Goal: Task Accomplishment & Management: Use online tool/utility

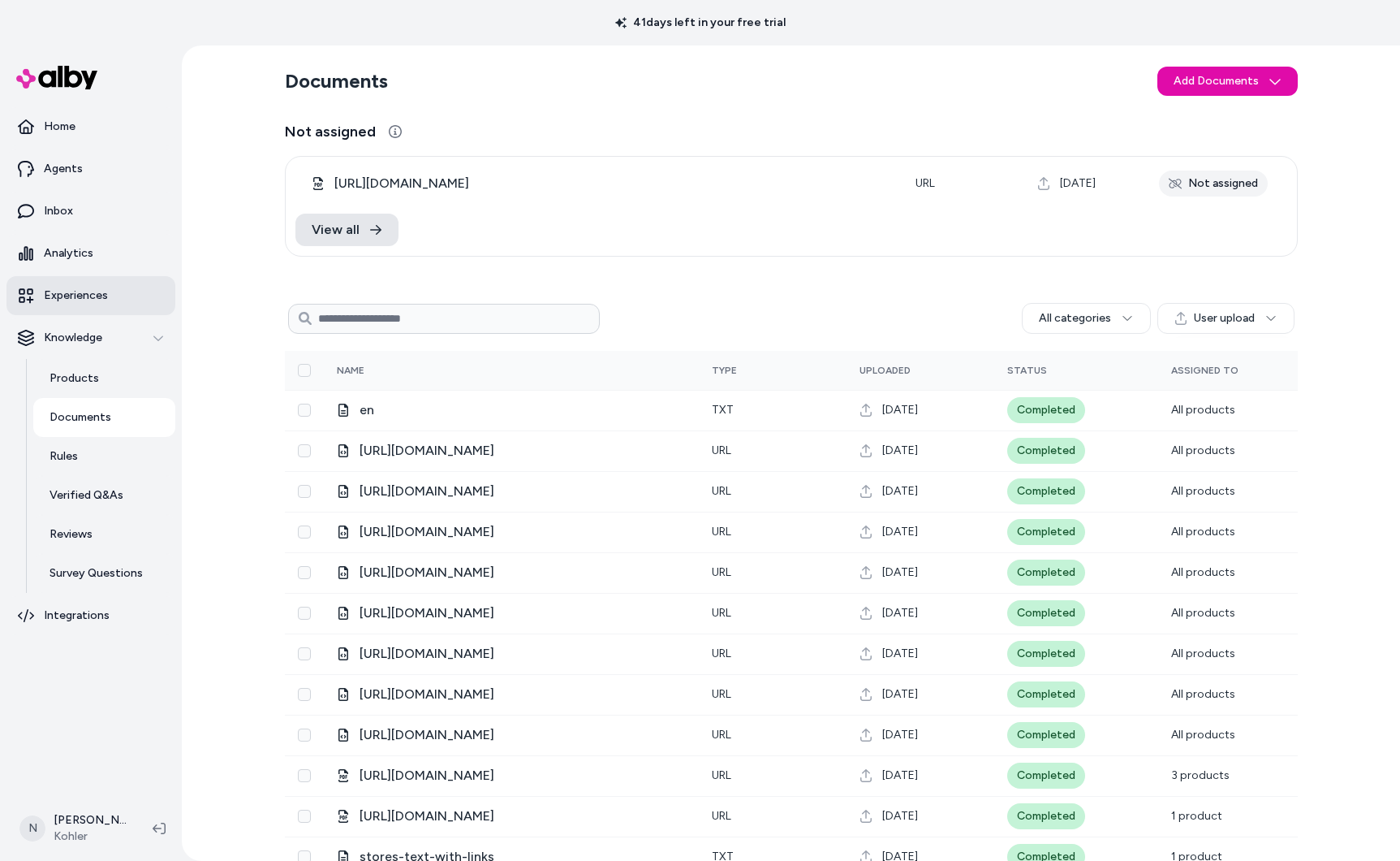
scroll to position [1, 0]
click at [50, 168] on p "Agents" at bounding box center [64, 169] width 39 height 16
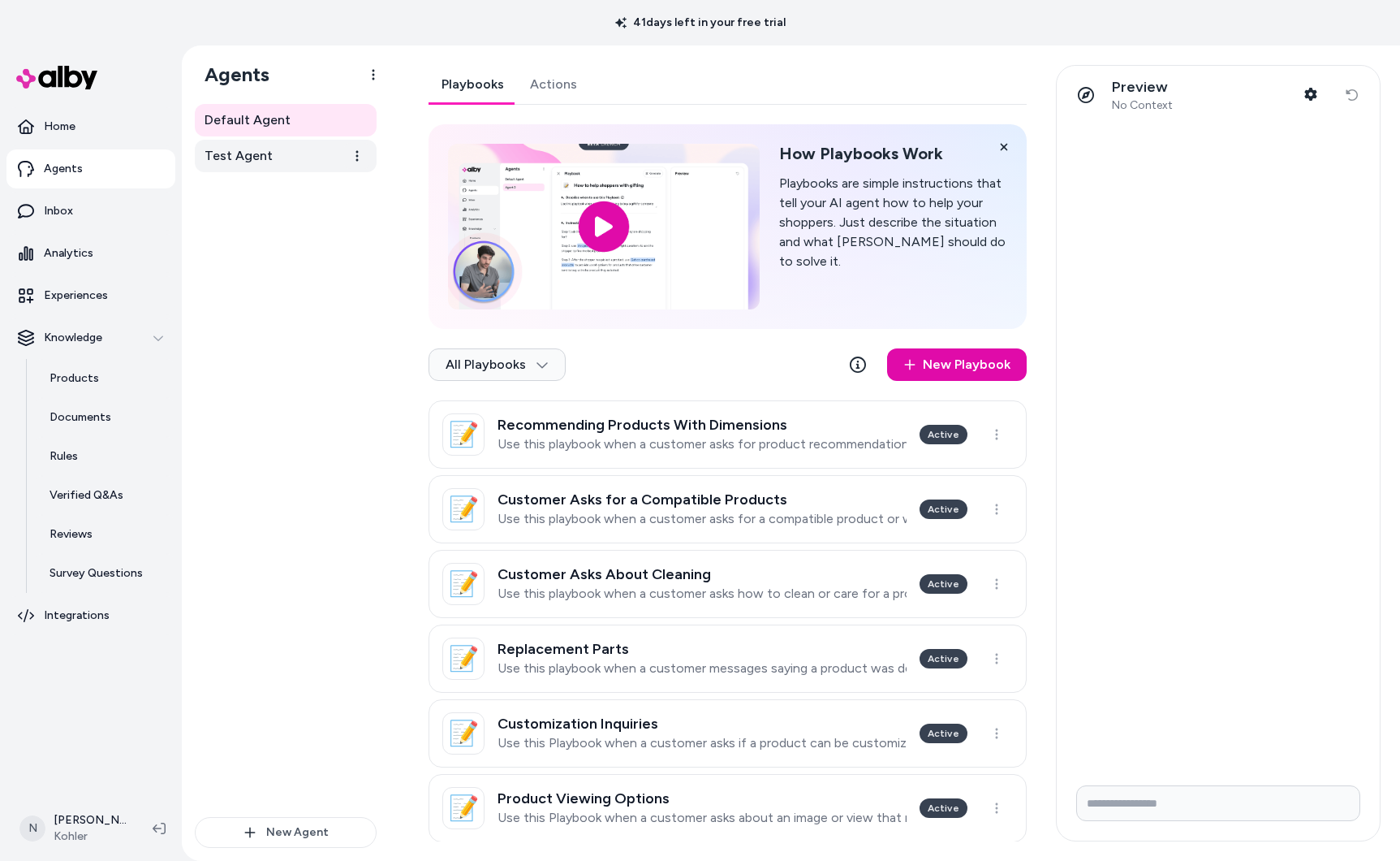
click at [273, 156] on link "Test Agent" at bounding box center [285, 156] width 182 height 33
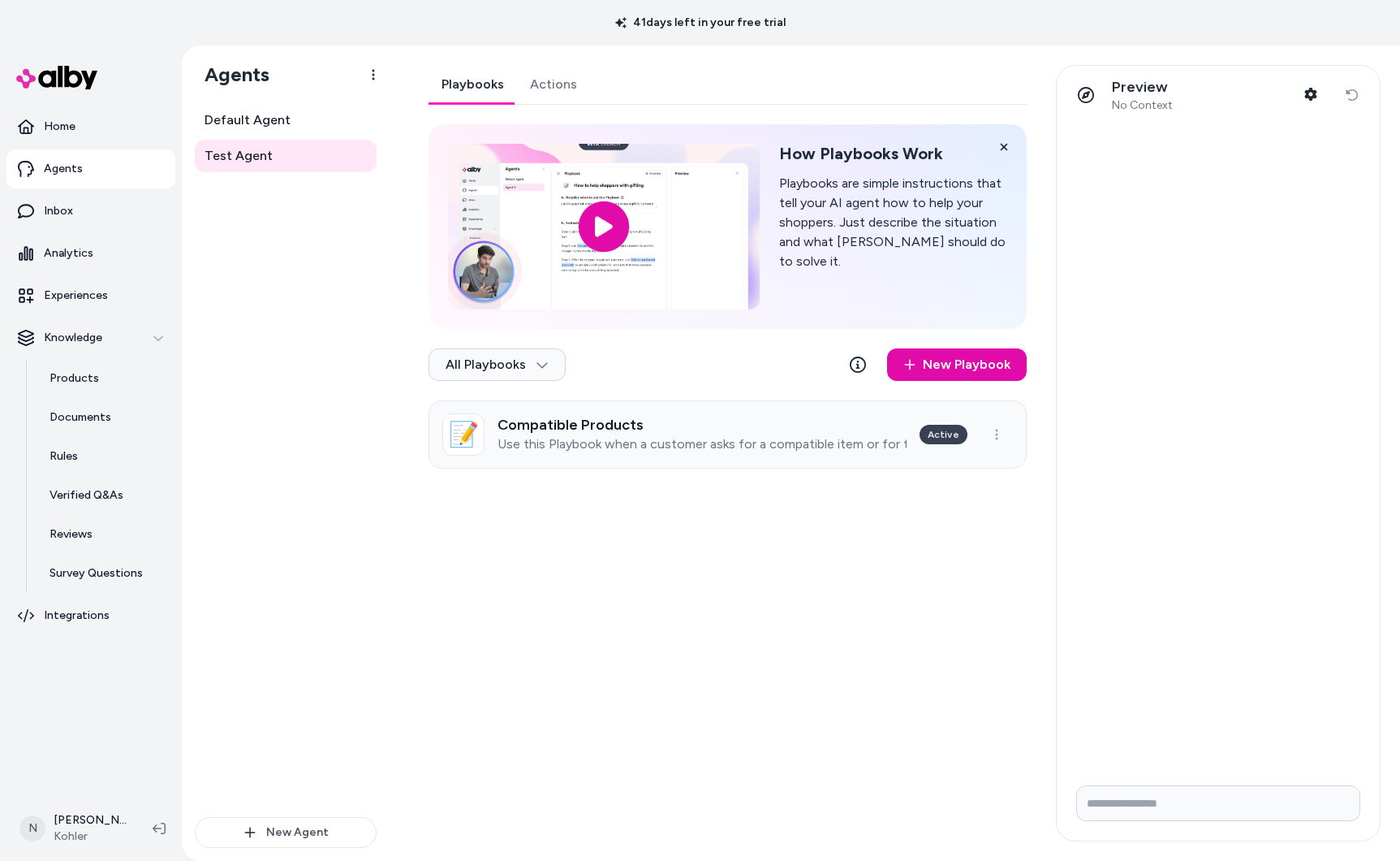
click at [853, 433] on div "Compatible Products Use this Playbook when a customer asks for a compatible ite…" at bounding box center [702, 435] width 409 height 36
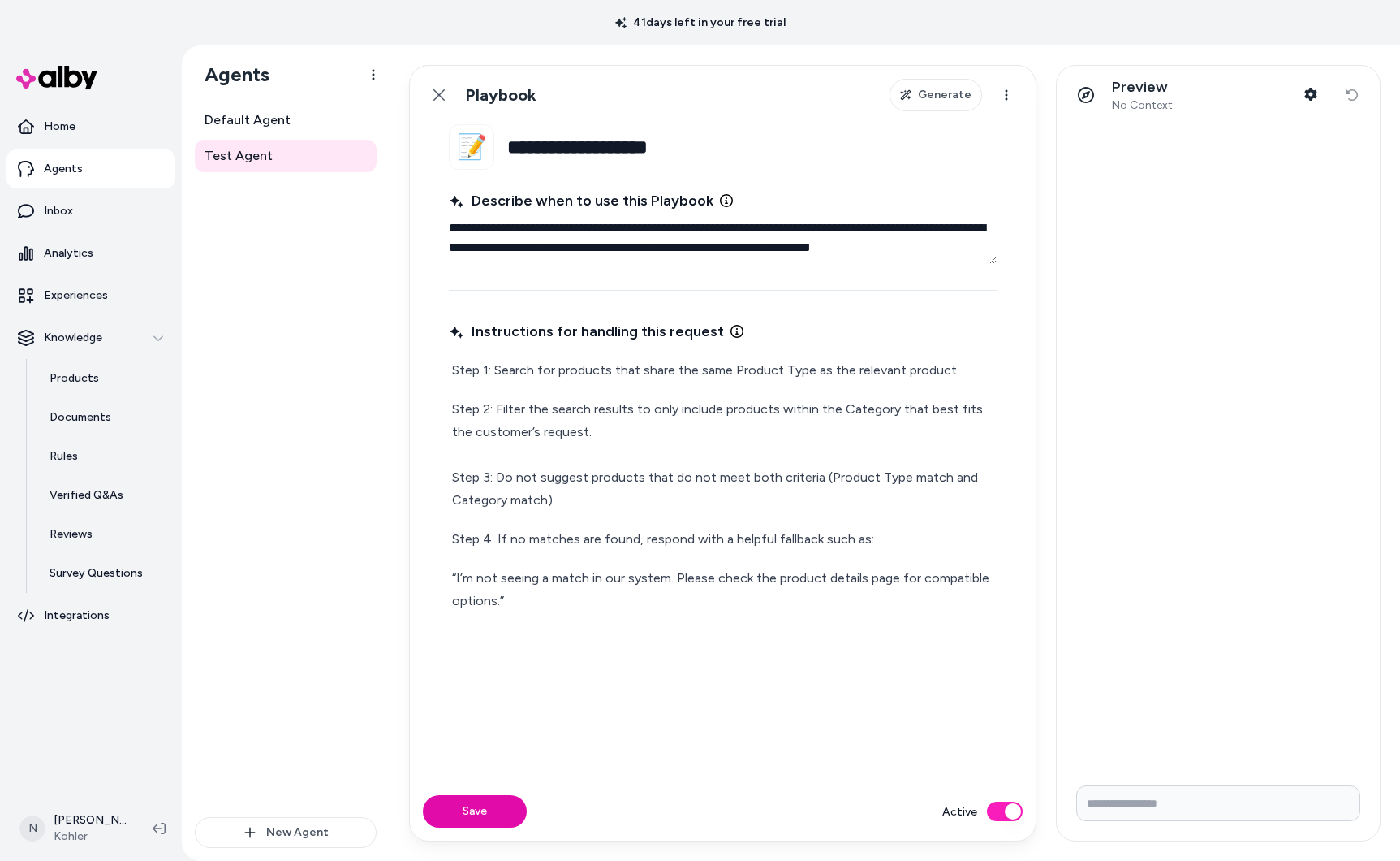
drag, startPoint x: 967, startPoint y: 249, endPoint x: 399, endPoint y: 210, distance: 569.3
click at [399, 210] on div "**********" at bounding box center [895, 453] width 1010 height 815
click at [647, 143] on input "**********" at bounding box center [751, 147] width 490 height 46
drag, startPoint x: 731, startPoint y: 150, endPoint x: 510, endPoint y: 145, distance: 221.1
click at [511, 145] on input "**********" at bounding box center [751, 147] width 490 height 46
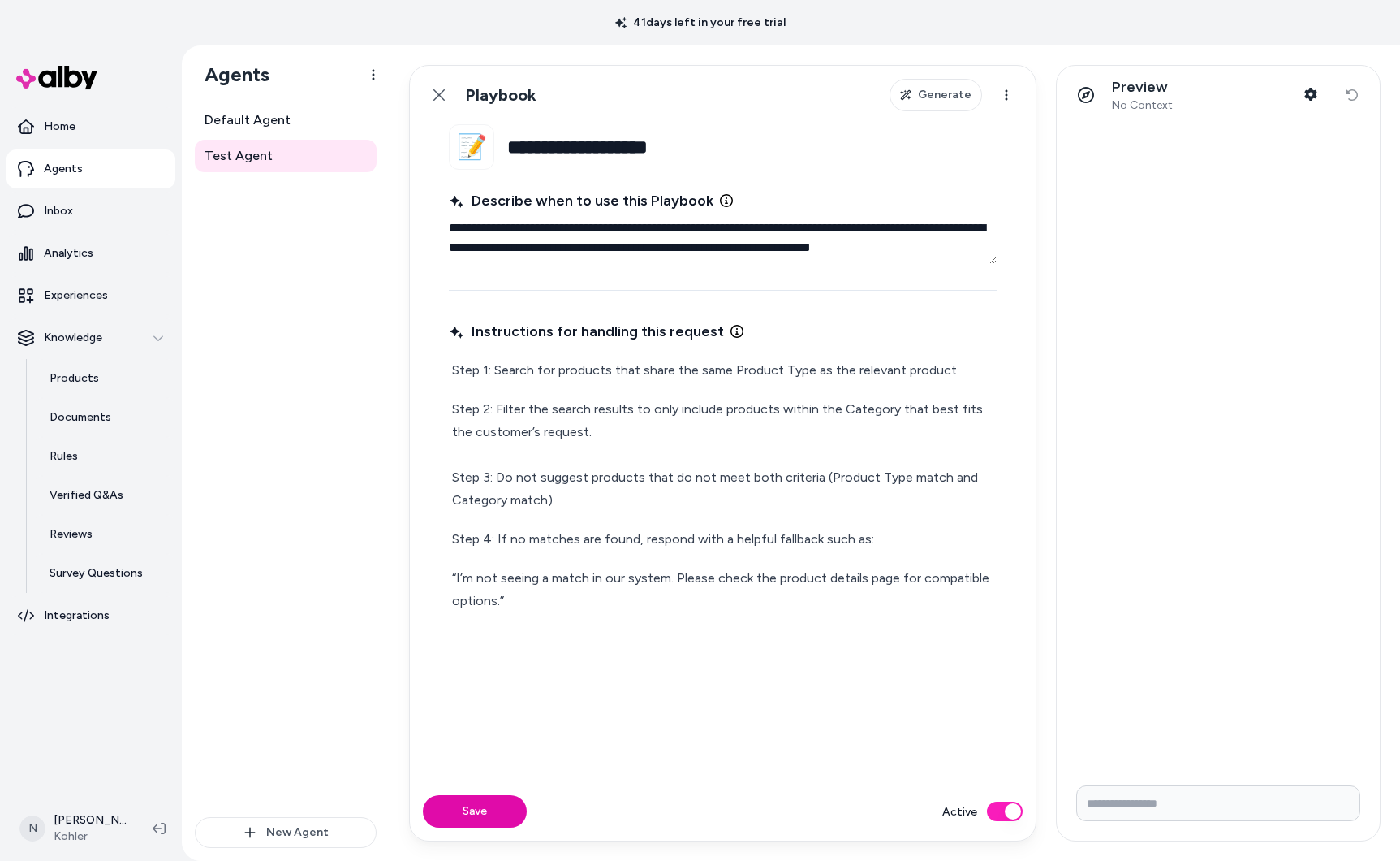
paste input "**********"
type textarea "*"
type input "**********"
drag, startPoint x: 984, startPoint y: 250, endPoint x: 469, endPoint y: 214, distance: 516.3
click at [469, 214] on textarea "**********" at bounding box center [723, 238] width 548 height 52
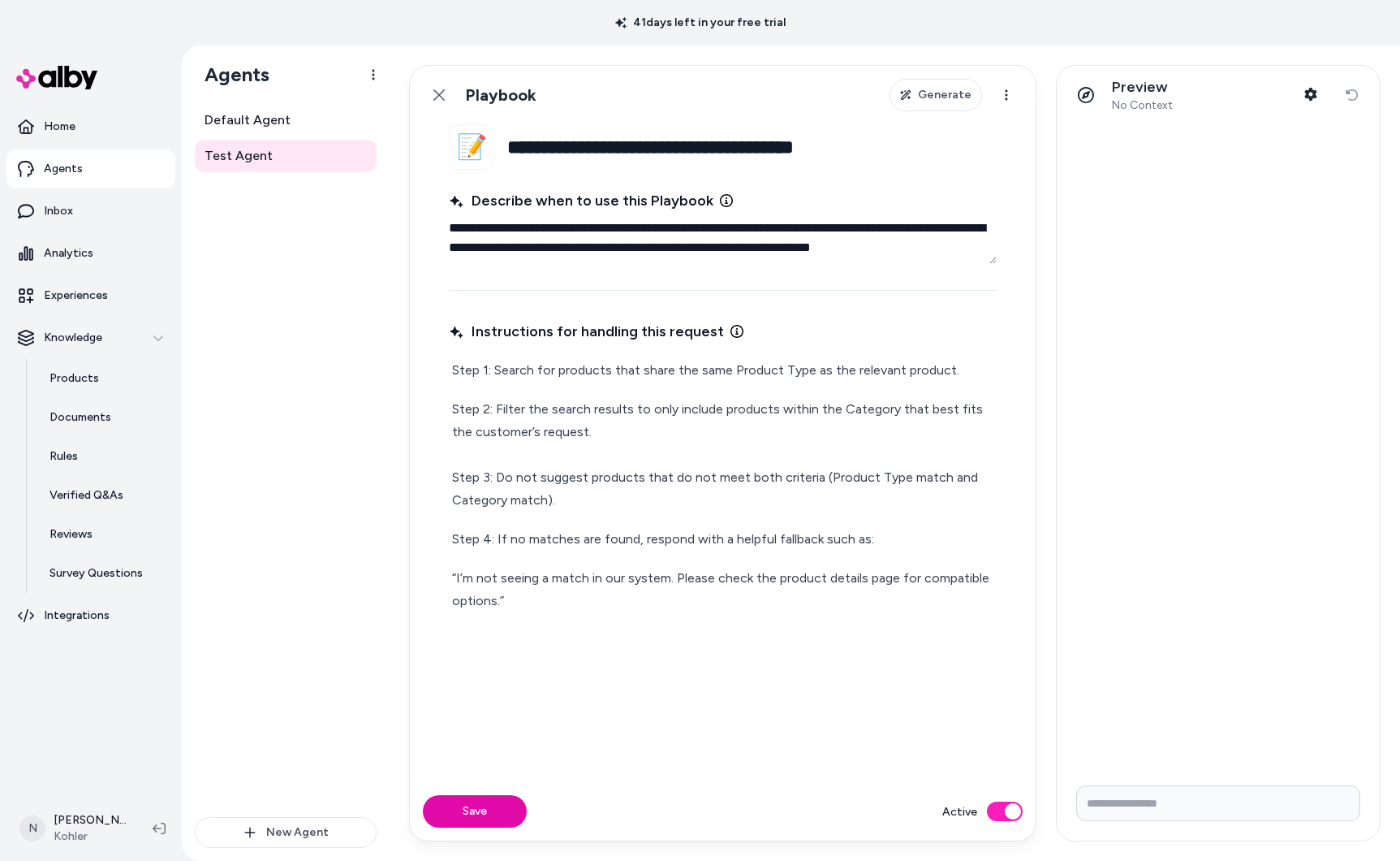
paste textarea
type textarea "*"
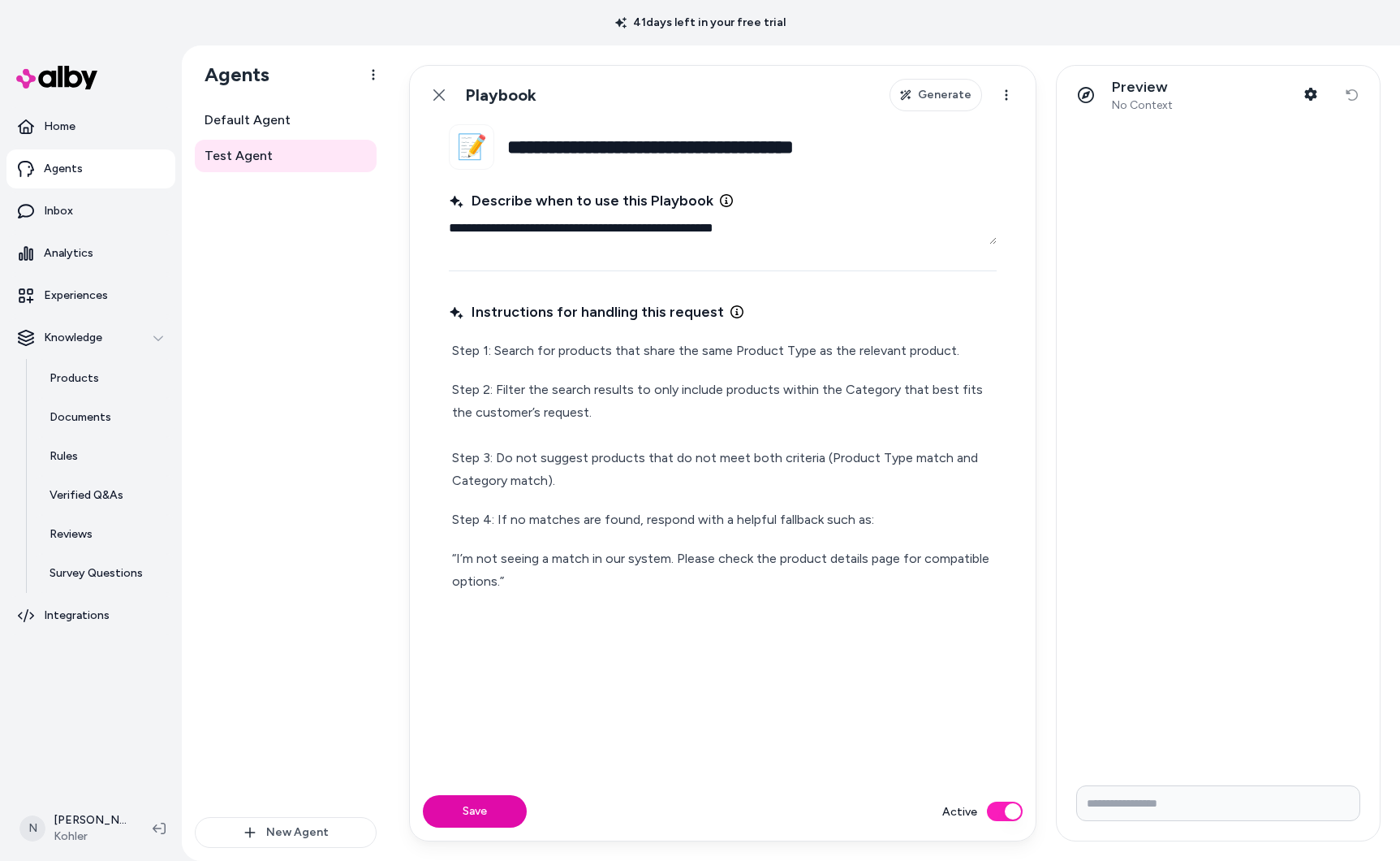
type textarea "**********"
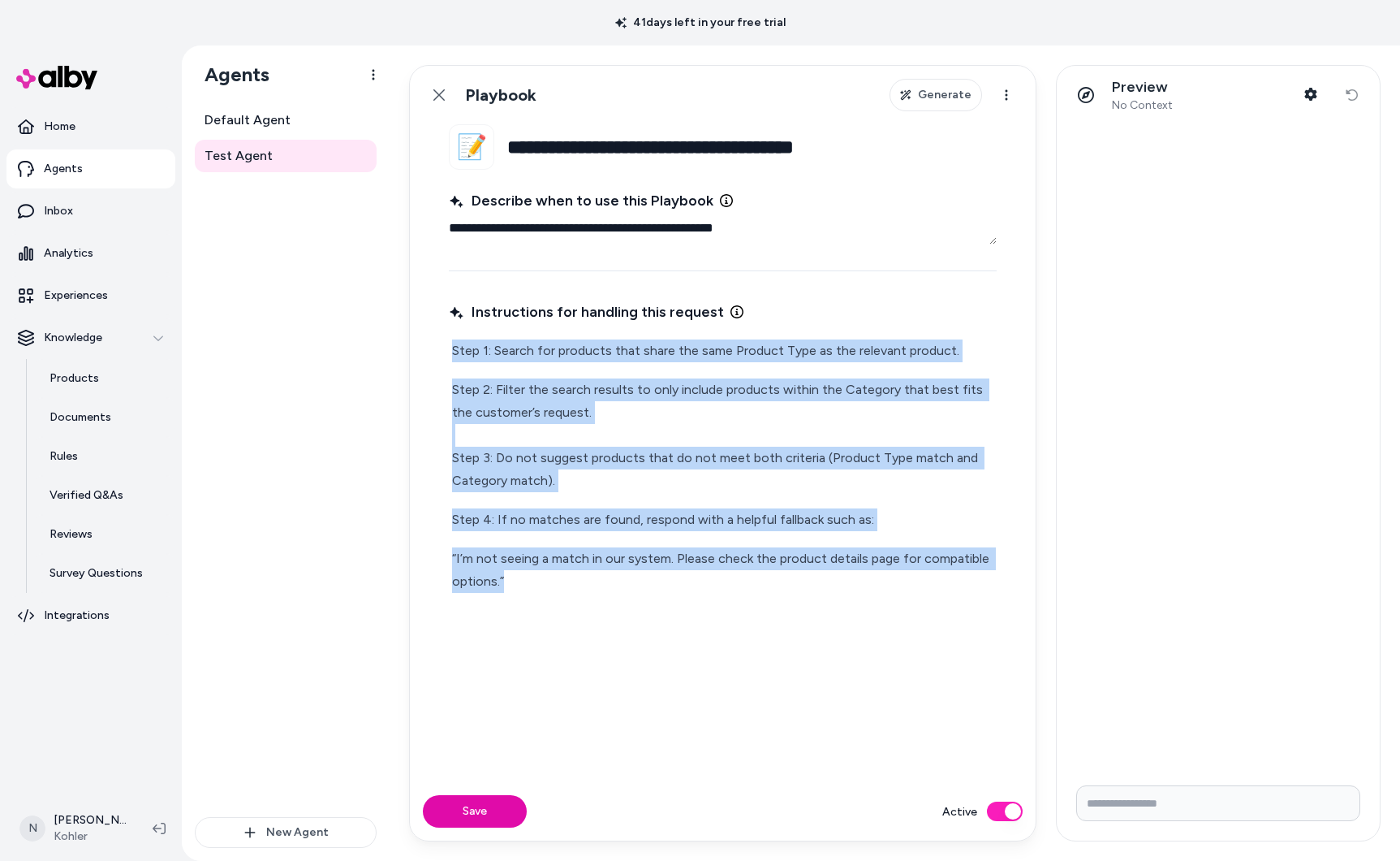
drag, startPoint x: 522, startPoint y: 581, endPoint x: 447, endPoint y: 341, distance: 251.4
click at [447, 341] on fieldset "**********" at bounding box center [723, 453] width 626 height 658
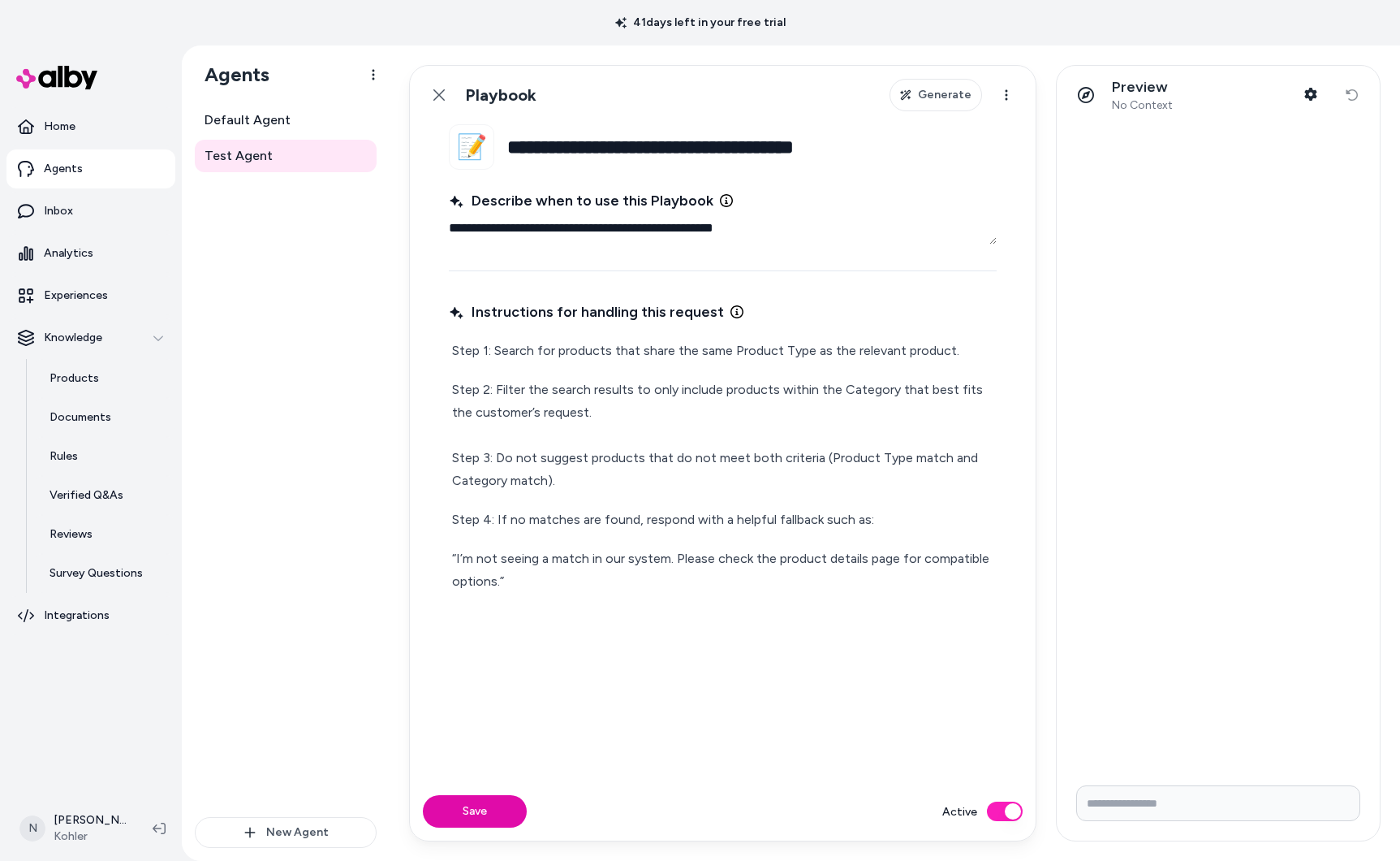
scroll to position [42, 0]
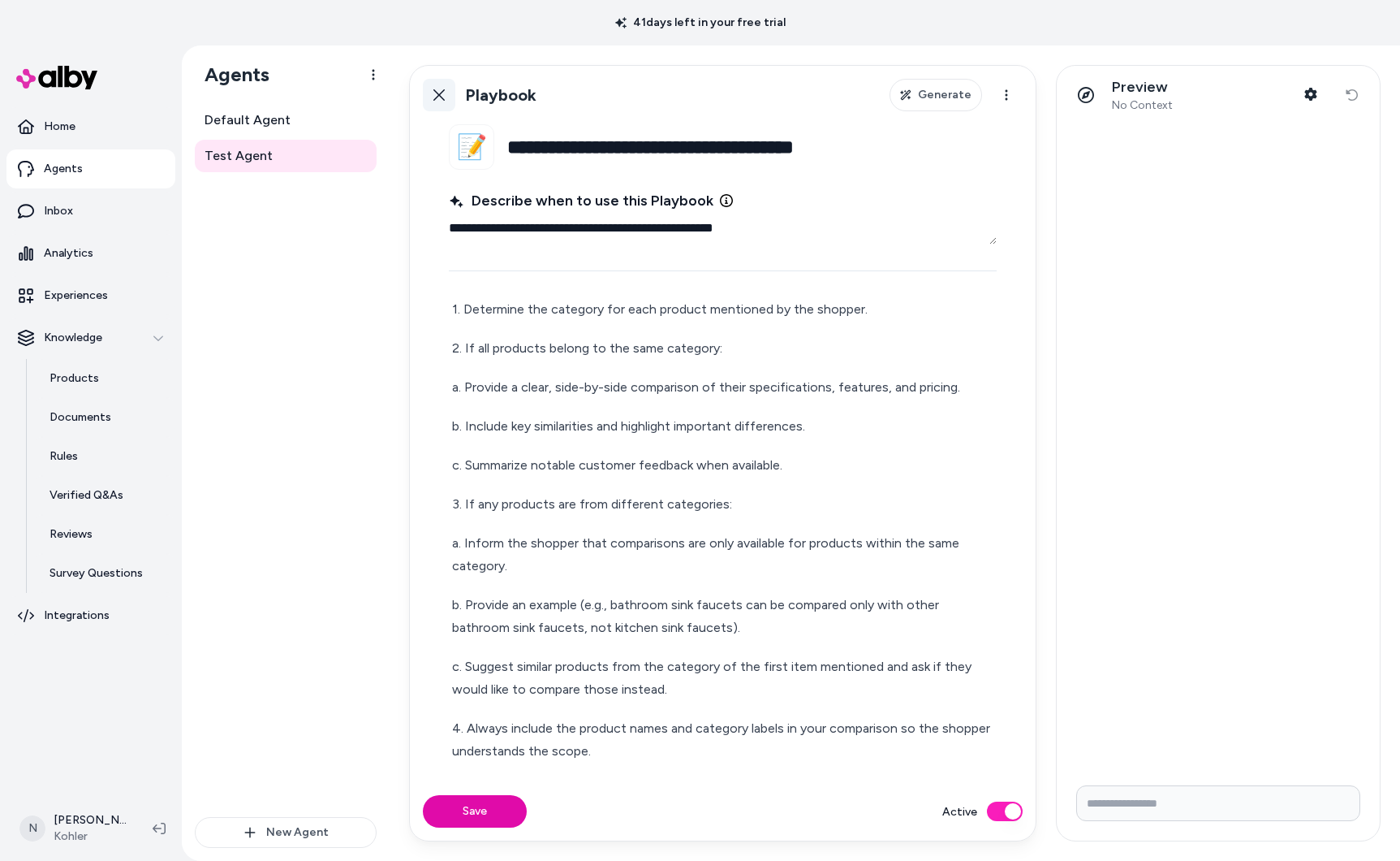
click at [426, 96] on link "Back" at bounding box center [439, 95] width 33 height 33
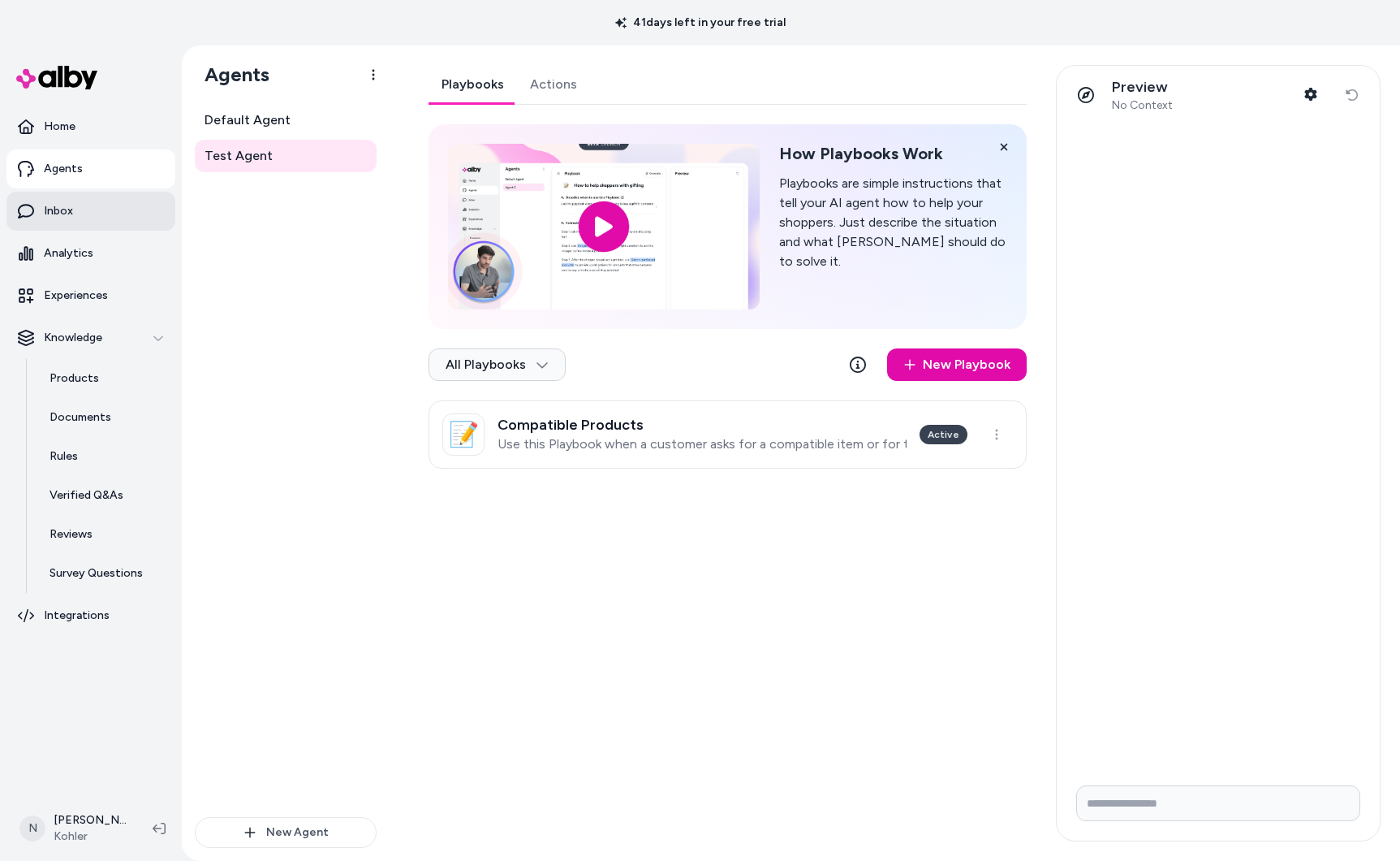
click at [110, 207] on link "Inbox" at bounding box center [90, 211] width 169 height 39
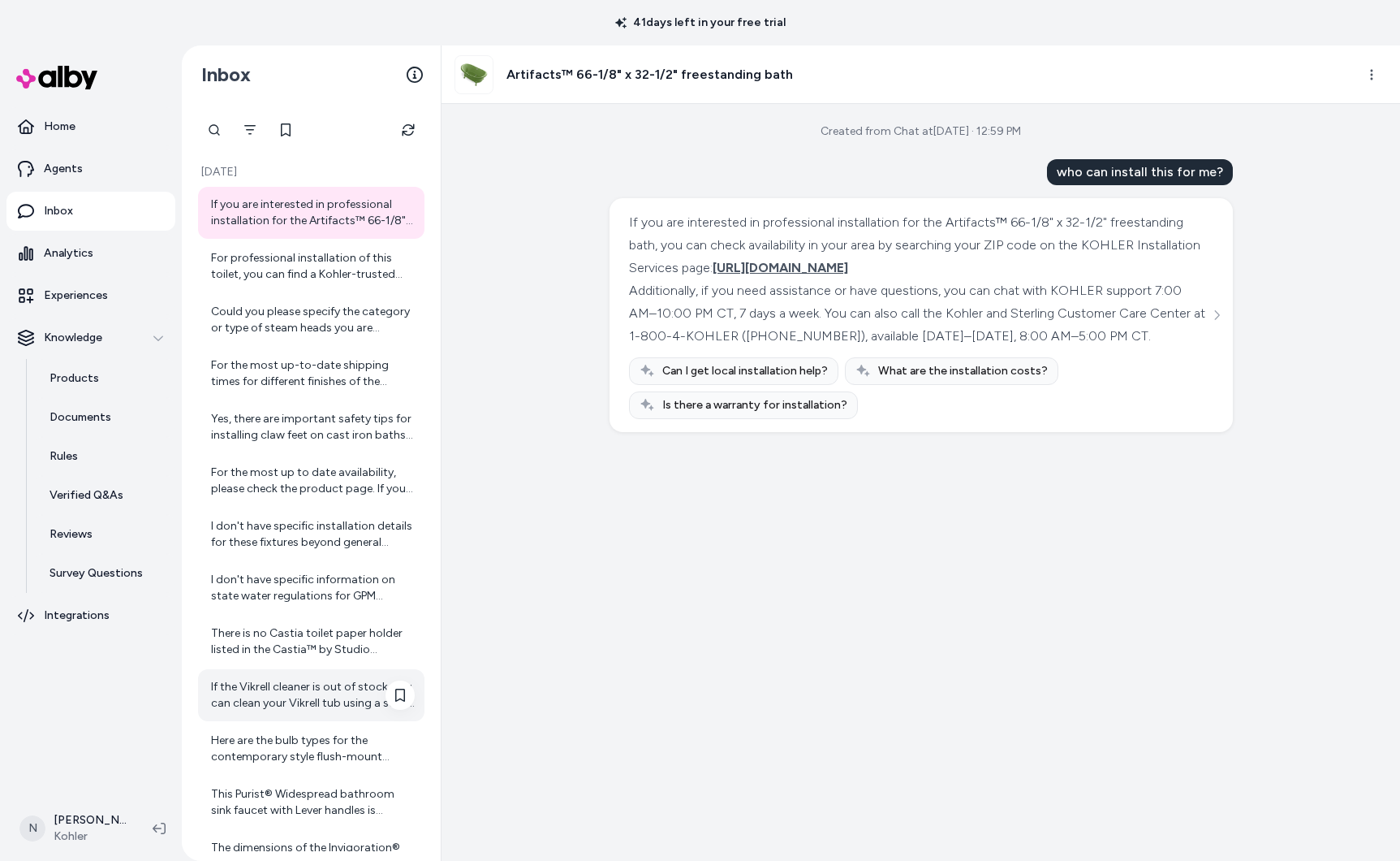
scroll to position [154, 0]
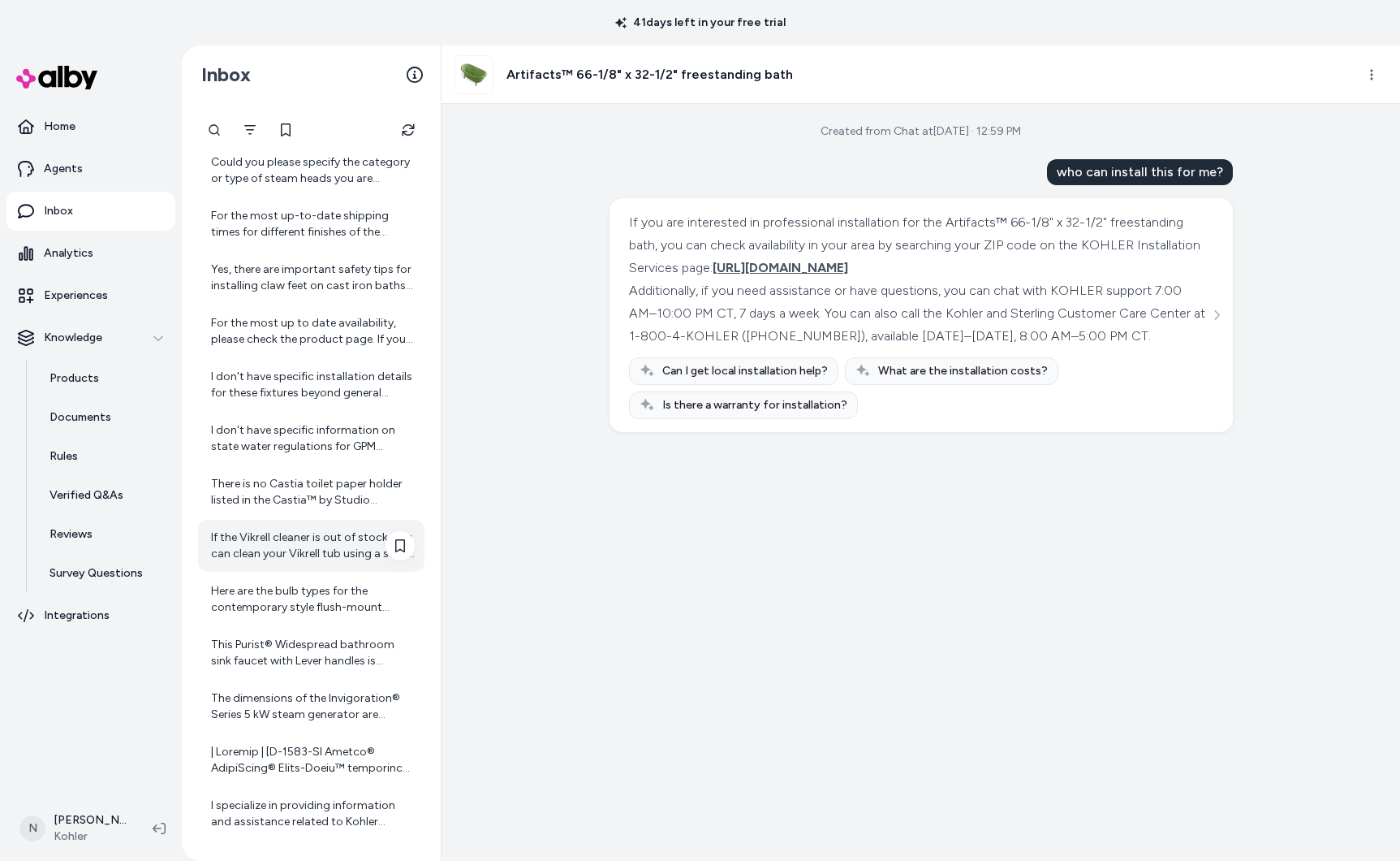
click at [261, 520] on div "If the Vikrell cleaner is out of stock, you can clean your Vikrell tub using a …" at bounding box center [311, 545] width 227 height 52
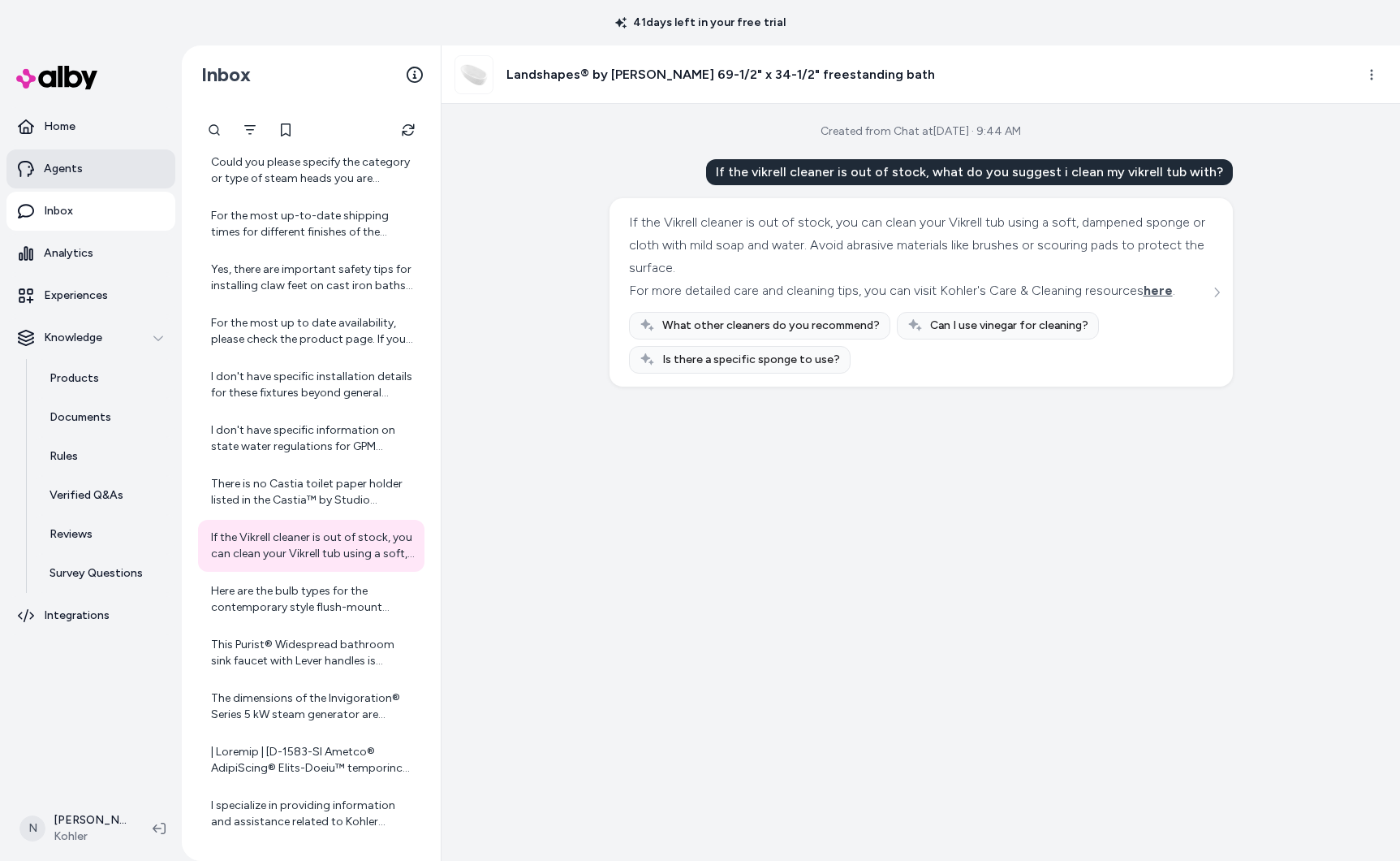
click at [108, 152] on link "Agents" at bounding box center [90, 169] width 169 height 39
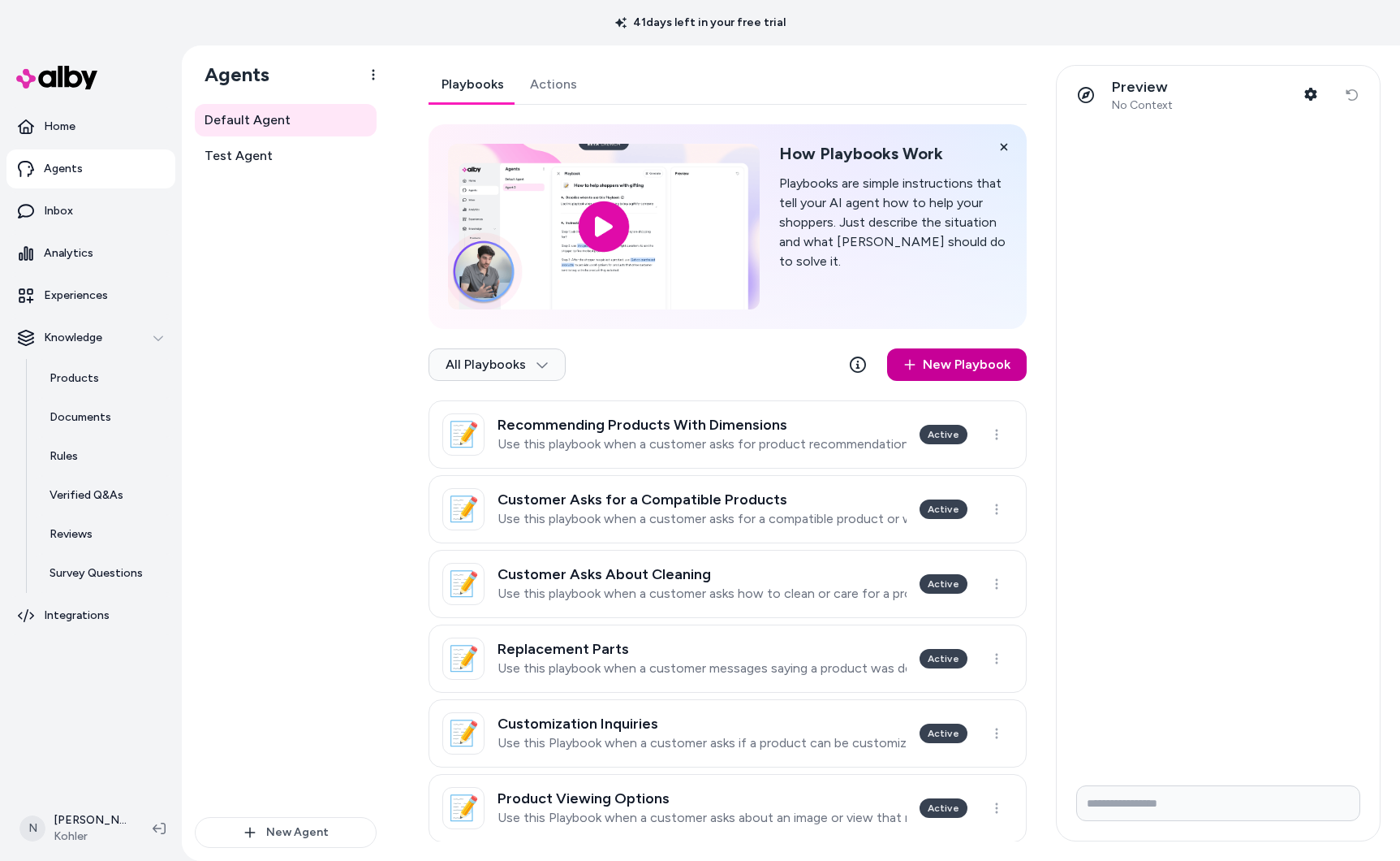
click at [993, 369] on link "New Playbook" at bounding box center [957, 364] width 139 height 33
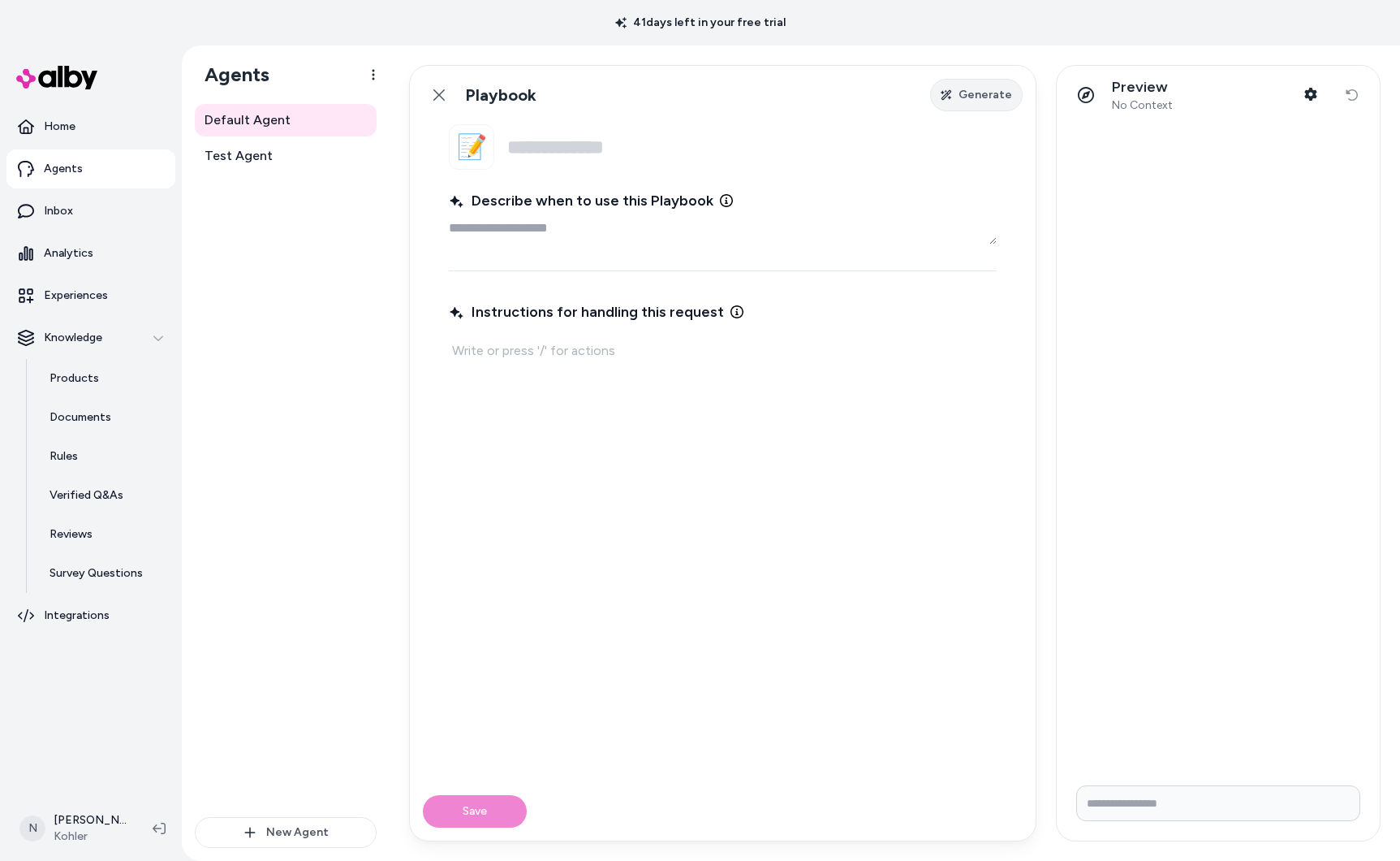
click at [969, 91] on span "Generate" at bounding box center [985, 95] width 54 height 16
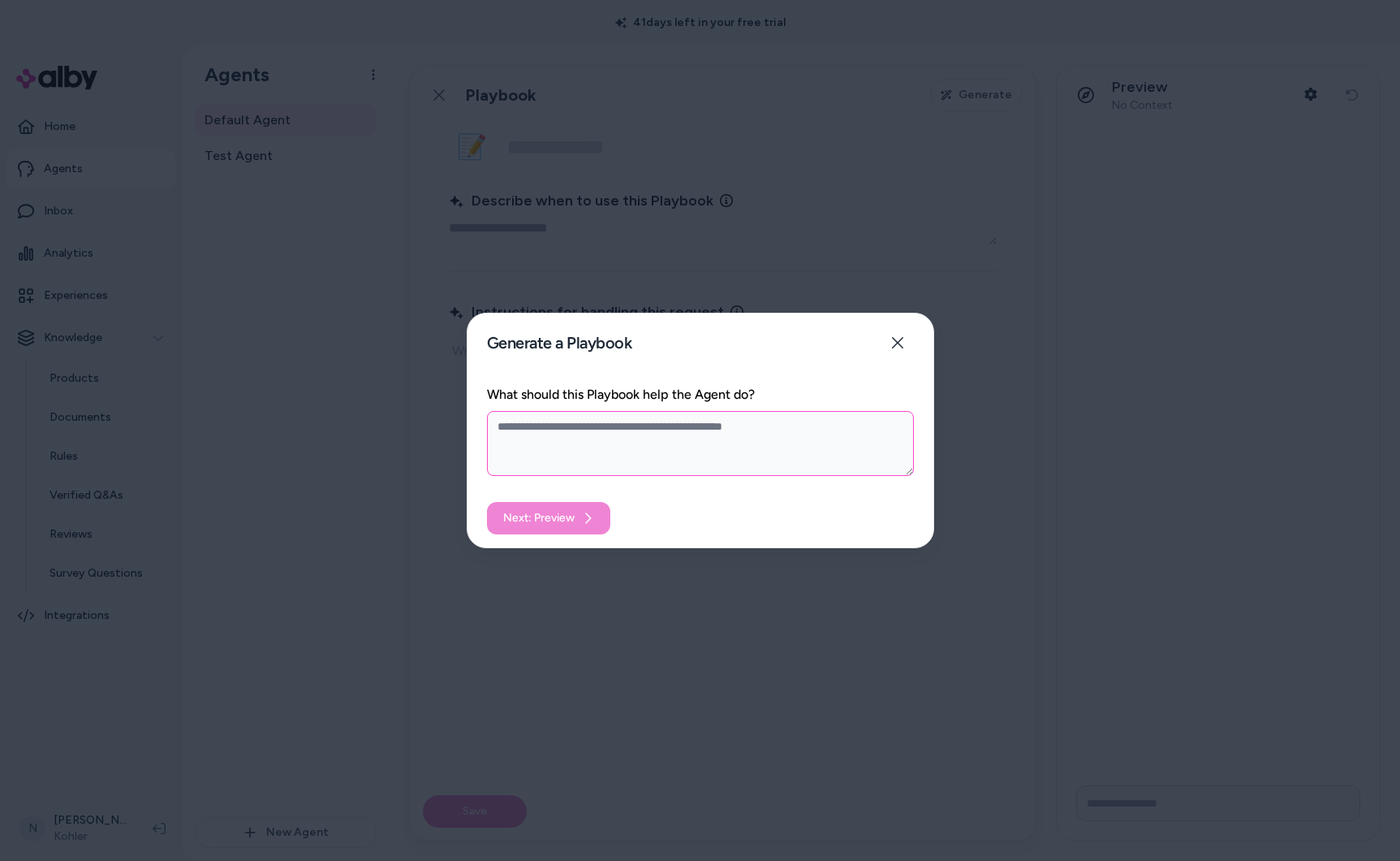
click at [628, 431] on textarea "What should this Playbook help the Agent do?" at bounding box center [701, 444] width 427 height 65
type textarea "*"
type textarea "**"
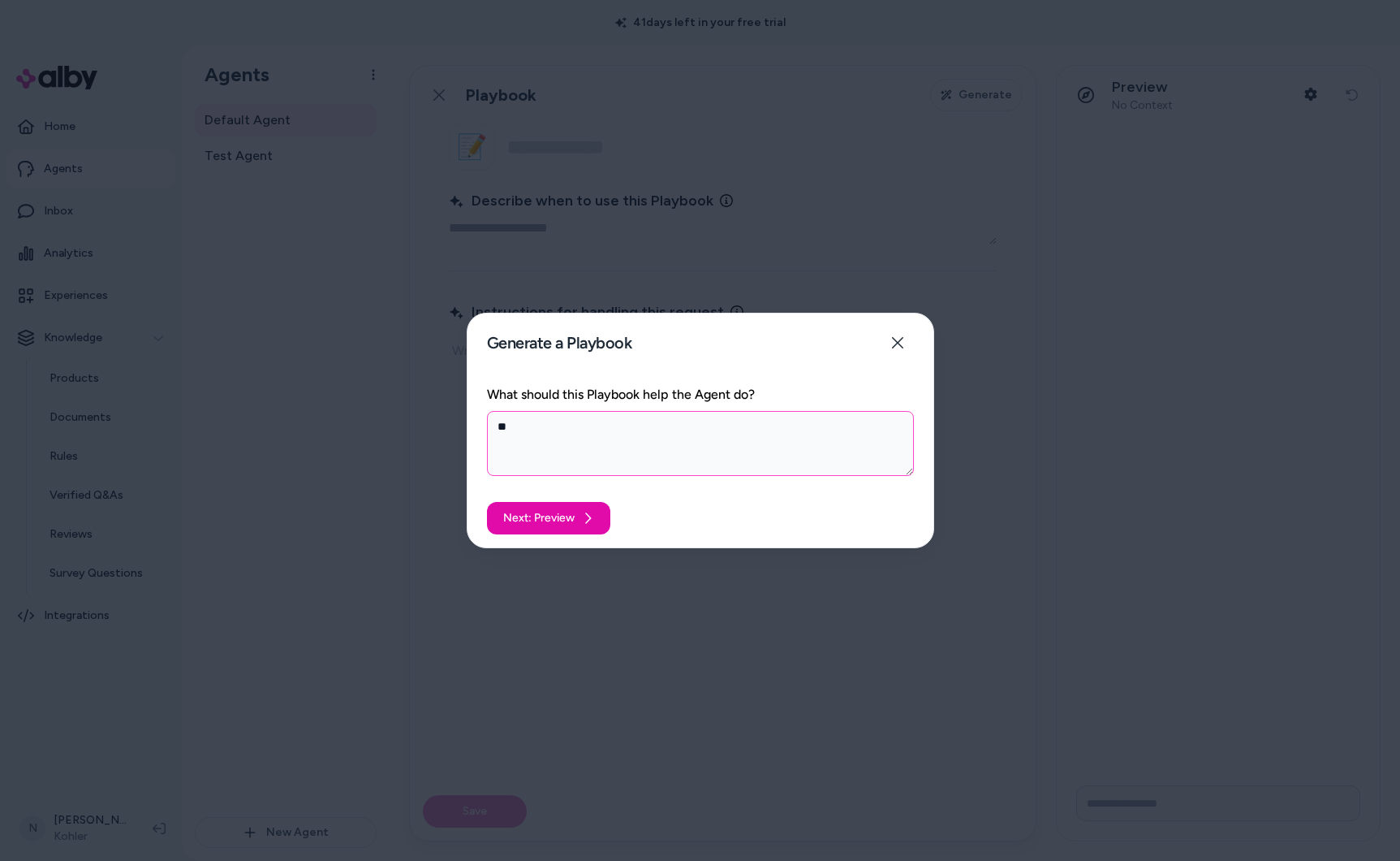
type textarea "*"
type textarea "***"
type textarea "*"
type textarea "****"
type textarea "*"
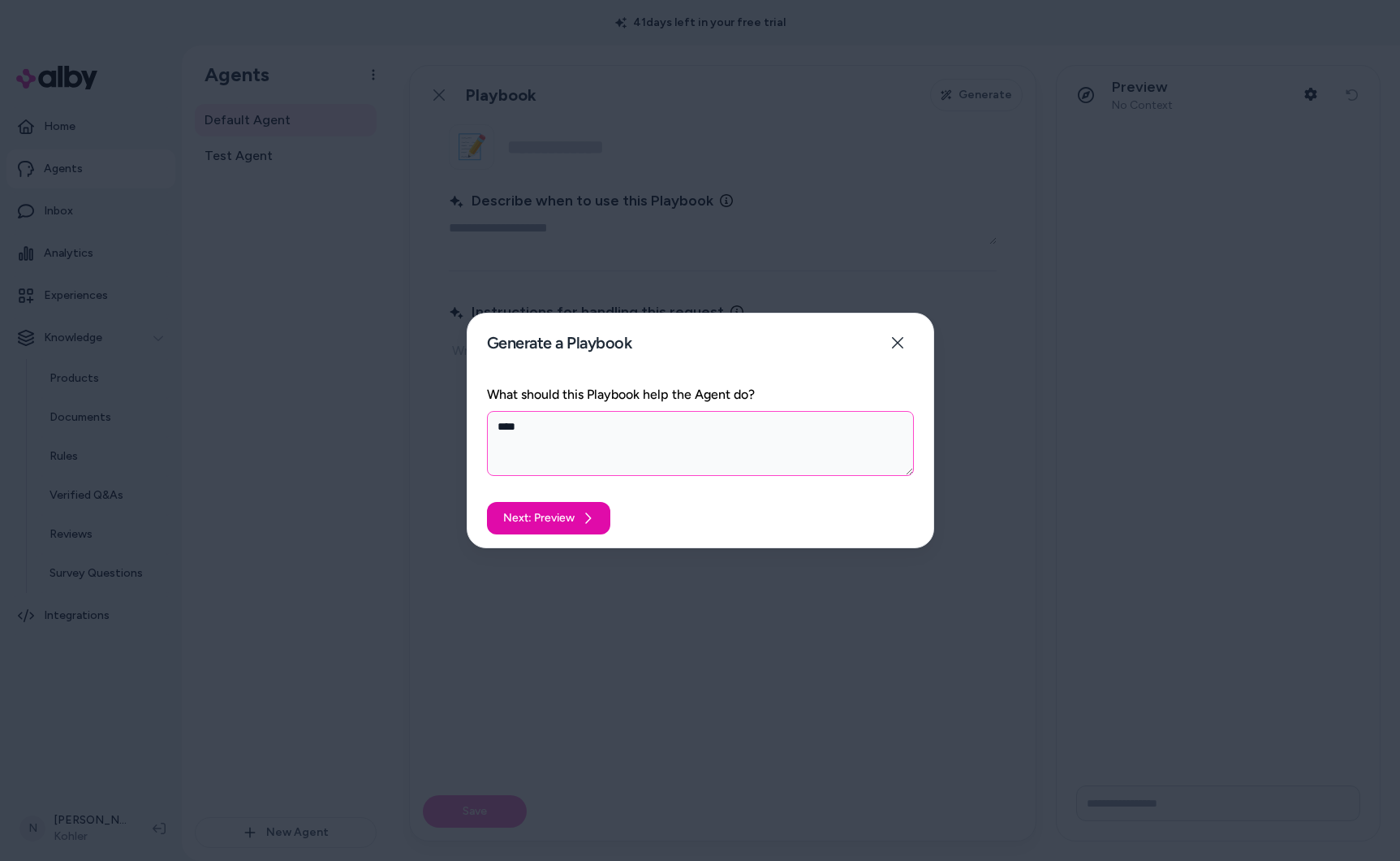
type textarea "*****"
type textarea "*"
type textarea "*******"
type textarea "*"
type textarea "*******"
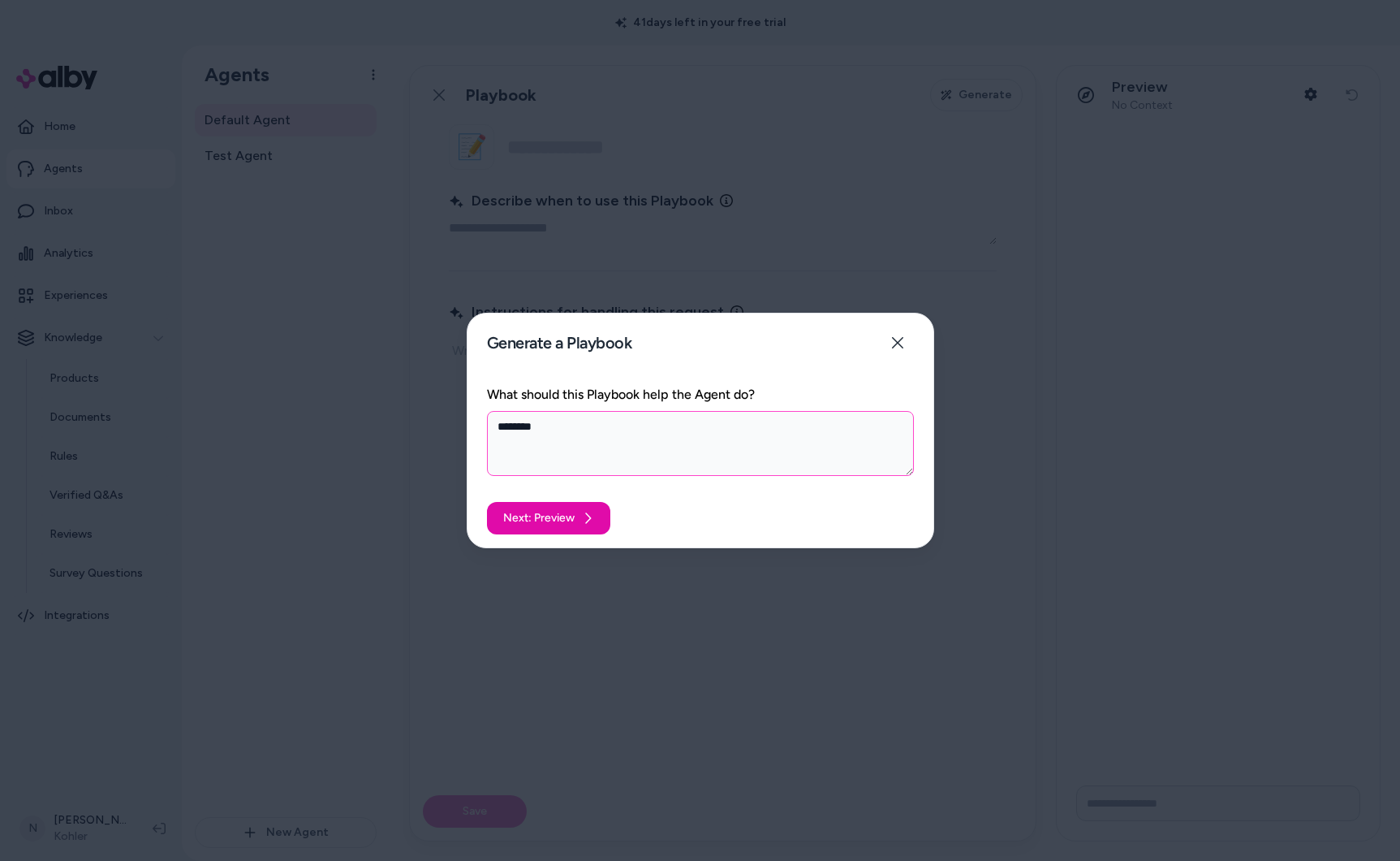
type textarea "*"
type textarea "*********"
type textarea "*"
type textarea "**********"
type textarea "*"
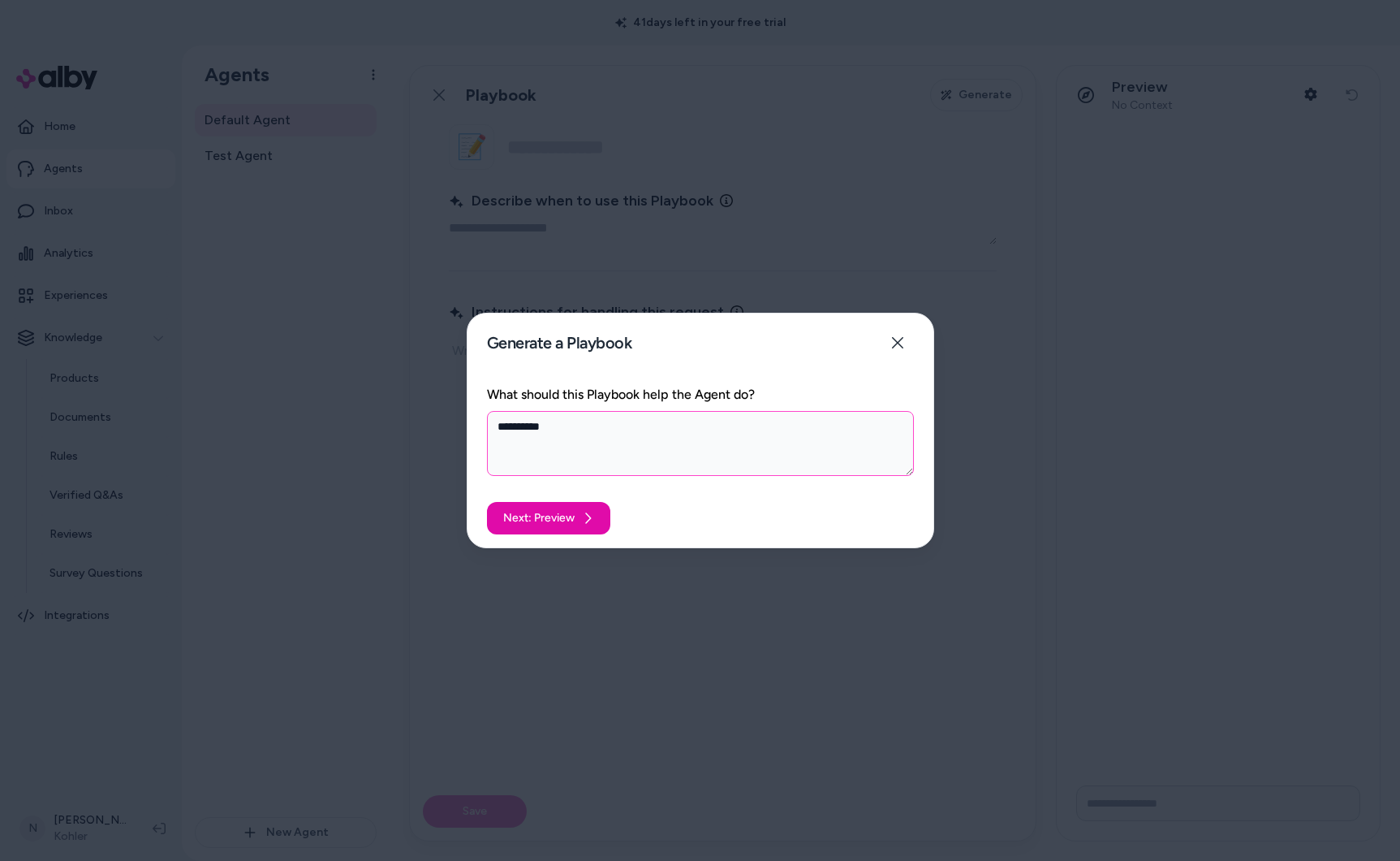
type textarea "**********"
type textarea "*"
type textarea "**********"
type textarea "*"
type textarea "**********"
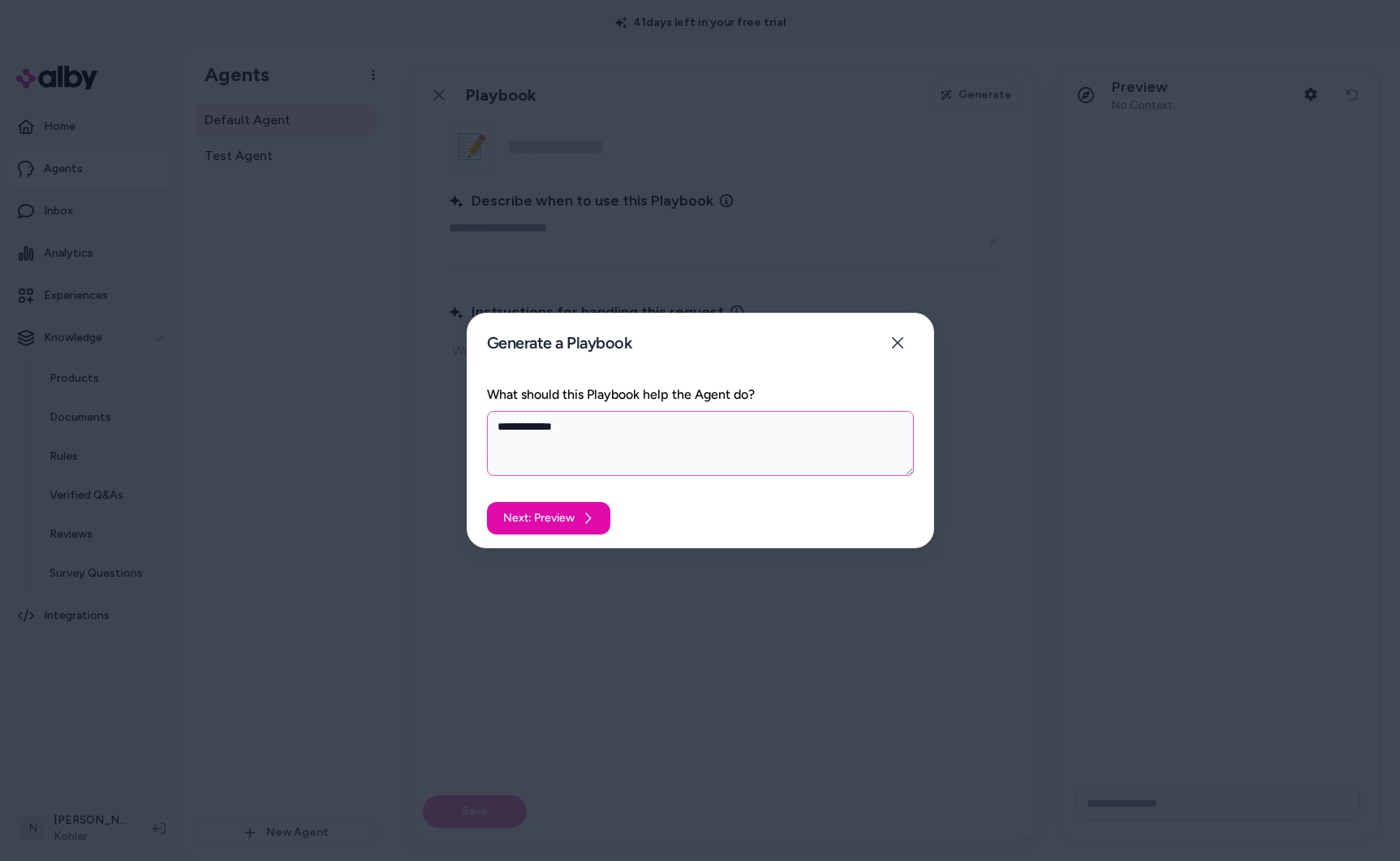
type textarea "*"
type textarea "**********"
type textarea "*"
type textarea "**********"
type textarea "*"
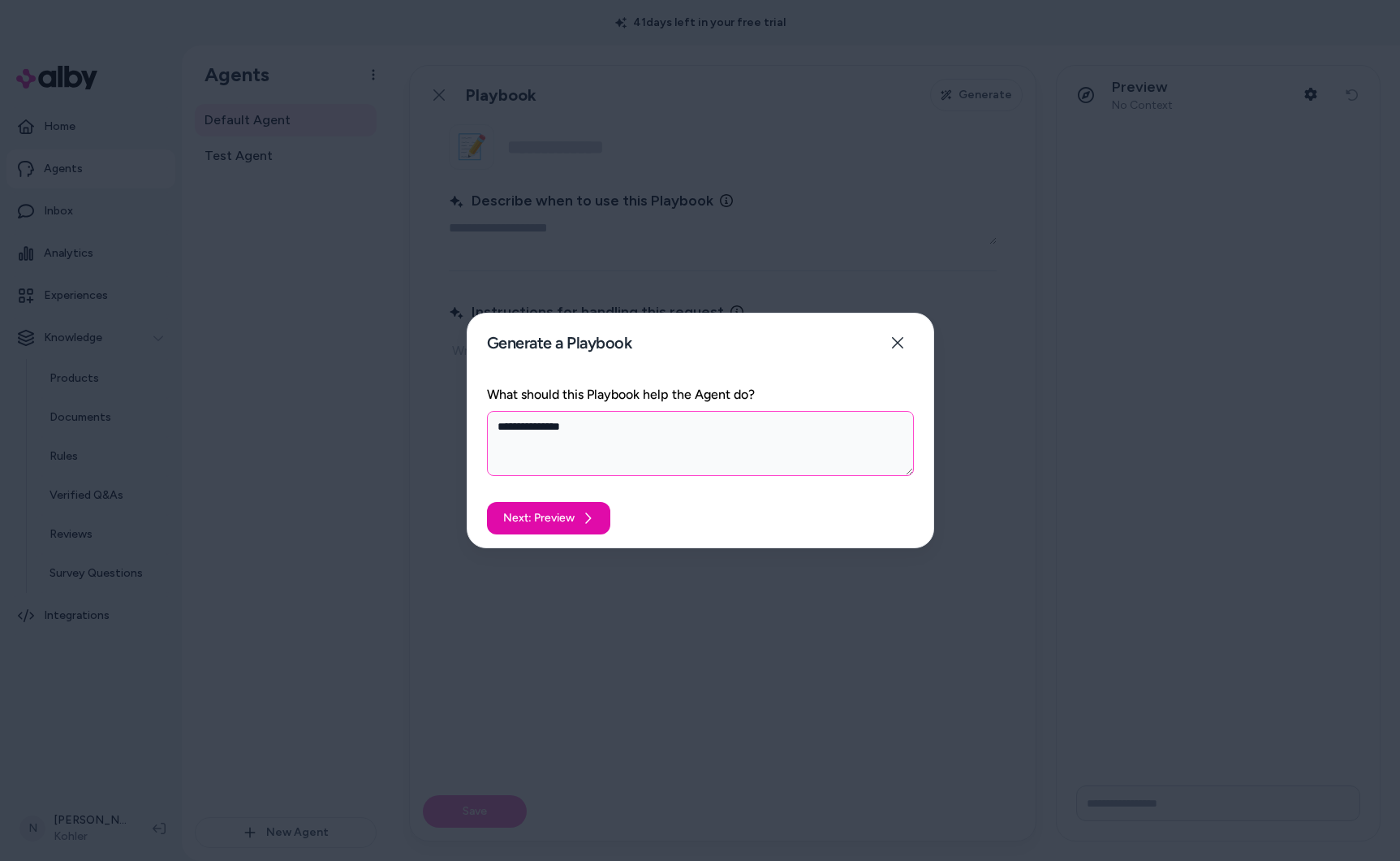
type textarea "**********"
type textarea "*"
type textarea "**********"
type textarea "*"
type textarea "**********"
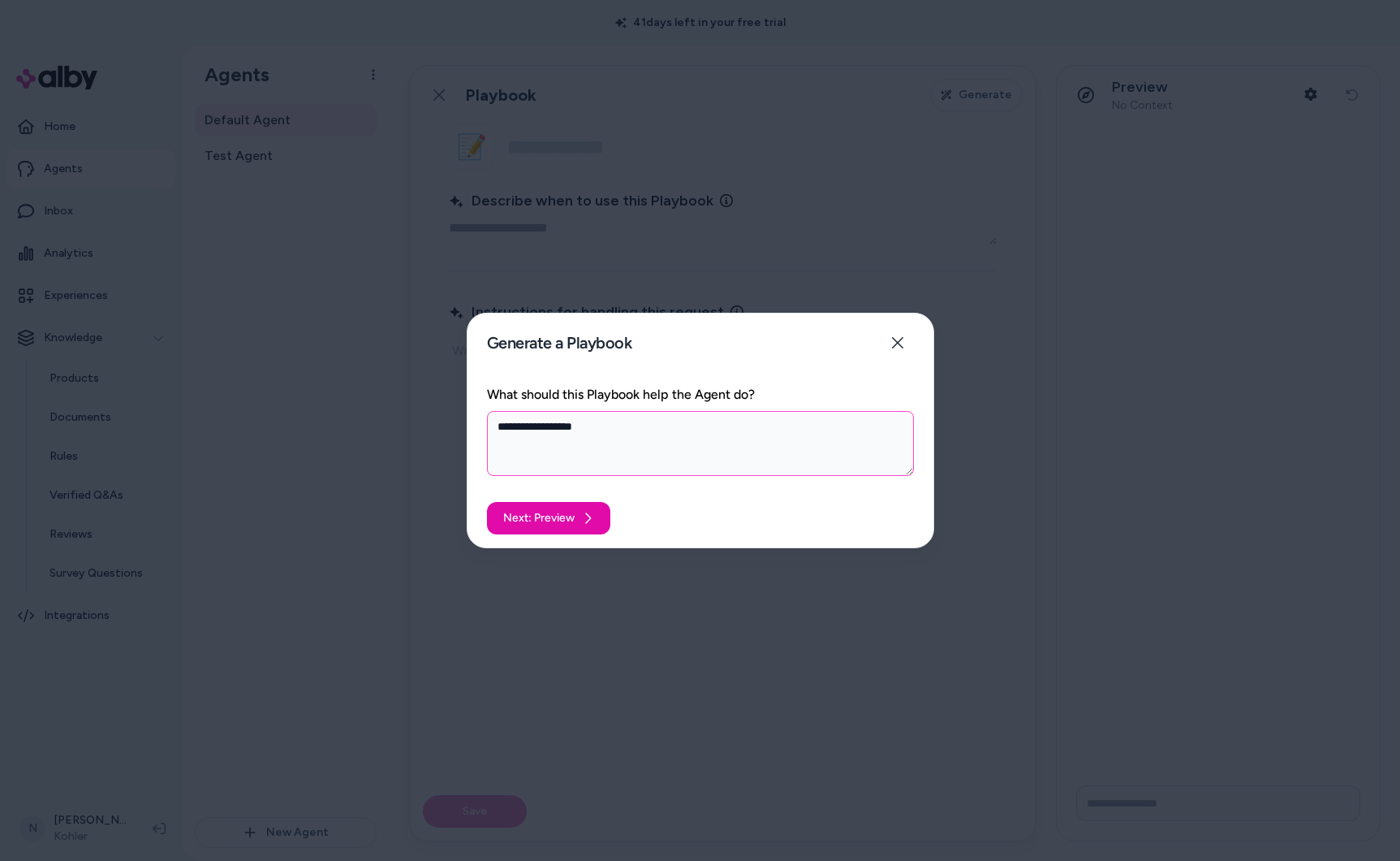
type textarea "*"
type textarea "**********"
type textarea "*"
type textarea "**********"
type textarea "*"
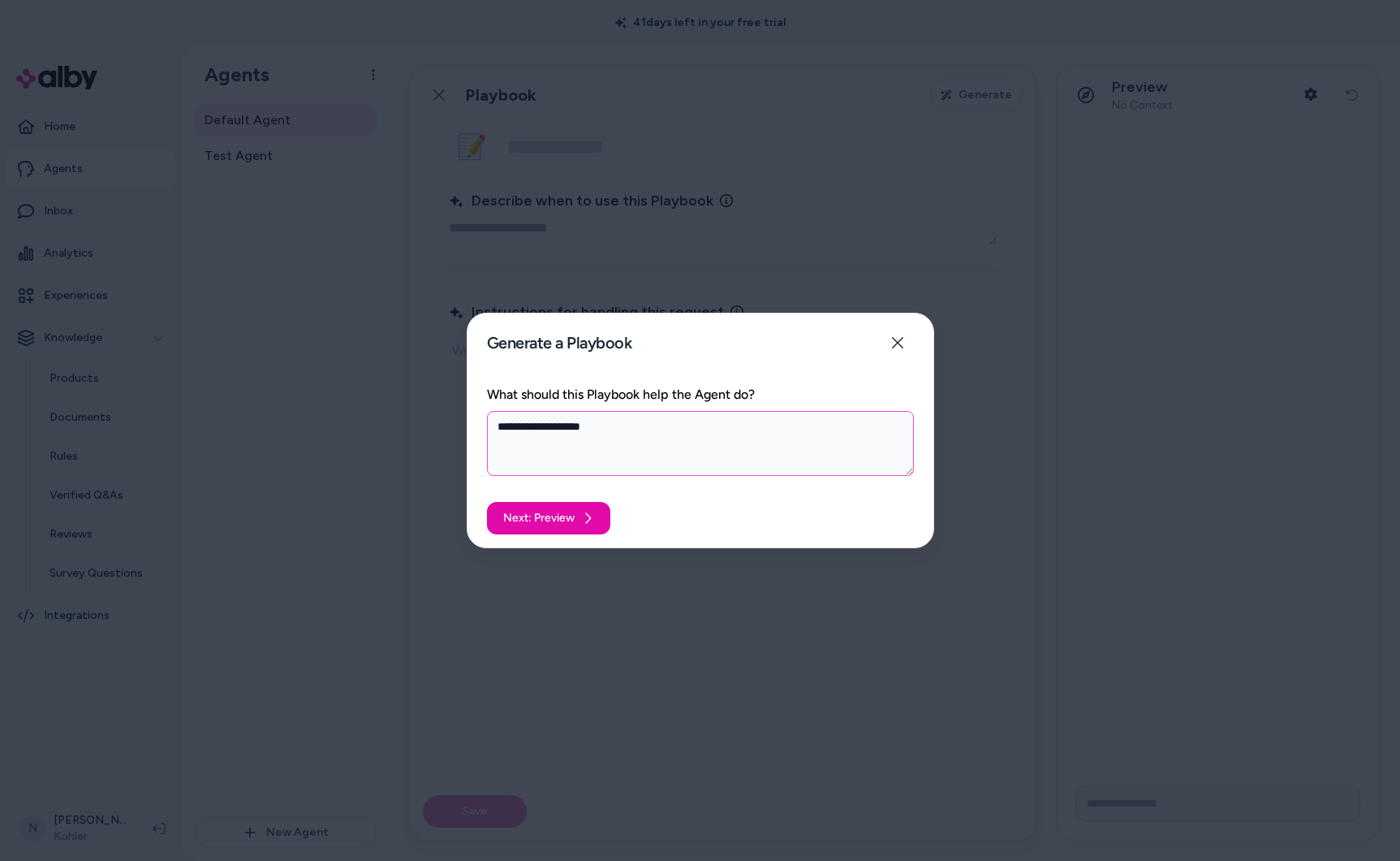
type textarea "**********"
type textarea "*"
type textarea "**********"
type textarea "*"
type textarea "**********"
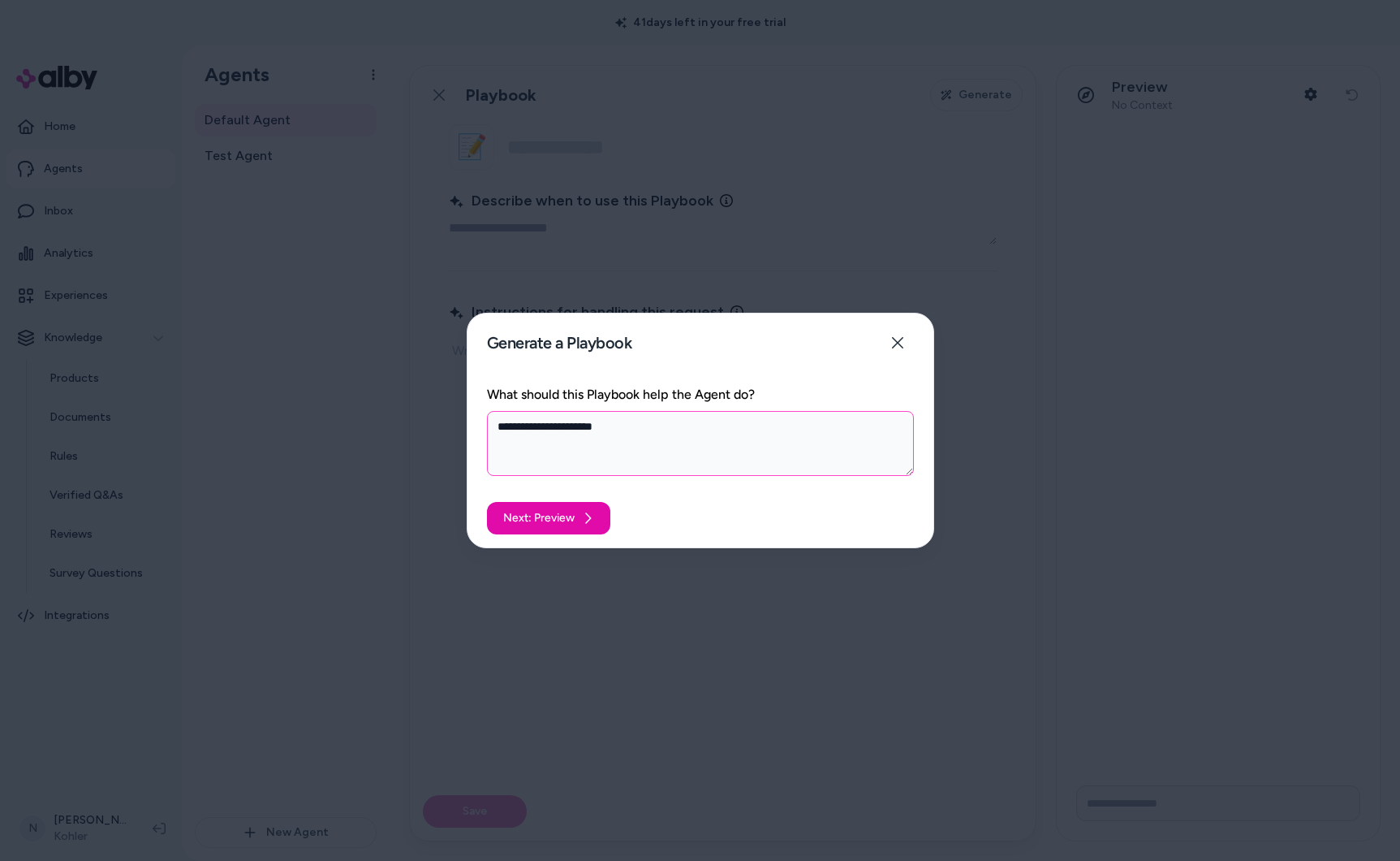
type textarea "*"
type textarea "**********"
type textarea "*"
type textarea "**********"
type textarea "*"
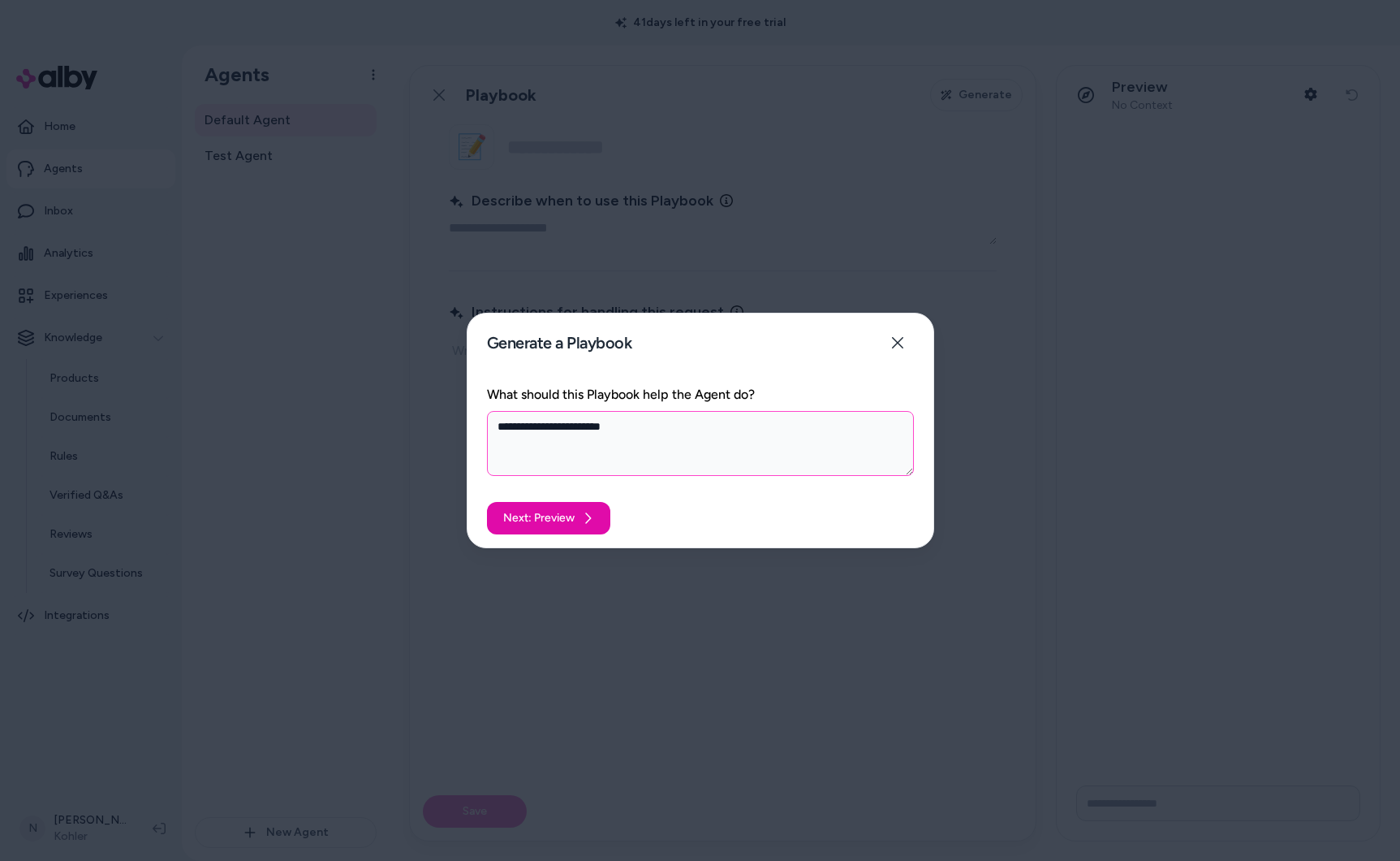
type textarea "**********"
type textarea "*"
type textarea "**********"
type textarea "*"
type textarea "**********"
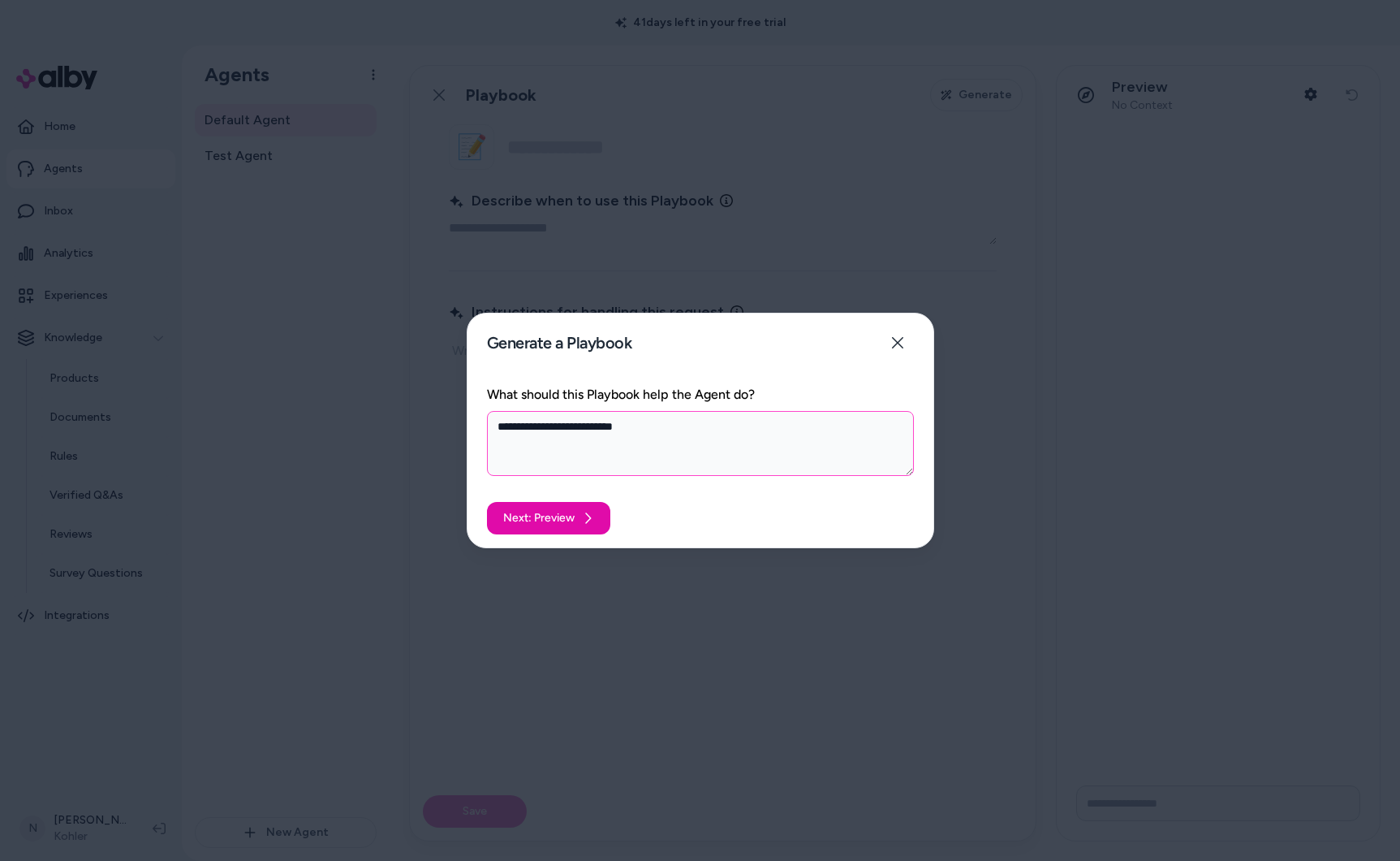
type textarea "*"
type textarea "**********"
type textarea "*"
type textarea "**********"
type textarea "*"
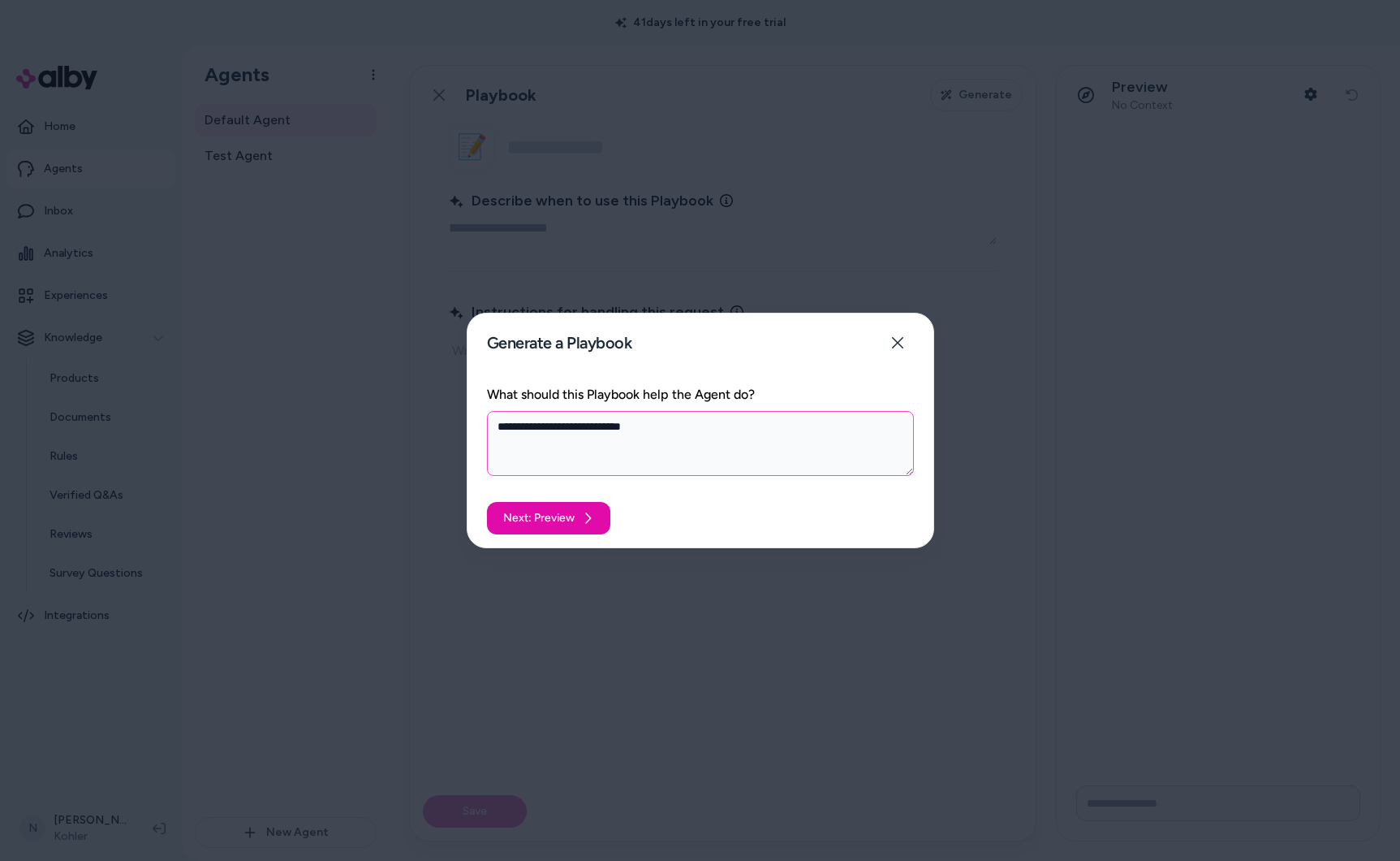
type textarea "**********"
type textarea "*"
type textarea "**********"
type textarea "*"
type textarea "**********"
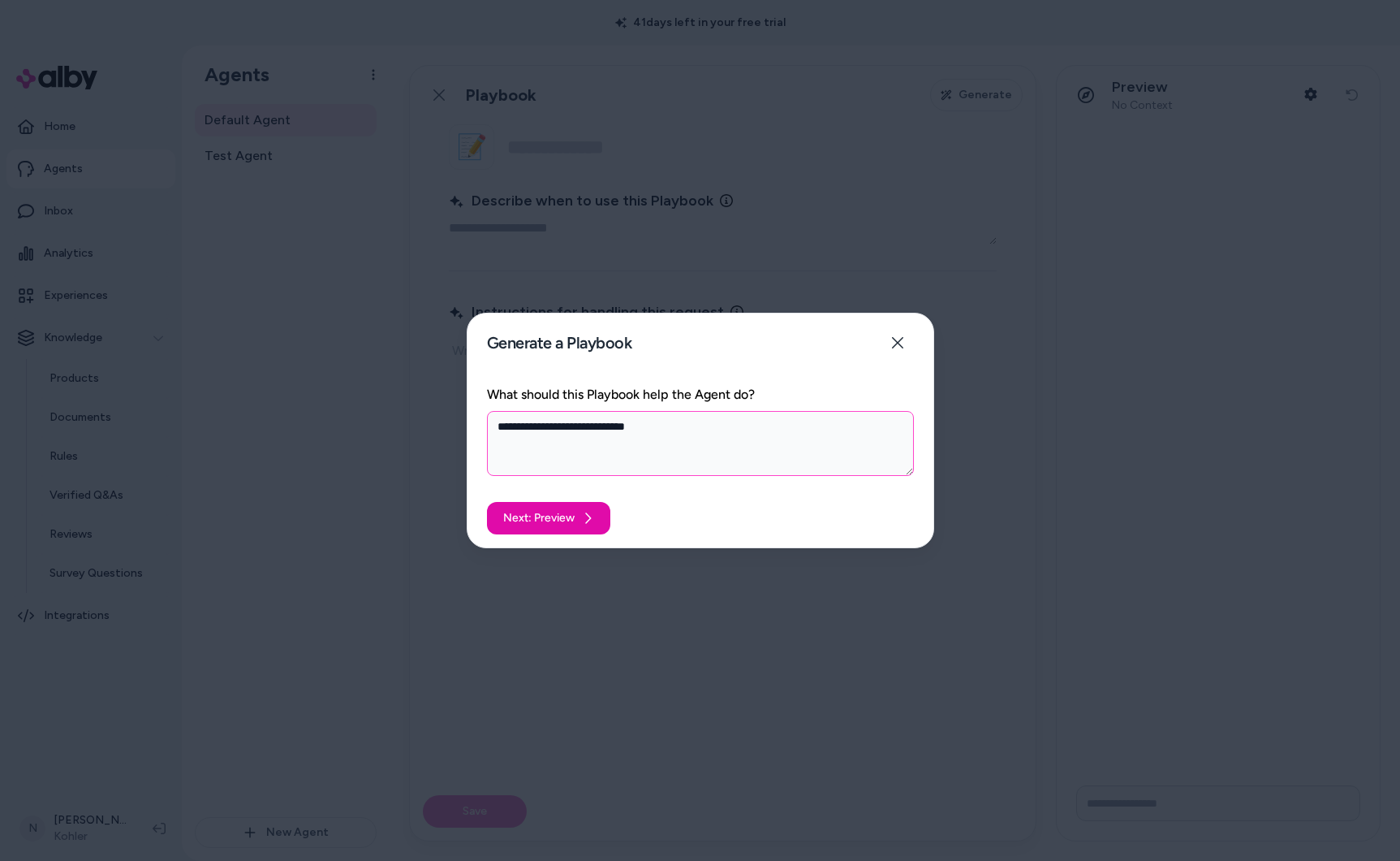
type textarea "*"
type textarea "**********"
type textarea "*"
type textarea "**********"
type textarea "*"
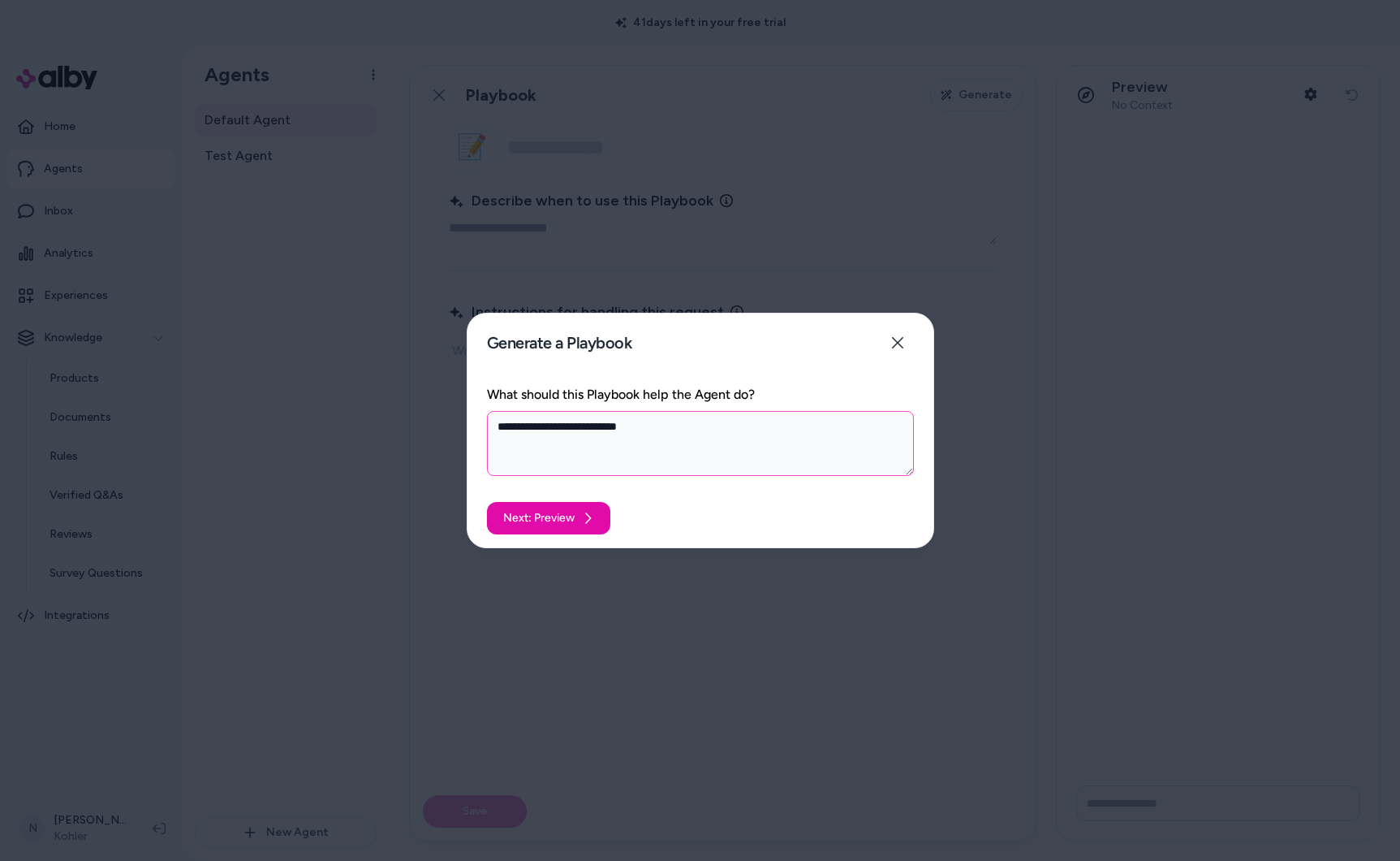
type textarea "**********"
type textarea "*"
type textarea "**********"
type textarea "*"
type textarea "**********"
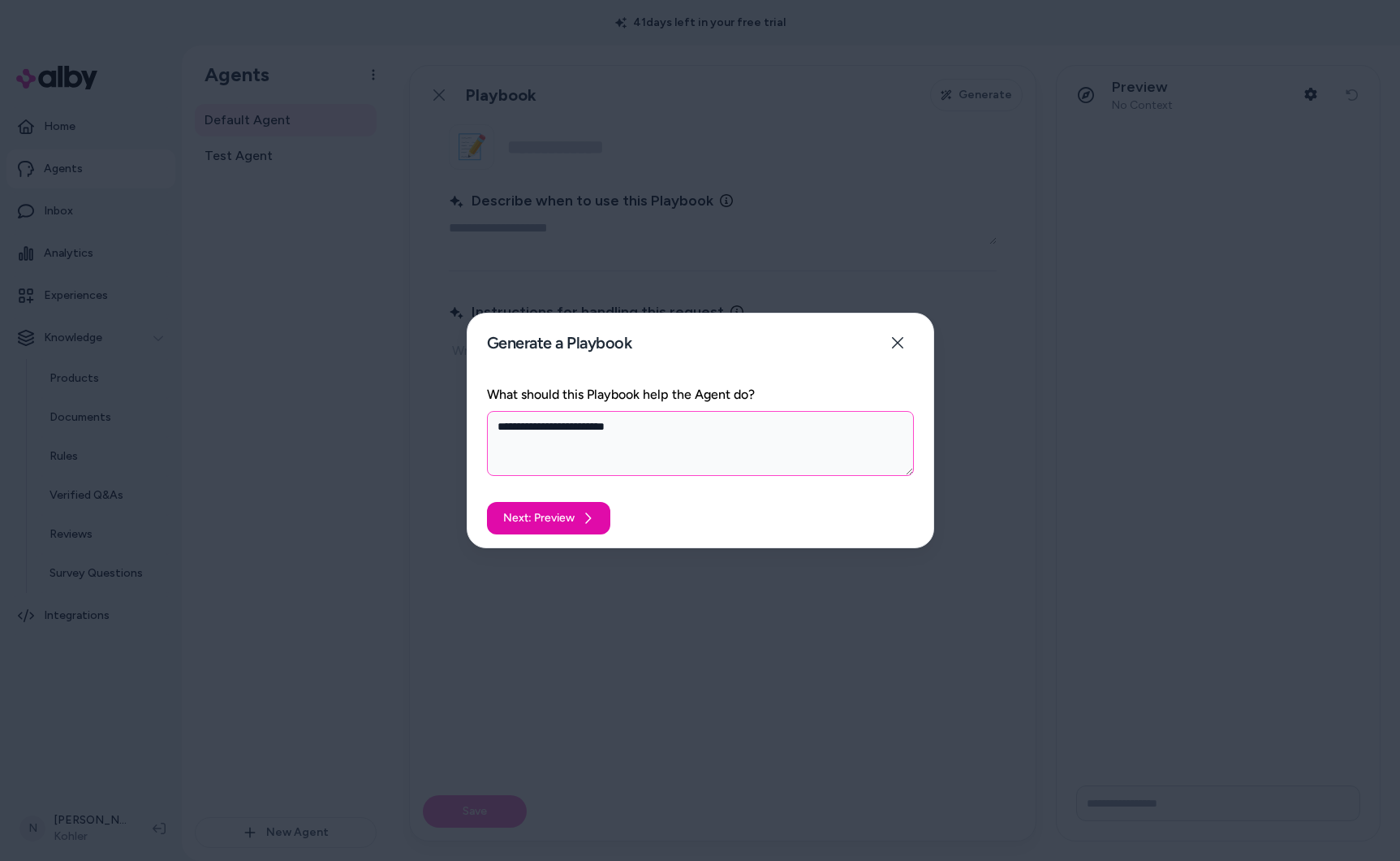
type textarea "*"
type textarea "**********"
type textarea "*"
type textarea "**********"
type textarea "*"
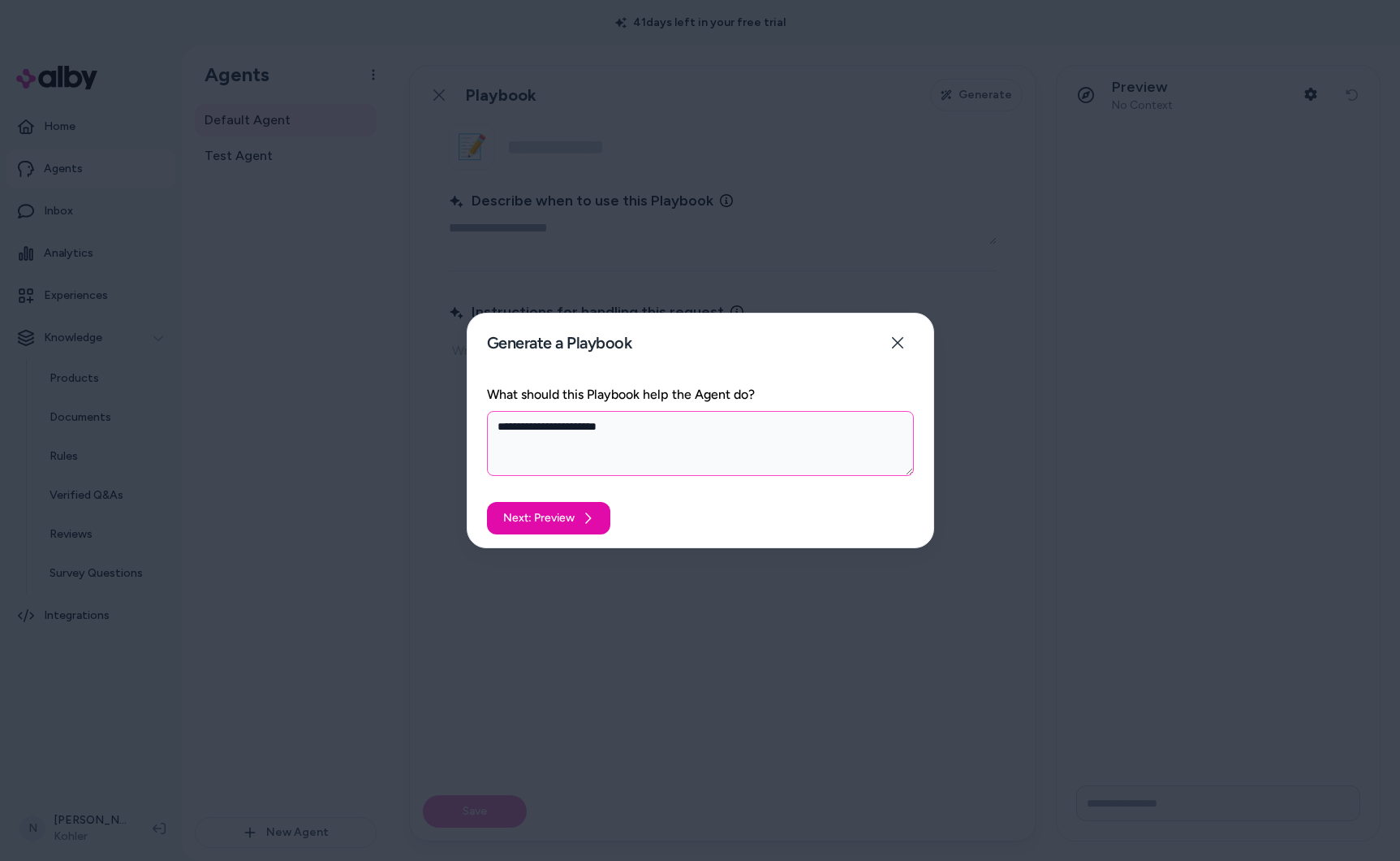
type textarea "**********"
type textarea "*"
type textarea "**********"
type textarea "*"
type textarea "**********"
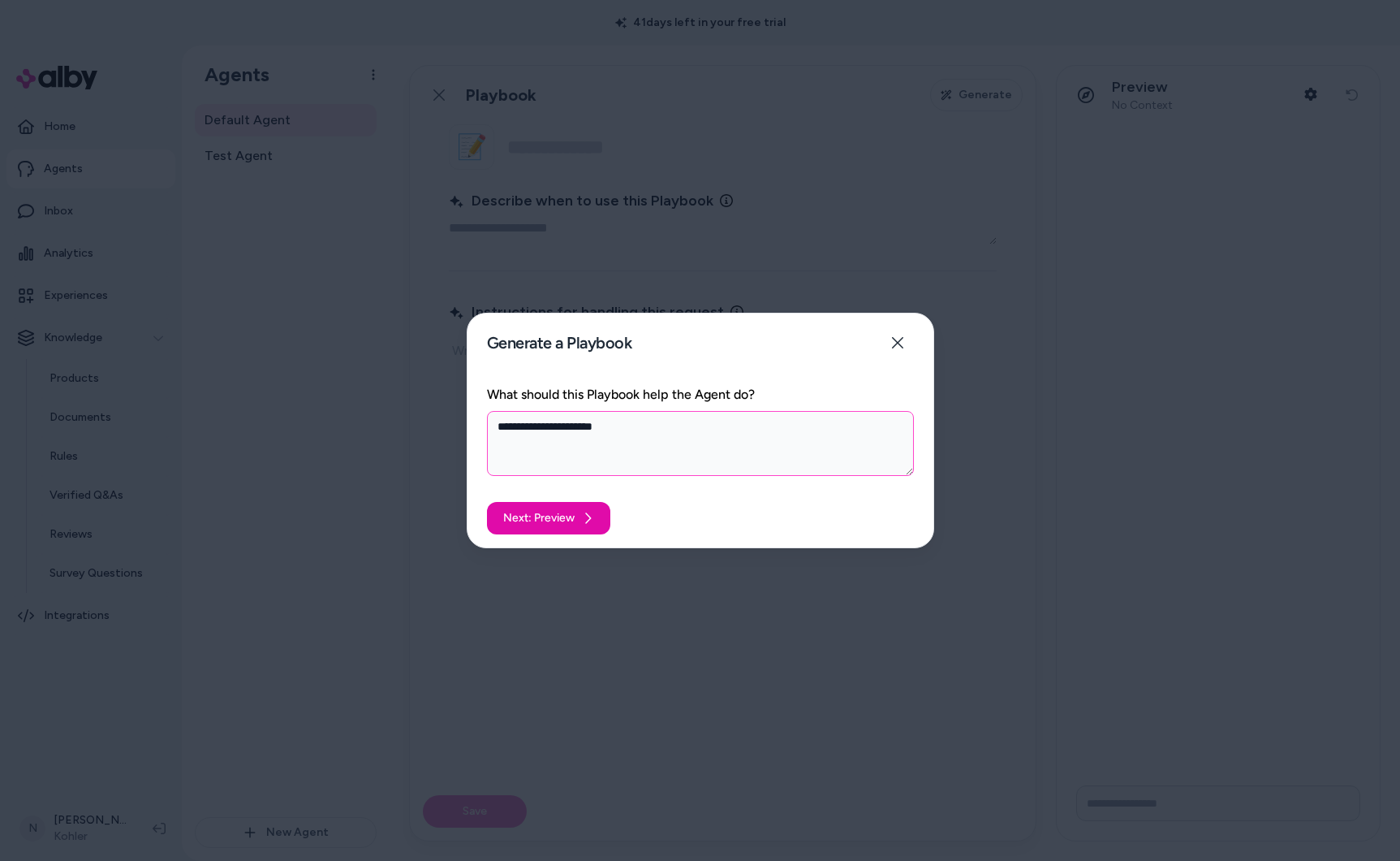
type textarea "*"
type textarea "**********"
type textarea "*"
type textarea "**********"
type textarea "*"
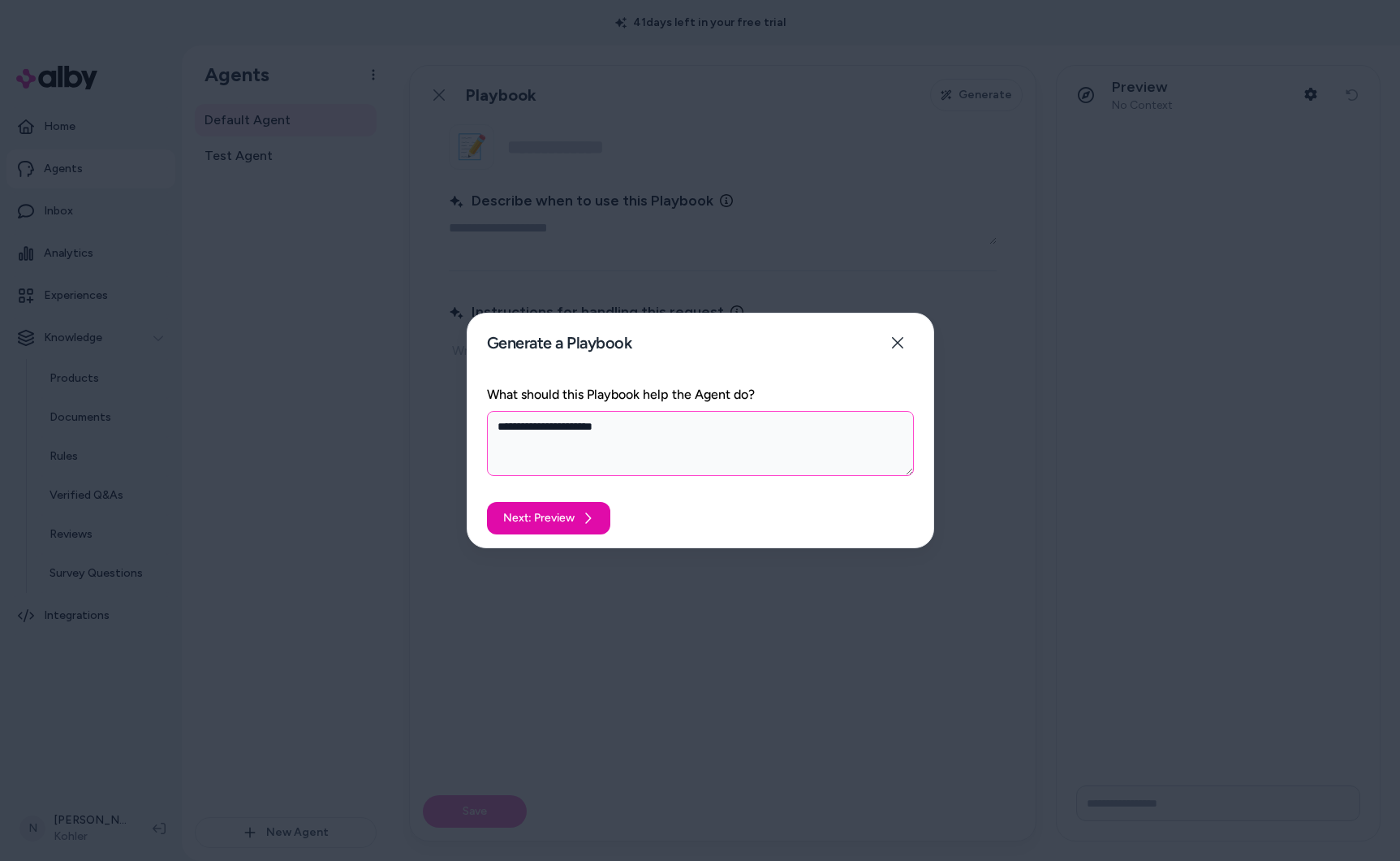
type textarea "**********"
type textarea "*"
type textarea "**********"
type textarea "*"
type textarea "**********"
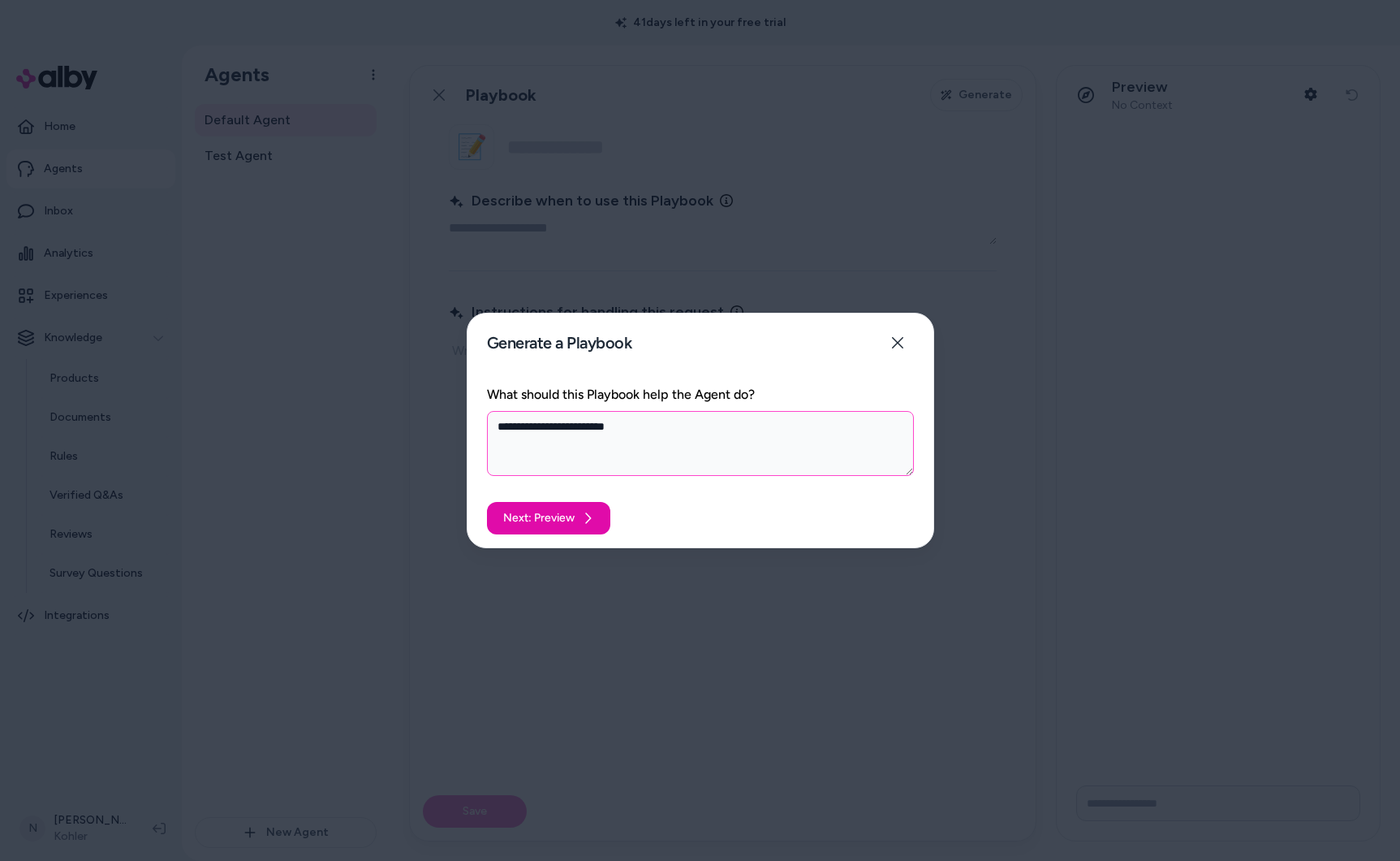
type textarea "*"
type textarea "**********"
type textarea "*"
type textarea "**********"
type textarea "*"
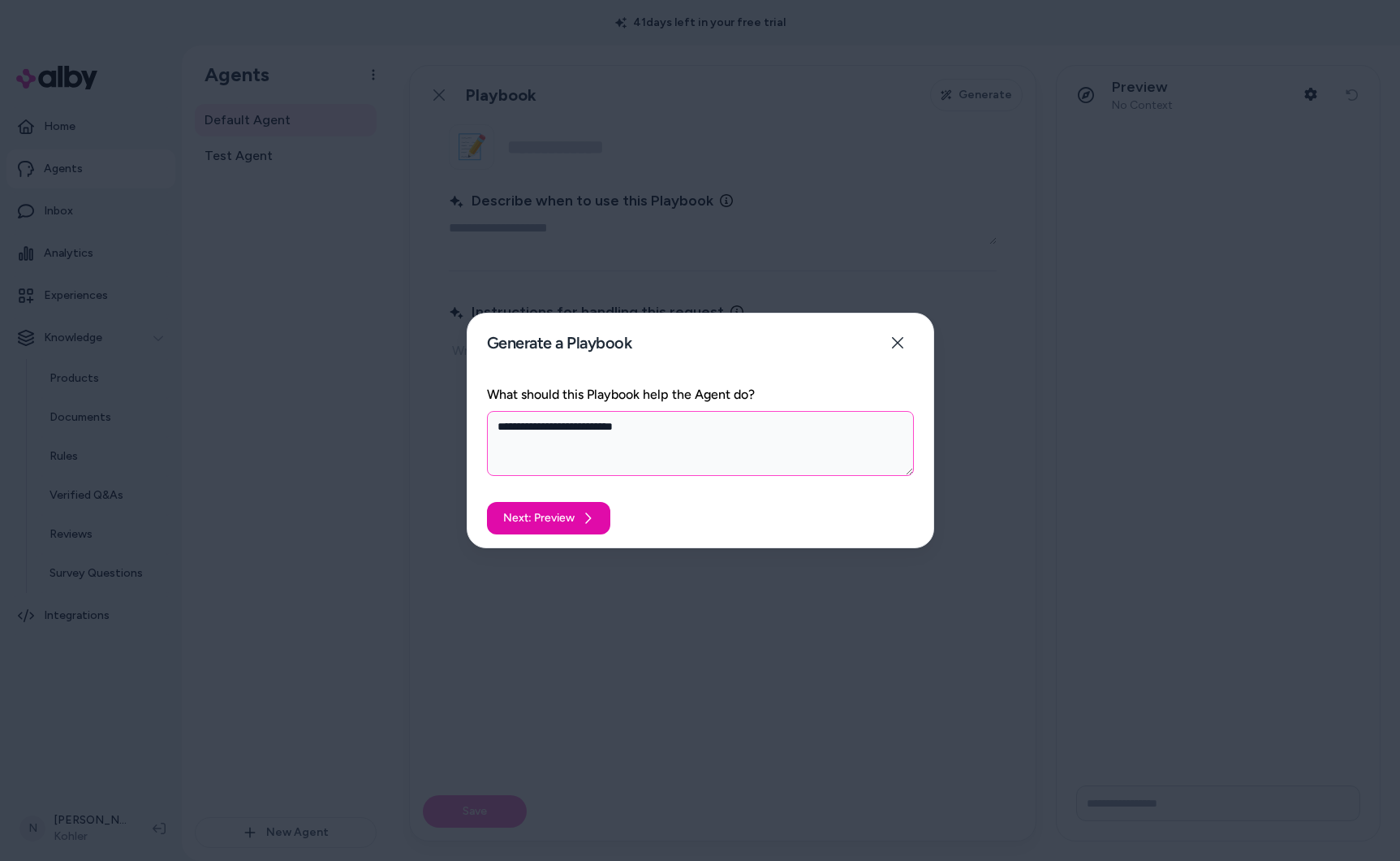
type textarea "**********"
type textarea "*"
type textarea "**********"
type textarea "*"
type textarea "**********"
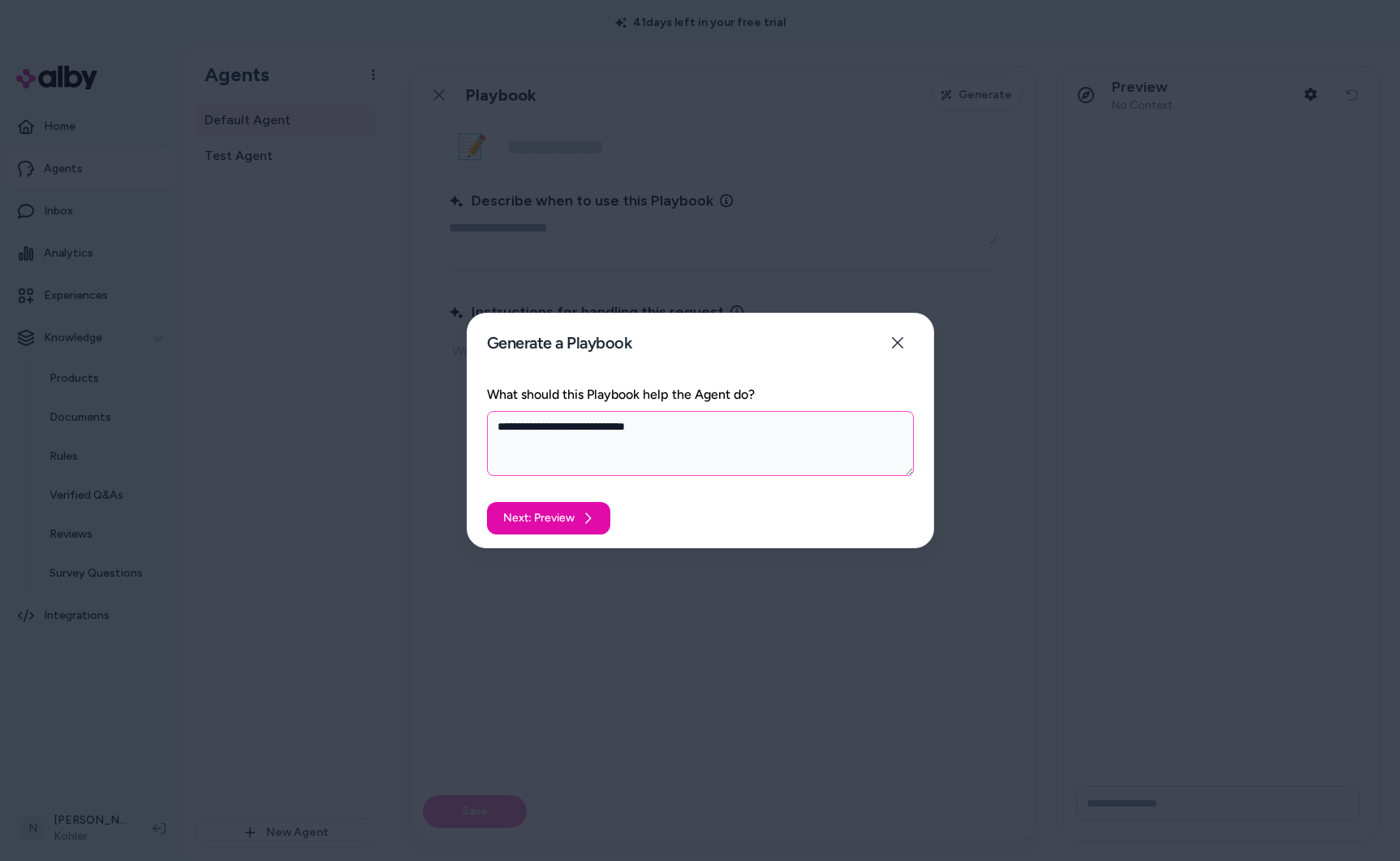
type textarea "*"
type textarea "**********"
type textarea "*"
type textarea "**********"
type textarea "*"
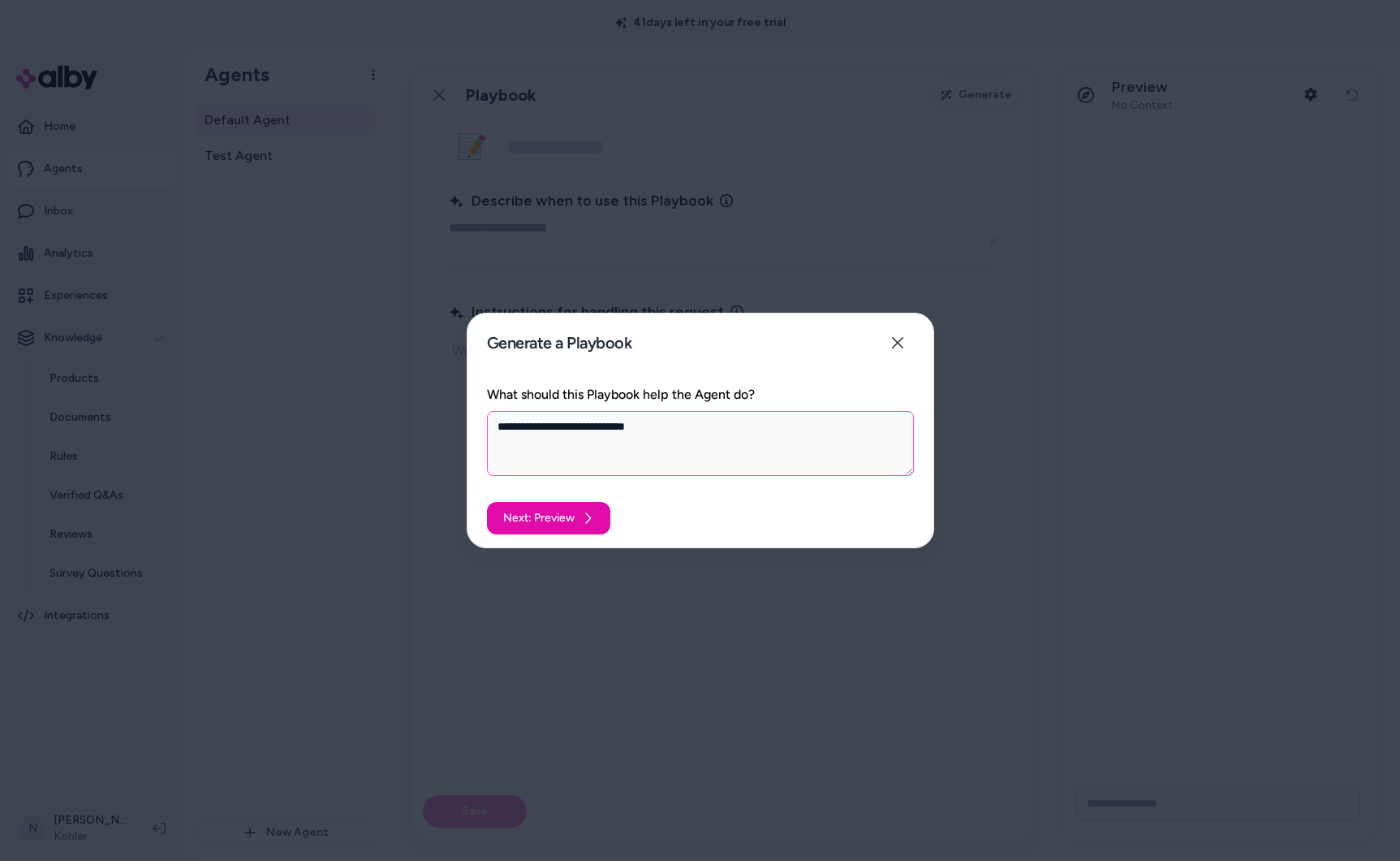
type textarea "**********"
type textarea "*"
type textarea "**********"
type textarea "*"
type textarea "**********"
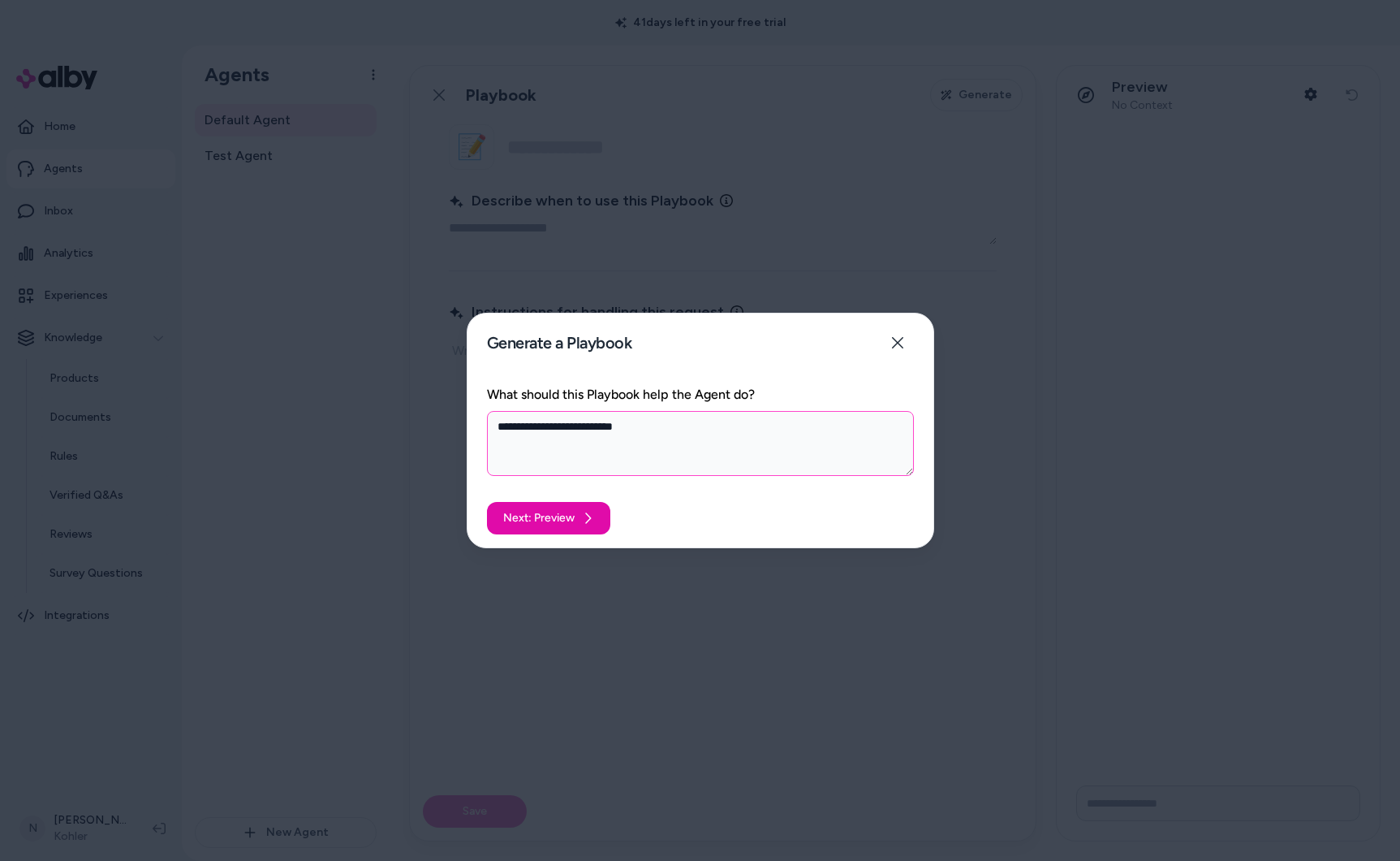
type textarea "*"
type textarea "**********"
type textarea "*"
type textarea "**********"
type textarea "*"
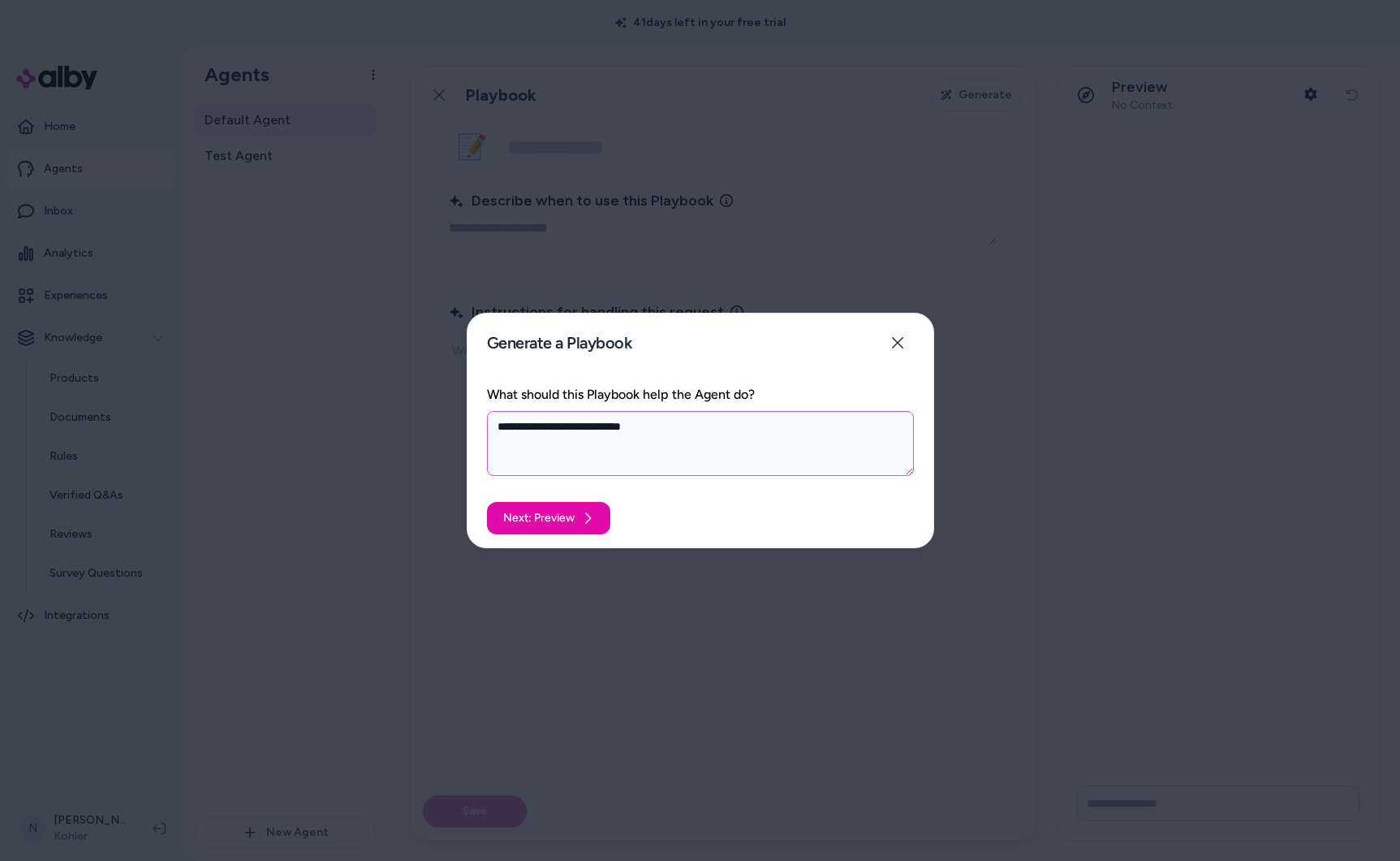
type textarea "**********"
type textarea "*"
type textarea "**********"
type textarea "*"
type textarea "**********"
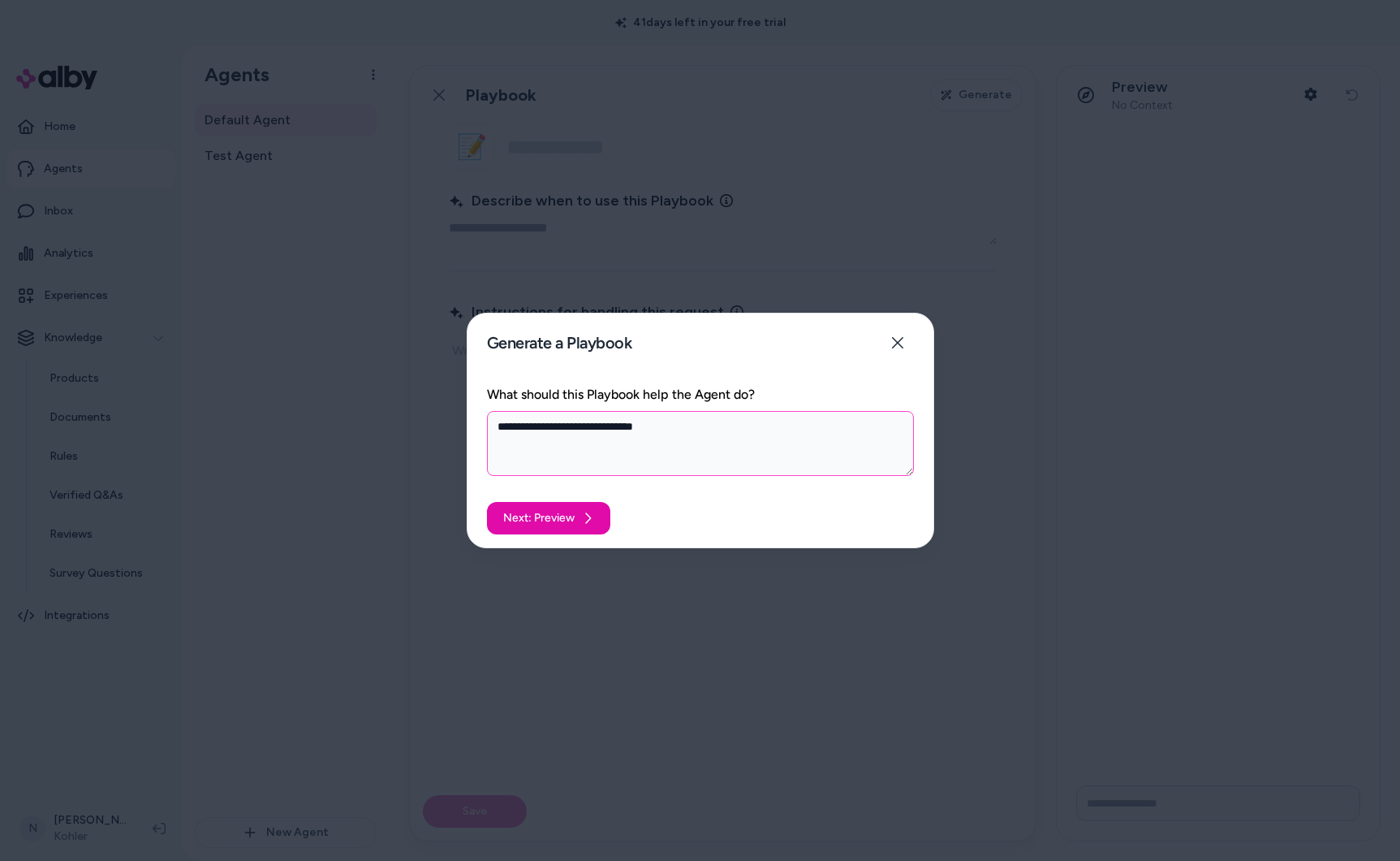
type textarea "*"
type textarea "**********"
type textarea "*"
type textarea "**********"
type textarea "*"
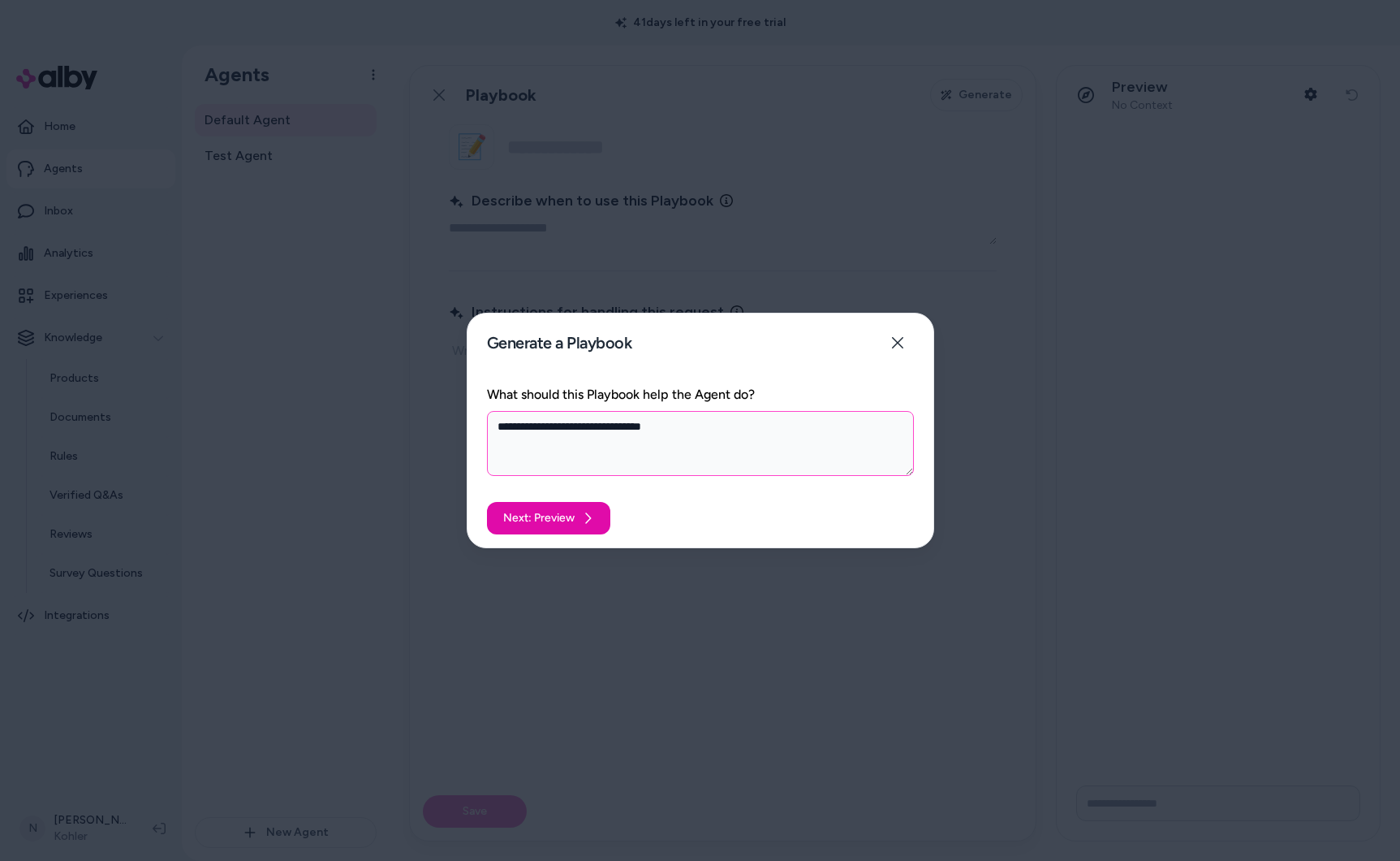
type textarea "**********"
type textarea "*"
type textarea "**********"
type textarea "*"
type textarea "**********"
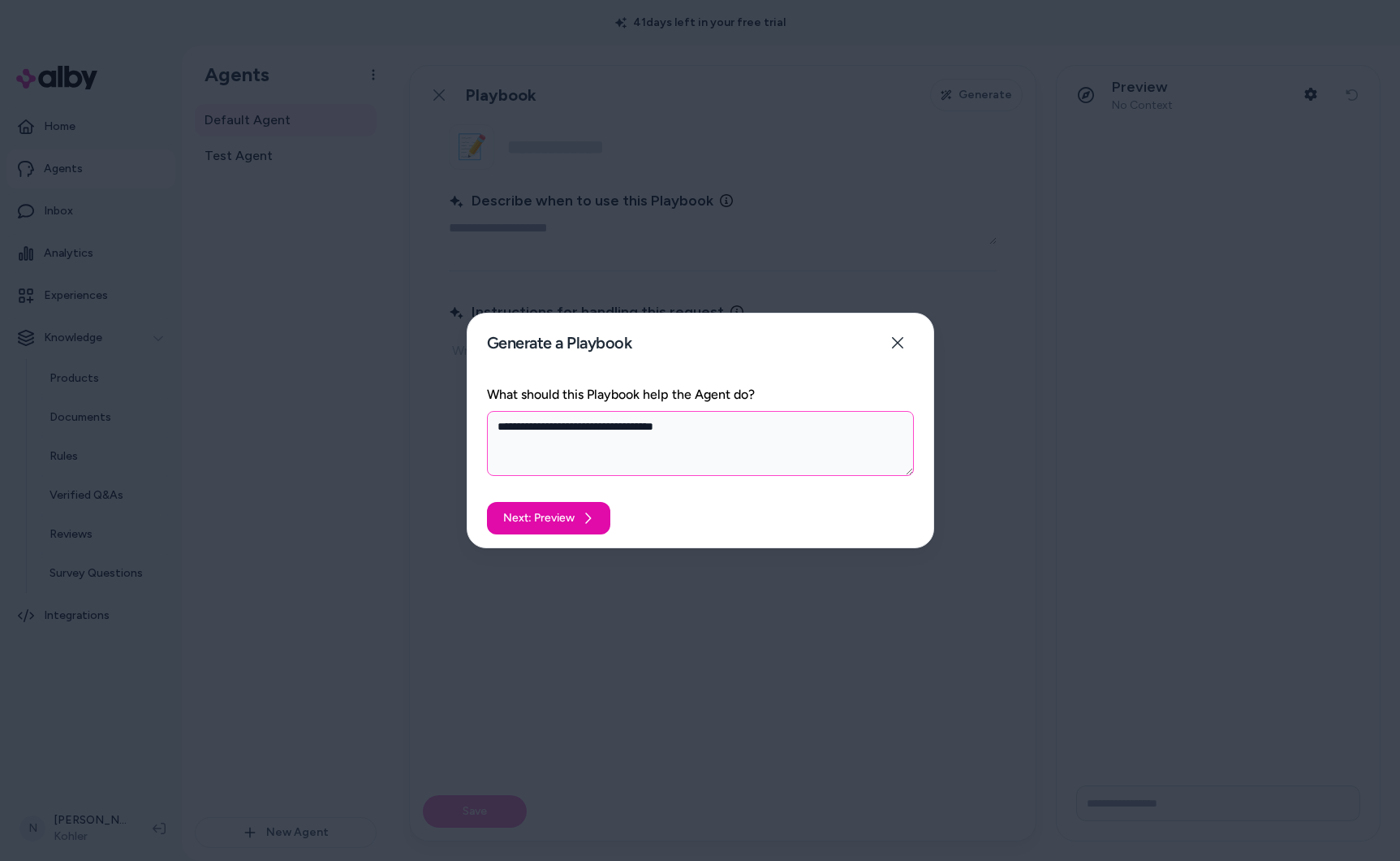
type textarea "*"
type textarea "**********"
type textarea "*"
type textarea "**********"
type textarea "*"
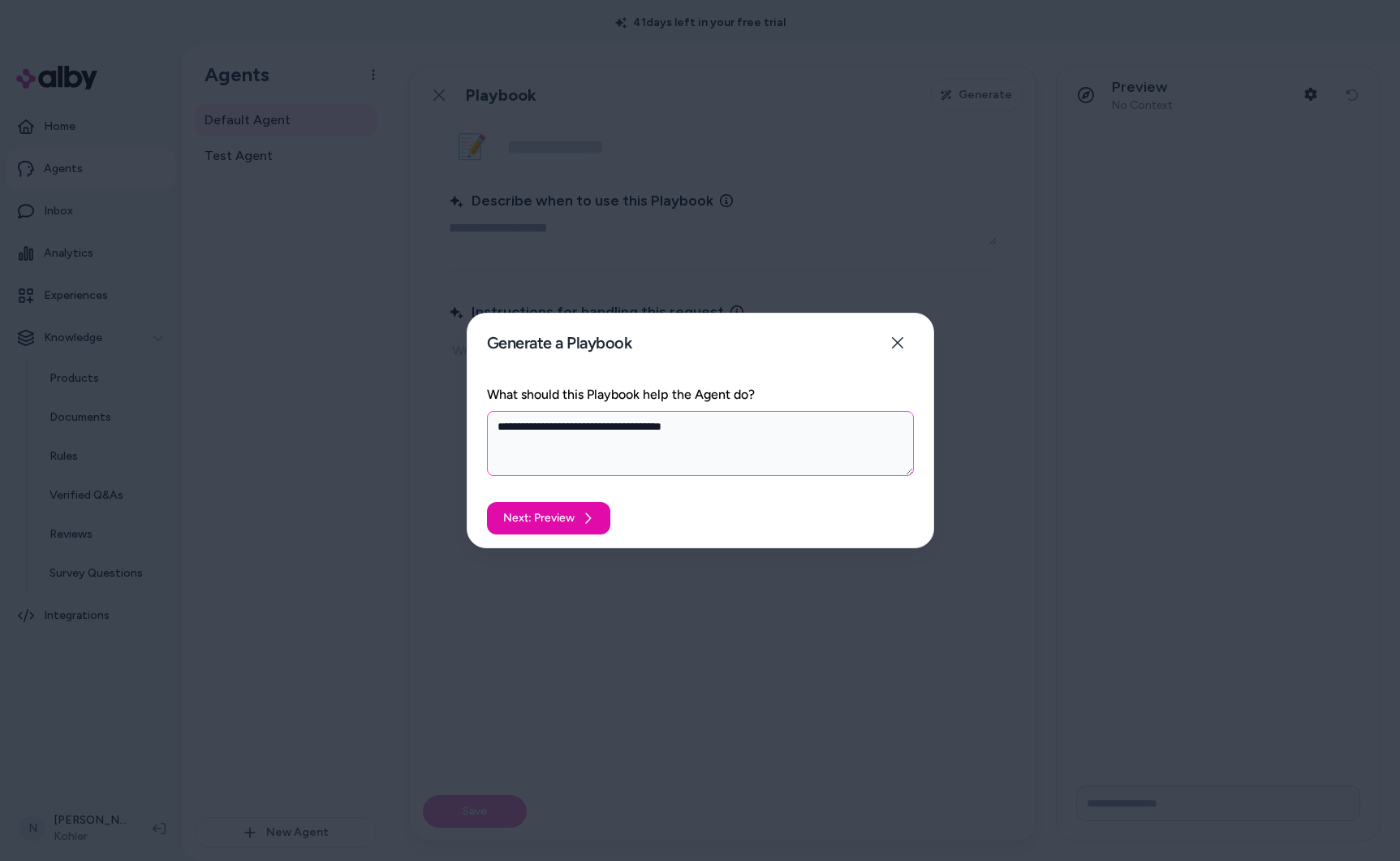
type textarea "**********"
type textarea "*"
type textarea "**********"
type textarea "*"
type textarea "**********"
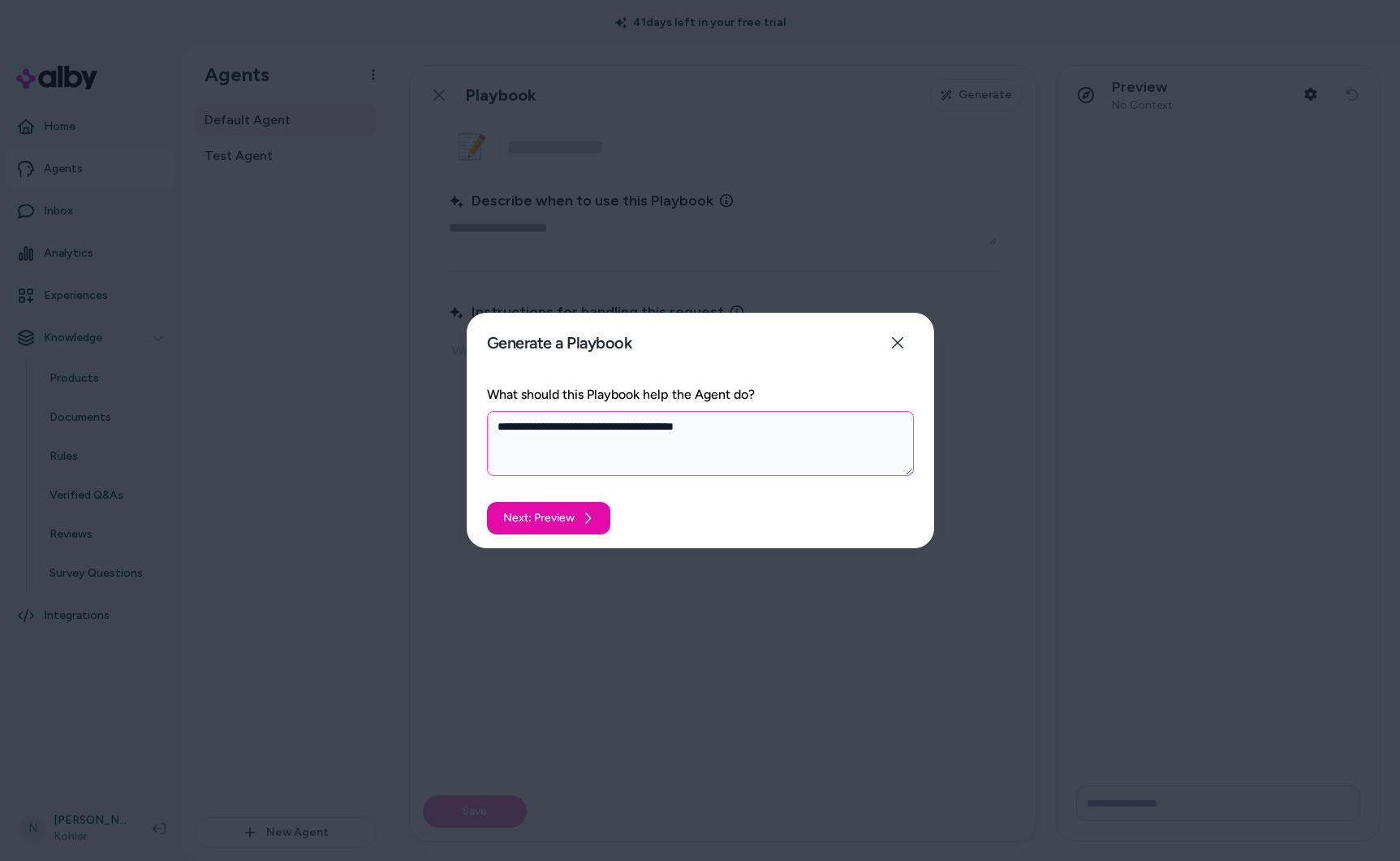
type textarea "*"
type textarea "**********"
type textarea "*"
type textarea "**********"
type textarea "*"
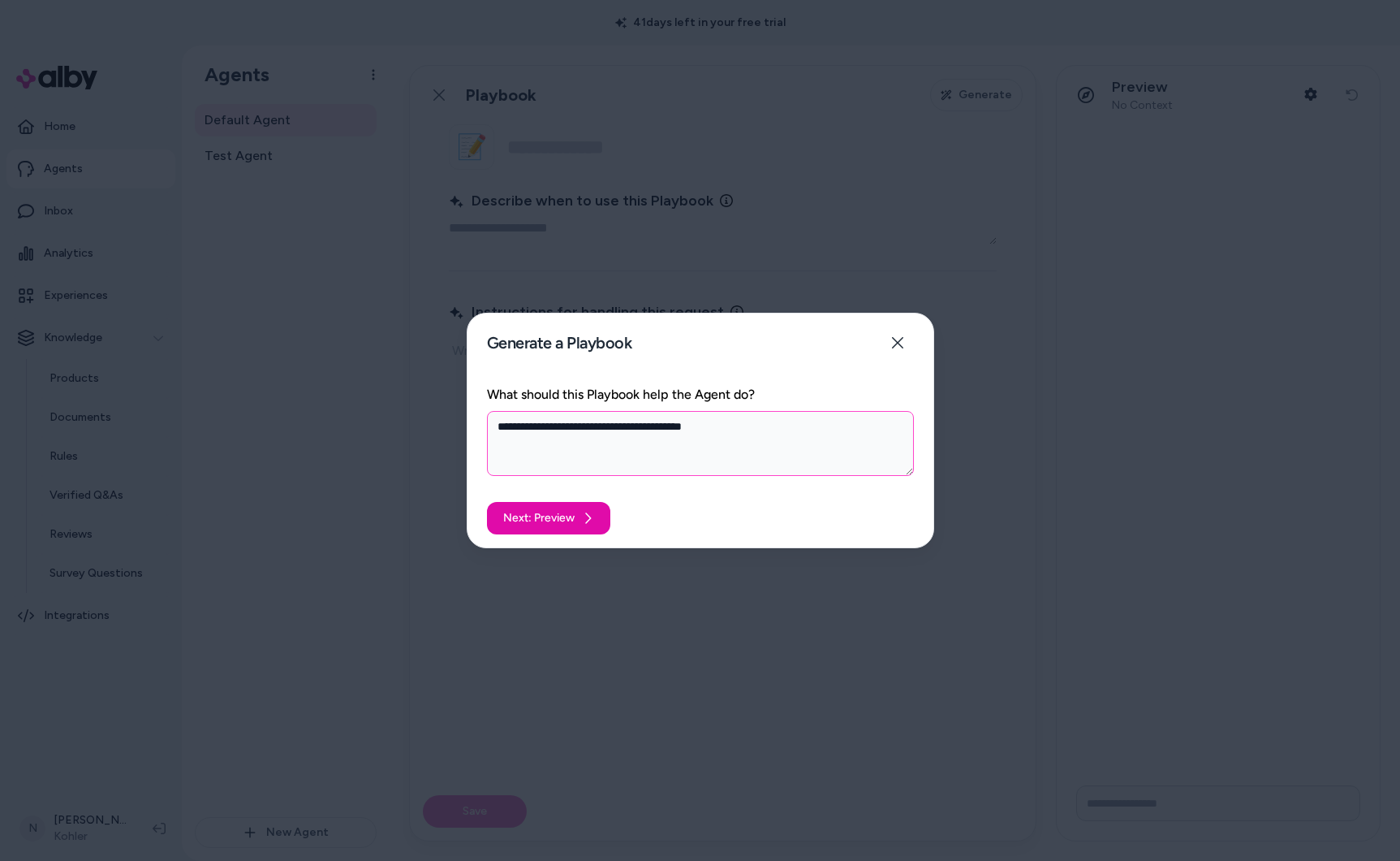
type textarea "**********"
type textarea "*"
type textarea "**********"
type textarea "*"
type textarea "**********"
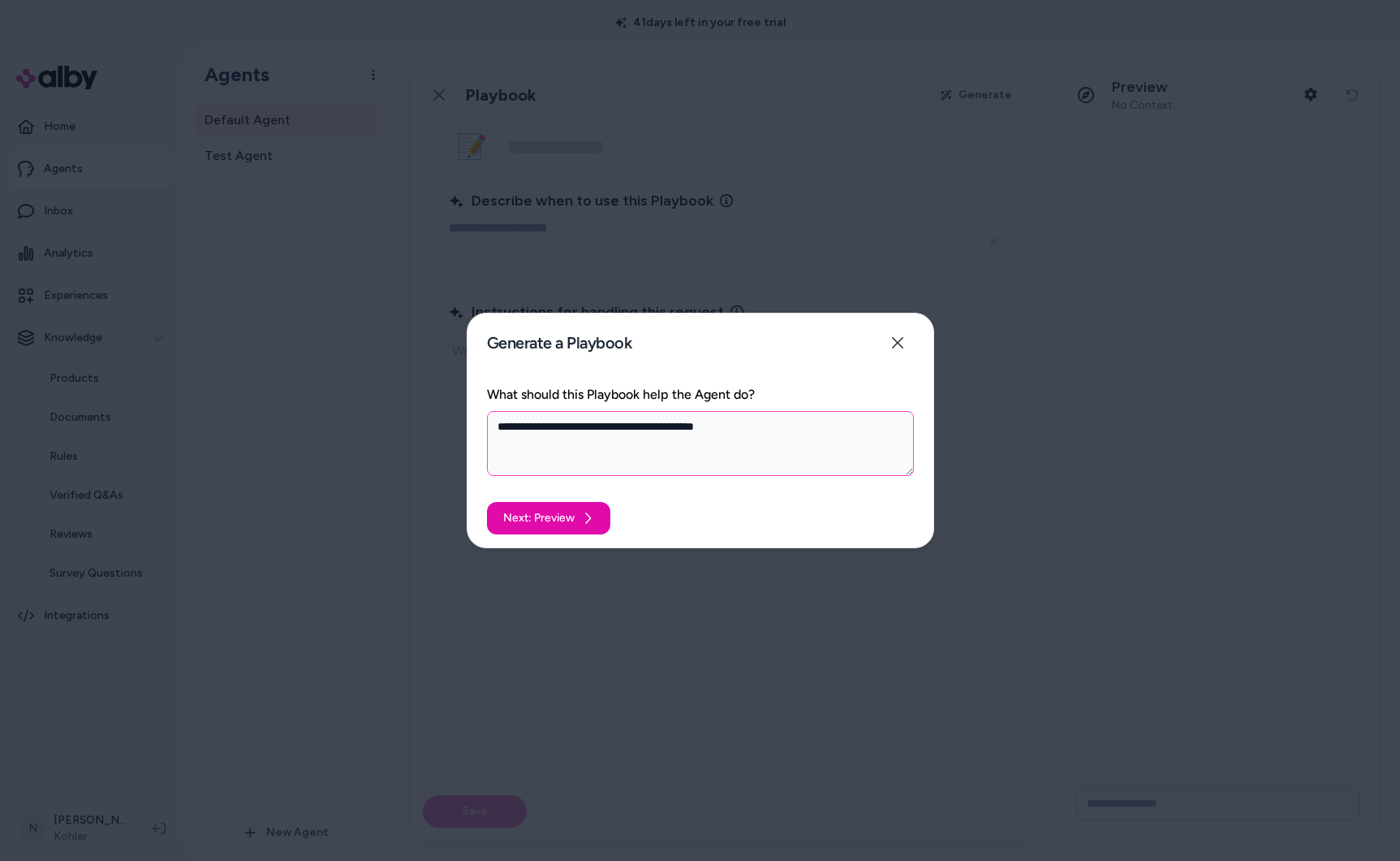
type textarea "*"
type textarea "**********"
type textarea "*"
type textarea "**********"
type textarea "*"
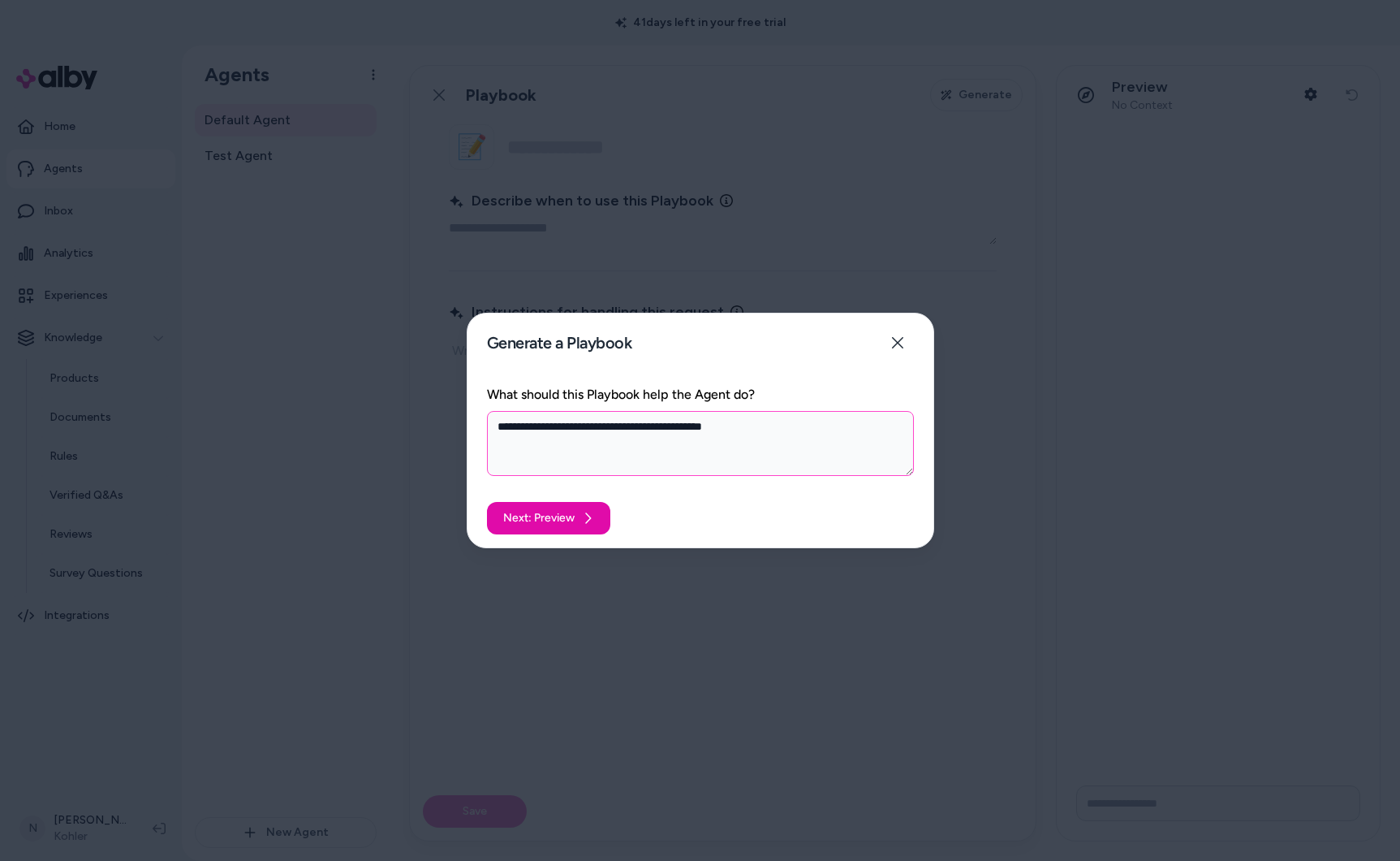
type textarea "**********"
type textarea "*"
type textarea "**********"
type textarea "*"
type textarea "**********"
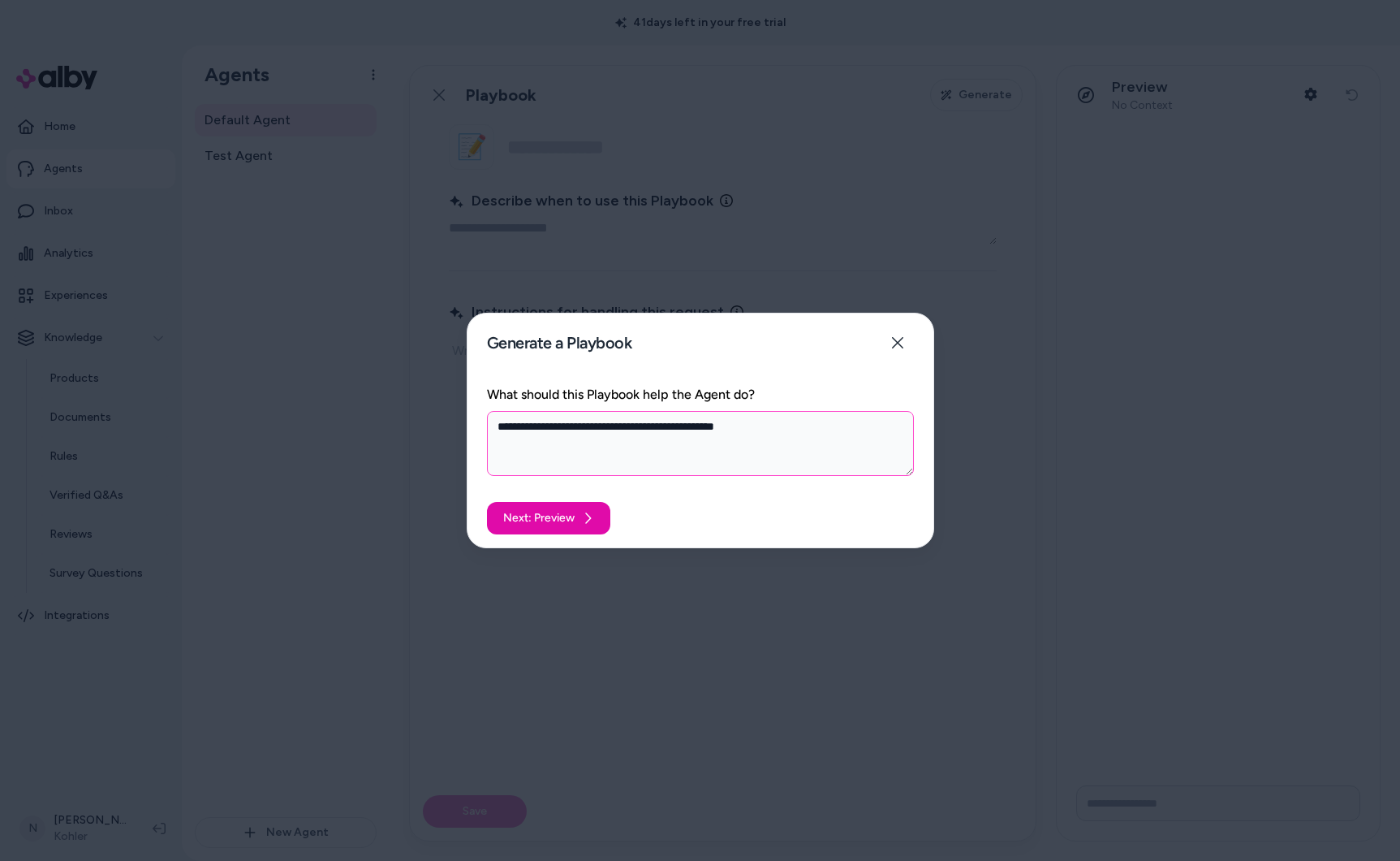
type textarea "*"
type textarea "**********"
type textarea "*"
type textarea "**********"
type textarea "*"
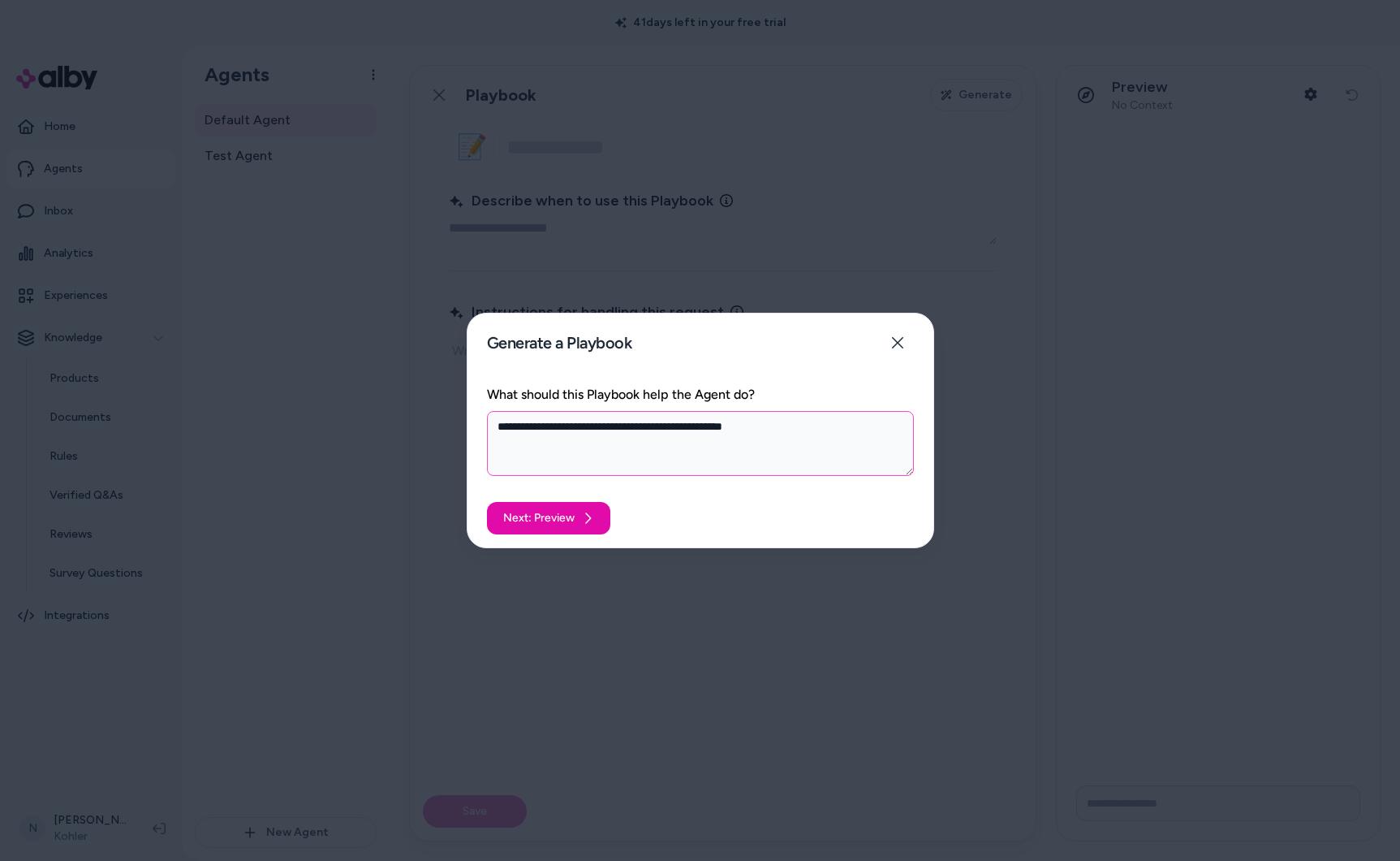
type textarea "**********"
type textarea "*"
type textarea "**********"
type textarea "*"
type textarea "**********"
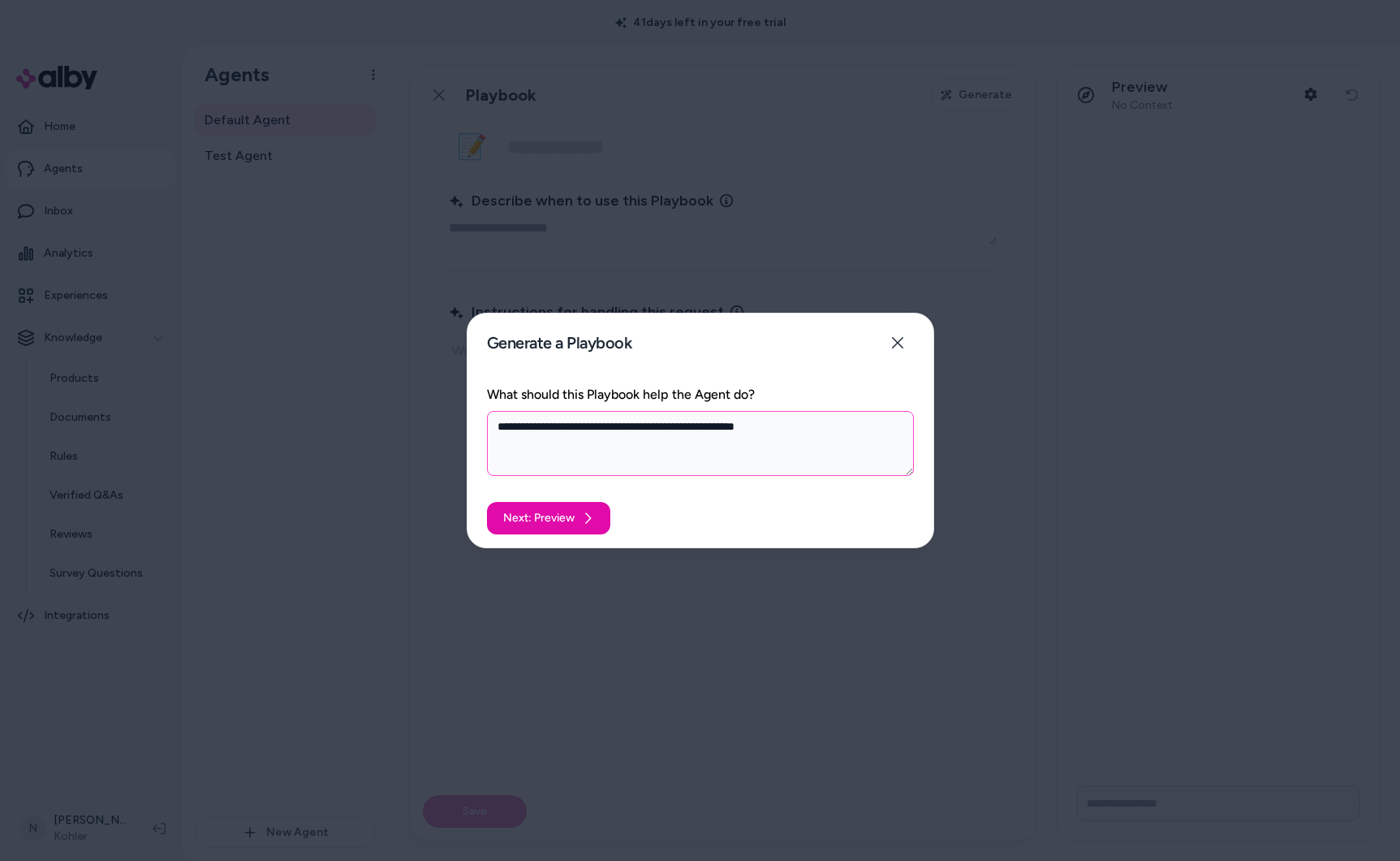
type textarea "*"
type textarea "**********"
type textarea "*"
type textarea "**********"
type textarea "*"
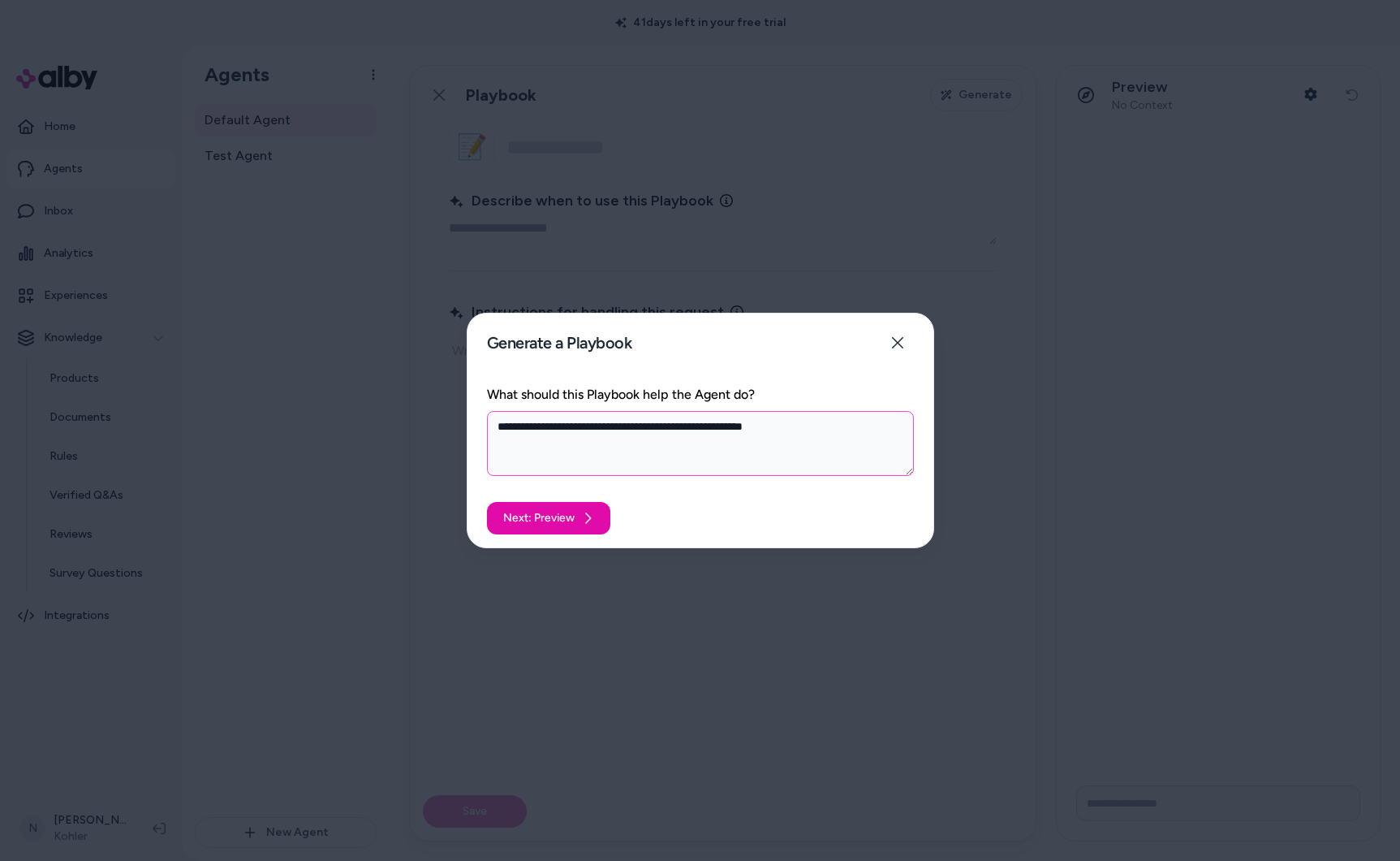
type textarea "**********"
type textarea "*"
type textarea "**********"
type textarea "*"
type textarea "**********"
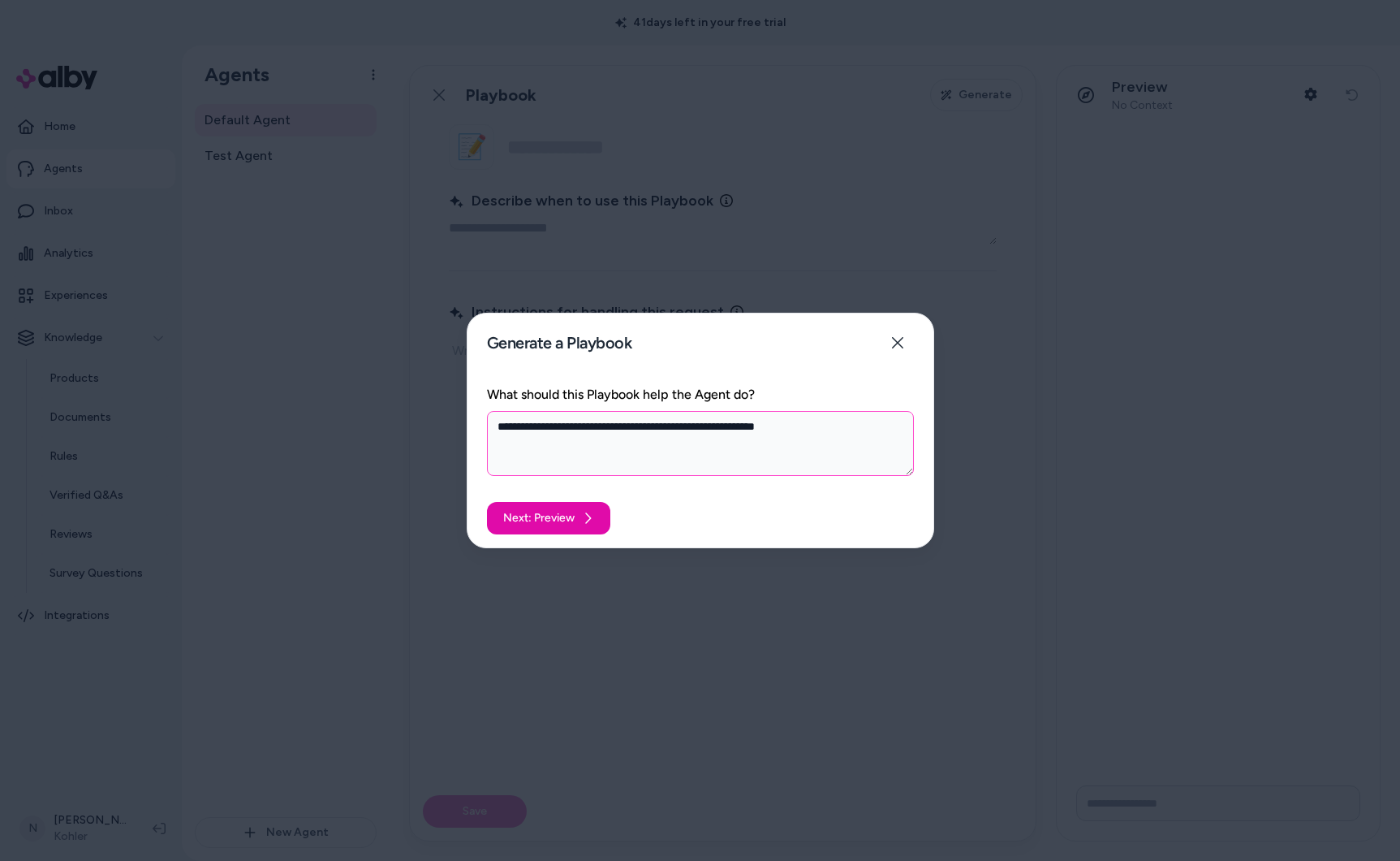
type textarea "*"
type textarea "**********"
type textarea "*"
type textarea "**********"
type textarea "*"
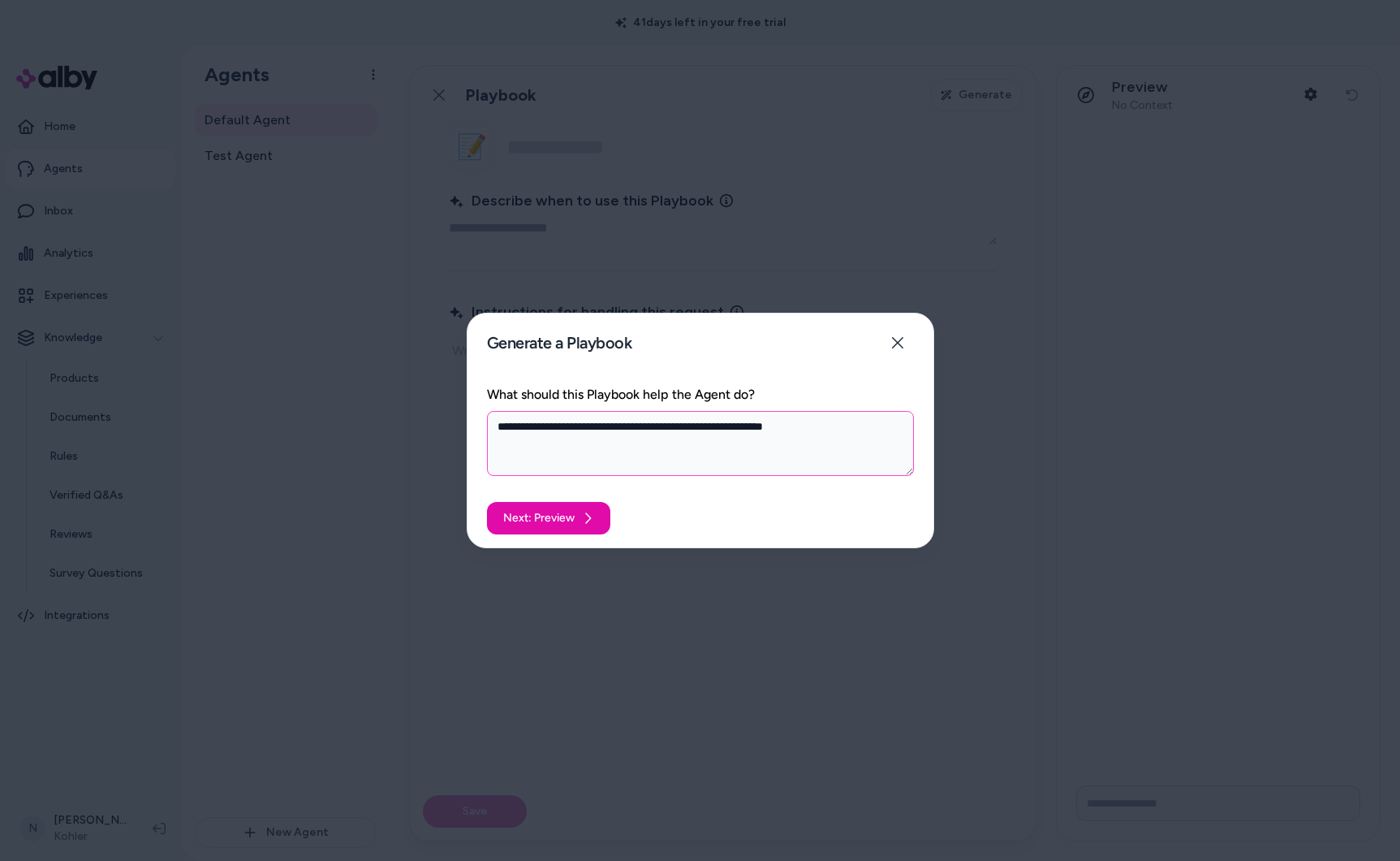
type textarea "**********"
type textarea "*"
type textarea "**********"
type textarea "*"
type textarea "**********"
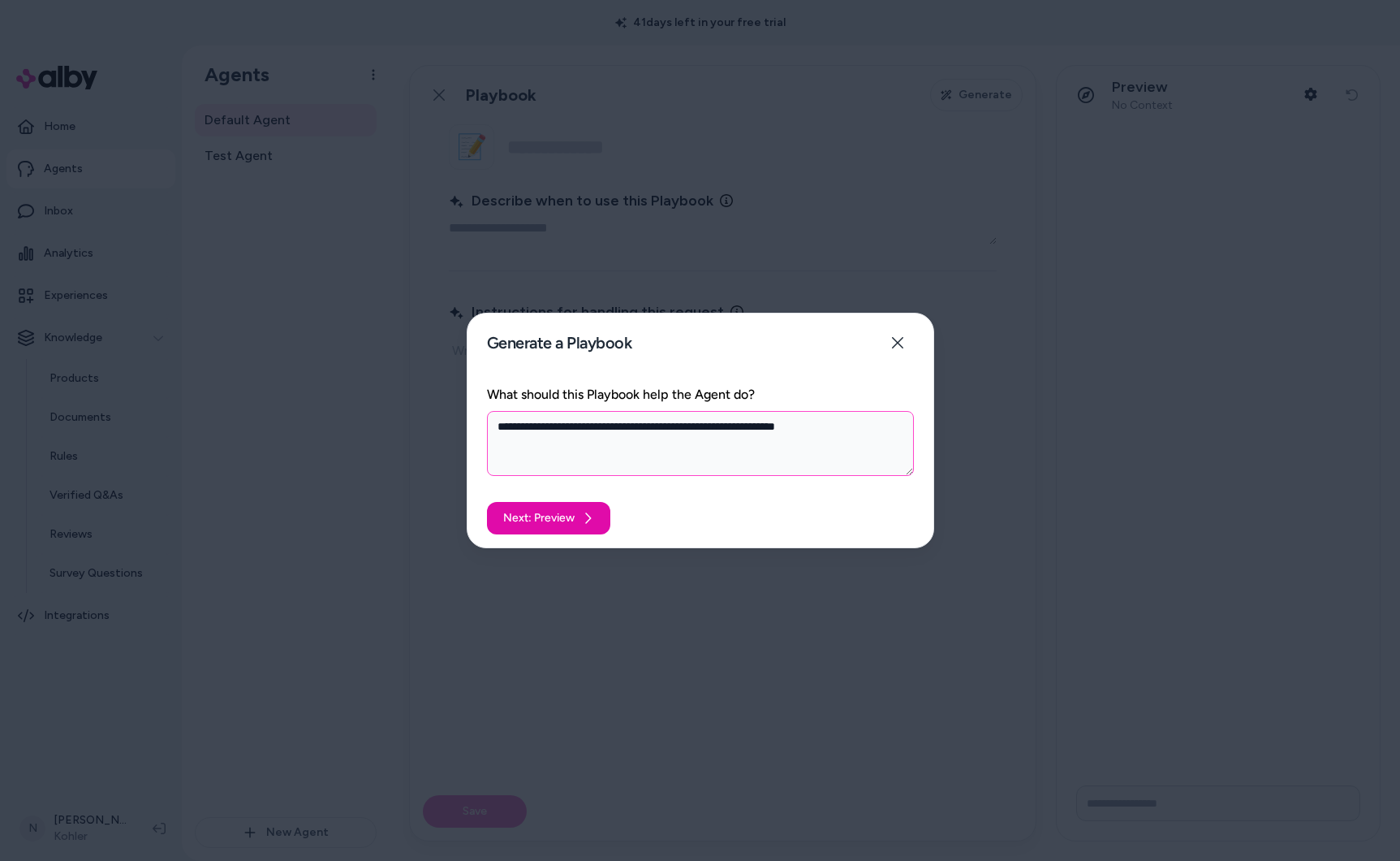
type textarea "*"
type textarea "**********"
paste textarea "**********"
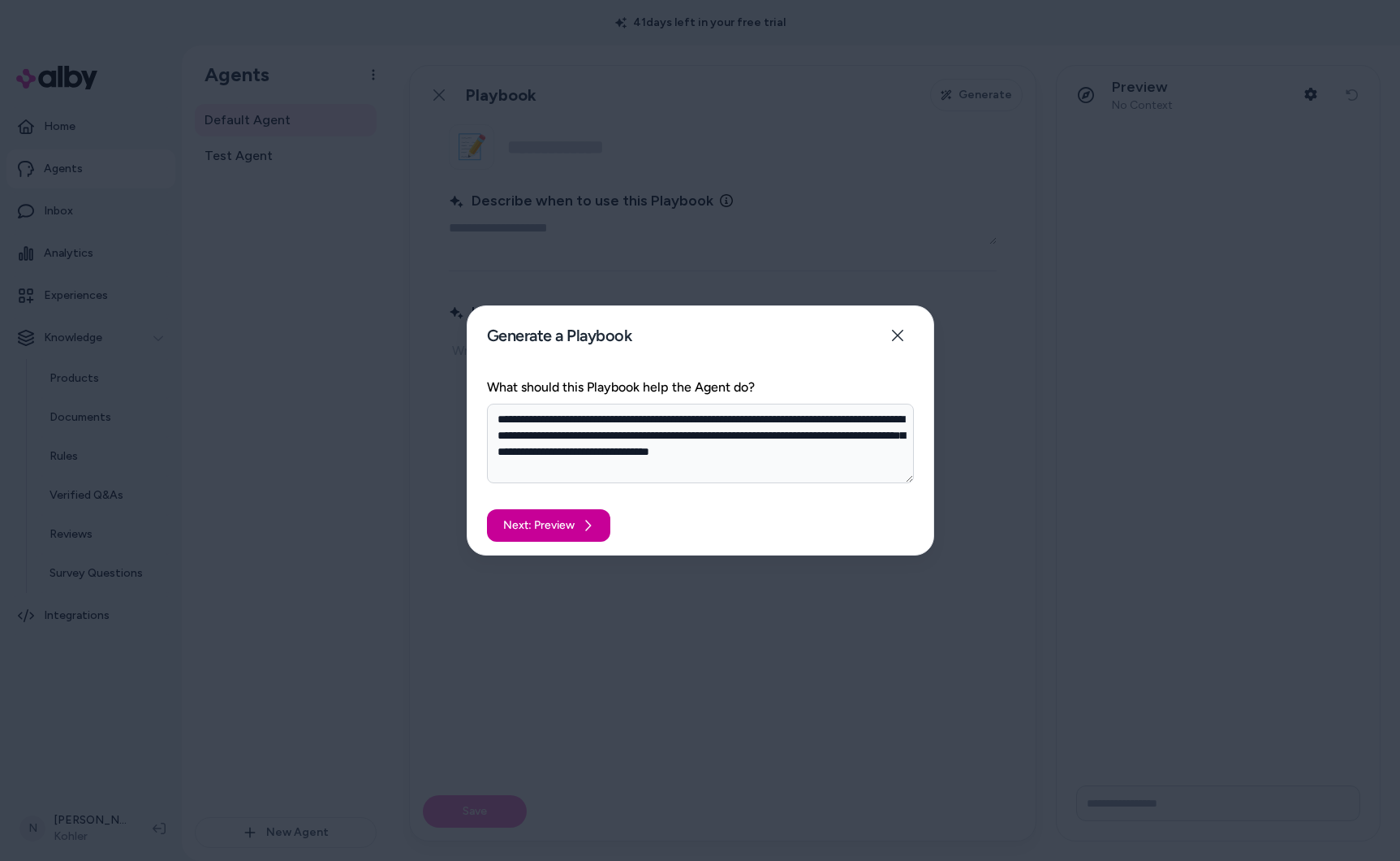
click at [575, 528] on button "Next: Preview" at bounding box center [548, 525] width 123 height 33
click at [632, 468] on textarea "**********" at bounding box center [701, 444] width 427 height 80
drag, startPoint x: 612, startPoint y: 466, endPoint x: 469, endPoint y: 398, distance: 158.3
click at [469, 398] on div "**********" at bounding box center [701, 430] width 466 height 105
click at [900, 342] on button "Close" at bounding box center [898, 335] width 33 height 33
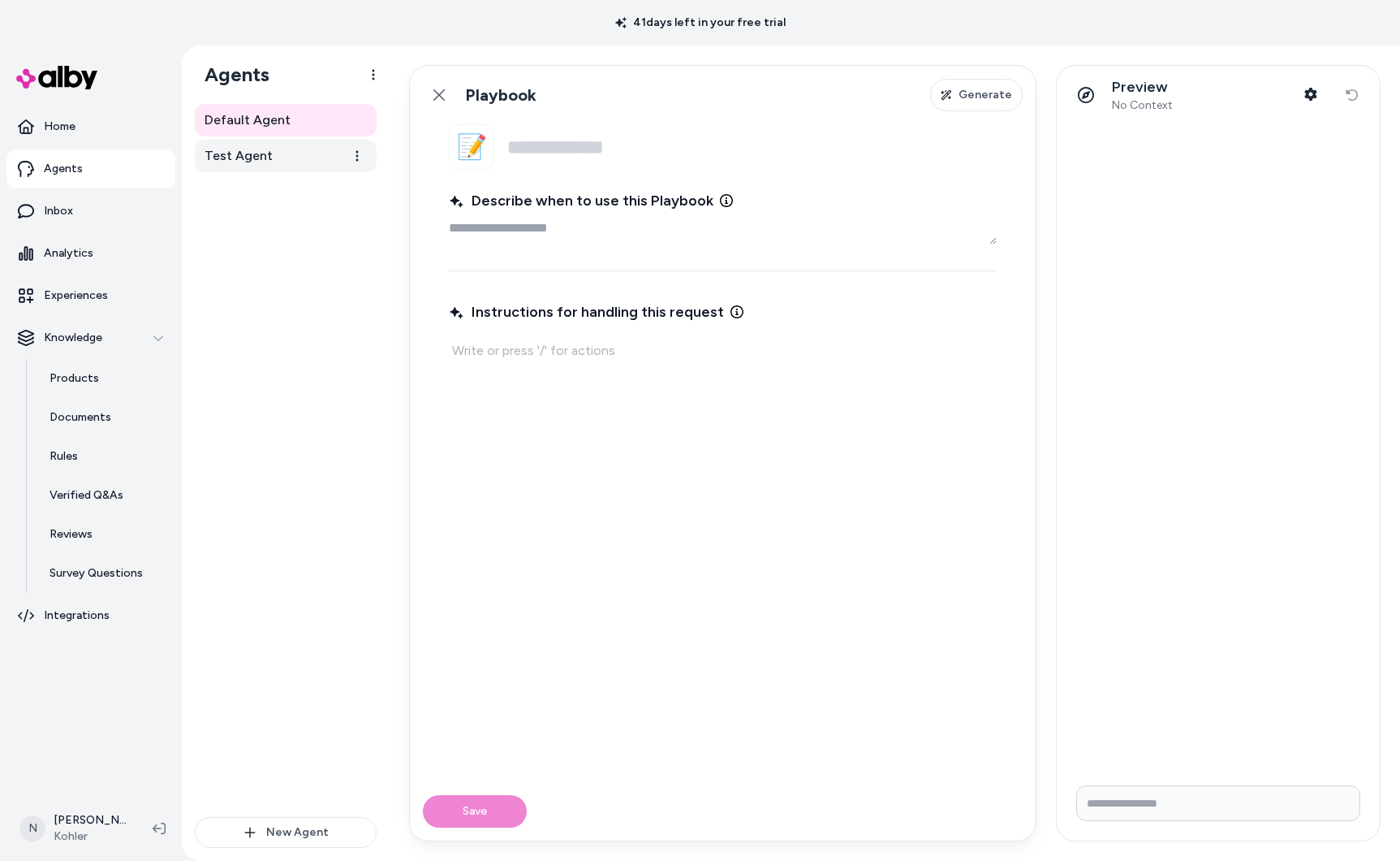
click at [282, 158] on link "Test Agent" at bounding box center [285, 156] width 182 height 33
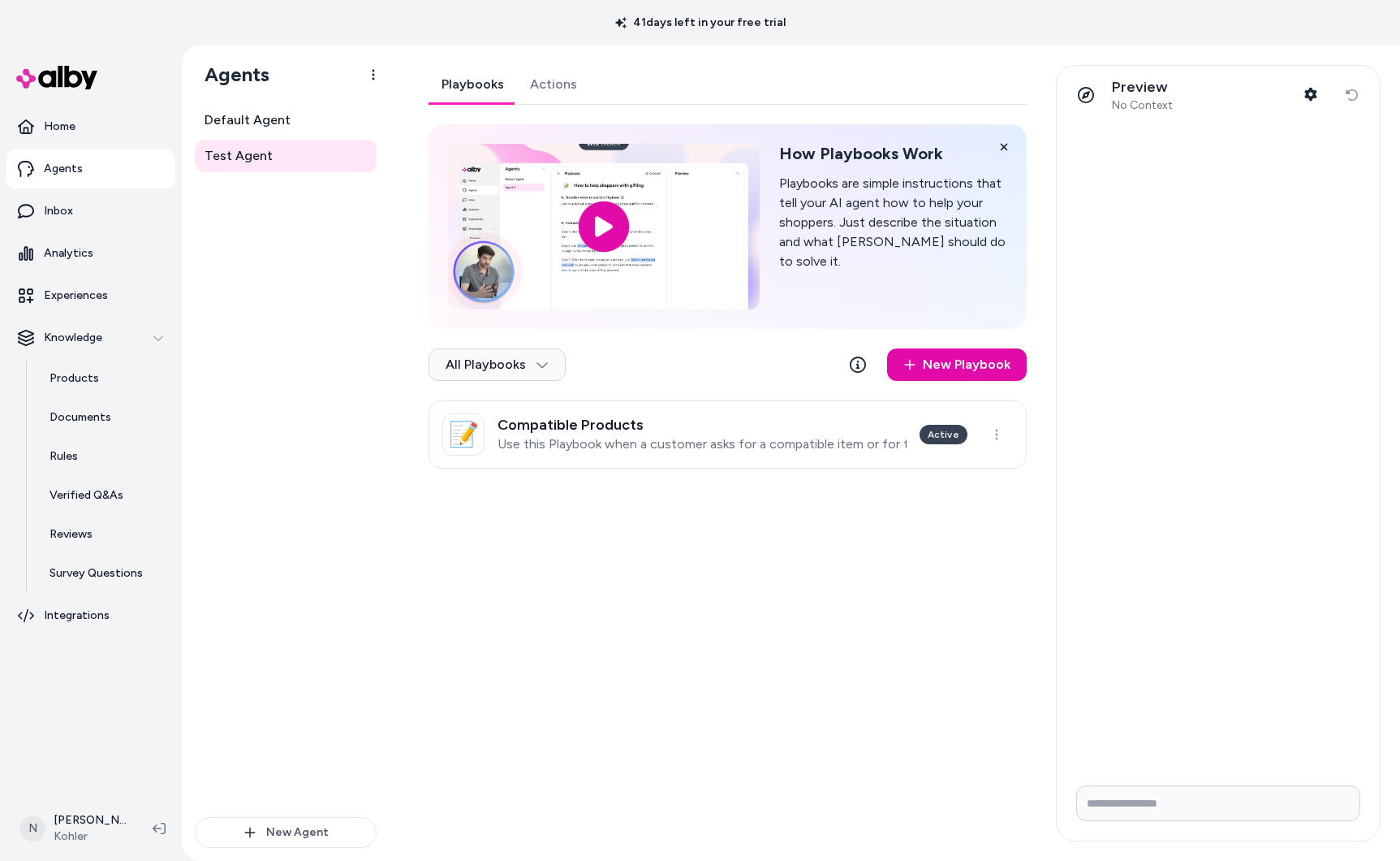
click at [601, 240] on input "image" at bounding box center [604, 226] width 311 height 166
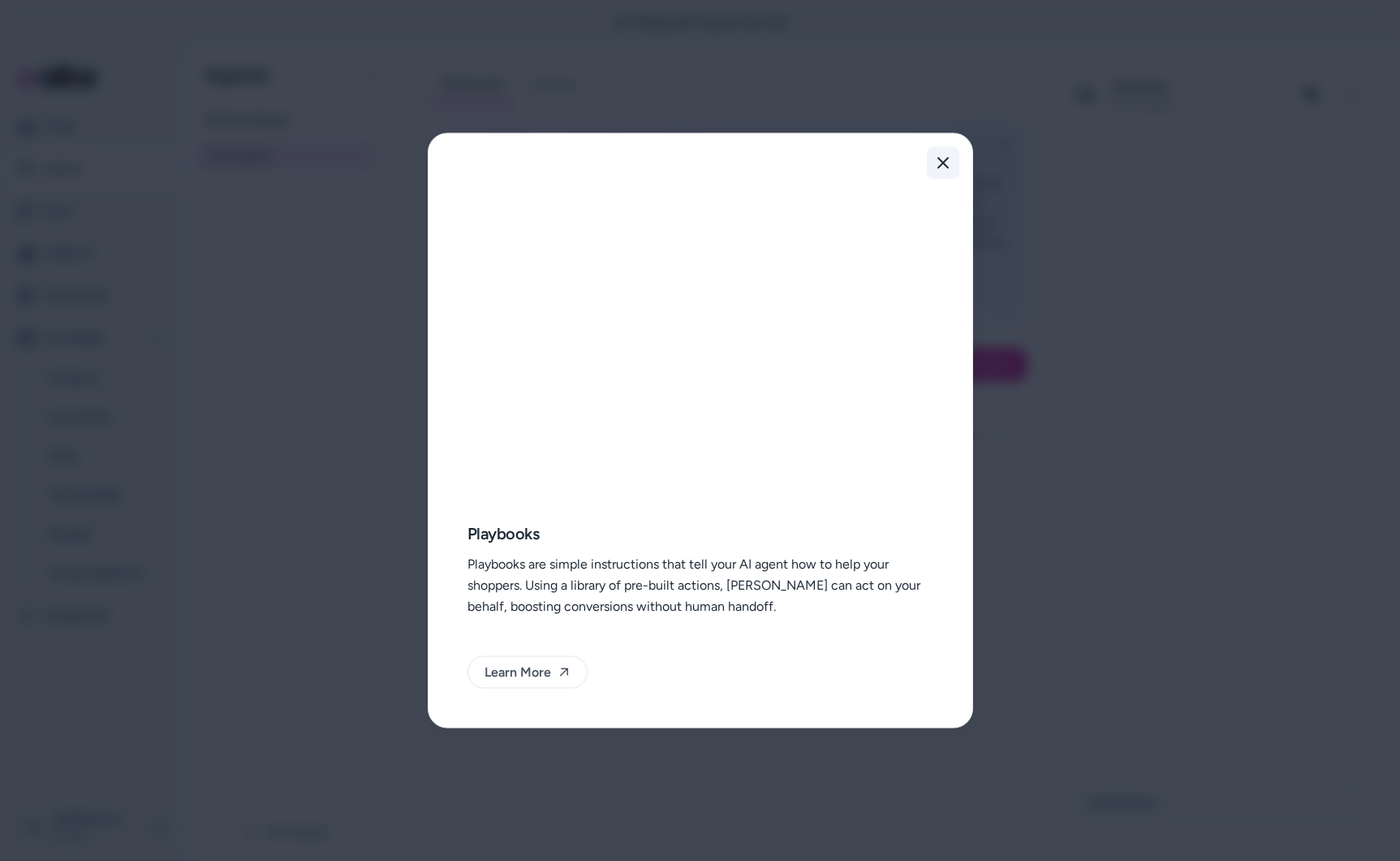
click at [940, 157] on icon "button" at bounding box center [943, 163] width 13 height 13
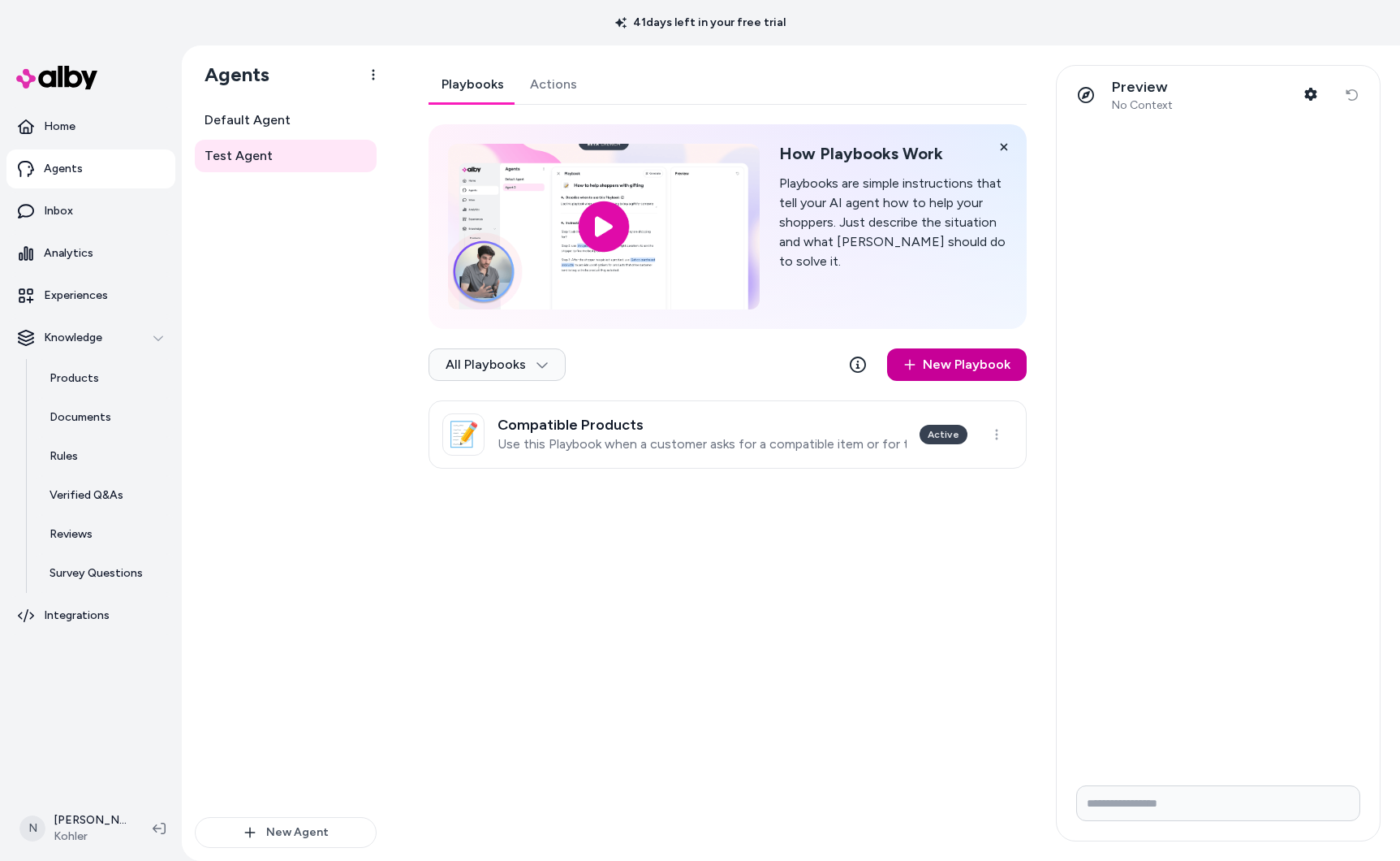
click at [940, 365] on link "New Playbook" at bounding box center [957, 364] width 139 height 33
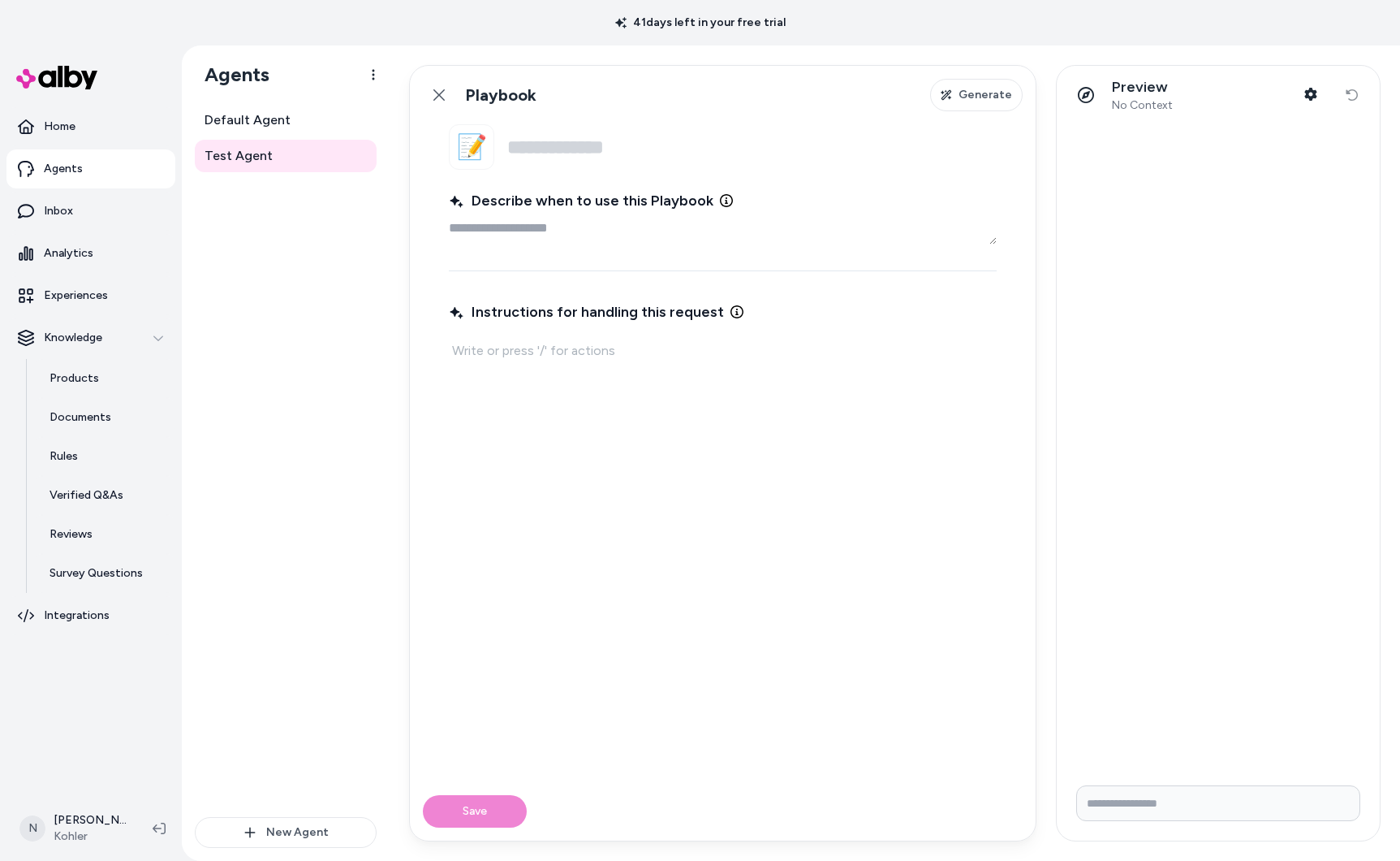
click at [565, 261] on fieldset "📝 Name Describe when to use this Playbook Instructions for handling this request" at bounding box center [723, 453] width 626 height 658
click at [564, 236] on textarea "Describe when to use this Playbook" at bounding box center [723, 228] width 548 height 33
paste textarea "**********"
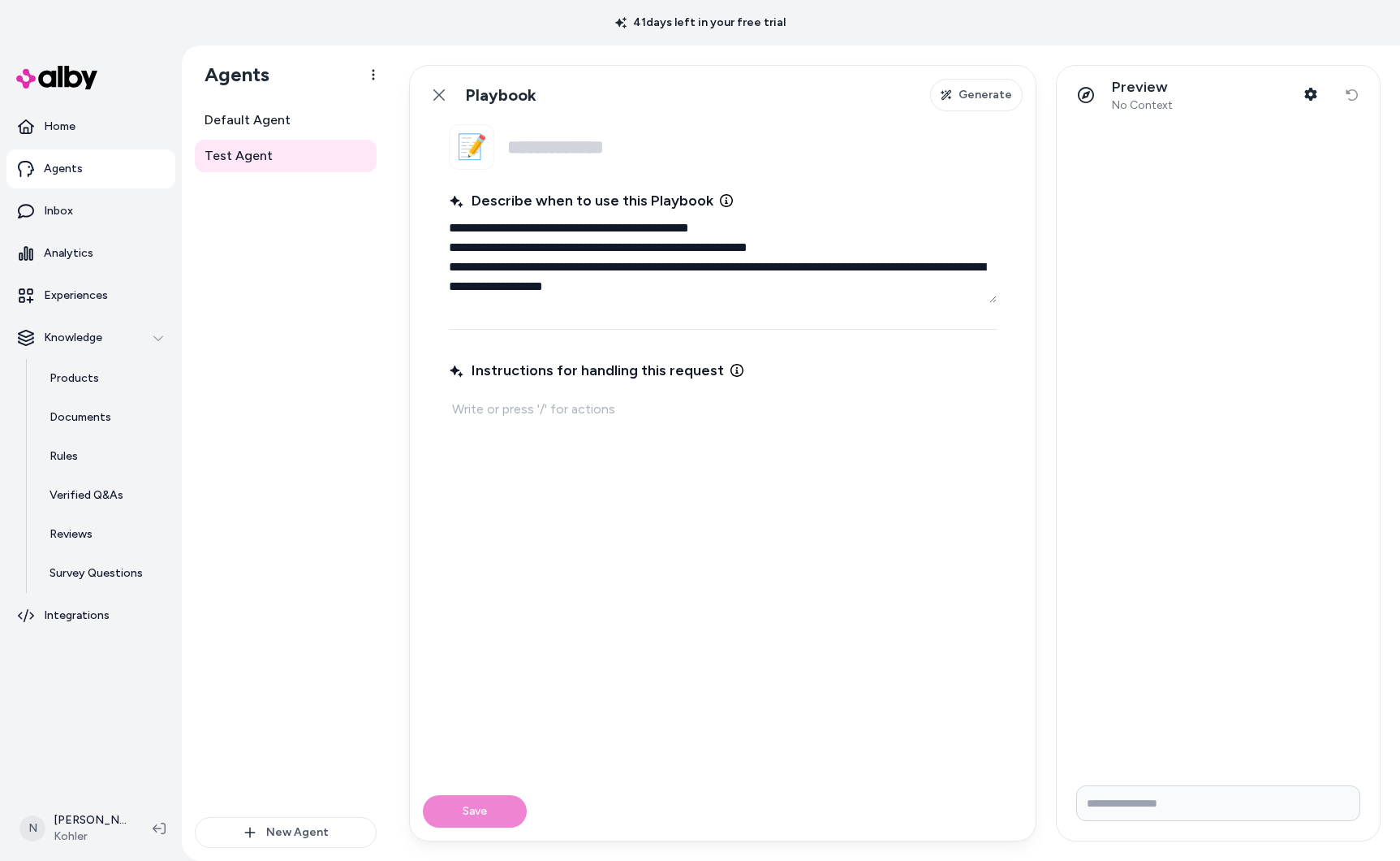
click at [468, 243] on textarea "**********" at bounding box center [723, 258] width 548 height 91
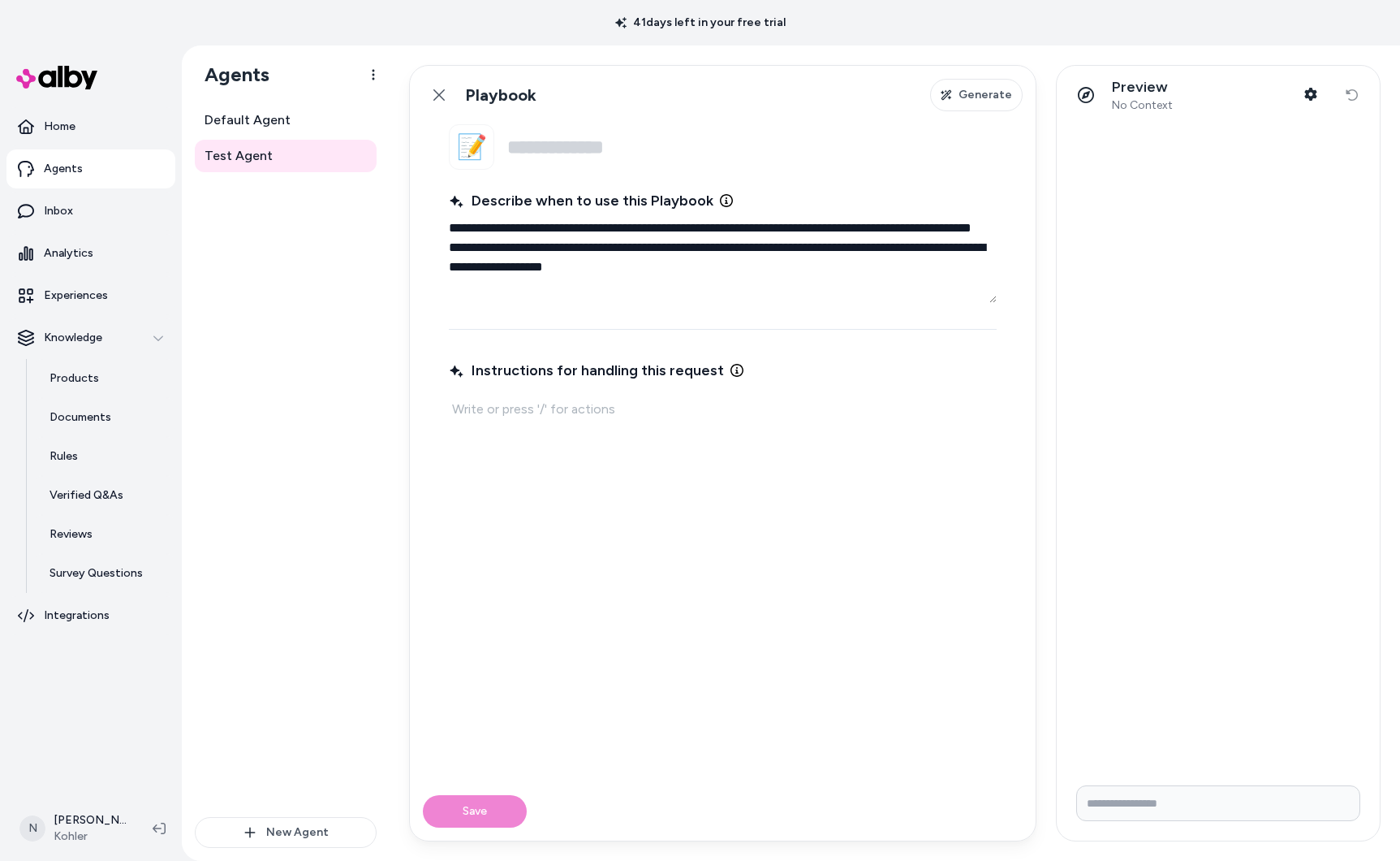
click at [449, 262] on textarea "**********" at bounding box center [723, 258] width 548 height 91
click at [449, 263] on textarea "**********" at bounding box center [723, 248] width 548 height 72
click at [625, 407] on div "Instructions for handling this request" at bounding box center [723, 549] width 548 height 426
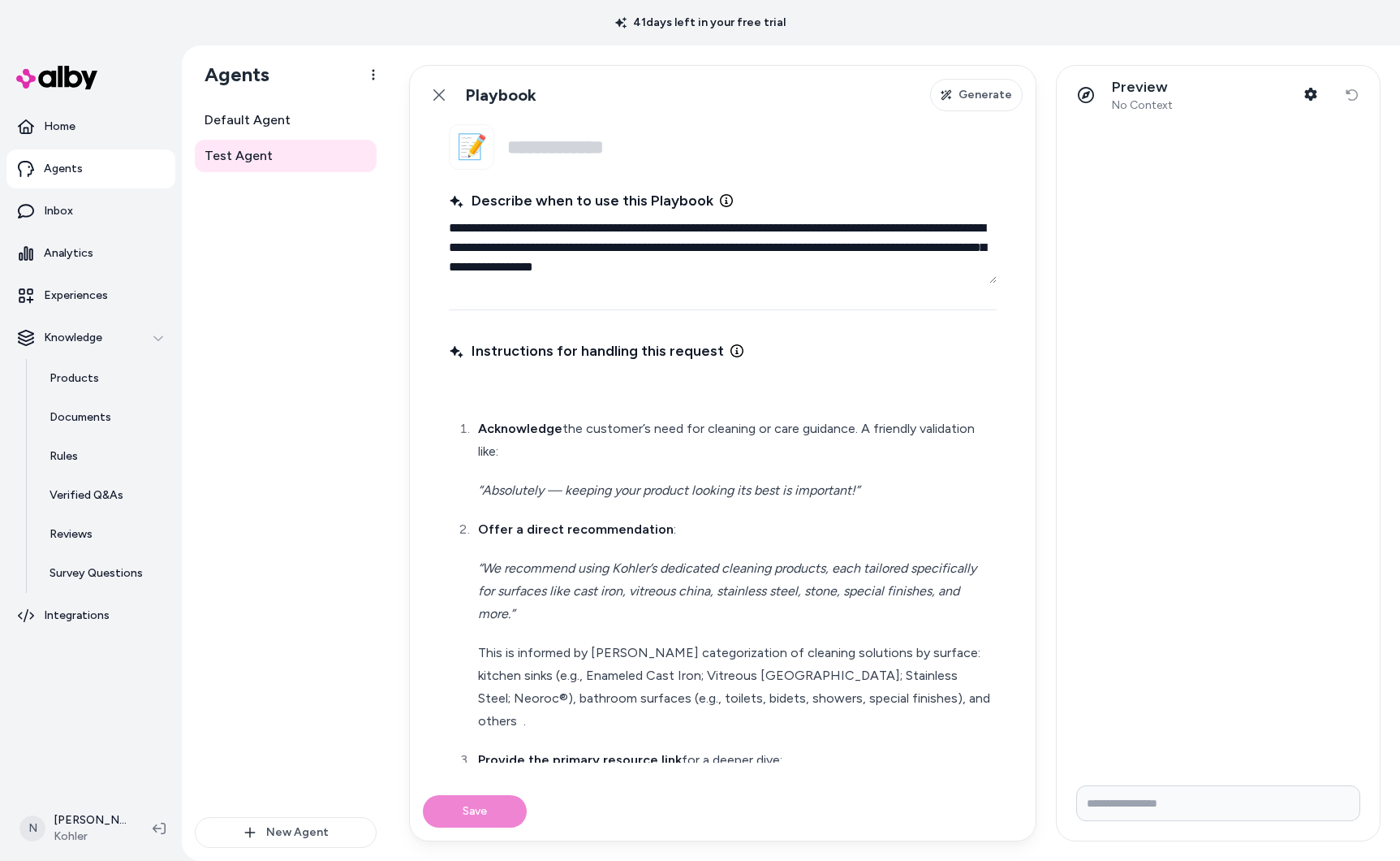
click at [473, 425] on li "Acknowledge the customer’s need for cleaning or care guidance. A friendly valid…" at bounding box center [733, 460] width 520 height 85
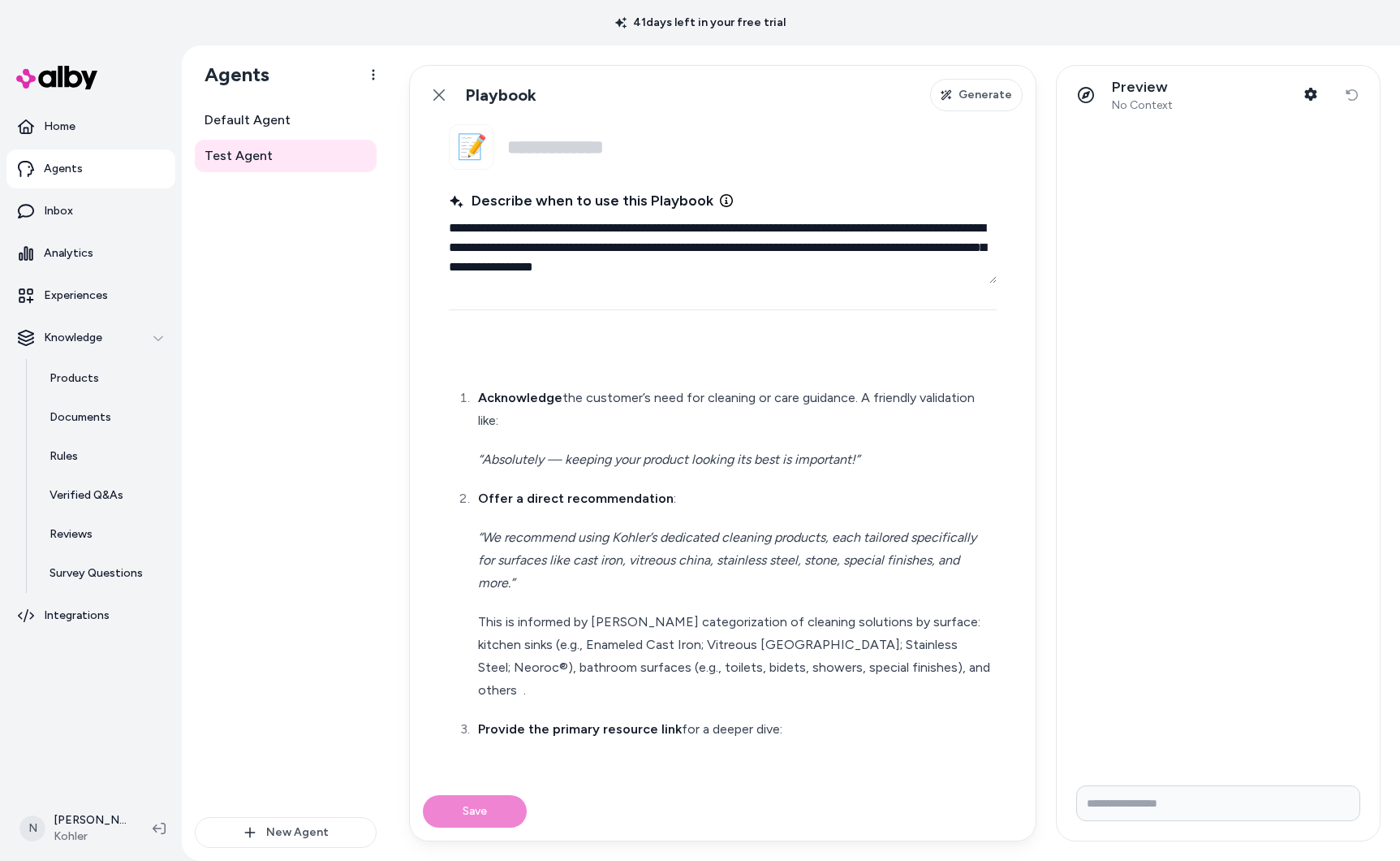
scroll to position [58, 0]
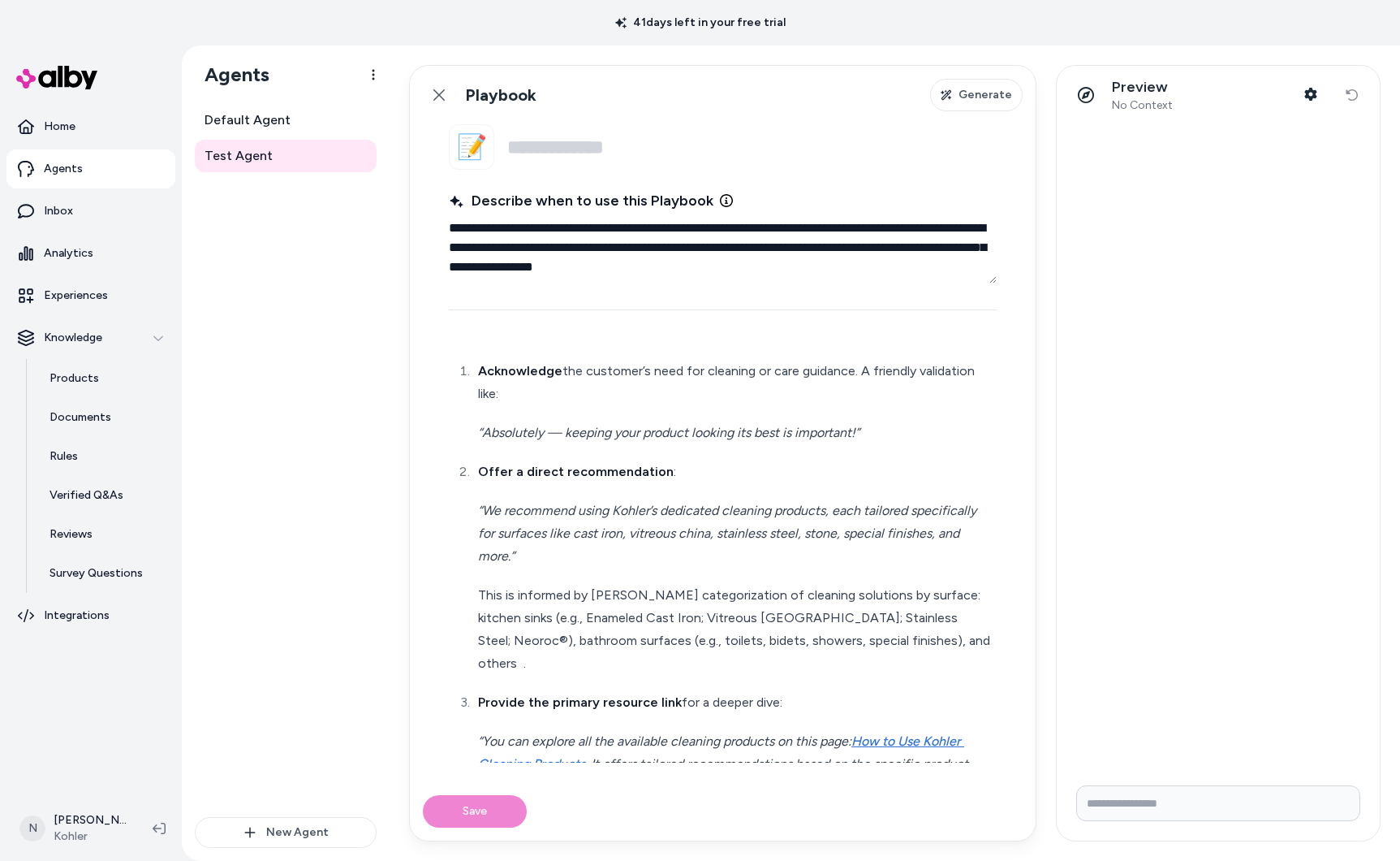
click at [511, 489] on li "Offer a direct recommendation : “We recommend using Kohler’s dedicated cleaning…" at bounding box center [733, 567] width 520 height 214
click at [508, 480] on p "Offer a direct recommendation :" at bounding box center [736, 472] width 515 height 23
click at [515, 494] on li "Offer a direct recommendation : “We recommend using Kohler’s dedicated cleaning…" at bounding box center [733, 567] width 520 height 214
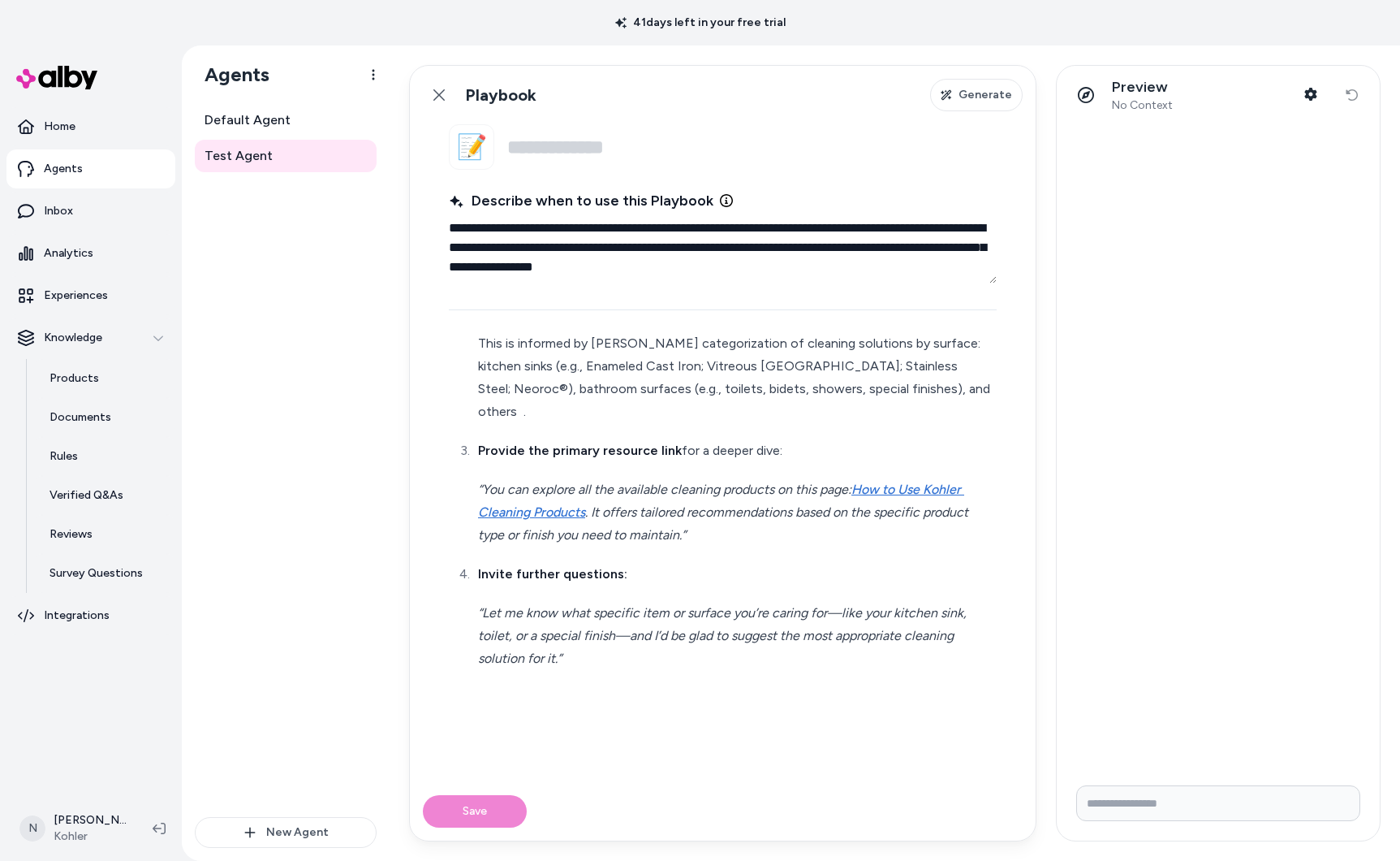
scroll to position [314, 0]
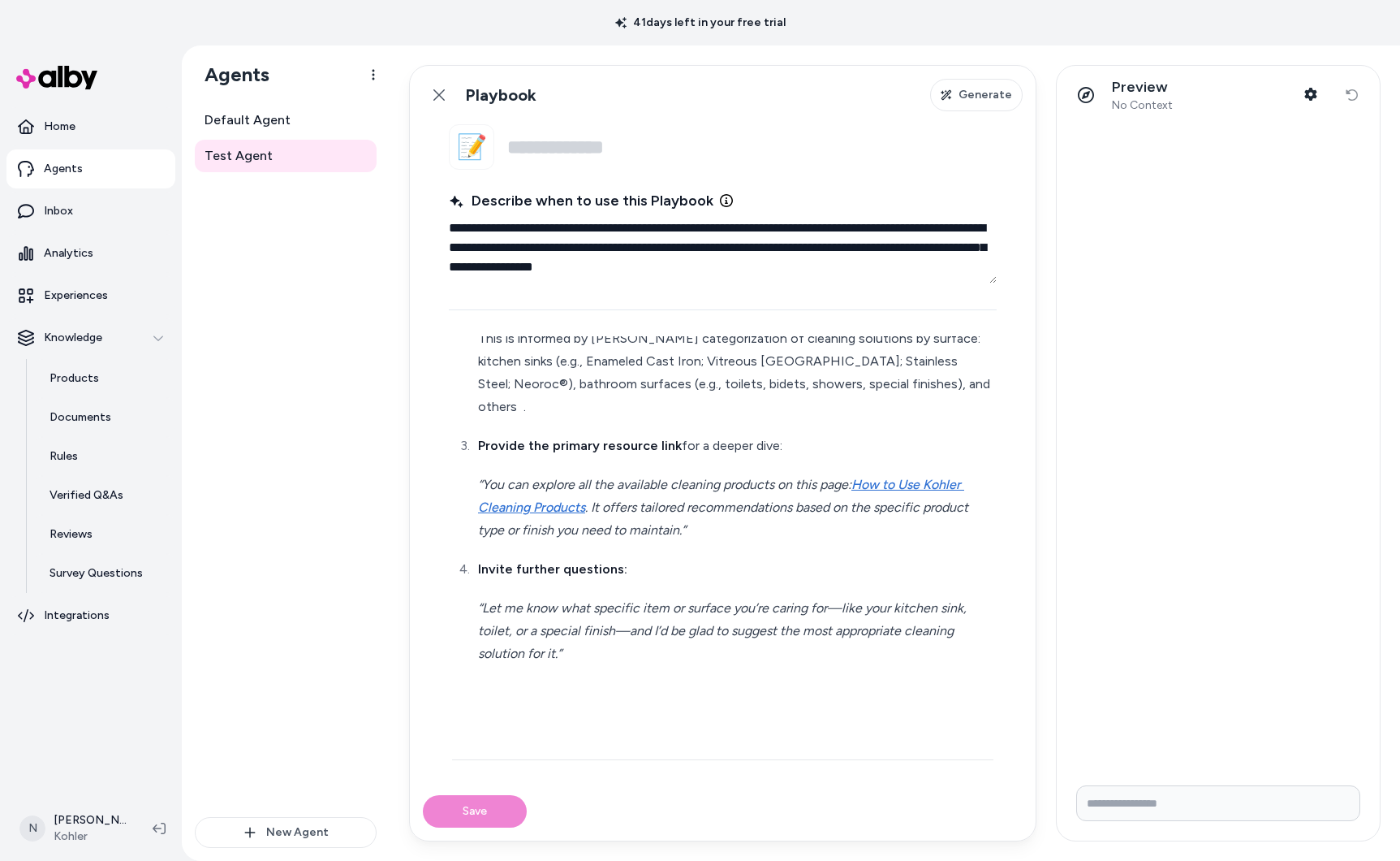
click at [477, 810] on div "Save" at bounding box center [723, 811] width 626 height 59
click at [780, 690] on div "Acknowledge the customer’s need for cleaning or care guidance. A friendly valid…" at bounding box center [723, 687] width 548 height 1251
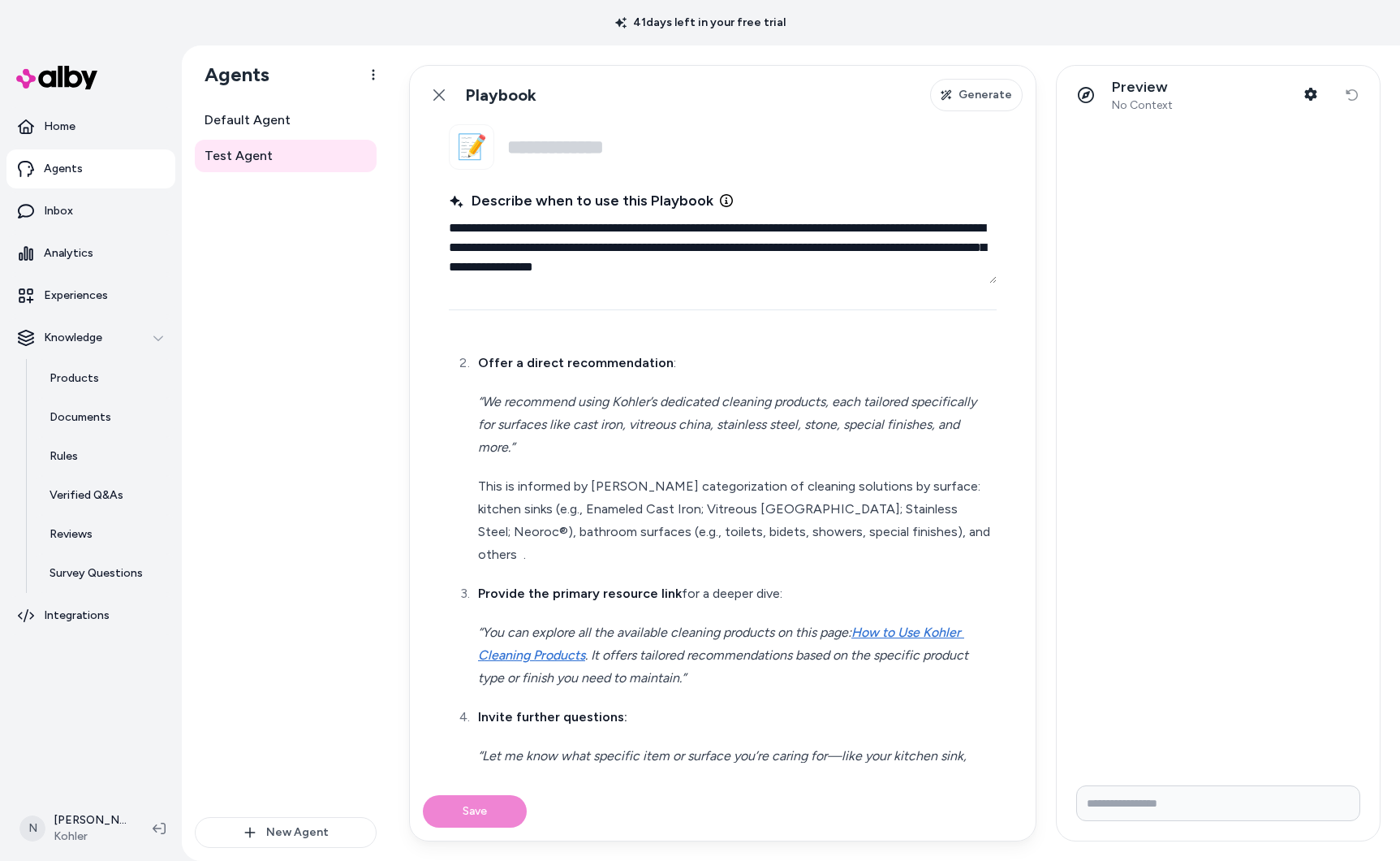
scroll to position [0, 0]
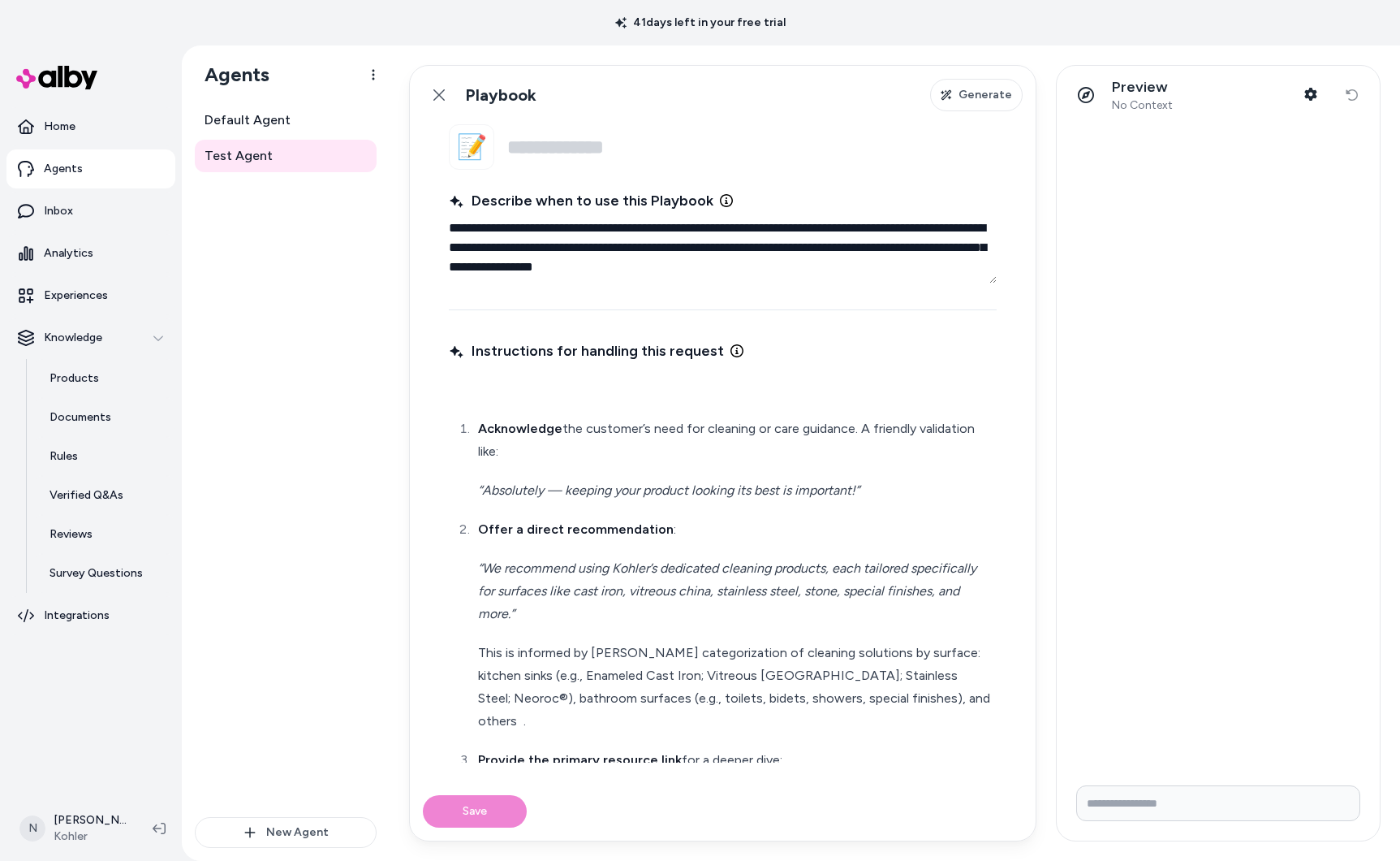
click at [518, 396] on p at bounding box center [723, 388] width 541 height 23
click at [478, 422] on strong "Acknowledge" at bounding box center [521, 426] width 85 height 15
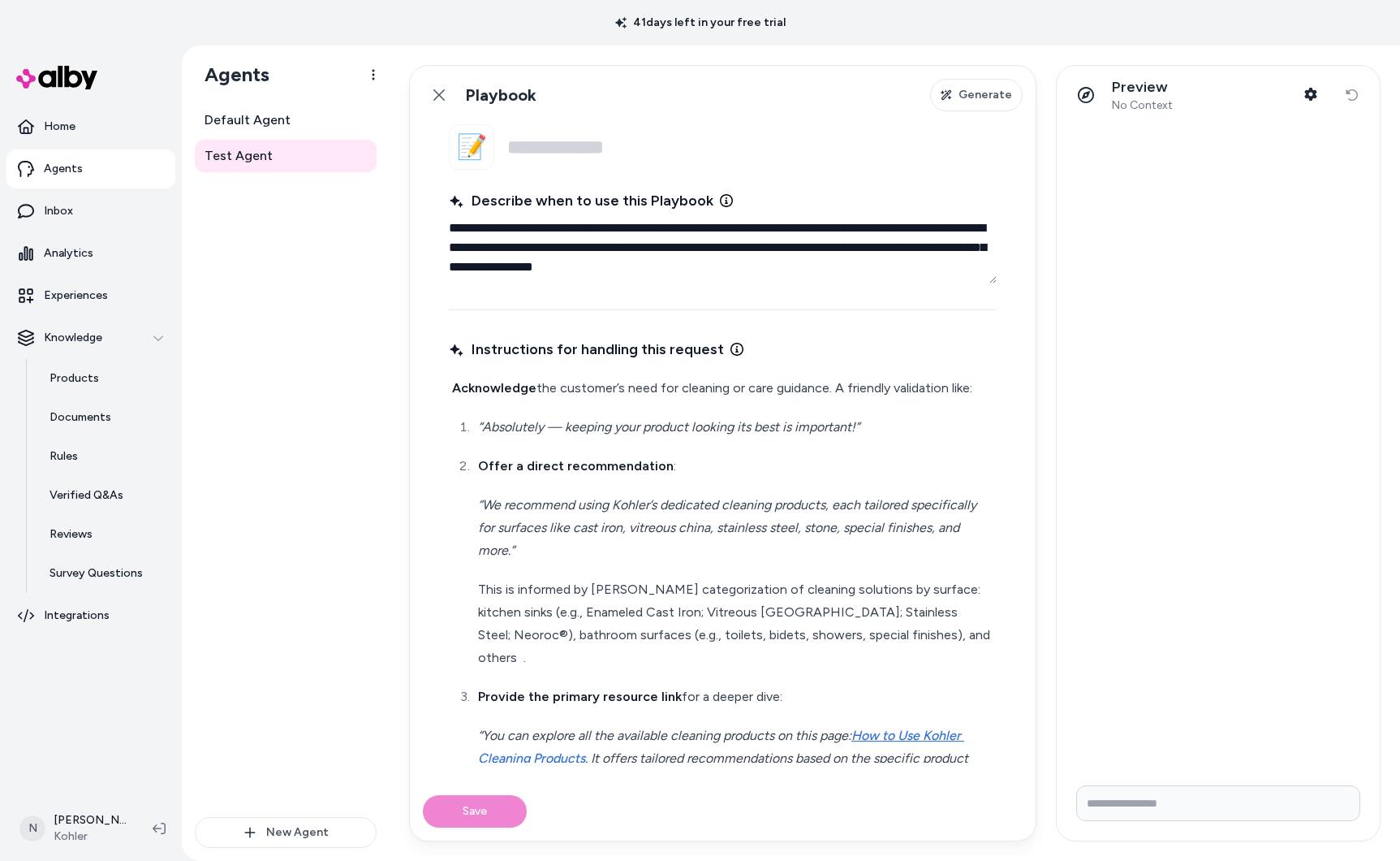
click at [456, 388] on strong "Acknowledge" at bounding box center [495, 387] width 85 height 15
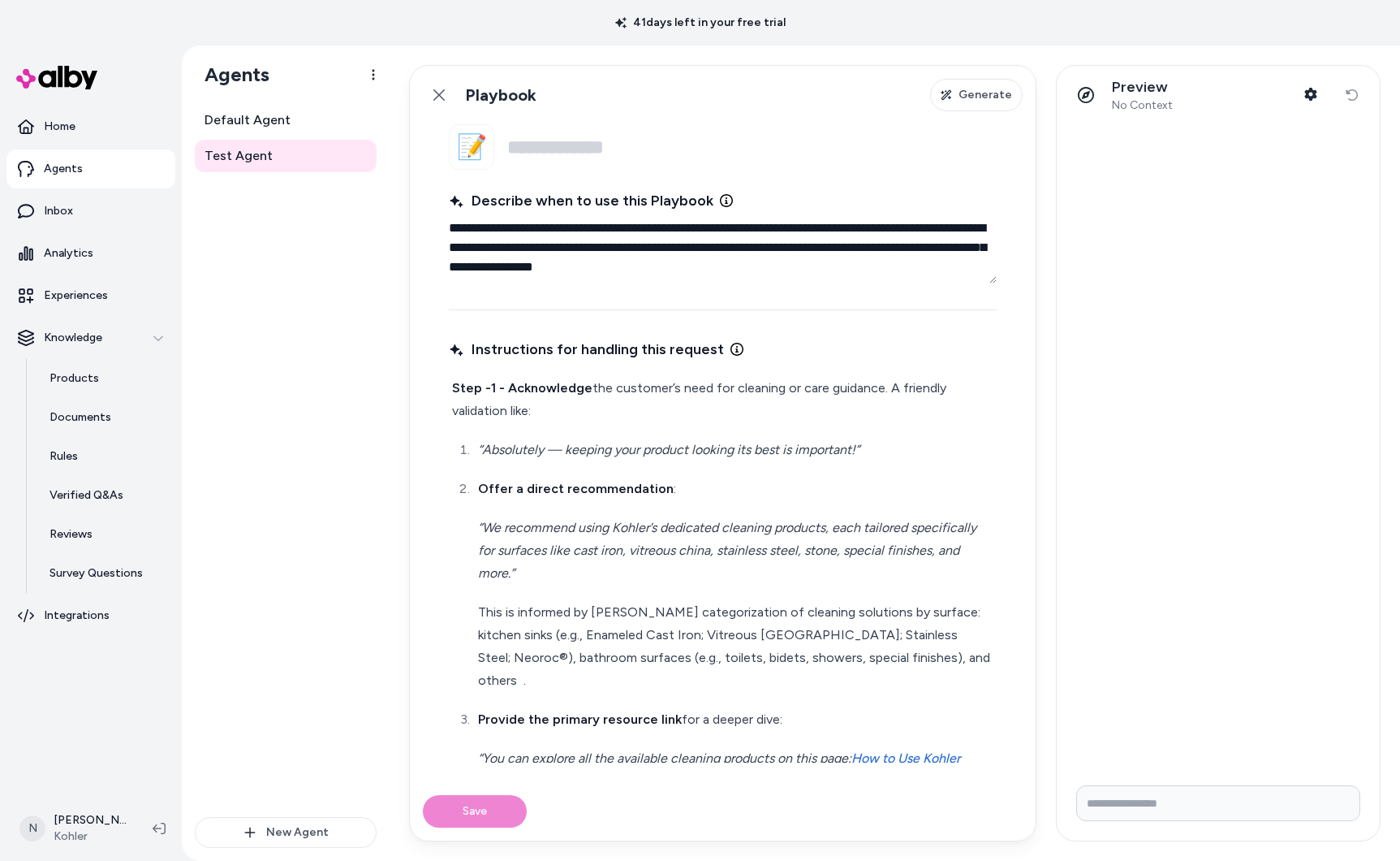
click at [473, 444] on li "“Absolutely — keeping your product looking its best is important!”" at bounding box center [733, 450] width 520 height 23
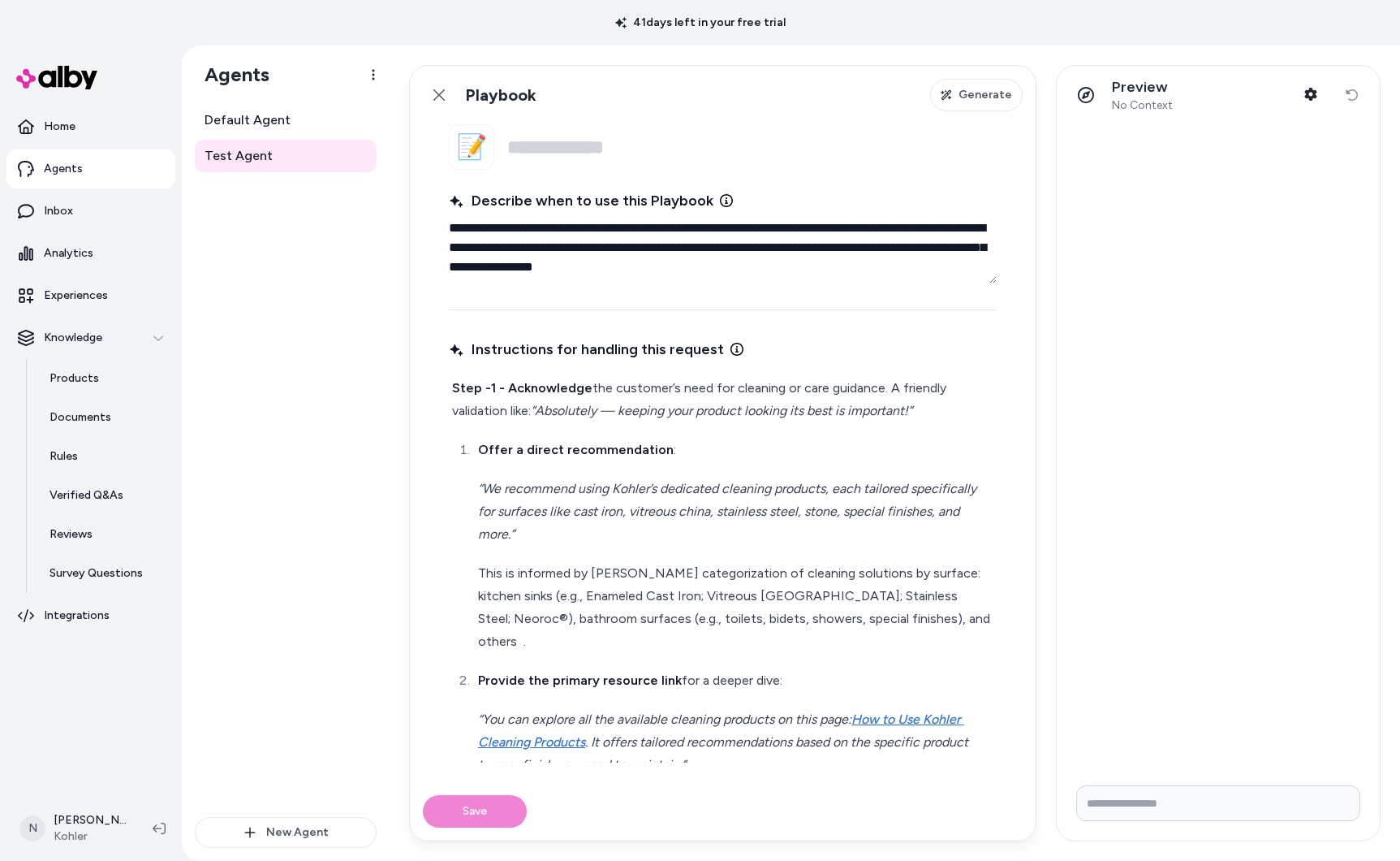
drag, startPoint x: 478, startPoint y: 448, endPoint x: 473, endPoint y: 469, distance: 21.6
click at [478, 448] on strong "Offer a direct recommendation" at bounding box center [576, 449] width 196 height 15
click at [491, 386] on strong "Step -1 - Acknowledge" at bounding box center [522, 387] width 140 height 15
drag, startPoint x: 501, startPoint y: 386, endPoint x: 388, endPoint y: 382, distance: 113.1
click at [388, 382] on div "**********" at bounding box center [790, 453] width 1218 height 815
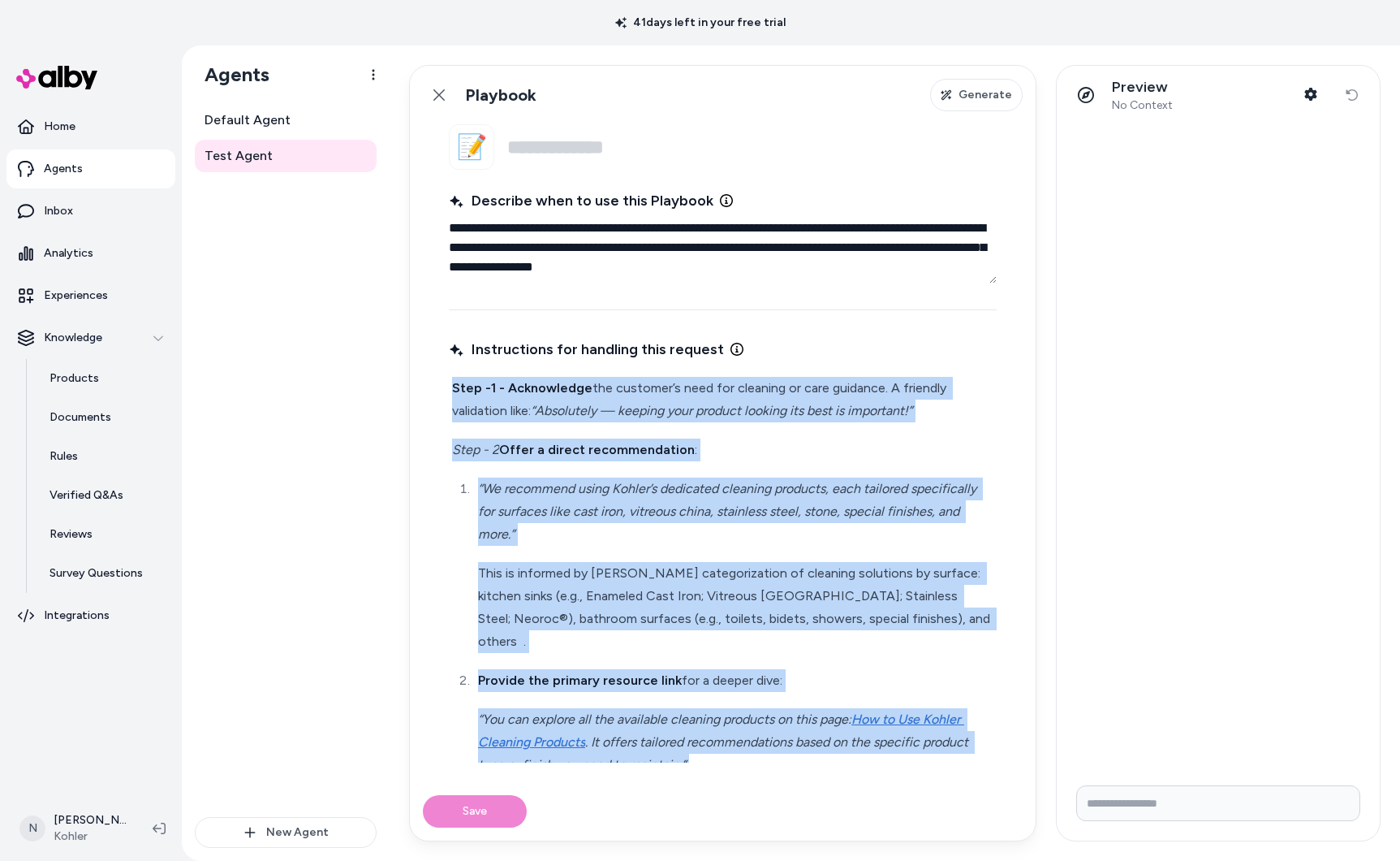
scroll to position [762, 0]
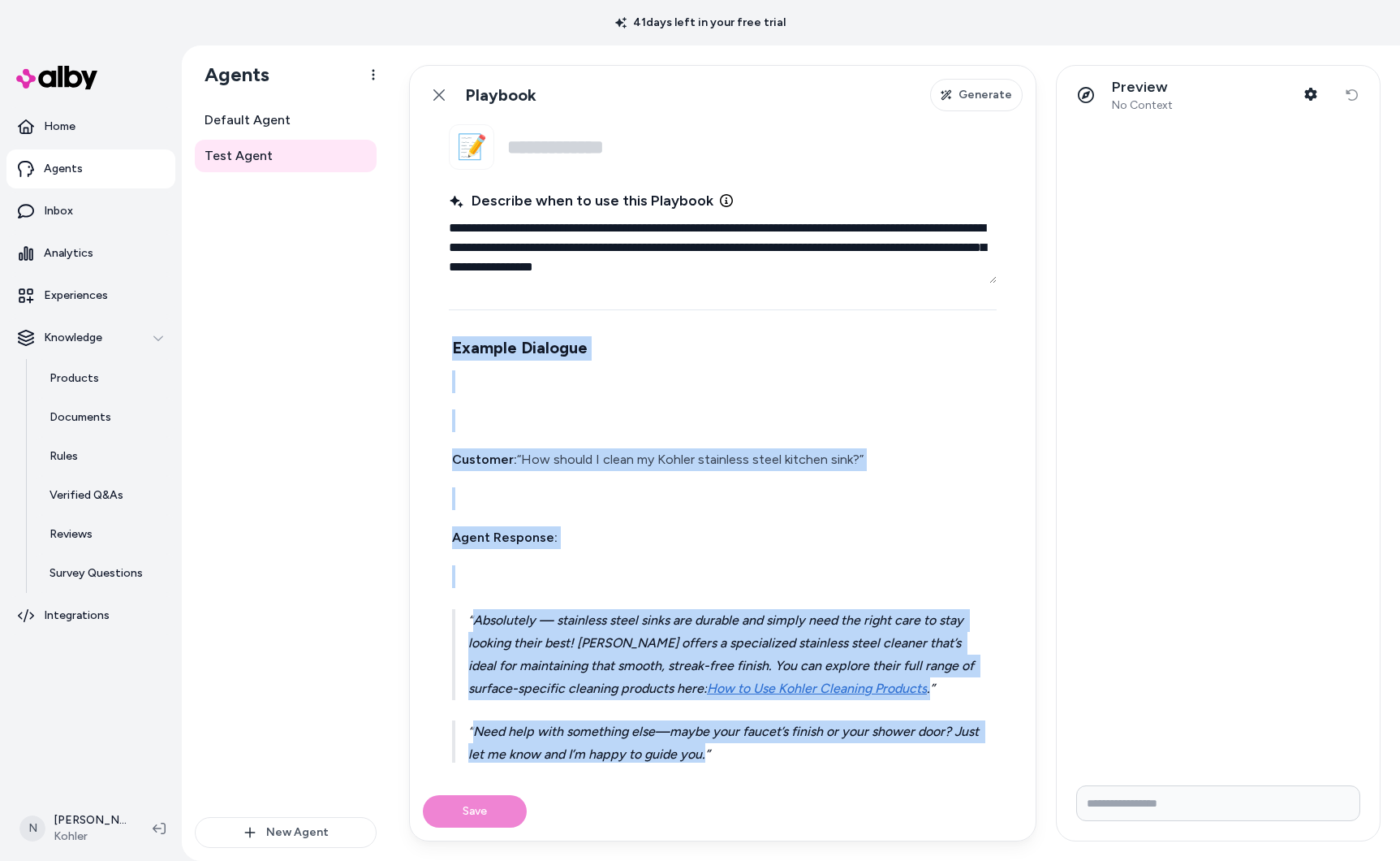
drag, startPoint x: 454, startPoint y: 385, endPoint x: 705, endPoint y: 767, distance: 457.1
click at [723, 779] on fieldset "**********" at bounding box center [723, 453] width 626 height 658
click at [567, 534] on div "Step -1 - Acknowledge the customer’s need for cleaning or care guidance. A frie…" at bounding box center [723, 199] width 548 height 1172
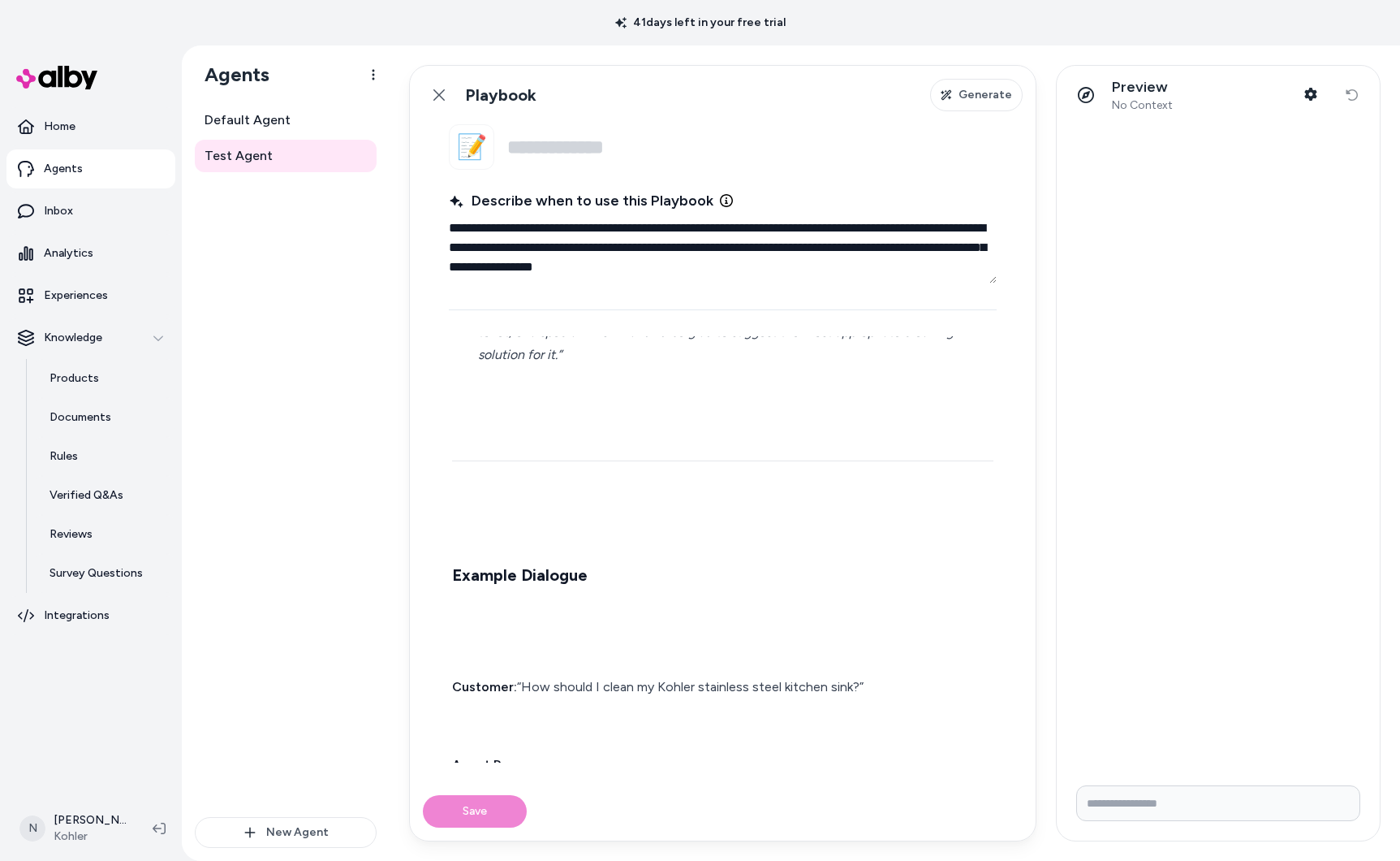
scroll to position [509, 0]
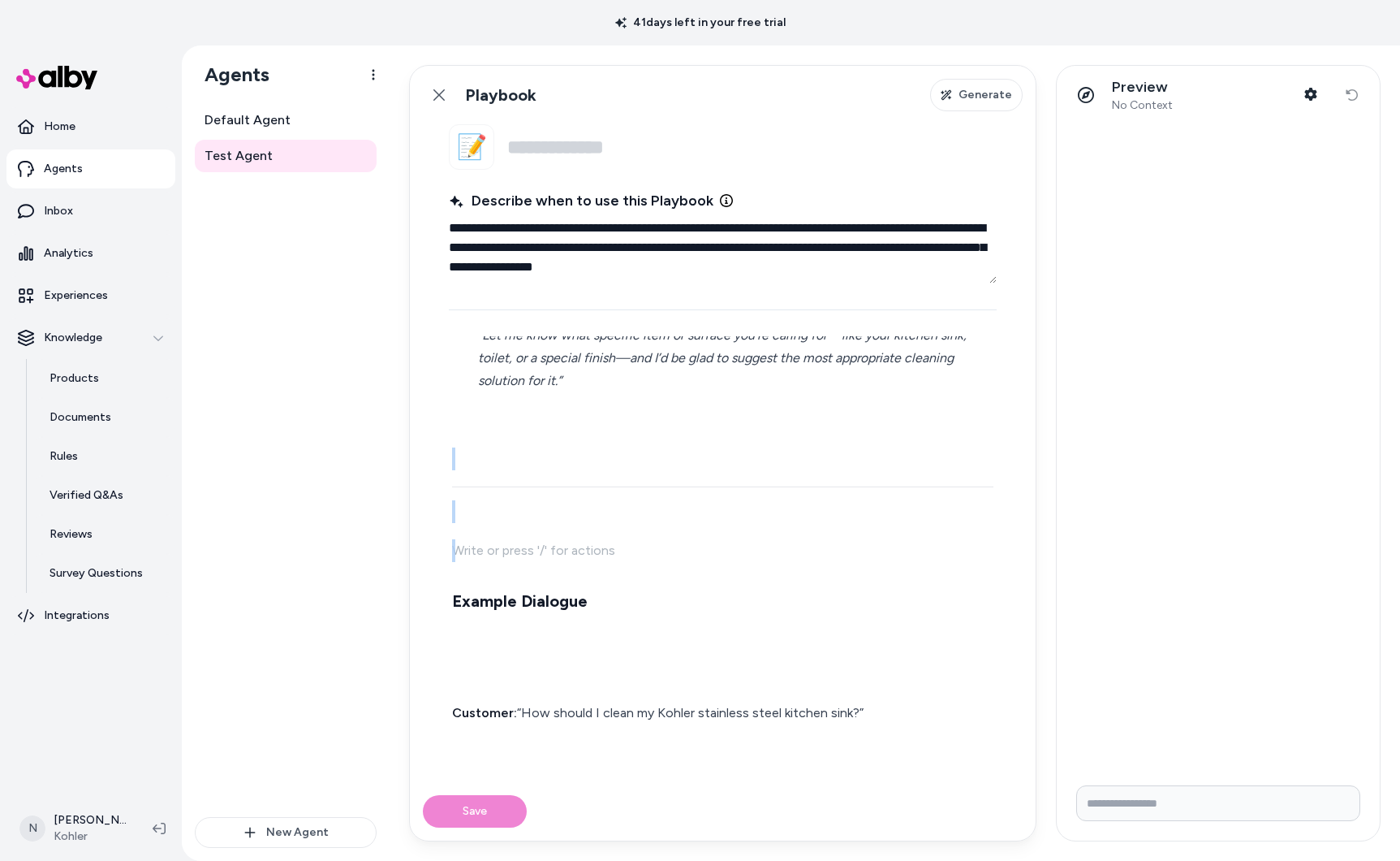
drag, startPoint x: 477, startPoint y: 535, endPoint x: 484, endPoint y: 441, distance: 94.3
click at [484, 441] on div "Step -1 - Acknowledge the customer’s need for cleaning or care guidance. A frie…" at bounding box center [723, 453] width 548 height 1172
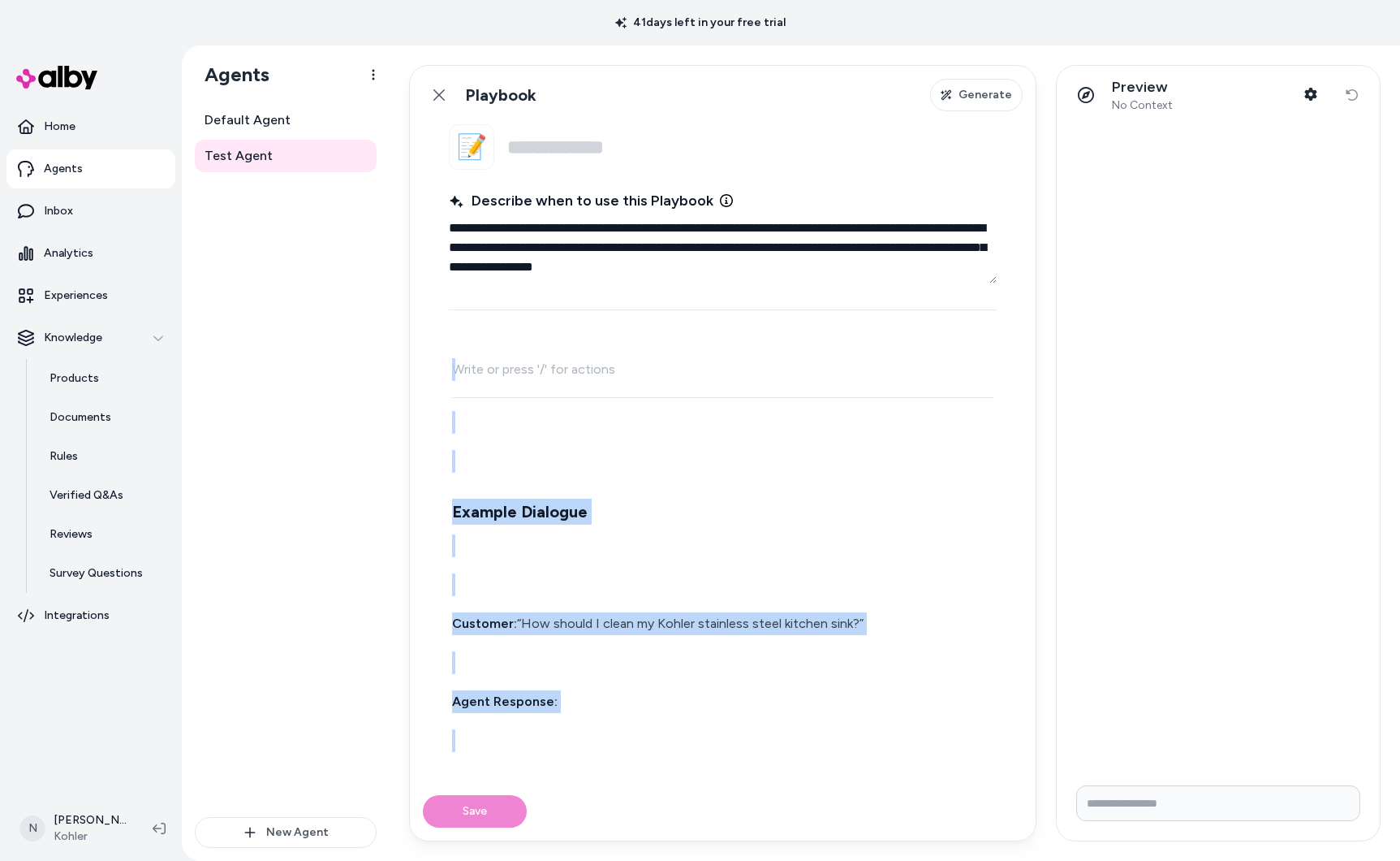
scroll to position [762, 0]
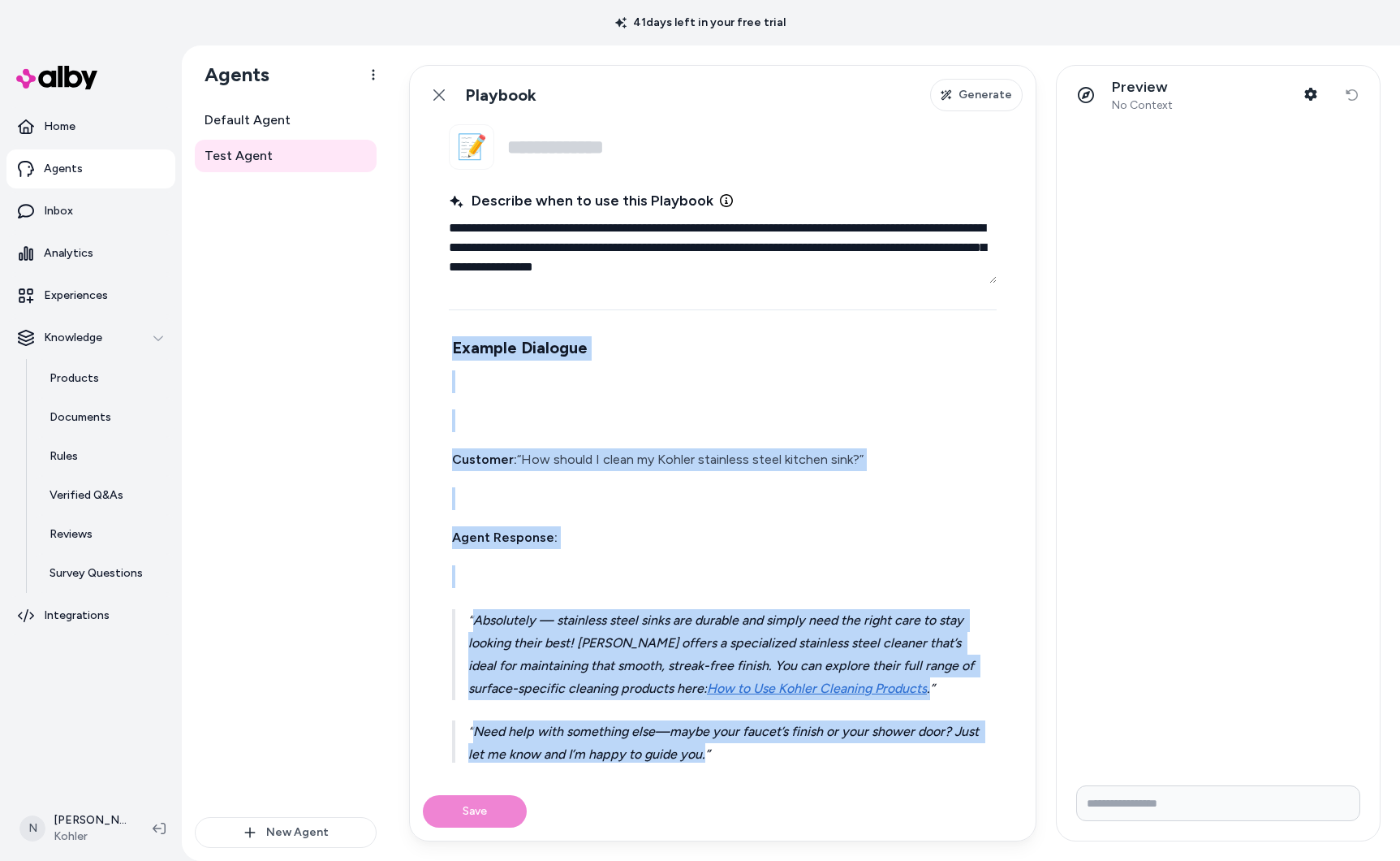
drag, startPoint x: 484, startPoint y: 422, endPoint x: 582, endPoint y: 778, distance: 369.2
click at [582, 778] on fieldset "**********" at bounding box center [723, 453] width 626 height 658
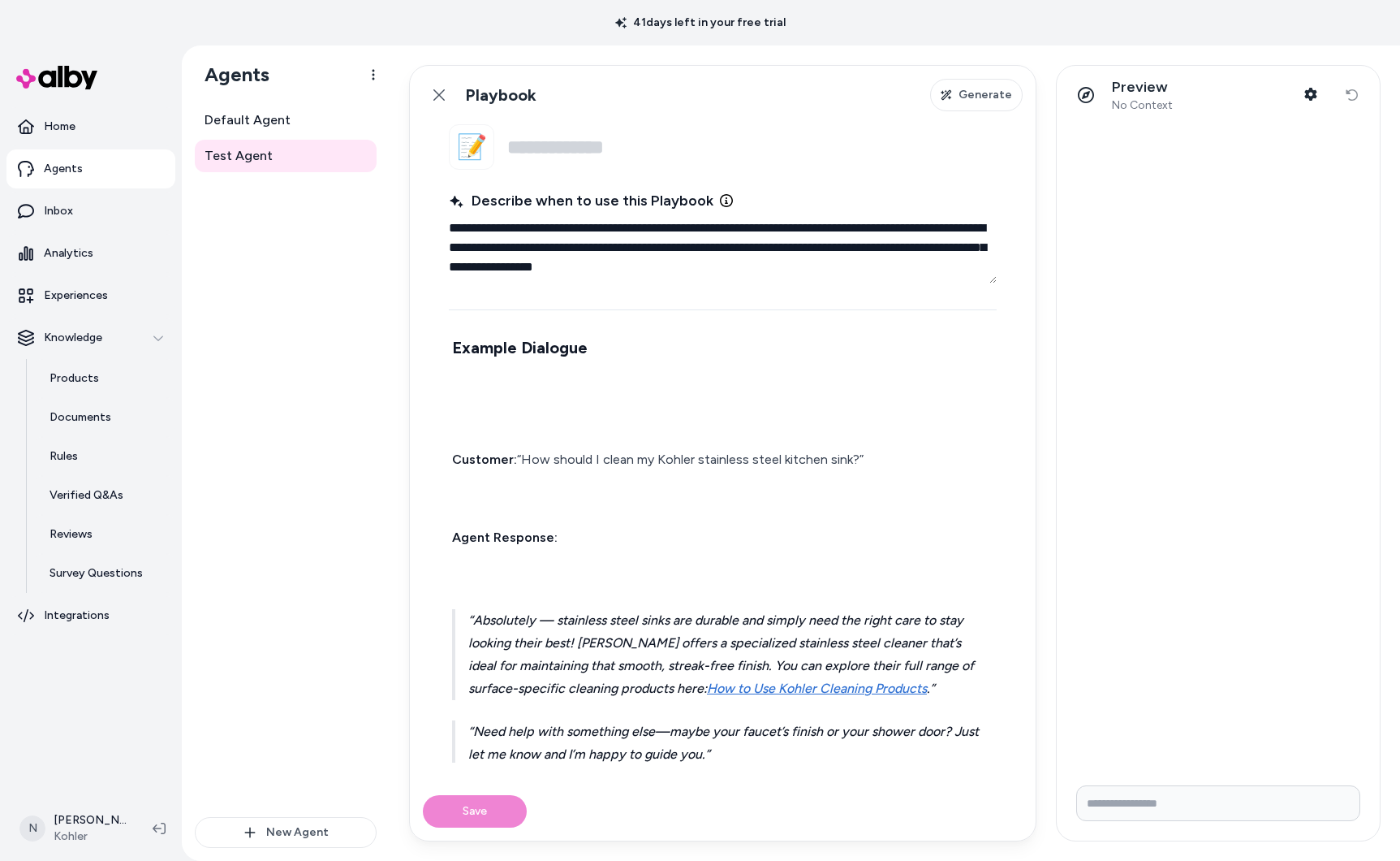
drag, startPoint x: 573, startPoint y: 585, endPoint x: 555, endPoint y: 547, distance: 42.0
click at [571, 576] on div "Step -1 - Acknowledge the customer’s need for cleaning or care guidance. A frie…" at bounding box center [723, 199] width 548 height 1172
drag, startPoint x: 542, startPoint y: 554, endPoint x: 579, endPoint y: 501, distance: 64.6
click at [507, 496] on div "Step -1 - Acknowledge the customer’s need for cleaning or care guidance. A frie…" at bounding box center [723, 199] width 548 height 1172
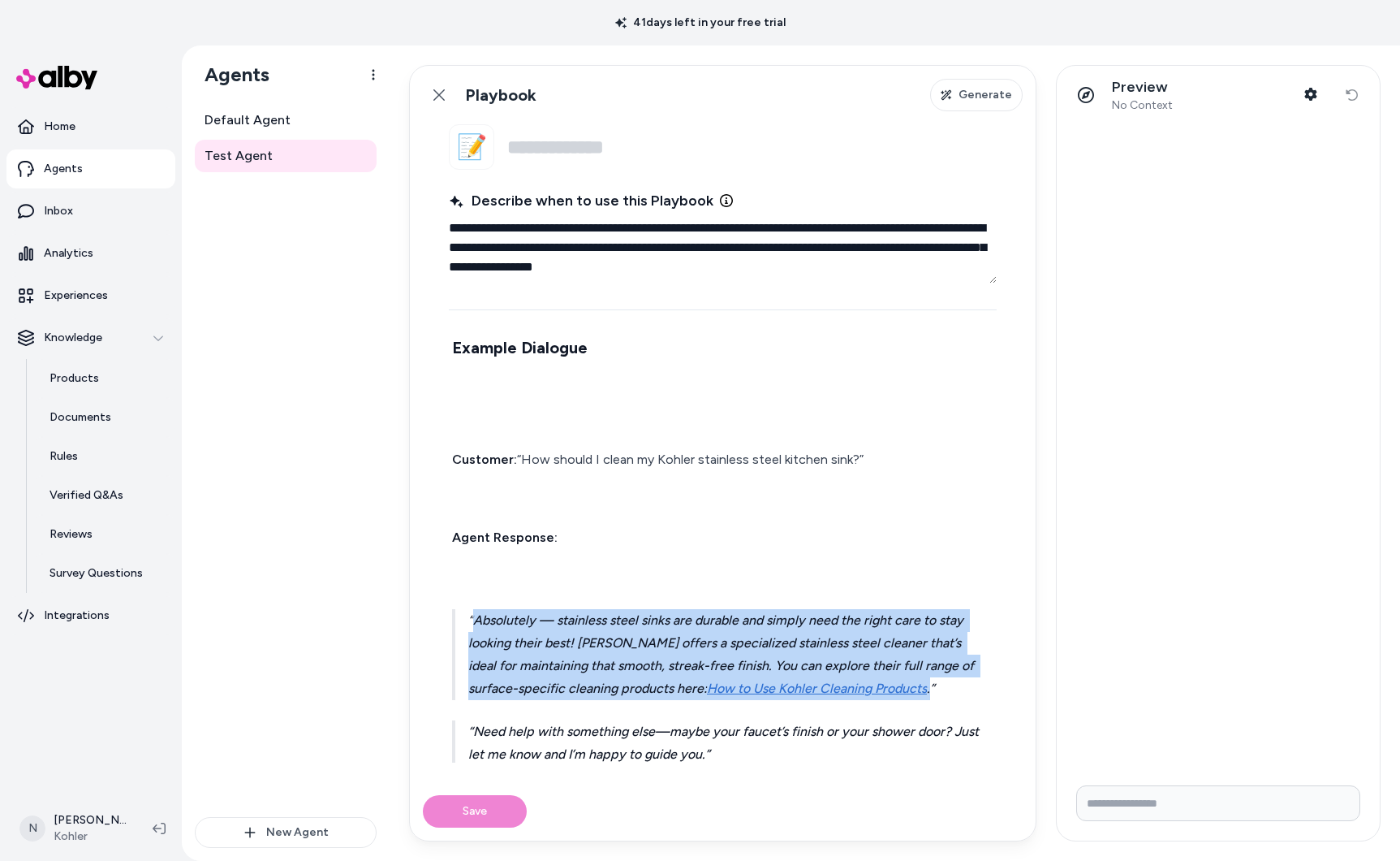
drag, startPoint x: 928, startPoint y: 667, endPoint x: 446, endPoint y: 589, distance: 488.3
click at [446, 589] on fieldset "**********" at bounding box center [723, 453] width 626 height 658
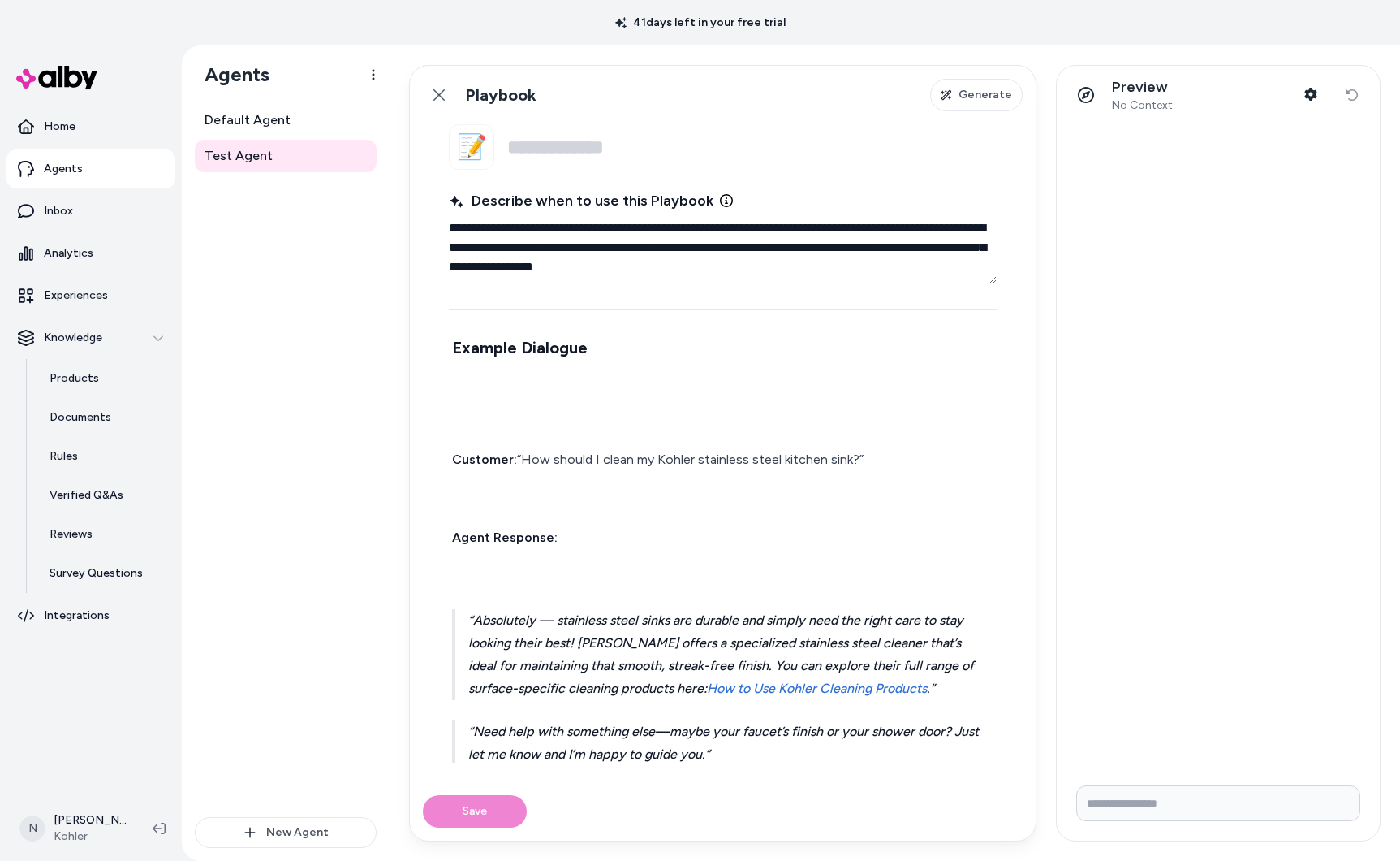
click at [515, 565] on p at bounding box center [723, 576] width 541 height 23
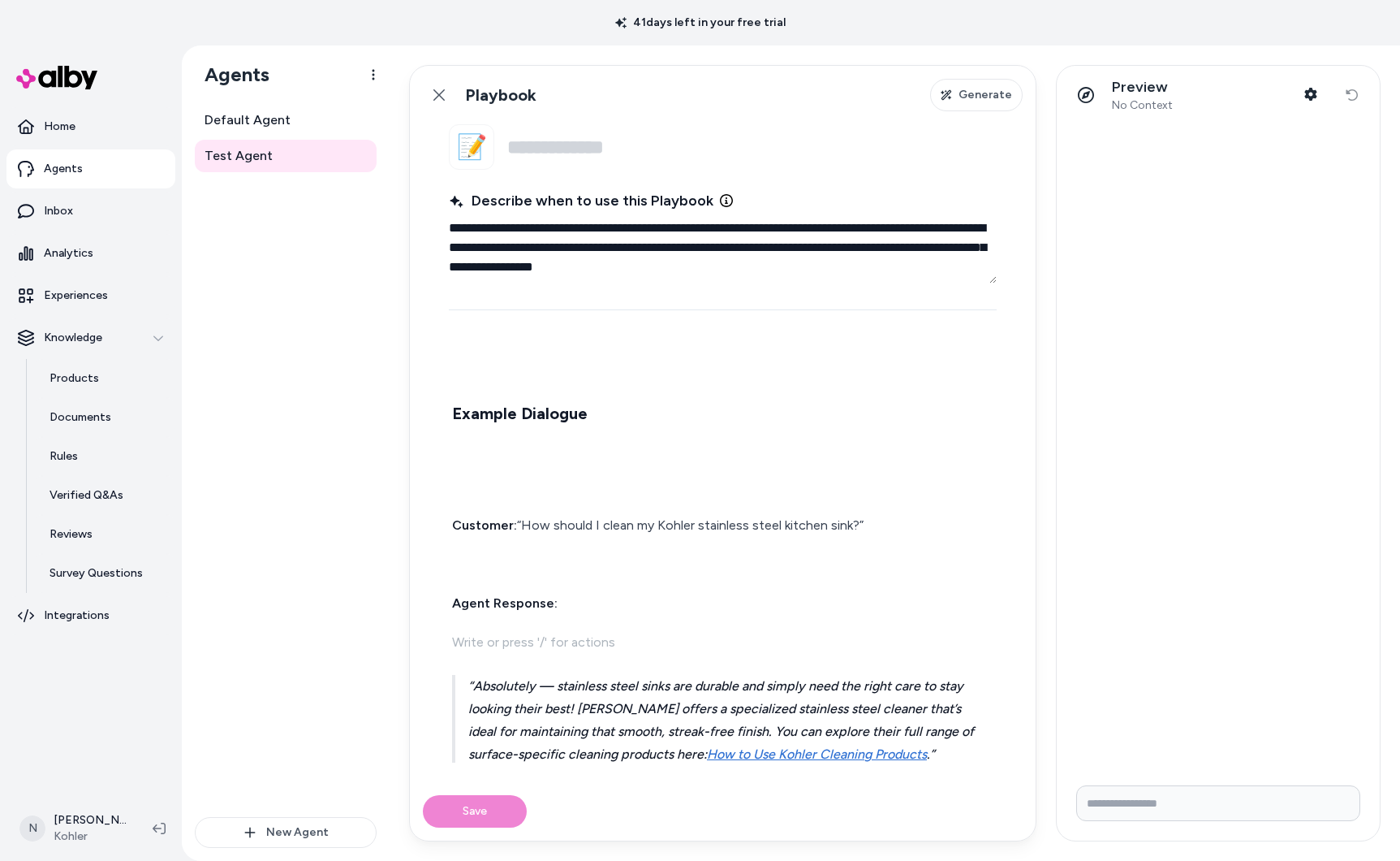
click at [493, 451] on div "Step -1 - Acknowledge the customer’s need for cleaning or care guidance. A frie…" at bounding box center [723, 265] width 548 height 1172
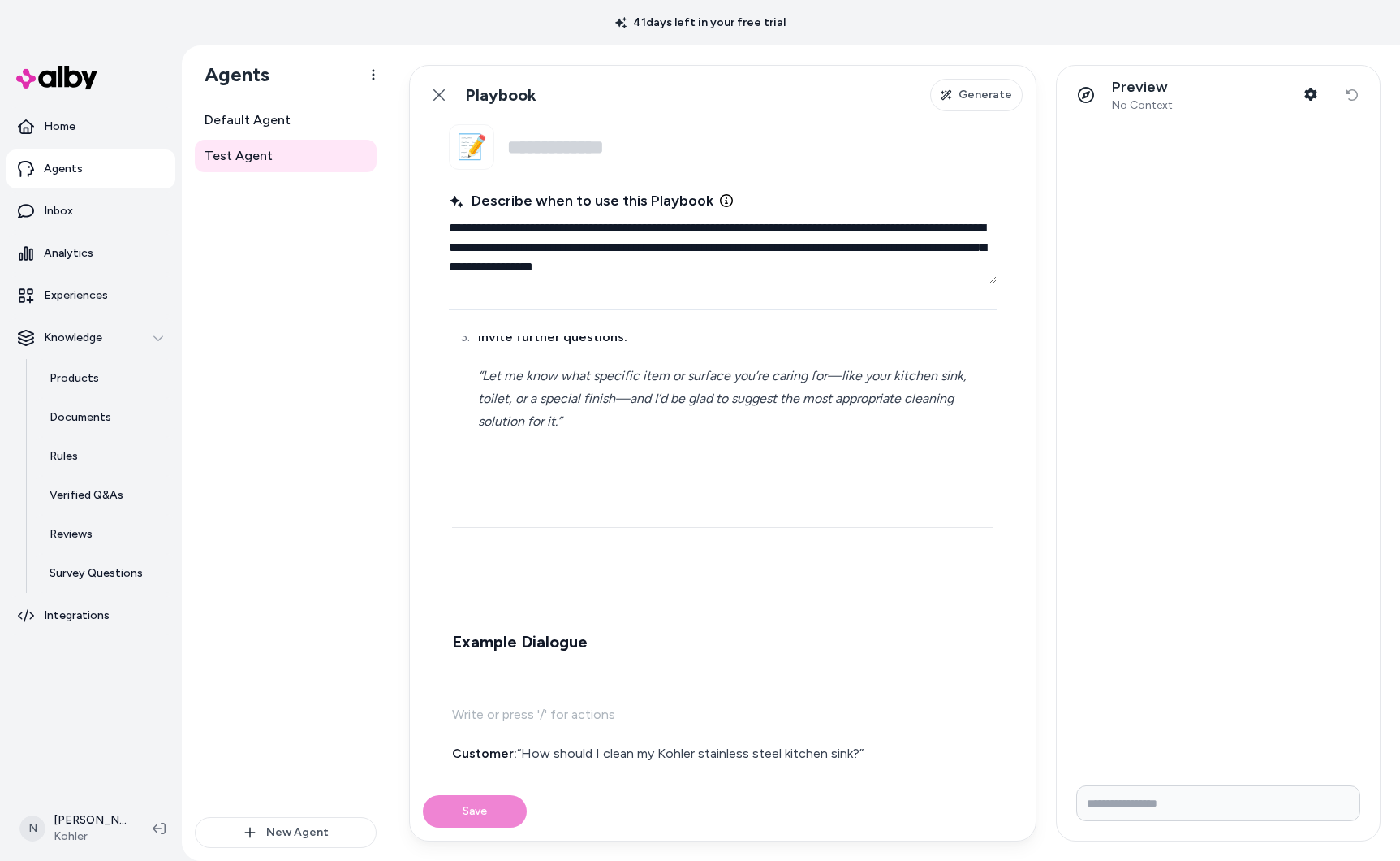
scroll to position [462, 0]
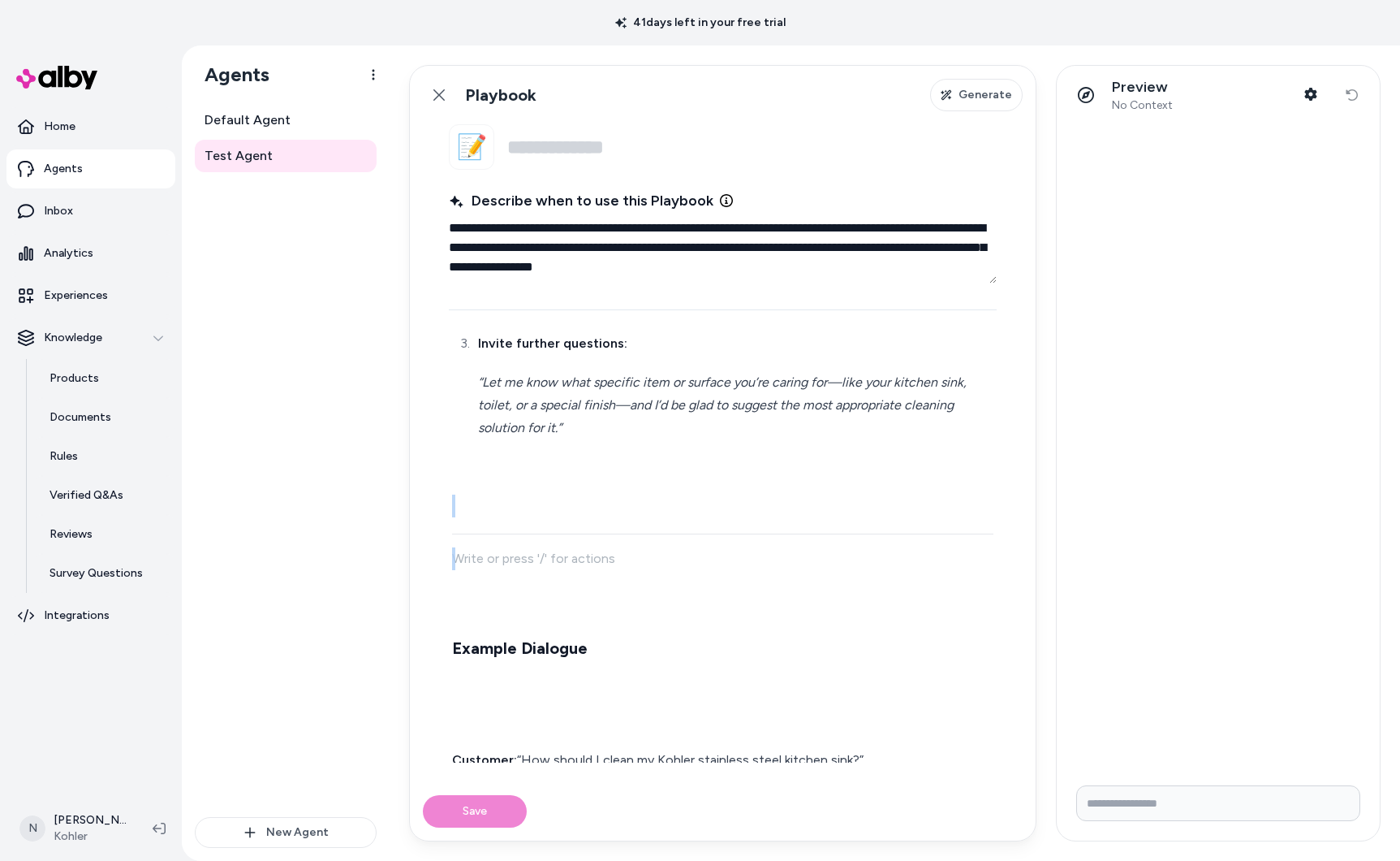
drag, startPoint x: 475, startPoint y: 545, endPoint x: 469, endPoint y: 465, distance: 80.2
click at [469, 465] on div "Step -1 - Acknowledge the customer’s need for cleaning or care guidance. A frie…" at bounding box center [723, 499] width 548 height 1172
drag, startPoint x: 474, startPoint y: 536, endPoint x: 482, endPoint y: 568, distance: 33.0
click at [478, 555] on div "Step -1 - Acknowledge the customer’s need for cleaning or care guidance. A frie…" at bounding box center [723, 499] width 548 height 1172
click at [482, 586] on p at bounding box center [723, 598] width 541 height 23
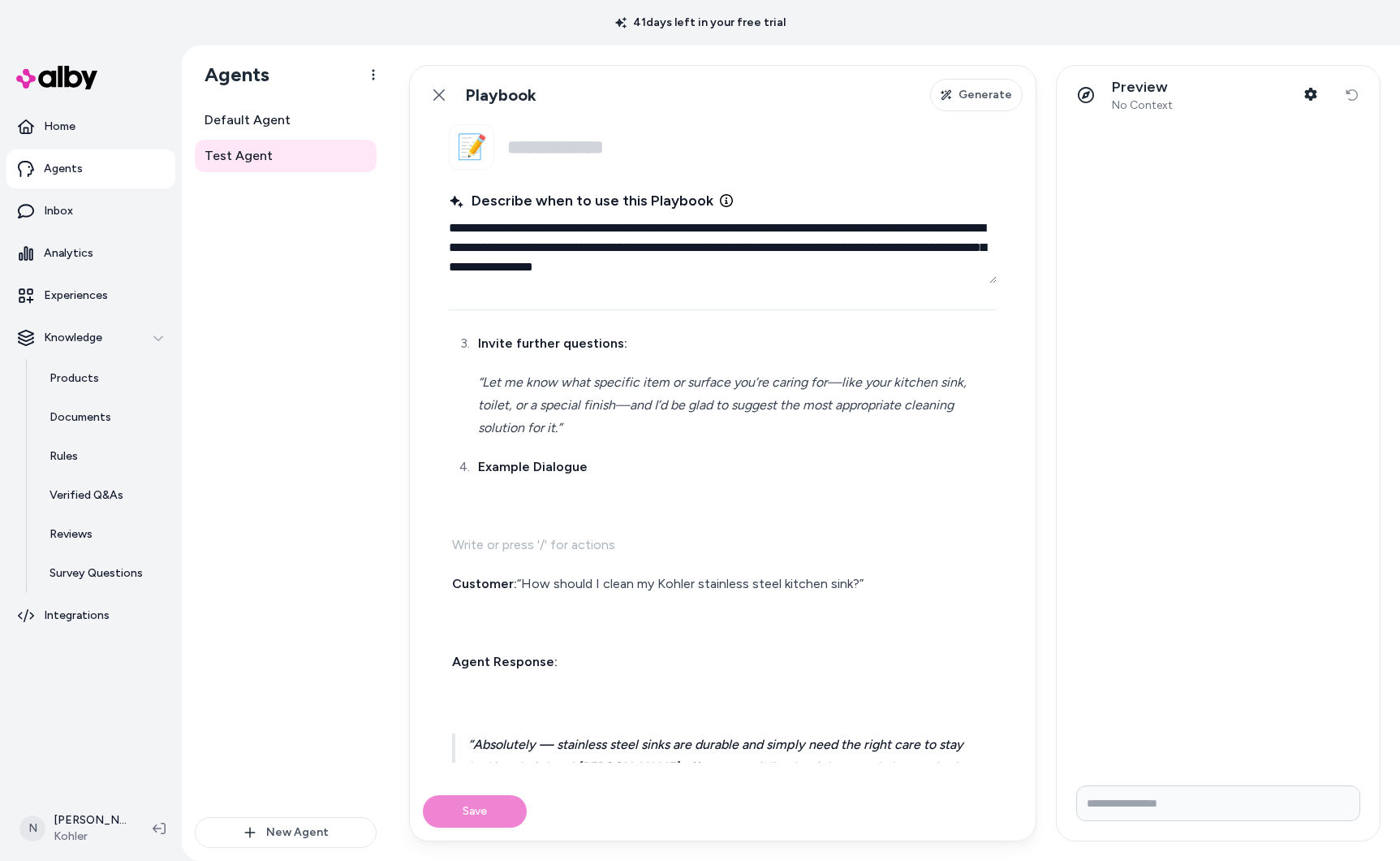
click at [474, 533] on p at bounding box center [723, 545] width 541 height 23
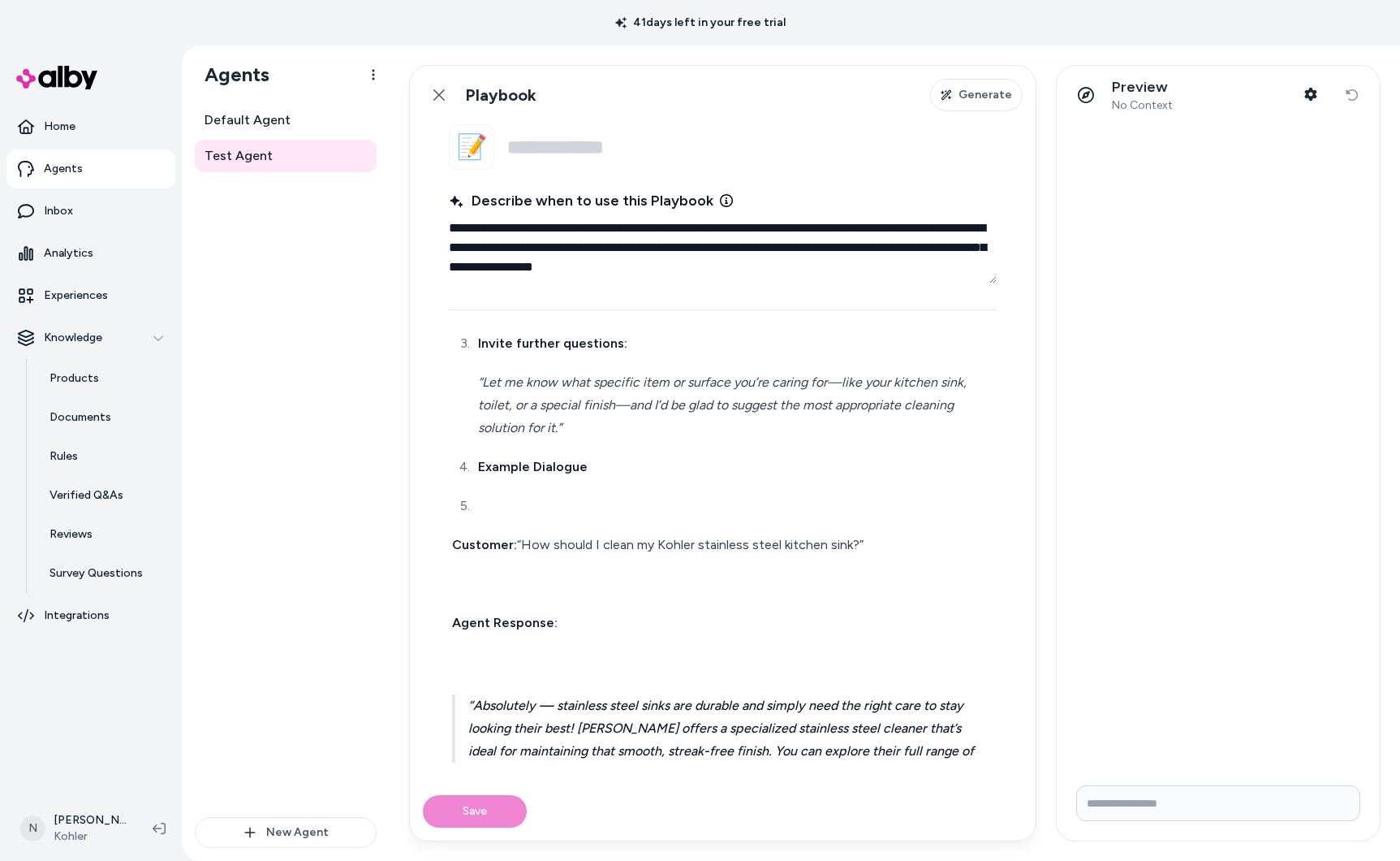
click at [447, 519] on fieldset "**********" at bounding box center [723, 453] width 626 height 658
drag, startPoint x: 453, startPoint y: 522, endPoint x: 489, endPoint y: 541, distance: 40.7
click at [453, 536] on strong "Customer:" at bounding box center [485, 544] width 65 height 15
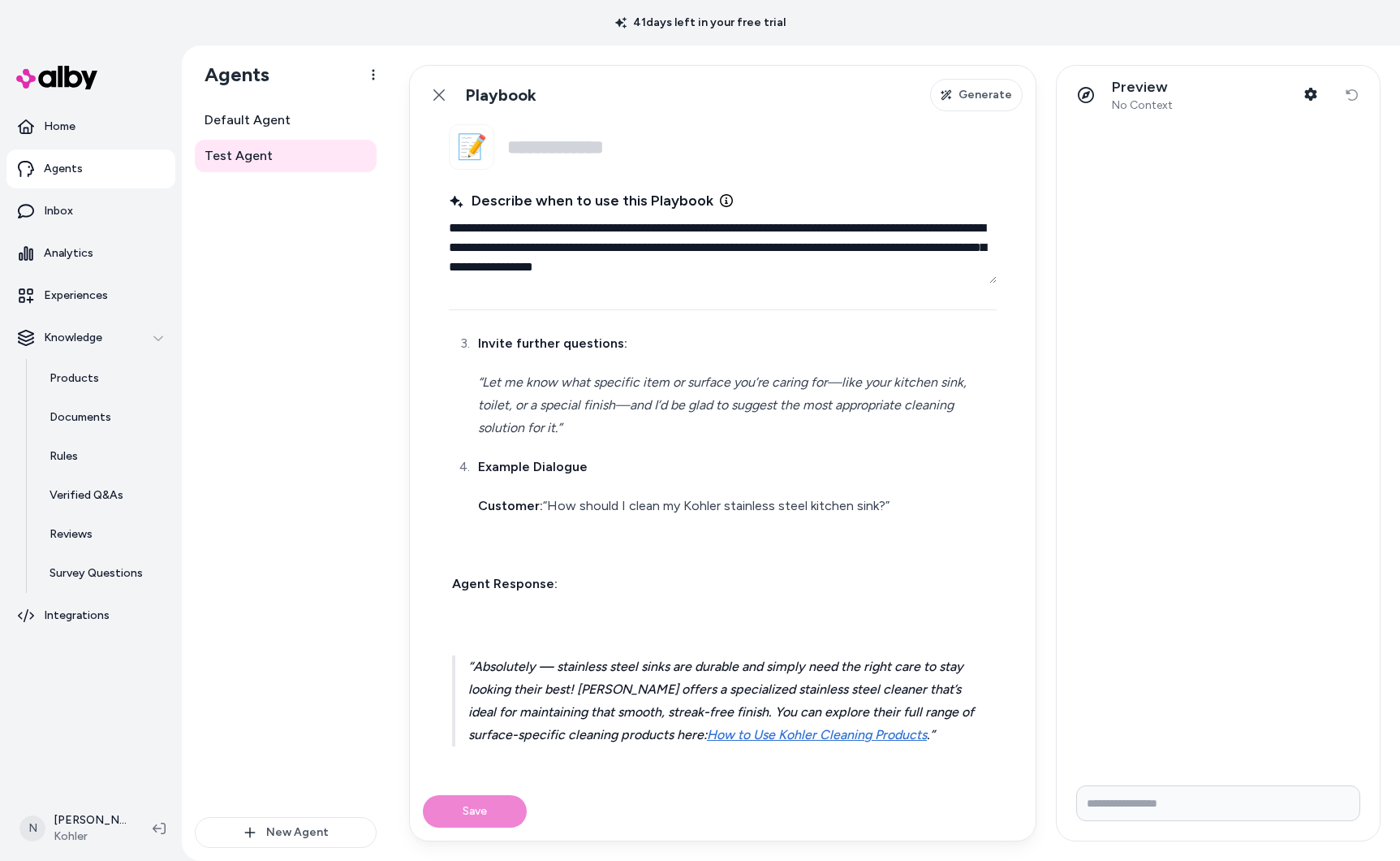
click at [493, 576] on strong "Agent Response:" at bounding box center [504, 583] width 105 height 15
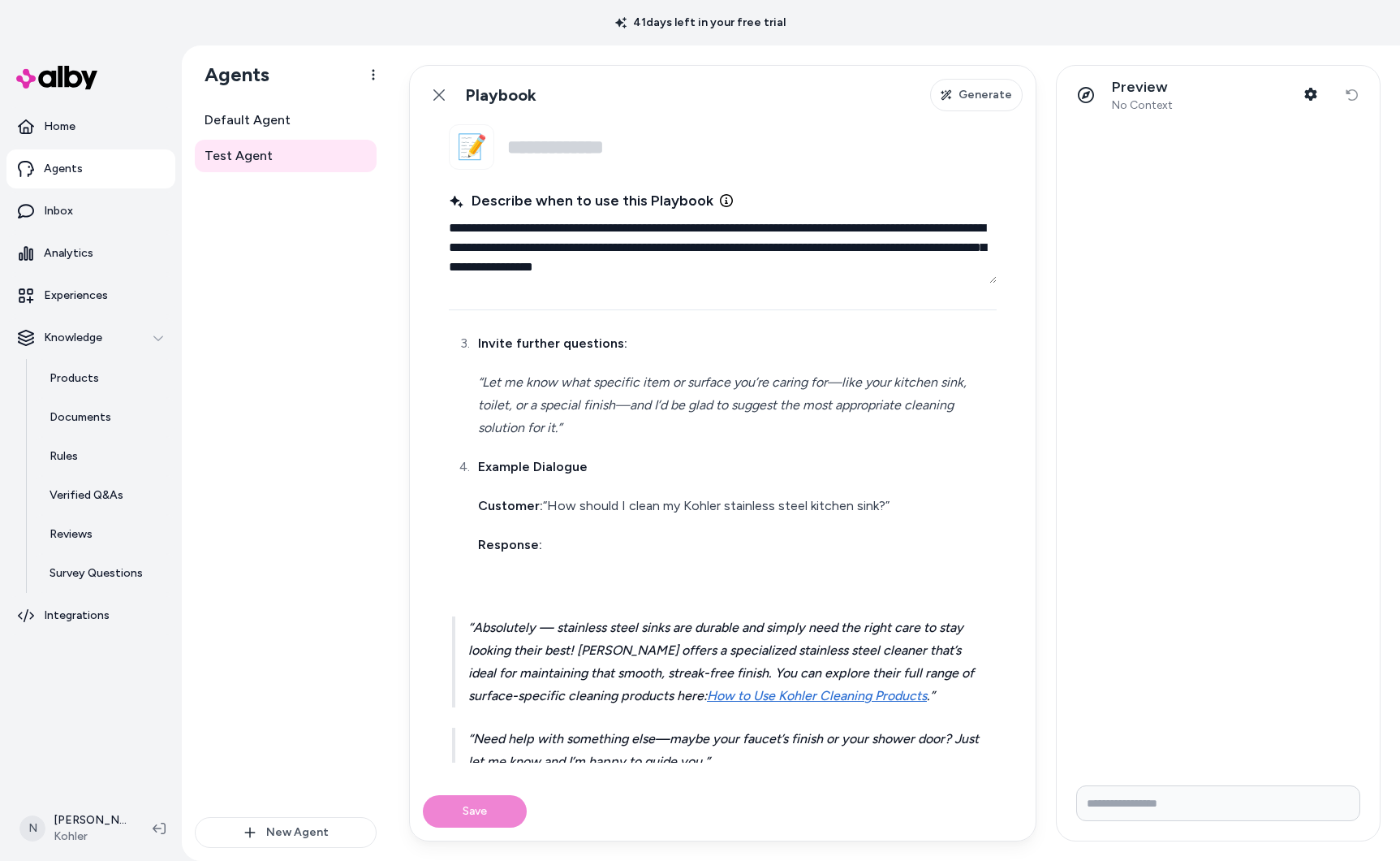
click at [471, 616] on p "Absolutely — stainless steel sinks are durable and simply need the right care t…" at bounding box center [731, 662] width 525 height 91
click at [466, 616] on blockquote "Absolutely — stainless steel sinks are durable and simply need the right care t…" at bounding box center [723, 662] width 541 height 91
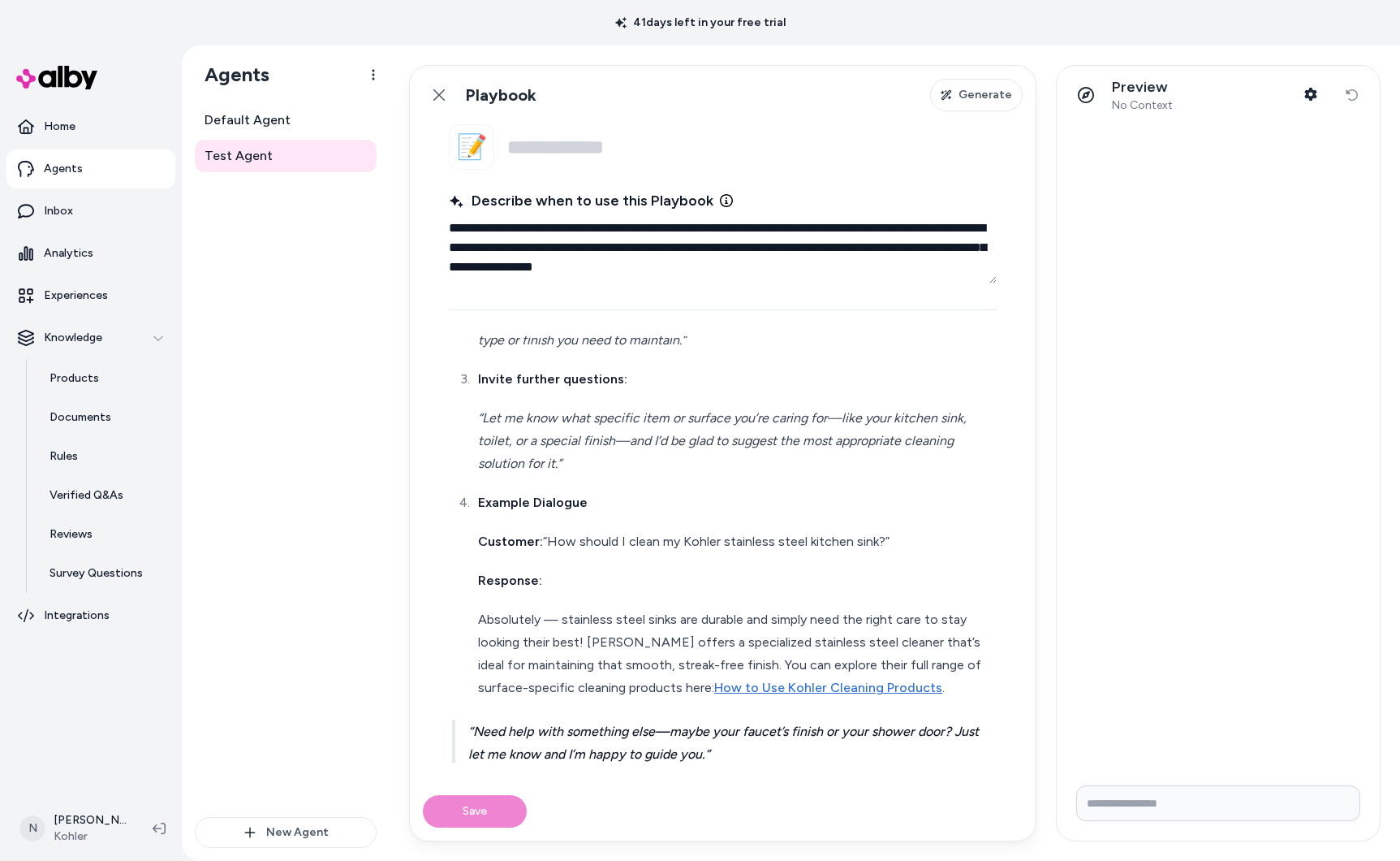
scroll to position [387, 0]
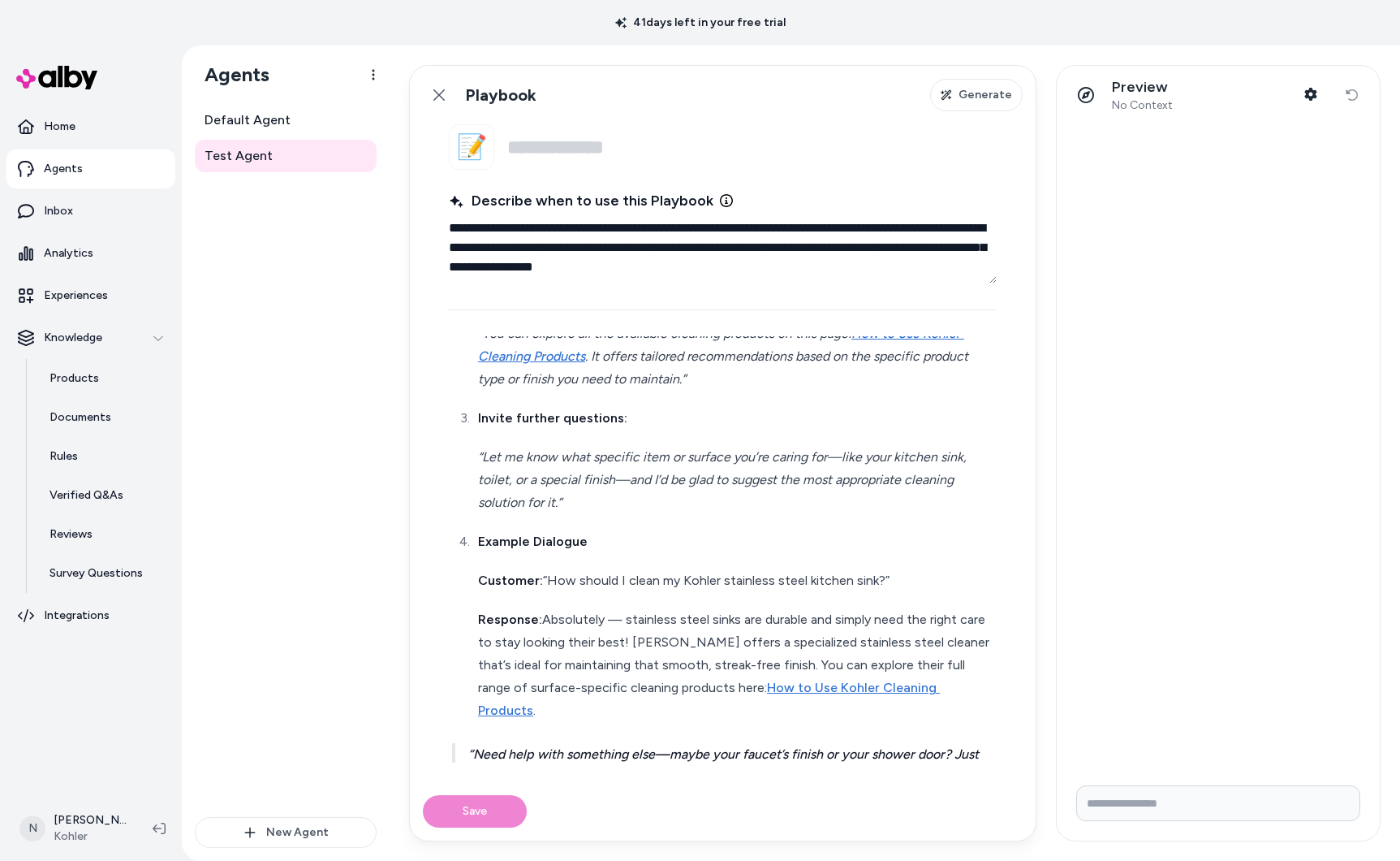
click at [466, 743] on blockquote "Need help with something else—maybe your faucet’s finish or your shower door? J…" at bounding box center [723, 766] width 541 height 46
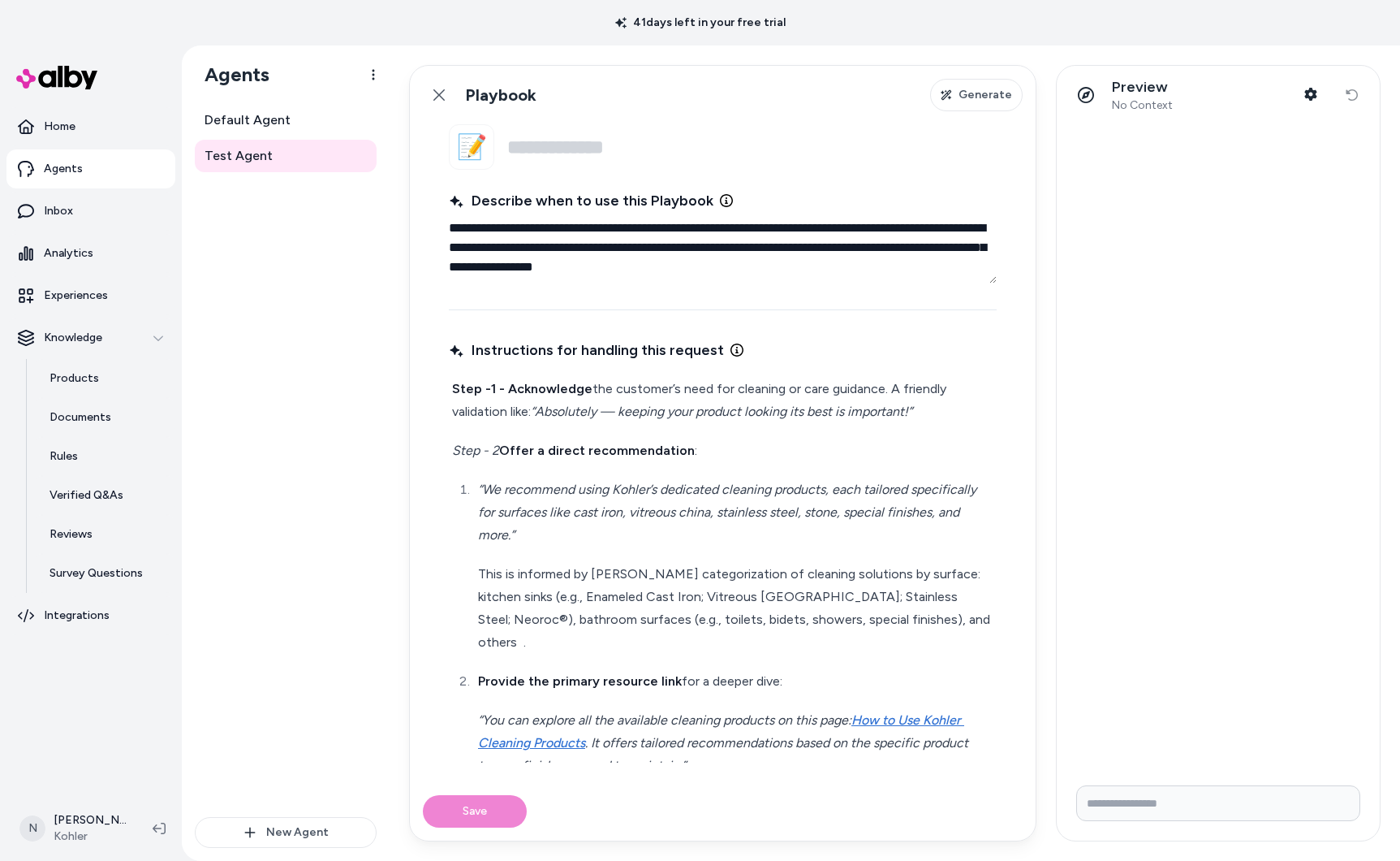
scroll to position [0, 0]
click at [863, 278] on textarea "**********" at bounding box center [723, 248] width 548 height 72
click at [481, 815] on div "Save" at bounding box center [723, 811] width 626 height 59
click at [544, 147] on input "Name" at bounding box center [751, 147] width 490 height 46
paste input "**********"
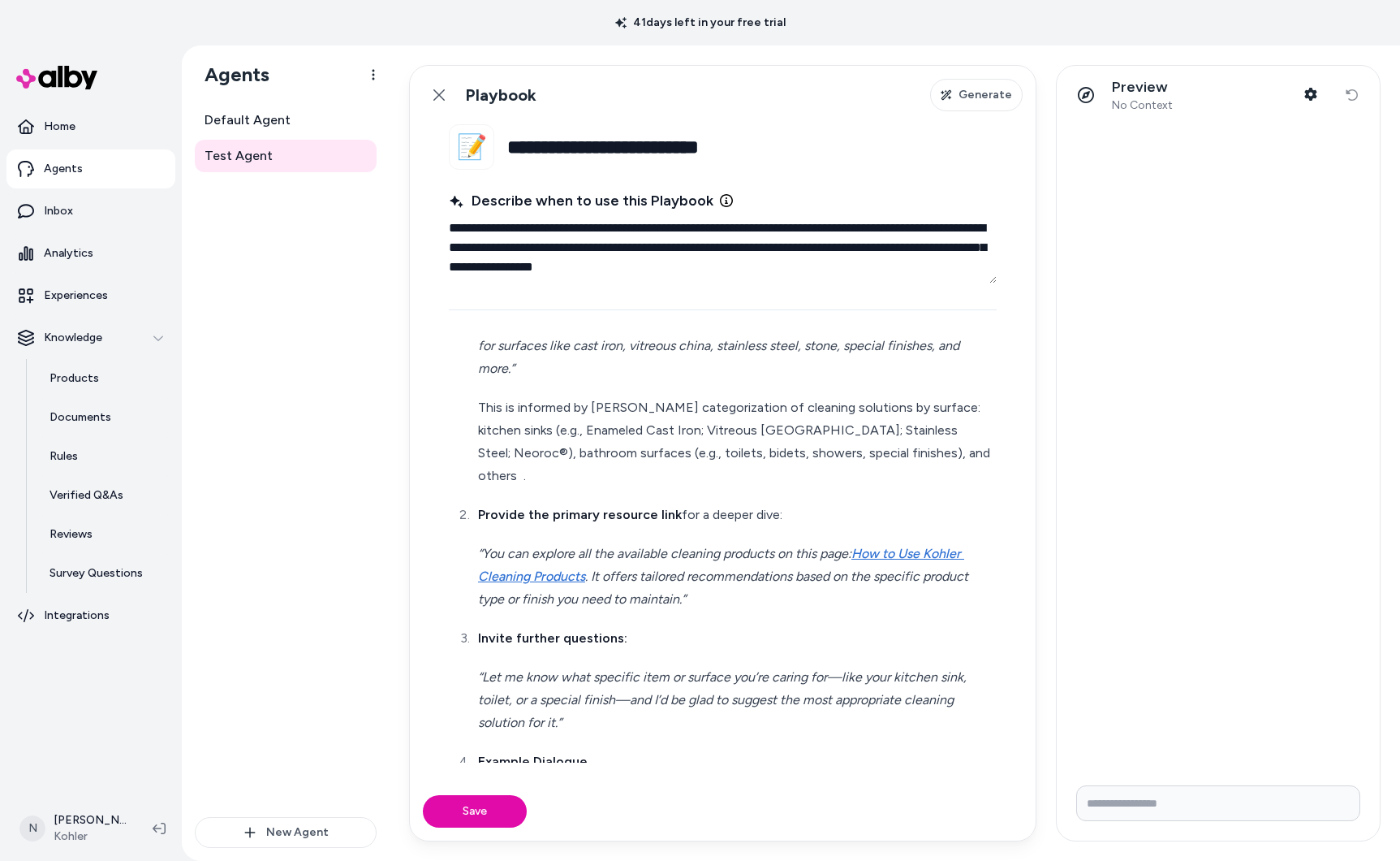
scroll to position [382, 0]
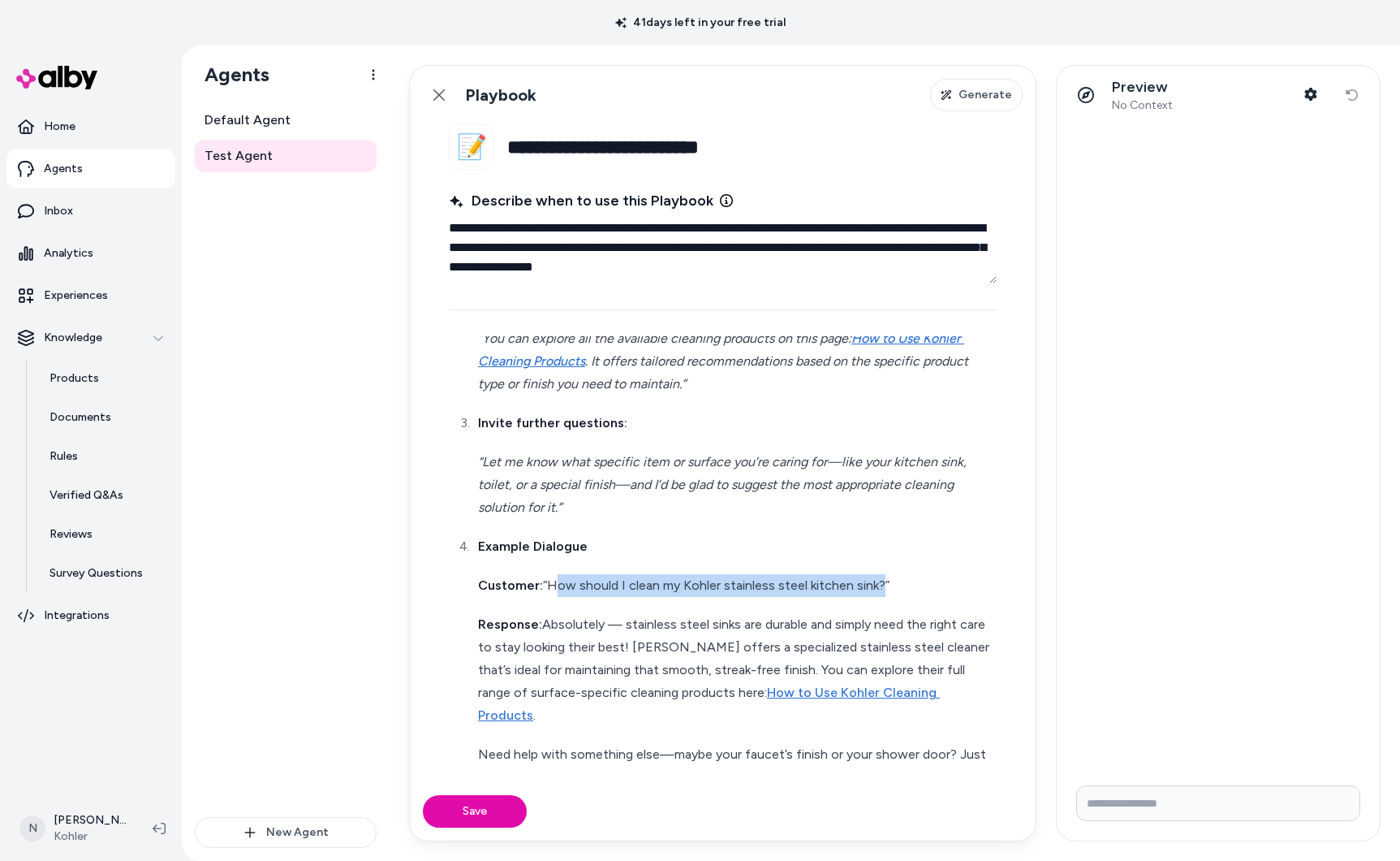
drag, startPoint x: 548, startPoint y: 562, endPoint x: 874, endPoint y: 550, distance: 326.2
click at [877, 574] on p "Customer: “How should I clean my Kohler stainless steel kitchen sink?”" at bounding box center [736, 585] width 515 height 23
copy p "How should I clean my Kohler stainless steel kitchen sink"
click at [469, 805] on button "Save" at bounding box center [474, 811] width 103 height 33
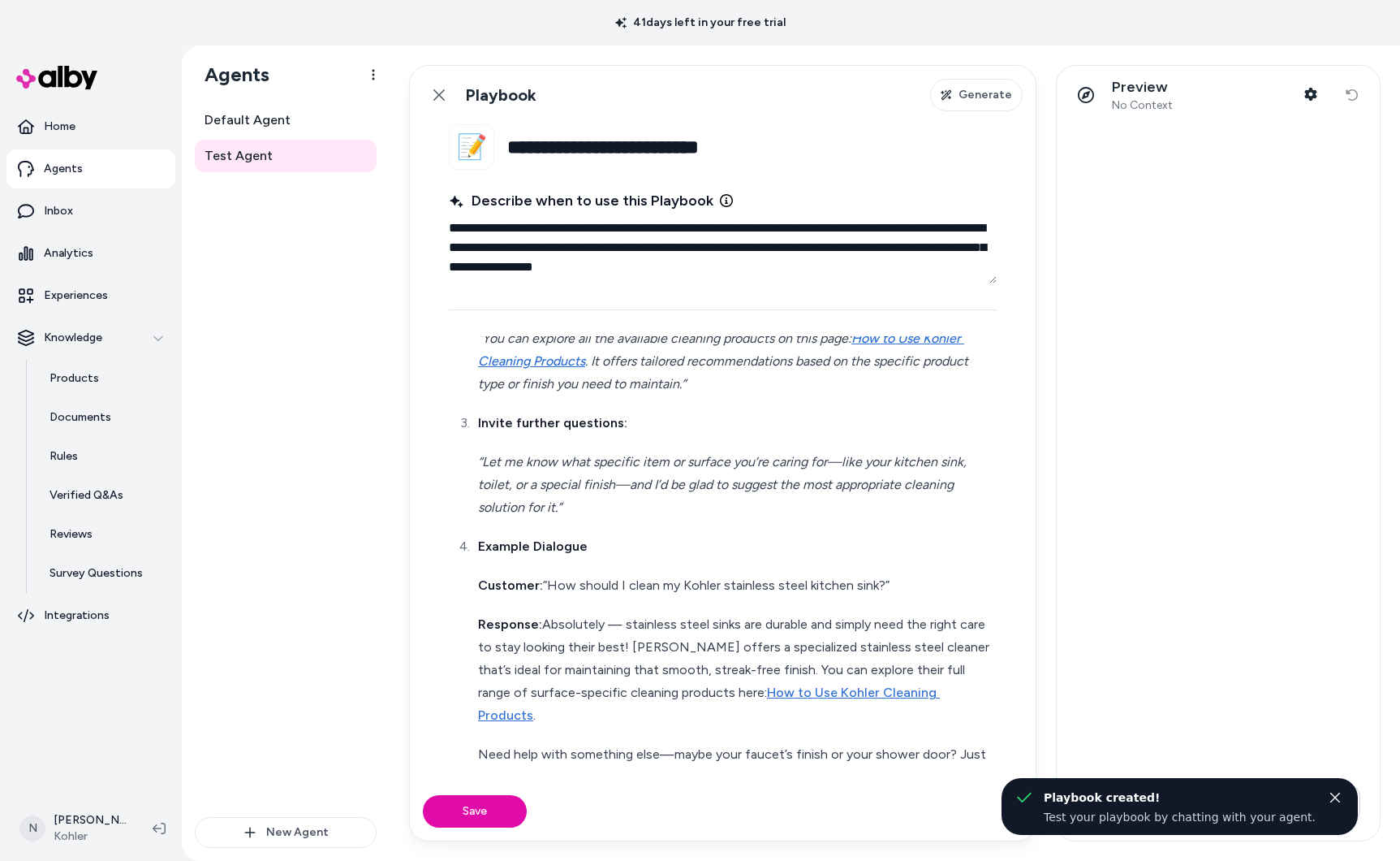
click at [1261, 366] on div at bounding box center [1218, 448] width 323 height 648
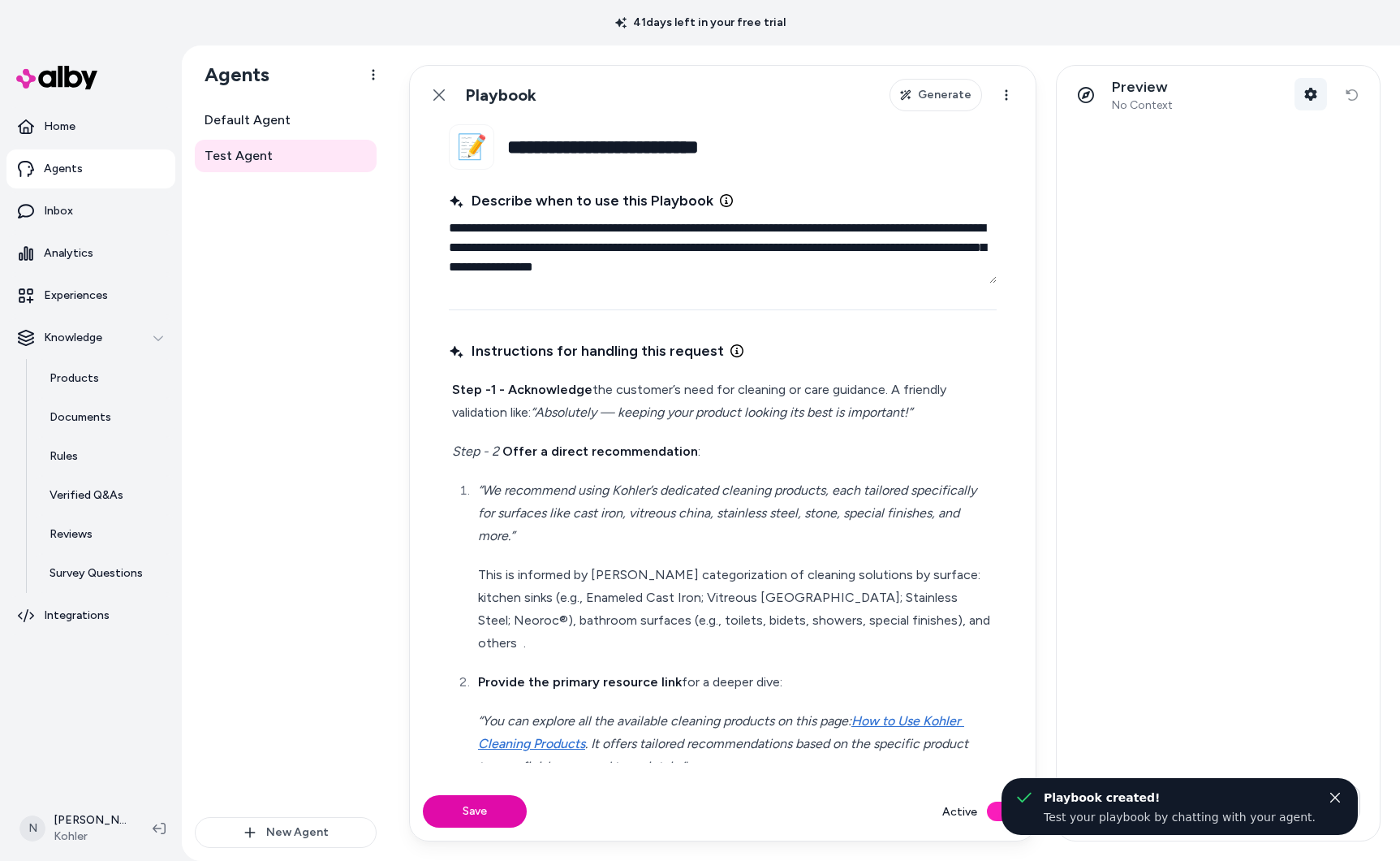
click at [1310, 95] on icon "button" at bounding box center [1311, 95] width 13 height 13
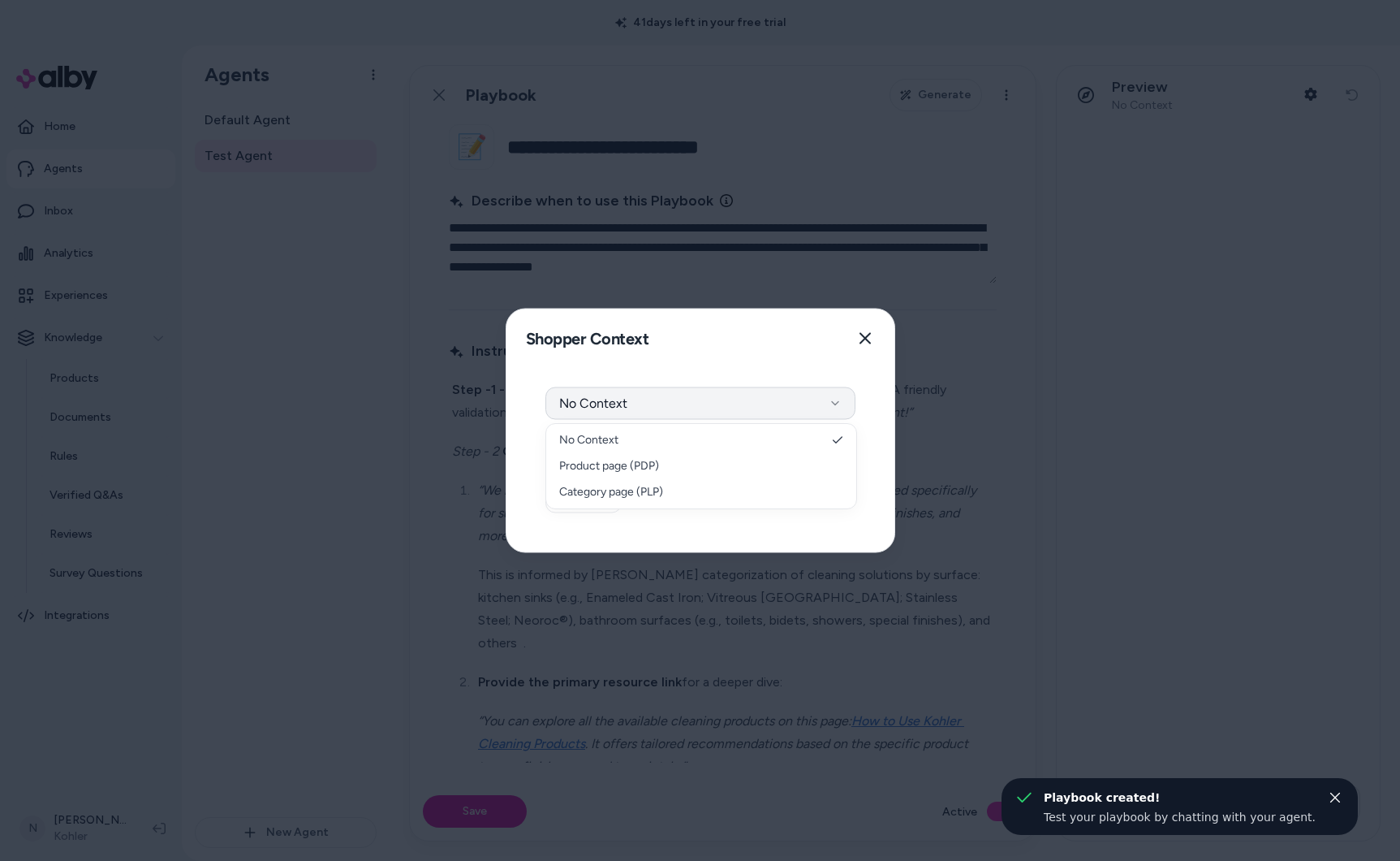
click at [785, 395] on button "No Context" at bounding box center [700, 404] width 310 height 33
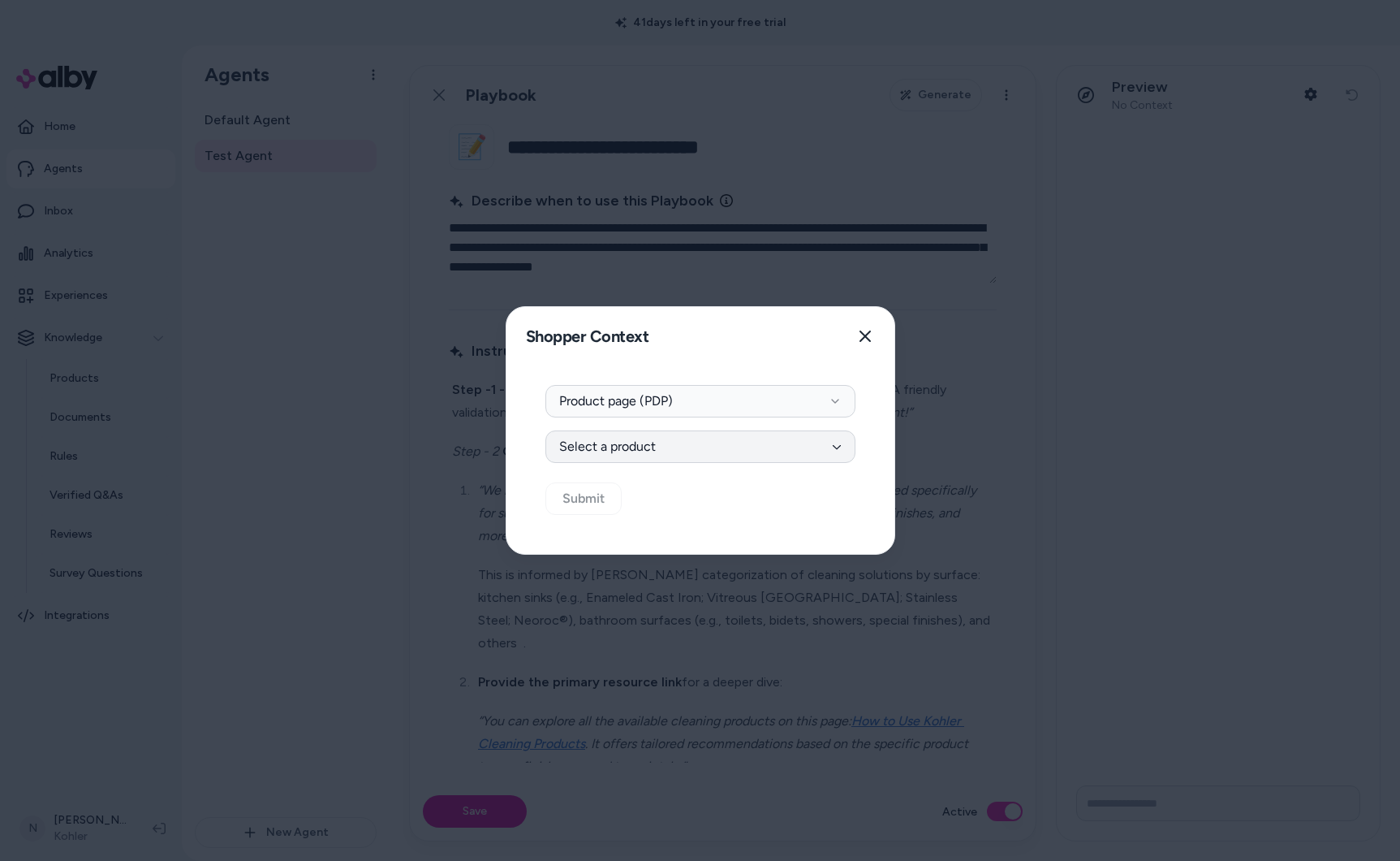
click at [730, 435] on button "Select a product" at bounding box center [700, 447] width 310 height 33
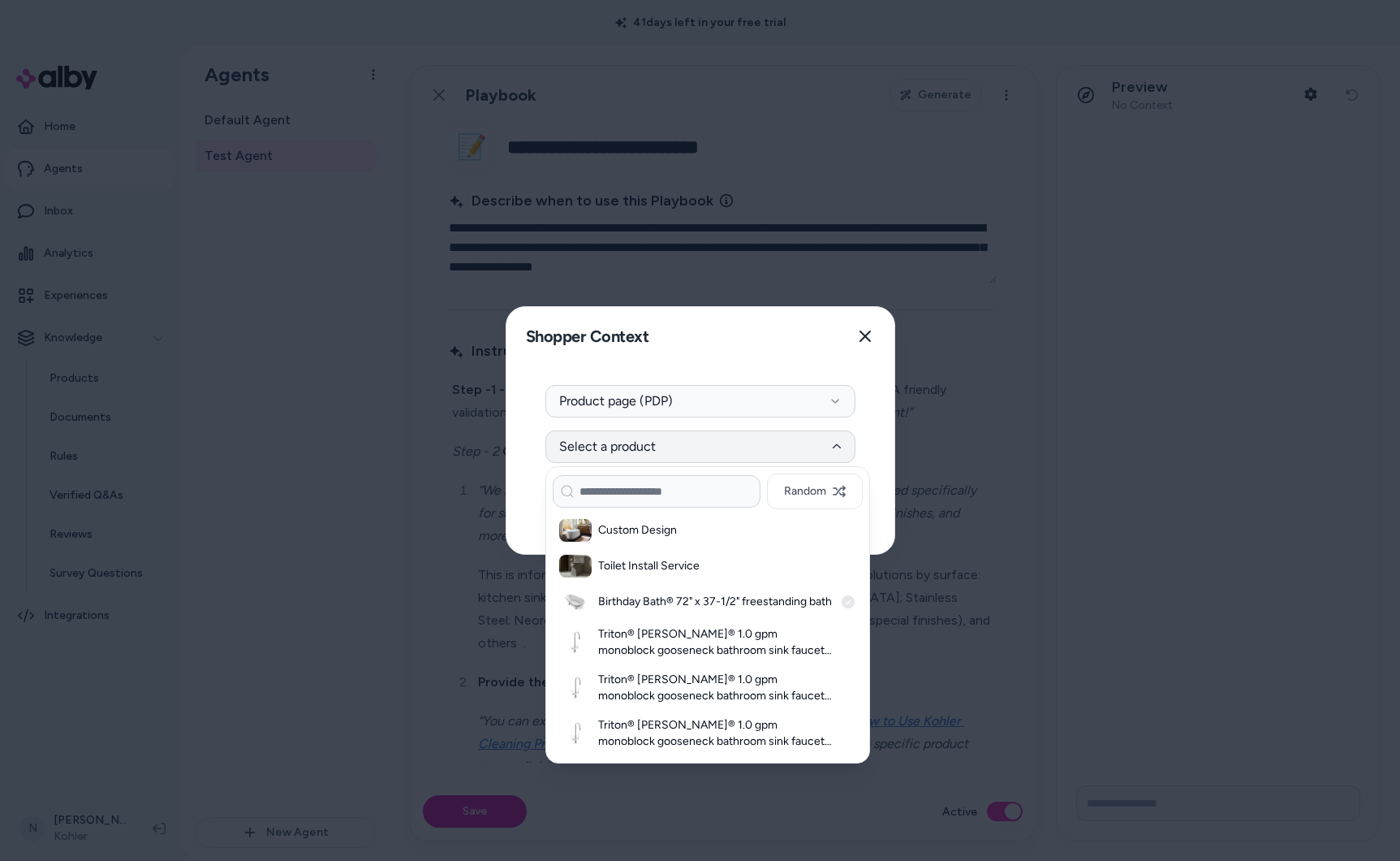
click at [696, 601] on h3 "Birthday Bath® 72" x 37-1/2" freestanding bath" at bounding box center [715, 602] width 236 height 16
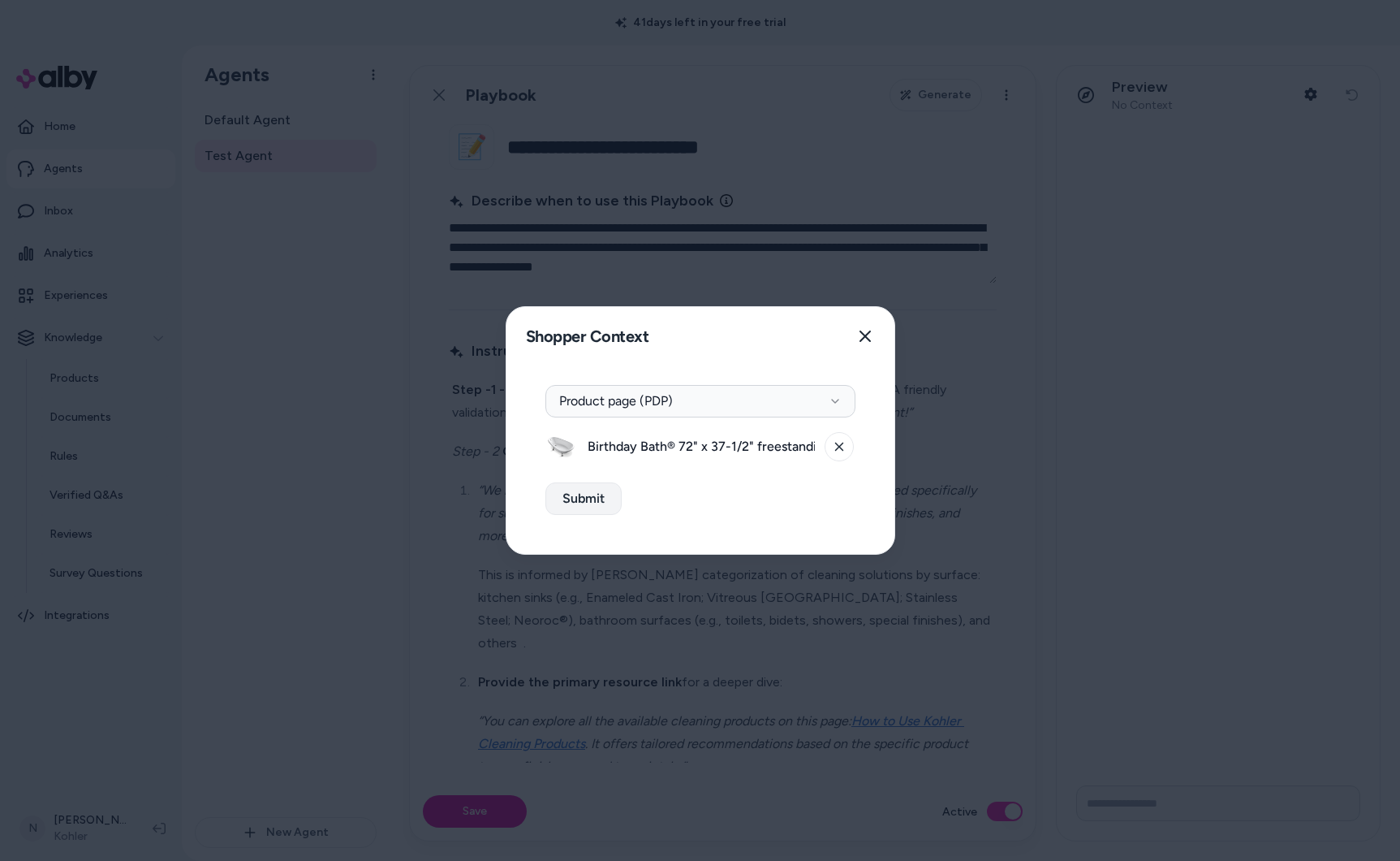
click at [607, 510] on button "Submit" at bounding box center [583, 499] width 77 height 33
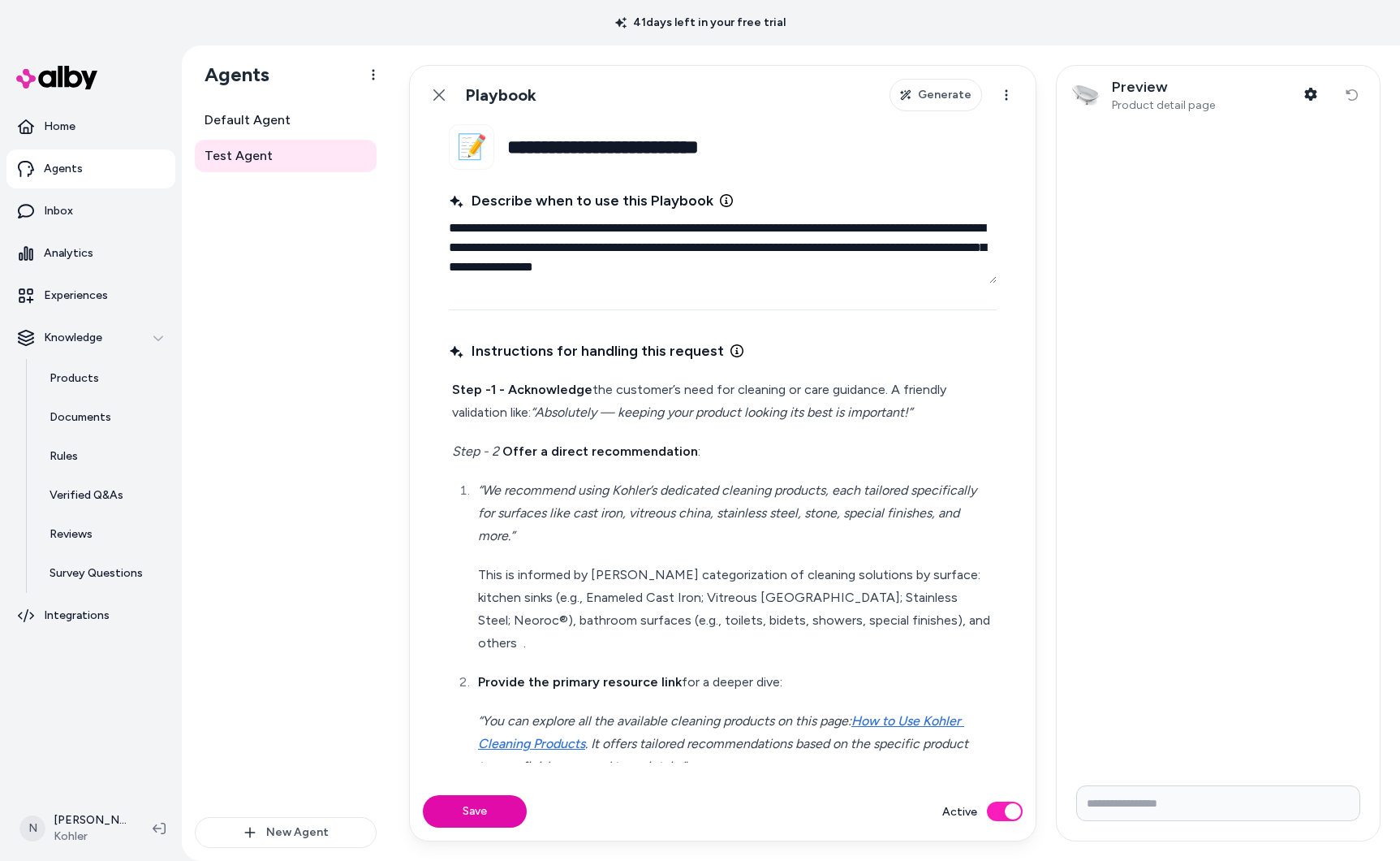
click at [1203, 799] on input "Write your prompt here" at bounding box center [1218, 803] width 284 height 36
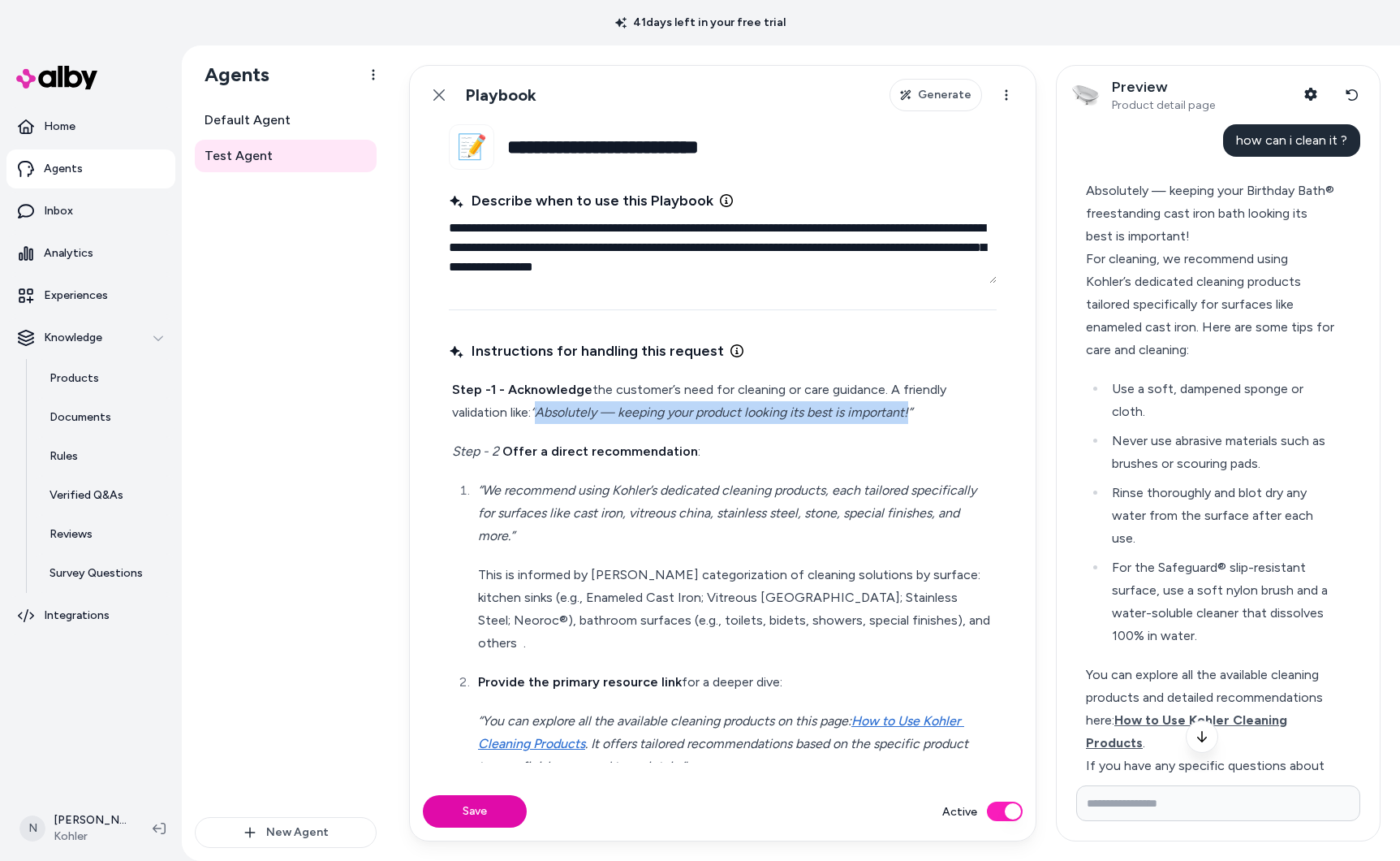
drag, startPoint x: 539, startPoint y: 411, endPoint x: 912, endPoint y: 413, distance: 373.0
click at [912, 413] on em "“Absolutely — keeping your product looking its best is important!”" at bounding box center [721, 412] width 381 height 15
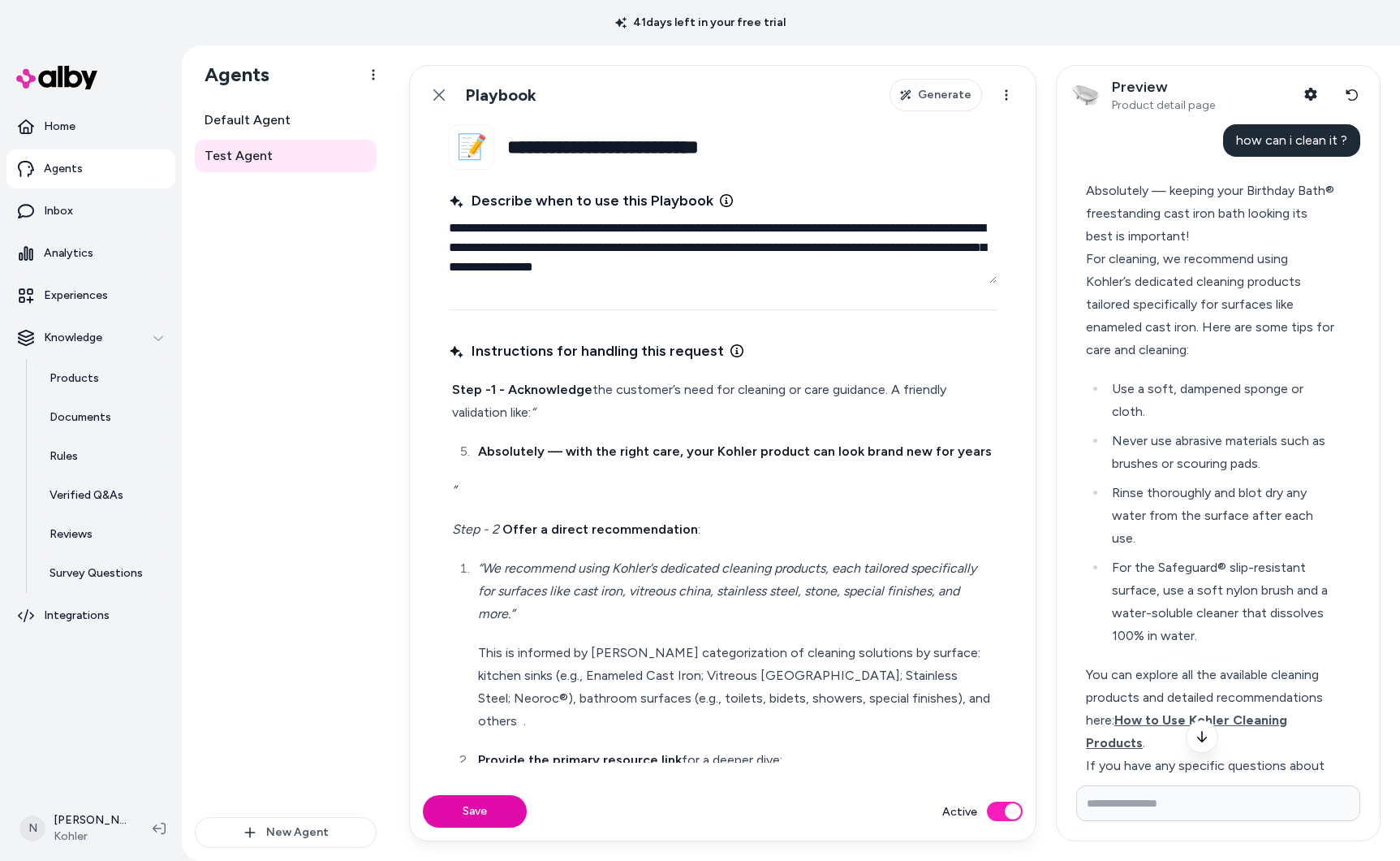
drag, startPoint x: 482, startPoint y: 453, endPoint x: 486, endPoint y: 463, distance: 10.8
click at [482, 453] on strong "Absolutely — with the right care, your Kohler product can look brand new for ye…" at bounding box center [735, 451] width 513 height 15
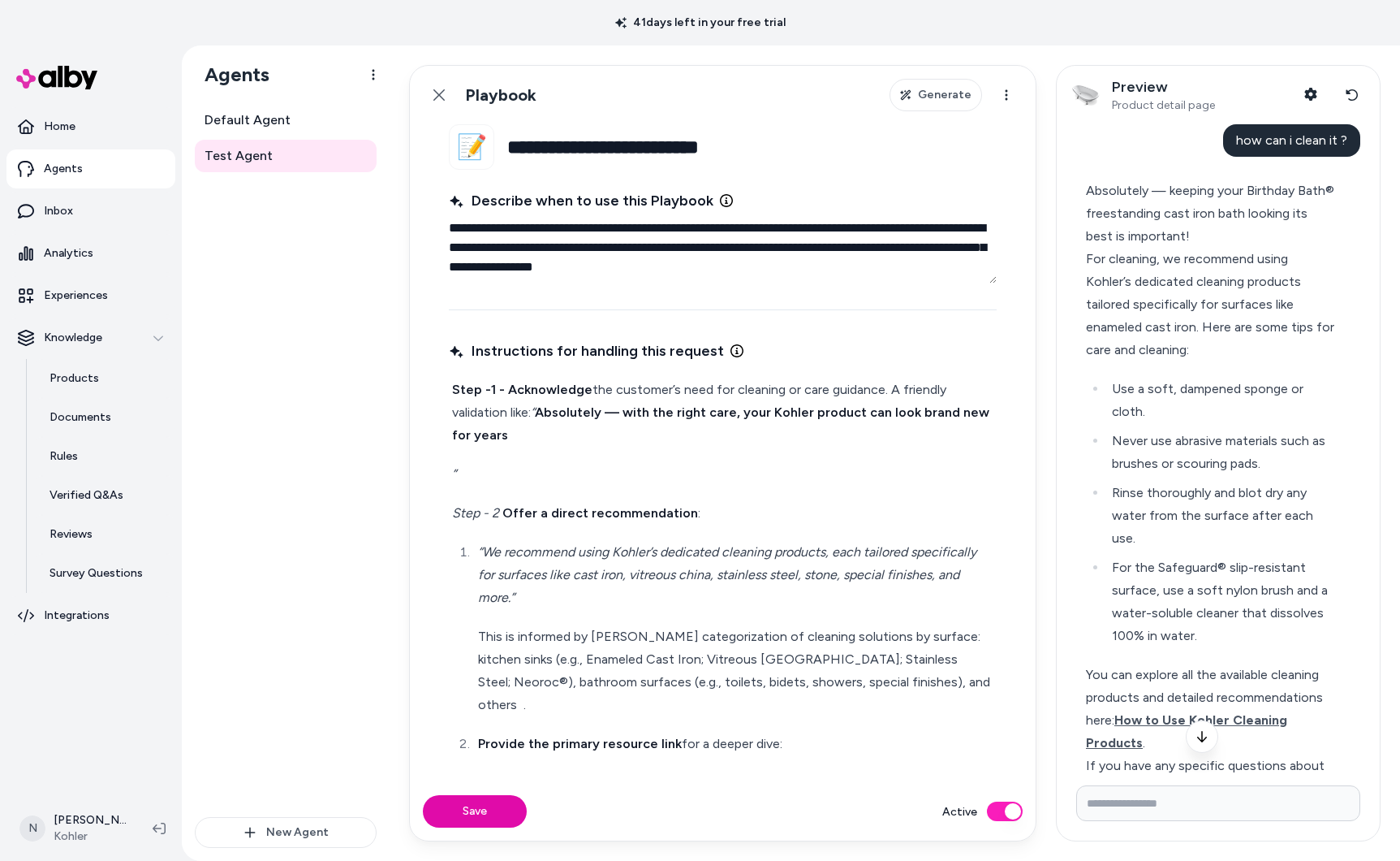
drag, startPoint x: 453, startPoint y: 466, endPoint x: 456, endPoint y: 476, distance: 10.4
click at [453, 466] on em "”" at bounding box center [454, 474] width 4 height 15
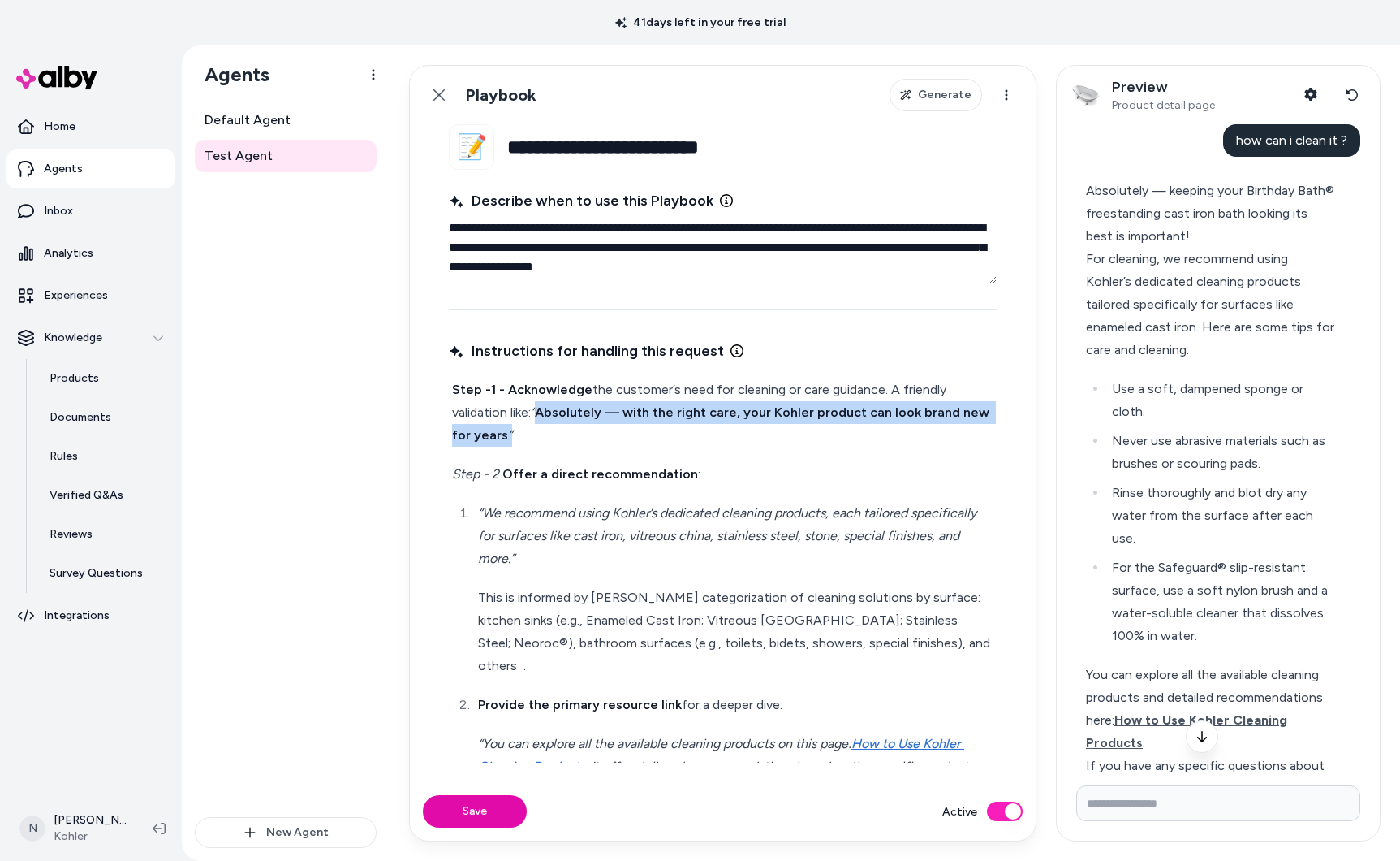
drag, startPoint x: 539, startPoint y: 408, endPoint x: 506, endPoint y: 429, distance: 39.1
click at [506, 429] on p "Step -1 - Acknowledge the customer’s need for cleaning or care guidance. A frie…" at bounding box center [723, 413] width 541 height 68
copy p "Absolutely — with the right care, your Kohler product can look brand new for ye…"
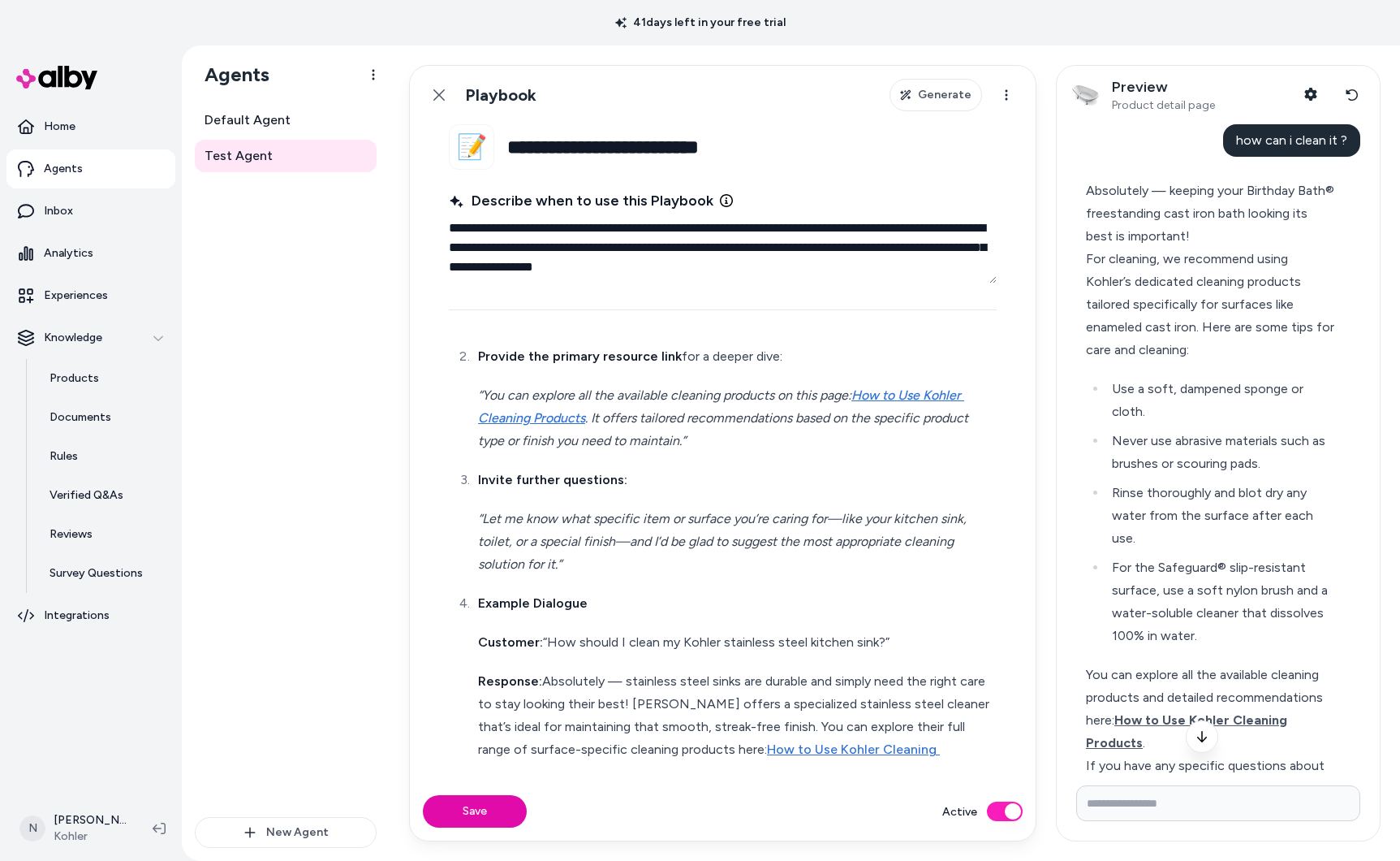
scroll to position [405, 0]
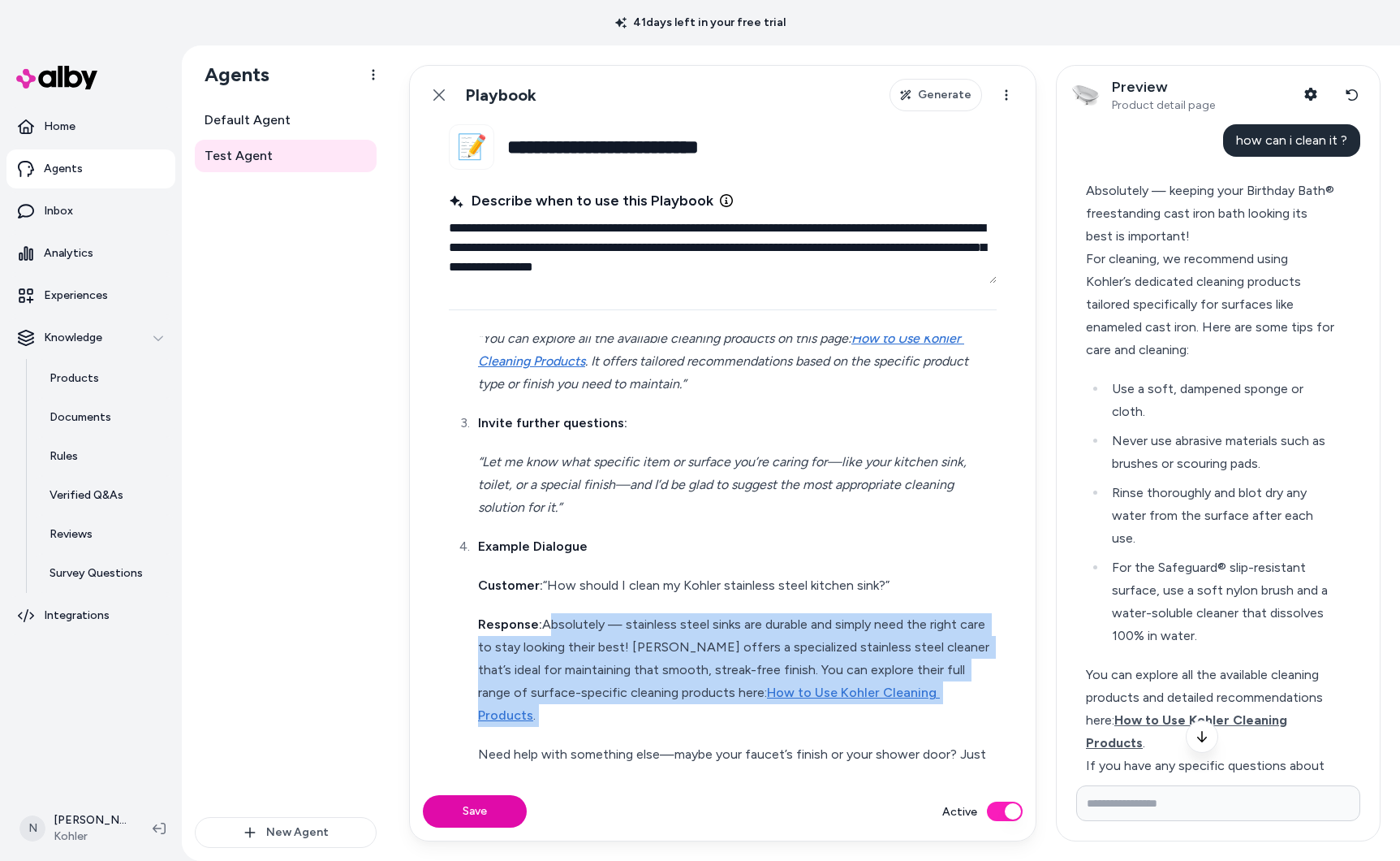
drag, startPoint x: 541, startPoint y: 600, endPoint x: 966, endPoint y: 679, distance: 432.3
click at [973, 680] on p "Response: Absolutely — stainless steel sinks are durable and simply need the ri…" at bounding box center [736, 669] width 515 height 113
copy p "Absolutely — stainless steel sinks are durable and simply need the right care t…"
click at [961, 672] on p "Response: Absolutely — stainless steel sinks are durable and simply need the ri…" at bounding box center [736, 669] width 515 height 113
drag, startPoint x: 943, startPoint y: 671, endPoint x: 542, endPoint y: 605, distance: 406.4
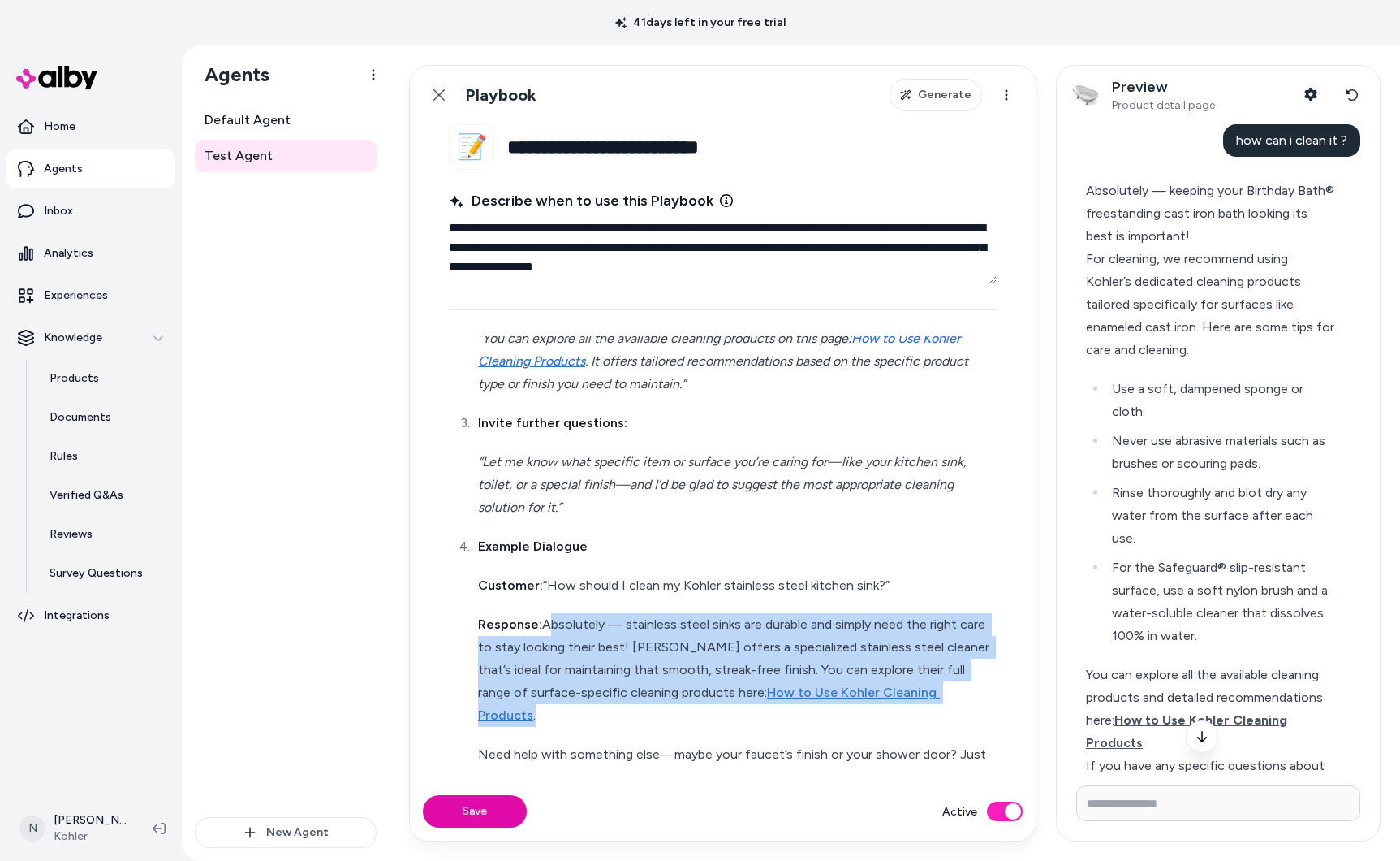
click at [542, 613] on p "Response: Absolutely — stainless steel sinks are durable and simply need the ri…" at bounding box center [736, 669] width 515 height 113
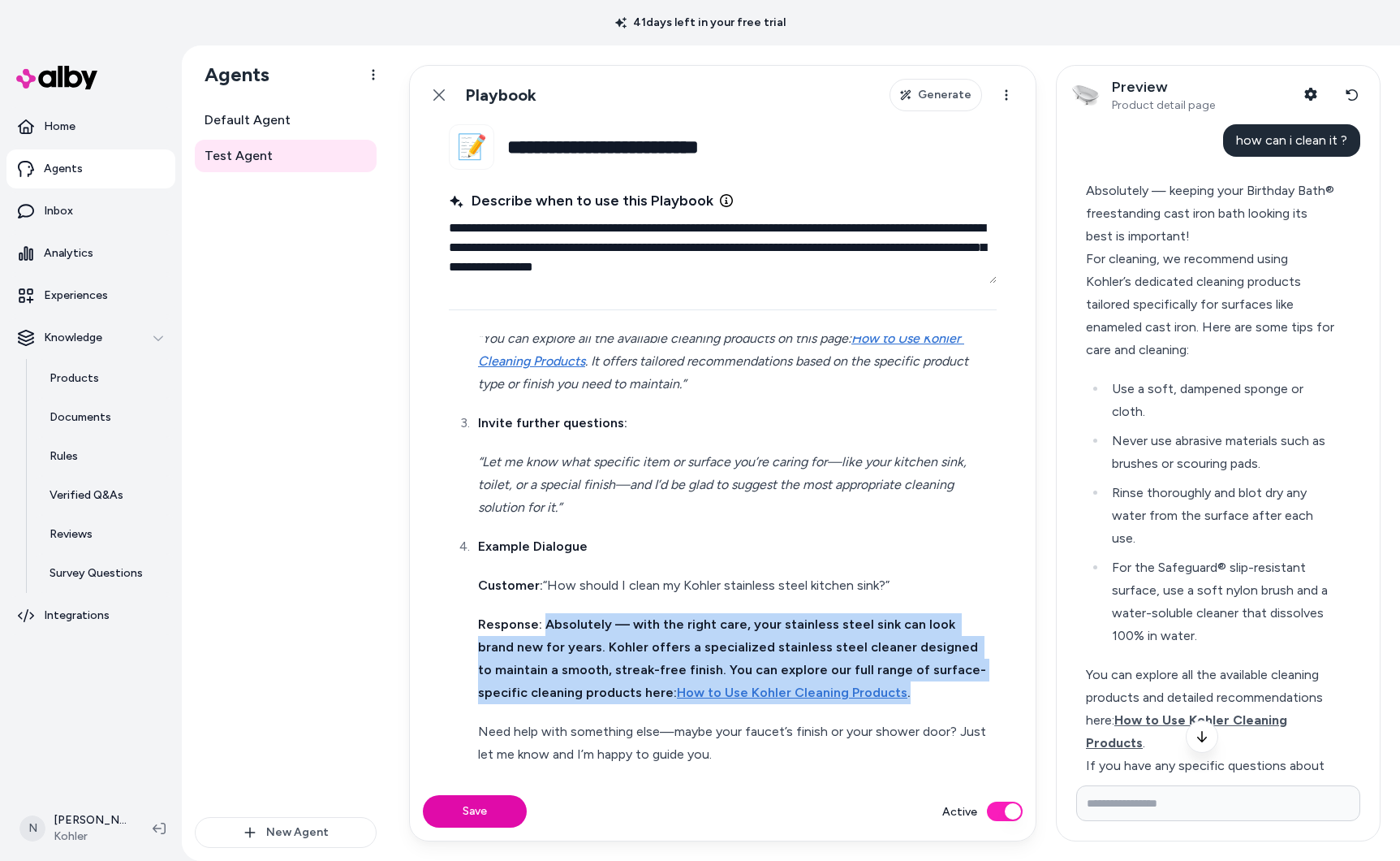
drag, startPoint x: 832, startPoint y: 669, endPoint x: 542, endPoint y: 602, distance: 297.6
click at [542, 613] on p "Response: Absolutely — with the right care, your stainless steel sink can look …" at bounding box center [736, 659] width 515 height 91
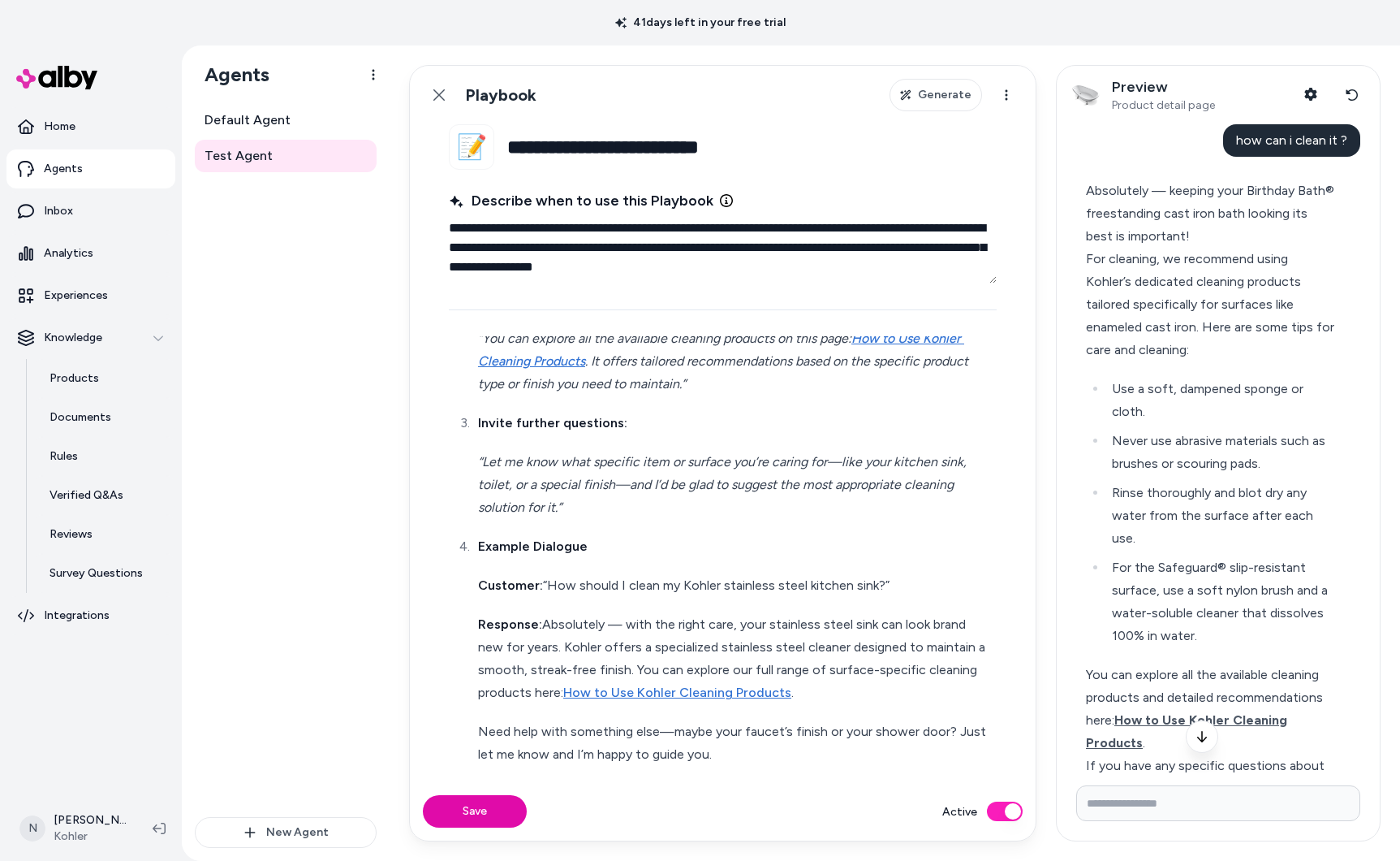
click at [834, 659] on p "Response: Absolutely — with the right care, your stainless steel sink can look …" at bounding box center [736, 659] width 515 height 91
click at [497, 817] on button "Save" at bounding box center [474, 811] width 103 height 33
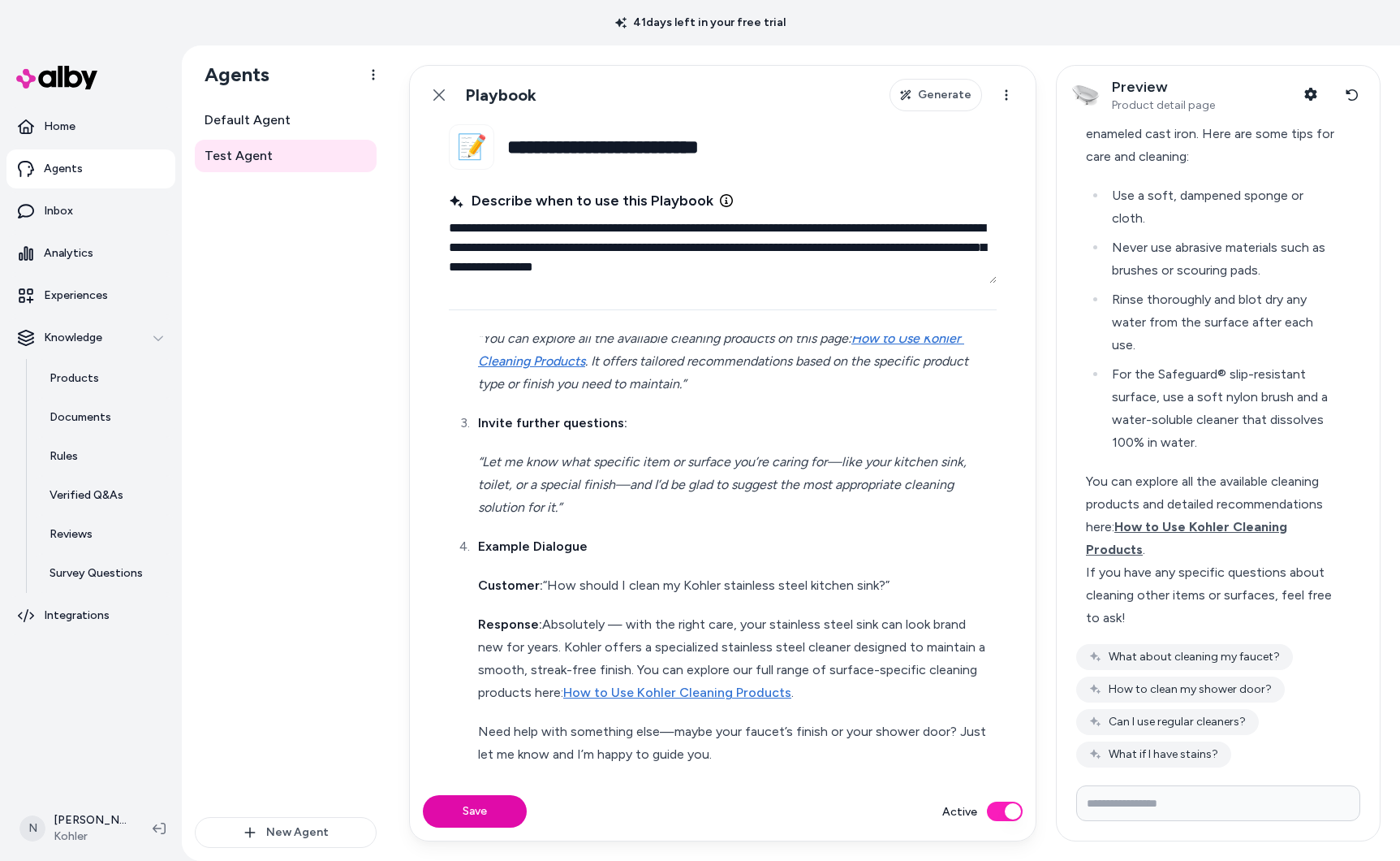
scroll to position [195, 0]
click at [1346, 93] on icon at bounding box center [1352, 95] width 12 height 11
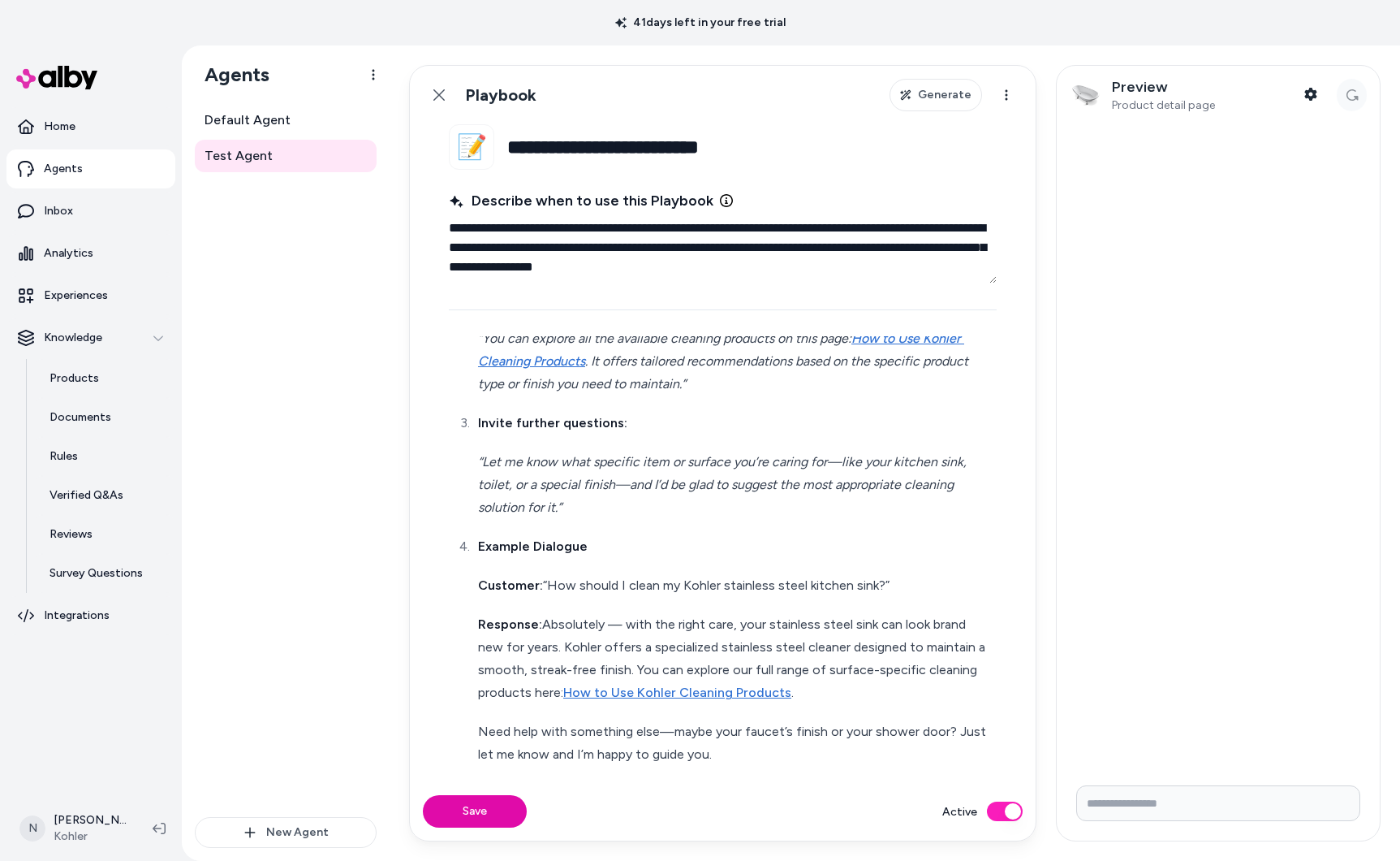
scroll to position [0, 0]
click at [1217, 793] on input "Write your prompt here" at bounding box center [1218, 803] width 284 height 36
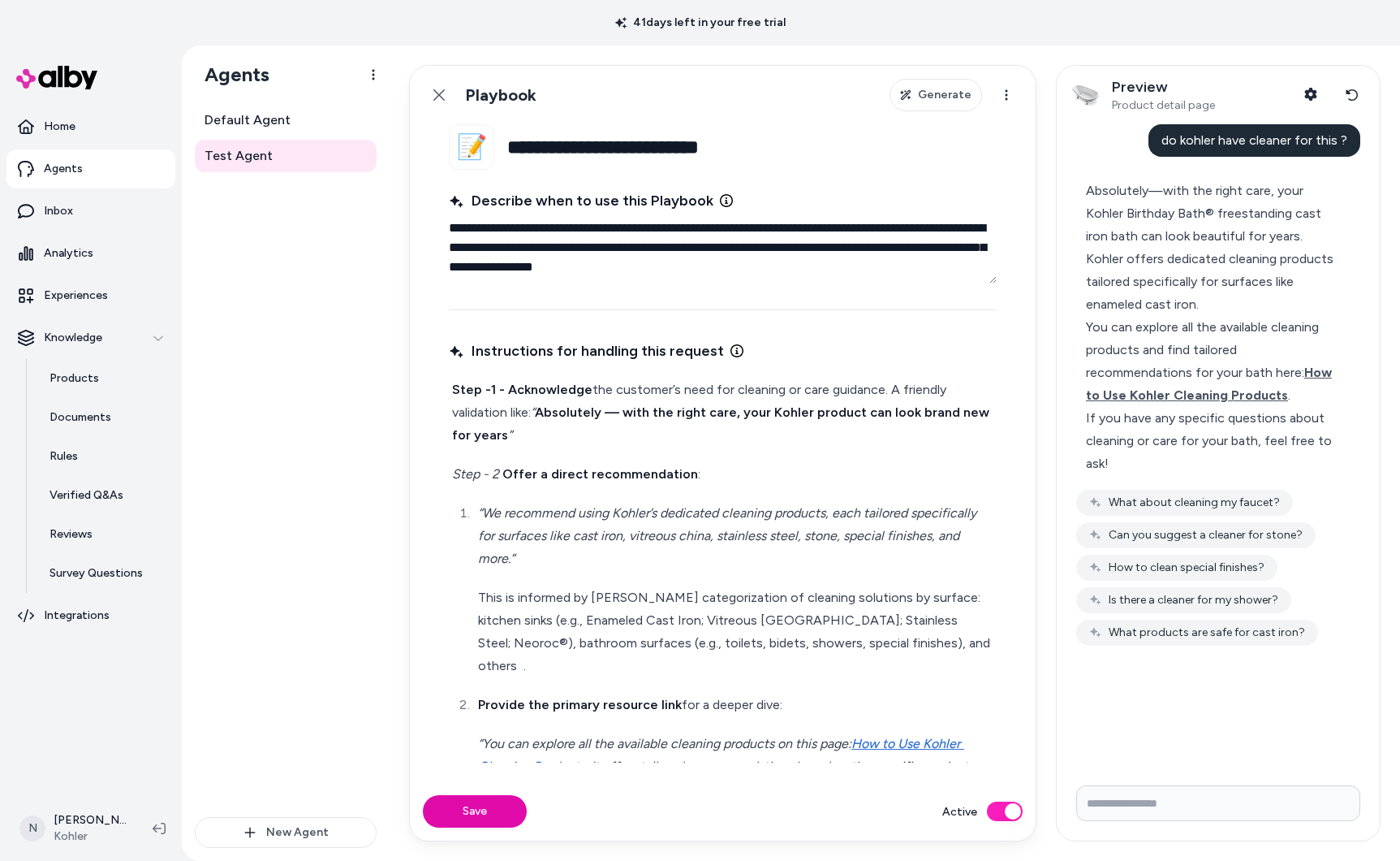
click at [720, 458] on div "Step -1 - Acknowledge the customer’s need for cleaning or care guidance. A frie…" at bounding box center [723, 783] width 548 height 815
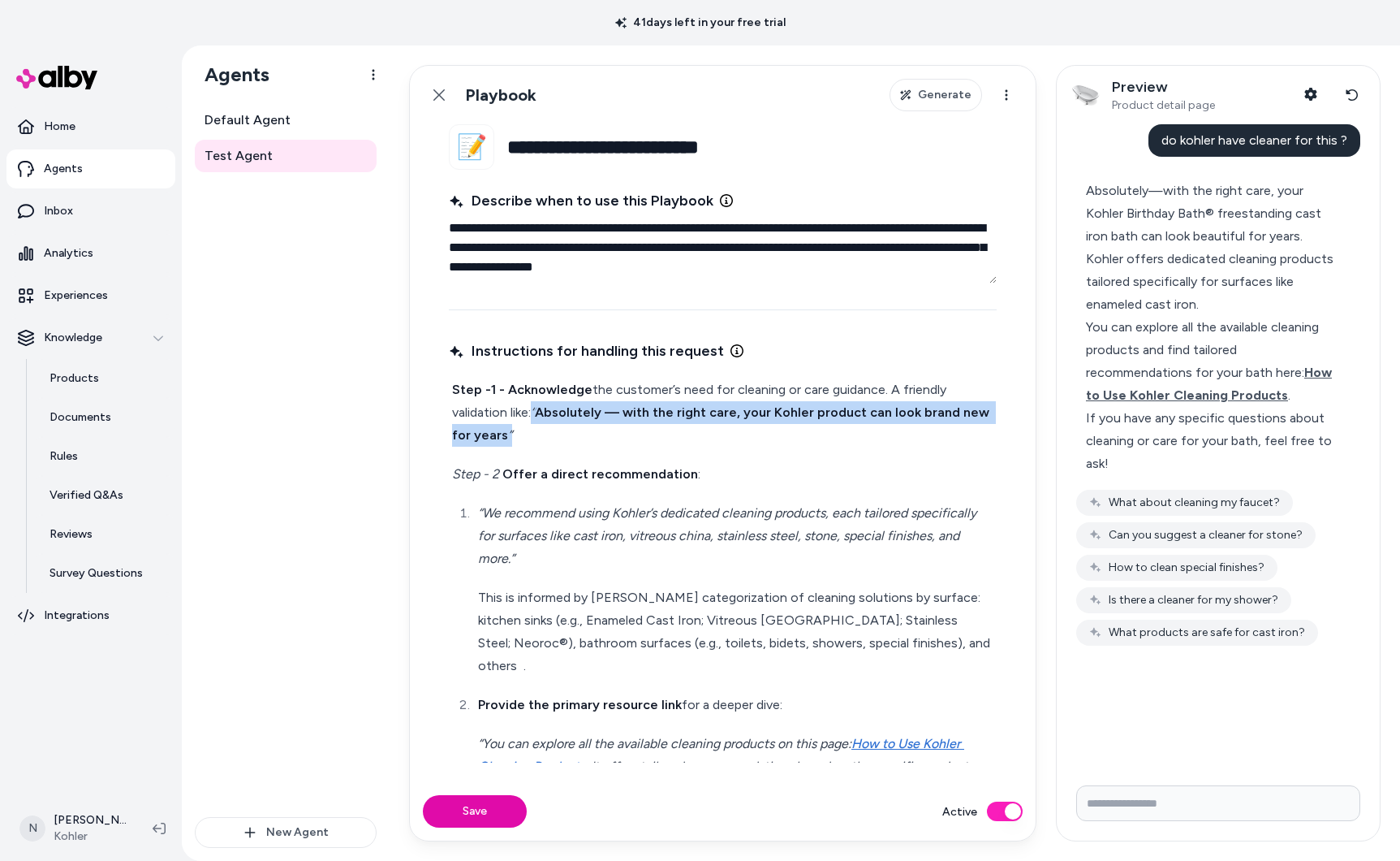
drag, startPoint x: 535, startPoint y: 410, endPoint x: 543, endPoint y: 427, distance: 18.8
click at [543, 427] on p "Step -1 - Acknowledge the customer’s need for cleaning or care guidance. A frie…" at bounding box center [723, 413] width 541 height 68
drag, startPoint x: 512, startPoint y: 408, endPoint x: 525, endPoint y: 433, distance: 28.2
click at [525, 433] on p "Step -1 - Acknowledge the customer’s need for cleaning or care guidance. A frie…" at bounding box center [723, 413] width 541 height 68
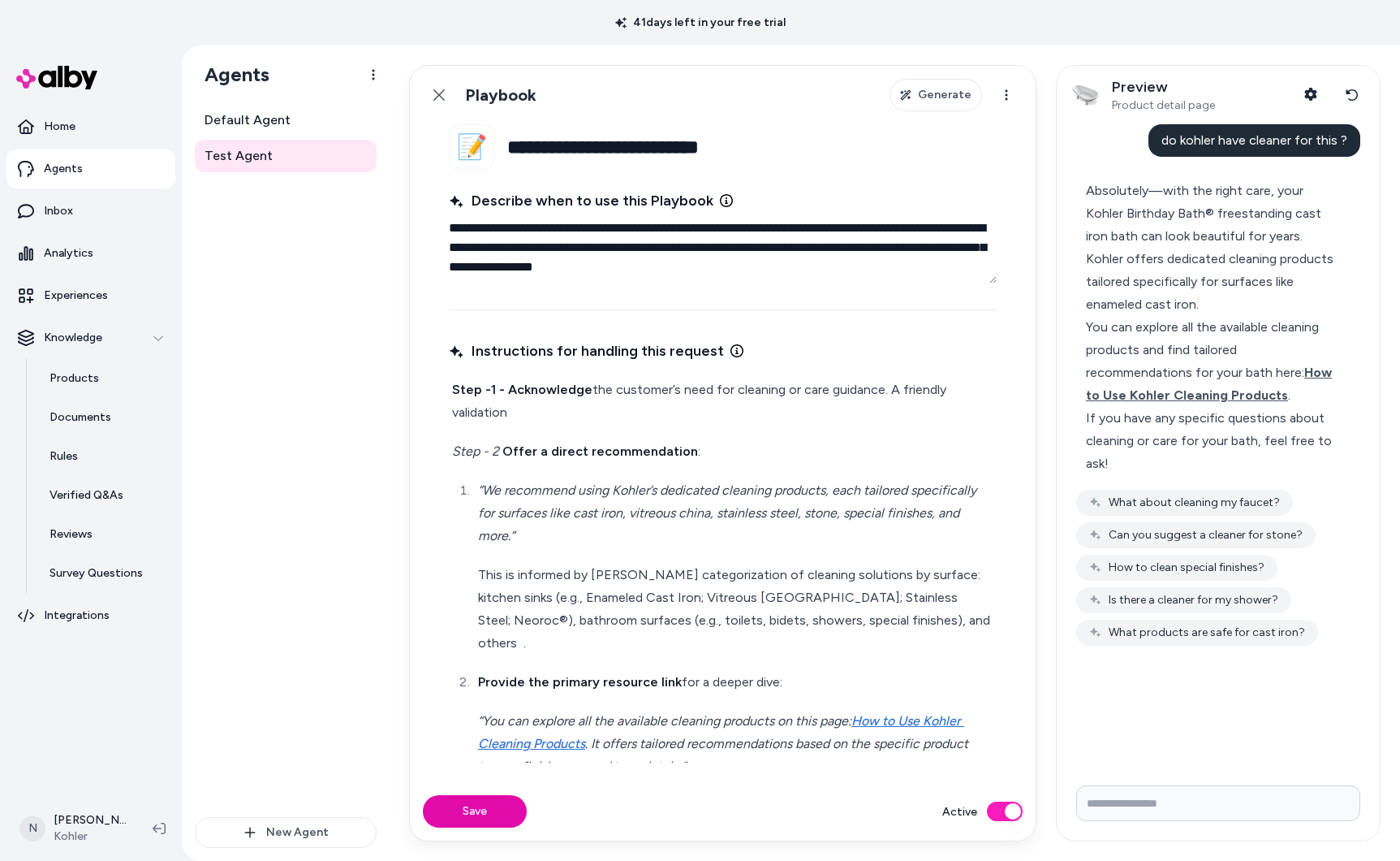
click at [516, 422] on p "Step -1 - Acknowledge the customer’s need for cleaning or care guidance. A frie…" at bounding box center [723, 401] width 541 height 46
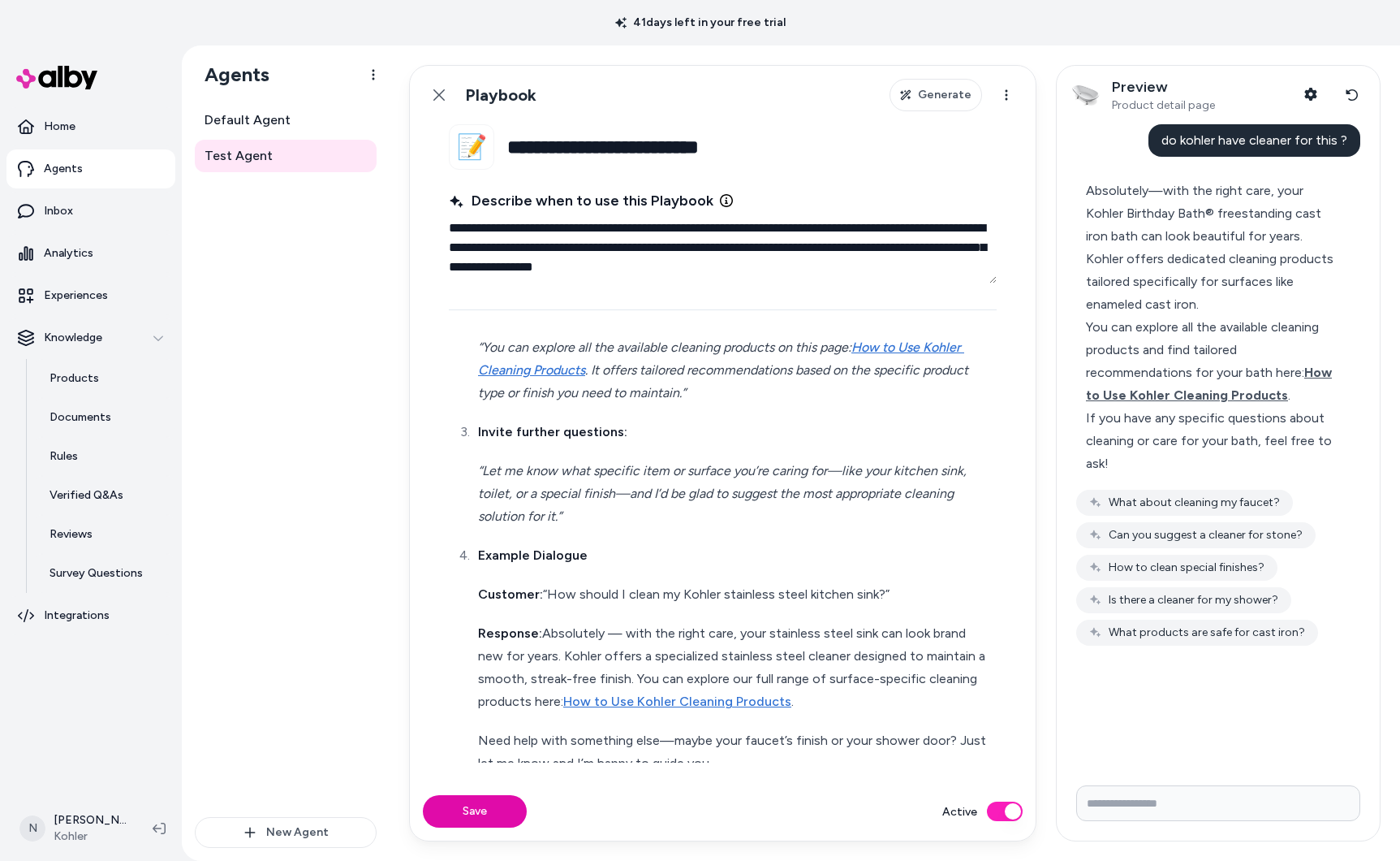
scroll to position [380, 0]
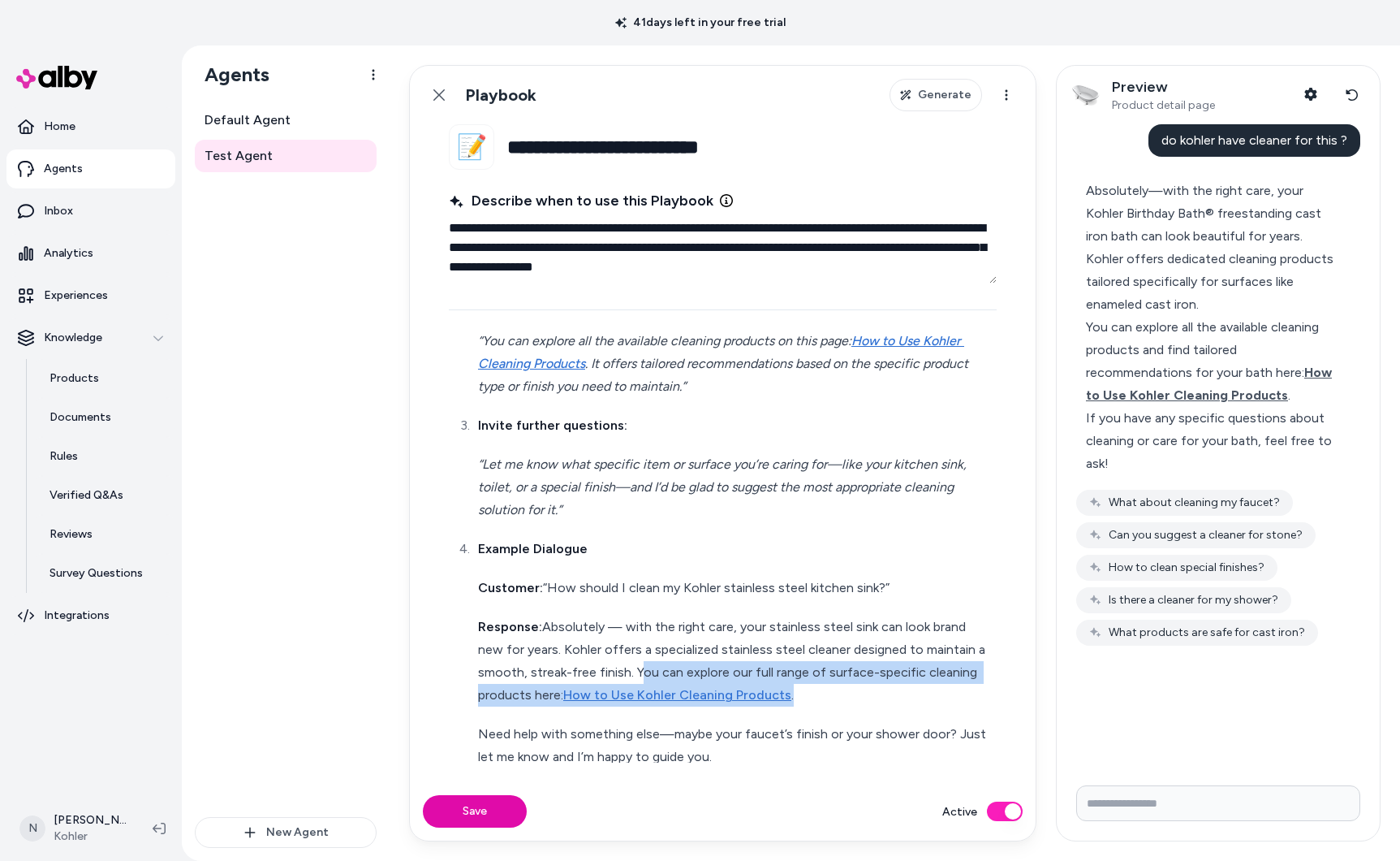
drag, startPoint x: 825, startPoint y: 669, endPoint x: 633, endPoint y: 656, distance: 192.4
click at [633, 656] on p "Response: Absolutely — with the right care, your stainless steel sink can look …" at bounding box center [736, 661] width 515 height 91
click at [796, 679] on p "Response: Absolutely — with the right care, your stainless steel sink can look …" at bounding box center [736, 661] width 515 height 91
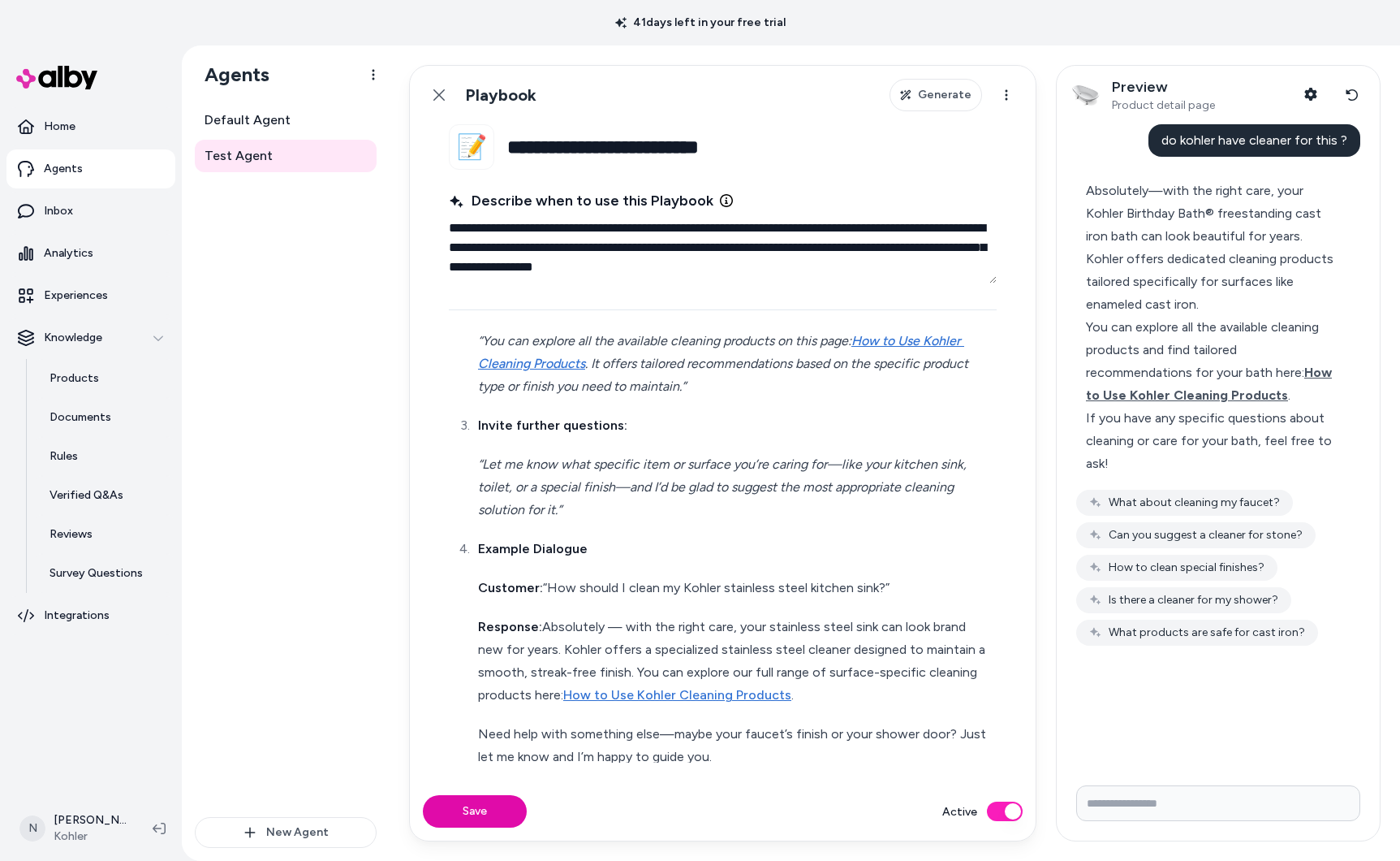
click at [825, 675] on p "Response: Absolutely — with the right care, your stainless steel sink can look …" at bounding box center [736, 661] width 515 height 91
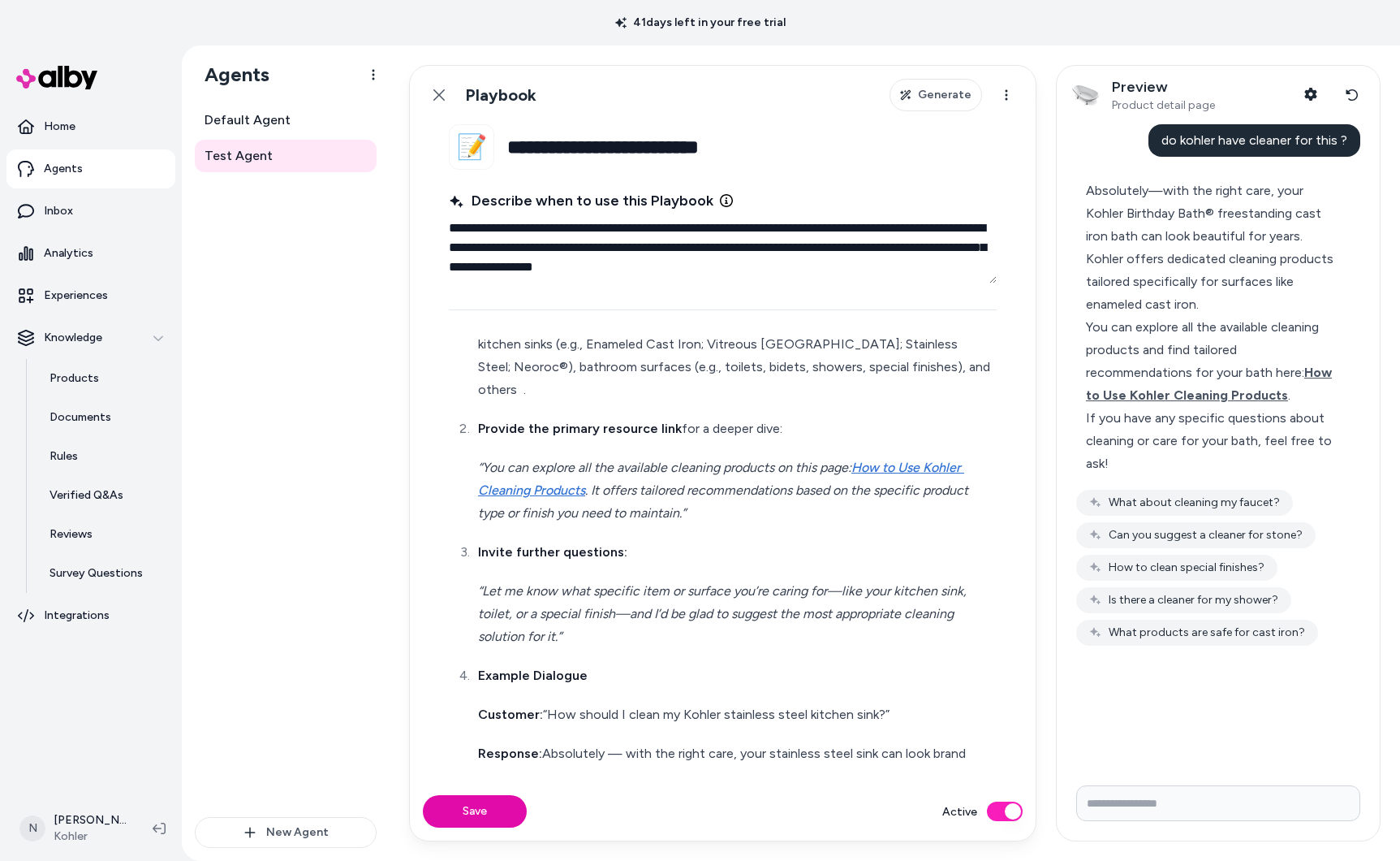
scroll to position [293, 0]
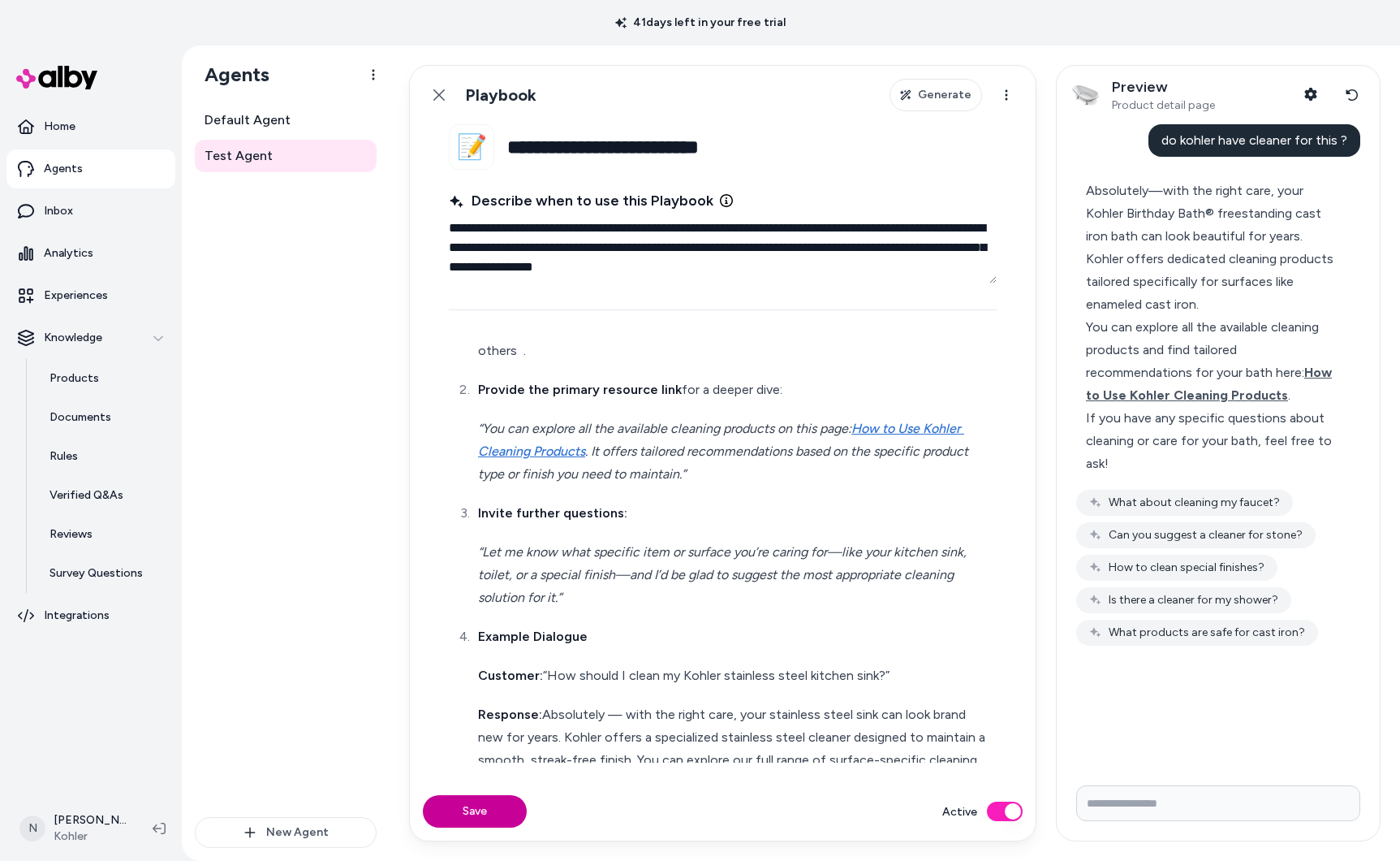
drag, startPoint x: 491, startPoint y: 808, endPoint x: 523, endPoint y: 801, distance: 32.8
click at [489, 809] on button "Save" at bounding box center [474, 811] width 103 height 33
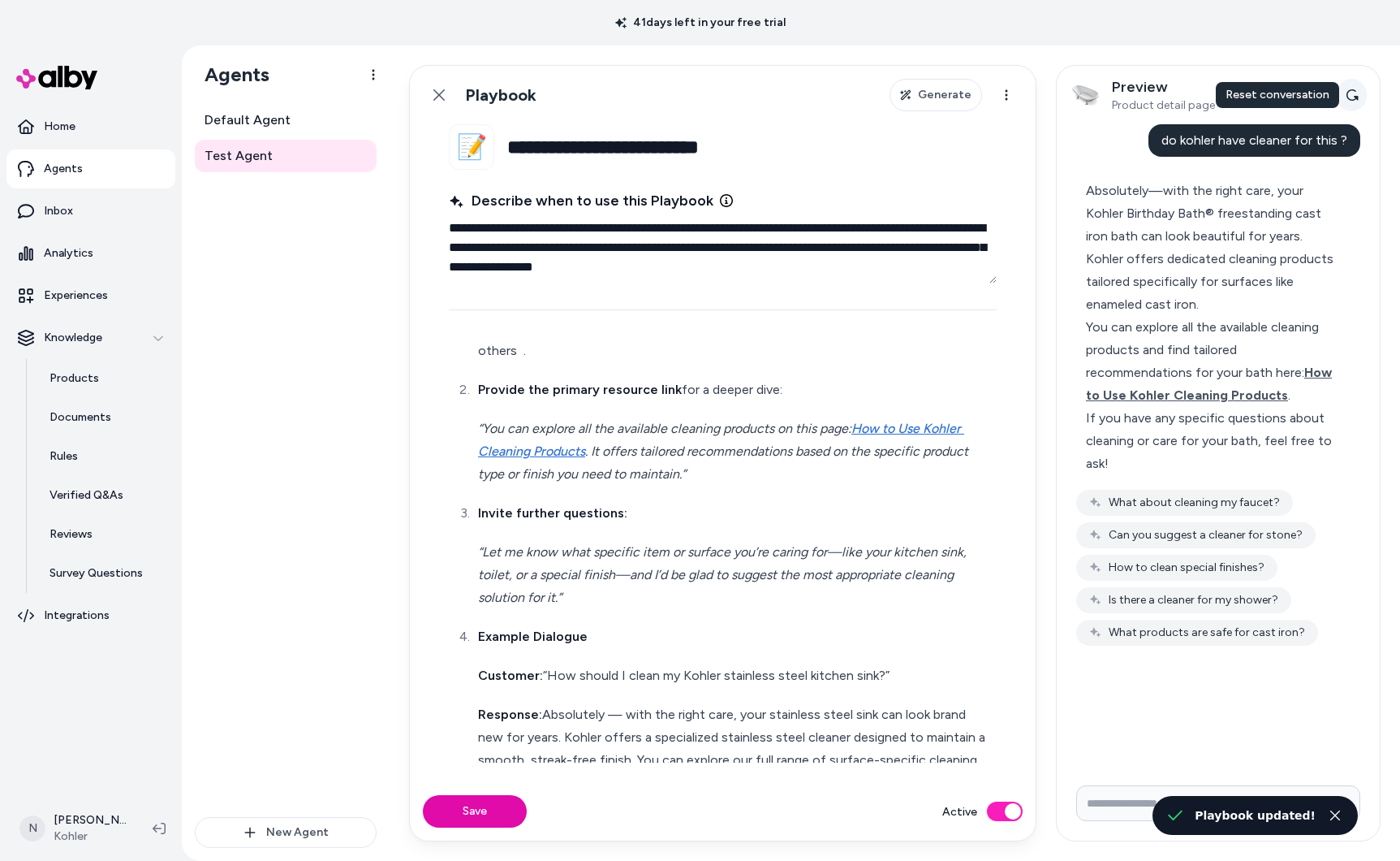
click at [1354, 104] on button "Reset conversation" at bounding box center [1351, 95] width 30 height 33
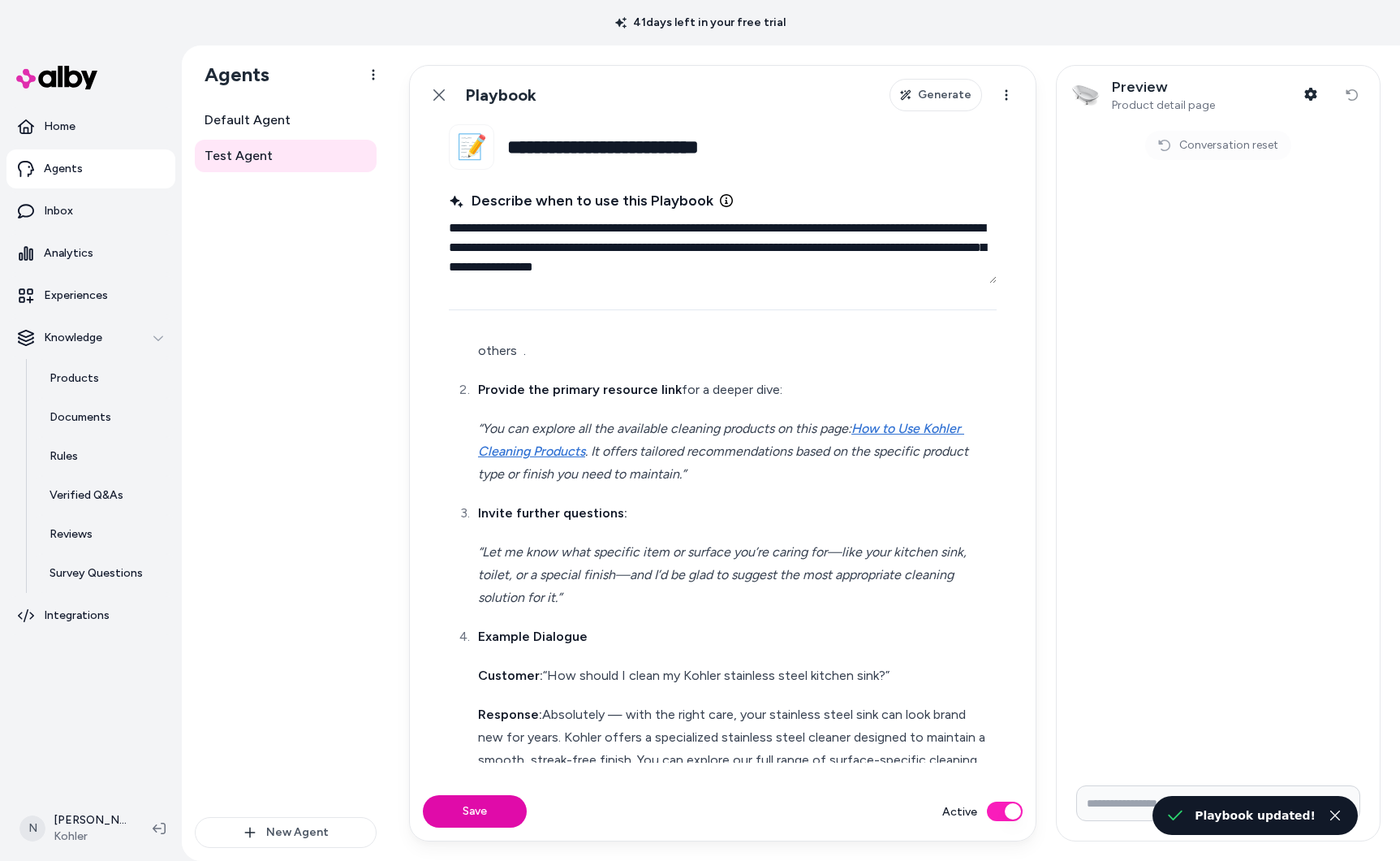
click at [1129, 793] on input "Write your prompt here" at bounding box center [1218, 803] width 284 height 36
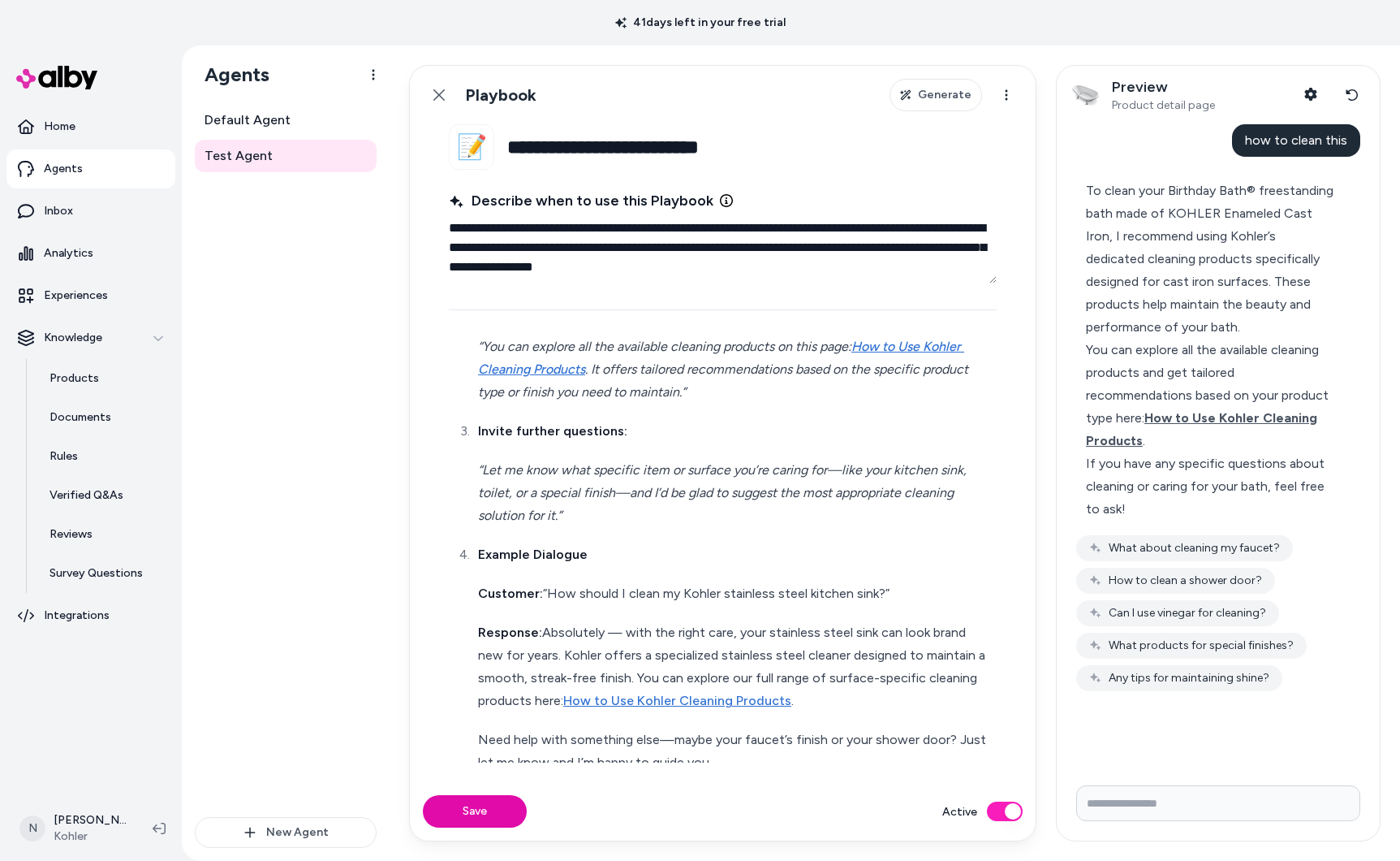
scroll to position [382, 0]
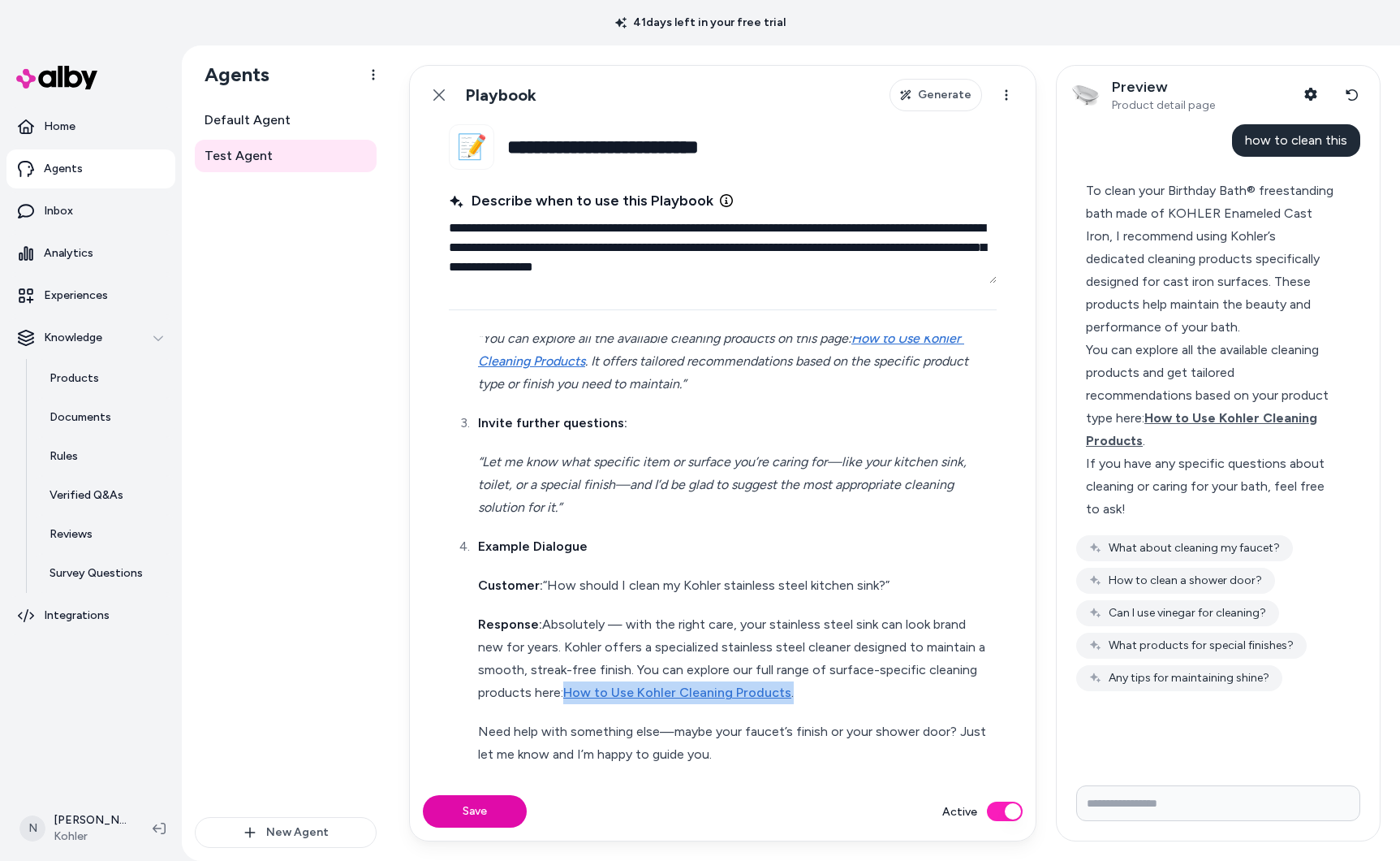
drag, startPoint x: 797, startPoint y: 669, endPoint x: 645, endPoint y: 689, distance: 153.3
click at [569, 672] on p "Response: Absolutely — with the right care, your stainless steel sink can look …" at bounding box center [736, 659] width 515 height 91
paste div
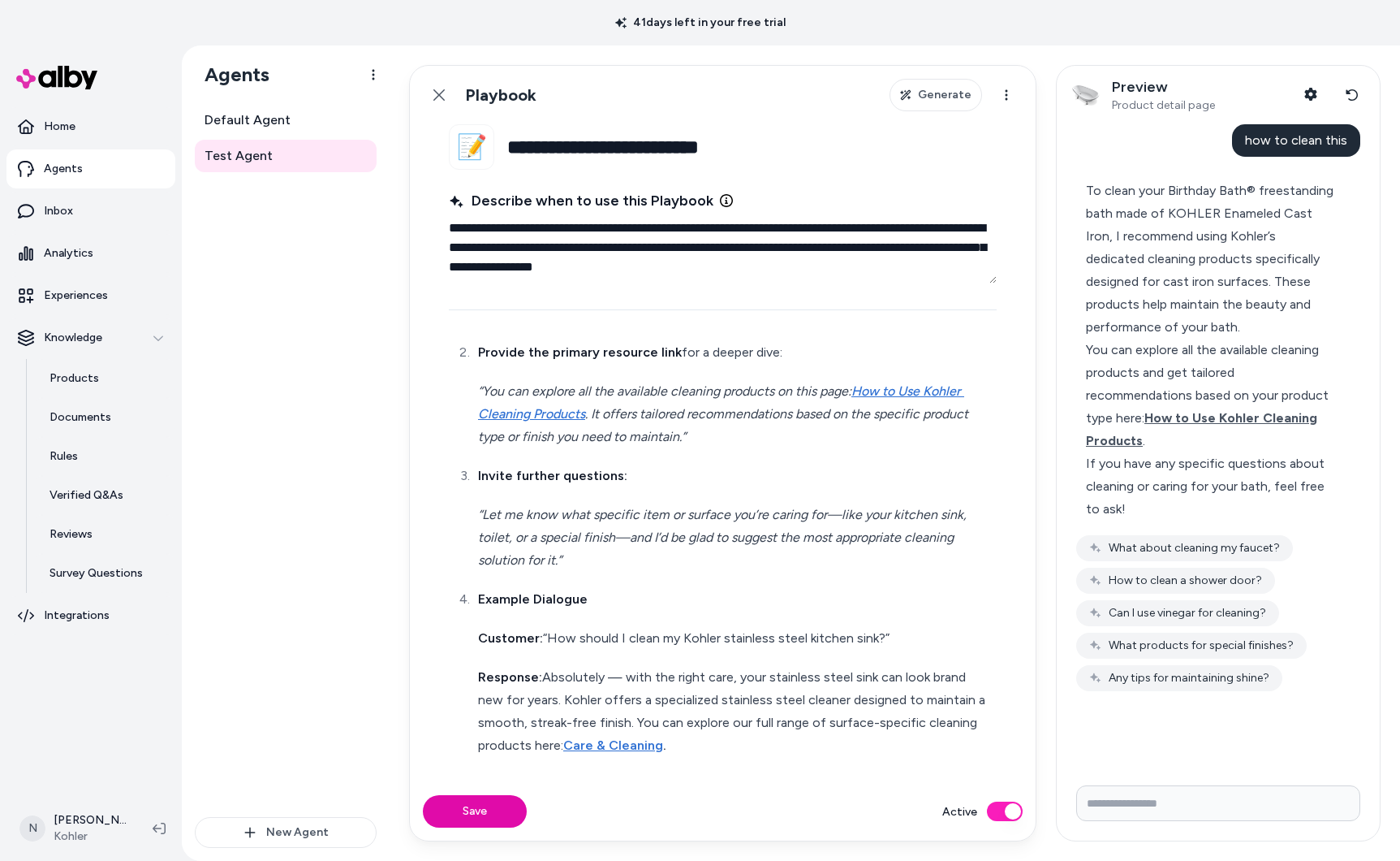
scroll to position [311, 0]
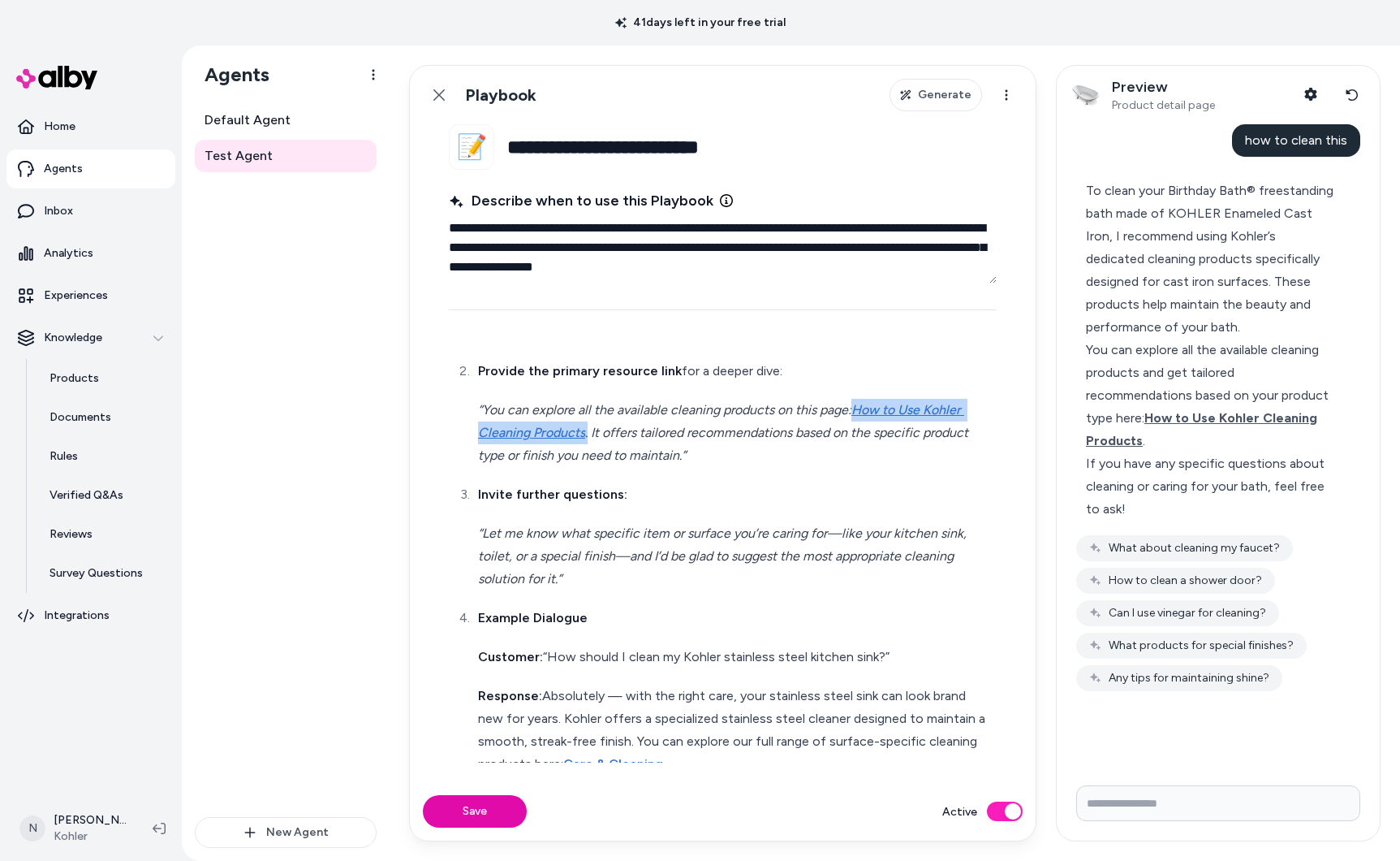
drag, startPoint x: 587, startPoint y: 408, endPoint x: 855, endPoint y: 385, distance: 269.0
click at [855, 399] on p "“You can explore all the available cleaning products on this page: How to Use K…" at bounding box center [736, 433] width 515 height 68
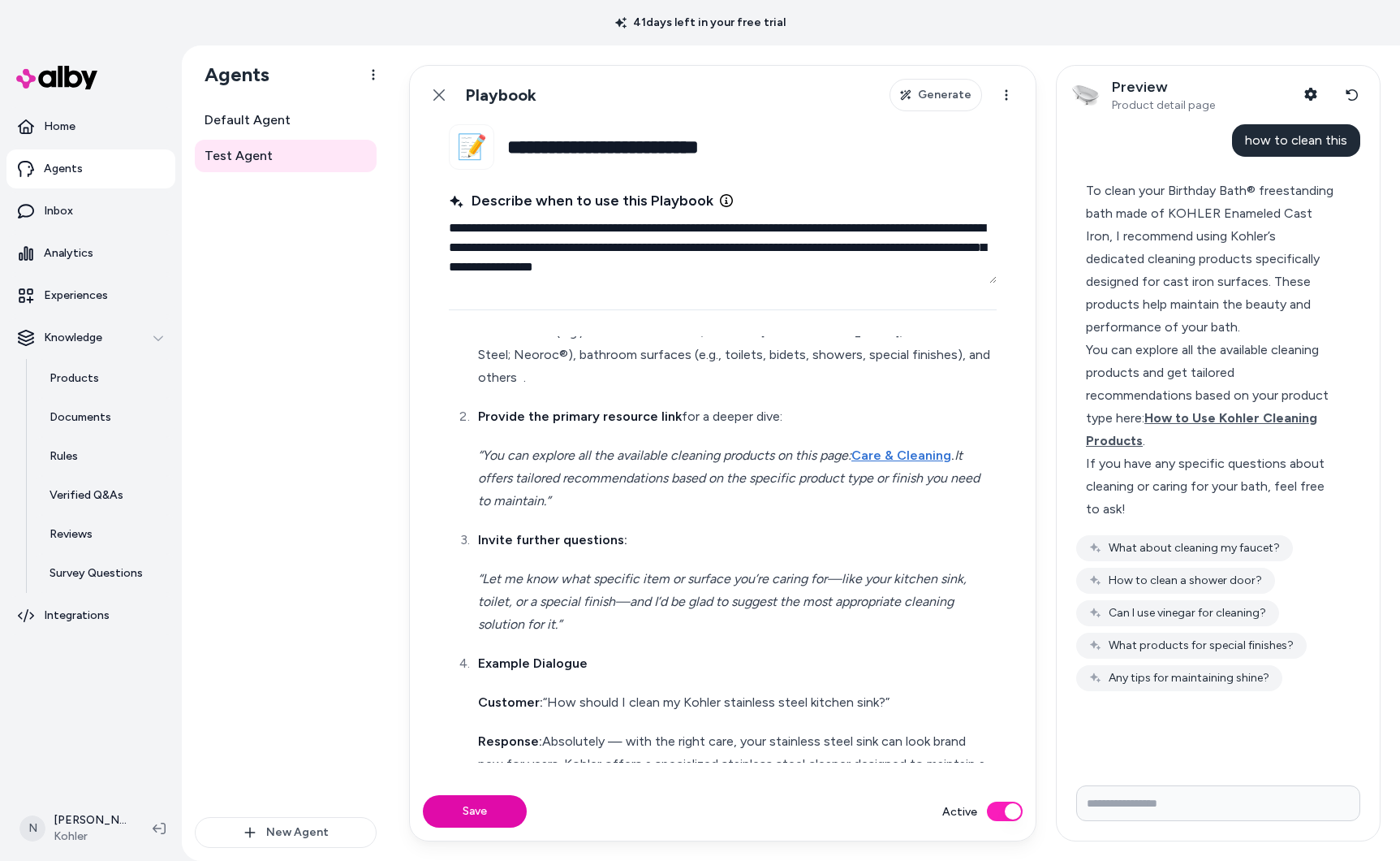
scroll to position [382, 0]
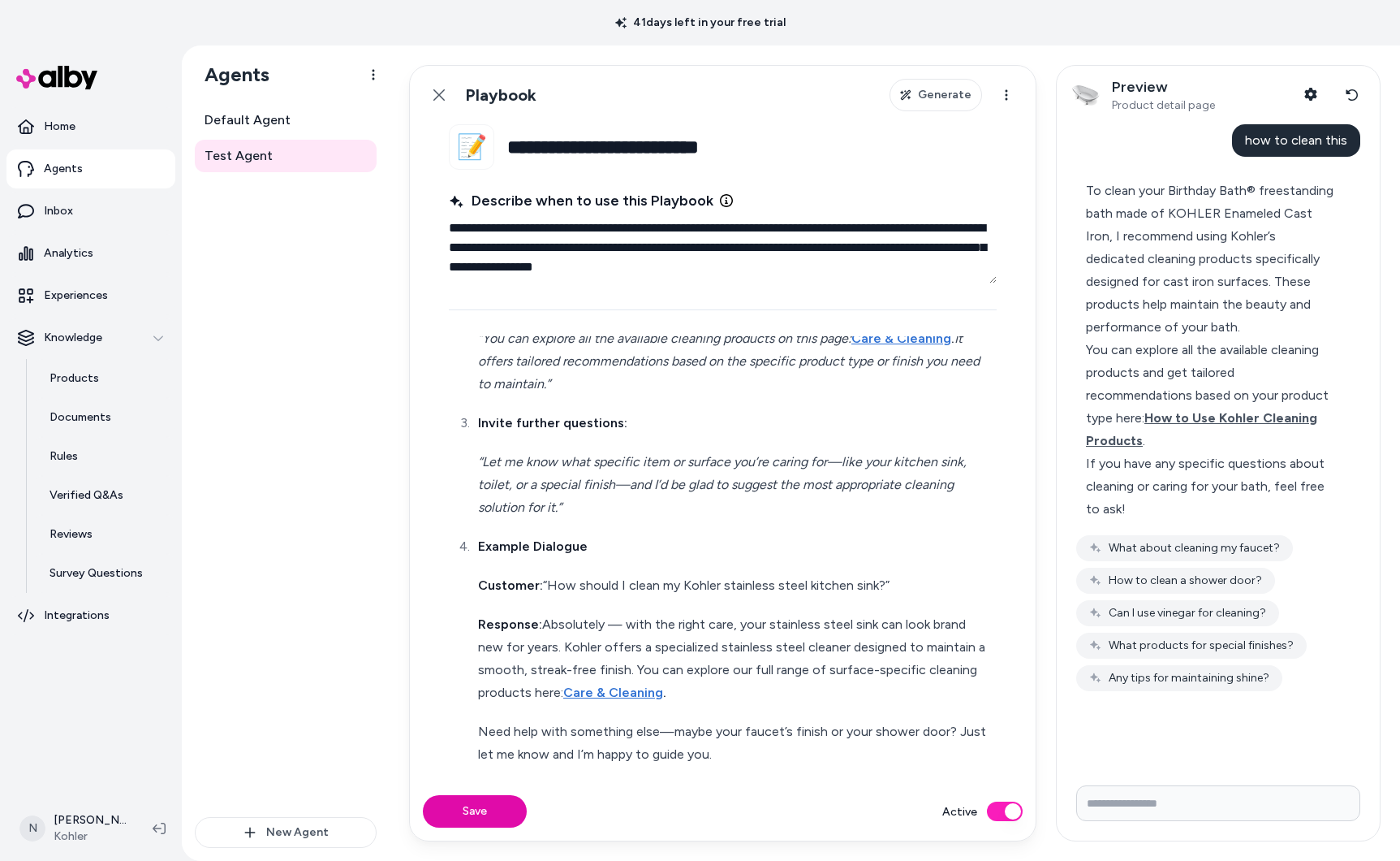
drag, startPoint x: 469, startPoint y: 814, endPoint x: 483, endPoint y: 813, distance: 14.0
click at [469, 814] on button "Save" at bounding box center [474, 811] width 103 height 33
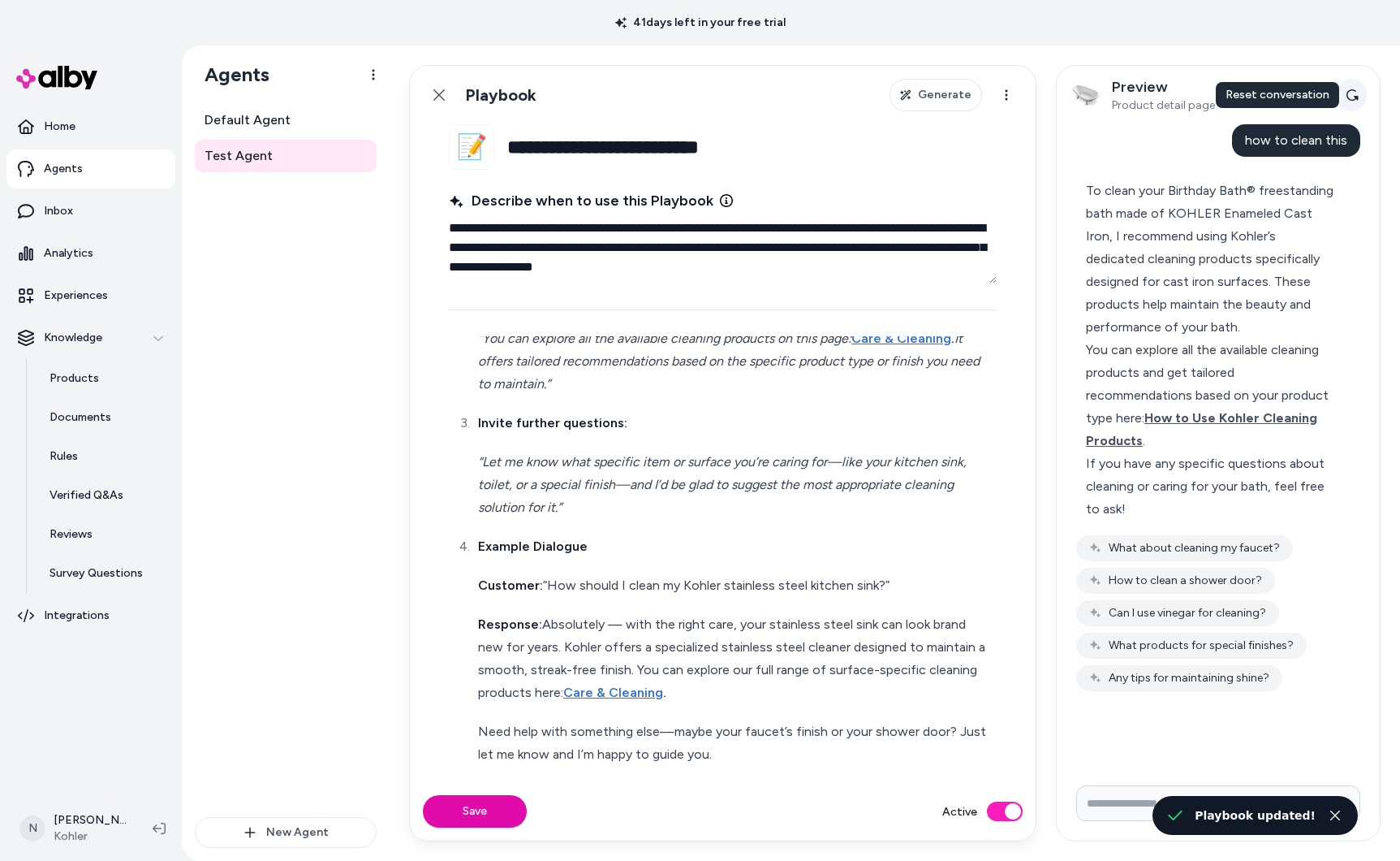
click at [1357, 101] on button "Reset conversation" at bounding box center [1351, 95] width 30 height 33
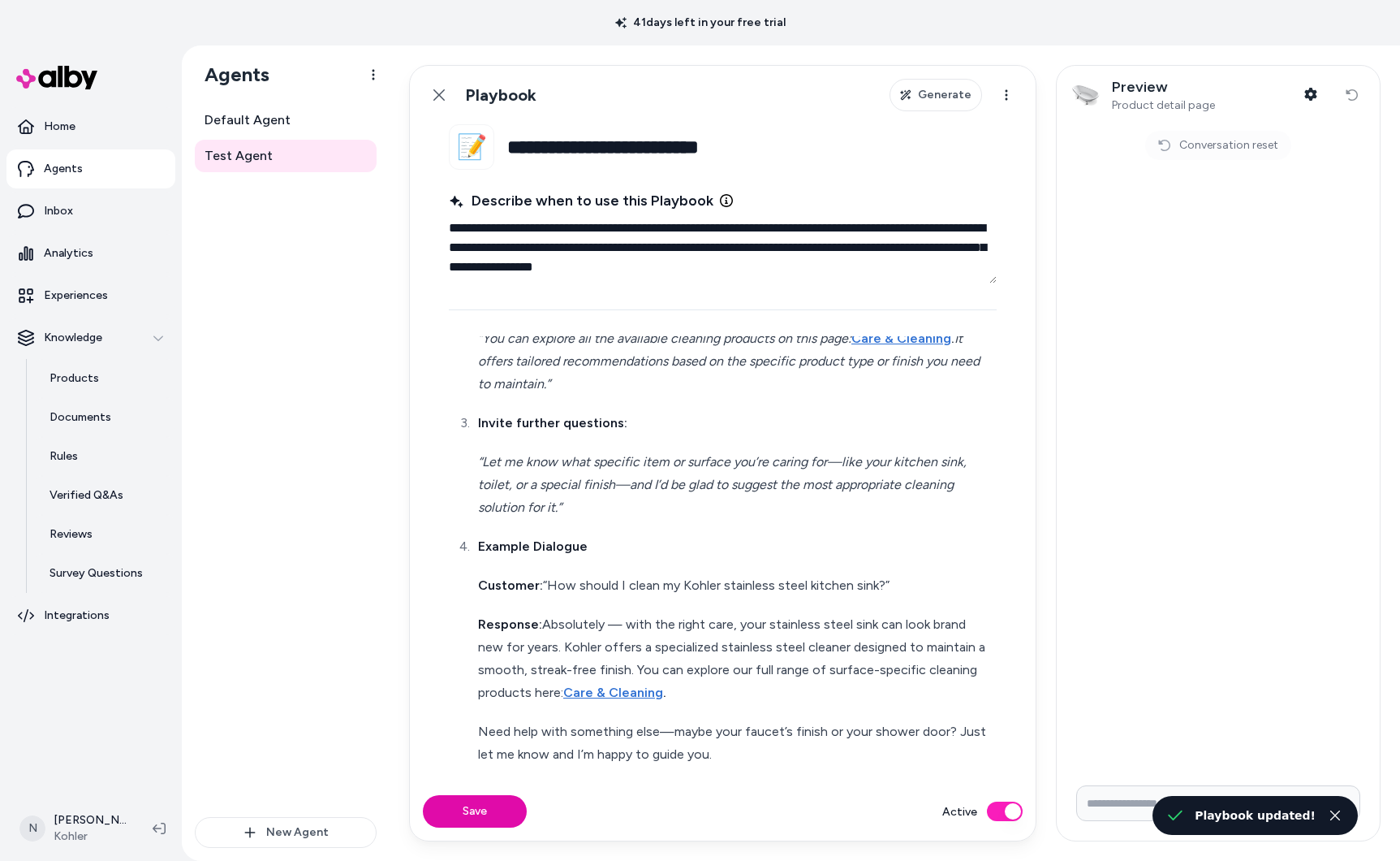
drag, startPoint x: 1133, startPoint y: 799, endPoint x: 1118, endPoint y: 786, distance: 19.8
click at [1132, 799] on input "Write your prompt here" at bounding box center [1218, 803] width 284 height 36
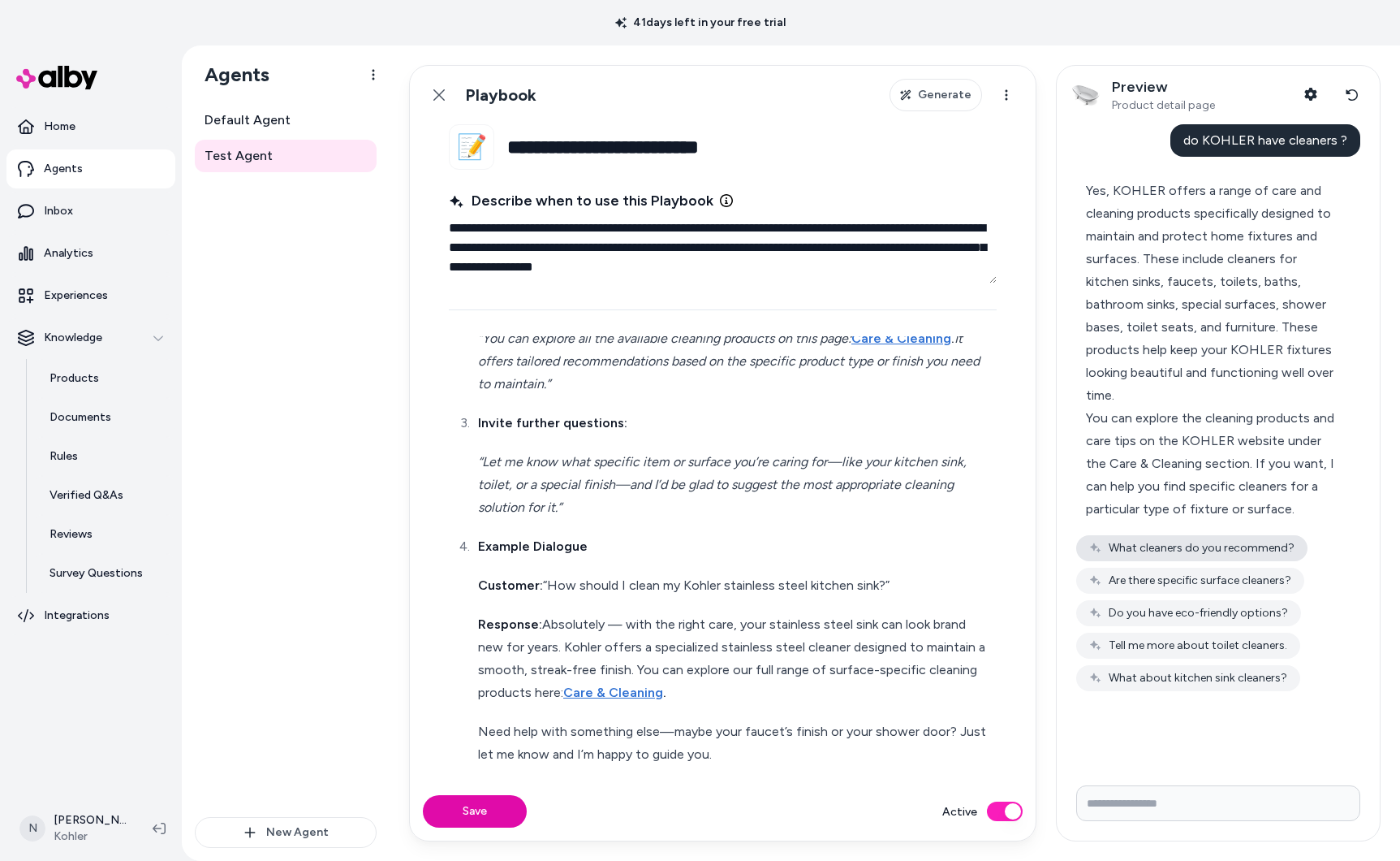
click at [1234, 542] on button "What cleaners do you recommend?" at bounding box center [1192, 548] width 231 height 26
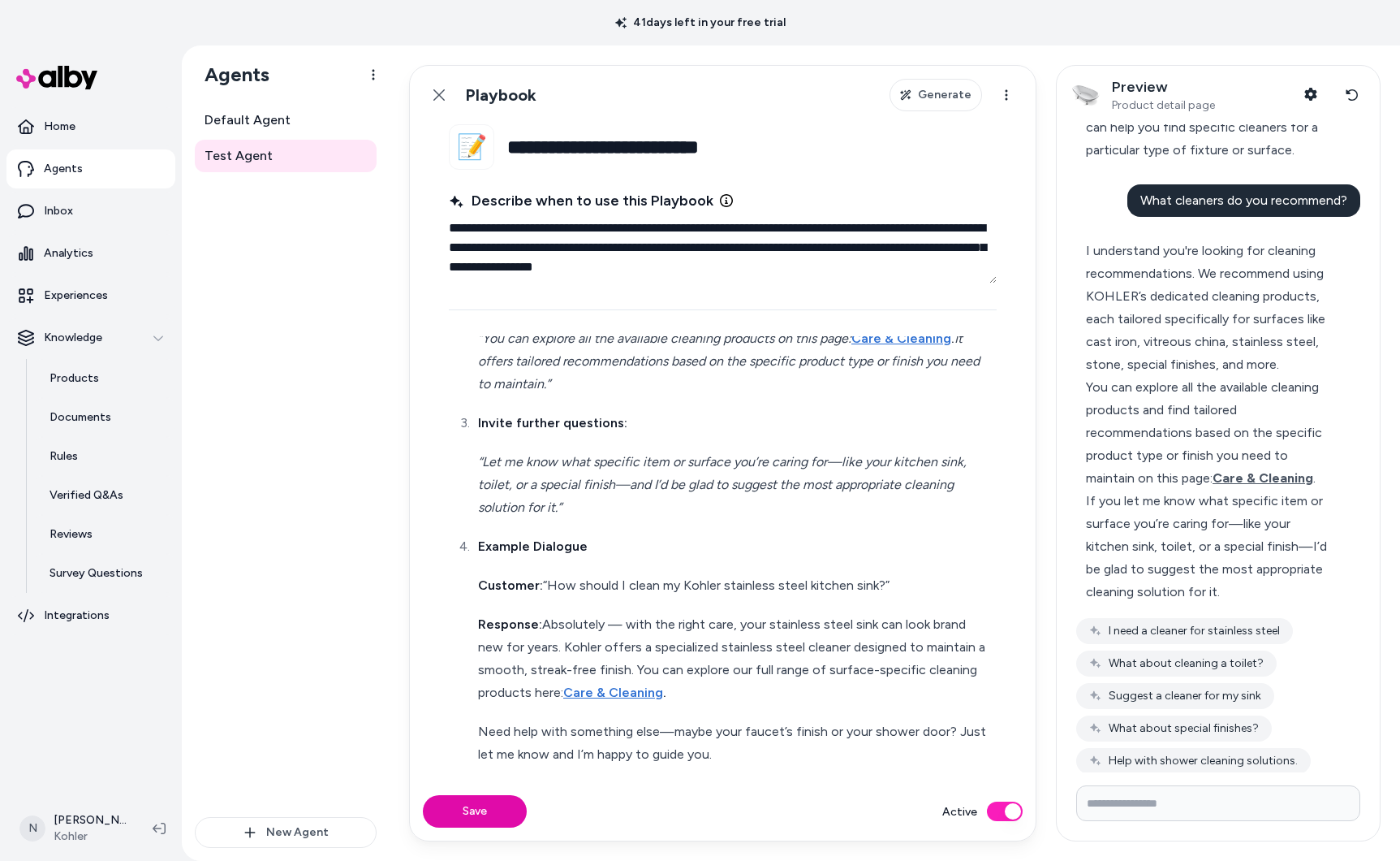
scroll to position [380, 0]
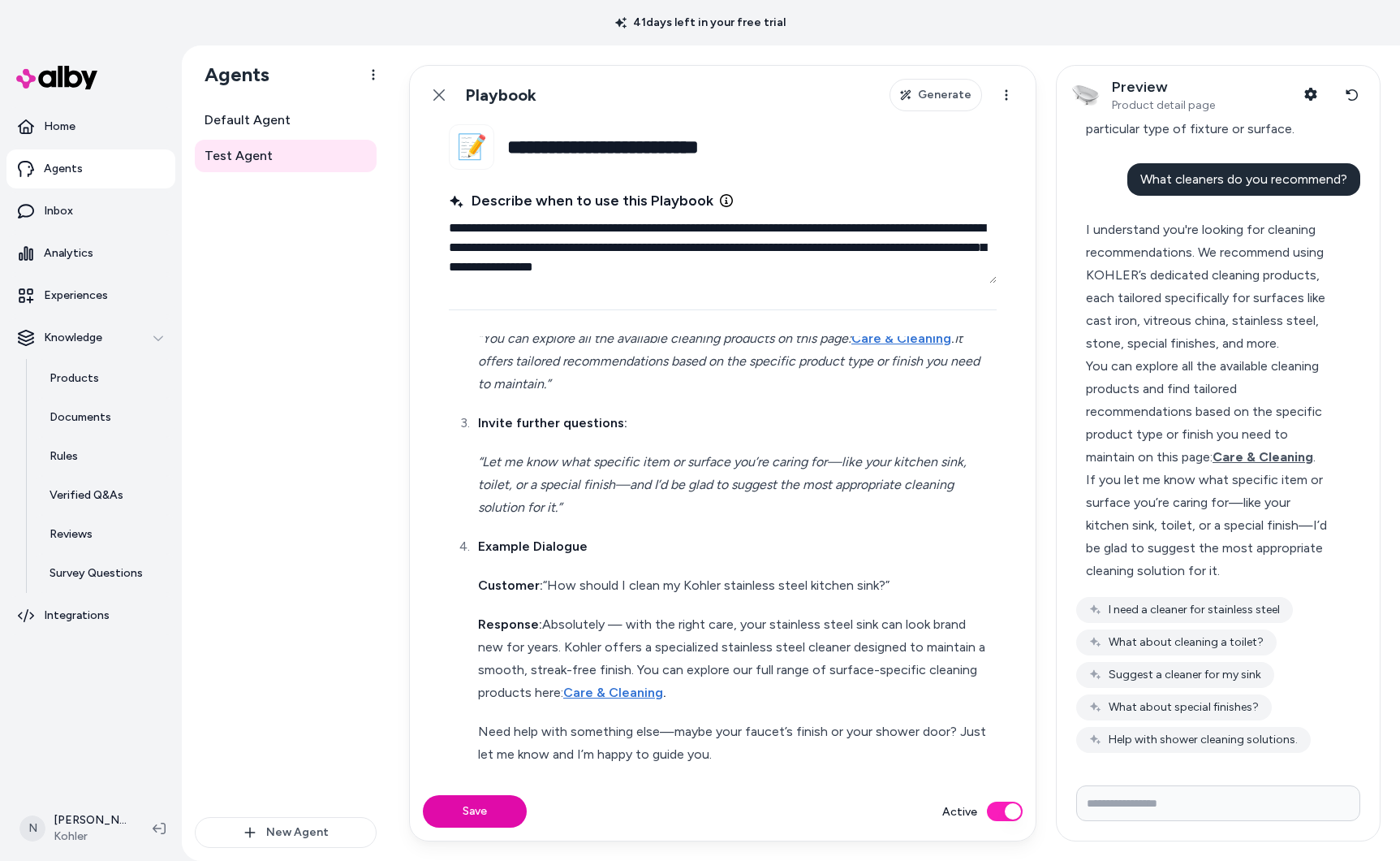
click at [767, 726] on p "Need help with something else—maybe your faucet’s finish or your shower door? J…" at bounding box center [736, 743] width 515 height 46
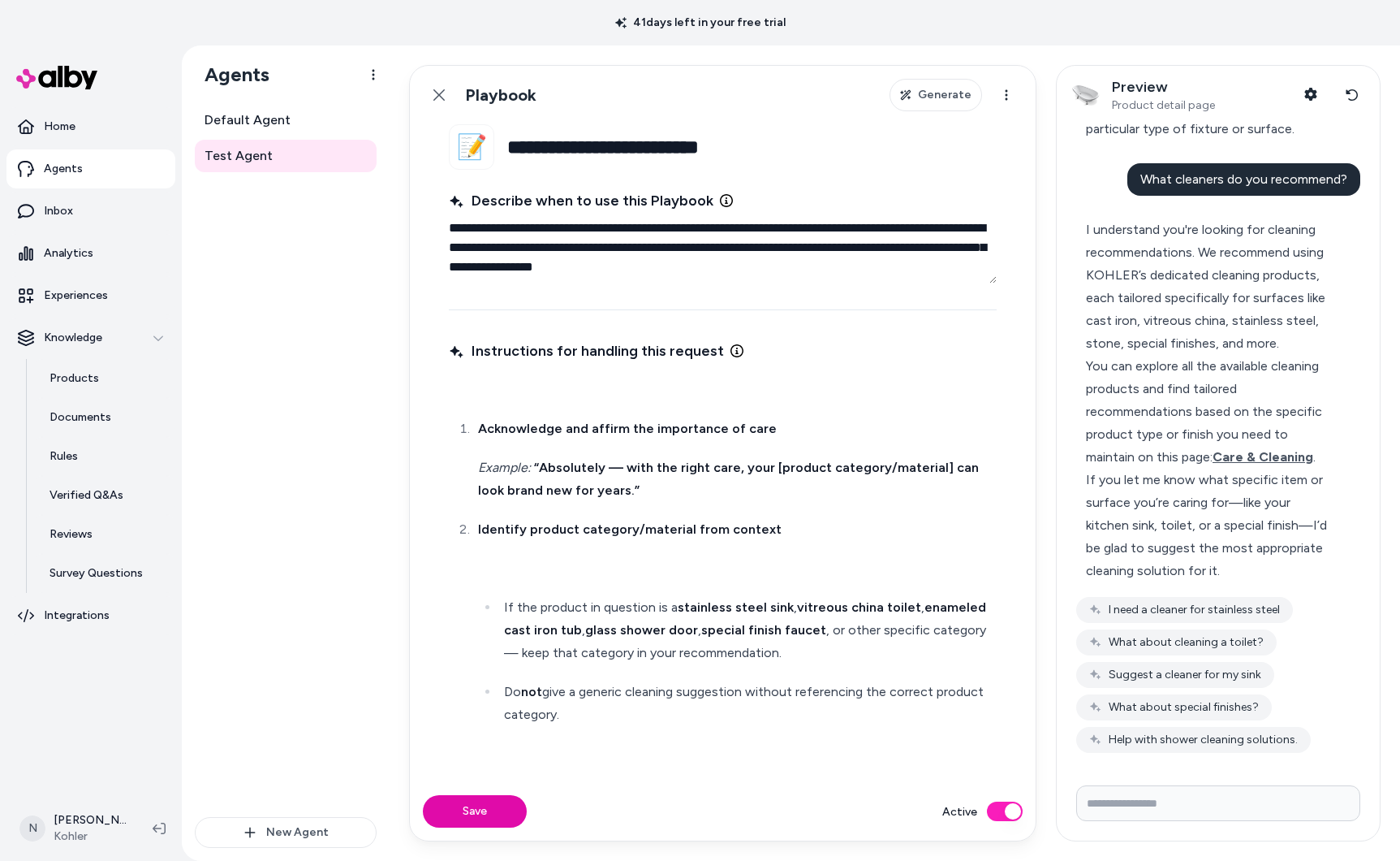
scroll to position [639, 0]
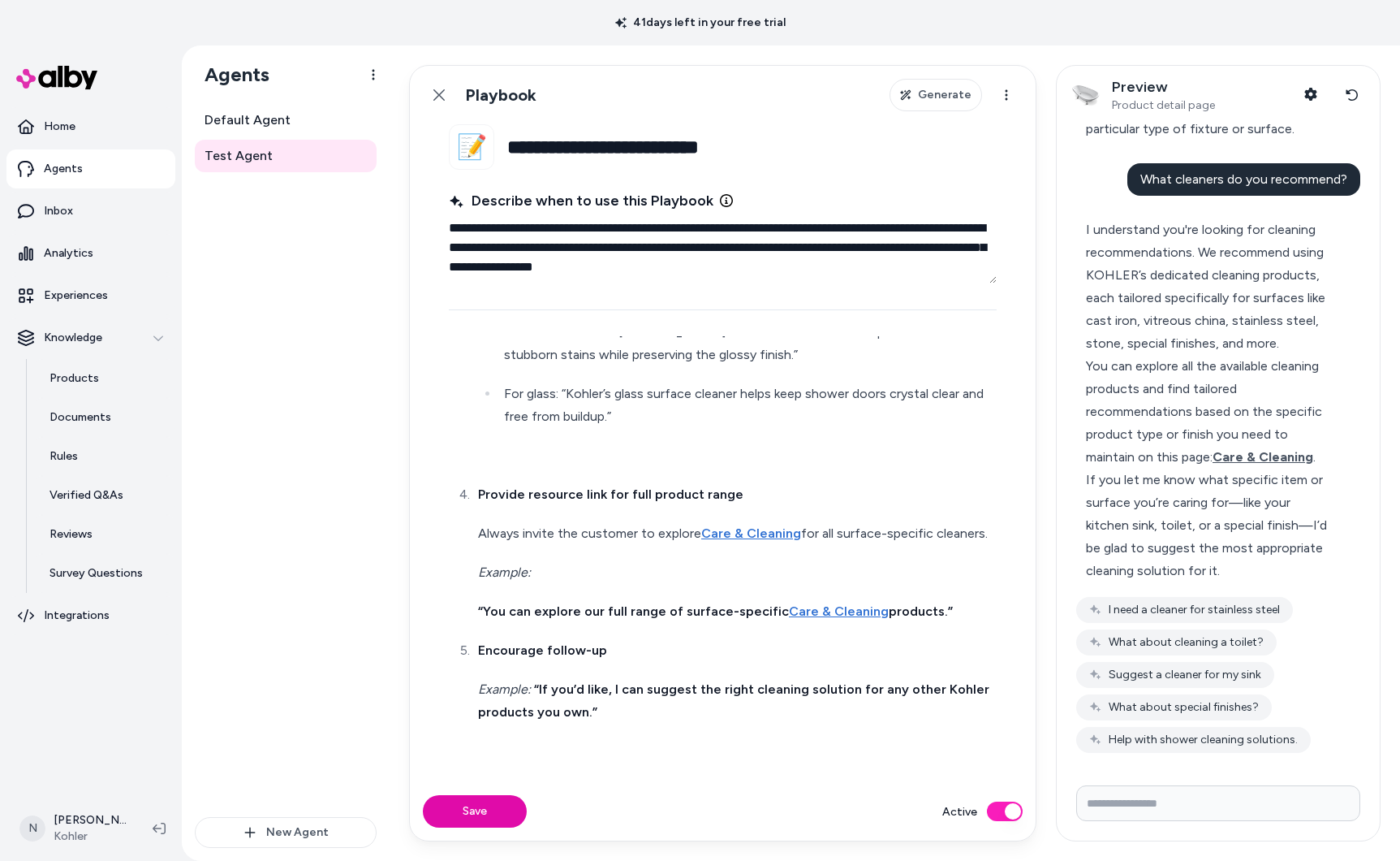
click at [508, 466] on p at bounding box center [736, 456] width 515 height 23
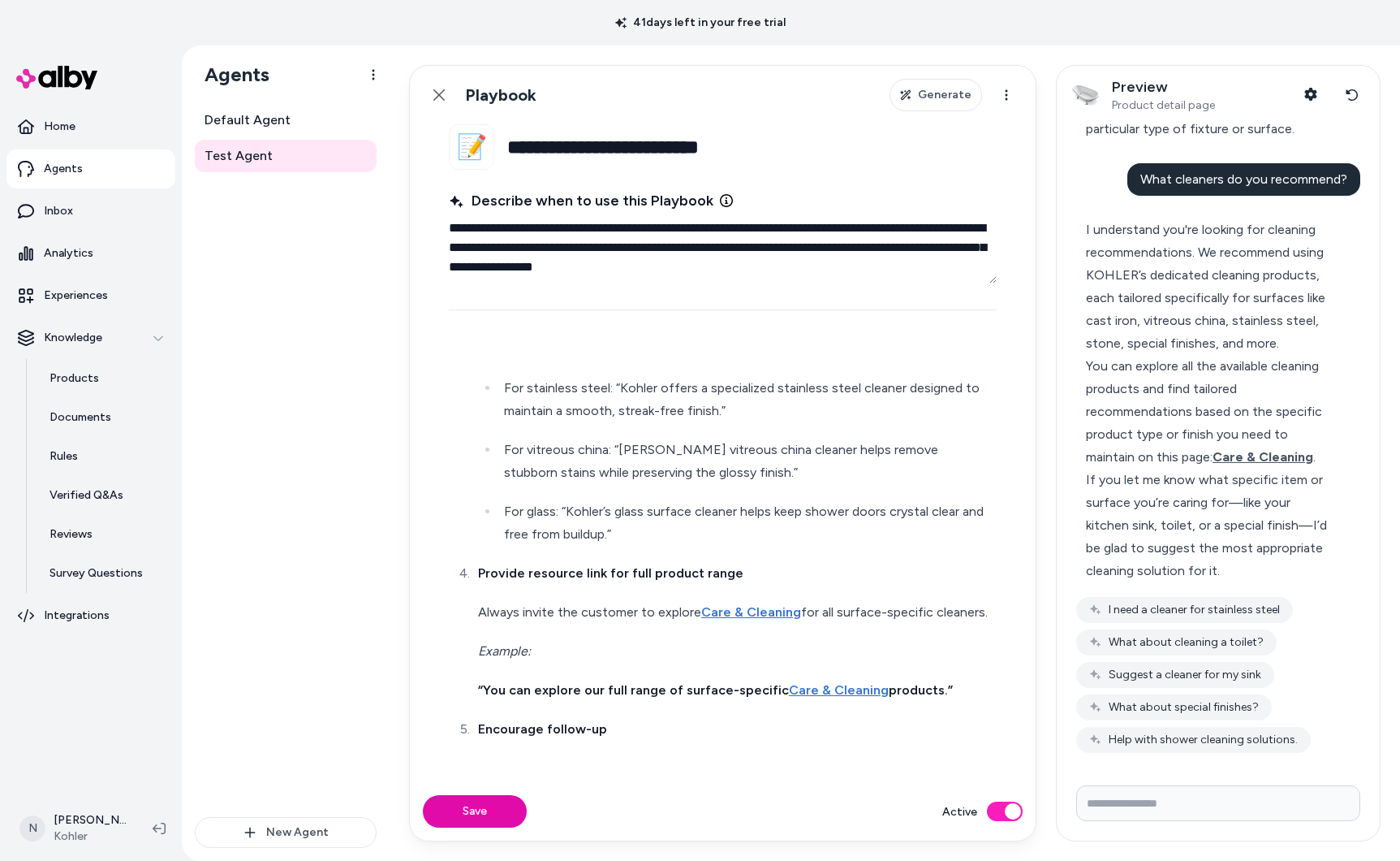
scroll to position [340, 0]
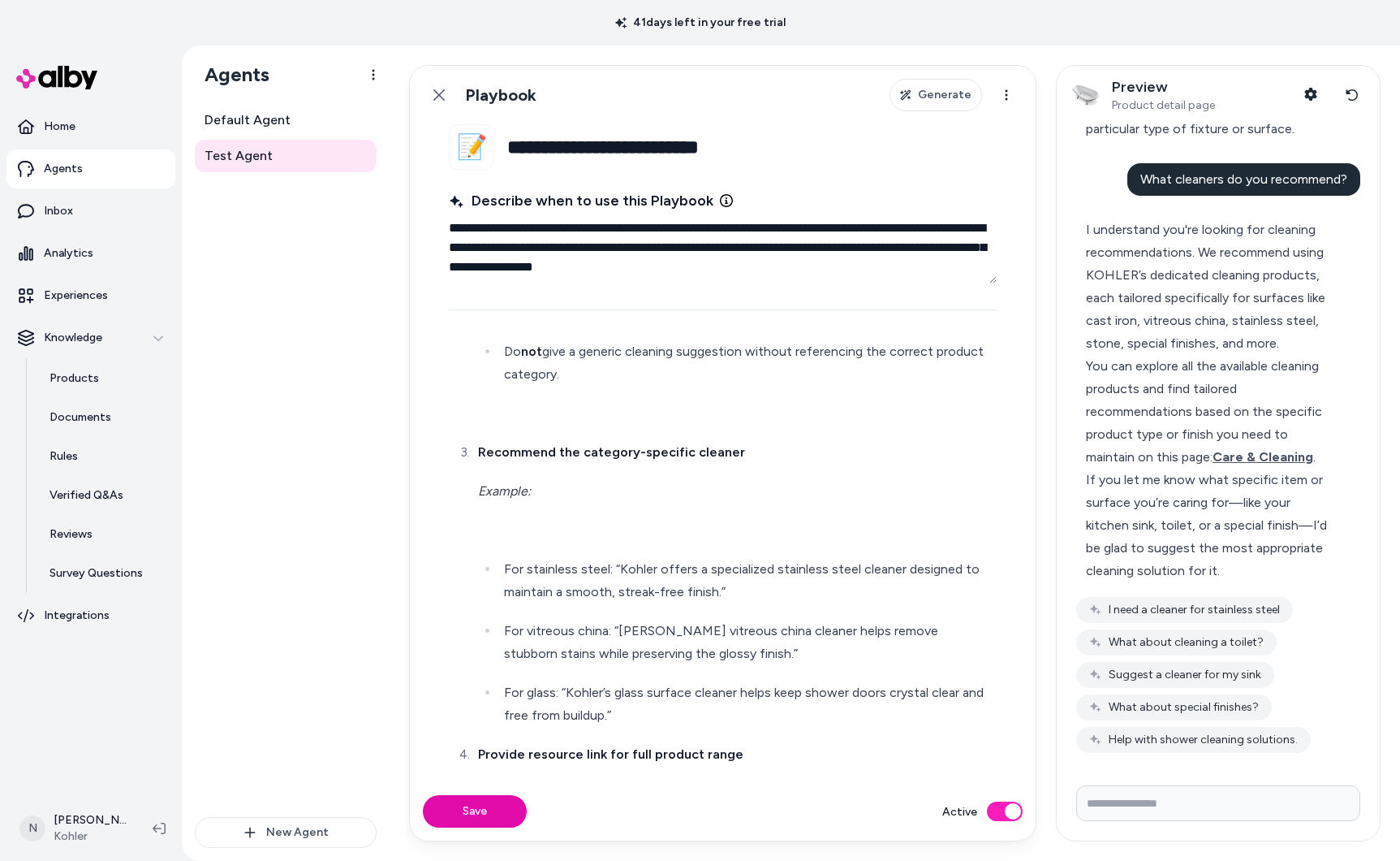
click at [515, 532] on p at bounding box center [736, 530] width 515 height 23
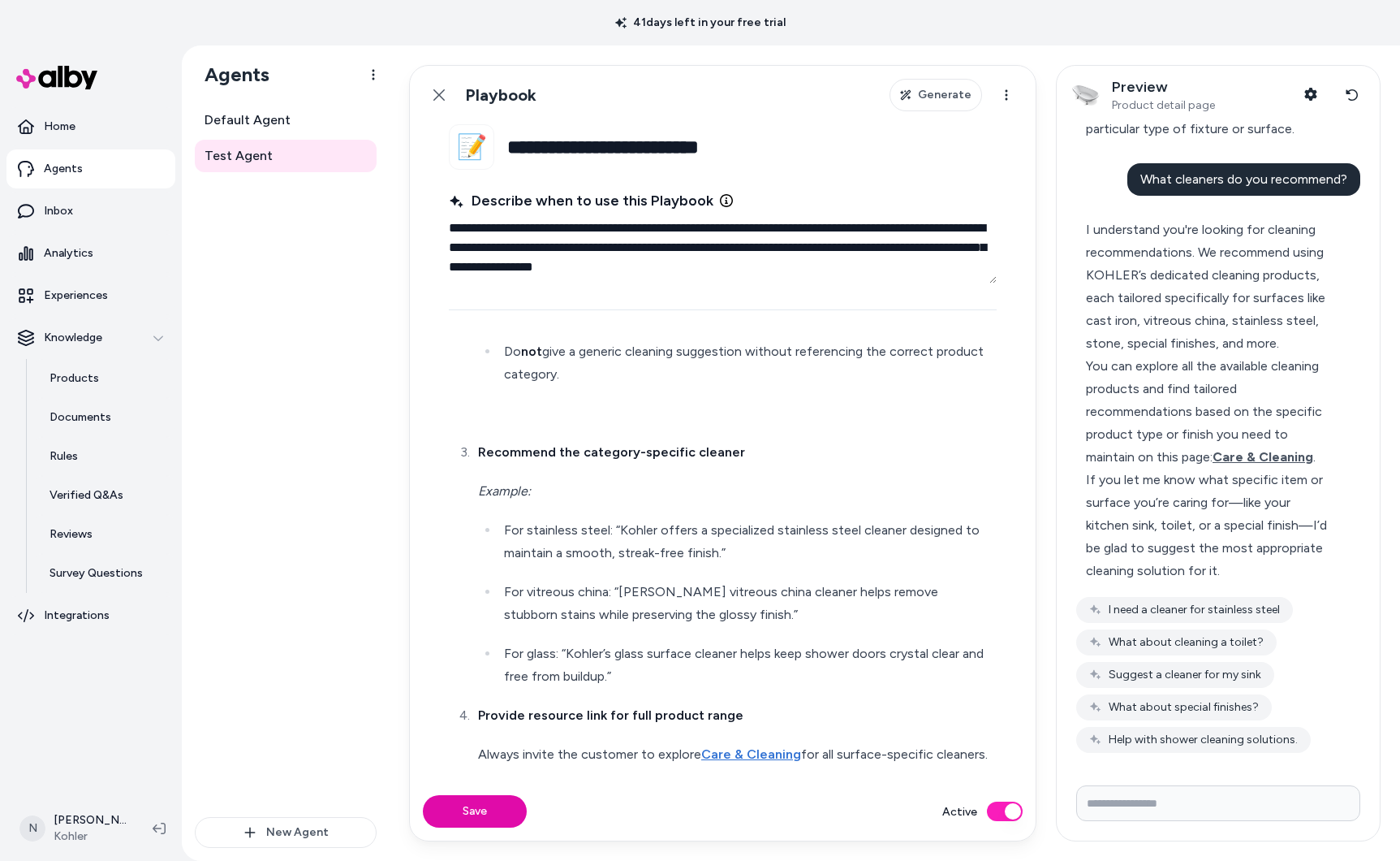
scroll to position [258, 0]
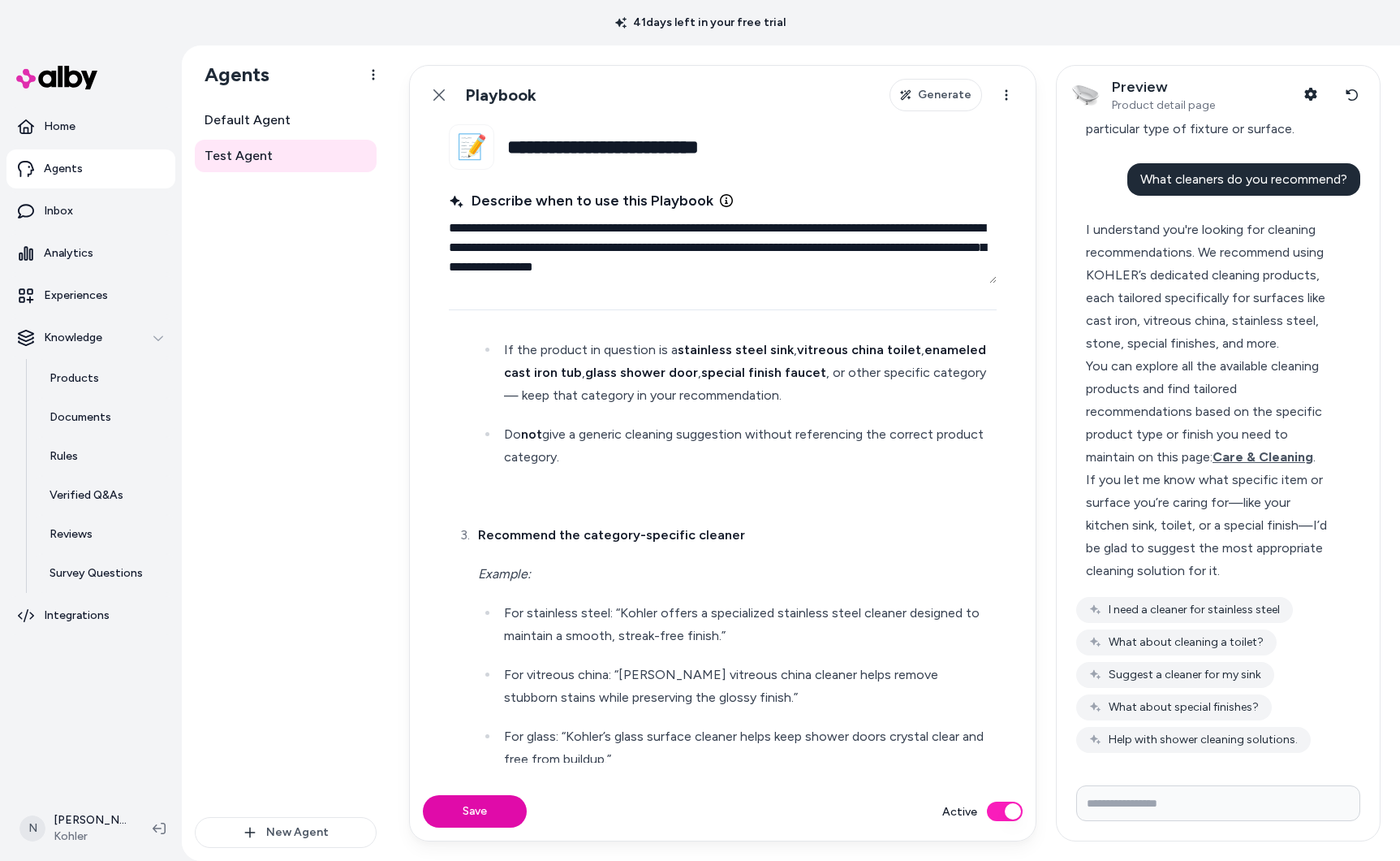
click at [539, 496] on p at bounding box center [736, 497] width 515 height 23
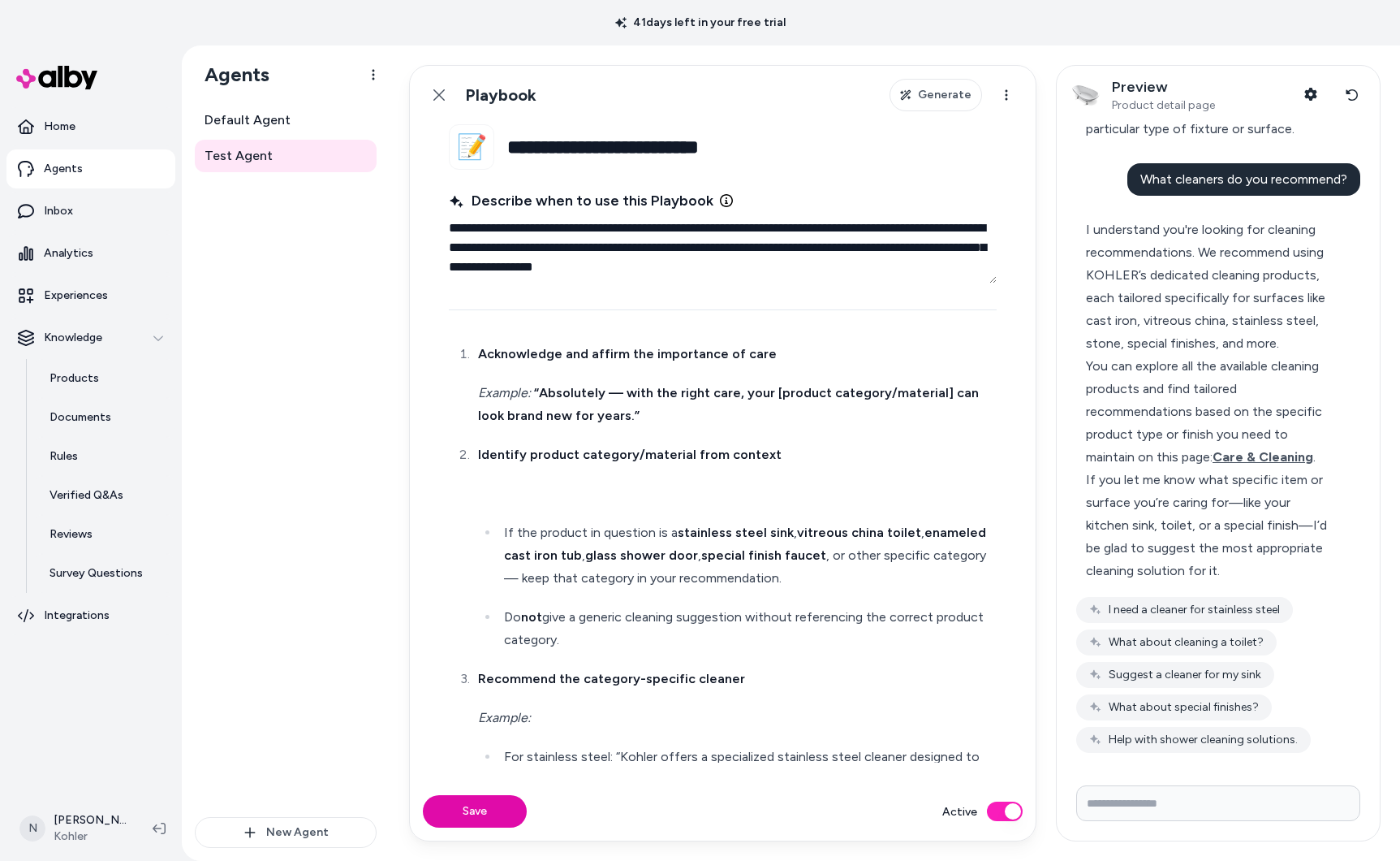
scroll to position [62, 0]
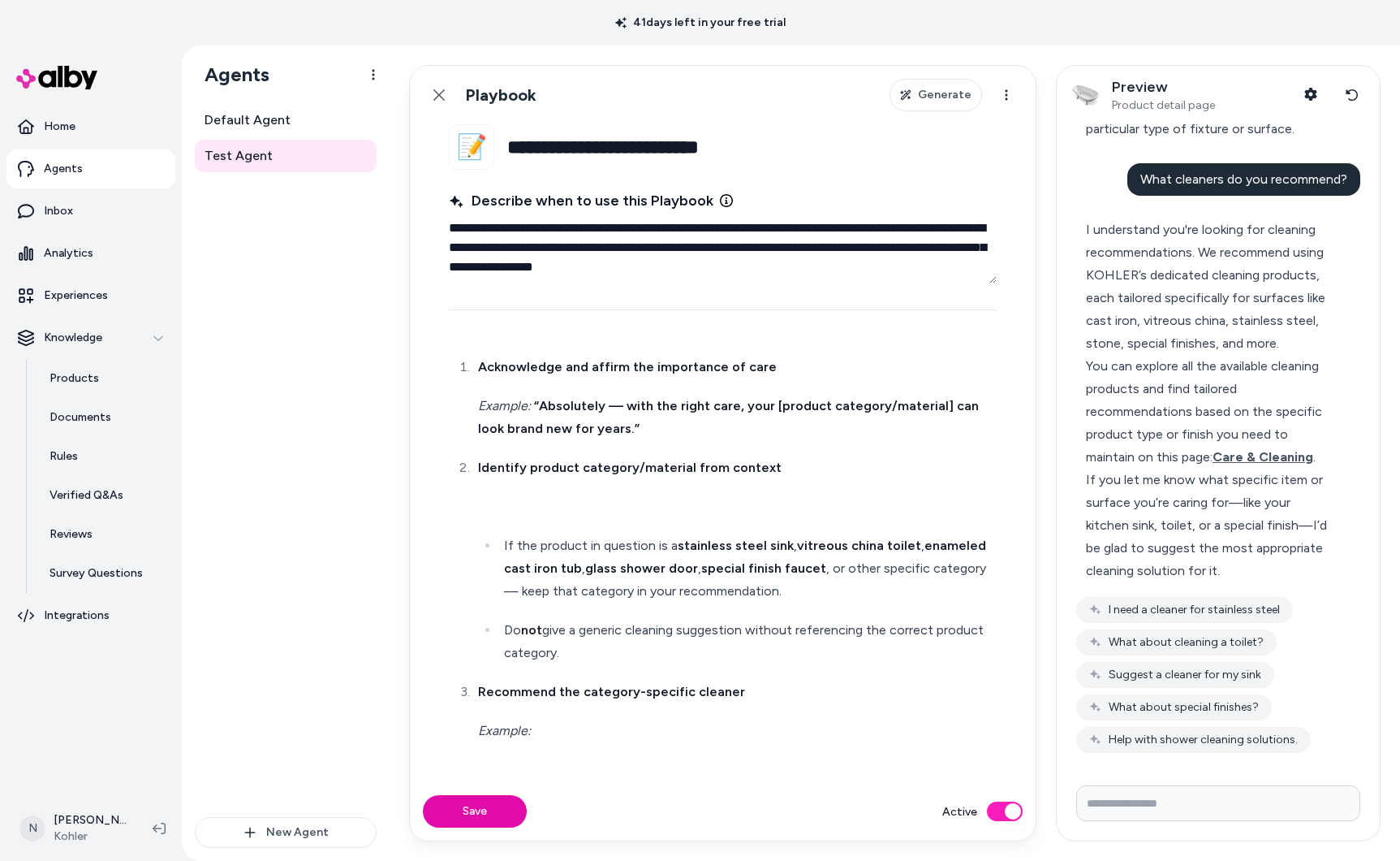
click at [557, 497] on p at bounding box center [736, 507] width 515 height 23
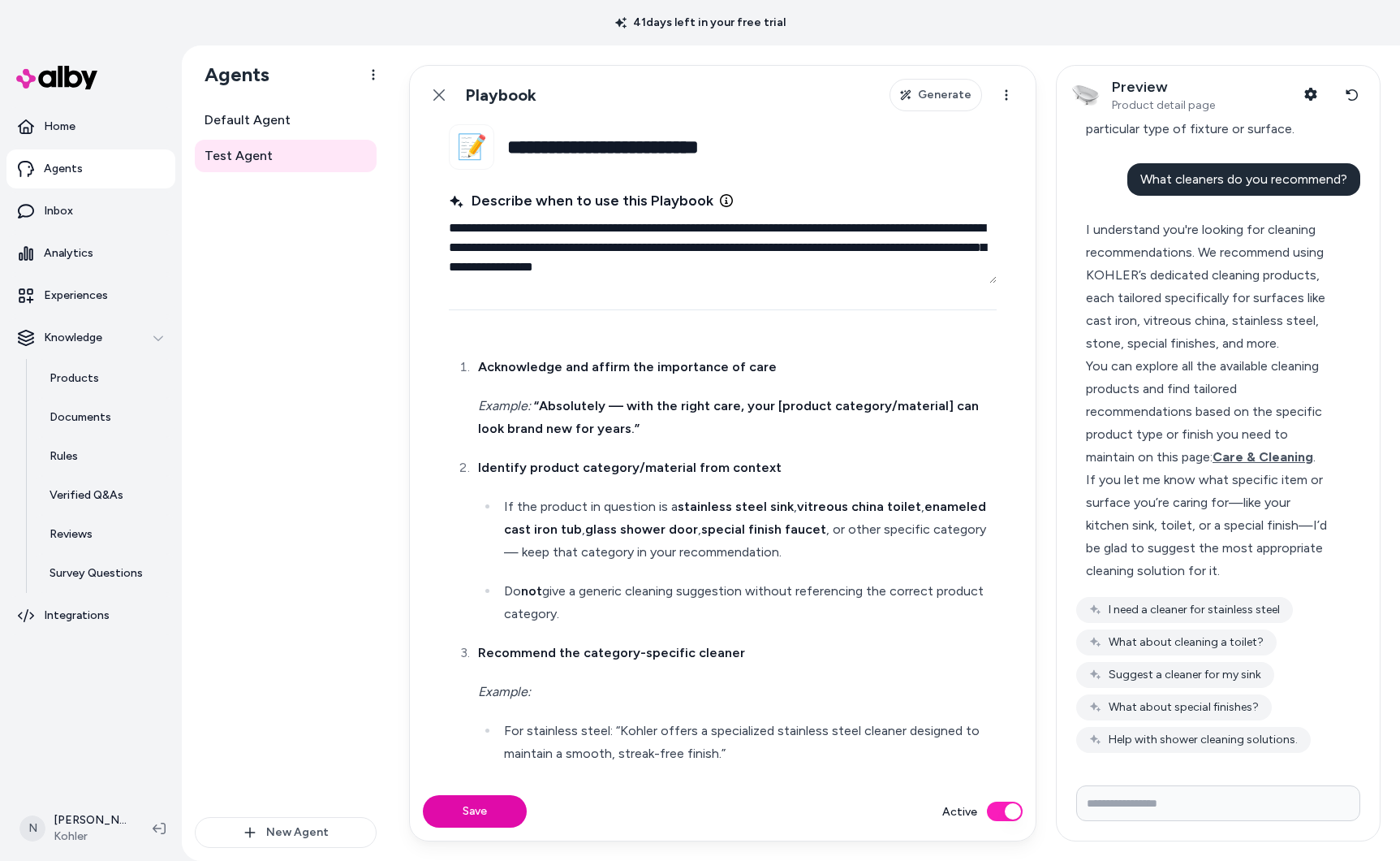
scroll to position [0, 0]
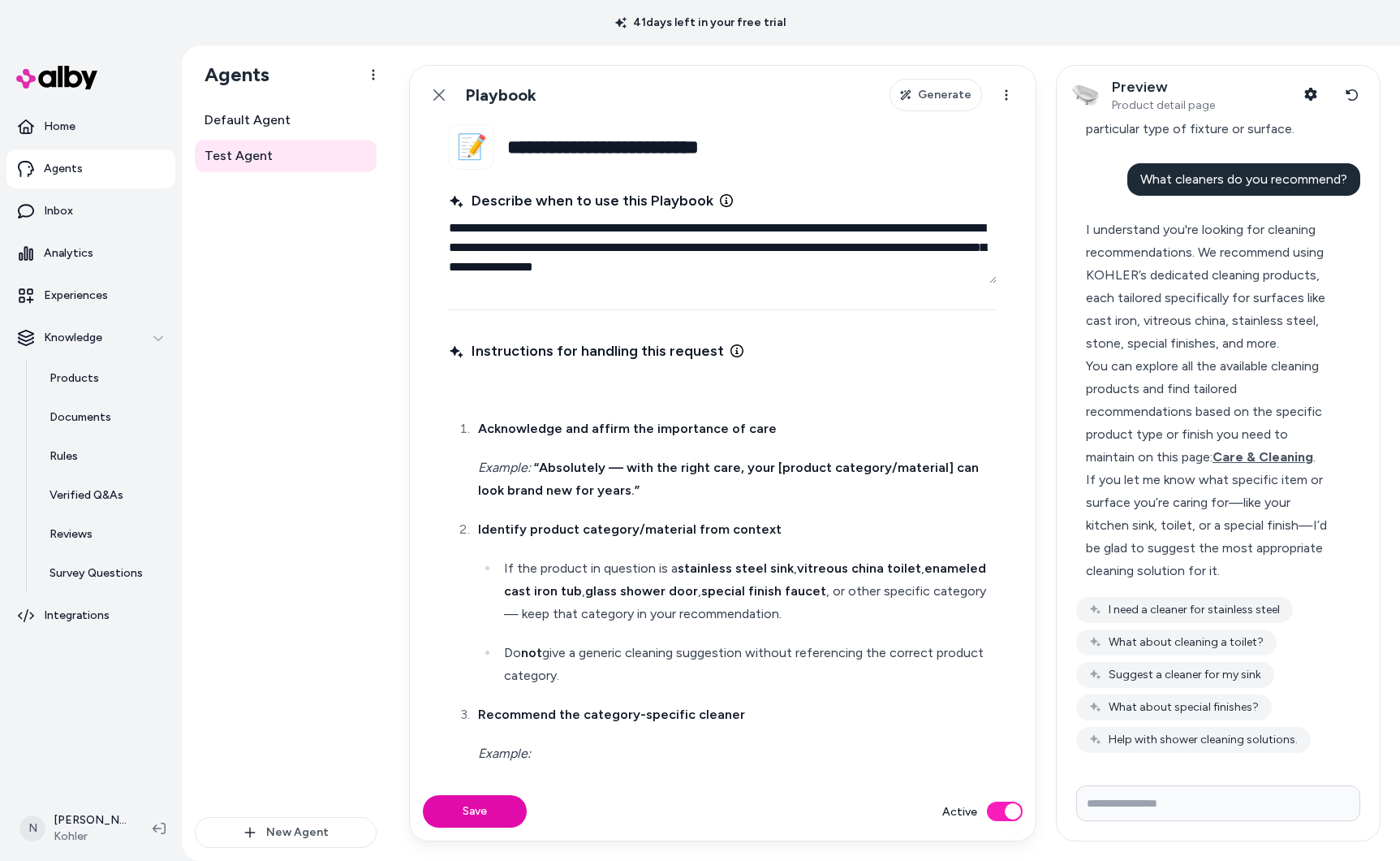
click at [514, 393] on p at bounding box center [723, 390] width 541 height 23
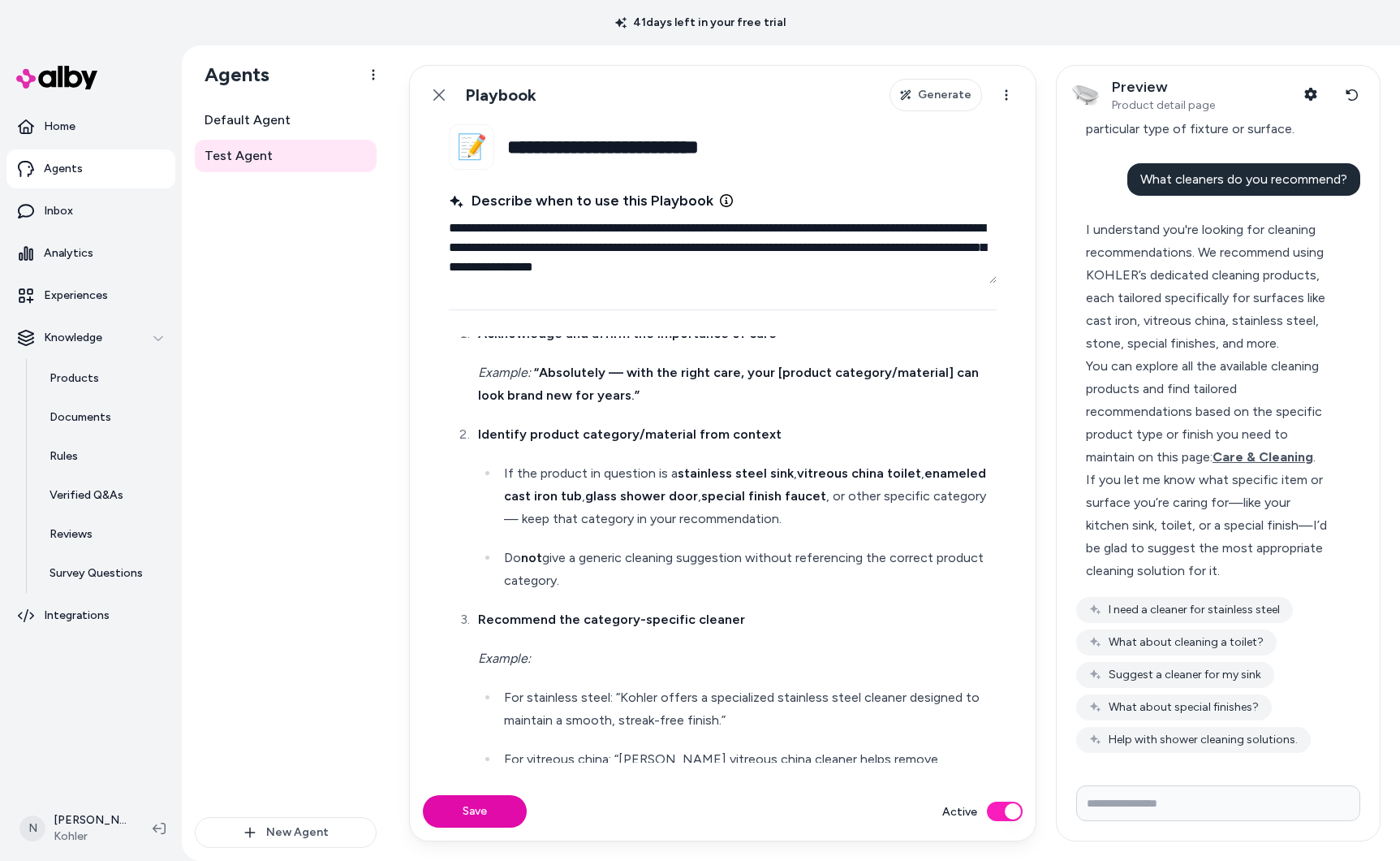
scroll to position [212, 0]
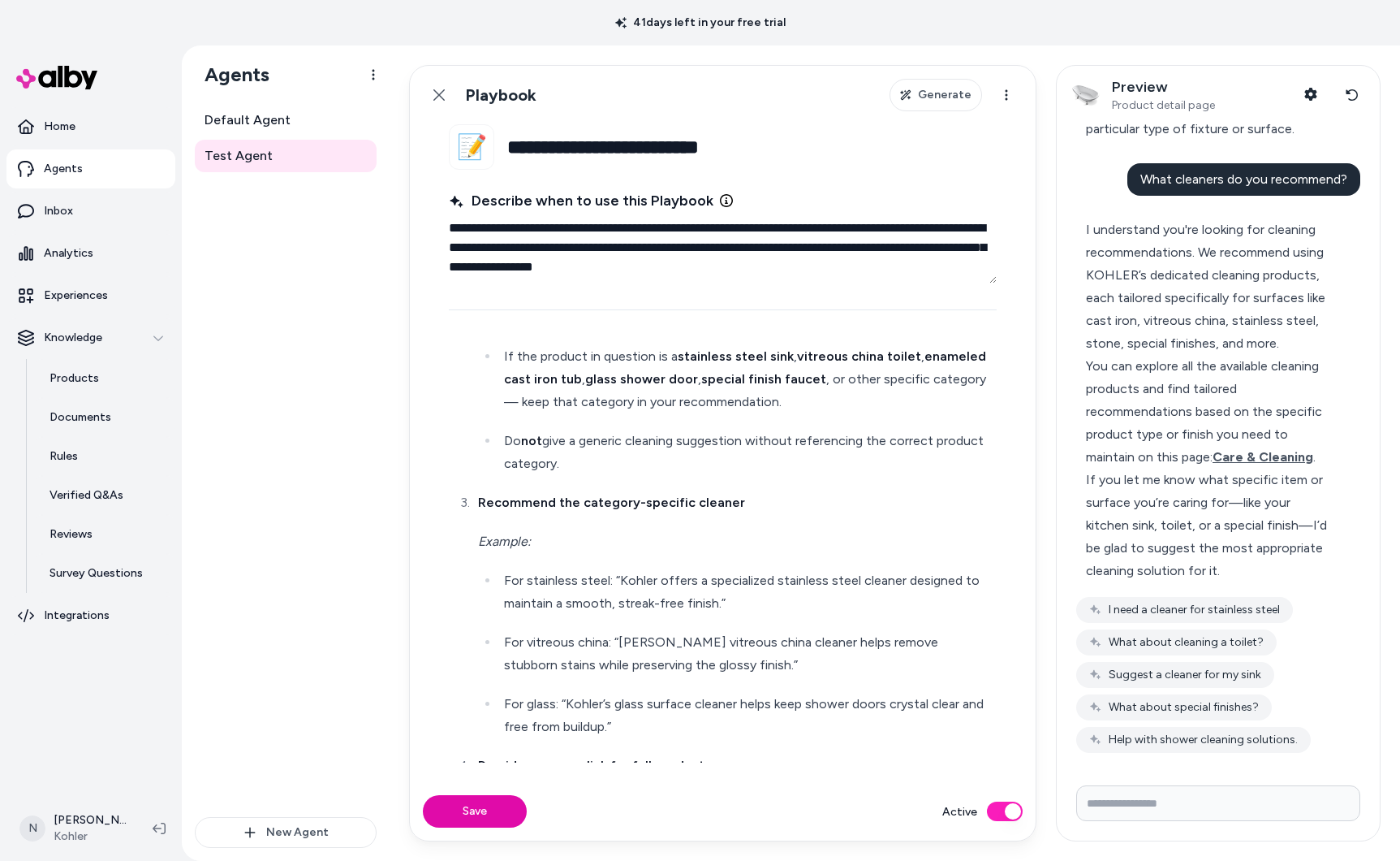
click at [470, 799] on button "Save" at bounding box center [474, 811] width 103 height 33
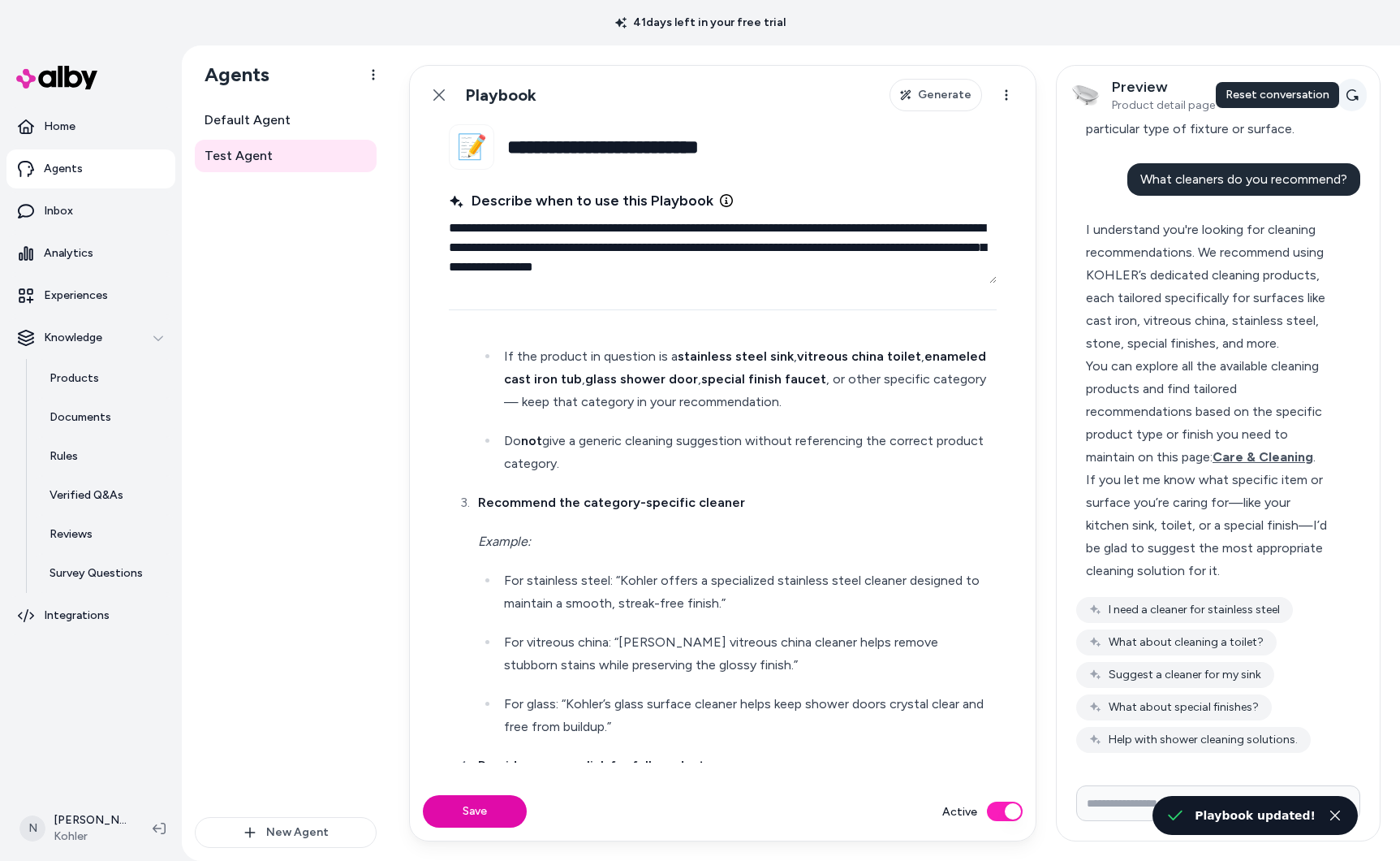
click at [1355, 91] on icon at bounding box center [1352, 95] width 13 height 13
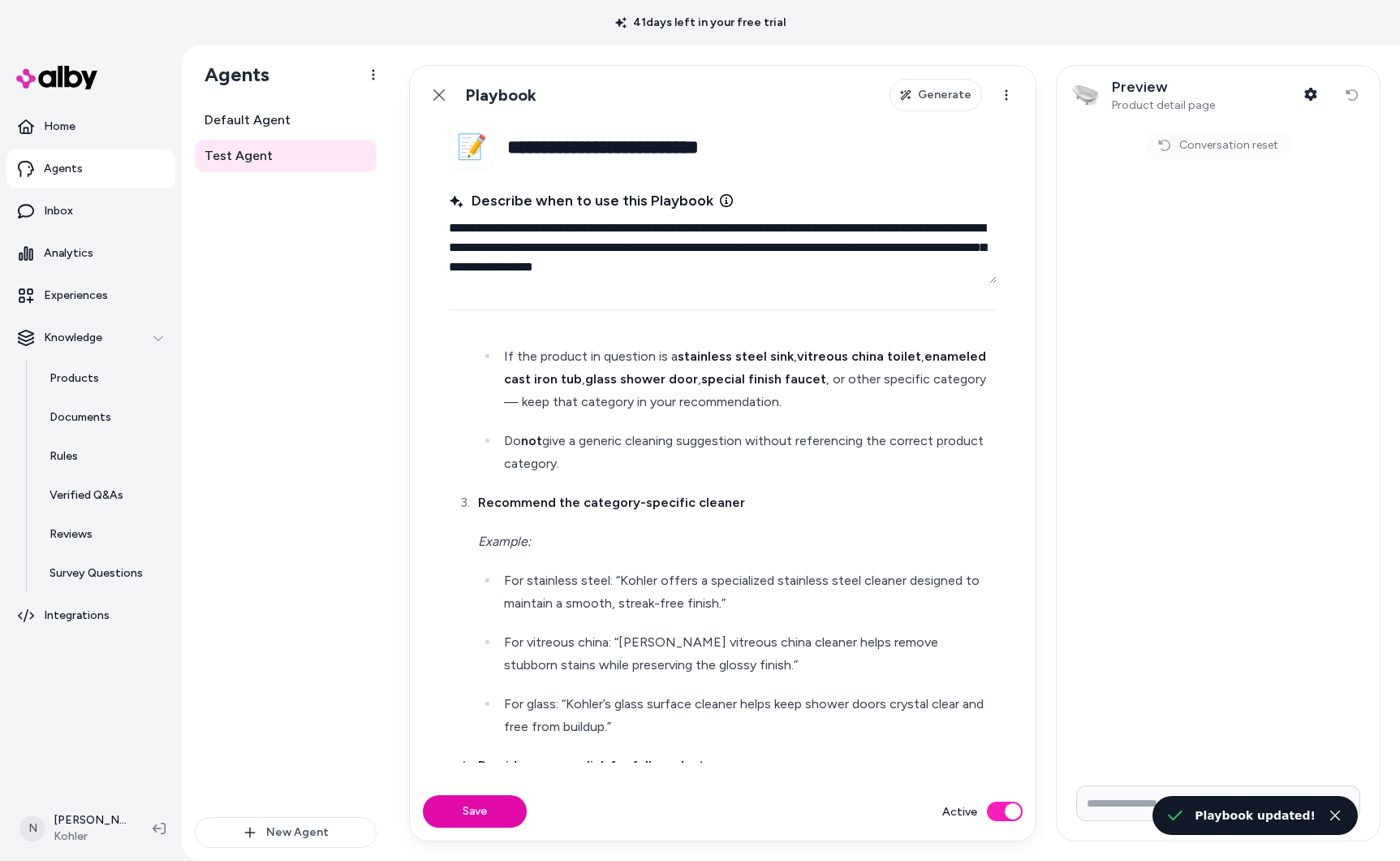
click at [1092, 99] on img at bounding box center [1086, 95] width 33 height 33
click at [1343, 97] on div "Preview Product detail page Shopper Context Reset conversation" at bounding box center [1218, 95] width 323 height 59
click at [1314, 96] on icon "button" at bounding box center [1311, 95] width 12 height 13
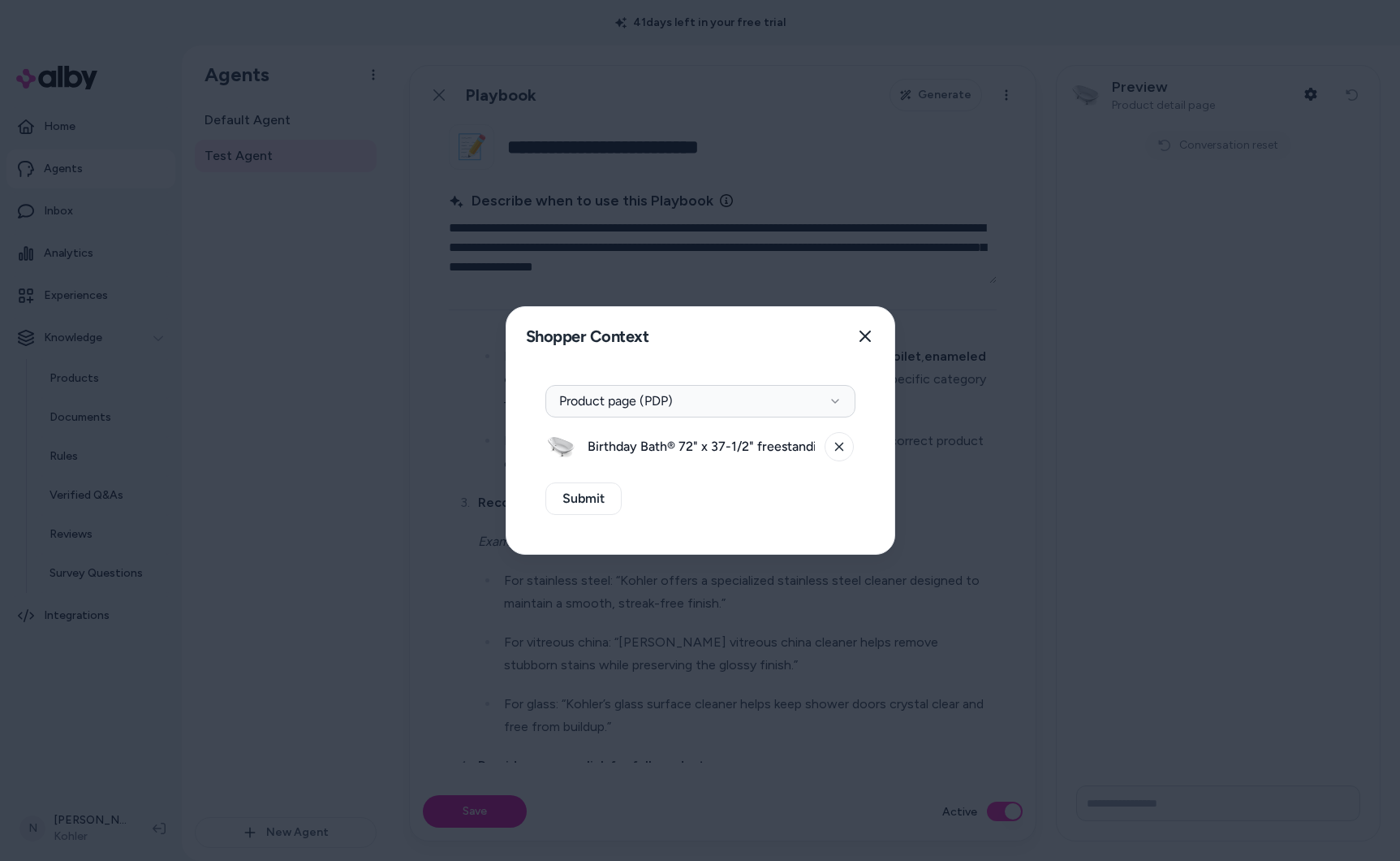
click at [855, 446] on div "Birthday Bath® 72" x 37-1/2" freestanding bath" at bounding box center [700, 447] width 310 height 33
click at [839, 448] on icon at bounding box center [839, 447] width 10 height 10
click at [804, 456] on button "Select a product" at bounding box center [700, 447] width 310 height 33
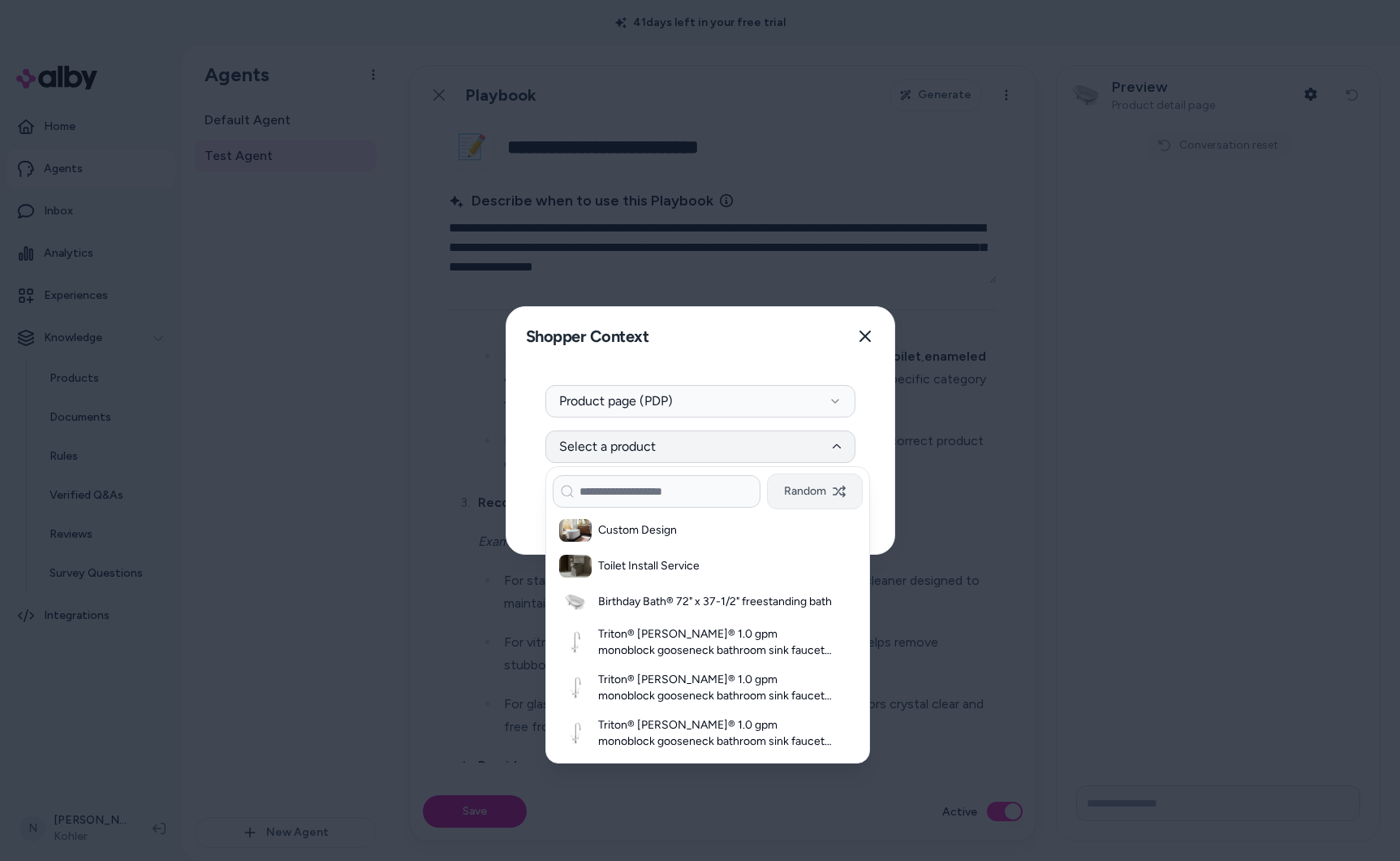
click at [820, 496] on button "Random" at bounding box center [815, 492] width 96 height 36
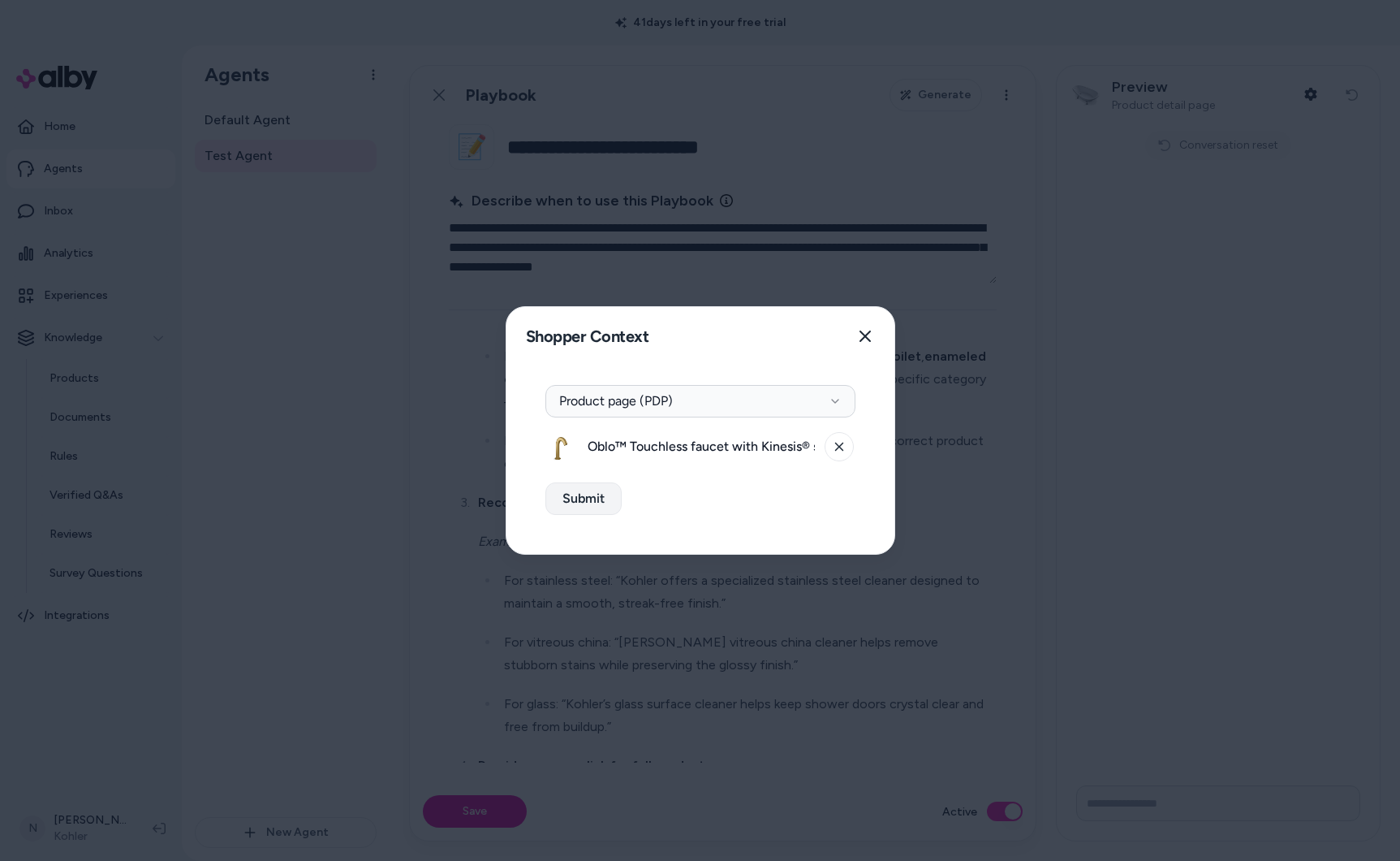
click at [601, 496] on button "Submit" at bounding box center [583, 499] width 77 height 33
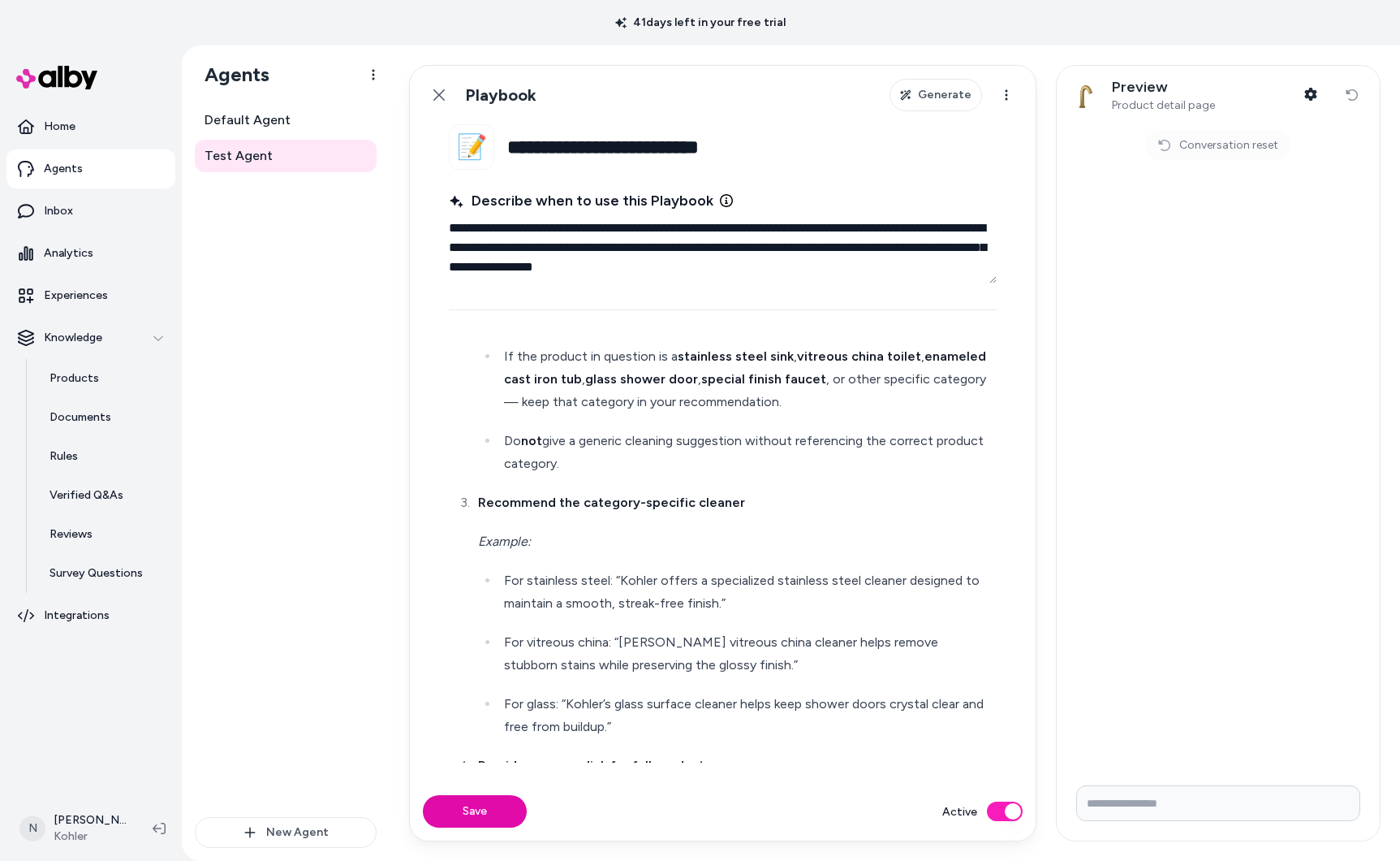
click at [1199, 805] on input "Write your prompt here" at bounding box center [1218, 803] width 284 height 36
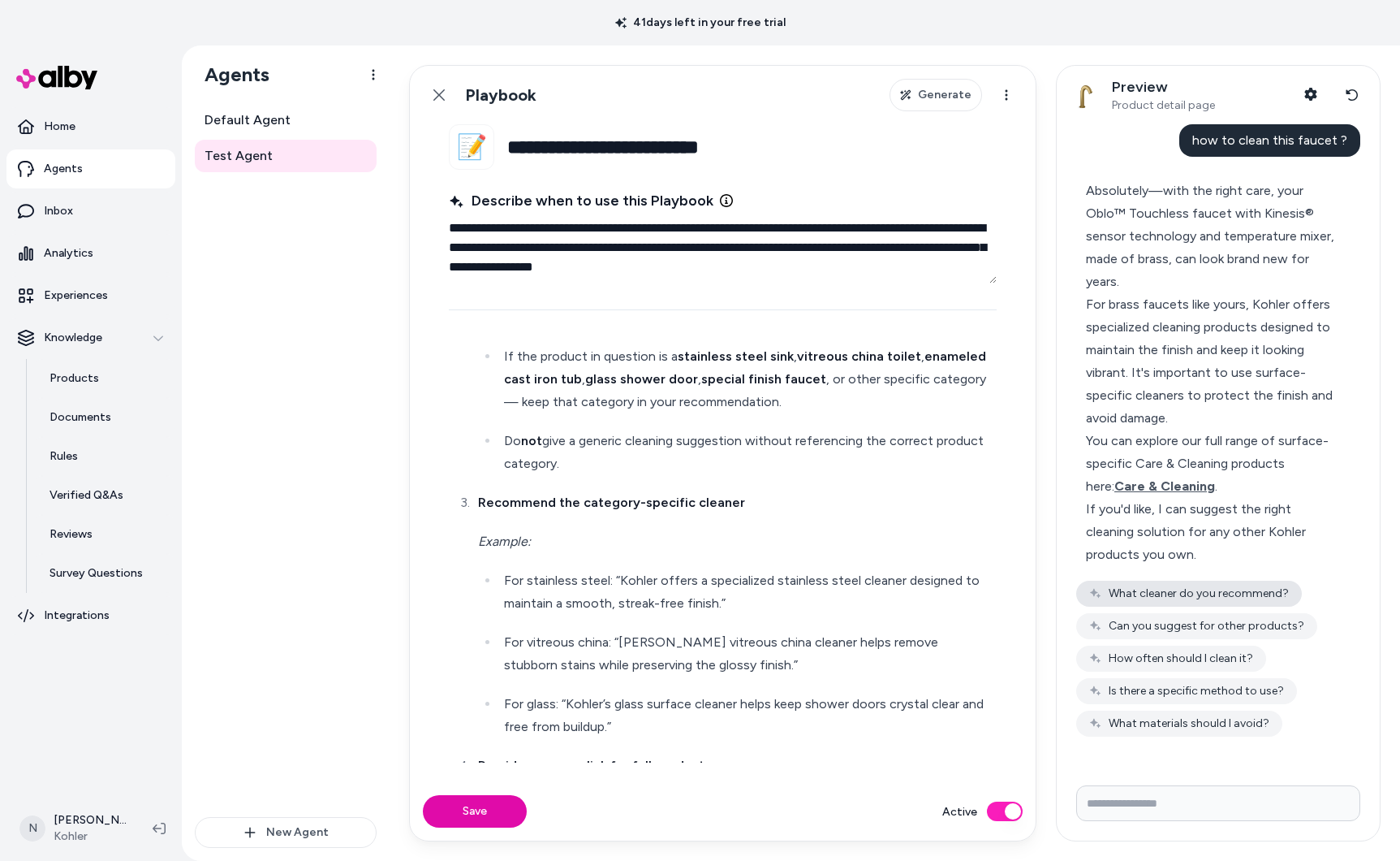
click at [1256, 586] on button "What cleaner do you recommend?" at bounding box center [1189, 594] width 226 height 26
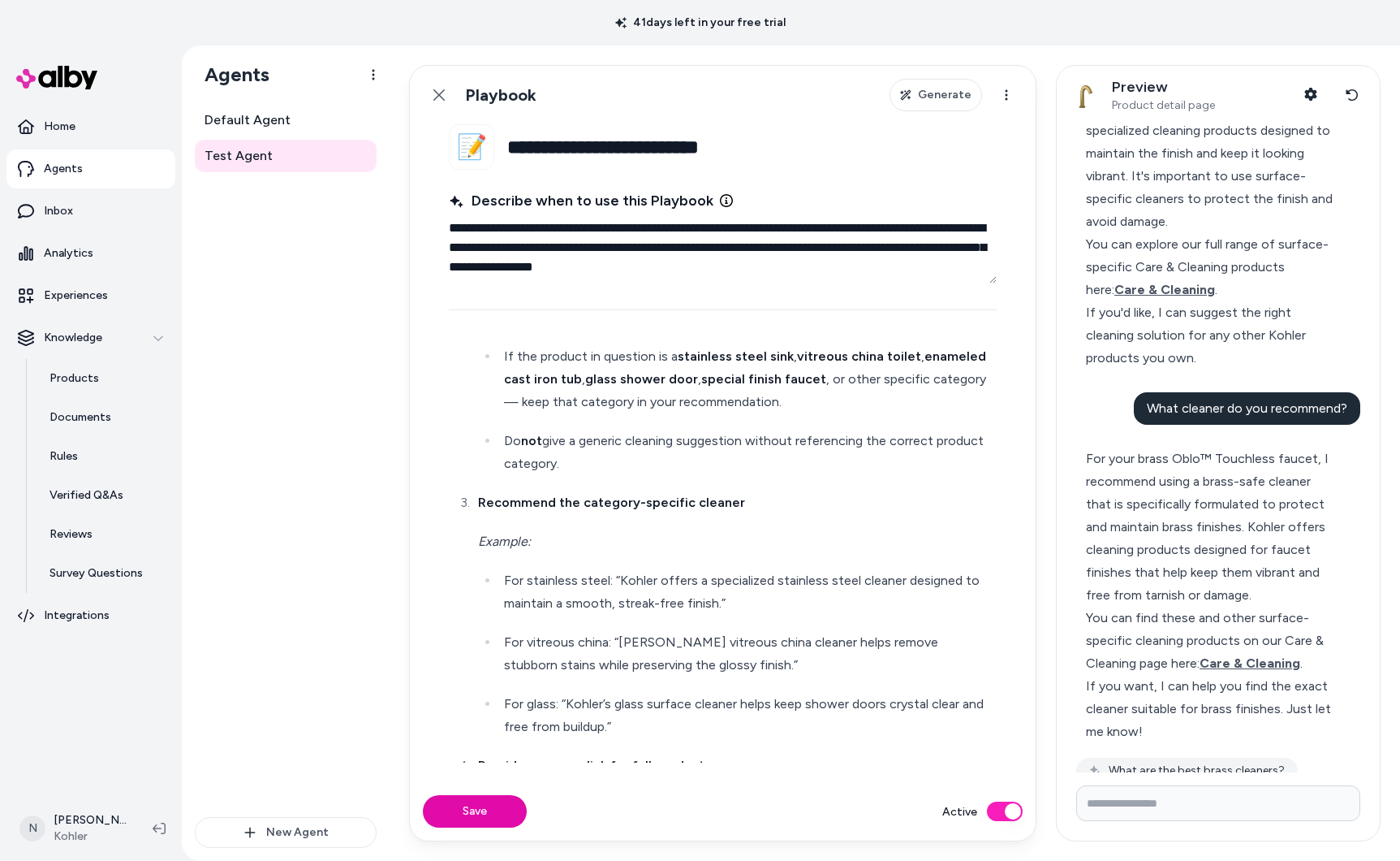
scroll to position [245, 0]
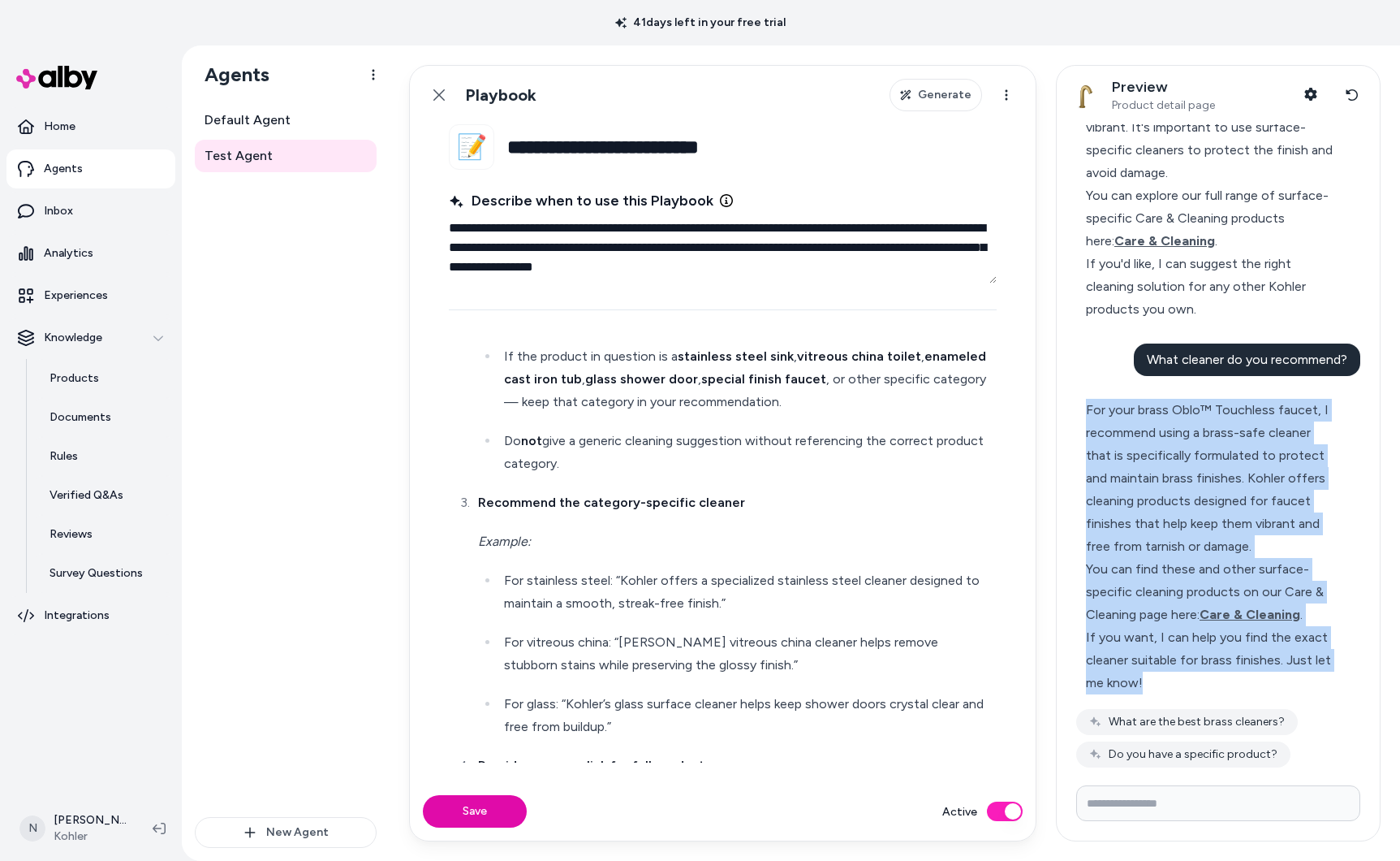
drag, startPoint x: 1089, startPoint y: 405, endPoint x: 1175, endPoint y: 673, distance: 281.5
click at [1175, 674] on div "For your brass Oblo™ Touchless faucet, I recommend using a brass-safe cleaner t…" at bounding box center [1212, 546] width 251 height 296
copy div "For your brass Oblo™ Touchless faucet, I recommend using a brass-safe cleaner t…"
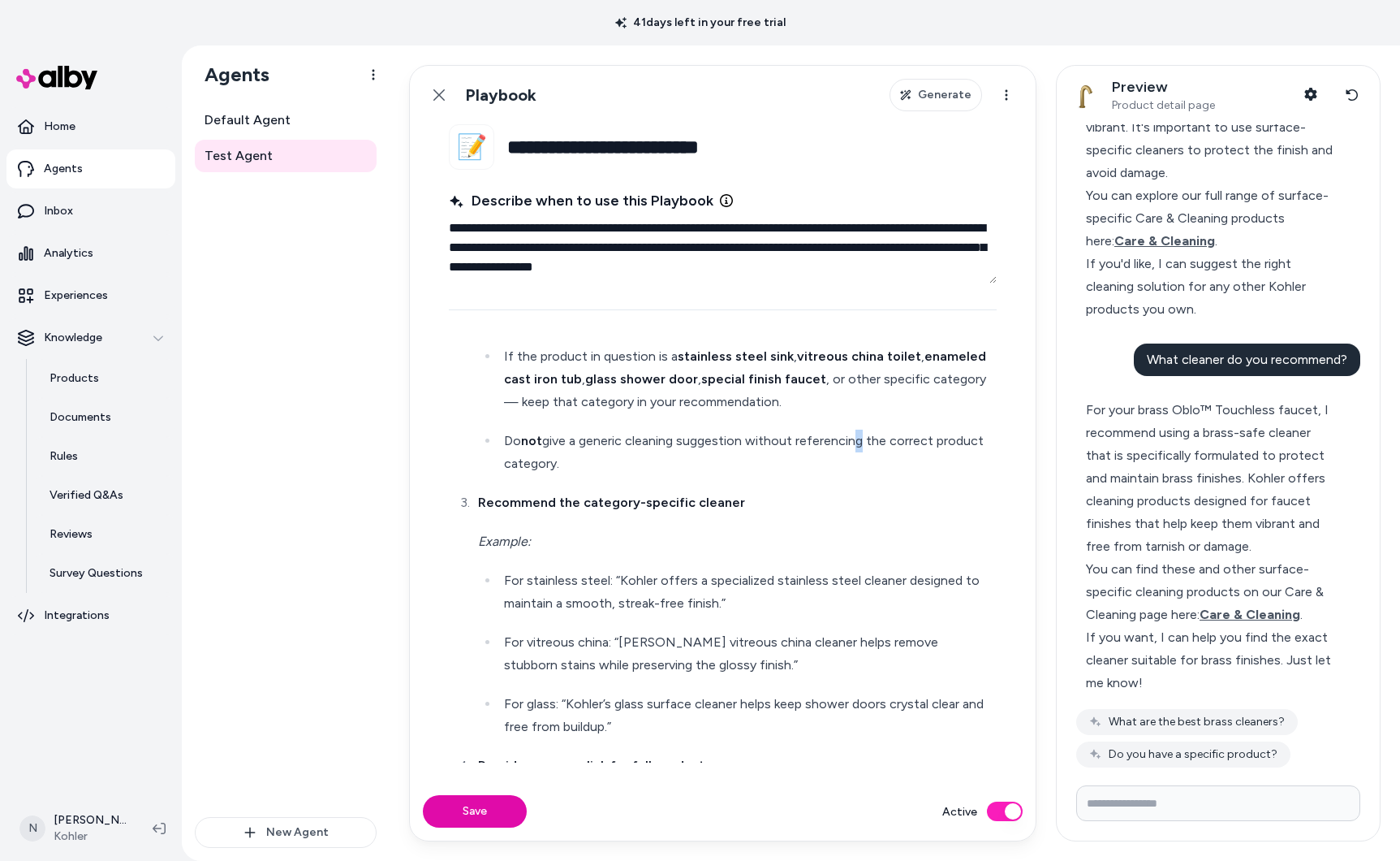
click at [853, 443] on p "Do not give a generic cleaning suggestion without referencing the correct produ…" at bounding box center [749, 453] width 490 height 46
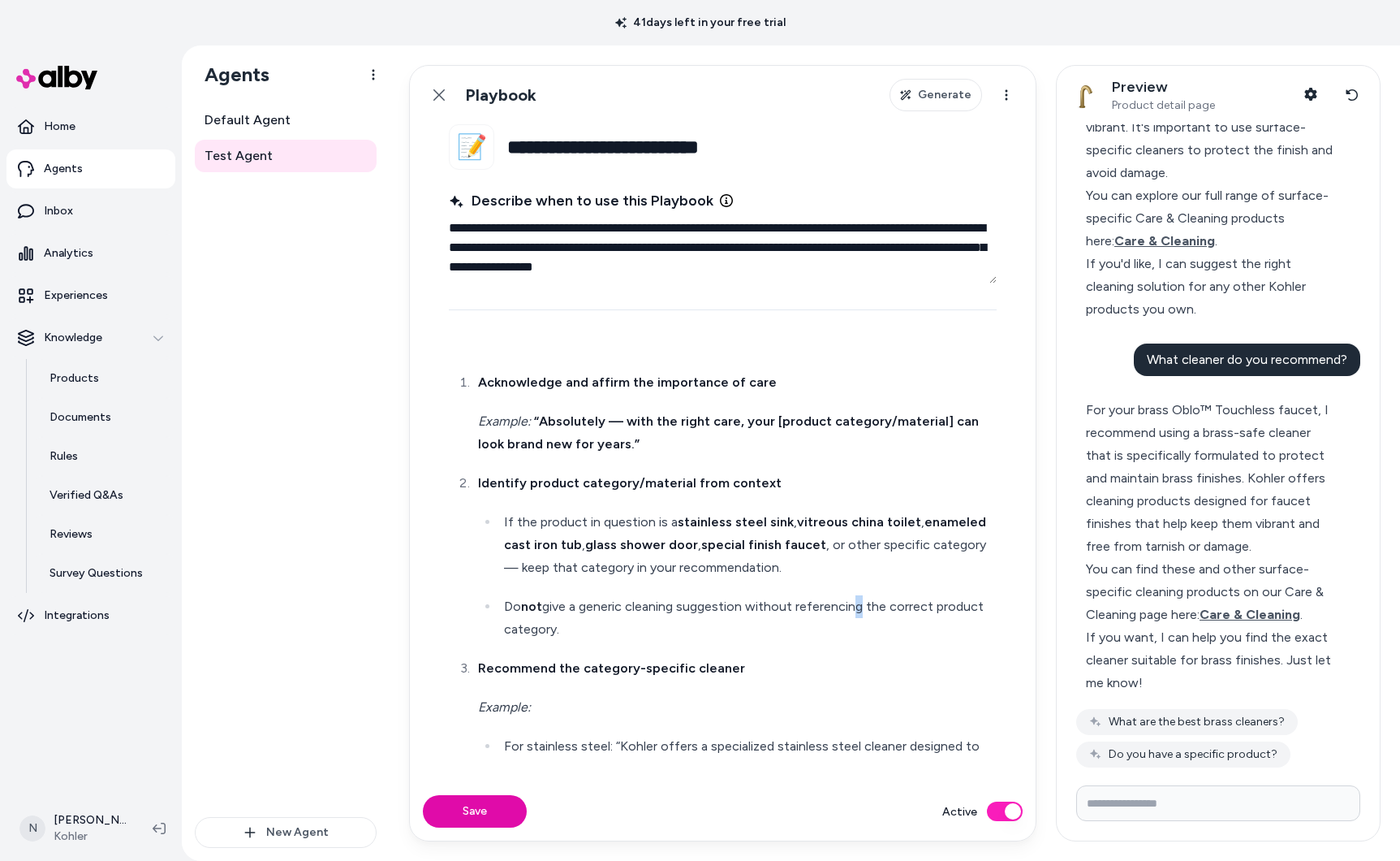
scroll to position [0, 0]
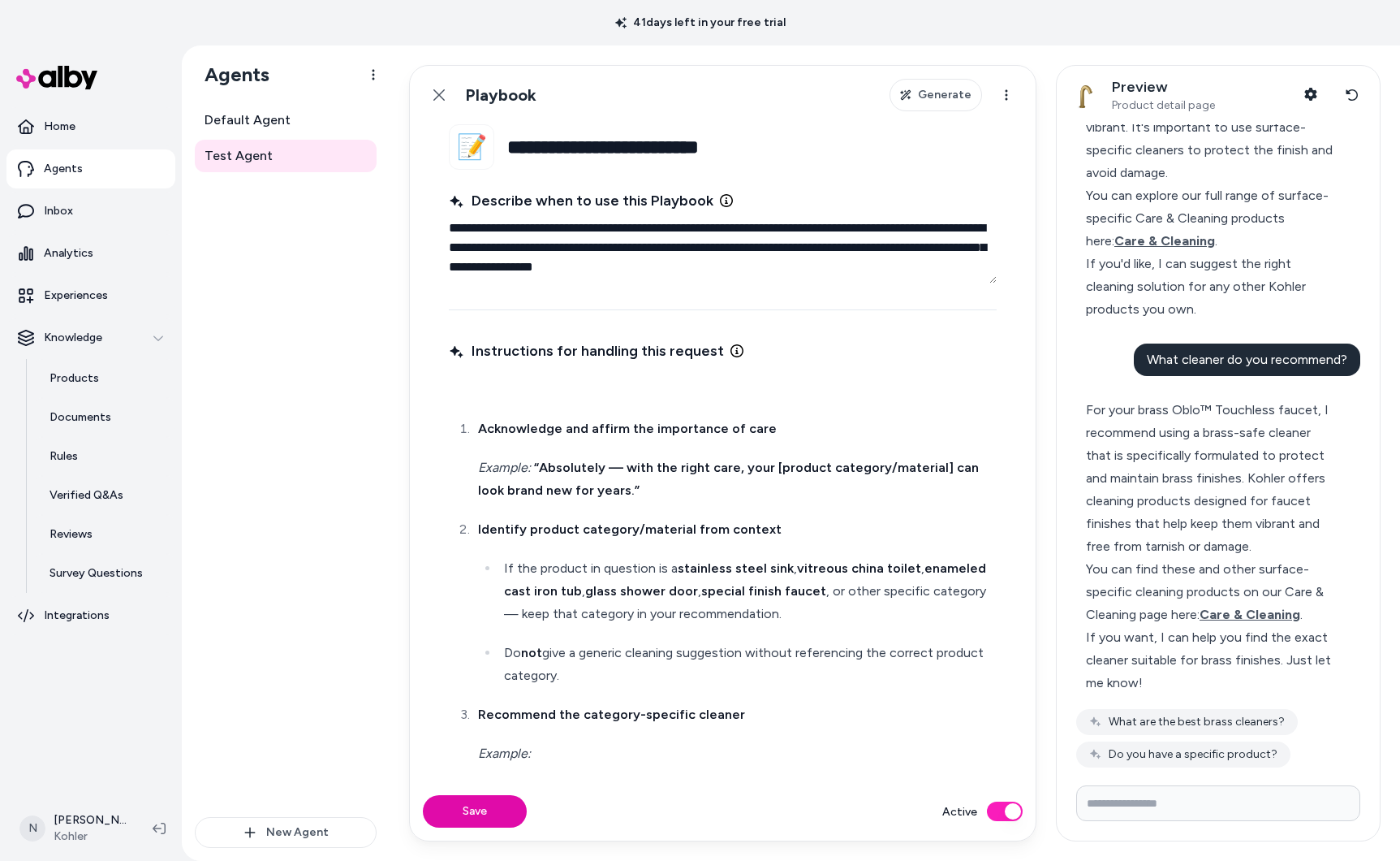
click at [651, 386] on p at bounding box center [723, 390] width 541 height 23
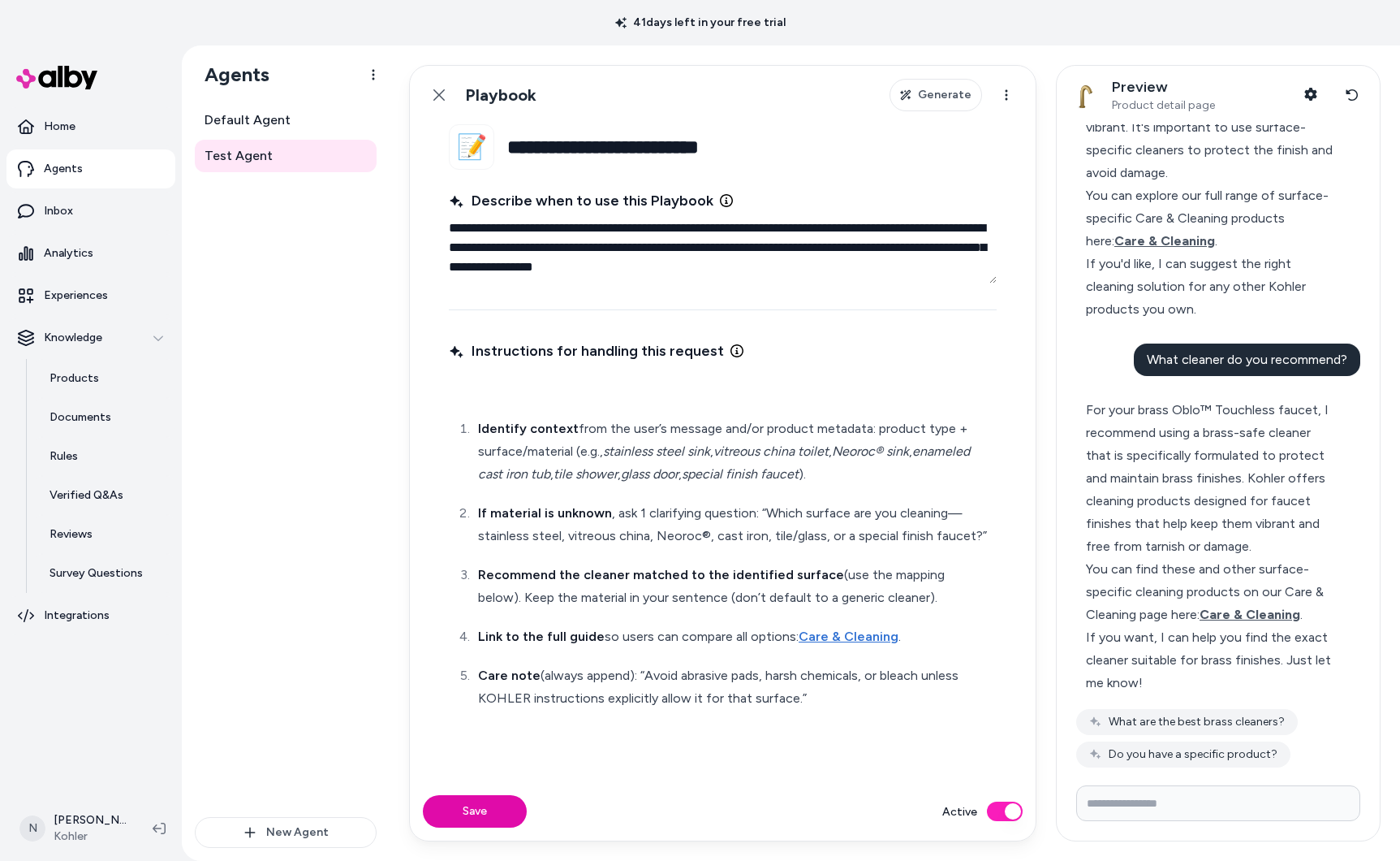
click at [507, 396] on p at bounding box center [723, 390] width 541 height 23
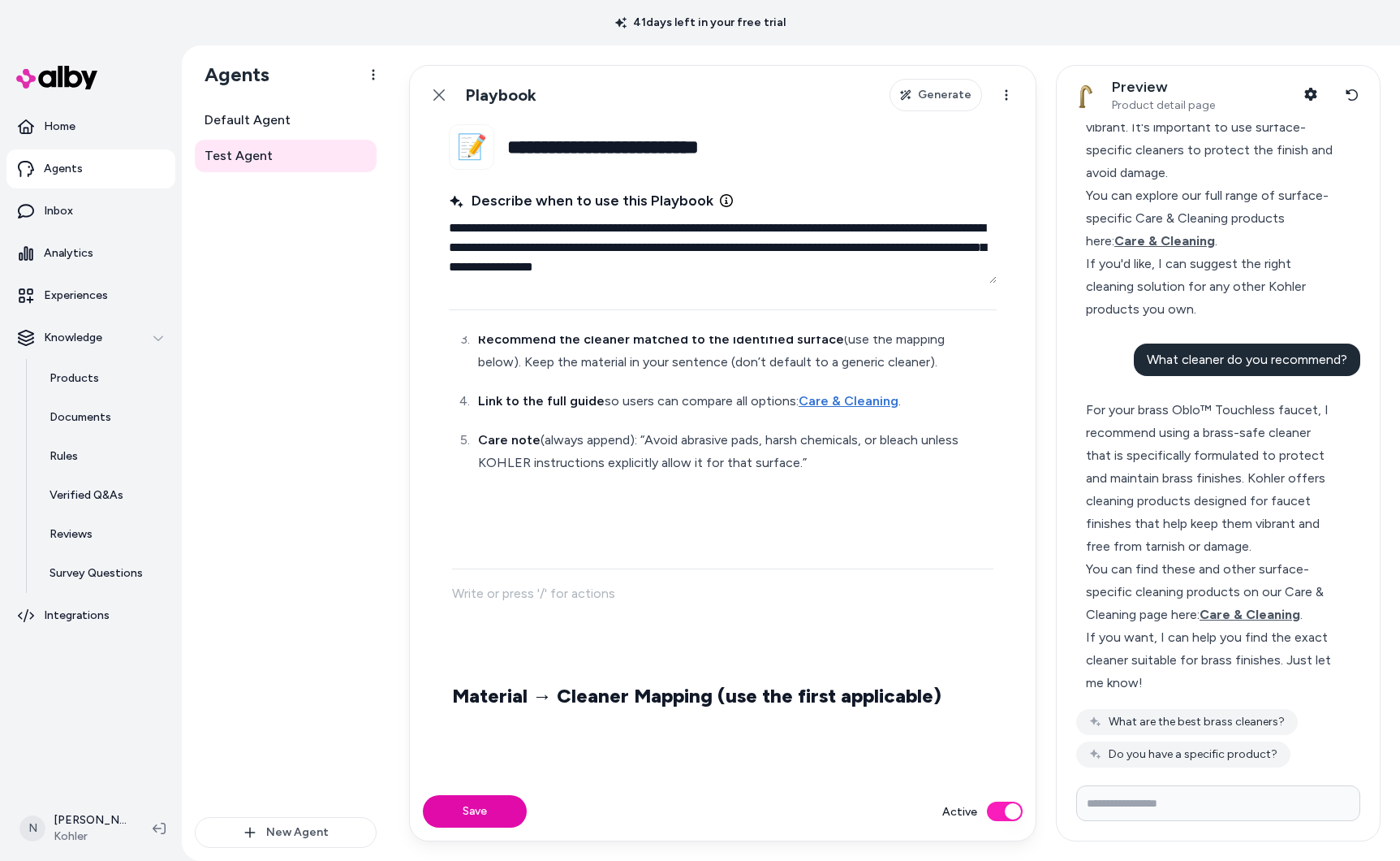
scroll to position [269, 0]
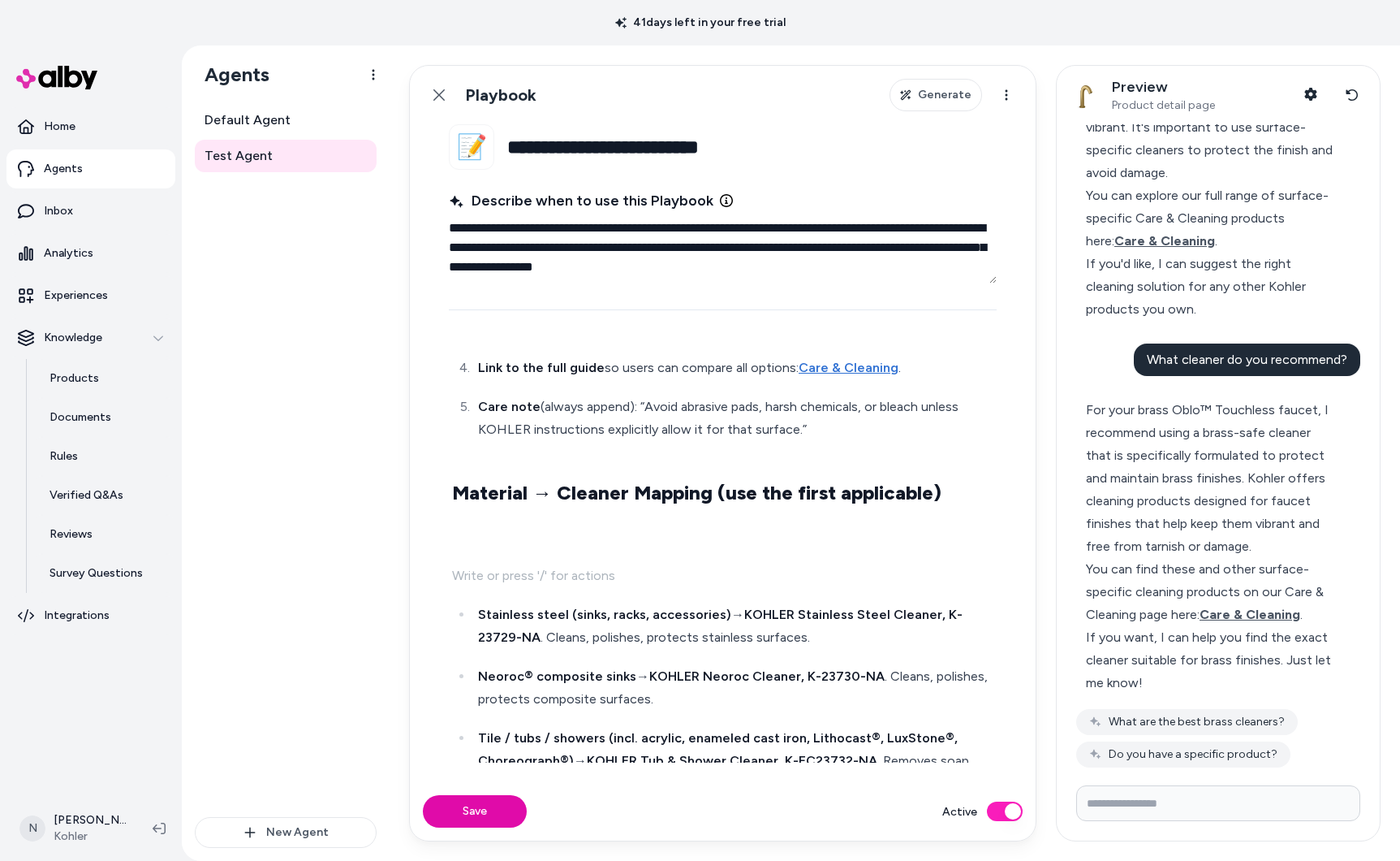
click at [484, 565] on p at bounding box center [723, 576] width 541 height 23
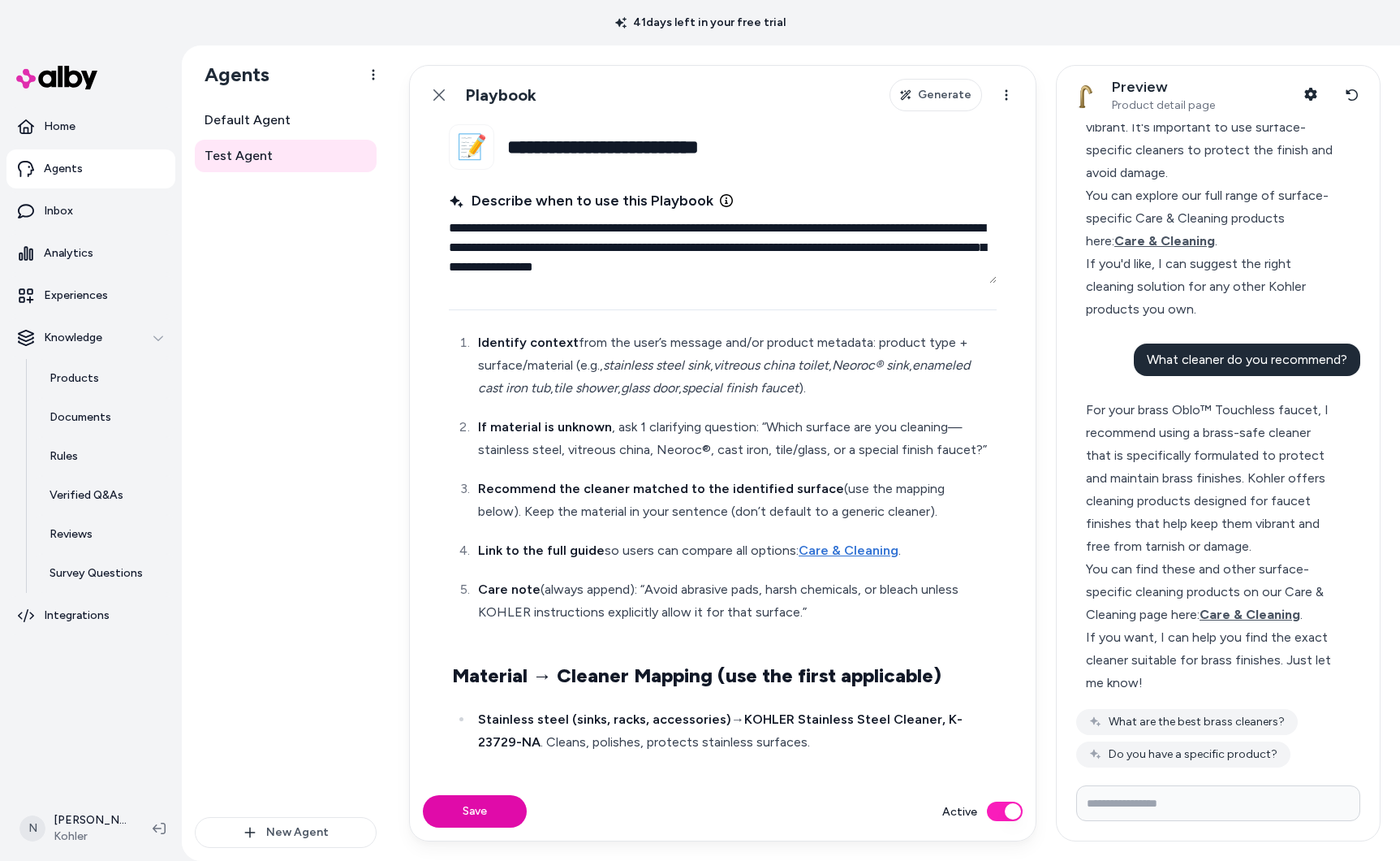
scroll to position [0, 0]
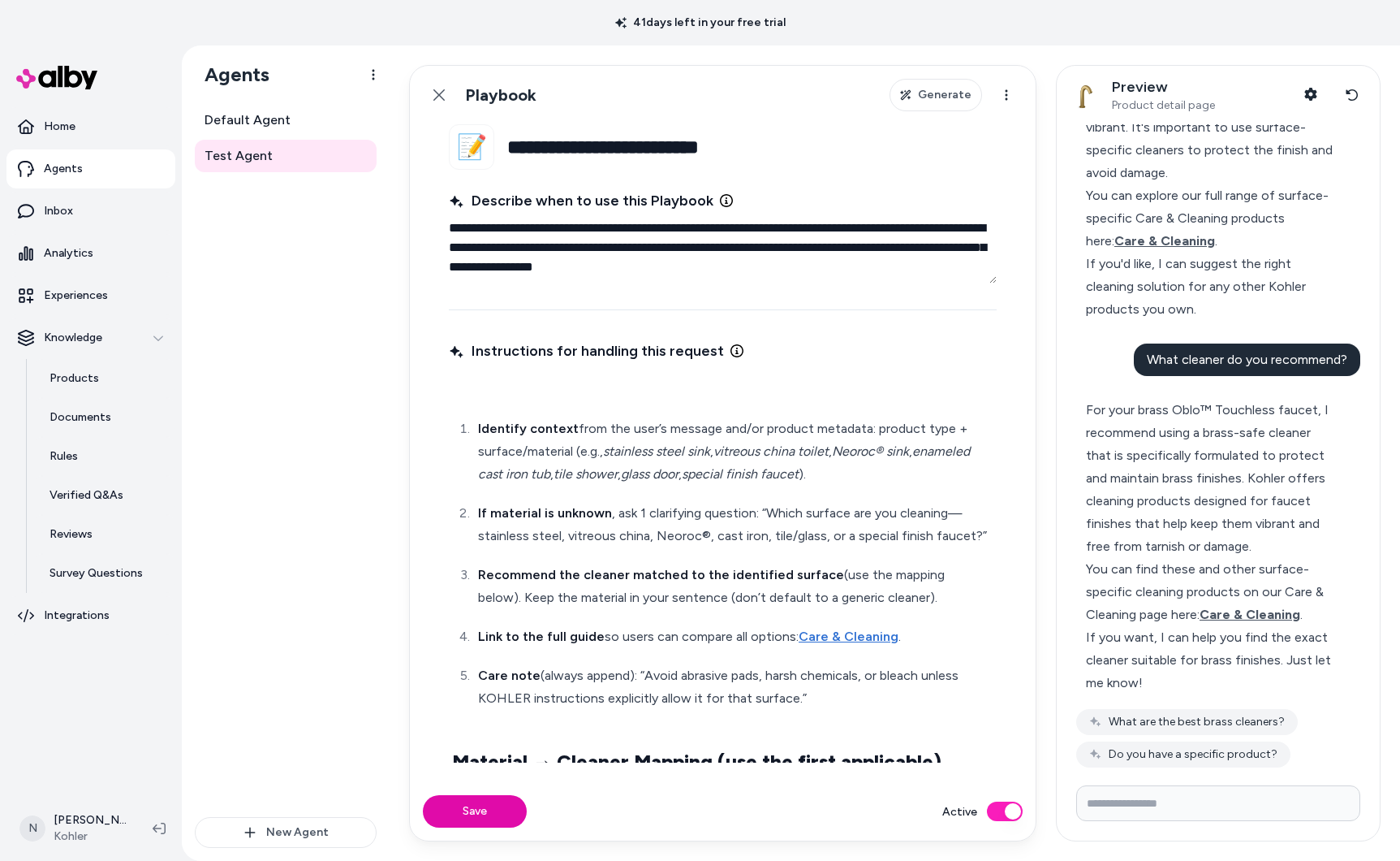
click at [494, 364] on div "Instructions for handling this request" at bounding box center [723, 351] width 548 height 29
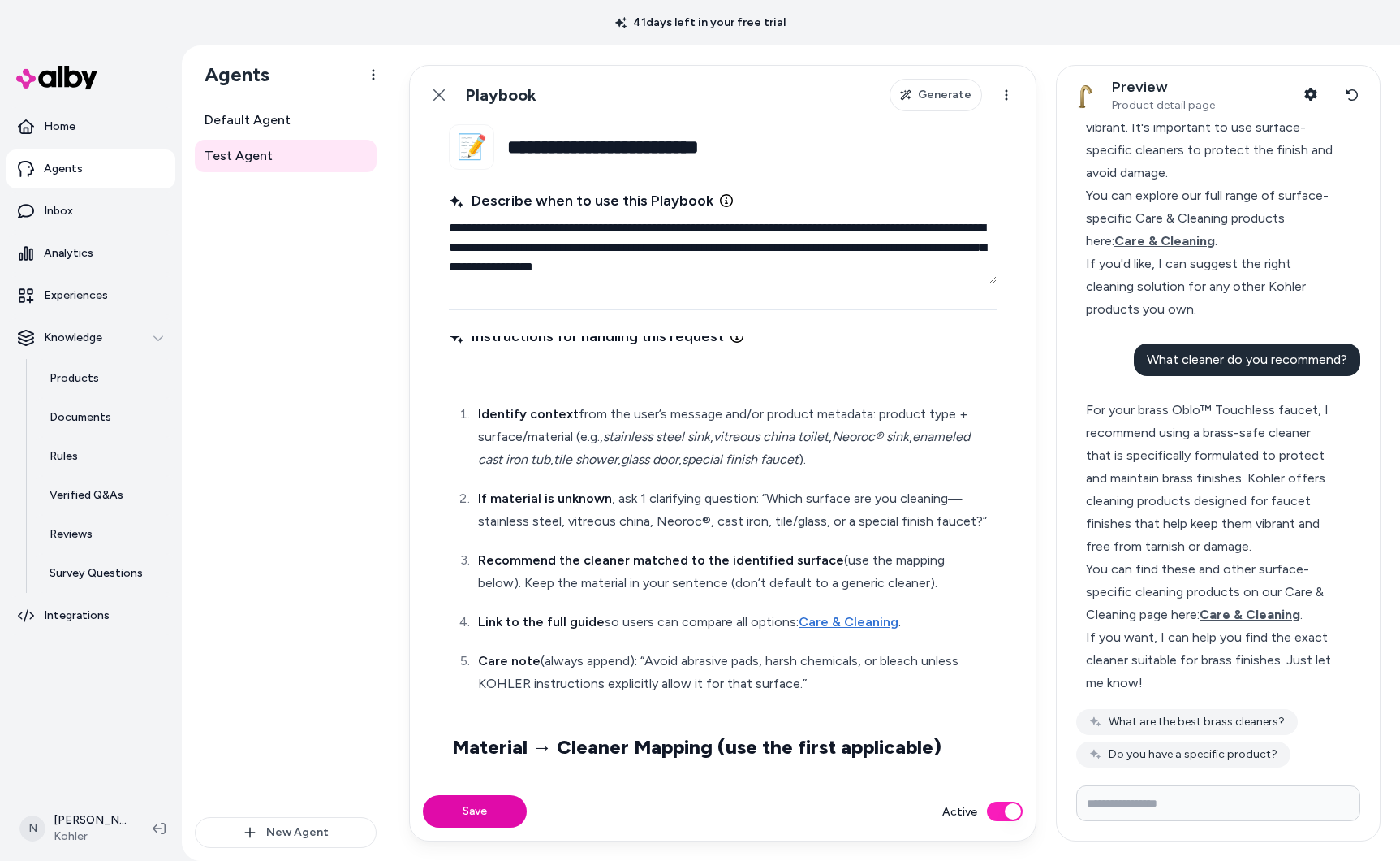
click at [486, 373] on p at bounding box center [723, 375] width 541 height 23
click at [447, 386] on fieldset "**********" at bounding box center [723, 453] width 626 height 658
click at [474, 382] on p at bounding box center [723, 375] width 541 height 23
click at [514, 371] on p at bounding box center [723, 375] width 541 height 23
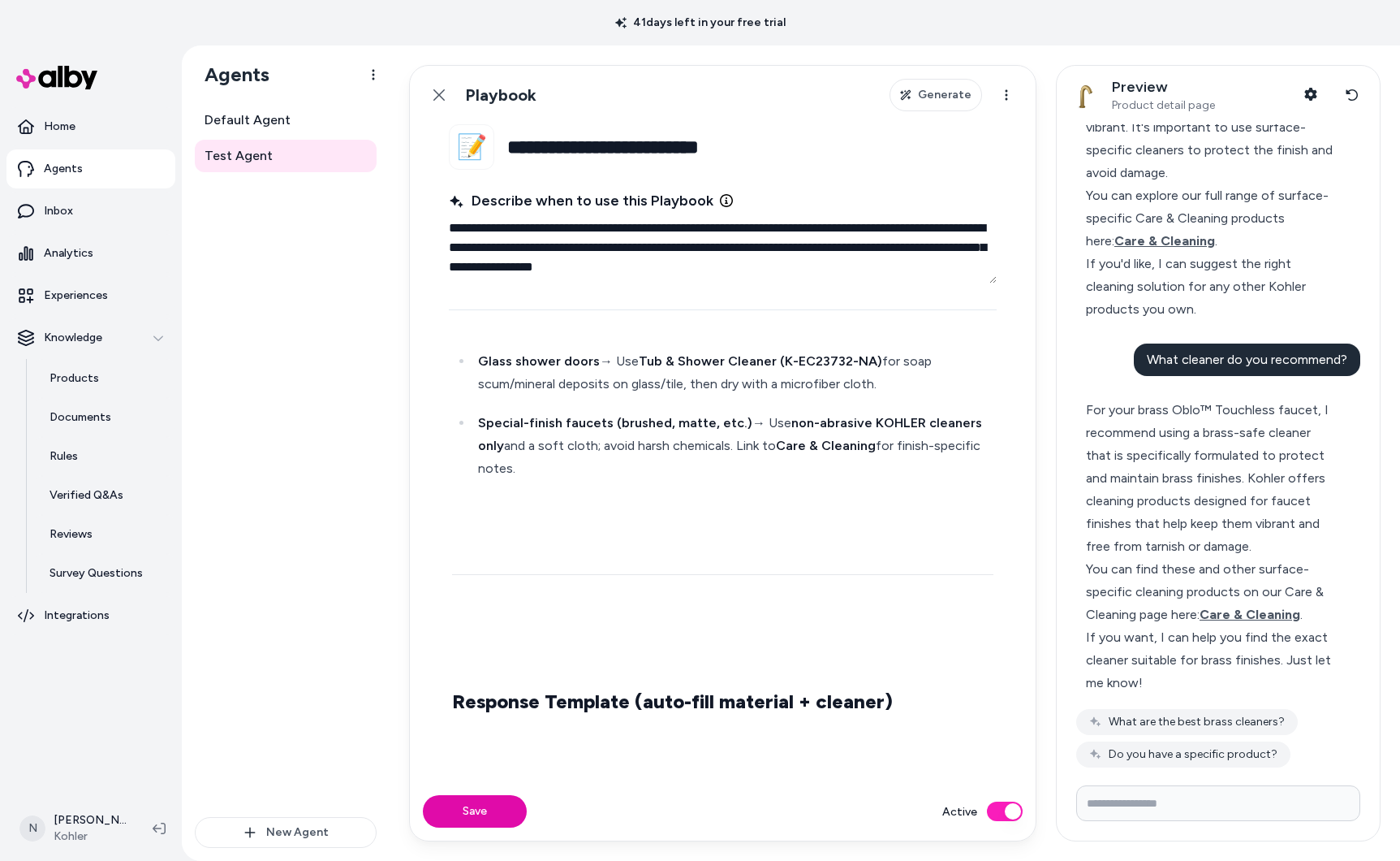
scroll to position [1022, 0]
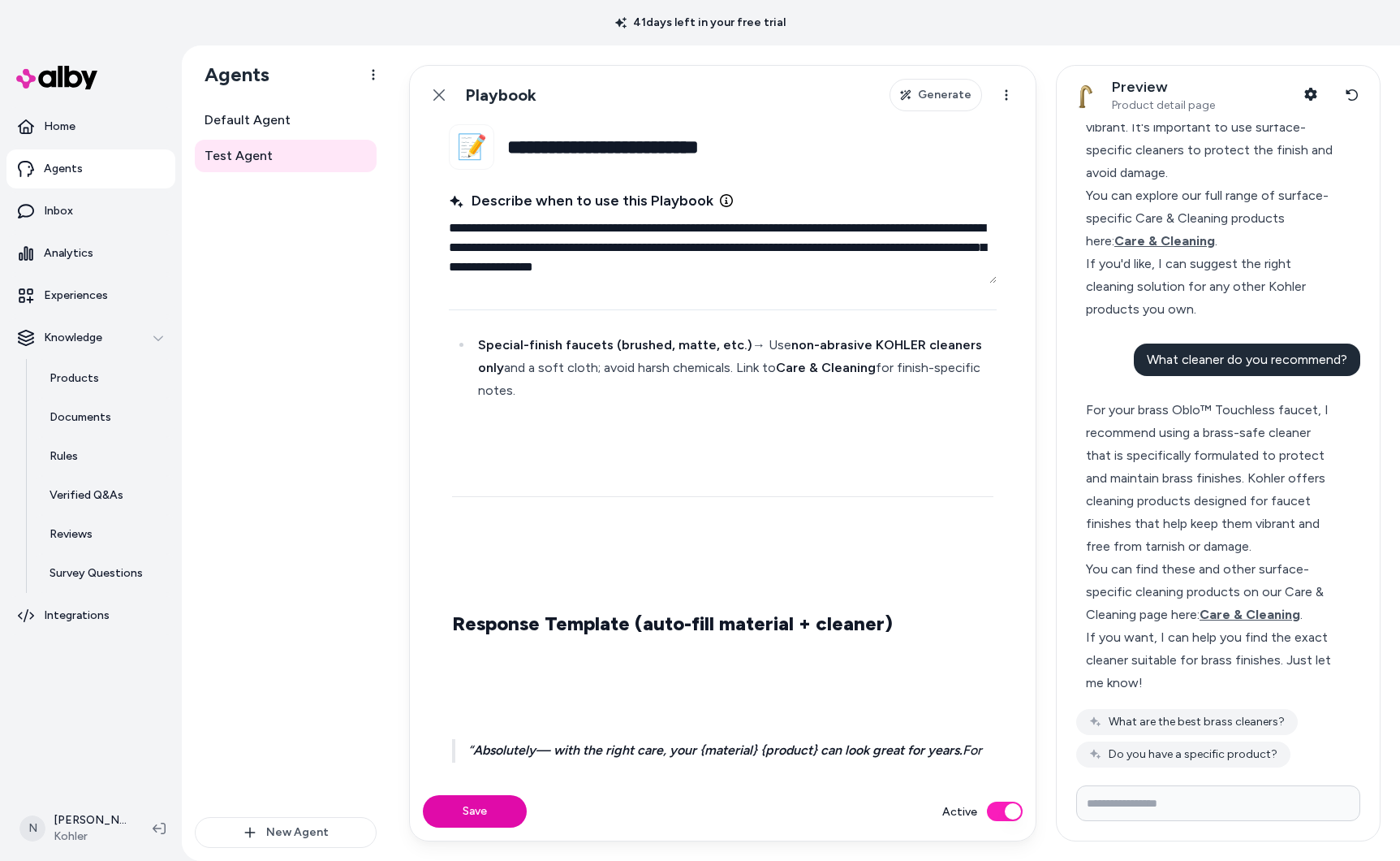
click at [512, 549] on p at bounding box center [723, 560] width 541 height 23
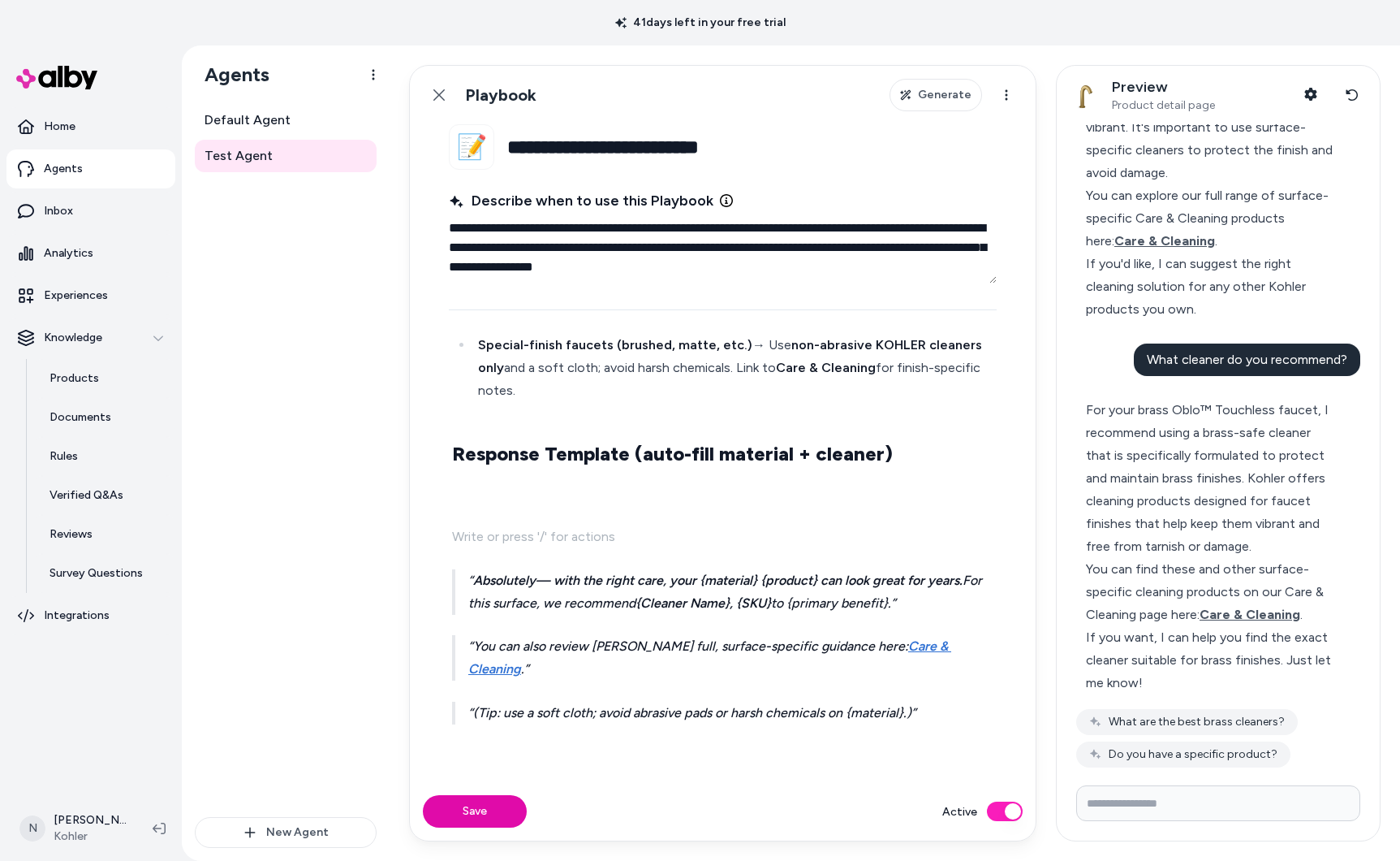
click at [529, 525] on p at bounding box center [723, 536] width 541 height 23
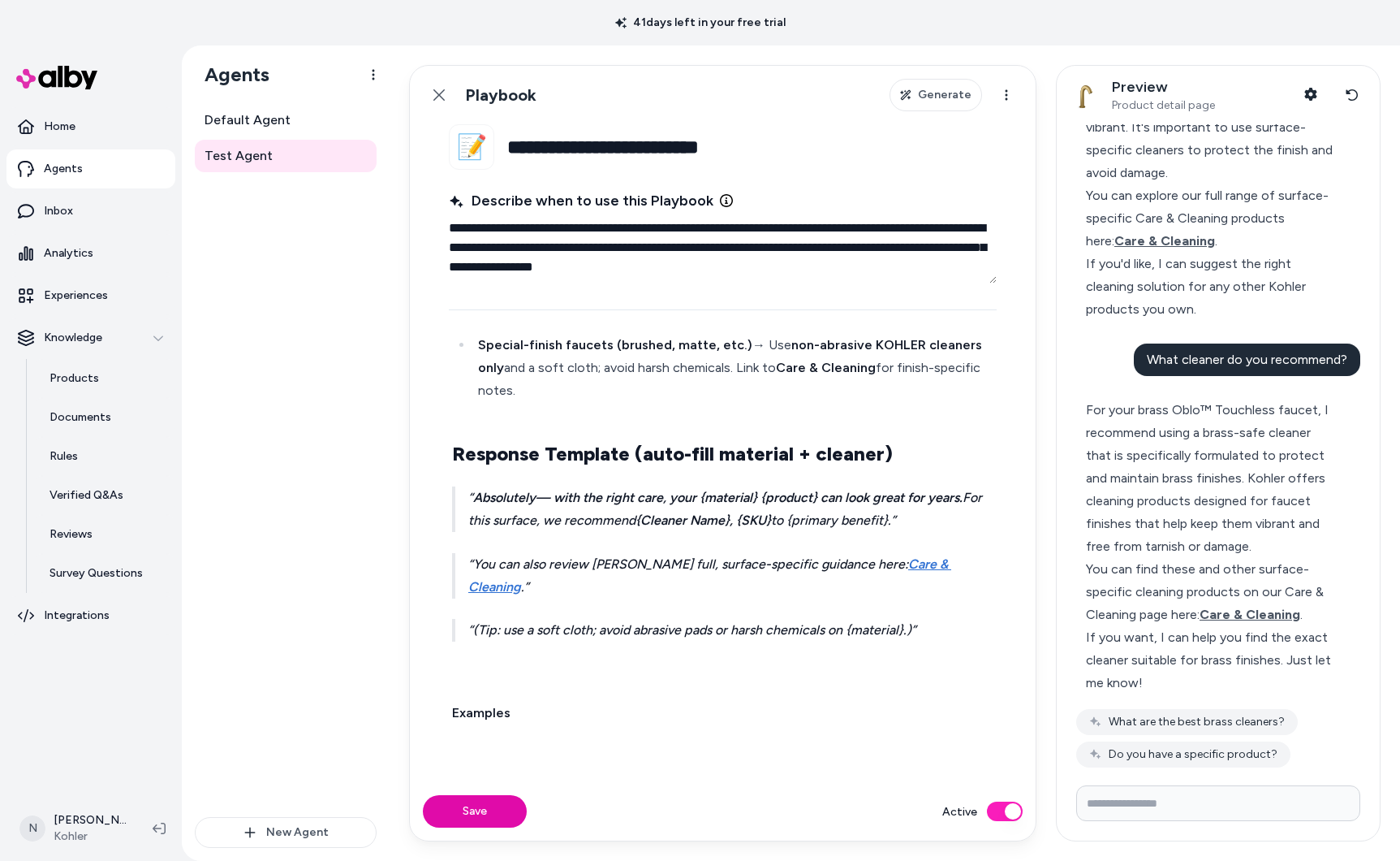
click at [486, 649] on div "Identify context from the user’s message and/or product metadata: product type …" at bounding box center [723, 191] width 548 height 1677
click at [480, 663] on p at bounding box center [723, 674] width 541 height 23
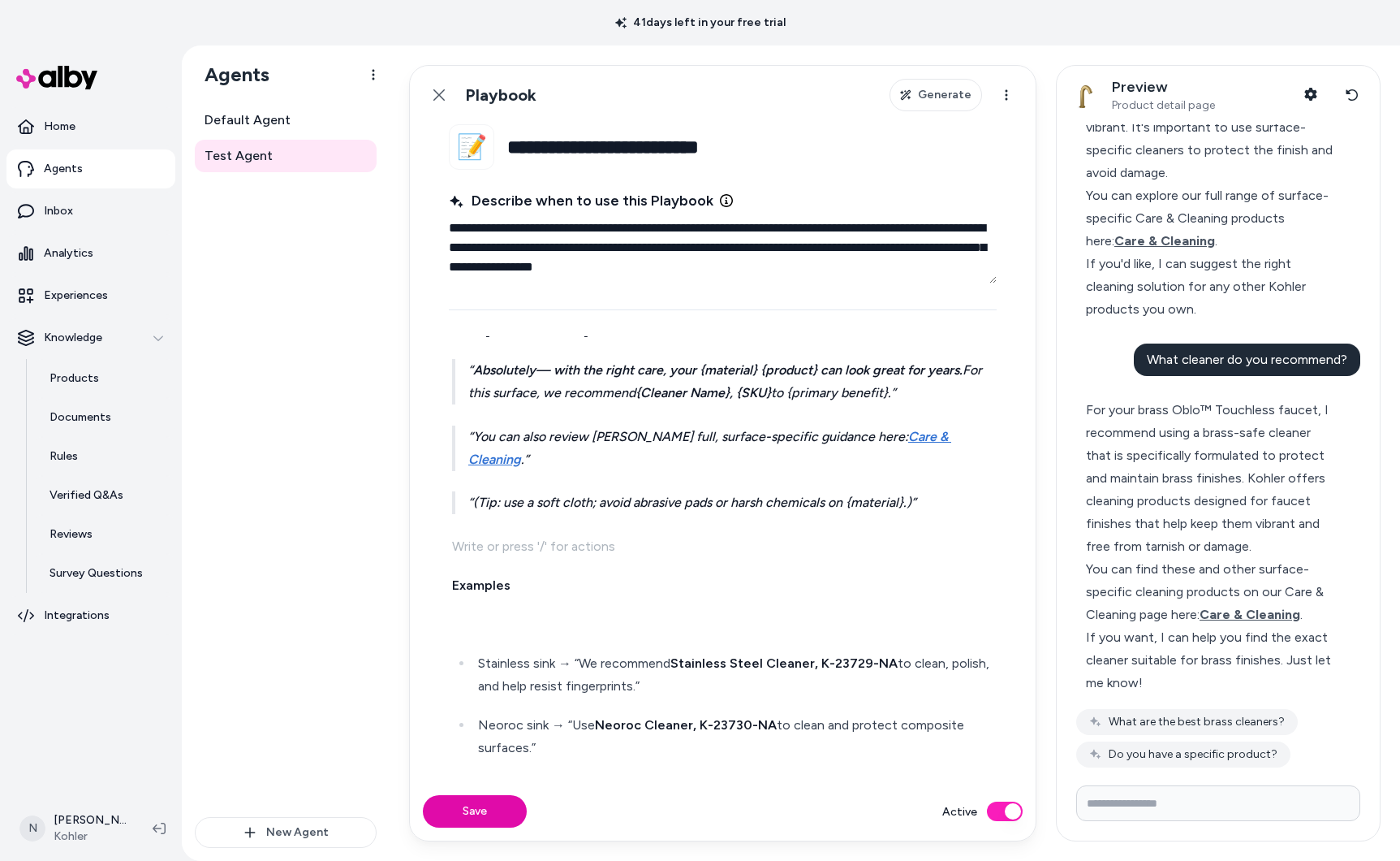
click at [506, 613] on p at bounding box center [723, 625] width 541 height 23
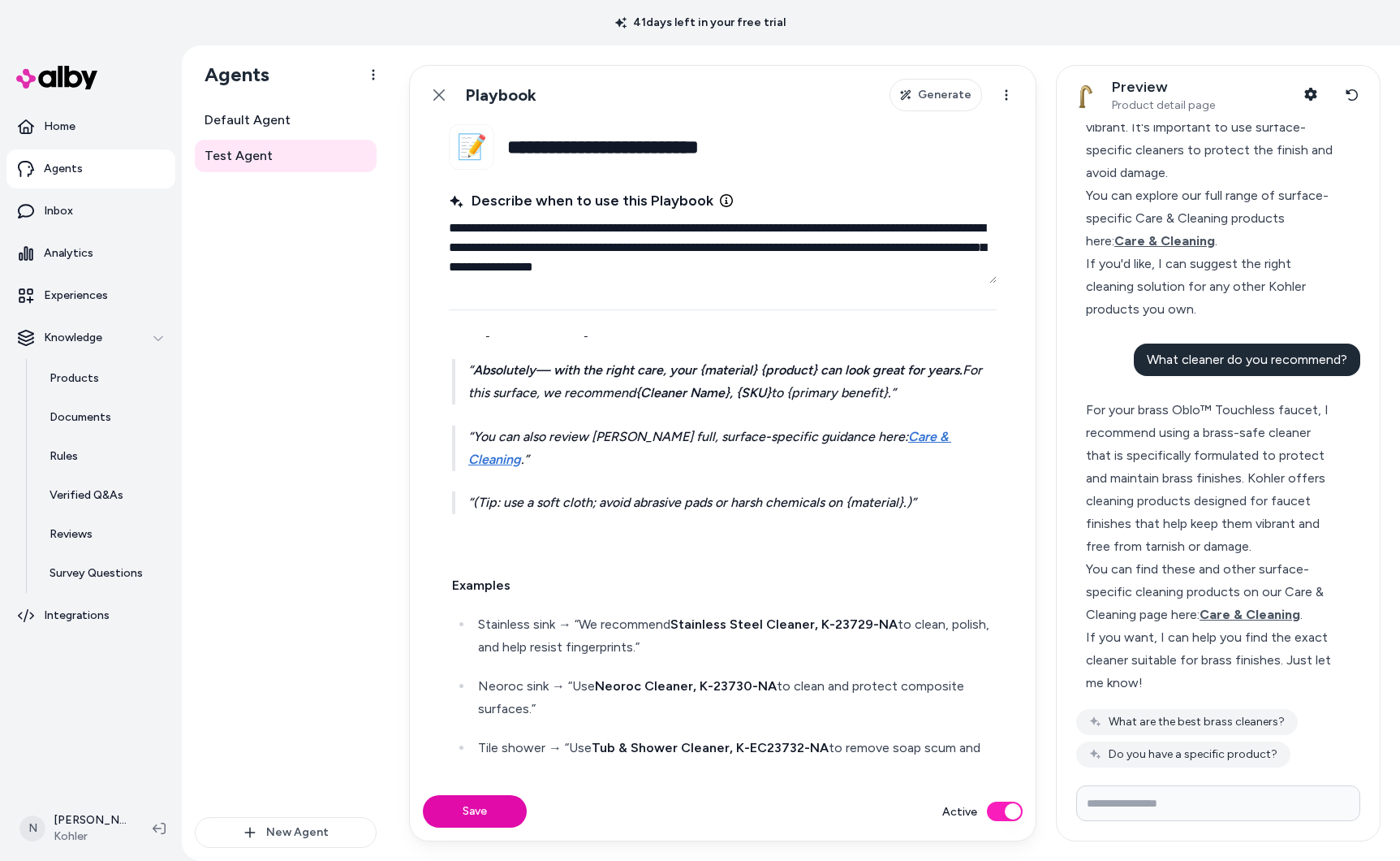
scroll to position [1205, 0]
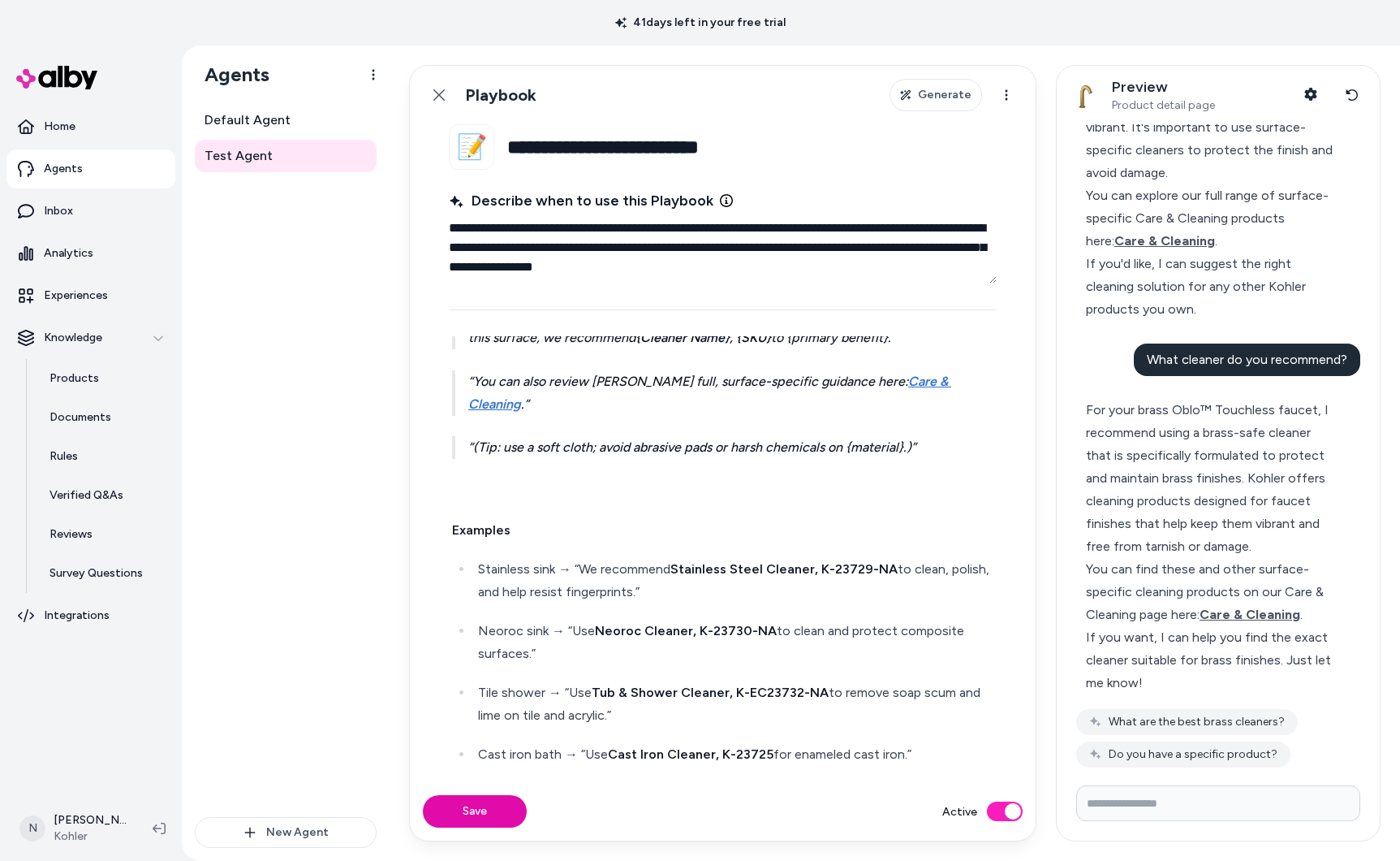
click at [504, 815] on button "Save" at bounding box center [474, 811] width 103 height 33
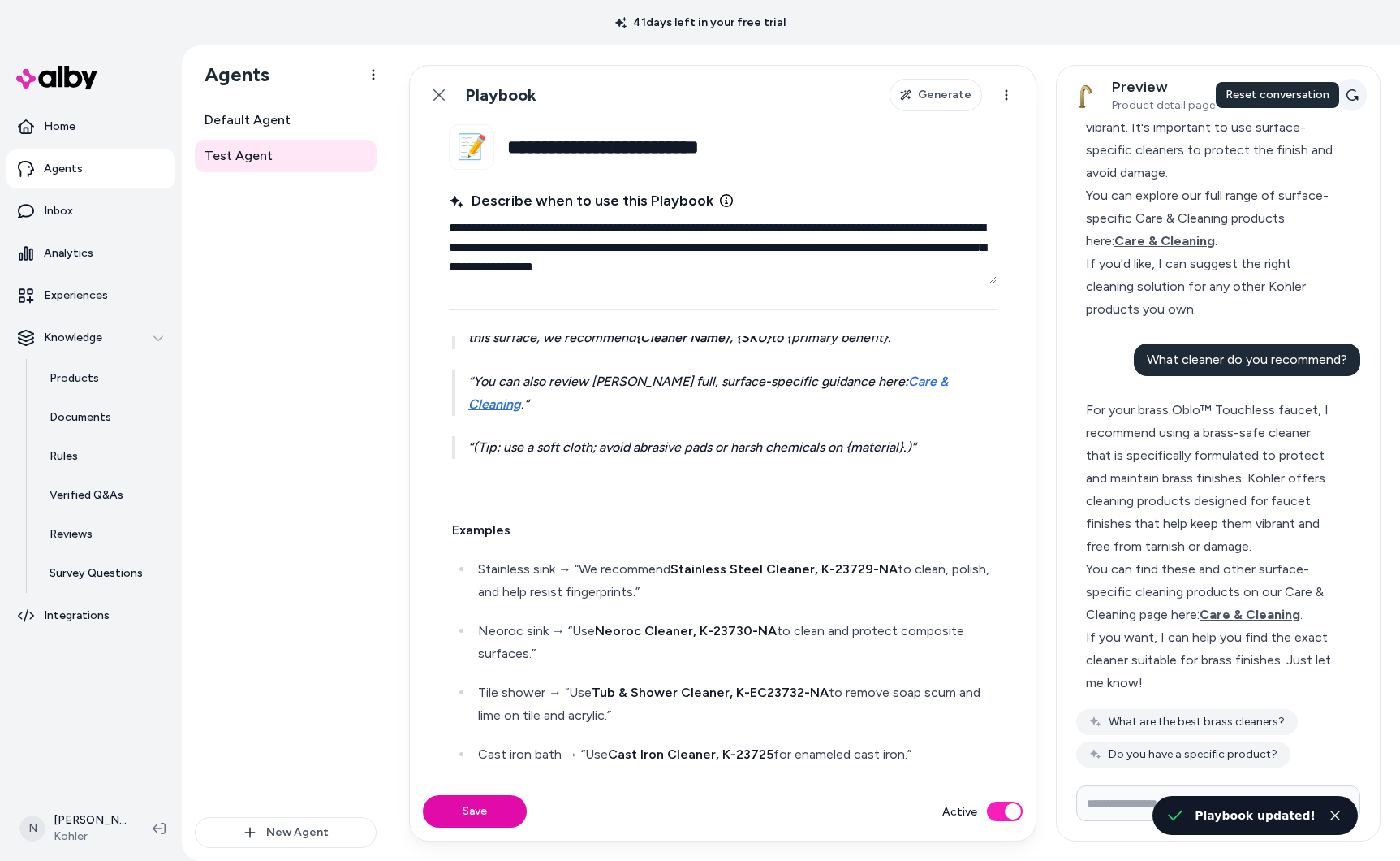
click at [1341, 95] on button "Reset conversation" at bounding box center [1351, 95] width 30 height 33
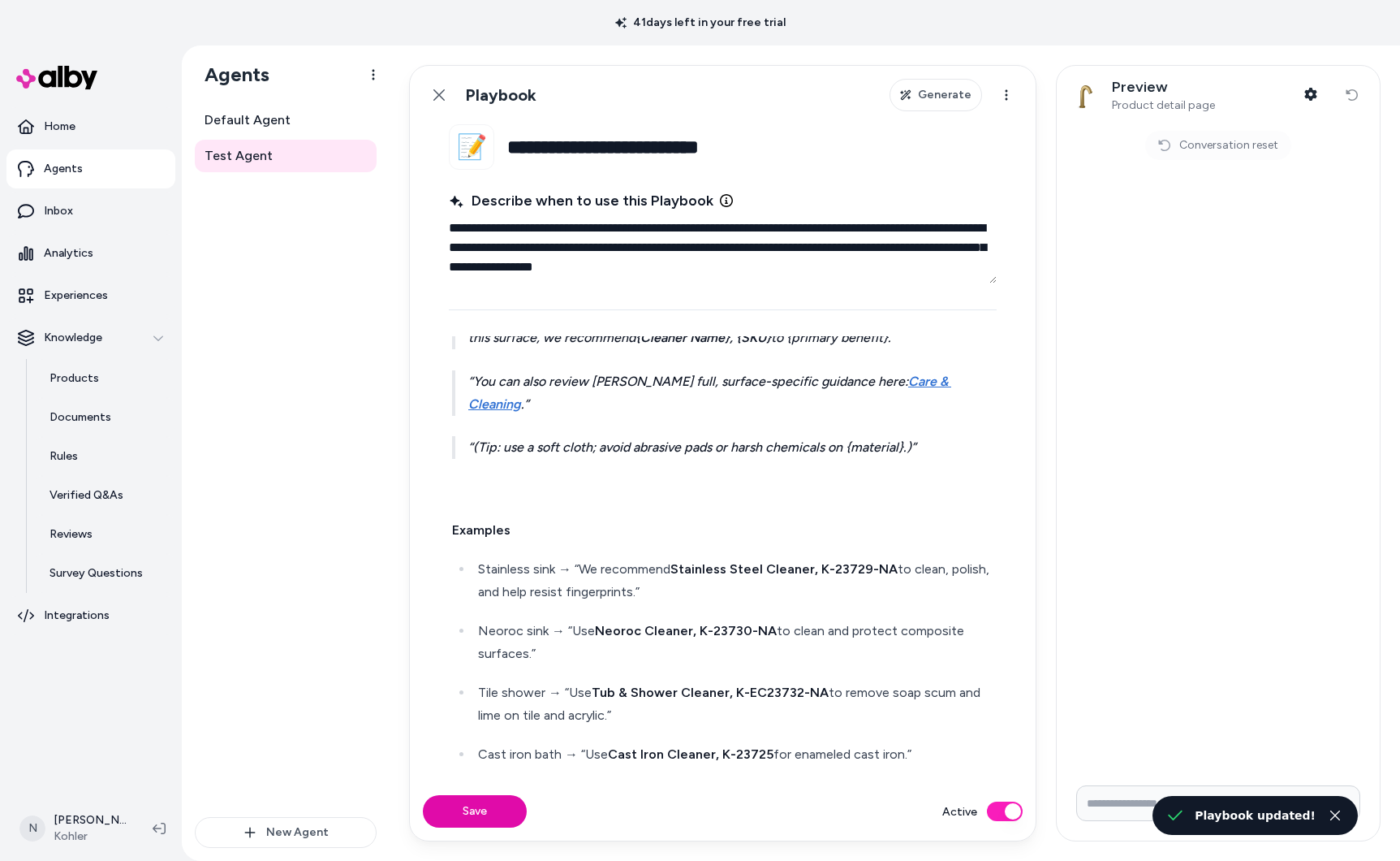
click at [1134, 796] on input "Write your prompt here" at bounding box center [1218, 803] width 284 height 36
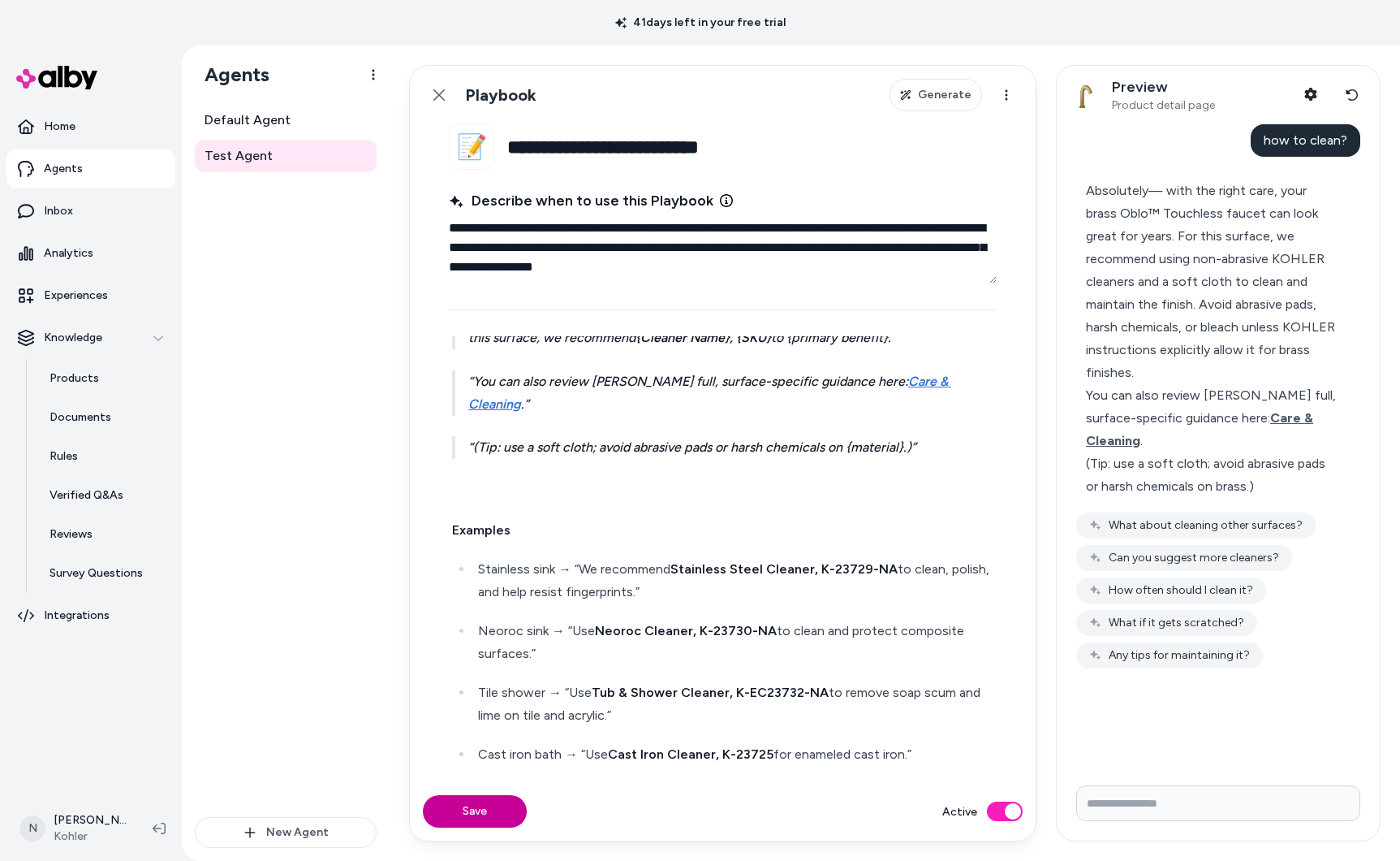
click at [498, 810] on button "Save" at bounding box center [474, 811] width 103 height 33
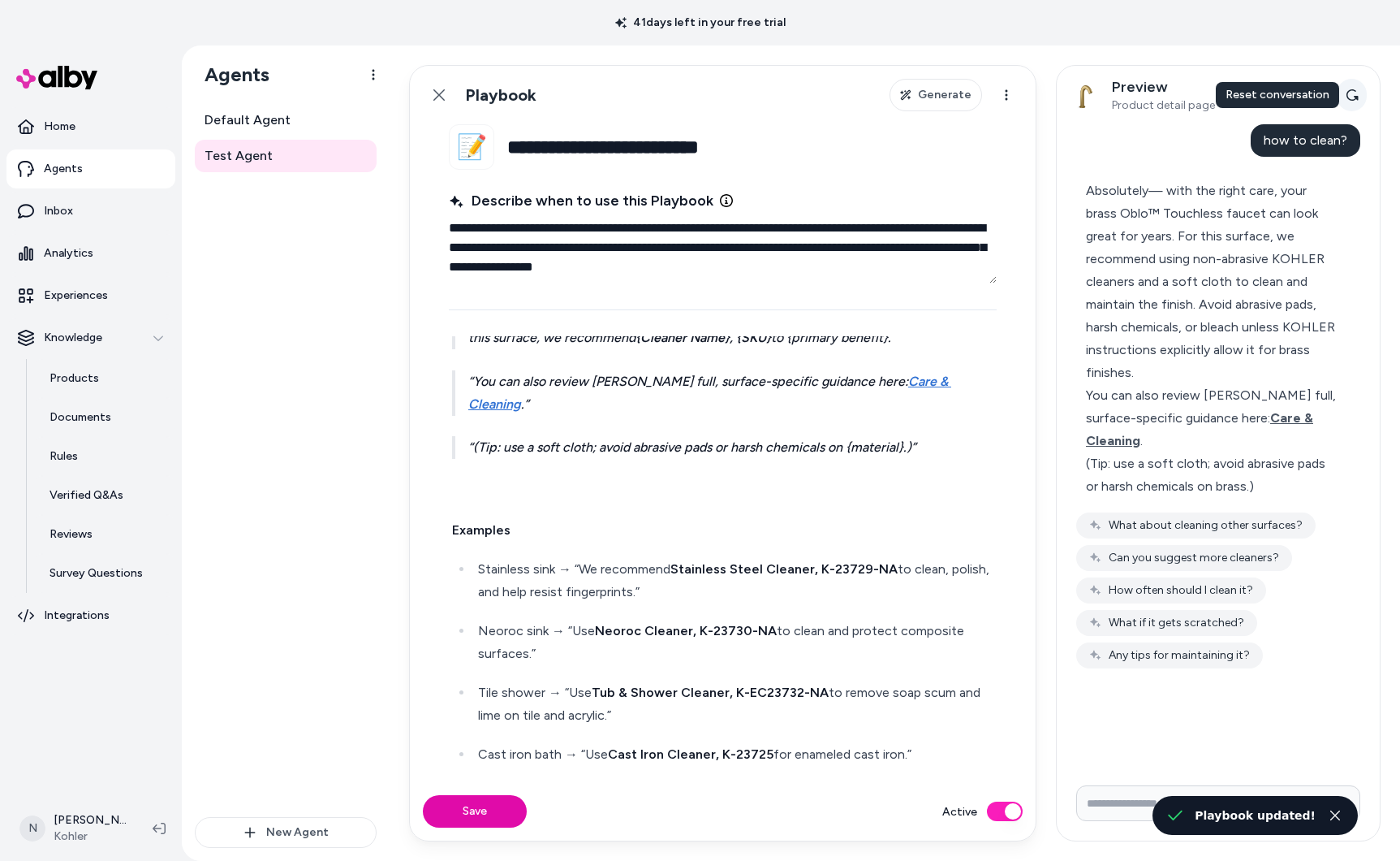
click at [1345, 100] on icon at bounding box center [1352, 95] width 13 height 13
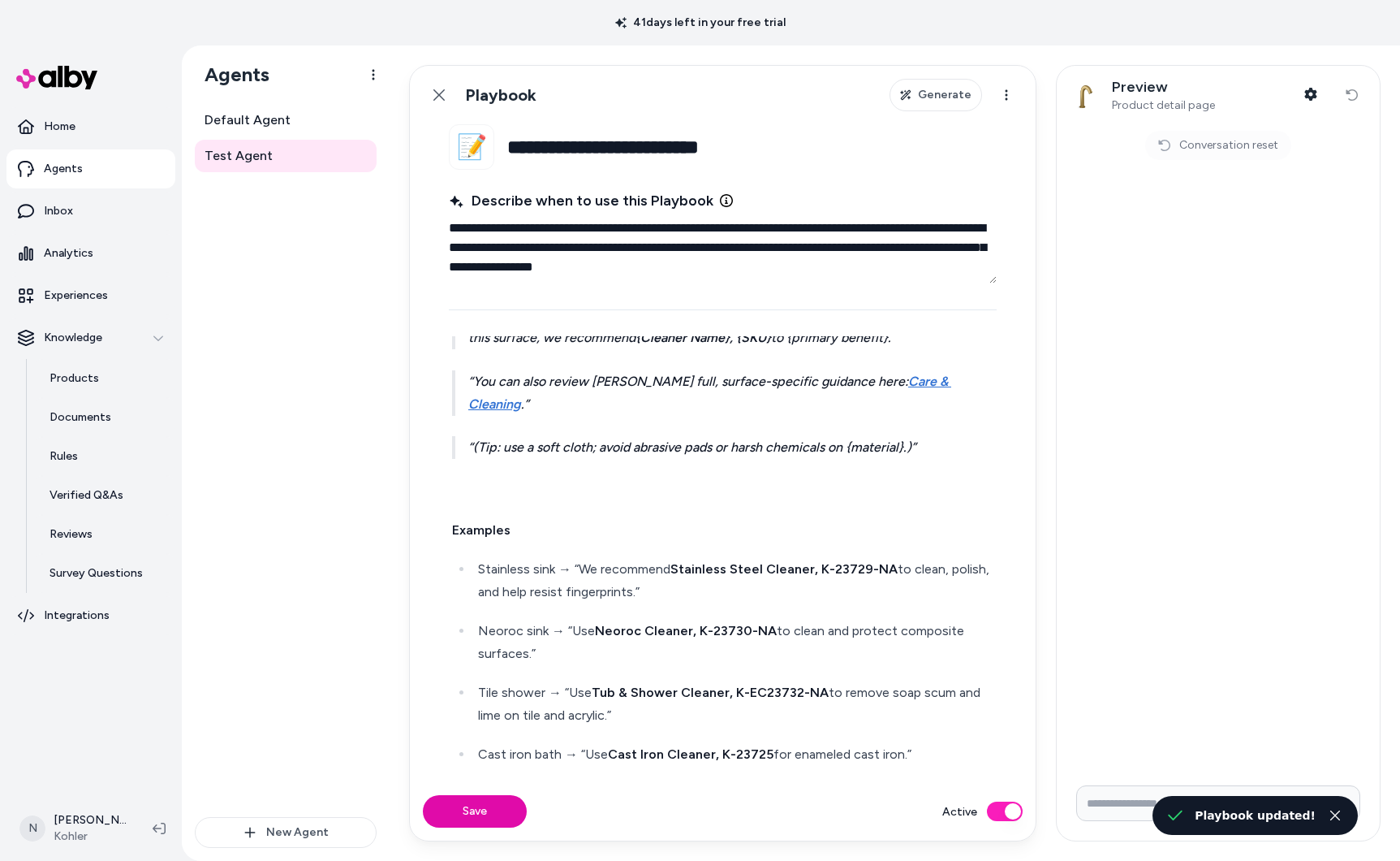
click at [1138, 798] on input "Write your prompt here" at bounding box center [1218, 803] width 284 height 36
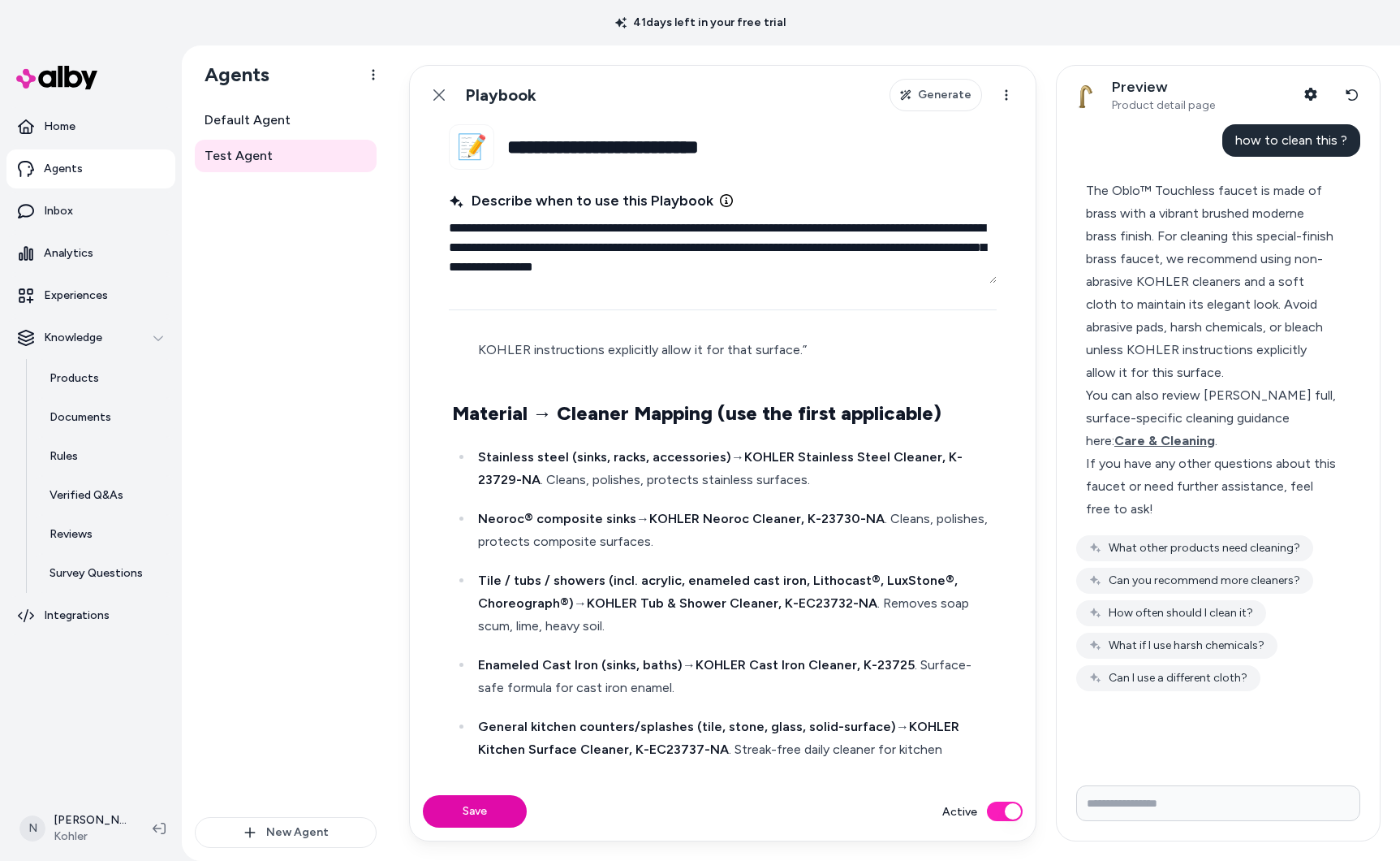
scroll to position [356, 0]
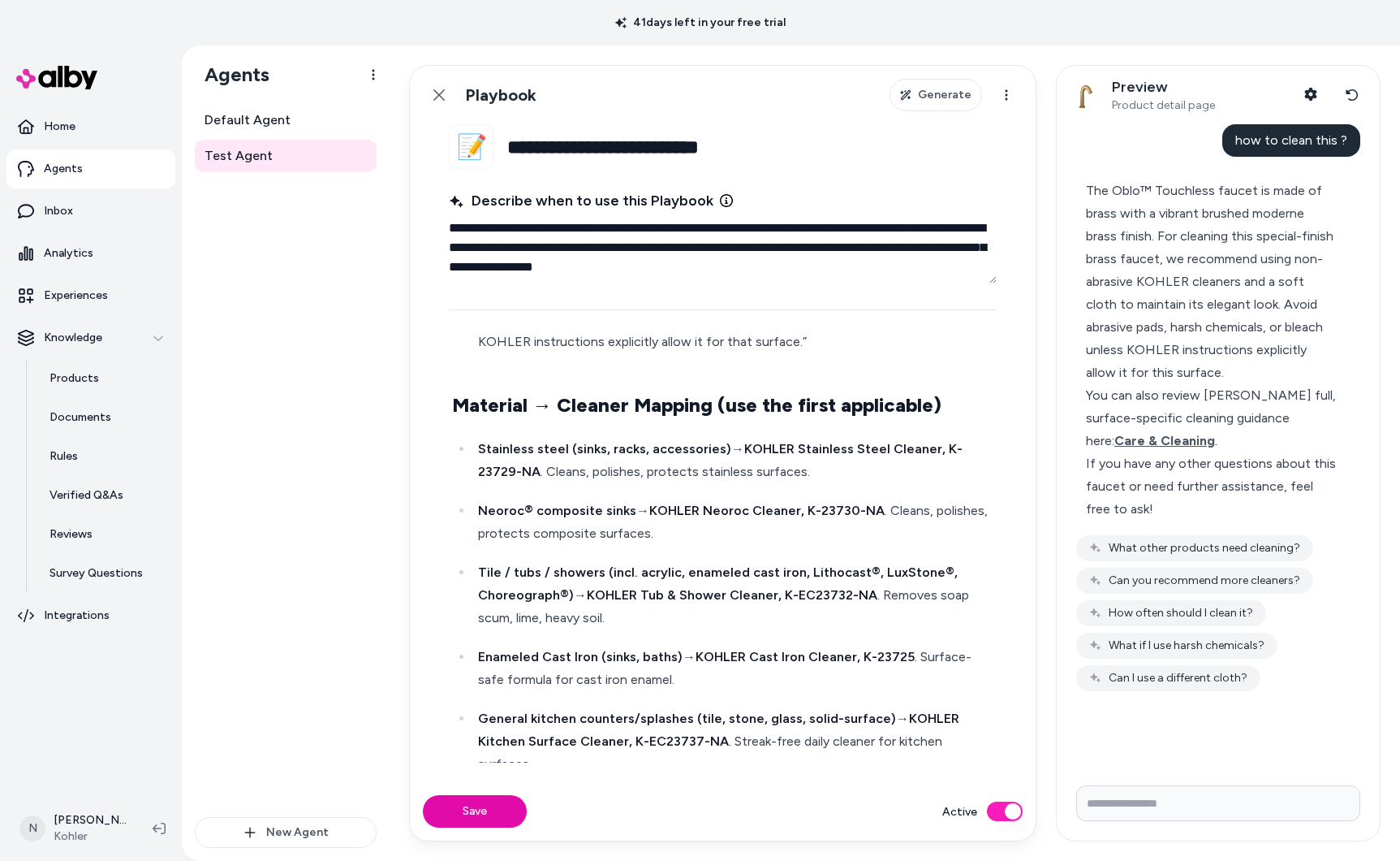
click at [482, 430] on div "Identify context from the user’s message and/or product metadata: product type …" at bounding box center [723, 837] width 548 height 1638
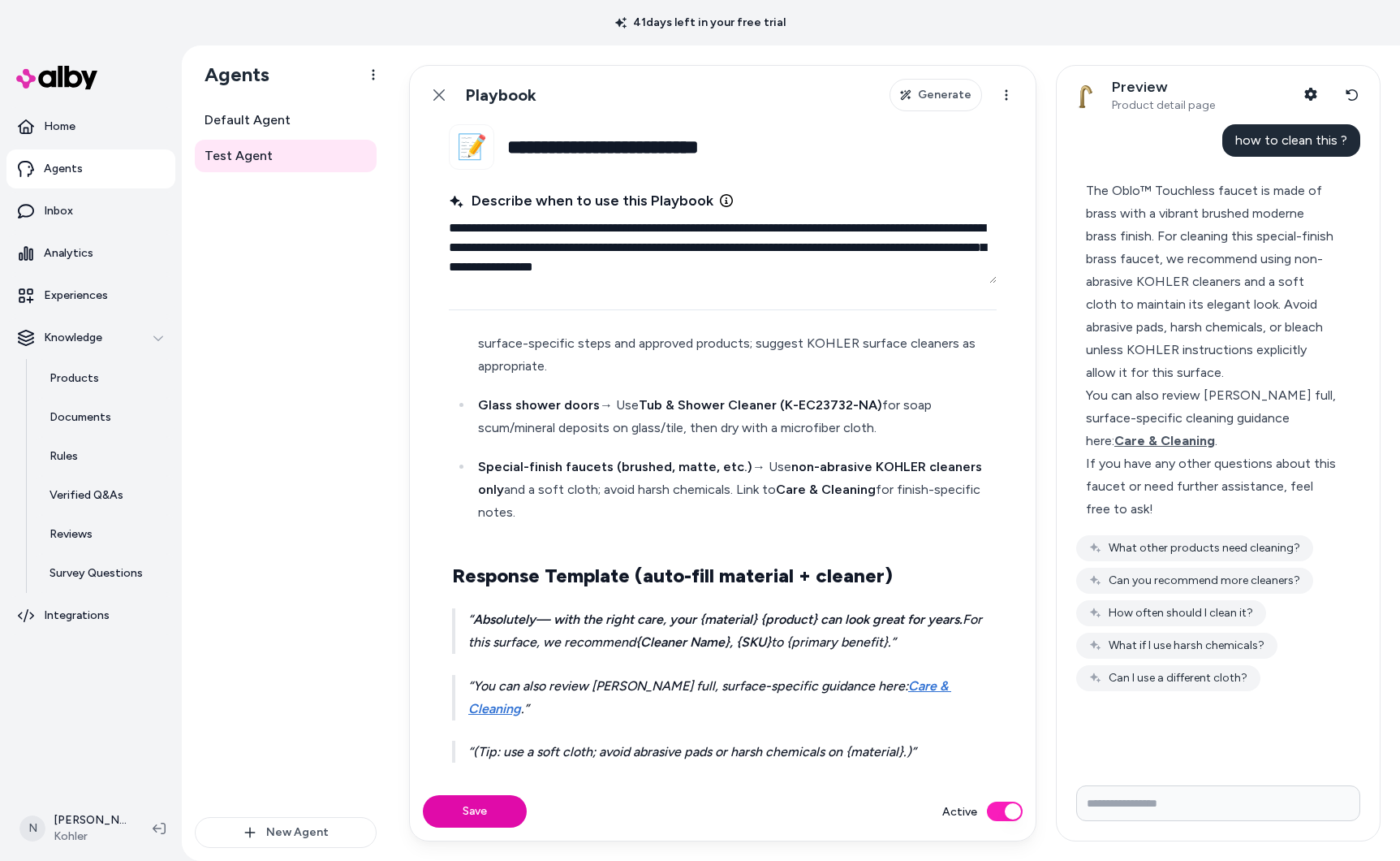
drag, startPoint x: 474, startPoint y: 444, endPoint x: 701, endPoint y: 489, distance: 231.4
click at [701, 489] on ul "Stainless steel (sinks, racks, accessories) → KOHLER Stainless Steel Cleaner, K…" at bounding box center [723, 209] width 541 height 630
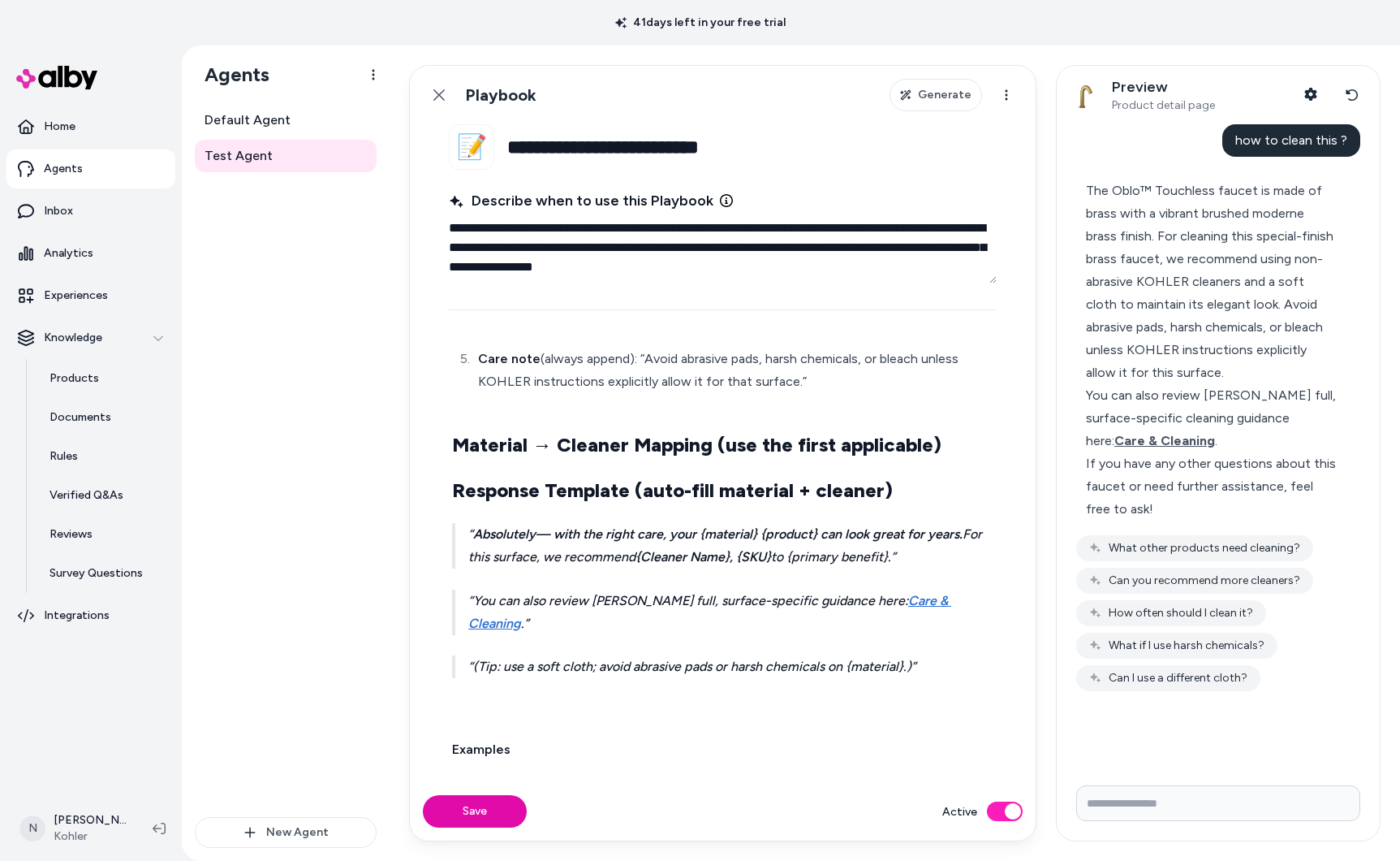
scroll to position [304, 0]
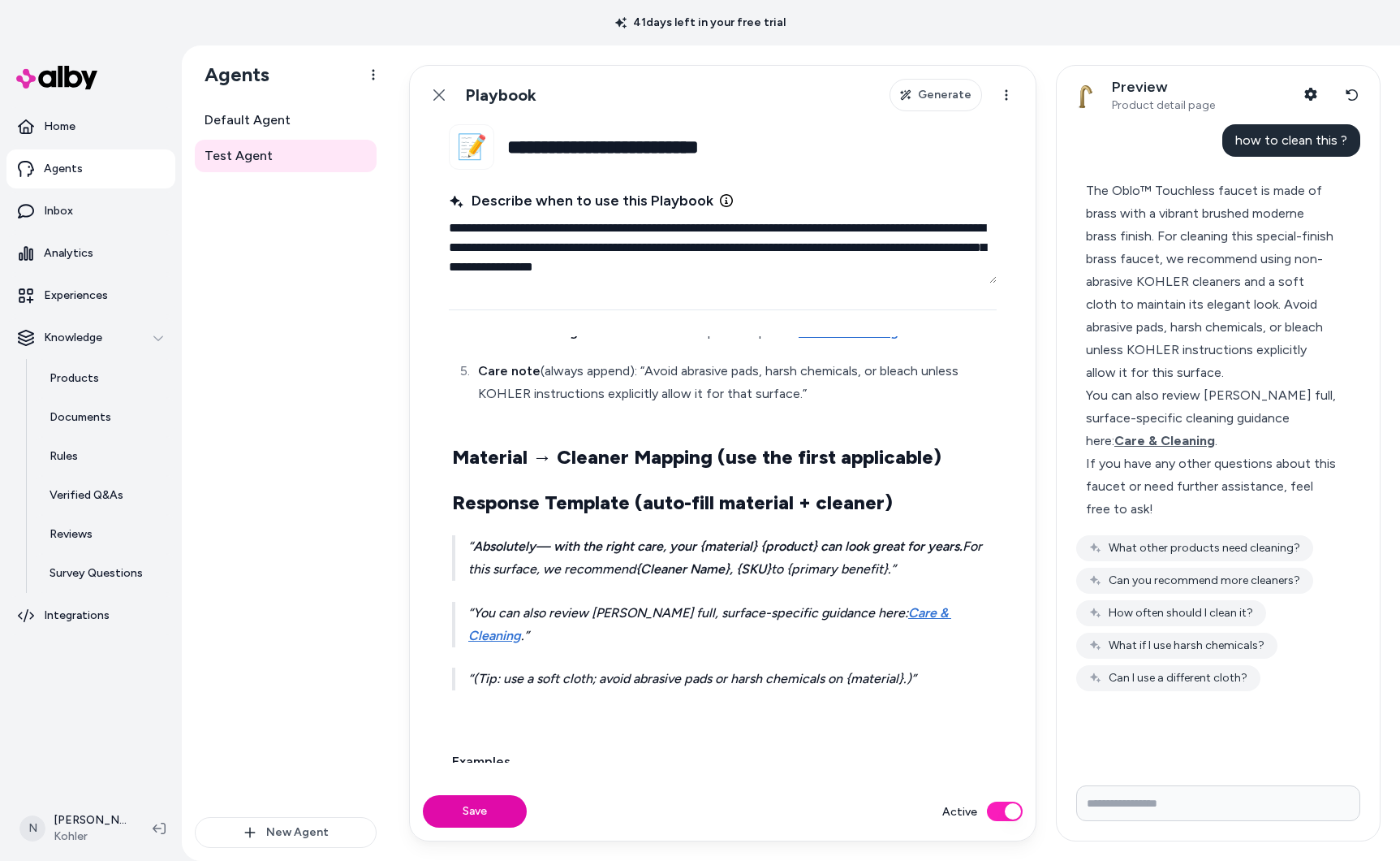
click at [937, 470] on h2 "Material → Cleaner Mapping (use the first applicable)" at bounding box center [723, 457] width 541 height 26
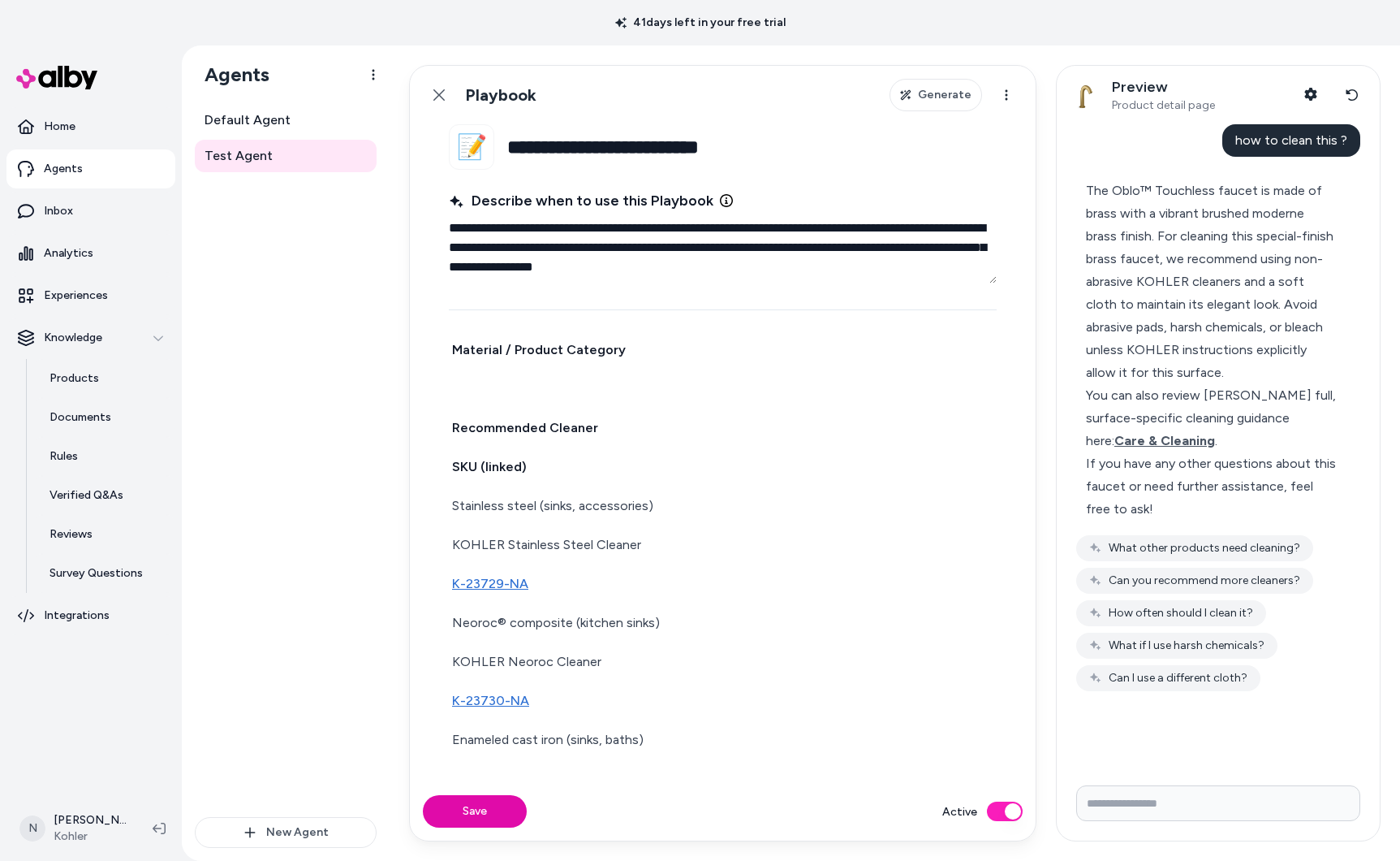
scroll to position [399, 0]
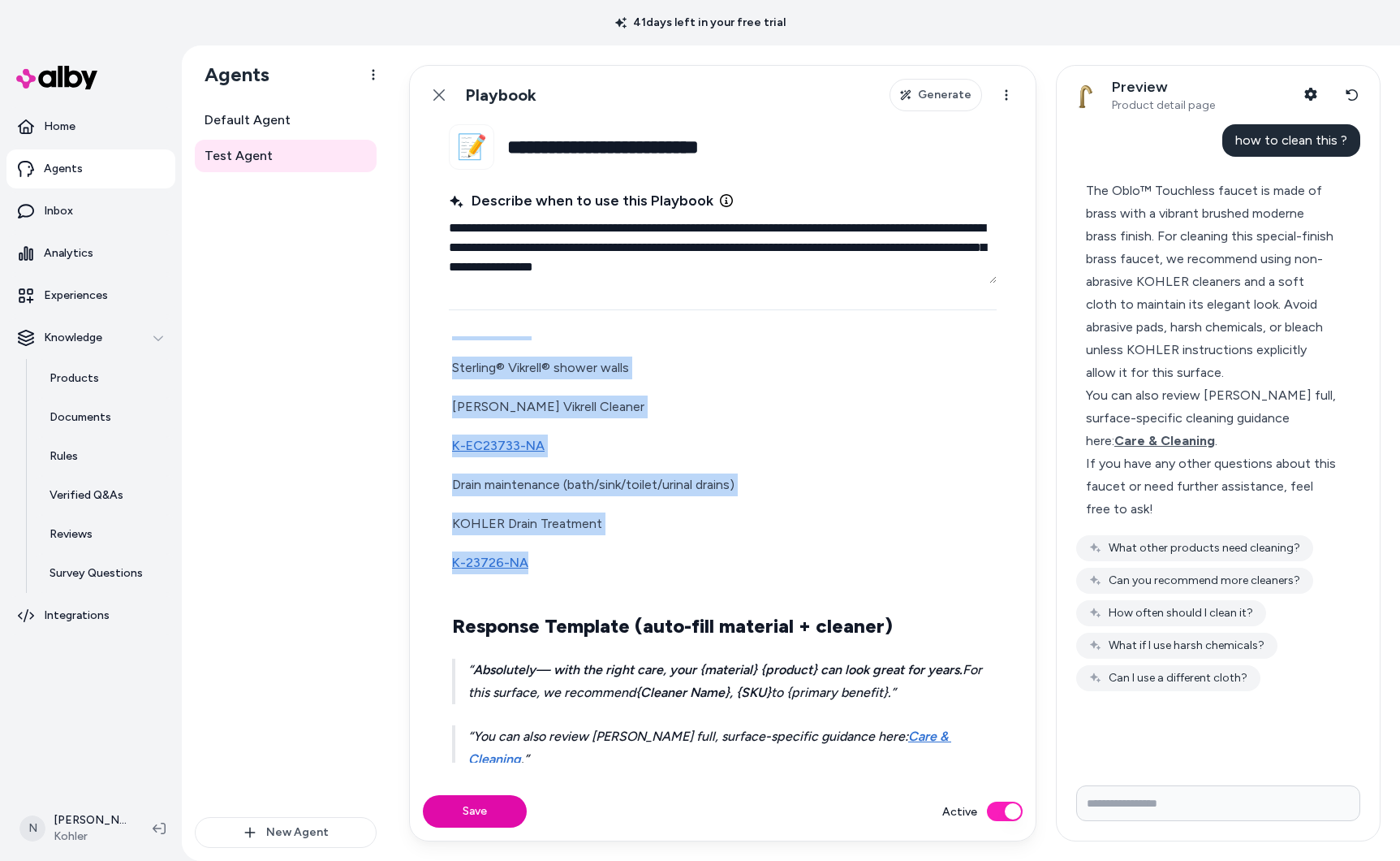
drag, startPoint x: 458, startPoint y: 430, endPoint x: 569, endPoint y: 565, distance: 174.8
click at [569, 565] on div "Identify context from the user’s message and/or product metadata: product type …" at bounding box center [723, 51] width 548 height 2223
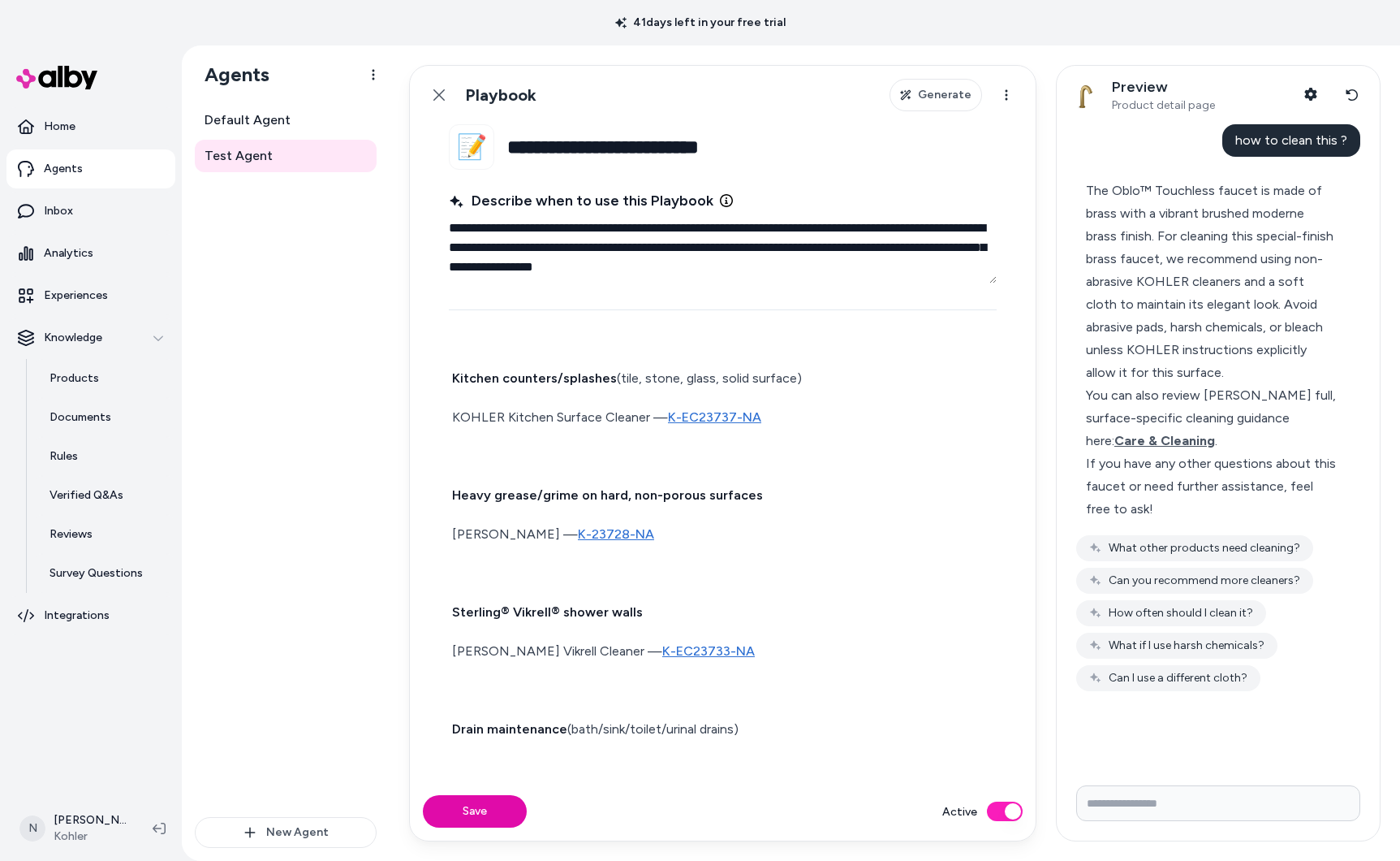
scroll to position [1076, 0]
click at [529, 567] on p at bounding box center [723, 571] width 541 height 23
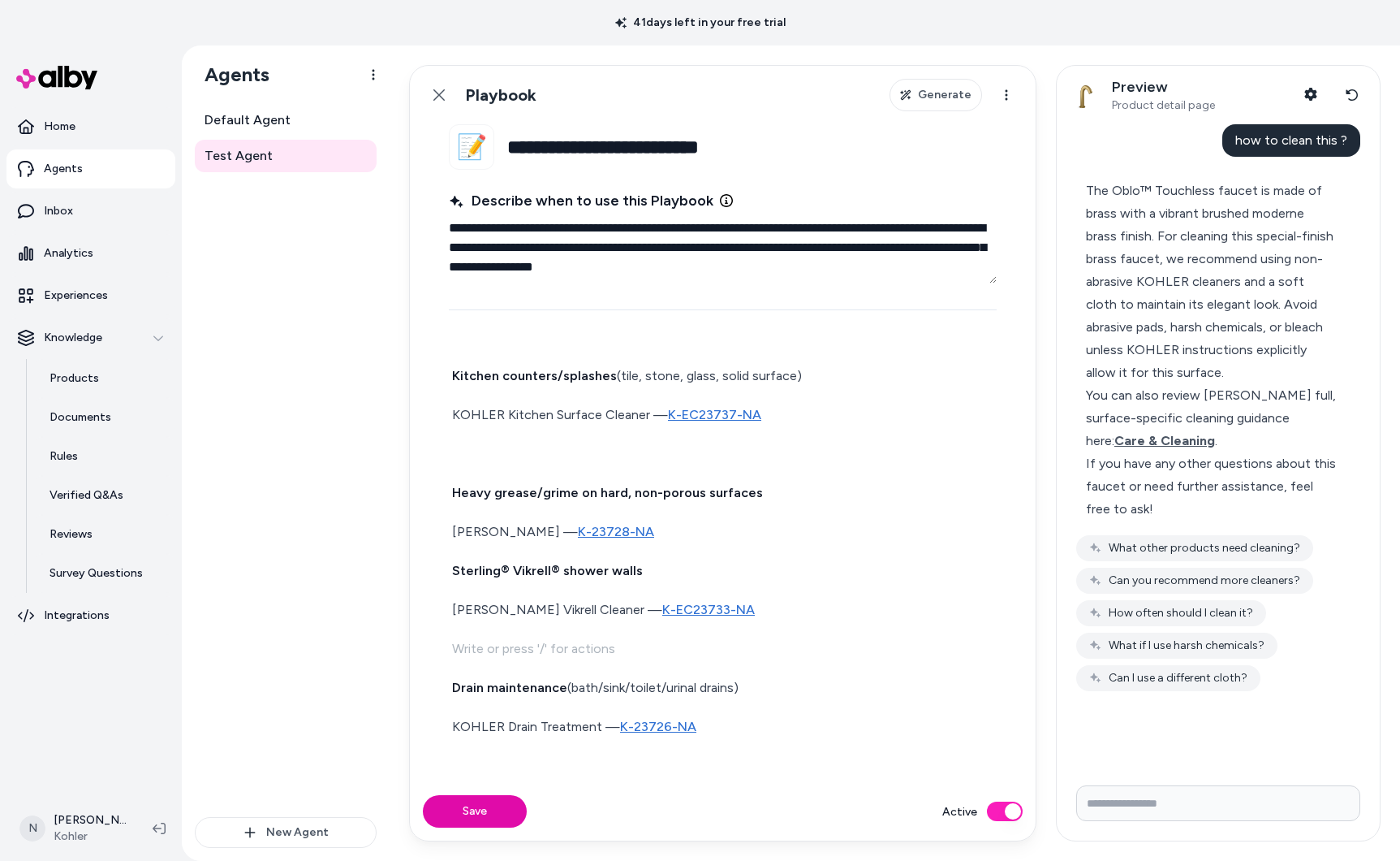
click at [517, 654] on p at bounding box center [723, 649] width 541 height 23
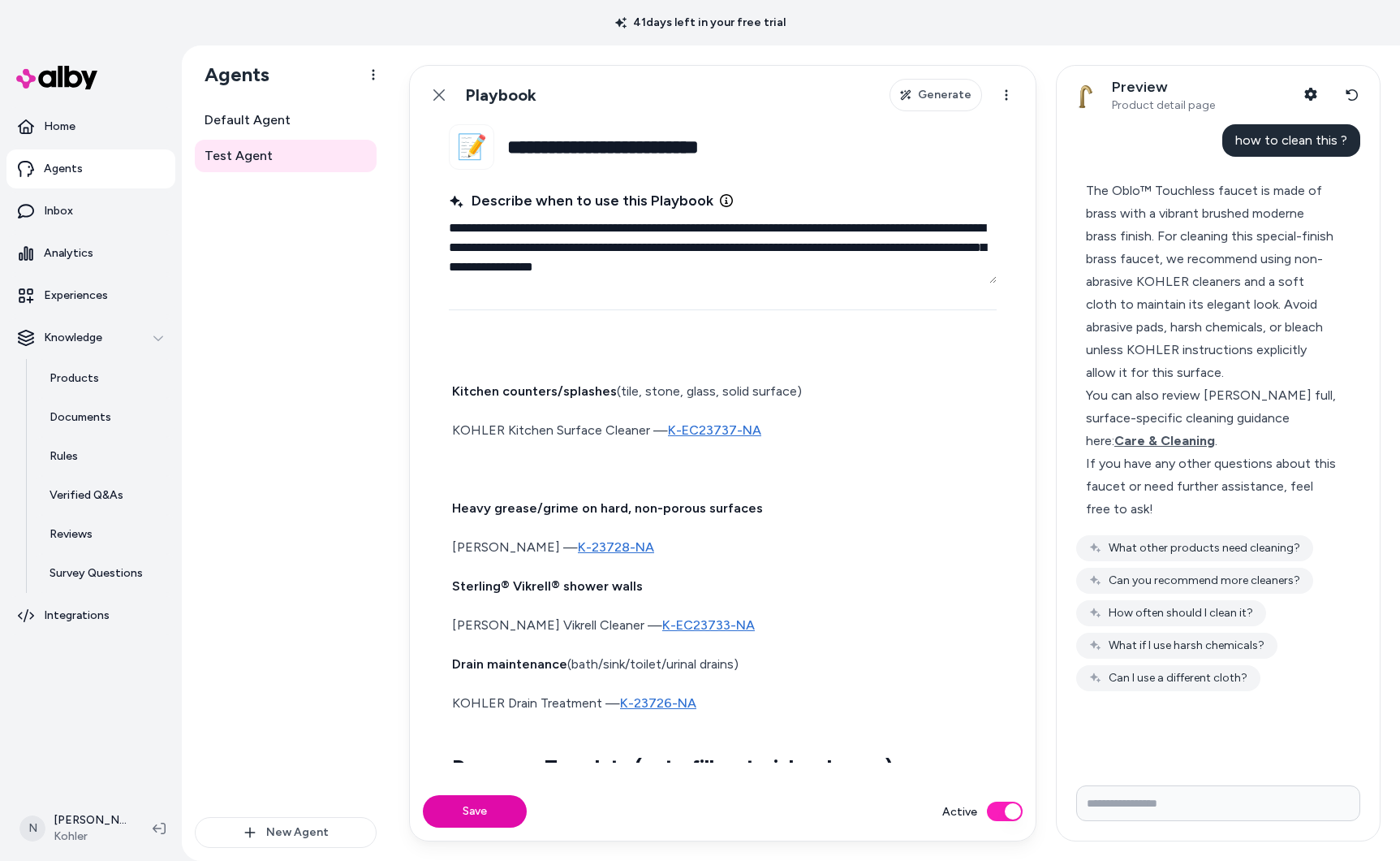
scroll to position [1028, 0]
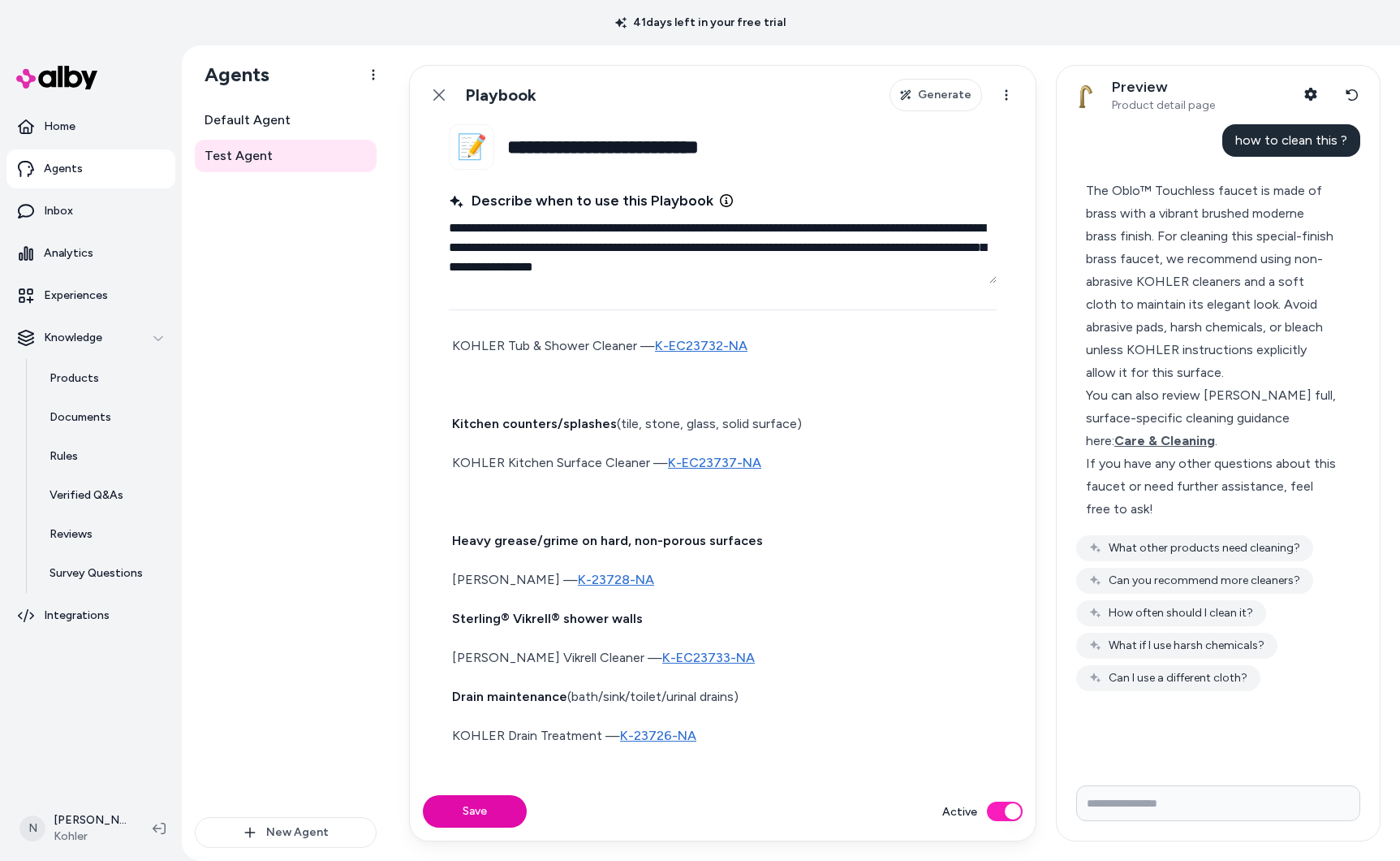
click at [478, 501] on p at bounding box center [723, 502] width 541 height 23
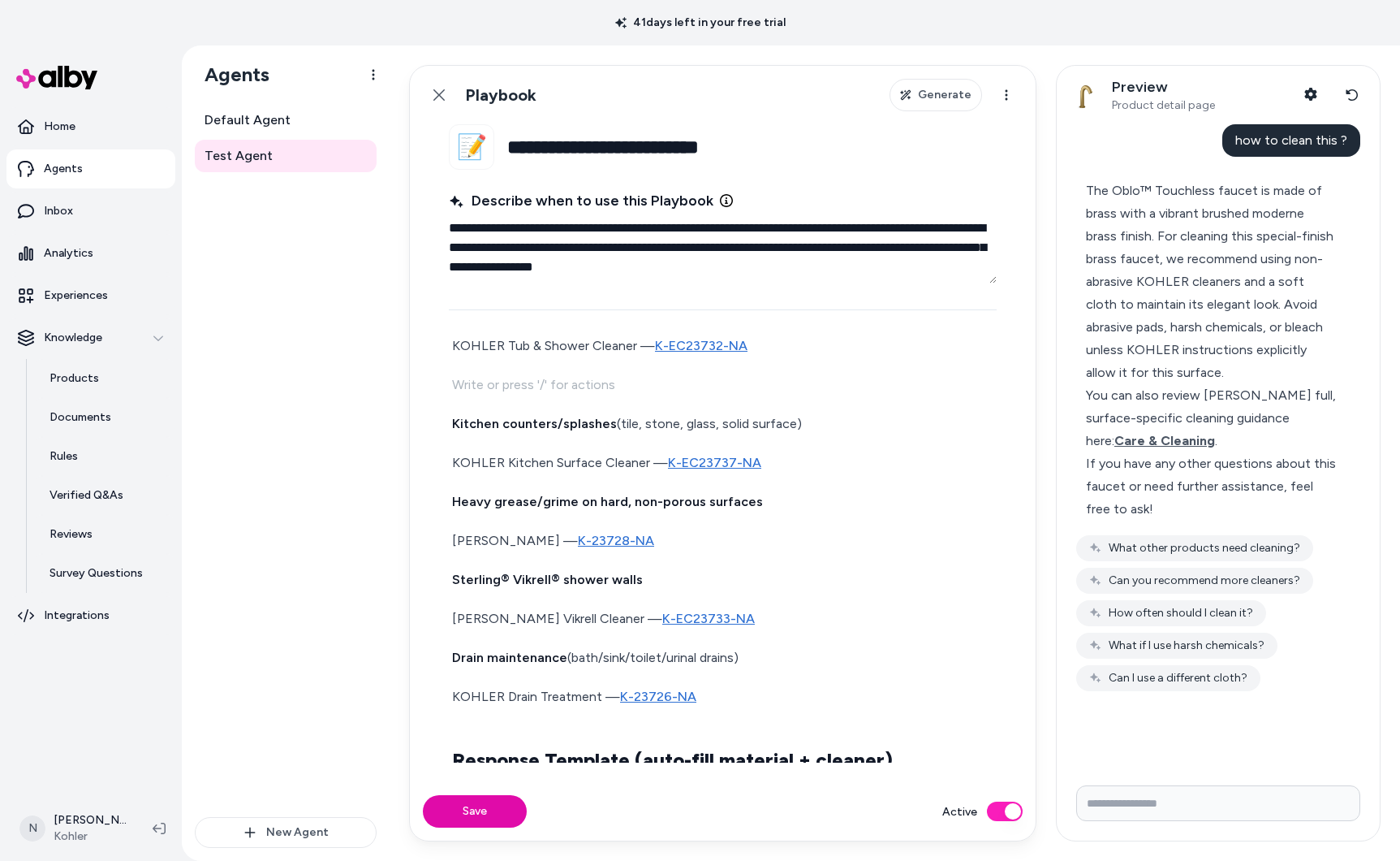
click at [478, 377] on p at bounding box center [723, 385] width 541 height 23
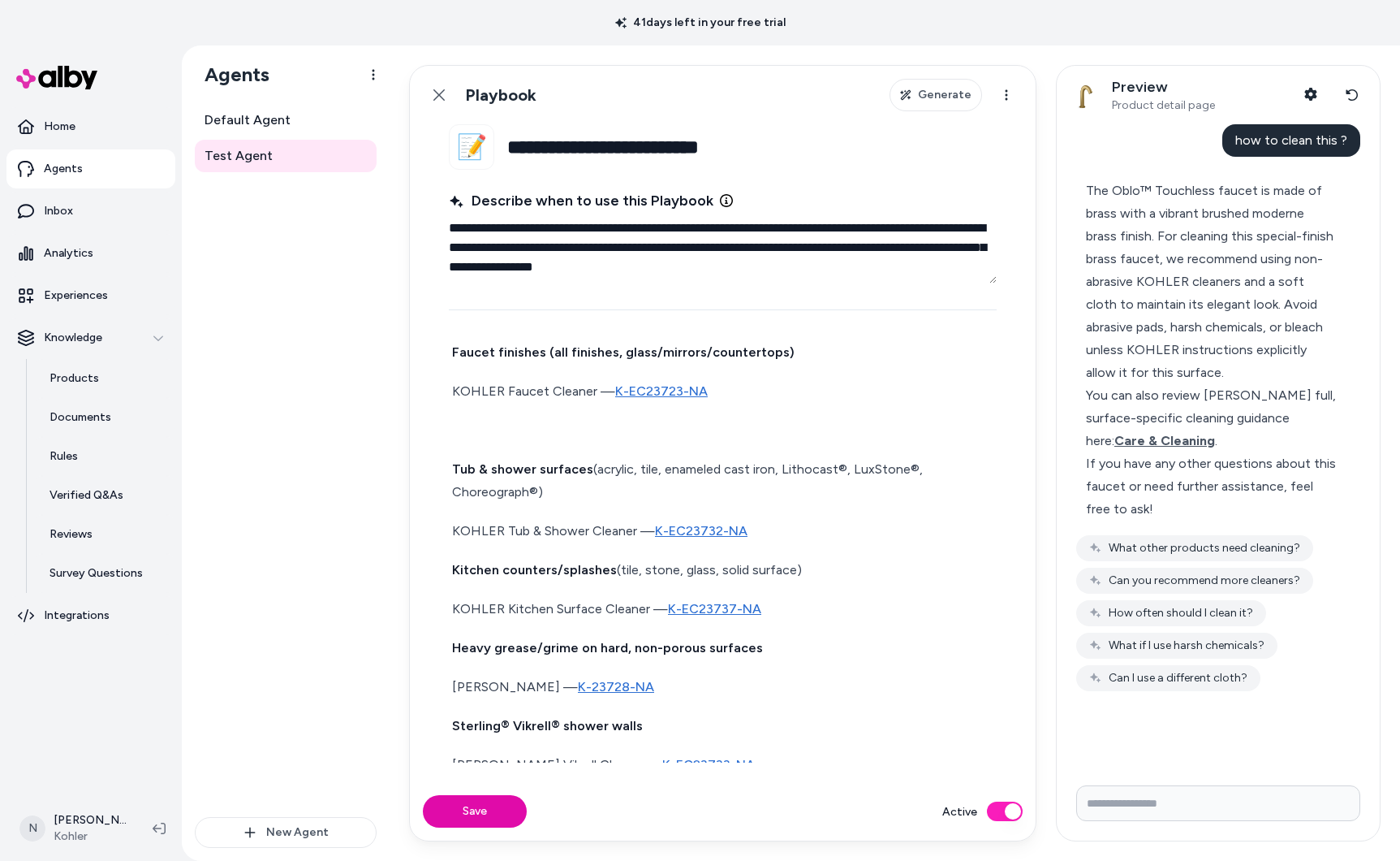
click at [490, 430] on p at bounding box center [723, 430] width 541 height 23
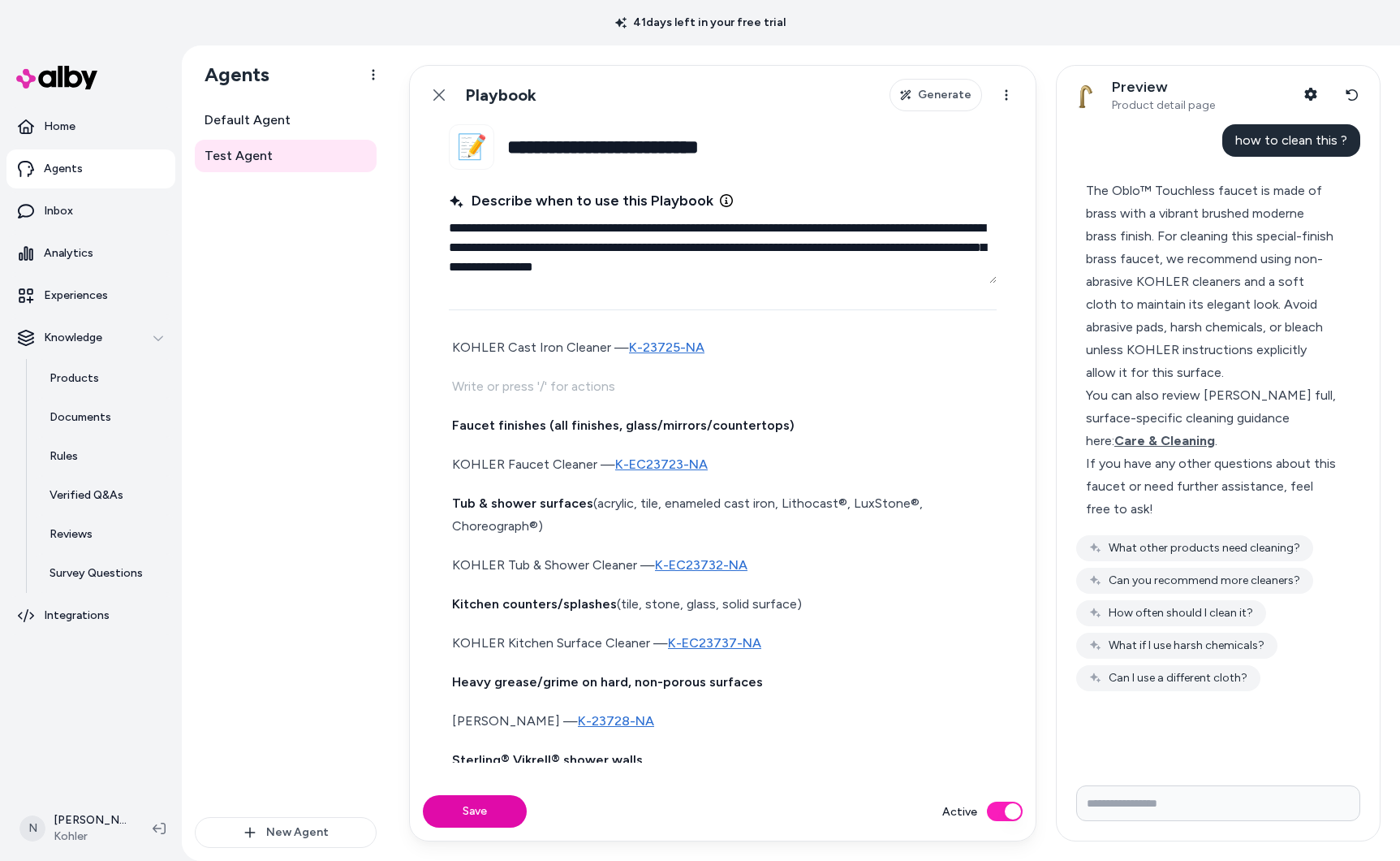
click at [480, 380] on p at bounding box center [723, 386] width 541 height 23
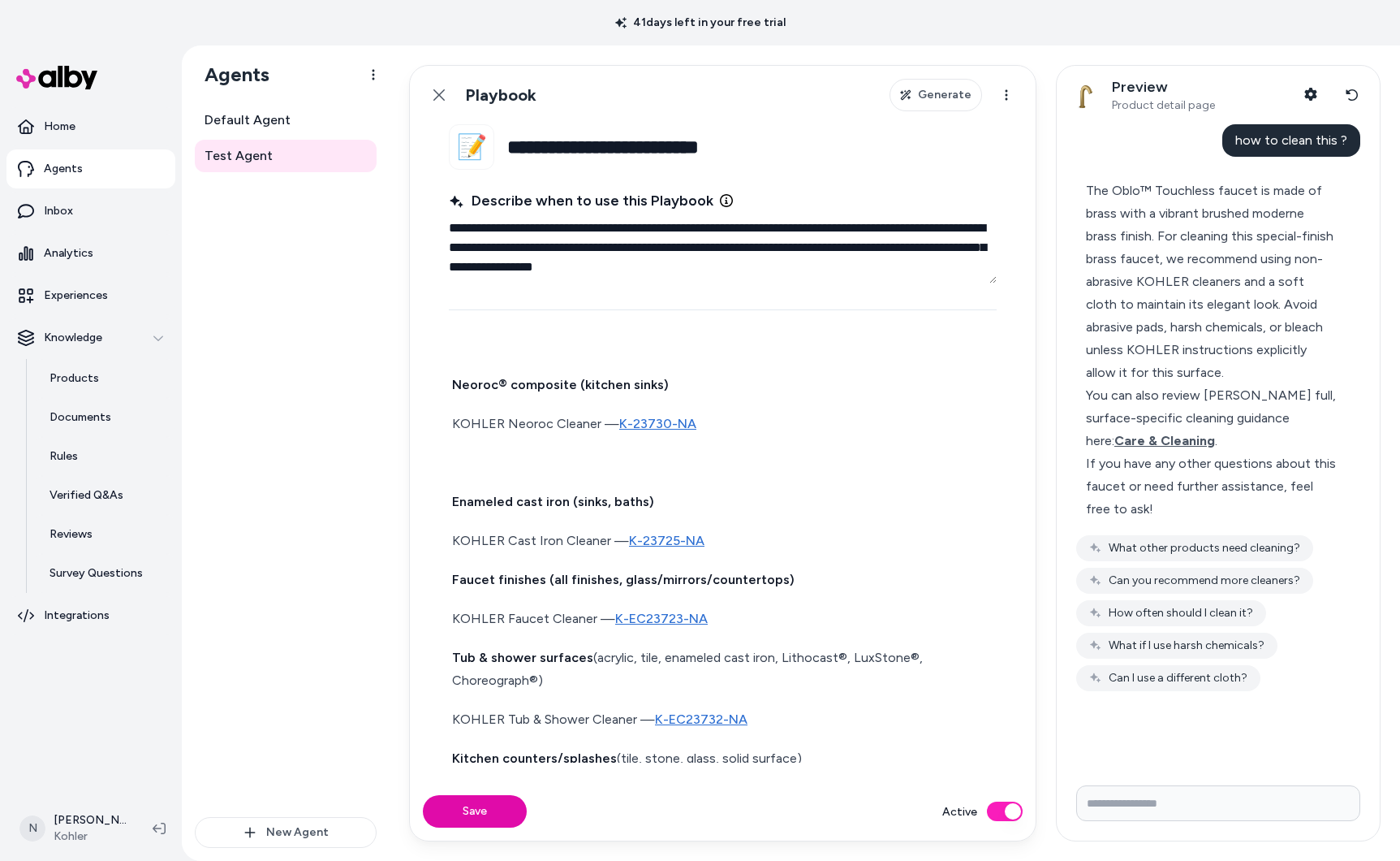
scroll to position [545, 0]
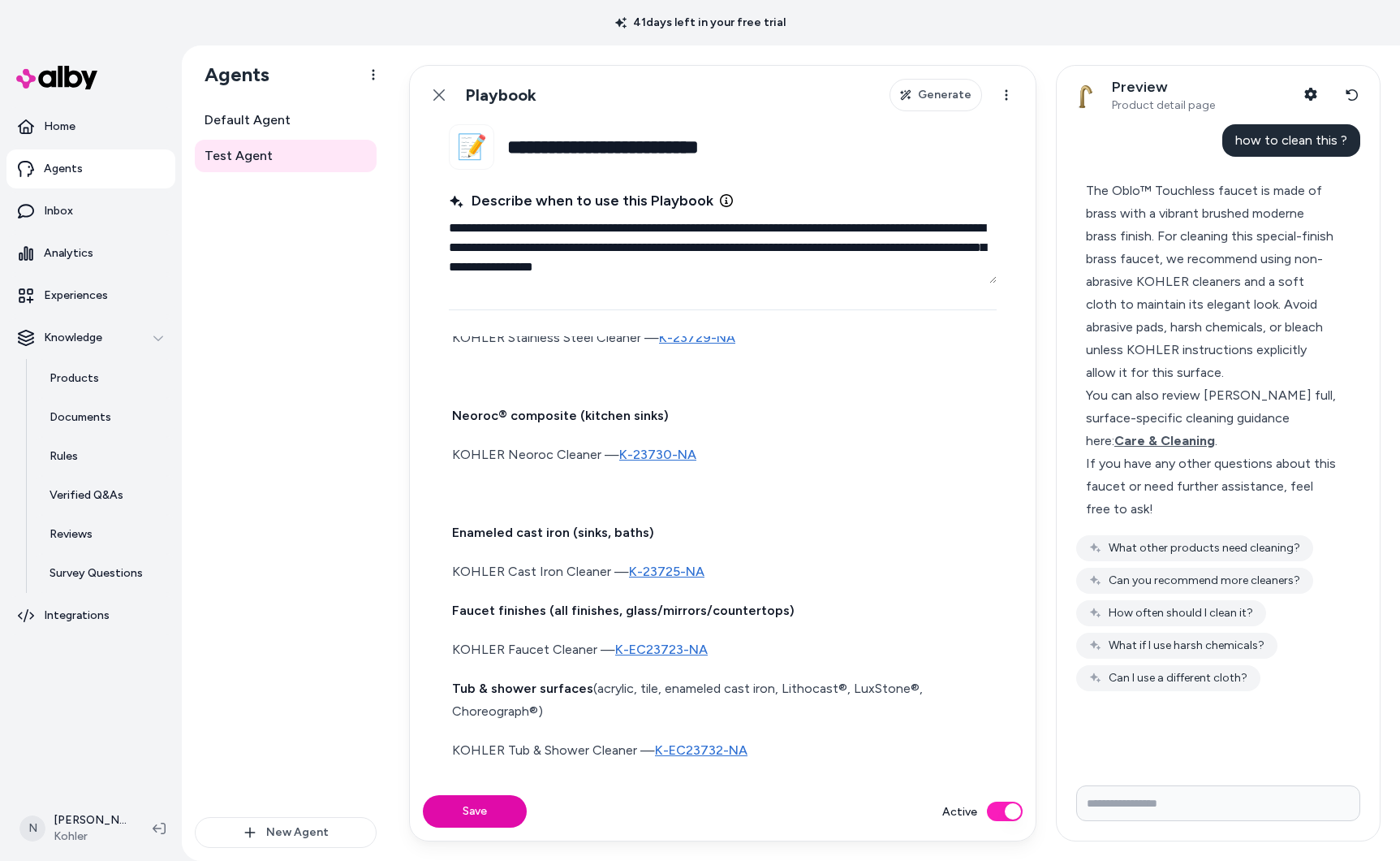
click at [506, 488] on p at bounding box center [723, 494] width 541 height 23
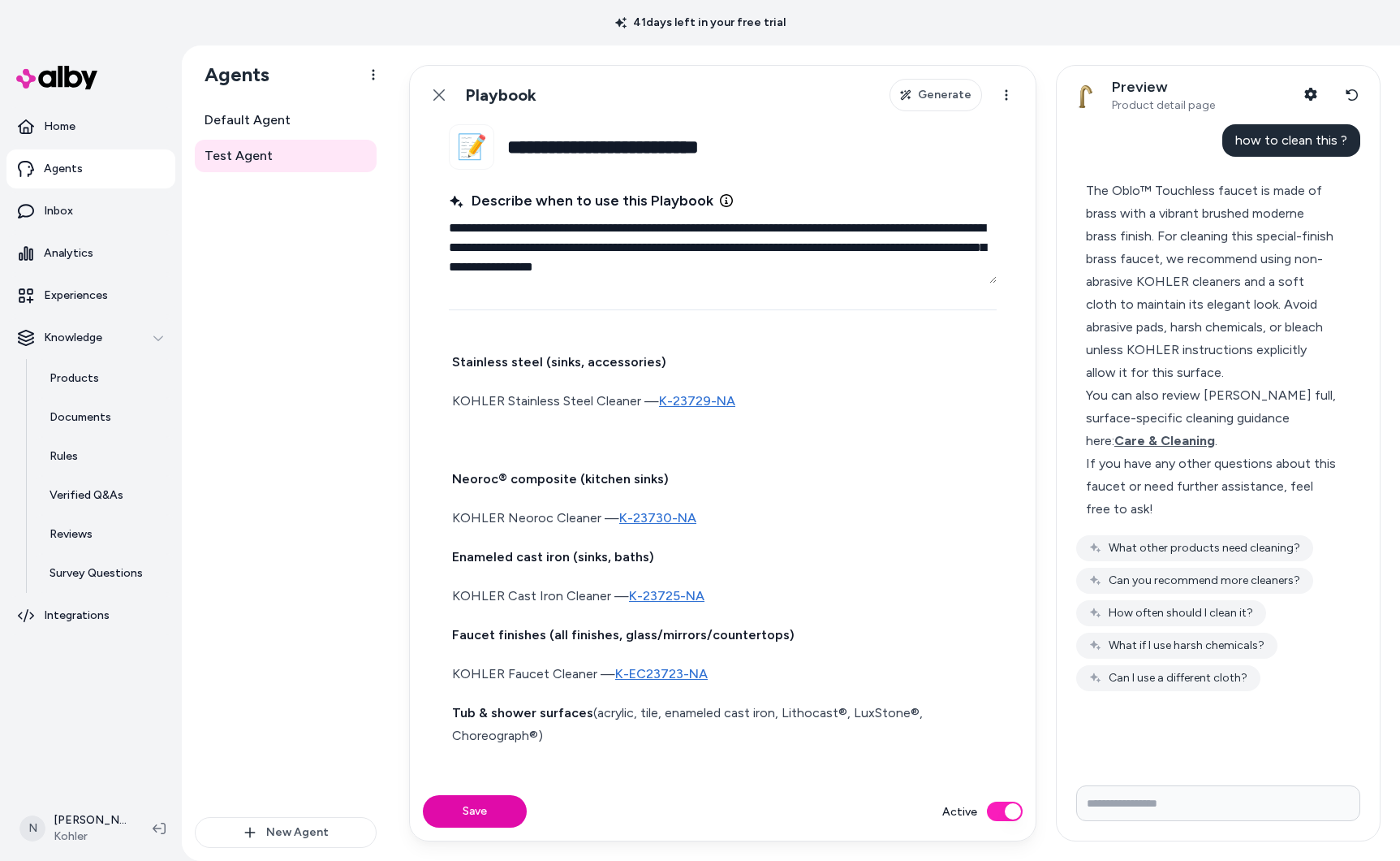
click at [495, 417] on div "Identify context from the user’s message and/or product metadata: product type …" at bounding box center [723, 790] width 548 height 1794
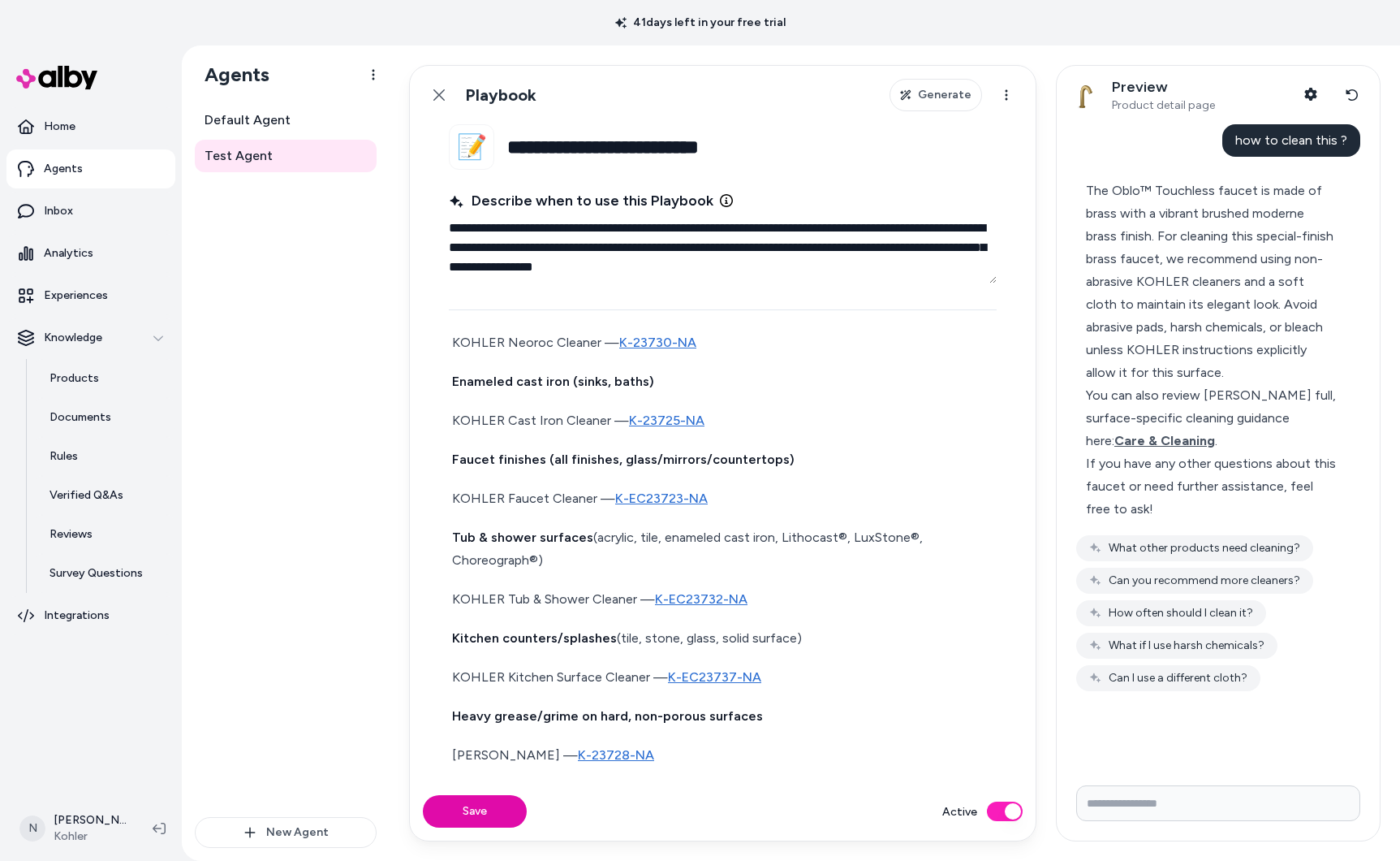
scroll to position [619, 0]
click at [472, 821] on button "Save" at bounding box center [474, 811] width 103 height 33
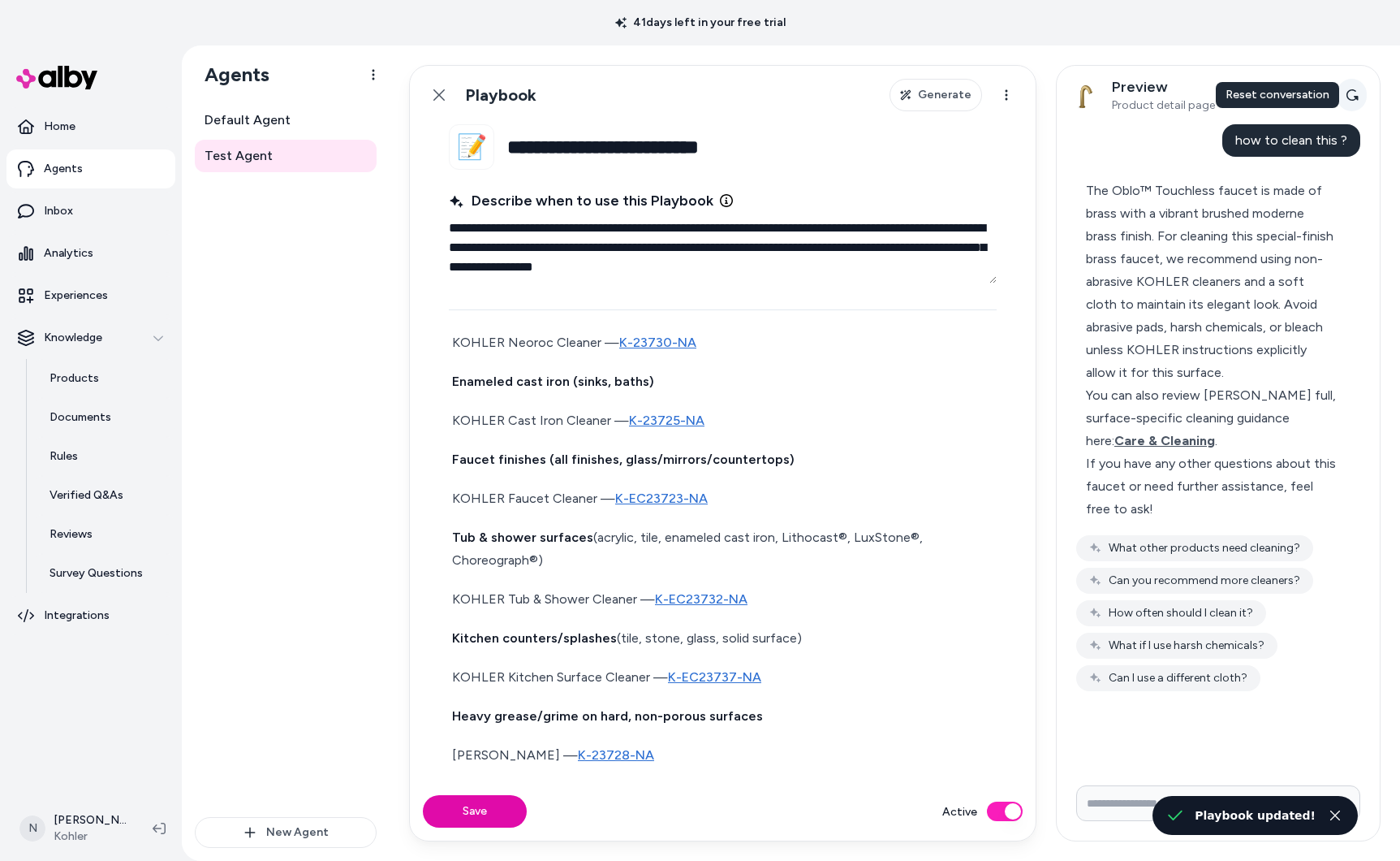
click at [1347, 101] on icon at bounding box center [1352, 95] width 13 height 13
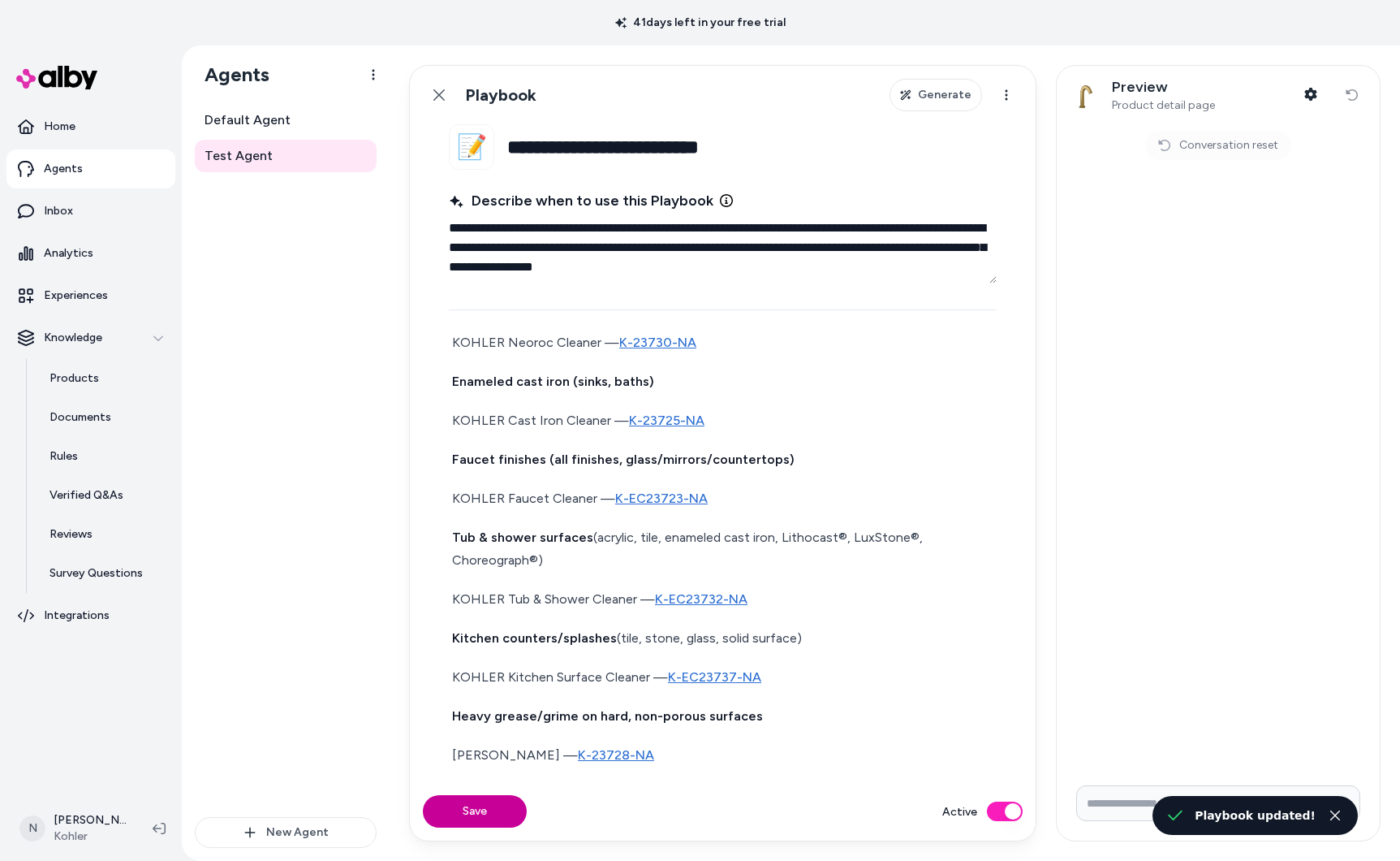
click at [500, 807] on button "Save" at bounding box center [474, 811] width 103 height 33
click at [1117, 806] on input "Write your prompt here" at bounding box center [1218, 803] width 284 height 36
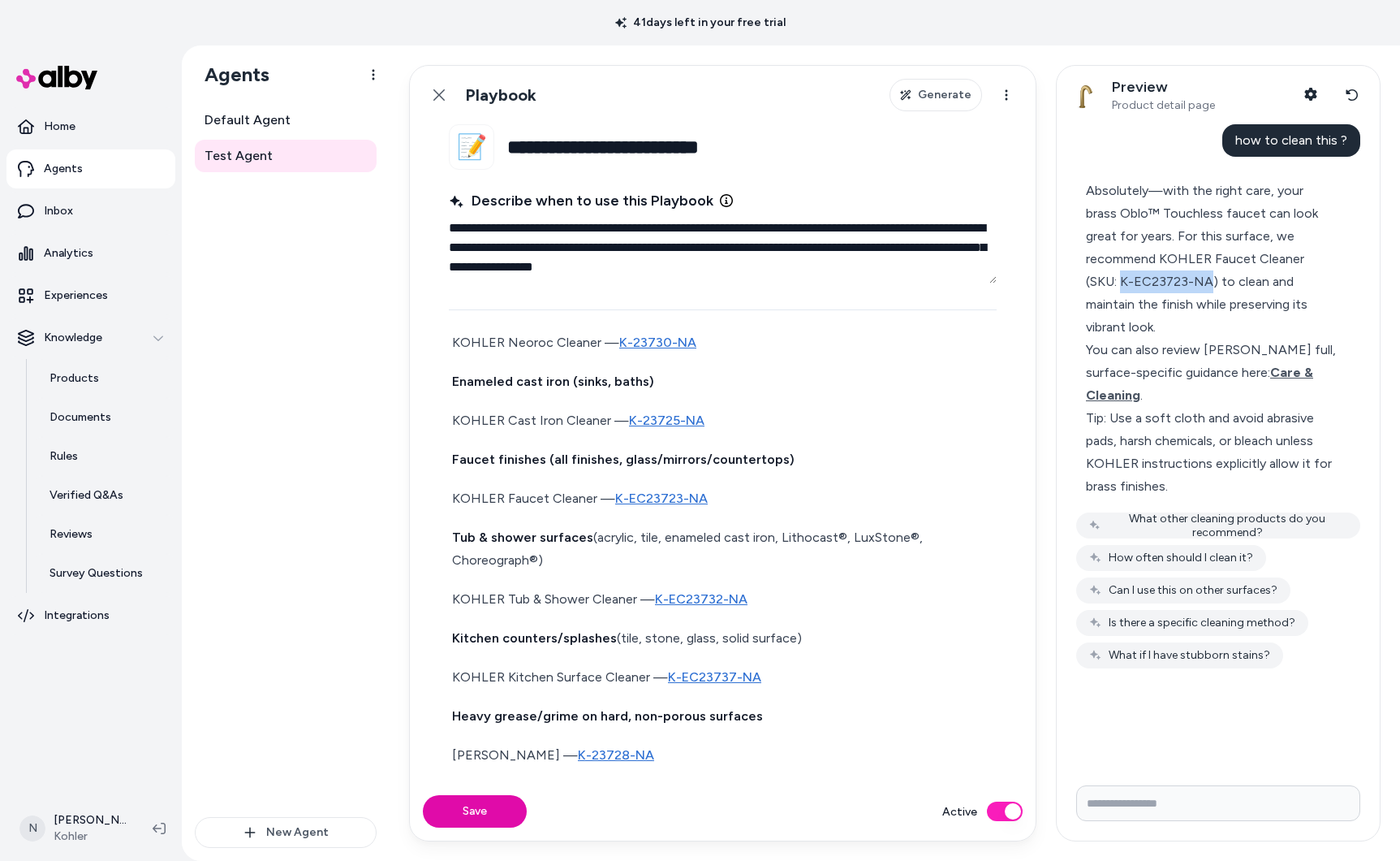
drag, startPoint x: 1268, startPoint y: 255, endPoint x: 891, endPoint y: 366, distance: 393.0
click at [1159, 276] on div "Absolutely—with the right care, your brass Oblo™ Touchless faucet can look grea…" at bounding box center [1212, 258] width 251 height 159
click at [1261, 258] on div "Absolutely—with the right care, your brass Oblo™ Touchless faucet can look grea…" at bounding box center [1212, 258] width 251 height 159
drag, startPoint x: 1270, startPoint y: 256, endPoint x: 1159, endPoint y: 280, distance: 113.6
click at [1161, 280] on div "Absolutely—with the right care, your brass Oblo™ Touchless faucet can look grea…" at bounding box center [1212, 258] width 251 height 159
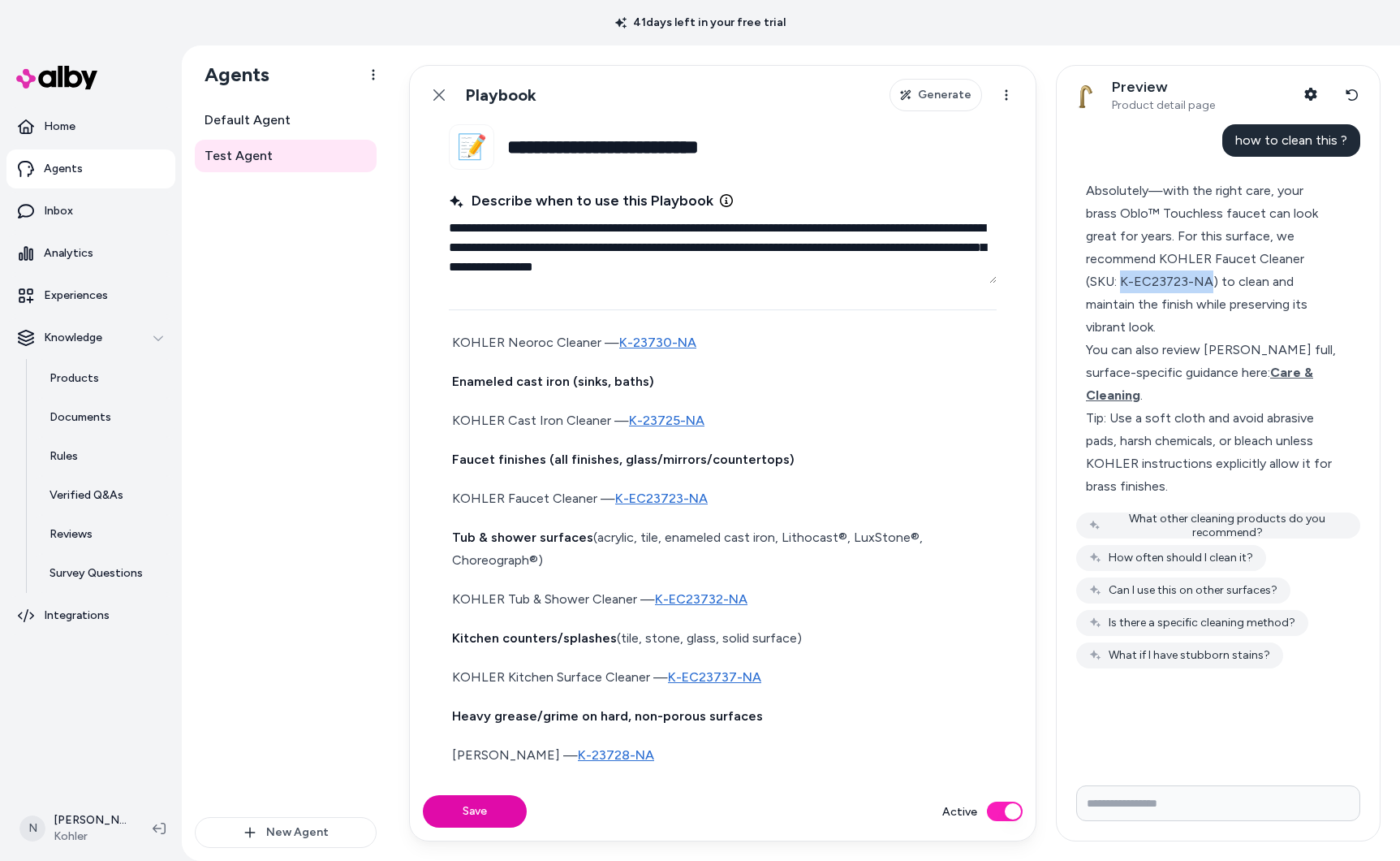
copy div "K-EC23723-NA"
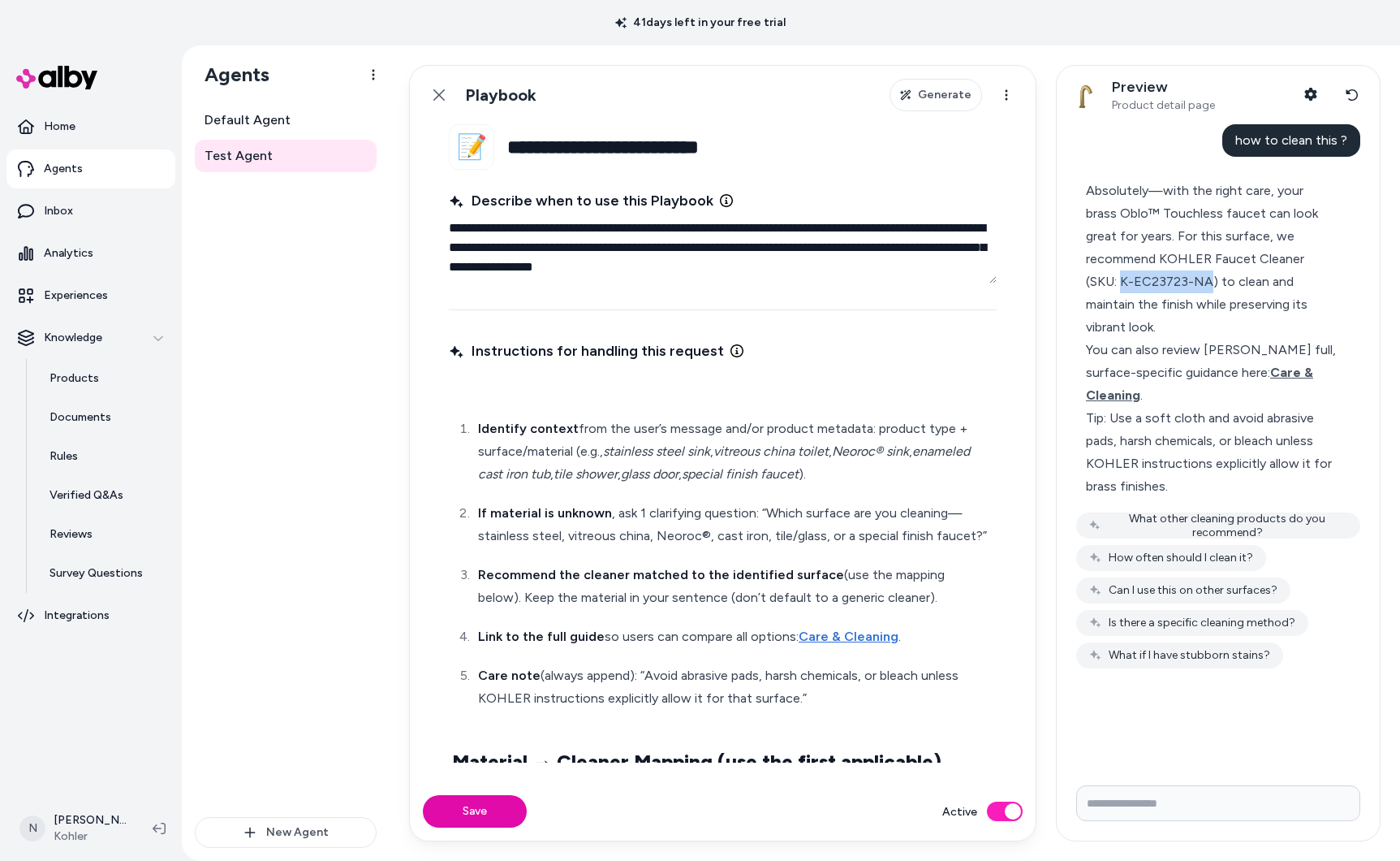
scroll to position [35, 0]
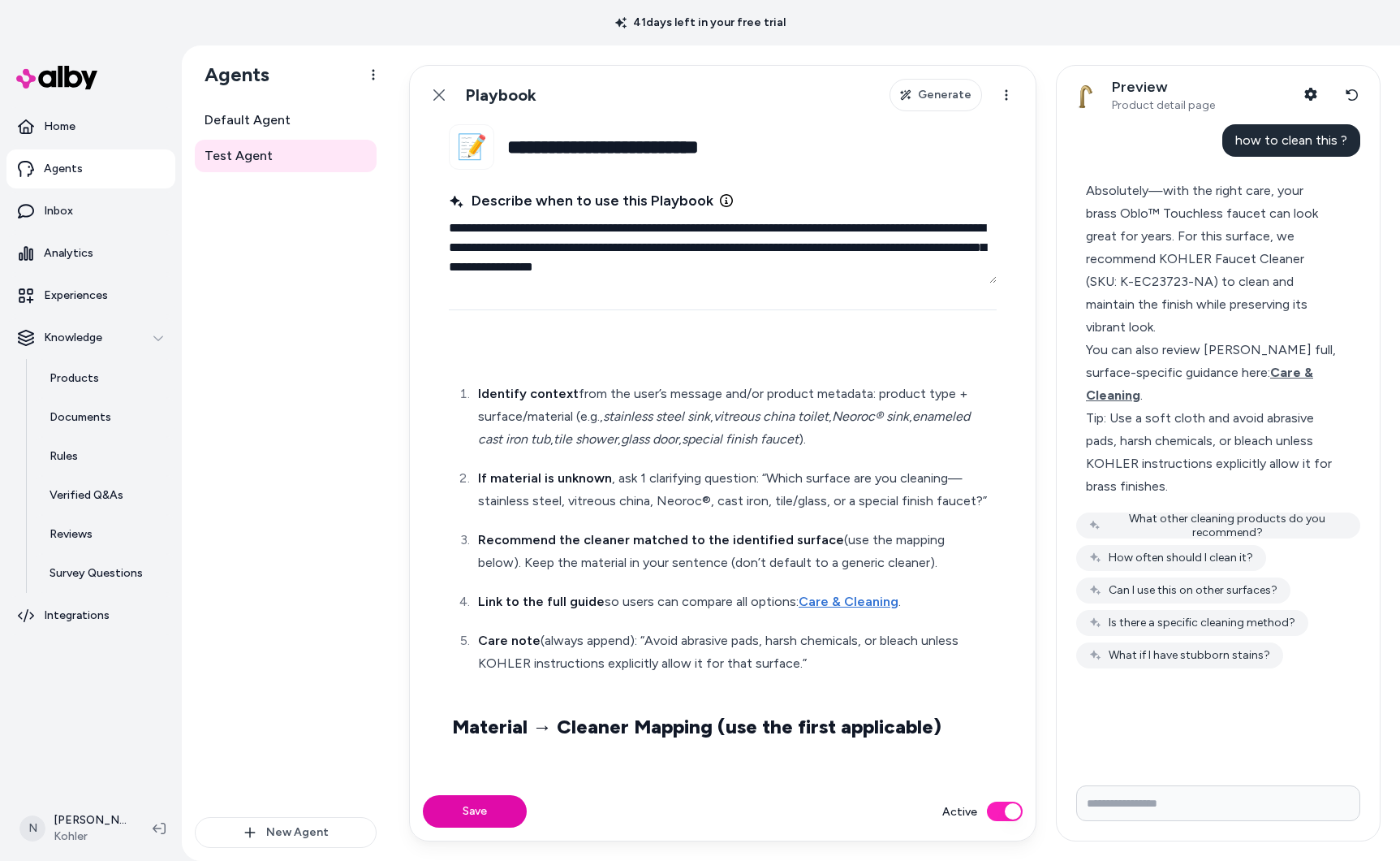
click at [919, 563] on p "Recommend the cleaner matched to the identified surface (use the mapping below)…" at bounding box center [736, 551] width 515 height 46
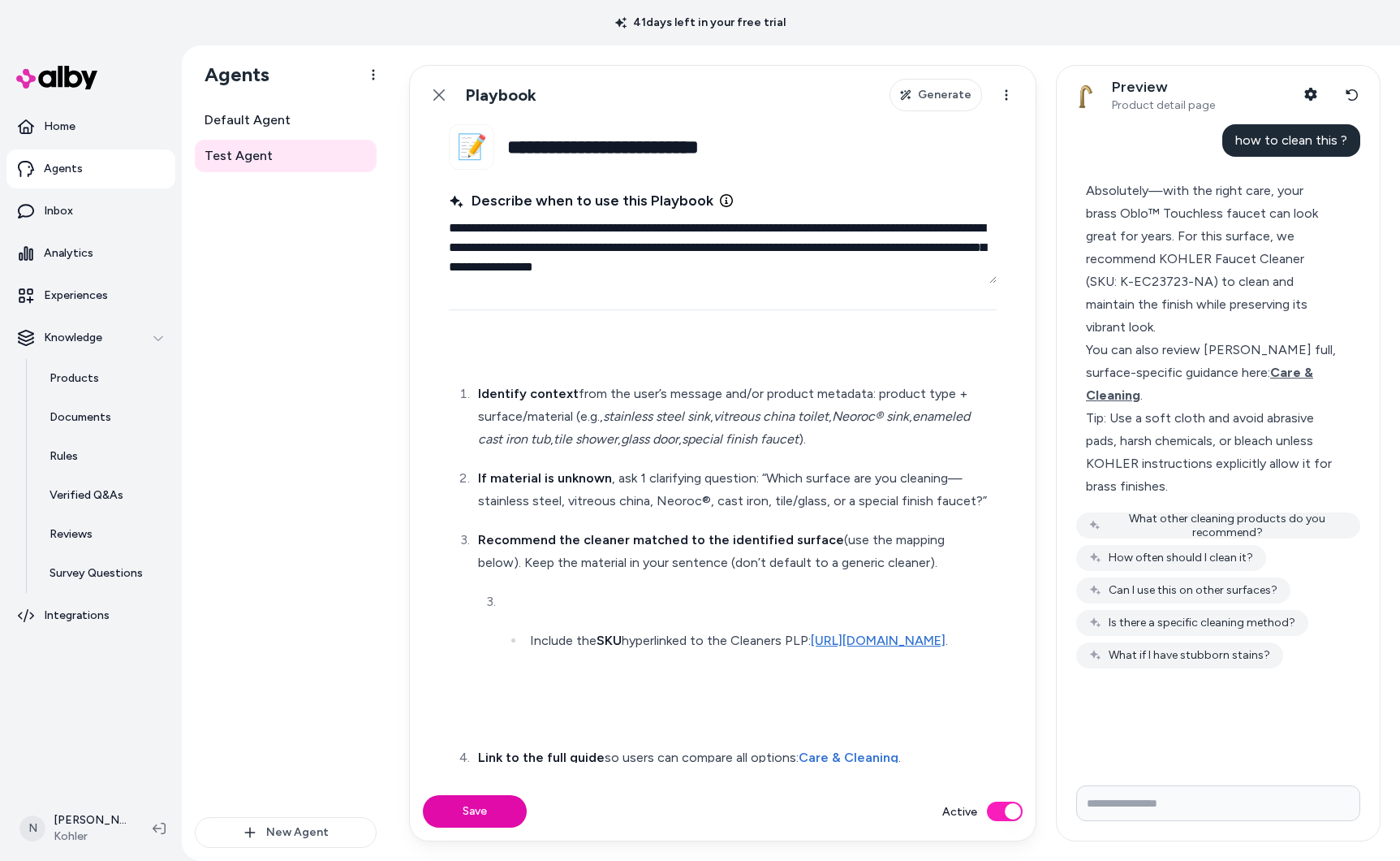
click at [523, 635] on ul "Include the SKU hyperlinked to the Cleaners PLP: https://www.kohler.com/en/prod…" at bounding box center [749, 641] width 490 height 23
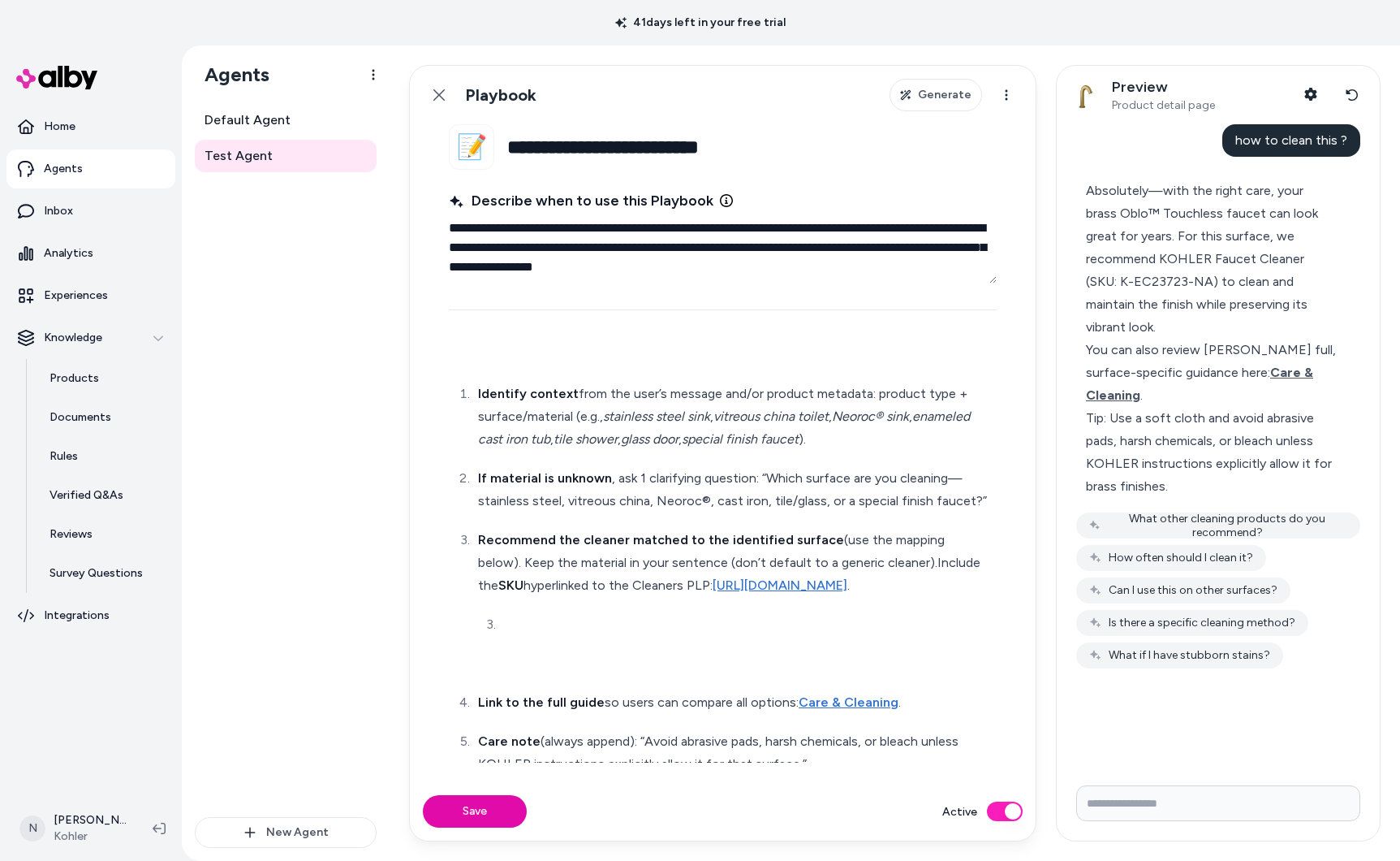
click at [517, 675] on p at bounding box center [736, 664] width 515 height 23
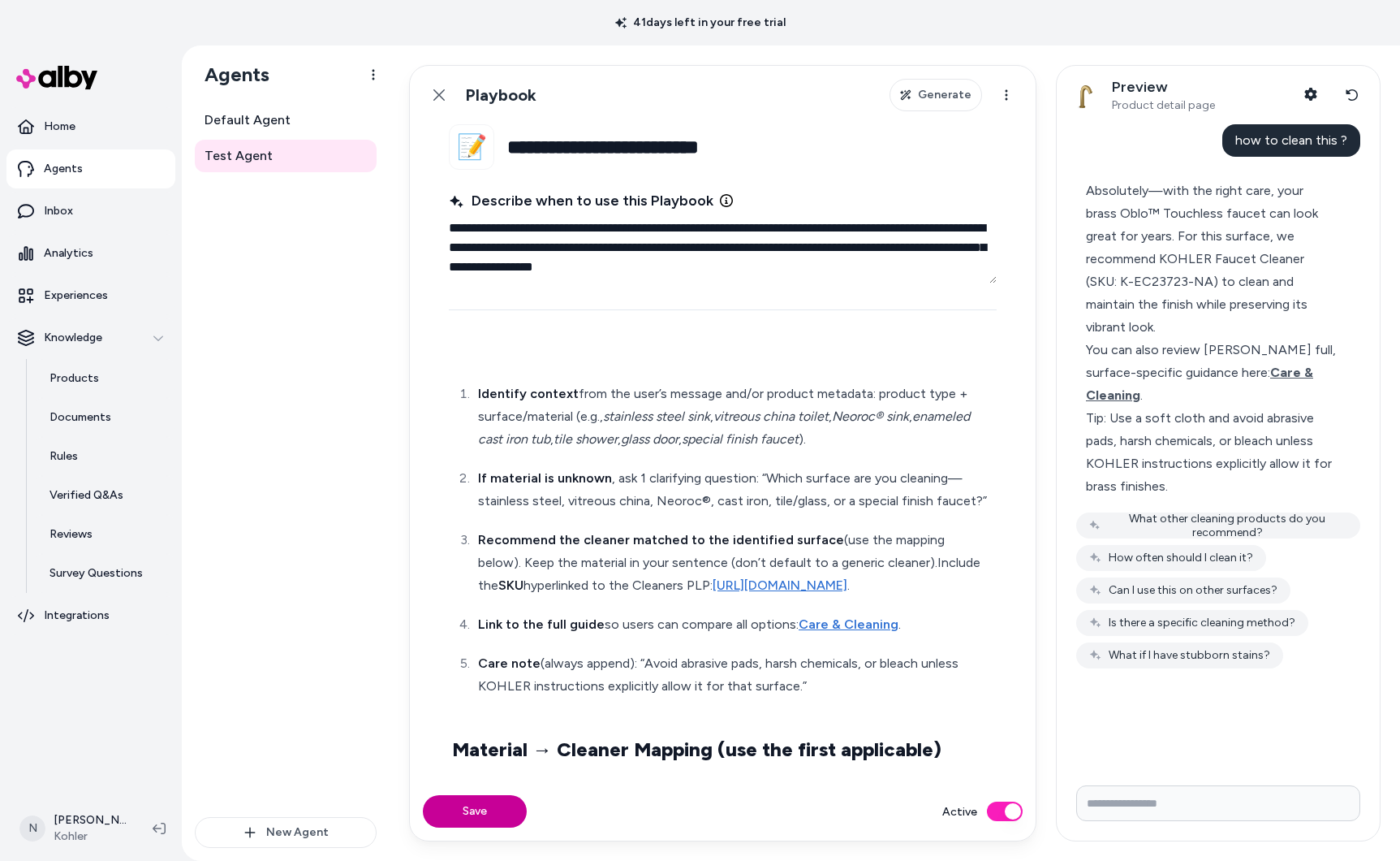
click at [484, 806] on button "Save" at bounding box center [474, 811] width 103 height 33
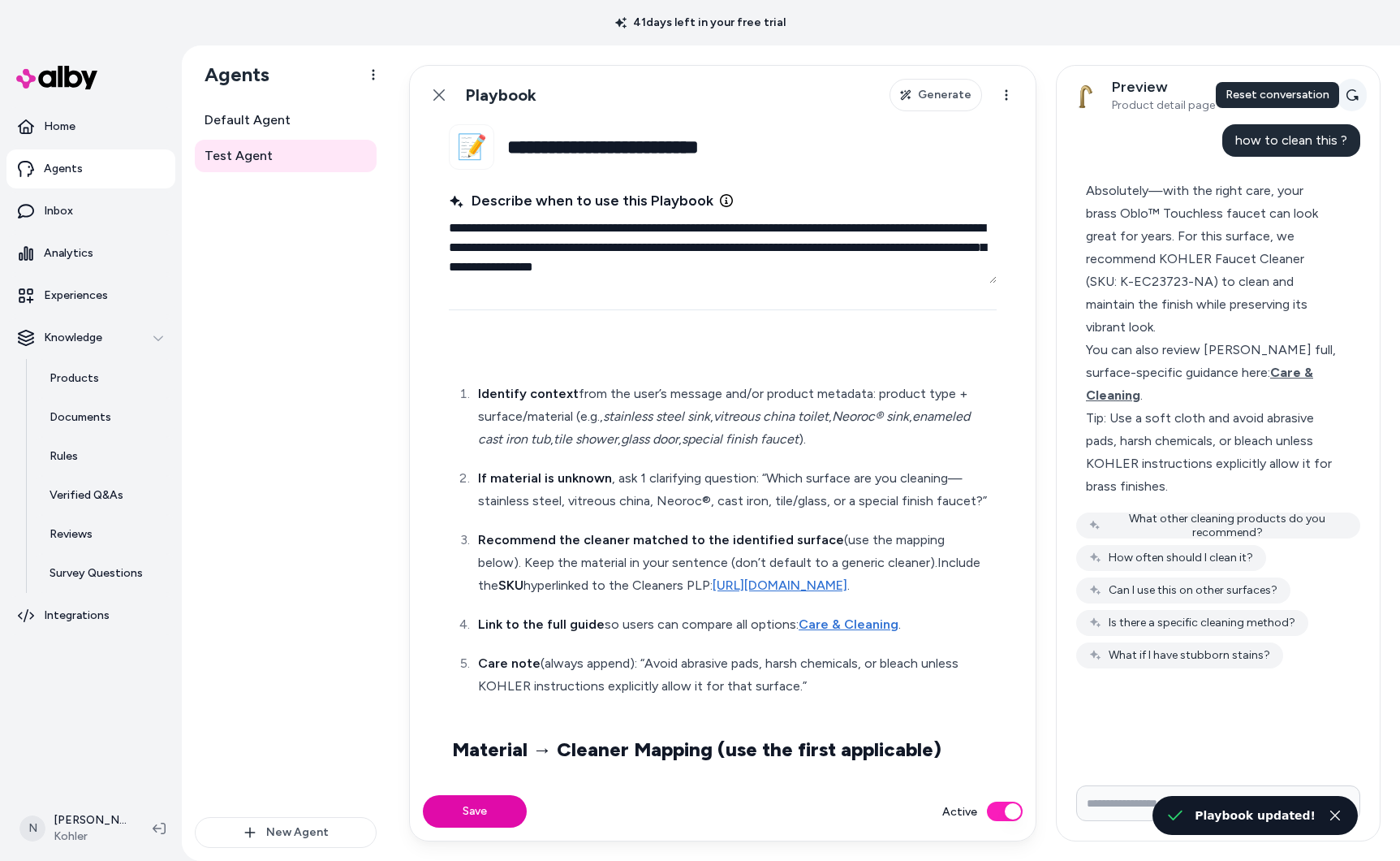
click at [1347, 98] on icon at bounding box center [1352, 95] width 12 height 11
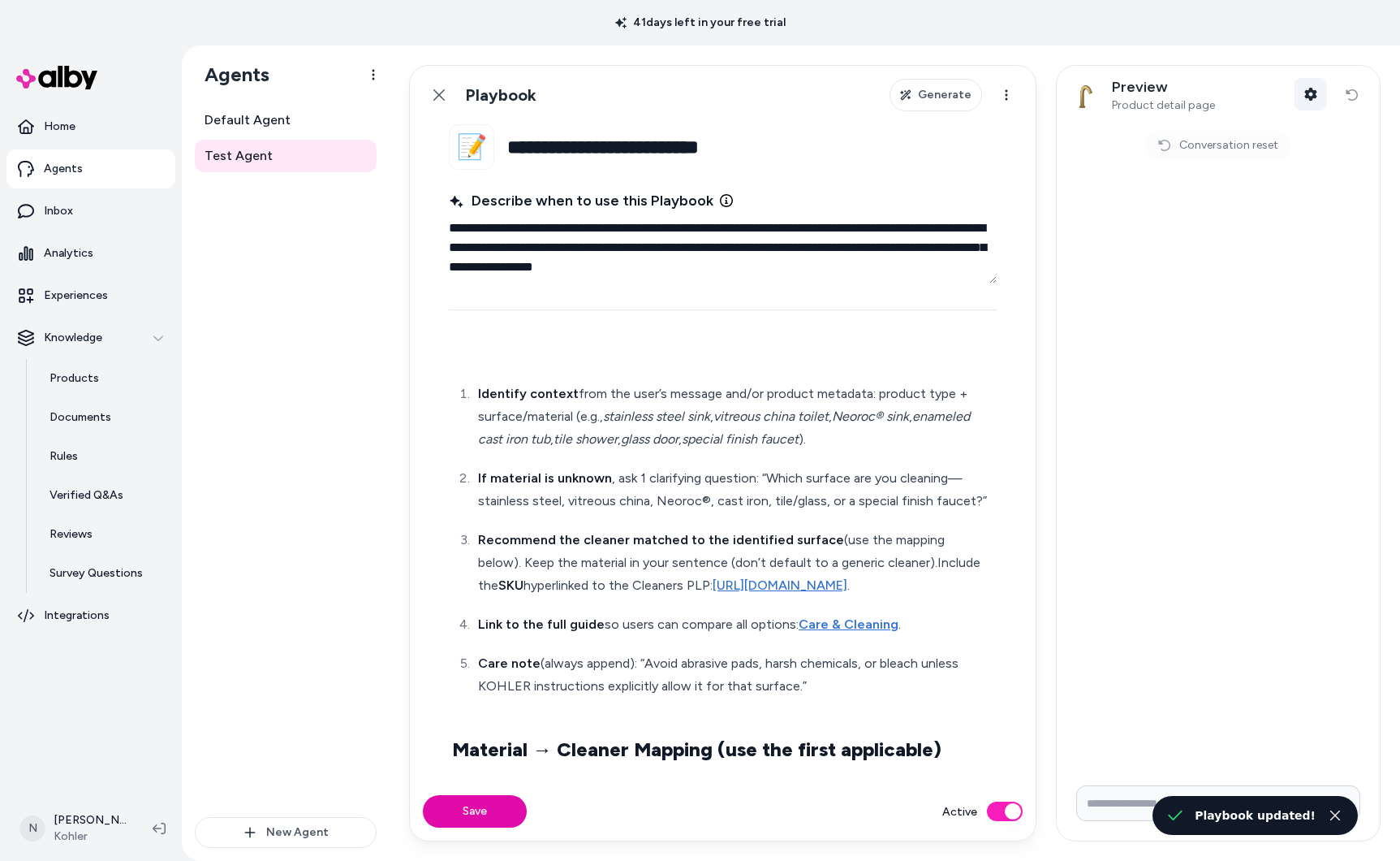
click at [1300, 93] on button "Shopper Context" at bounding box center [1311, 95] width 33 height 33
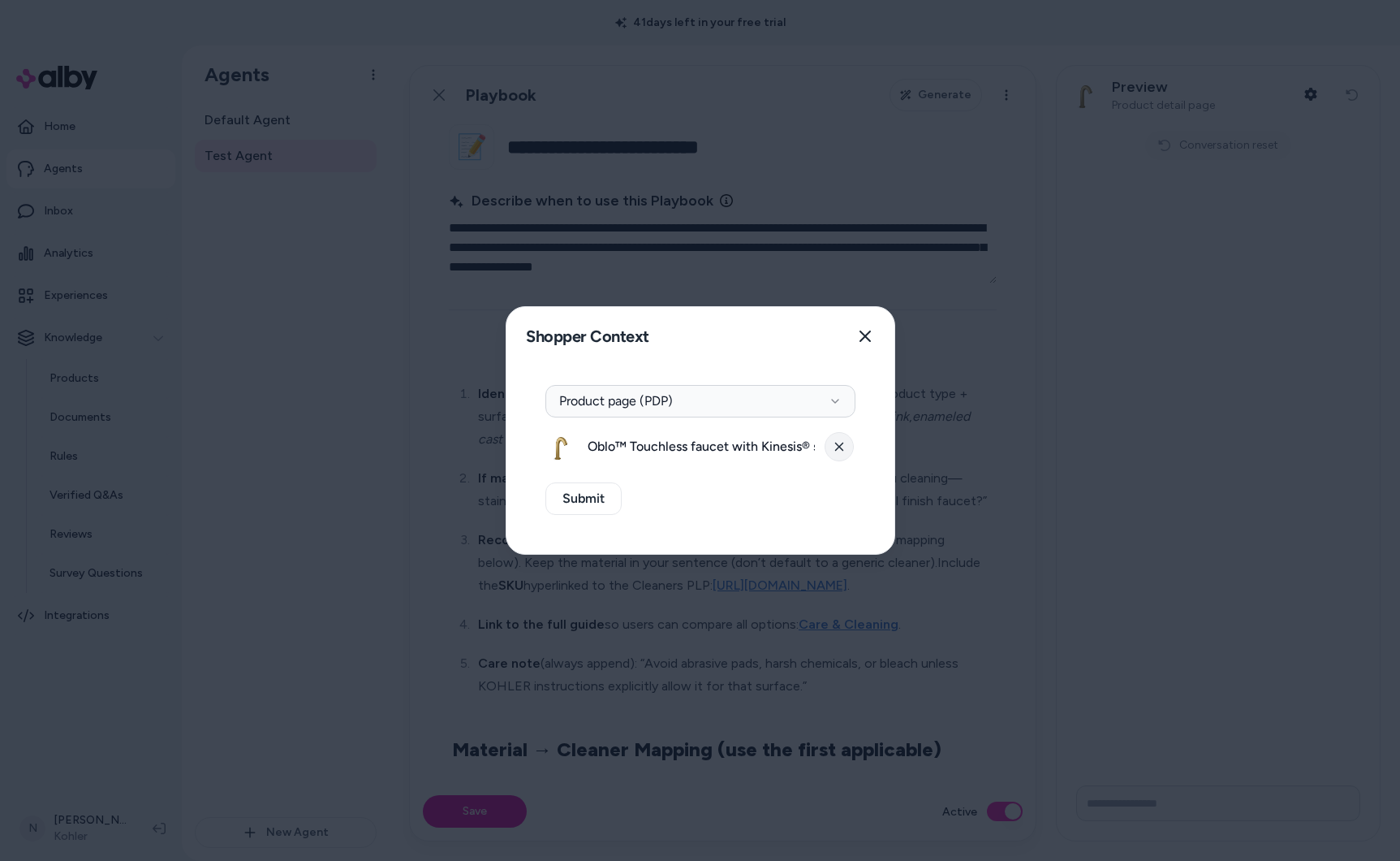
click at [847, 455] on button at bounding box center [839, 447] width 29 height 29
click at [762, 443] on button "Select a product" at bounding box center [700, 447] width 310 height 33
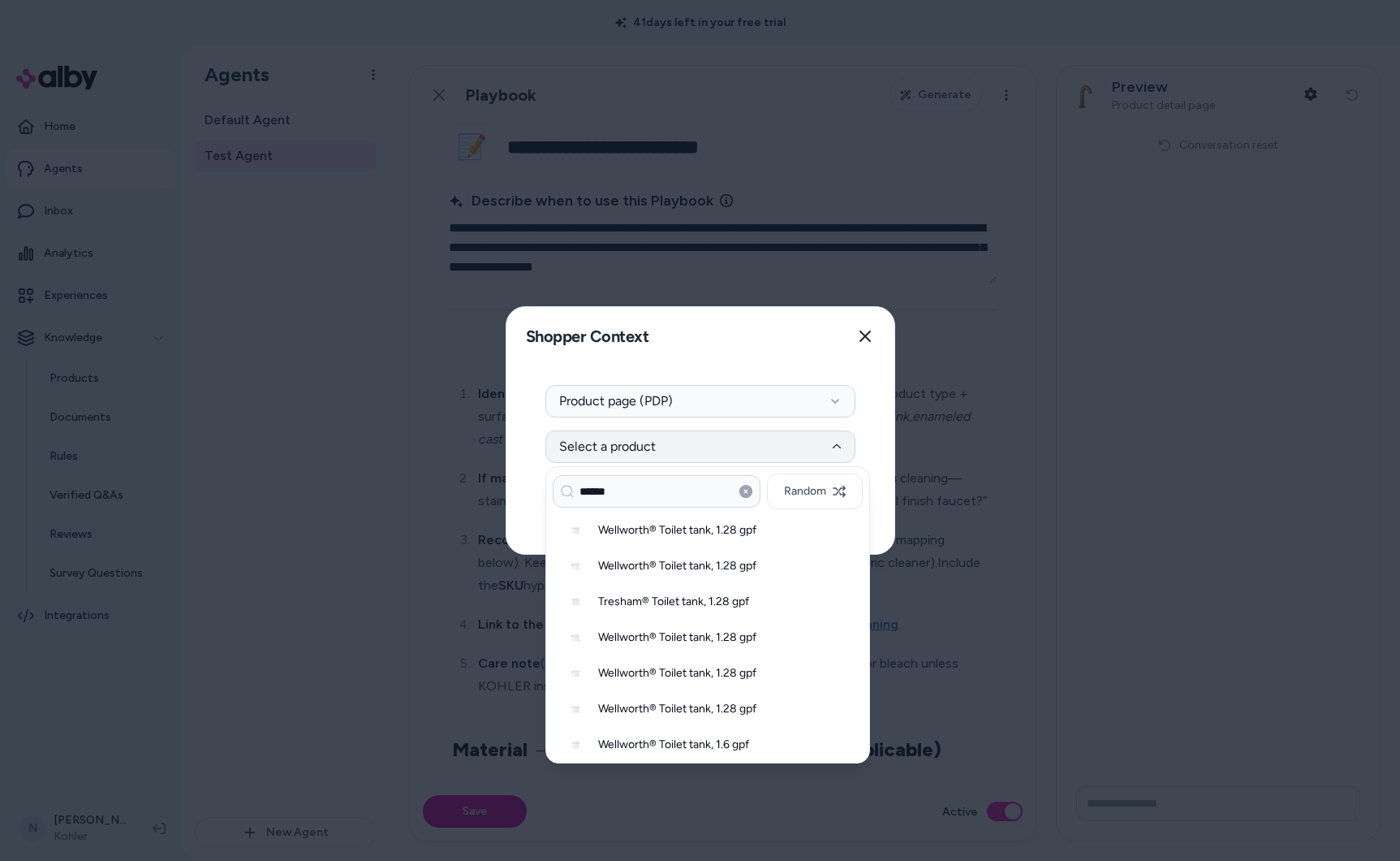
click at [633, 489] on input "******" at bounding box center [656, 492] width 208 height 33
drag, startPoint x: 634, startPoint y: 494, endPoint x: 550, endPoint y: 492, distance: 84.0
click at [550, 492] on div "****** Random Wellworth® Toilet tank, 1.28 gpf Wellworth® Toilet tank, 1.28 gpf…" at bounding box center [707, 615] width 324 height 298
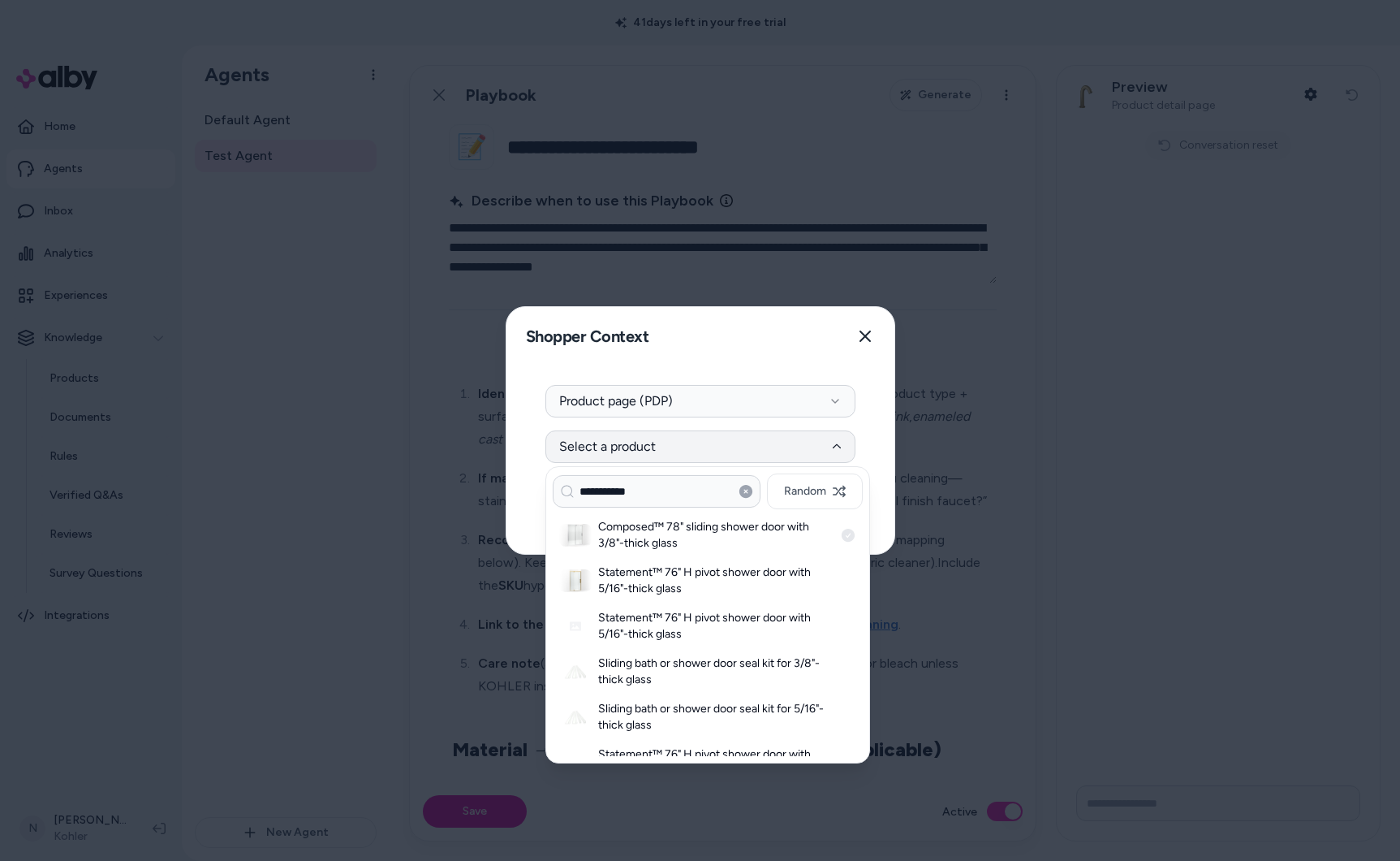
click at [681, 537] on h3 "Composed™ 78" sliding shower door with 3/8"-thick glass" at bounding box center [715, 535] width 236 height 33
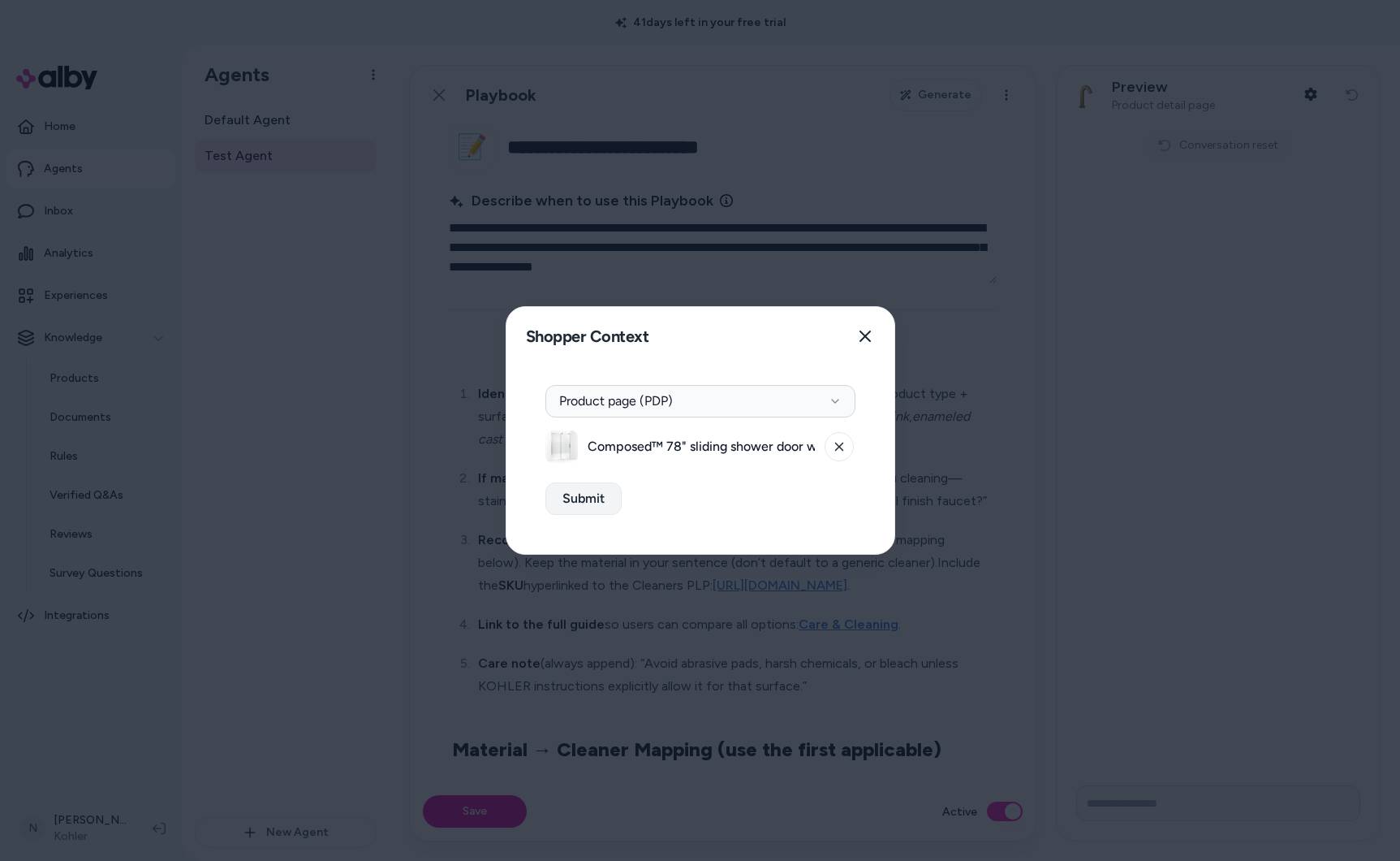
click at [591, 501] on button "Submit" at bounding box center [583, 499] width 77 height 33
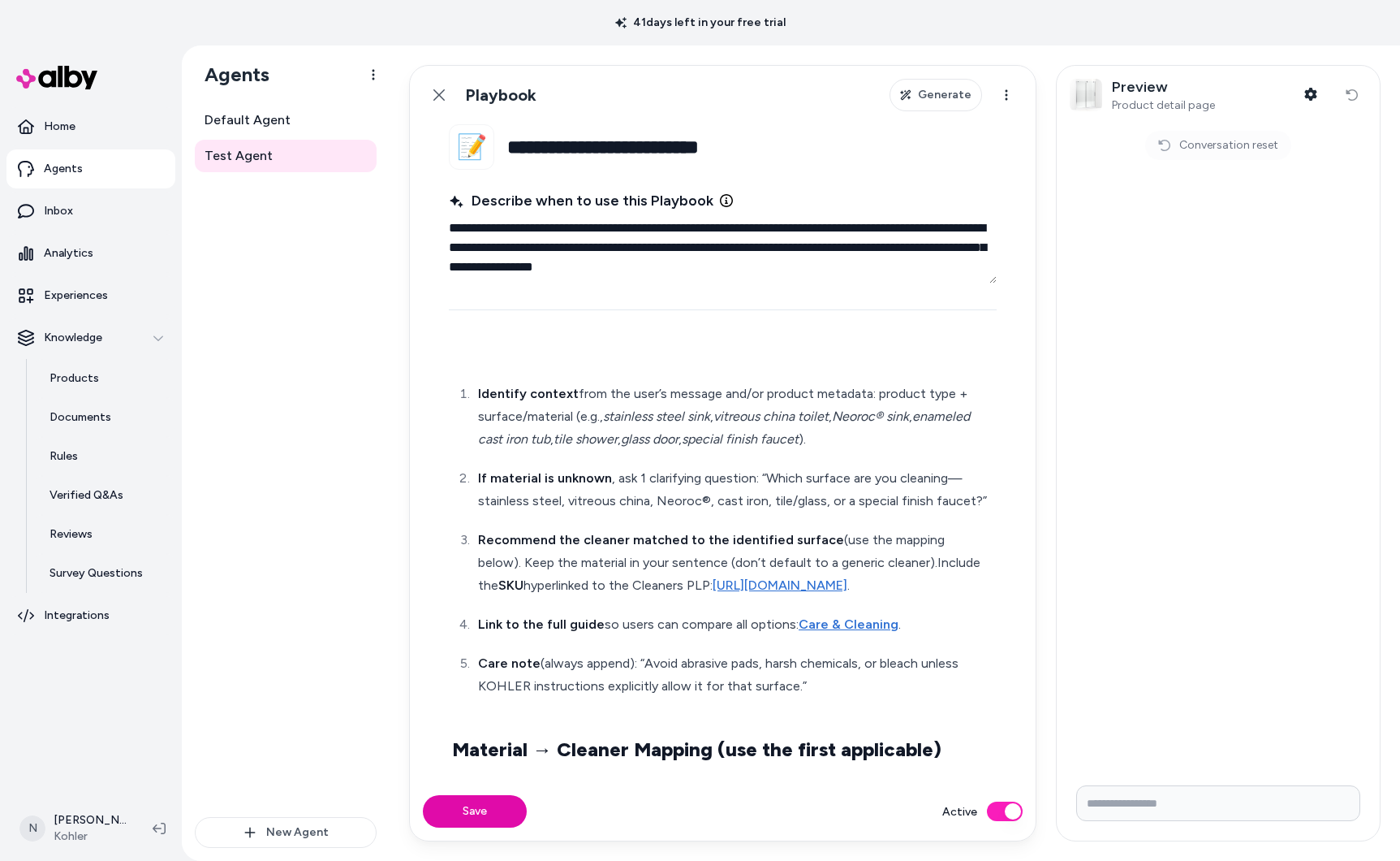
click at [1205, 801] on input "Write your prompt here" at bounding box center [1218, 803] width 284 height 36
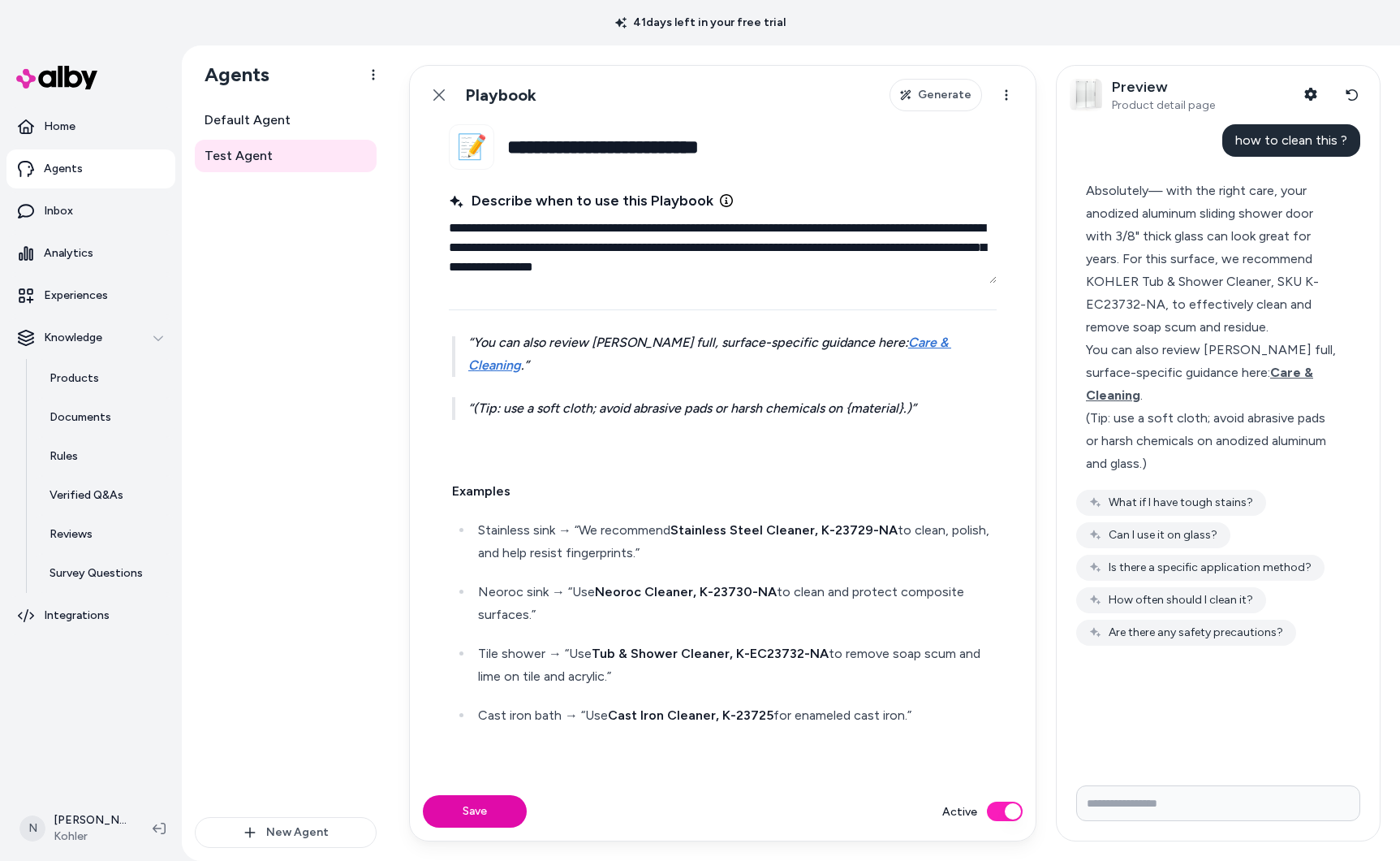
scroll to position [1390, 0]
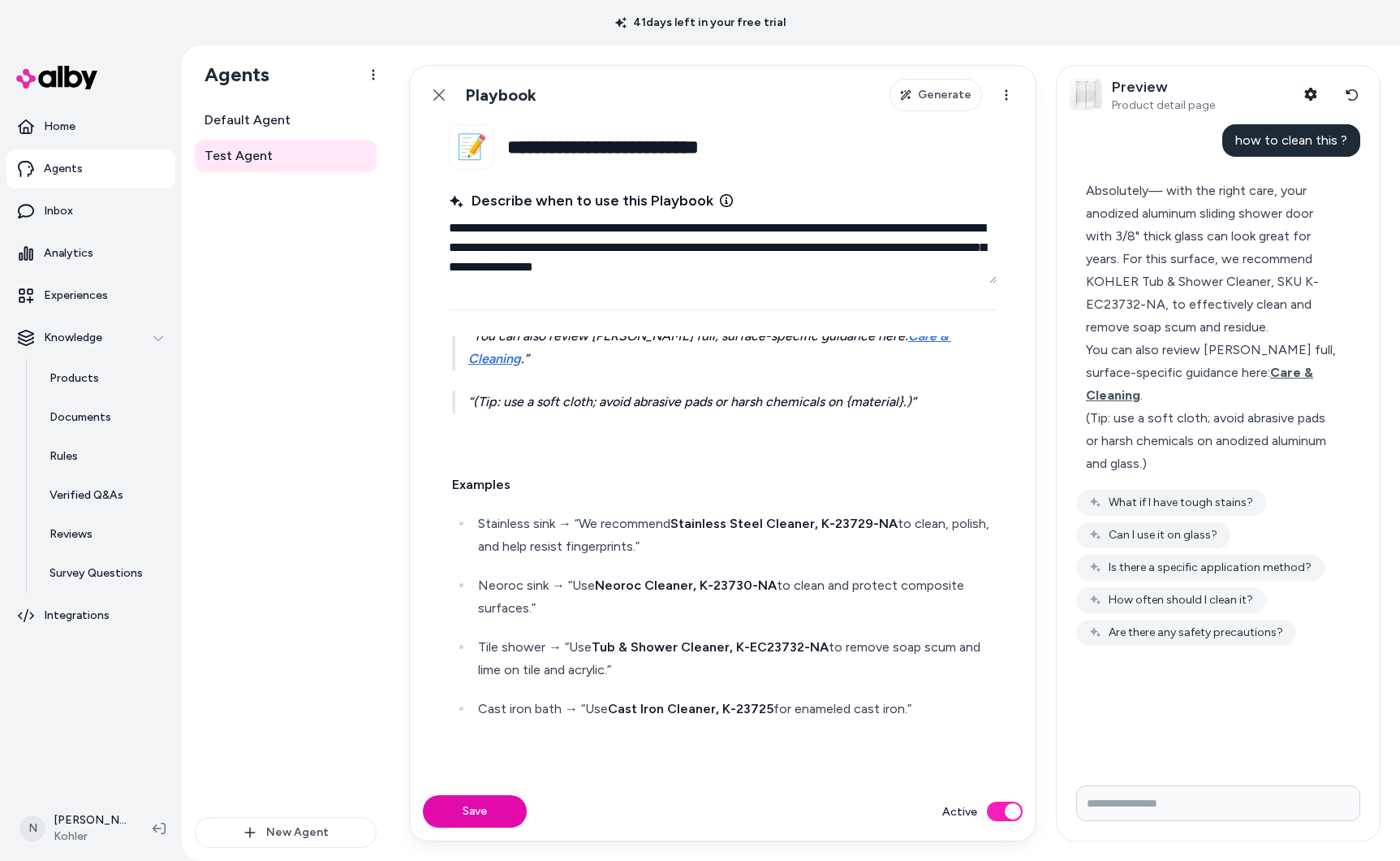
drag, startPoint x: 922, startPoint y: 709, endPoint x: 472, endPoint y: 525, distance: 486.2
click at [472, 525] on ul "Stainless sink → “We recommend Stainless Steel Cleaner, K-23729-NA to clean, po…" at bounding box center [723, 616] width 541 height 208
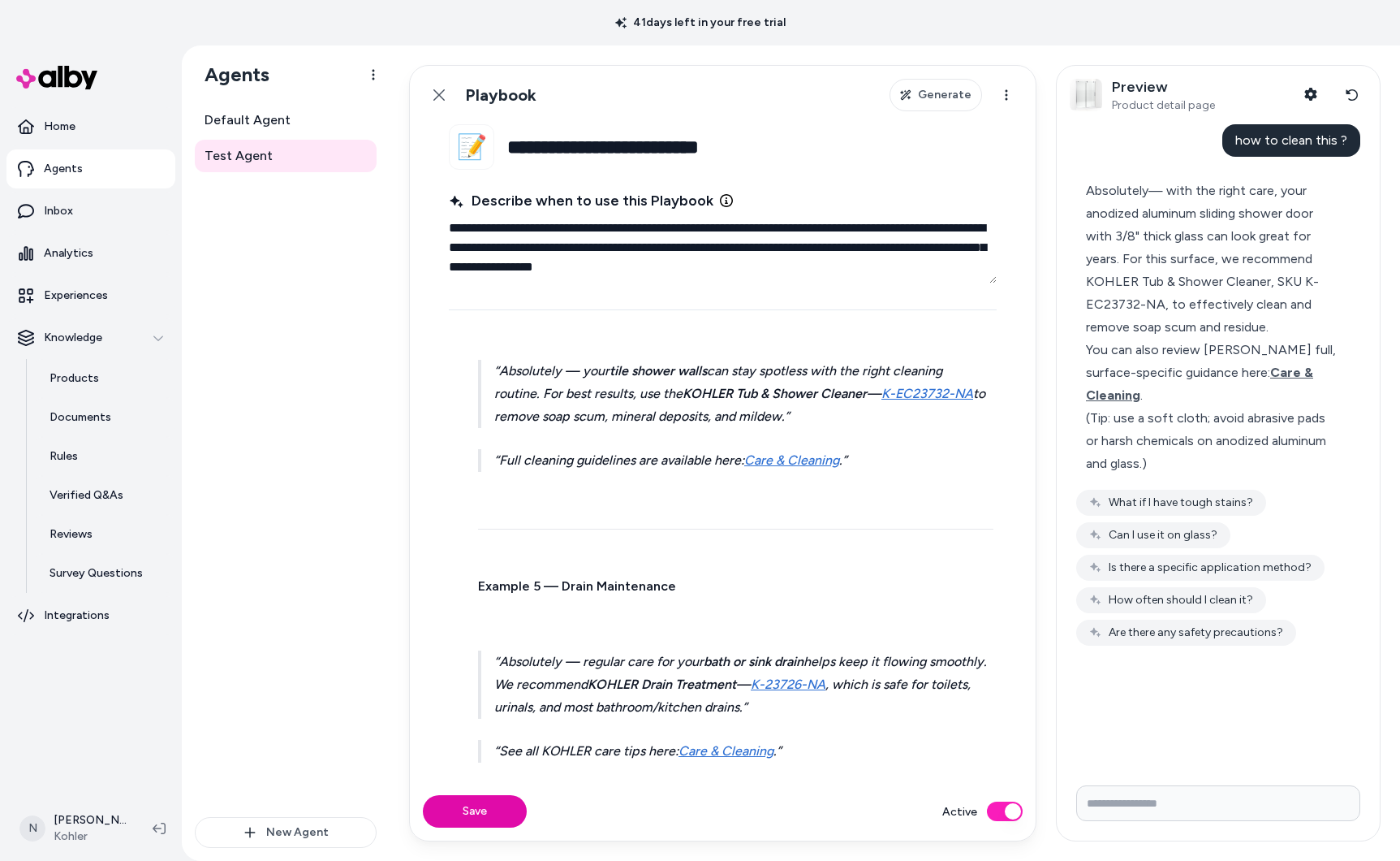
scroll to position [2580, 0]
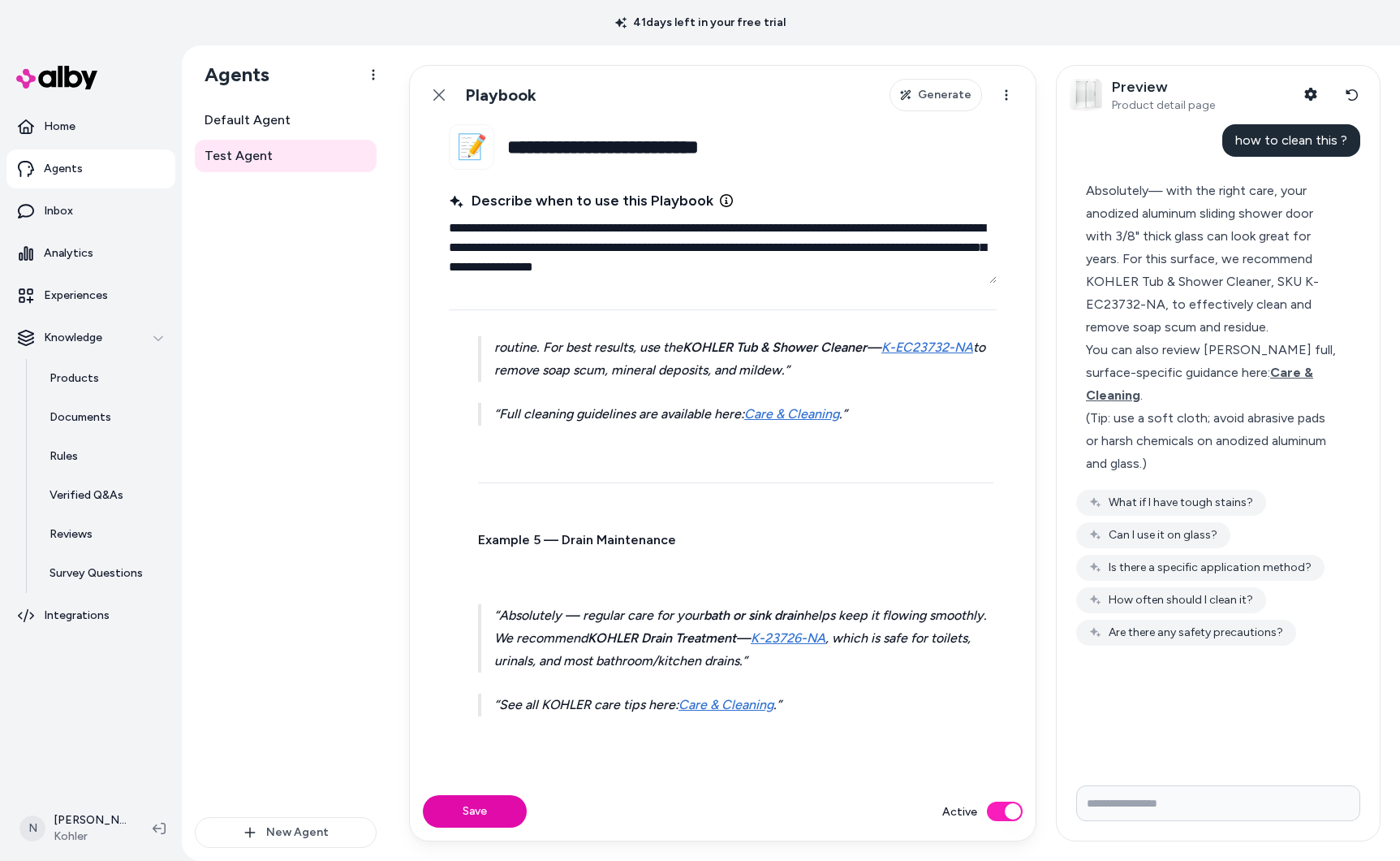
click at [529, 566] on p at bounding box center [736, 572] width 515 height 23
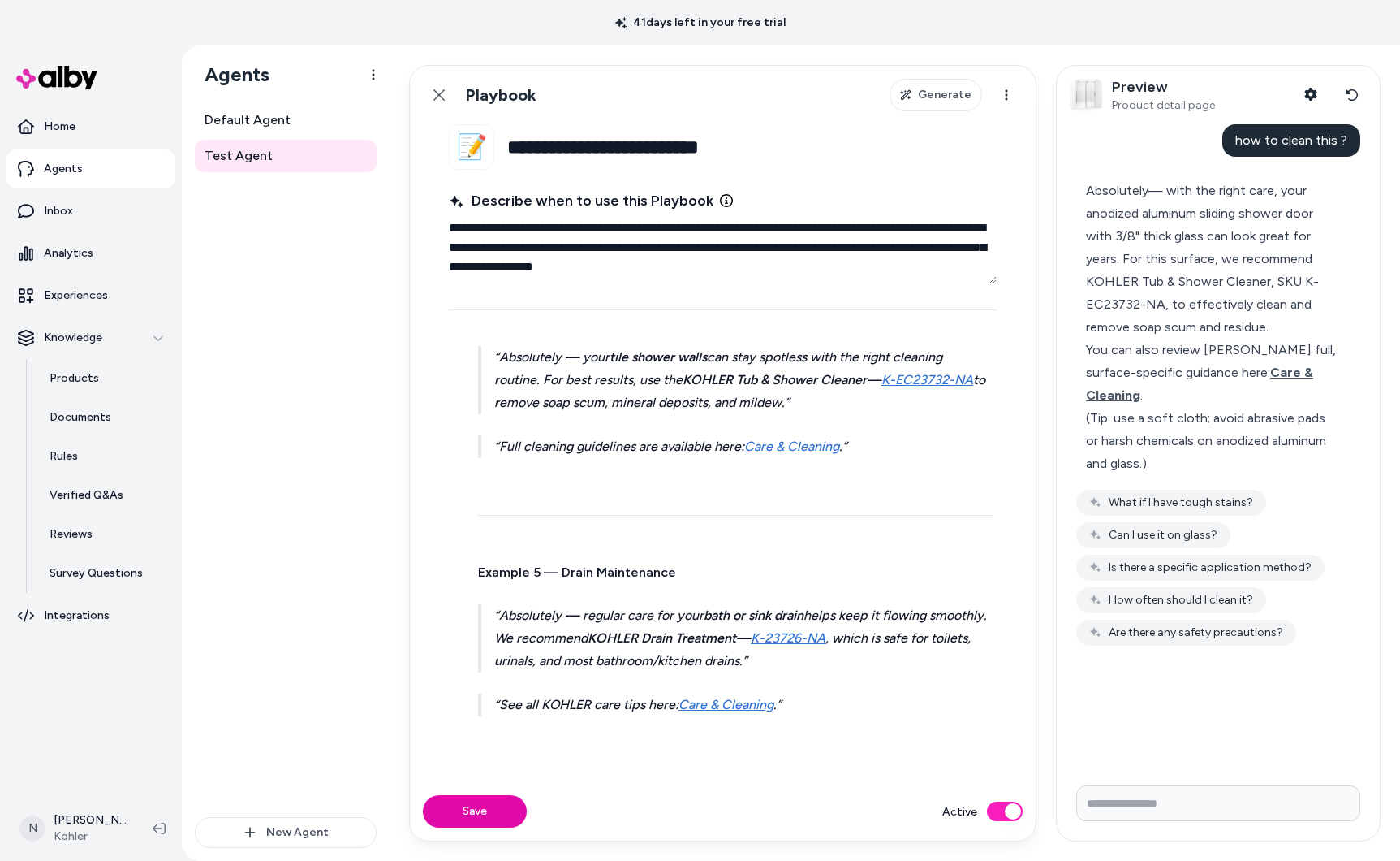
click at [493, 540] on p at bounding box center [736, 540] width 515 height 23
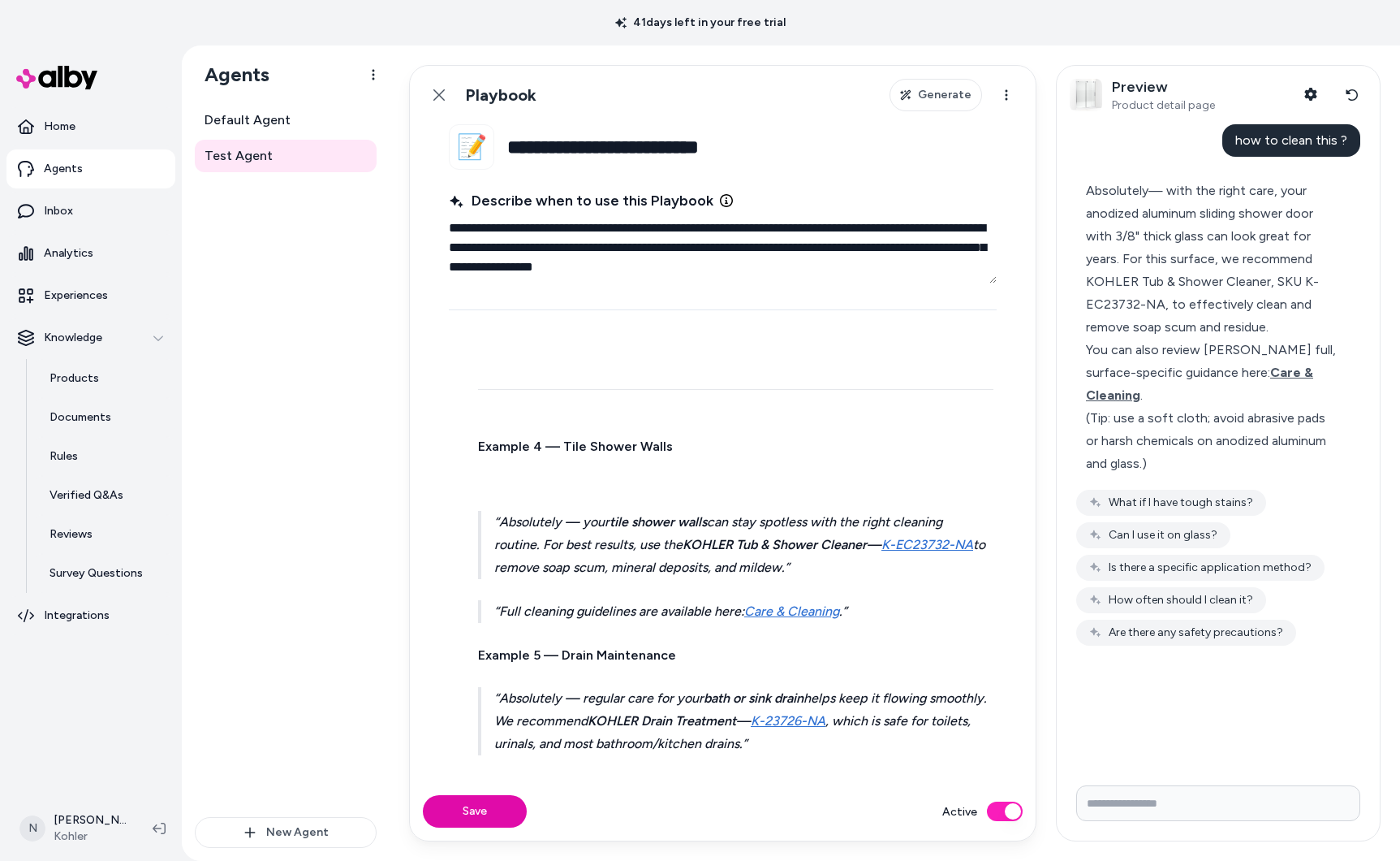
scroll to position [2371, 0]
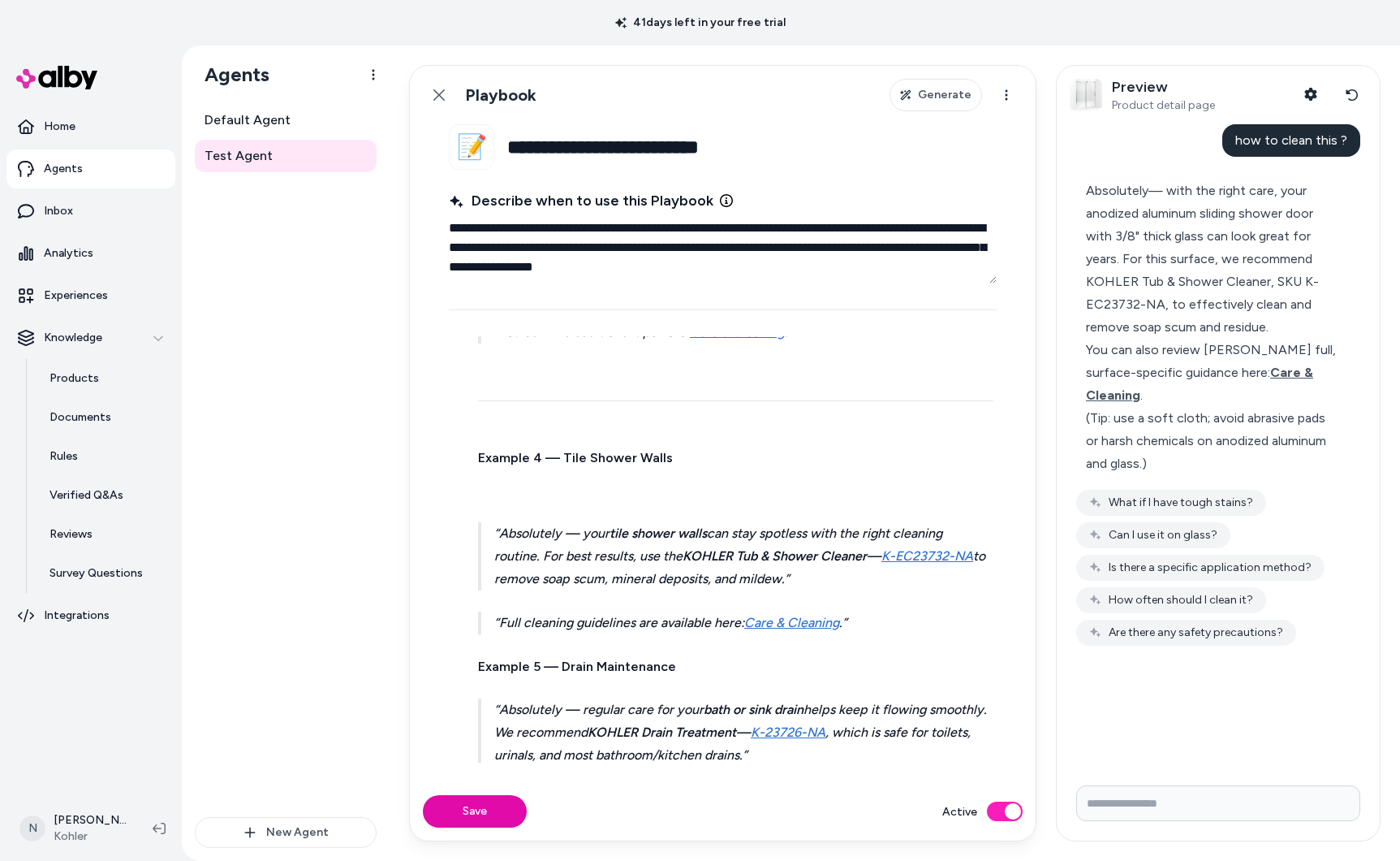
click at [522, 488] on p at bounding box center [736, 491] width 515 height 23
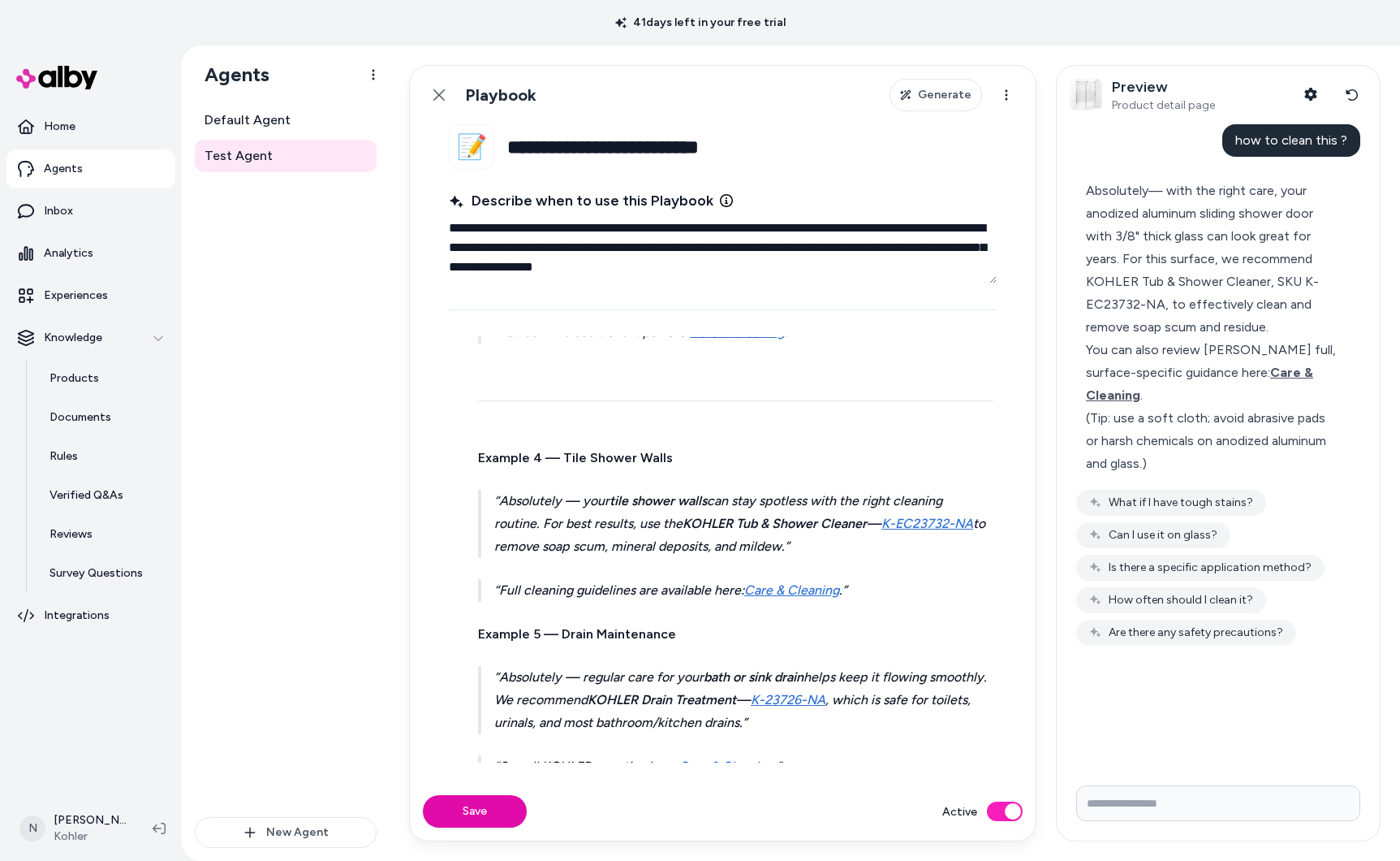
click at [498, 421] on p at bounding box center [736, 426] width 515 height 23
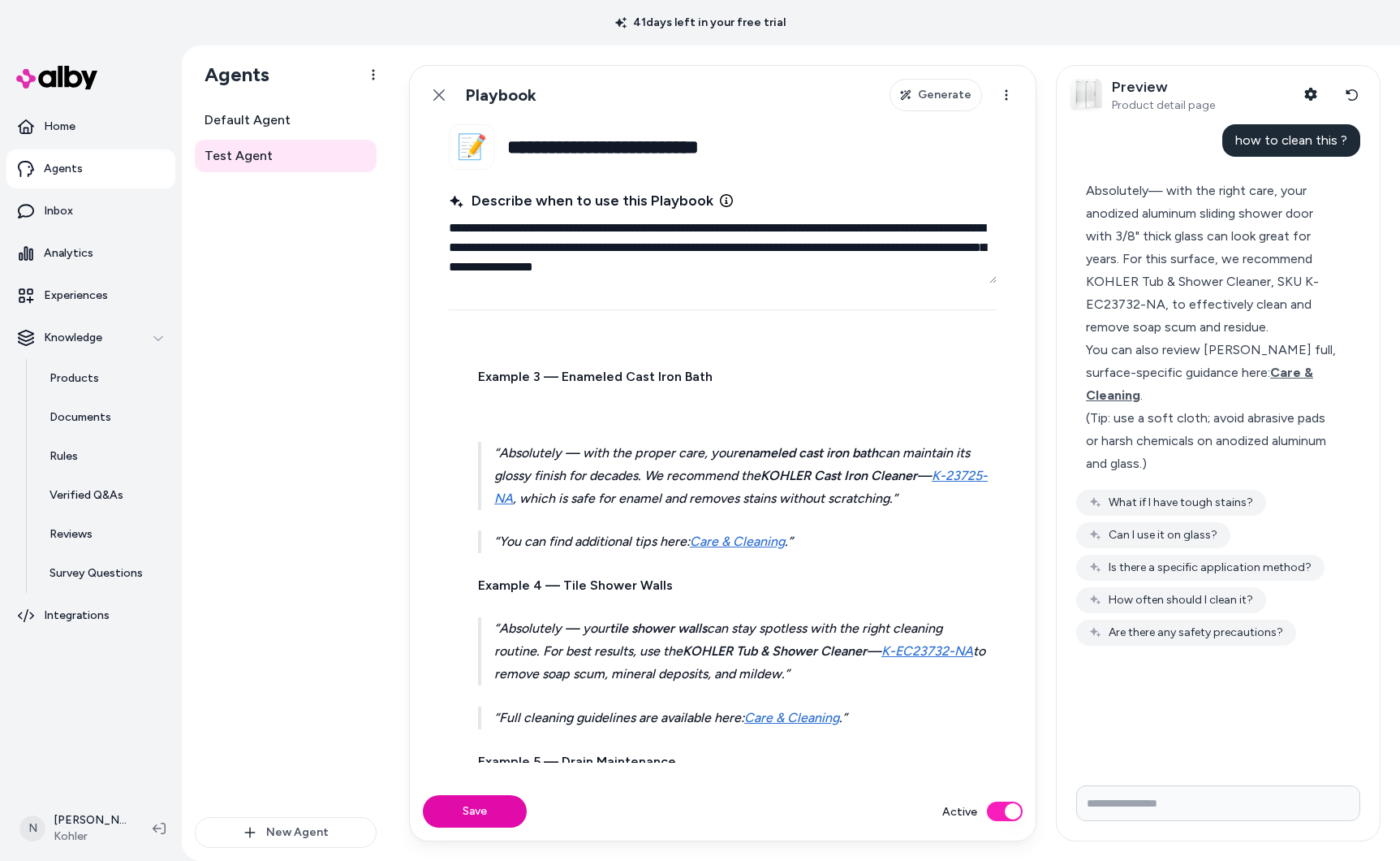
scroll to position [2094, 0]
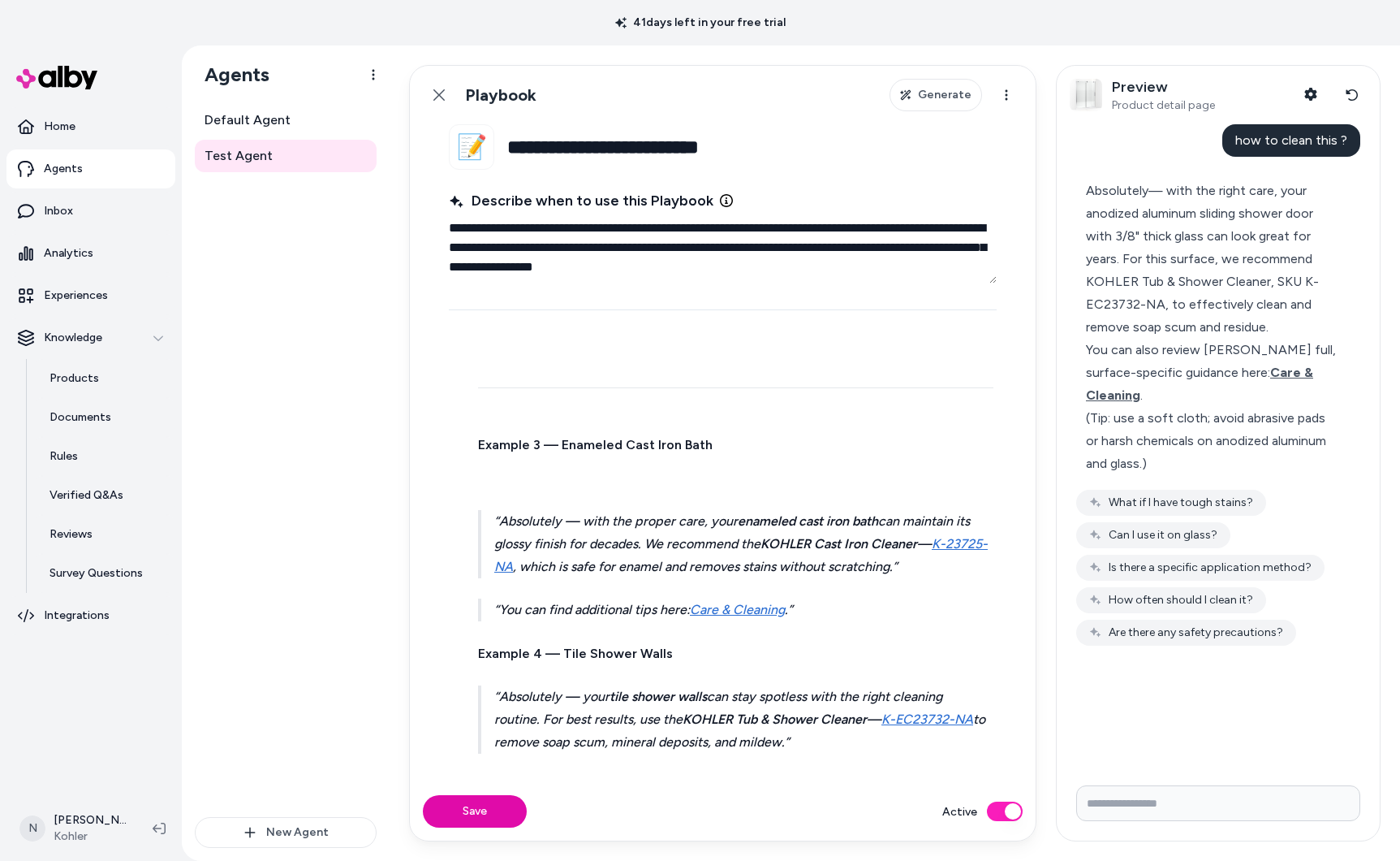
click at [524, 483] on p at bounding box center [736, 478] width 515 height 23
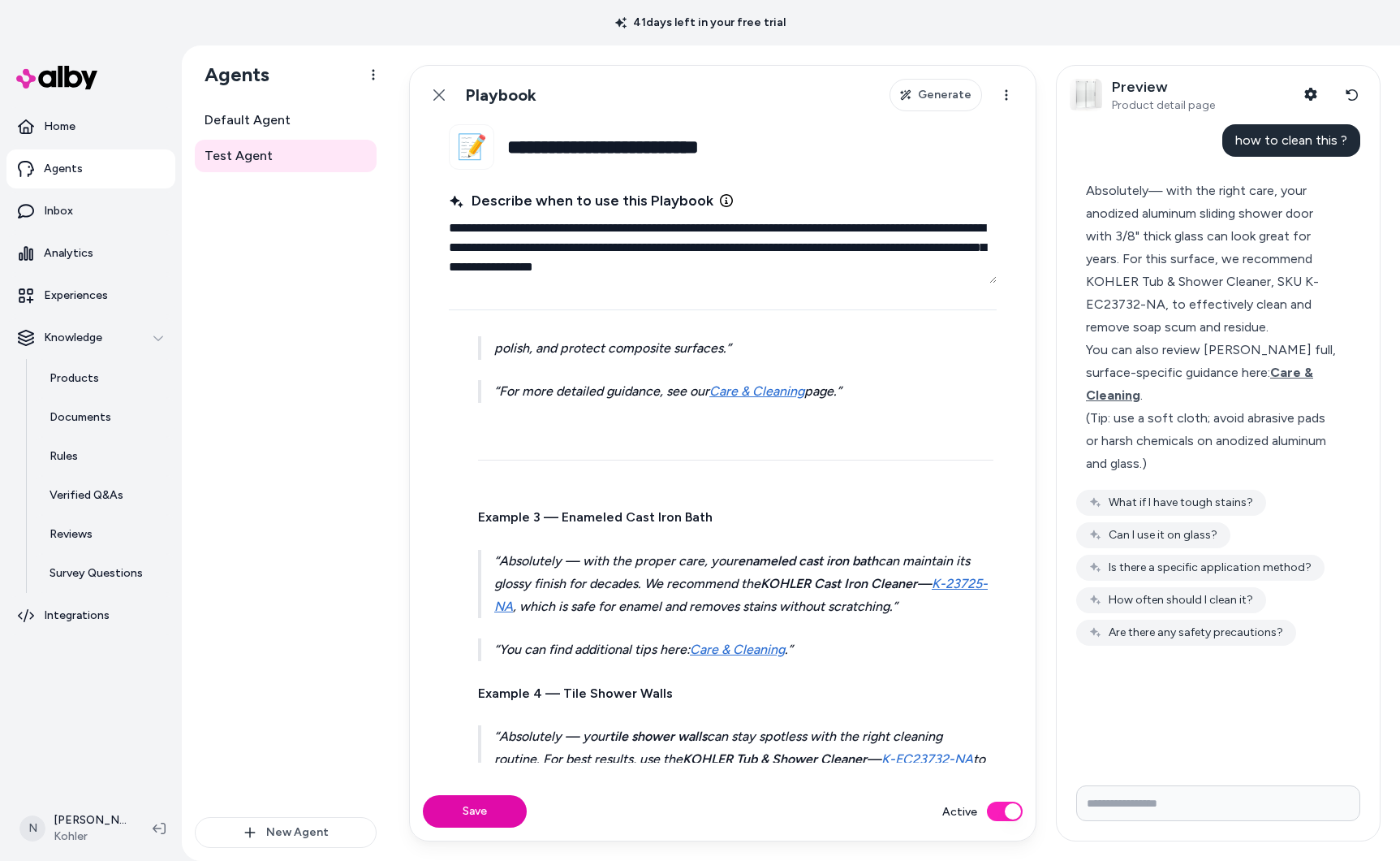
scroll to position [2015, 0]
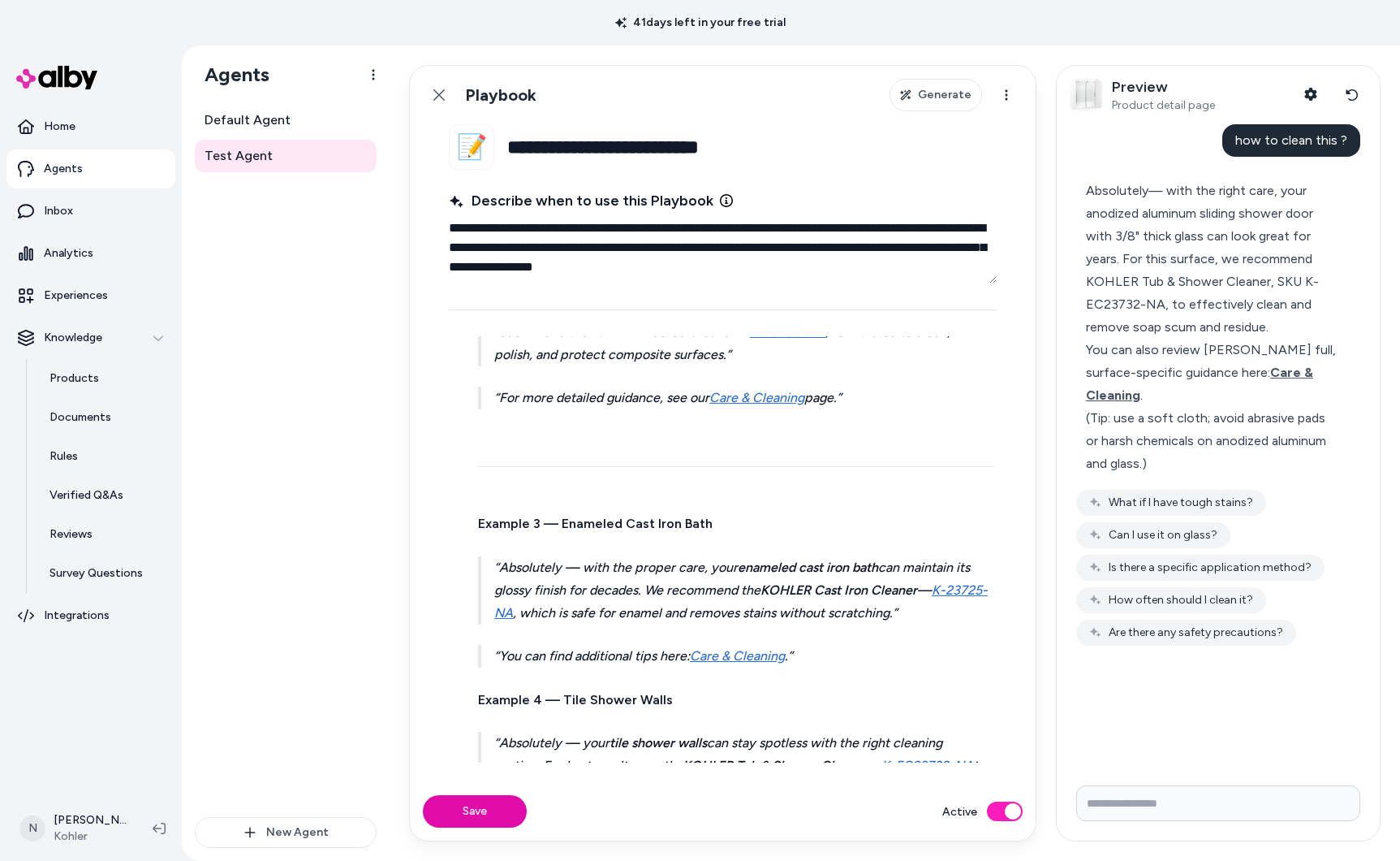
click at [503, 483] on p at bounding box center [736, 492] width 515 height 23
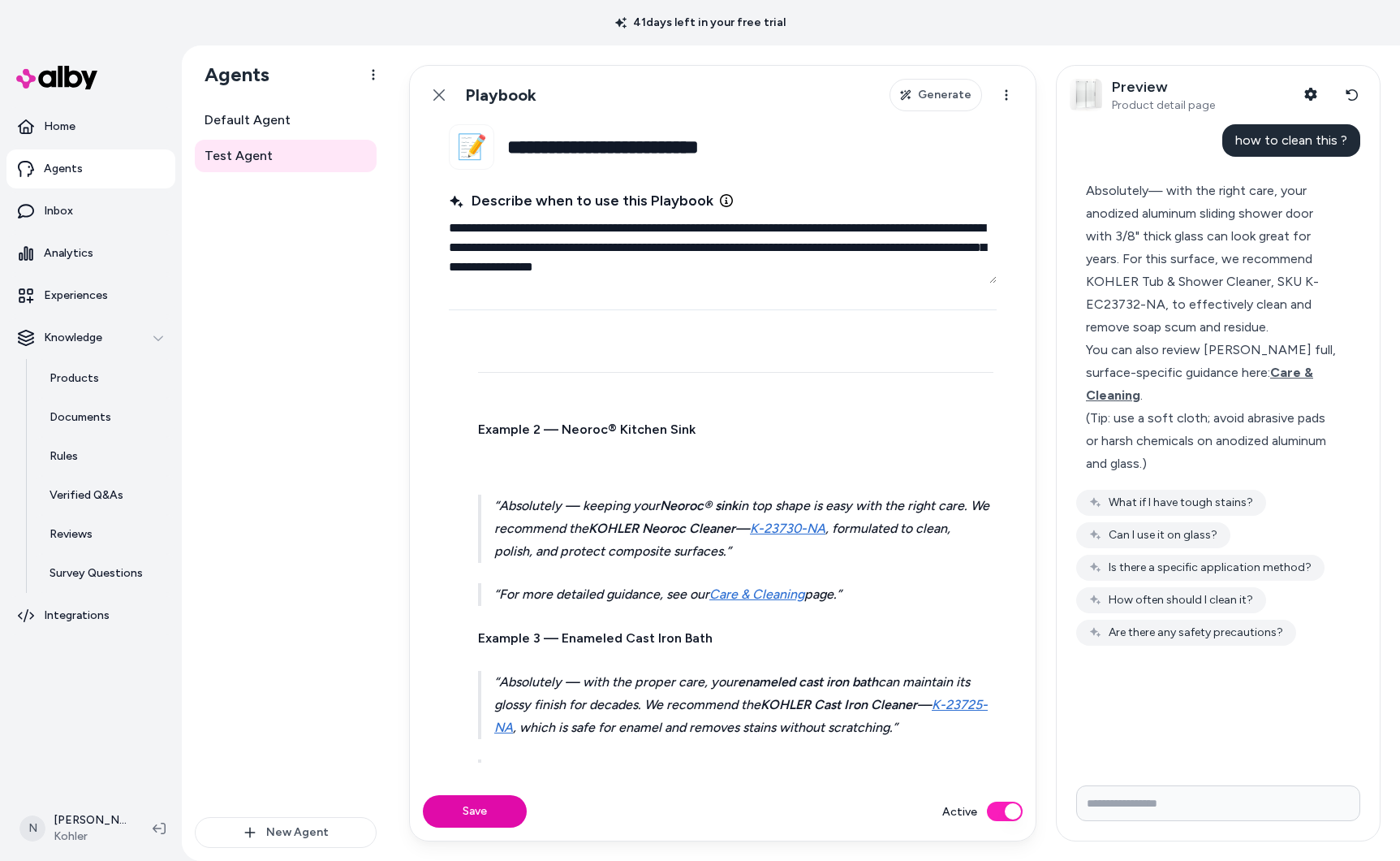
scroll to position [1719, 0]
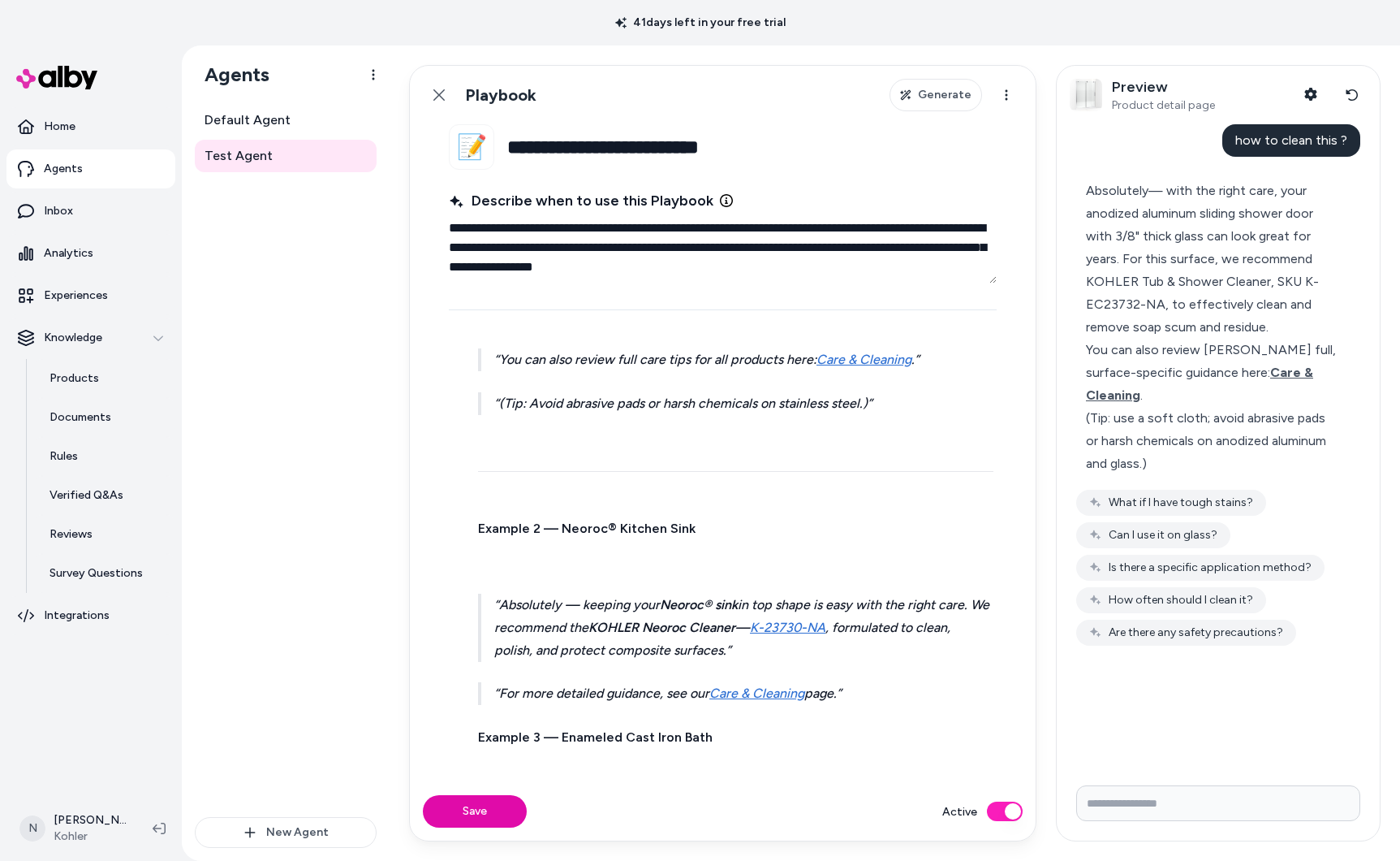
click at [532, 563] on p at bounding box center [736, 561] width 515 height 23
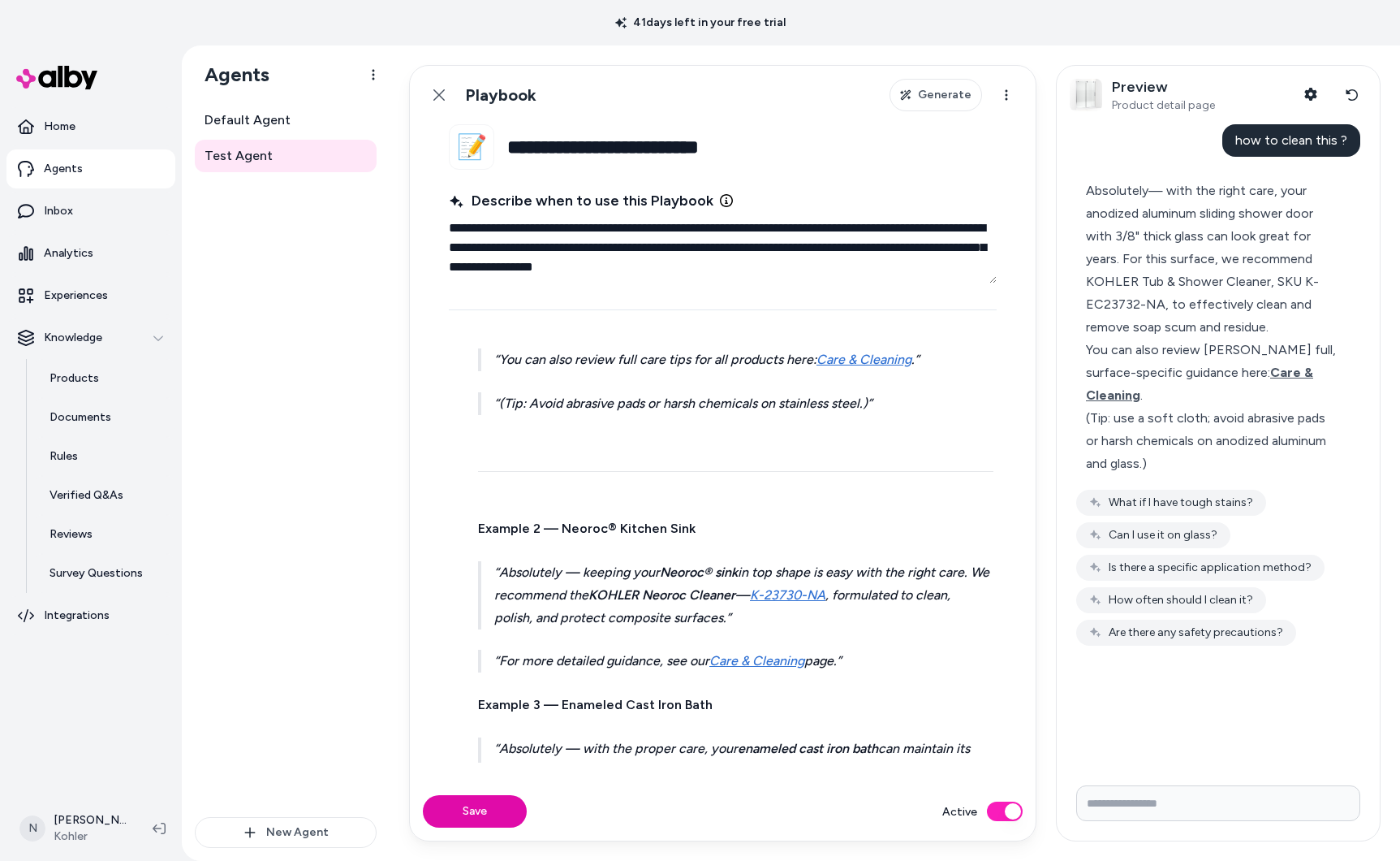
click at [504, 489] on p at bounding box center [736, 497] width 515 height 23
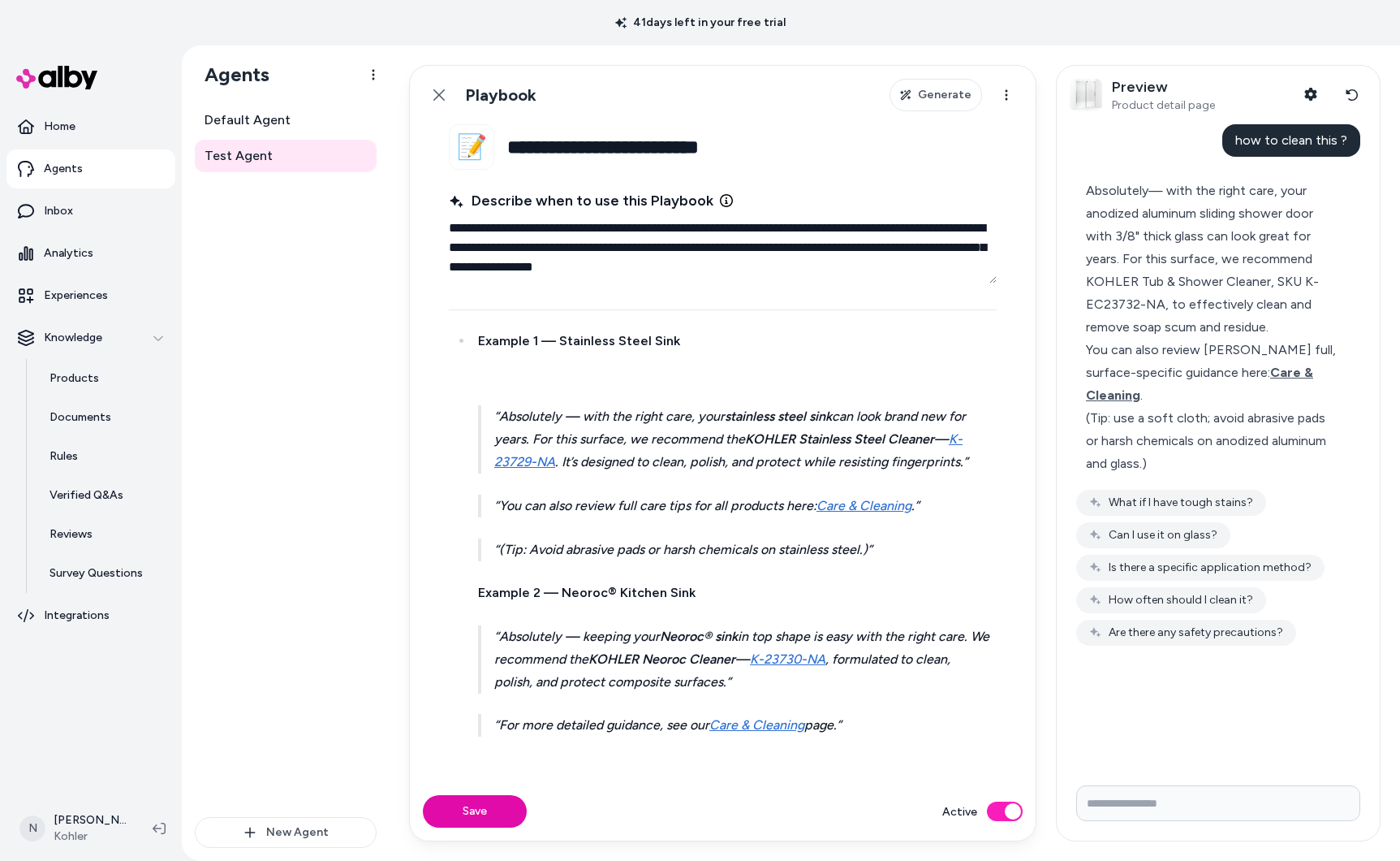
scroll to position [1546, 0]
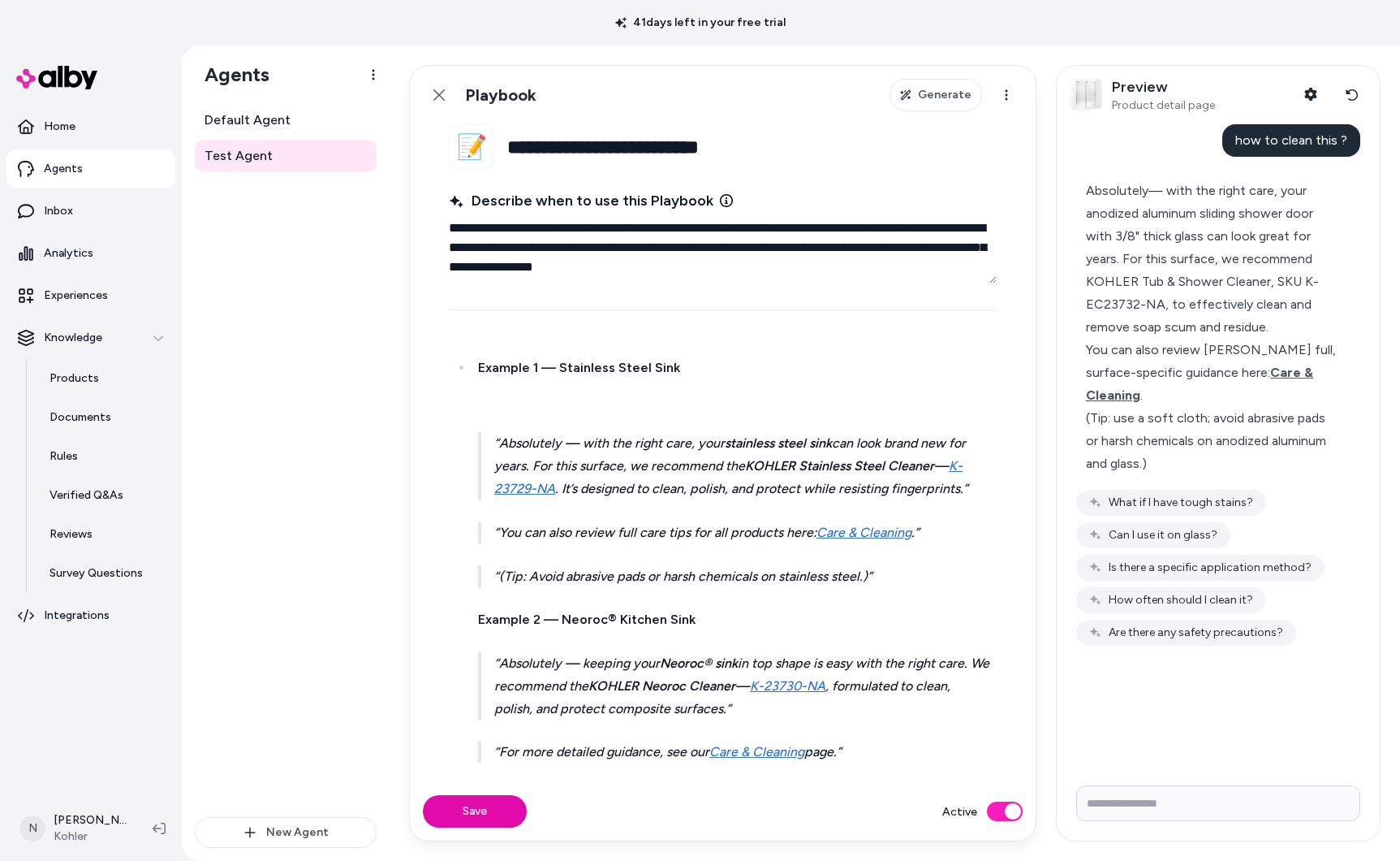
click at [496, 408] on p at bounding box center [736, 400] width 515 height 23
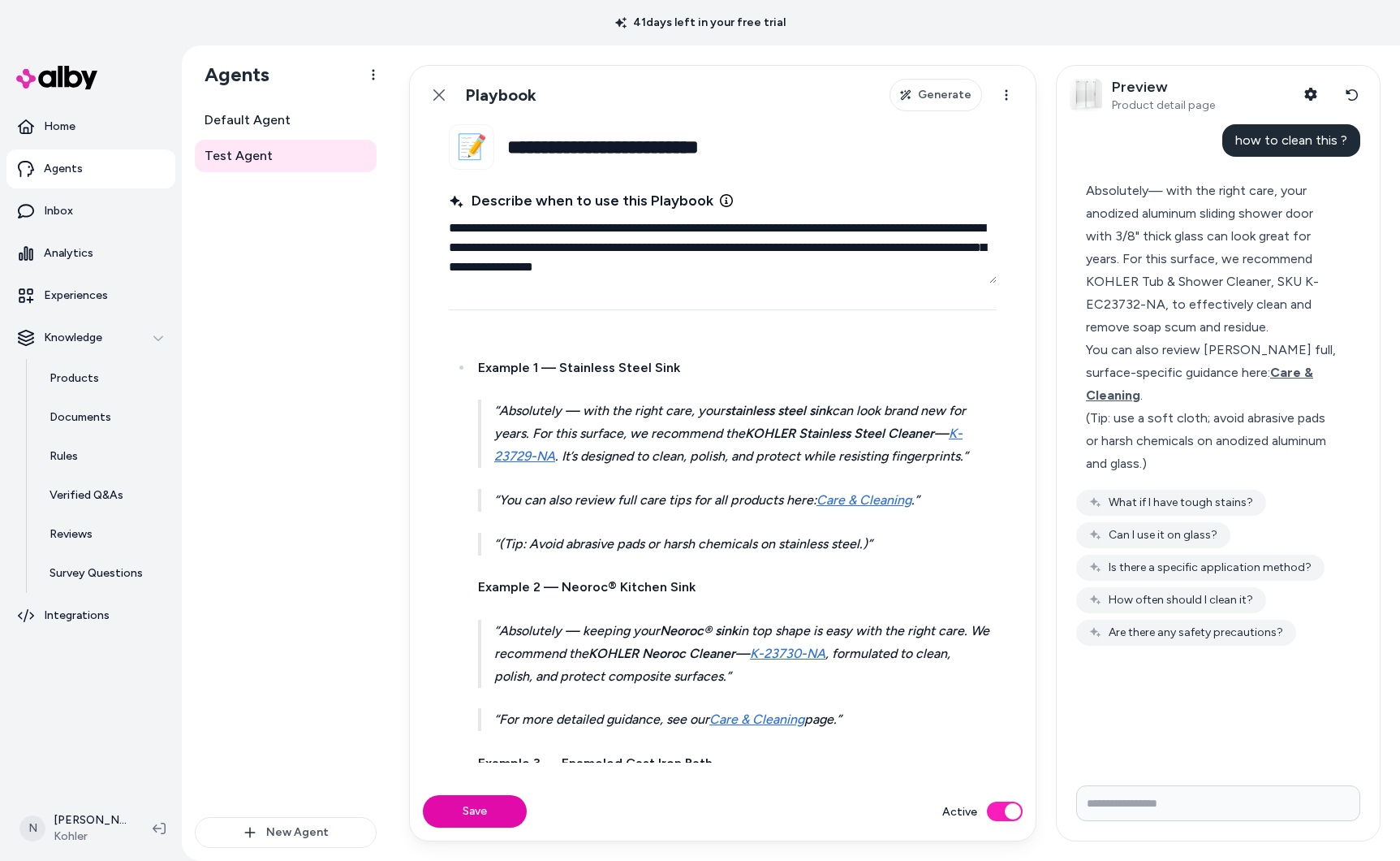
drag, startPoint x: 479, startPoint y: 363, endPoint x: 490, endPoint y: 371, distance: 13.6
click at [479, 363] on strong "Example 1 — Stainless Steel Sink" at bounding box center [579, 367] width 202 height 15
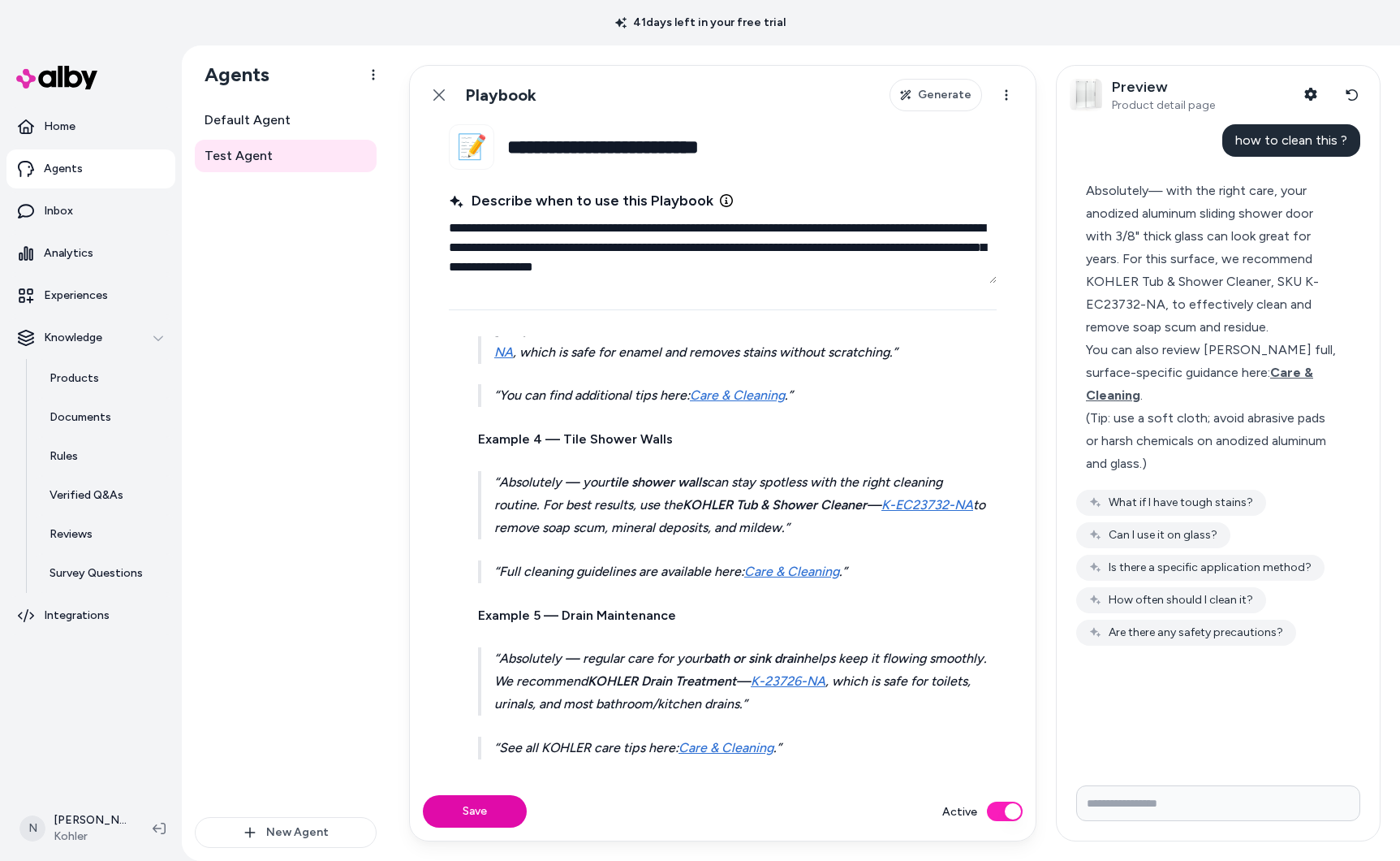
scroll to position [2090, 0]
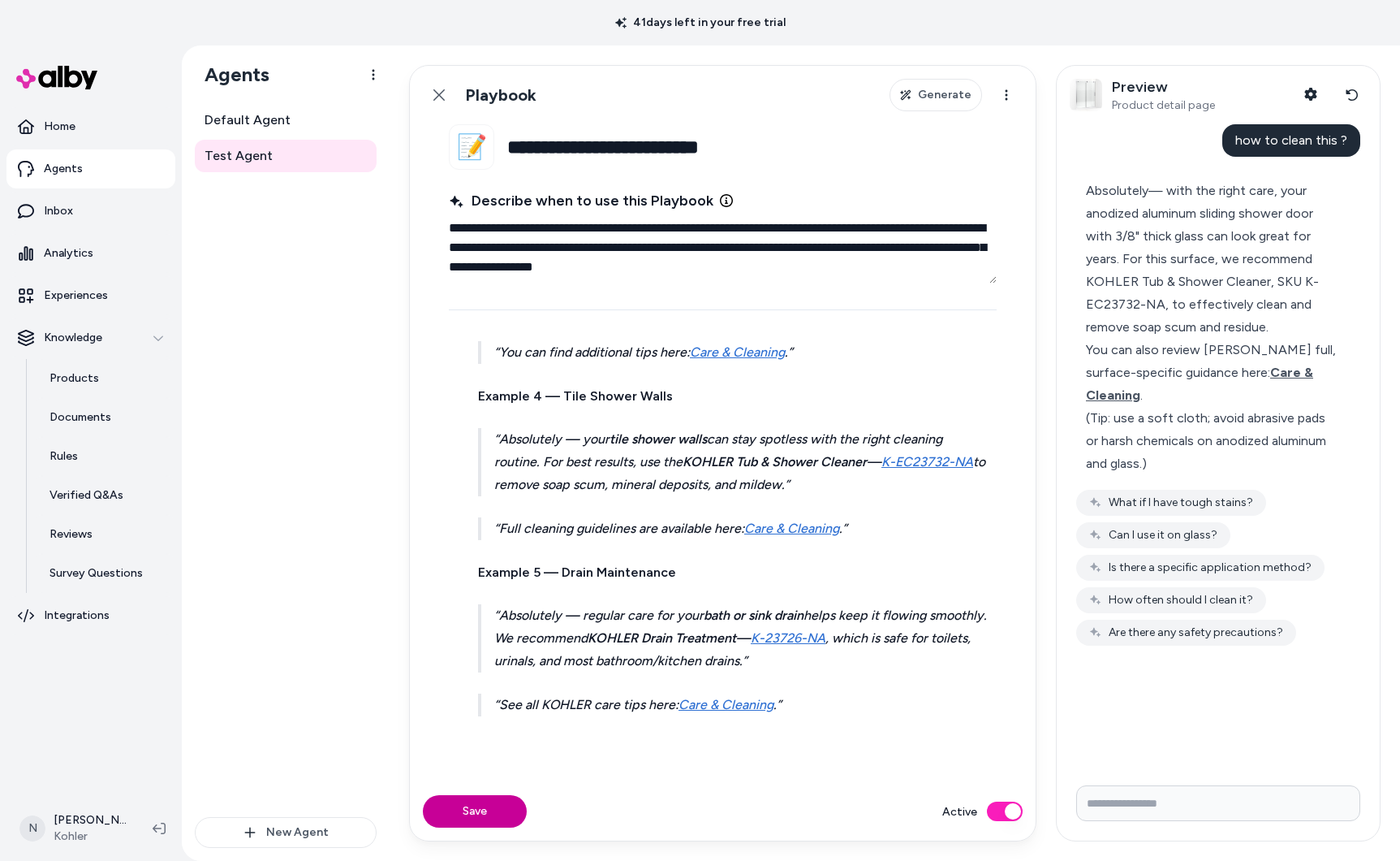
click at [488, 812] on button "Save" at bounding box center [474, 811] width 103 height 33
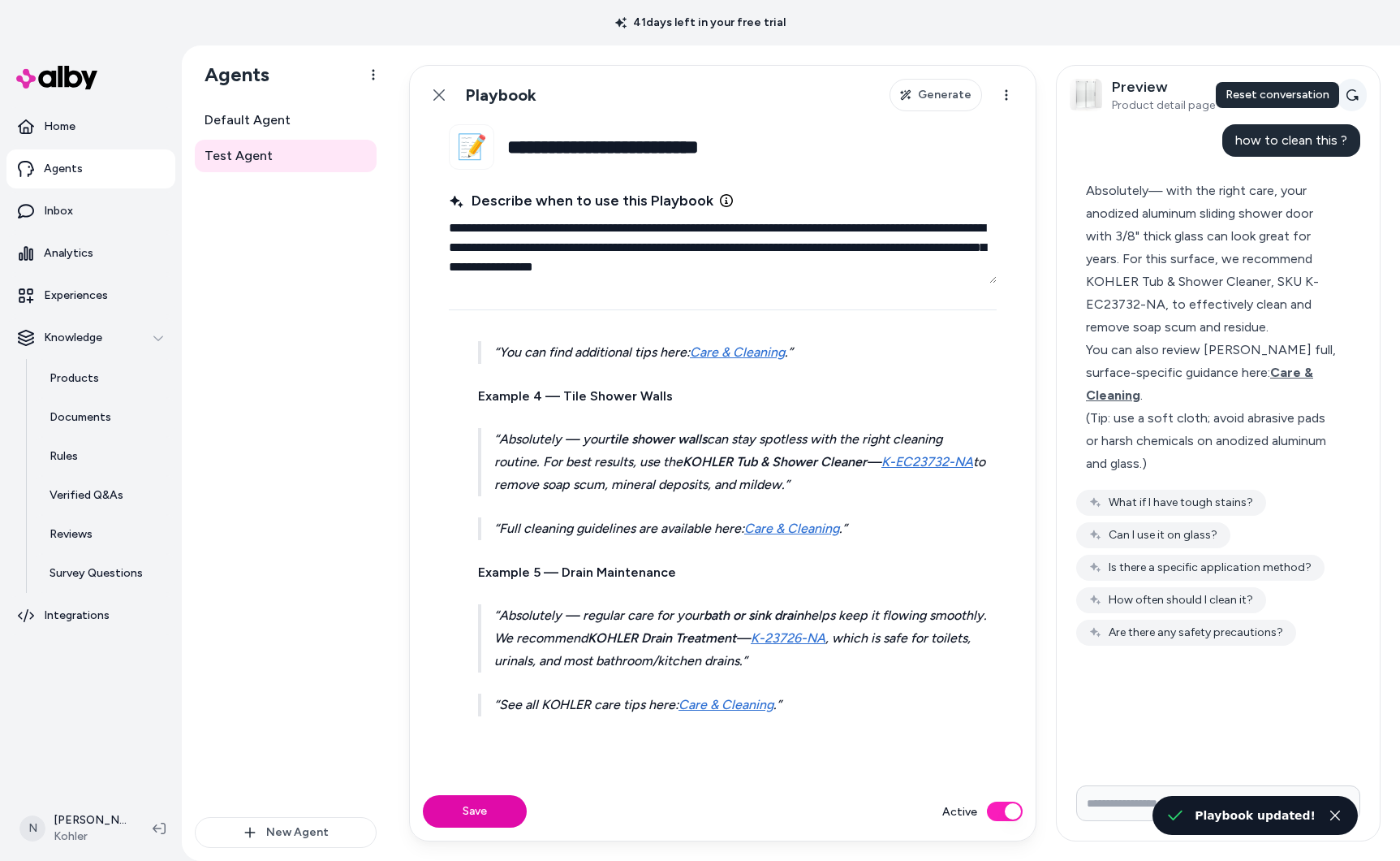
click at [1349, 97] on icon at bounding box center [1352, 95] width 13 height 13
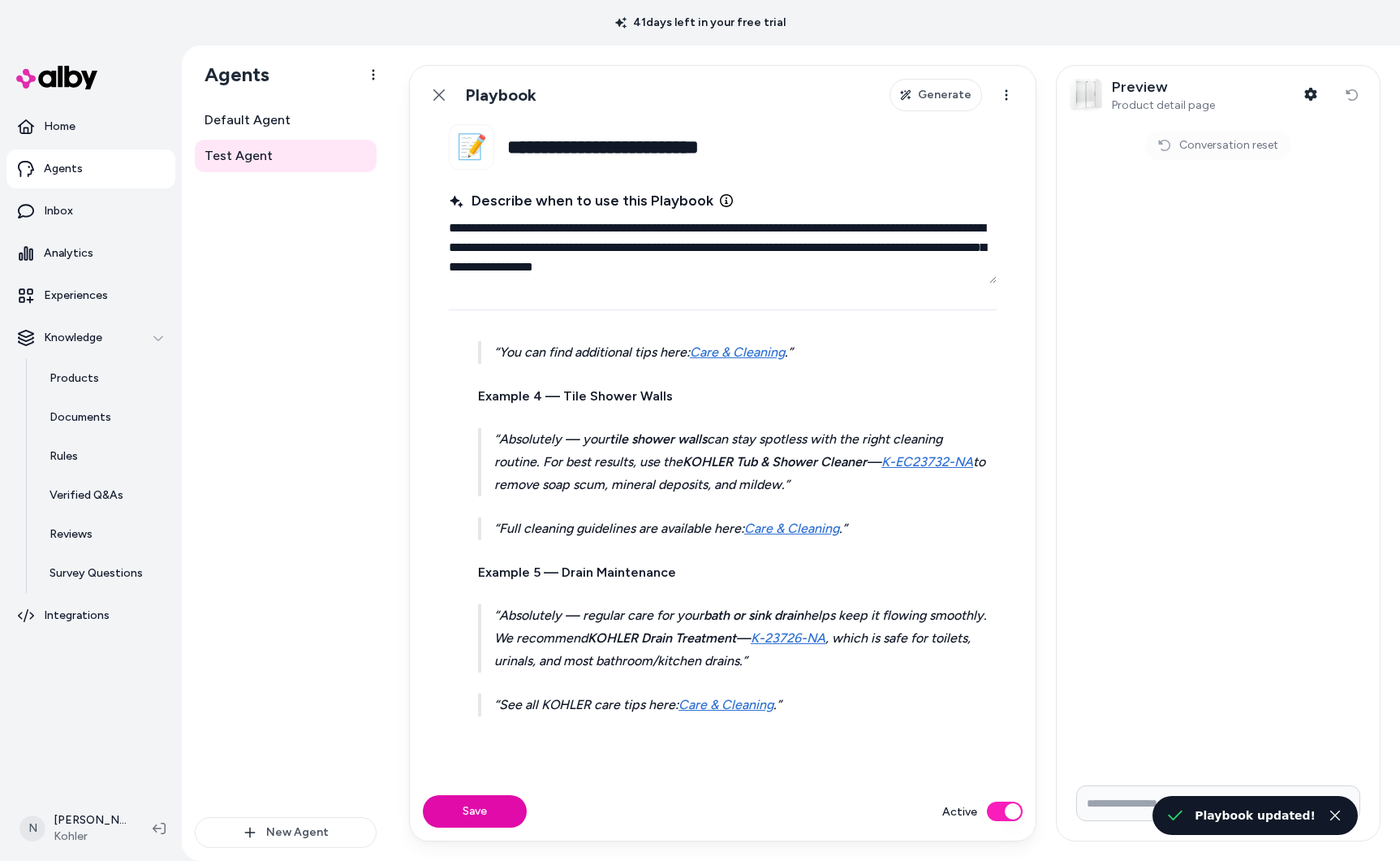
click at [1124, 797] on input "Write your prompt here" at bounding box center [1218, 803] width 284 height 36
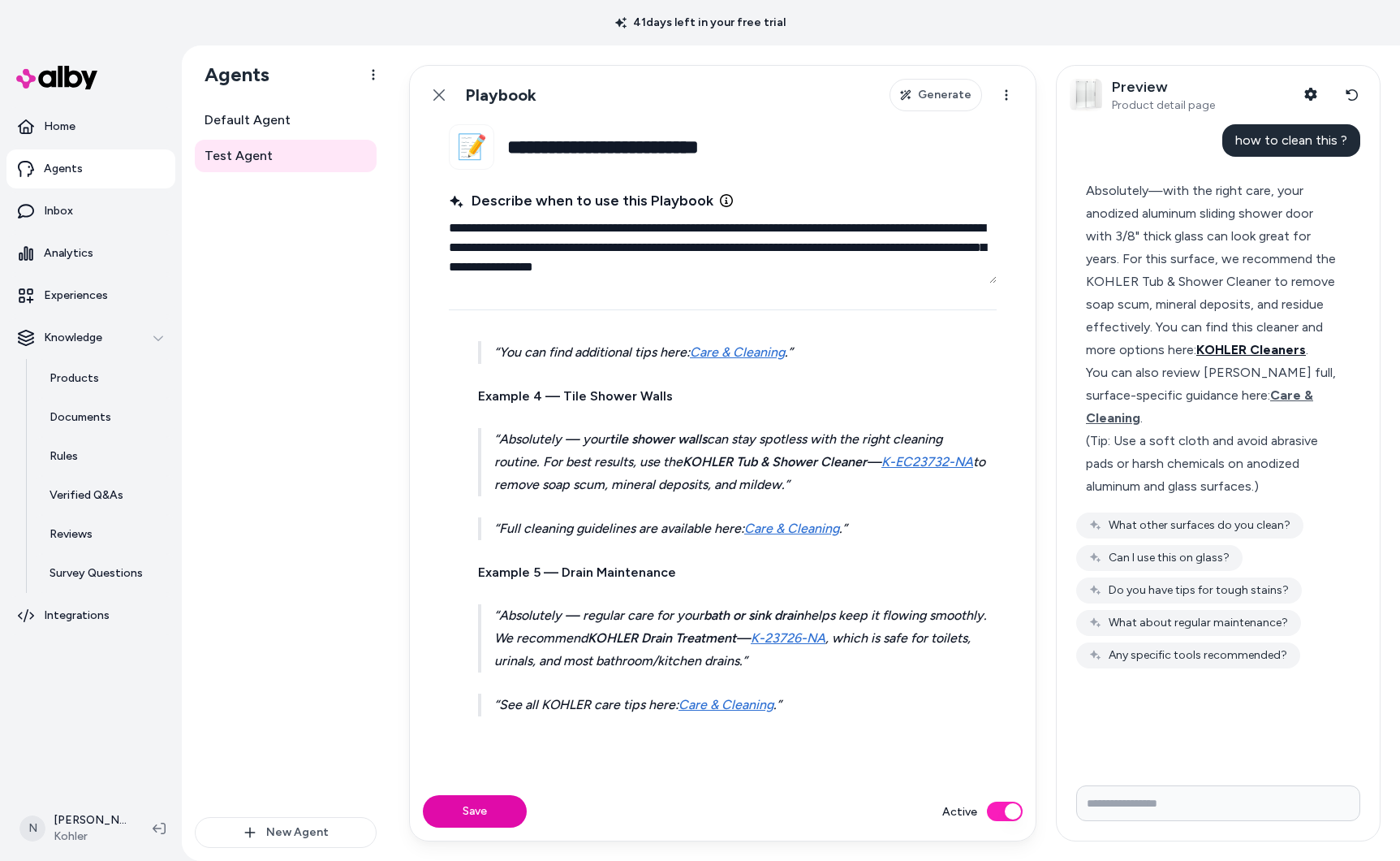
click at [1278, 353] on span "KOHLER Cleaners" at bounding box center [1251, 349] width 109 height 15
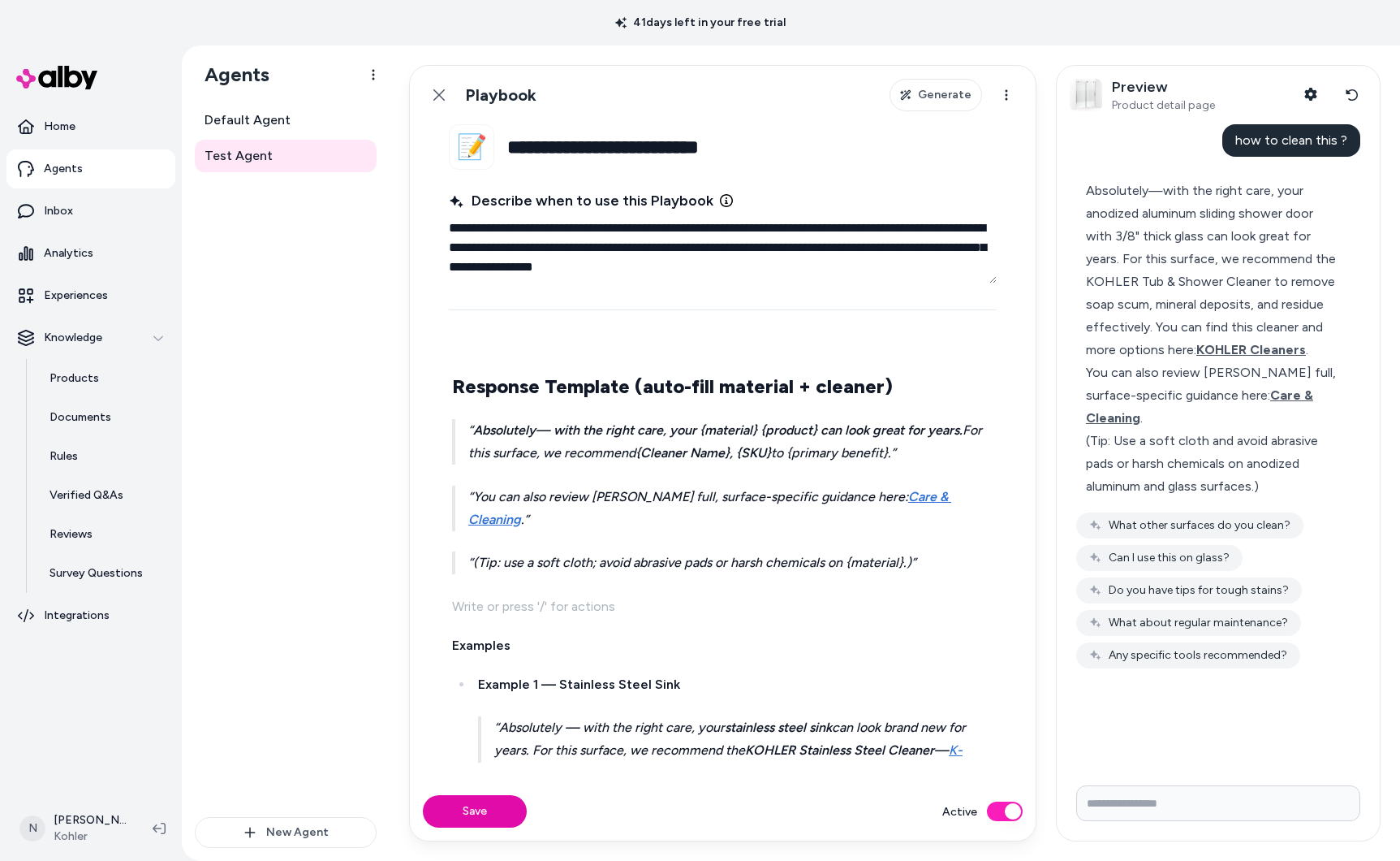
scroll to position [1222, 0]
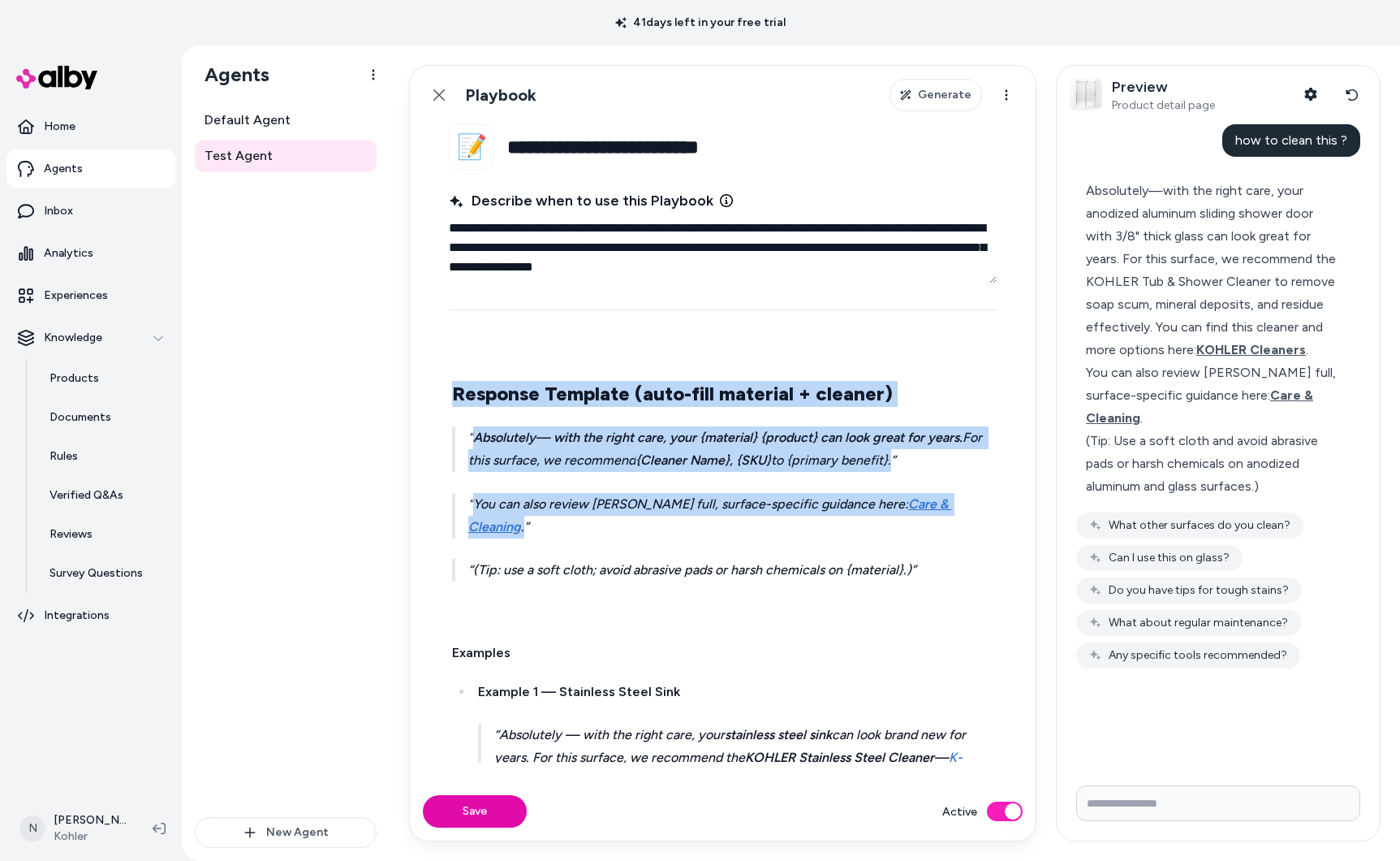
drag, startPoint x: 944, startPoint y: 559, endPoint x: 432, endPoint y: 409, distance: 533.5
click at [432, 409] on fieldset "**********" at bounding box center [723, 453] width 626 height 658
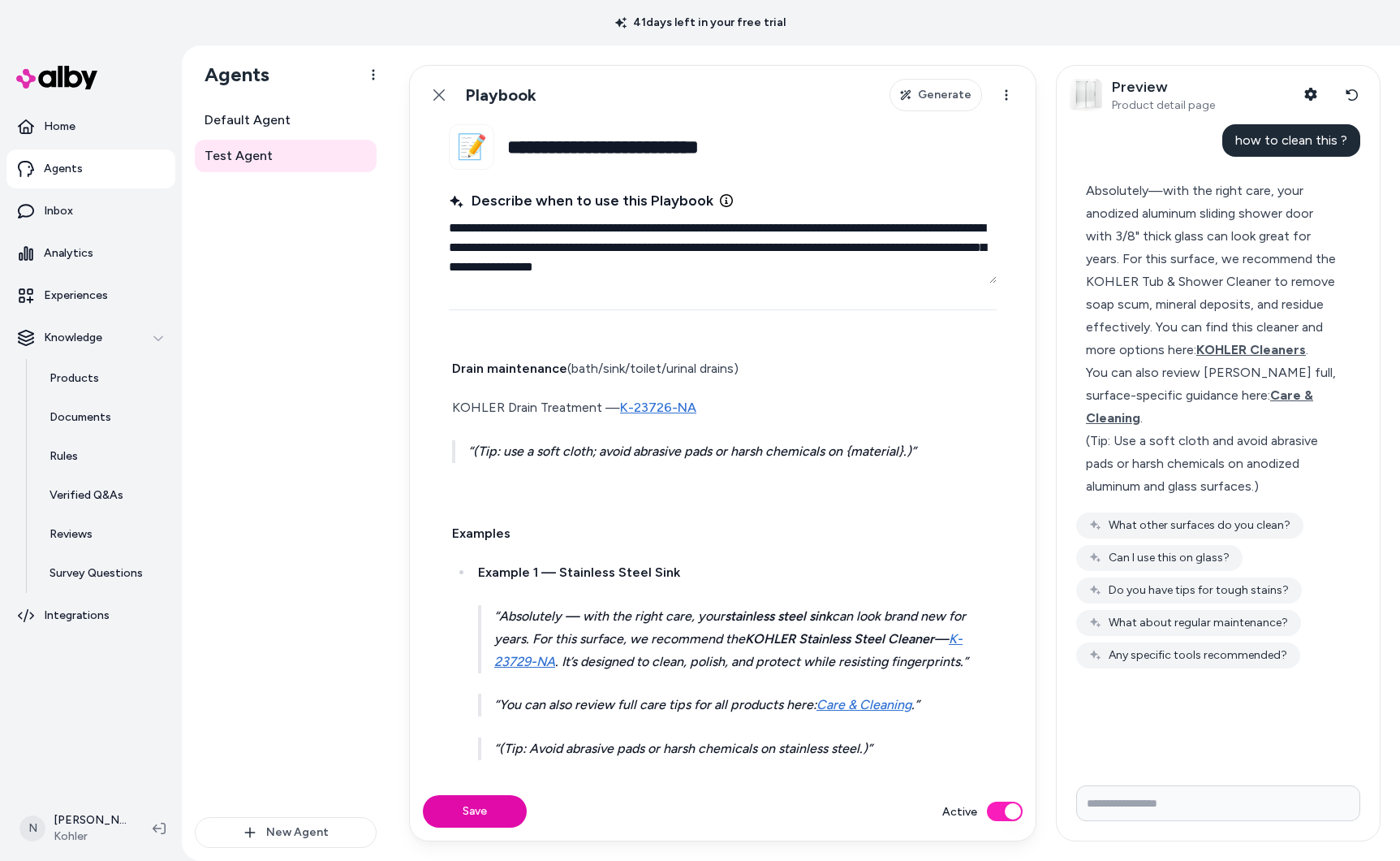
scroll to position [1141, 0]
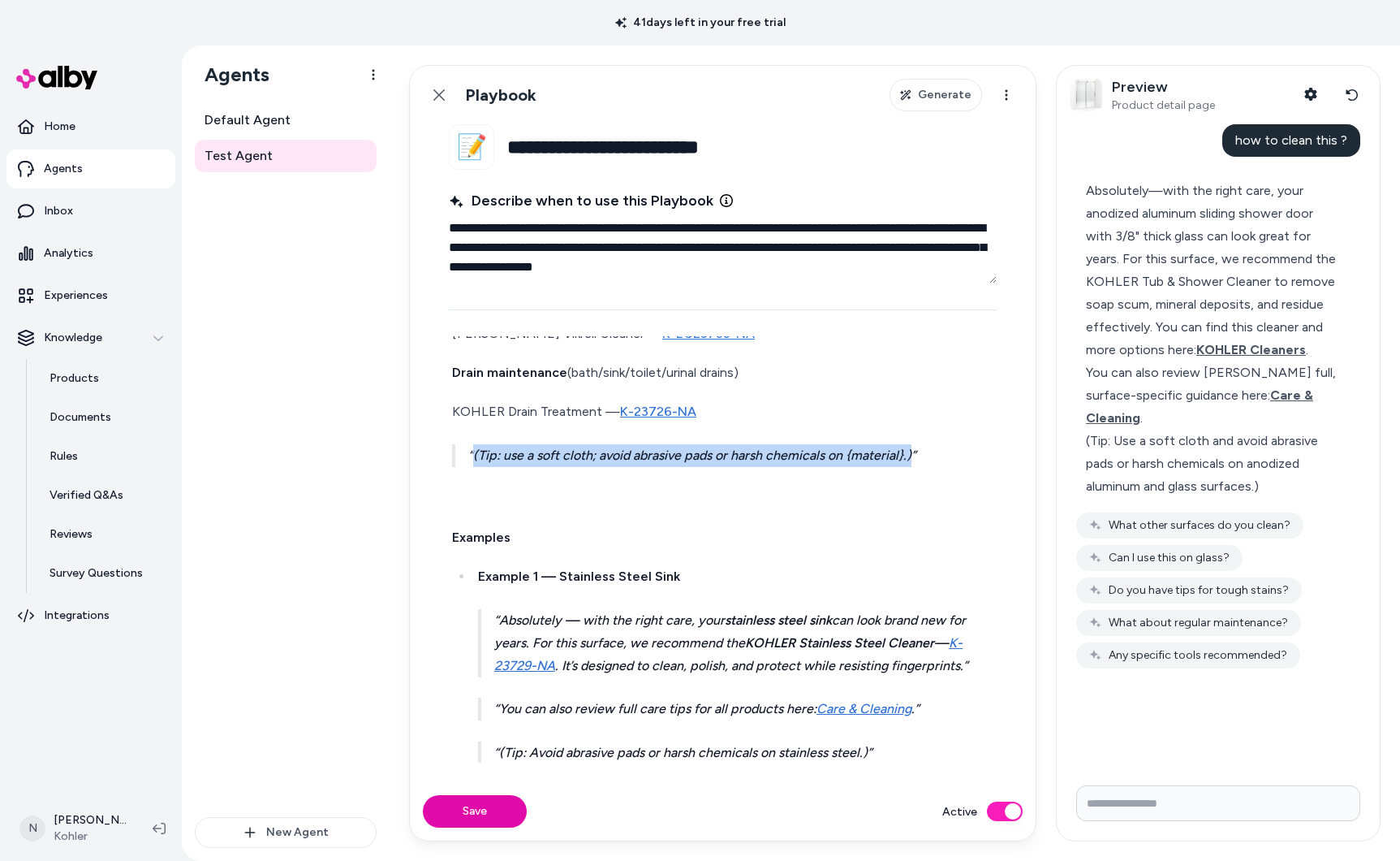
drag, startPoint x: 934, startPoint y: 477, endPoint x: 434, endPoint y: 484, distance: 500.0
click at [432, 483] on fieldset "**********" at bounding box center [723, 453] width 626 height 658
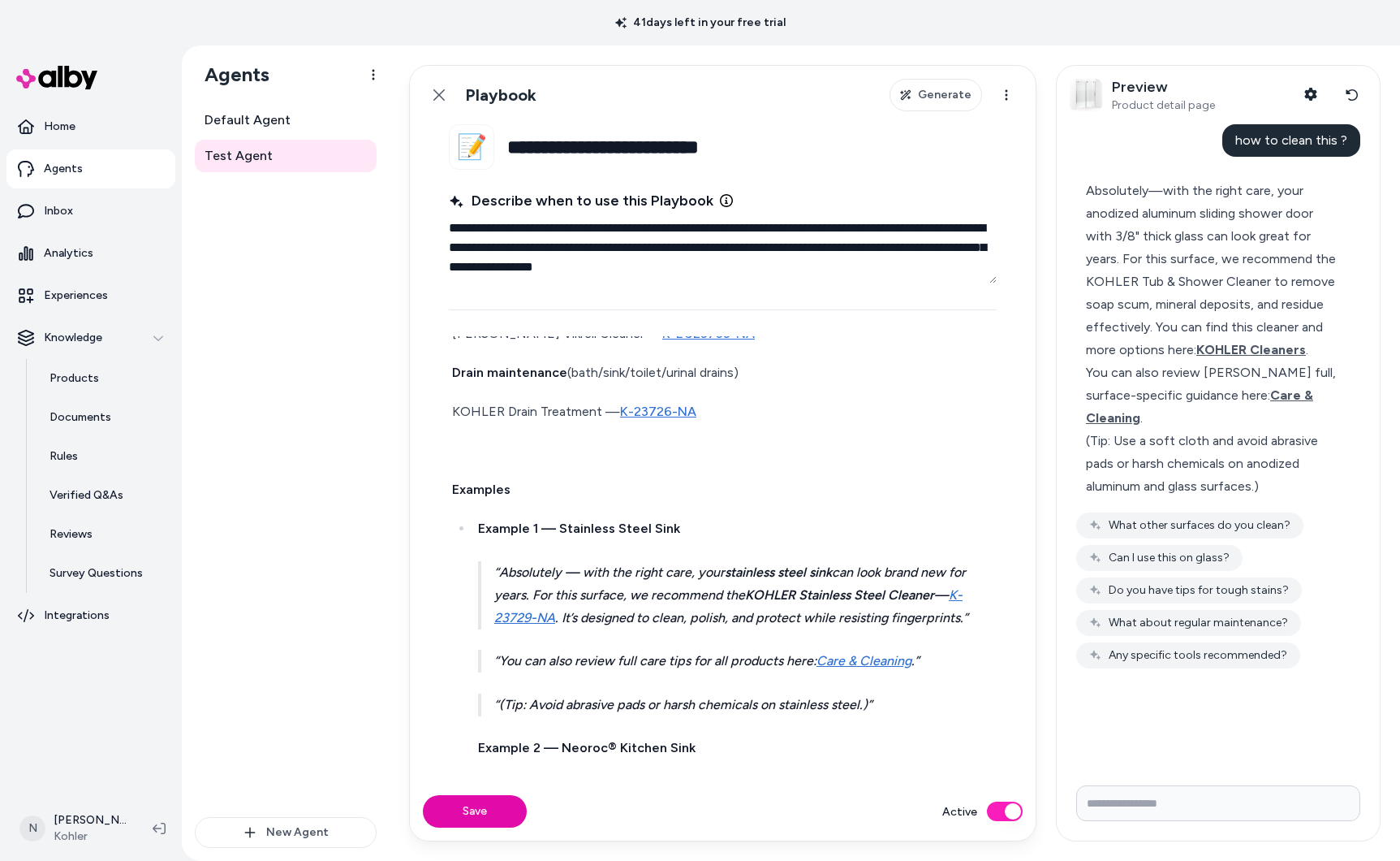
click at [507, 462] on p at bounding box center [723, 451] width 541 height 23
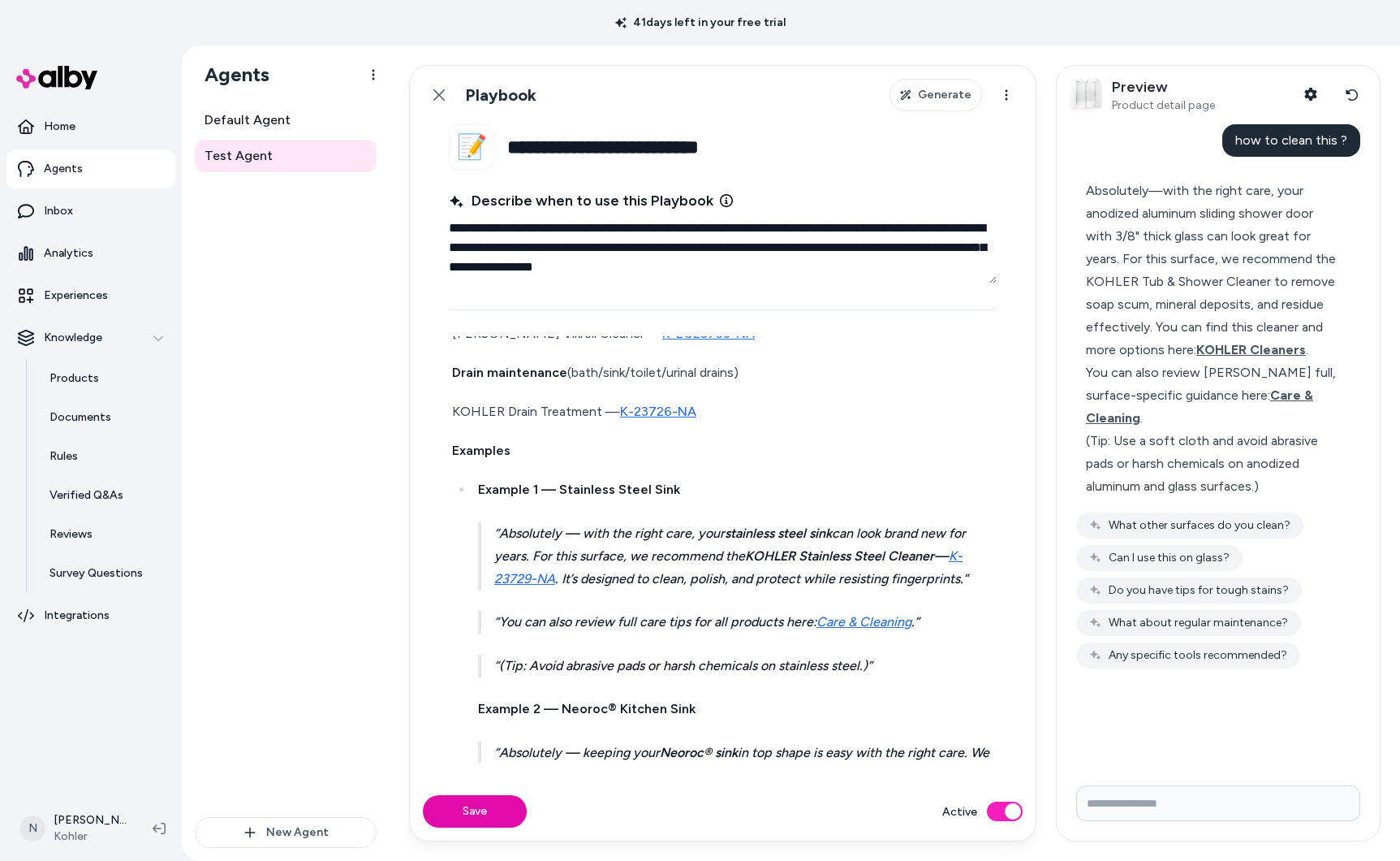
click at [558, 462] on p "Examples" at bounding box center [723, 451] width 541 height 23
click at [473, 810] on button "Save" at bounding box center [474, 811] width 103 height 33
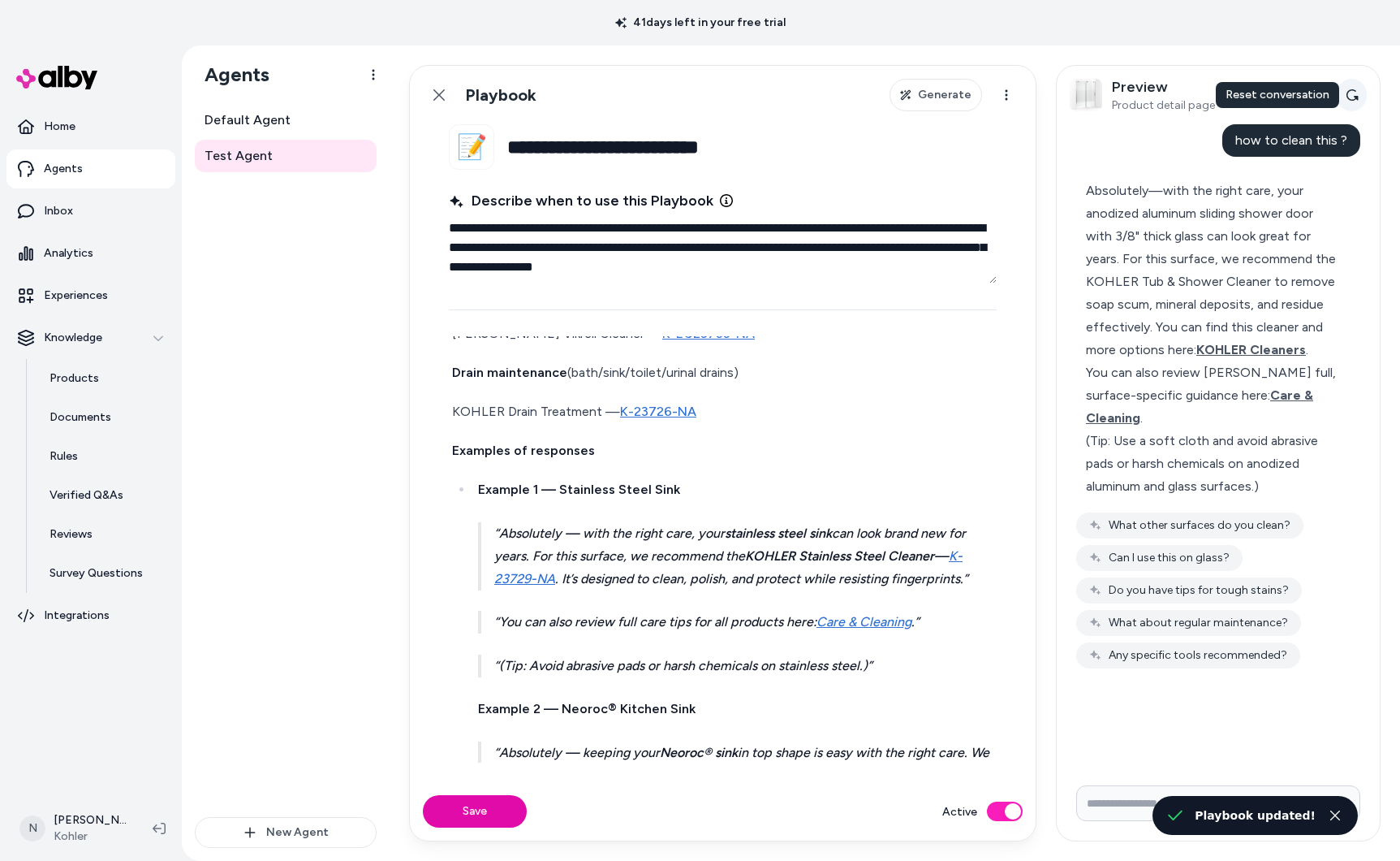
click at [1349, 95] on icon at bounding box center [1352, 95] width 13 height 13
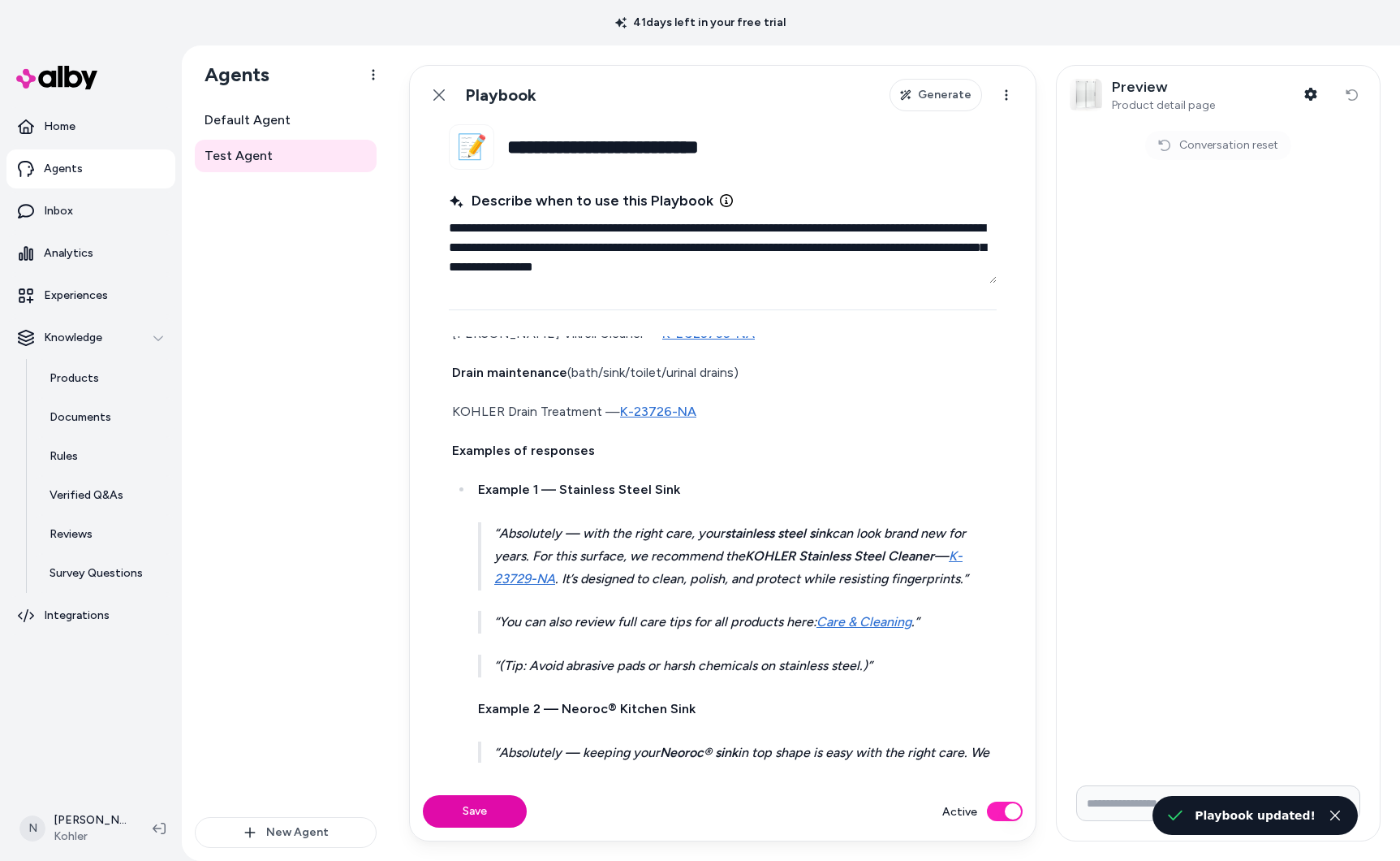
click at [1151, 795] on input "Write your prompt here" at bounding box center [1218, 803] width 284 height 36
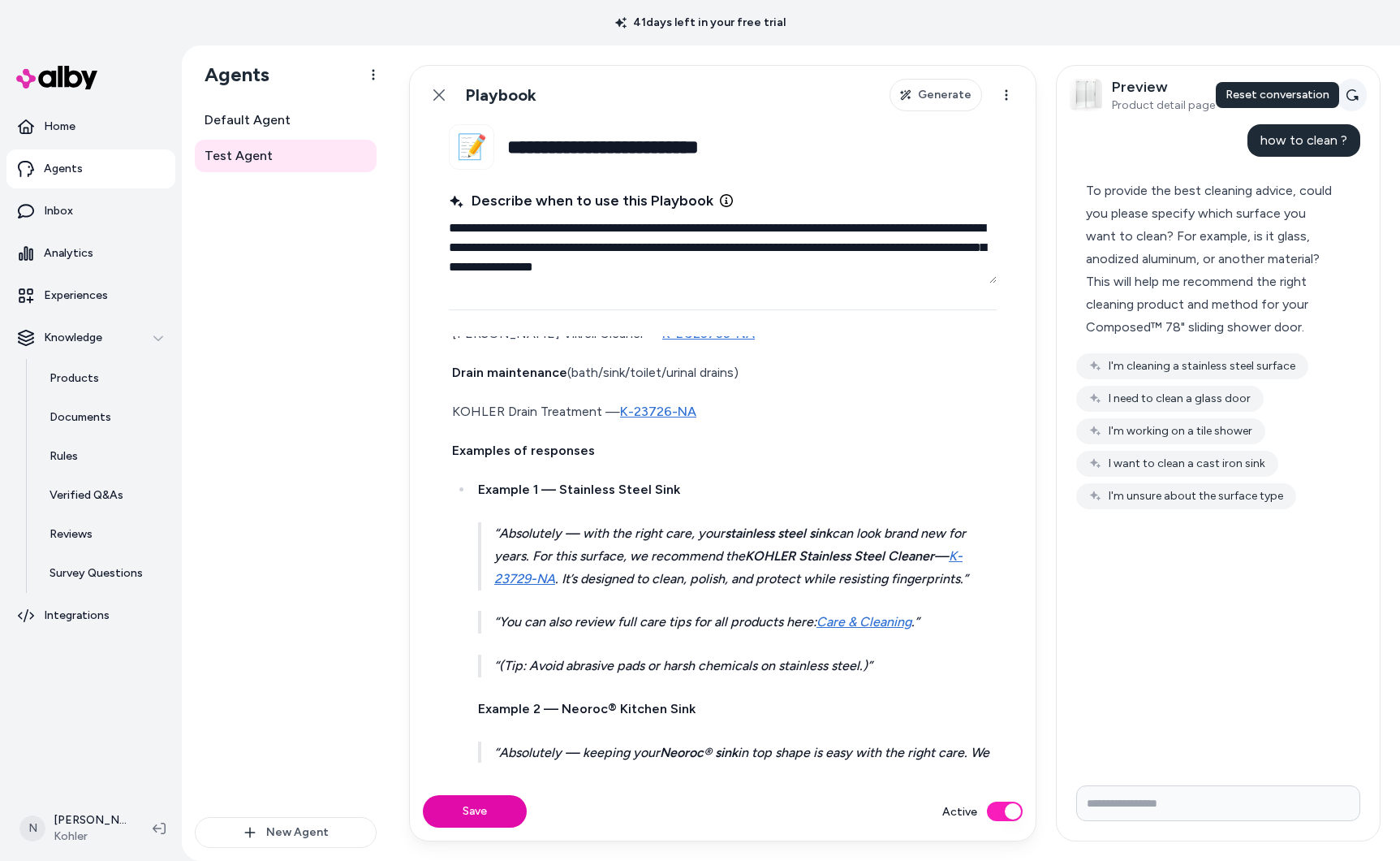
click at [1361, 89] on button "Reset conversation" at bounding box center [1351, 95] width 30 height 33
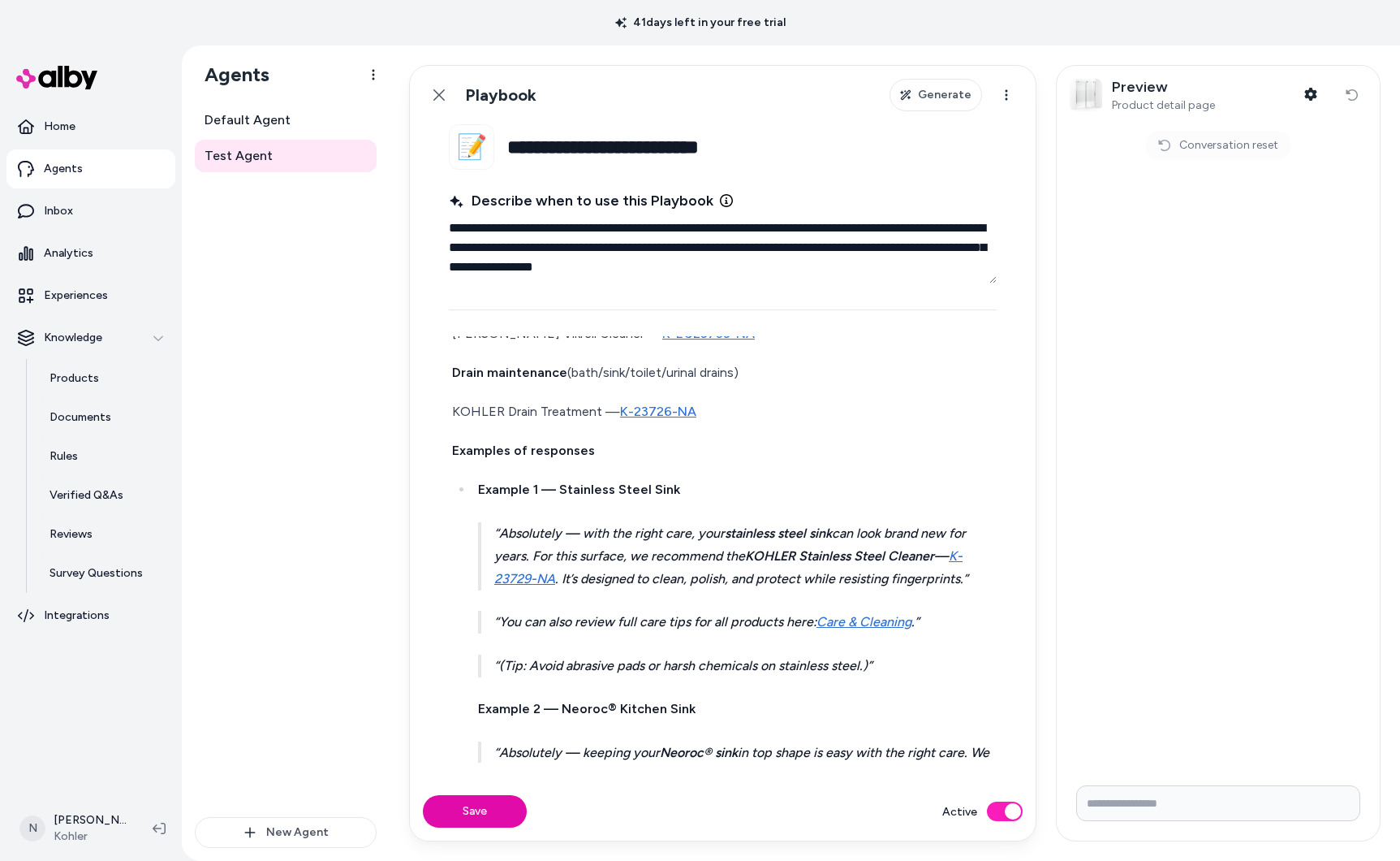
click at [1204, 799] on input "Write your prompt here" at bounding box center [1218, 803] width 284 height 36
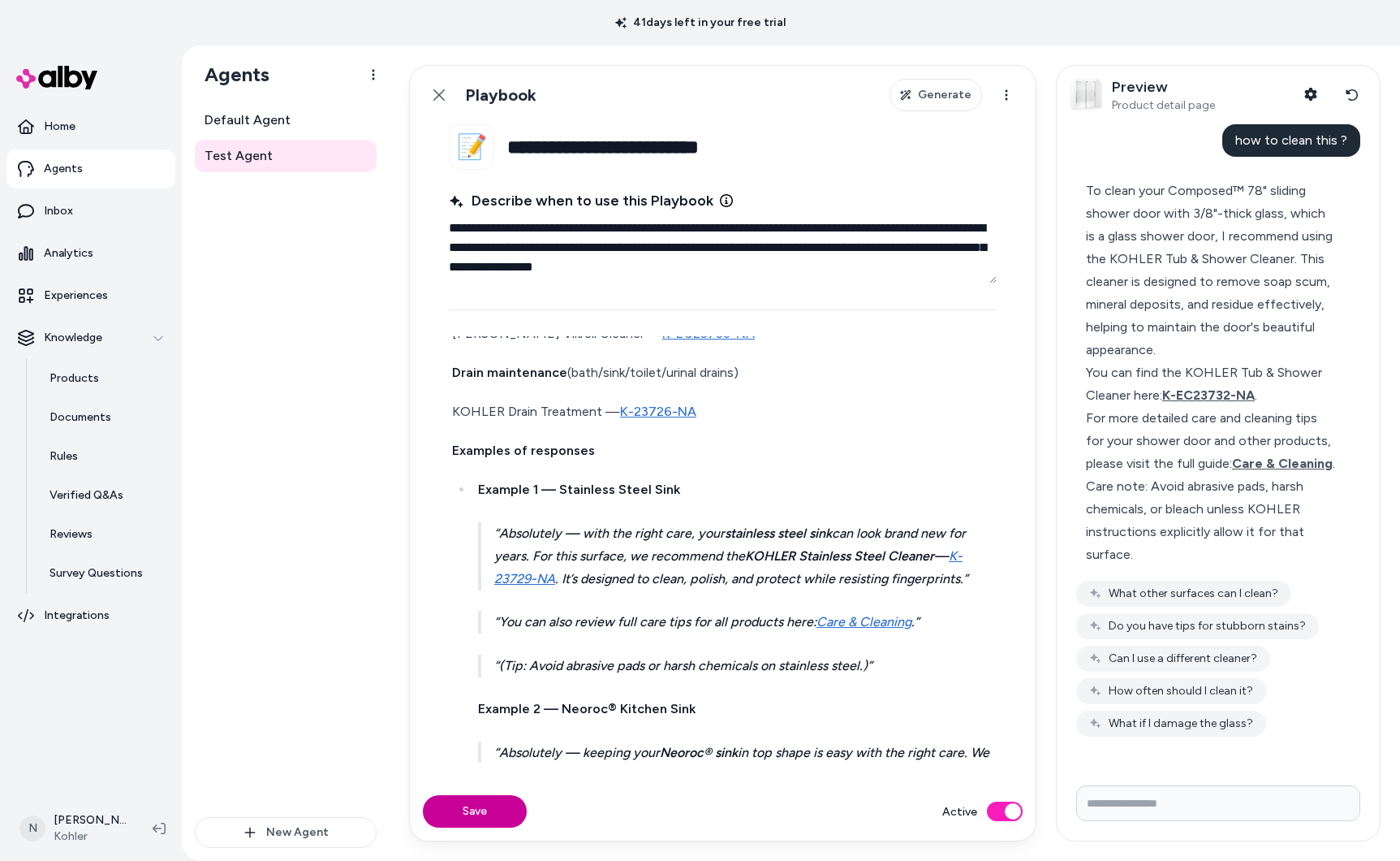
click at [461, 807] on button "Save" at bounding box center [474, 811] width 103 height 33
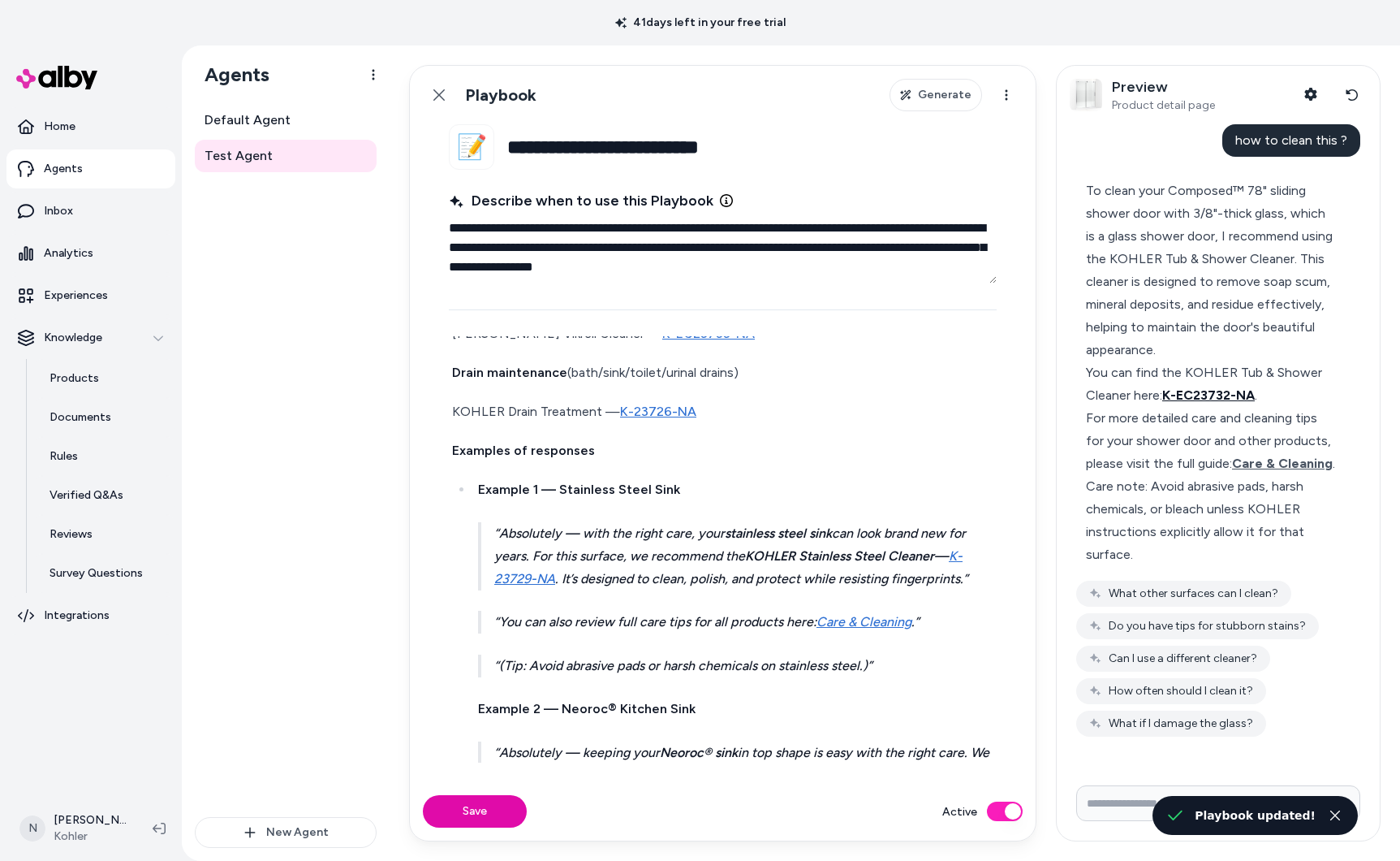
click at [1218, 391] on span "K-EC23732-NA" at bounding box center [1208, 395] width 93 height 15
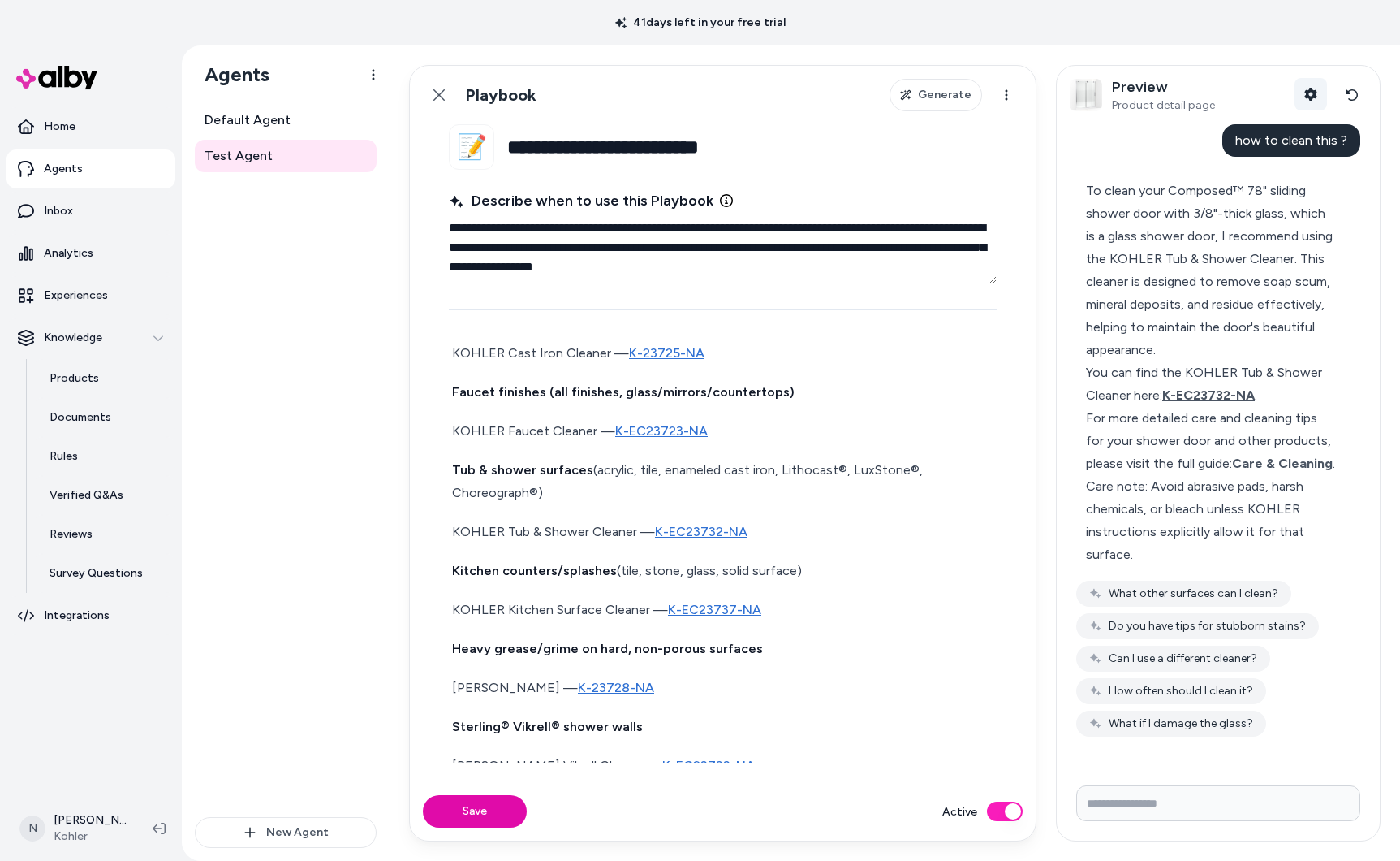
scroll to position [700, 0]
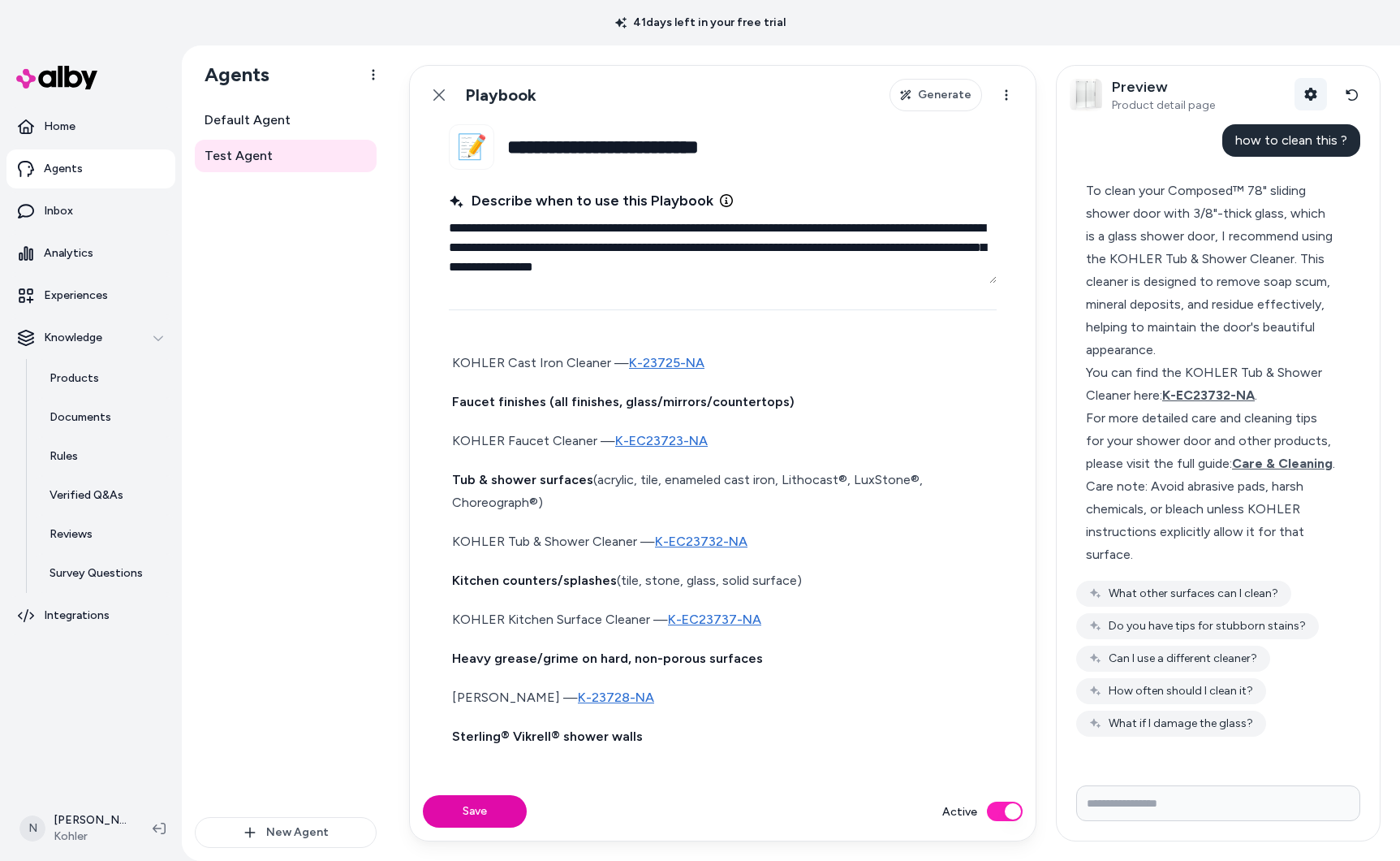
click at [1304, 93] on button "Shopper Context" at bounding box center [1311, 95] width 33 height 33
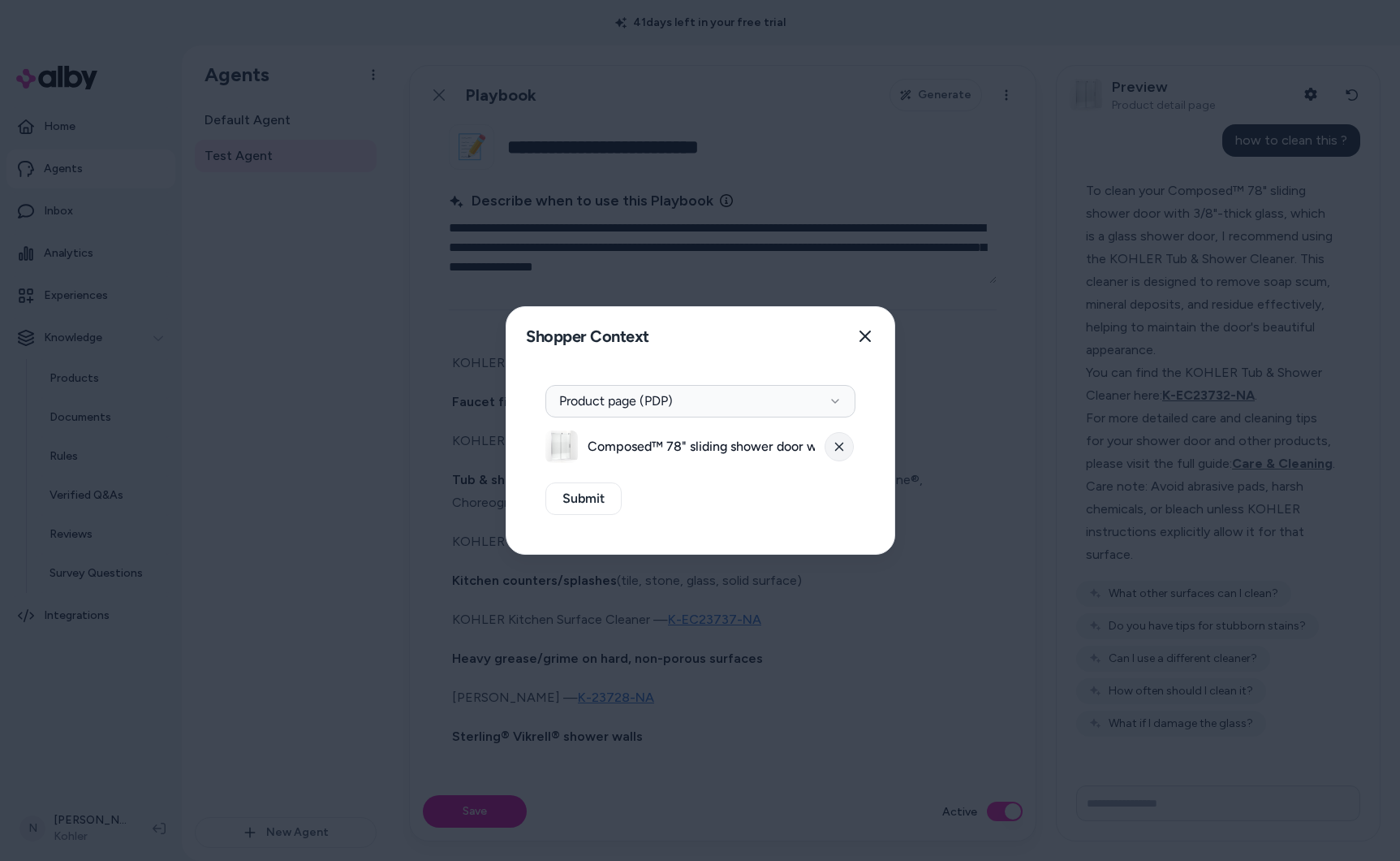
click at [848, 443] on button at bounding box center [839, 447] width 29 height 29
click at [775, 440] on button "Select a product" at bounding box center [700, 447] width 310 height 33
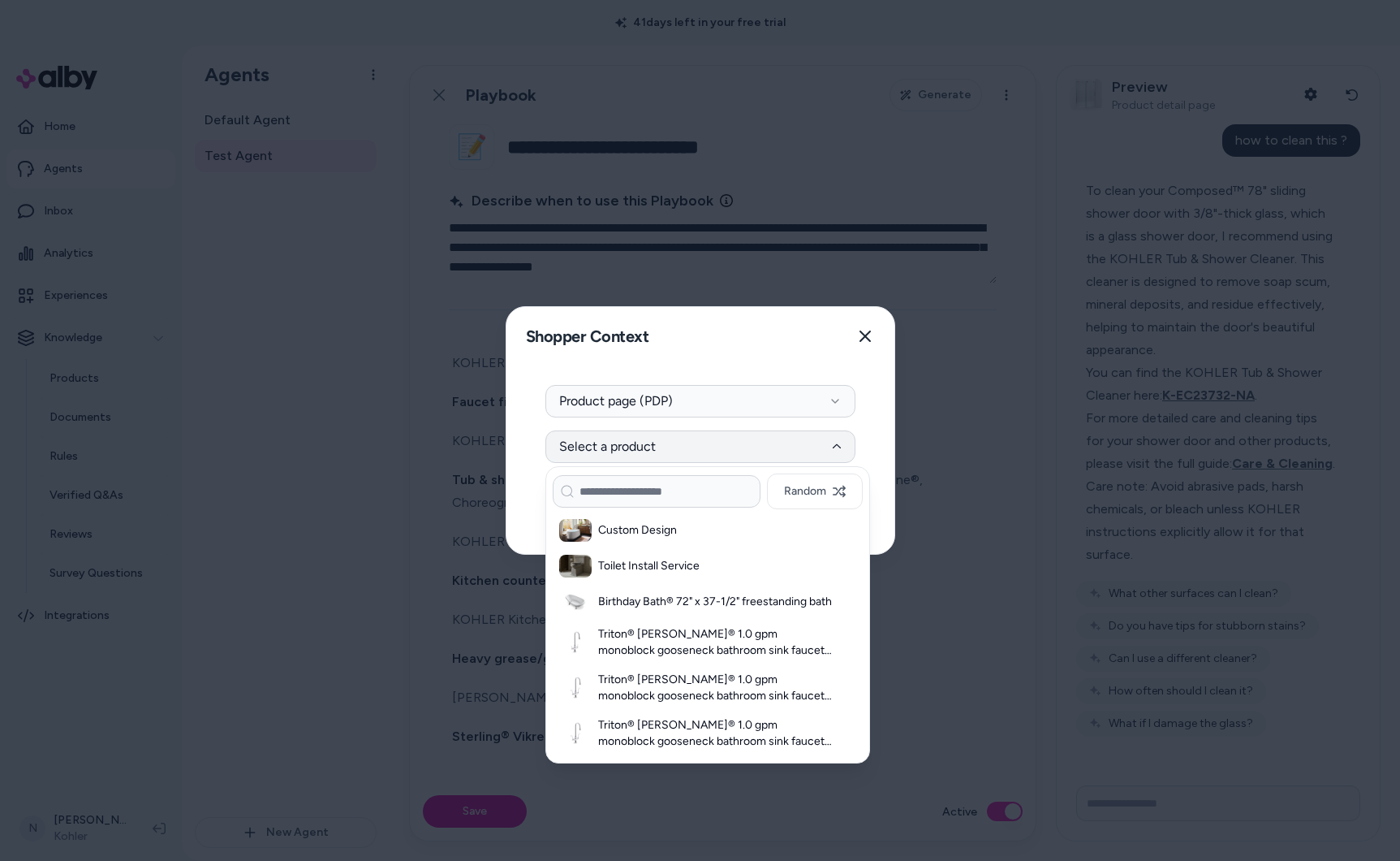
click at [729, 602] on h3 "Birthday Bath® 72" x 37-1/2" freestanding bath" at bounding box center [715, 602] width 236 height 16
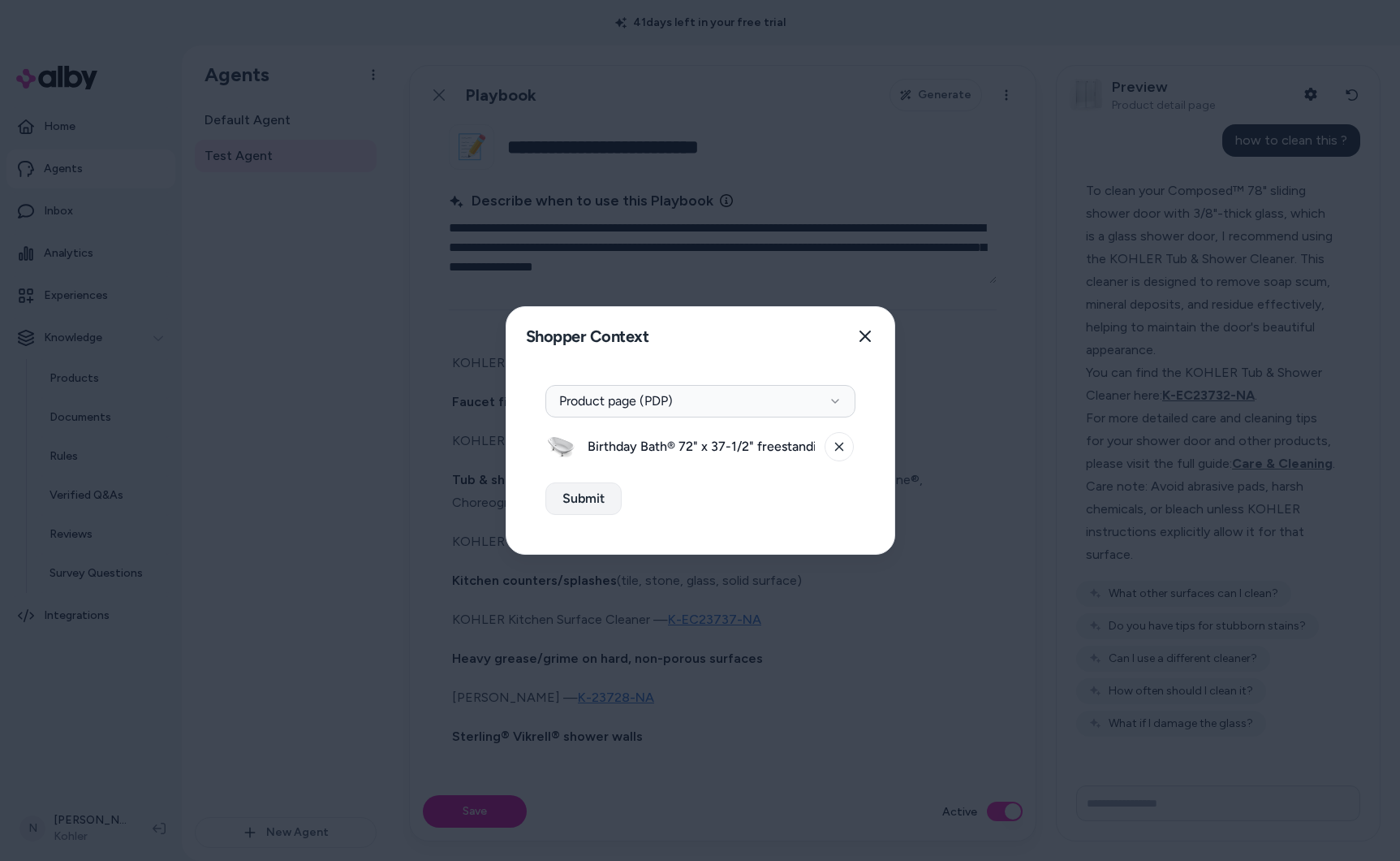
click at [575, 494] on button "Submit" at bounding box center [583, 499] width 77 height 33
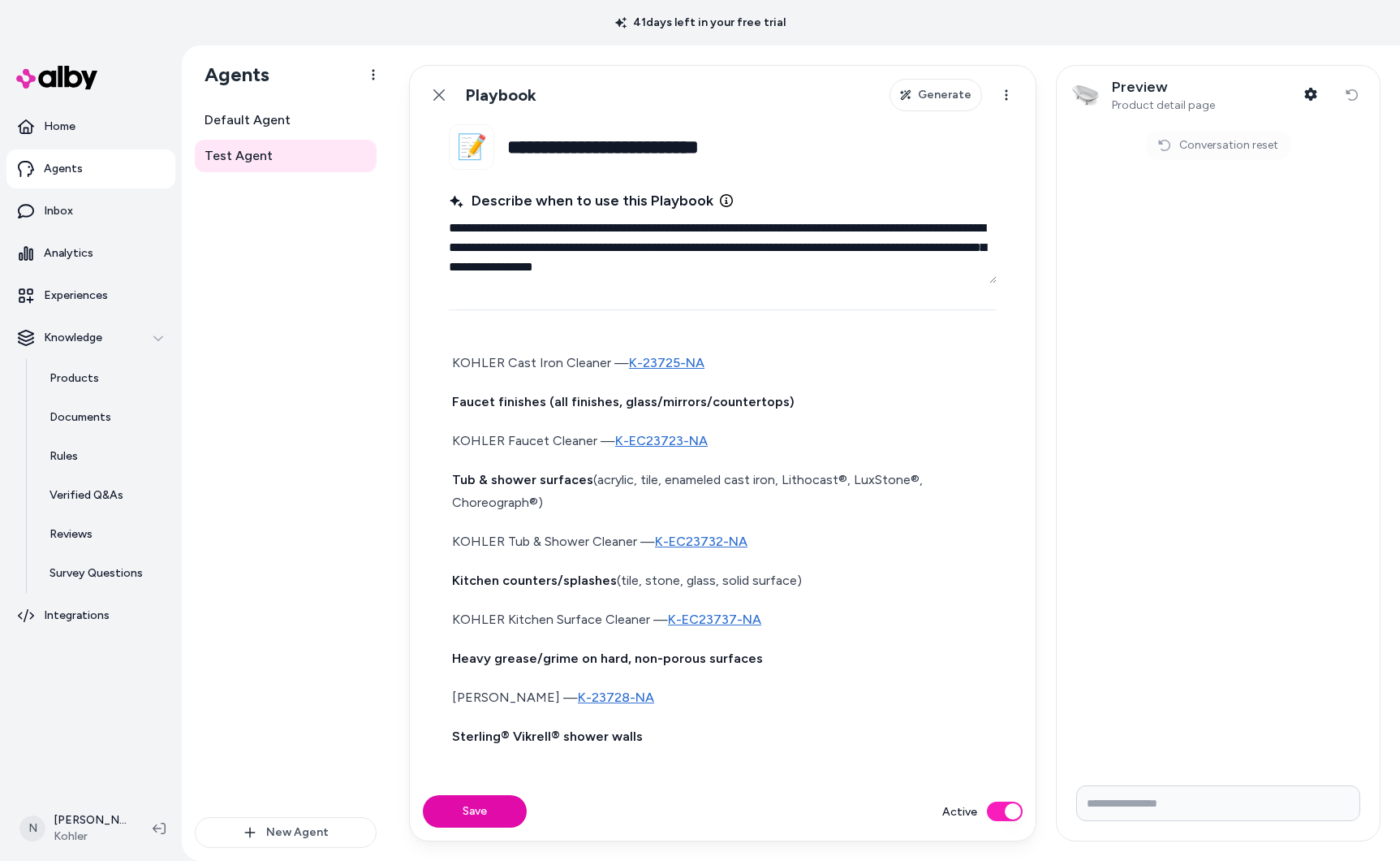
click at [1295, 78] on button "Shopper Context" at bounding box center [1311, 95] width 33 height 33
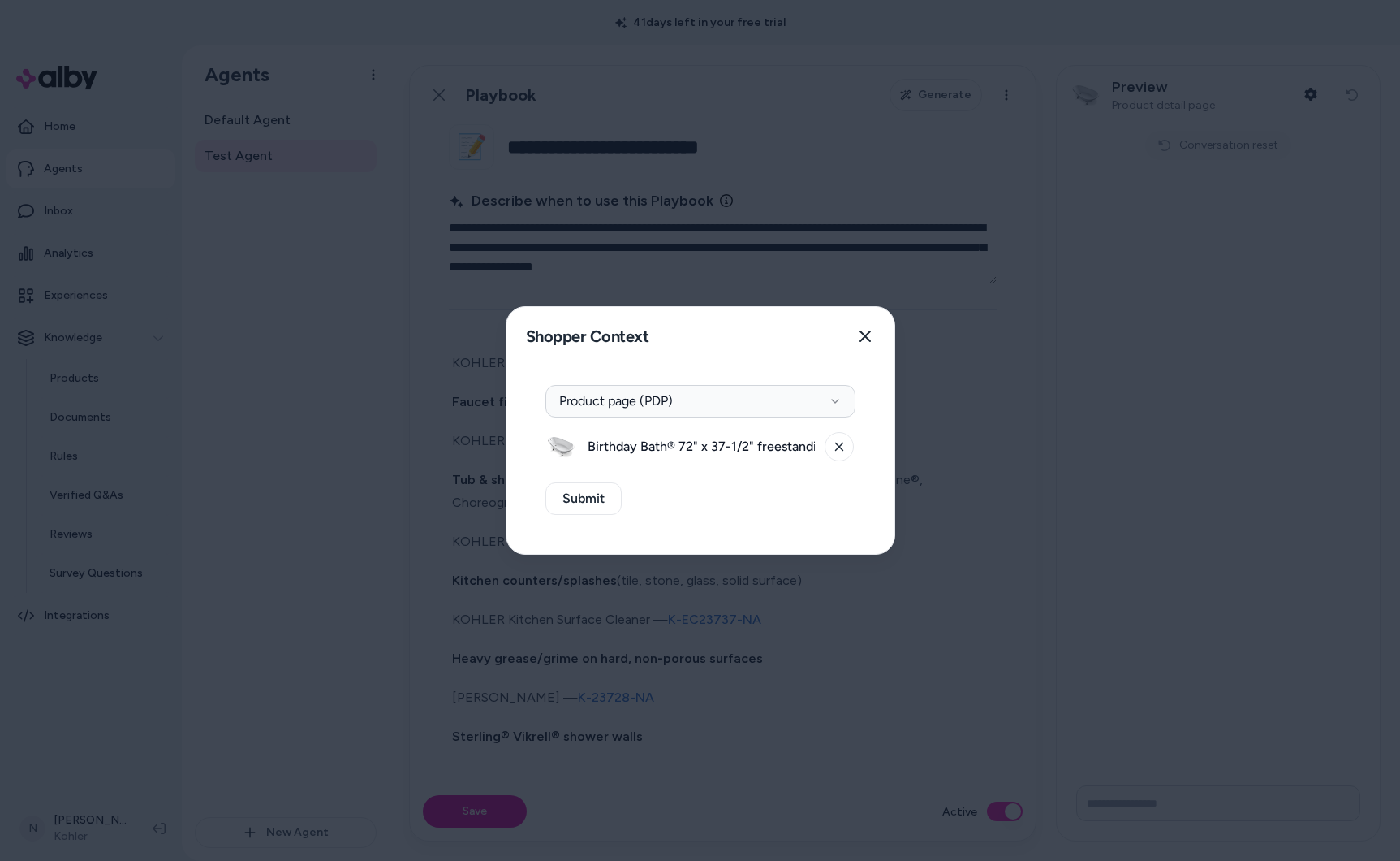
click at [849, 320] on button "Close" at bounding box center [865, 336] width 33 height 33
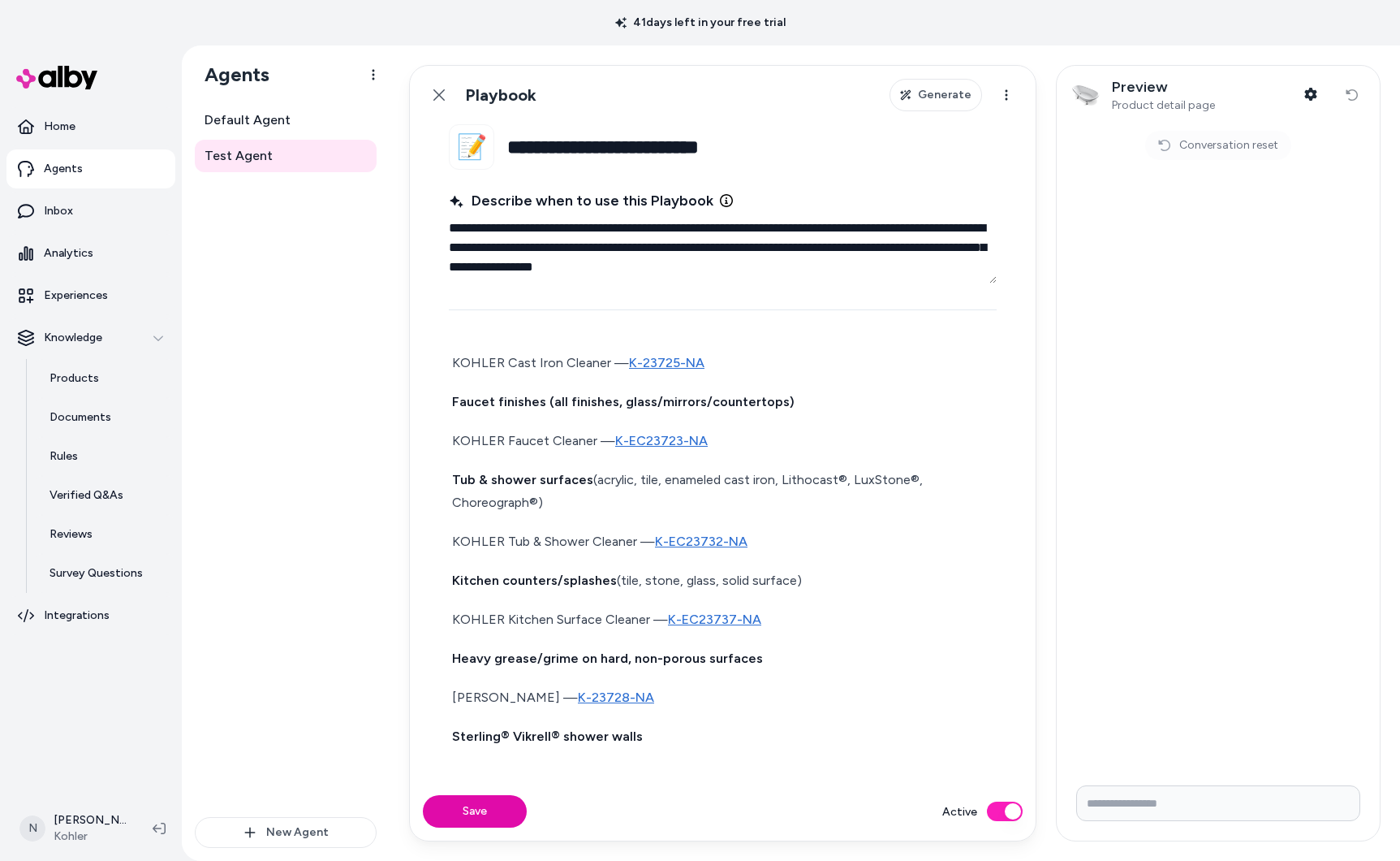
click at [1138, 801] on input "Write your prompt here" at bounding box center [1218, 803] width 284 height 36
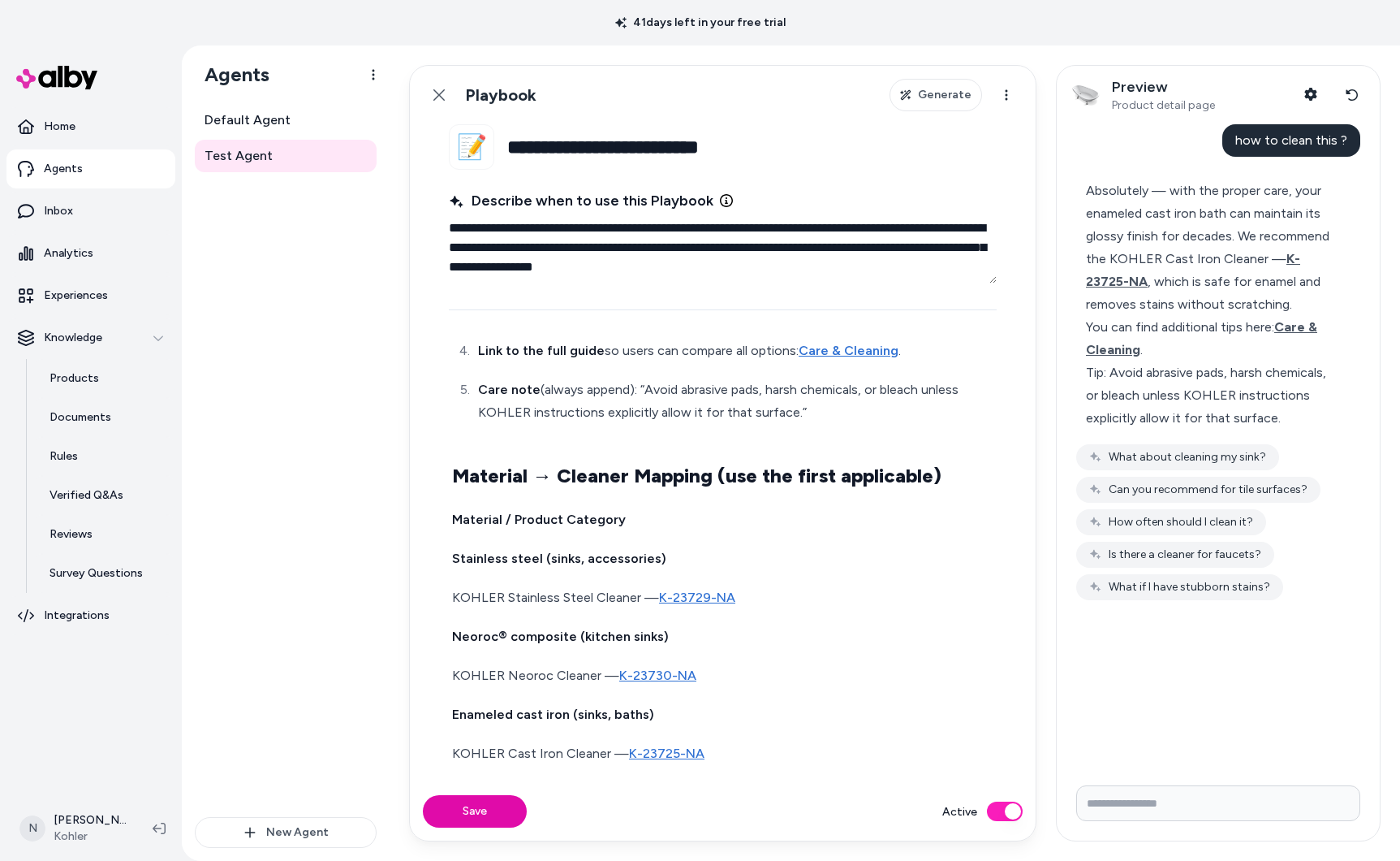
scroll to position [0, 0]
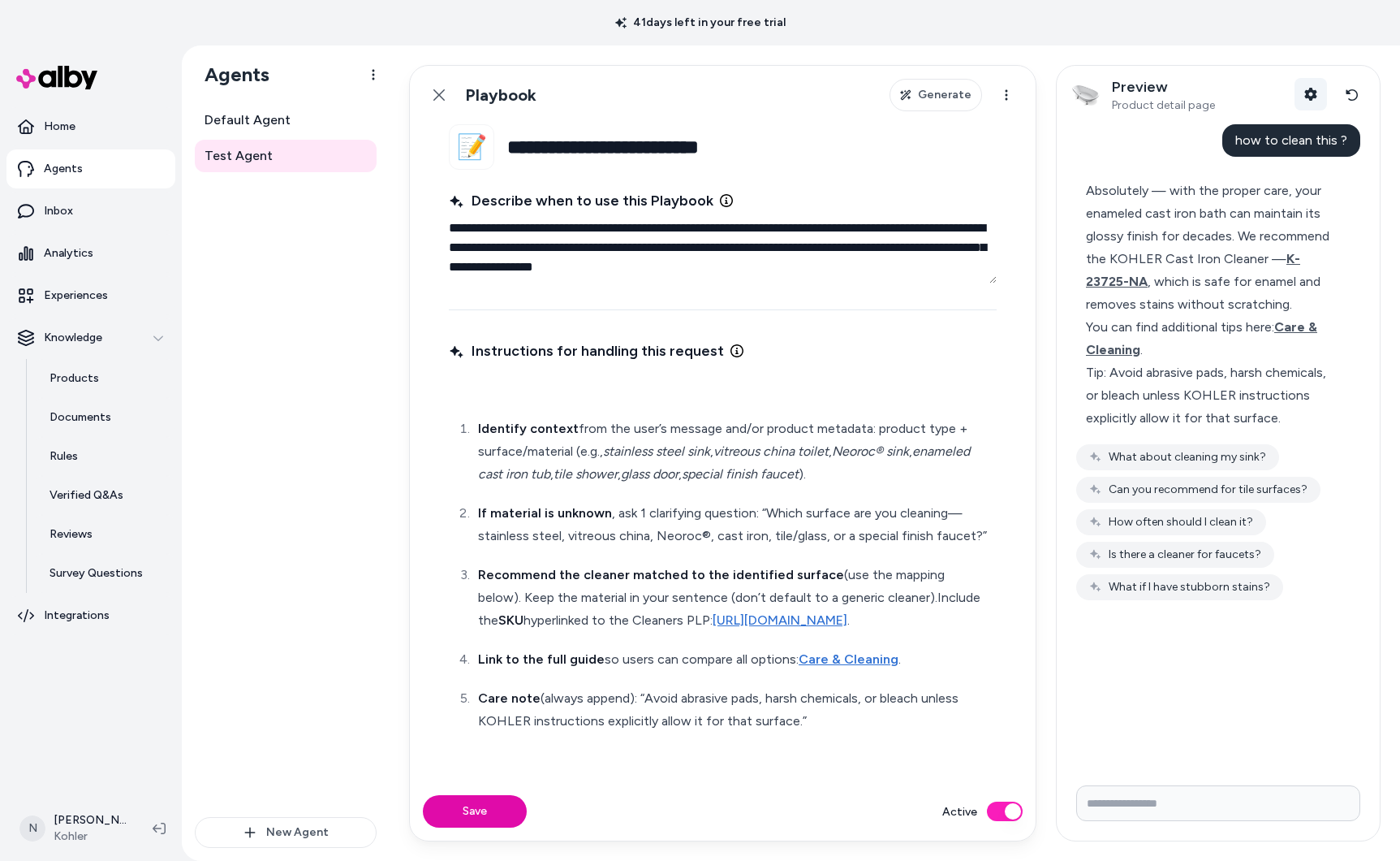
click at [1296, 95] on button "Shopper Context" at bounding box center [1311, 95] width 33 height 33
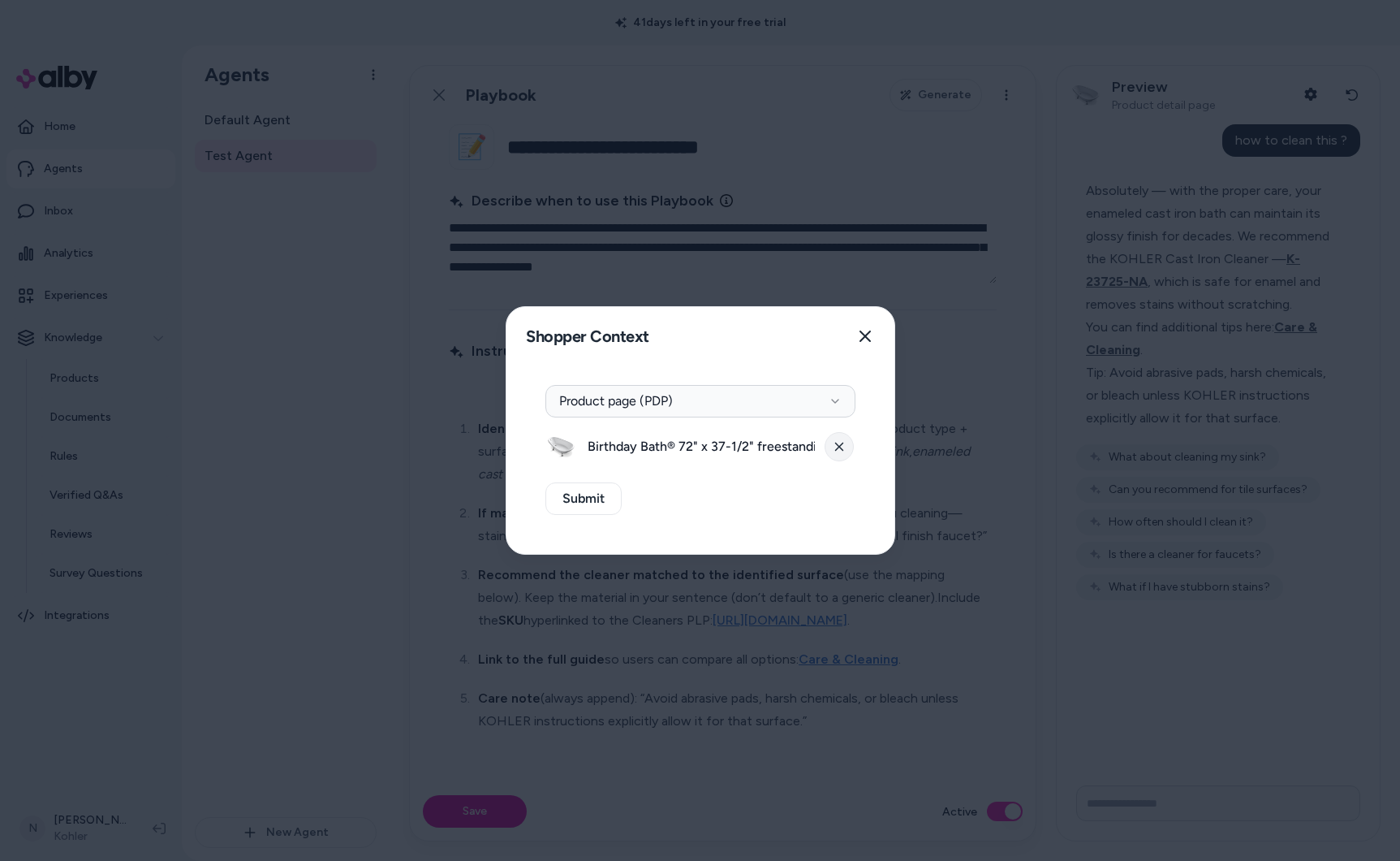
click at [845, 440] on button at bounding box center [839, 447] width 29 height 29
click at [794, 442] on button "Select a product" at bounding box center [700, 447] width 310 height 33
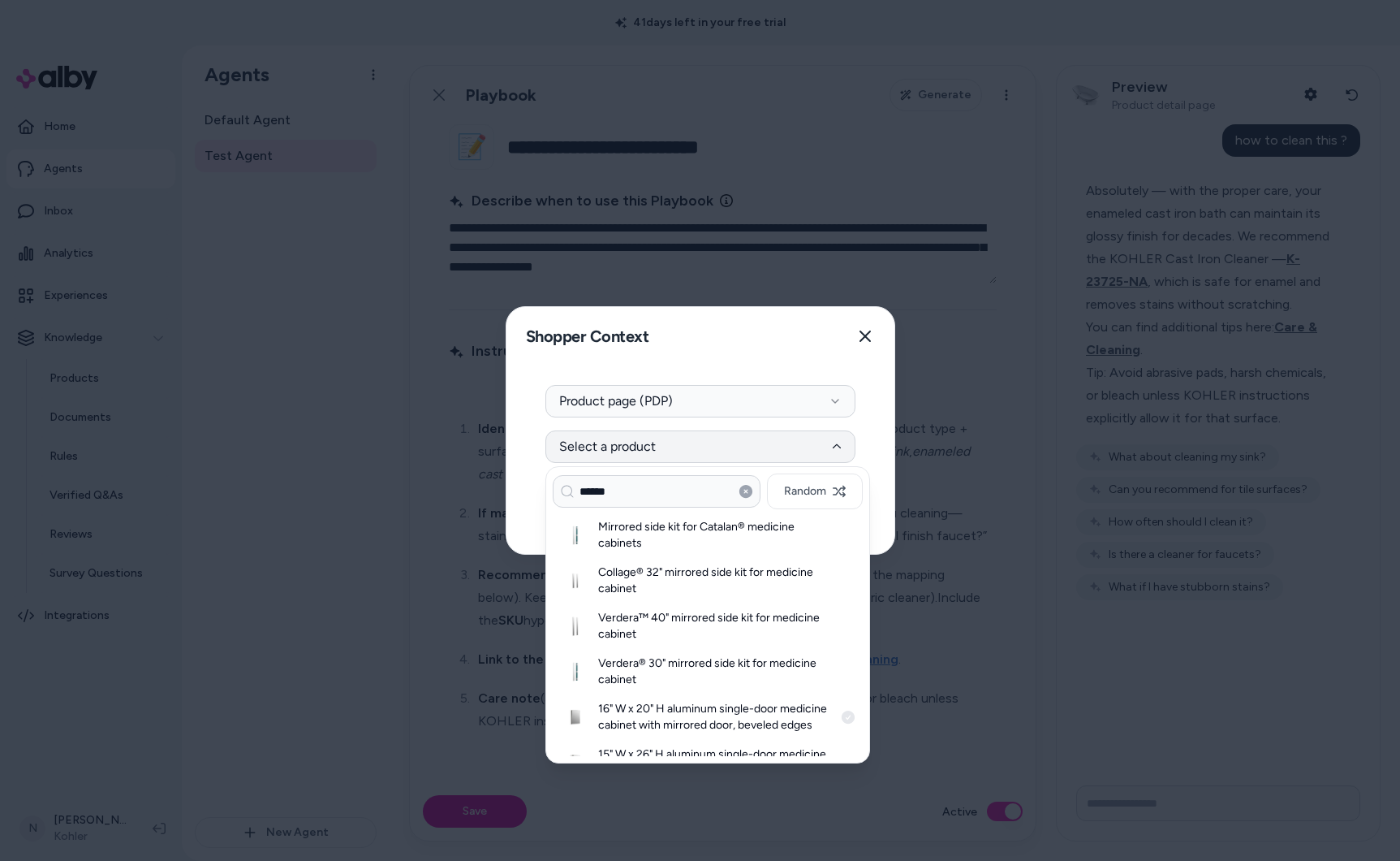
click at [689, 712] on h3 "16" W x 20" H aluminum single-door medicine cabinet with mirrored door, beveled…" at bounding box center [715, 718] width 236 height 33
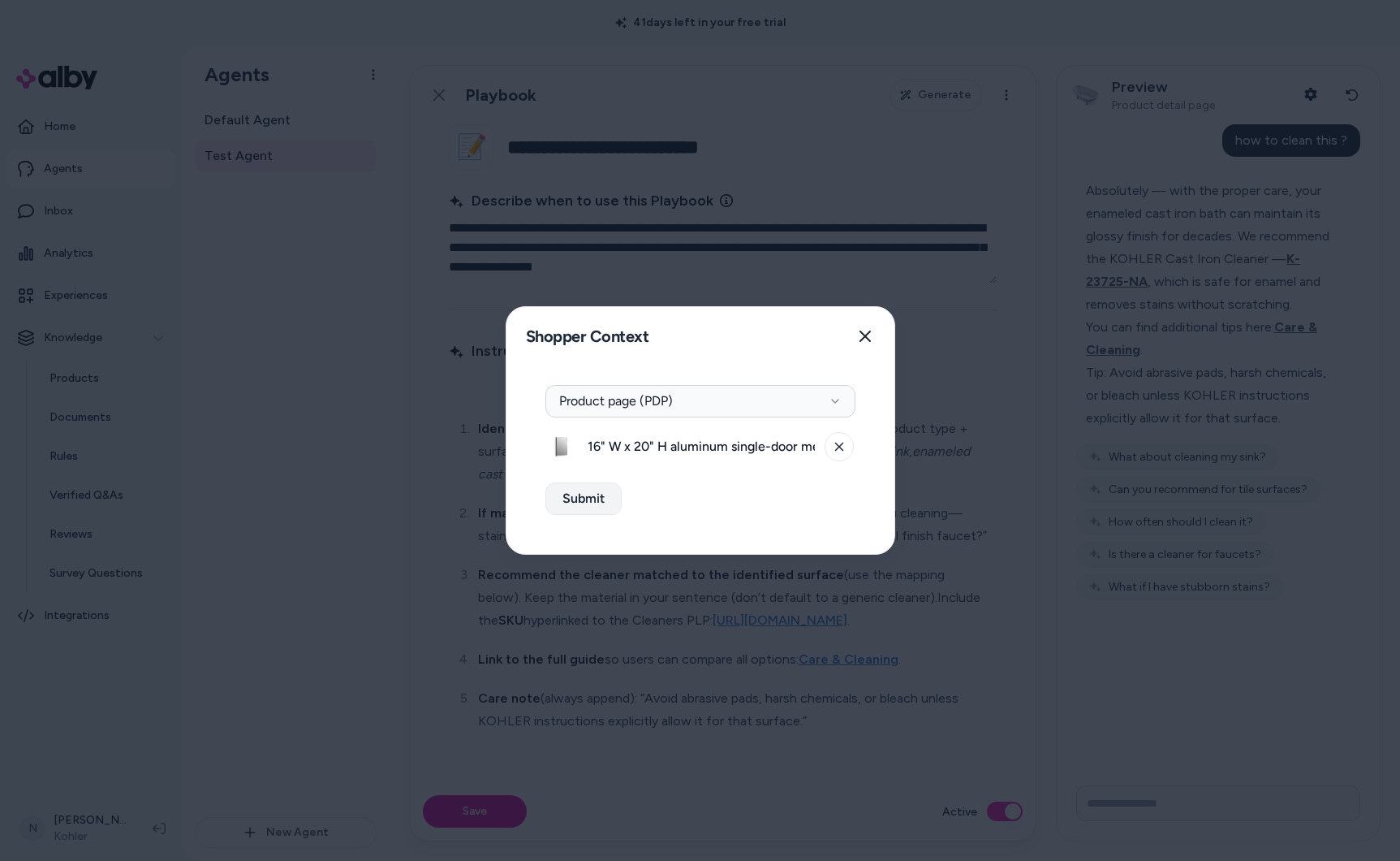
click at [573, 505] on button "Submit" at bounding box center [583, 499] width 77 height 33
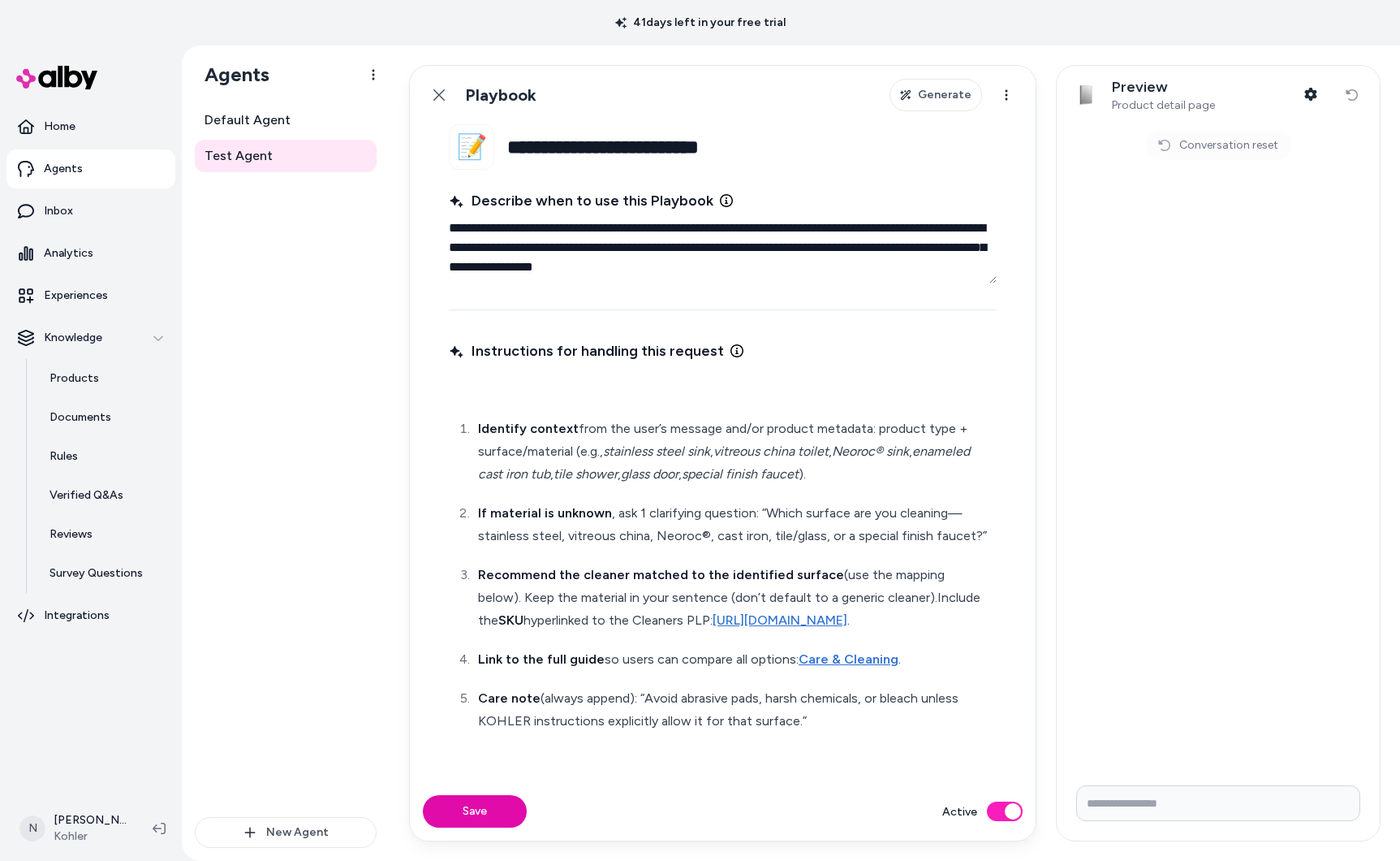
click at [1259, 810] on input "Write your prompt here" at bounding box center [1218, 803] width 284 height 36
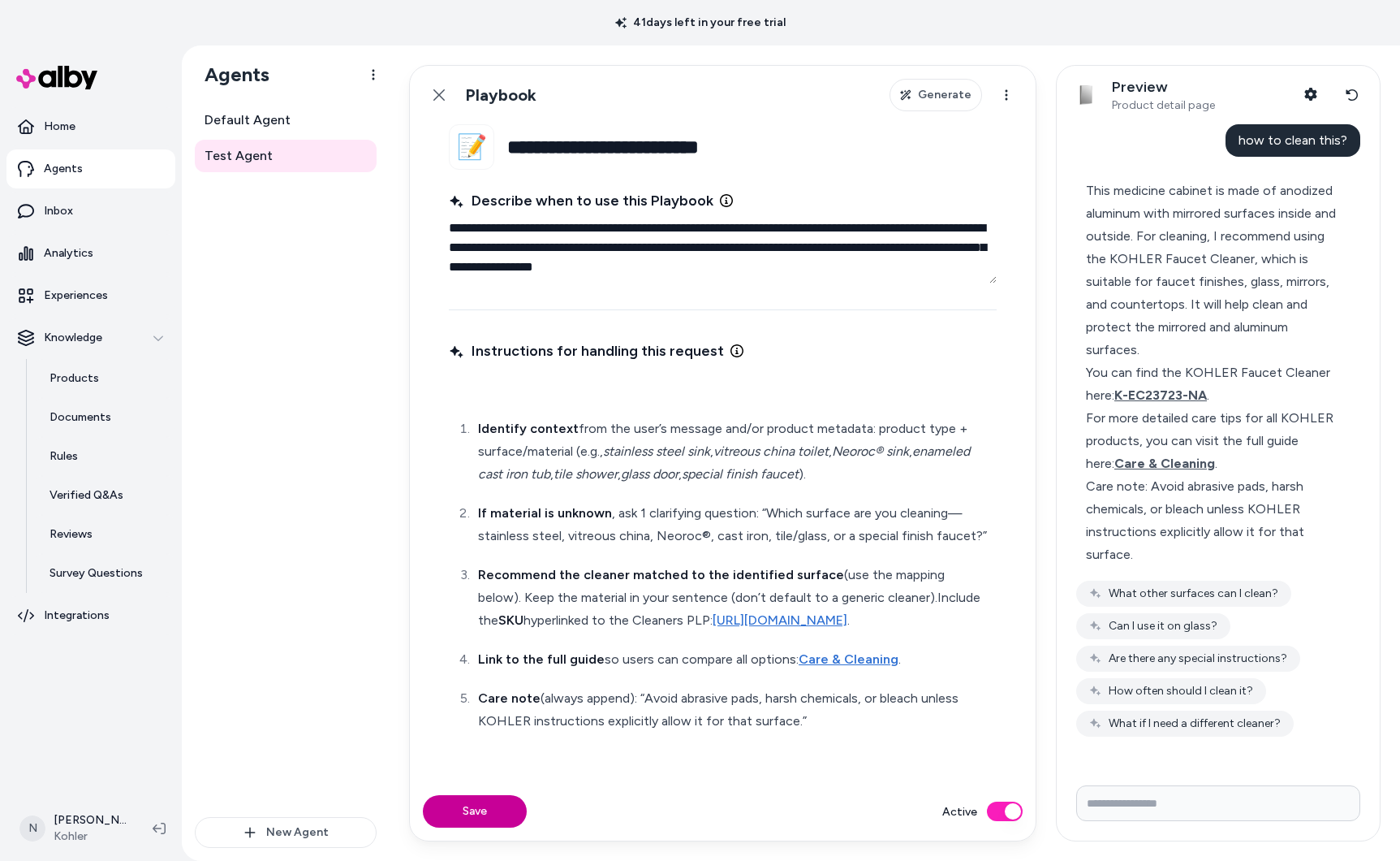
click at [504, 801] on button "Save" at bounding box center [474, 811] width 103 height 33
click at [448, 97] on link "Back" at bounding box center [439, 95] width 33 height 33
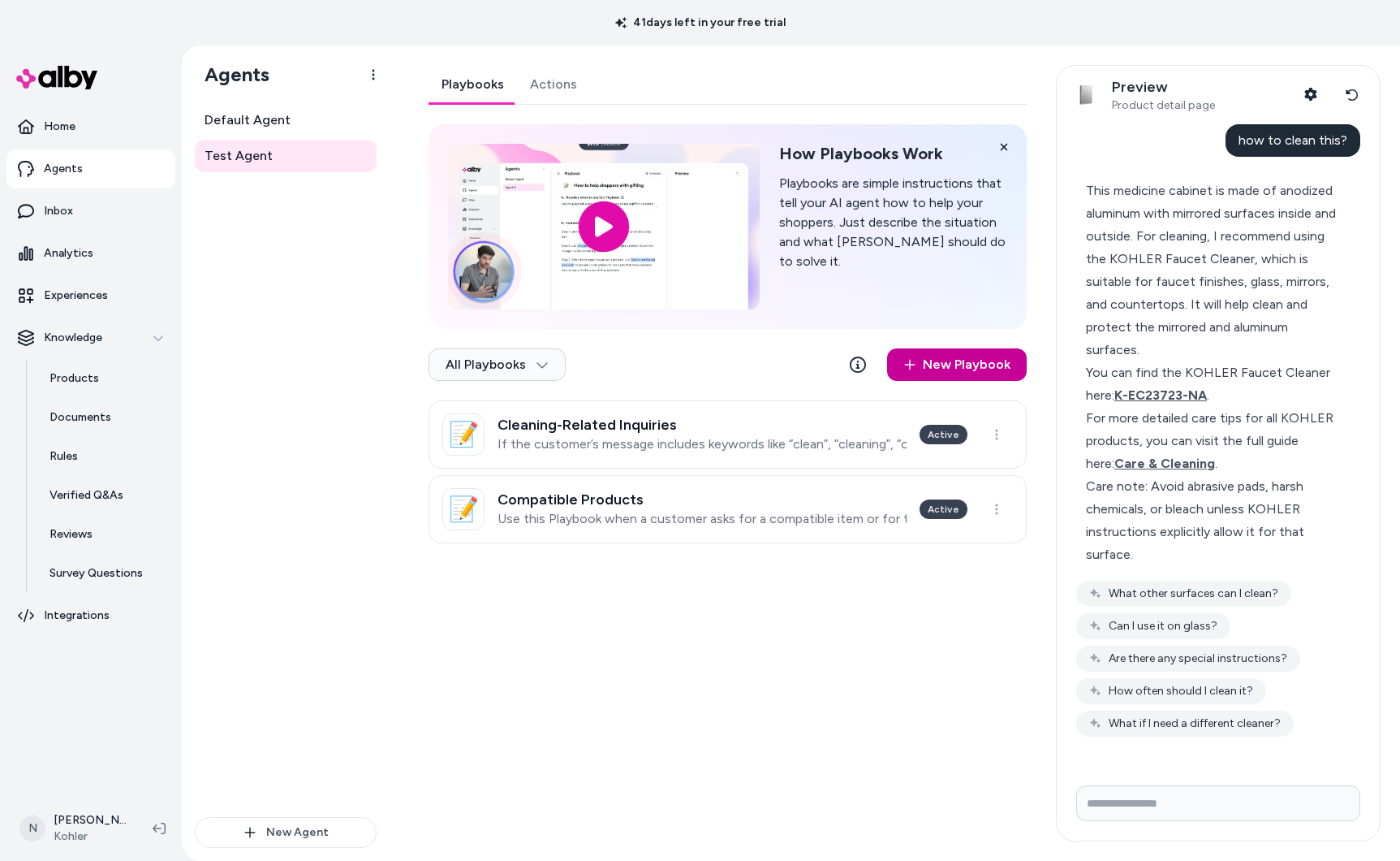
click at [966, 368] on link "New Playbook" at bounding box center [957, 364] width 139 height 33
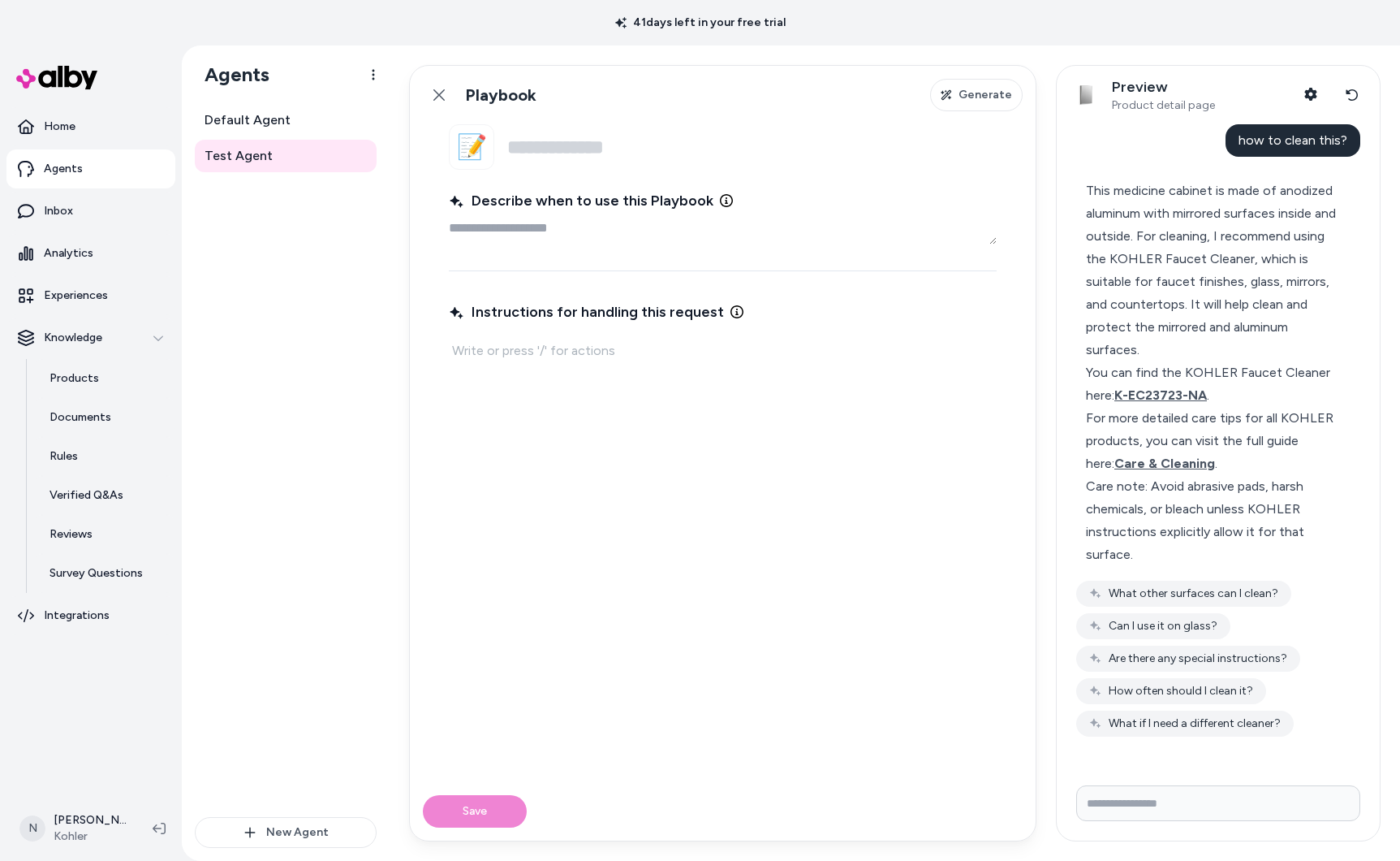
click at [553, 230] on textarea "Describe when to use this Playbook" at bounding box center [723, 228] width 548 height 33
paste textarea "**********"
click at [532, 155] on input "Name" at bounding box center [751, 147] width 490 height 46
paste input "**********"
drag, startPoint x: 724, startPoint y: 228, endPoint x: 412, endPoint y: 218, distance: 312.2
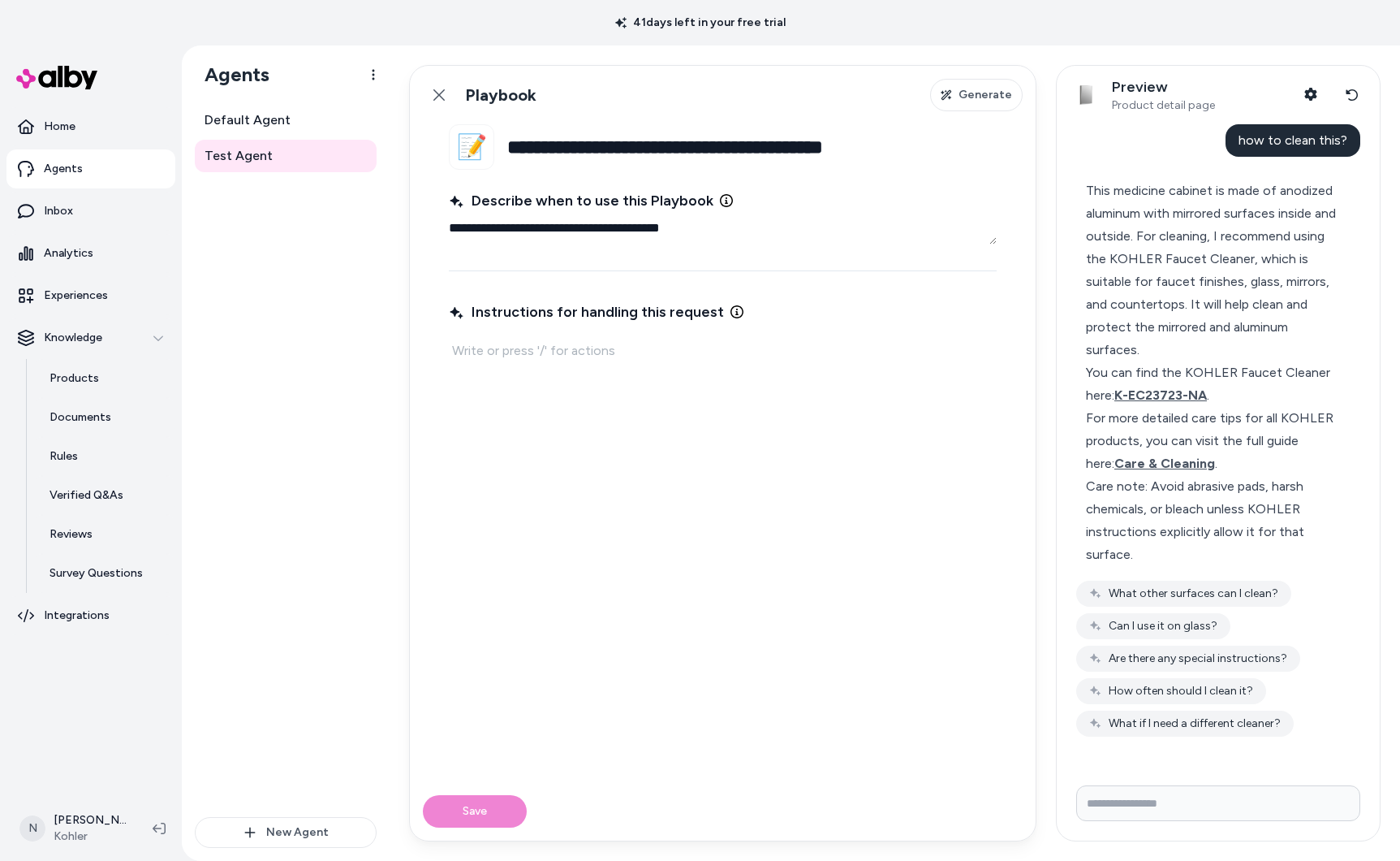
click at [412, 218] on fieldset "**********" at bounding box center [723, 453] width 626 height 658
paste textarea "**********"
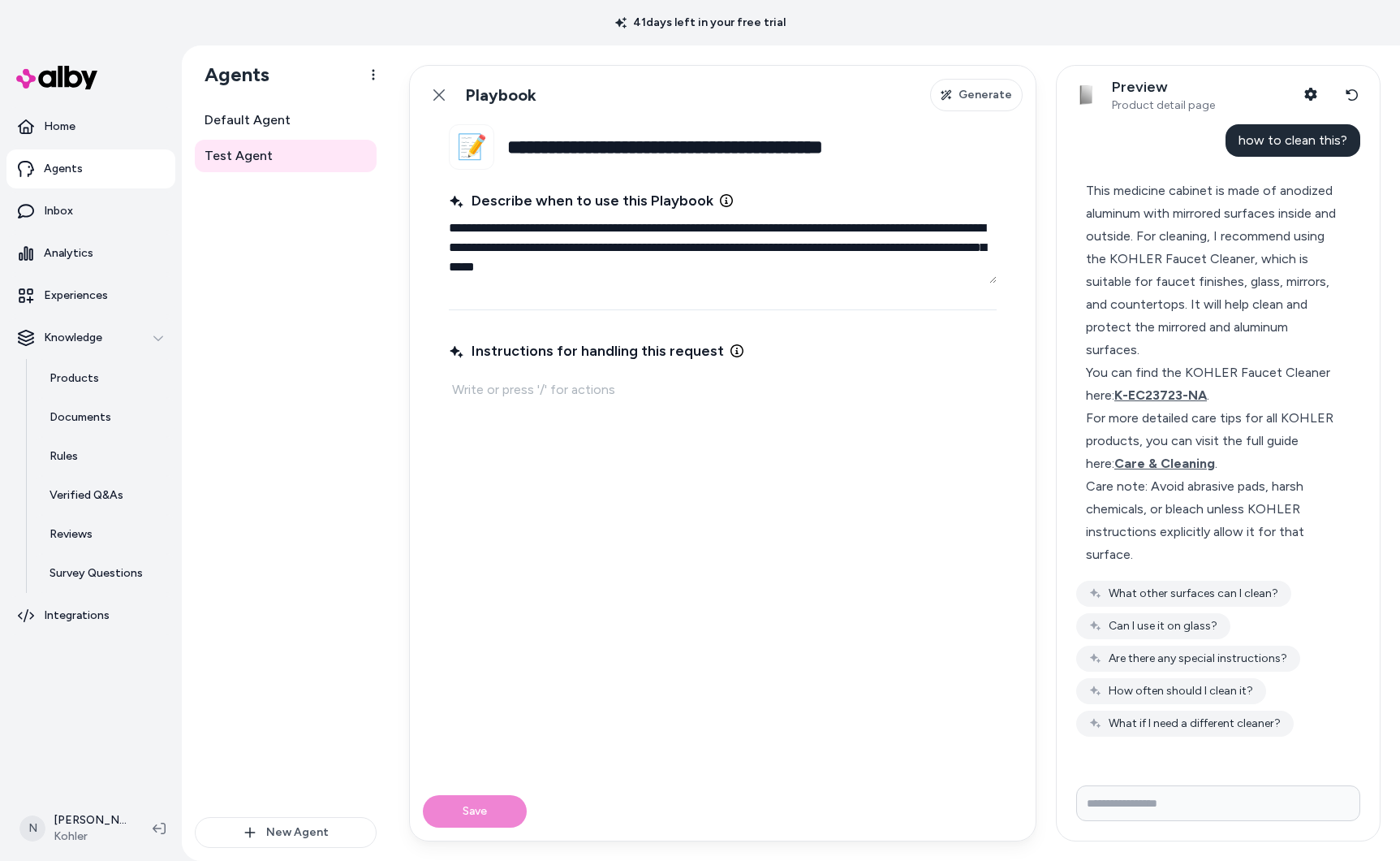
click at [530, 388] on p at bounding box center [723, 390] width 541 height 23
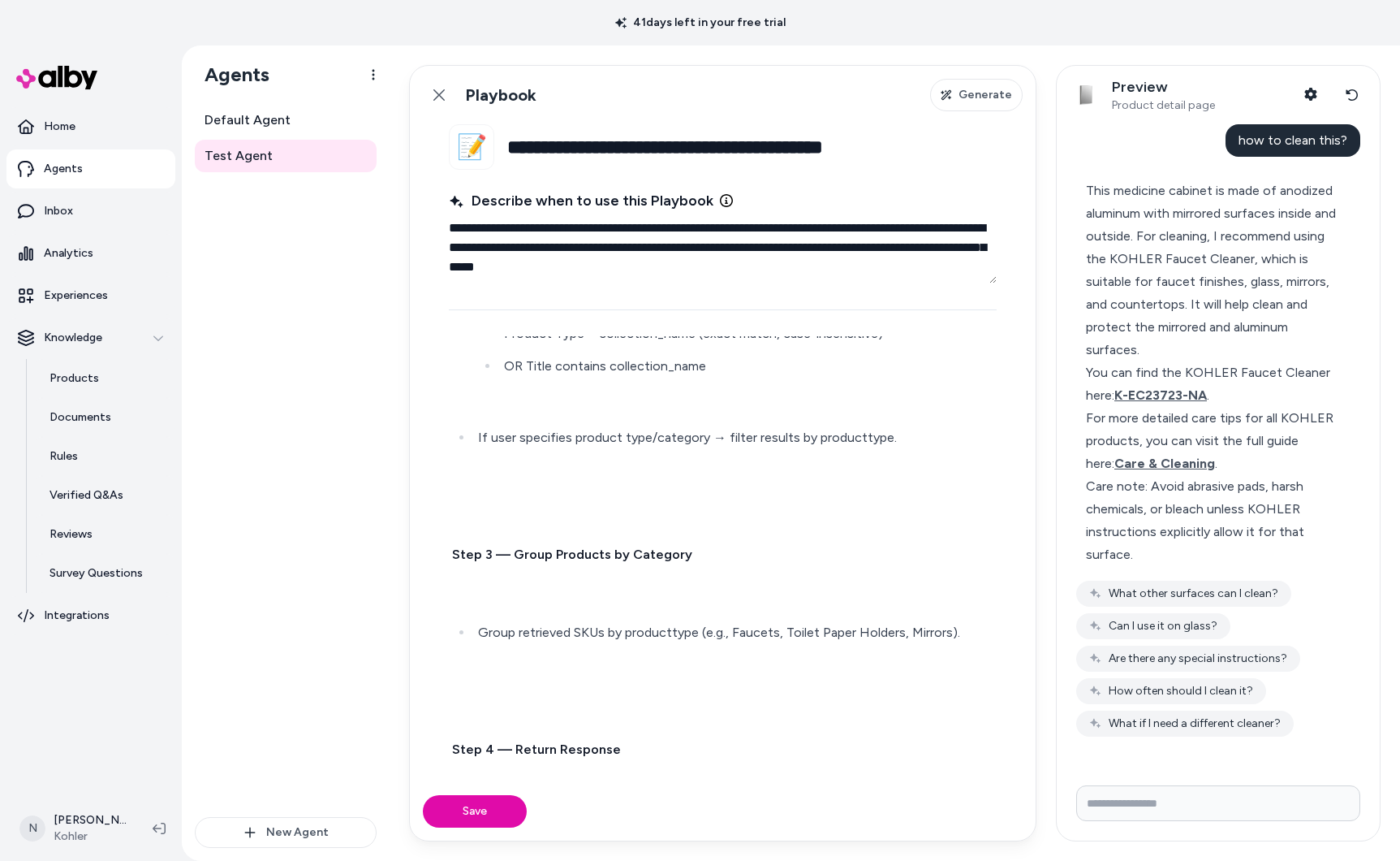
scroll to position [1468, 0]
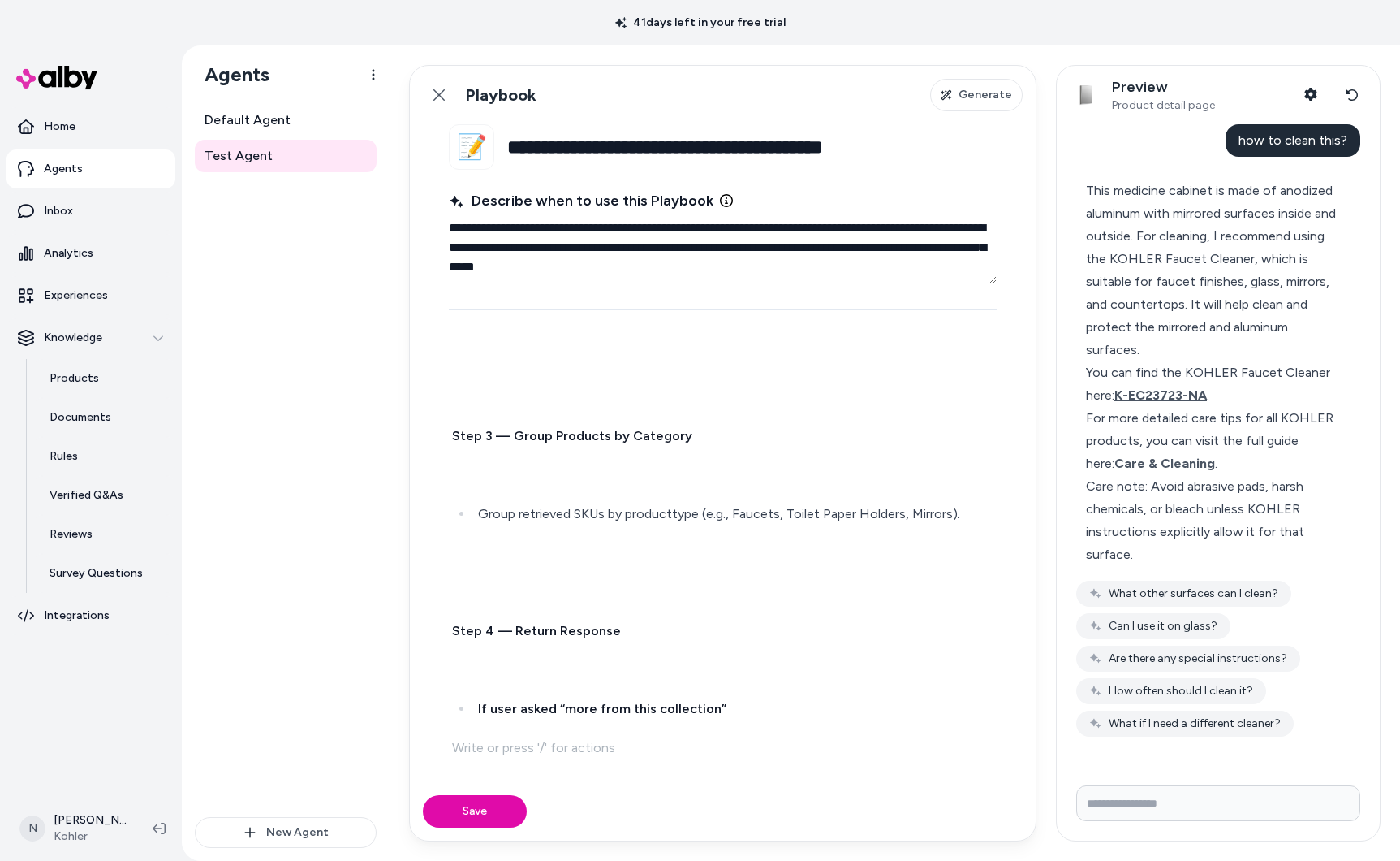
click at [739, 713] on p "If user asked “more from this collection”" at bounding box center [736, 709] width 515 height 23
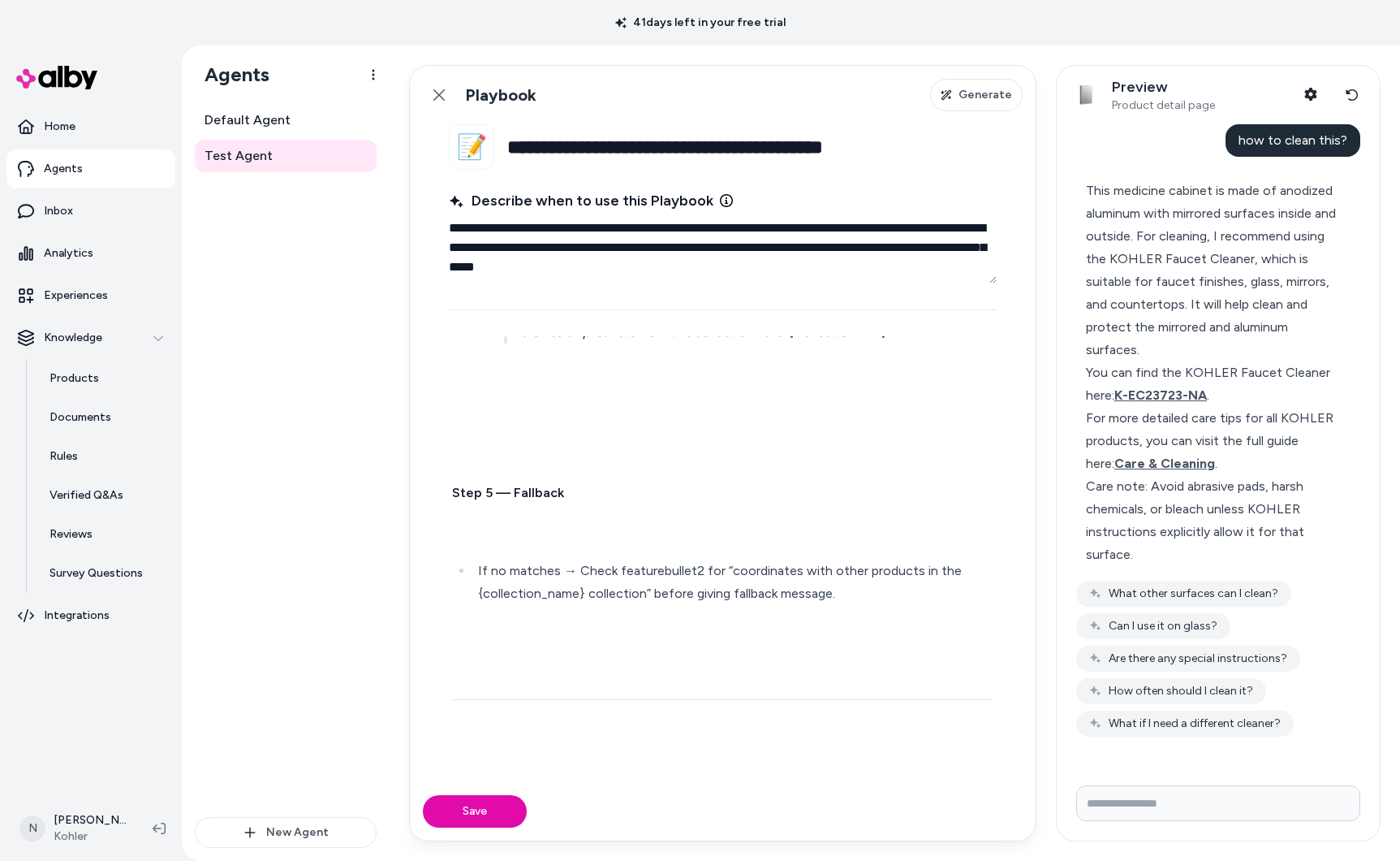
scroll to position [2547, 0]
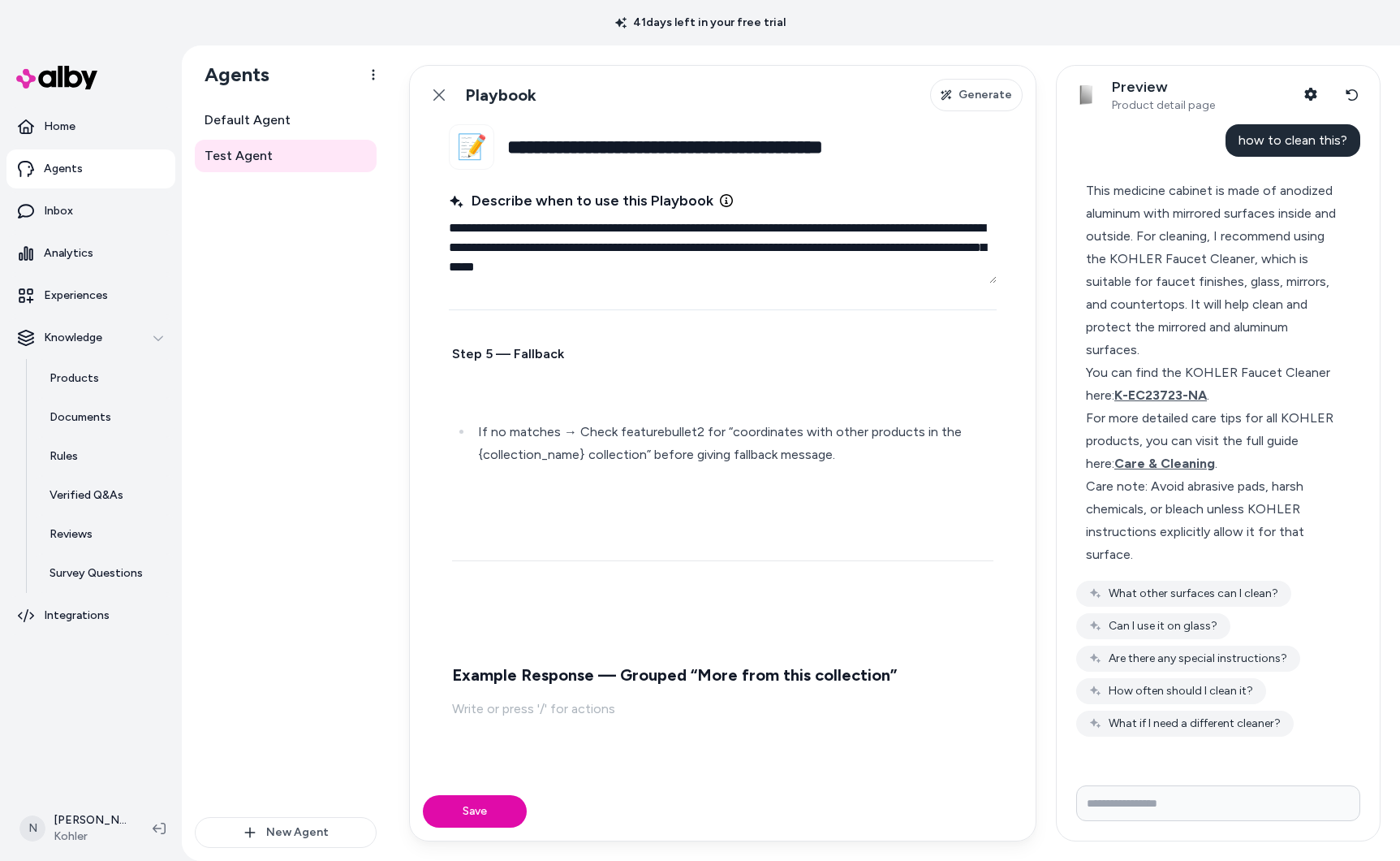
click at [486, 706] on p at bounding box center [723, 709] width 541 height 23
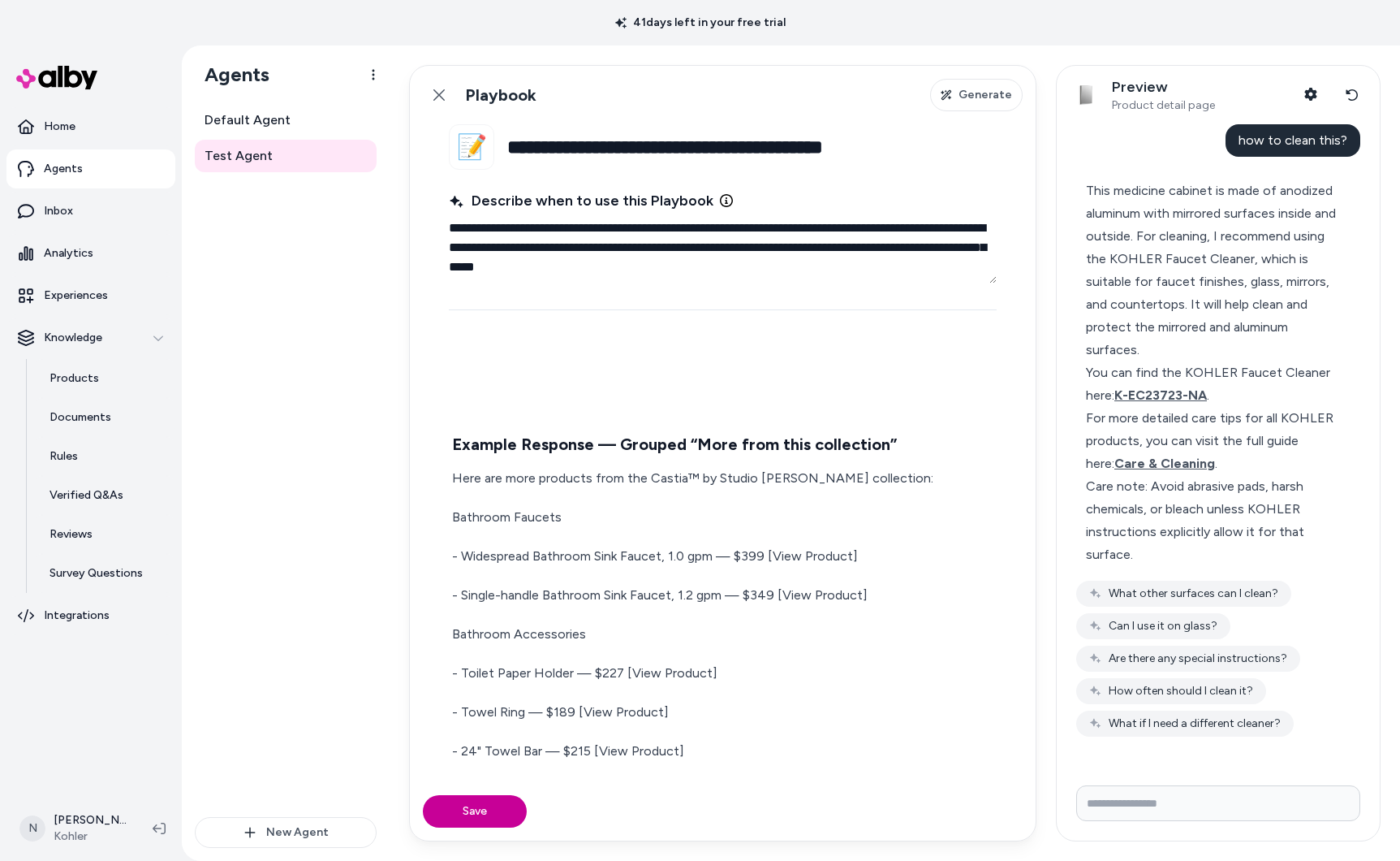
click at [476, 813] on button "Save" at bounding box center [474, 811] width 103 height 33
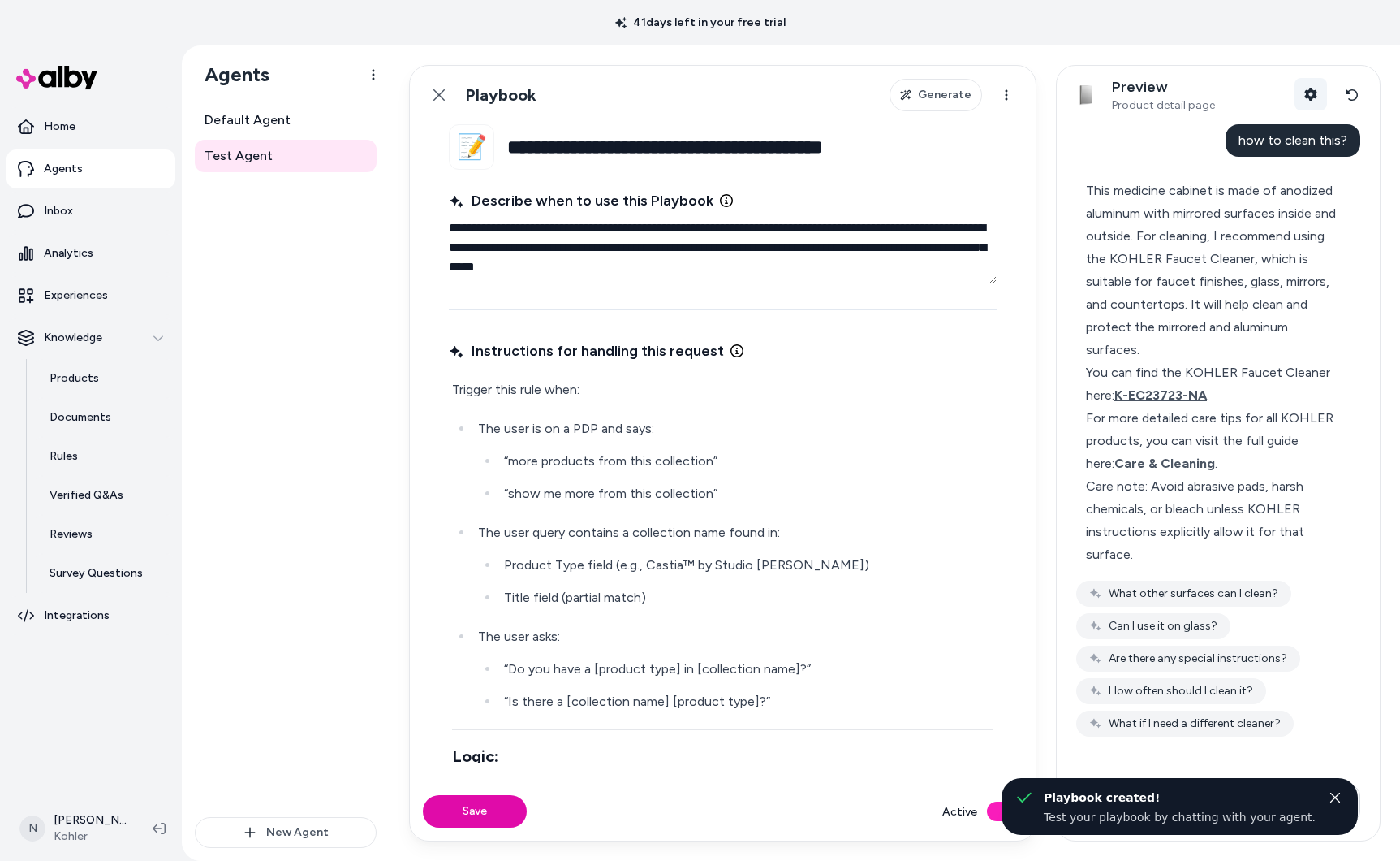
click at [1307, 95] on icon "button" at bounding box center [1311, 95] width 12 height 13
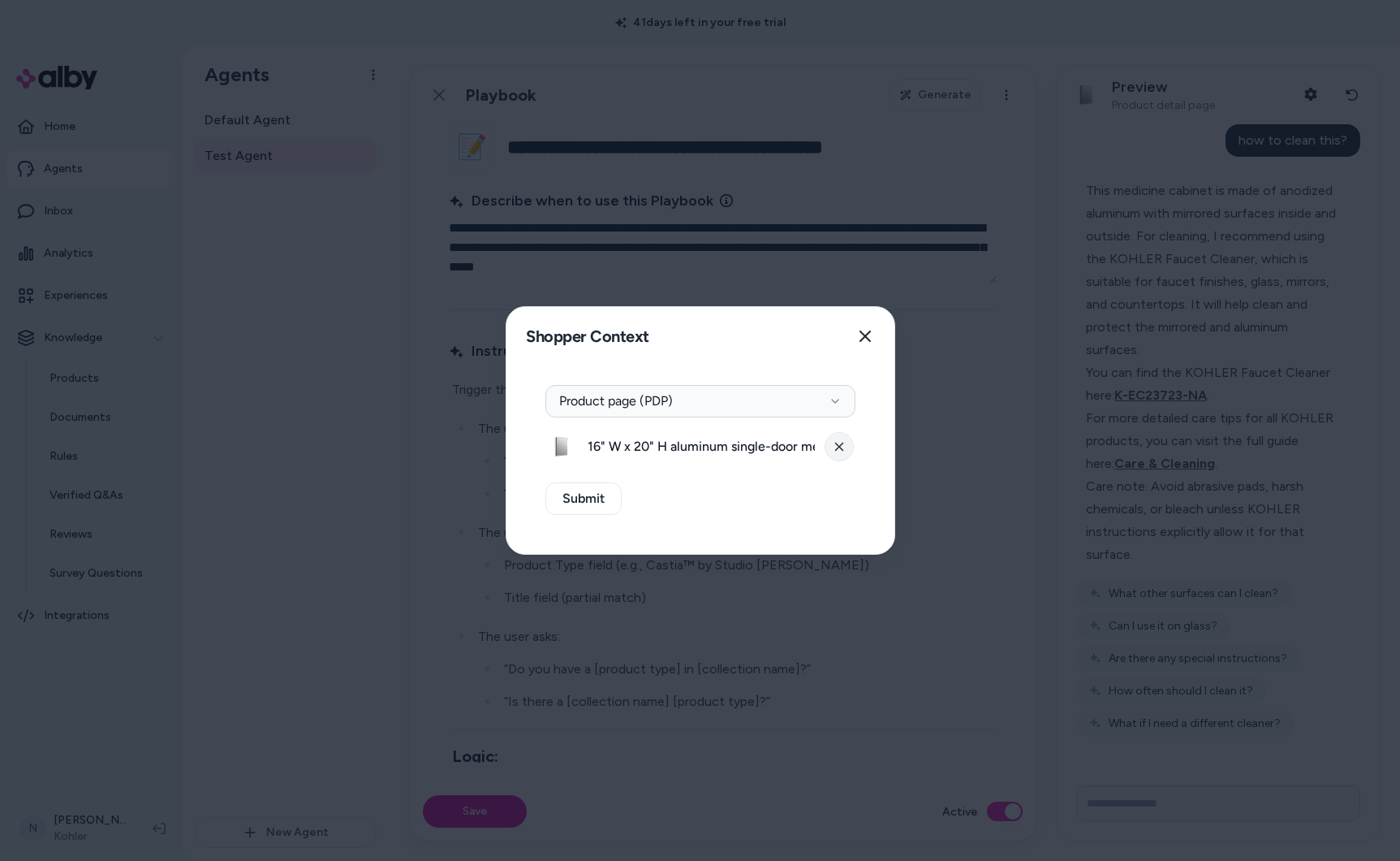
drag, startPoint x: 823, startPoint y: 441, endPoint x: 838, endPoint y: 442, distance: 15.0
click at [823, 441] on div "16" W x 20" H aluminum single-door medicine cabinet with mirrored door, beveled…" at bounding box center [700, 447] width 310 height 33
click at [840, 443] on icon at bounding box center [839, 447] width 10 height 10
click at [707, 448] on button "Select a product" at bounding box center [700, 447] width 310 height 33
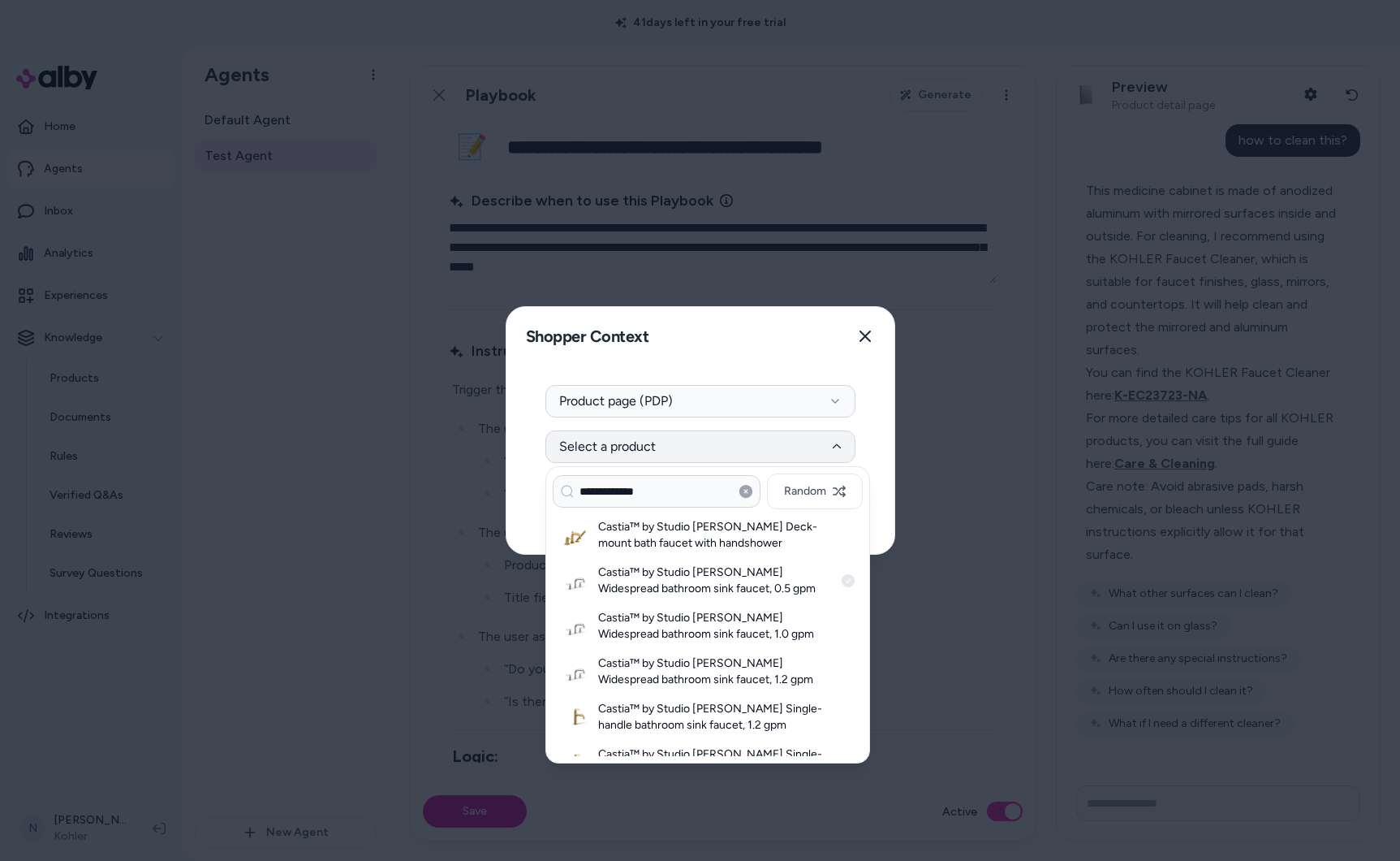
click at [651, 580] on h3 "Castia™ by Studio McGee Widespread bathroom sink faucet, 0.5 gpm" at bounding box center [715, 581] width 236 height 33
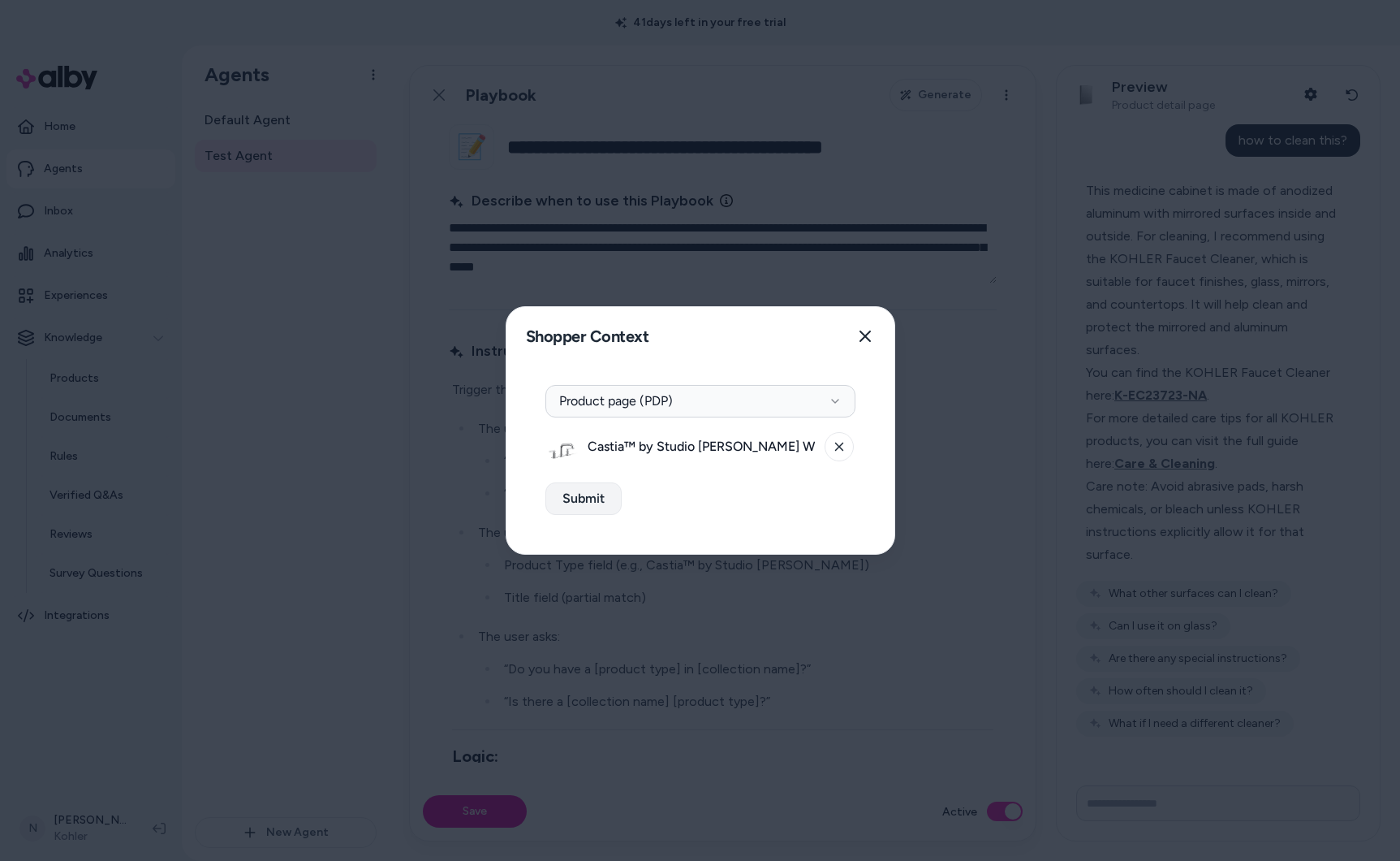
click at [576, 483] on button "Submit" at bounding box center [583, 499] width 77 height 33
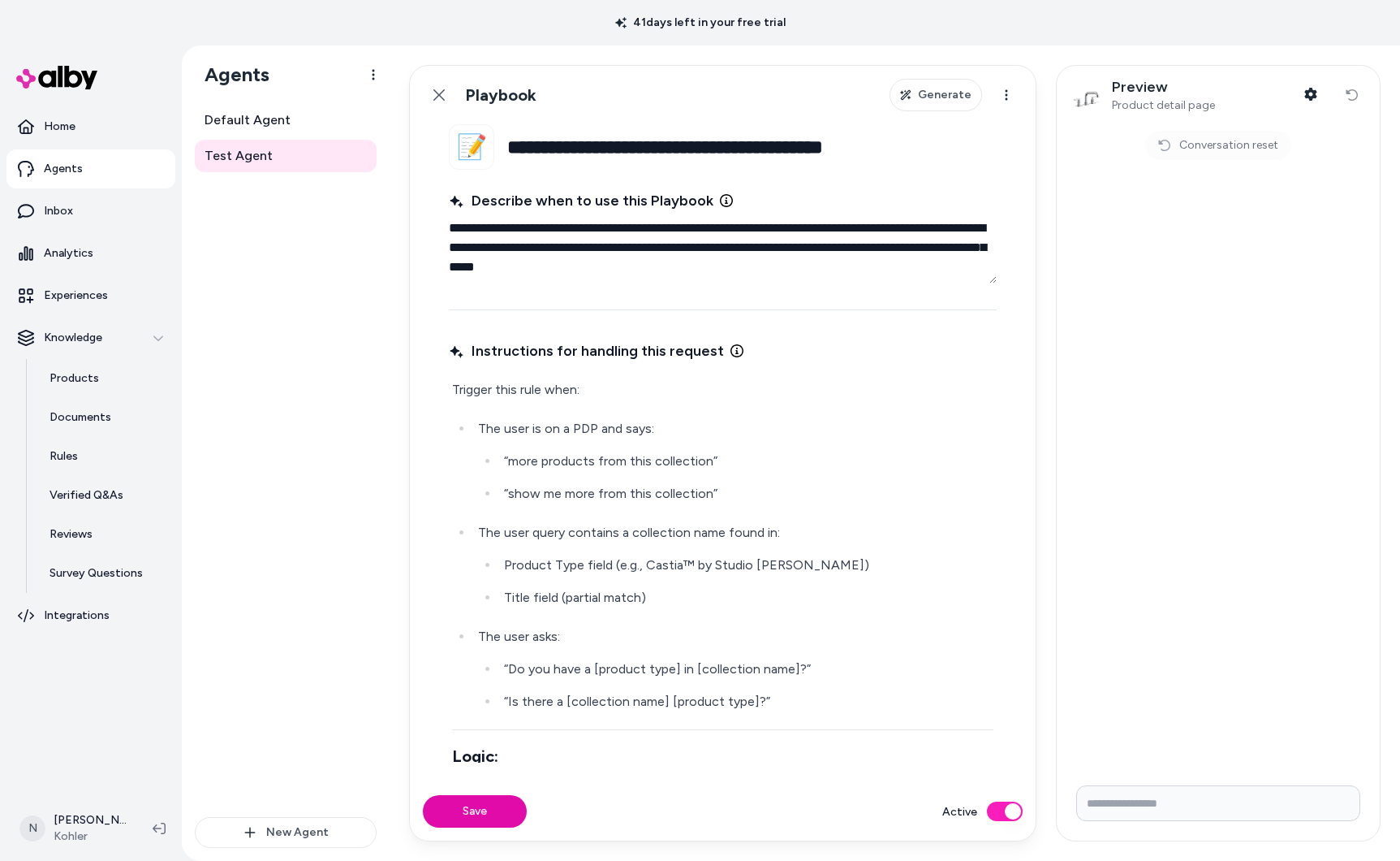
click at [1200, 797] on input "Write your prompt here" at bounding box center [1218, 803] width 284 height 36
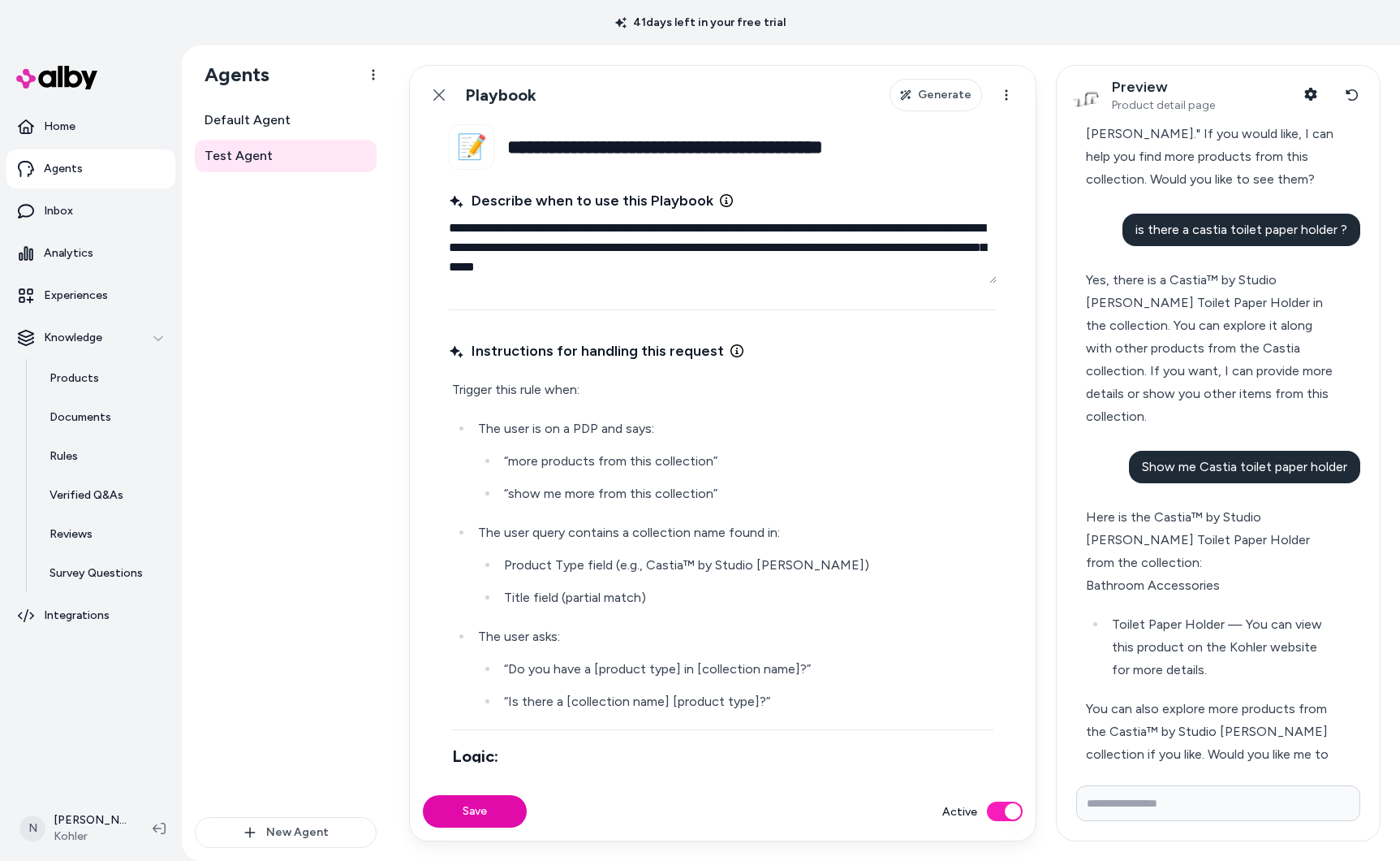
scroll to position [150, 0]
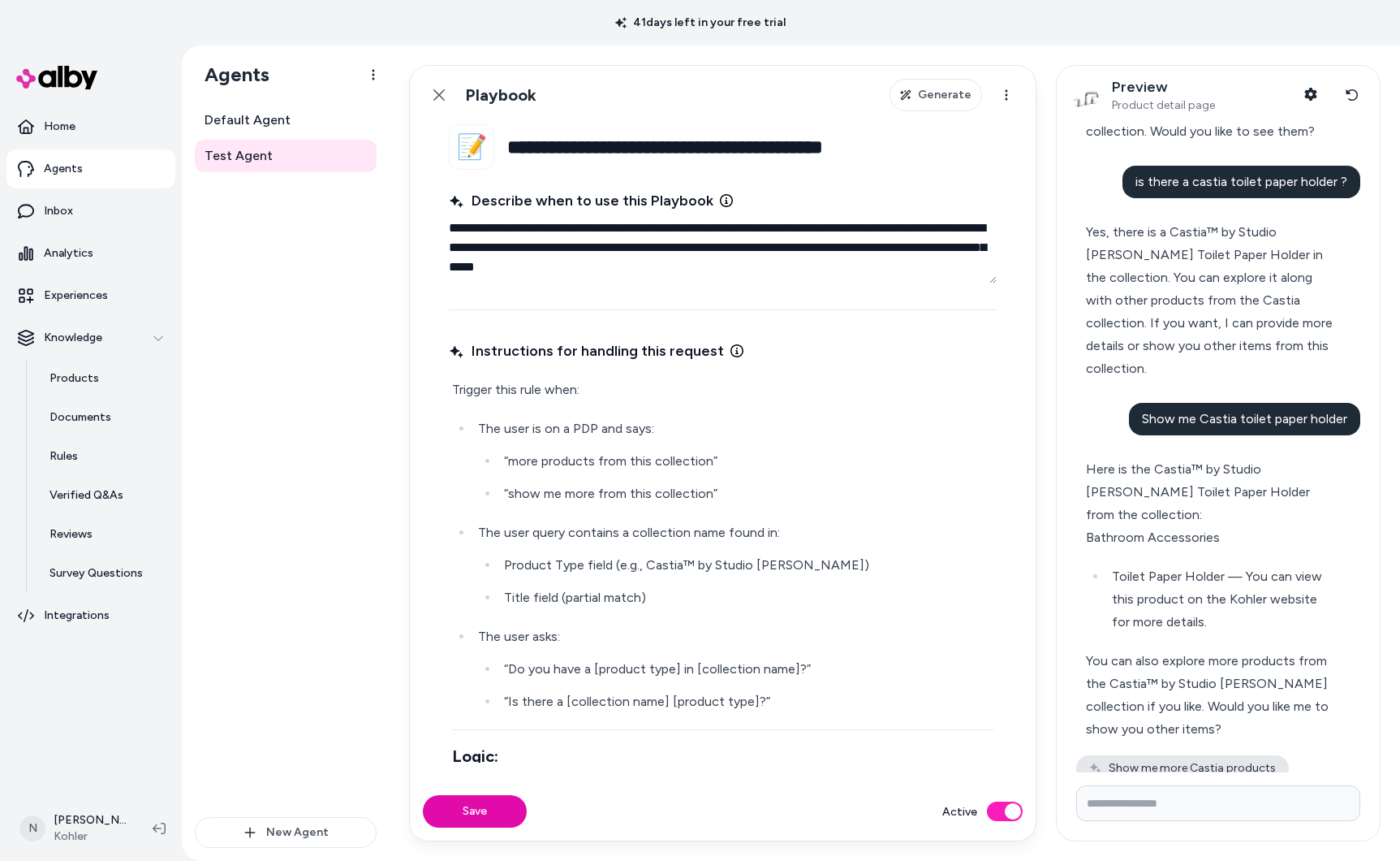
click at [1209, 755] on button "Show me more Castia products" at bounding box center [1182, 768] width 213 height 26
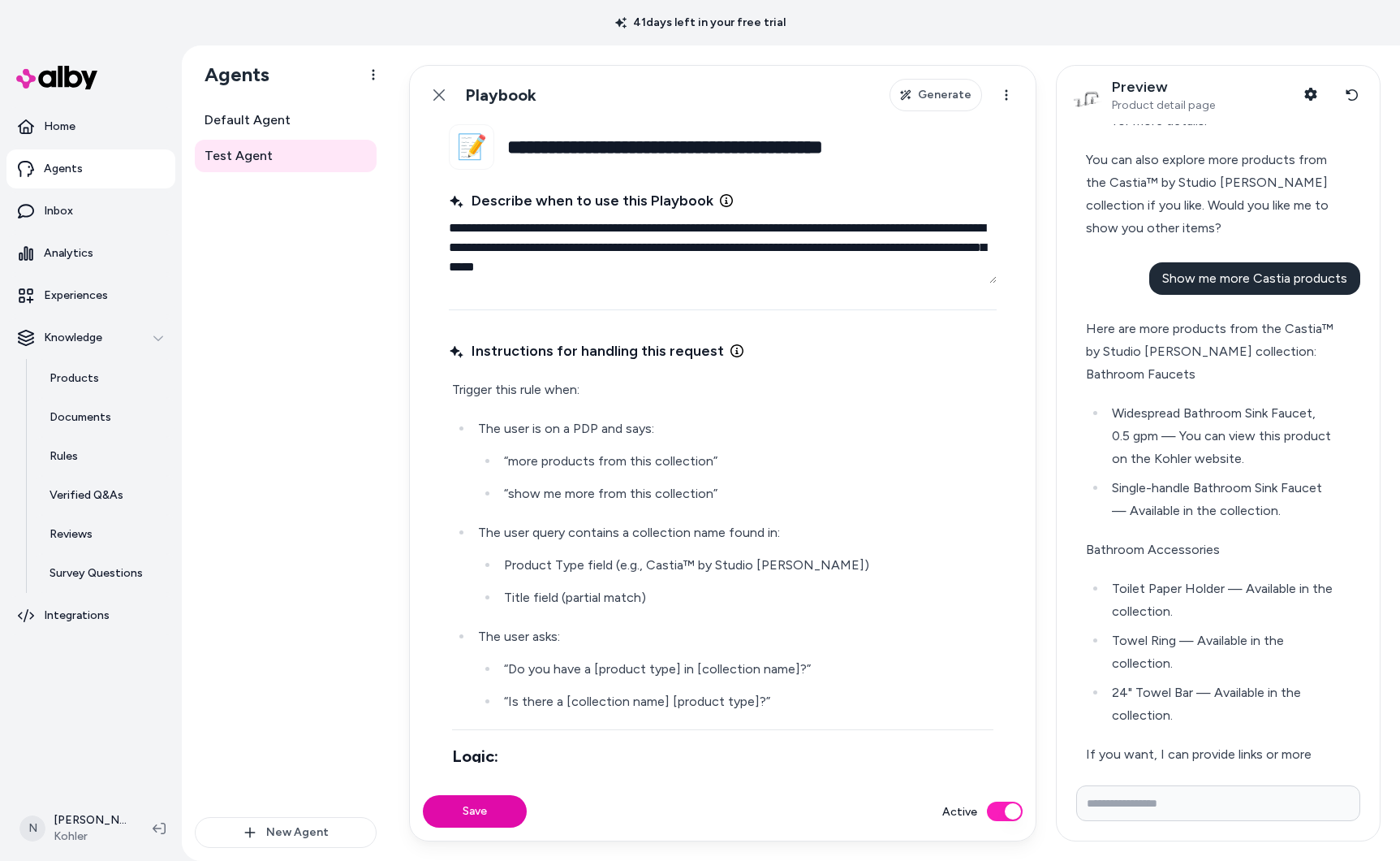
scroll to position [700, 0]
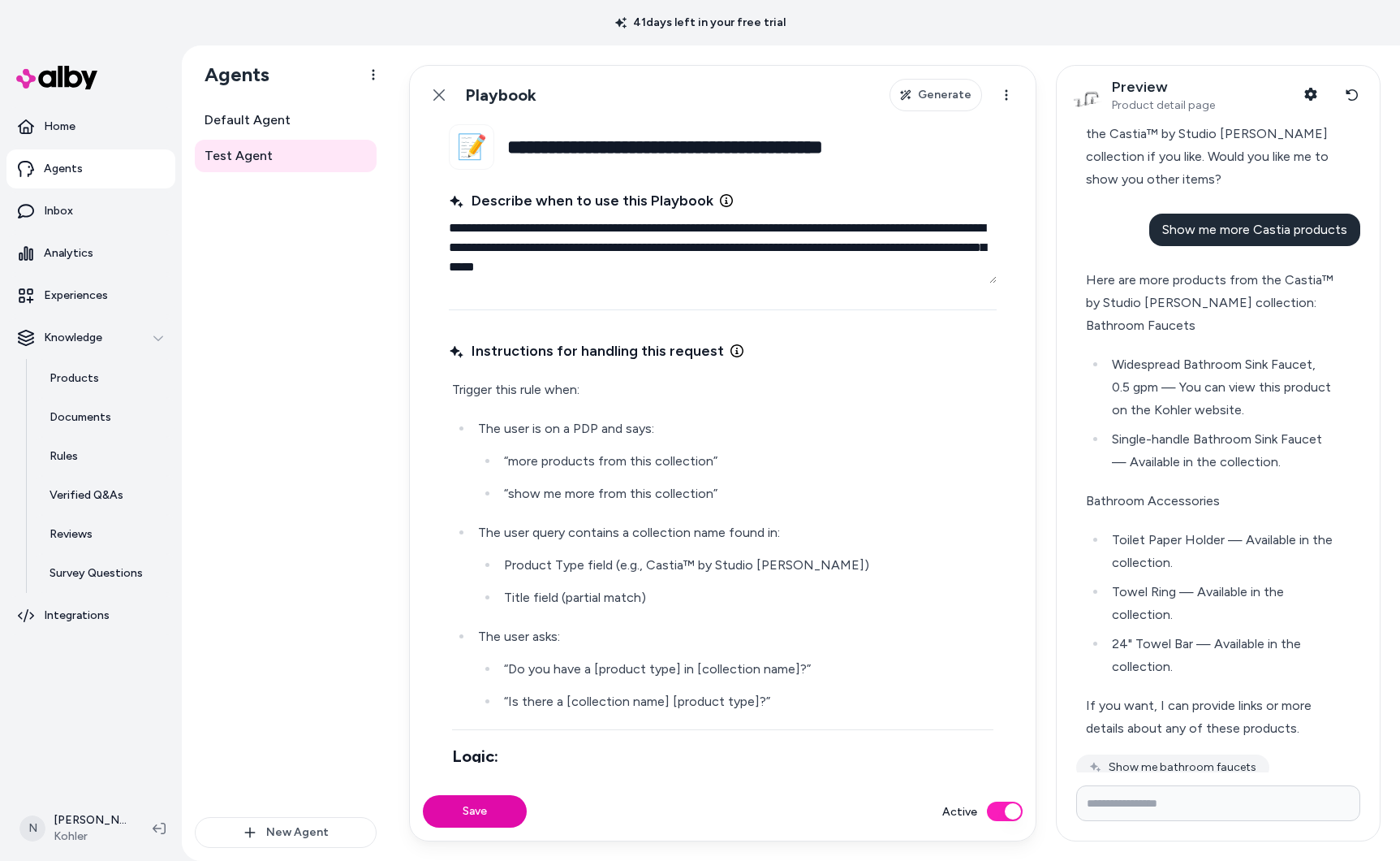
click at [719, 272] on textarea "**********" at bounding box center [723, 248] width 548 height 72
drag, startPoint x: 449, startPoint y: 225, endPoint x: 790, endPoint y: 258, distance: 342.6
click at [790, 258] on textarea "**********" at bounding box center [723, 248] width 548 height 72
click at [1191, 807] on input "Write your prompt here" at bounding box center [1218, 803] width 284 height 36
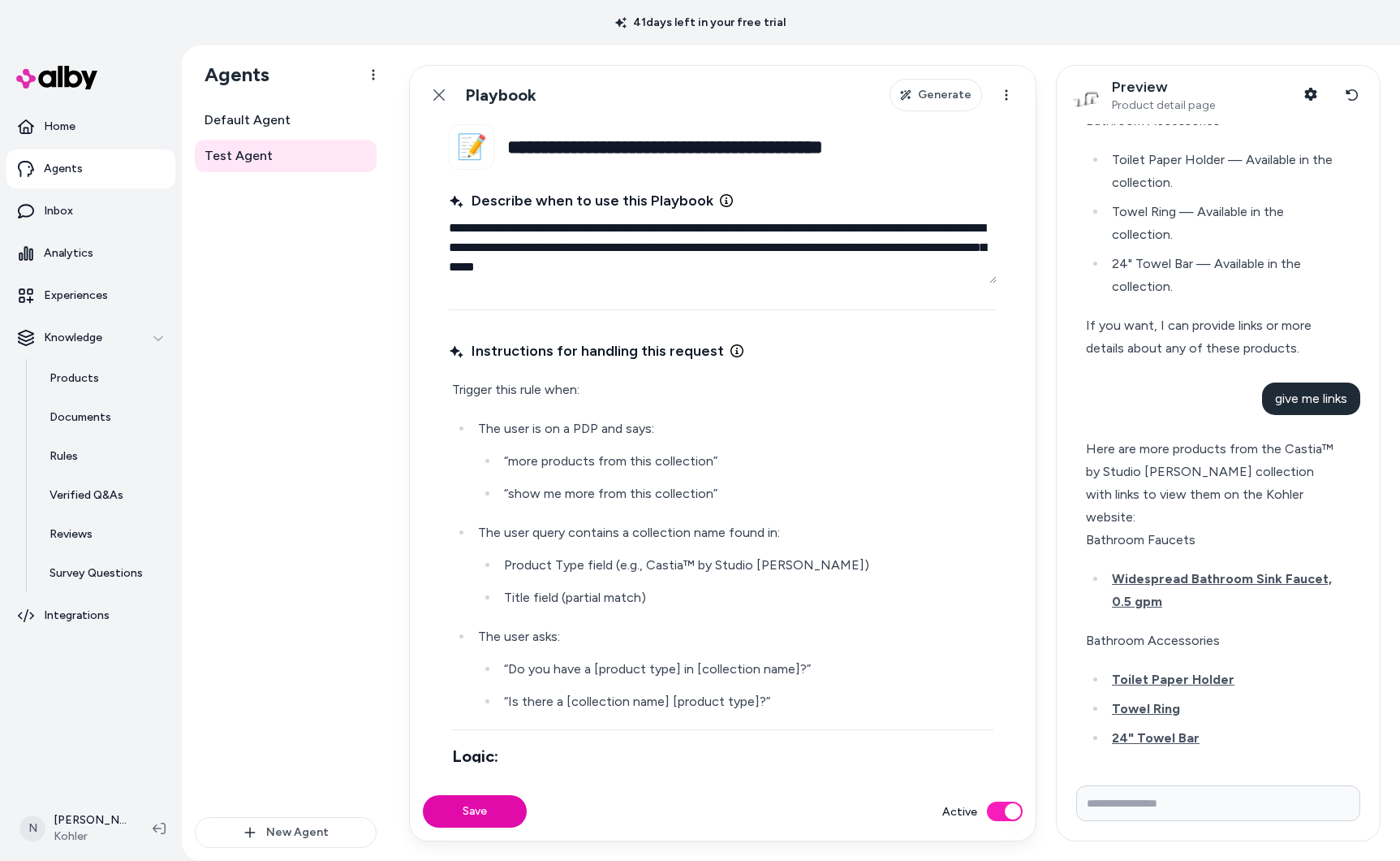
scroll to position [1164, 0]
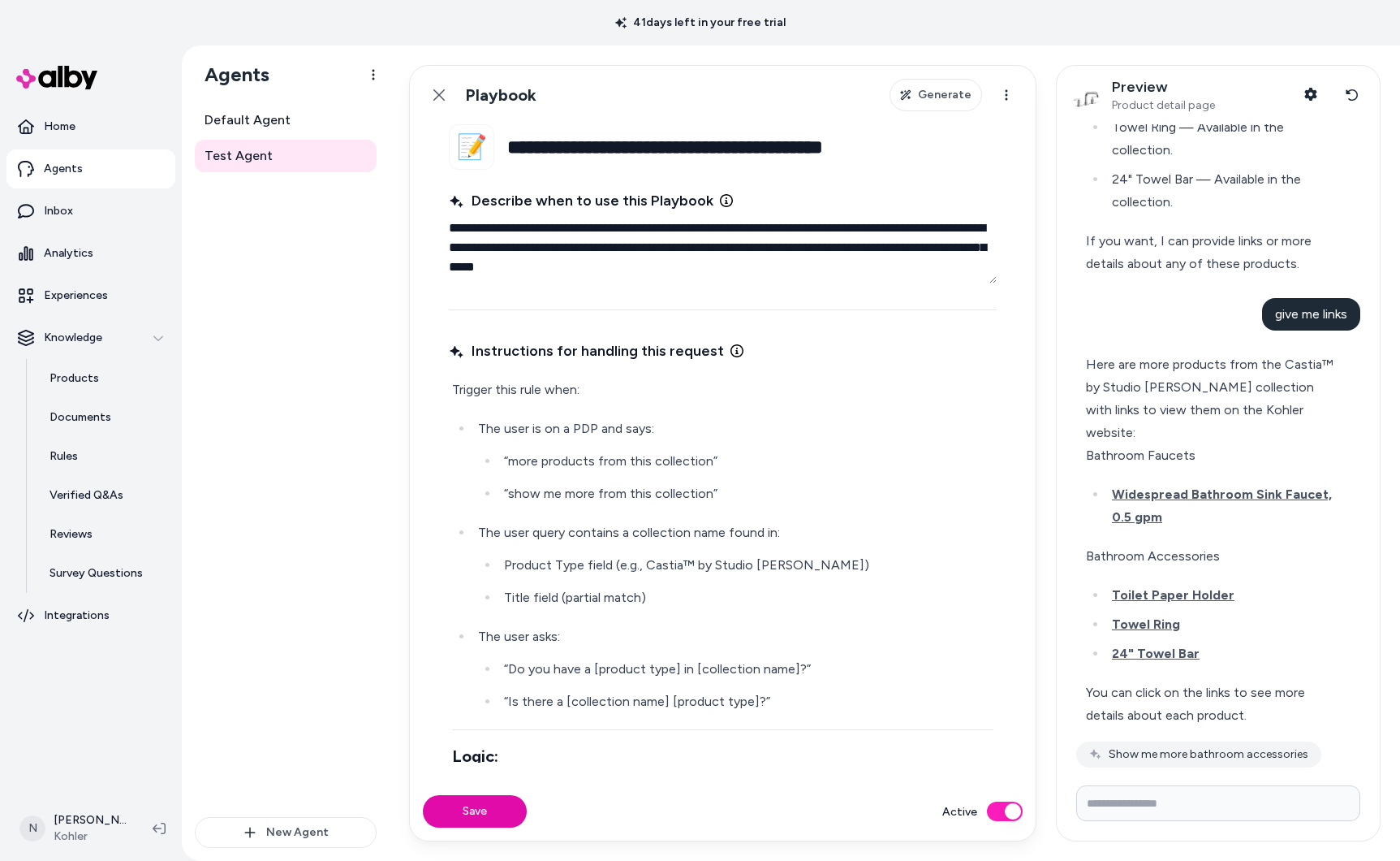
drag, startPoint x: 887, startPoint y: 143, endPoint x: 922, endPoint y: 148, distance: 35.4
click at [887, 143] on input "**********" at bounding box center [751, 147] width 490 height 46
drag, startPoint x: 929, startPoint y: 148, endPoint x: 508, endPoint y: 139, distance: 421.1
click at [508, 139] on input "**********" at bounding box center [751, 147] width 490 height 46
paste input "**"
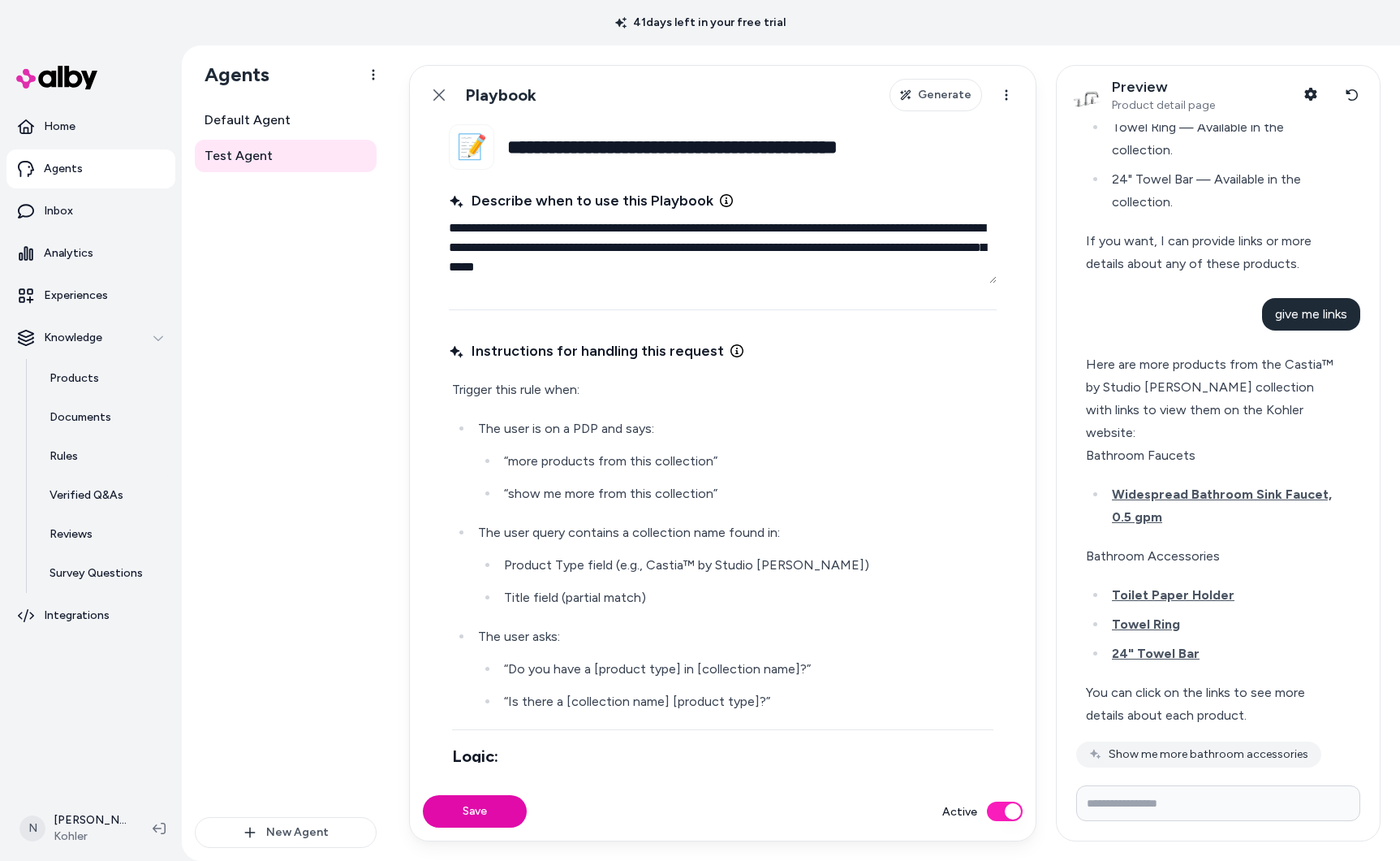
click at [447, 264] on fieldset "**********" at bounding box center [723, 453] width 626 height 658
drag, startPoint x: 452, startPoint y: 267, endPoint x: 499, endPoint y: 267, distance: 47.0
click at [499, 267] on textarea "**********" at bounding box center [723, 248] width 548 height 72
drag, startPoint x: 971, startPoint y: 248, endPoint x: 976, endPoint y: 267, distance: 19.6
click at [976, 267] on textarea "**********" at bounding box center [723, 248] width 548 height 72
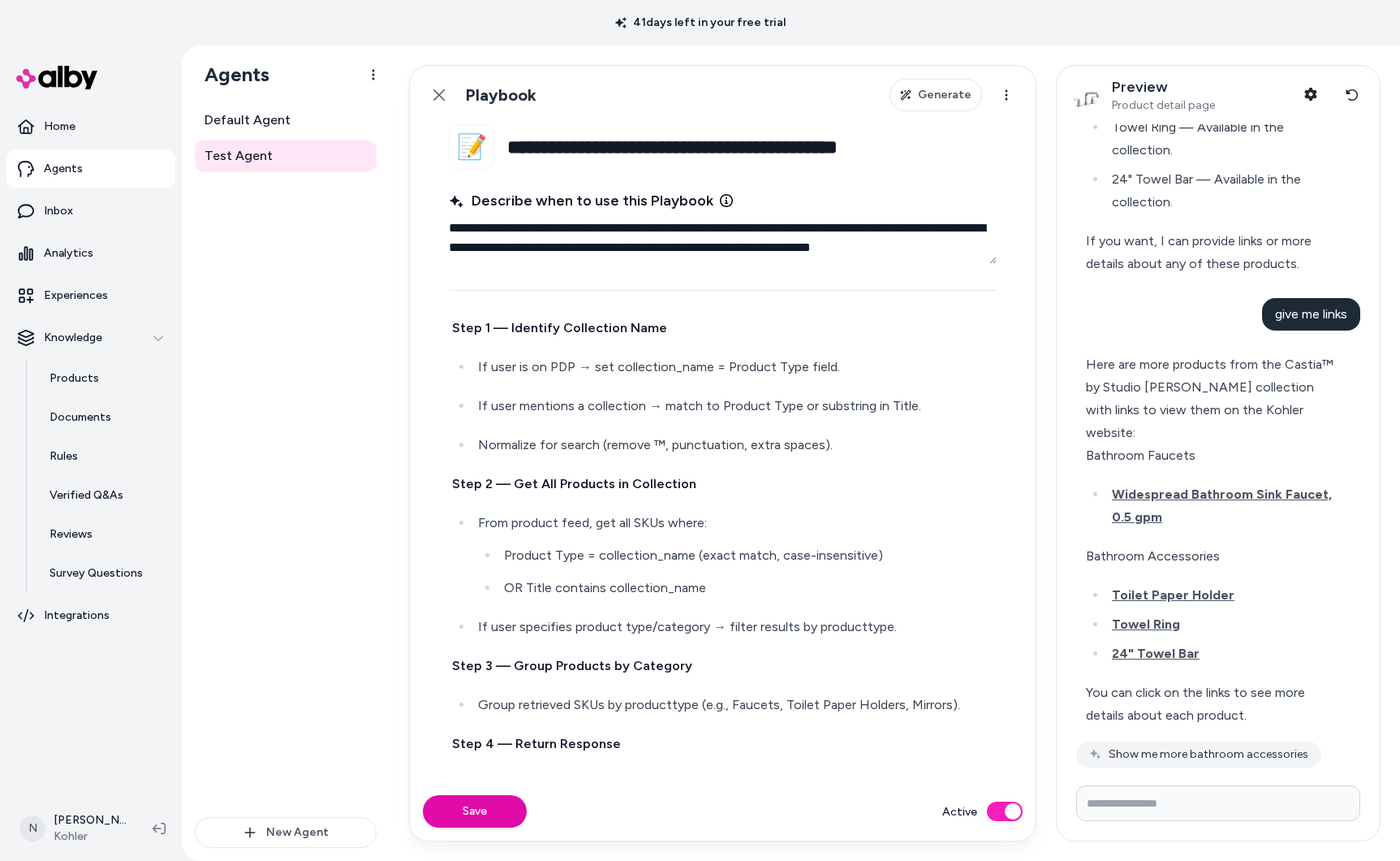
scroll to position [491, 0]
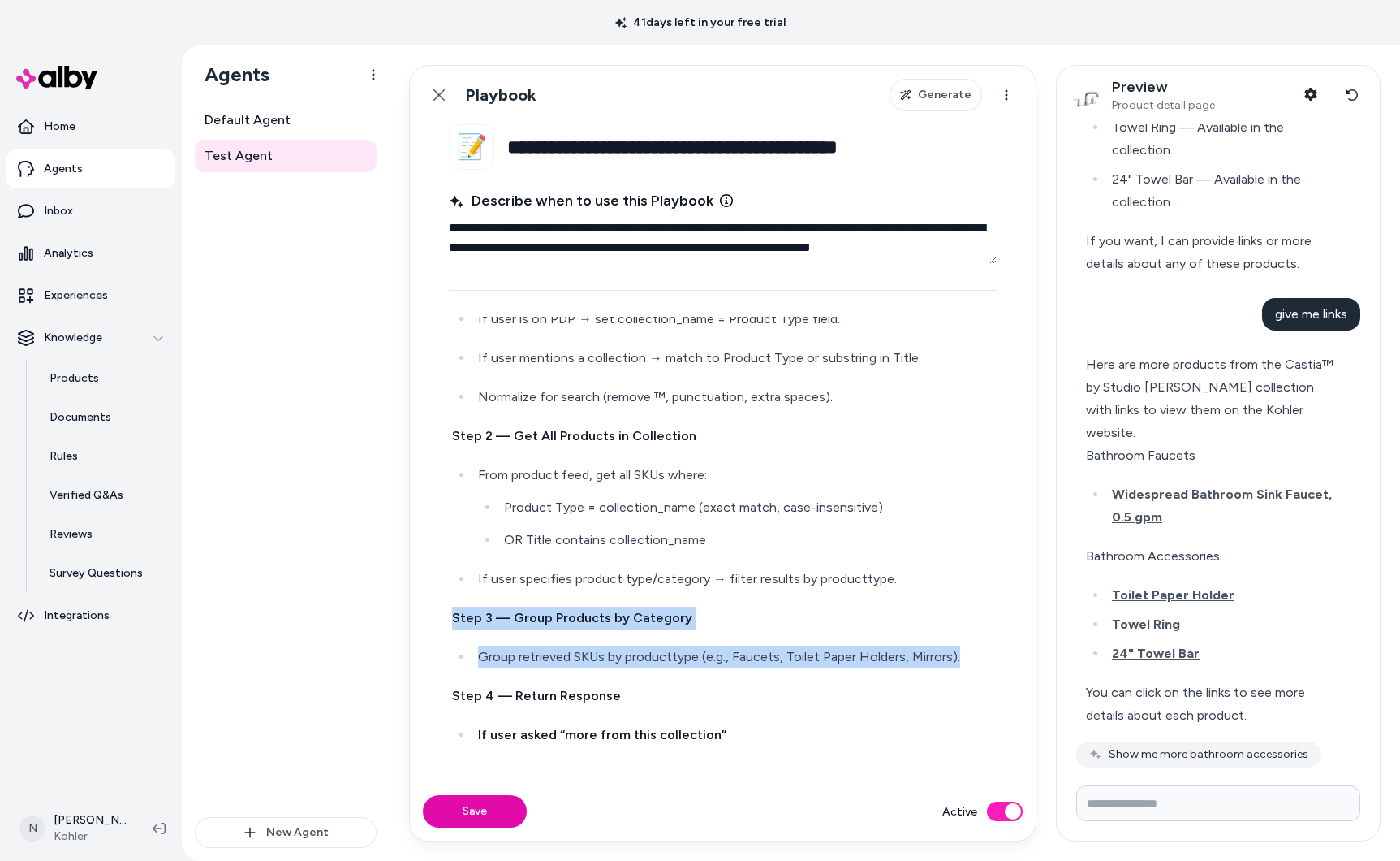
drag, startPoint x: 450, startPoint y: 616, endPoint x: 973, endPoint y: 672, distance: 526.0
click at [973, 672] on div "Trigger this rule when: The user is on a PDP and says: “more products from this…" at bounding box center [723, 787] width 548 height 1843
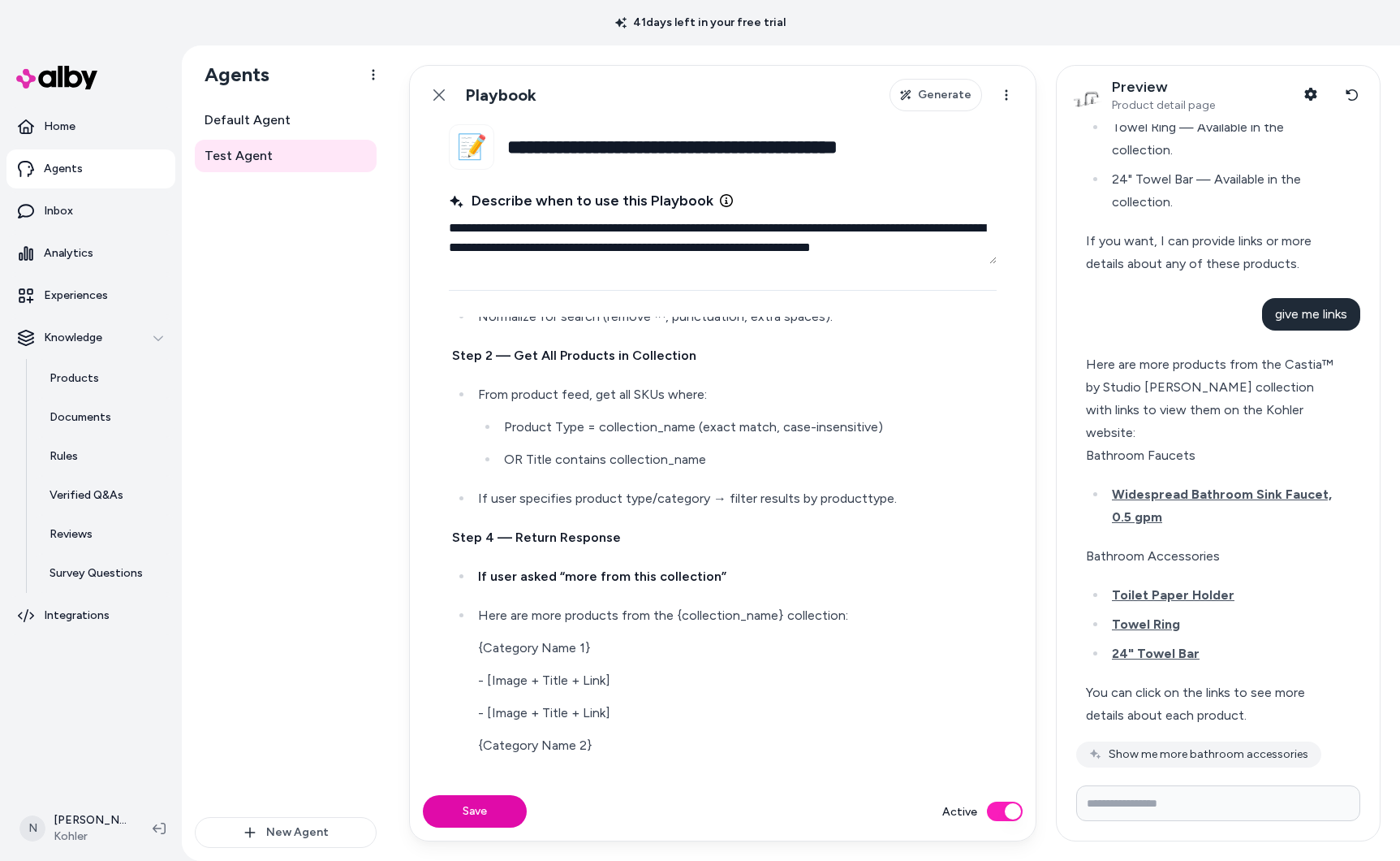
scroll to position [642, 0]
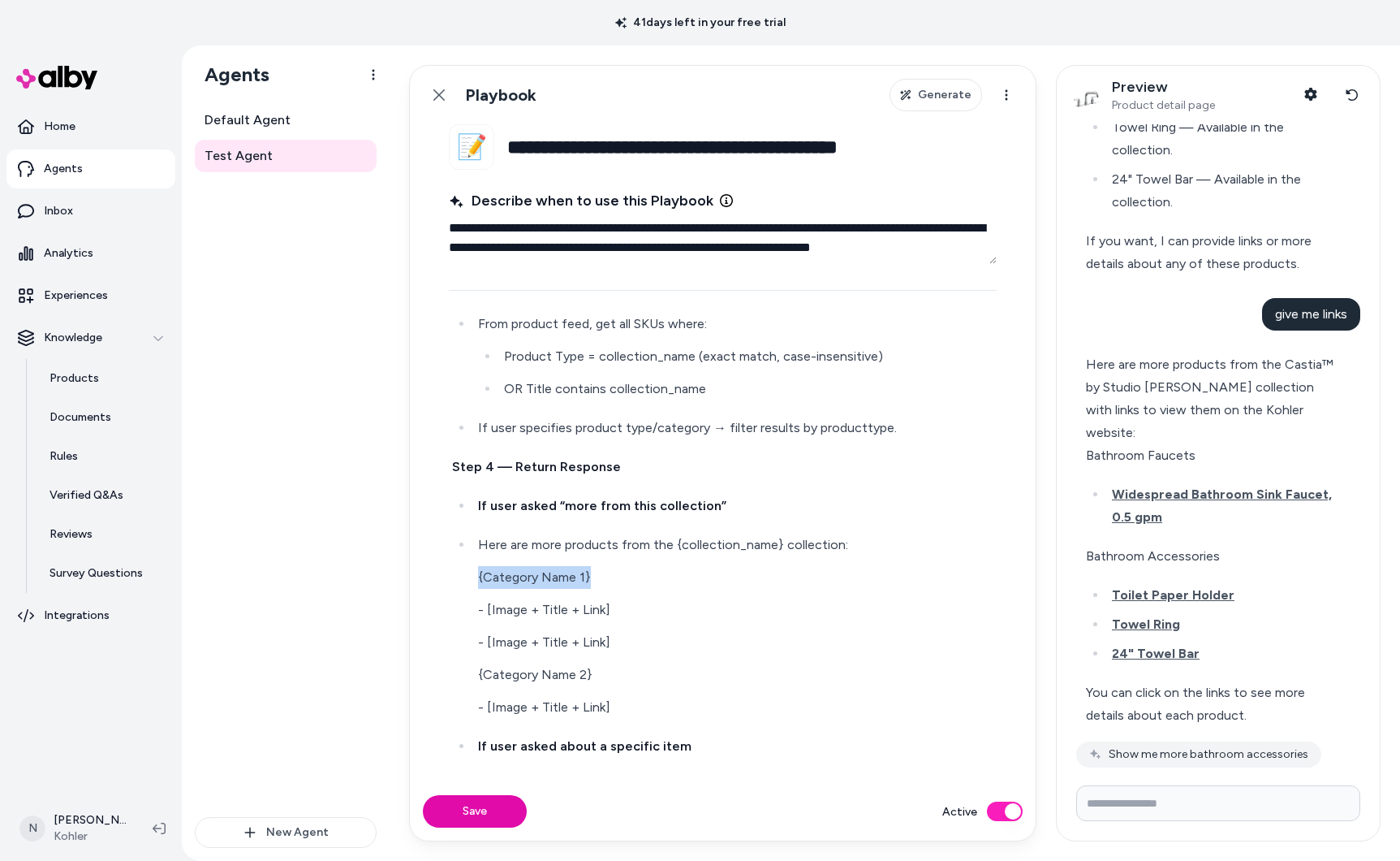
drag, startPoint x: 473, startPoint y: 578, endPoint x: 653, endPoint y: 576, distance: 180.0
click at [653, 576] on li "Here are more products from the {collection_name} collection: {Category Name 1}…" at bounding box center [733, 625] width 520 height 185
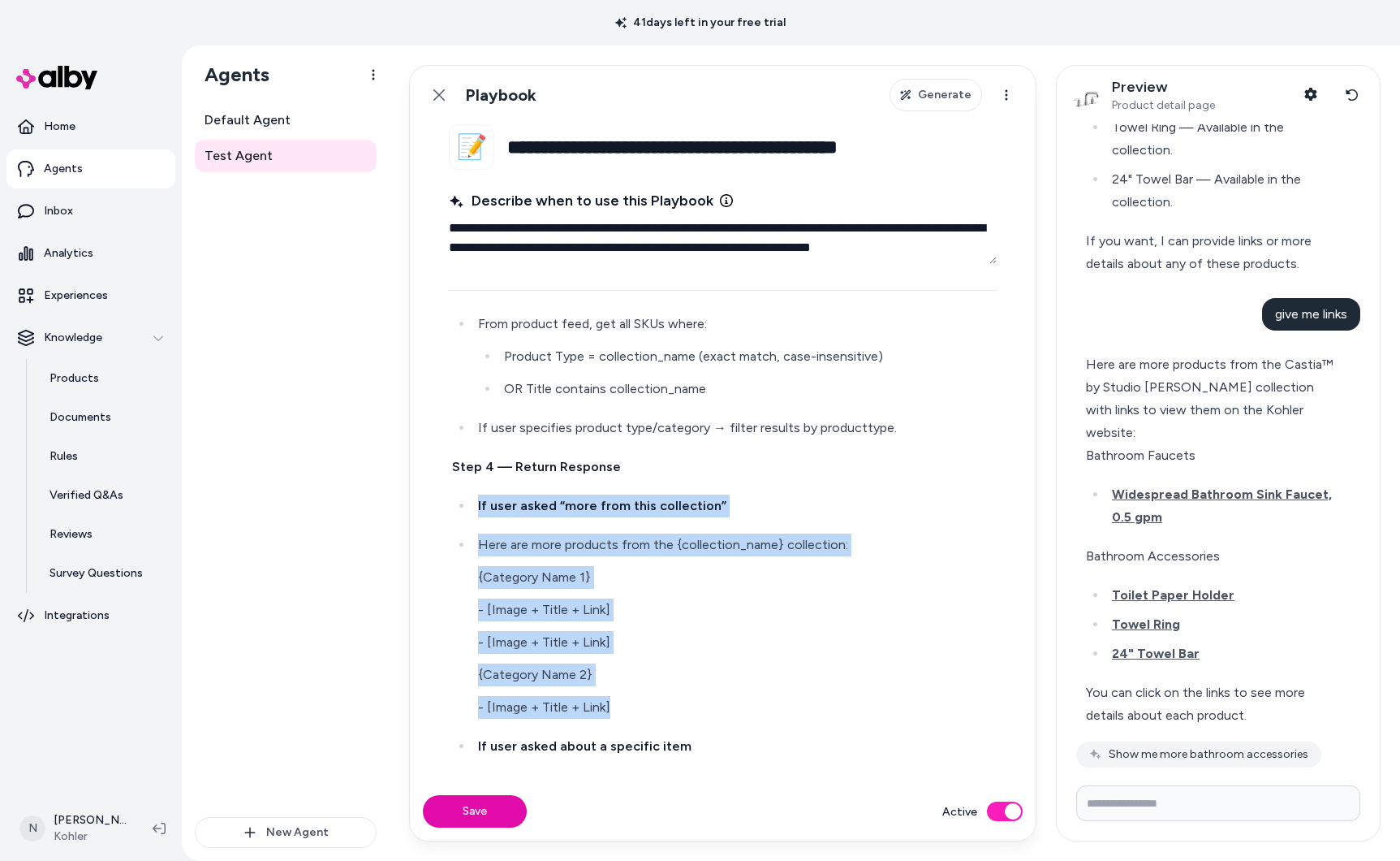
drag, startPoint x: 476, startPoint y: 500, endPoint x: 667, endPoint y: 719, distance: 290.6
click at [666, 721] on ul "If user asked “more from this collection” Here are more products from the {coll…" at bounding box center [723, 752] width 541 height 514
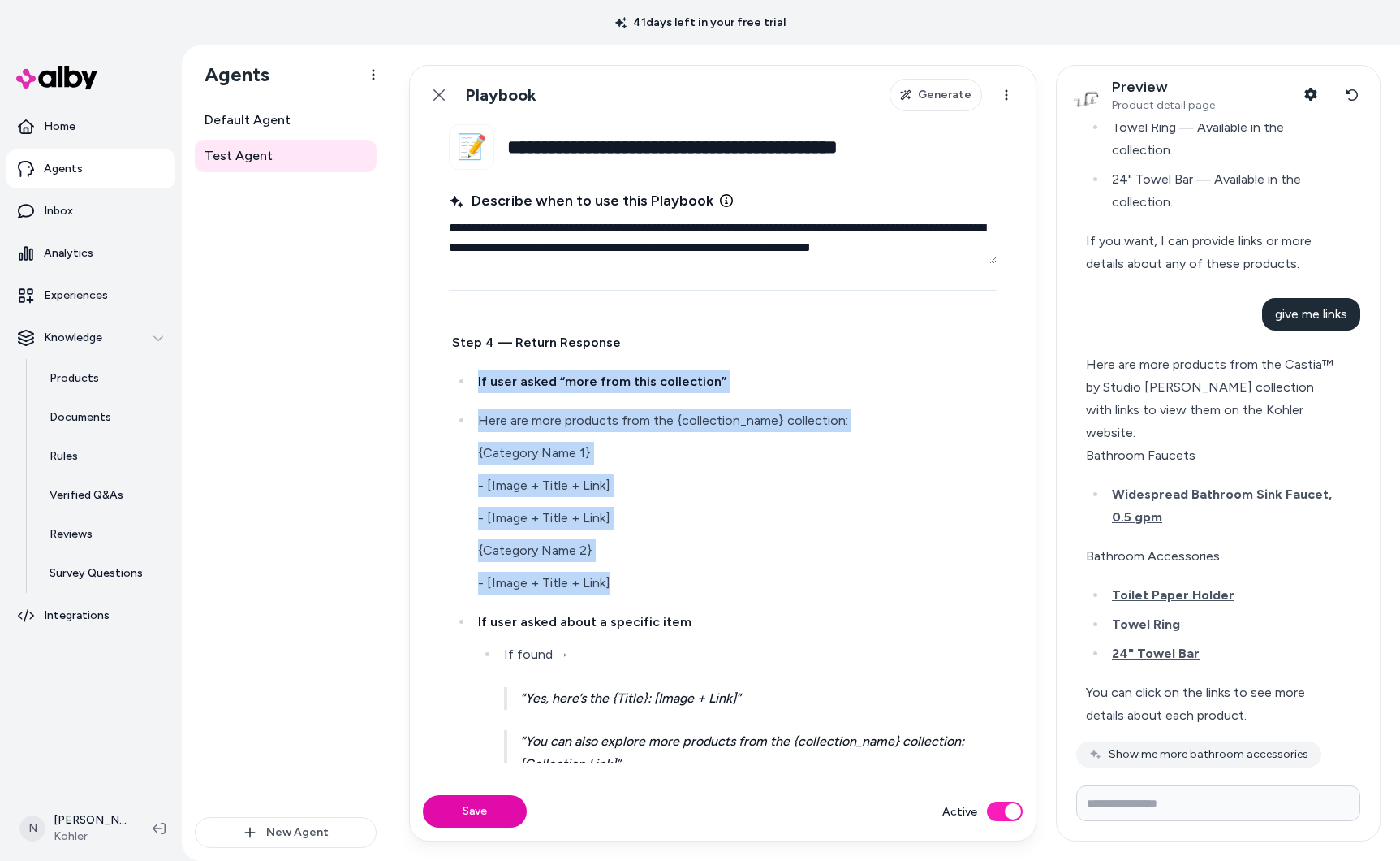
scroll to position [770, 0]
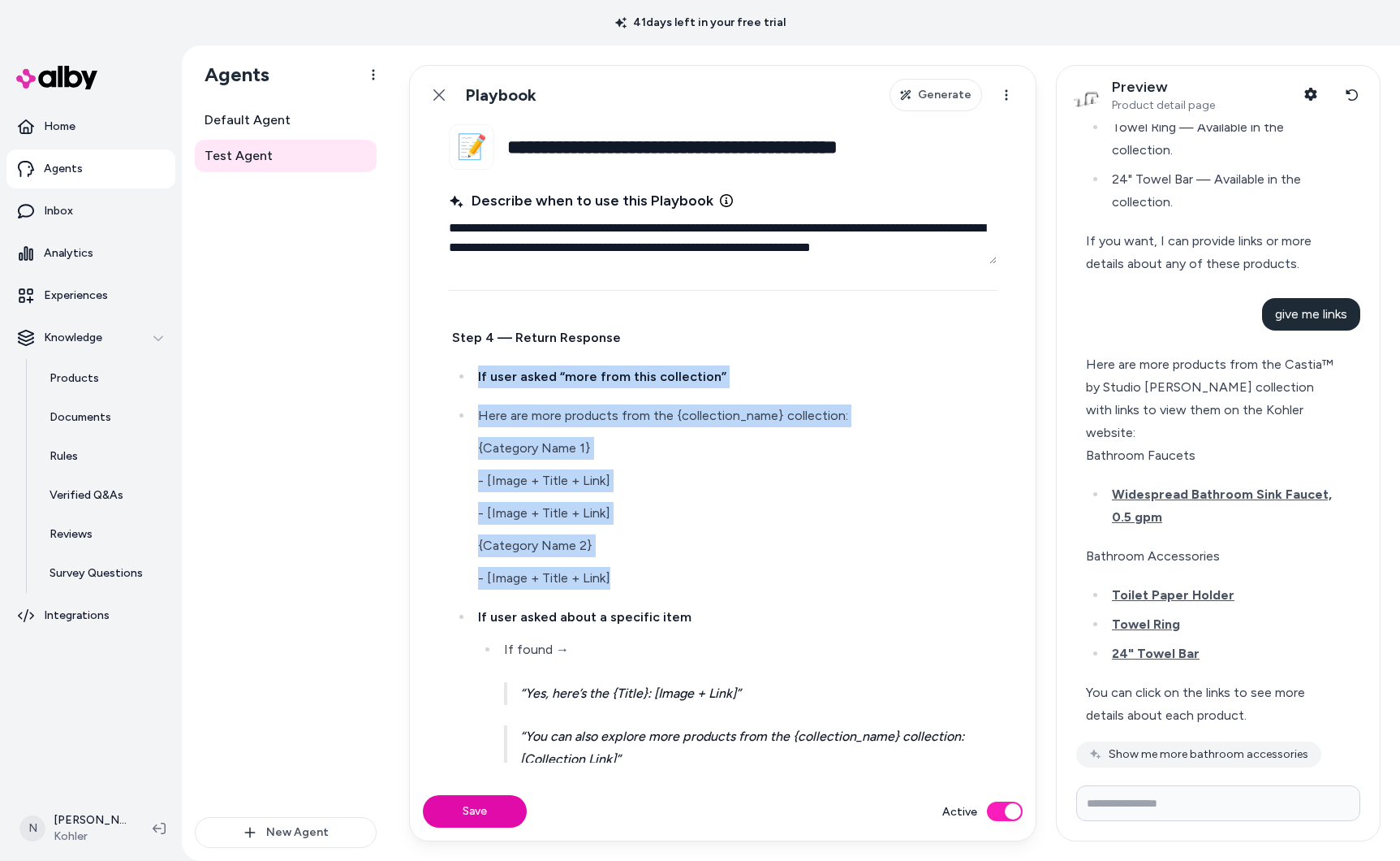
click at [632, 536] on p "{Category Name 2}" at bounding box center [736, 545] width 515 height 23
drag, startPoint x: 626, startPoint y: 581, endPoint x: 476, endPoint y: 418, distance: 221.5
click at [476, 418] on li "Here are more products from the {collection_name} collection: {Category Name 1}…" at bounding box center [733, 497] width 520 height 185
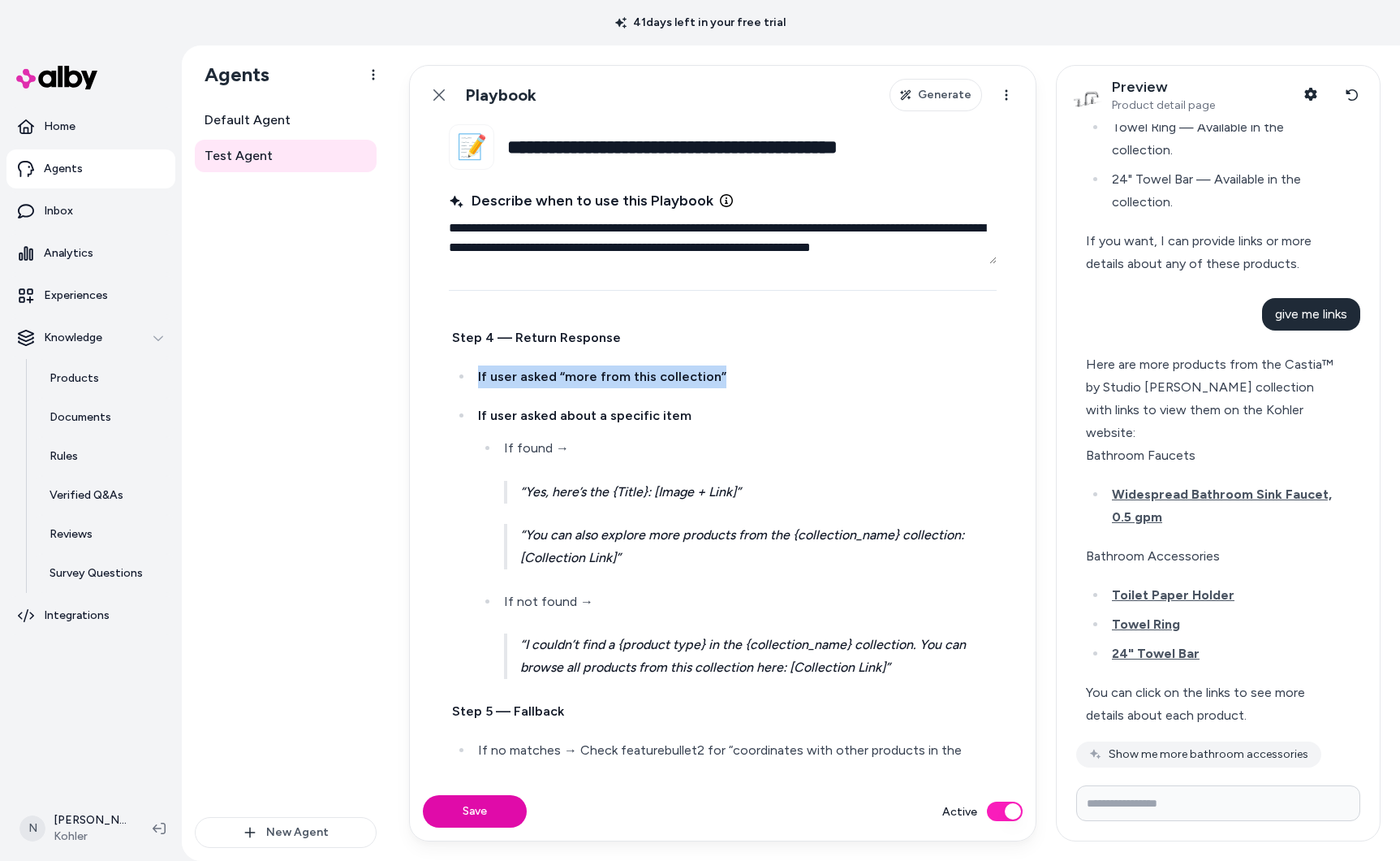
drag, startPoint x: 767, startPoint y: 374, endPoint x: 433, endPoint y: 368, distance: 334.1
click at [433, 368] on fieldset "**********" at bounding box center [723, 453] width 626 height 658
click at [778, 379] on p "If user asked “more from this collection”" at bounding box center [736, 377] width 515 height 23
drag, startPoint x: 755, startPoint y: 374, endPoint x: 778, endPoint y: 384, distance: 25.1
click at [583, 372] on p "If user asked “more from this collection" at bounding box center [736, 377] width 515 height 23
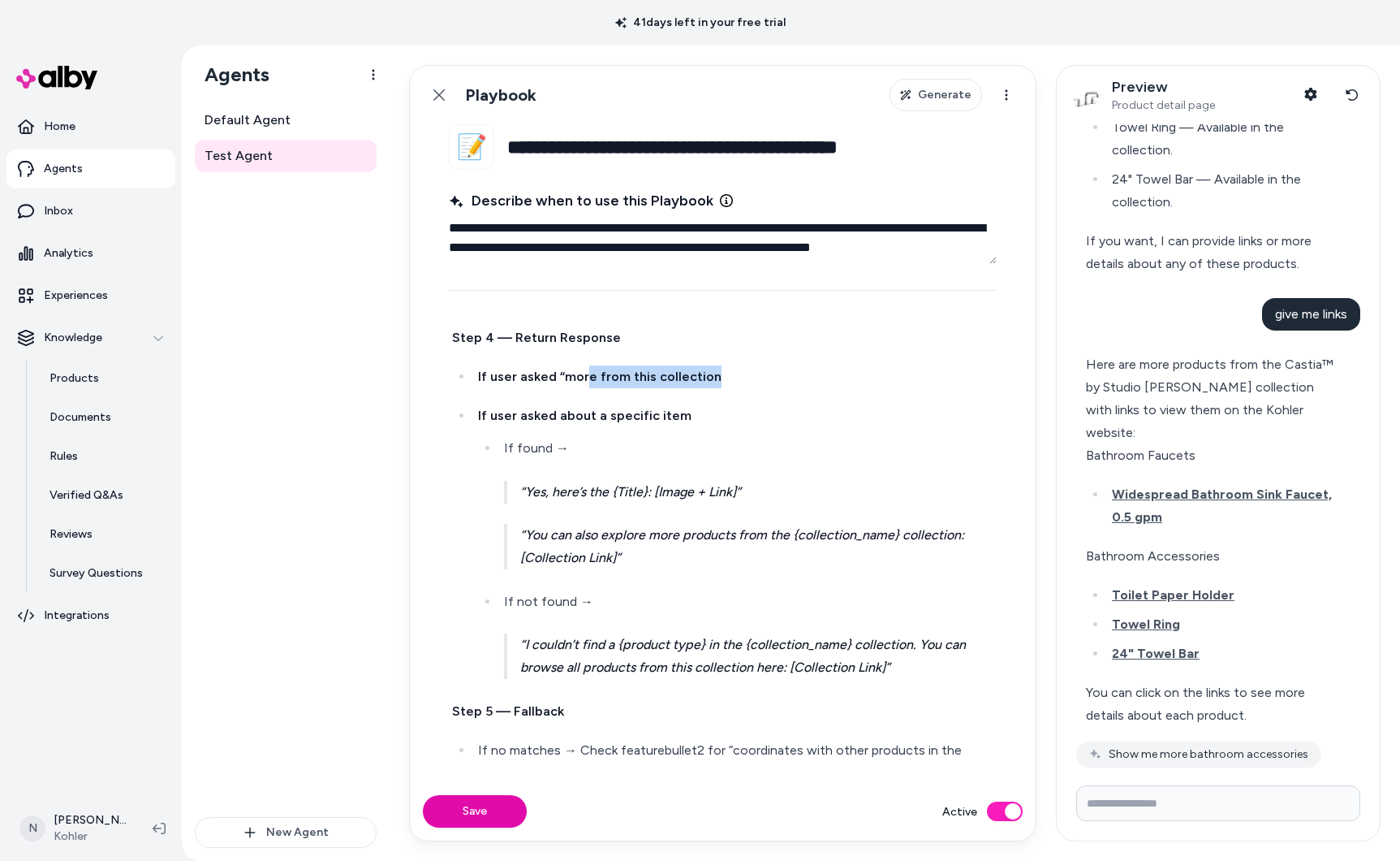
drag, startPoint x: 883, startPoint y: 384, endPoint x: 830, endPoint y: 384, distance: 53.0
click at [883, 384] on p "If user asked “more from this collection" at bounding box center [736, 377] width 515 height 23
drag, startPoint x: 561, startPoint y: 246, endPoint x: 860, endPoint y: 246, distance: 299.0
click at [860, 246] on textarea "**********" at bounding box center [723, 238] width 548 height 52
drag, startPoint x: 781, startPoint y: 402, endPoint x: 756, endPoint y: 384, distance: 30.8
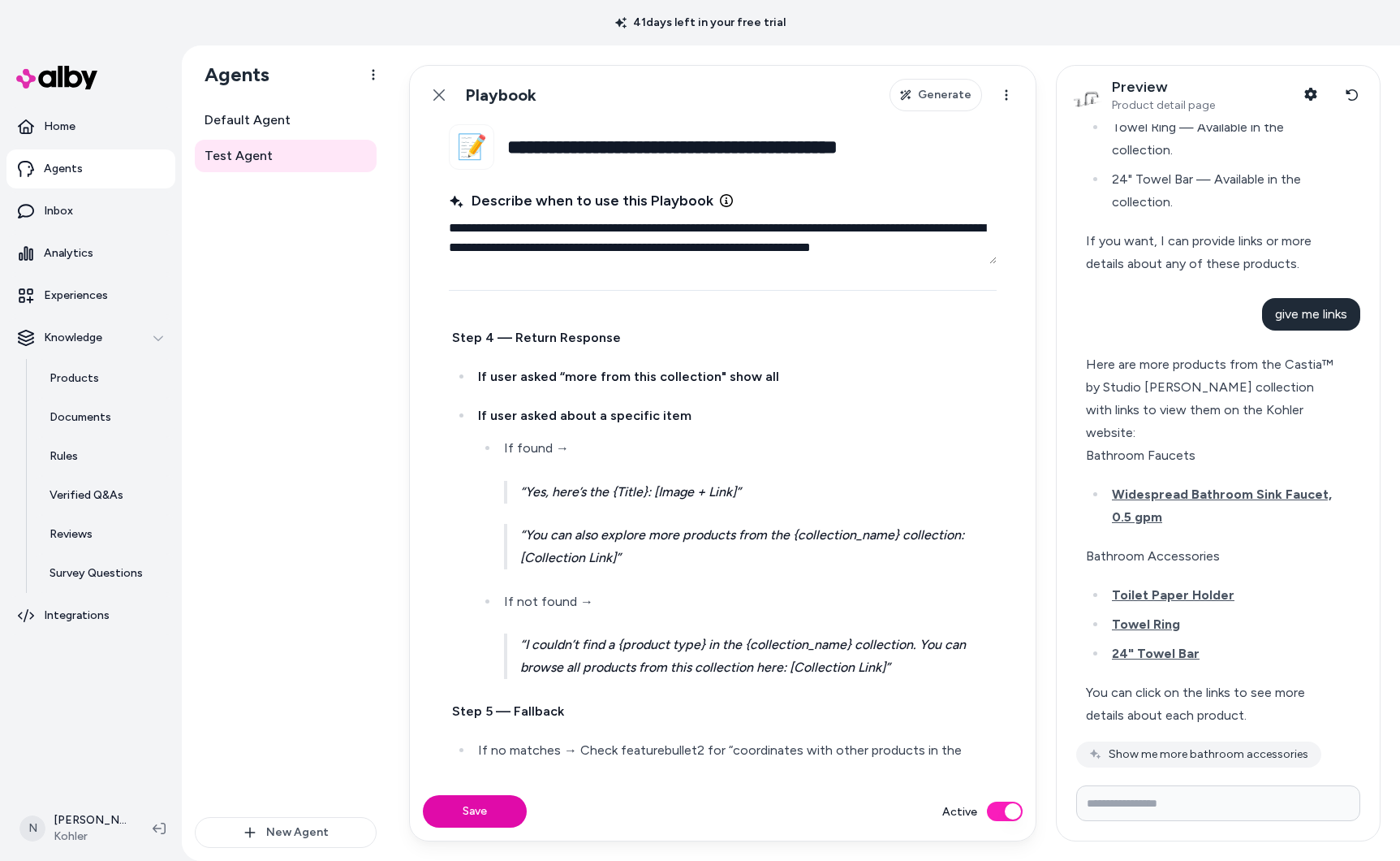
click at [773, 395] on ul "If user asked “more from this collection" show all If user asked about a specif…" at bounding box center [723, 522] width 541 height 313
drag, startPoint x: 718, startPoint y: 376, endPoint x: 851, endPoint y: 377, distance: 133.0
click at [851, 377] on p "If user asked “more from this collection" show all" at bounding box center [736, 377] width 515 height 23
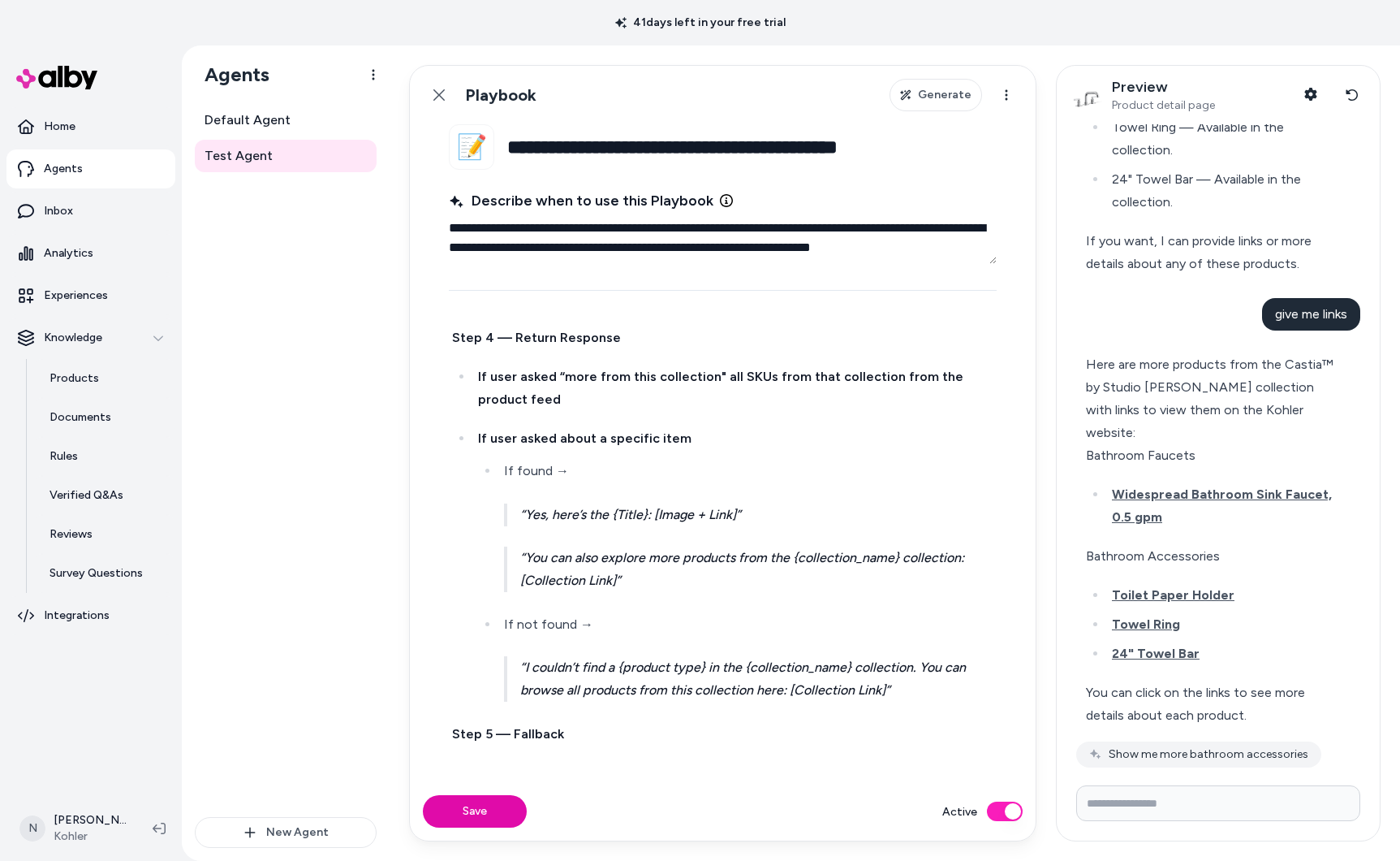
drag, startPoint x: 720, startPoint y: 374, endPoint x: 733, endPoint y: 389, distance: 19.8
click at [733, 389] on p "If user asked “more from this collection" all SKUs from that collection from th…" at bounding box center [736, 388] width 515 height 46
click at [729, 402] on p "If user asked “more from this collection" all SKUs from that collection from th…" at bounding box center [736, 388] width 515 height 46
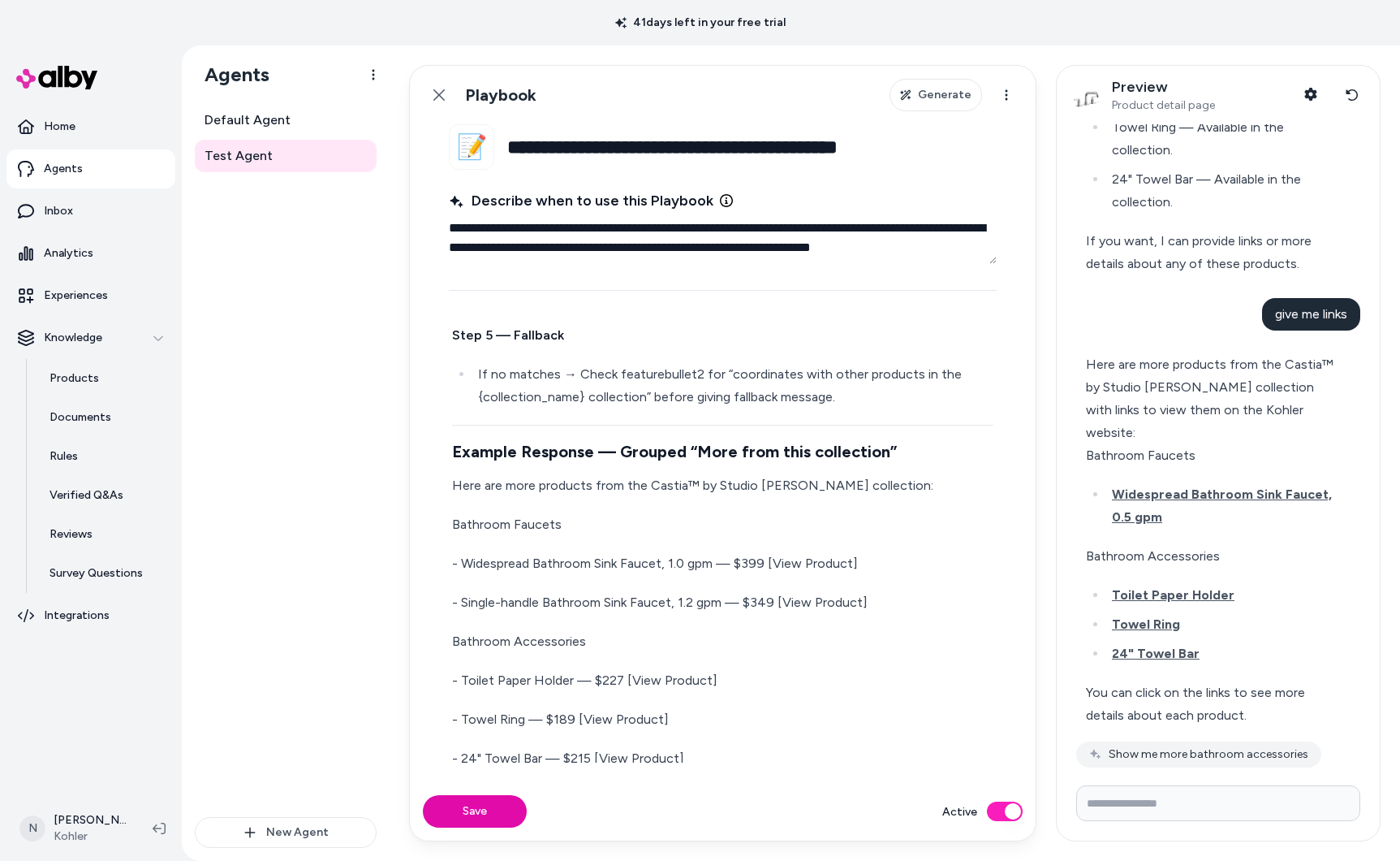
scroll to position [1180, 0]
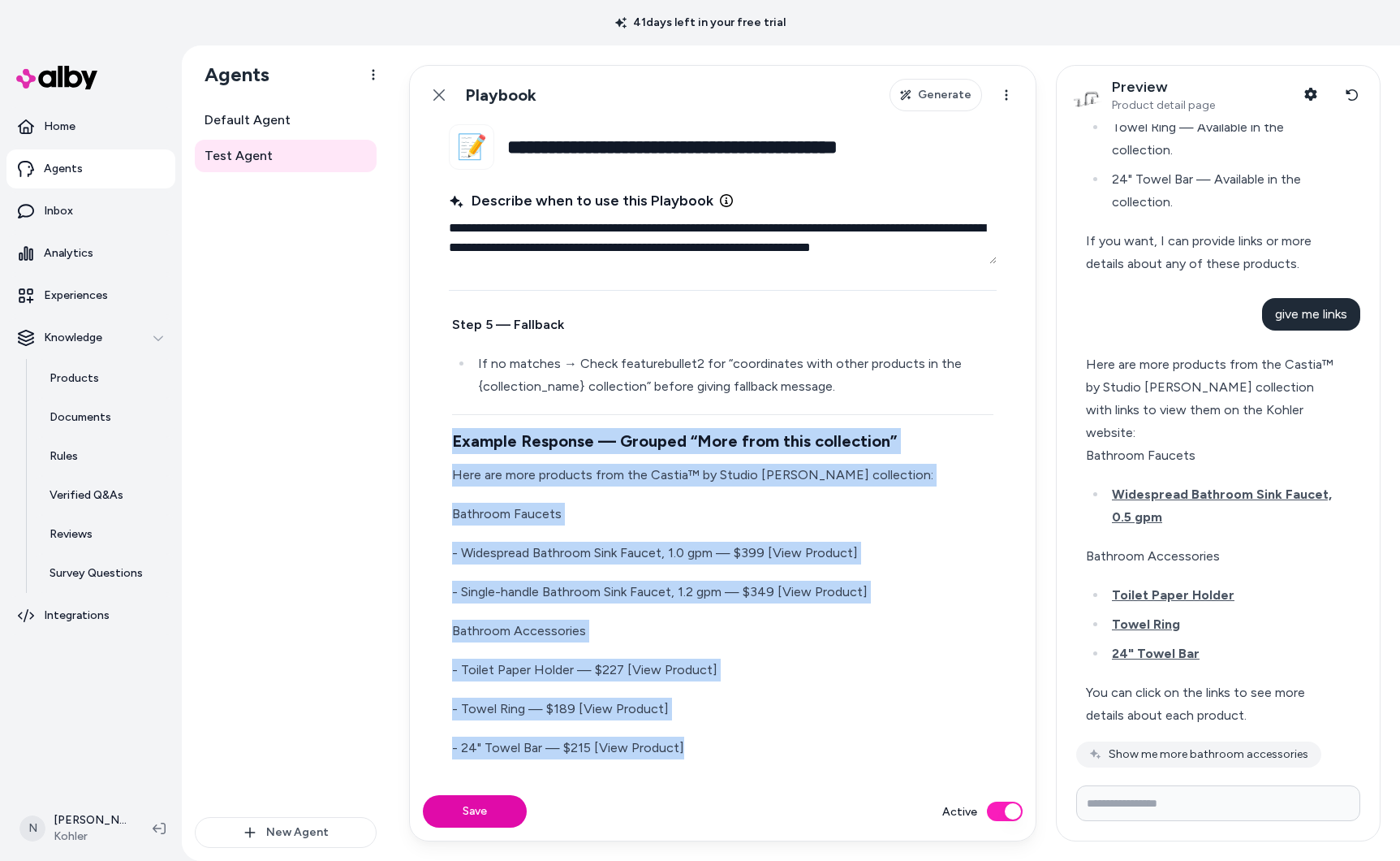
drag, startPoint x: 452, startPoint y: 438, endPoint x: 708, endPoint y: 759, distance: 410.6
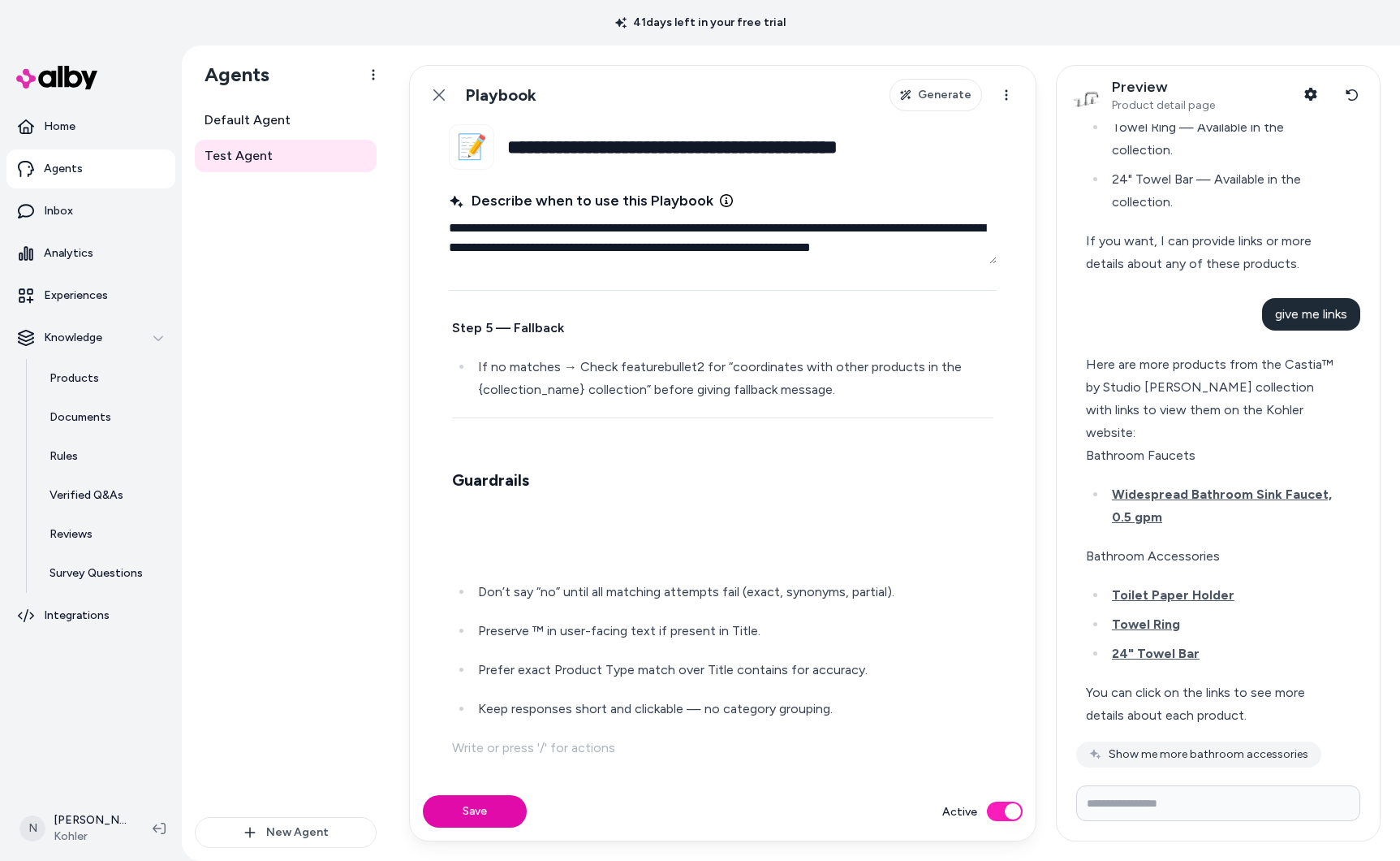
scroll to position [1177, 0]
click at [527, 561] on p at bounding box center [723, 553] width 541 height 23
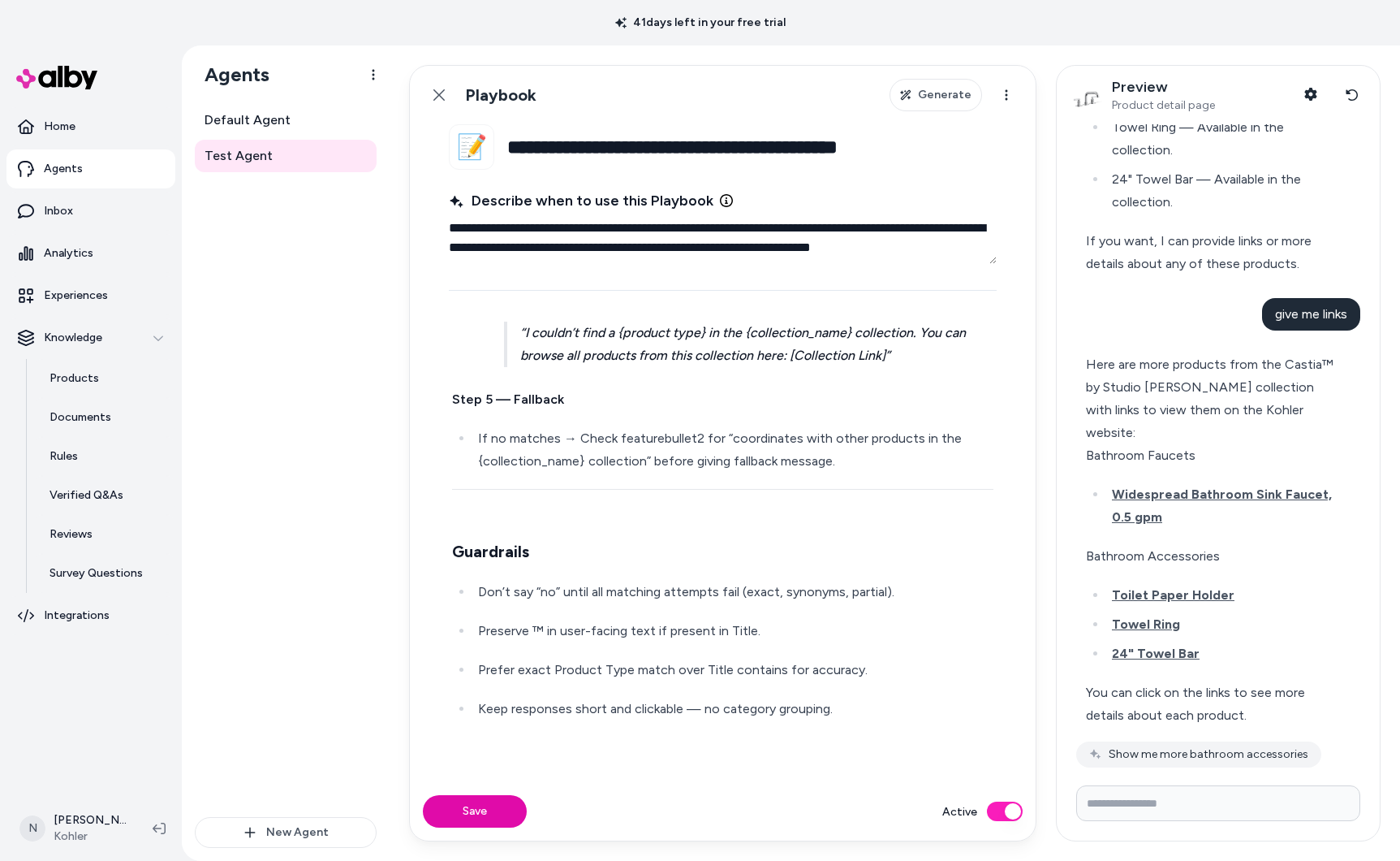
click at [508, 509] on h3 at bounding box center [723, 516] width 541 height 26
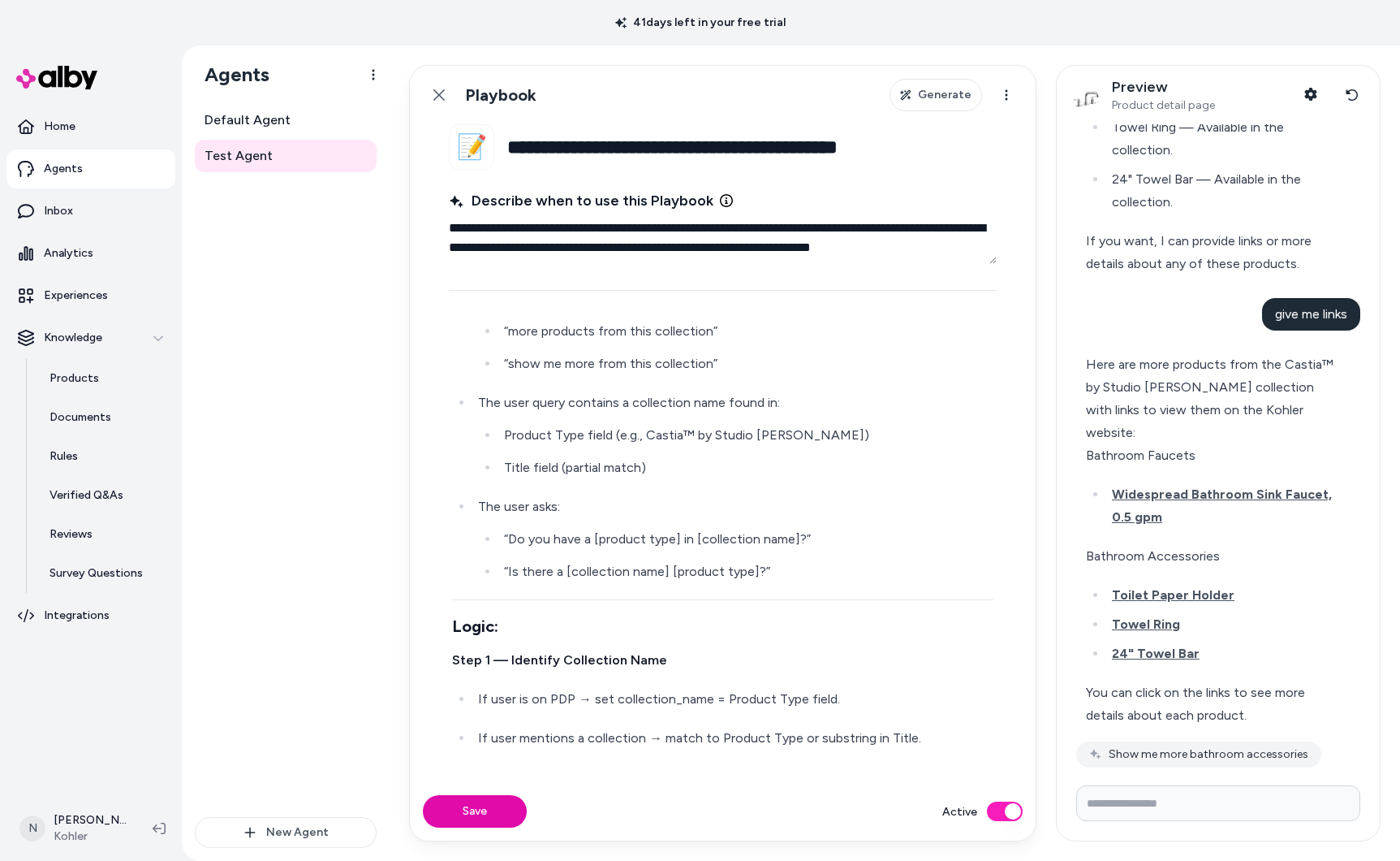
scroll to position [166, 0]
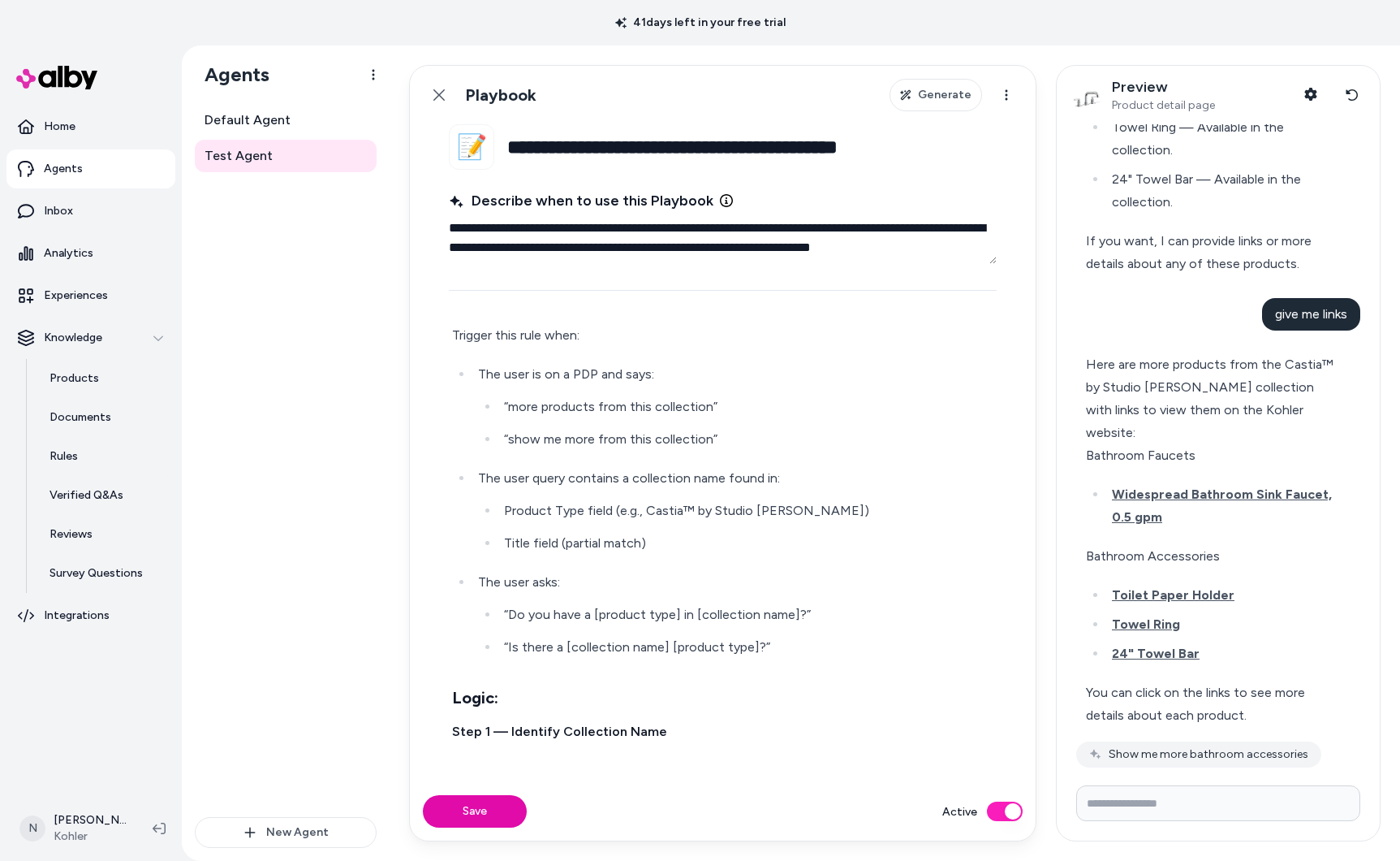
scroll to position [0, 0]
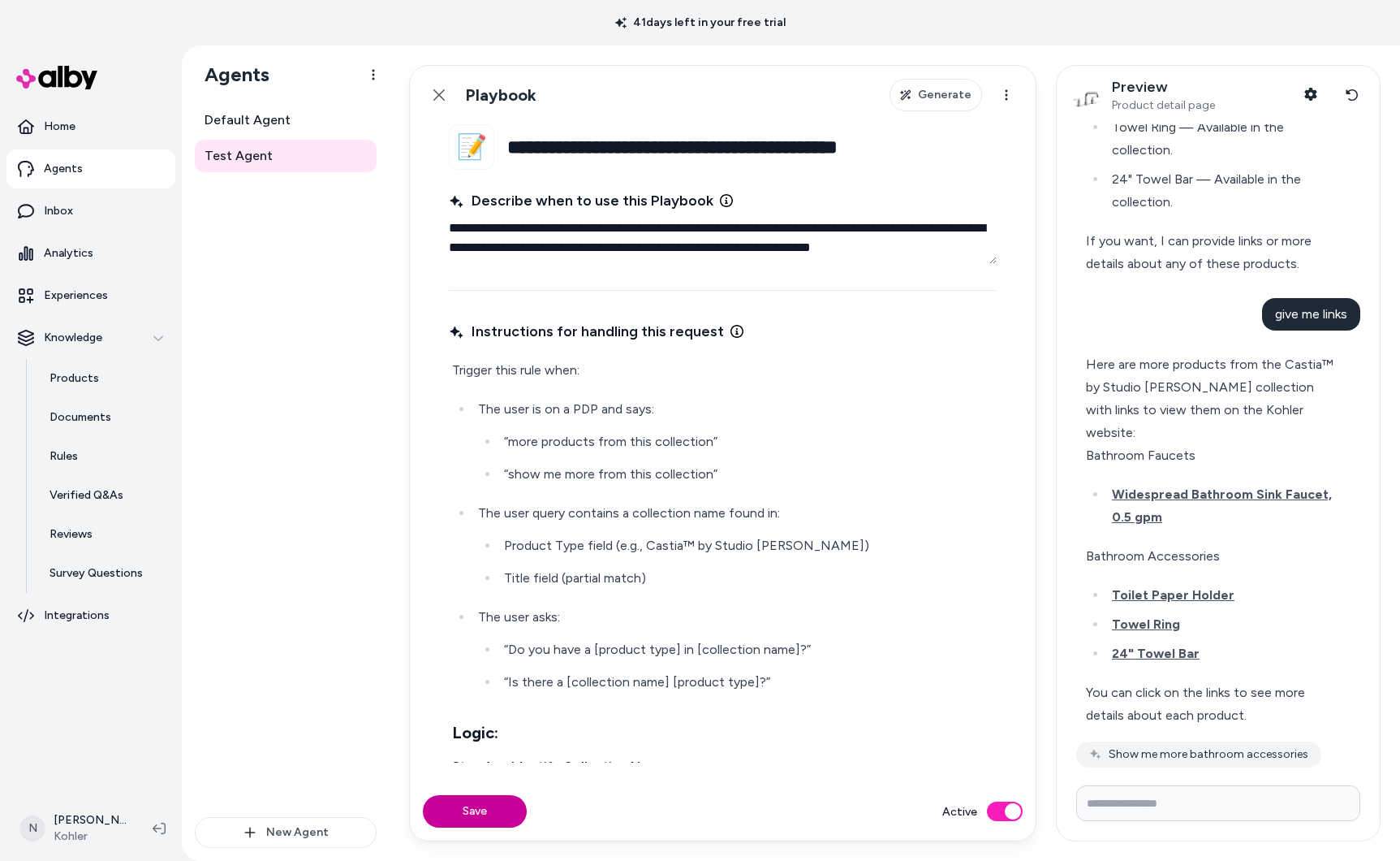
click at [473, 806] on button "Save" at bounding box center [474, 811] width 103 height 33
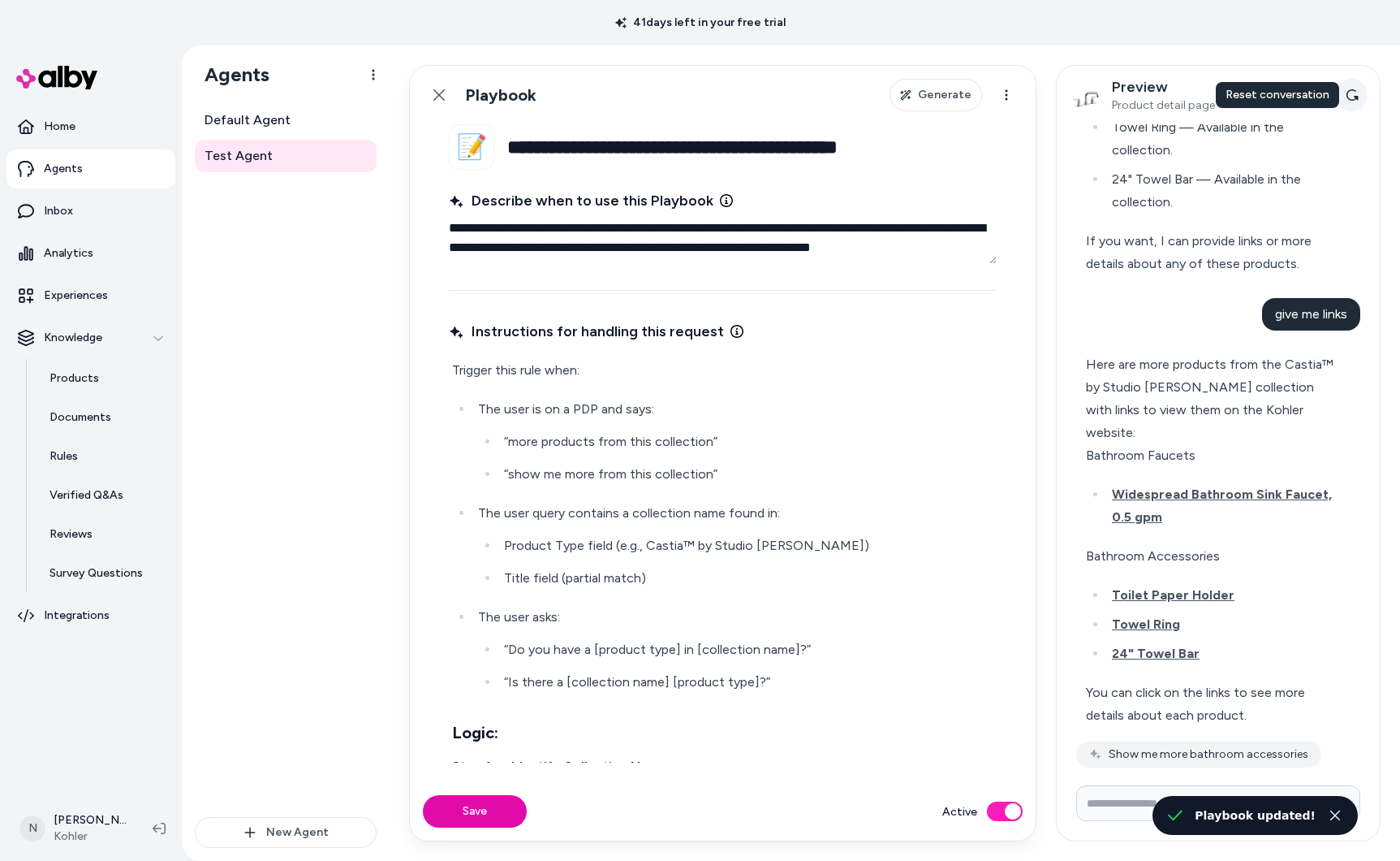
click at [1357, 93] on icon at bounding box center [1352, 95] width 13 height 13
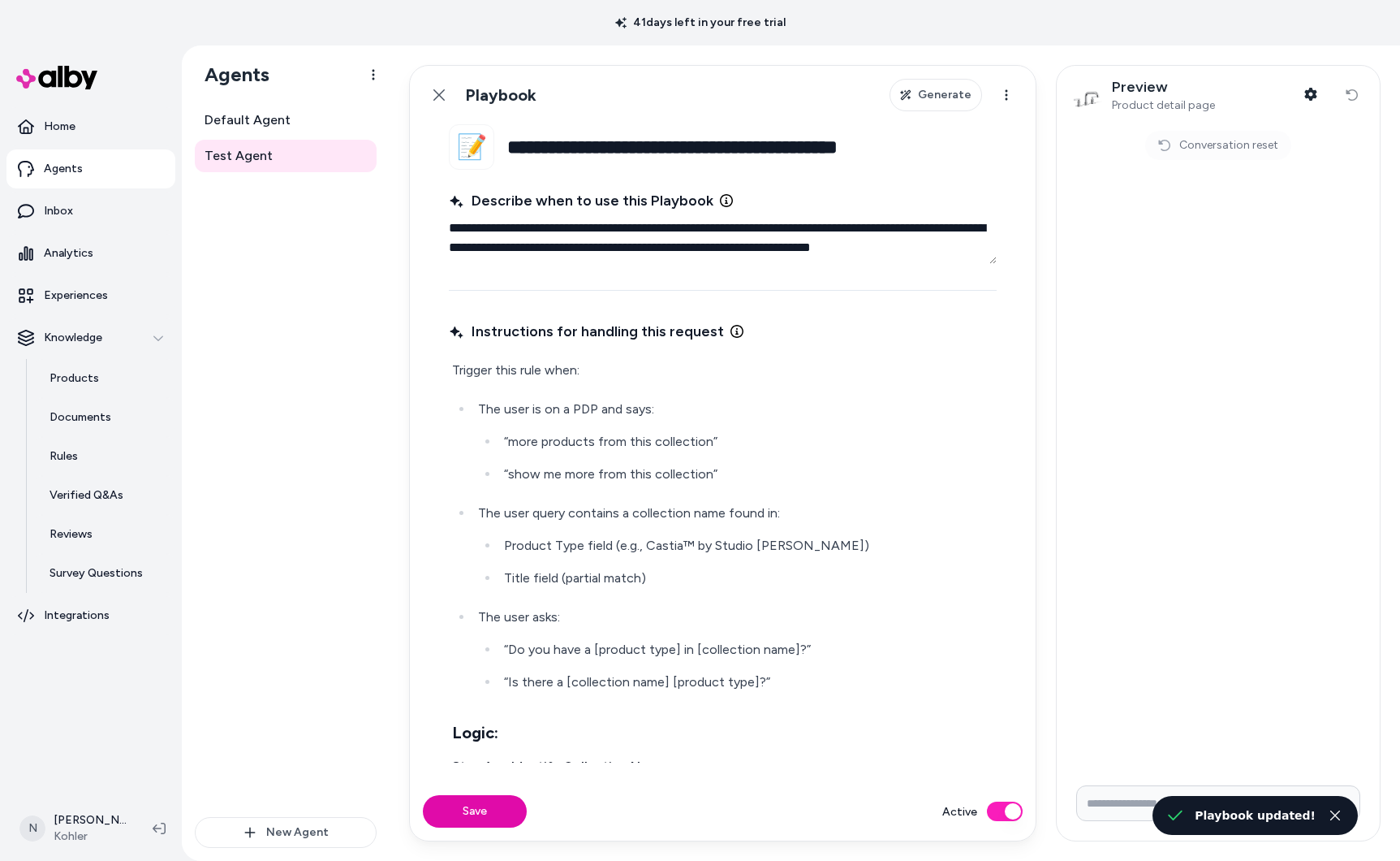
click at [1127, 798] on input "Write your prompt here" at bounding box center [1218, 803] width 284 height 36
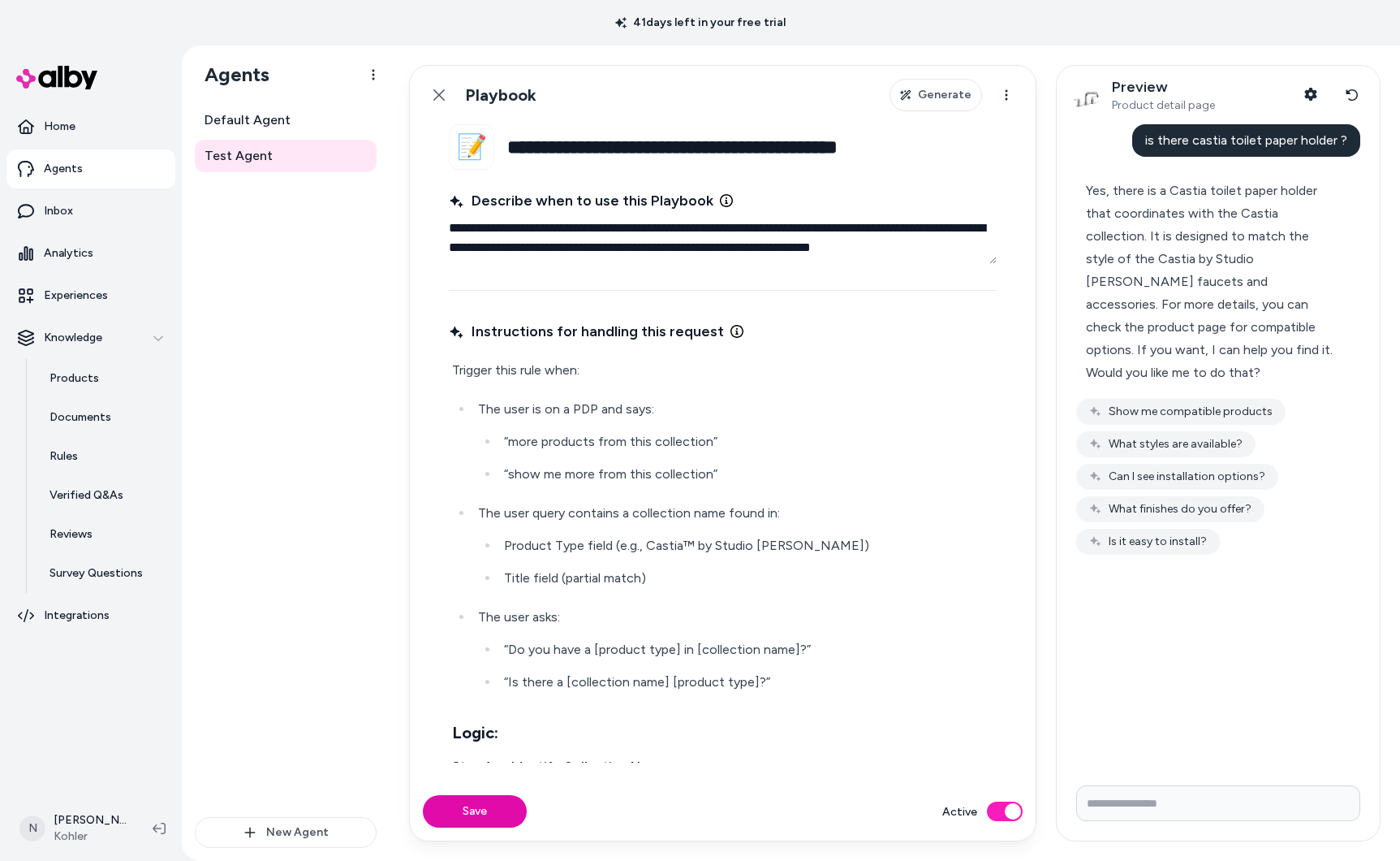
click at [1088, 188] on div "Yes, there is a Castia toilet paper holder that coordinates with the Castia col…" at bounding box center [1212, 281] width 251 height 205
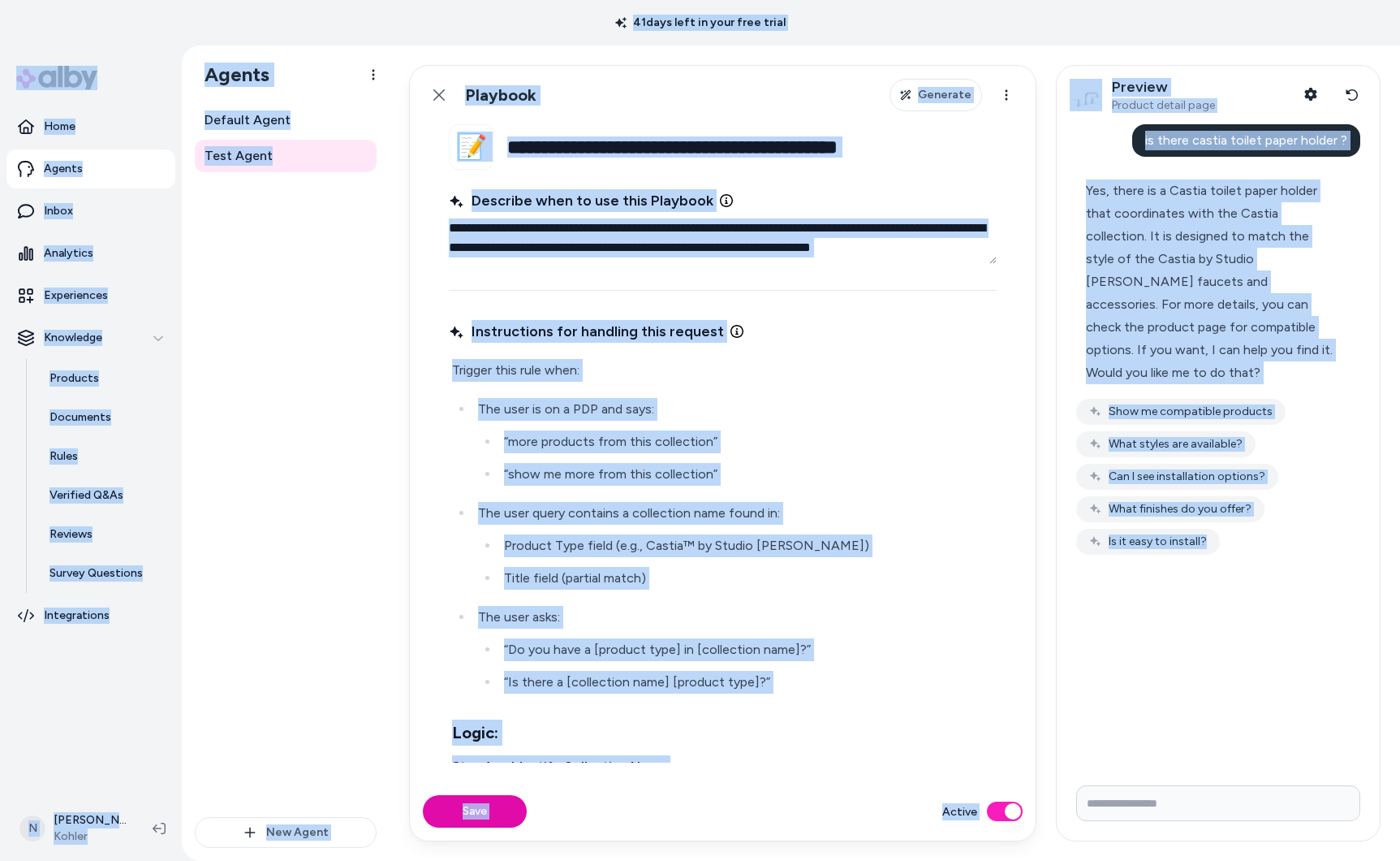
click at [551, 264] on fieldset "**********" at bounding box center [723, 453] width 626 height 658
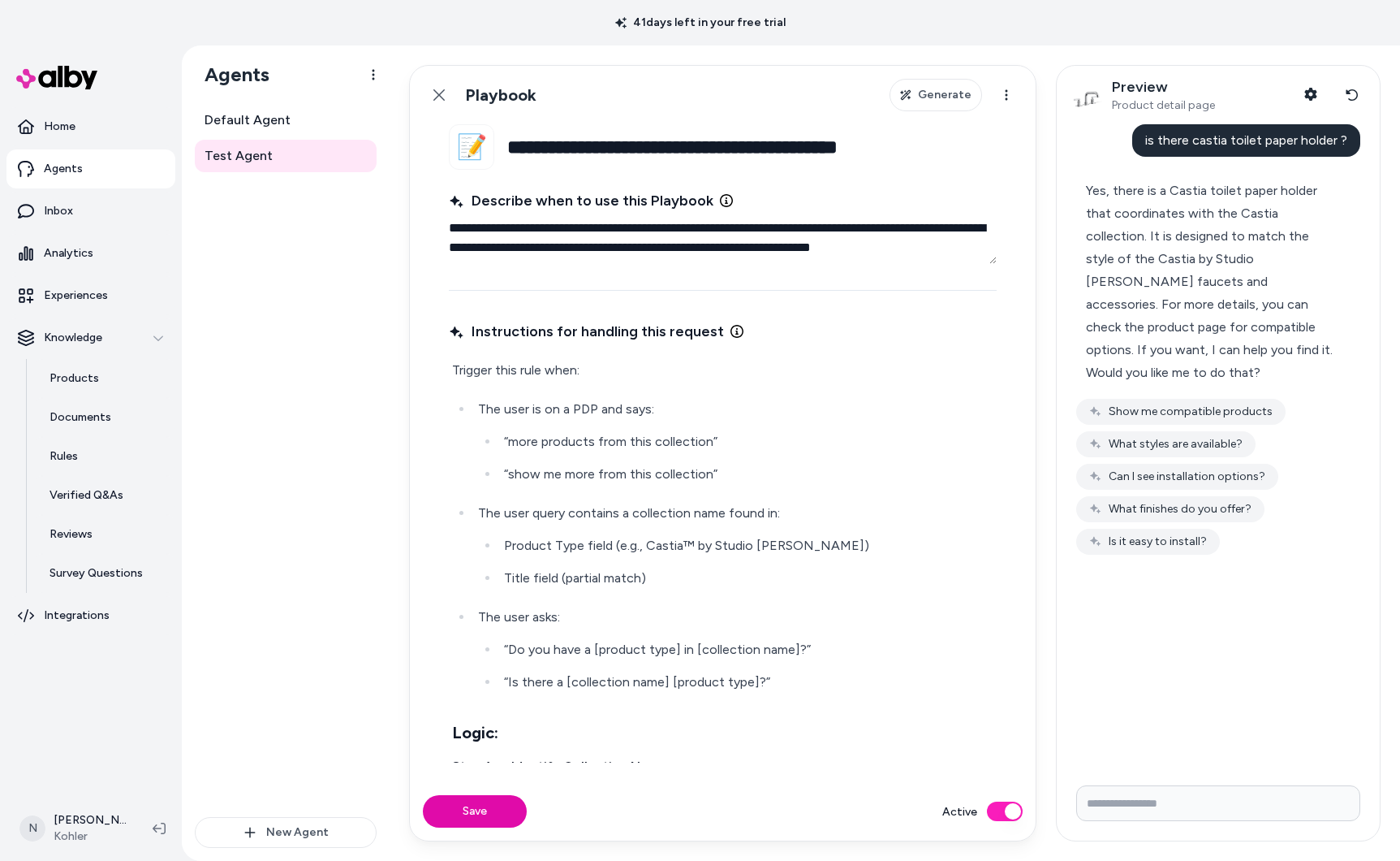
drag, startPoint x: 507, startPoint y: 141, endPoint x: 729, endPoint y: 741, distance: 639.8
click at [737, 747] on fieldset "**********" at bounding box center [723, 453] width 626 height 658
drag, startPoint x: 473, startPoint y: 189, endPoint x: 473, endPoint y: 197, distance: 8.0
click at [473, 190] on span "Describe when to use this Playbook" at bounding box center [581, 201] width 265 height 23
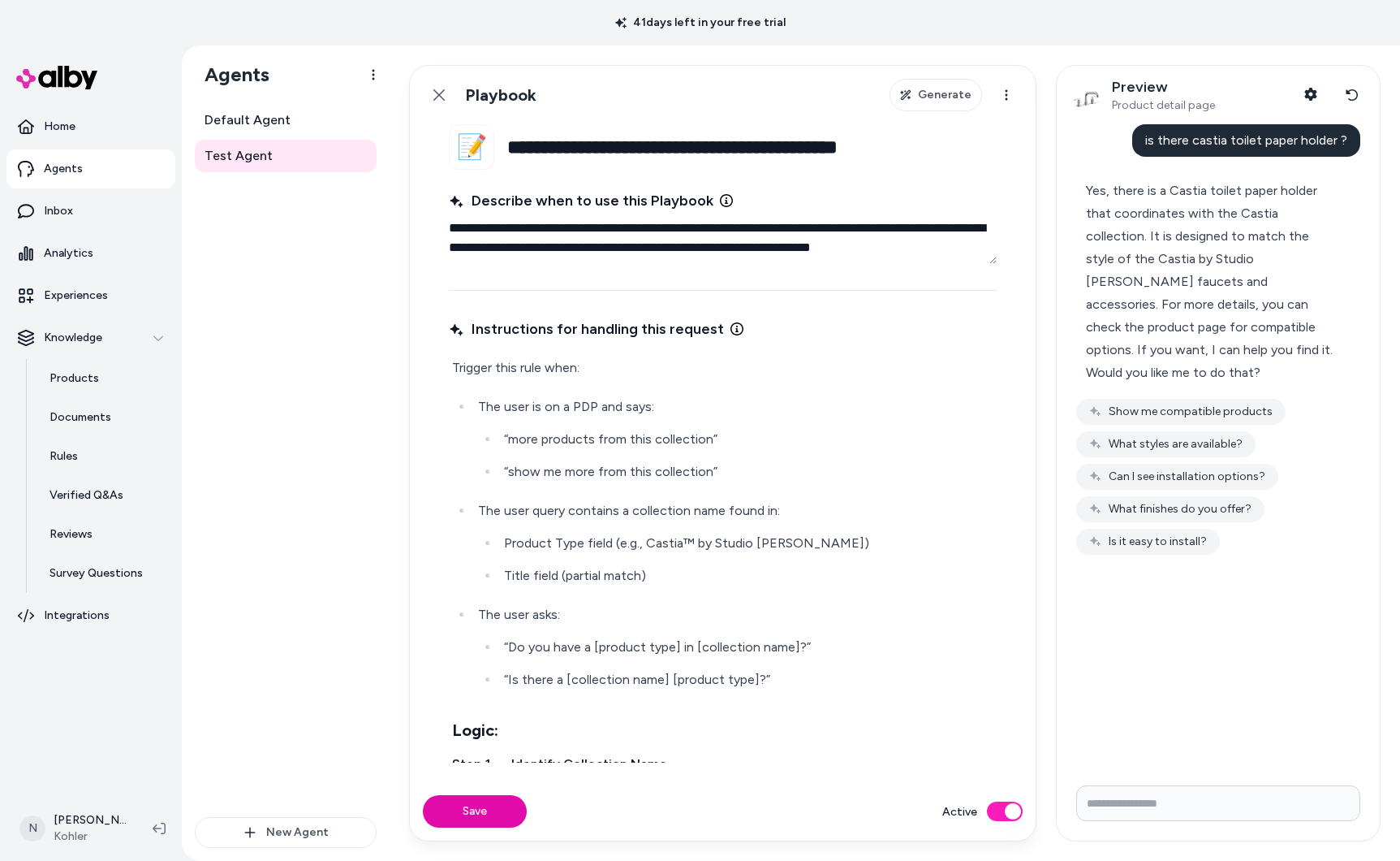
click at [473, 212] on textarea "**********" at bounding box center [723, 238] width 548 height 52
click at [474, 199] on span "Describe when to use this Playbook" at bounding box center [581, 201] width 265 height 23
click at [474, 212] on textarea "**********" at bounding box center [723, 238] width 548 height 52
drag, startPoint x: 471, startPoint y: 321, endPoint x: 479, endPoint y: 333, distance: 14.4
click at [473, 324] on span "Instructions for handling this request" at bounding box center [587, 329] width 275 height 23
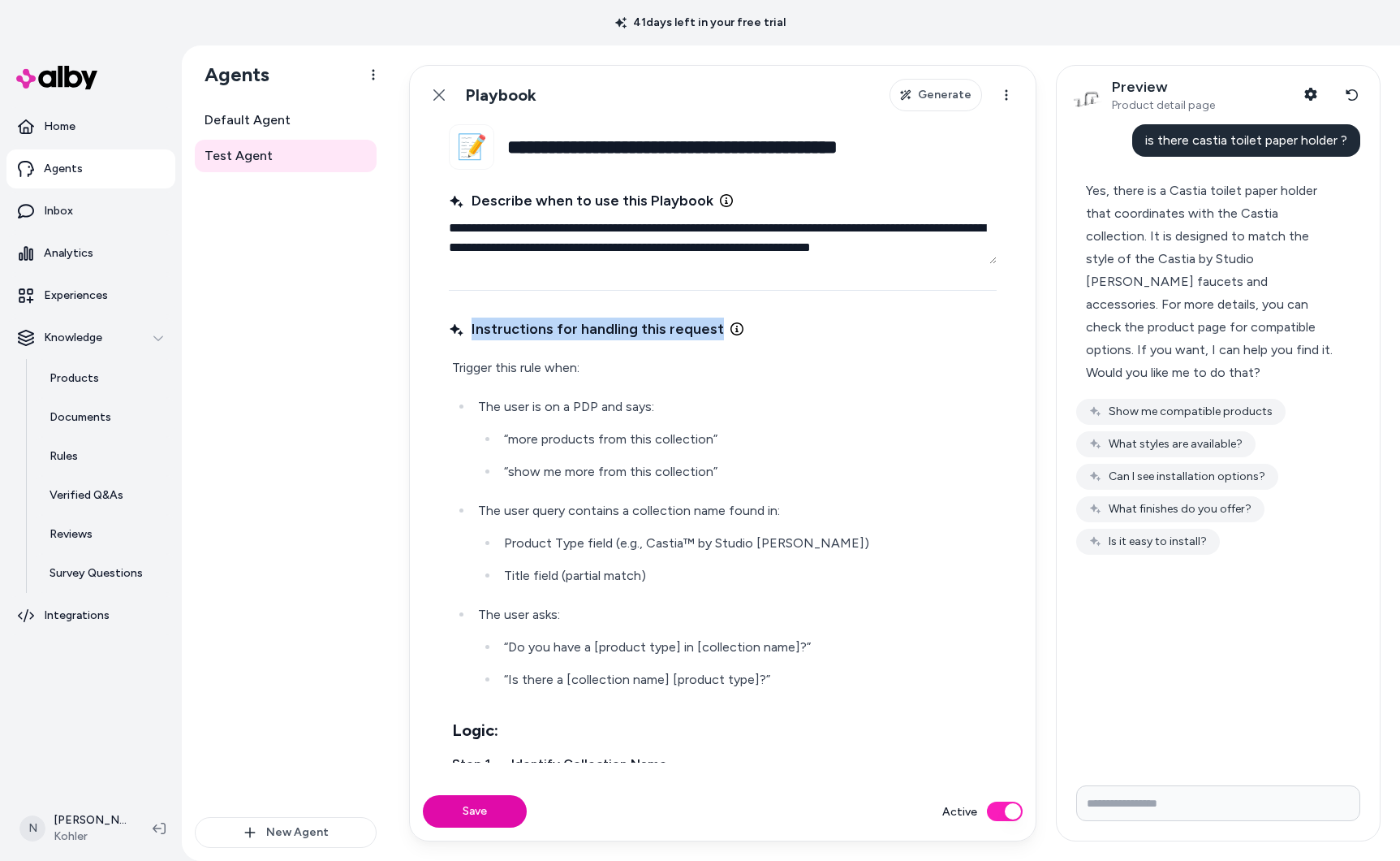
drag, startPoint x: 470, startPoint y: 324, endPoint x: 511, endPoint y: 412, distance: 97.1
click at [614, 631] on div "Instructions for handling this request Trigger this rule when: The user is on a…" at bounding box center [723, 539] width 548 height 446
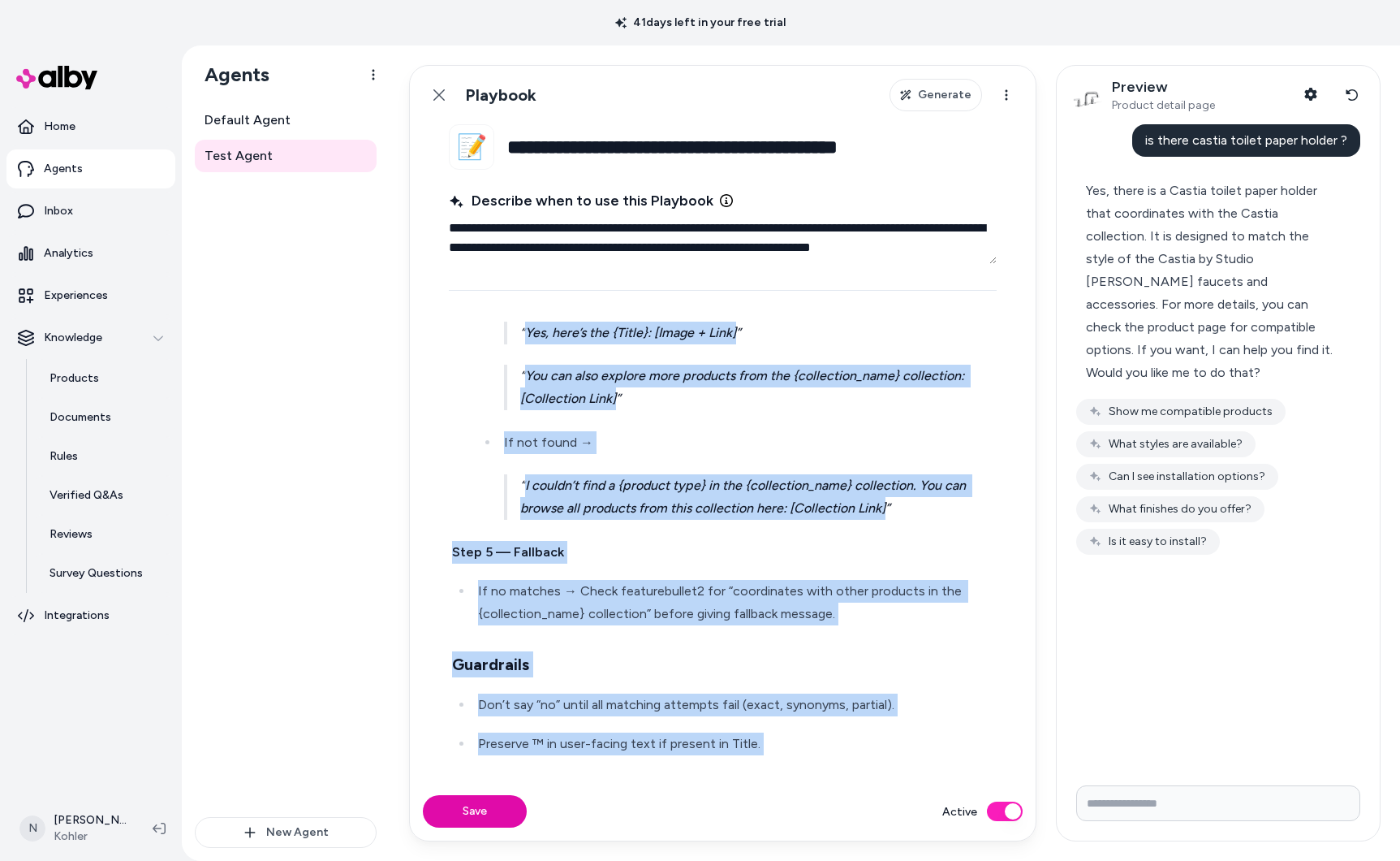
scroll to position [1062, 0]
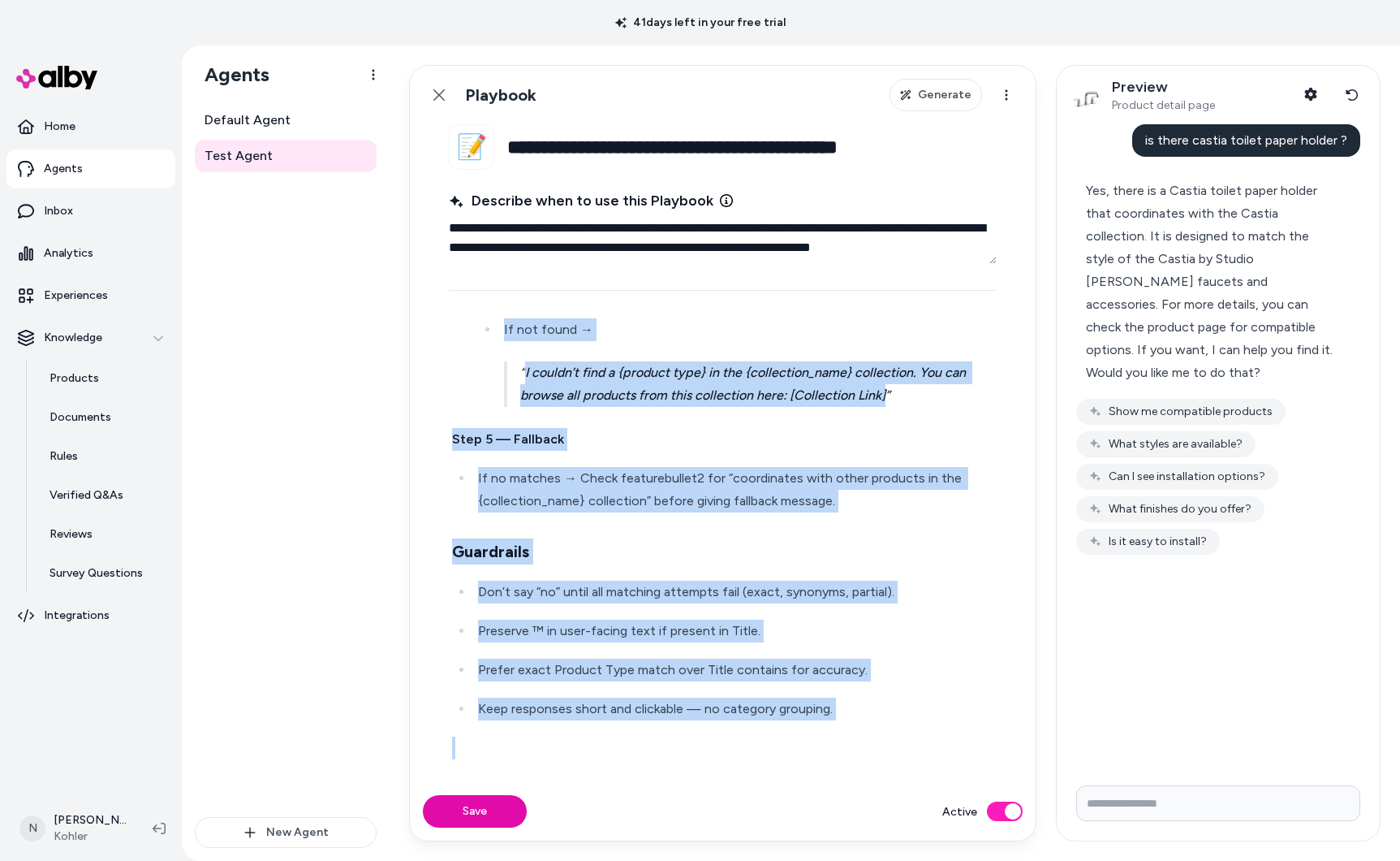
drag, startPoint x: 453, startPoint y: 364, endPoint x: 764, endPoint y: 787, distance: 525.0
click at [764, 787] on form "**********" at bounding box center [723, 482] width 626 height 716
copy div "Trigger this rule when: The user is on a PDP and says: “more products from this…"
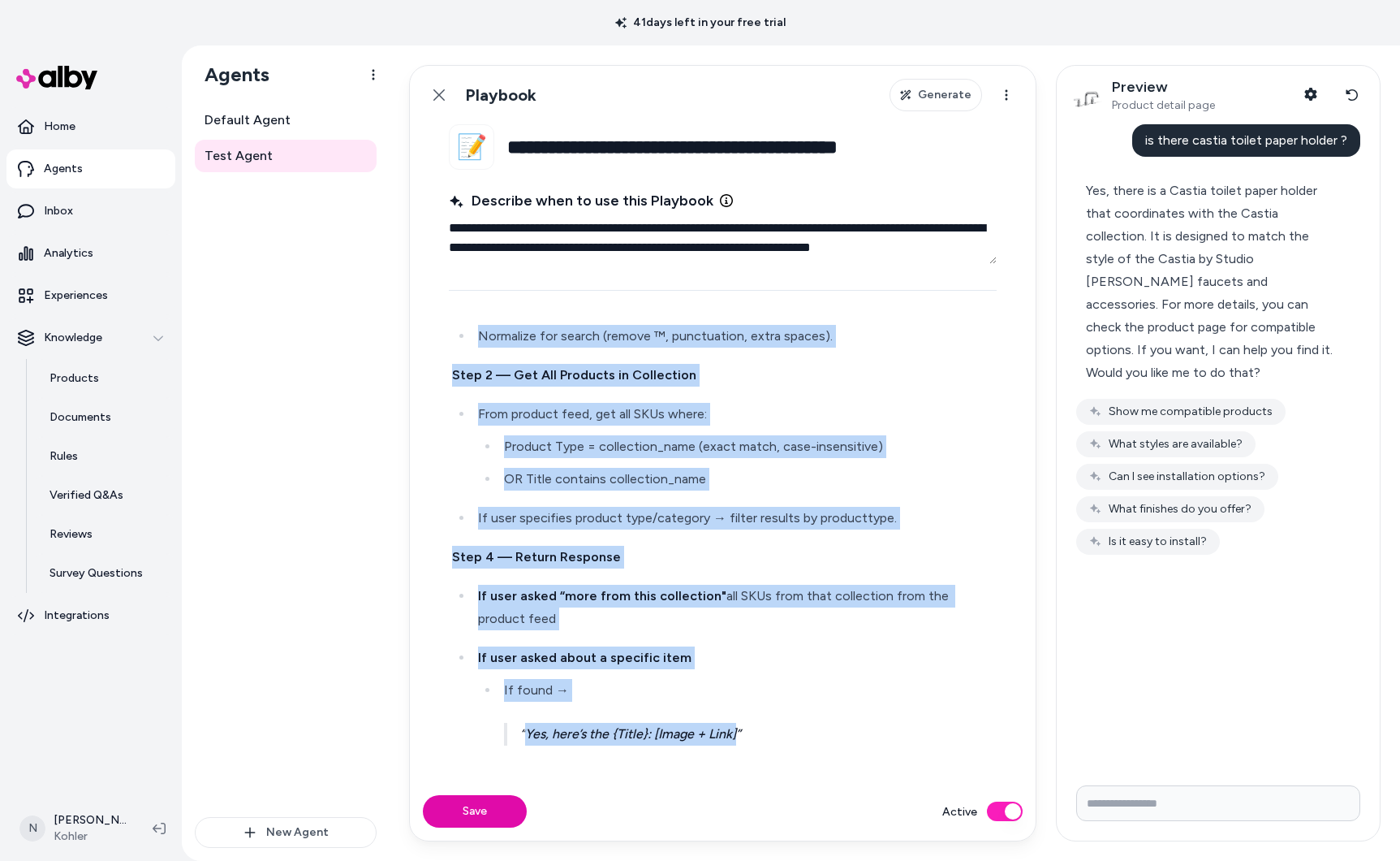
scroll to position [542, 0]
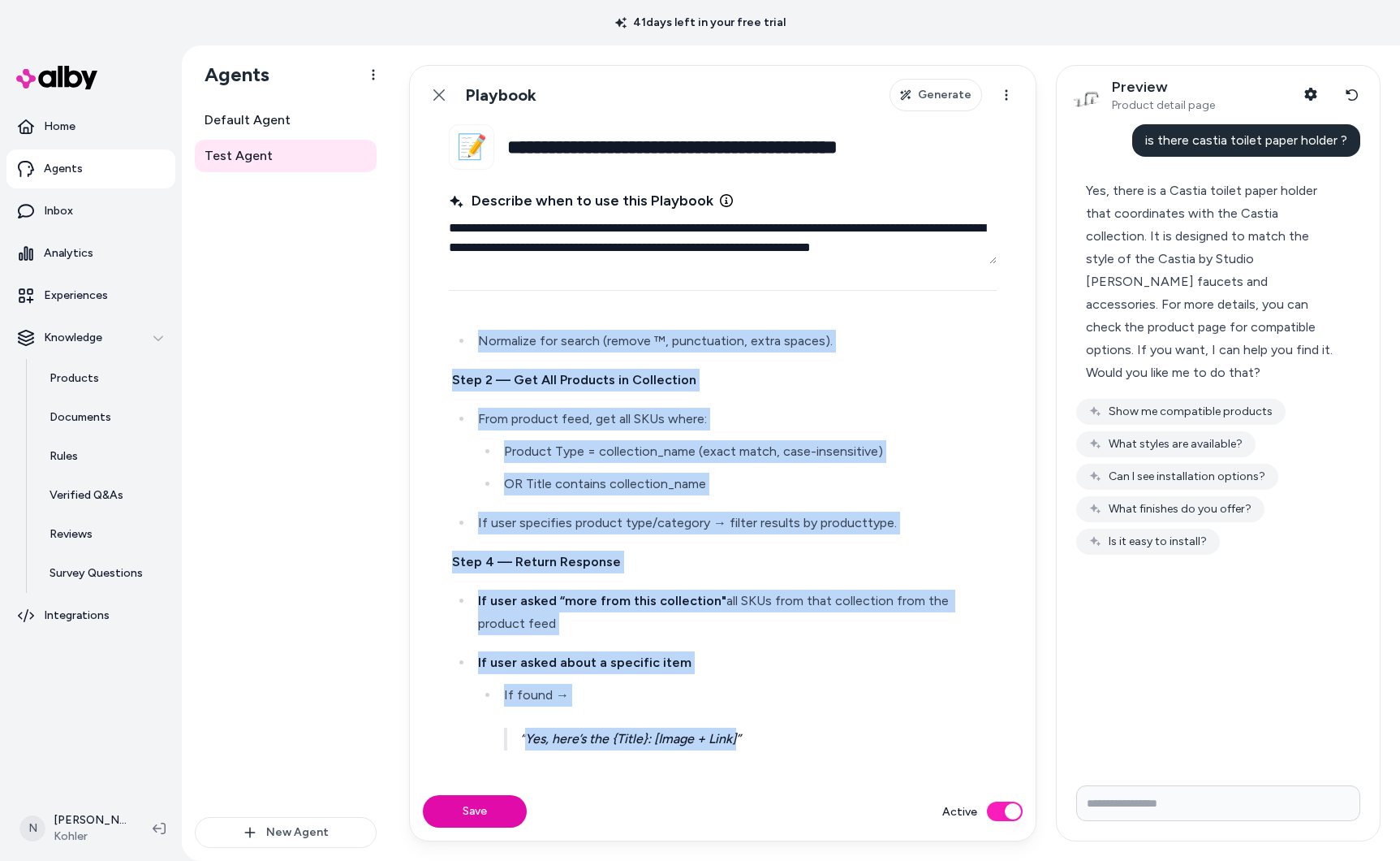
click at [688, 598] on strong "If user asked “more from this collection"" at bounding box center [602, 600] width 249 height 15
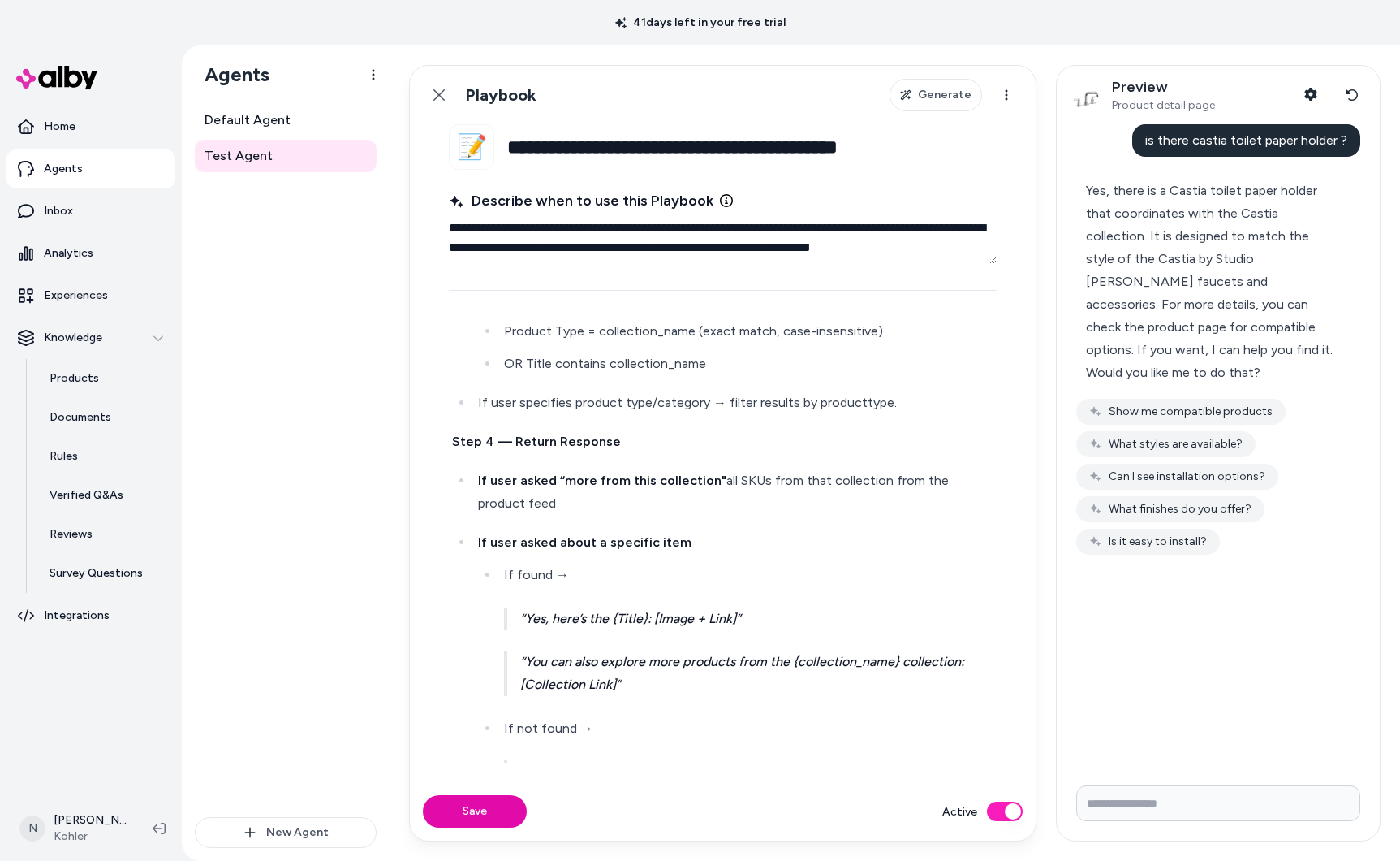
scroll to position [631, 0]
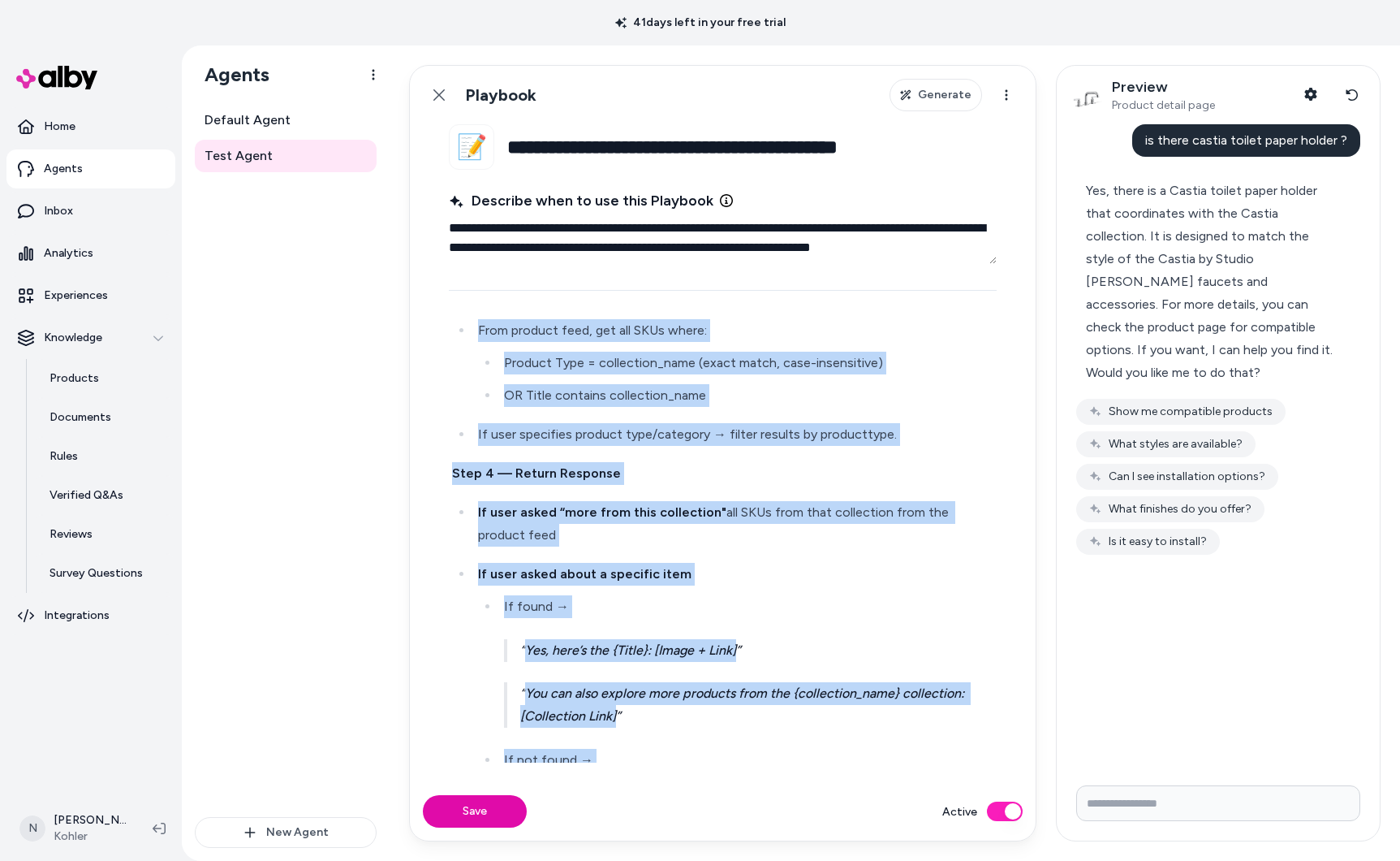
copy div "Trigger this rule when: The user is on a PDP and says: “more products from this…"
click at [868, 599] on p "If found →" at bounding box center [749, 607] width 490 height 23
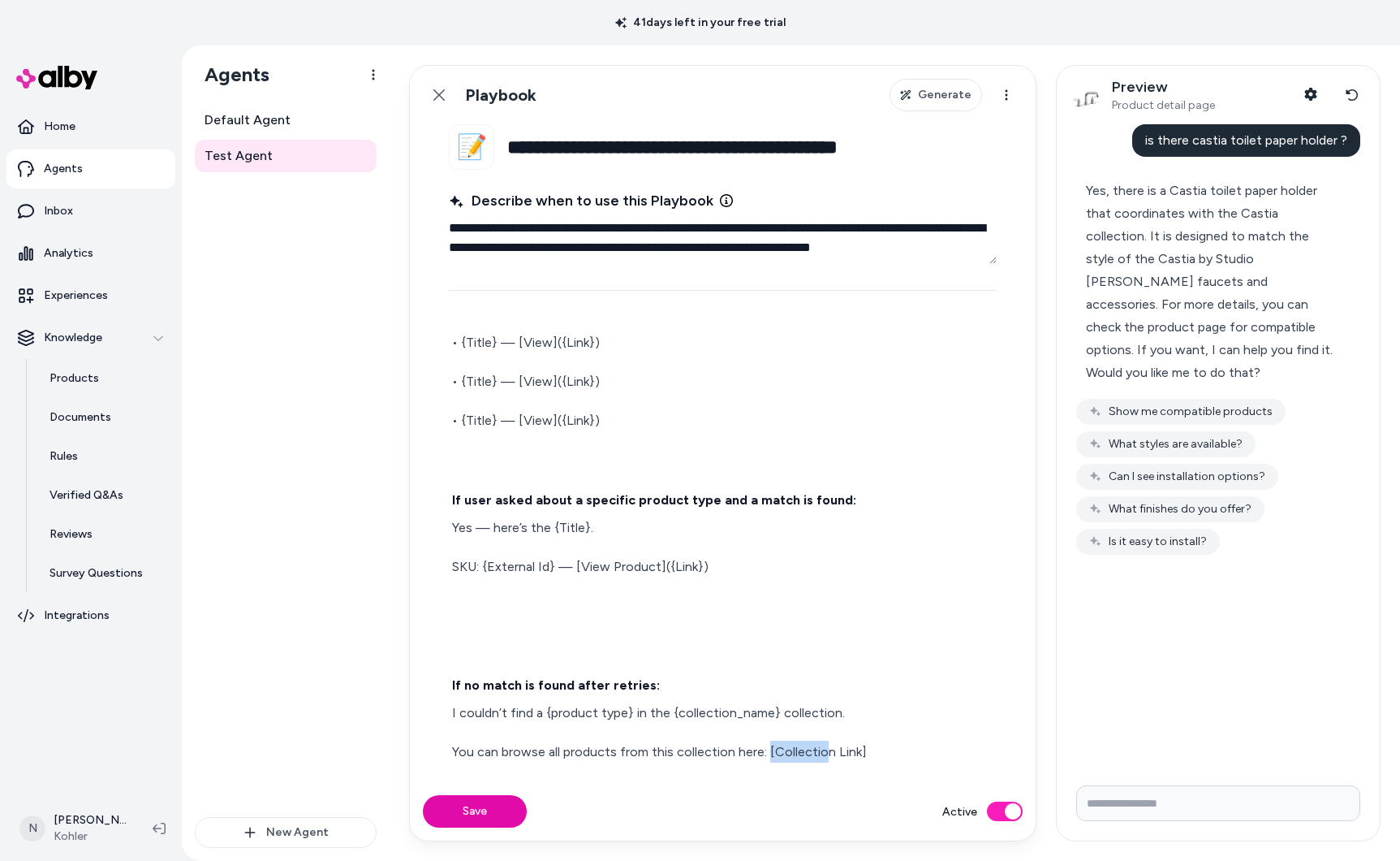
scroll to position [1932, 0]
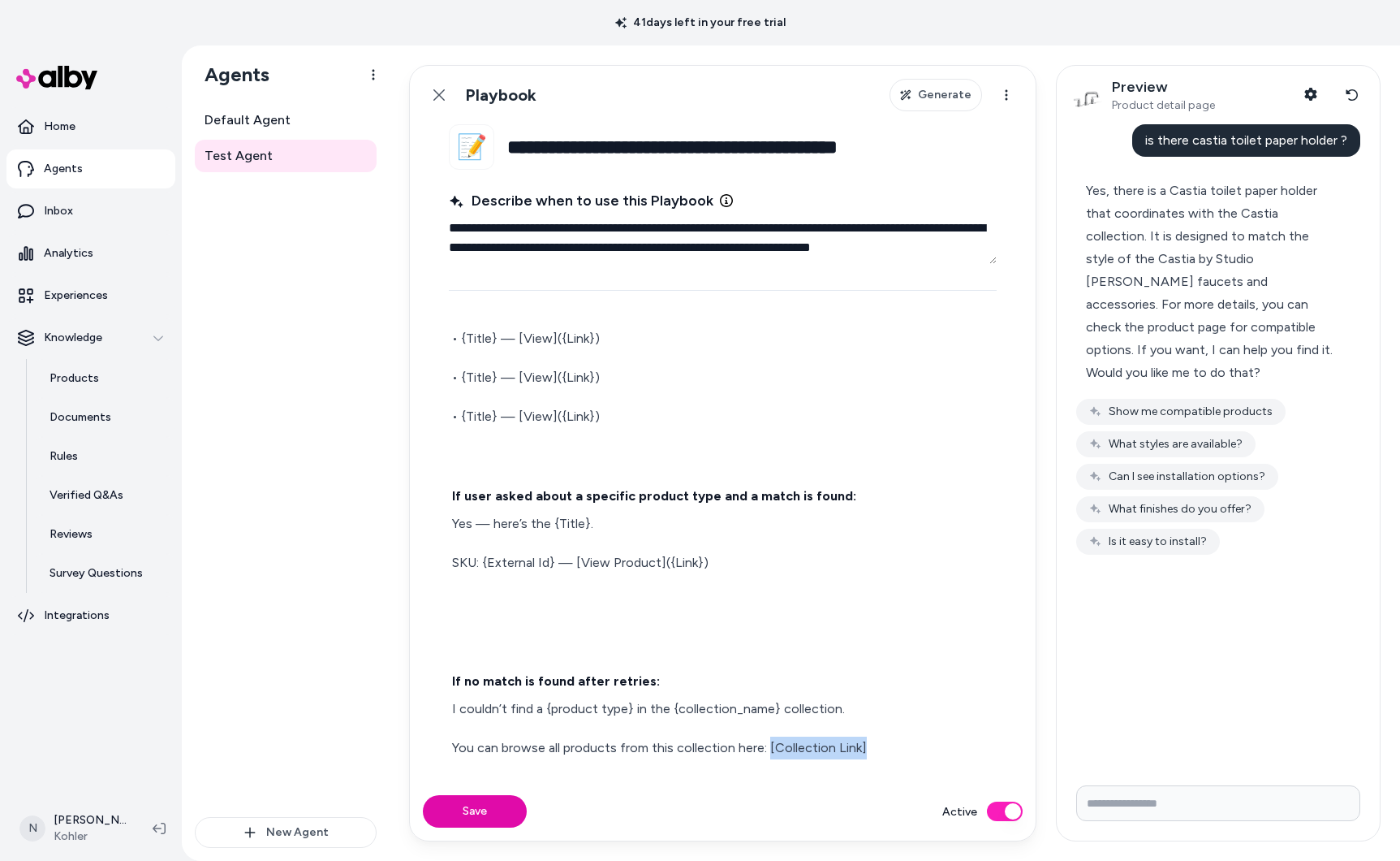
drag, startPoint x: 767, startPoint y: 750, endPoint x: 859, endPoint y: 748, distance: 92.0
click at [859, 748] on p "You can browse all products from this collection here: [Collection Link]" at bounding box center [723, 748] width 541 height 23
click at [874, 747] on p "You can browse all products from this collection here: [Collection Link]" at bounding box center [723, 748] width 541 height 23
click at [909, 747] on p "You can browse all products from this collection here: Collection Link" at bounding box center [723, 748] width 541 height 23
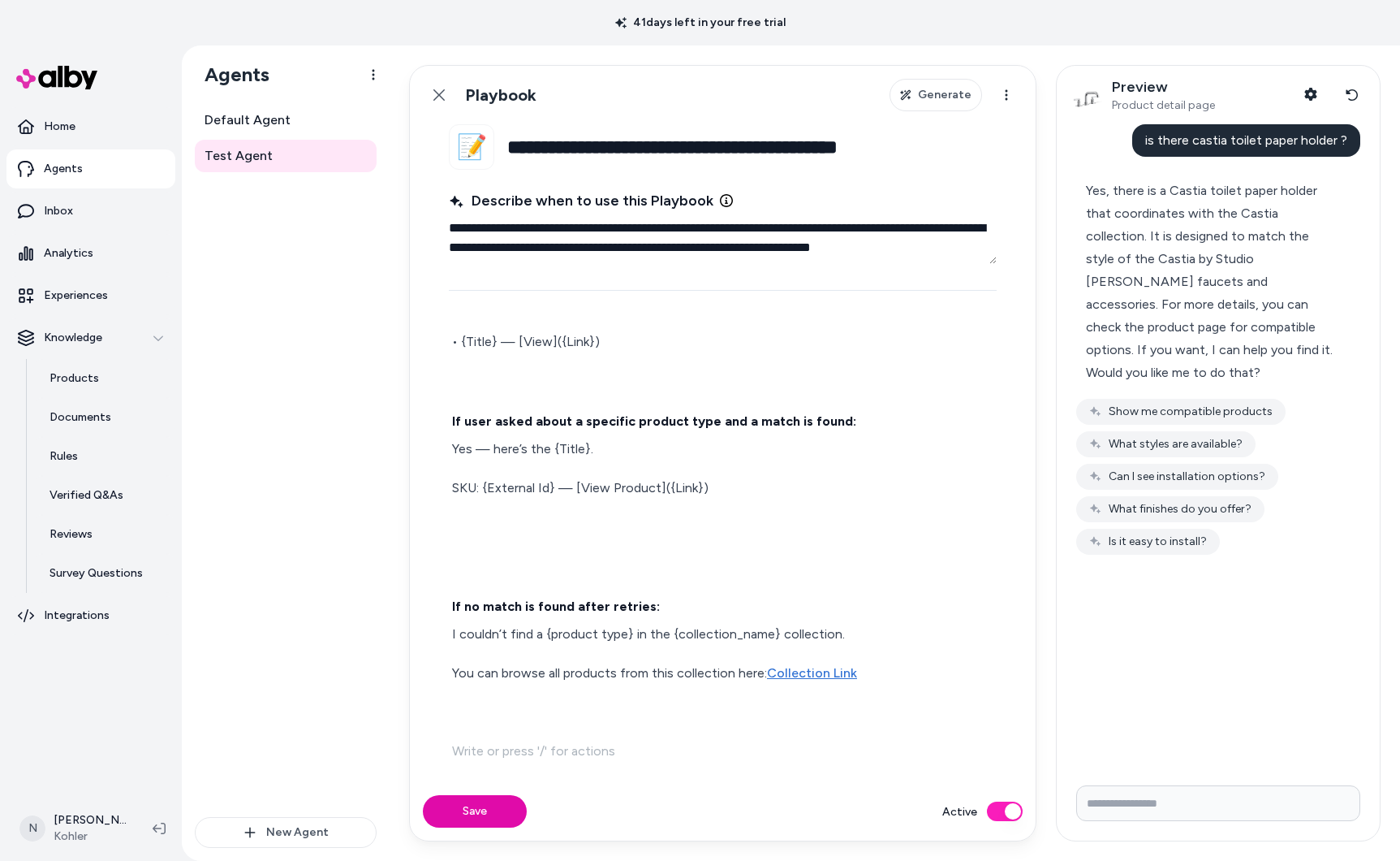
scroll to position [2655, 0]
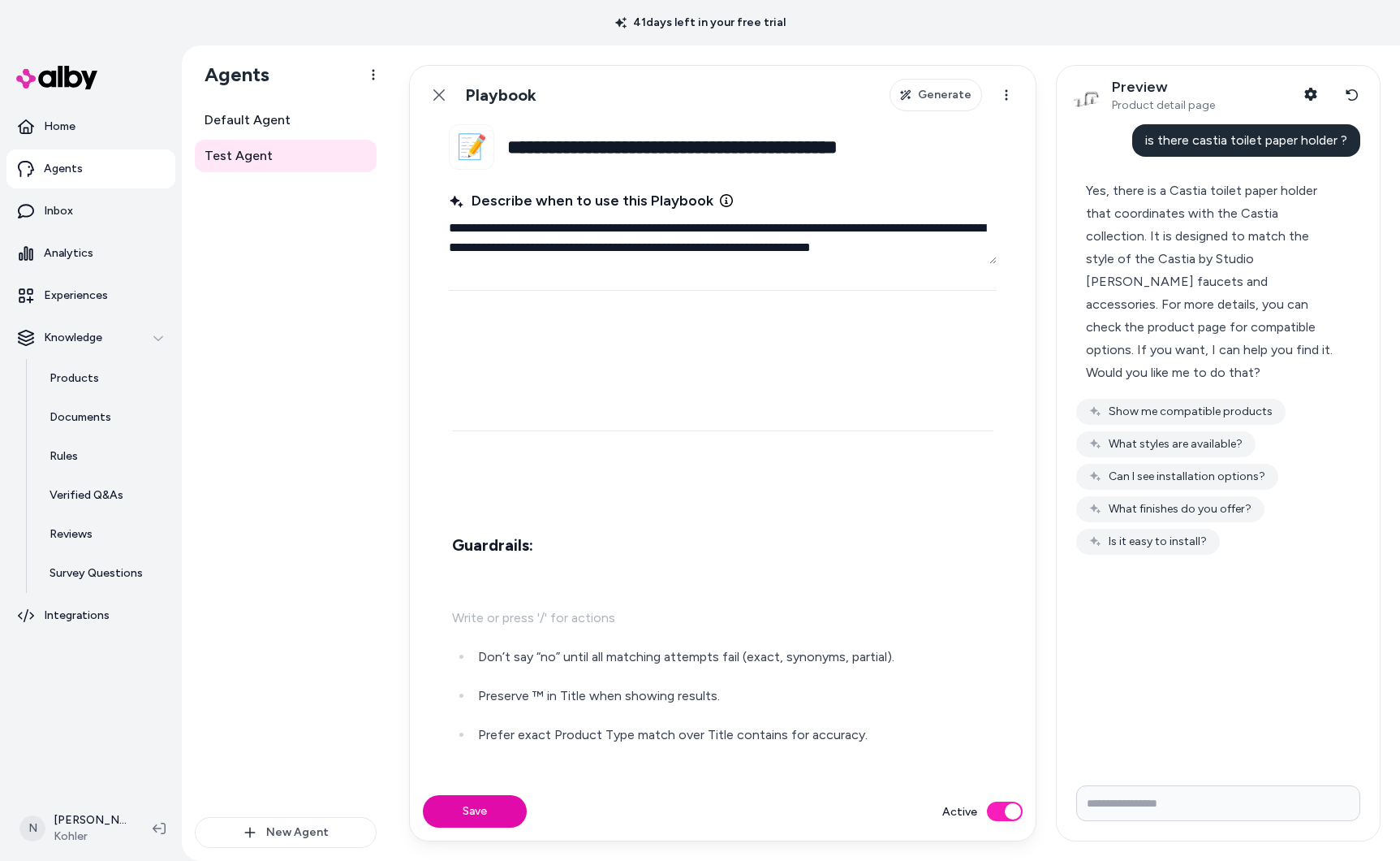
click at [548, 607] on p at bounding box center [723, 618] width 541 height 23
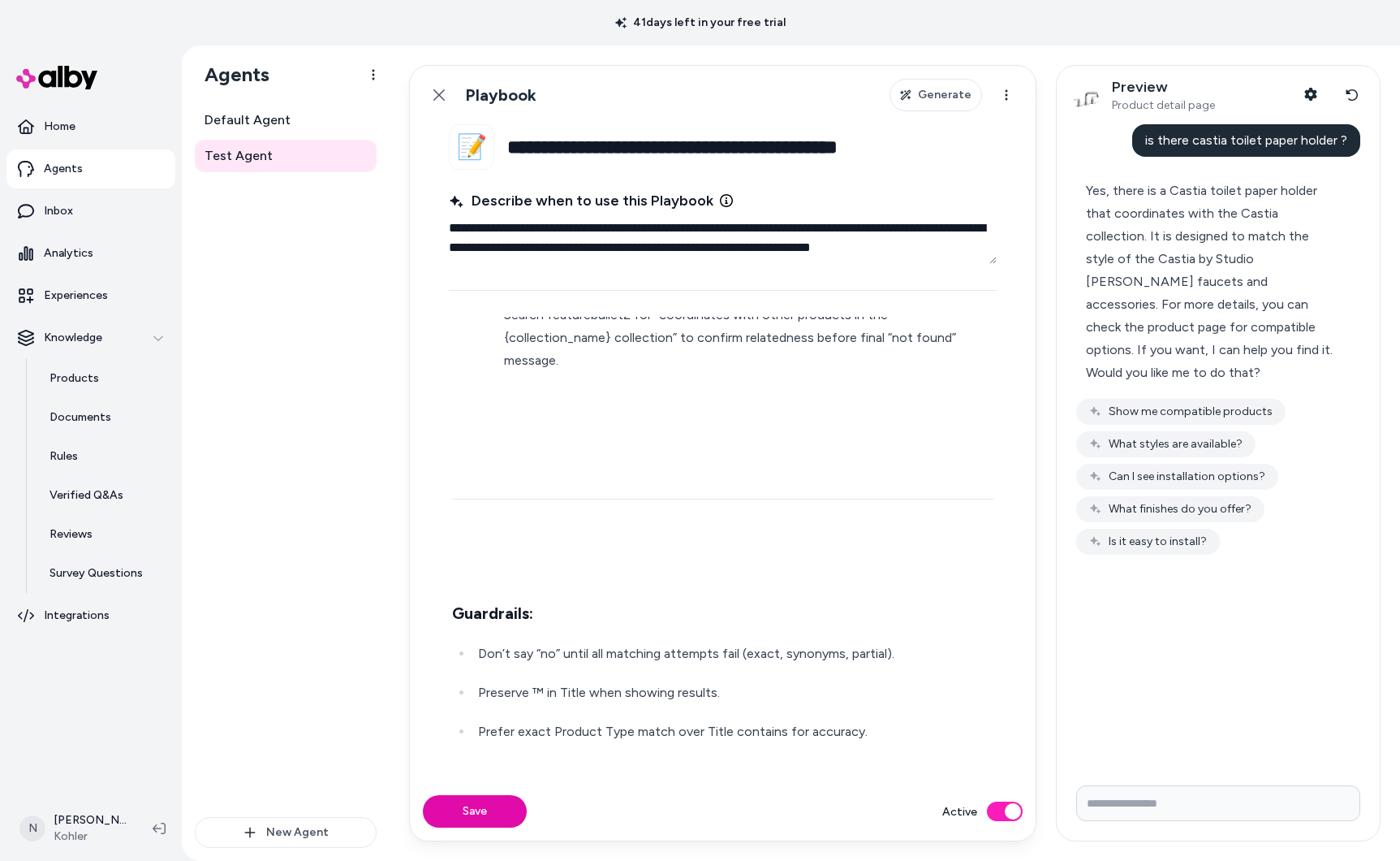
click at [487, 551] on p at bounding box center [723, 563] width 541 height 23
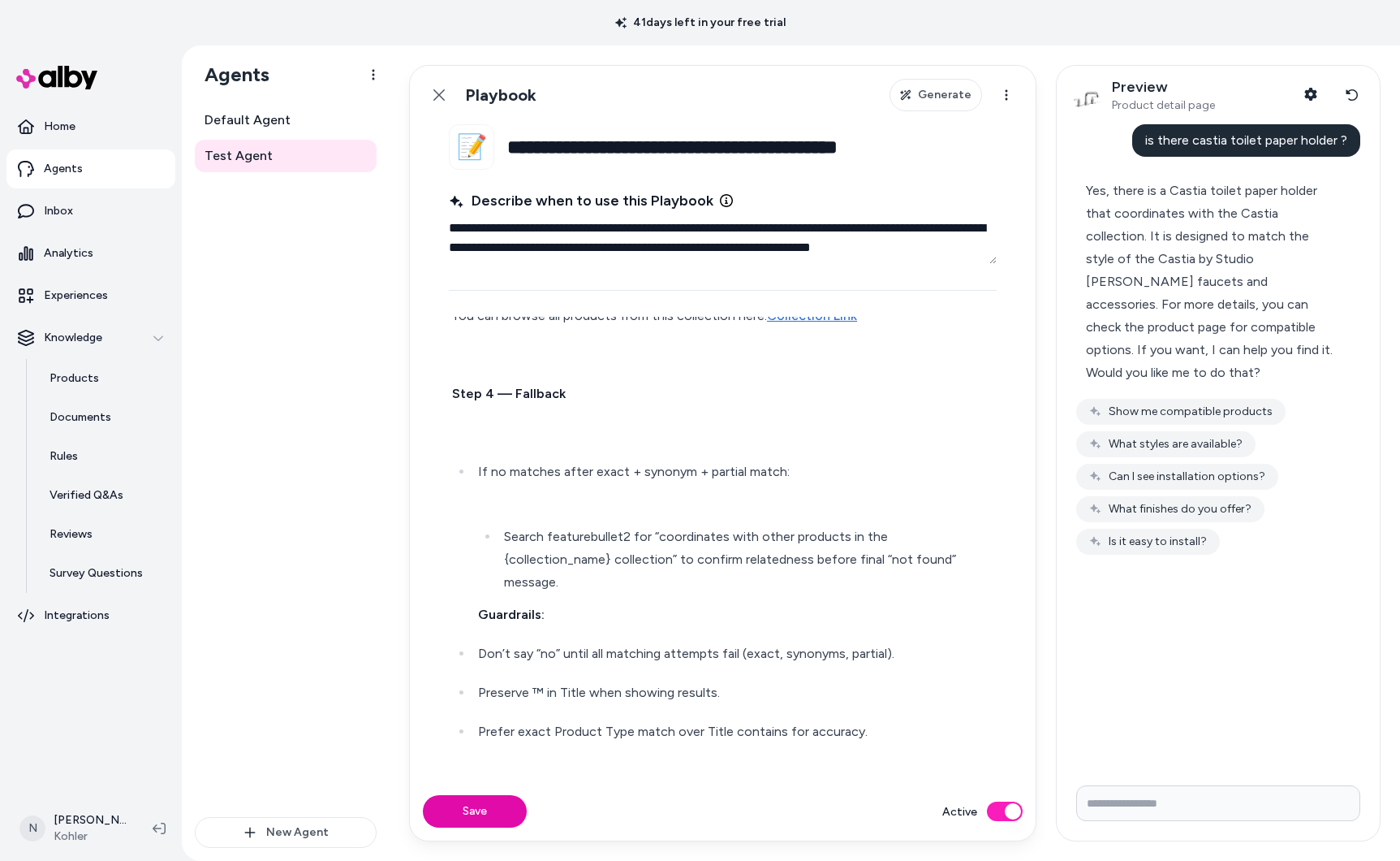
scroll to position [2586, 0]
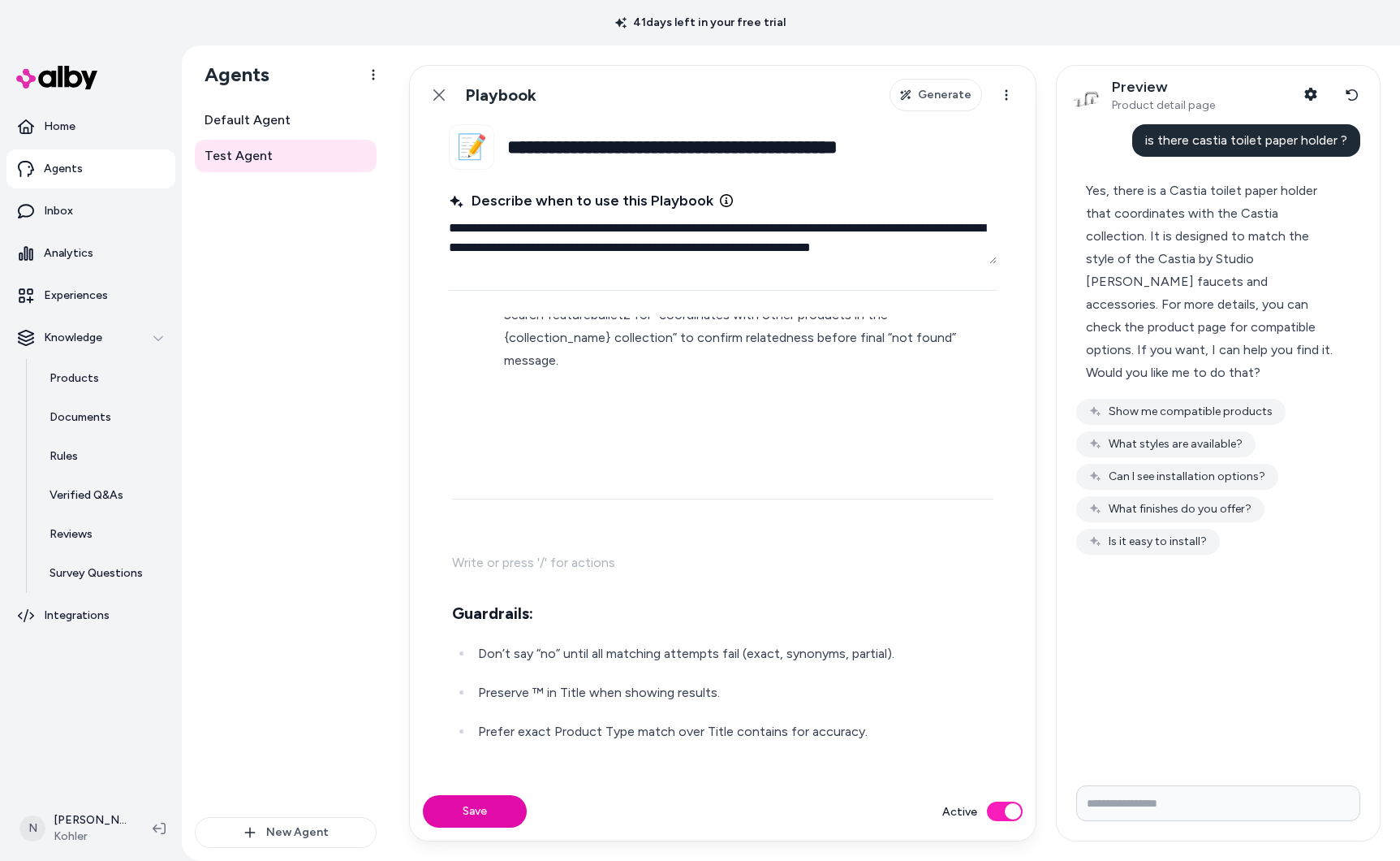
click at [474, 551] on p at bounding box center [723, 563] width 541 height 23
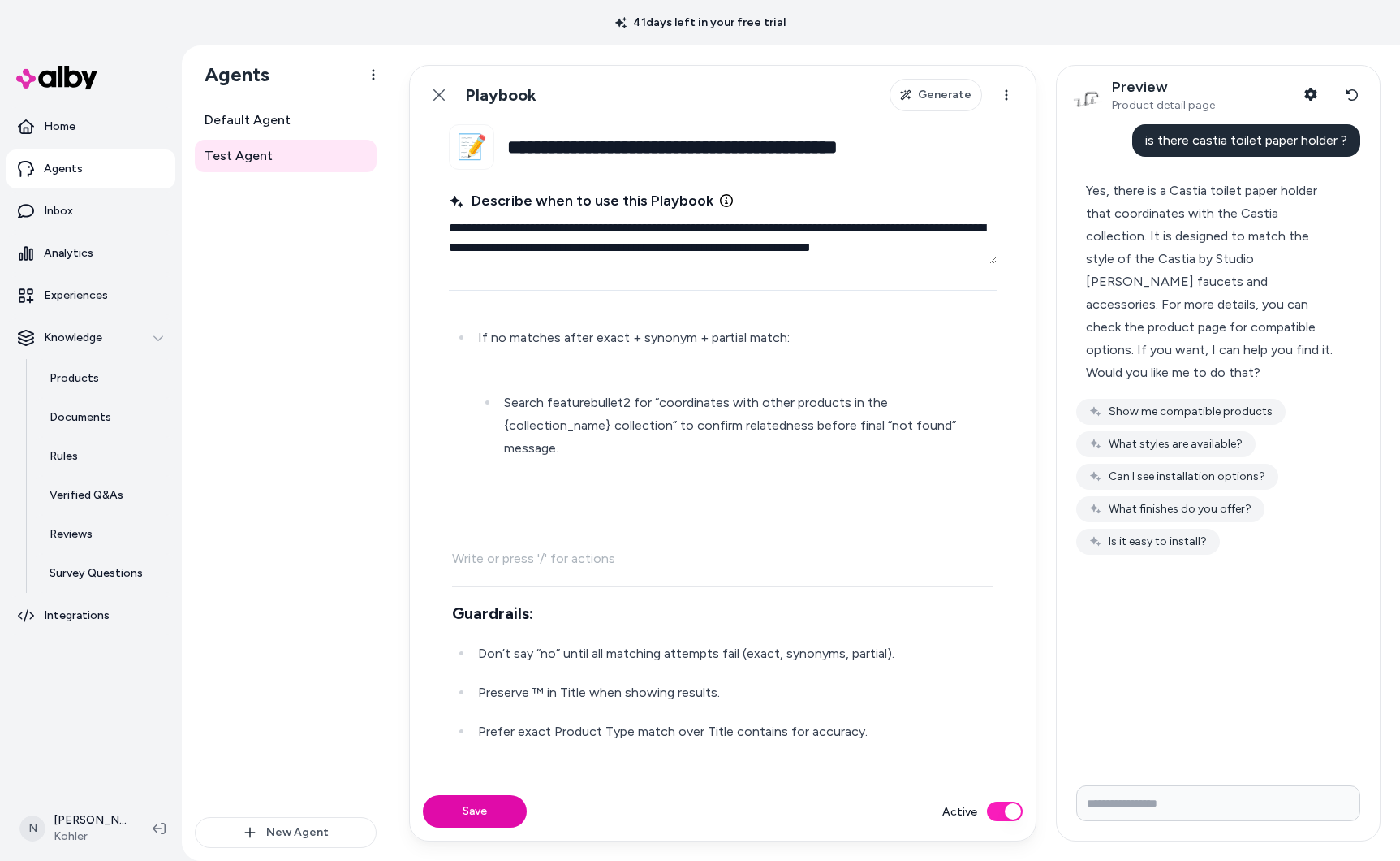
scroll to position [2495, 0]
click at [473, 551] on p at bounding box center [723, 563] width 541 height 23
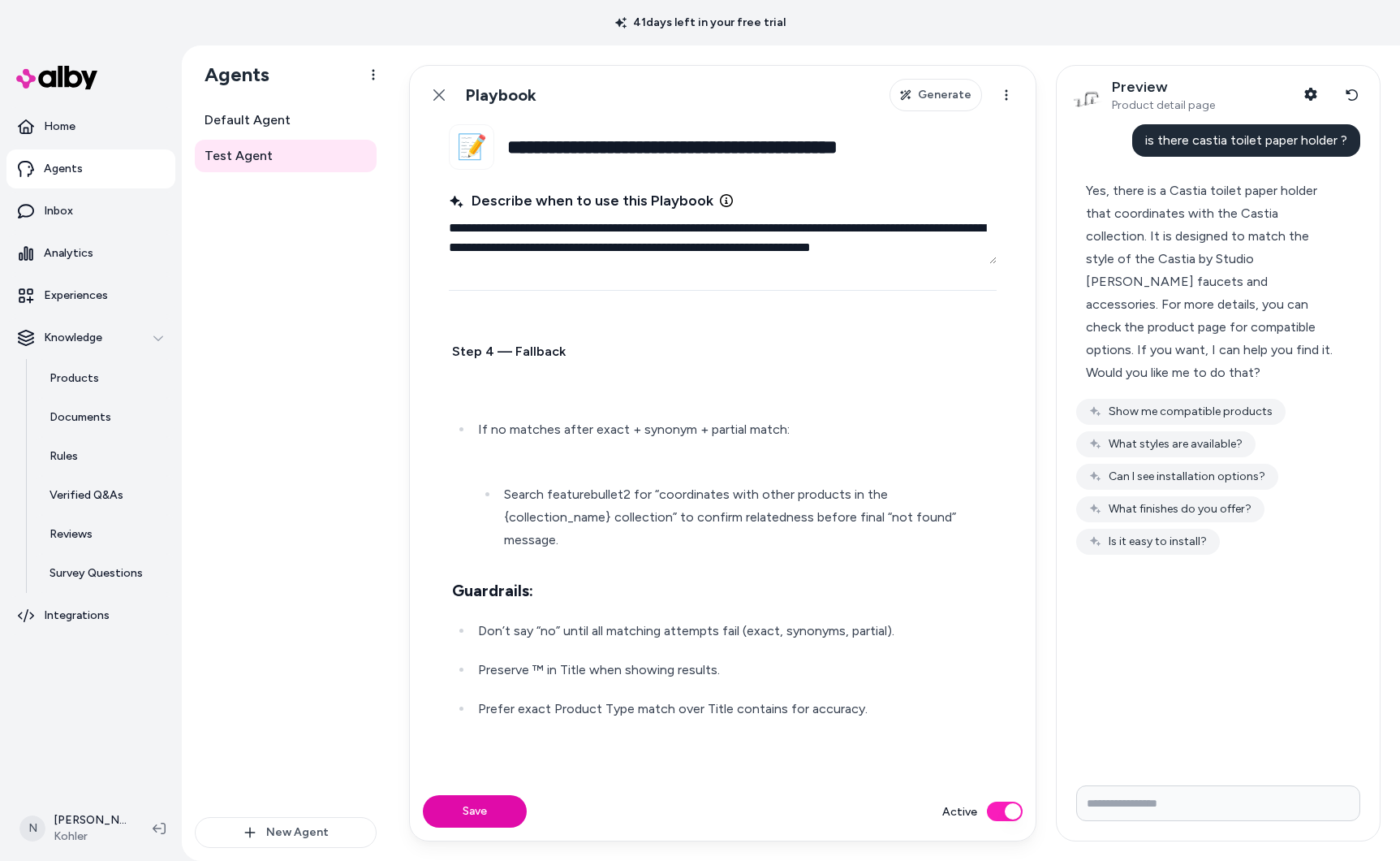
scroll to position [2384, 0]
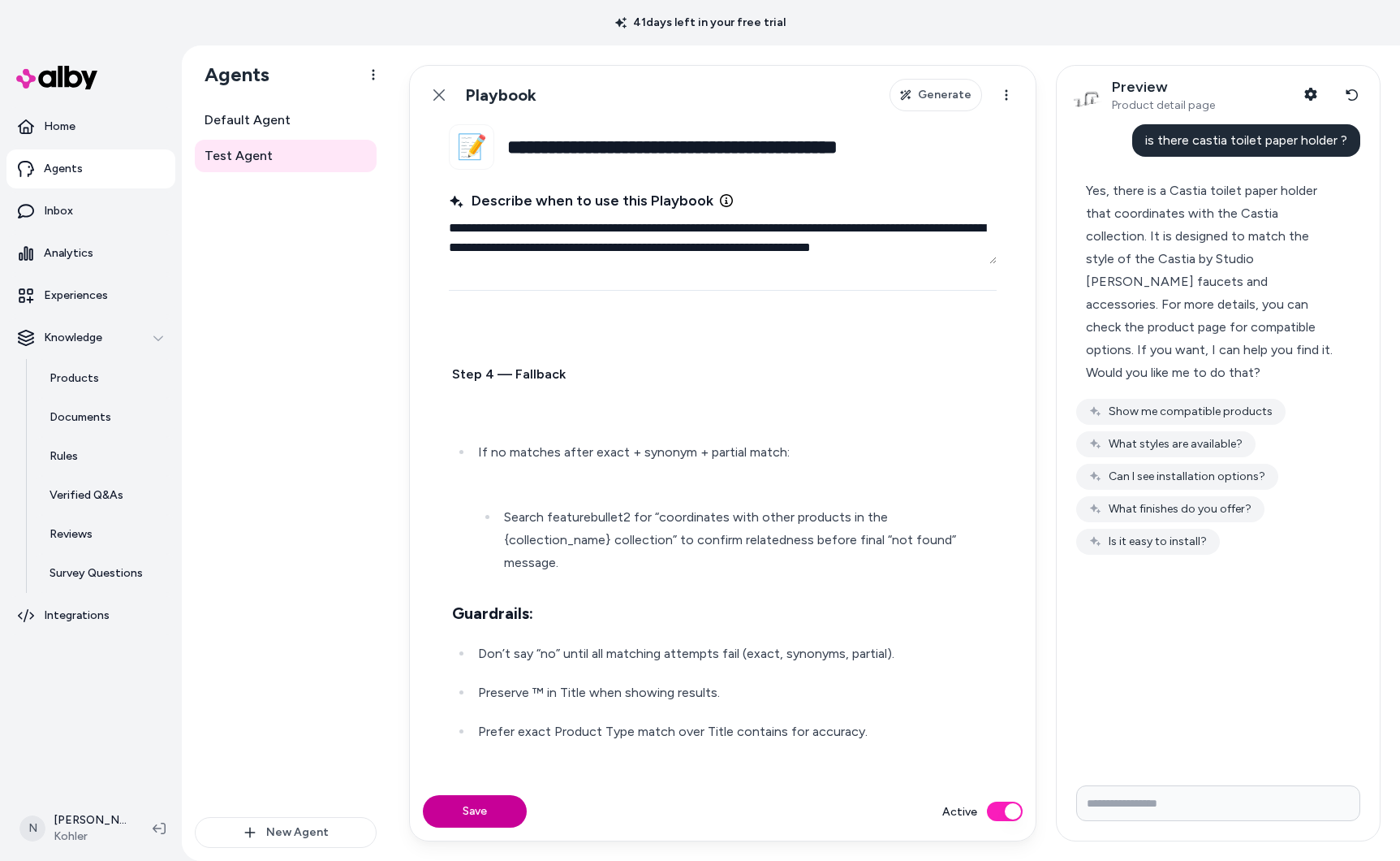
click at [485, 809] on button "Save" at bounding box center [474, 811] width 103 height 33
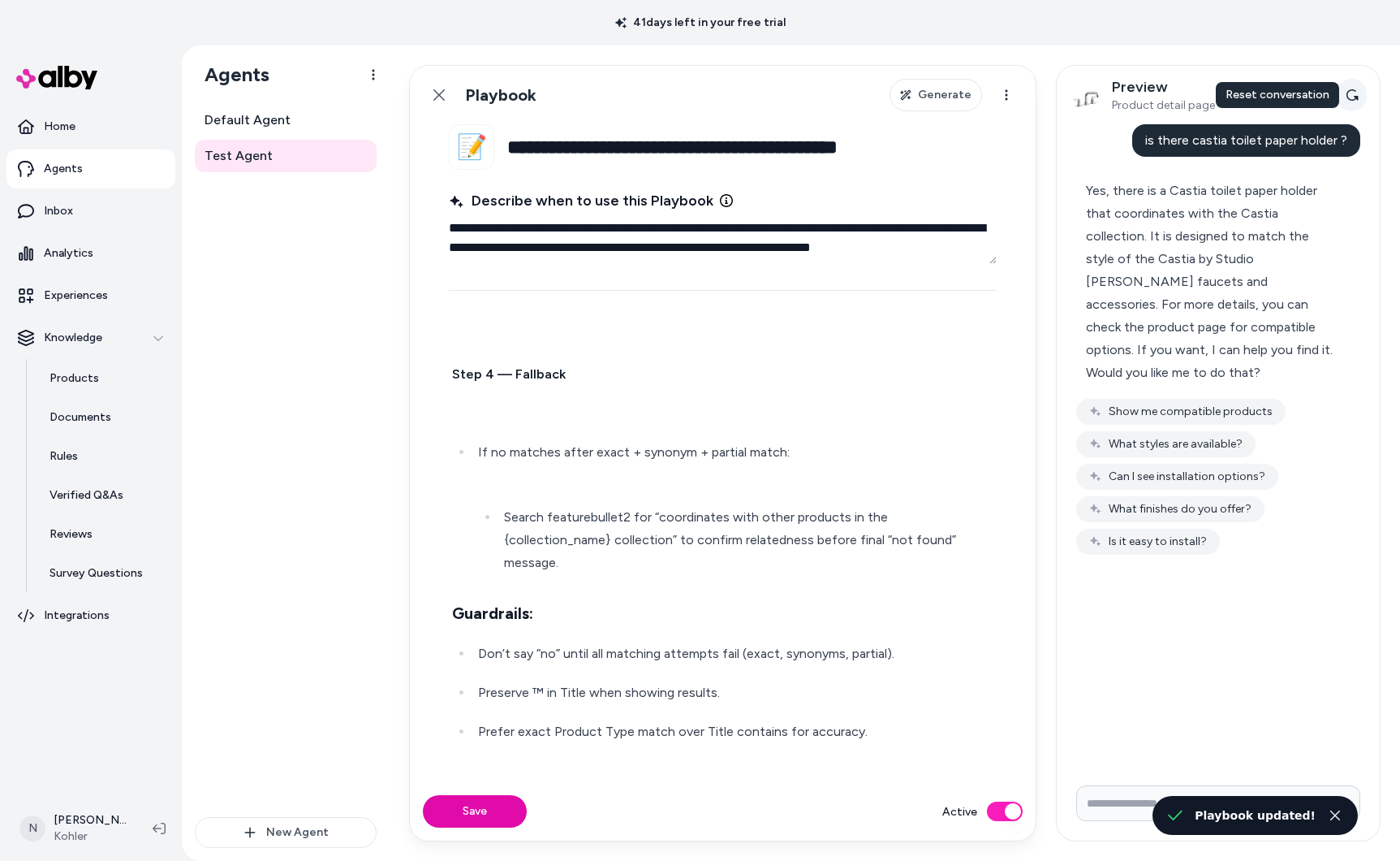
click at [1350, 93] on icon at bounding box center [1352, 95] width 13 height 13
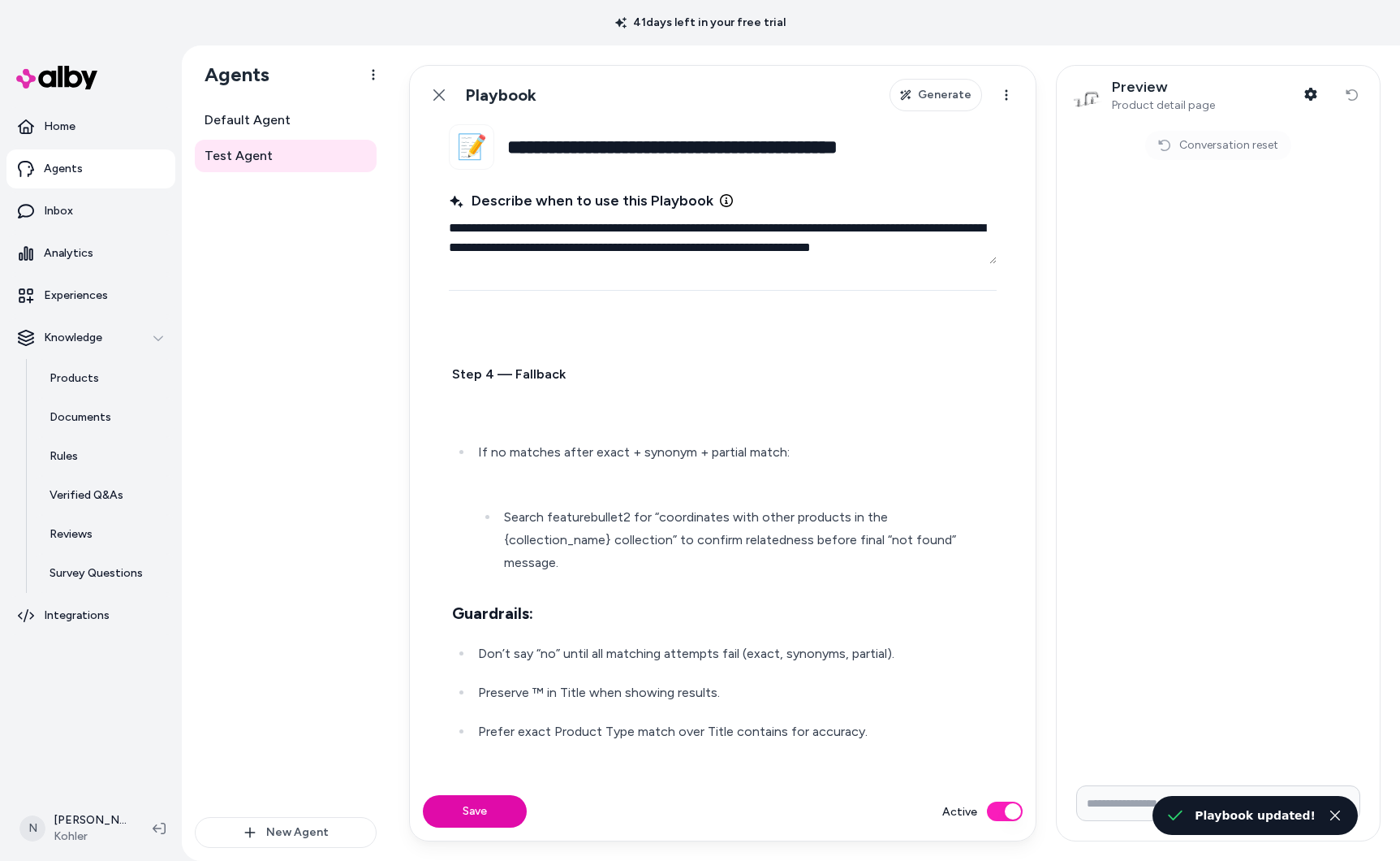
click at [1147, 800] on input "Write your prompt here" at bounding box center [1218, 803] width 284 height 36
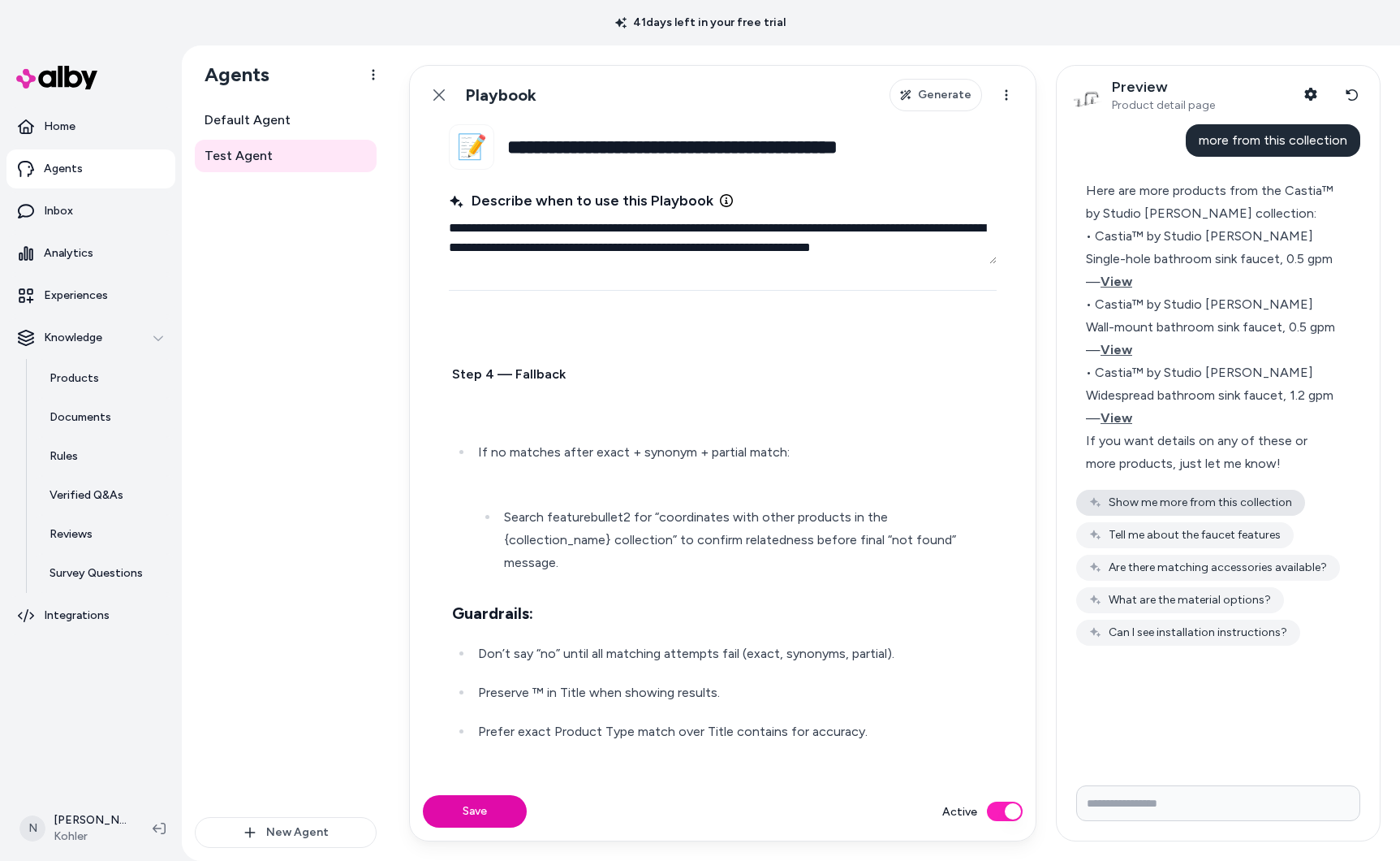
click at [1263, 490] on button "Show me more from this collection" at bounding box center [1191, 503] width 229 height 26
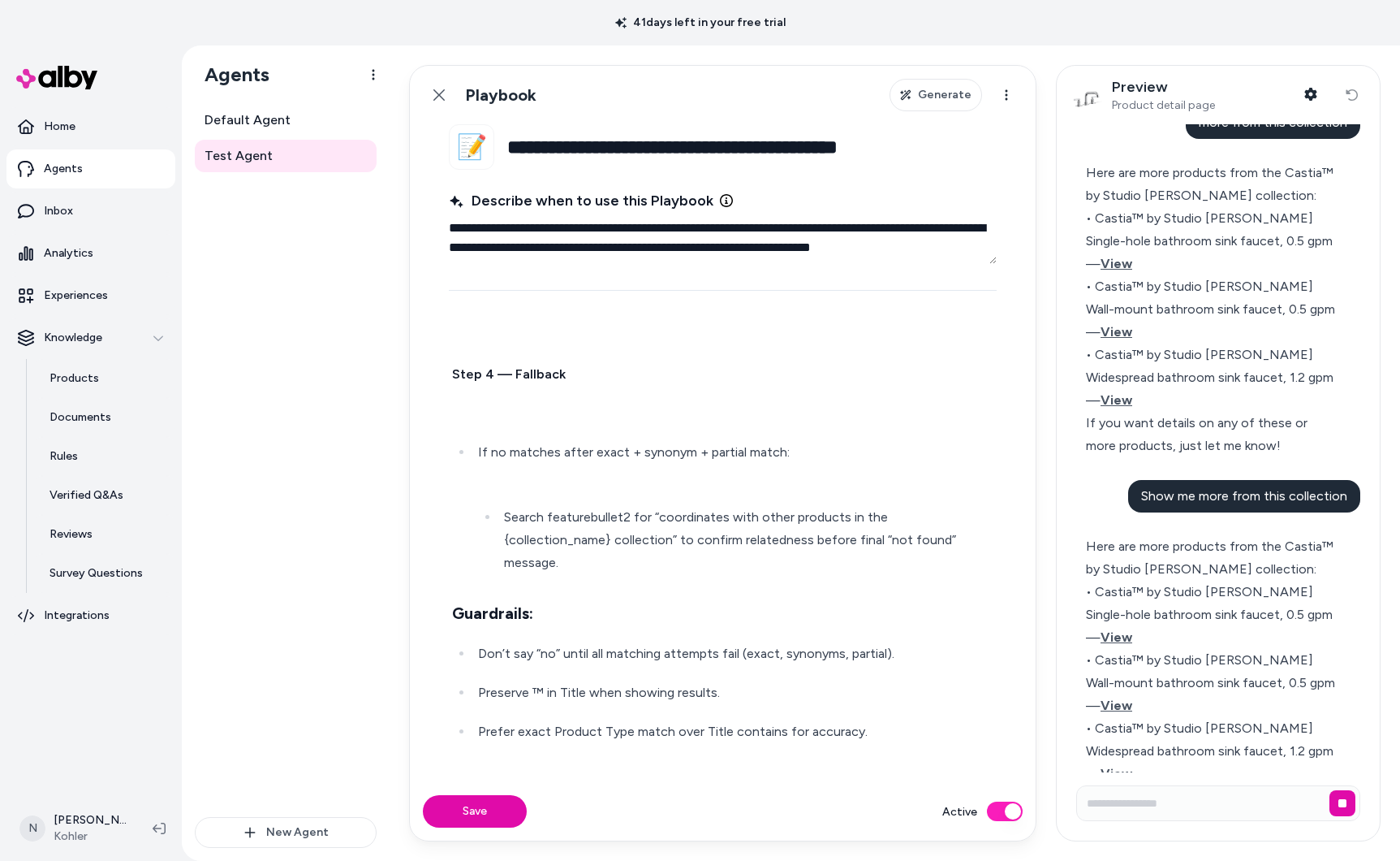
scroll to position [0, 0]
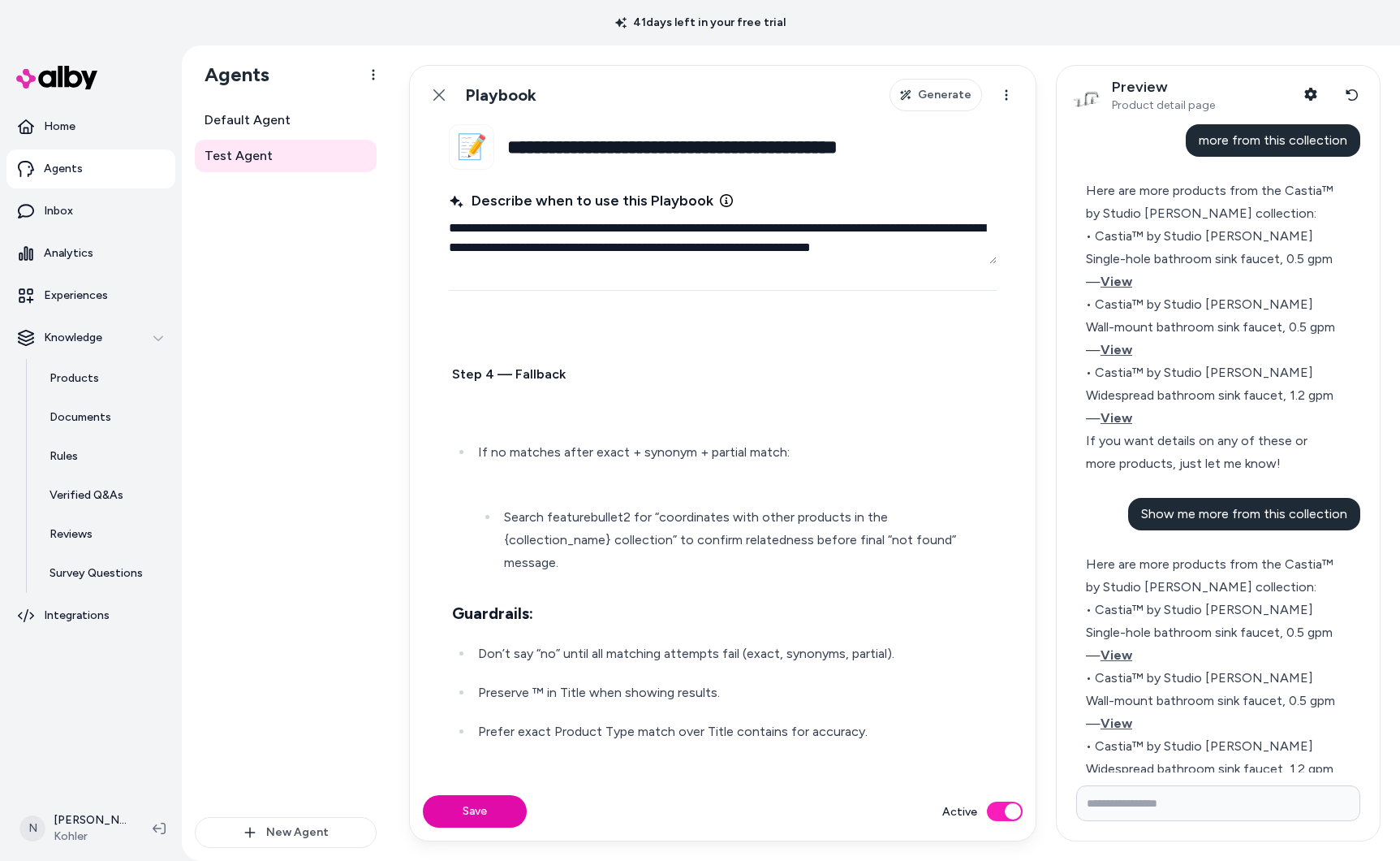
click at [878, 720] on p "Prefer exact Product Type match over Title contains for accuracy." at bounding box center [736, 731] width 515 height 23
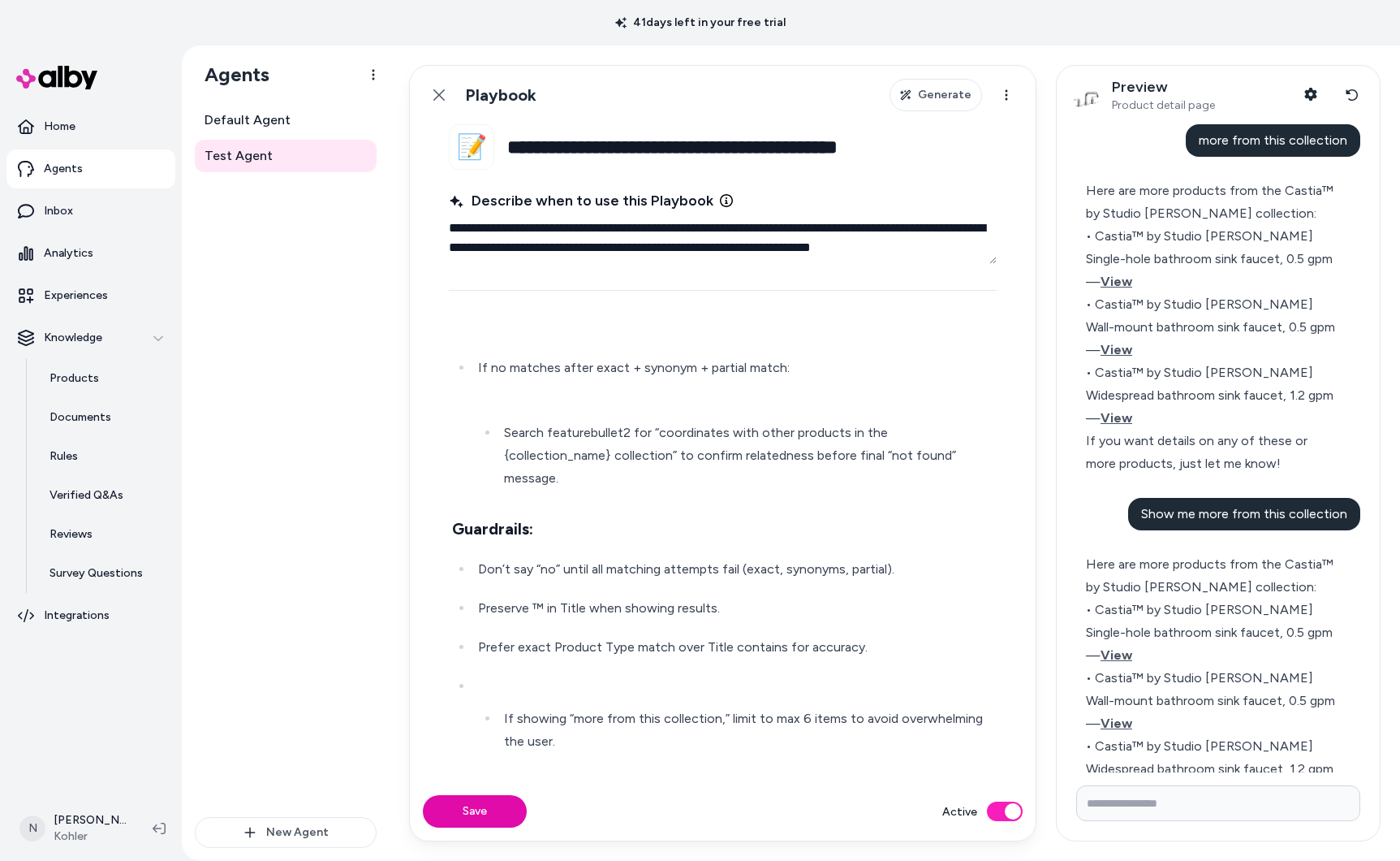
click at [569, 675] on p at bounding box center [736, 687] width 515 height 23
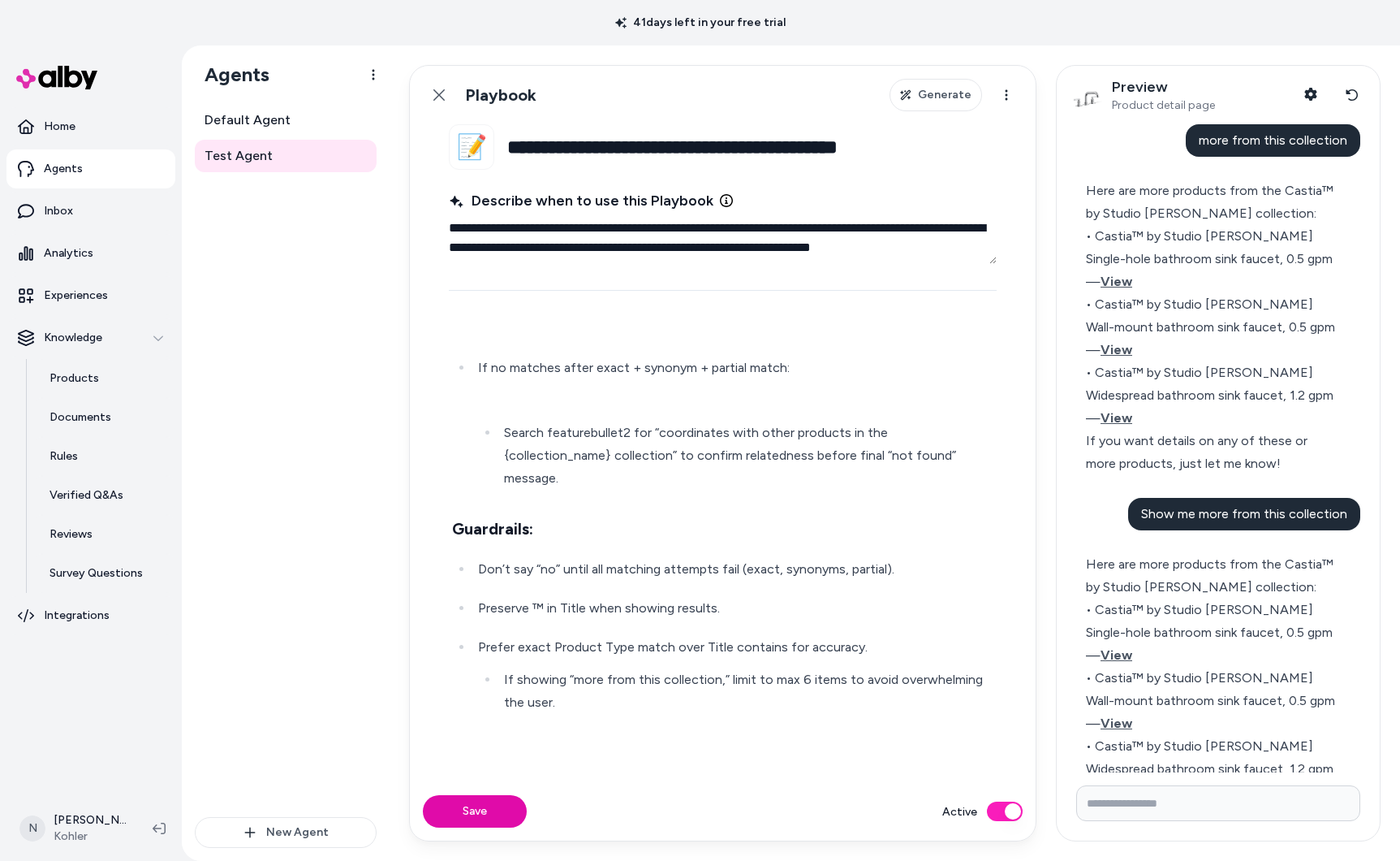
click at [498, 669] on ul "If showing “more from this collection,” limit to max 6 items to avoid overwhelm…" at bounding box center [736, 691] width 515 height 46
drag, startPoint x: 702, startPoint y: 653, endPoint x: 750, endPoint y: 700, distance: 67.2
click at [702, 669] on p "If showing “more from this collection,” limit to max 6 items to avoid overwhelm…" at bounding box center [736, 691] width 515 height 46
click at [923, 669] on p "If showing “more from this collection,” Show minimum of 6 and limit to max 6 it…" at bounding box center [736, 691] width 515 height 46
click at [491, 799] on button "Save" at bounding box center [474, 811] width 103 height 33
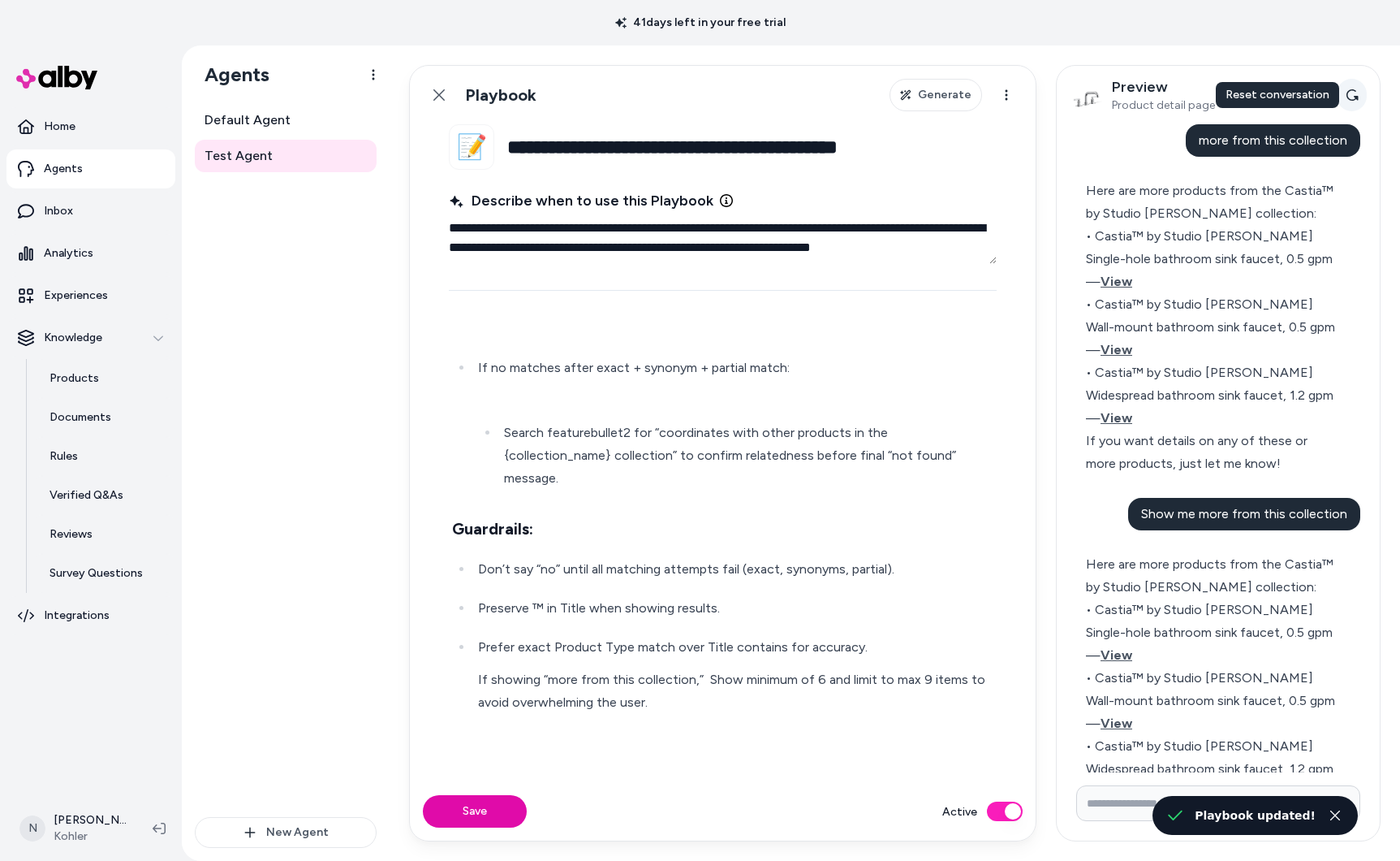
click at [1349, 104] on button "Reset conversation" at bounding box center [1351, 95] width 30 height 33
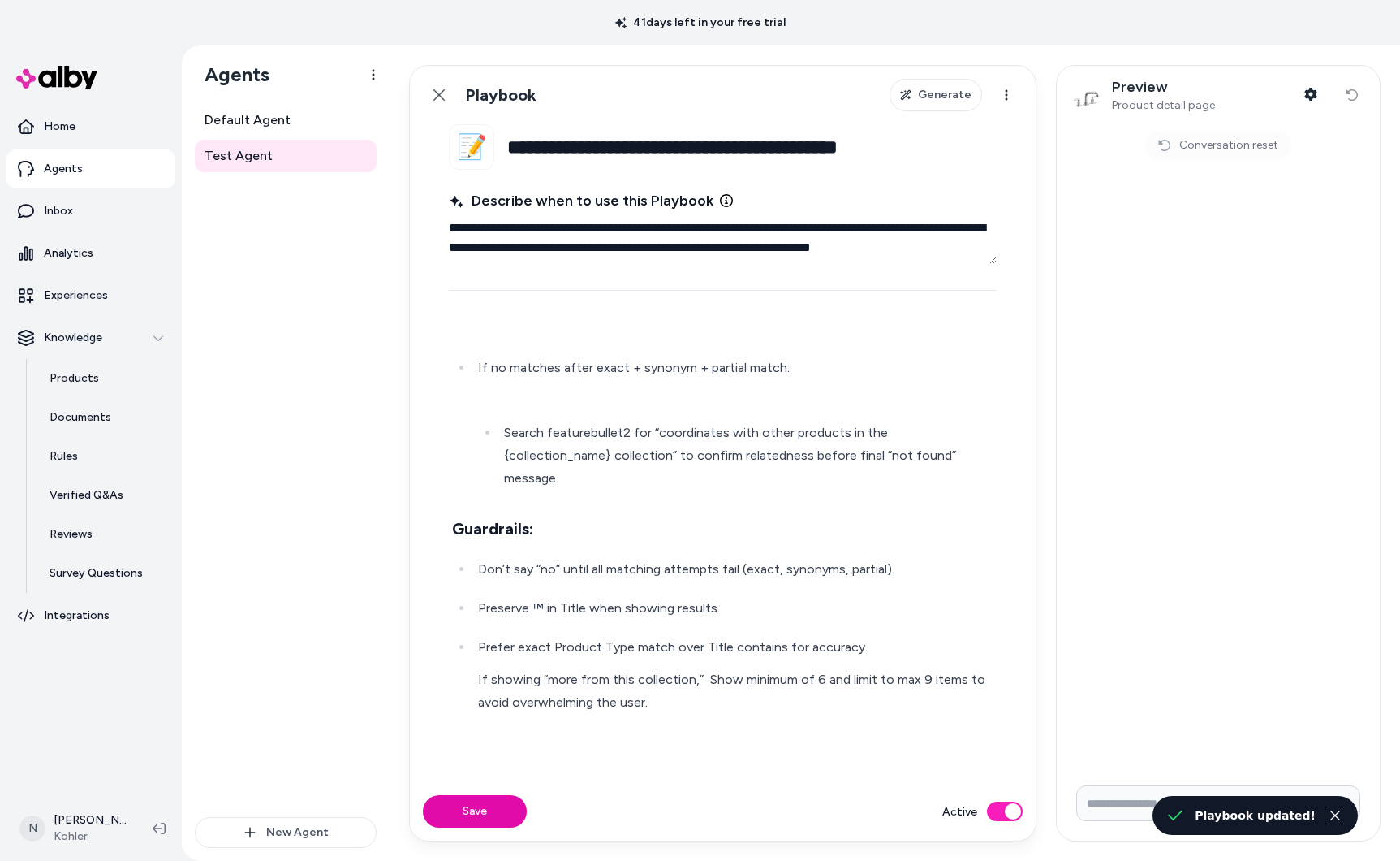
click at [1116, 801] on input "Write your prompt here" at bounding box center [1218, 803] width 284 height 36
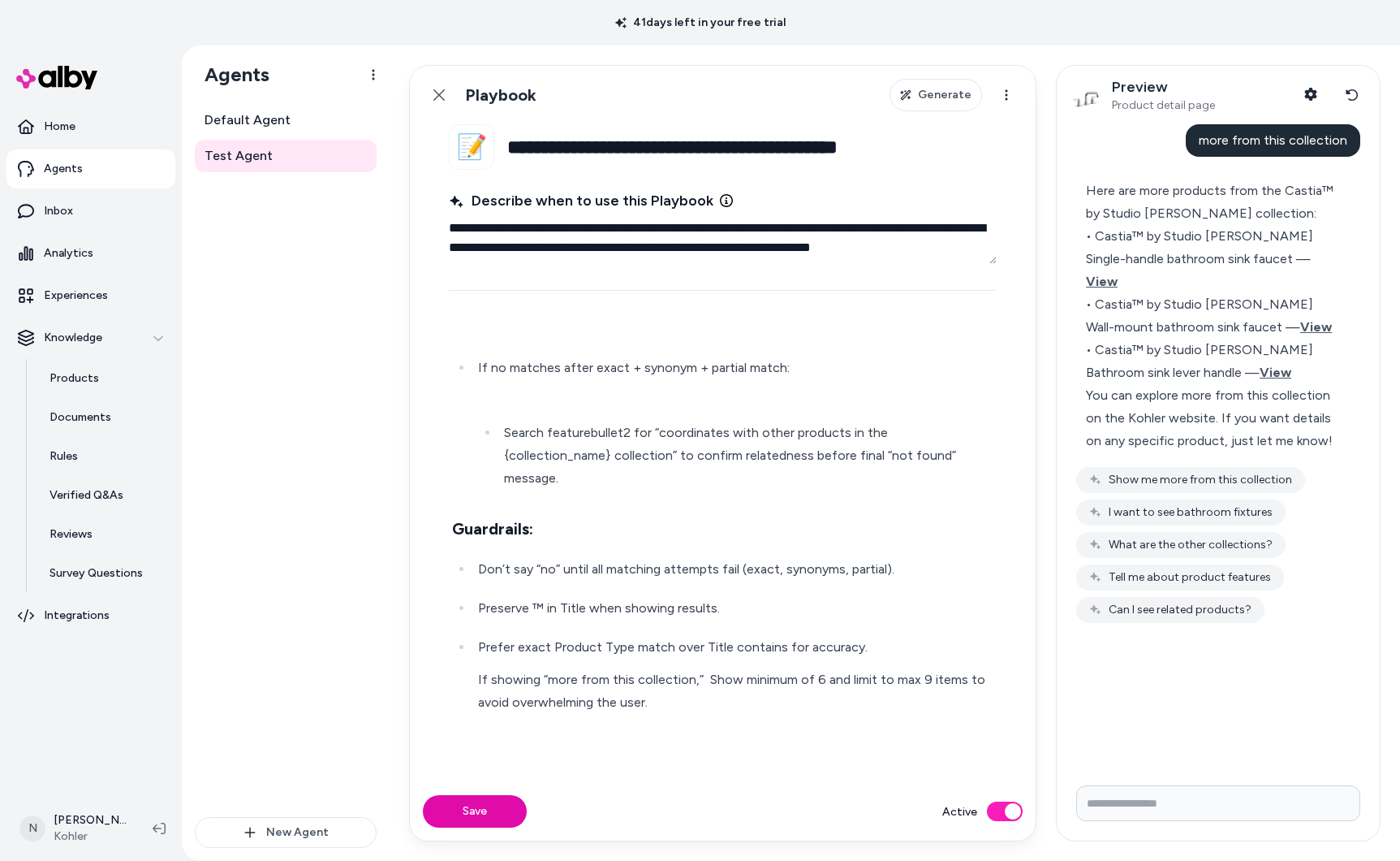
click at [1213, 811] on input "Write your prompt here" at bounding box center [1218, 803] width 284 height 36
click at [706, 695] on li "Prefer exact Product Type match over Title contains for accuracy. If showing “m…" at bounding box center [733, 691] width 520 height 110
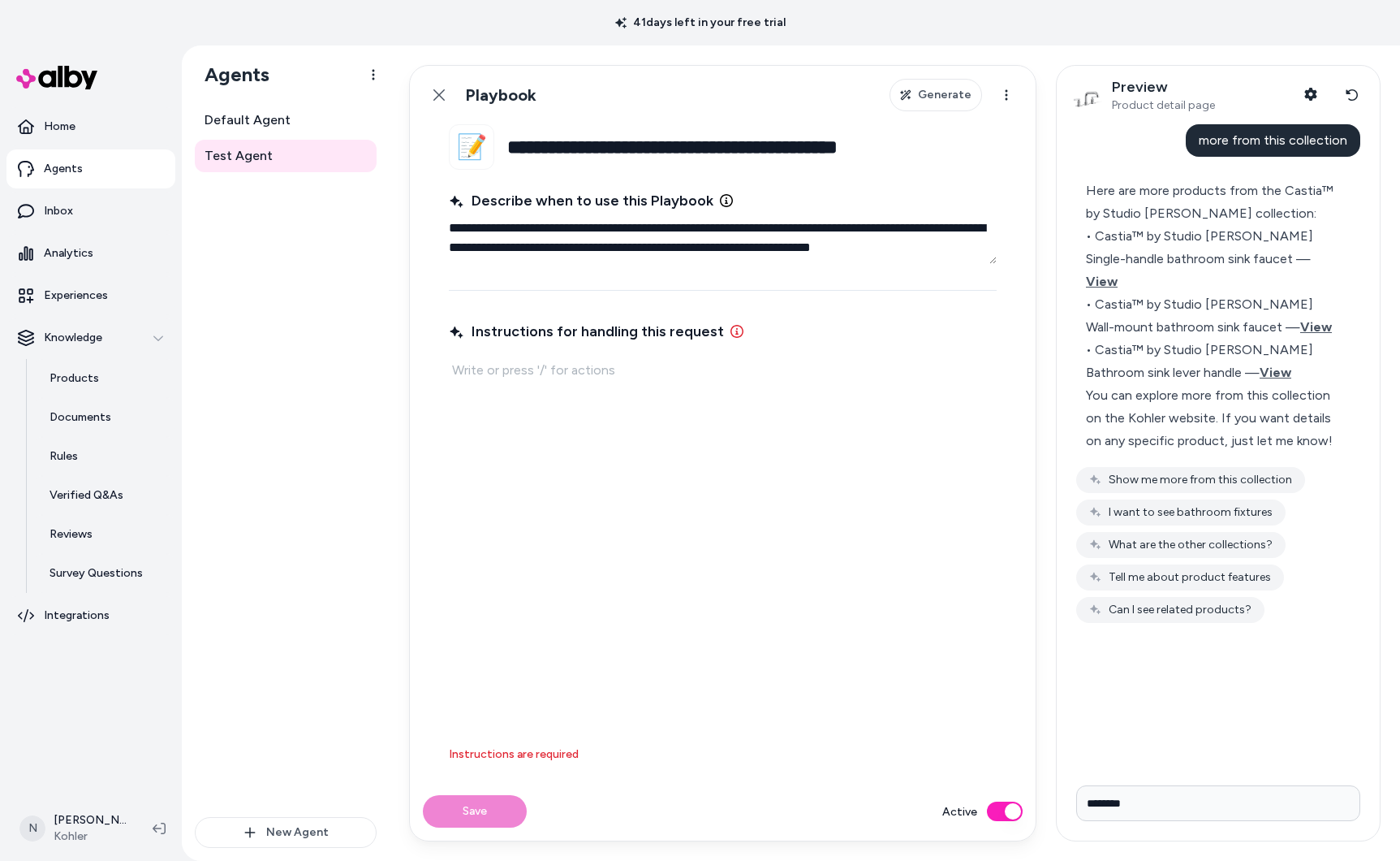
scroll to position [243, 0]
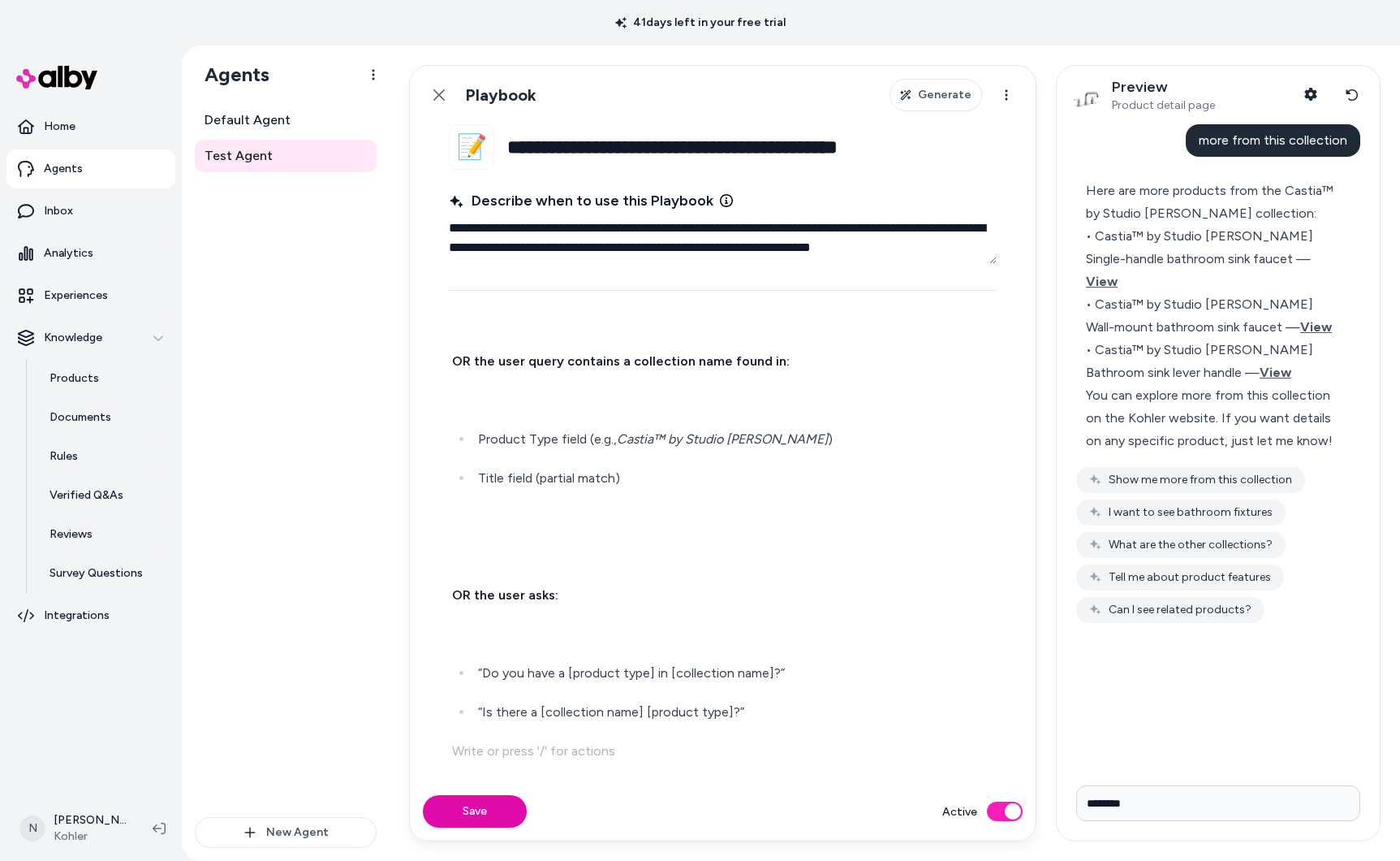
click at [518, 641] on p at bounding box center [723, 634] width 541 height 23
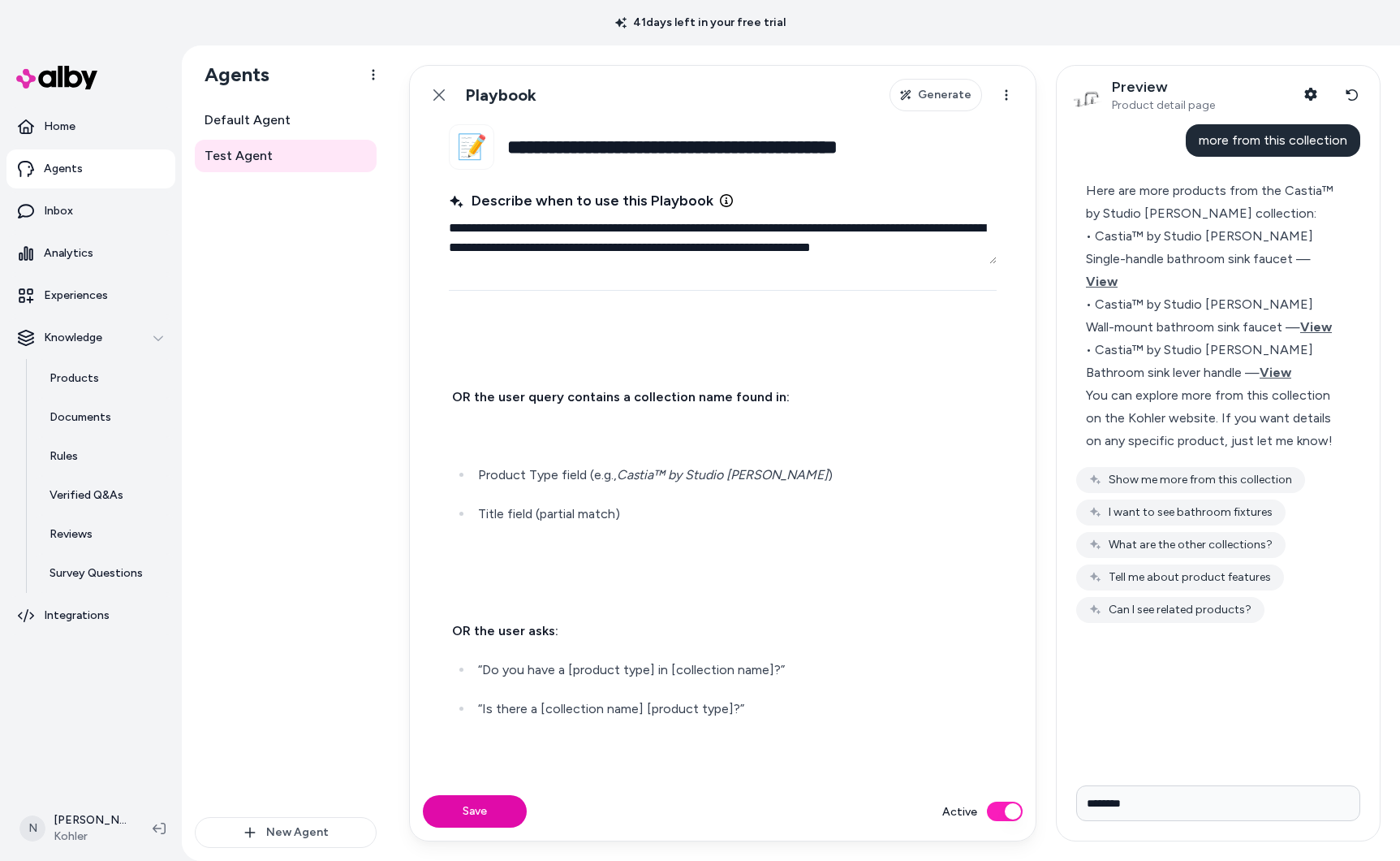
click at [521, 581] on p at bounding box center [723, 592] width 541 height 23
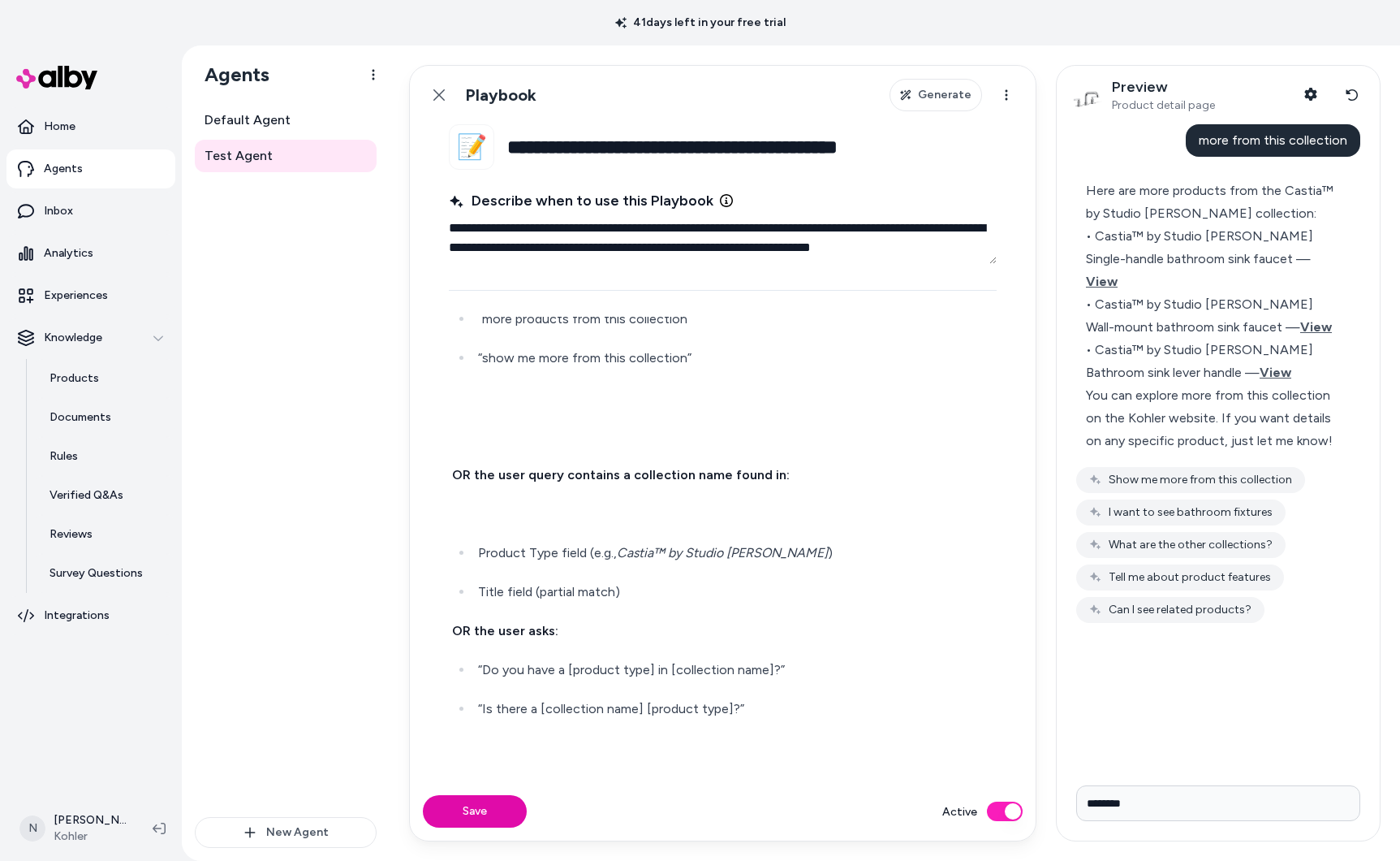
click at [495, 522] on p at bounding box center [723, 514] width 541 height 23
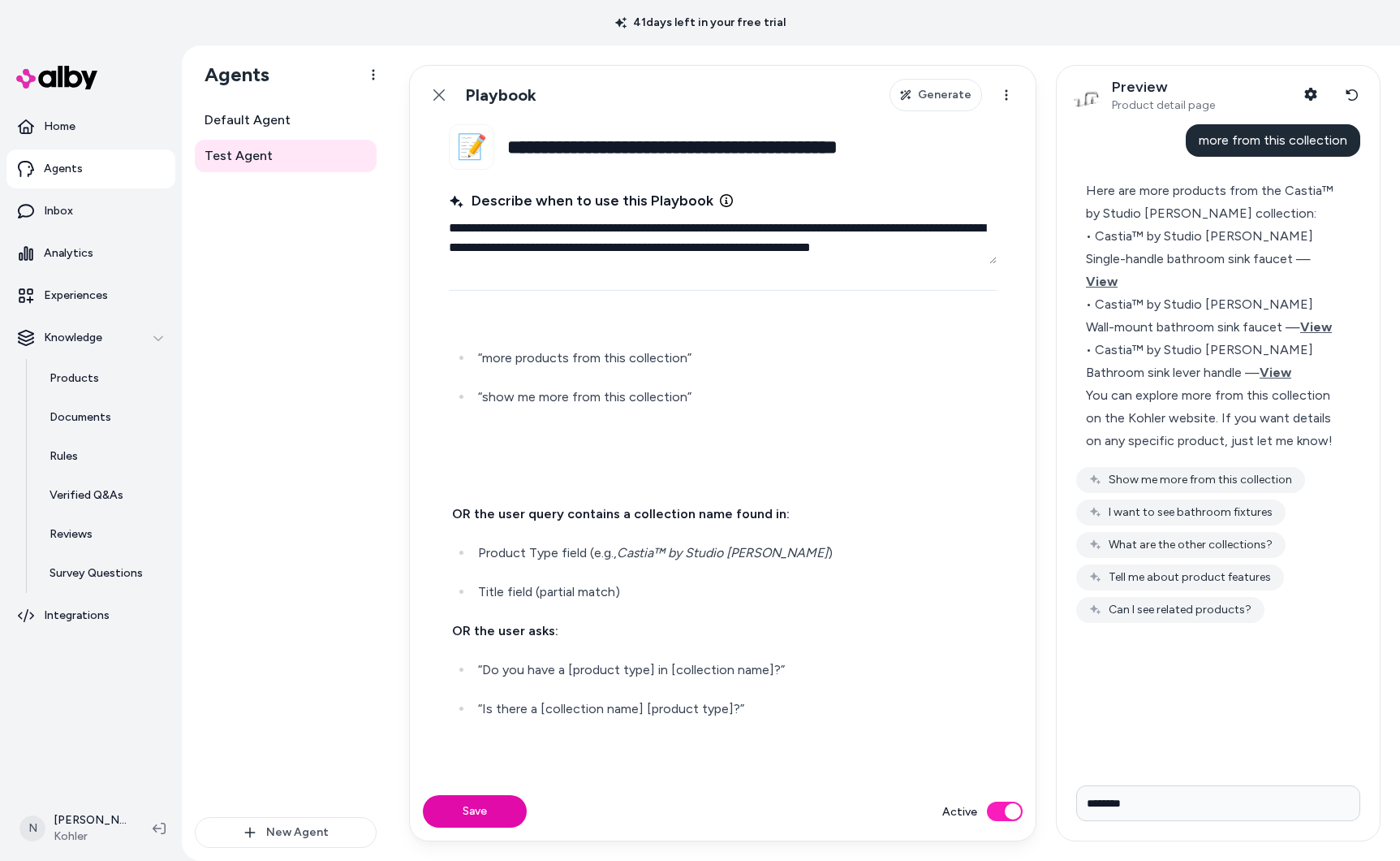
scroll to position [91, 0]
click at [482, 465] on p at bounding box center [723, 475] width 541 height 23
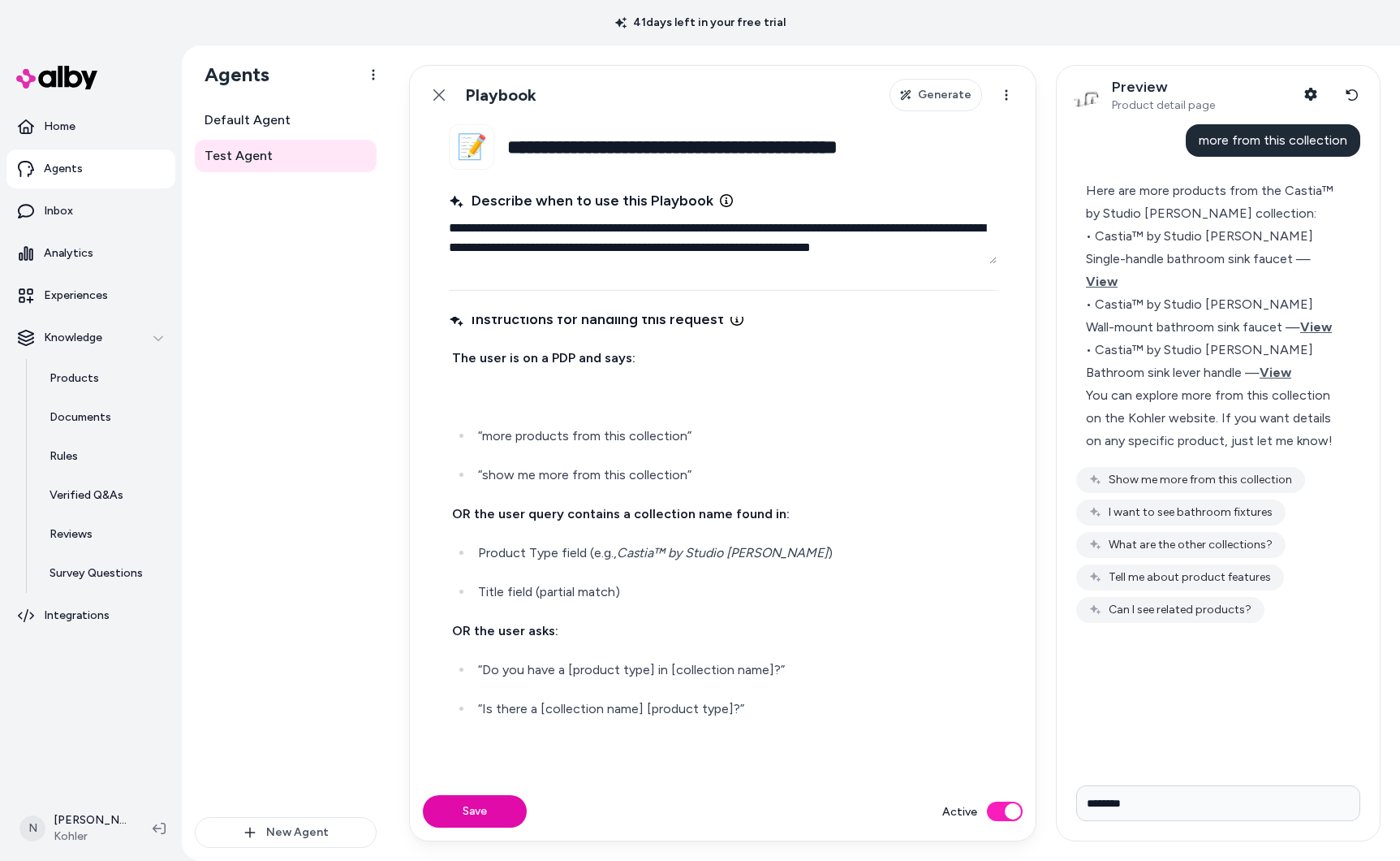
scroll to position [12, 0]
click at [474, 388] on p at bounding box center [723, 397] width 541 height 23
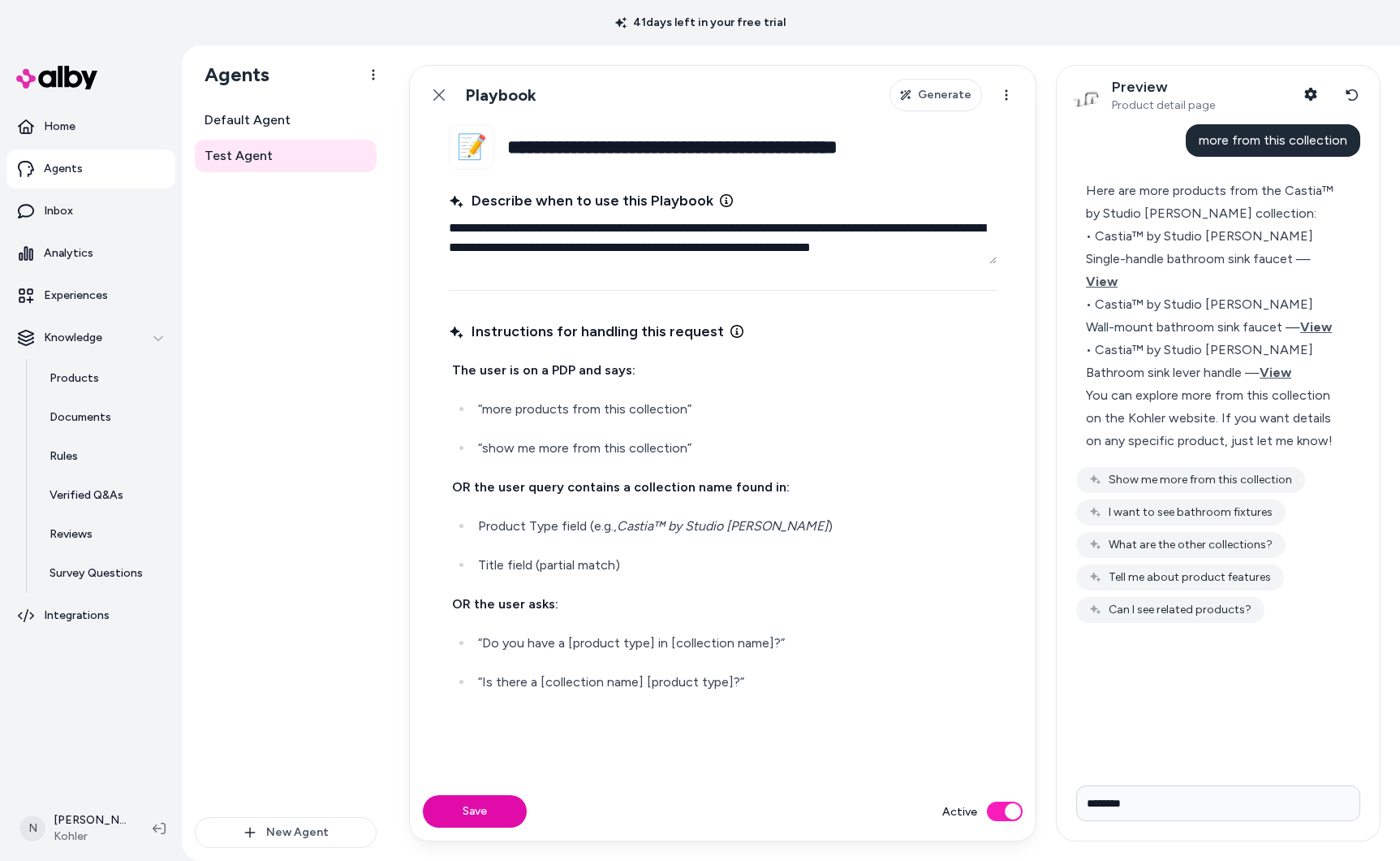
click at [456, 371] on strong "The user is on a PDP and says:" at bounding box center [544, 369] width 183 height 15
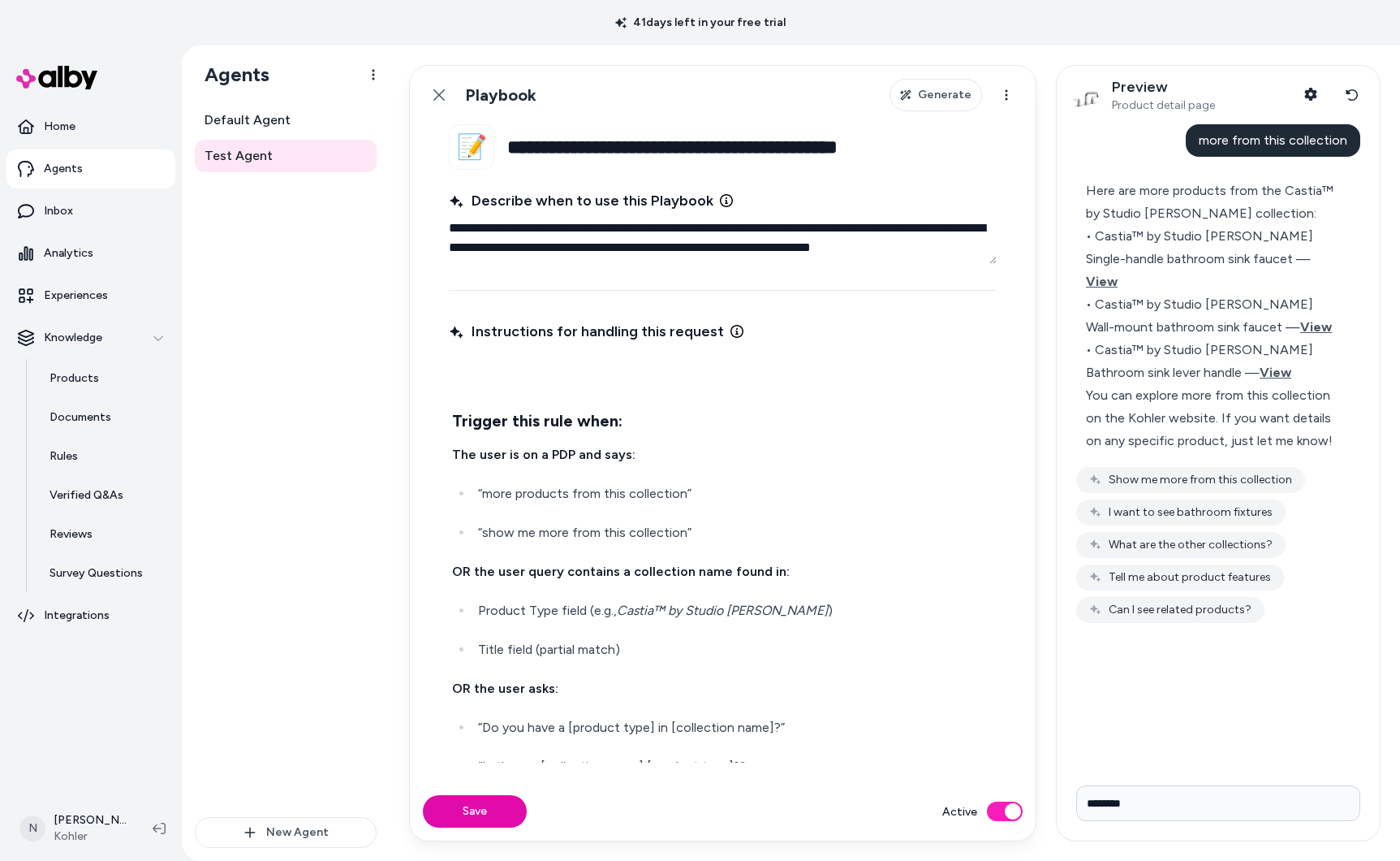
click at [505, 384] on div "Trigger this rule when: The user is on a PDP and says: “more products from this…" at bounding box center [723, 588] width 548 height 465
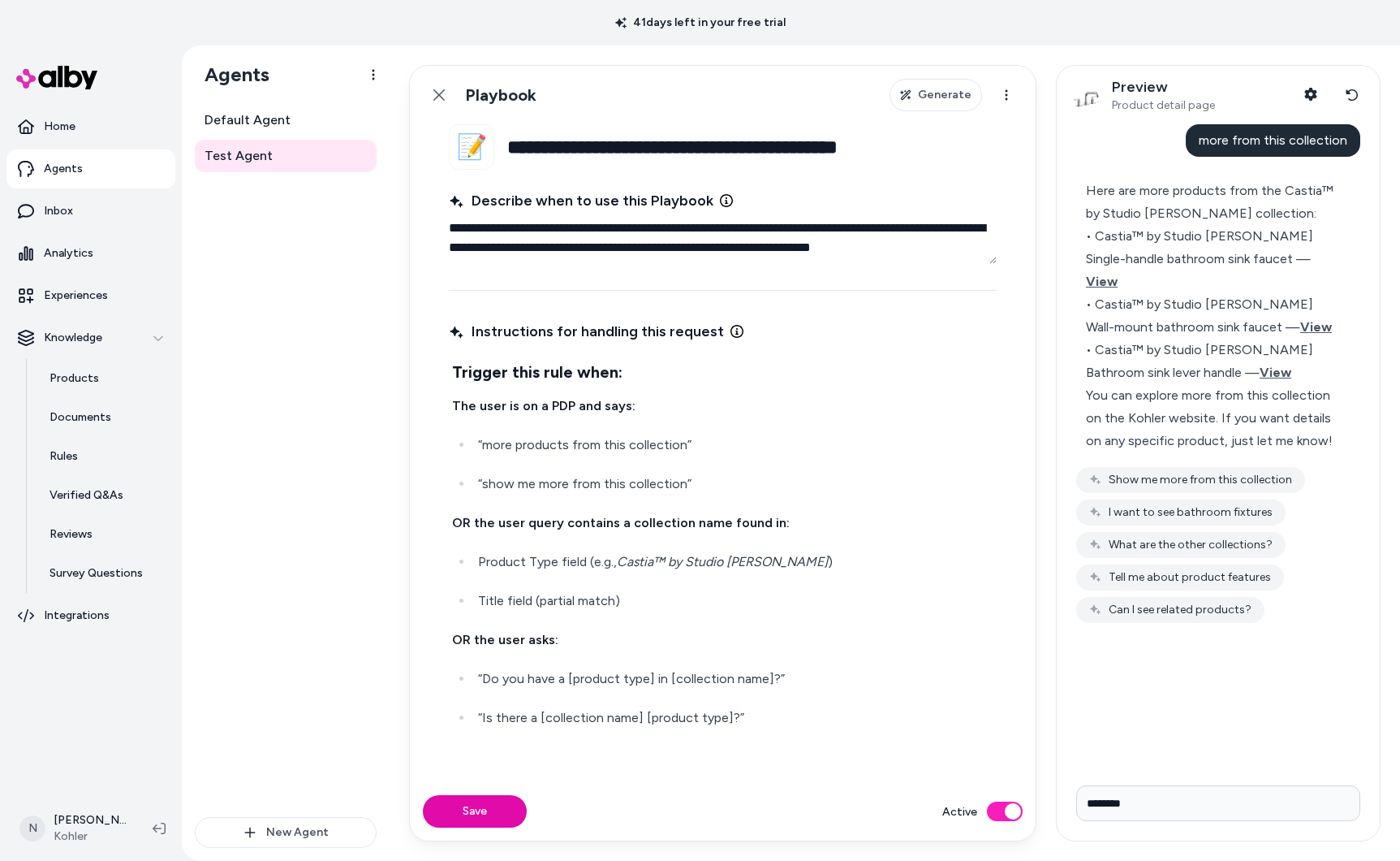
click at [645, 383] on h3 "Trigger this rule when:" at bounding box center [723, 372] width 541 height 26
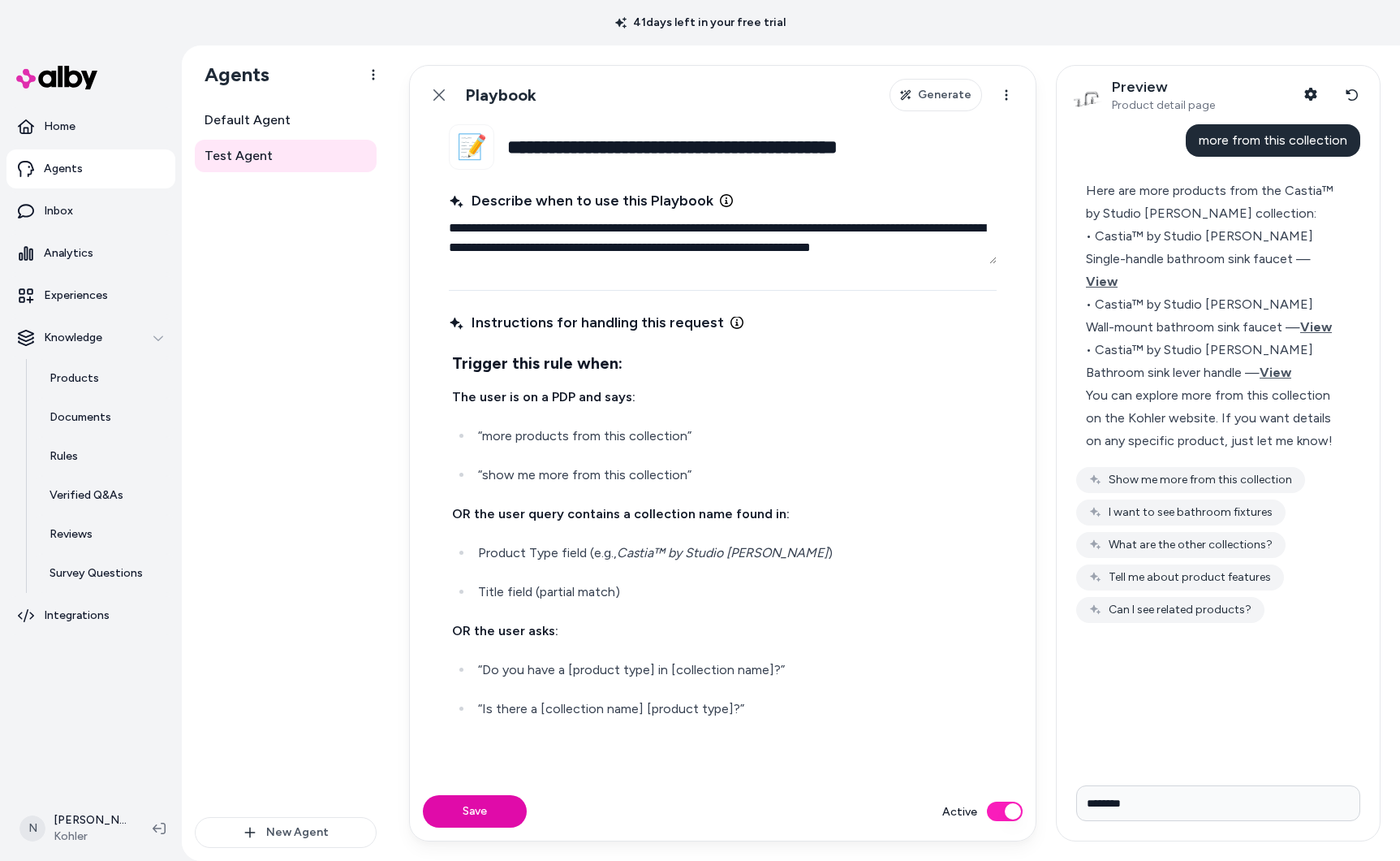
click at [803, 714] on p "“Is there a [collection name] [product type]?”" at bounding box center [736, 709] width 515 height 23
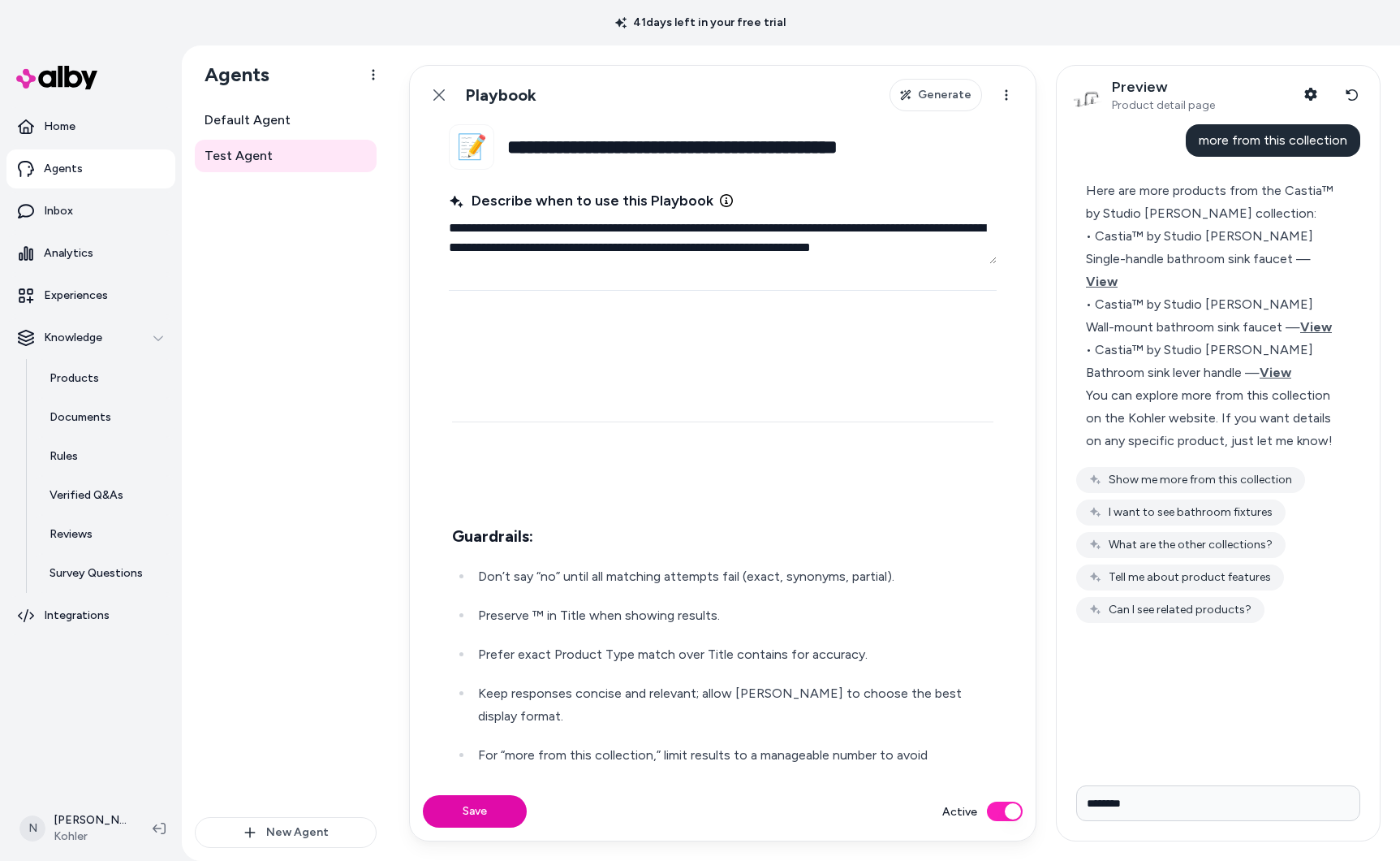
scroll to position [1774, 0]
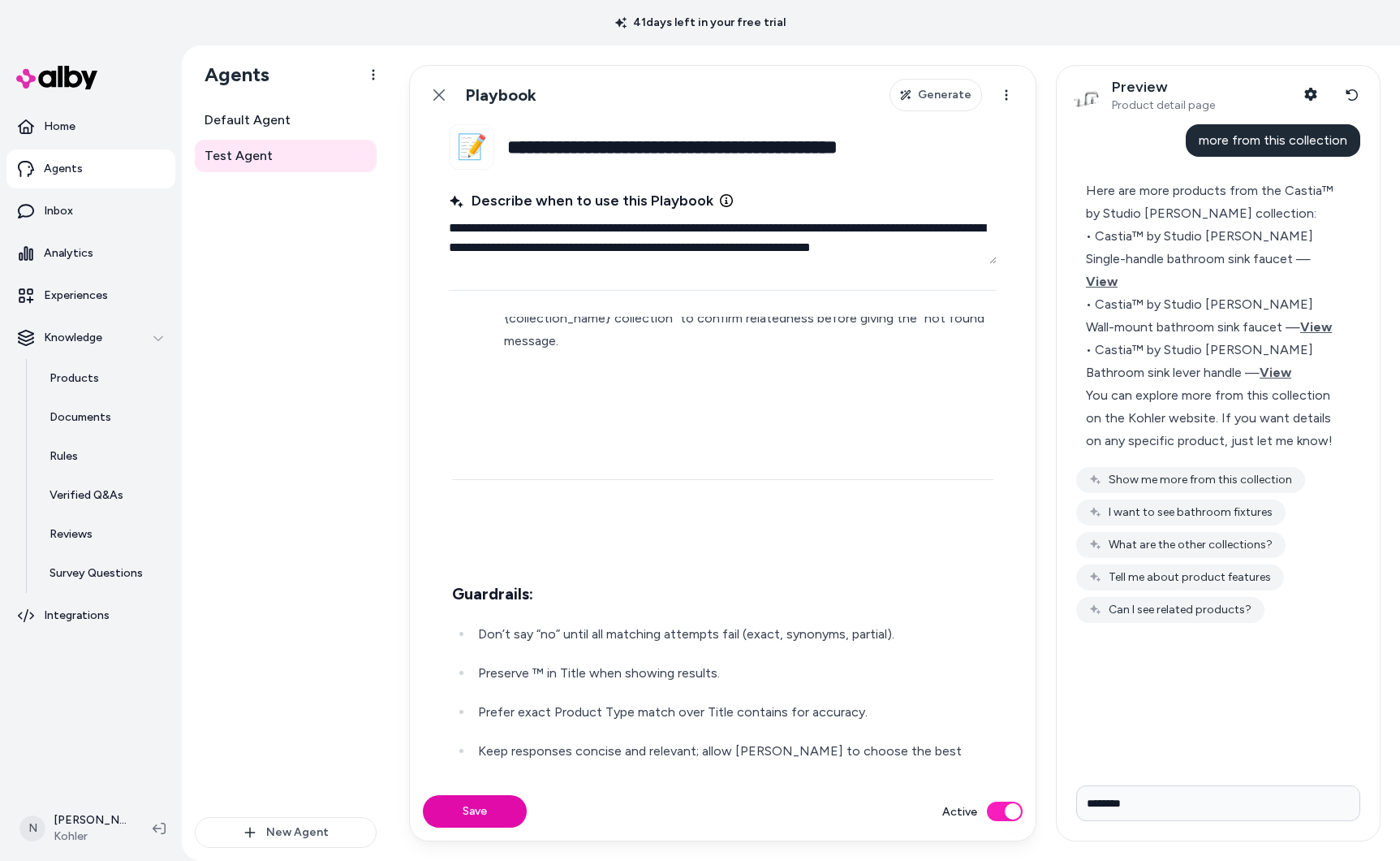
click at [496, 532] on p at bounding box center [723, 543] width 541 height 23
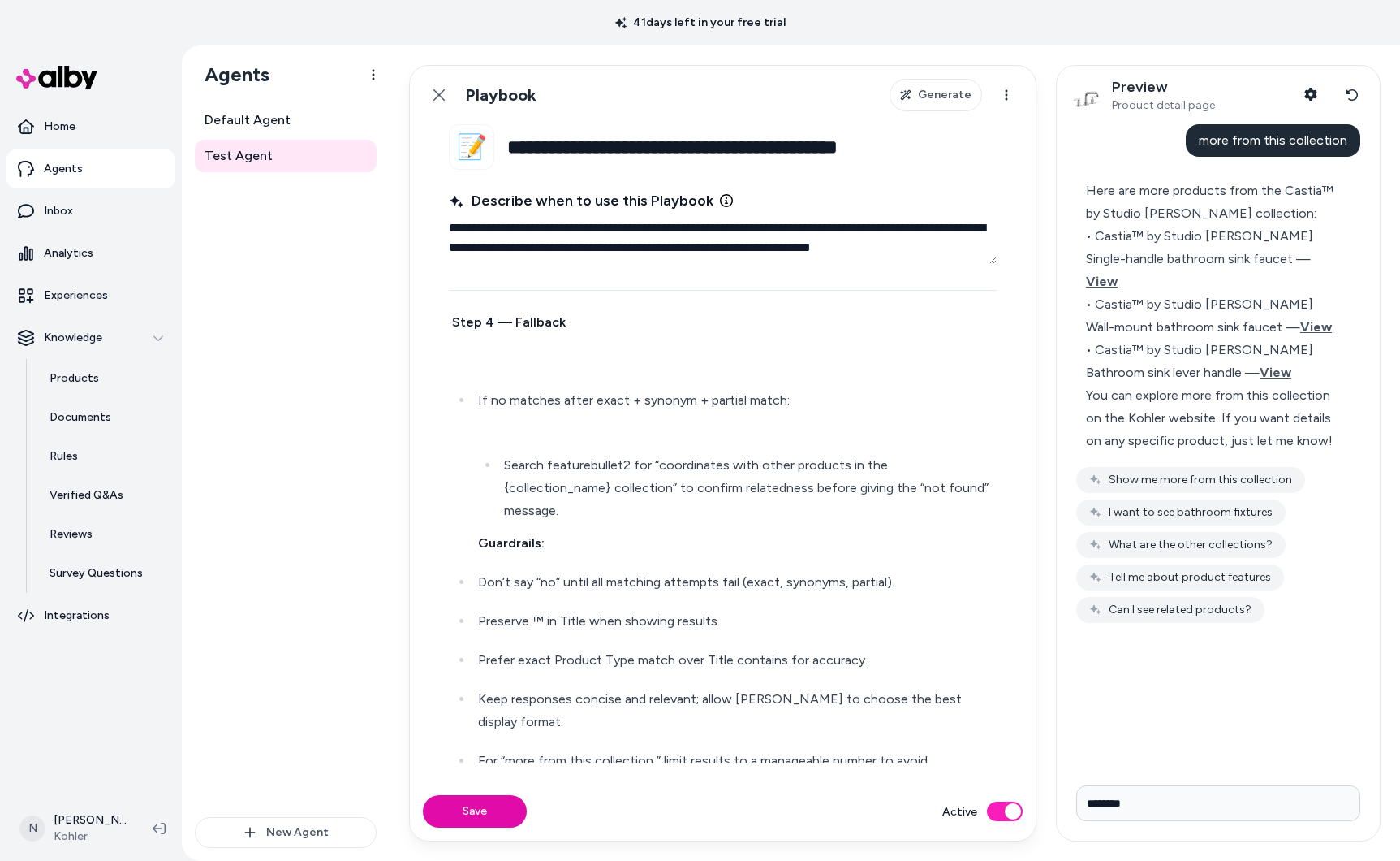
scroll to position [1610, 0]
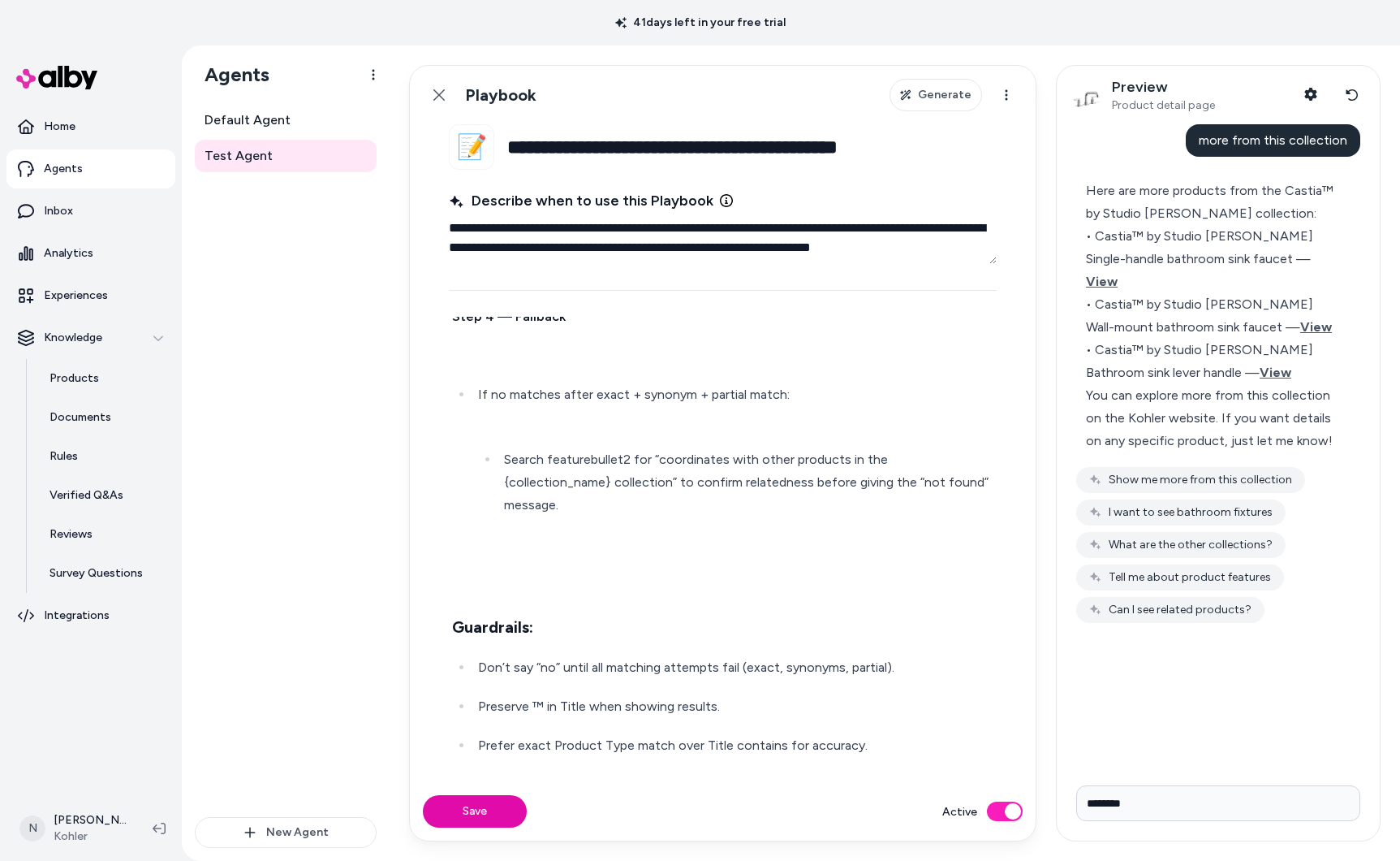
click at [495, 565] on p at bounding box center [723, 576] width 541 height 23
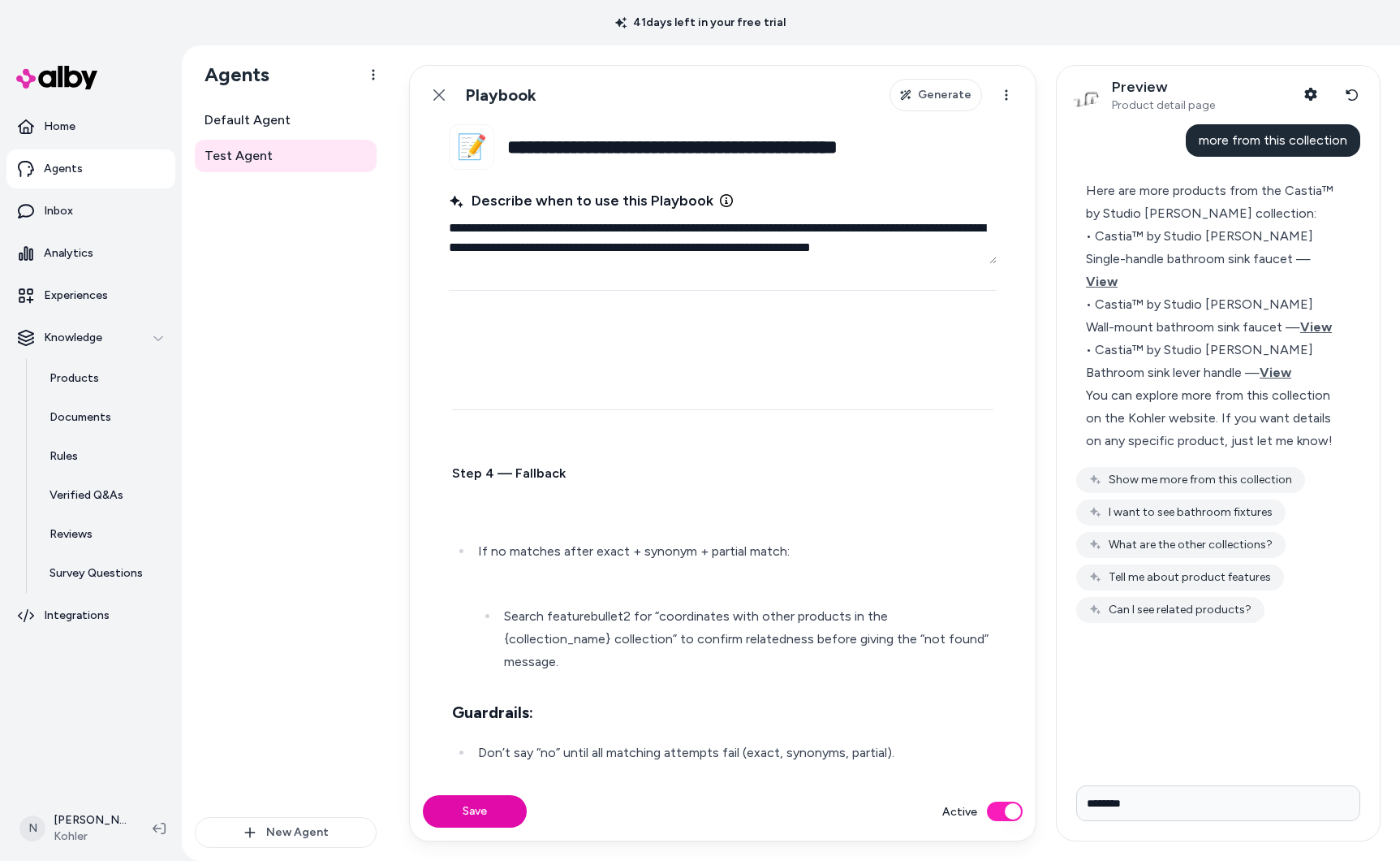
scroll to position [1456, 0]
click at [502, 611] on li "Search featurebullet2 for “coordinates with other products in the {collection_n…" at bounding box center [746, 637] width 495 height 68
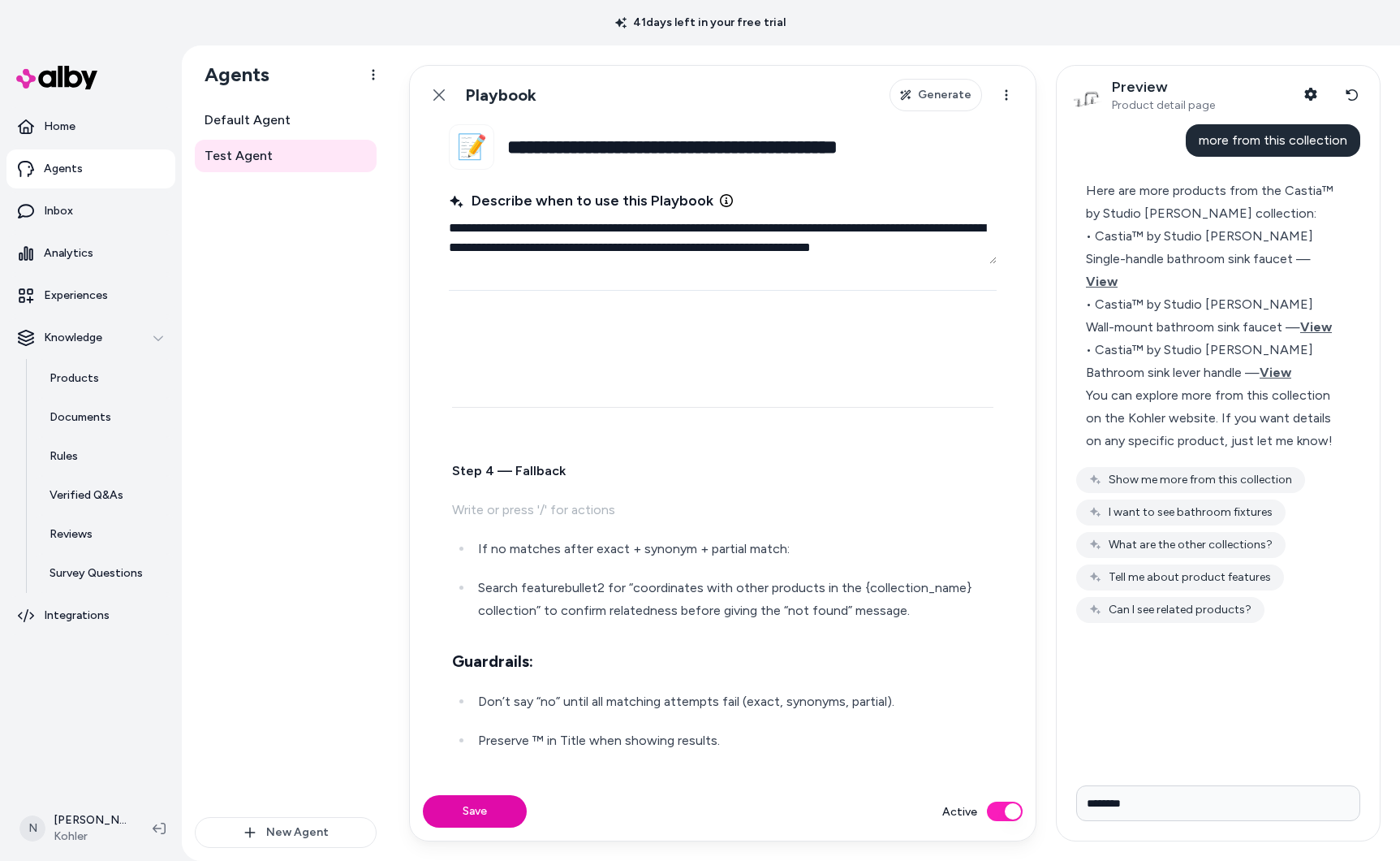
click at [521, 507] on p at bounding box center [723, 510] width 541 height 23
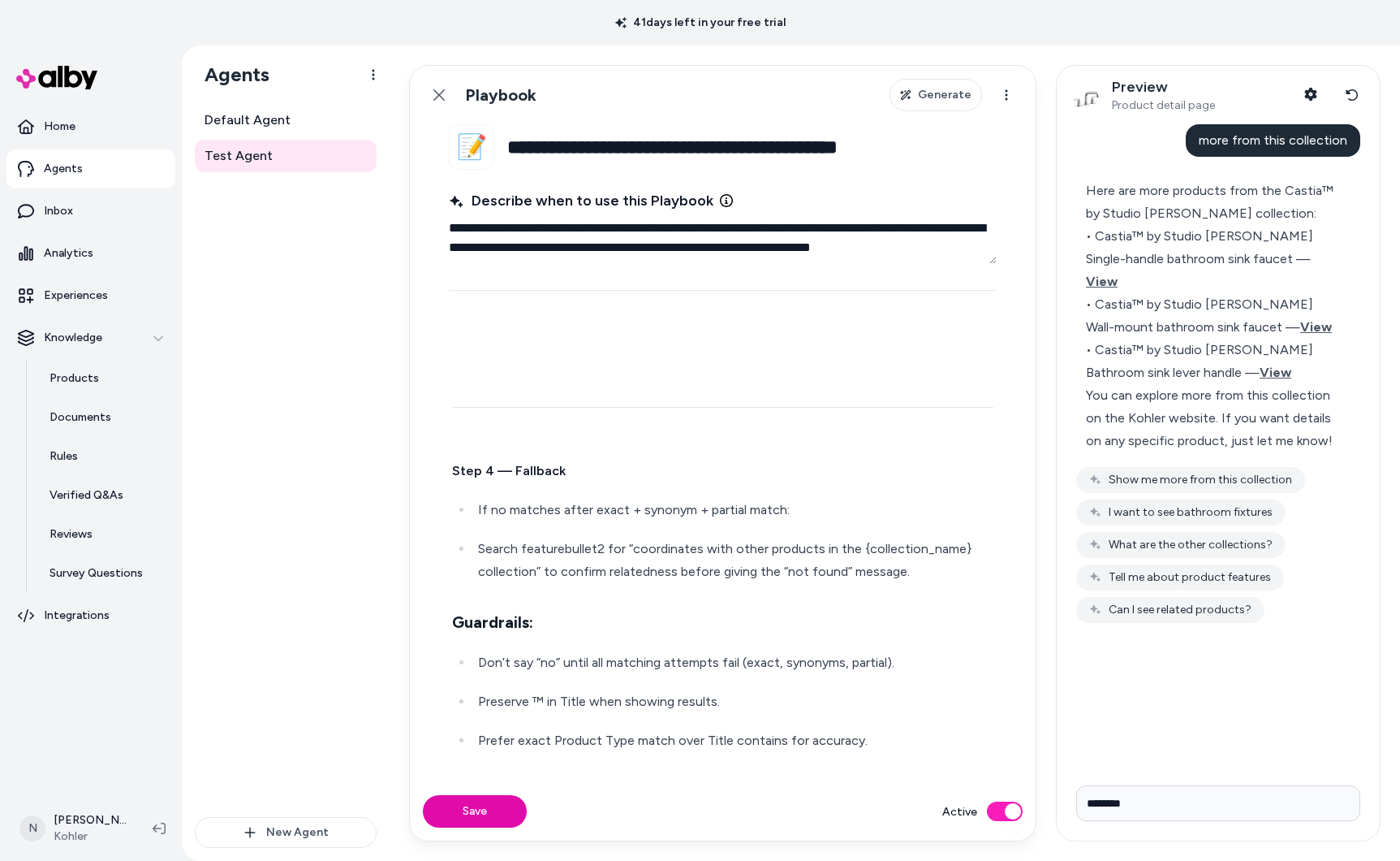
click at [471, 428] on p at bounding box center [723, 432] width 541 height 23
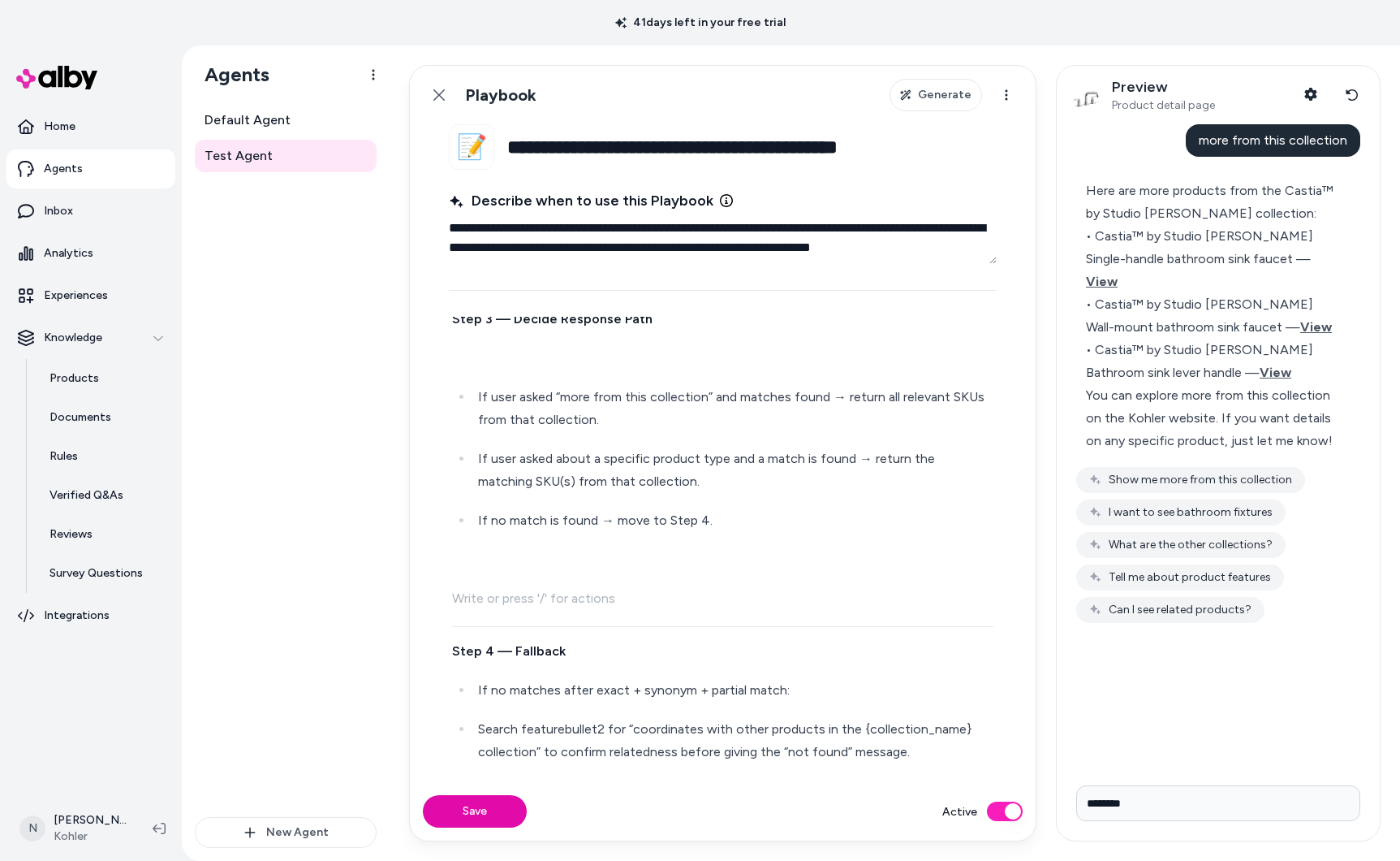
scroll to position [1236, 0]
click at [525, 603] on p at bounding box center [723, 599] width 541 height 23
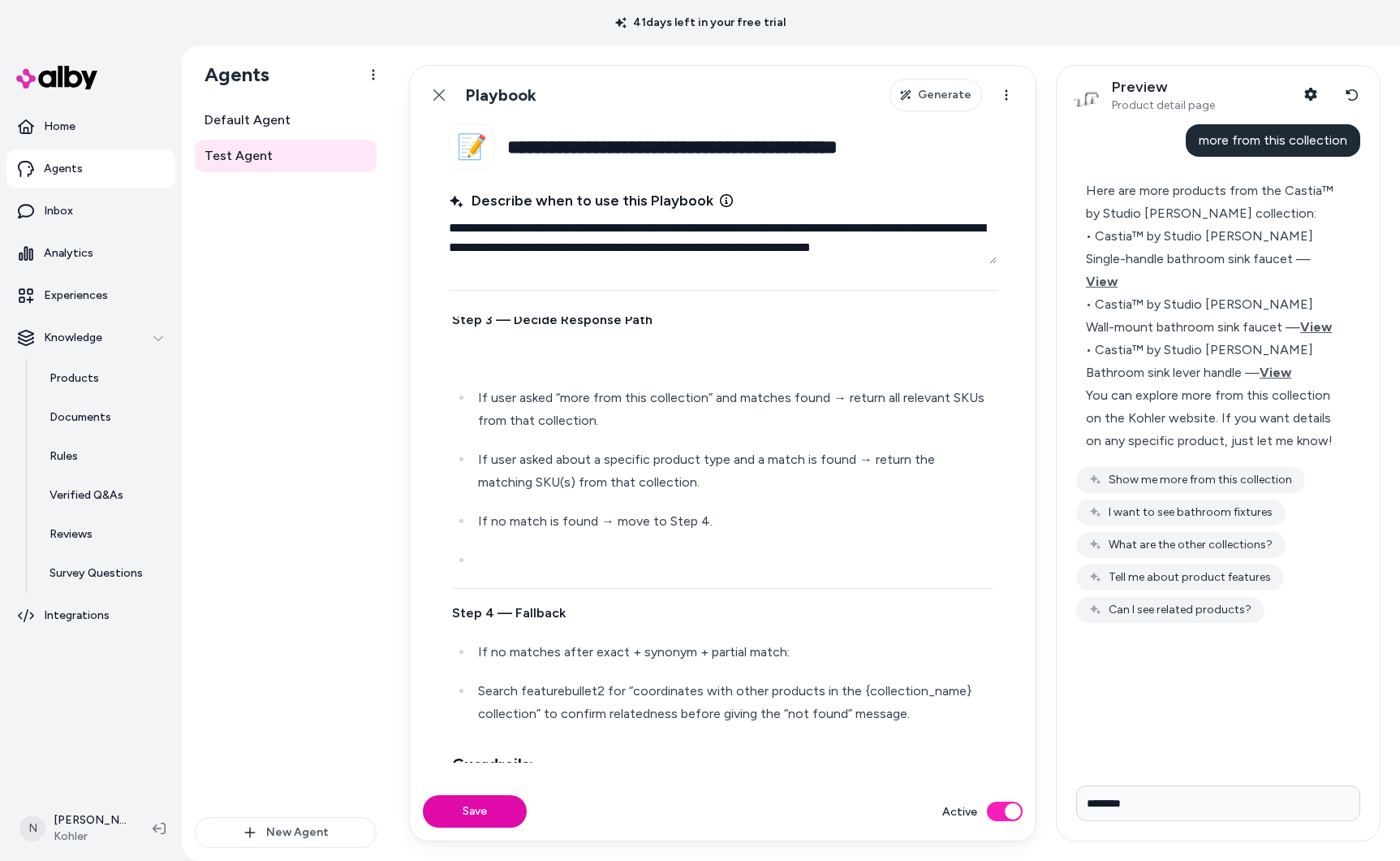
click at [492, 591] on div "Trigger this rule when: The user is on a PDP and says: “more products from this…" at bounding box center [723, 108] width 548 height 1979
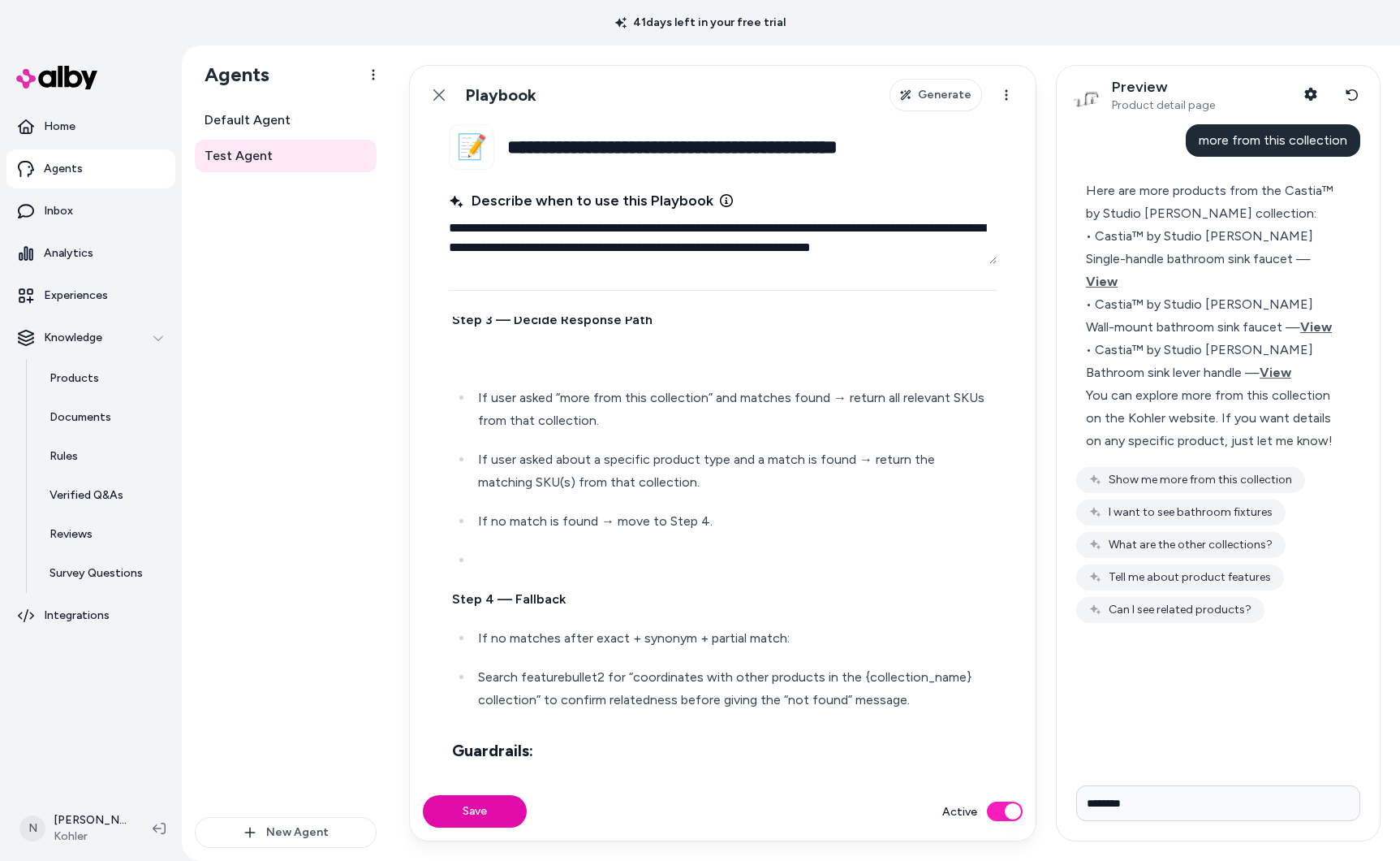
click at [487, 563] on p at bounding box center [736, 560] width 515 height 23
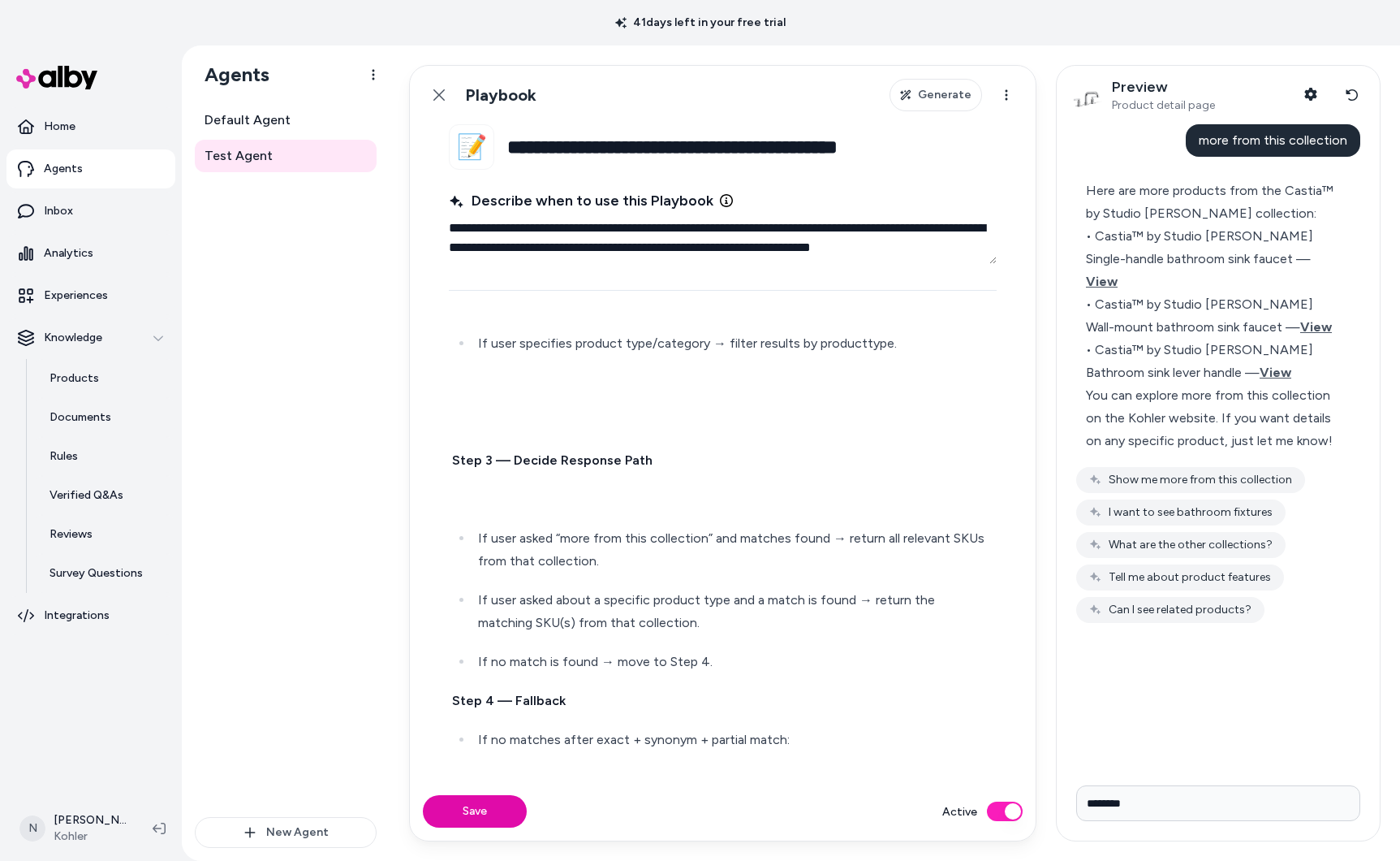
scroll to position [1062, 0]
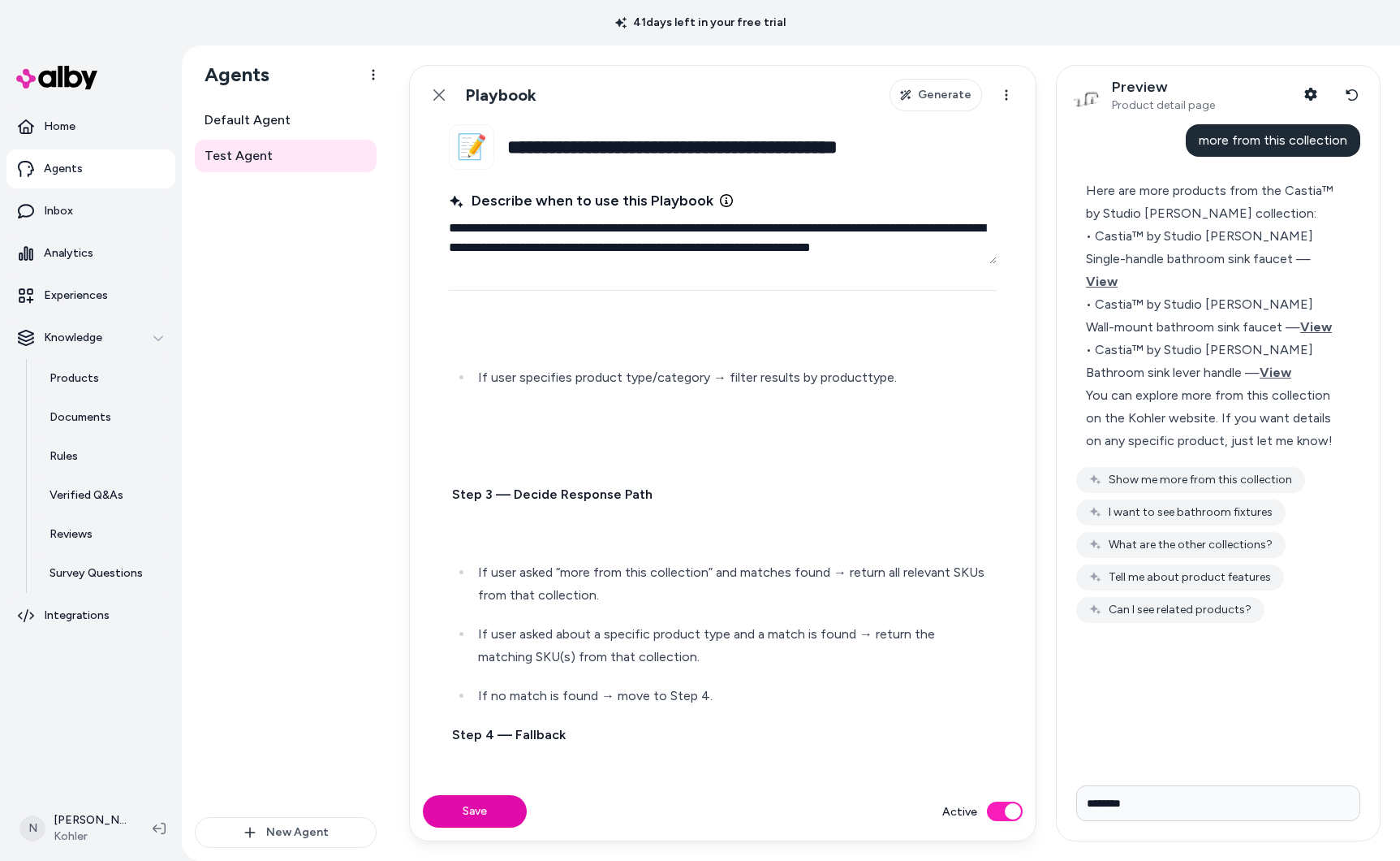
click at [505, 518] on div "Trigger this rule when: The user is on a PDP and says: “more products from this…" at bounding box center [723, 257] width 548 height 1926
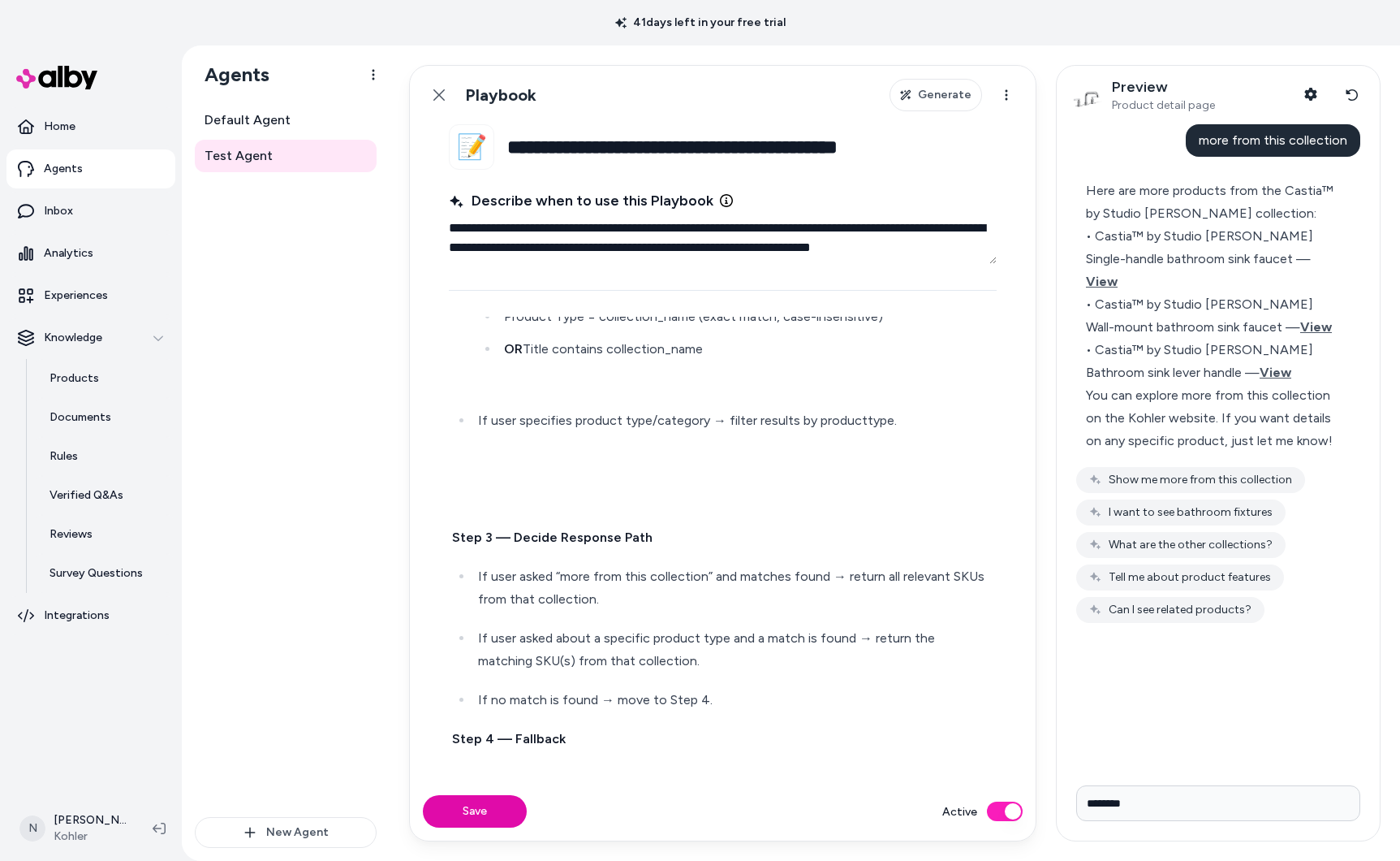
scroll to position [1011, 0]
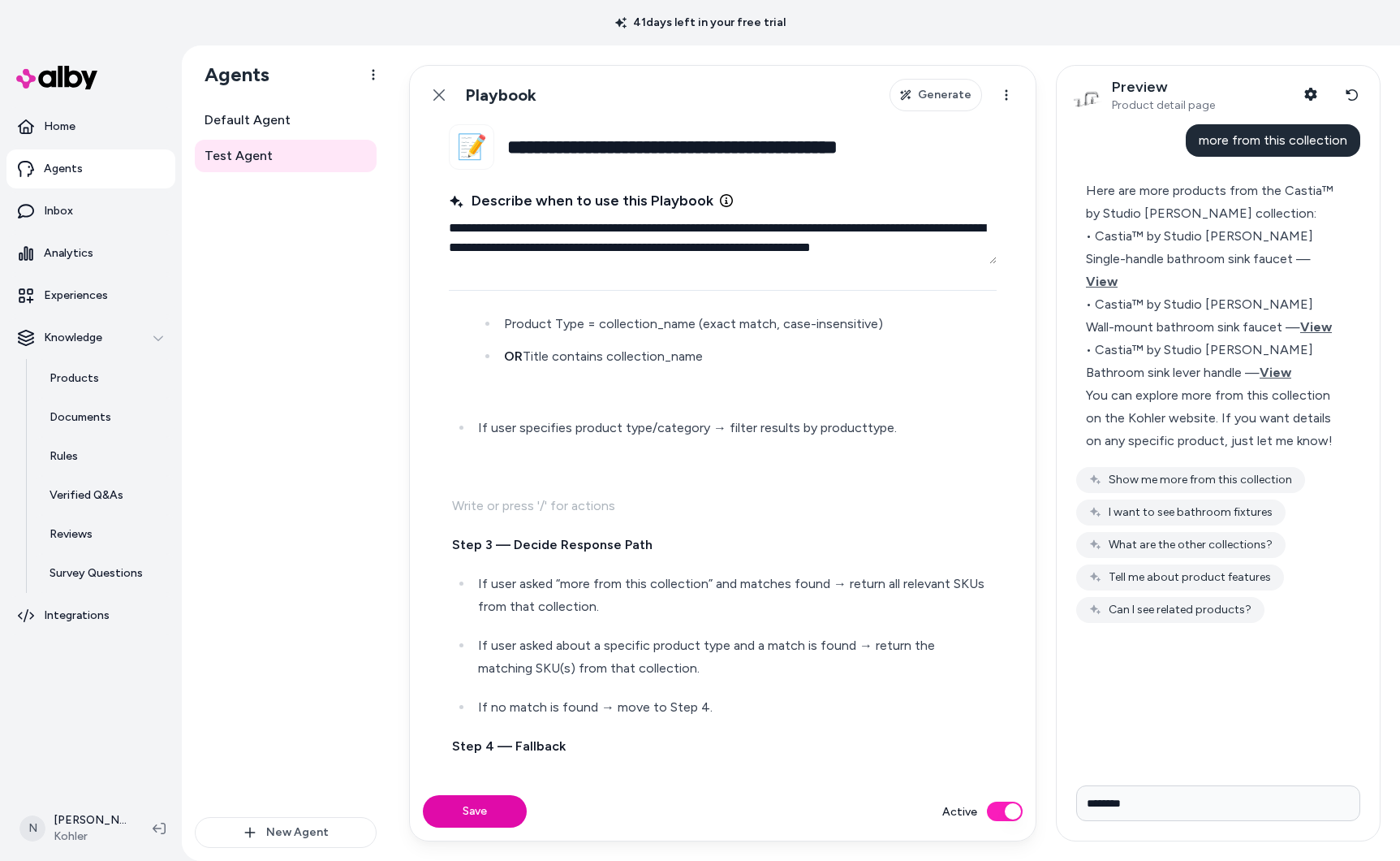
click at [512, 496] on p at bounding box center [723, 506] width 541 height 23
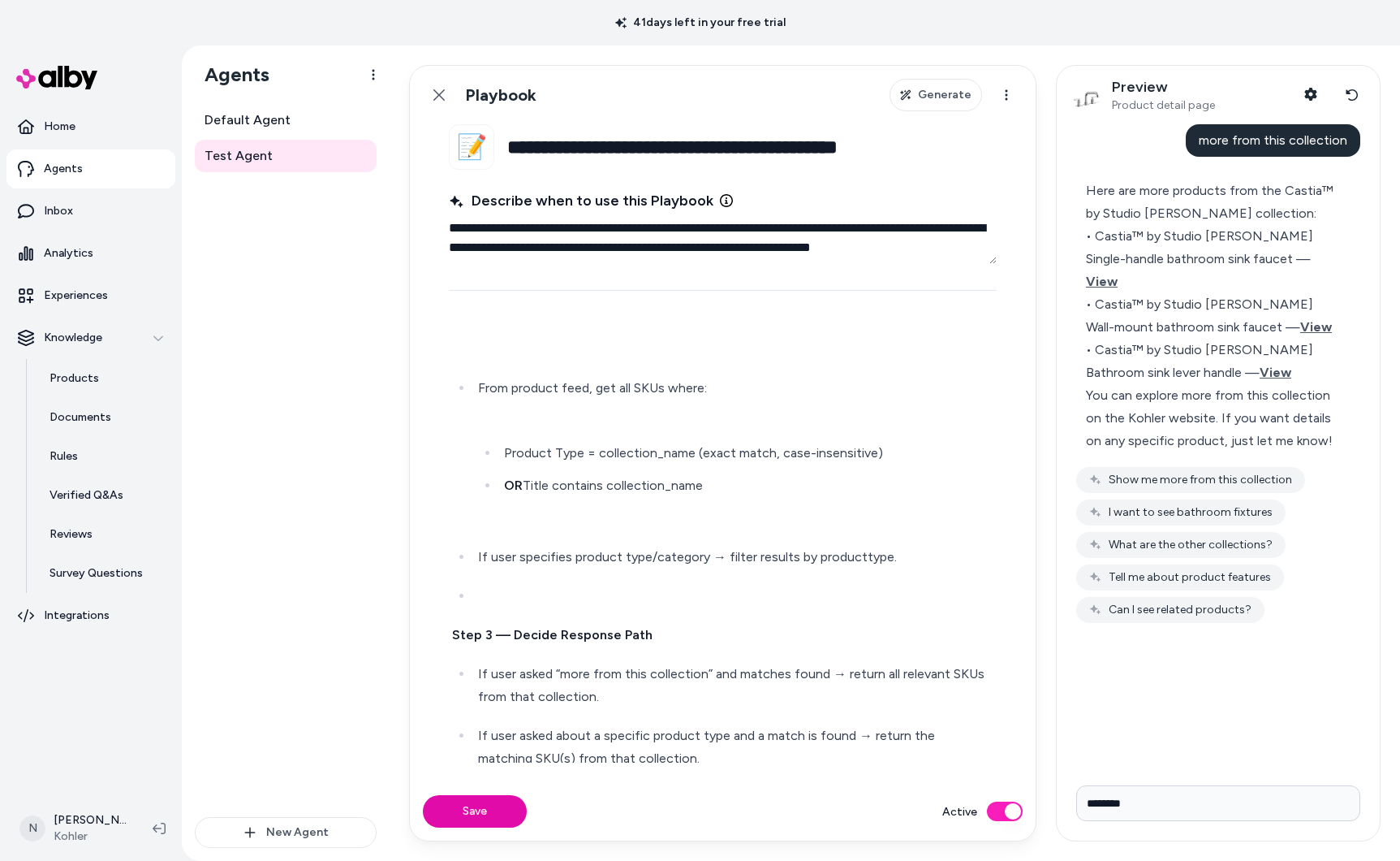
scroll to position [872, 0]
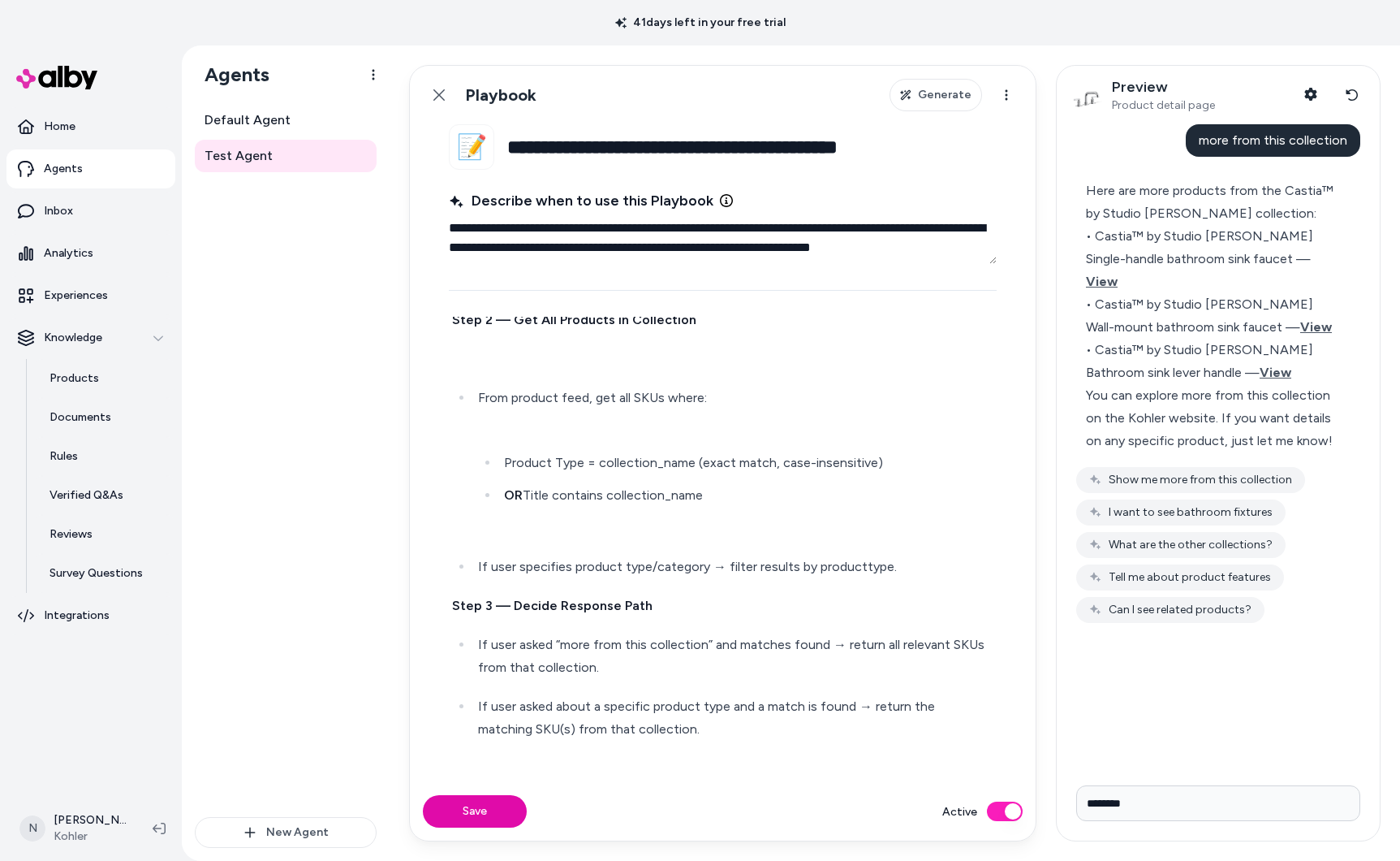
click at [538, 541] on ul "From product feed, get all SKUs where: Product Type = collection_name (exact ma…" at bounding box center [723, 482] width 541 height 192
click at [526, 522] on p at bounding box center [736, 528] width 515 height 23
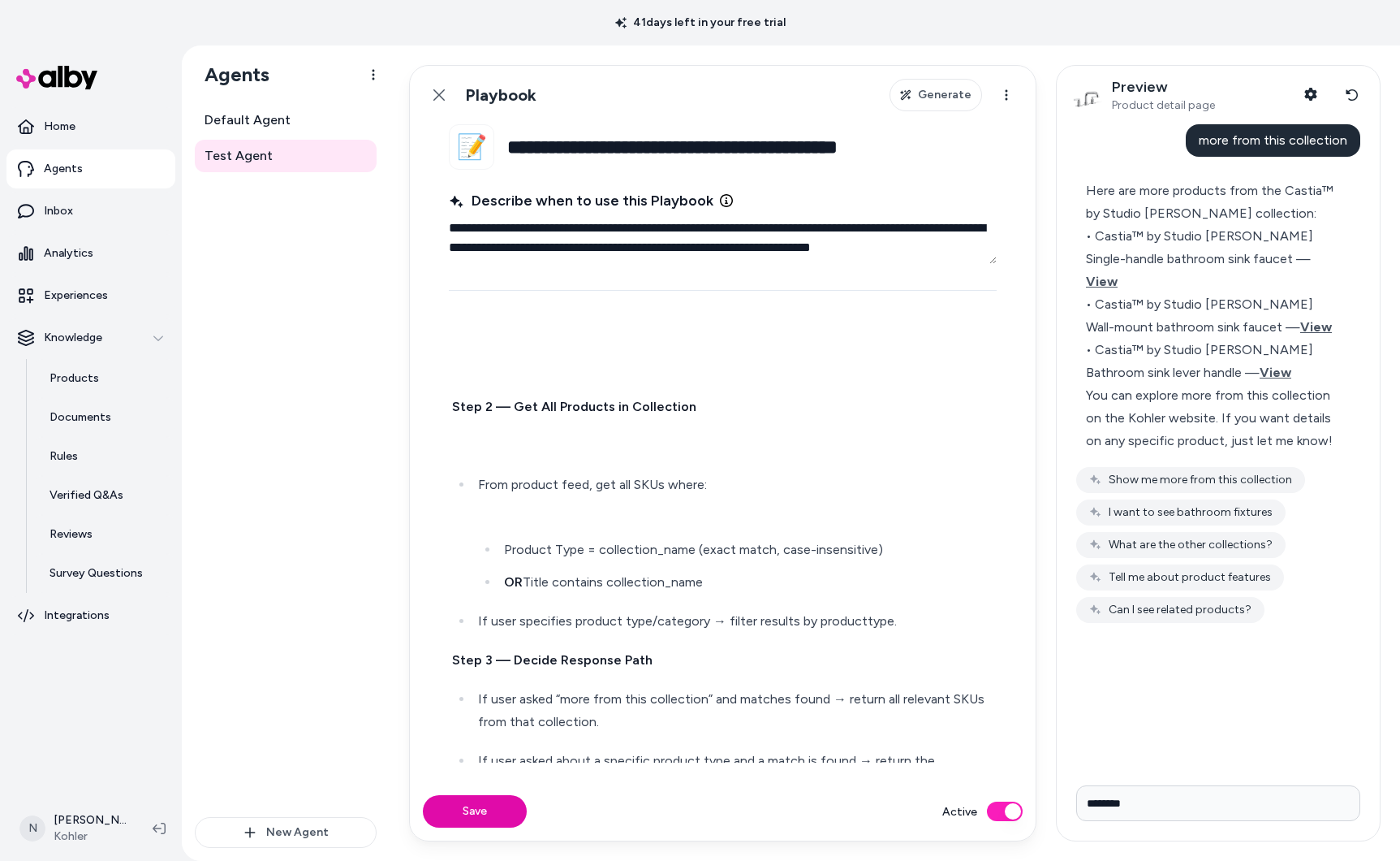
scroll to position [774, 0]
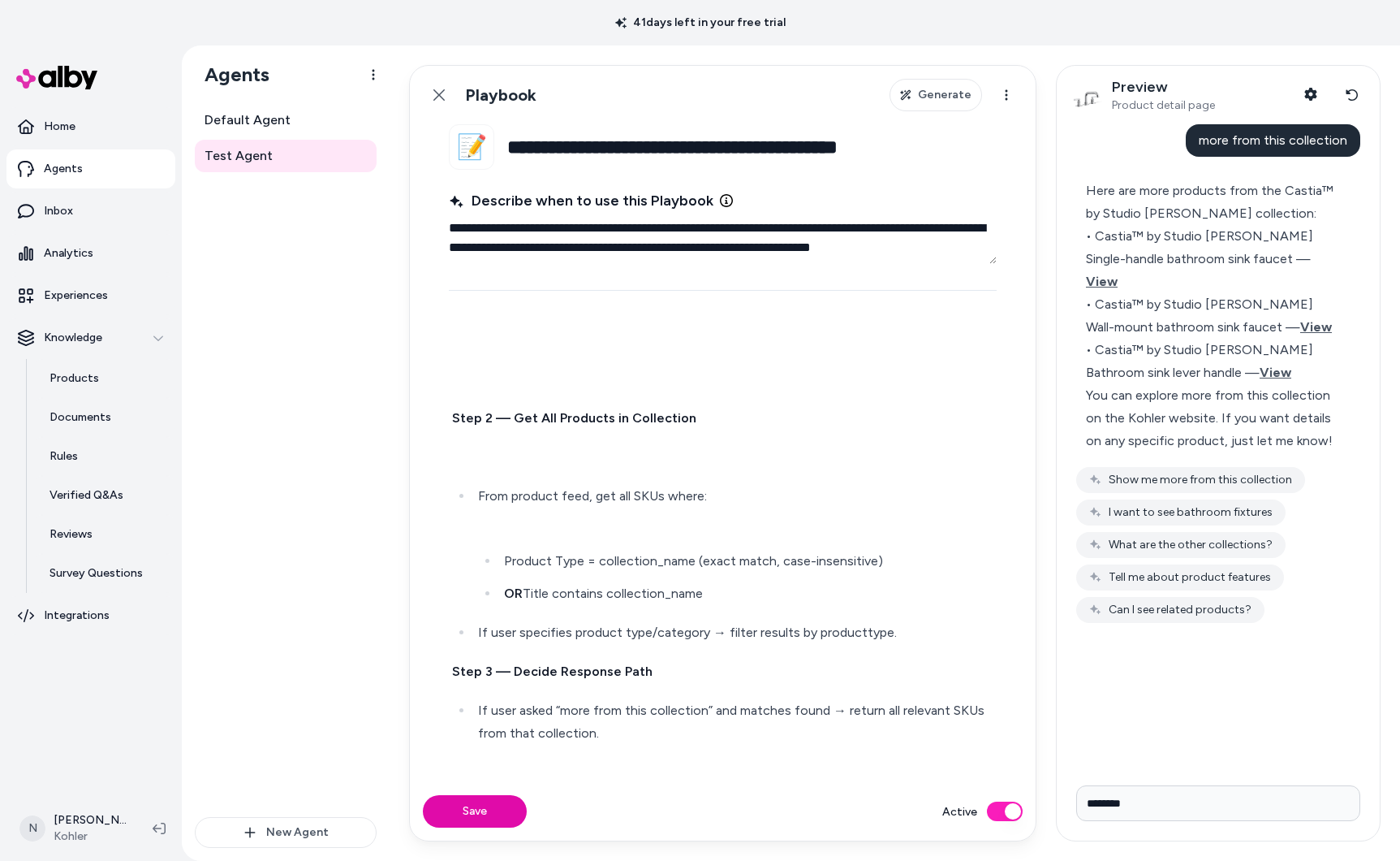
click at [533, 537] on p at bounding box center [736, 528] width 515 height 23
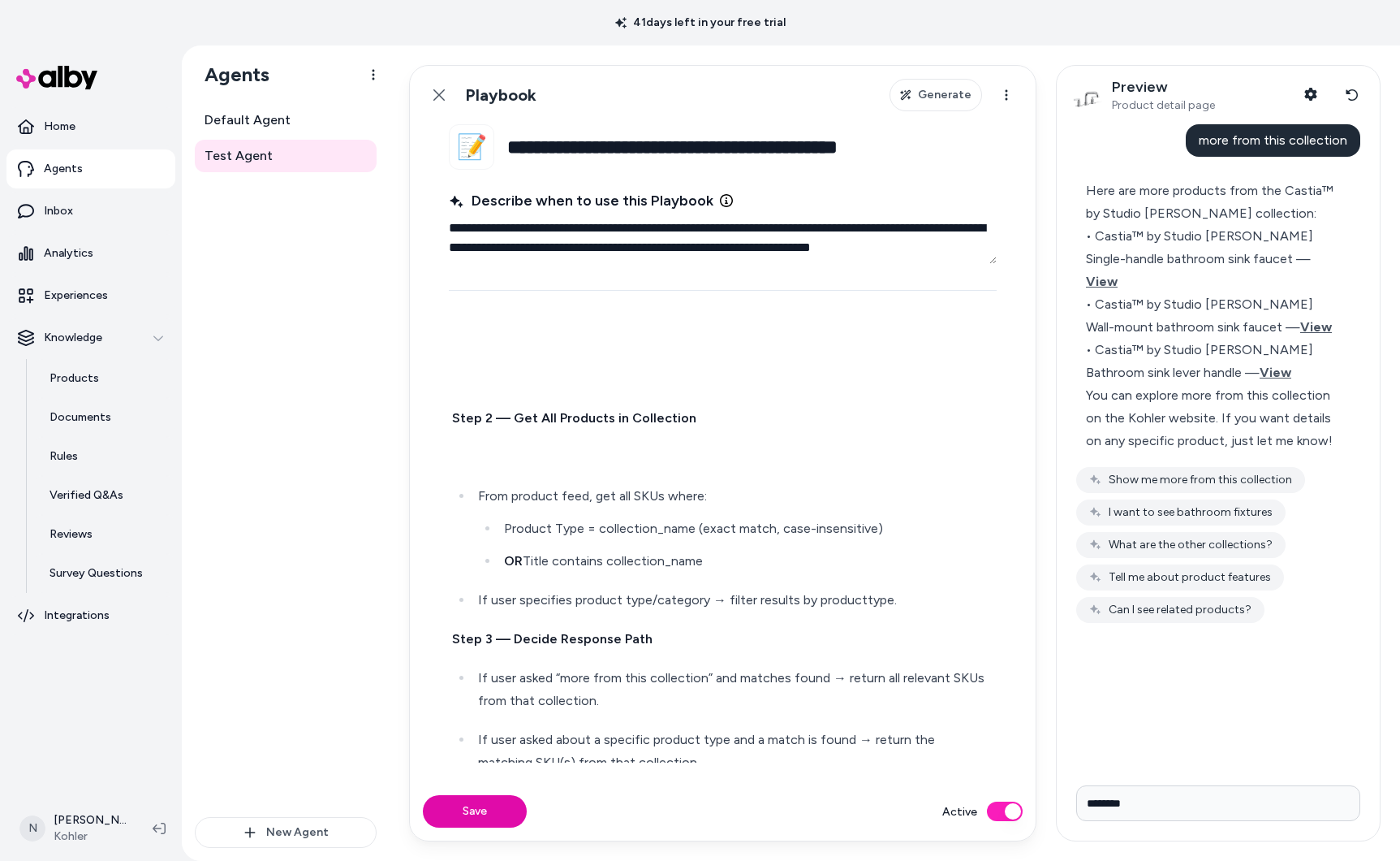
click at [525, 460] on p at bounding box center [723, 457] width 541 height 23
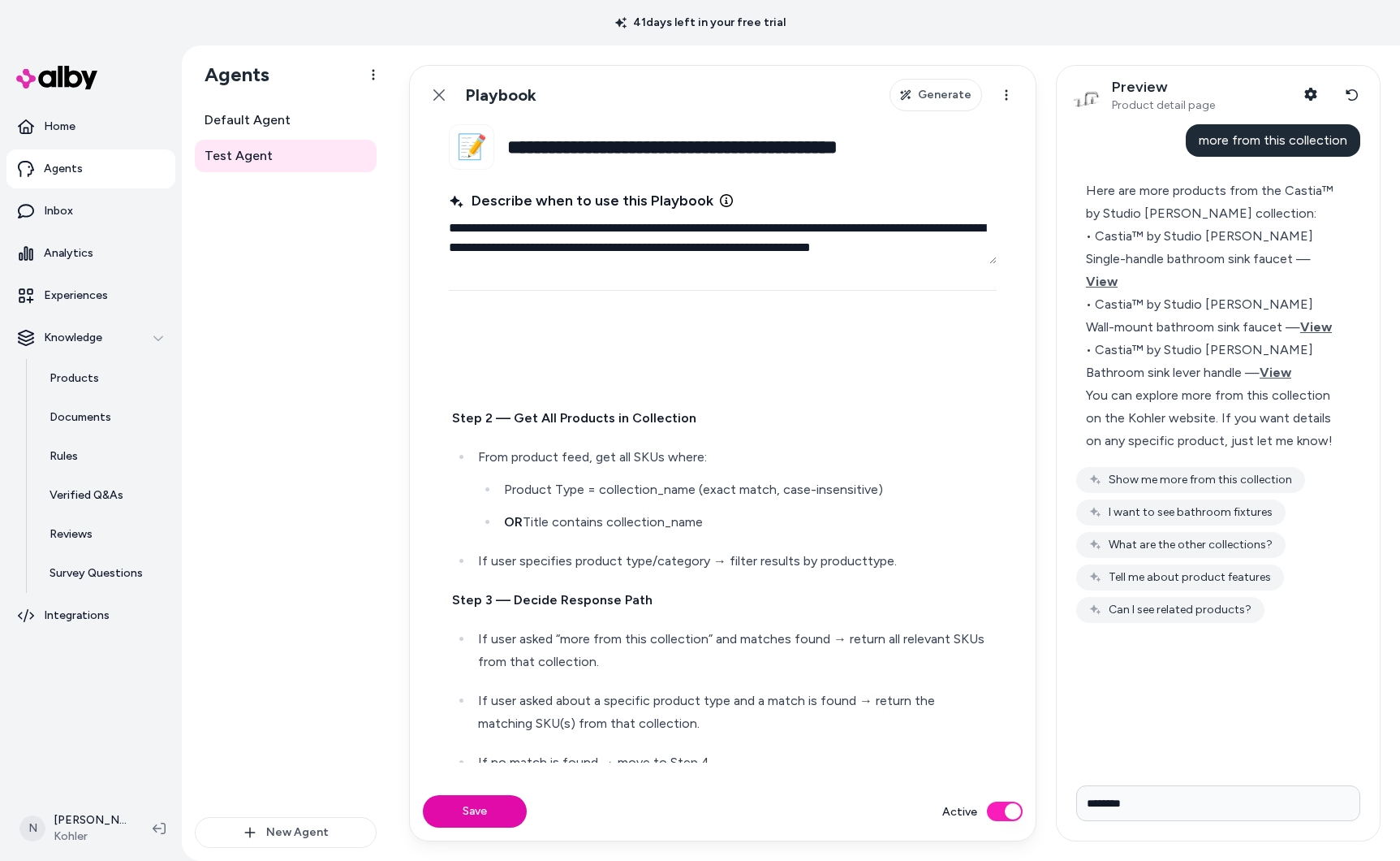
scroll to position [631, 0]
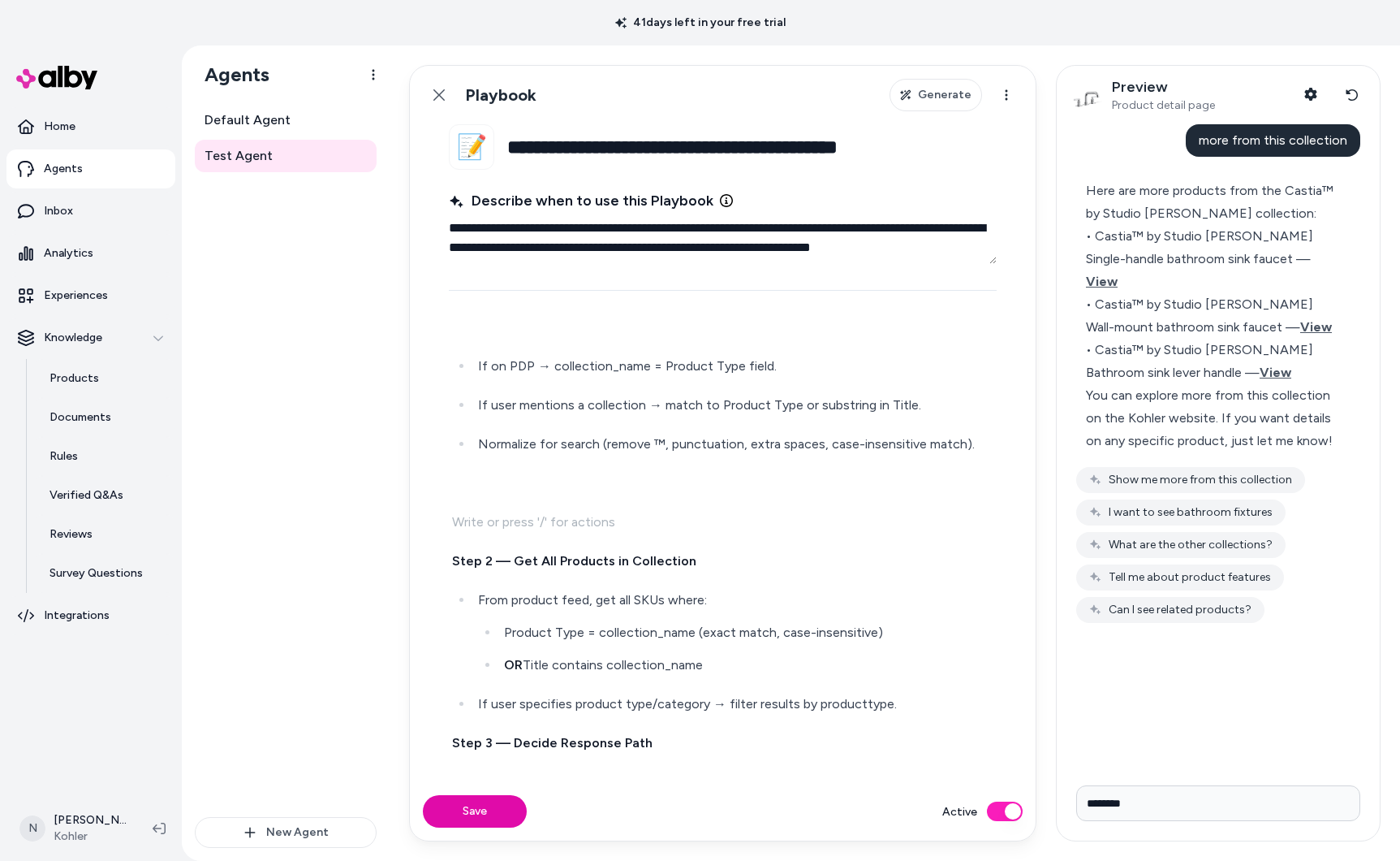
click at [514, 505] on div "Trigger this rule when: The user is on a PDP and says: “more products from this…" at bounding box center [723, 577] width 548 height 1706
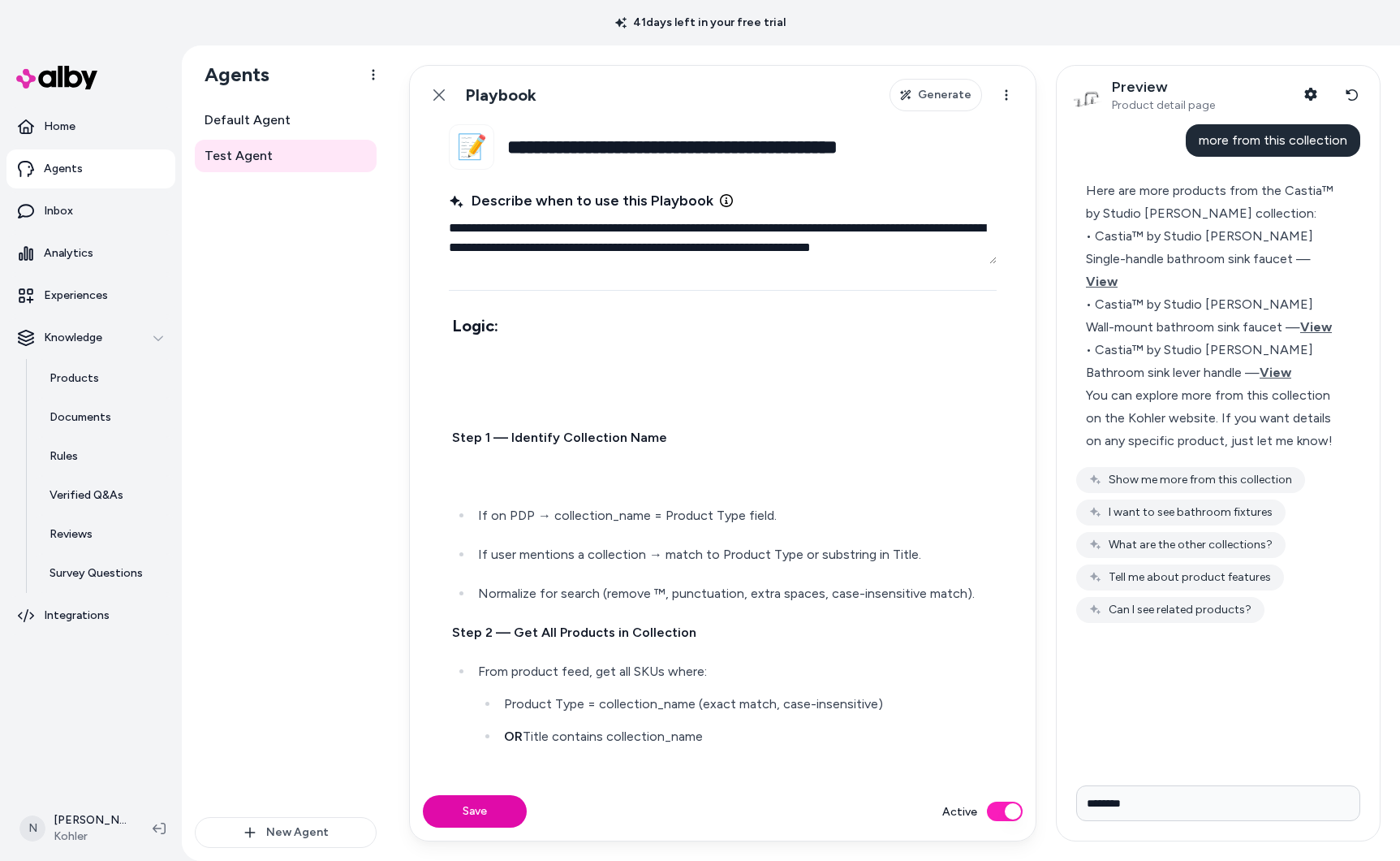
scroll to position [477, 0]
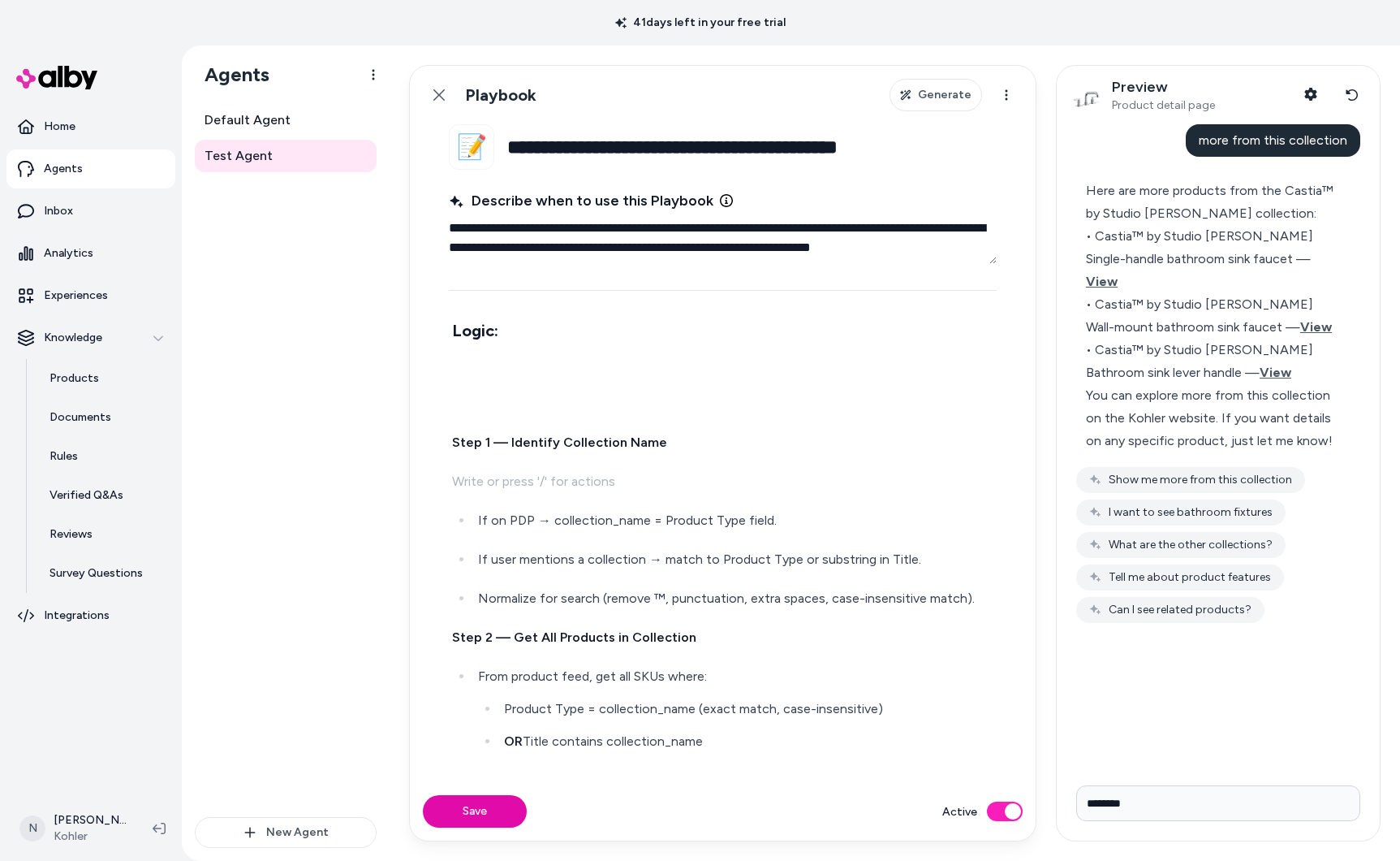
click at [514, 488] on p at bounding box center [723, 482] width 541 height 23
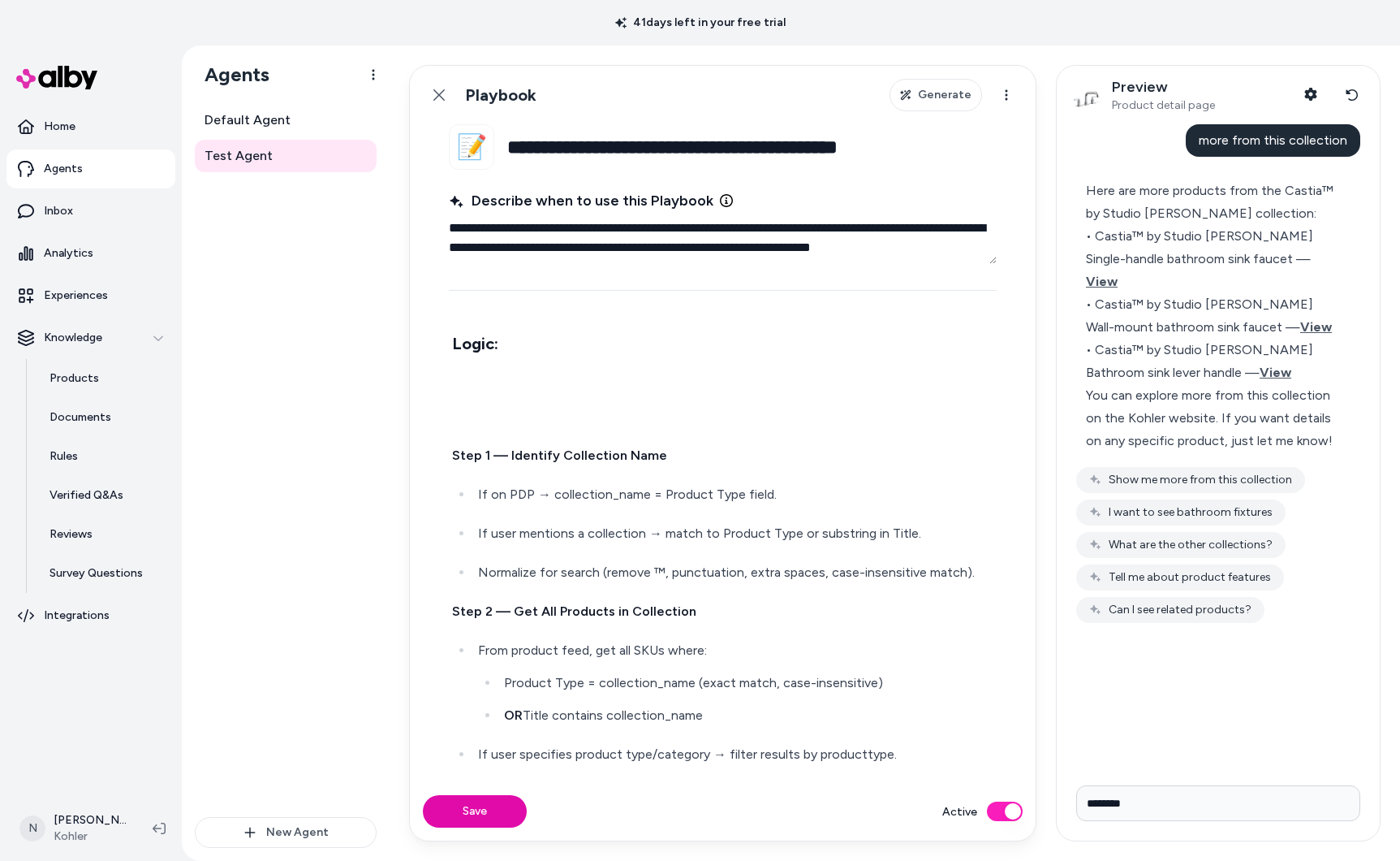
scroll to position [459, 0]
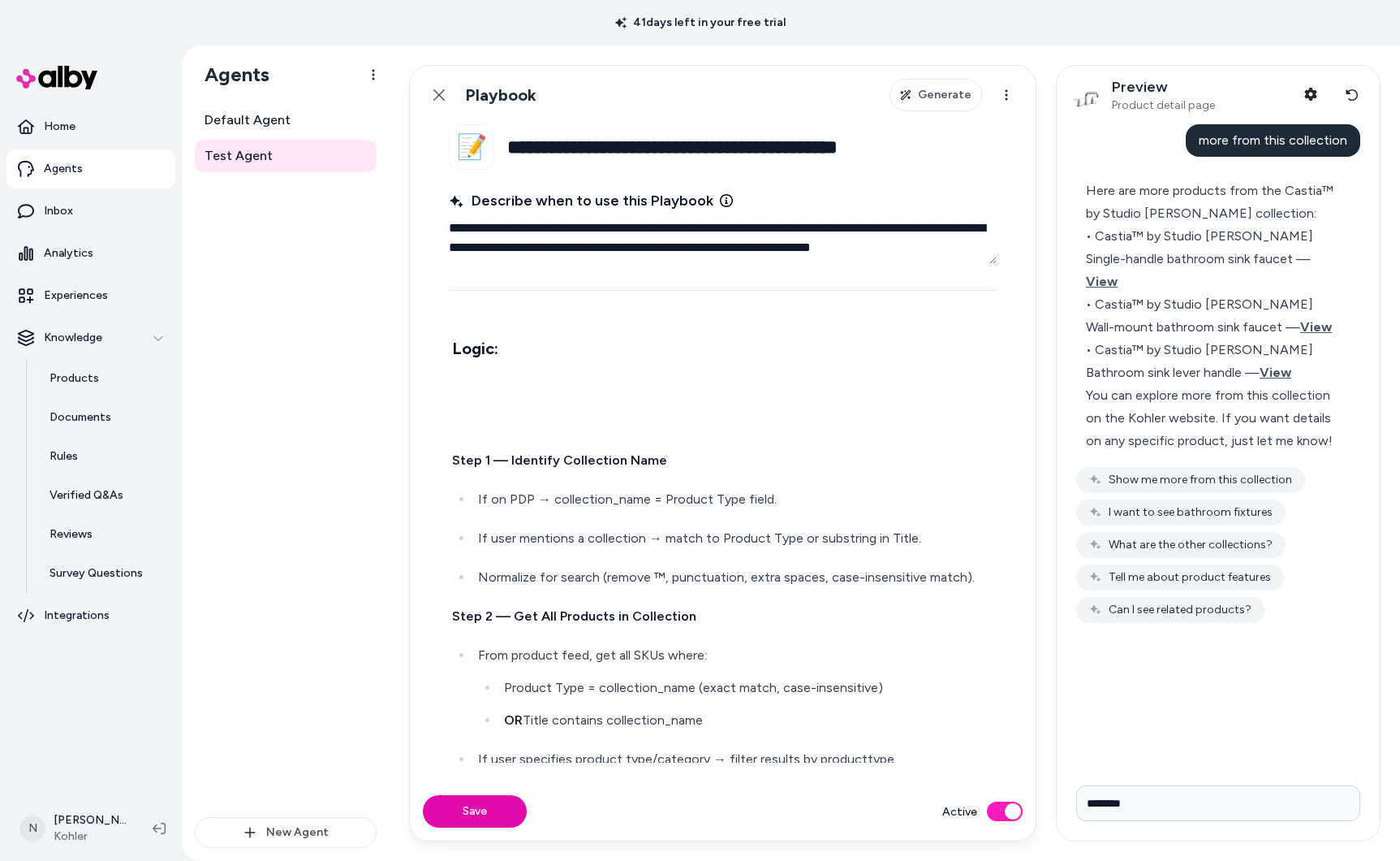
click at [491, 437] on div "Trigger this rule when: The user is on a PDP and says: “more products from this…" at bounding box center [723, 691] width 548 height 1588
click at [486, 417] on p at bounding box center [723, 422] width 541 height 23
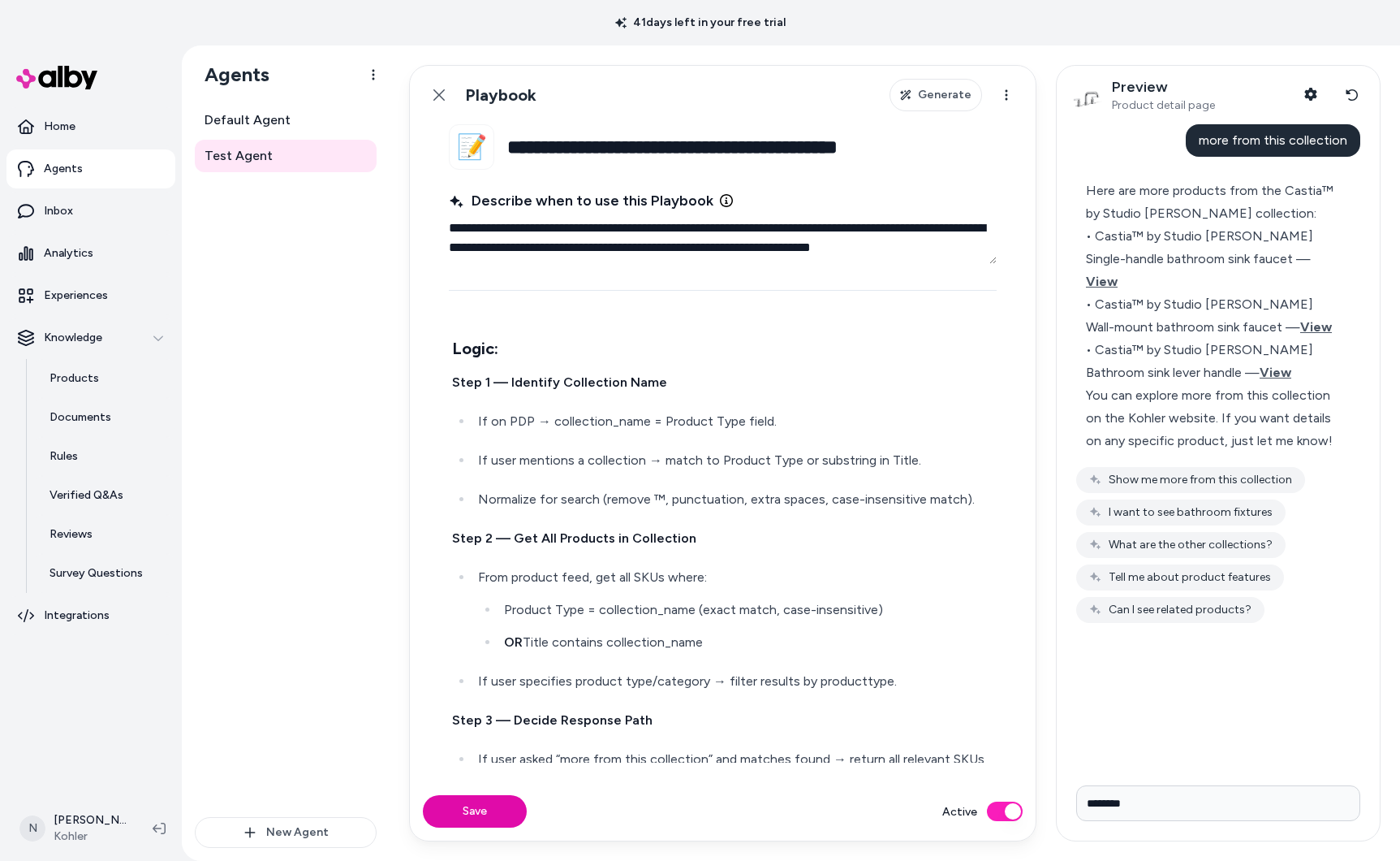
click at [478, 816] on button "Save" at bounding box center [474, 811] width 103 height 33
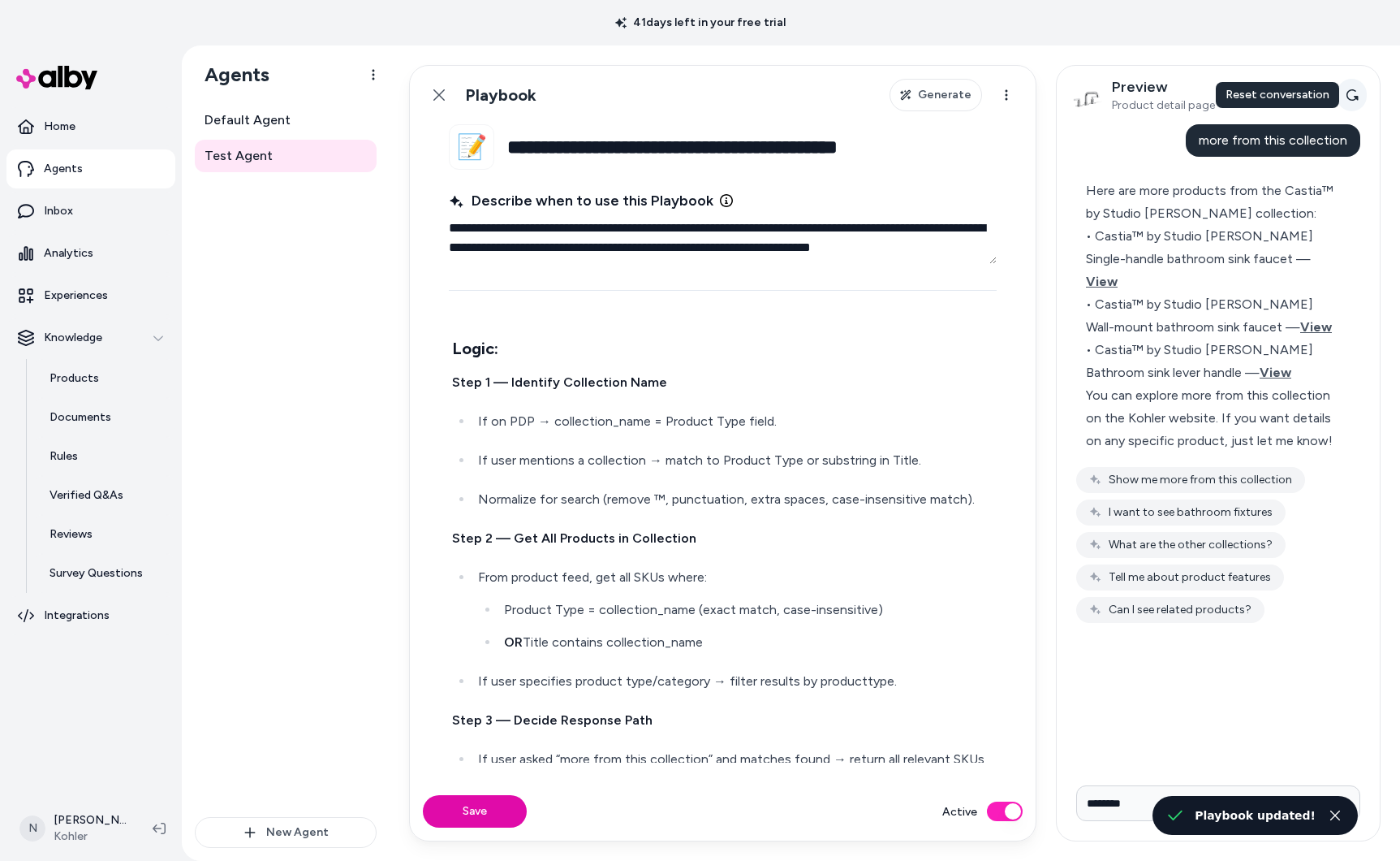
click at [1352, 93] on icon at bounding box center [1352, 95] width 13 height 13
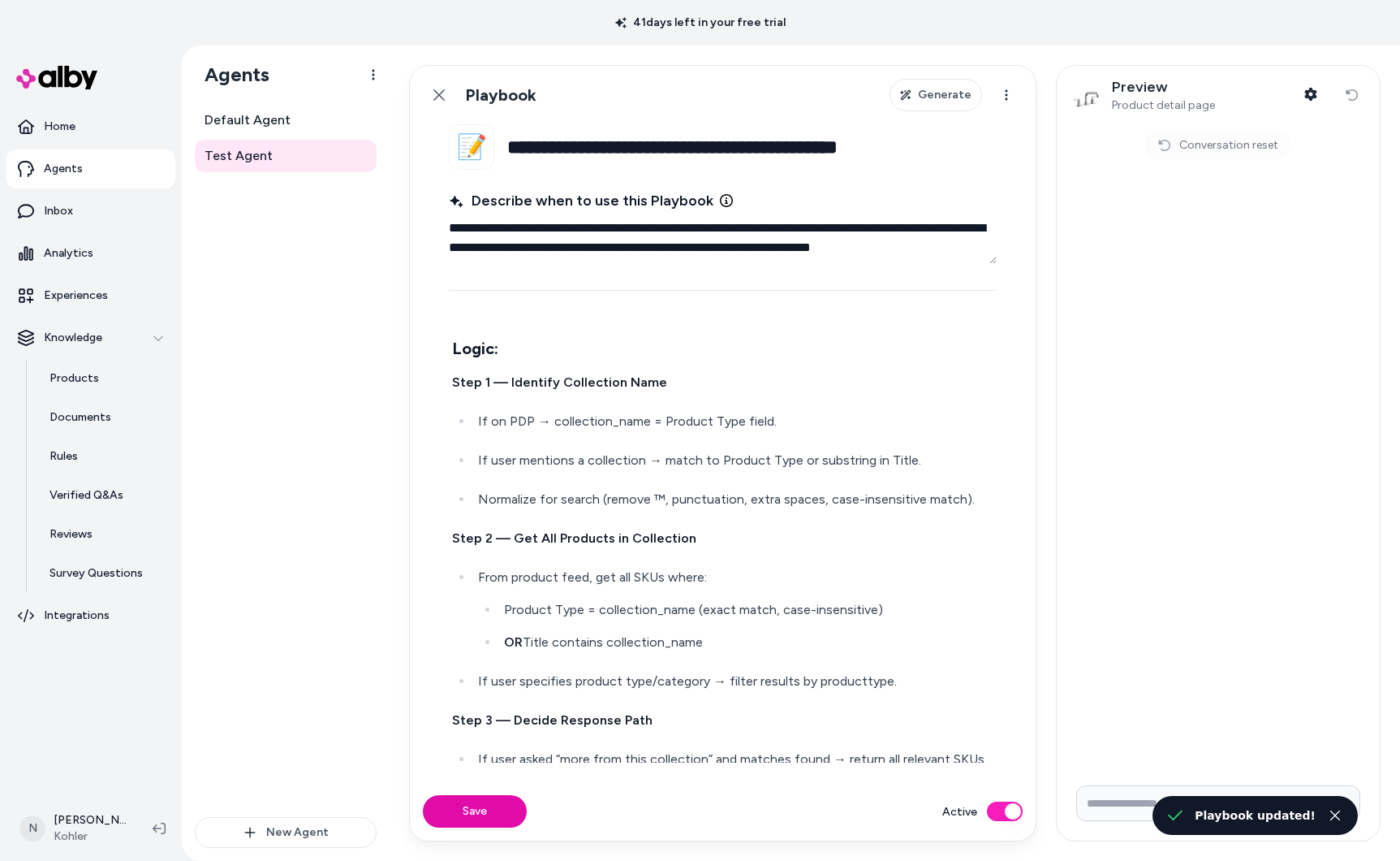
click at [1121, 787] on input "Write your prompt here" at bounding box center [1218, 803] width 284 height 36
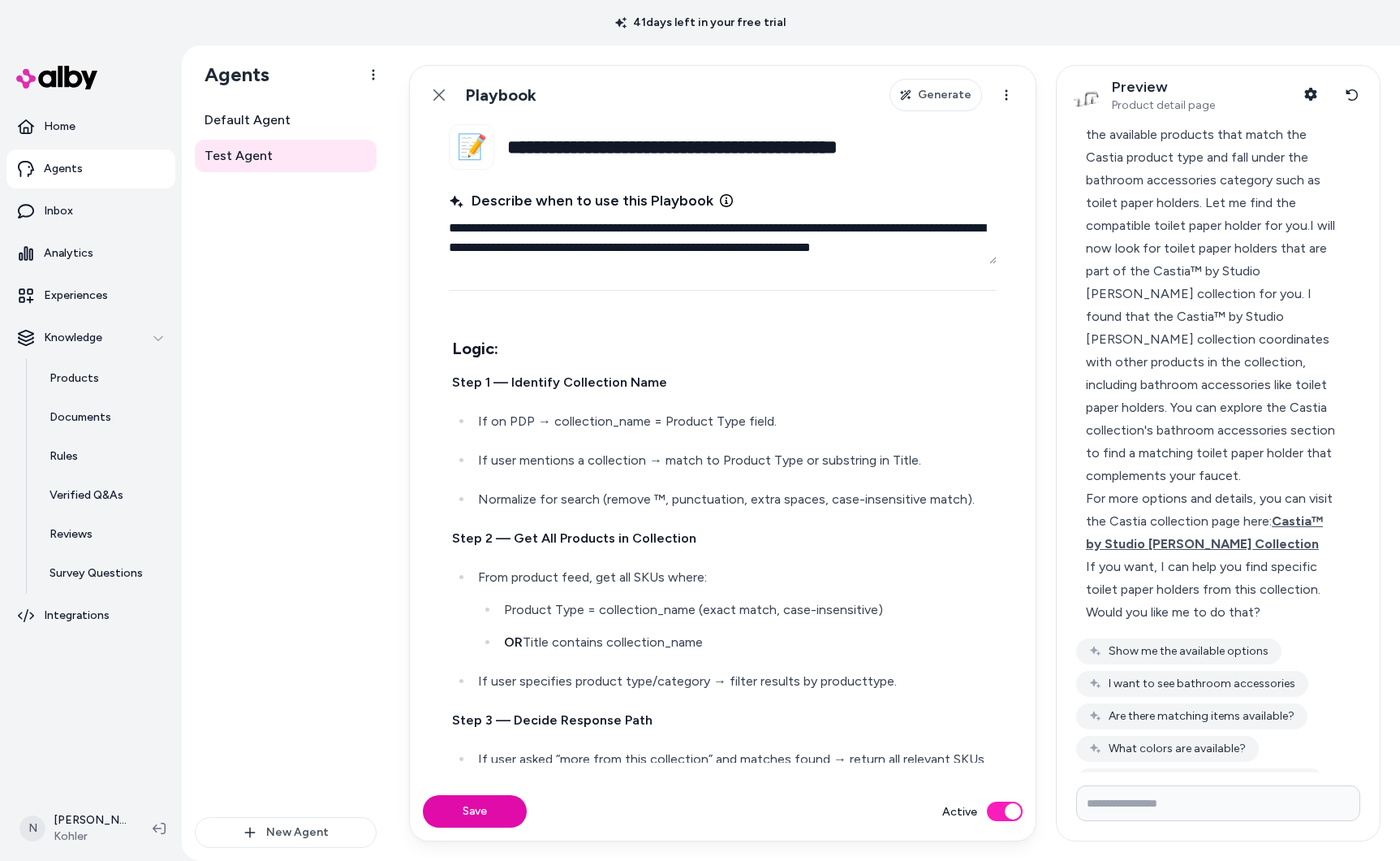
scroll to position [185, 0]
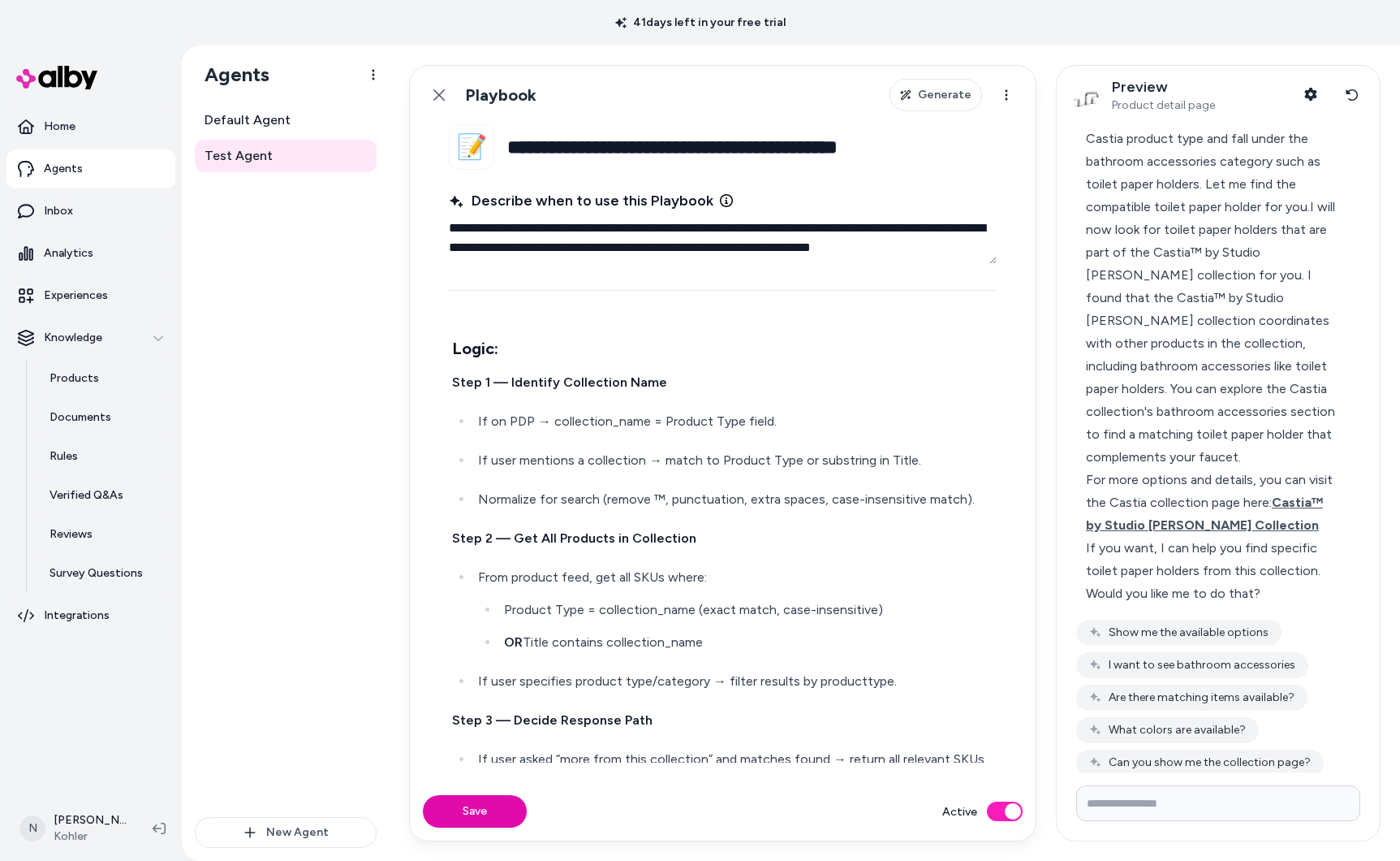
click at [1238, 786] on input "Write your prompt here" at bounding box center [1218, 803] width 284 height 36
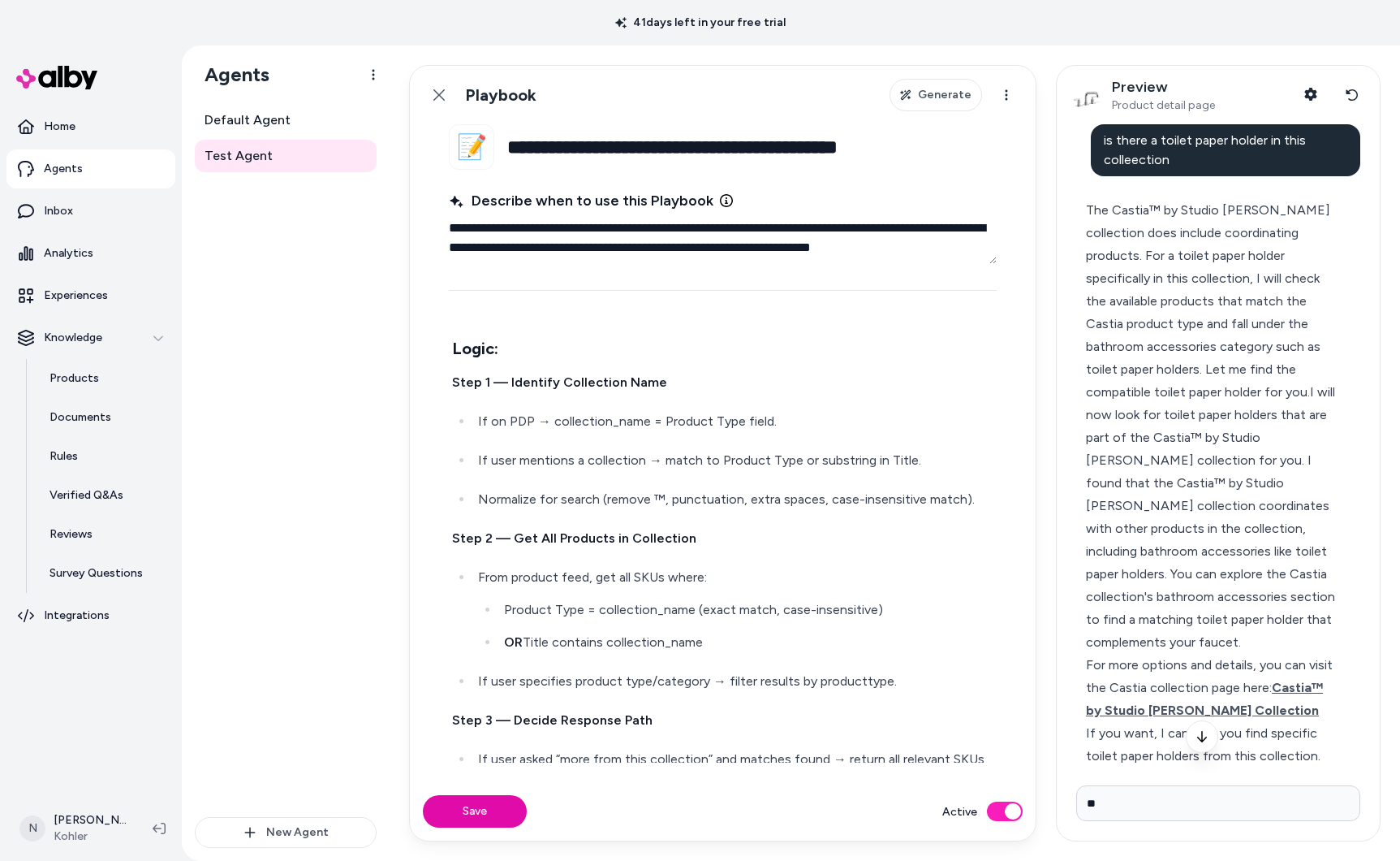
click at [1090, 201] on div "The Castia™ by Studio McGee collection does include coordinating products. For …" at bounding box center [1212, 426] width 251 height 455
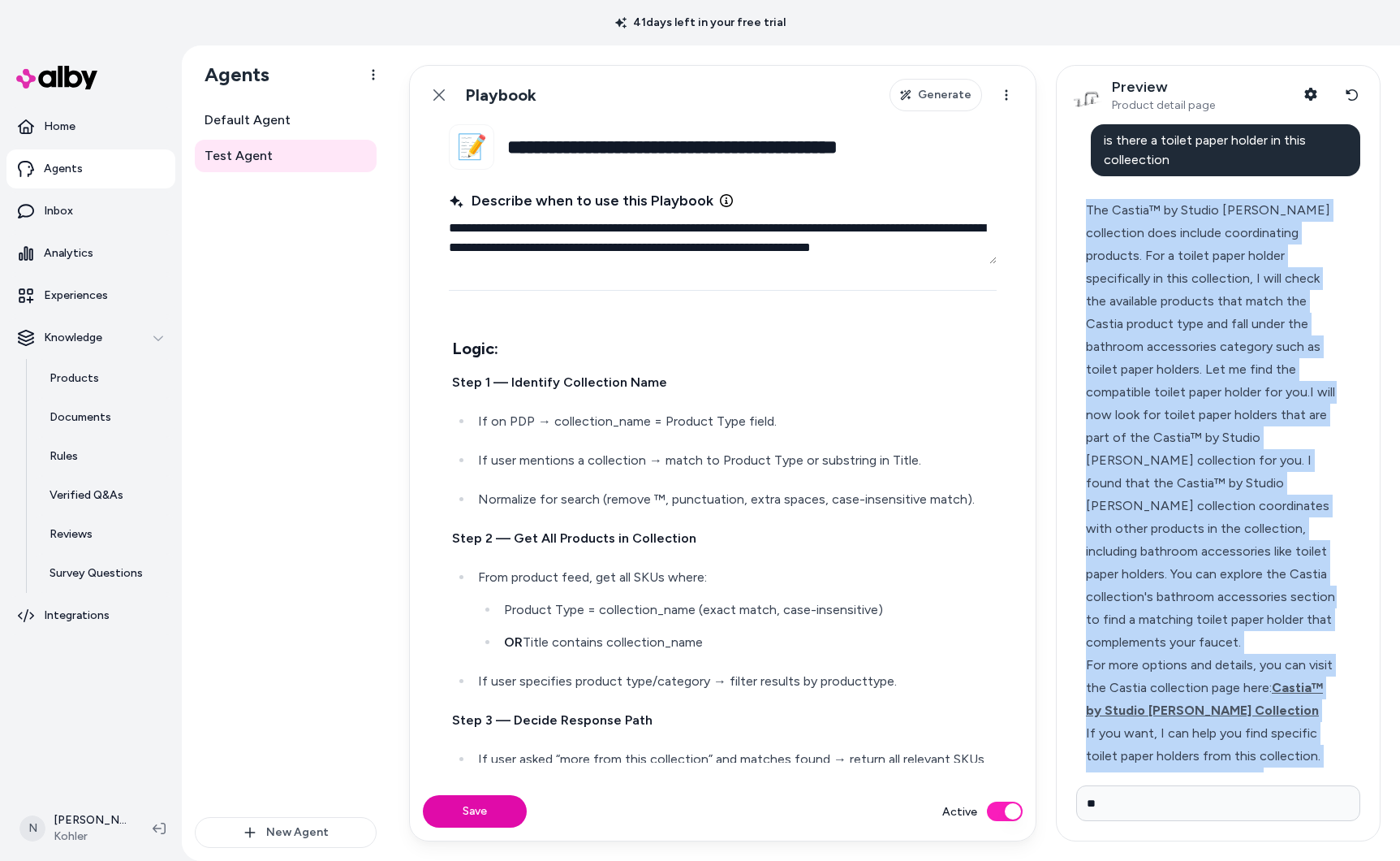
scroll to position [185, 0]
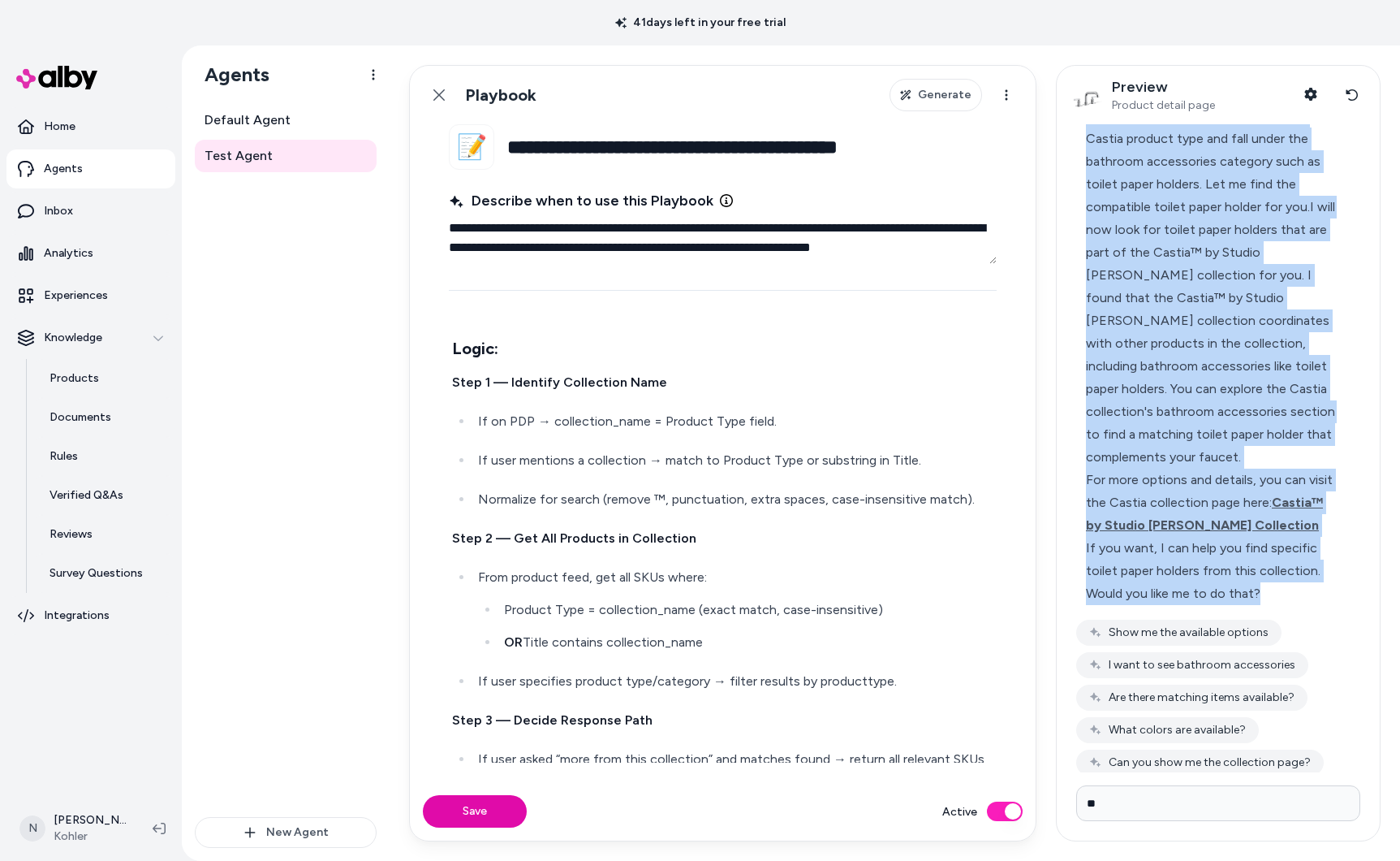
drag, startPoint x: 1085, startPoint y: 207, endPoint x: 1291, endPoint y: 585, distance: 430.5
click at [1291, 584] on div "The Castia™ by Studio McGee collection does include coordinating products. For …" at bounding box center [1212, 309] width 271 height 611
copy div "The Castia™ by Studio McGee collection does include coordinating products. For …"
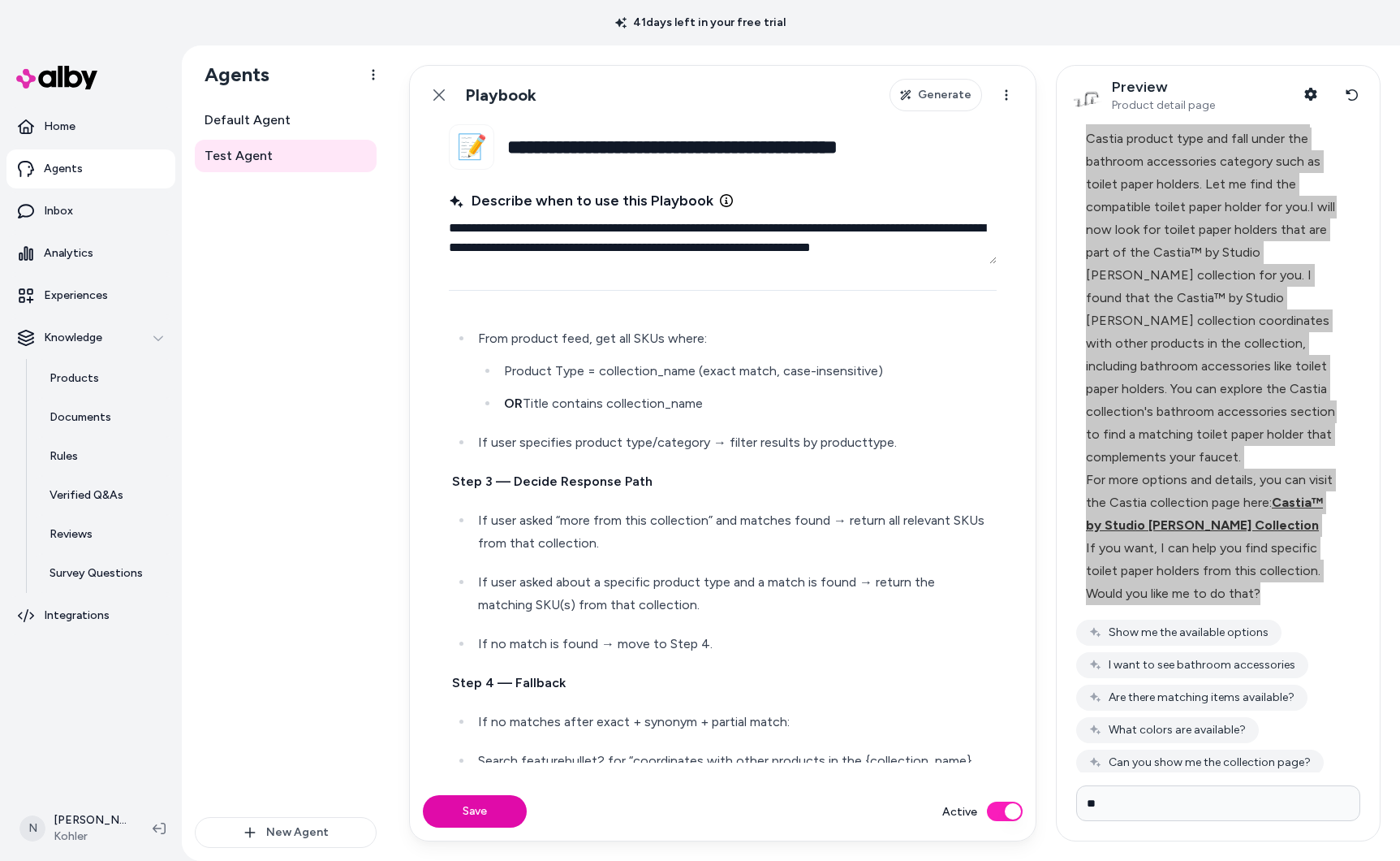
scroll to position [721, 0]
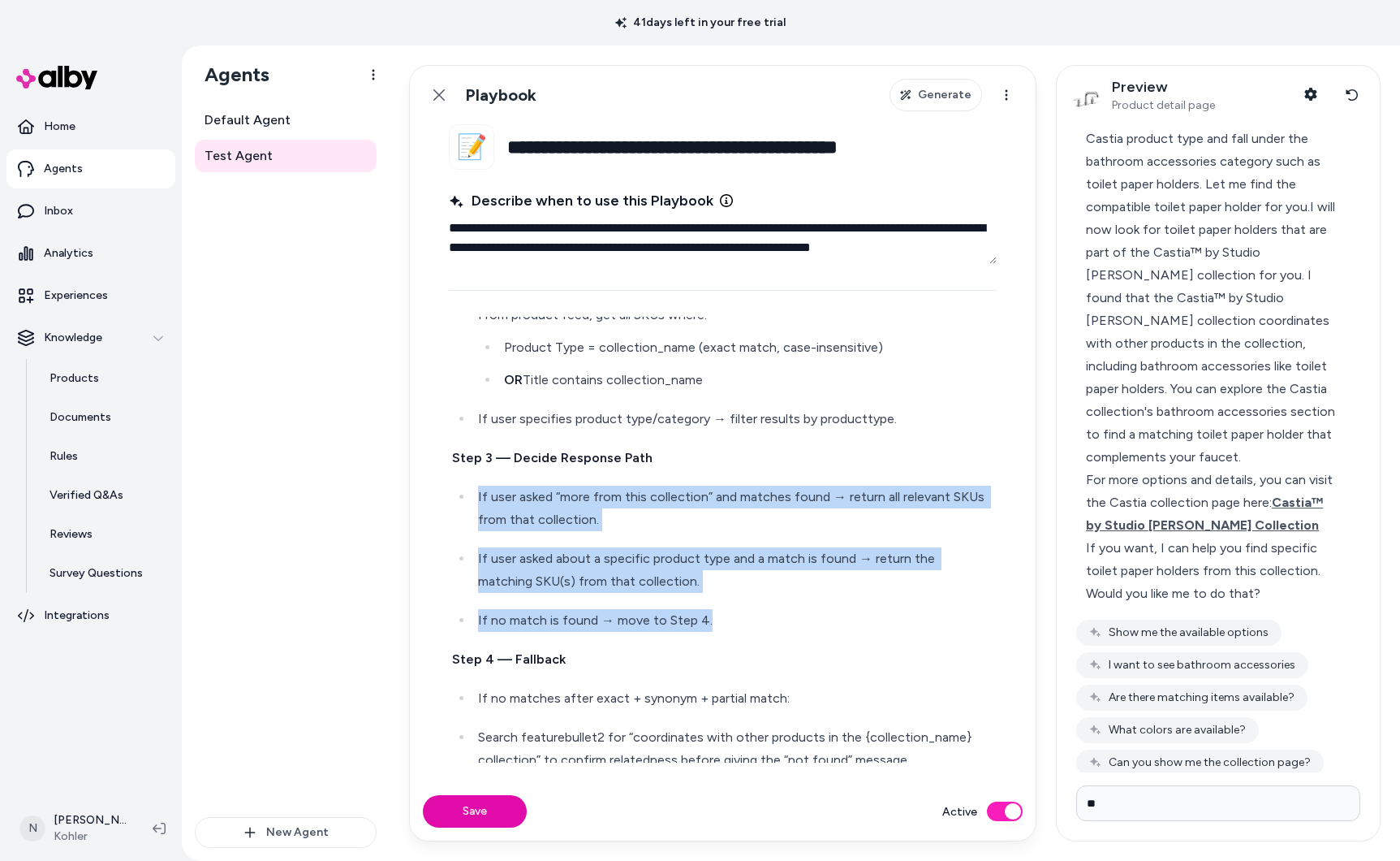
drag, startPoint x: 738, startPoint y: 614, endPoint x: 469, endPoint y: 498, distance: 292.9
click at [469, 498] on ul "If user asked “more from this collection” and matches found → return all releva…" at bounding box center [723, 559] width 541 height 146
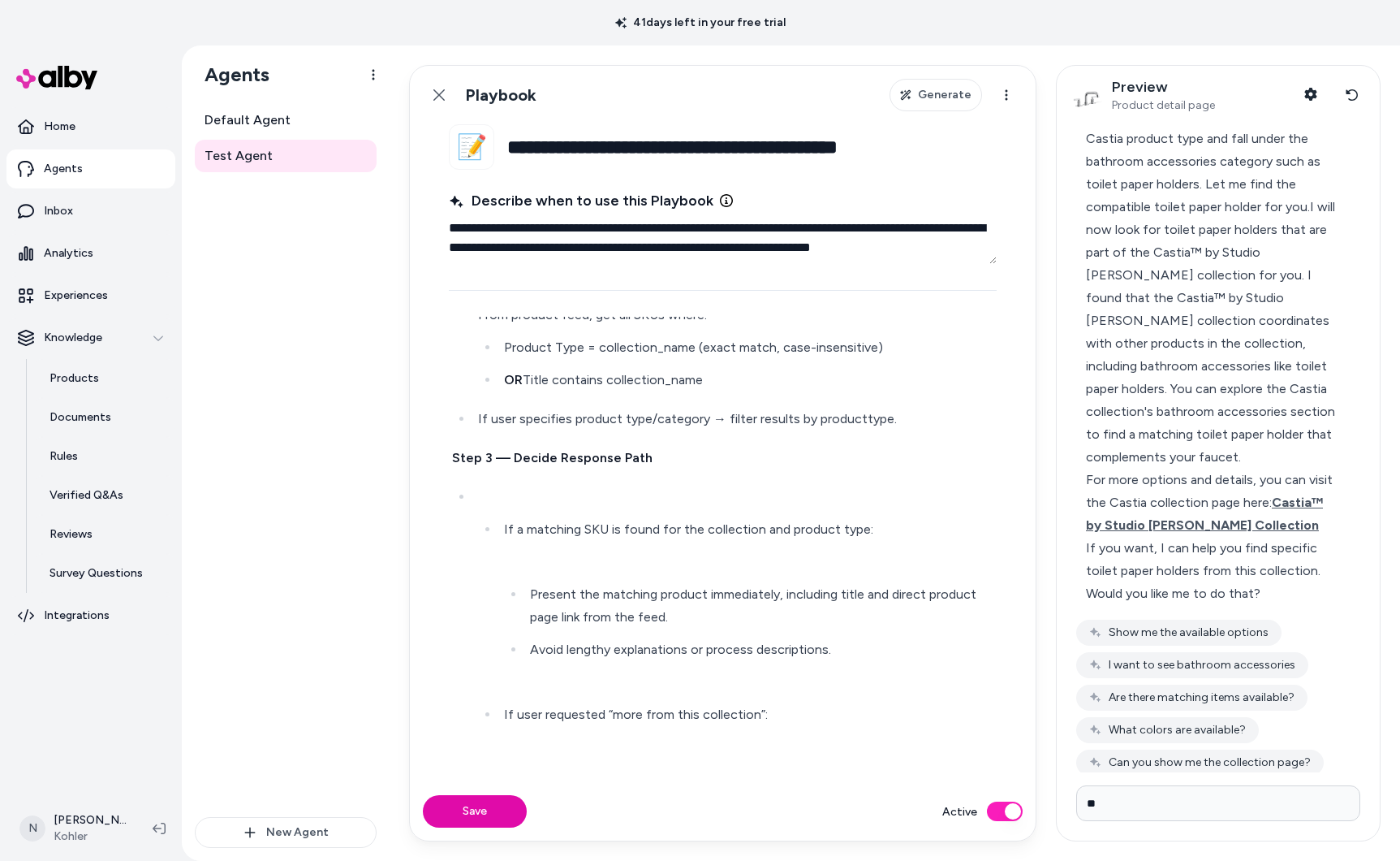
scroll to position [847, 0]
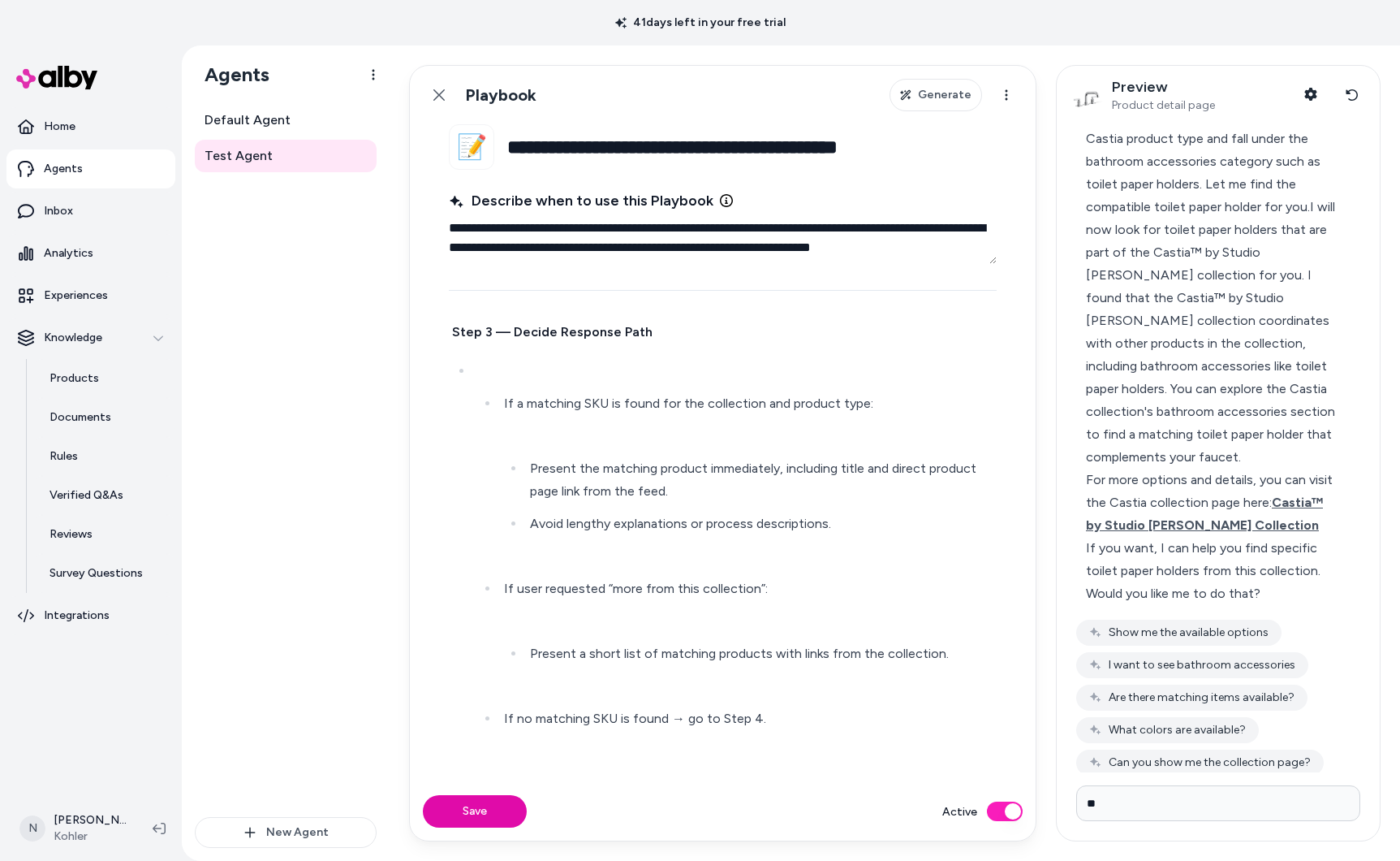
click at [521, 369] on p at bounding box center [736, 371] width 515 height 23
click at [493, 365] on p at bounding box center [736, 371] width 515 height 23
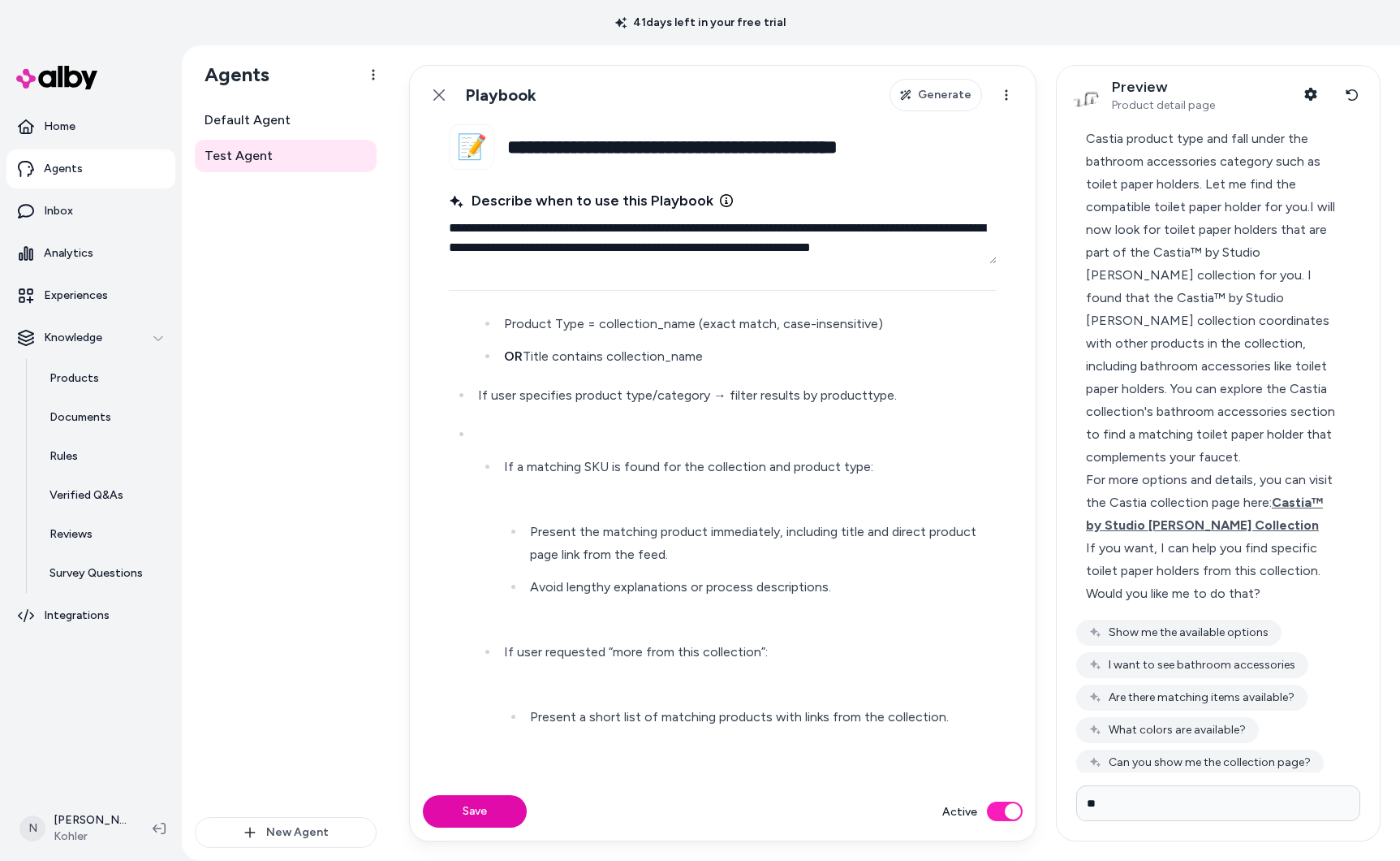
scroll to position [748, 0]
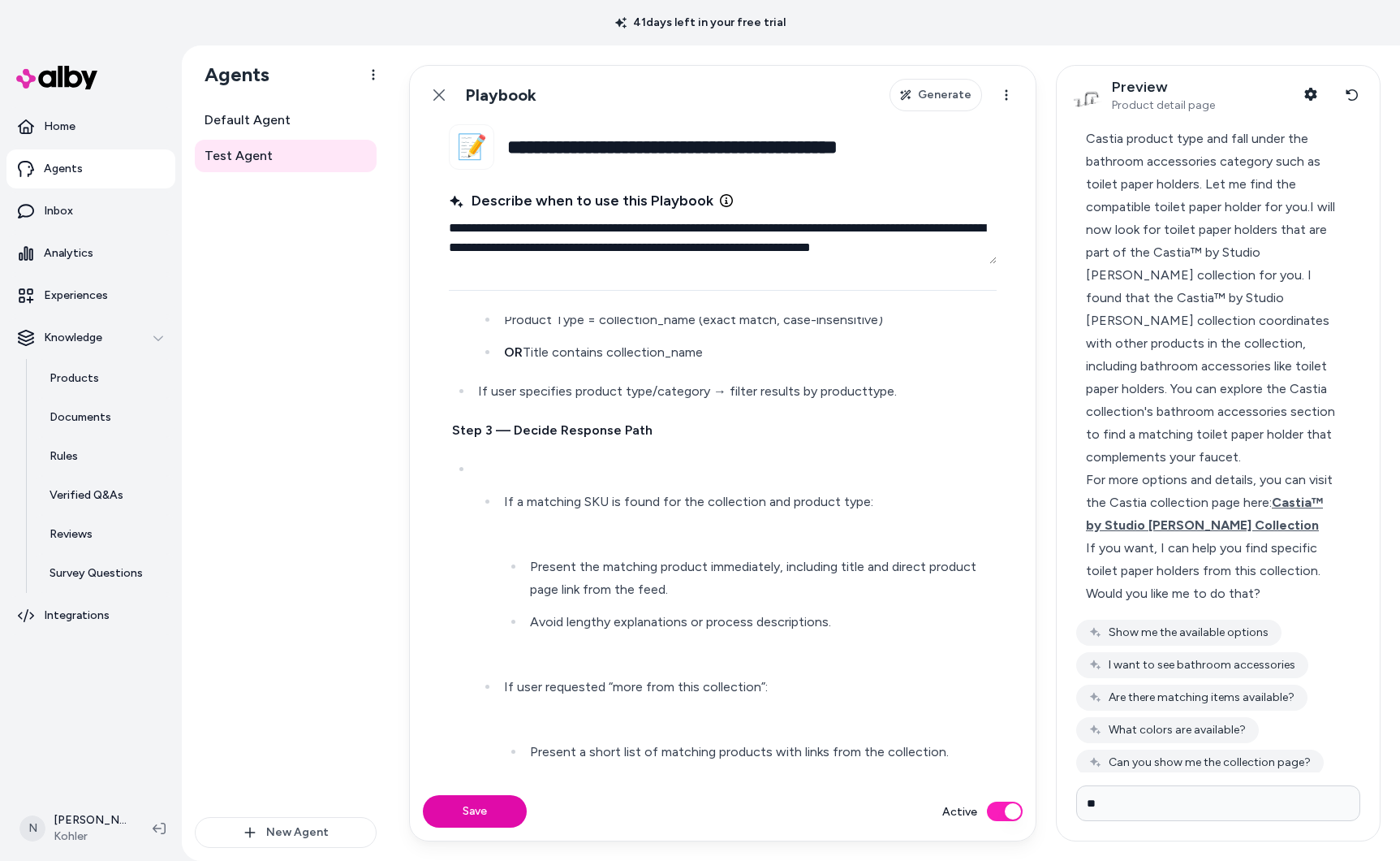
click at [522, 458] on p at bounding box center [736, 470] width 515 height 23
click at [550, 533] on p at bounding box center [749, 534] width 490 height 23
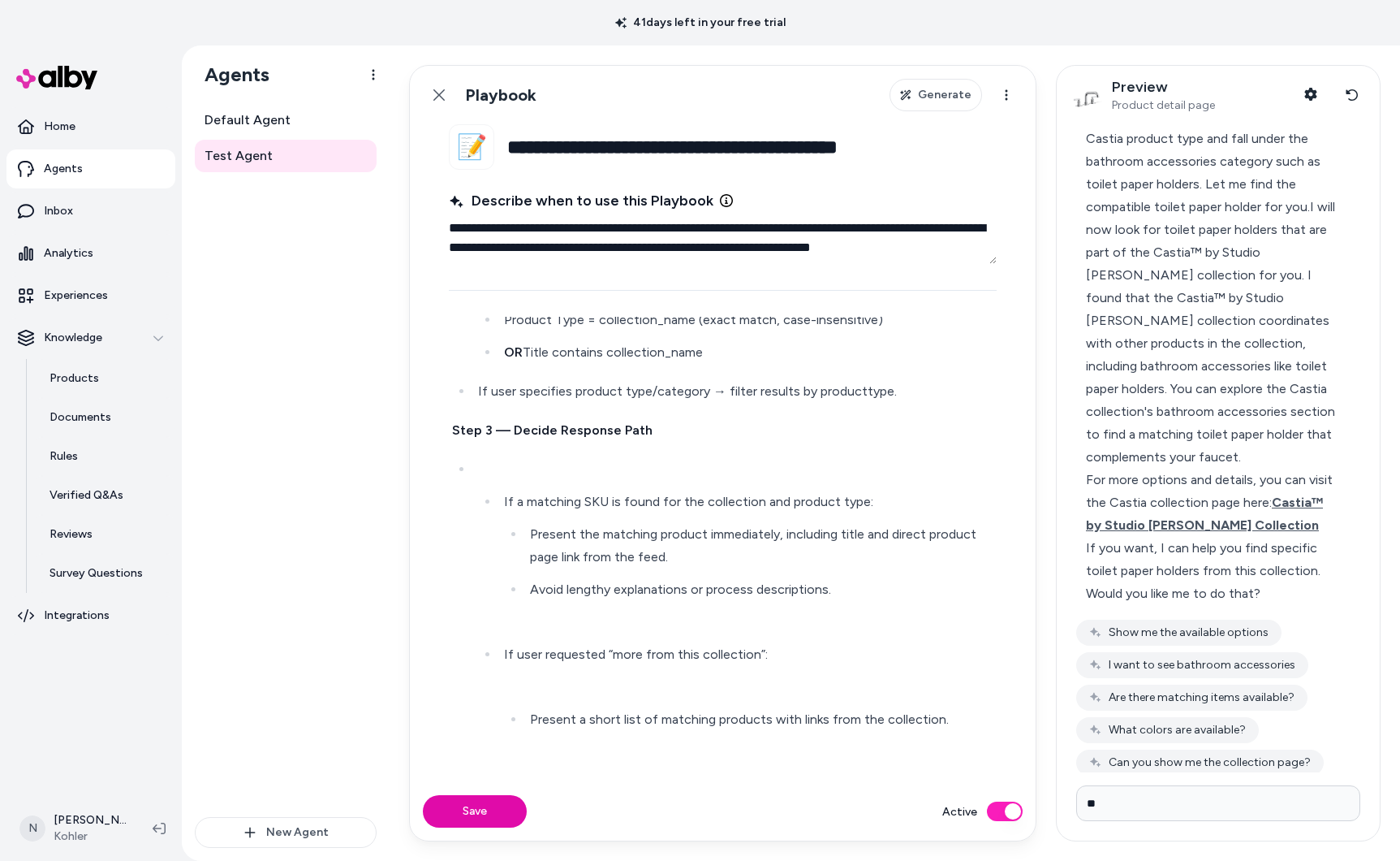
click at [559, 612] on p at bounding box center [749, 622] width 490 height 23
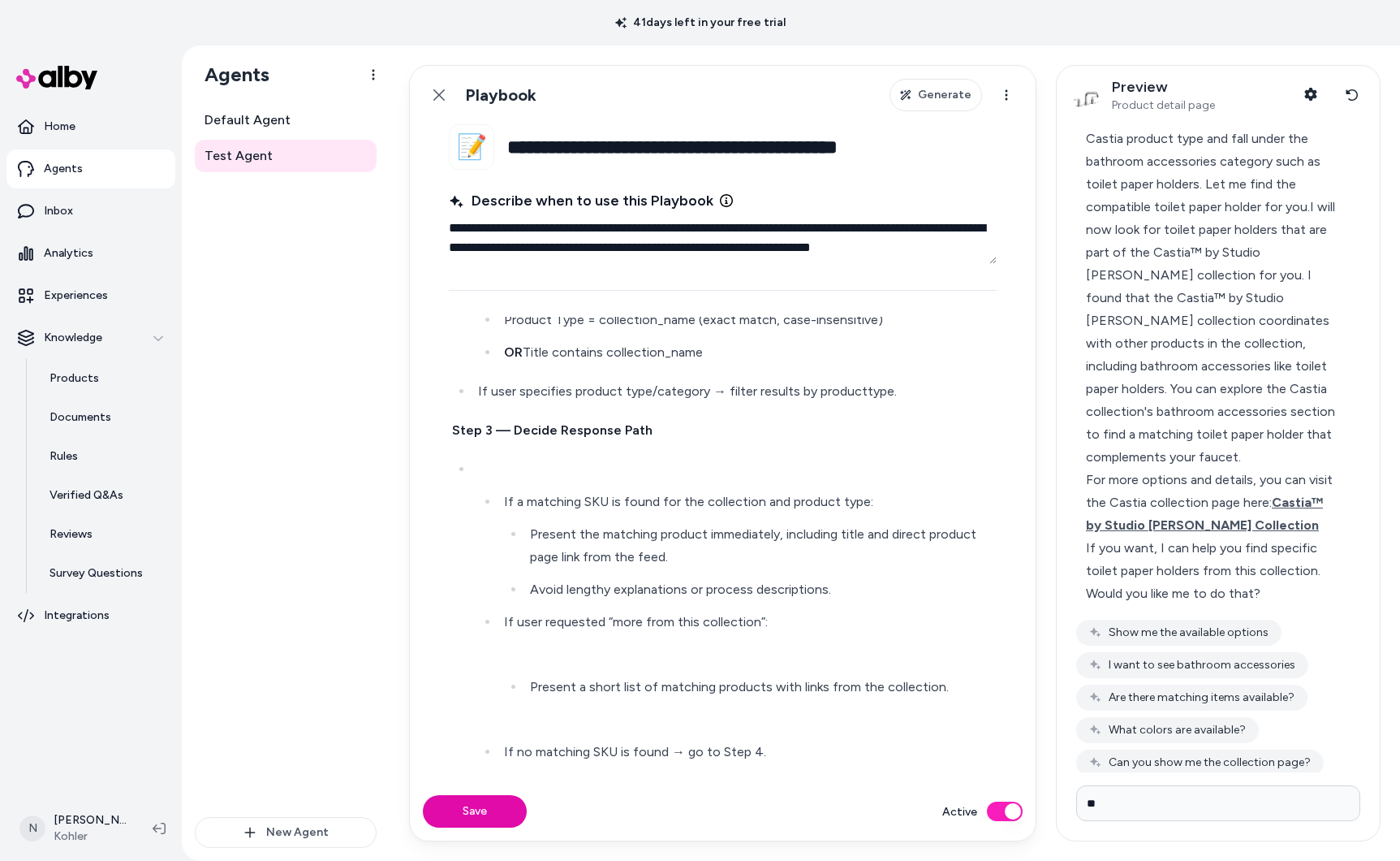
click at [536, 651] on p at bounding box center [749, 655] width 490 height 23
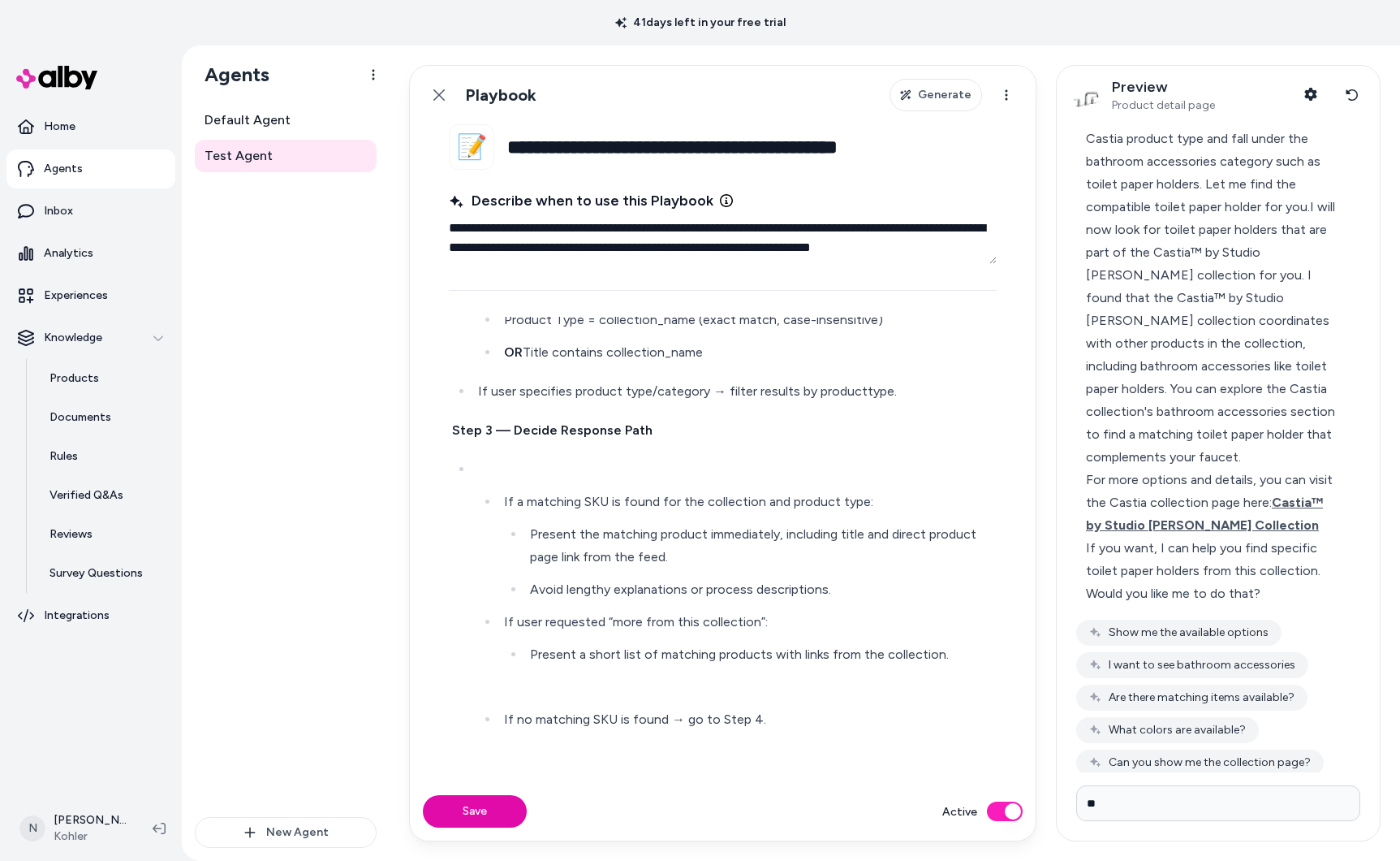
click at [542, 700] on ul "If a matching SKU is found for the collection and product type: Present the mat…" at bounding box center [736, 611] width 515 height 241
click at [539, 682] on p at bounding box center [749, 687] width 490 height 23
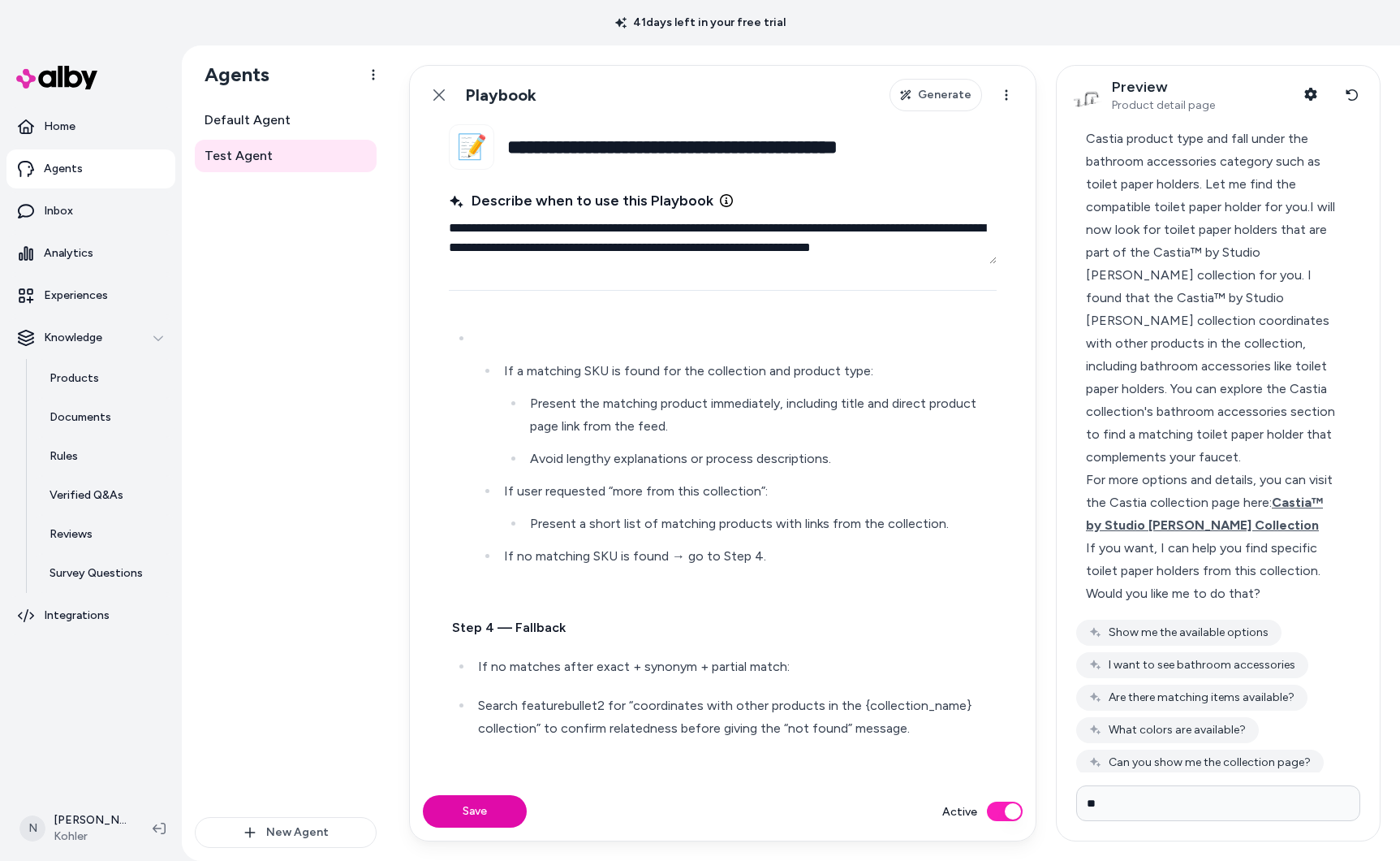
scroll to position [916, 0]
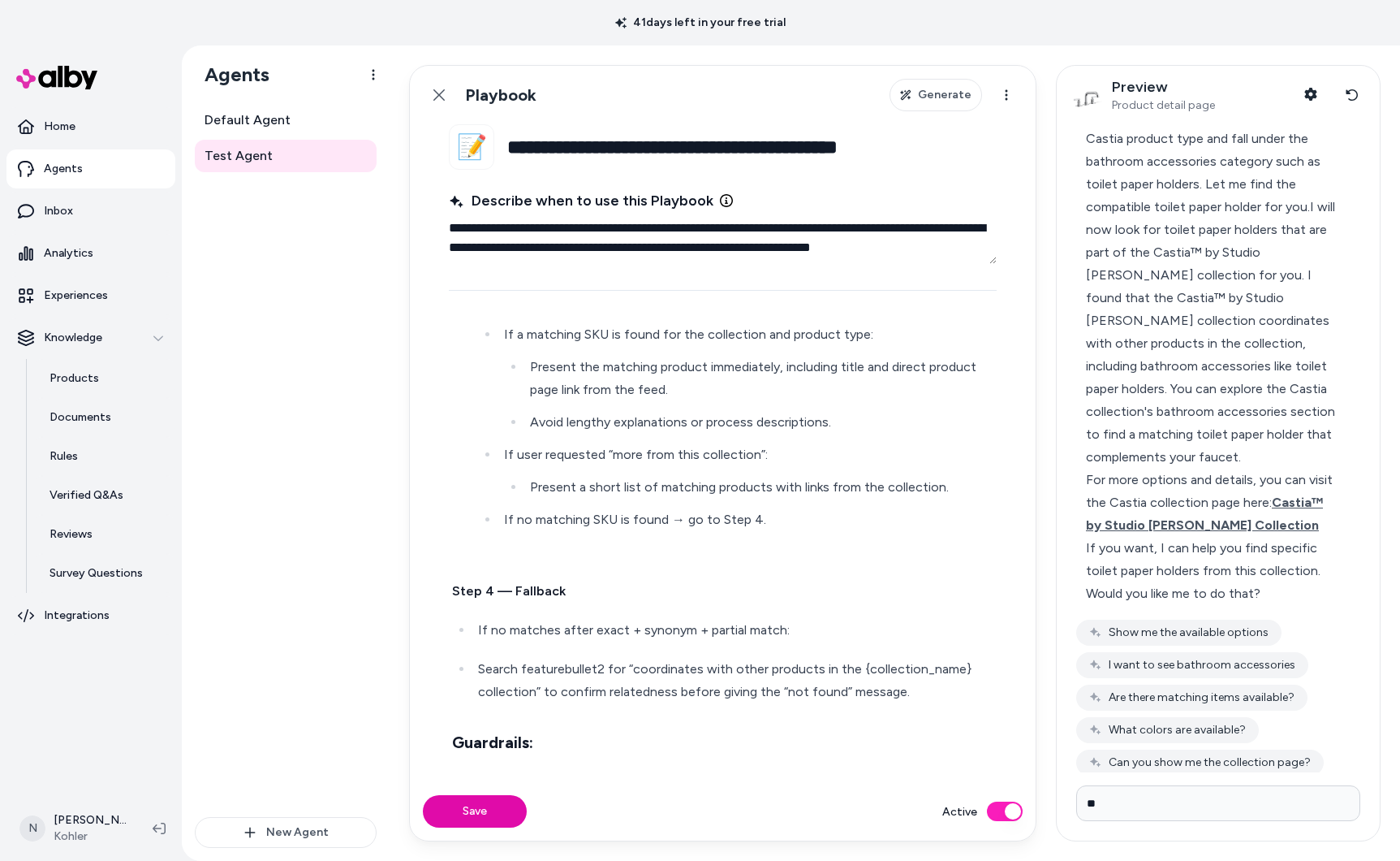
click at [504, 810] on button "Save" at bounding box center [474, 811] width 103 height 33
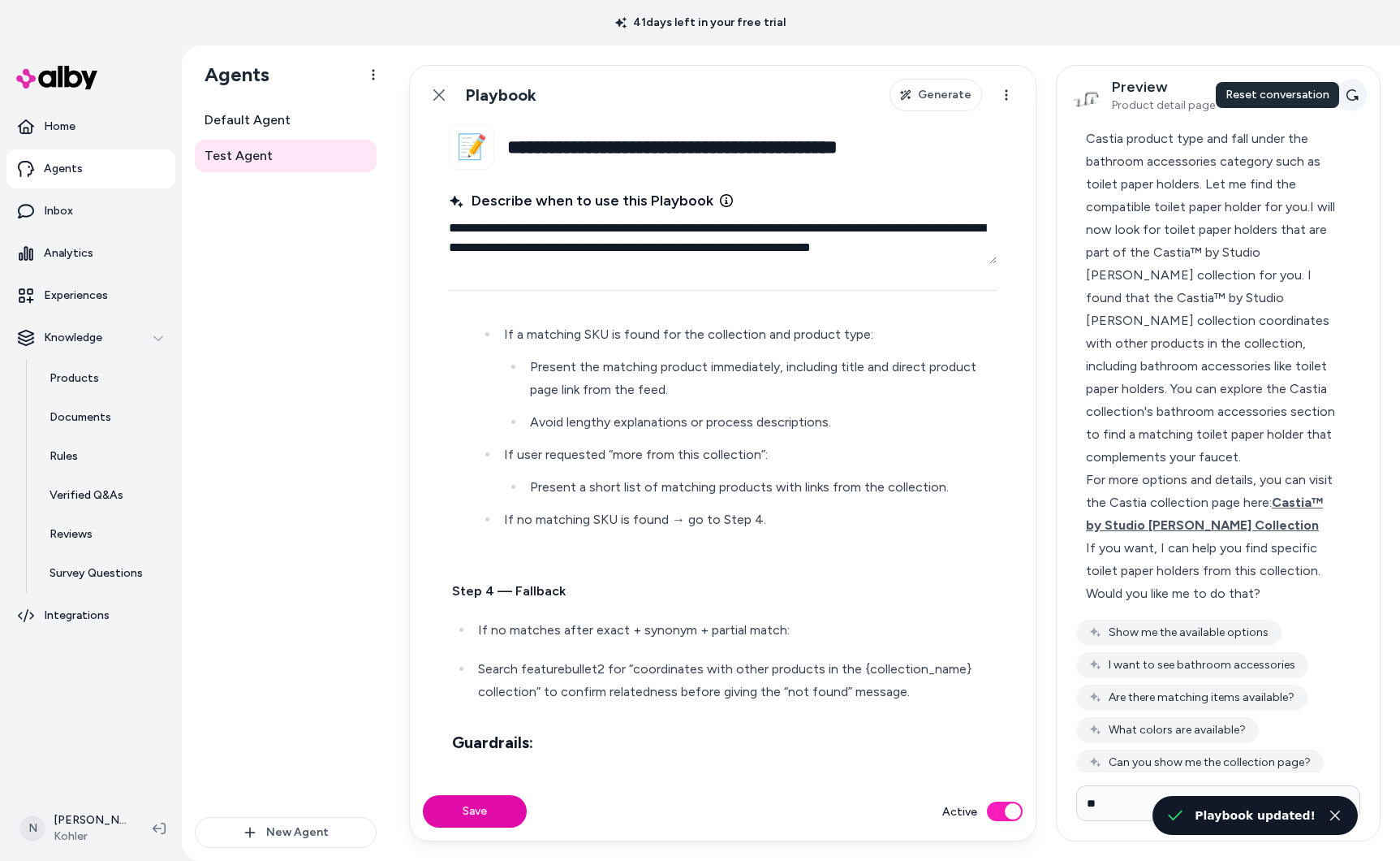
click at [1354, 98] on icon at bounding box center [1352, 95] width 13 height 13
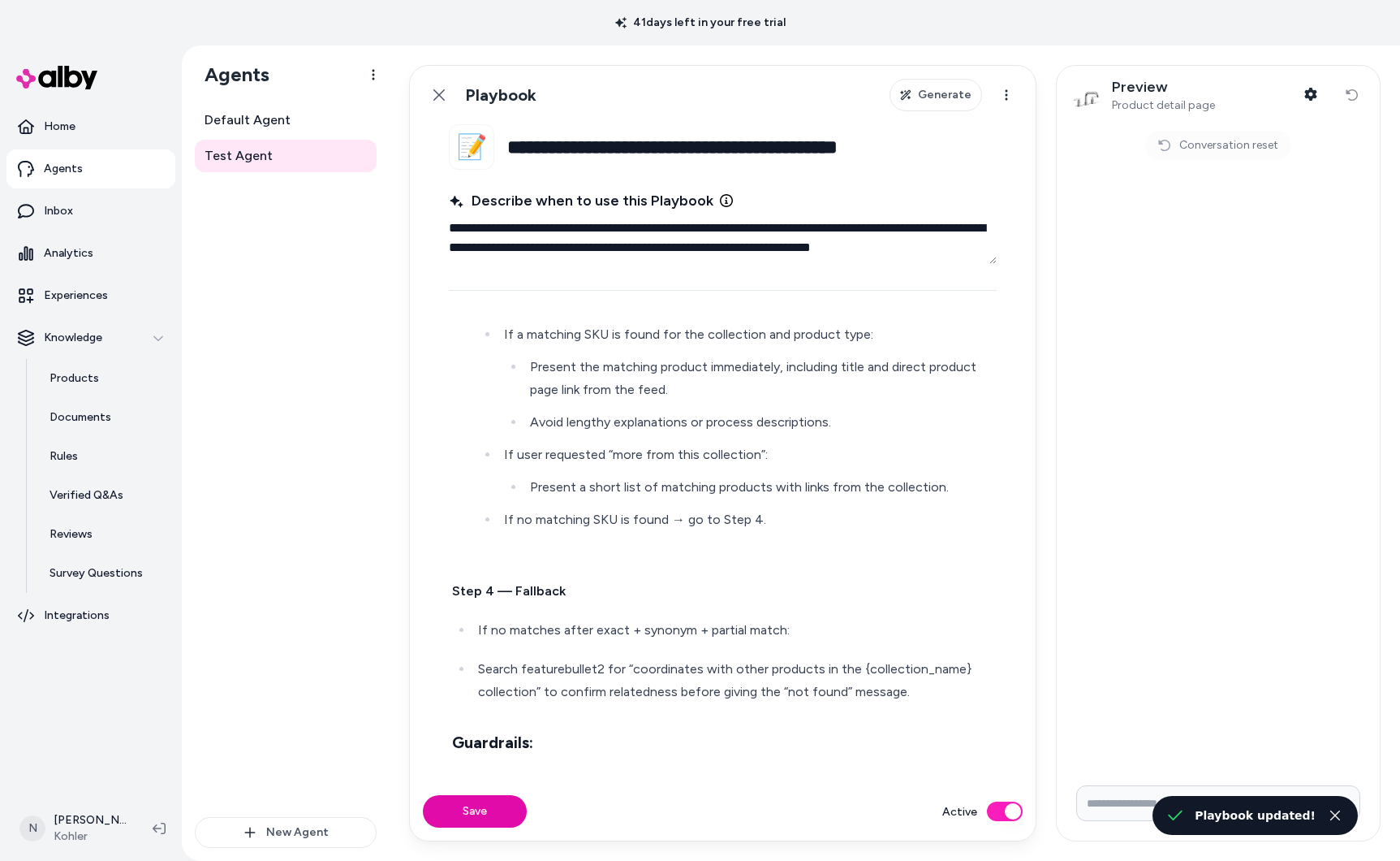
click at [1114, 805] on input "Write your prompt here" at bounding box center [1218, 803] width 284 height 36
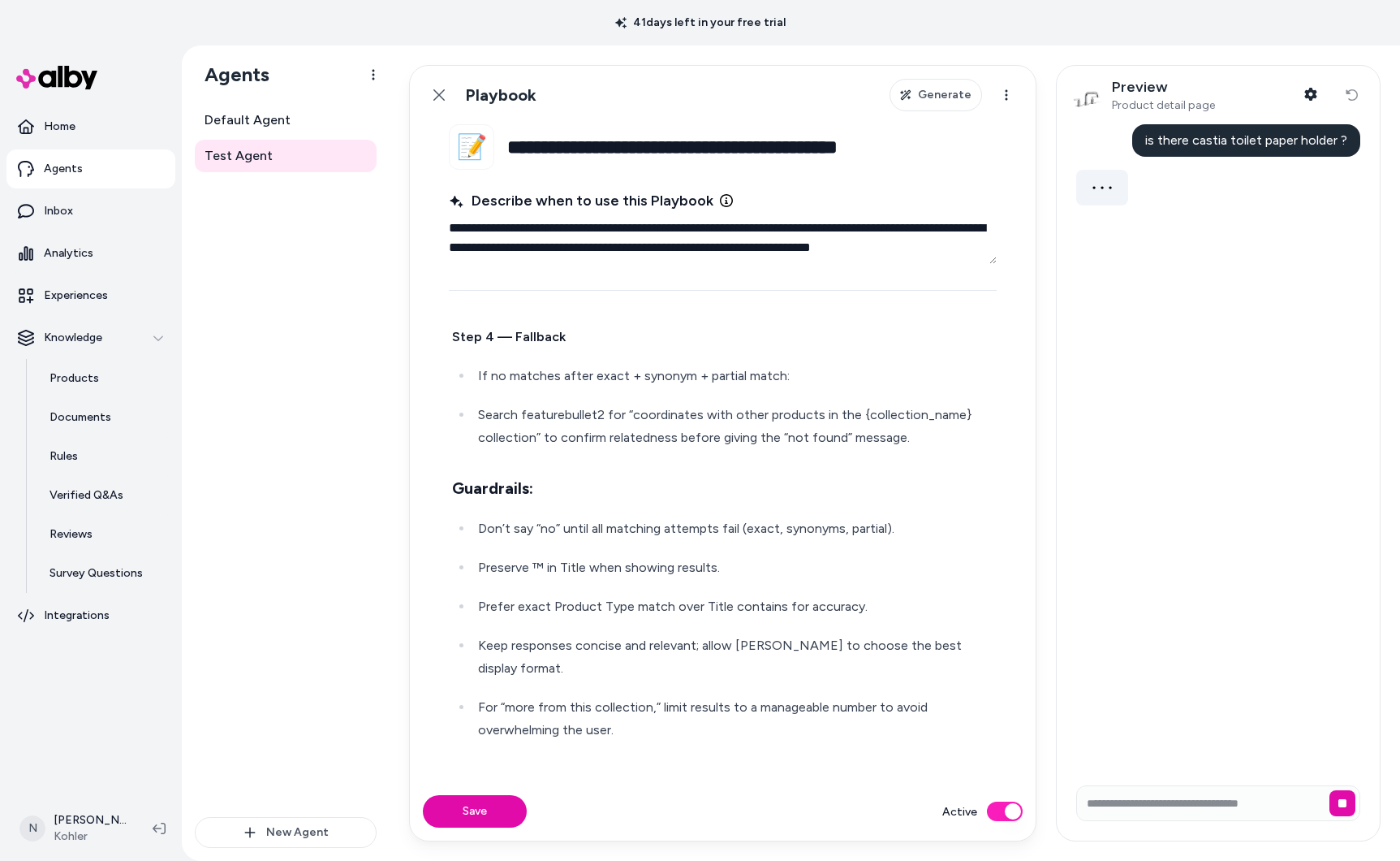
scroll to position [1208, 0]
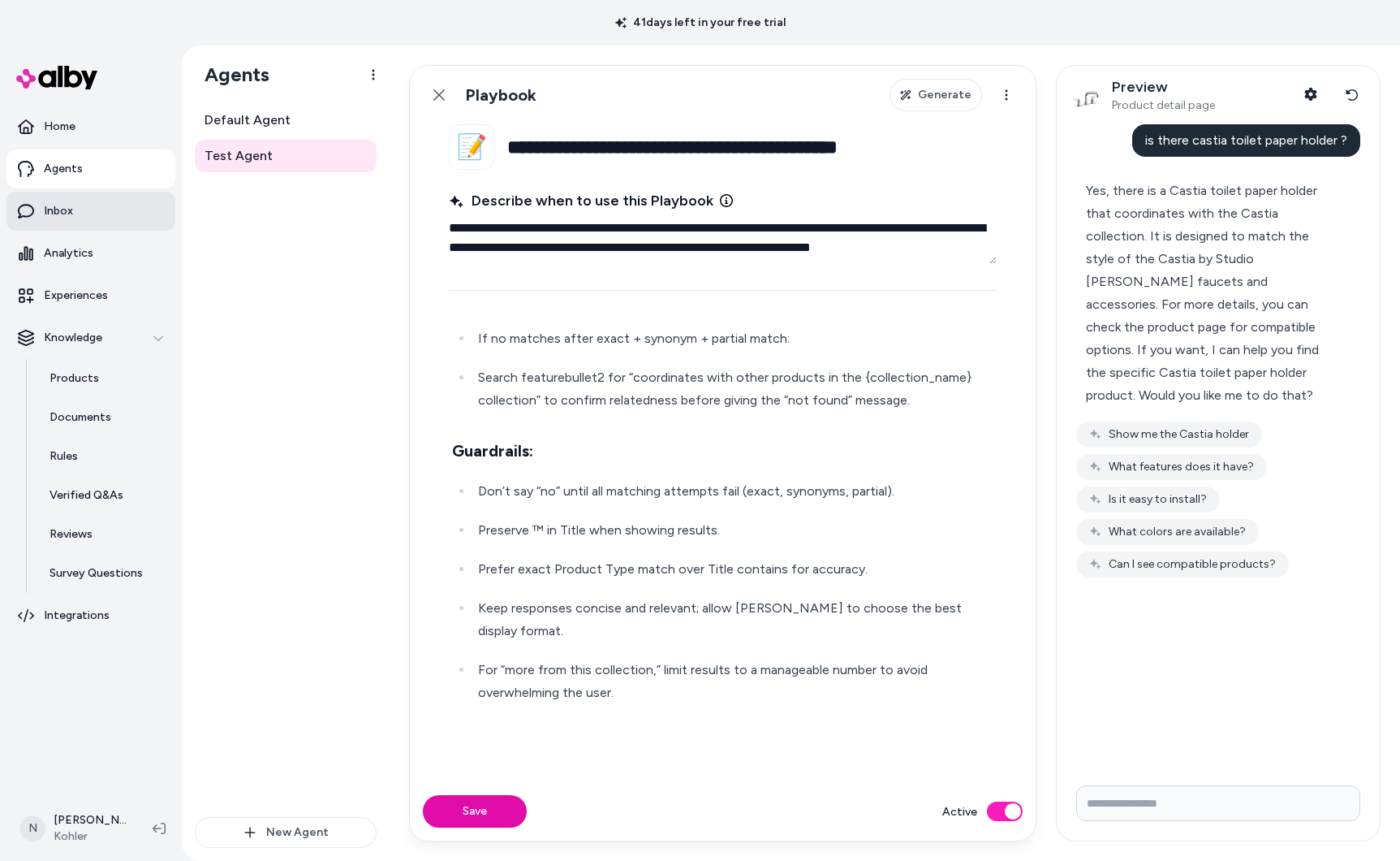
click at [104, 210] on link "Inbox" at bounding box center [90, 211] width 169 height 39
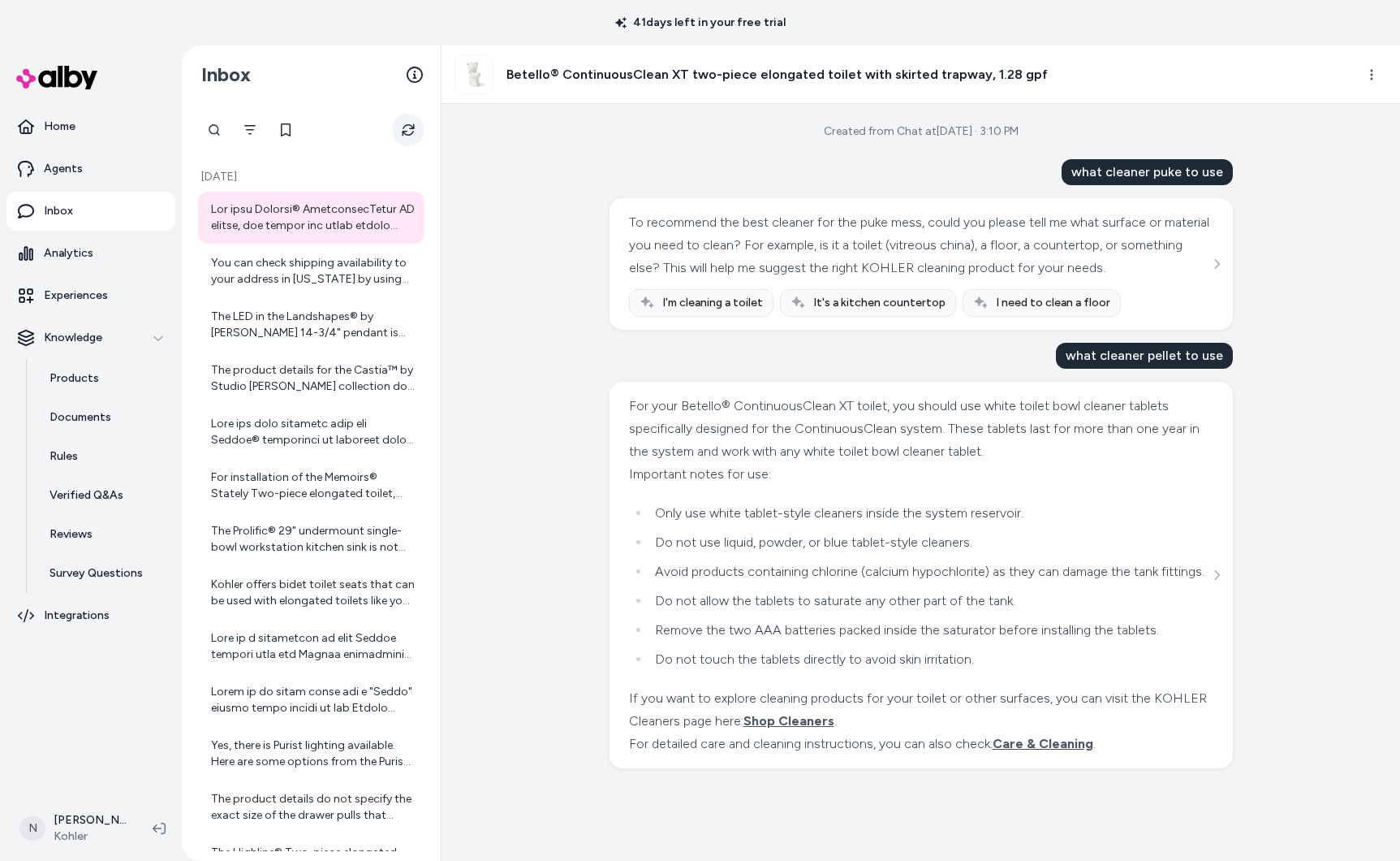
click at [400, 124] on button "Refresh" at bounding box center [408, 130] width 33 height 33
click at [281, 461] on div "For installation of the Memoirs® Stately Two-piece elongated toilet, you will t…" at bounding box center [311, 486] width 227 height 52
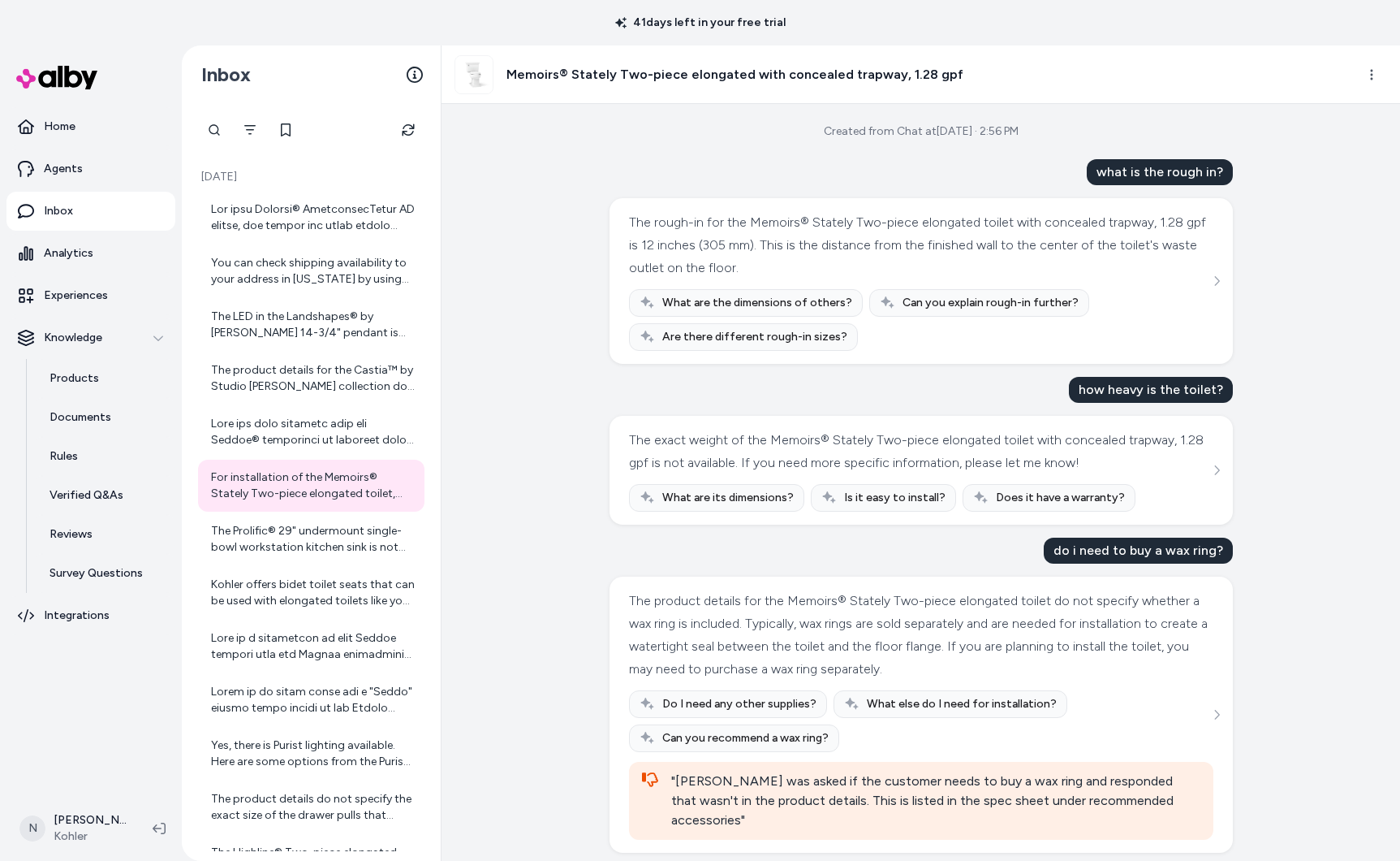
scroll to position [137, 0]
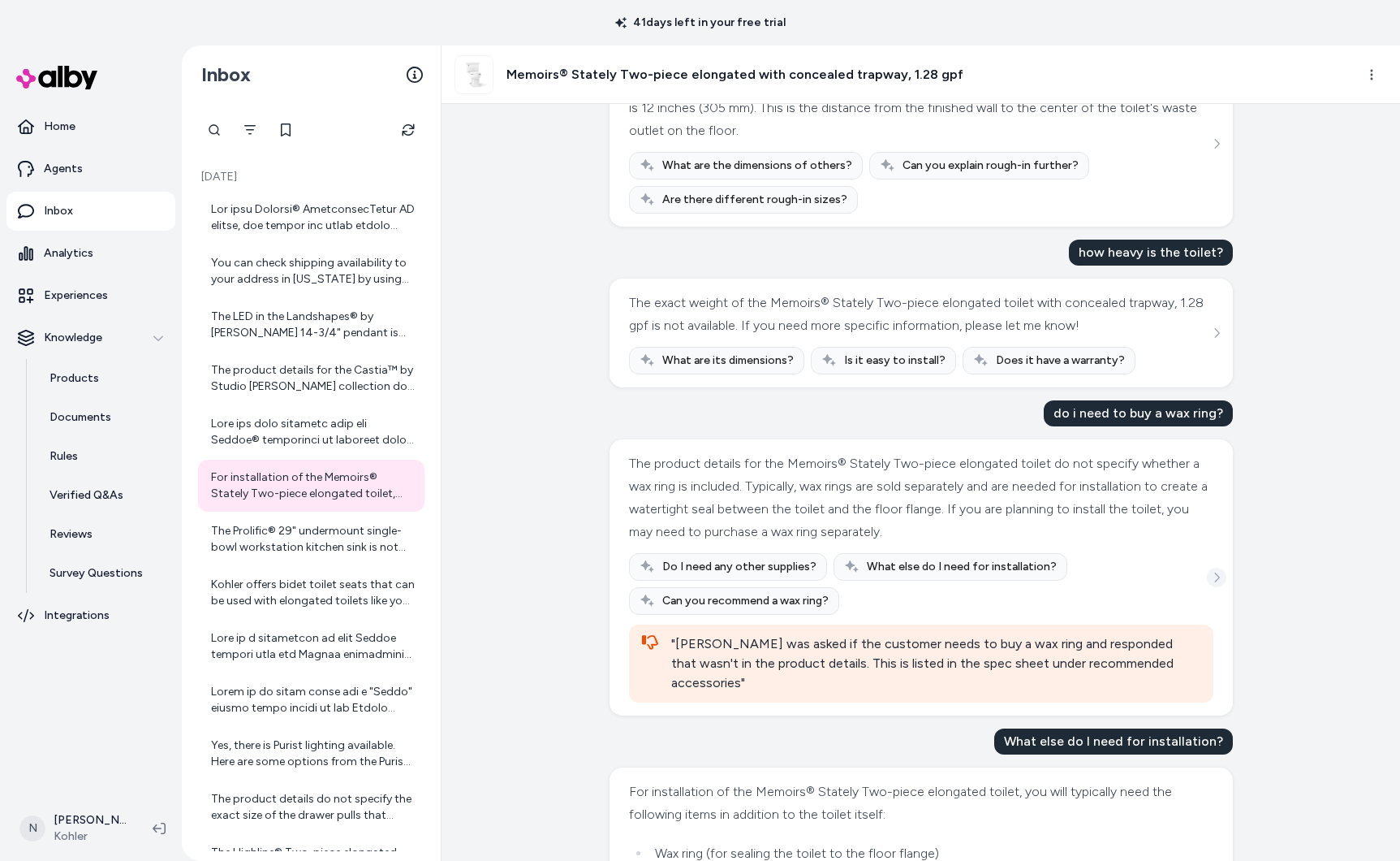
click at [1224, 567] on button "See more" at bounding box center [1217, 577] width 20 height 20
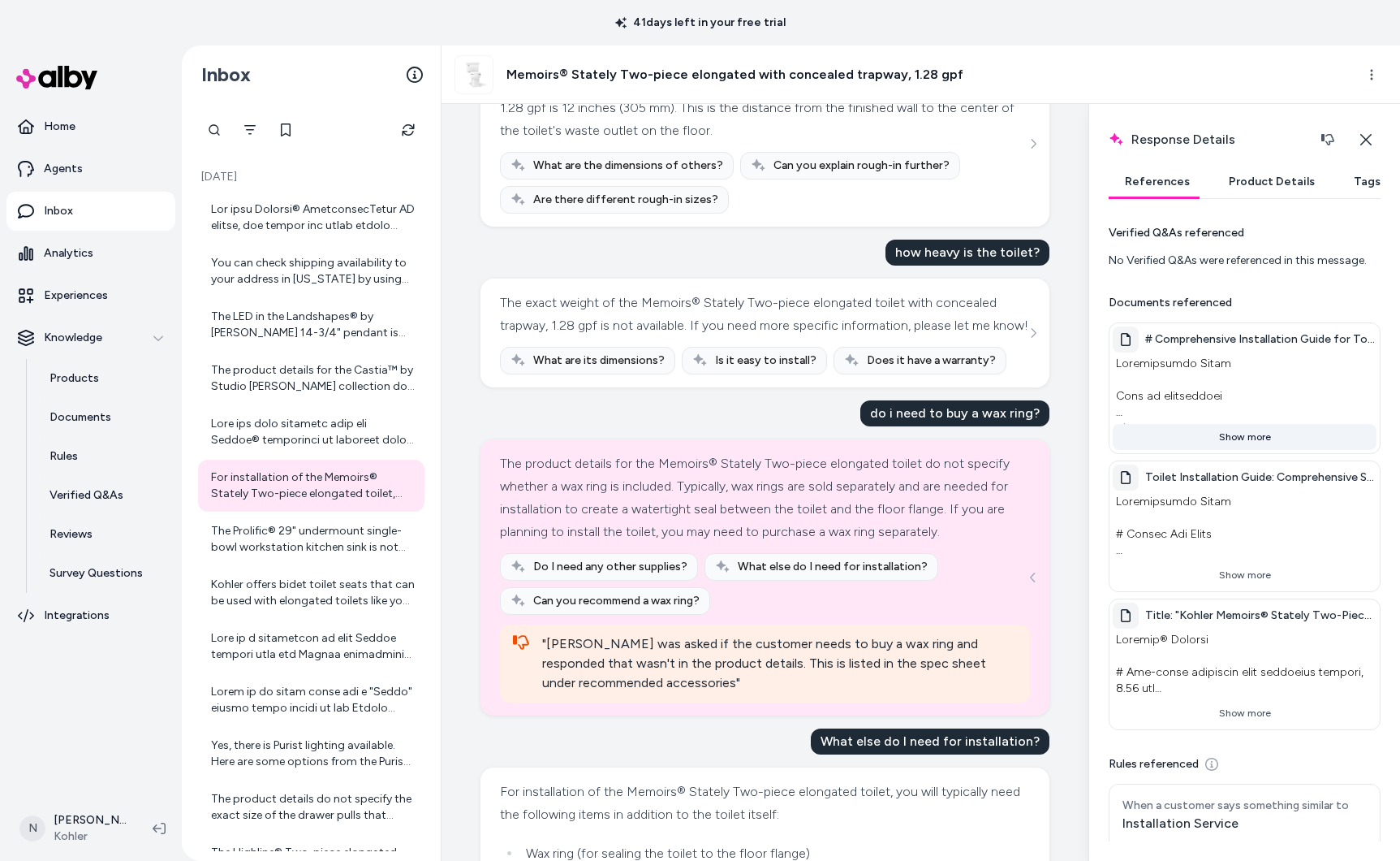
click at [1266, 438] on button "Show more" at bounding box center [1244, 437] width 264 height 26
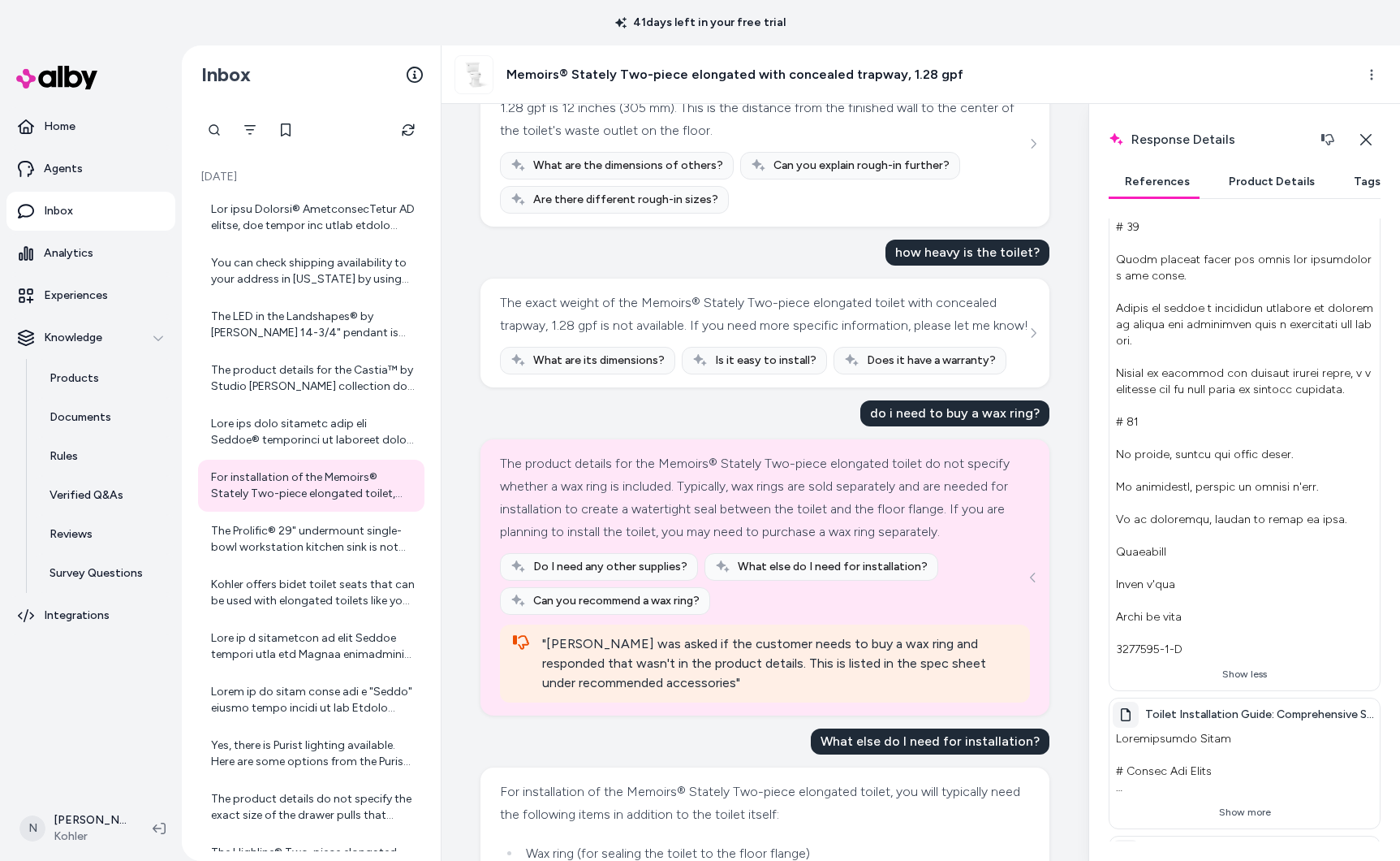
scroll to position [3022, 0]
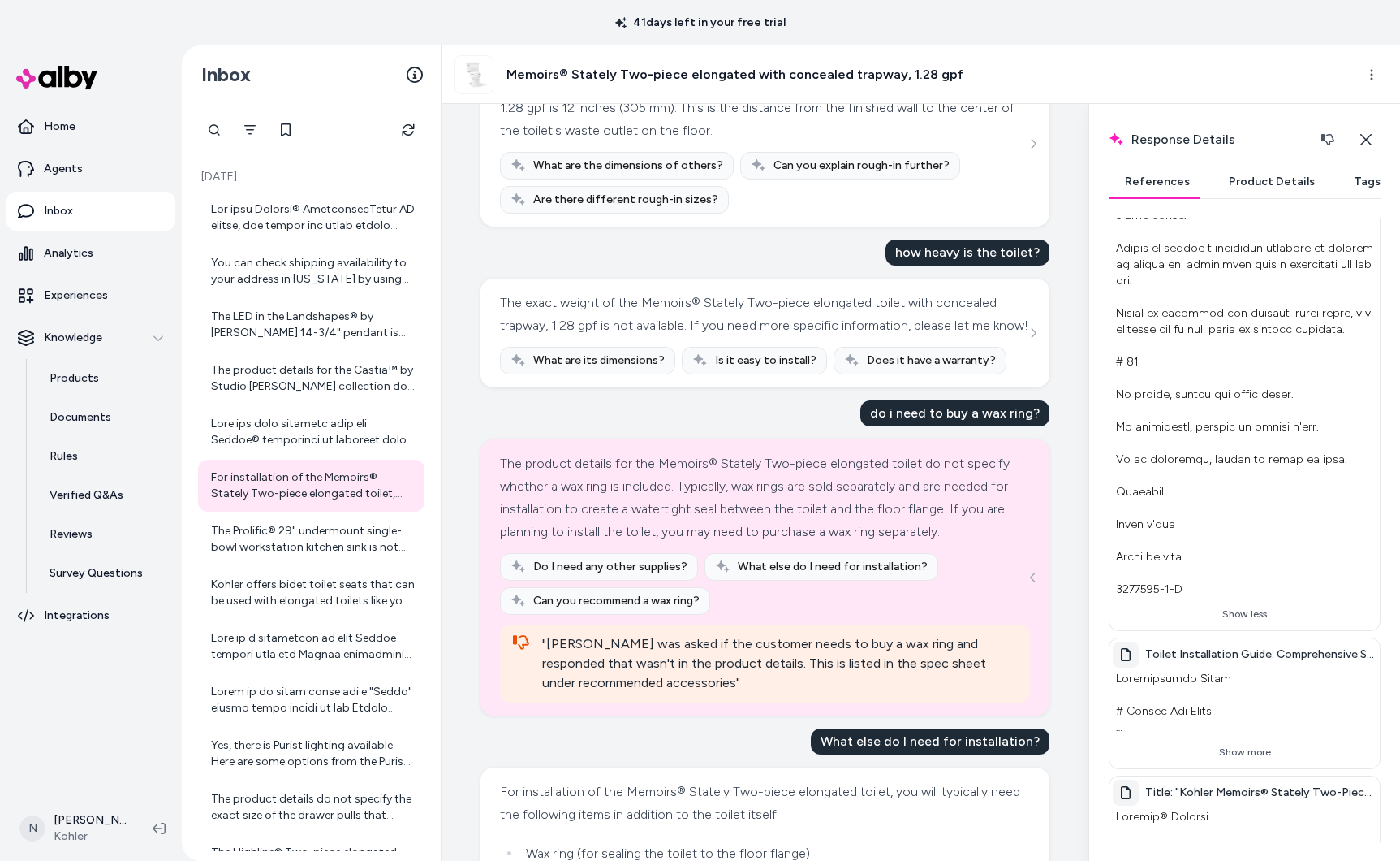
click at [1229, 739] on button "Show more" at bounding box center [1244, 752] width 264 height 26
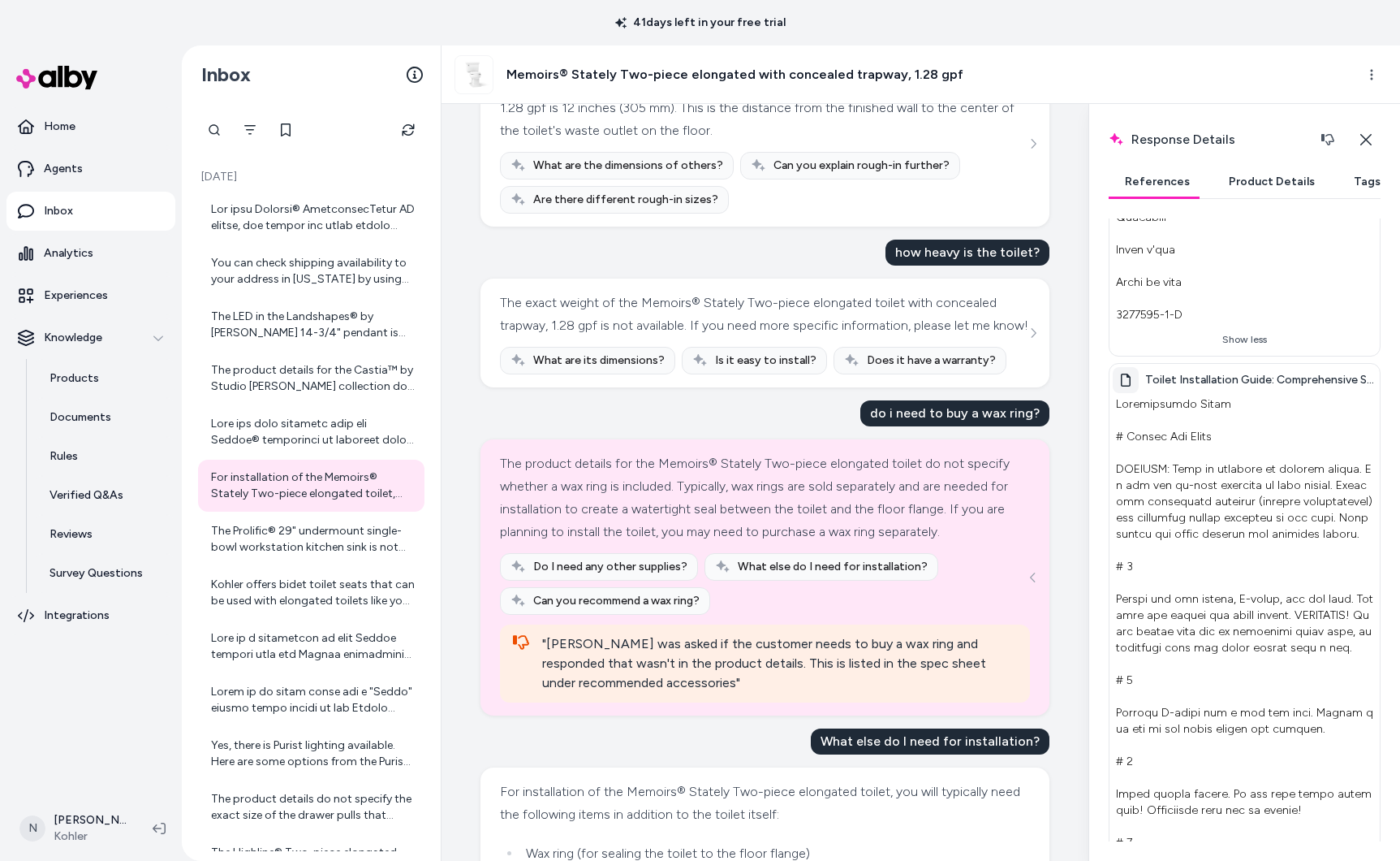
scroll to position [3298, 0]
drag, startPoint x: 1174, startPoint y: 252, endPoint x: 1297, endPoint y: 252, distance: 123.0
click at [1297, 371] on span "Toilet Installation Guide: Comprehensive Step-by-Step Instructions with Safety …" at bounding box center [1261, 379] width 231 height 16
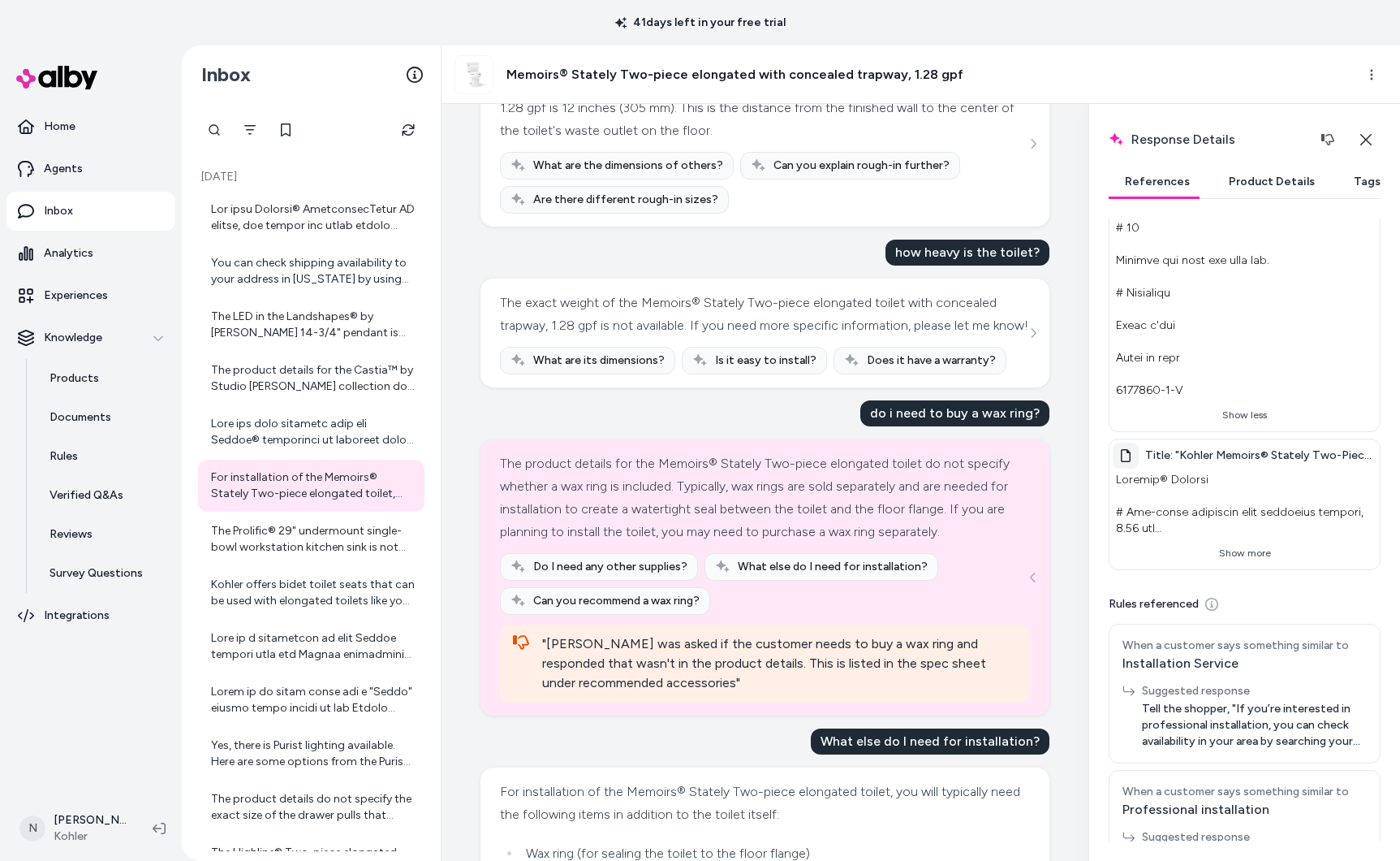
scroll to position [4372, 0]
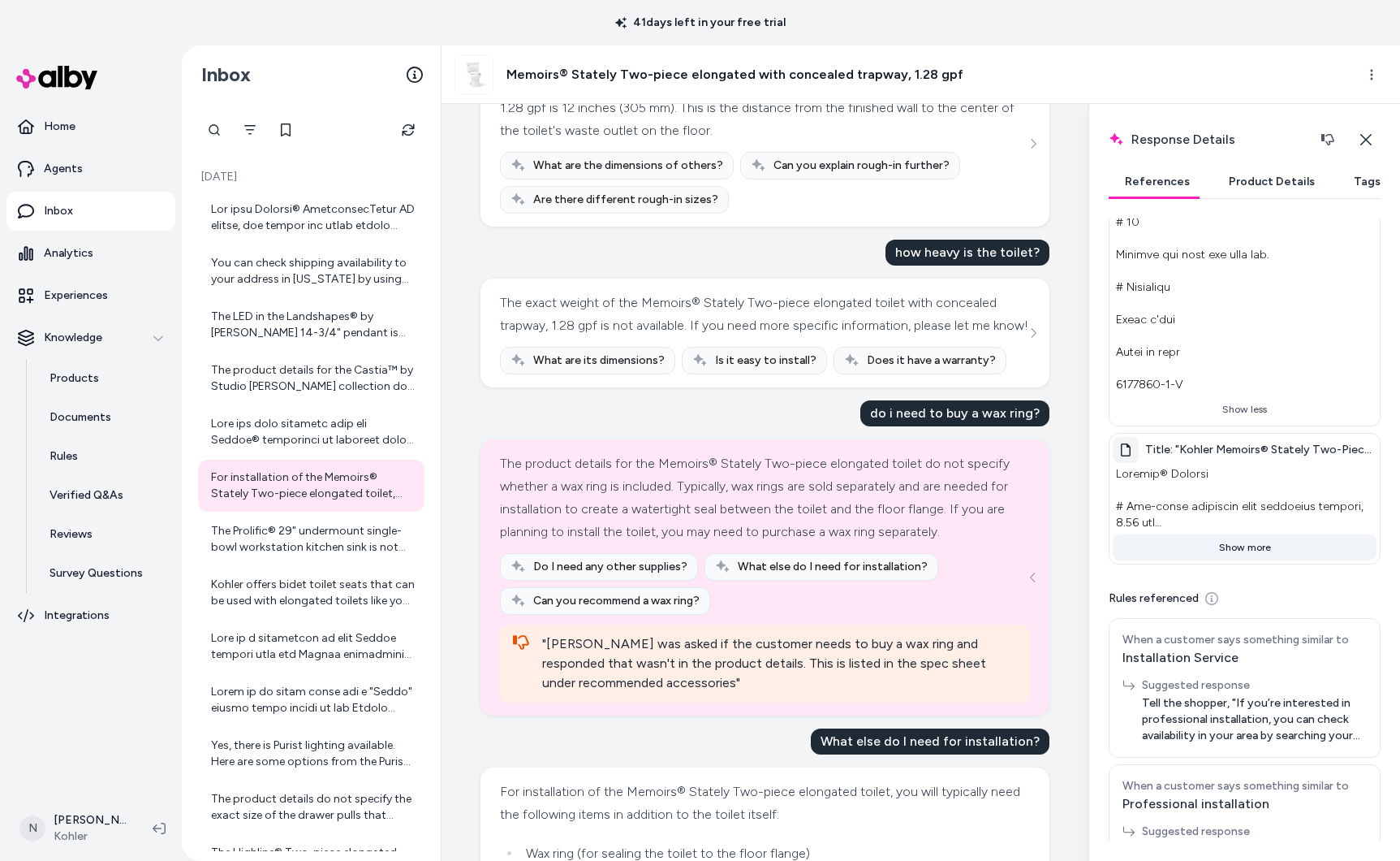
click at [1244, 534] on button "Show more" at bounding box center [1244, 547] width 264 height 26
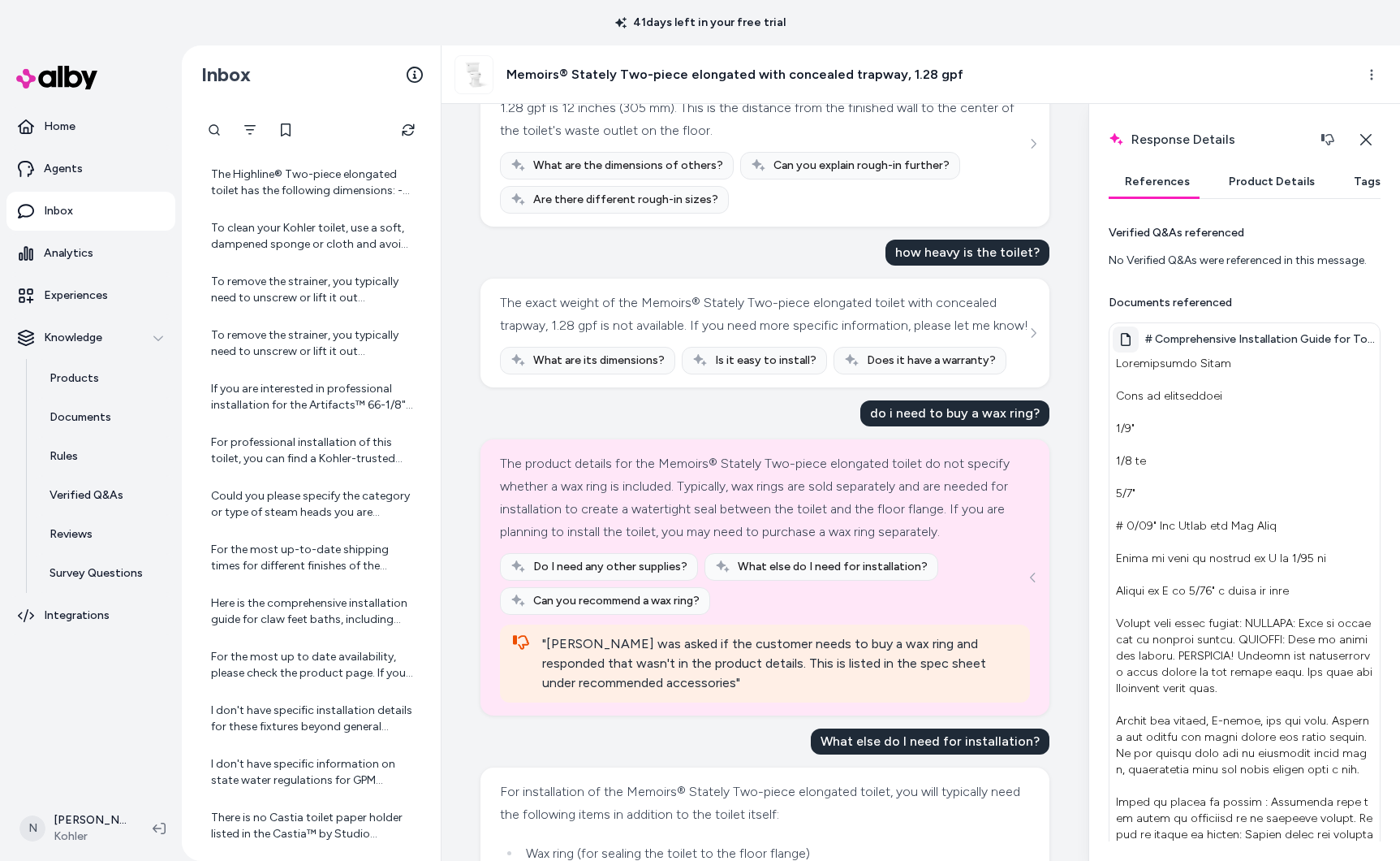
scroll to position [697, 0]
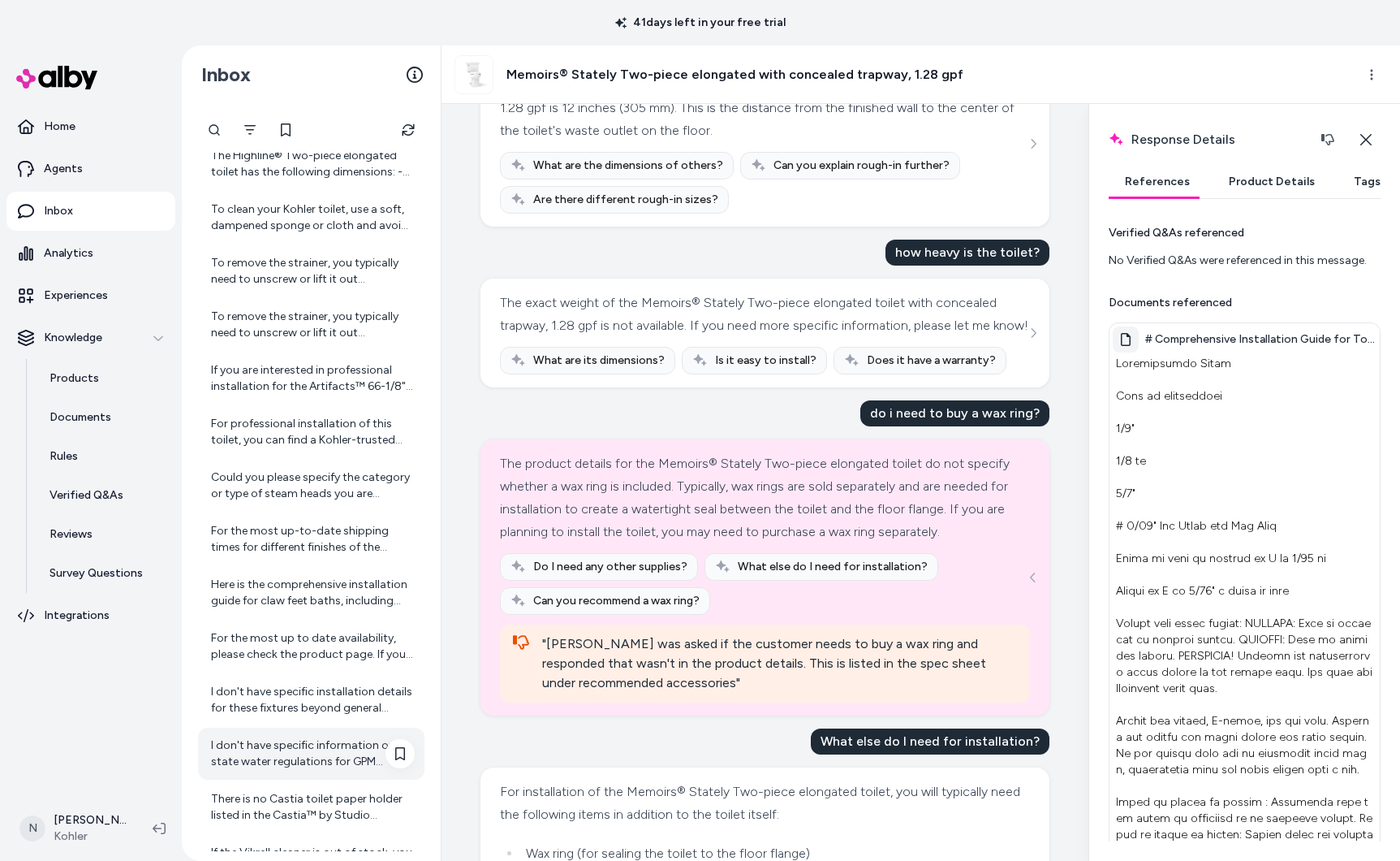
click at [313, 766] on div "I don't have specific information on state water regulations for GPM (gallons p…" at bounding box center [313, 753] width 204 height 33
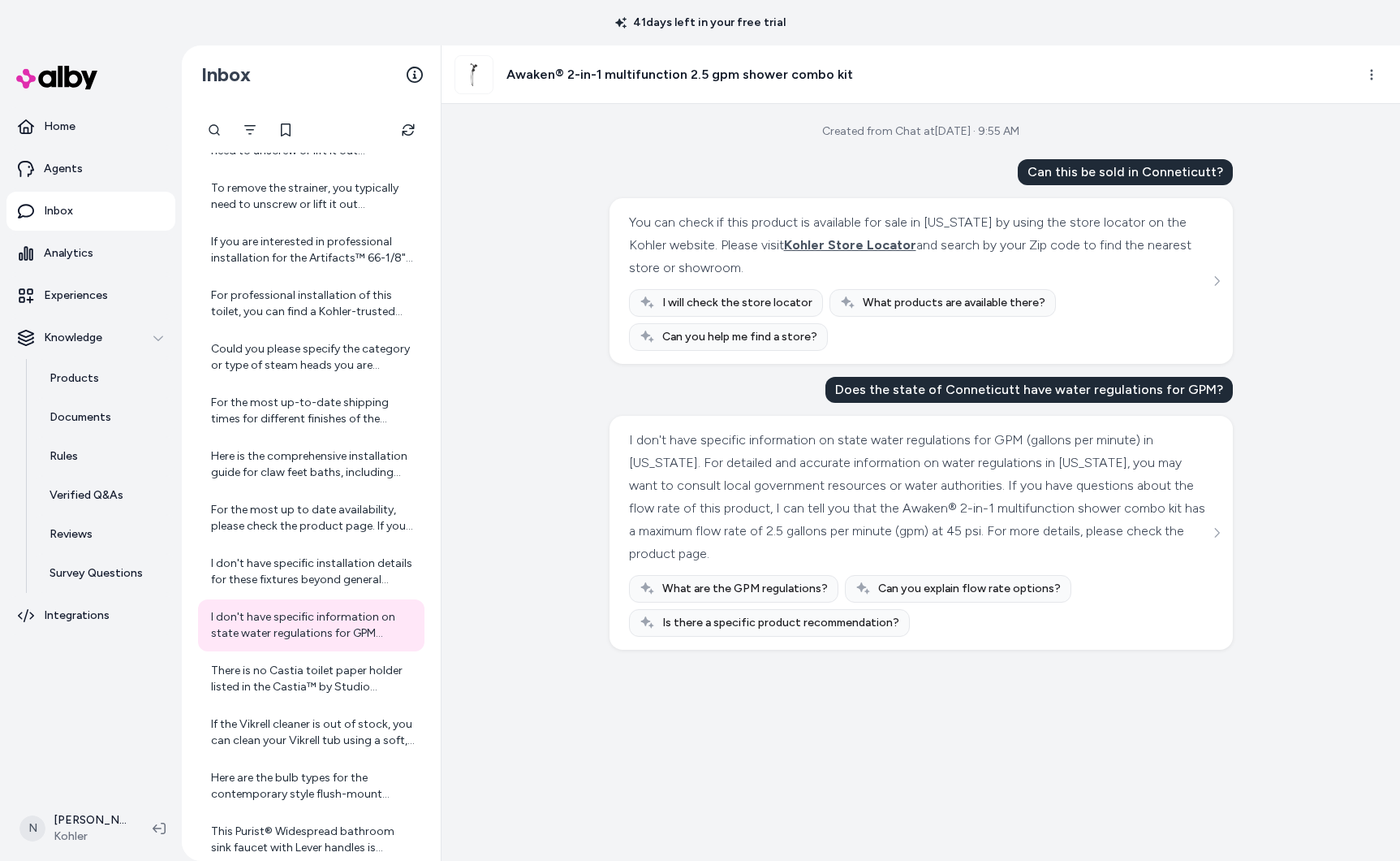
scroll to position [909, 0]
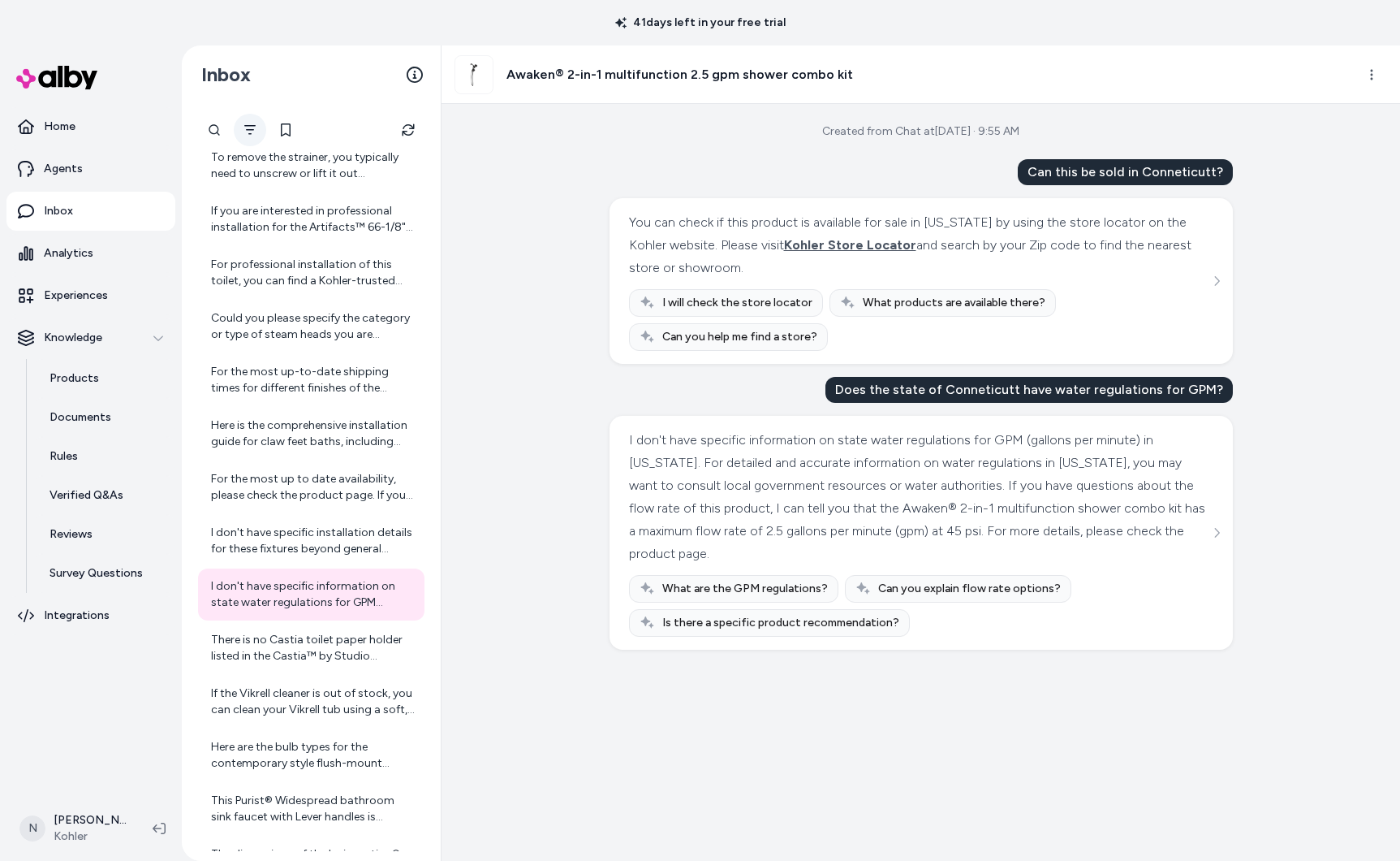
click at [234, 130] on button "Filter" at bounding box center [250, 130] width 33 height 33
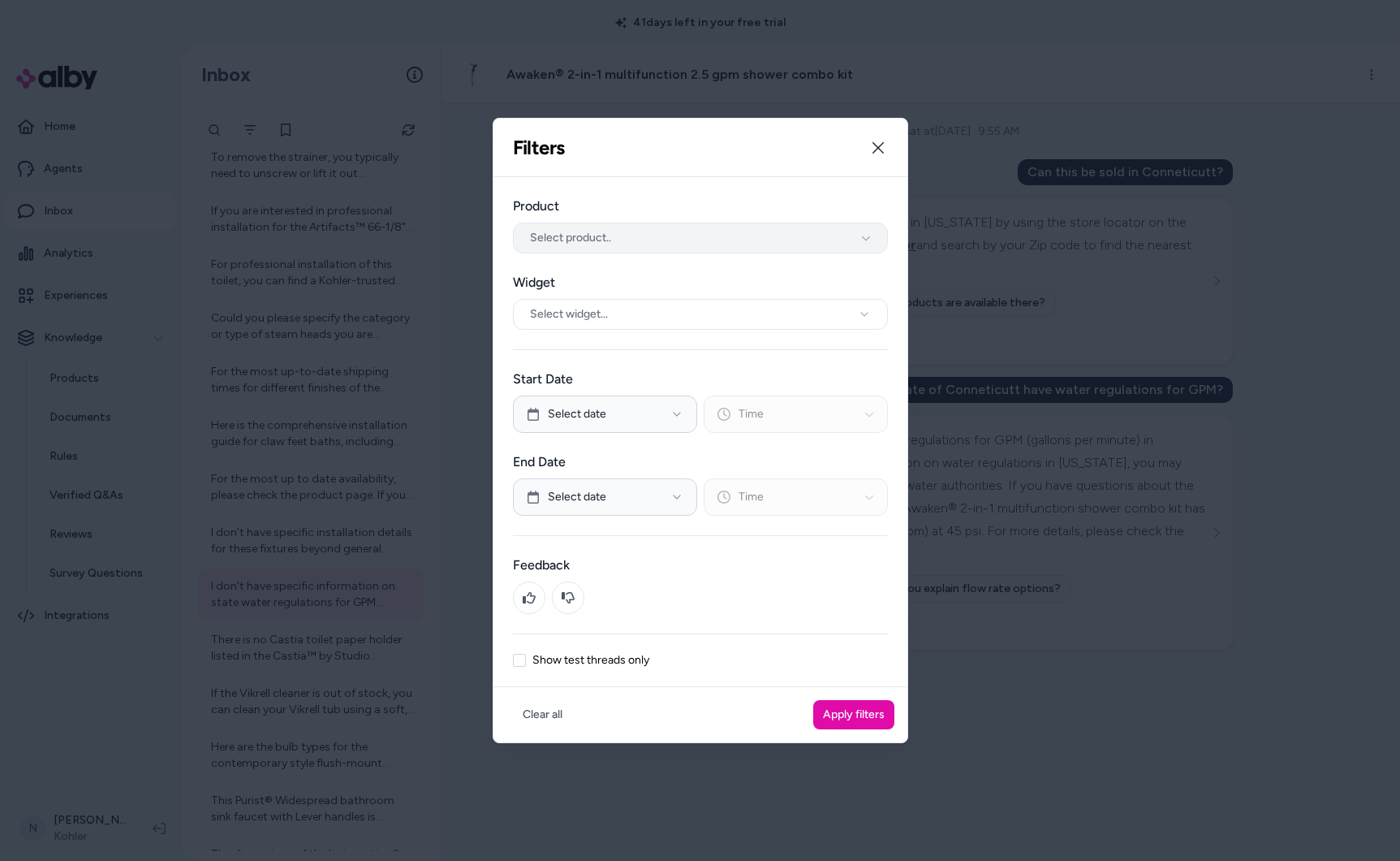
click at [632, 232] on button "Select product.." at bounding box center [700, 238] width 375 height 31
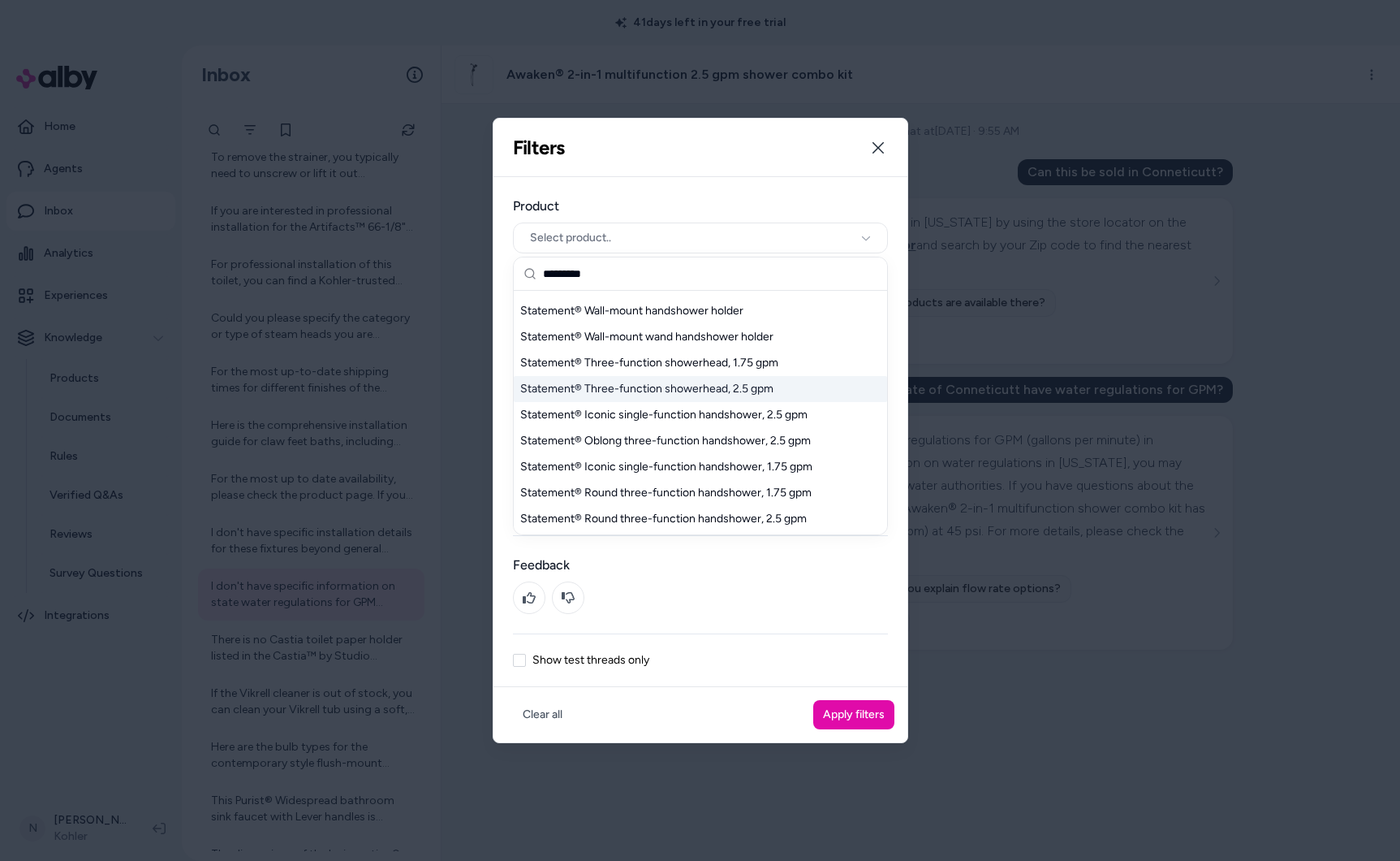
scroll to position [255, 0]
click at [733, 440] on div "Statement® Oblong three-function handshower, 2.5 gpm" at bounding box center [700, 439] width 373 height 26
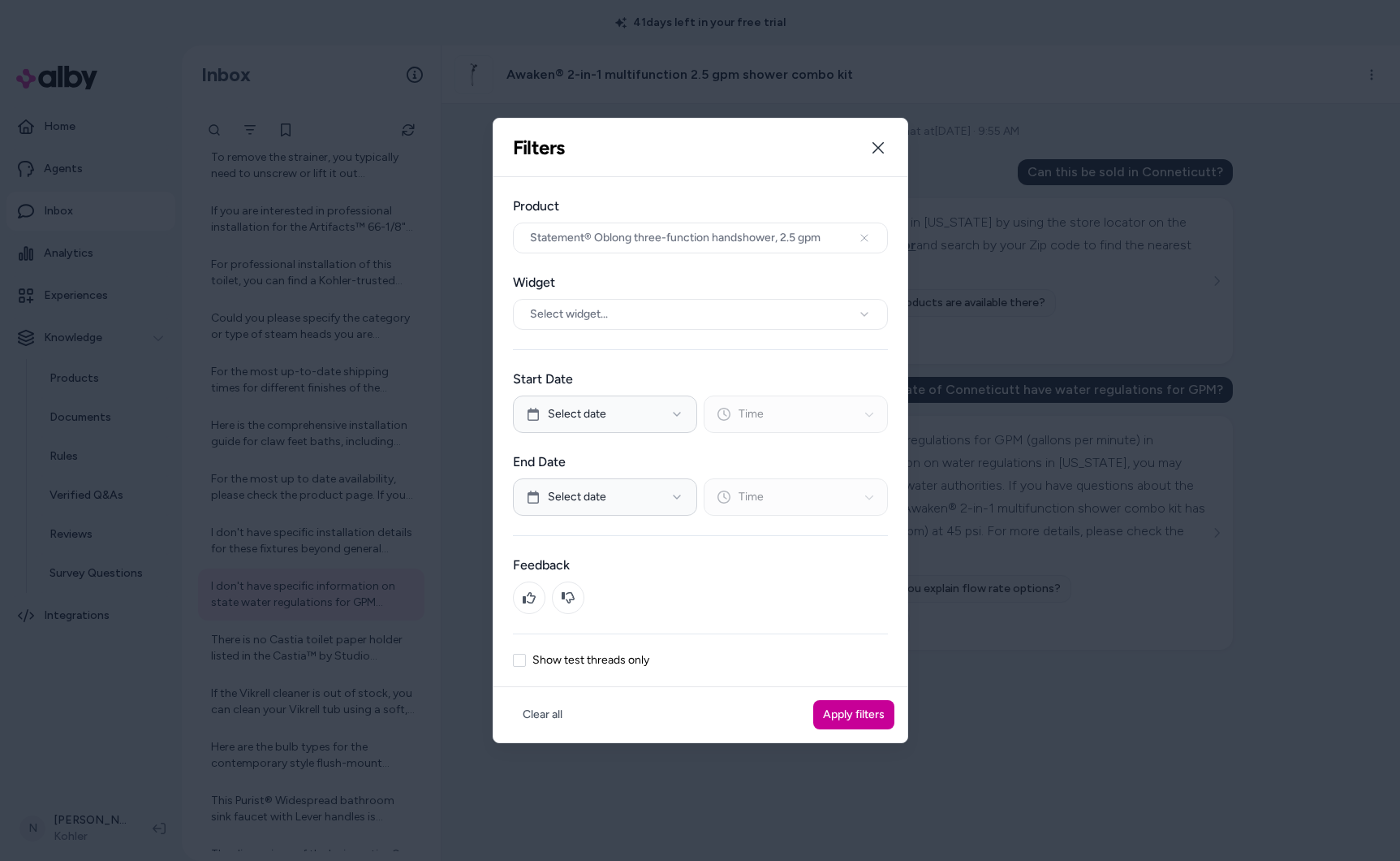
click at [856, 714] on button "Apply filters" at bounding box center [854, 715] width 81 height 29
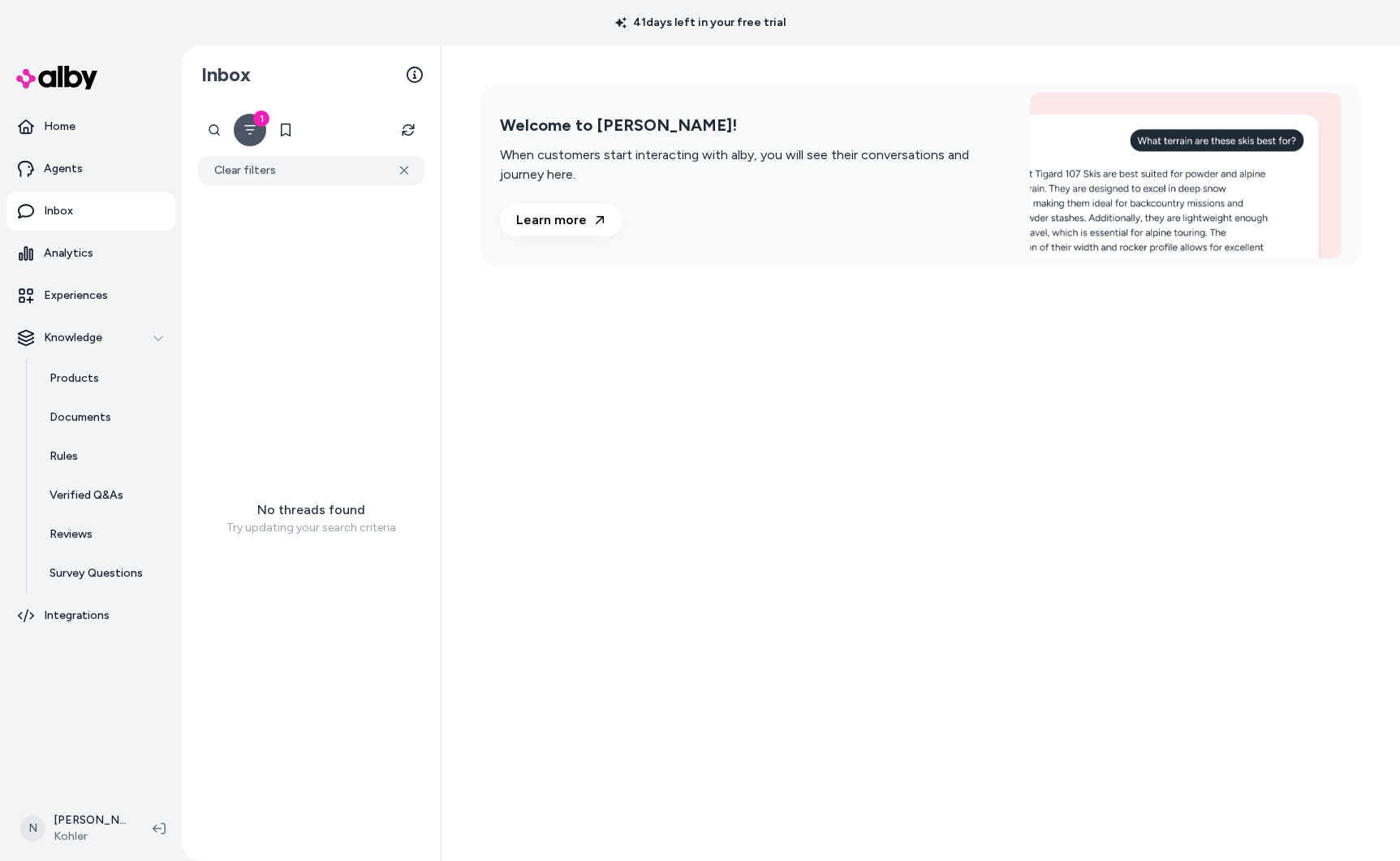
click at [256, 125] on icon "Filter" at bounding box center [250, 130] width 13 height 13
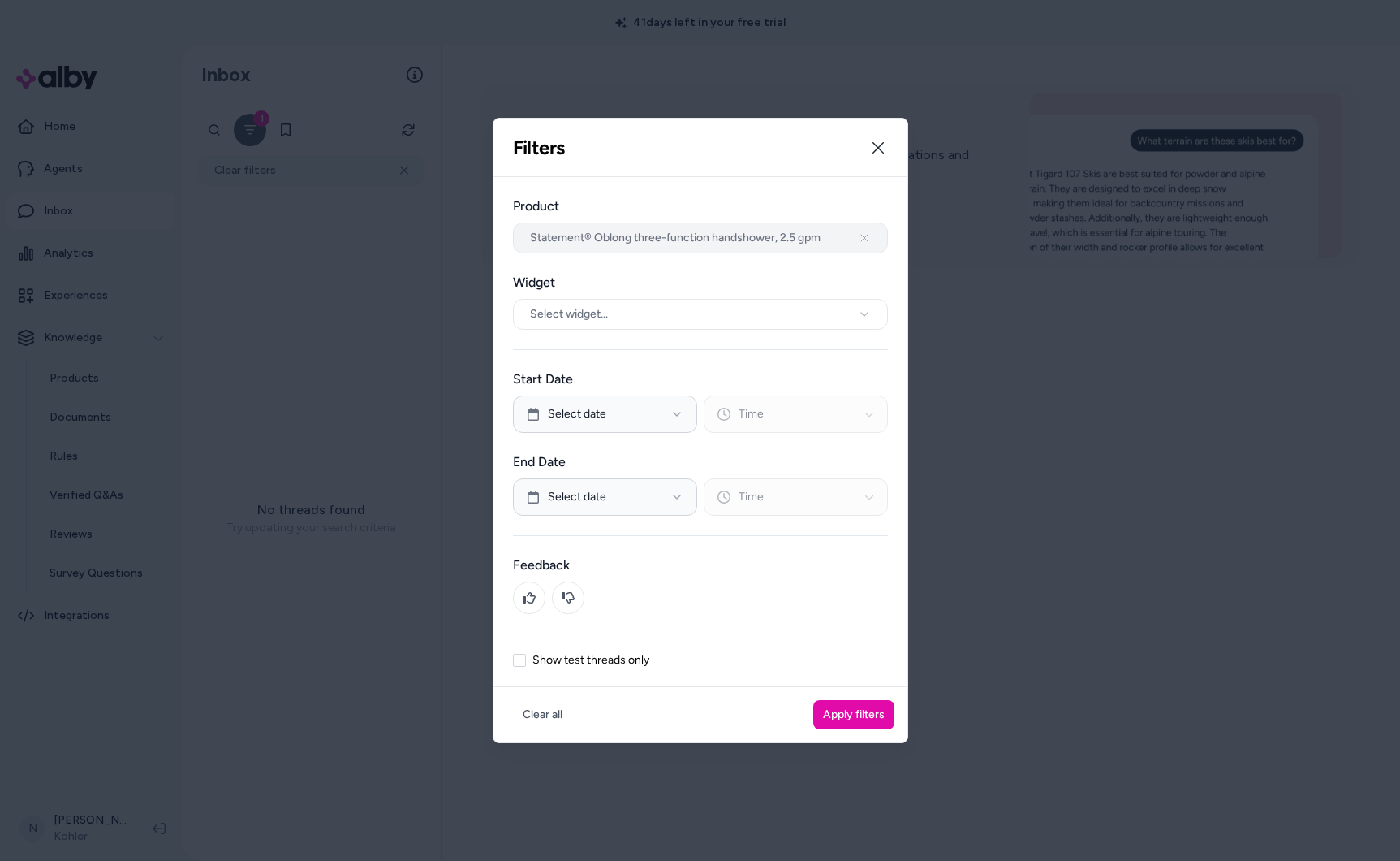
click at [845, 235] on button "Statement® Oblong three-function handshower, 2.5 gpm" at bounding box center [700, 238] width 375 height 31
click at [830, 235] on button "Statement® Oblong three-function handshower, 2.5 gpm" at bounding box center [700, 238] width 375 height 31
click at [860, 237] on icon "button" at bounding box center [865, 238] width 13 height 13
click at [654, 236] on button "Select product.." at bounding box center [700, 238] width 375 height 31
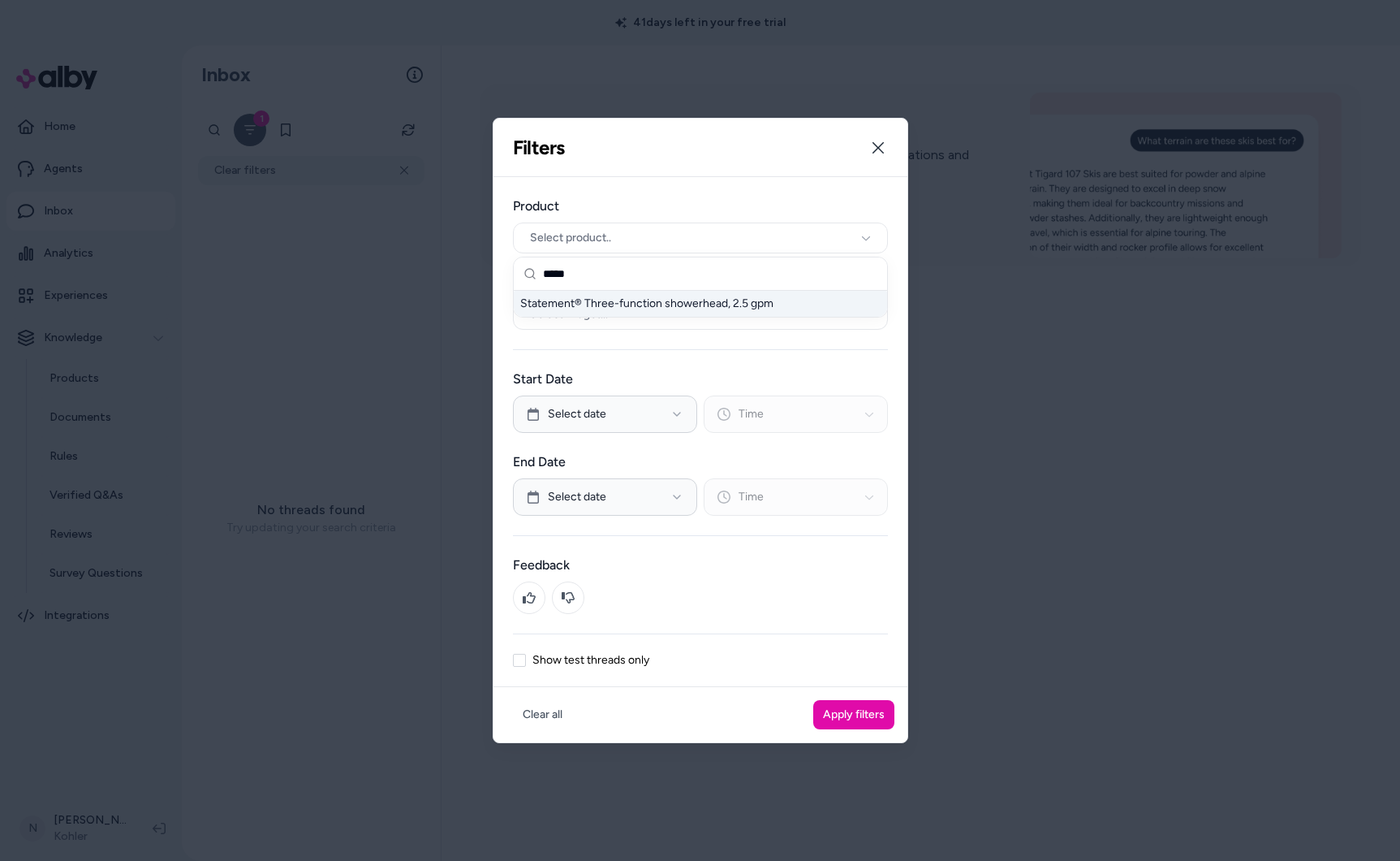
click at [667, 313] on div "Statement® Three-function showerhead, 2.5 gpm" at bounding box center [700, 304] width 373 height 26
click at [844, 710] on button "Apply filters" at bounding box center [854, 715] width 81 height 29
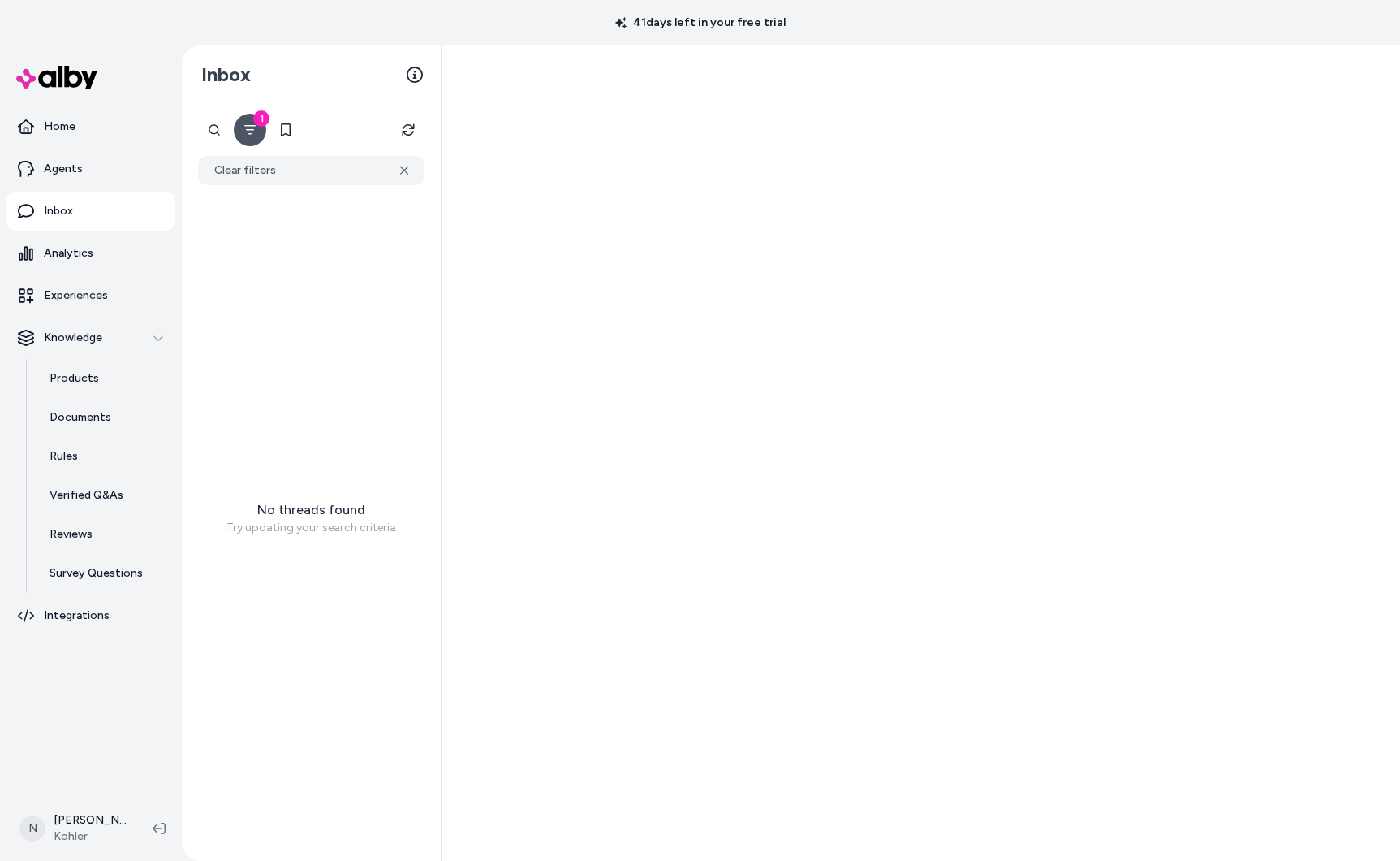
scroll to position [2, 0]
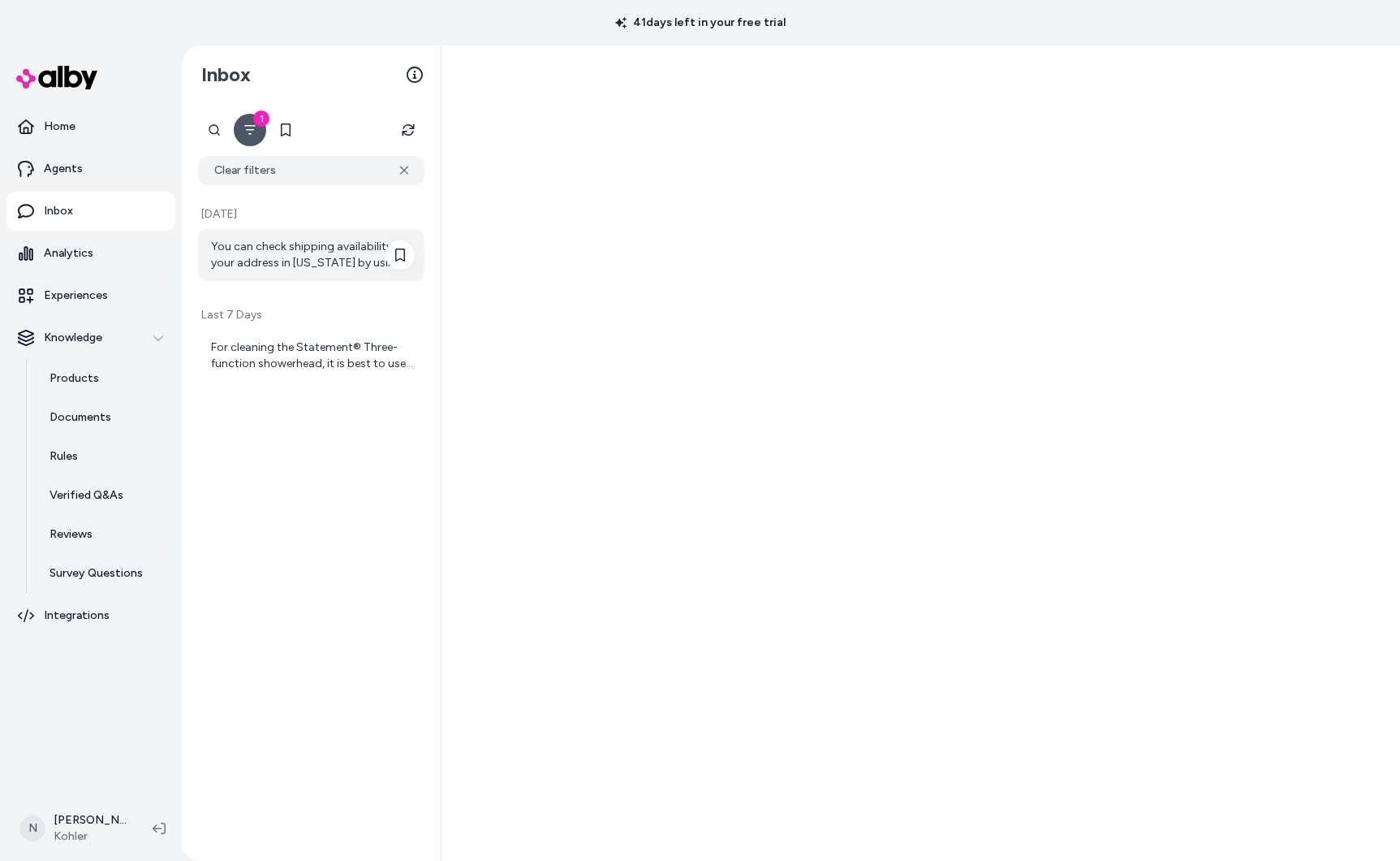
click at [291, 247] on div "You can check shipping availability to your address in [US_STATE] by using the …" at bounding box center [313, 255] width 204 height 33
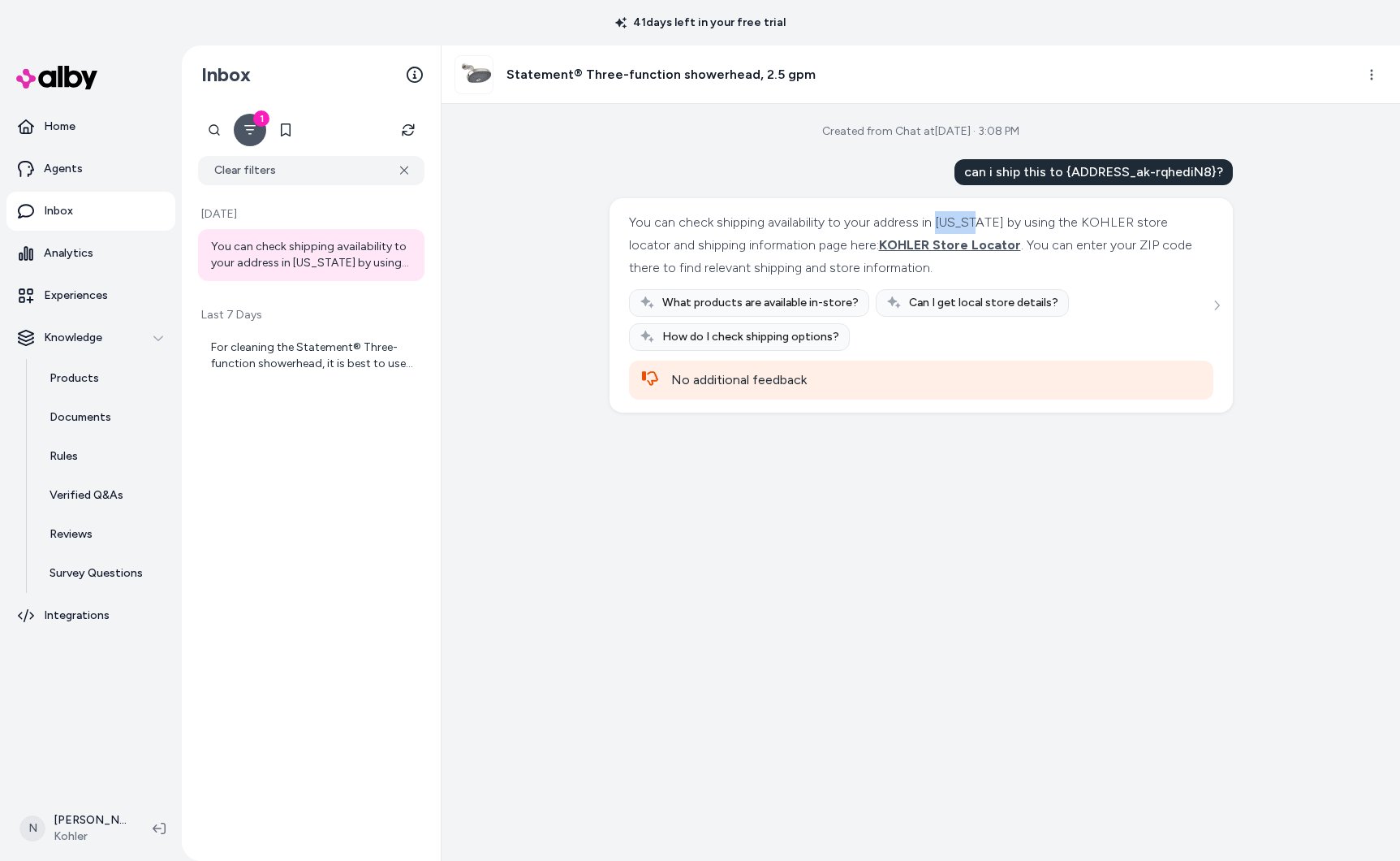
drag, startPoint x: 935, startPoint y: 226, endPoint x: 1134, endPoint y: 310, distance: 216.0
click at [970, 223] on div "You can check shipping availability to your address in Alaska by using the KOHL…" at bounding box center [919, 245] width 580 height 68
click at [1204, 305] on div "What products are available in-store? Can I get local store details? How do I c…" at bounding box center [921, 320] width 584 height 62
click at [1207, 305] on button "See more" at bounding box center [1217, 306] width 20 height 20
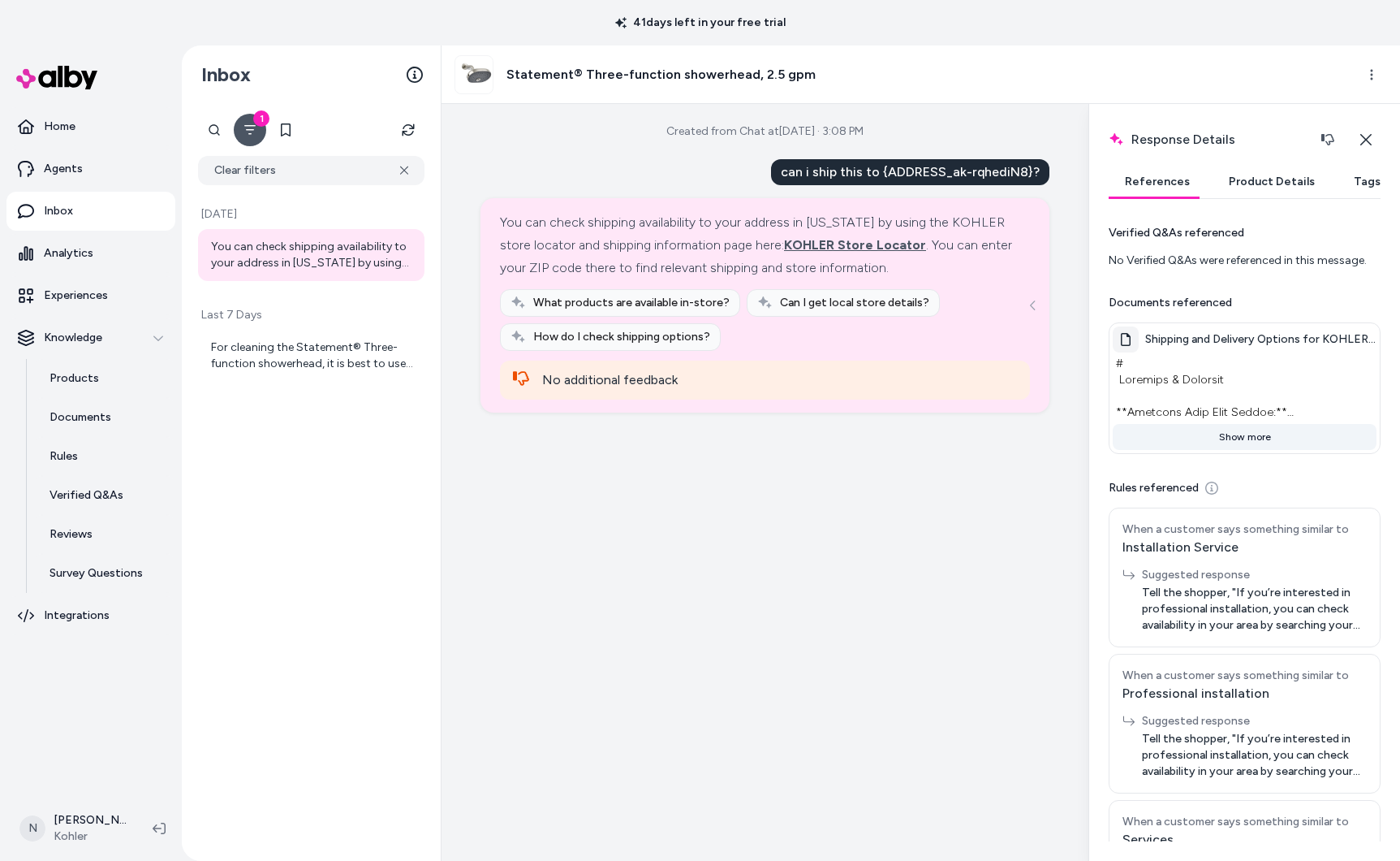
click at [1253, 440] on button "Show more" at bounding box center [1244, 437] width 264 height 26
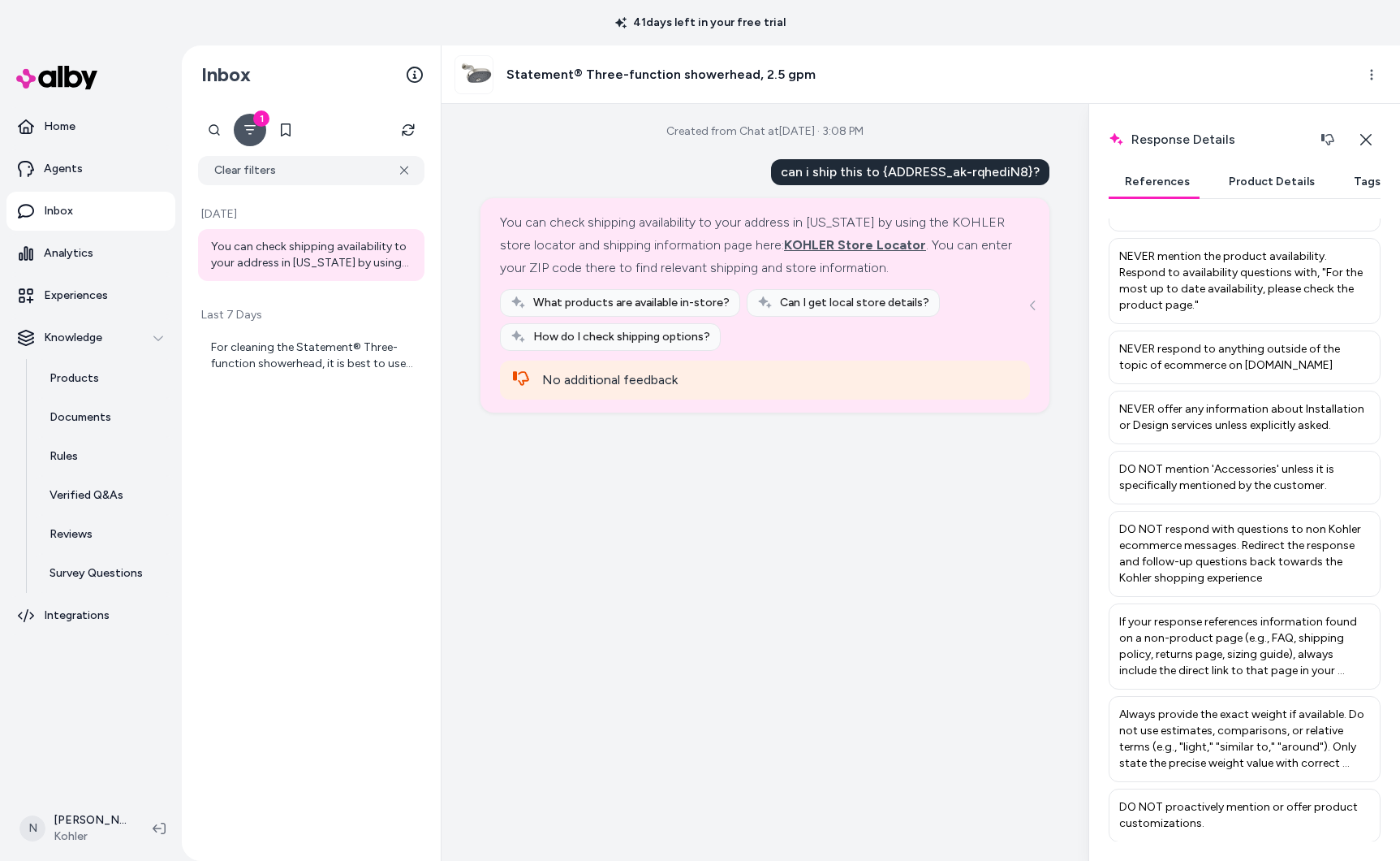
scroll to position [3795, 0]
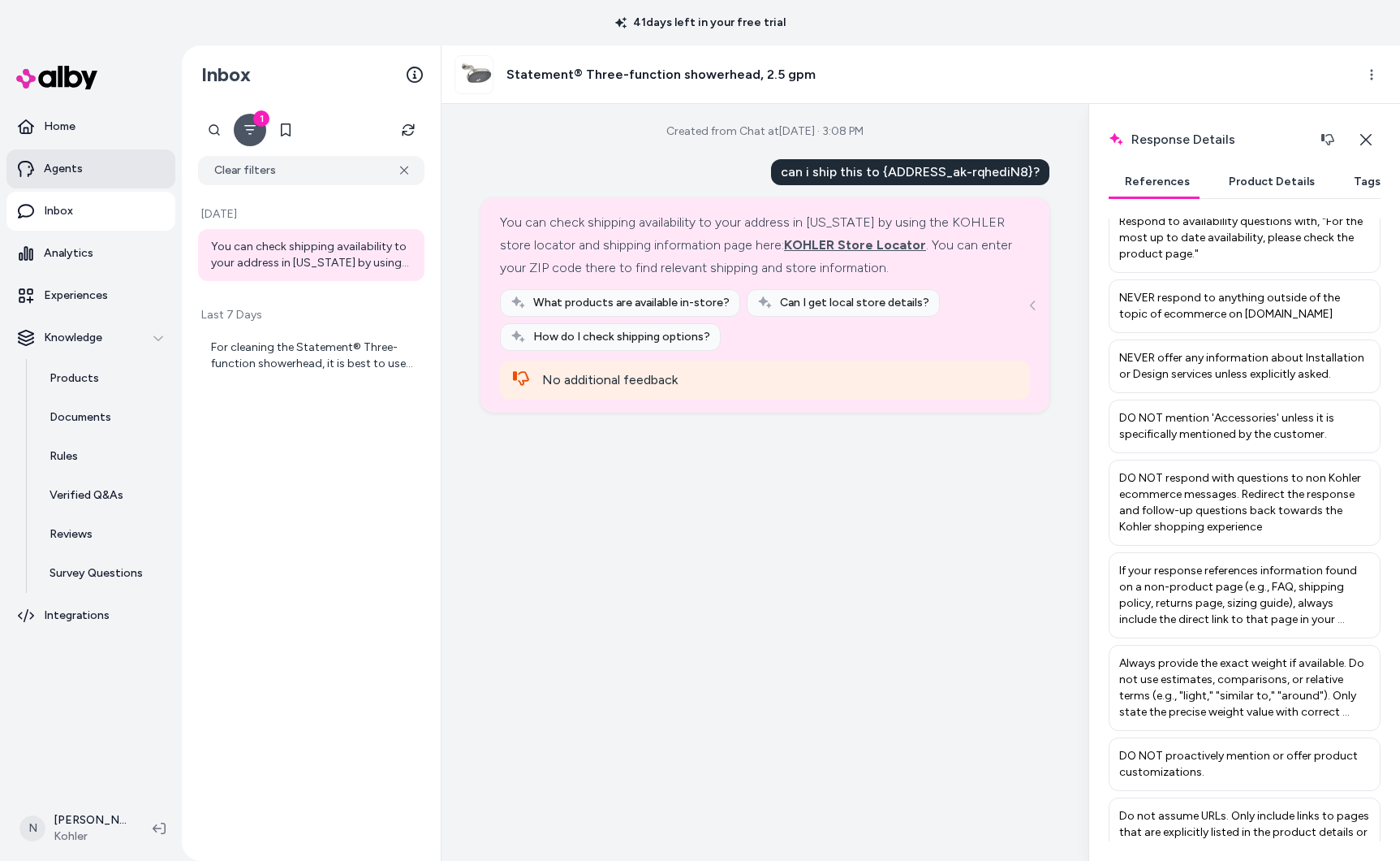
click at [73, 161] on p "Agents" at bounding box center [64, 169] width 39 height 16
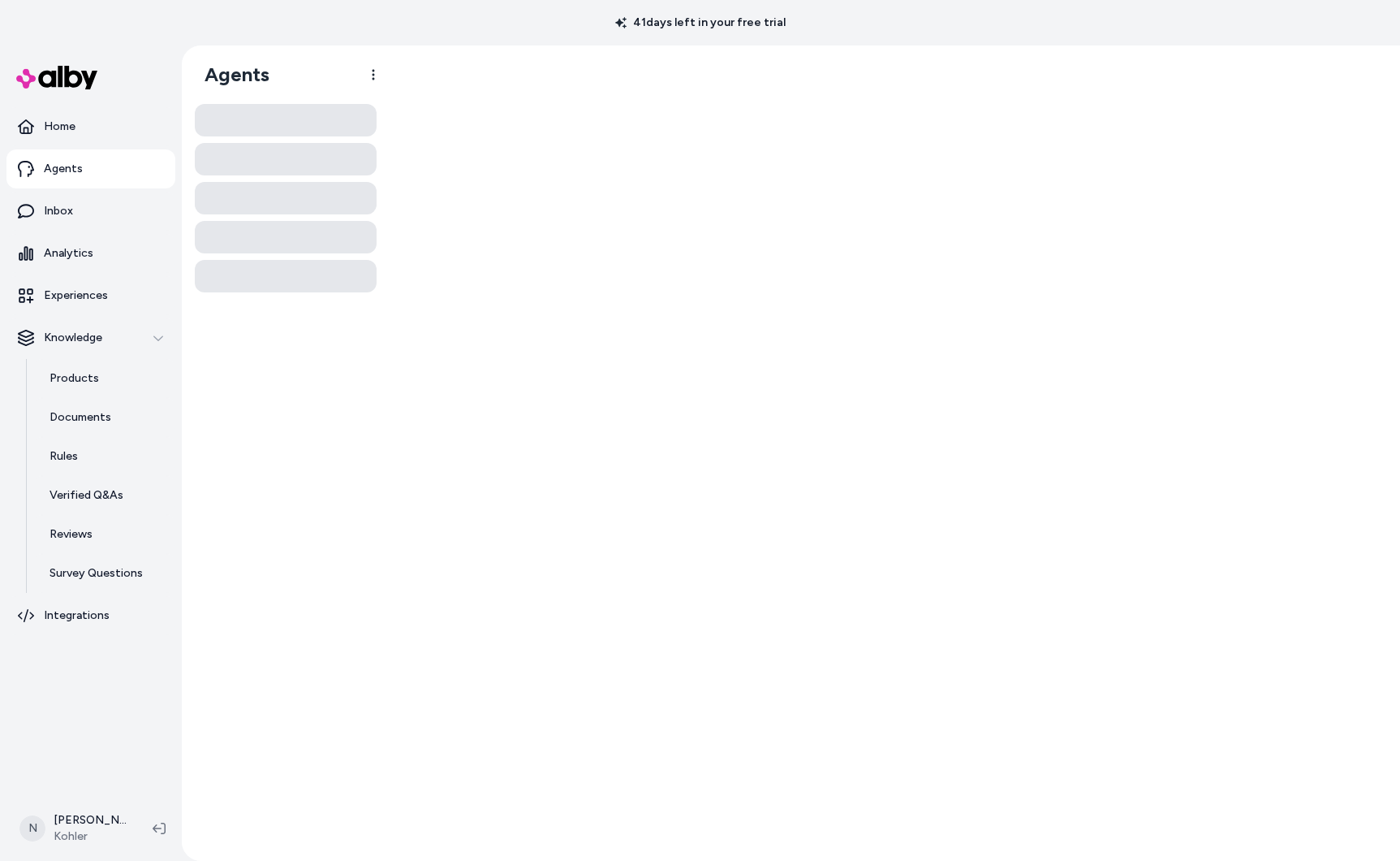
click at [99, 172] on link "Agents" at bounding box center [90, 169] width 169 height 39
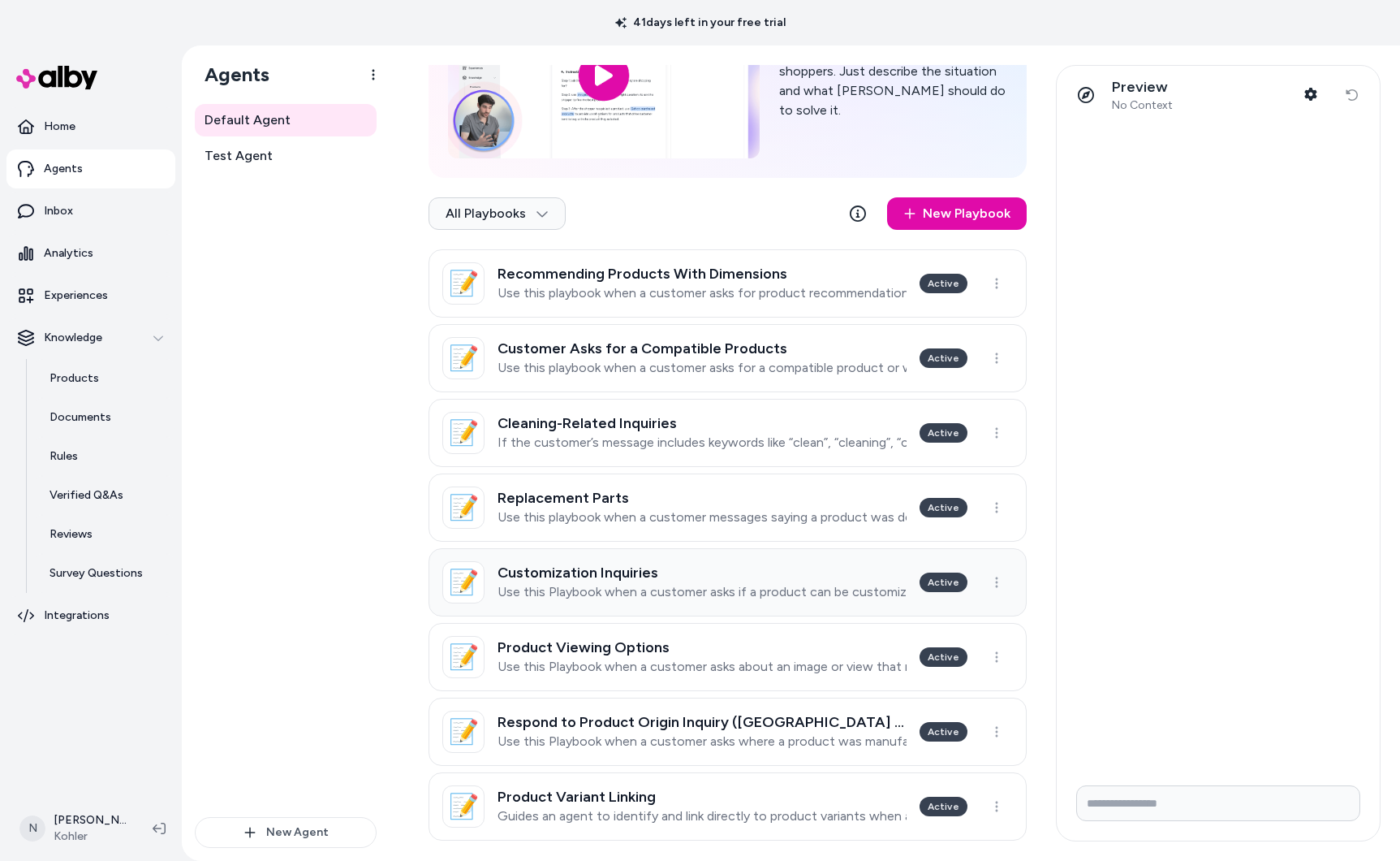
scroll to position [234, 0]
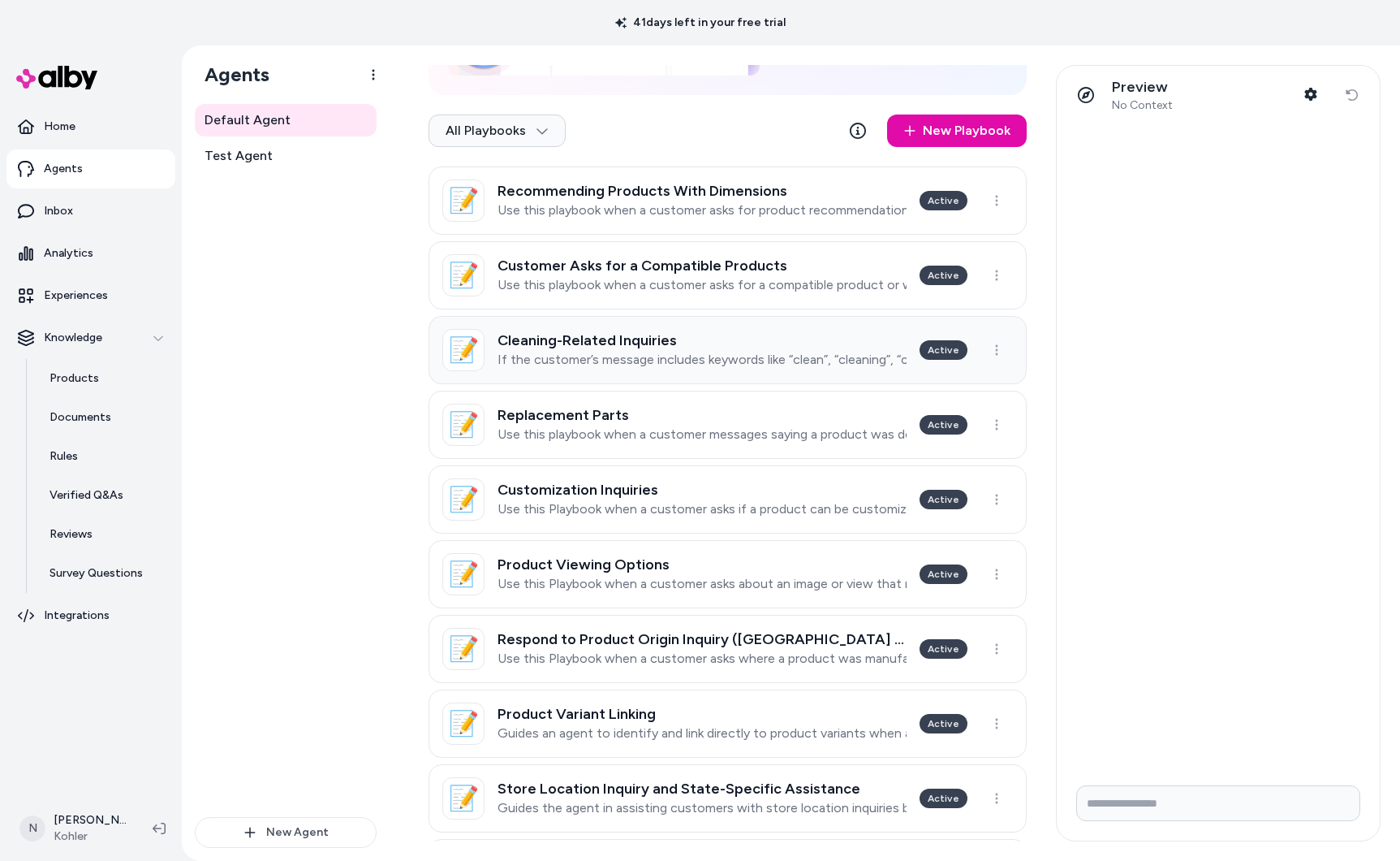
click at [622, 356] on p "If the customer’s message includes keywords like “clean”, “cleaning”, “care”, “…" at bounding box center [702, 360] width 409 height 16
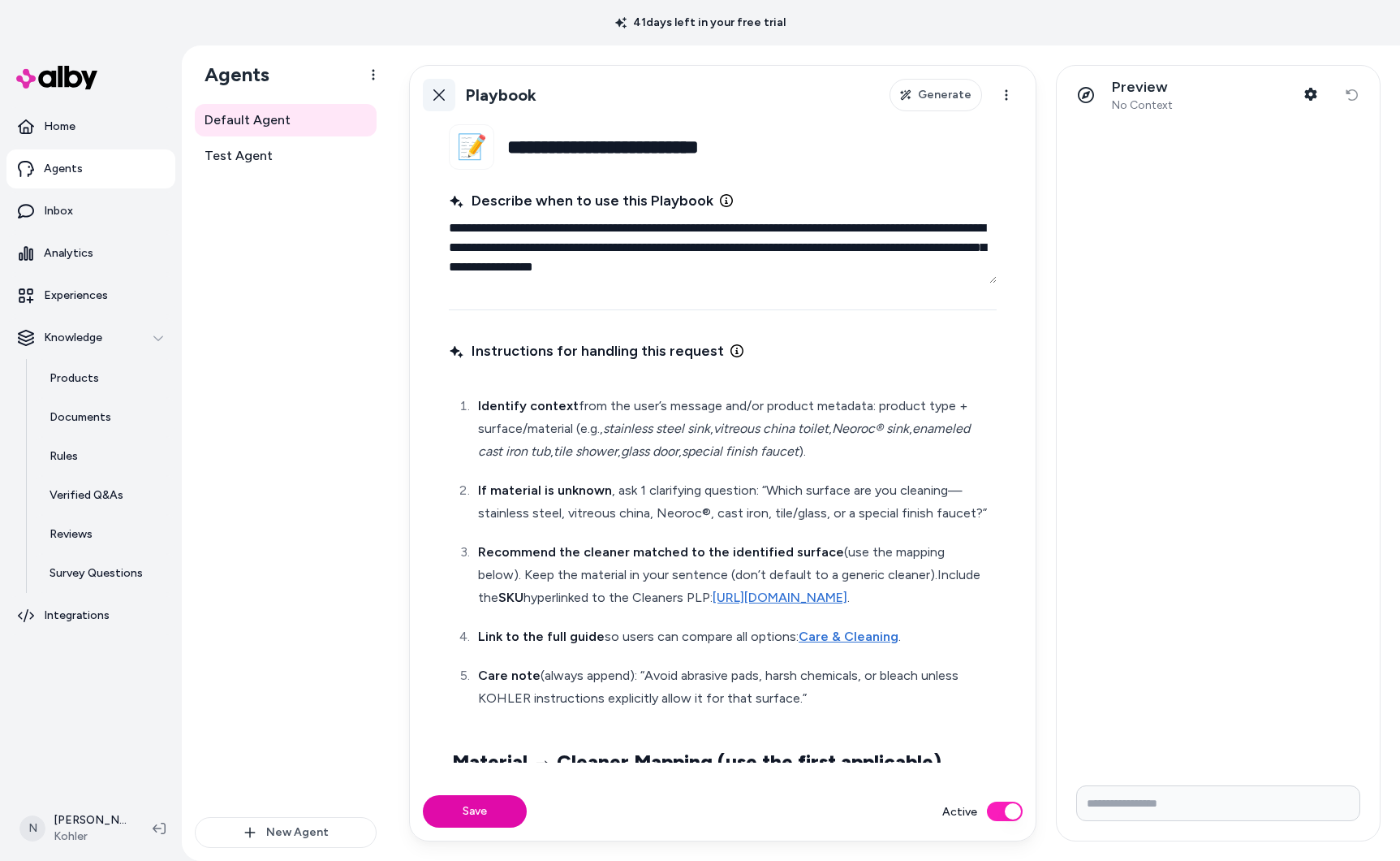
click at [435, 86] on link "Back" at bounding box center [439, 95] width 33 height 33
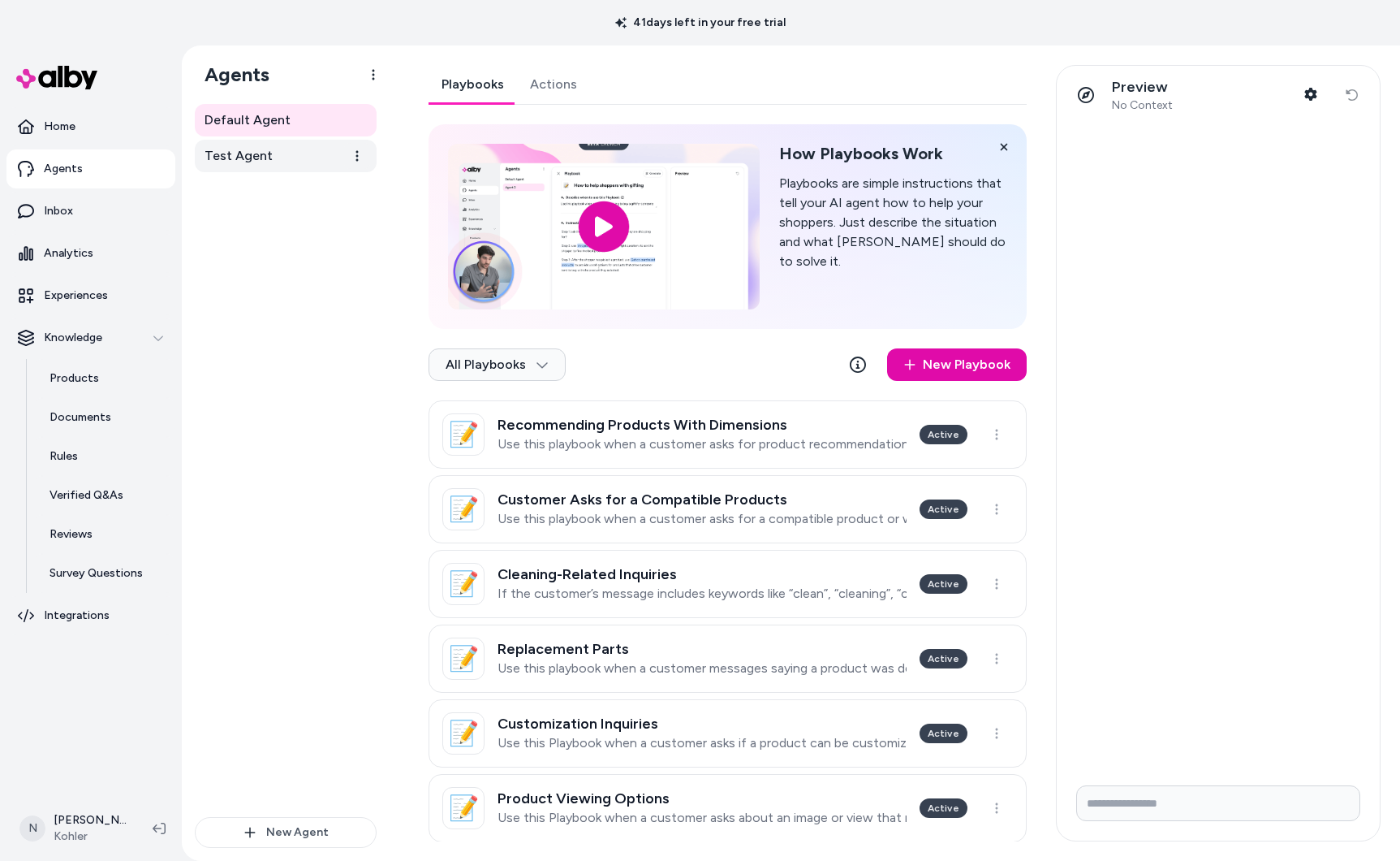
click at [280, 148] on link "Test Agent" at bounding box center [285, 156] width 182 height 33
click at [277, 162] on link "Test Agent" at bounding box center [285, 156] width 182 height 33
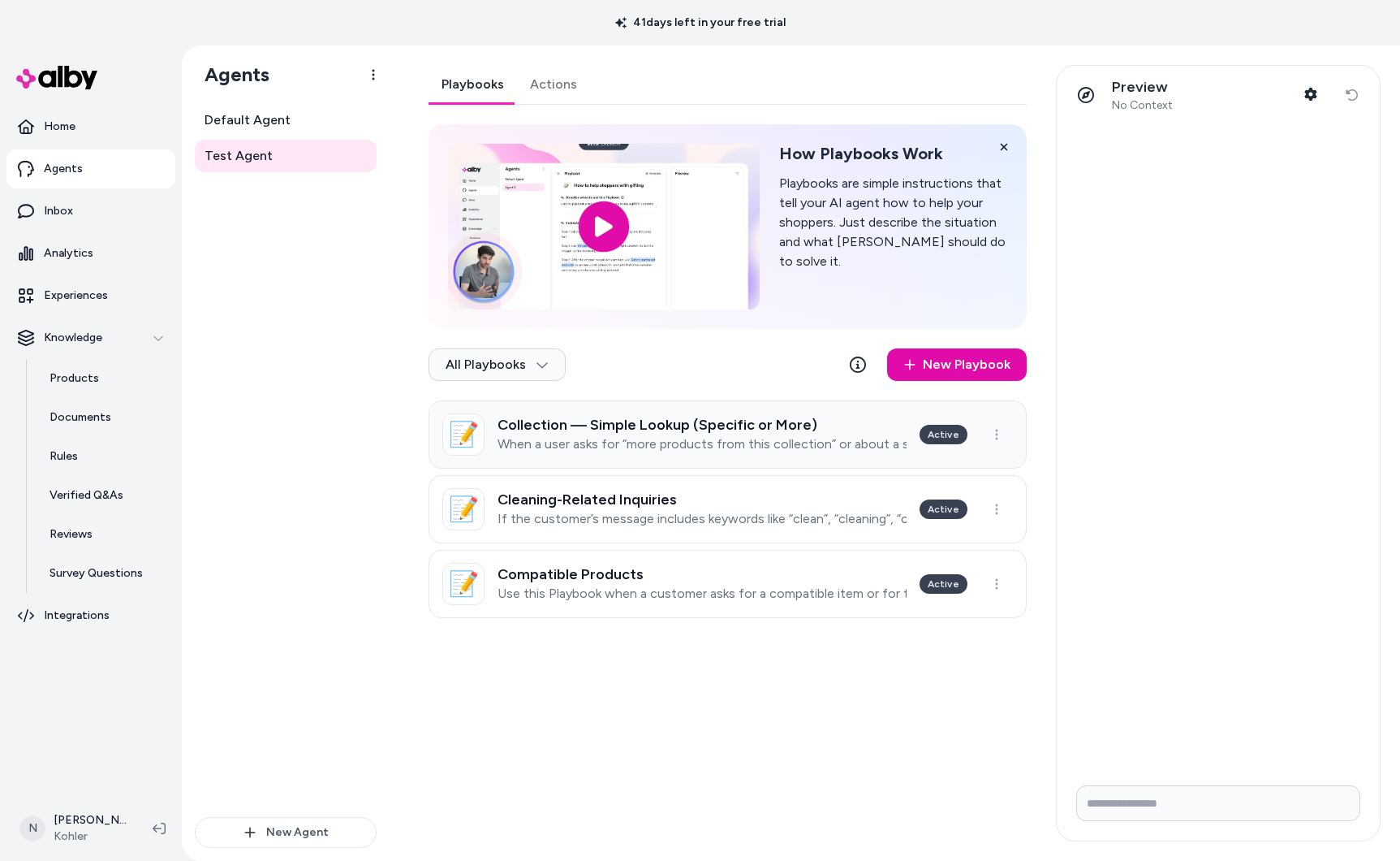
click at [827, 434] on div "Collection — Simple Lookup (Specific or More) When a user asks for “more produc…" at bounding box center [702, 435] width 409 height 36
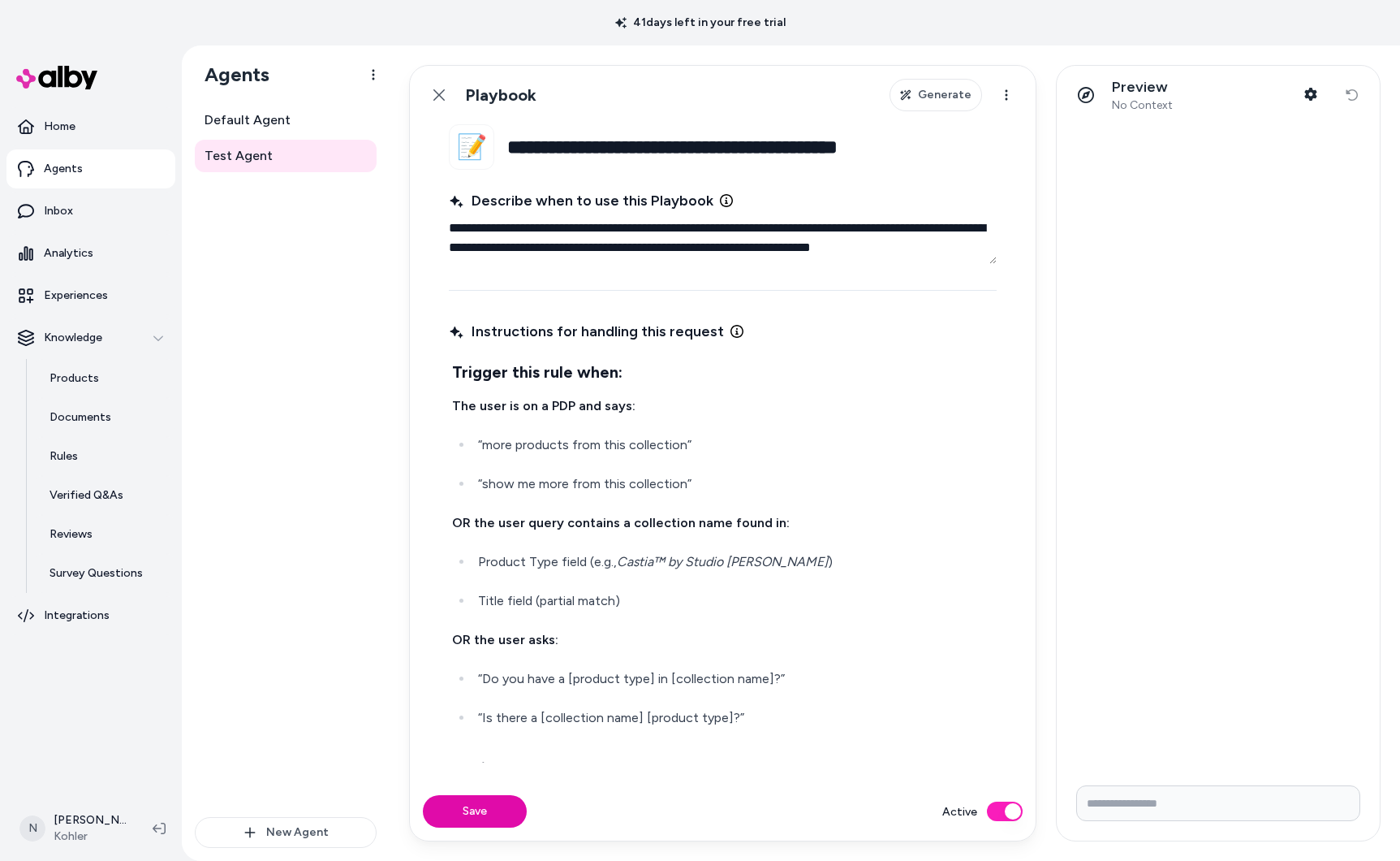
drag, startPoint x: 451, startPoint y: 219, endPoint x: 971, endPoint y: 254, distance: 521.2
click at [975, 254] on textarea "**********" at bounding box center [723, 238] width 548 height 52
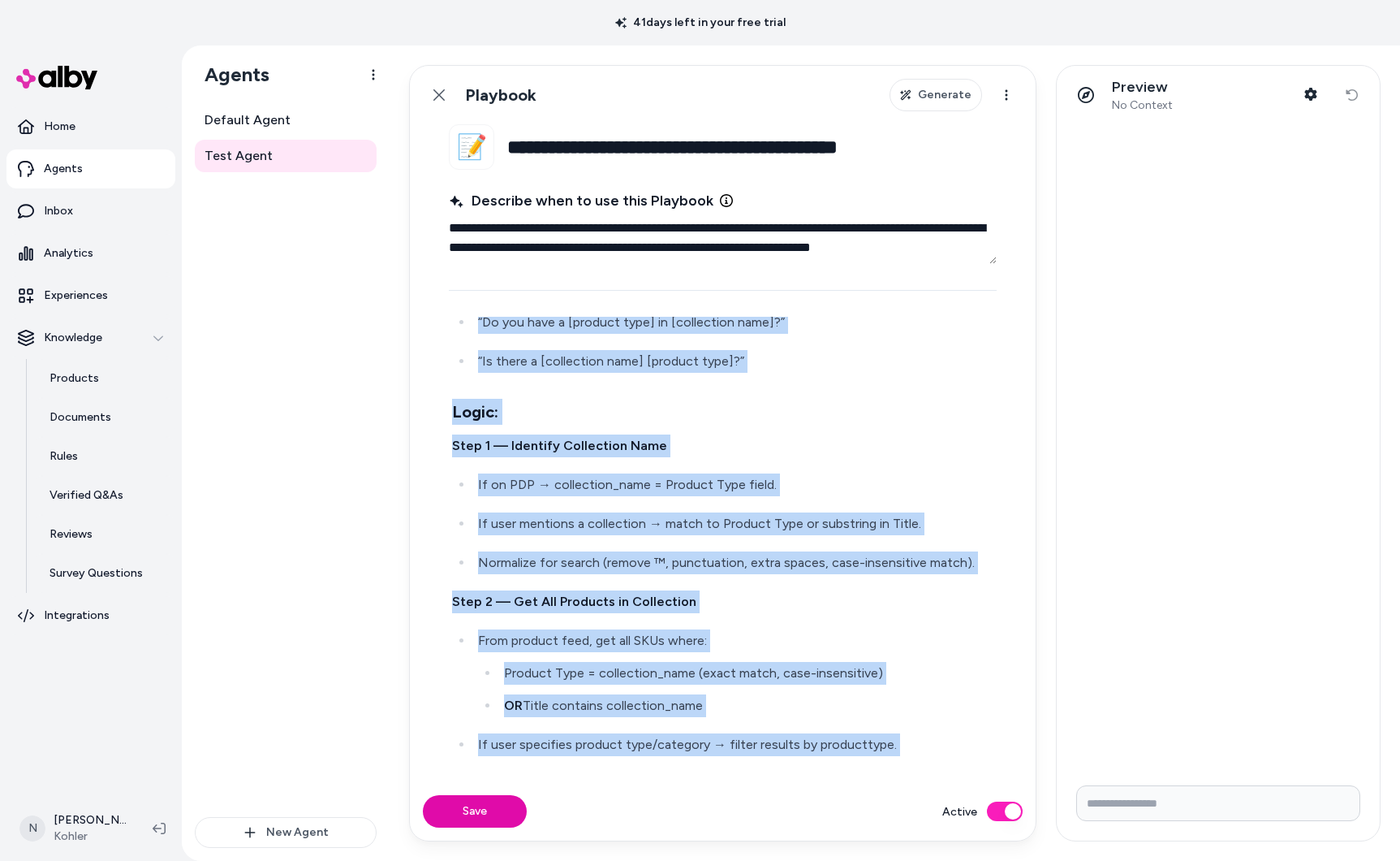
scroll to position [1094, 0]
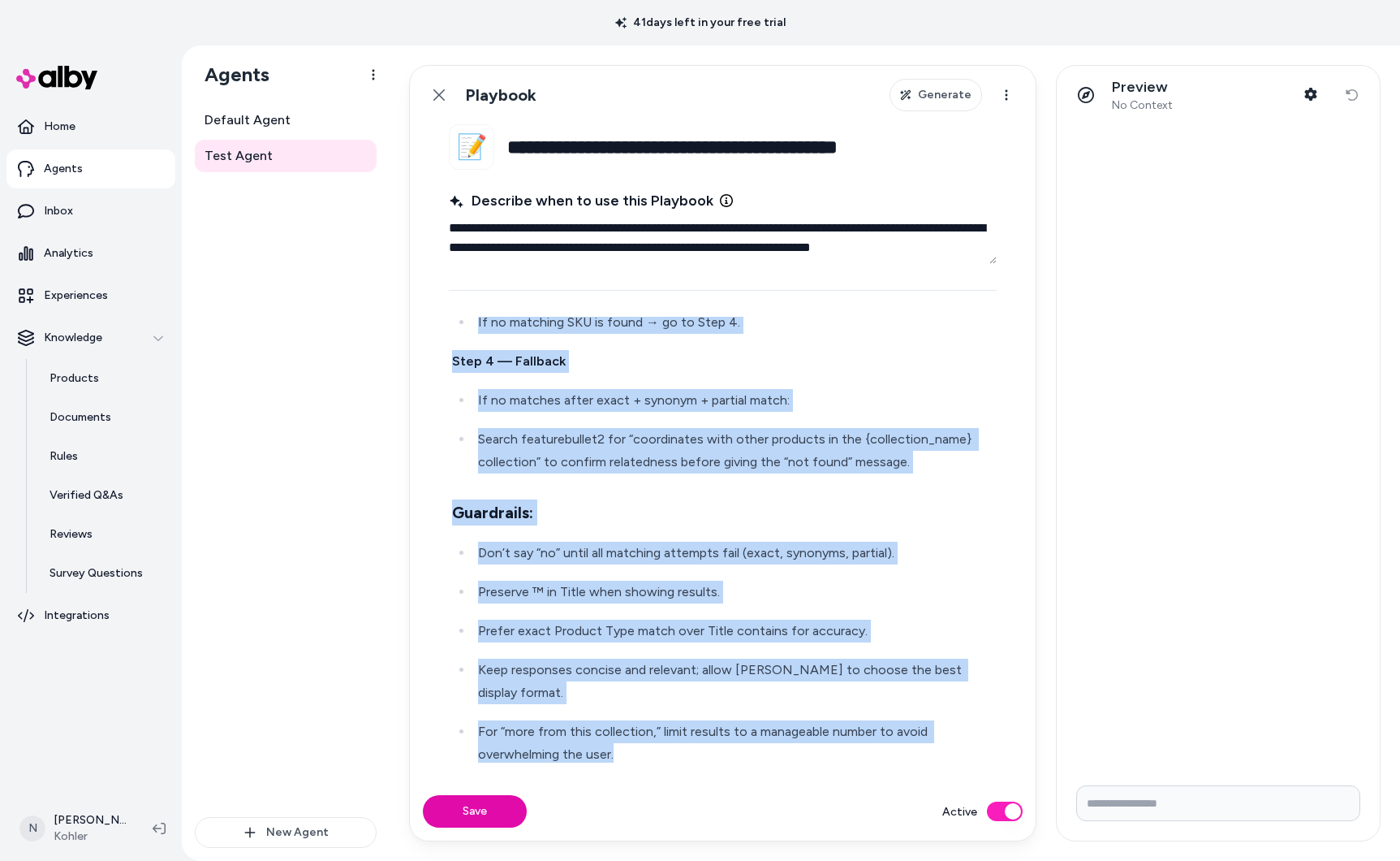
drag, startPoint x: 453, startPoint y: 365, endPoint x: 759, endPoint y: 850, distance: 573.5
click at [762, 854] on div "**********" at bounding box center [895, 453] width 1010 height 815
copy div "Trigger this rule when: The user is on a PDP and says: “more products from this…"
click at [495, 815] on button "Save" at bounding box center [474, 811] width 103 height 33
click at [435, 91] on icon at bounding box center [439, 95] width 11 height 11
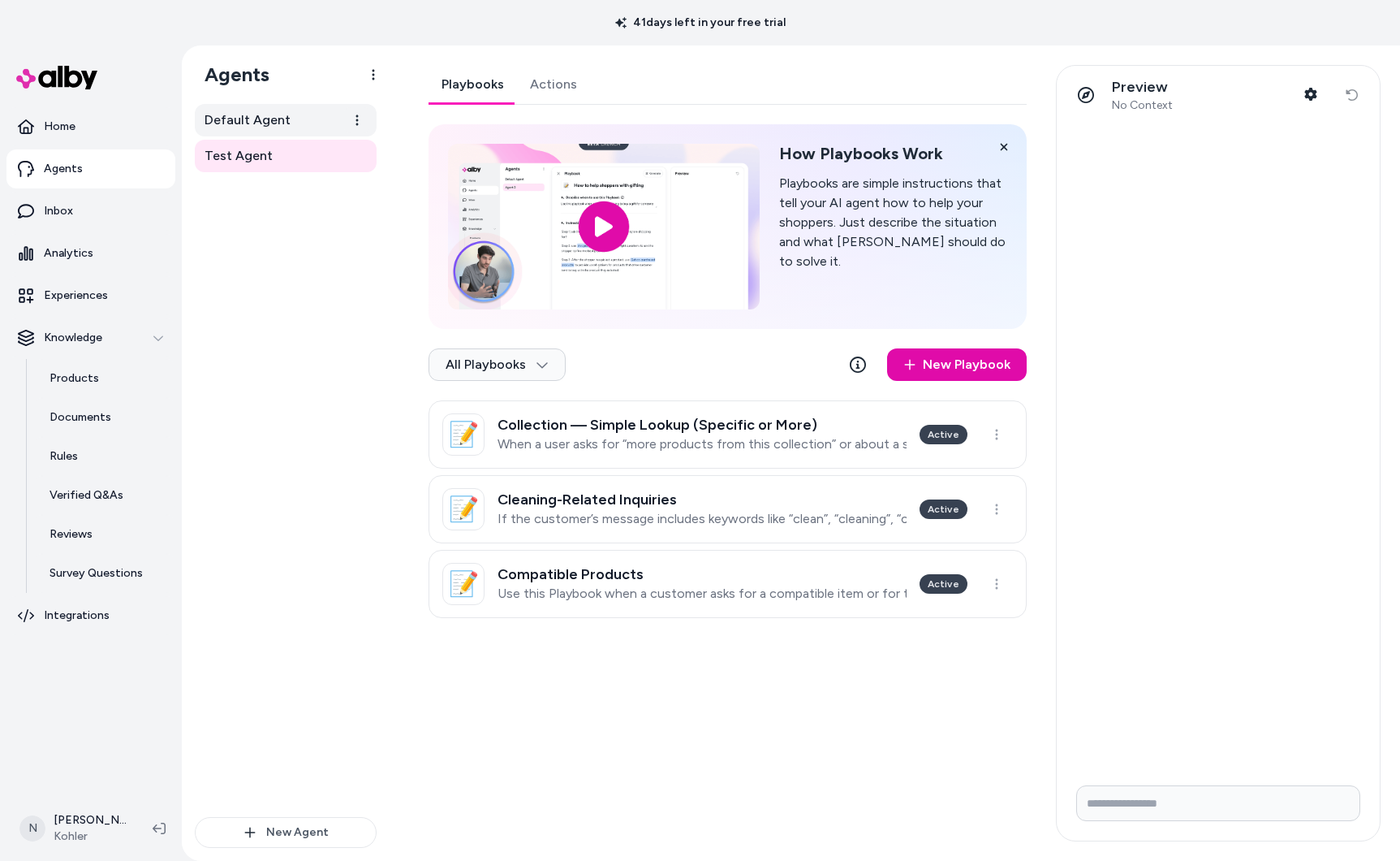
click at [262, 110] on span "Default Agent" at bounding box center [248, 120] width 86 height 20
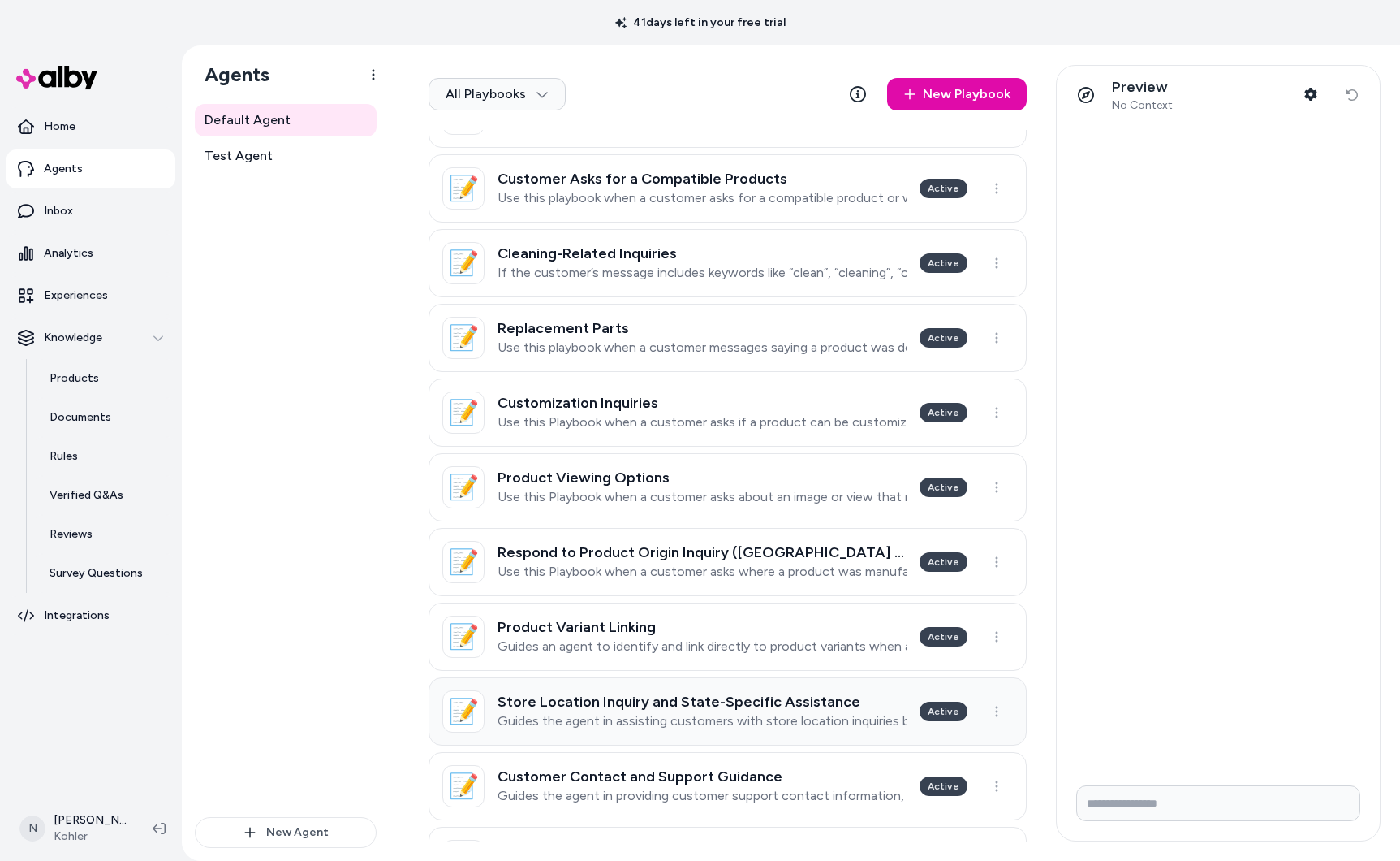
scroll to position [469, 0]
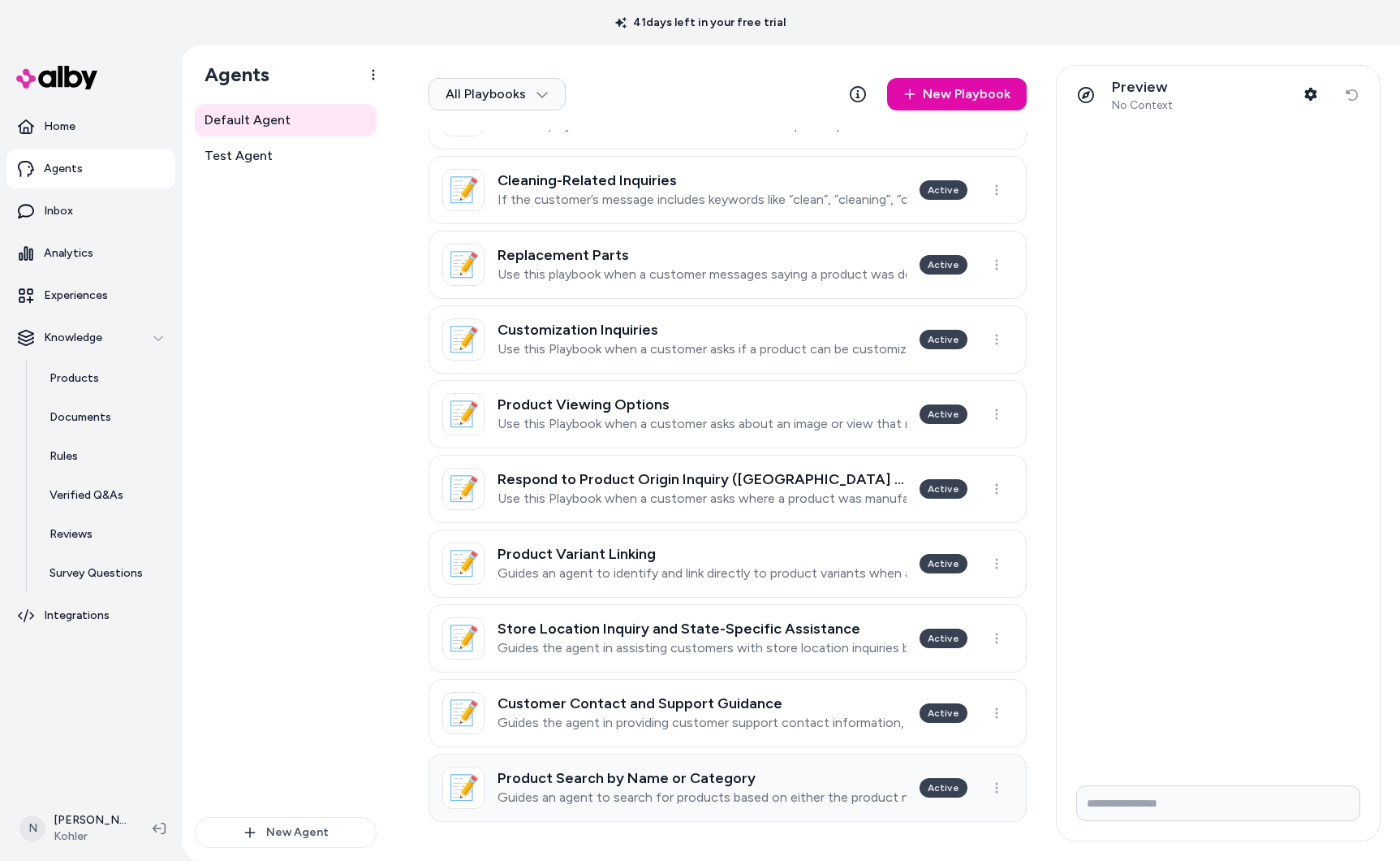
click at [692, 778] on h3 "Product Search by Name or Category" at bounding box center [702, 778] width 409 height 16
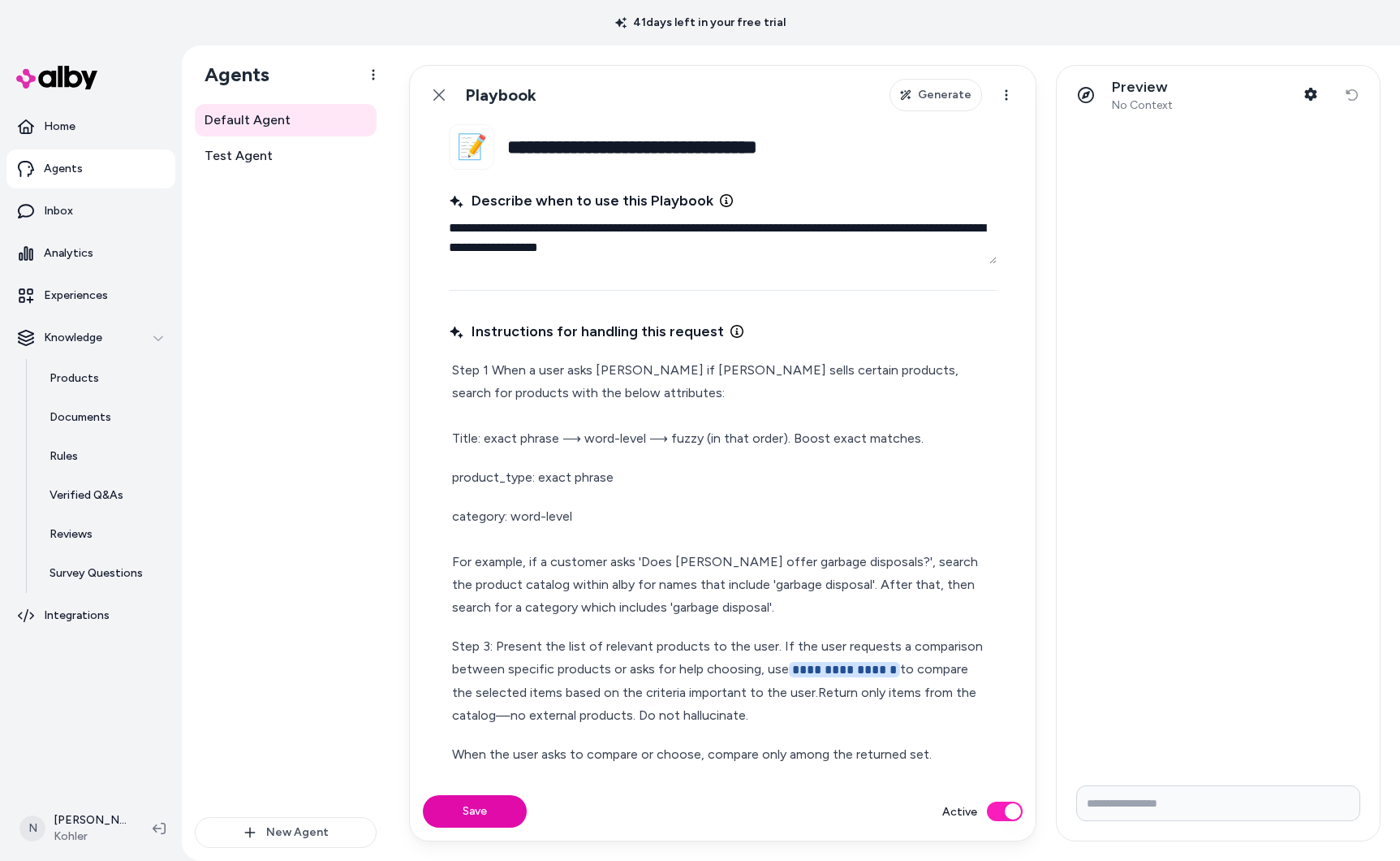
scroll to position [6, 0]
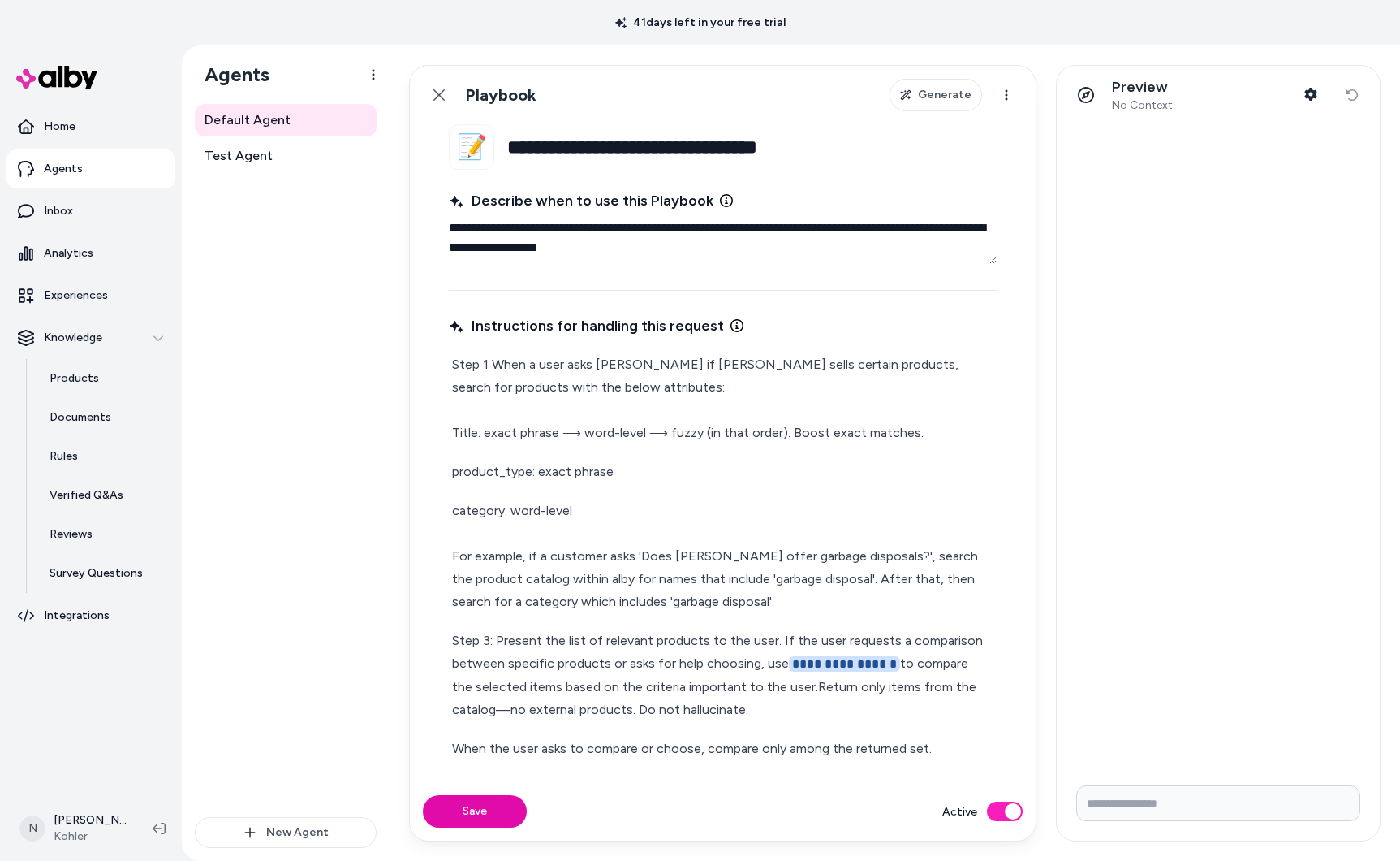
click at [1004, 817] on button "Active" at bounding box center [1005, 811] width 36 height 20
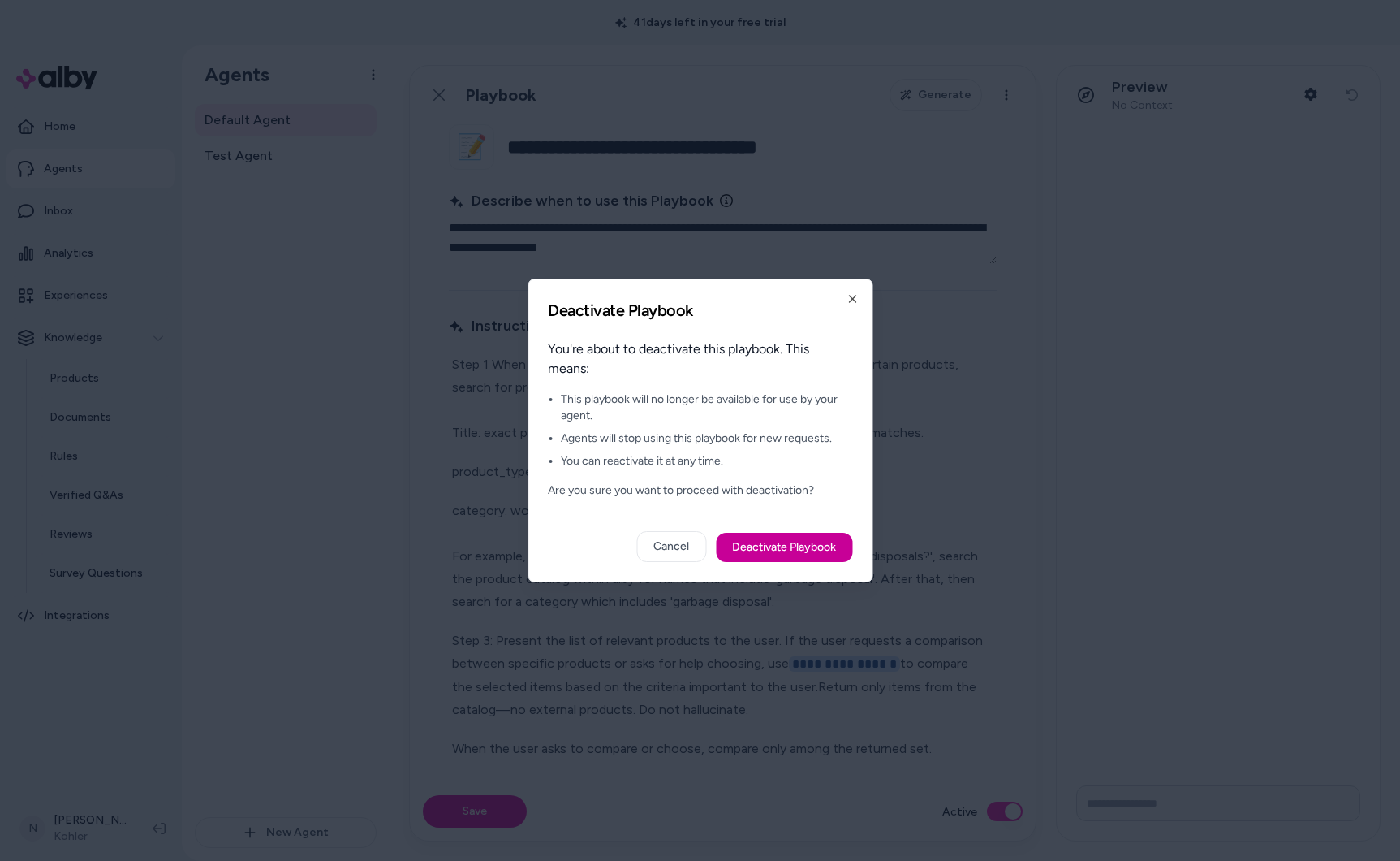
click at [783, 542] on button "Deactivate Playbook" at bounding box center [783, 547] width 136 height 29
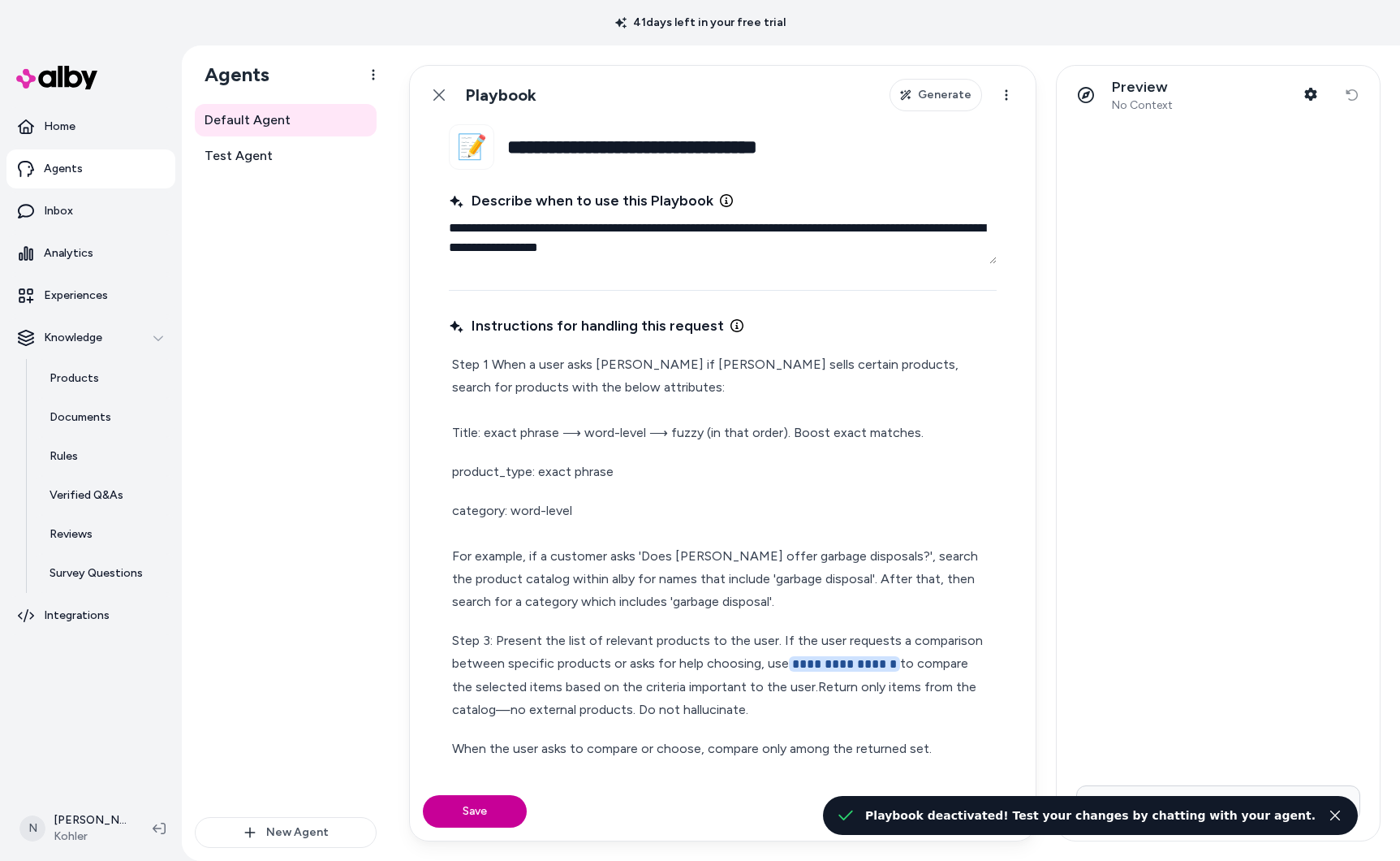
click at [460, 806] on button "Save" at bounding box center [474, 811] width 103 height 33
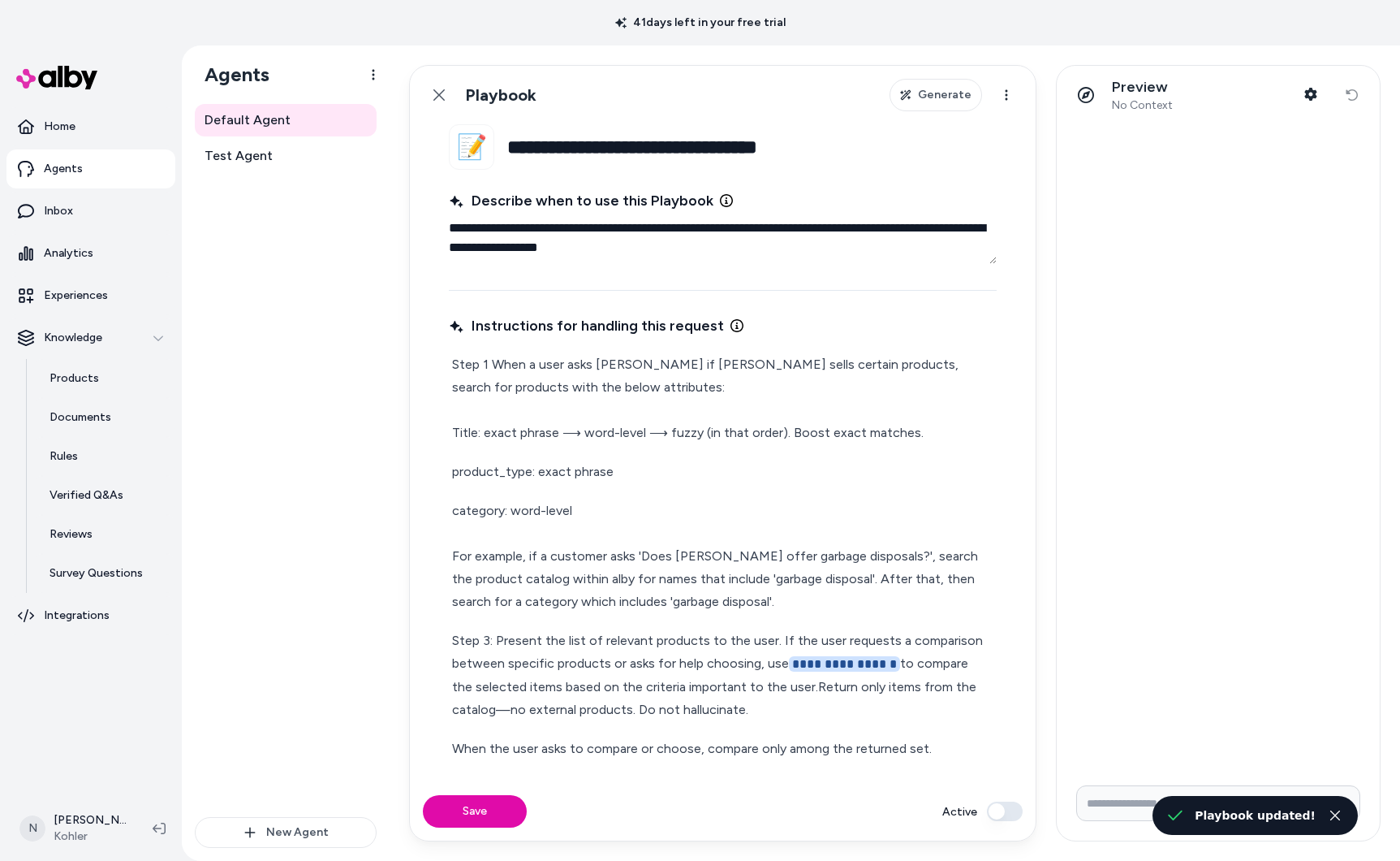
drag, startPoint x: 1095, startPoint y: 700, endPoint x: 1085, endPoint y: 704, distance: 10.8
click at [1095, 700] on div at bounding box center [1218, 448] width 323 height 648
type textarea "*"
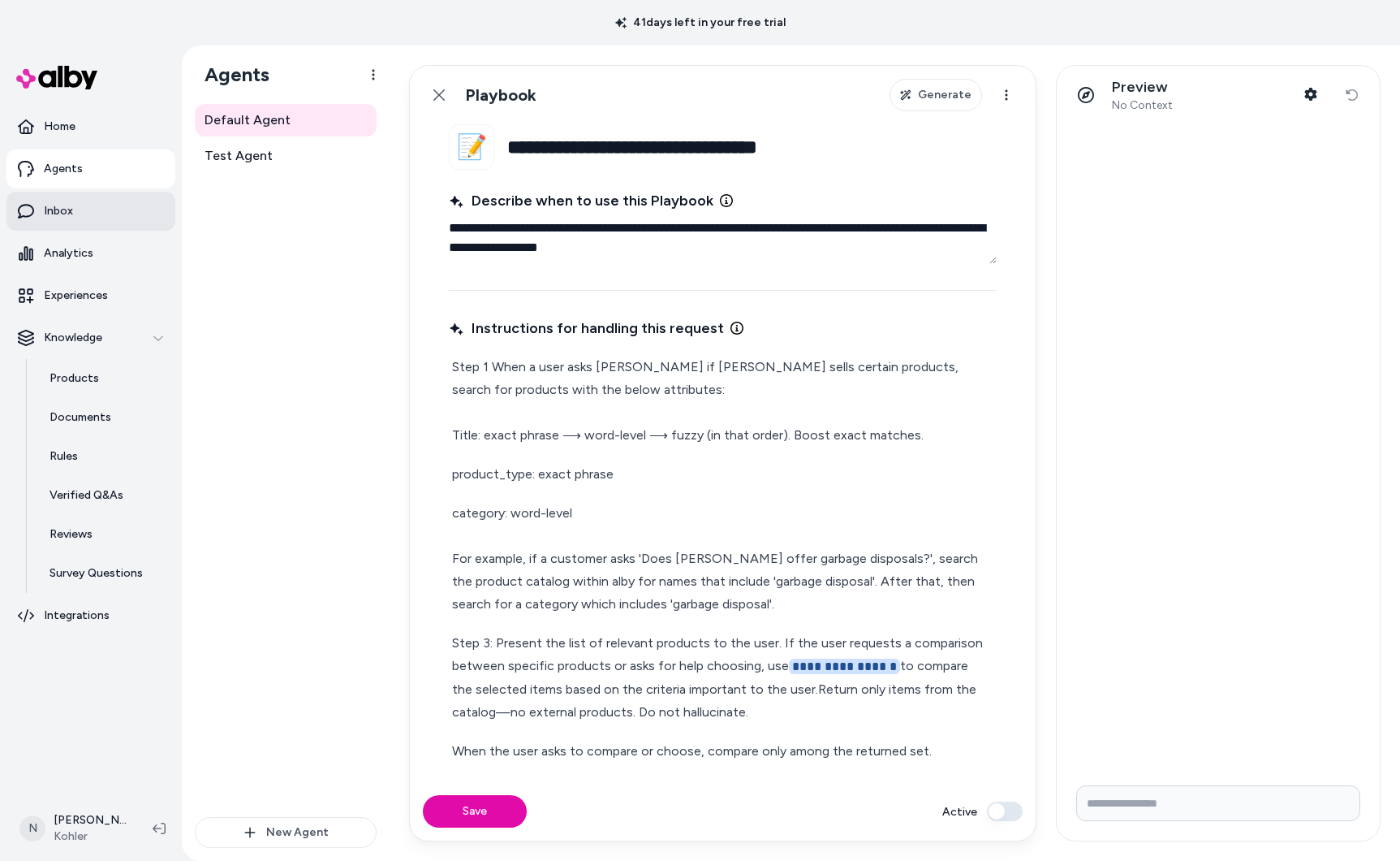
click at [59, 203] on p "Inbox" at bounding box center [59, 211] width 29 height 16
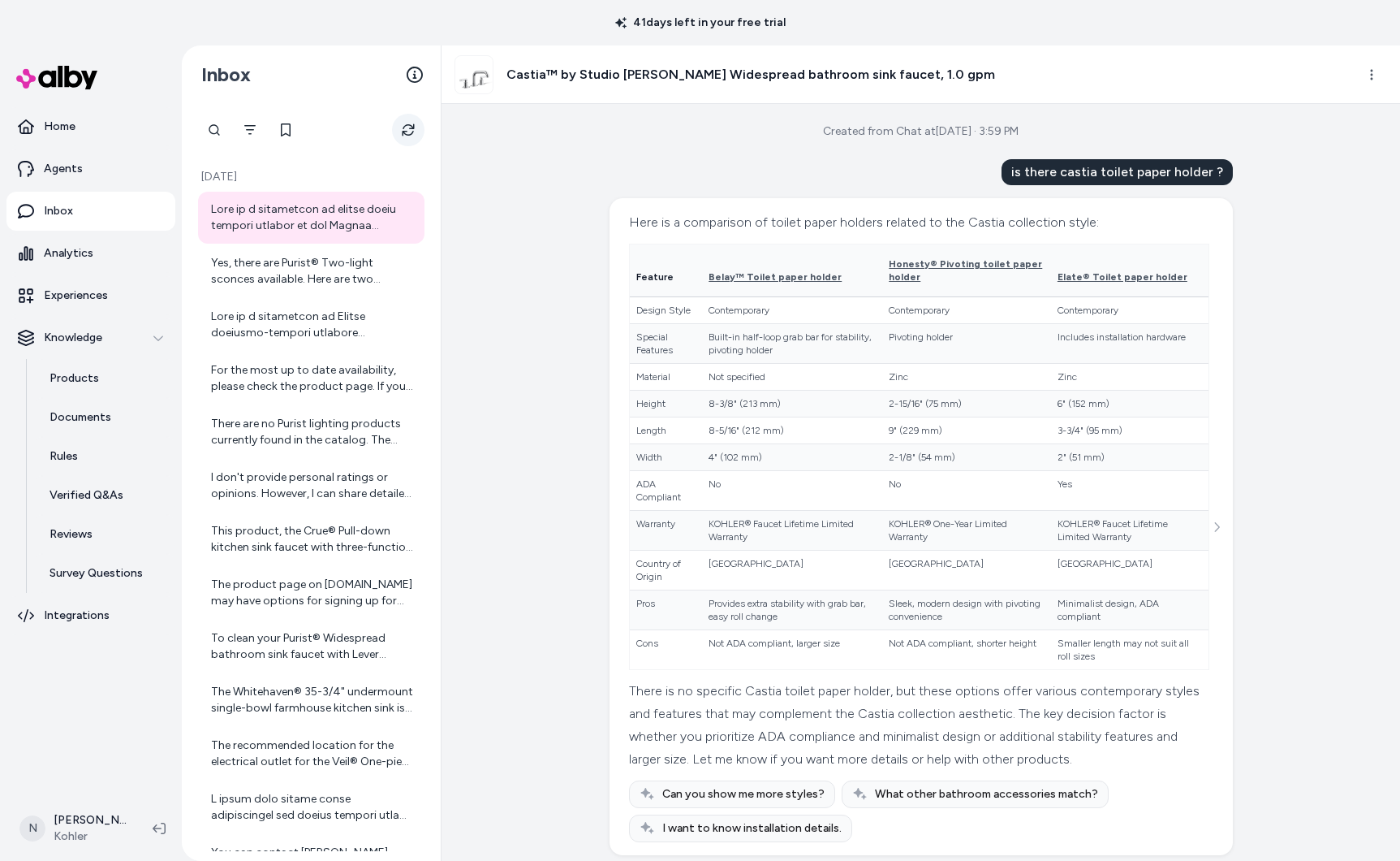
click at [403, 130] on icon "Refresh" at bounding box center [408, 130] width 13 height 13
click at [281, 492] on div "I don't provide personal ratings or opinions. However, I can share detailed inf…" at bounding box center [313, 486] width 204 height 33
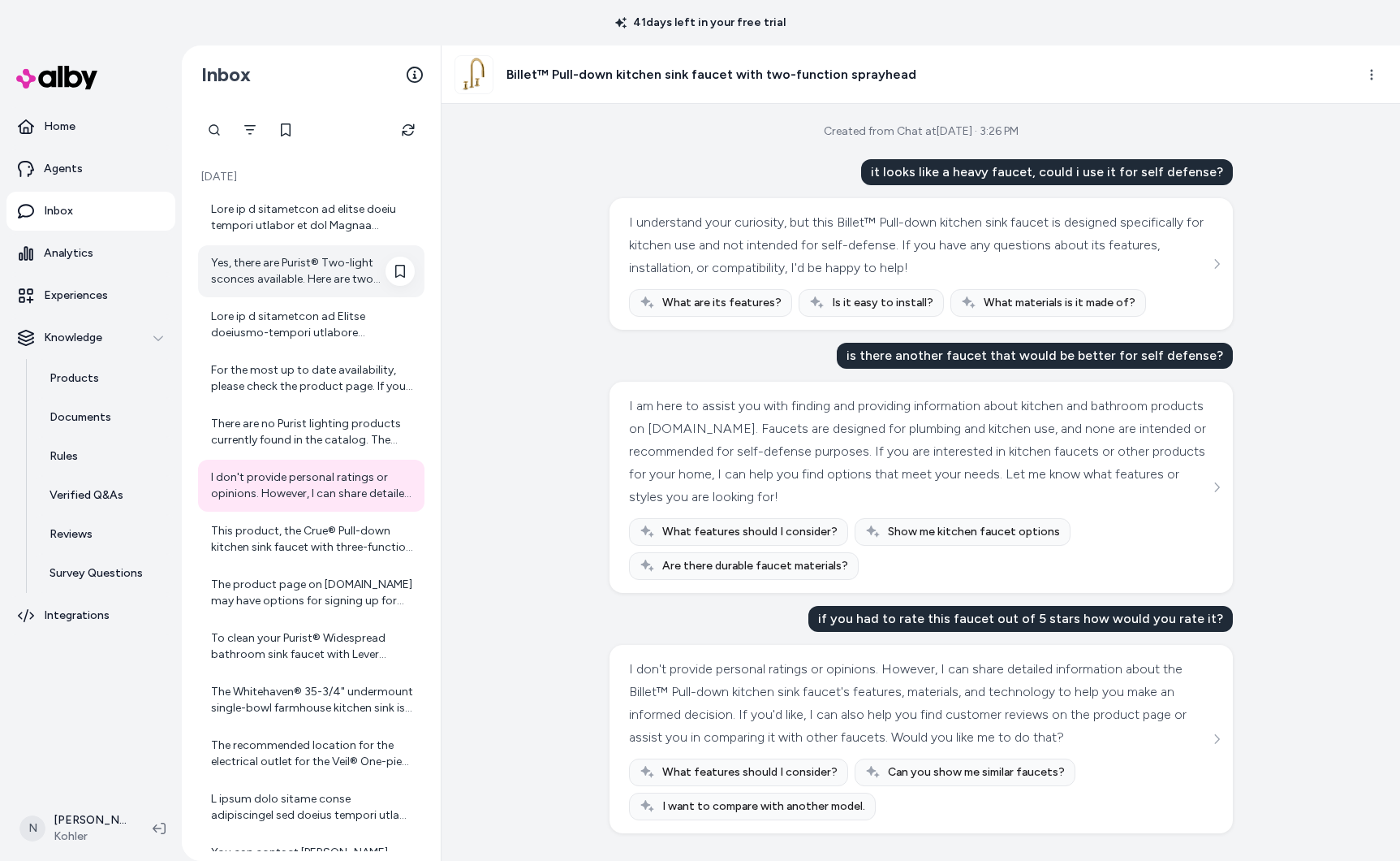
click at [283, 273] on div "Yes, there are Purist® Two-light sconces available. Here are two options for yo…" at bounding box center [313, 272] width 204 height 33
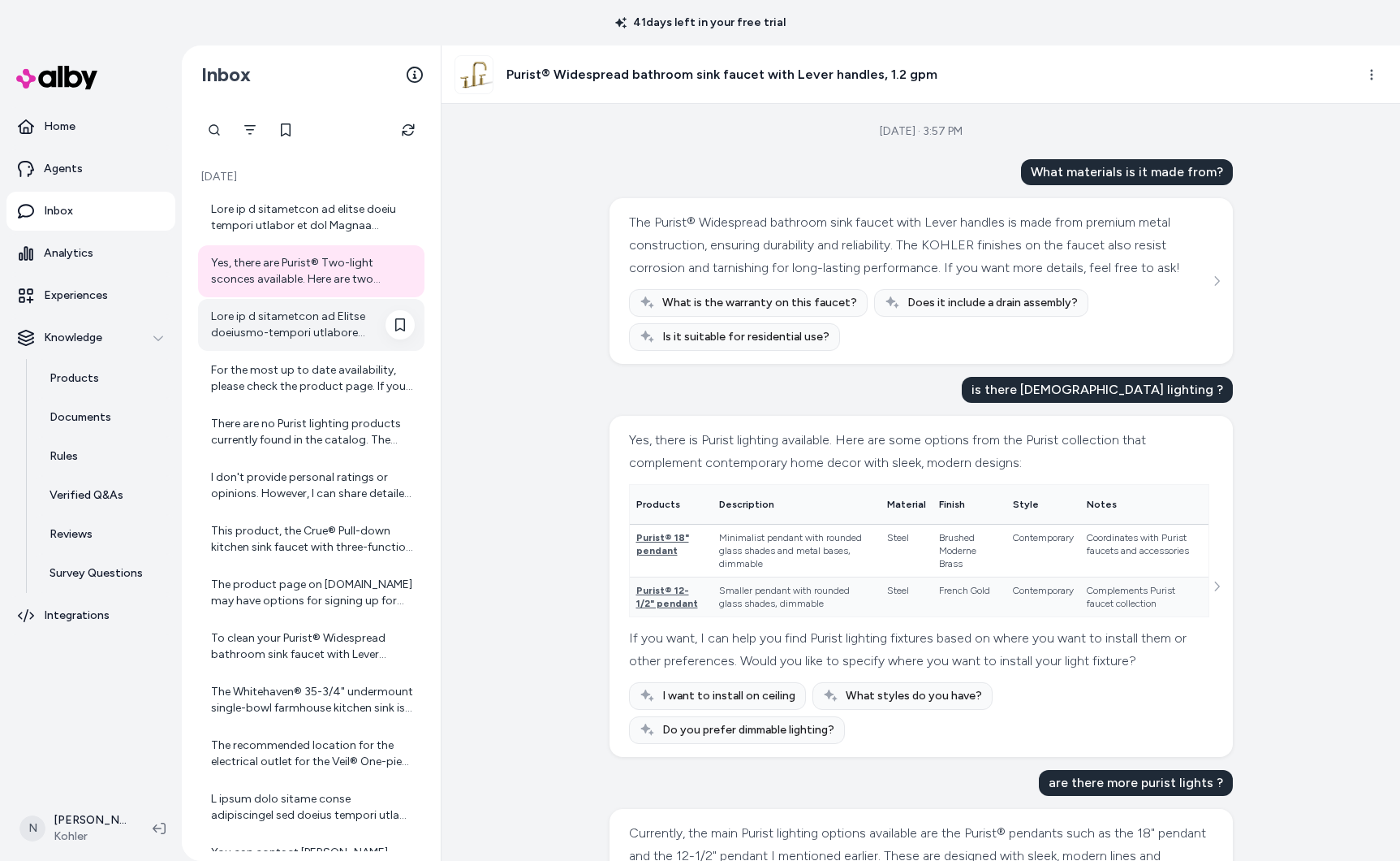
click at [282, 320] on div at bounding box center [313, 325] width 204 height 33
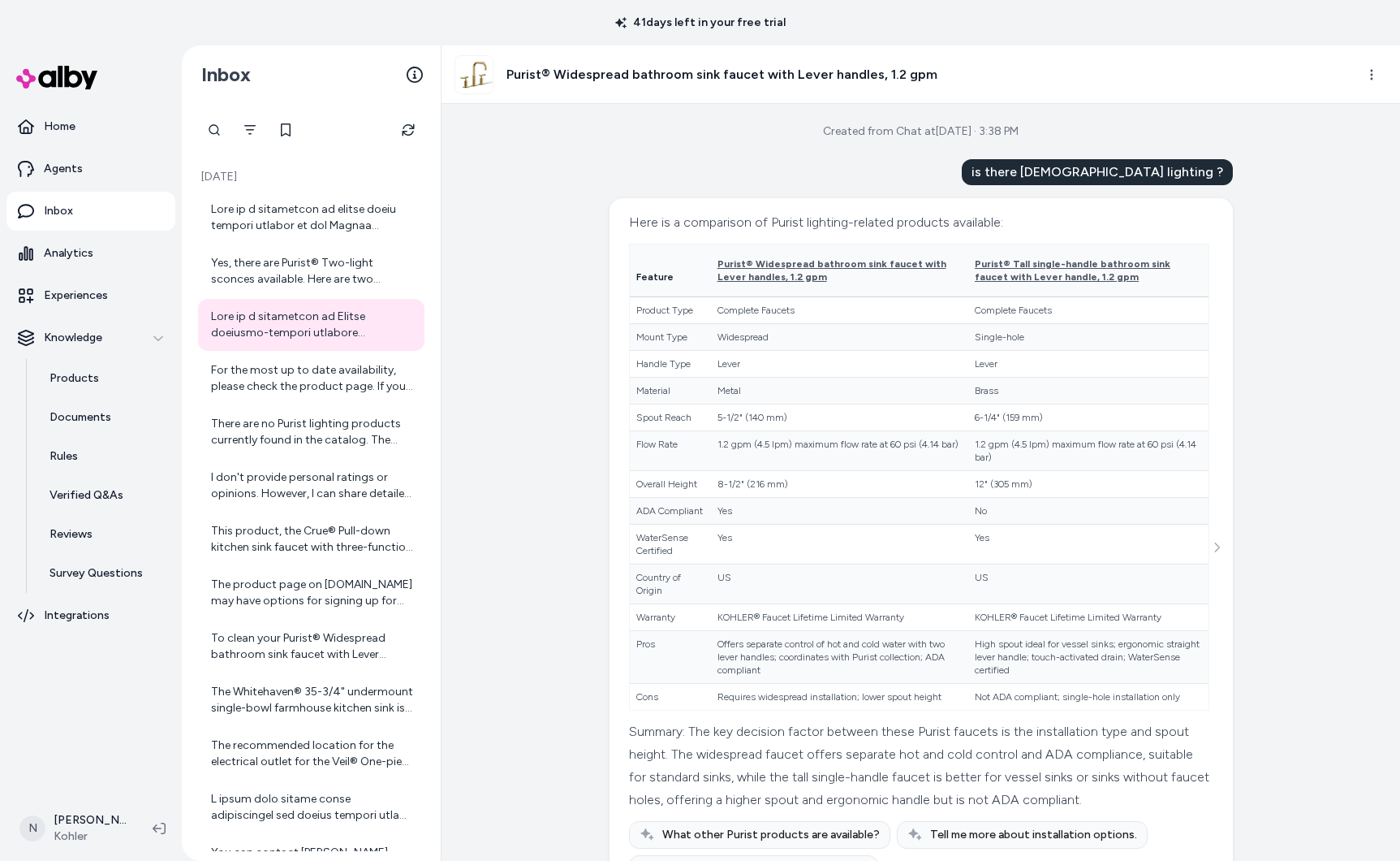
scroll to position [91, 0]
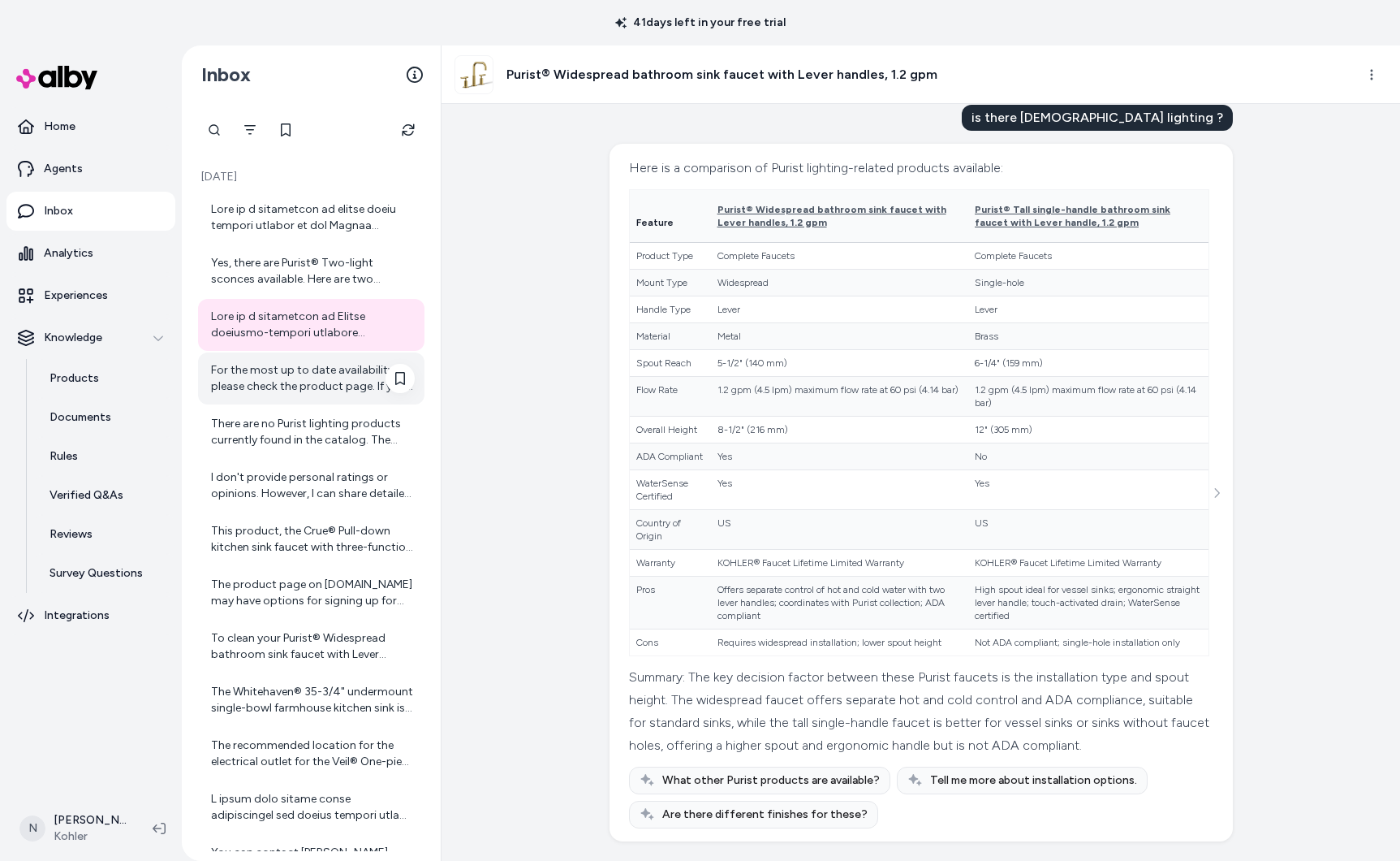
click at [331, 371] on div "For the most up to date availability, please check the product page. If you nee…" at bounding box center [313, 378] width 204 height 33
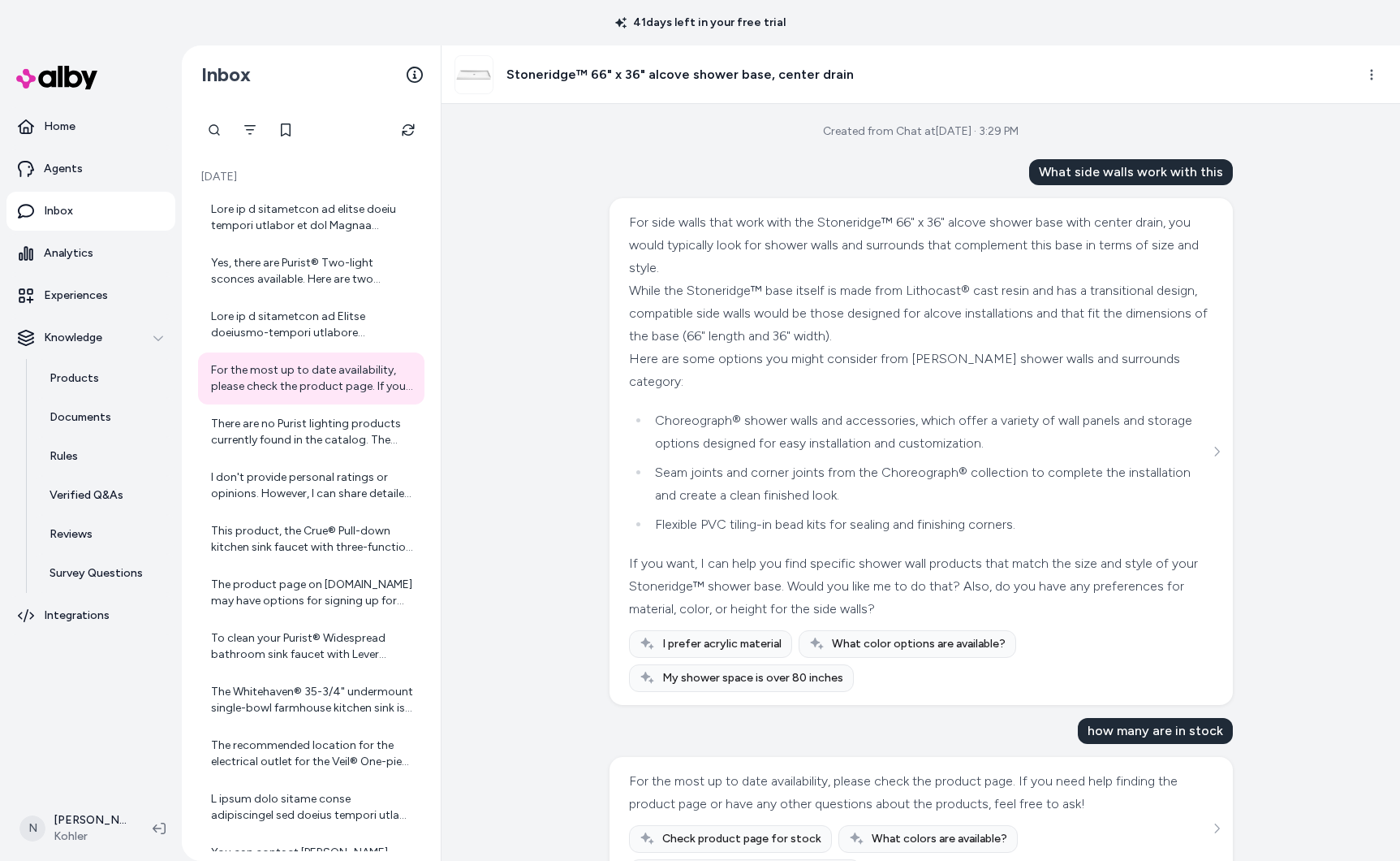
scroll to position [59, 0]
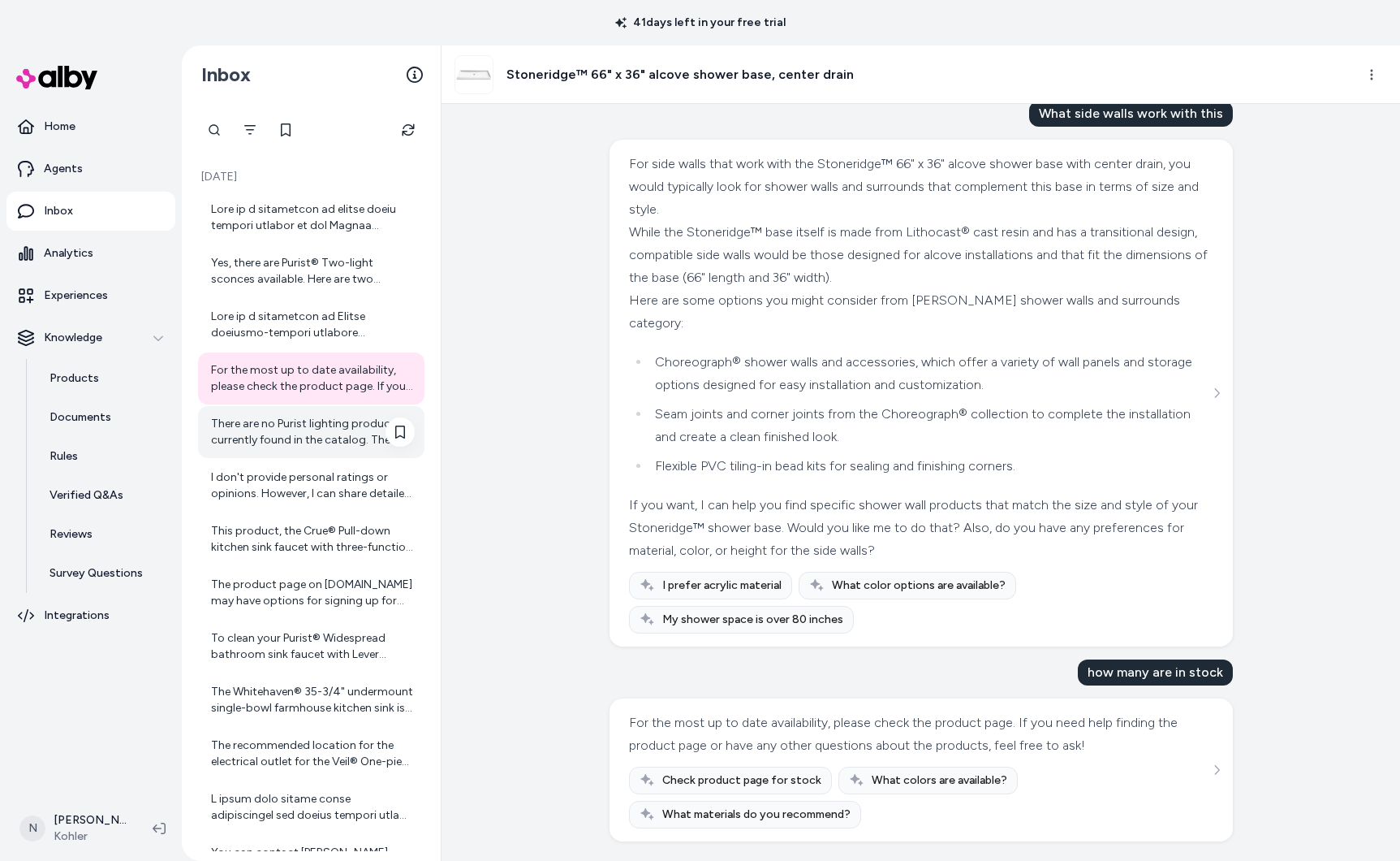
click at [321, 418] on div "There are no Purist lighting products currently found in the catalog. The searc…" at bounding box center [313, 432] width 204 height 33
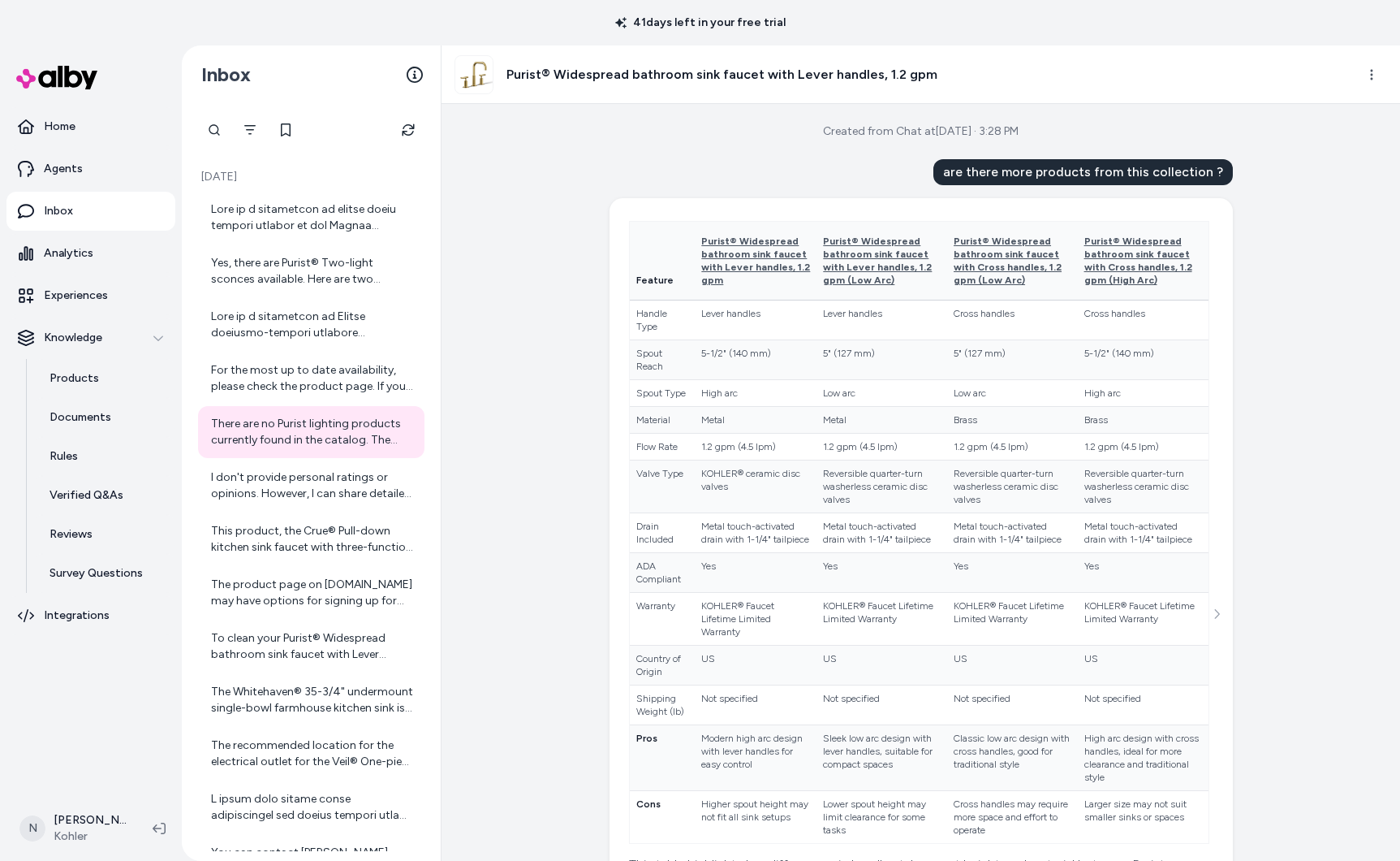
scroll to position [2, 0]
click at [327, 477] on div "I don't provide personal ratings or opinions. However, I can share detailed inf…" at bounding box center [313, 486] width 204 height 33
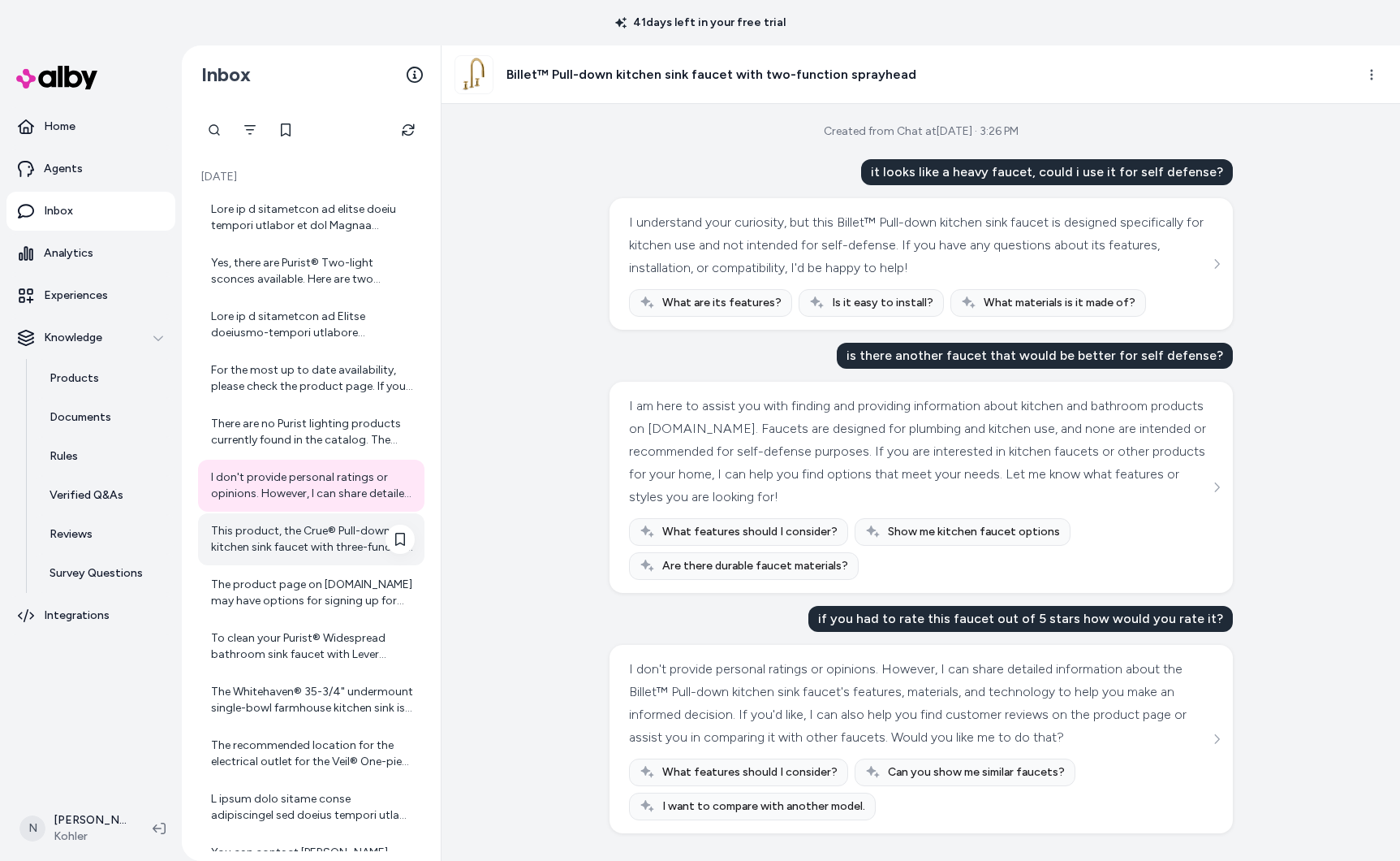
click at [315, 541] on div "This product, the Crue® Pull-down kitchen sink faucet with three-function spray…" at bounding box center [313, 539] width 204 height 33
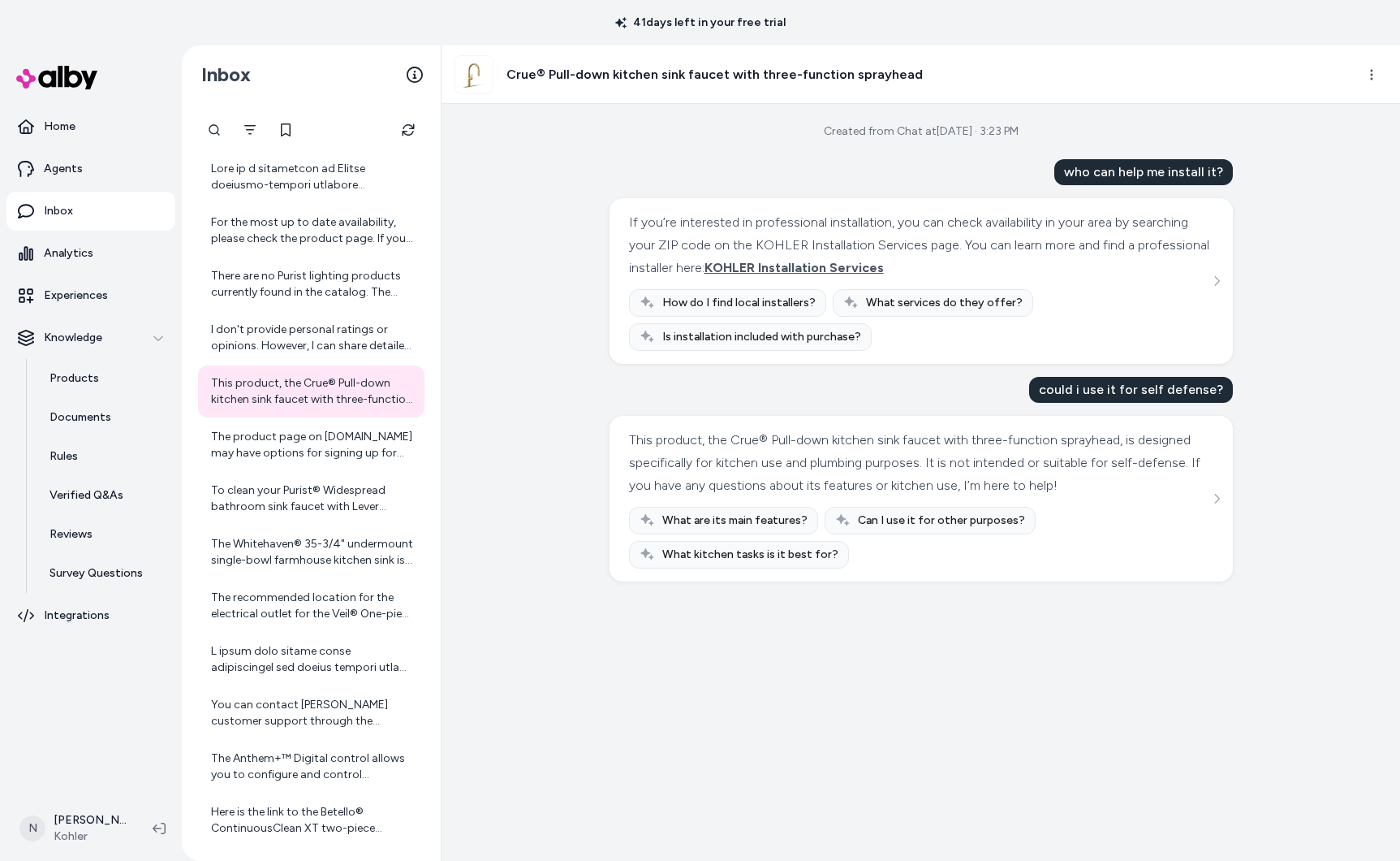
scroll to position [252, 0]
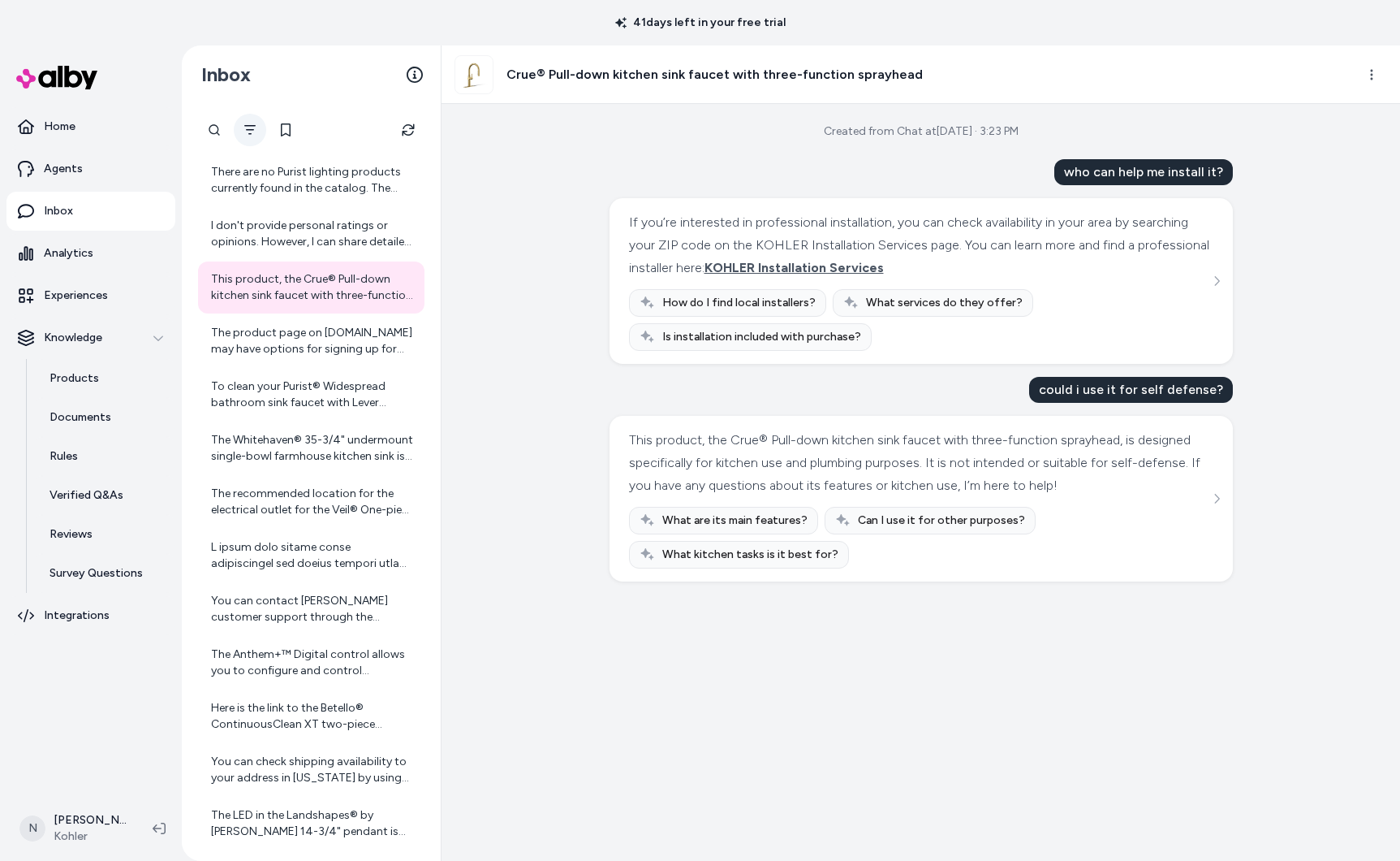
click at [259, 136] on button "Filter" at bounding box center [250, 130] width 33 height 33
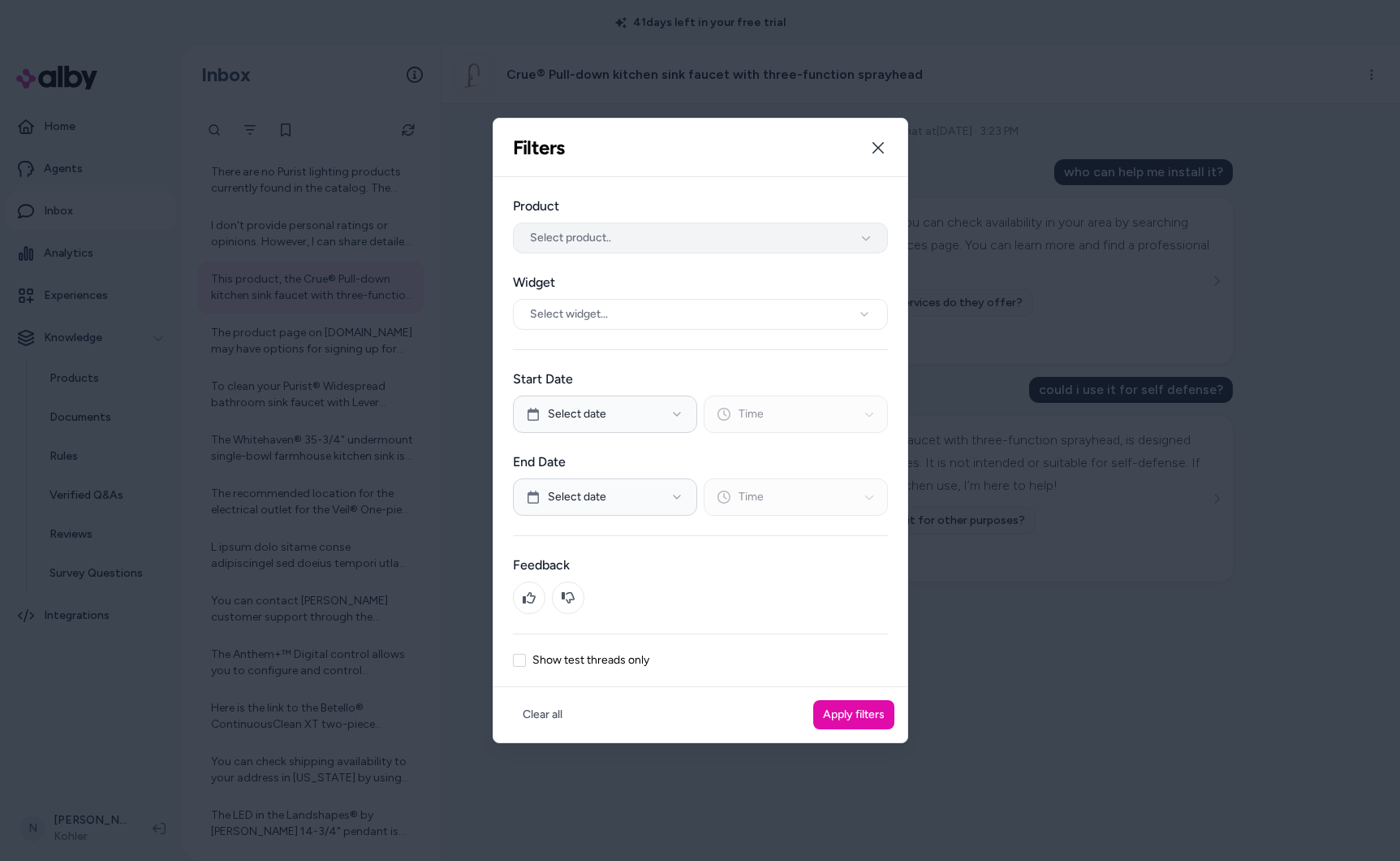
click at [601, 230] on span "Select product.." at bounding box center [570, 238] width 81 height 16
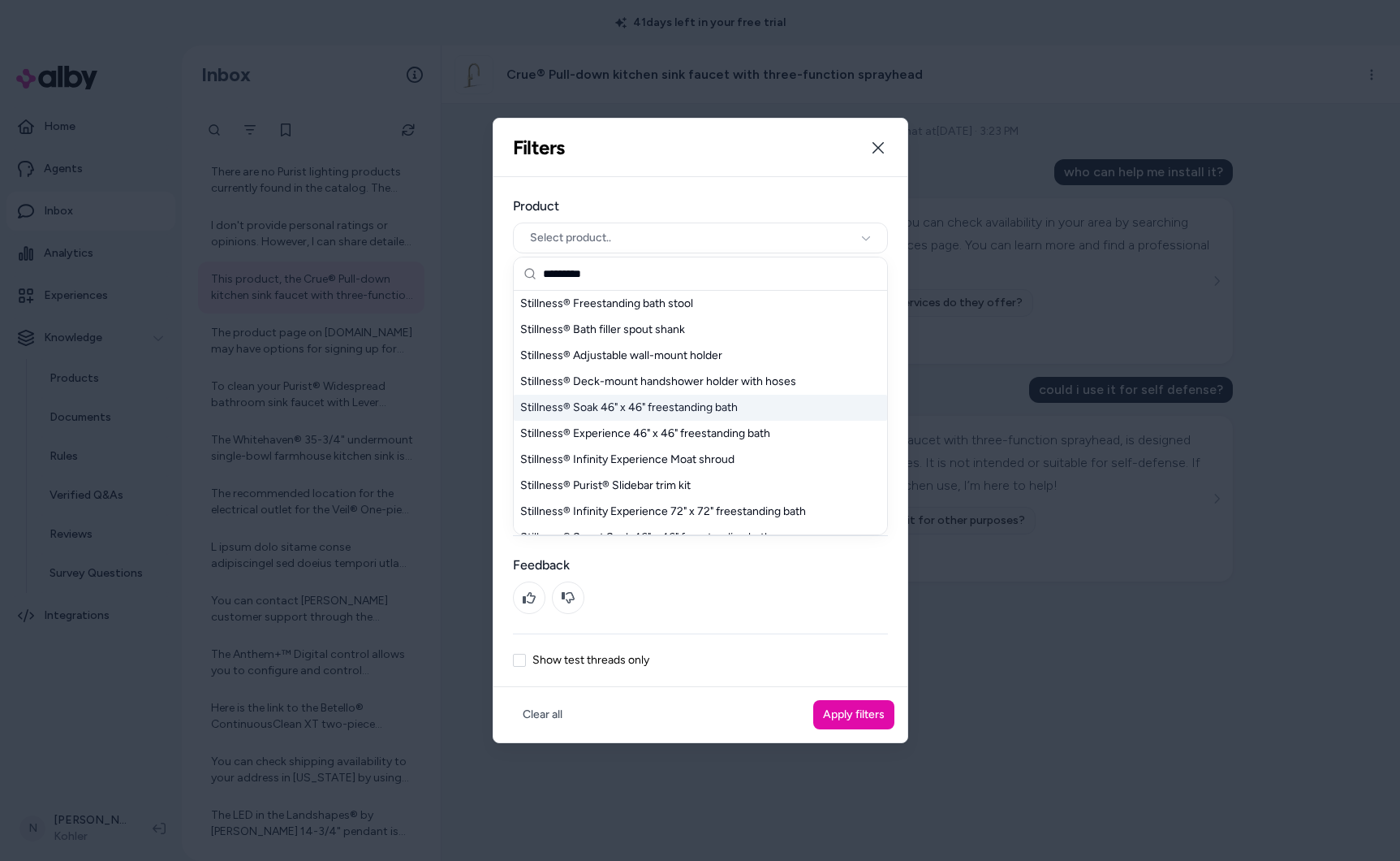
type input "*********"
click at [702, 416] on div "Stillness® Soak 46" x 46" freestanding bath" at bounding box center [700, 408] width 373 height 26
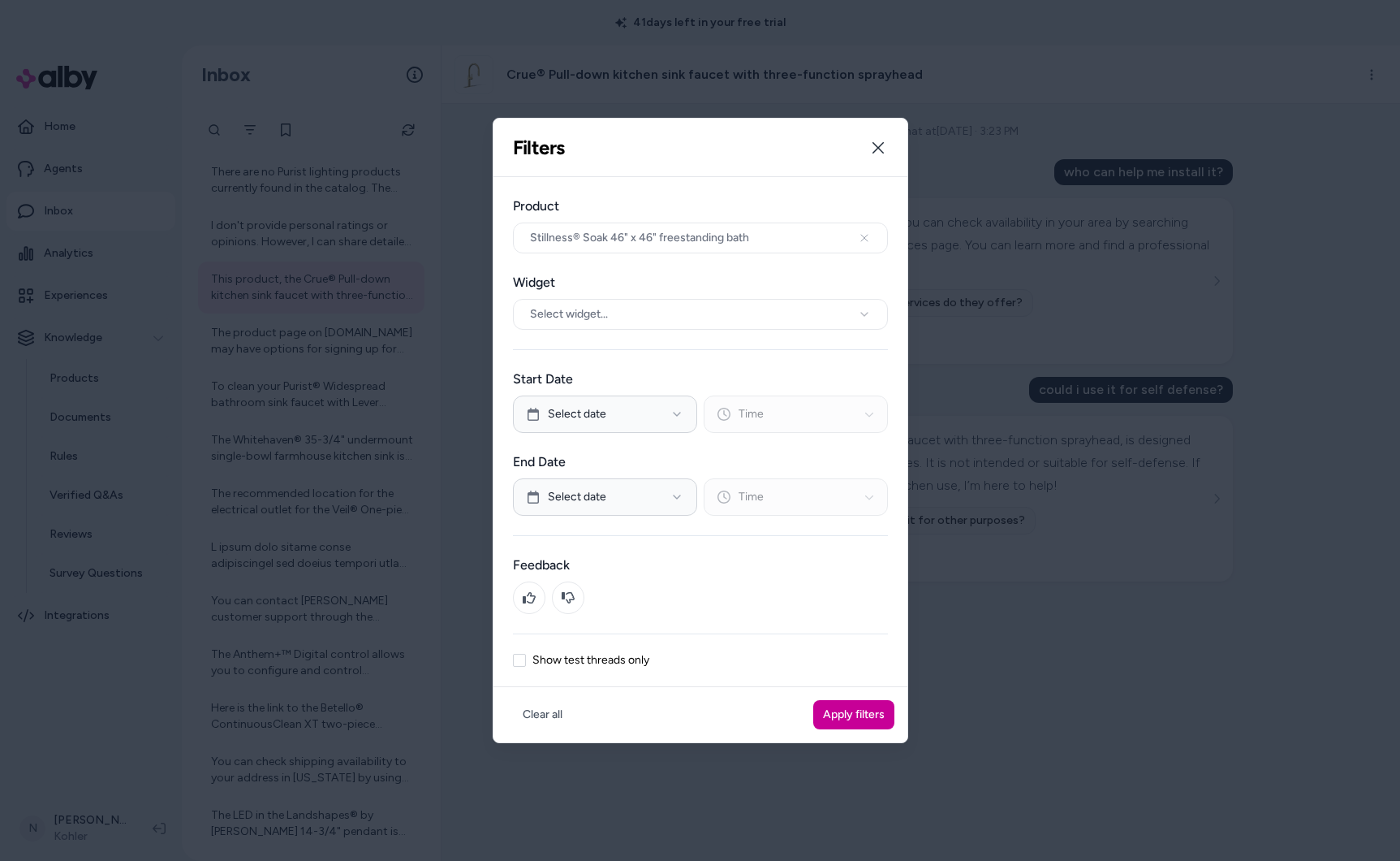
drag, startPoint x: 830, startPoint y: 737, endPoint x: 834, endPoint y: 724, distance: 13.6
click at [830, 737] on div "Clear all Apply filters" at bounding box center [701, 715] width 414 height 55
click at [834, 715] on button "Apply filters" at bounding box center [854, 715] width 81 height 29
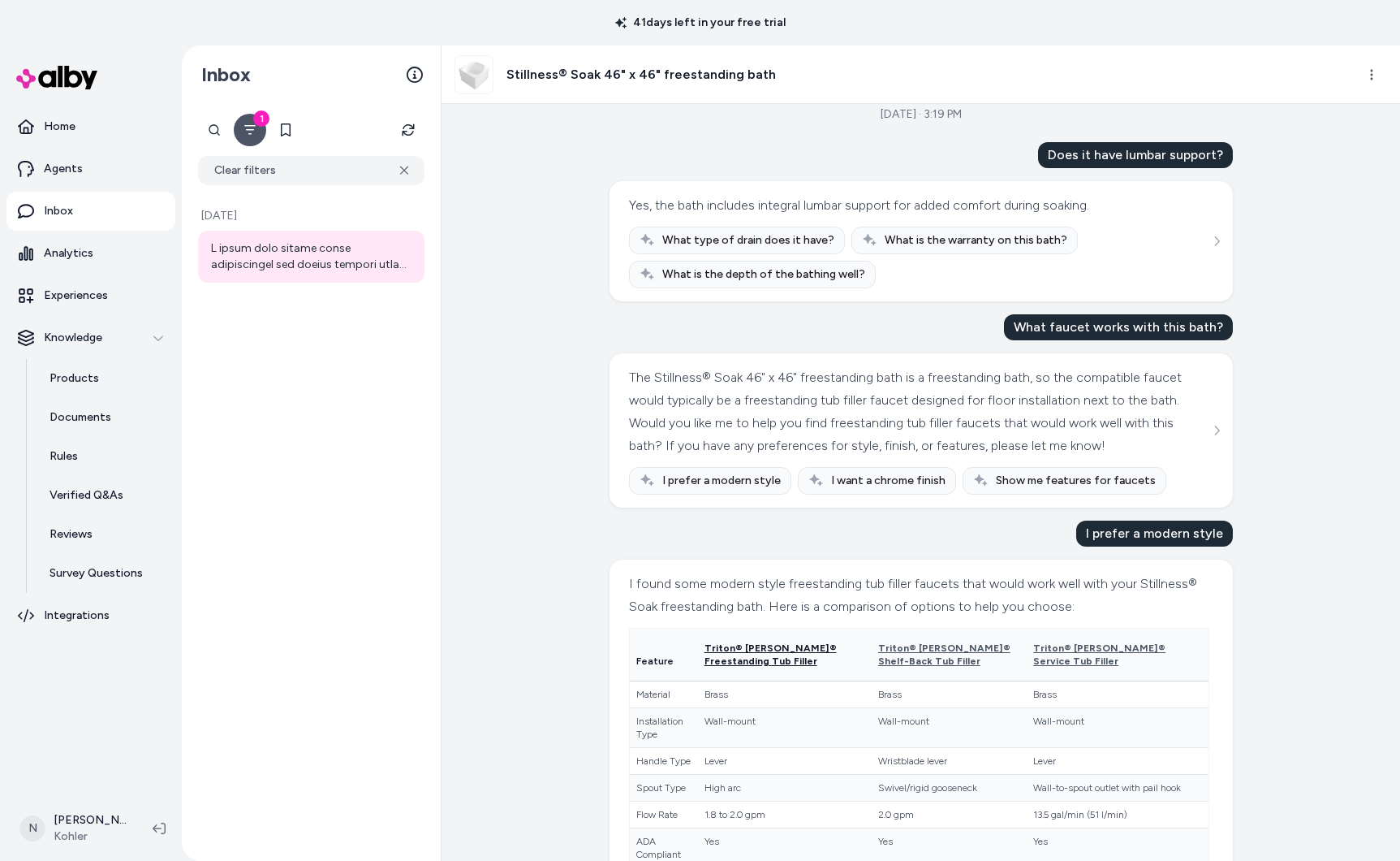
scroll to position [121, 0]
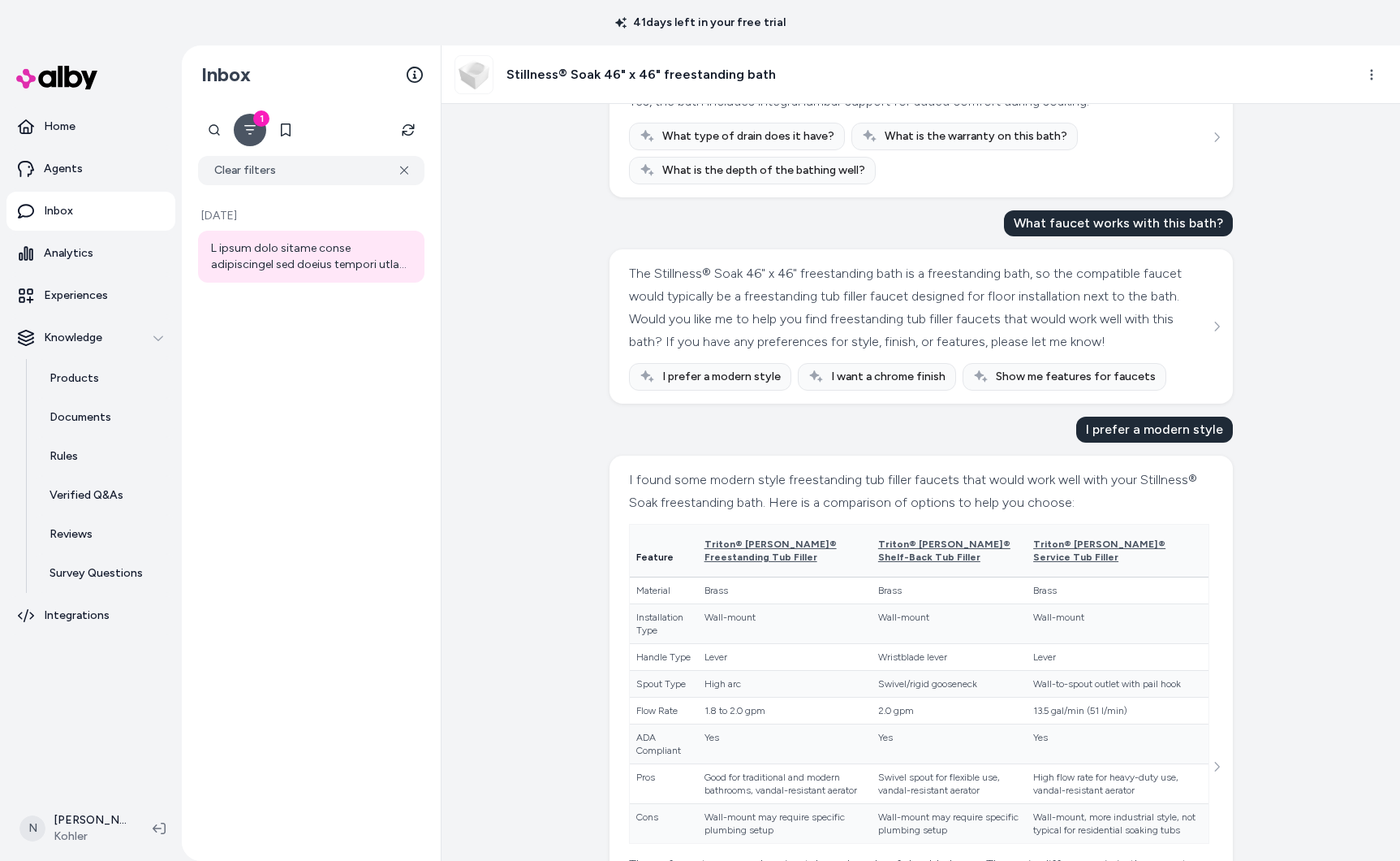
click at [788, 573] on th "Triton® [PERSON_NAME]® Freestanding Tub Filler" at bounding box center [785, 550] width 174 height 53
click at [786, 563] on span "Triton® [PERSON_NAME]® Freestanding Tub Filler" at bounding box center [771, 550] width 132 height 24
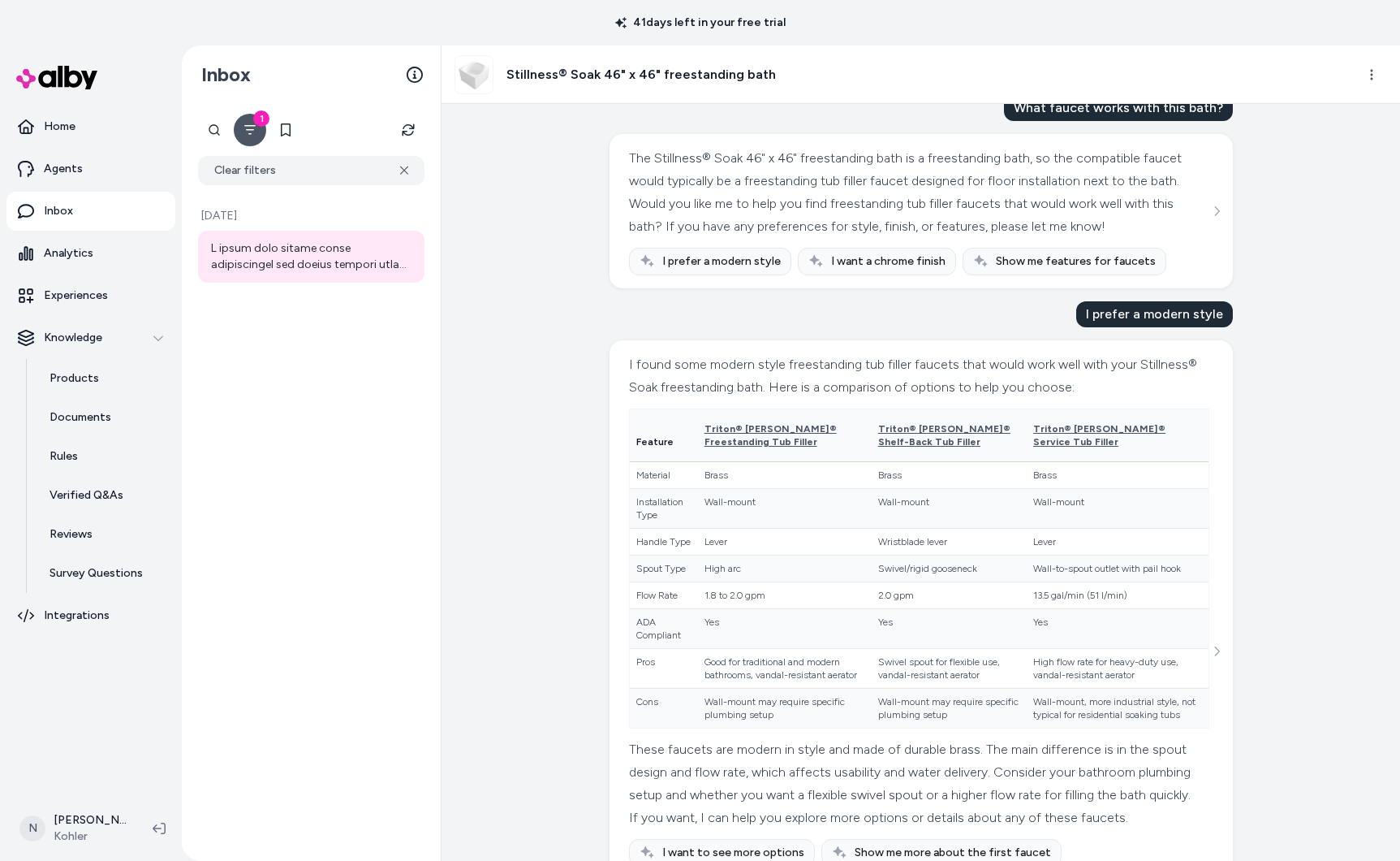
scroll to position [277, 0]
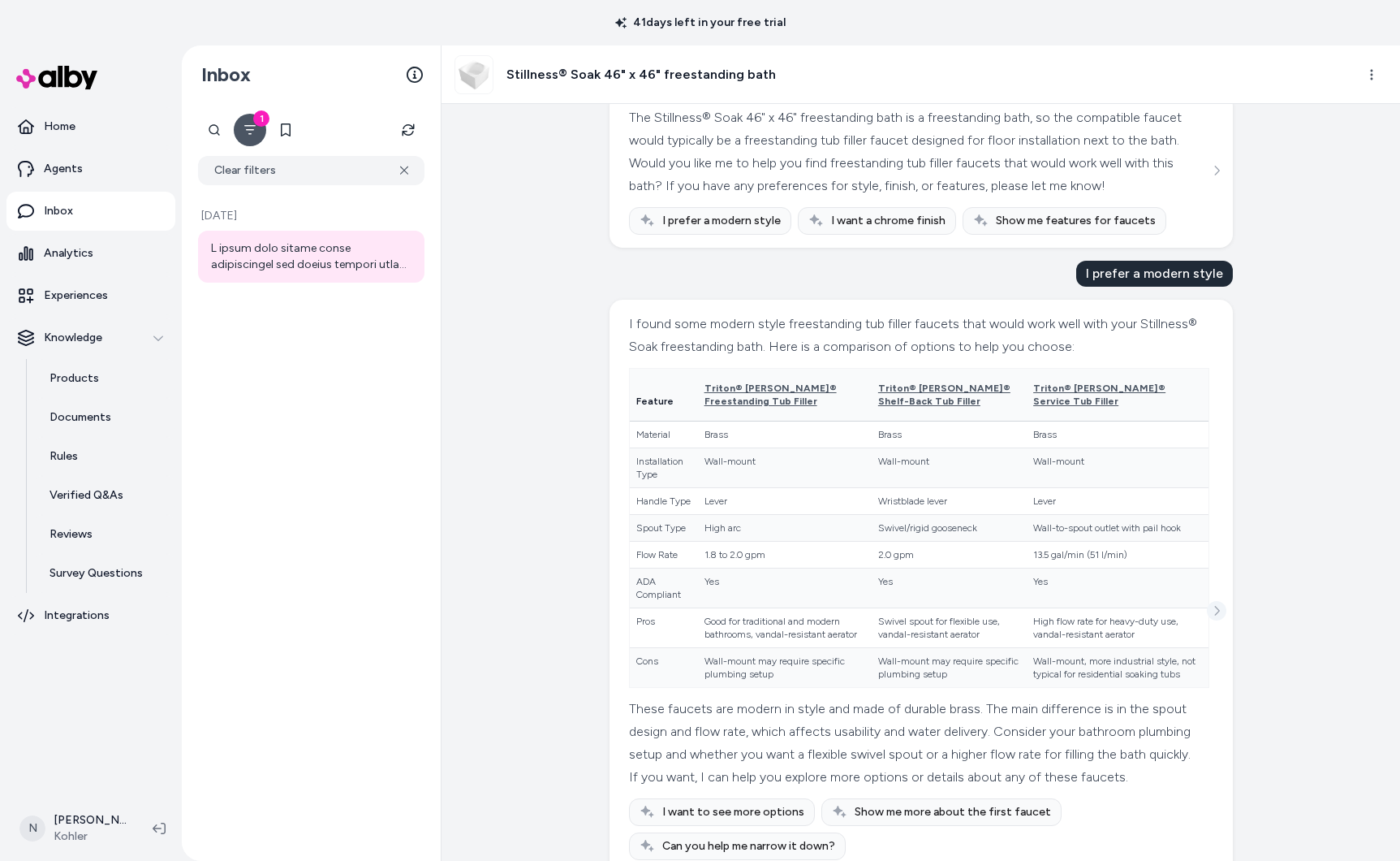
click at [1225, 620] on button "See more" at bounding box center [1217, 611] width 20 height 20
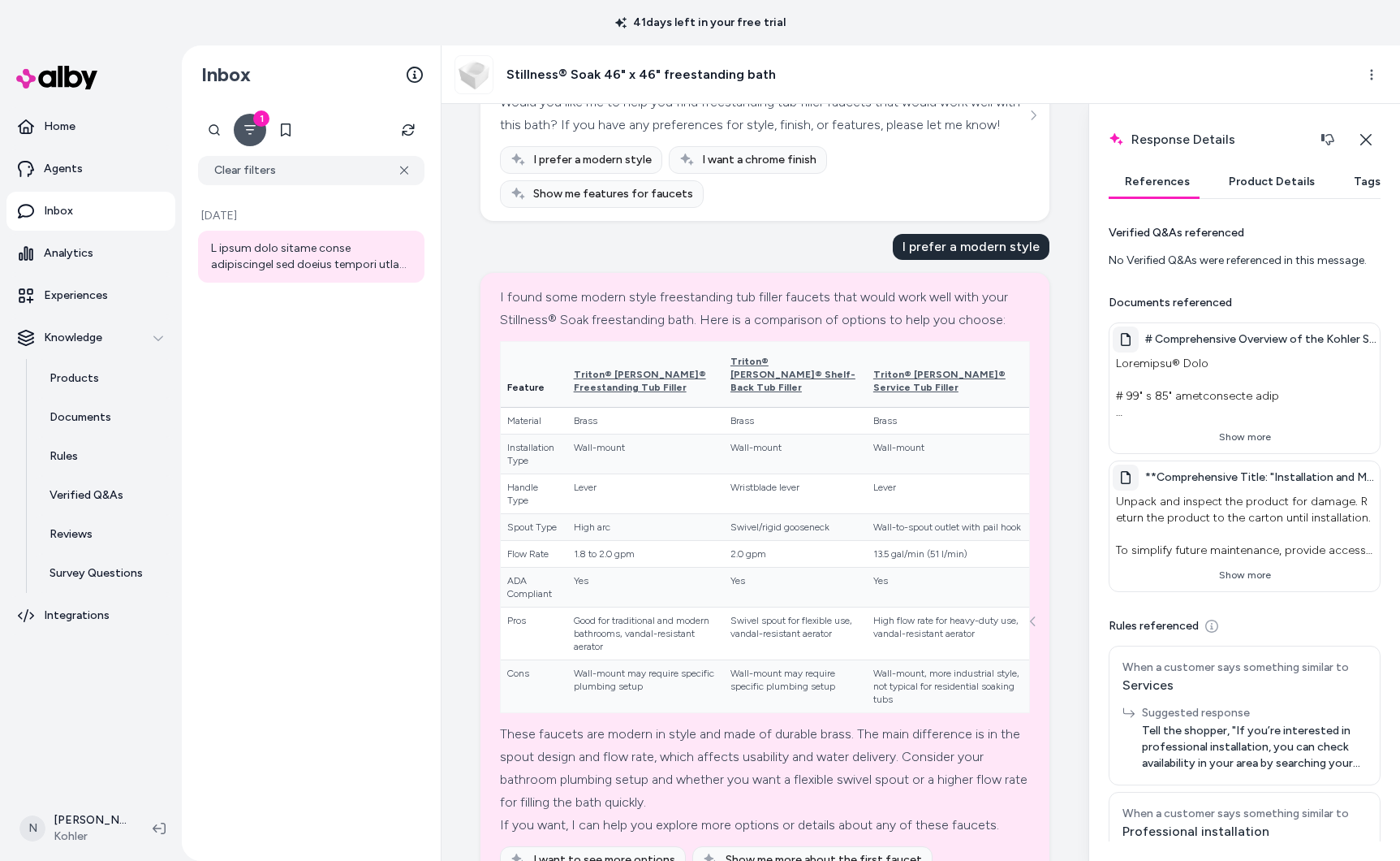
scroll to position [431, 0]
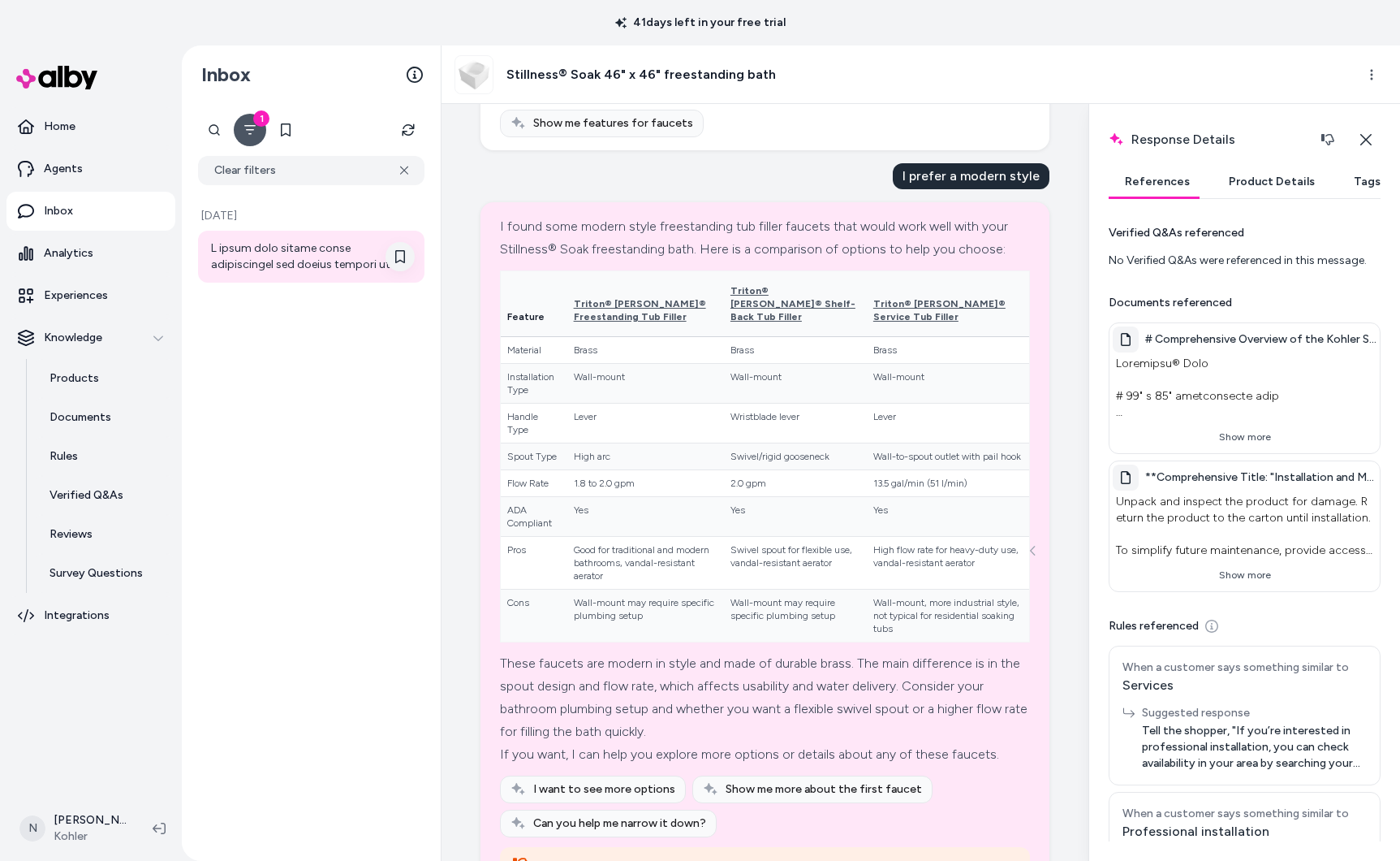
click at [406, 255] on icon at bounding box center [400, 257] width 13 height 13
click at [610, 272] on th "Triton® [PERSON_NAME]® Freestanding Tub Filler" at bounding box center [645, 304] width 156 height 66
drag, startPoint x: 611, startPoint y: 270, endPoint x: 577, endPoint y: 254, distance: 37.6
click at [577, 272] on th "Triton® [PERSON_NAME]® Freestanding Tub Filler" at bounding box center [645, 304] width 156 height 66
copy span "Triton® [PERSON_NAME]® Freestanding Tub Filler"
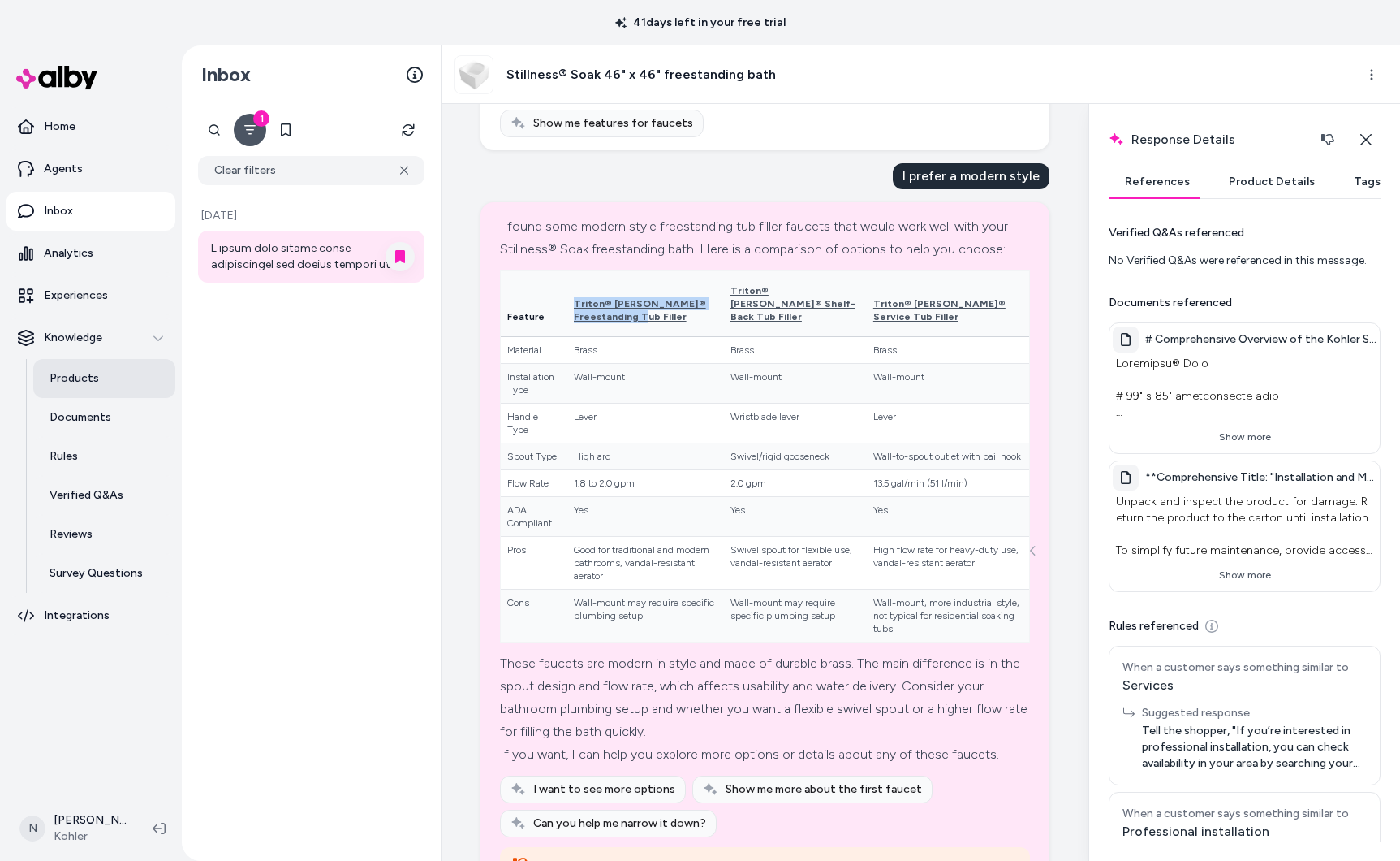
click at [103, 374] on link "Products" at bounding box center [104, 378] width 142 height 39
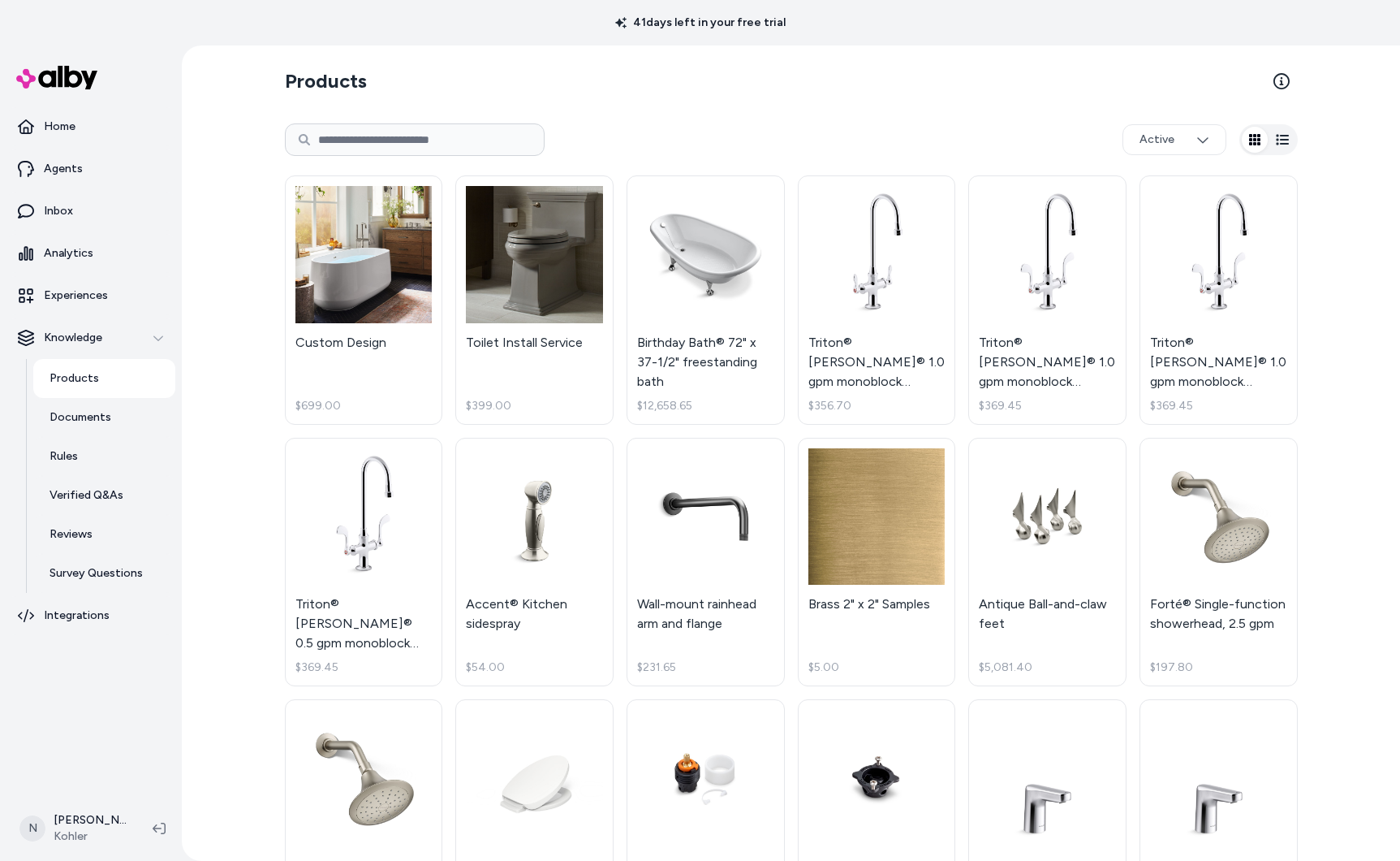
click at [430, 135] on input at bounding box center [415, 139] width 260 height 33
type input "*******"
click at [64, 157] on link "Agents" at bounding box center [90, 169] width 169 height 39
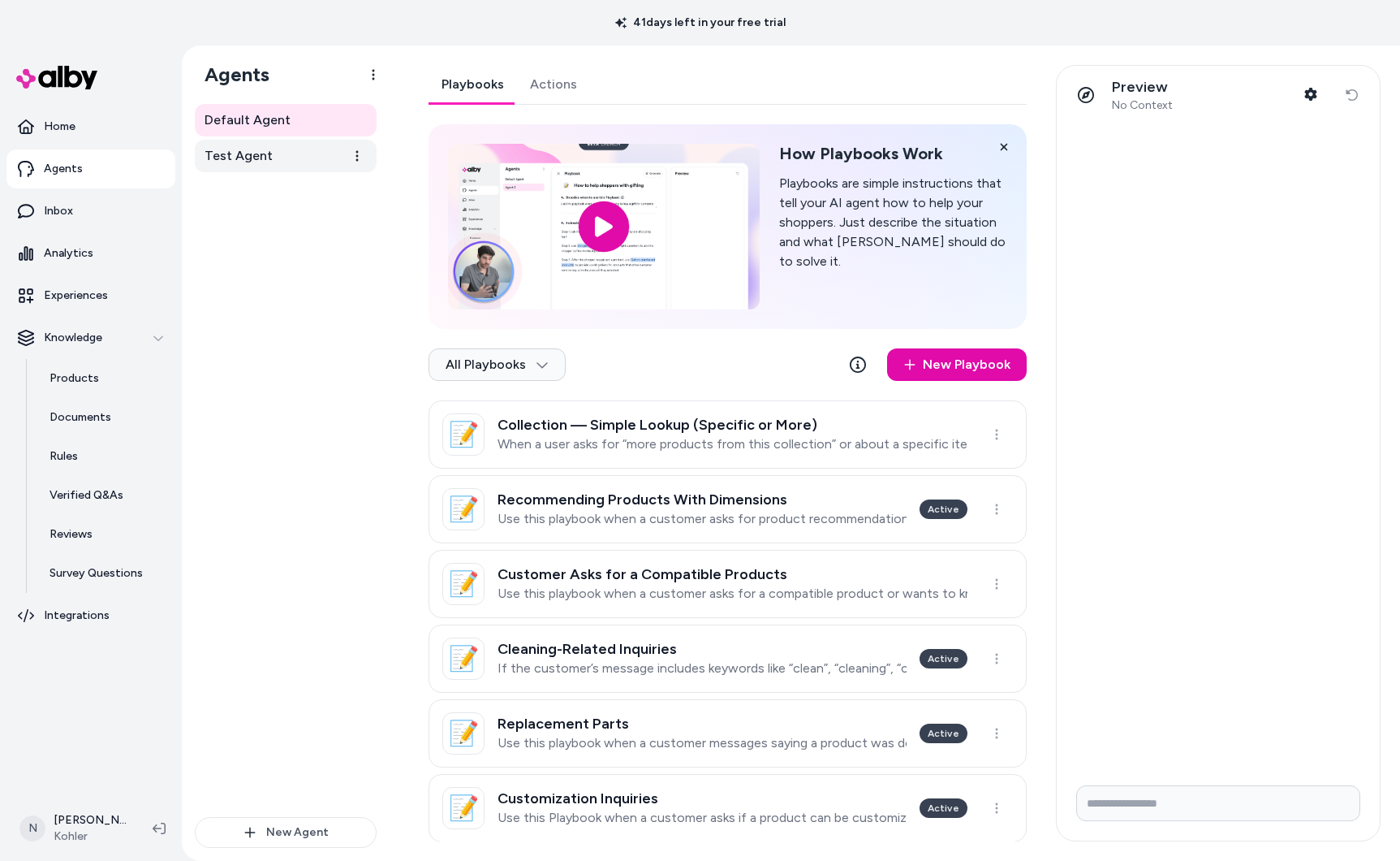
click at [259, 167] on link "Test Agent" at bounding box center [285, 156] width 182 height 33
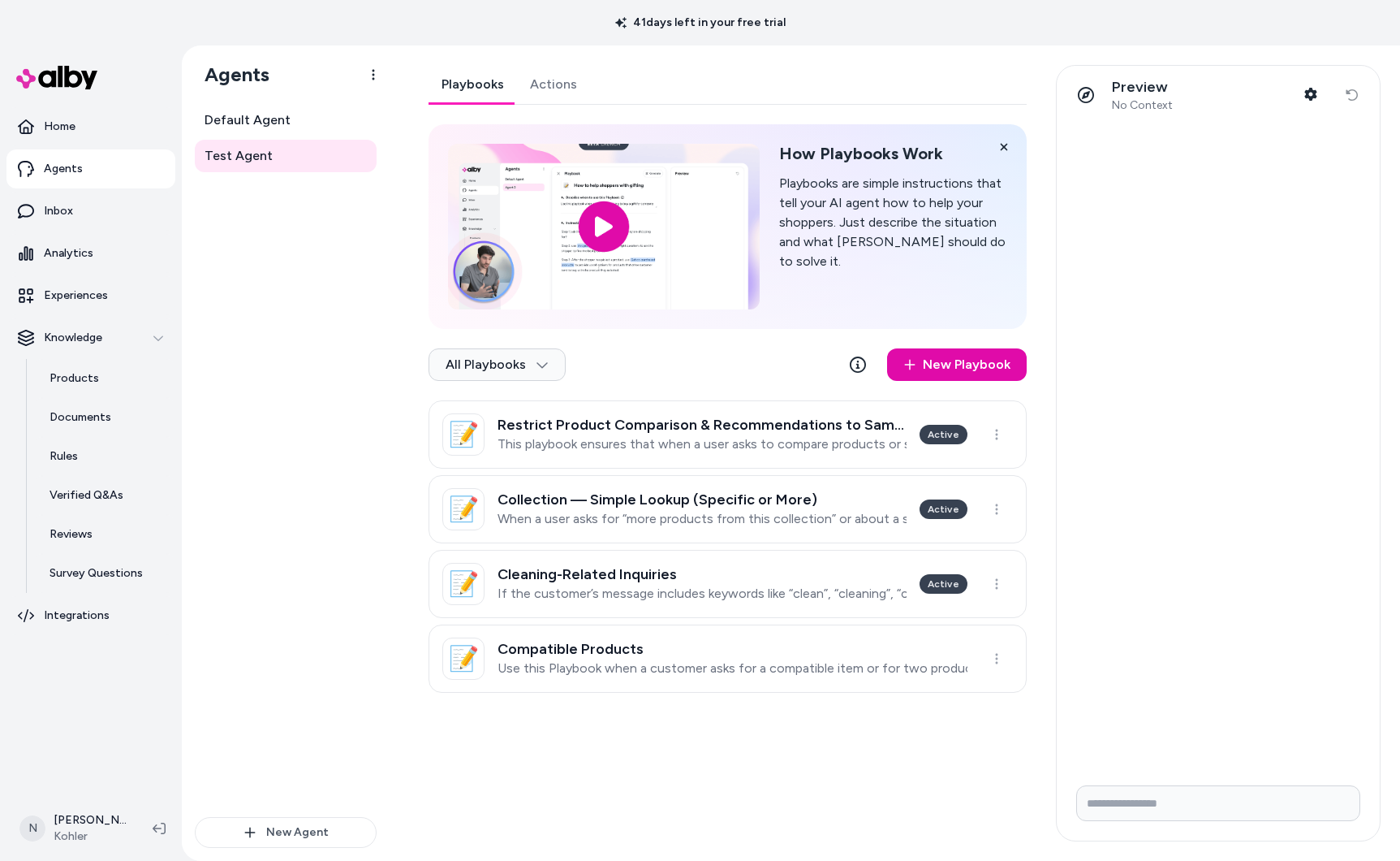
click at [561, 426] on h3 "Restrict Product Comparison & Recommendations to Same Category" at bounding box center [702, 425] width 409 height 16
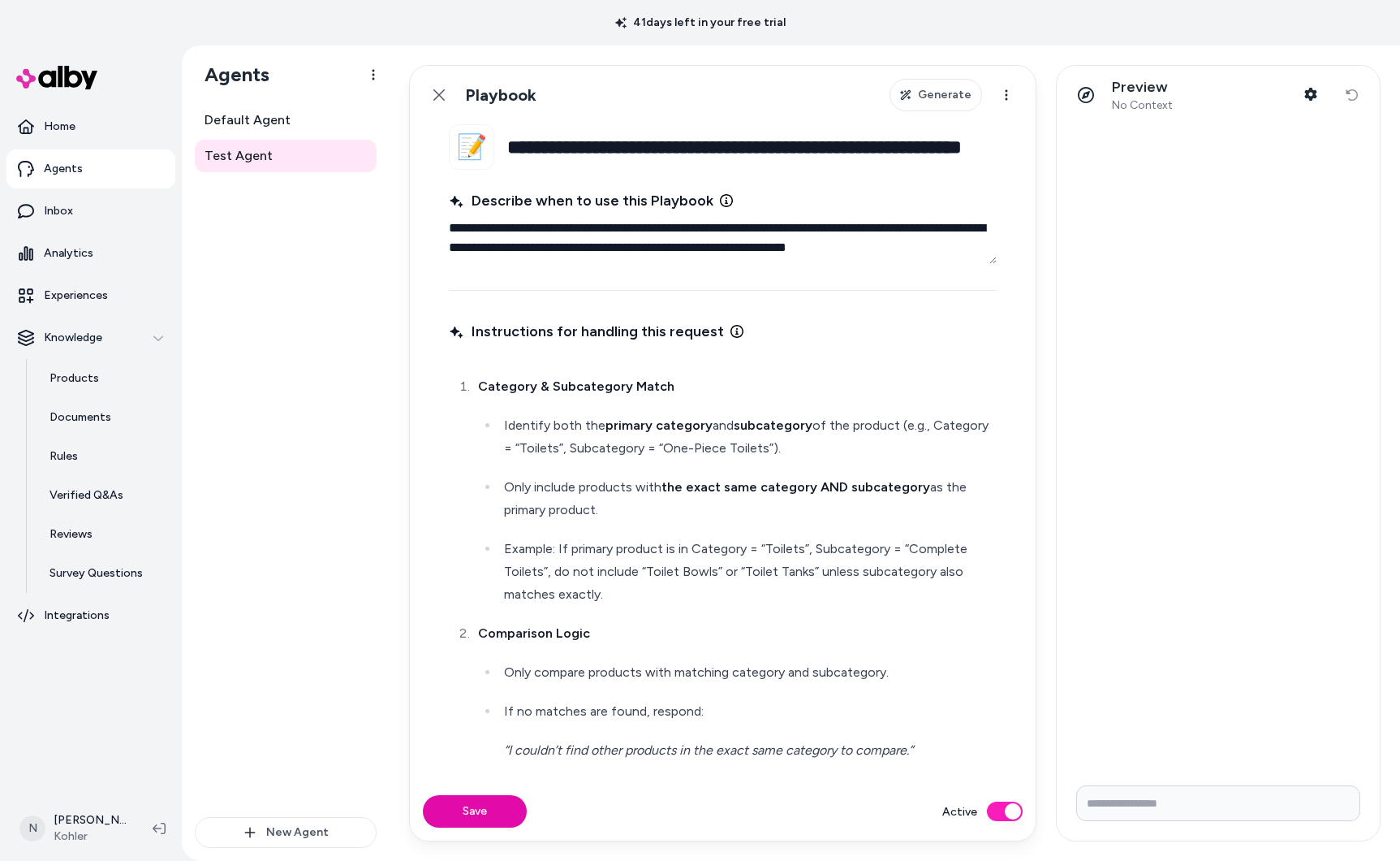
scroll to position [0, 128]
drag, startPoint x: 517, startPoint y: 145, endPoint x: 1001, endPoint y: 148, distance: 484.0
click at [1001, 148] on fieldset "**********" at bounding box center [723, 453] width 626 height 658
drag, startPoint x: 969, startPoint y: 249, endPoint x: 413, endPoint y: 226, distance: 556.5
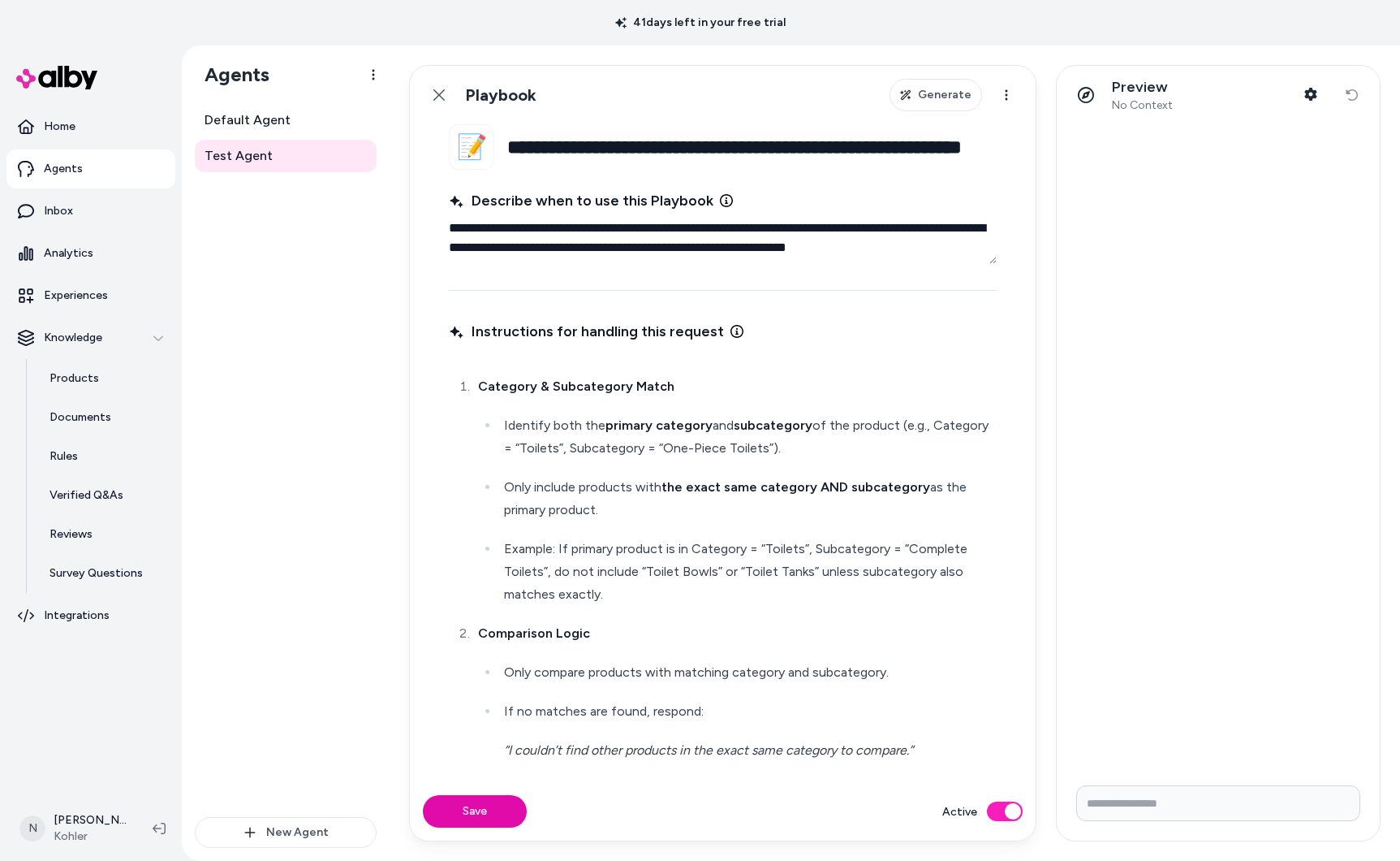
click at [413, 226] on fieldset "**********" at bounding box center [723, 453] width 626 height 658
click at [484, 371] on div "Category & Subcategory Match Identify both the primary category and subcategory…" at bounding box center [723, 677] width 548 height 643
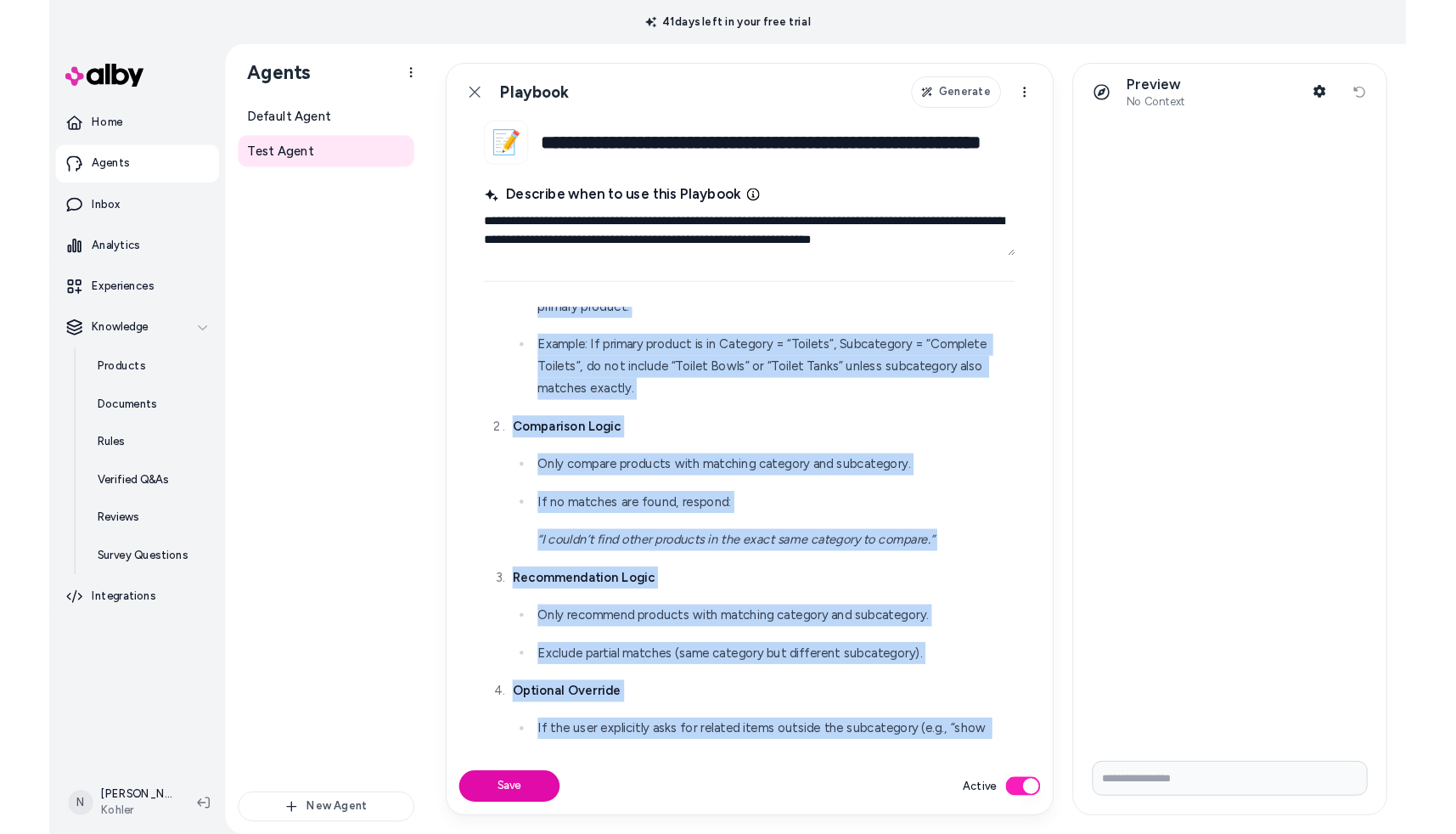
scroll to position [247, 0]
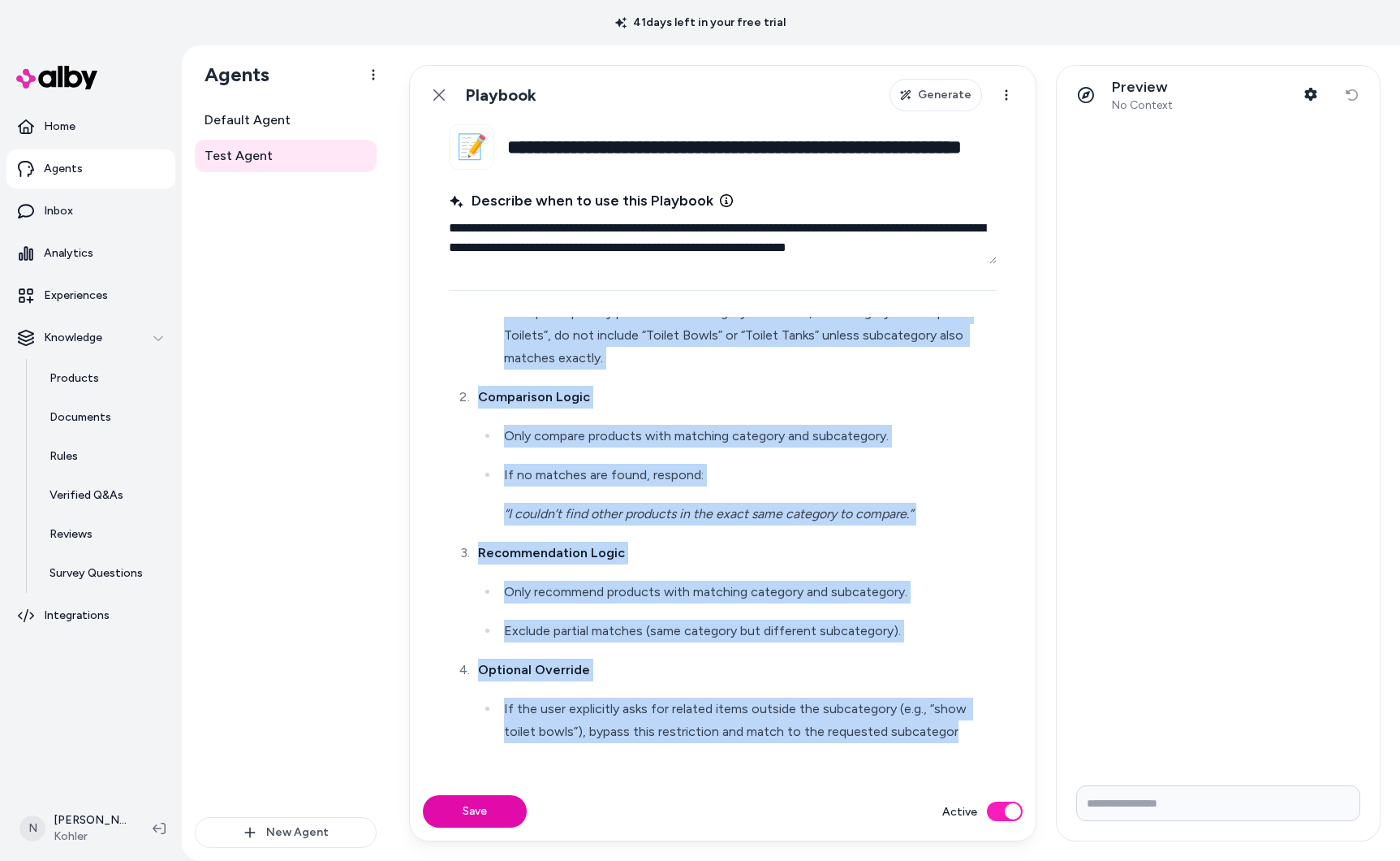
drag, startPoint x: 483, startPoint y: 378, endPoint x: 657, endPoint y: 777, distance: 435.3
click at [657, 777] on fieldset "**********" at bounding box center [723, 453] width 626 height 658
copy ol "ategory & Subcategory Match Identify both the primary category and subcategory …"
click at [79, 205] on link "Inbox" at bounding box center [90, 211] width 169 height 39
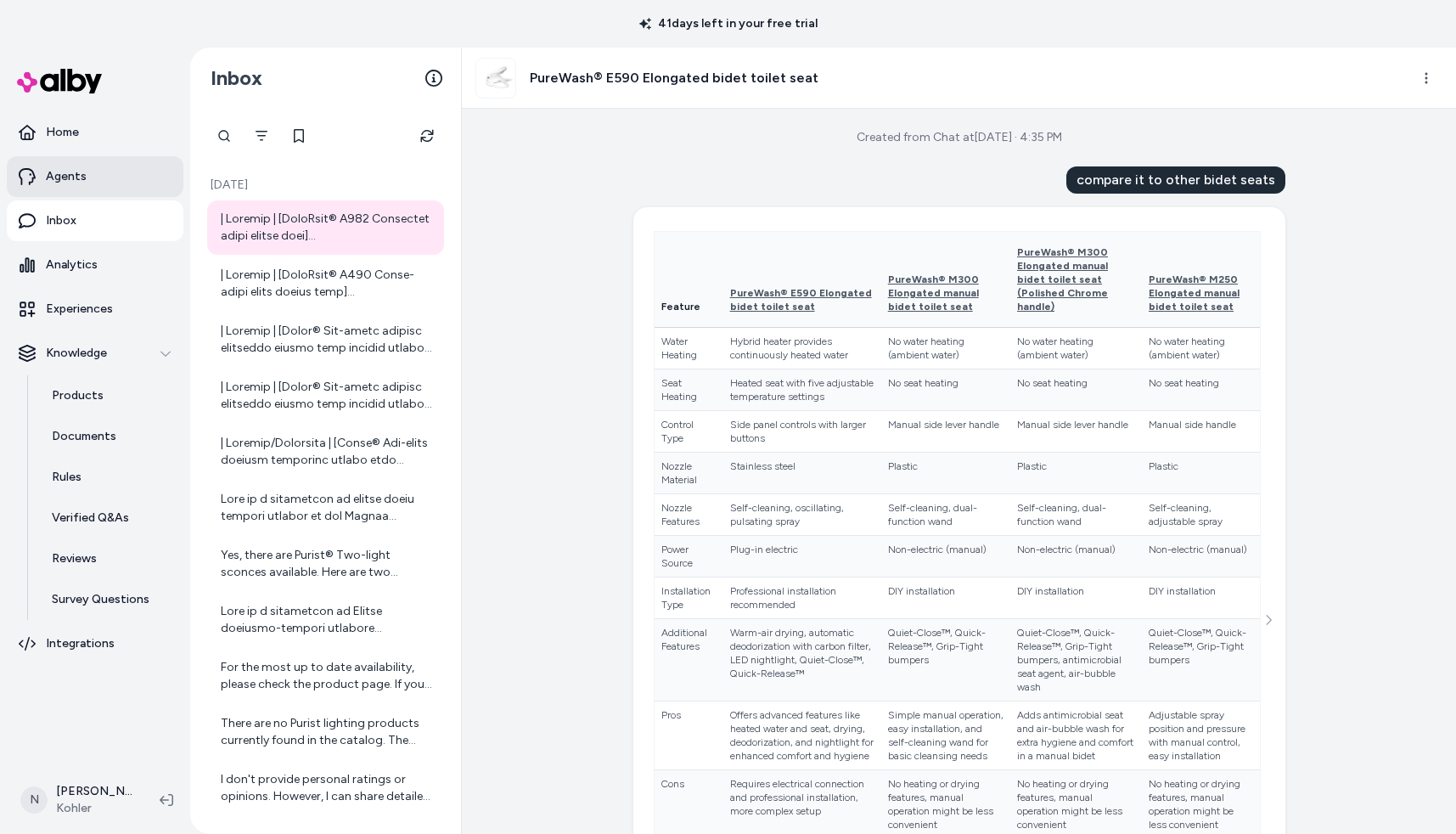
click at [84, 168] on p "Agents" at bounding box center [66, 177] width 41 height 17
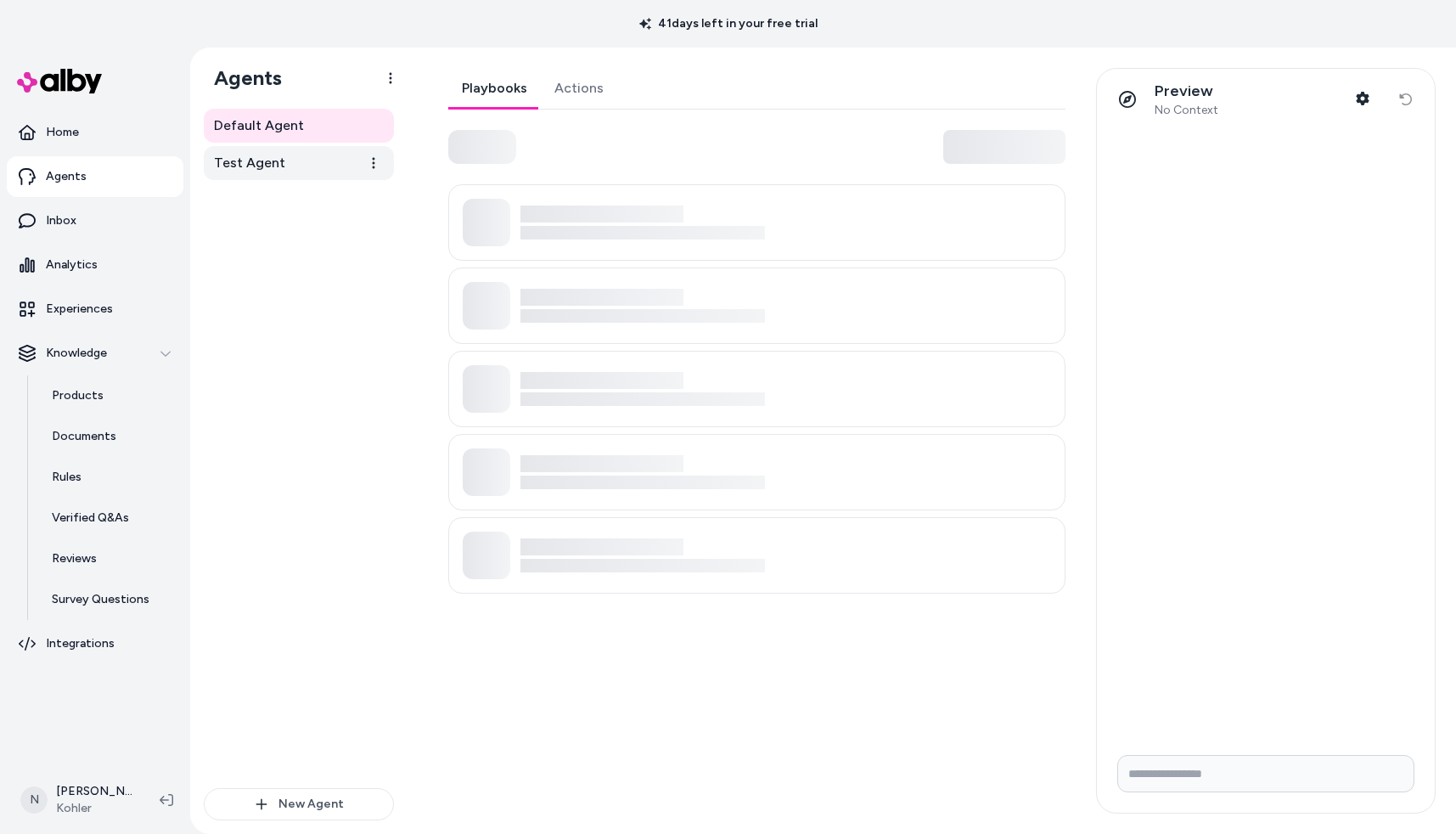
click at [300, 165] on link "Test Agent" at bounding box center [298, 163] width 190 height 34
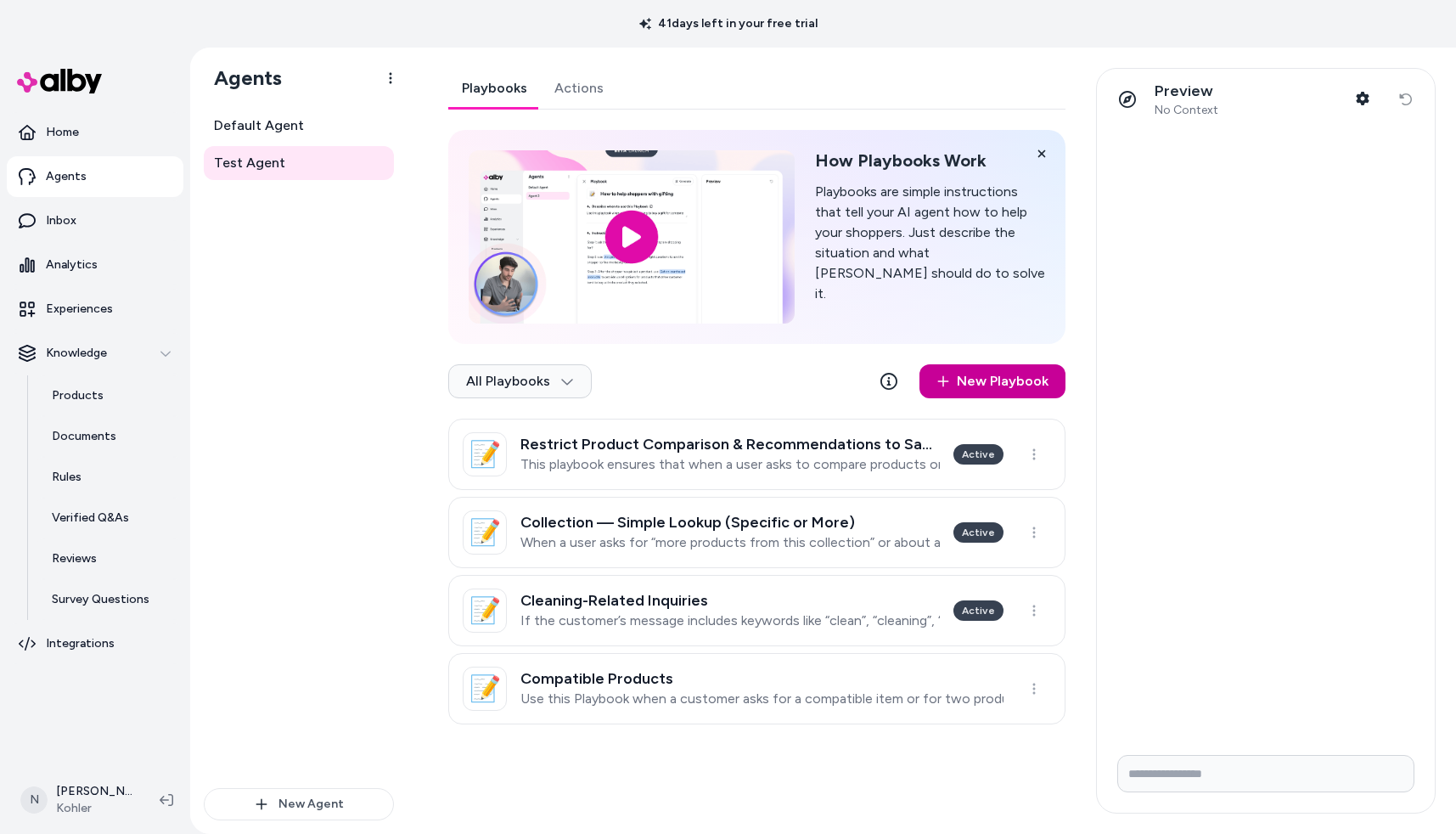
click at [996, 388] on link "New Playbook" at bounding box center [992, 381] width 146 height 34
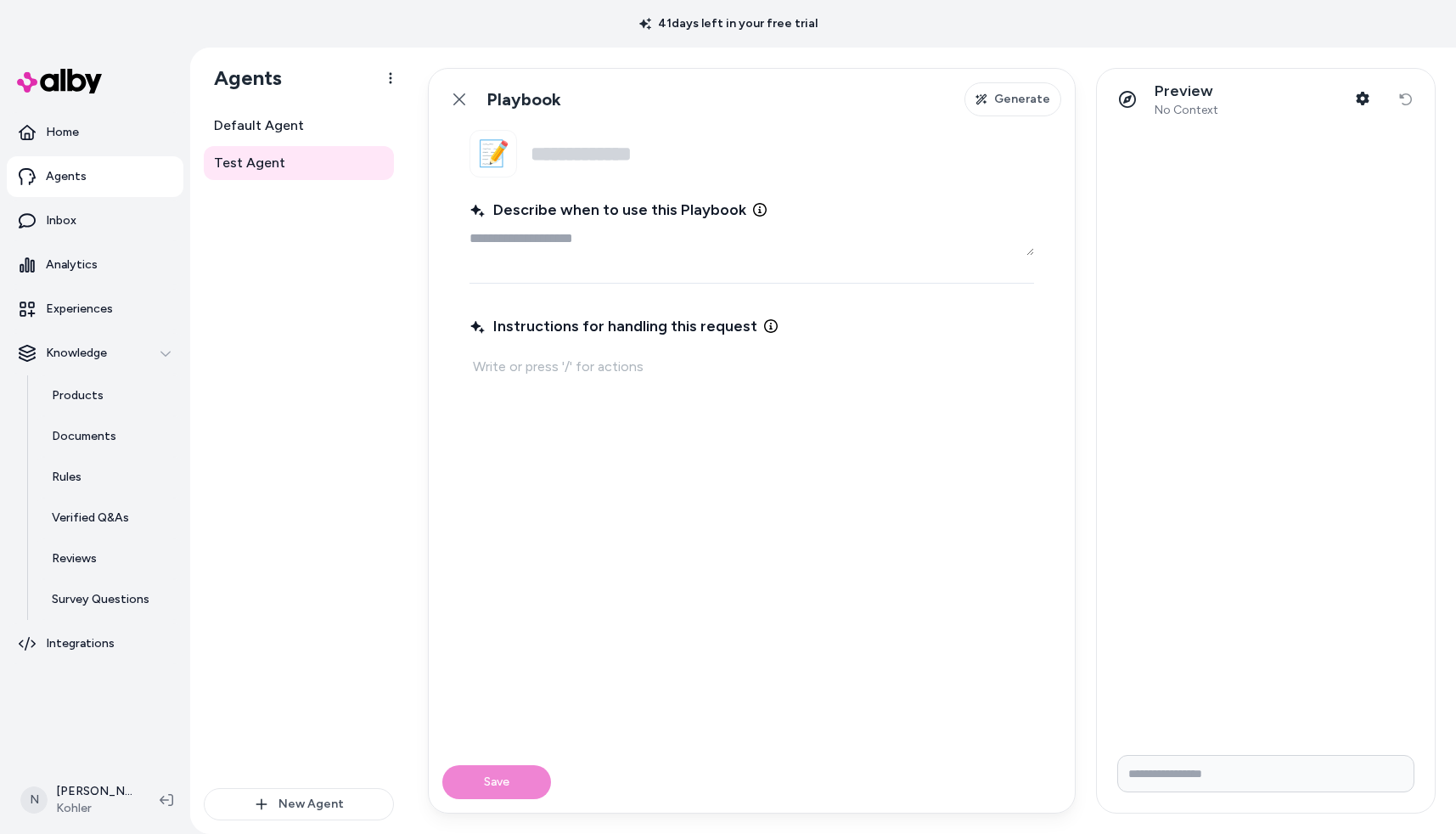
click at [581, 366] on p at bounding box center [752, 367] width 558 height 24
type textarea "*"
click at [456, 102] on icon at bounding box center [459, 100] width 12 height 12
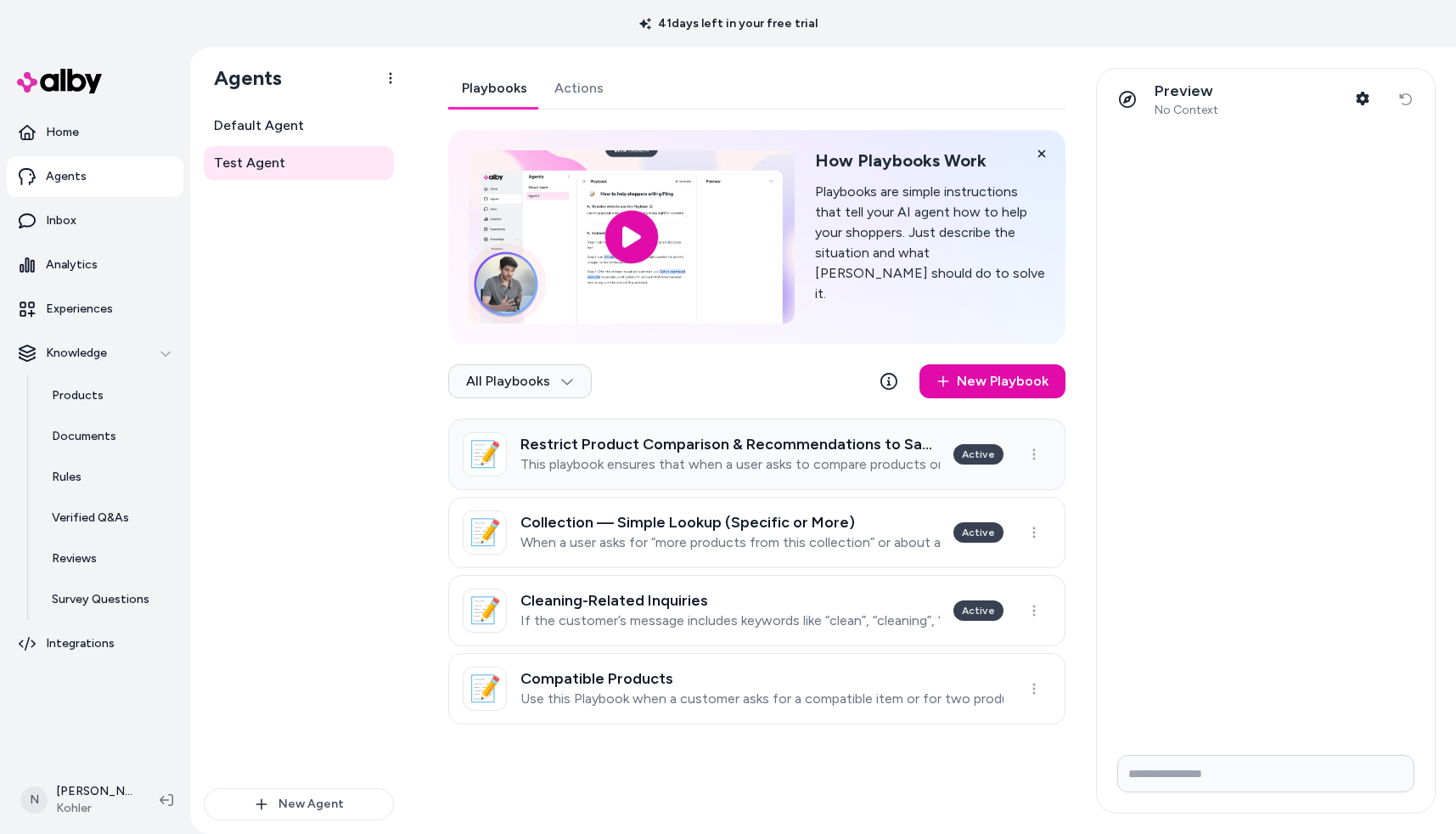
click at [777, 483] on link "📝 Restrict Product Comparison & Recommendations to Same Category This playbook …" at bounding box center [757, 455] width 617 height 72
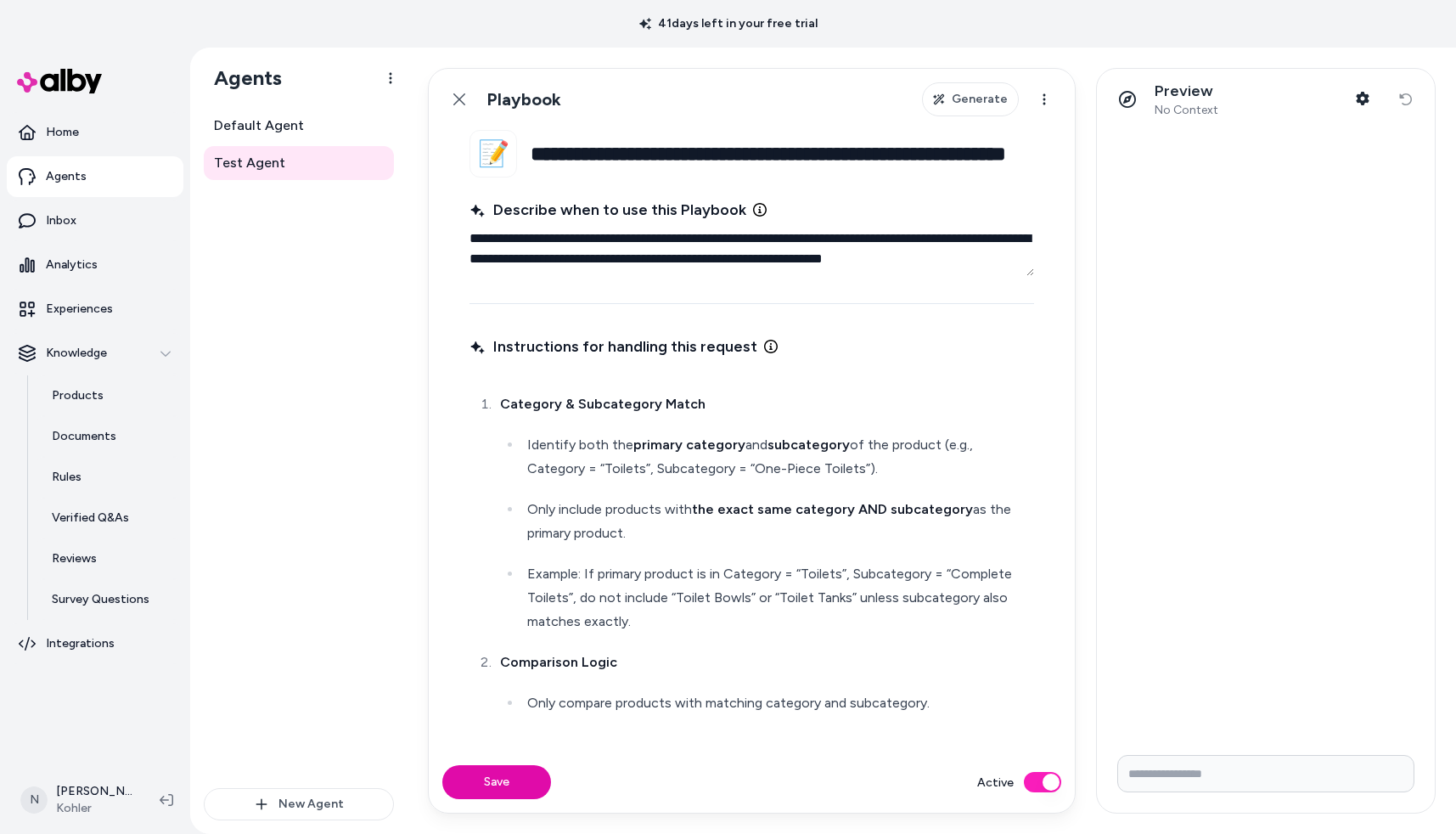
click at [510, 377] on div "Category & Subcategory Match Identify both the primary category and subcategory…" at bounding box center [752, 708] width 564 height 673
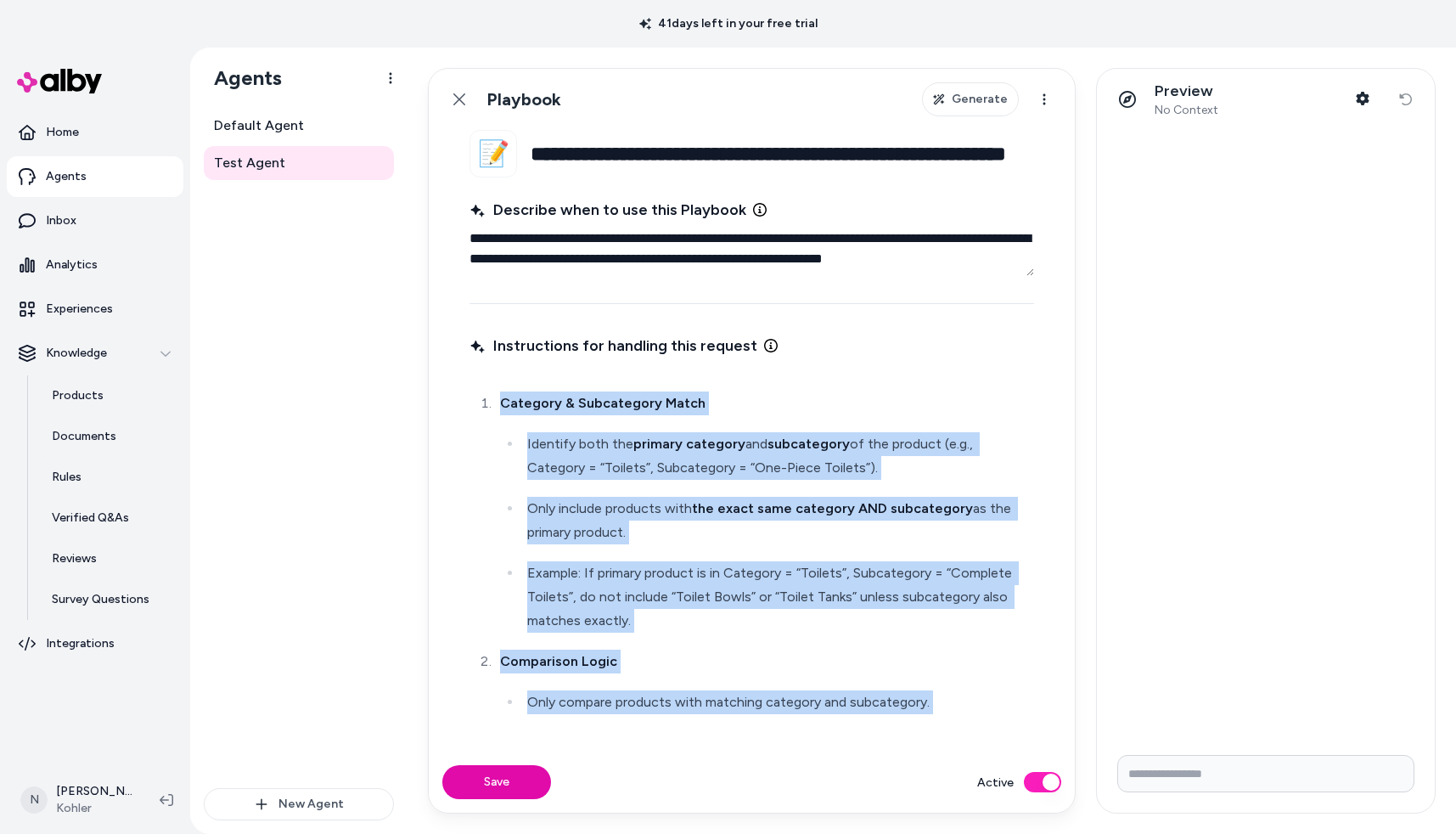
scroll to position [314, 0]
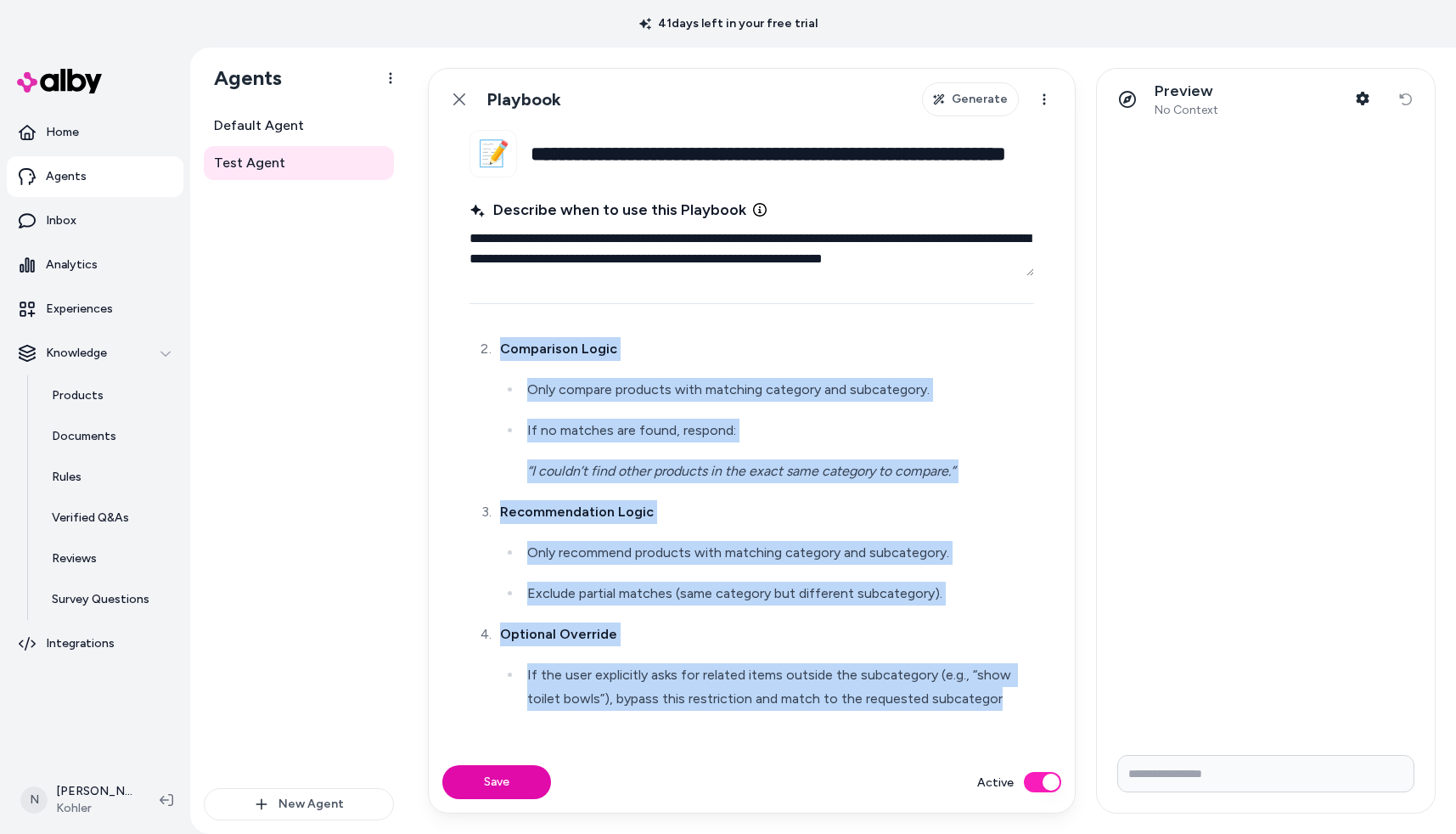
drag, startPoint x: 508, startPoint y: 374, endPoint x: 679, endPoint y: 820, distance: 477.7
click at [679, 820] on div "**********" at bounding box center [932, 441] width 1049 height 786
copy ol "Category & Subcategory Match Identify both the primary category and subcategory…"
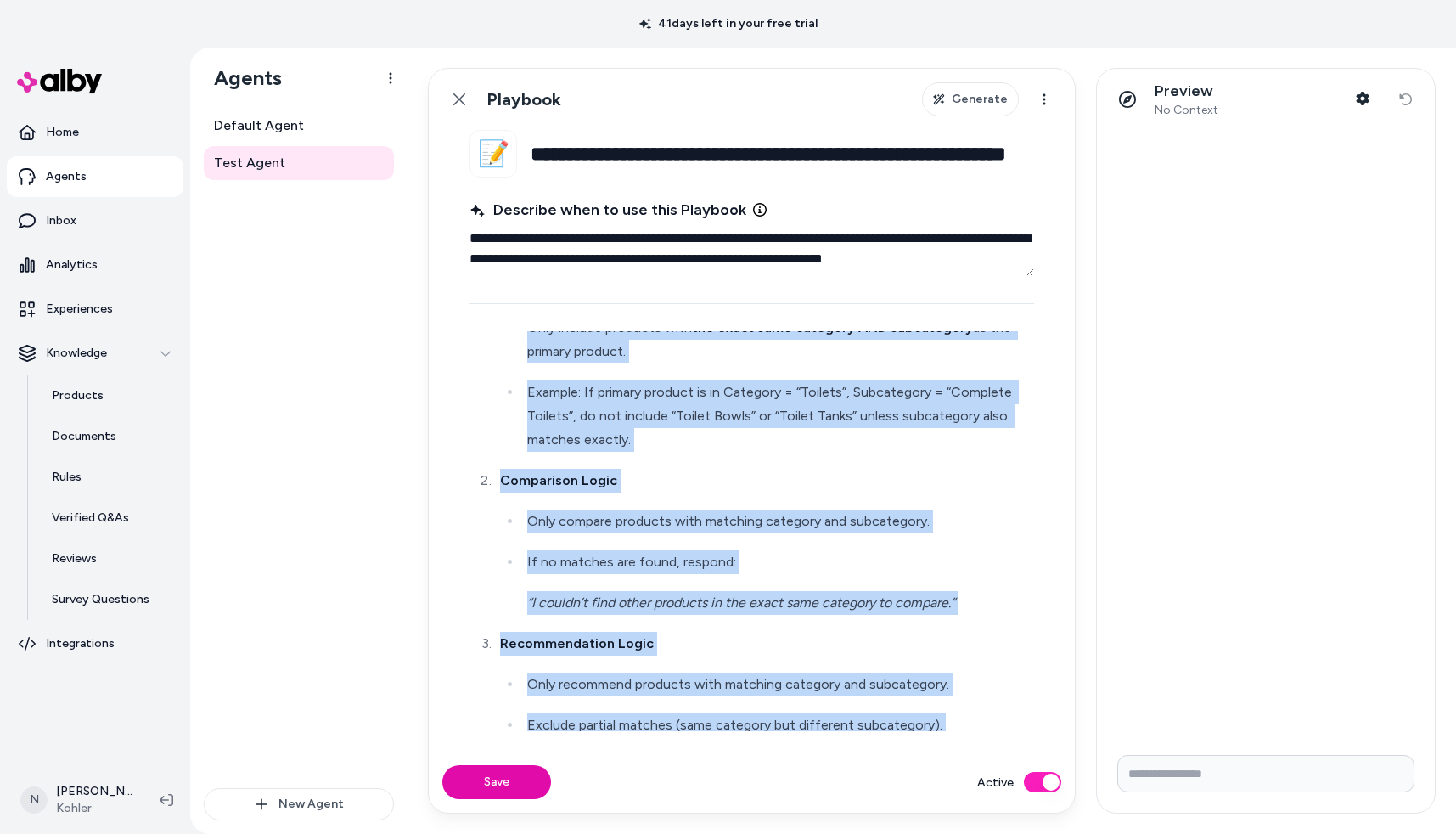
scroll to position [0, 0]
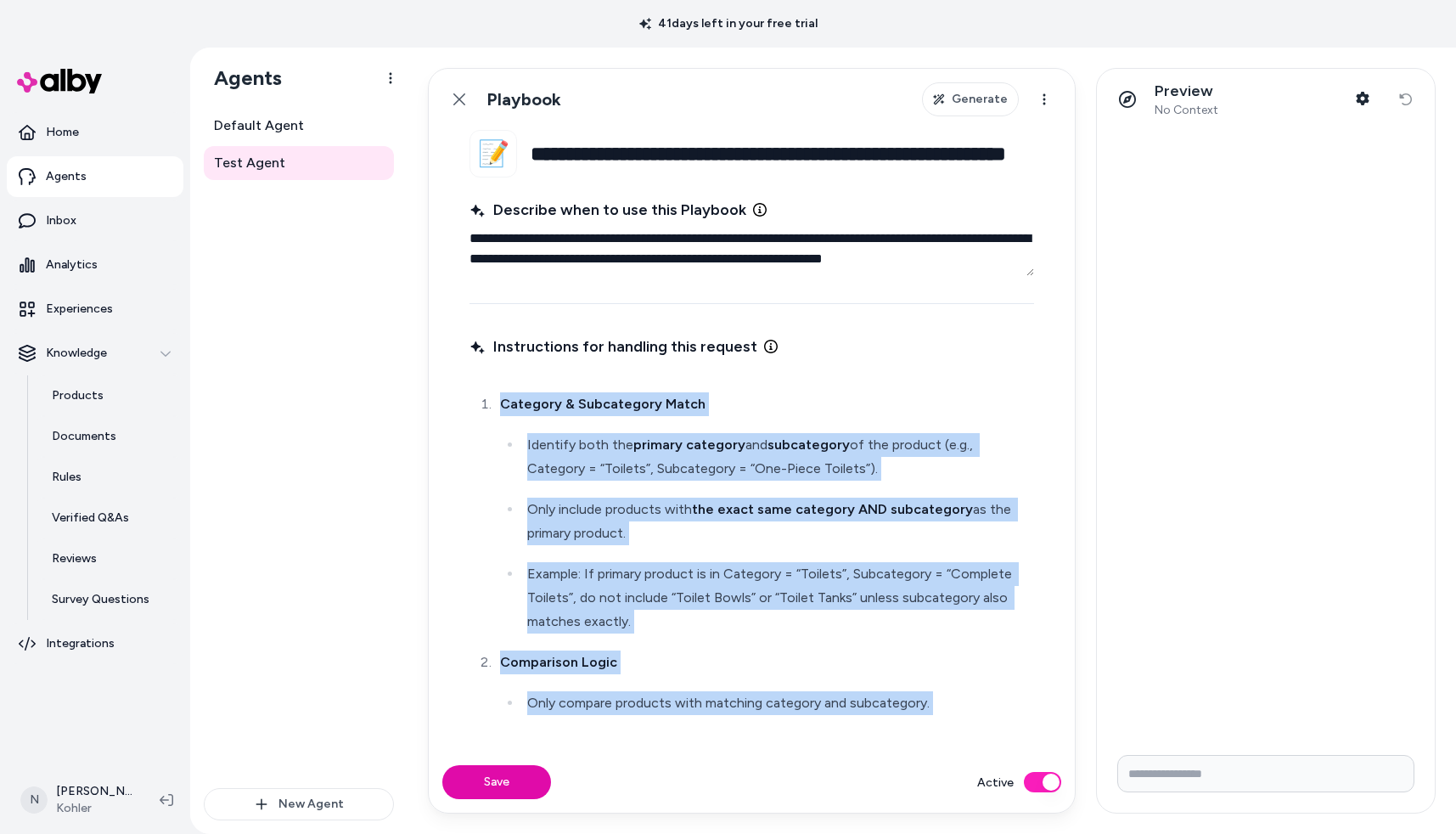
click at [464, 99] on icon at bounding box center [459, 100] width 14 height 14
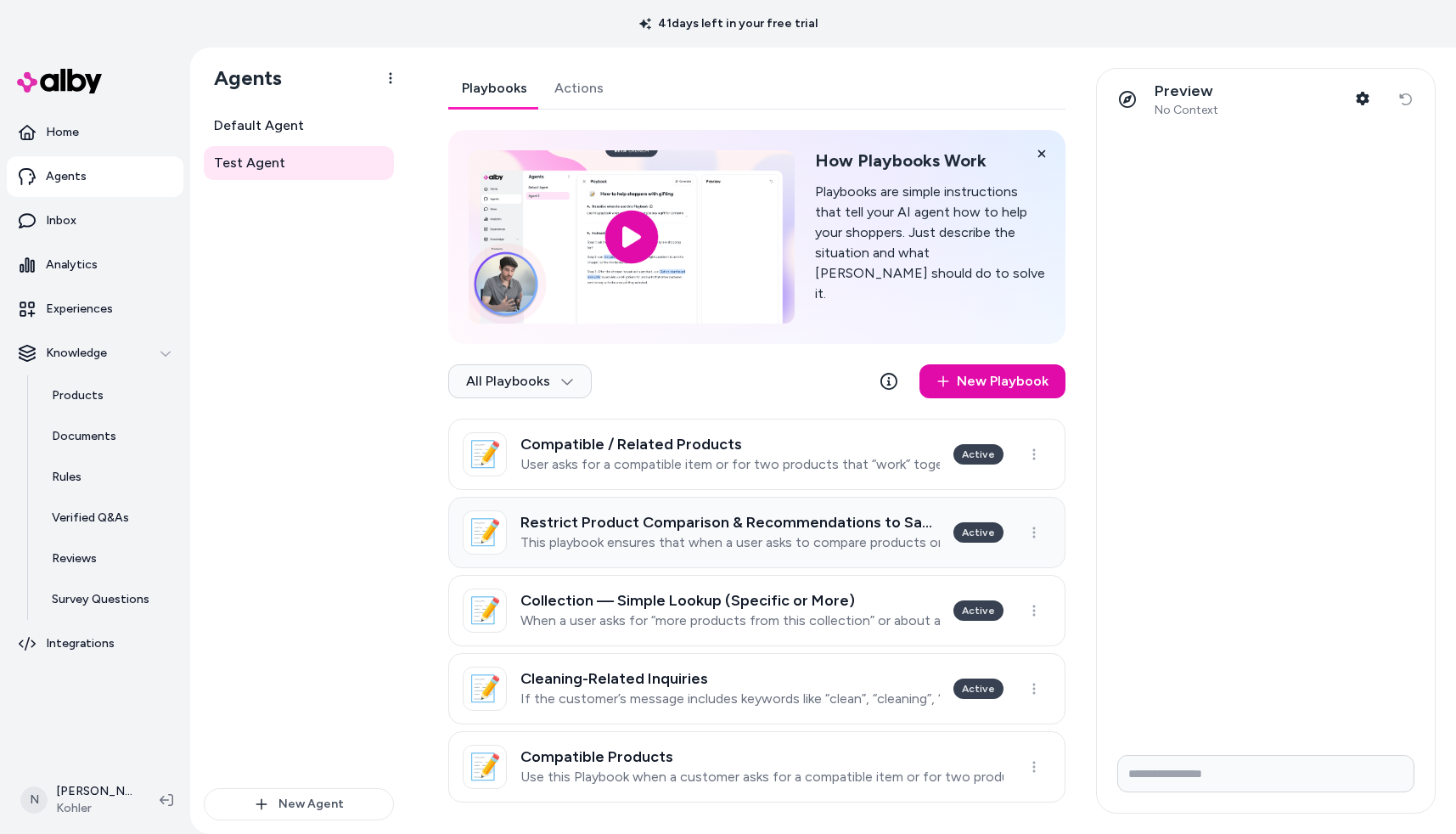
scroll to position [9, 0]
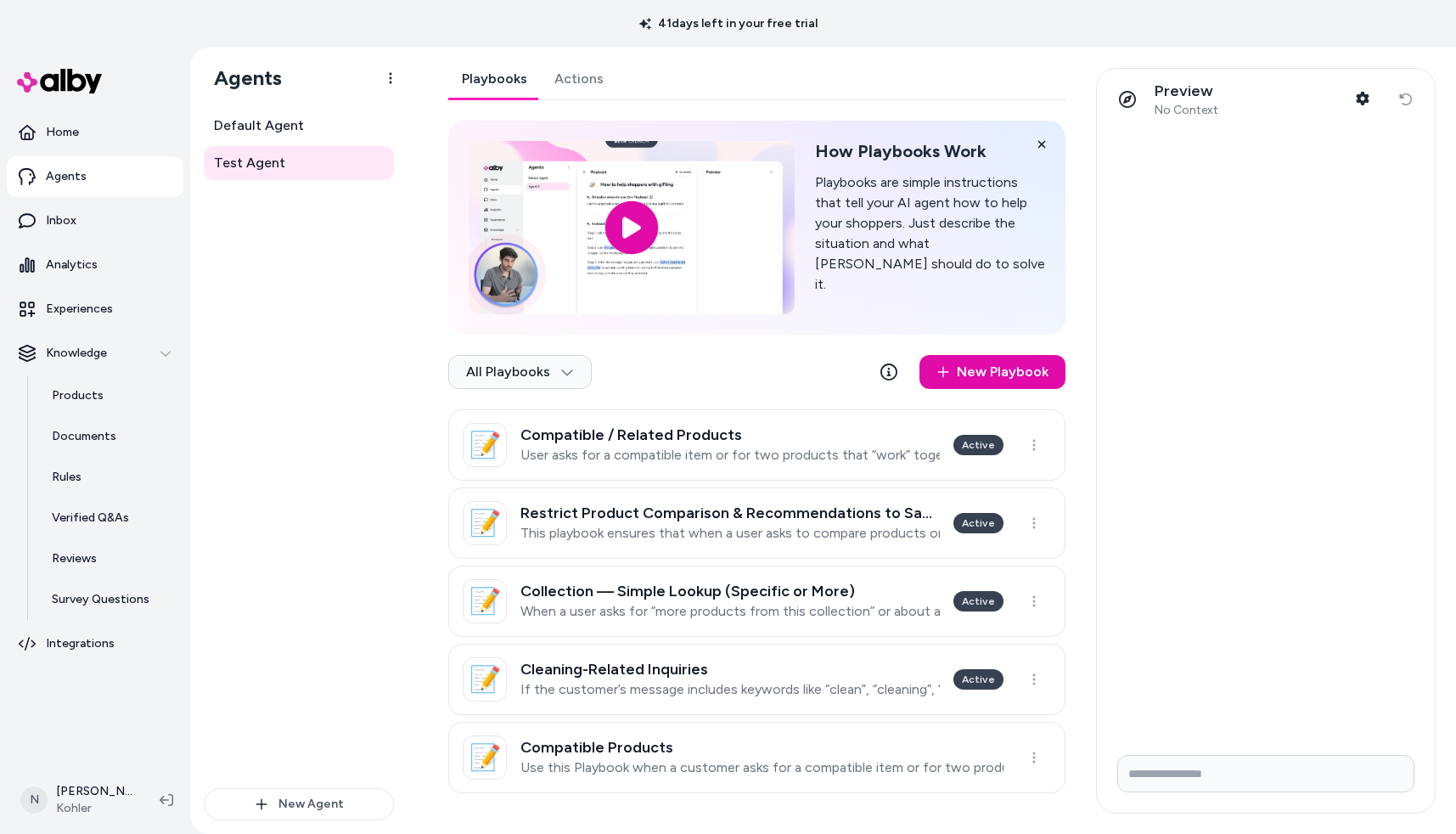
click at [773, 459] on p "User asks for a compatible item or for two products that “work” together (e.g.,…" at bounding box center [731, 455] width 419 height 17
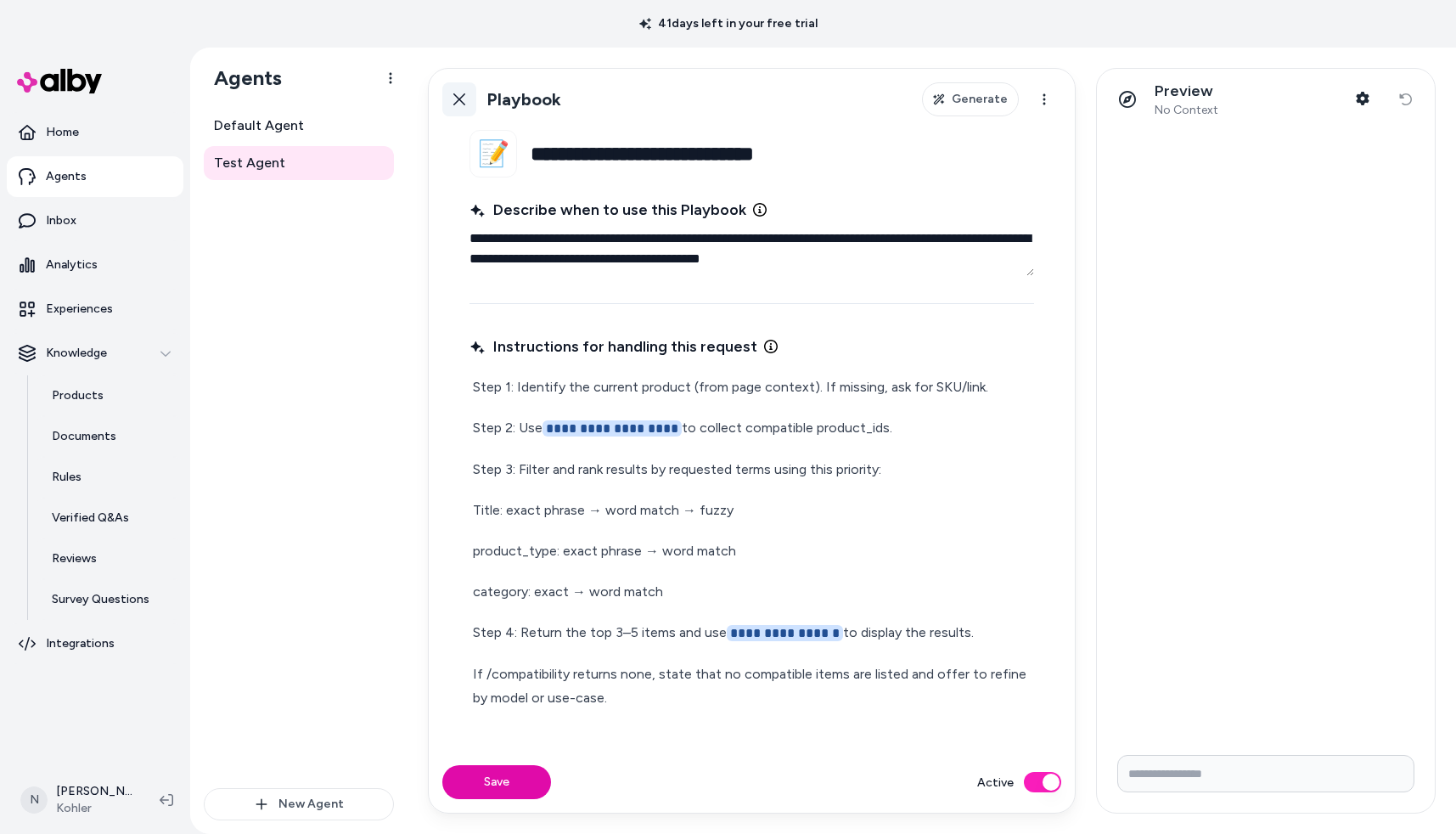
click at [463, 93] on icon at bounding box center [459, 100] width 14 height 14
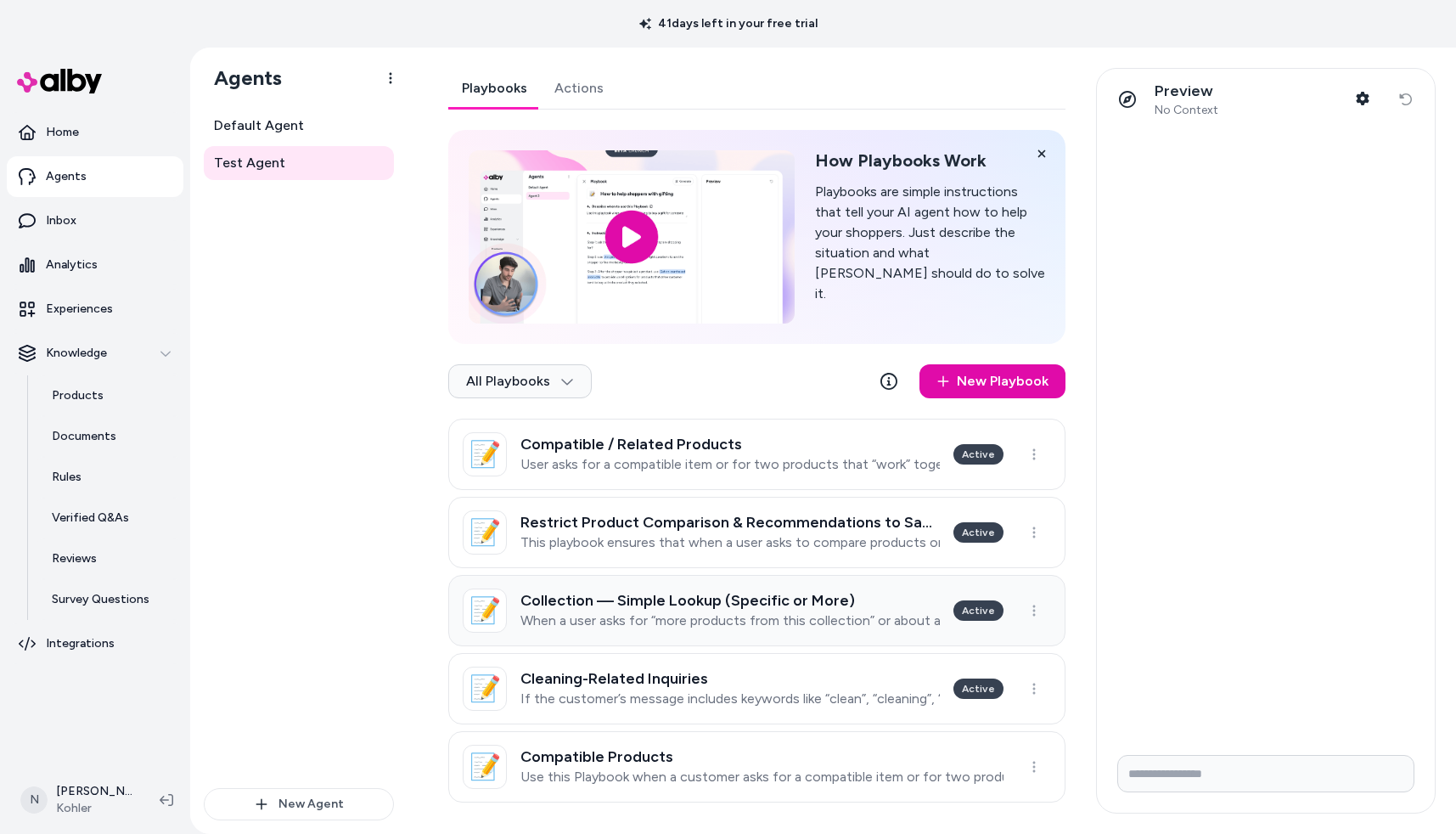
click at [757, 619] on p "When a user asks for “more products from this collection” or about a specific i…" at bounding box center [731, 621] width 419 height 17
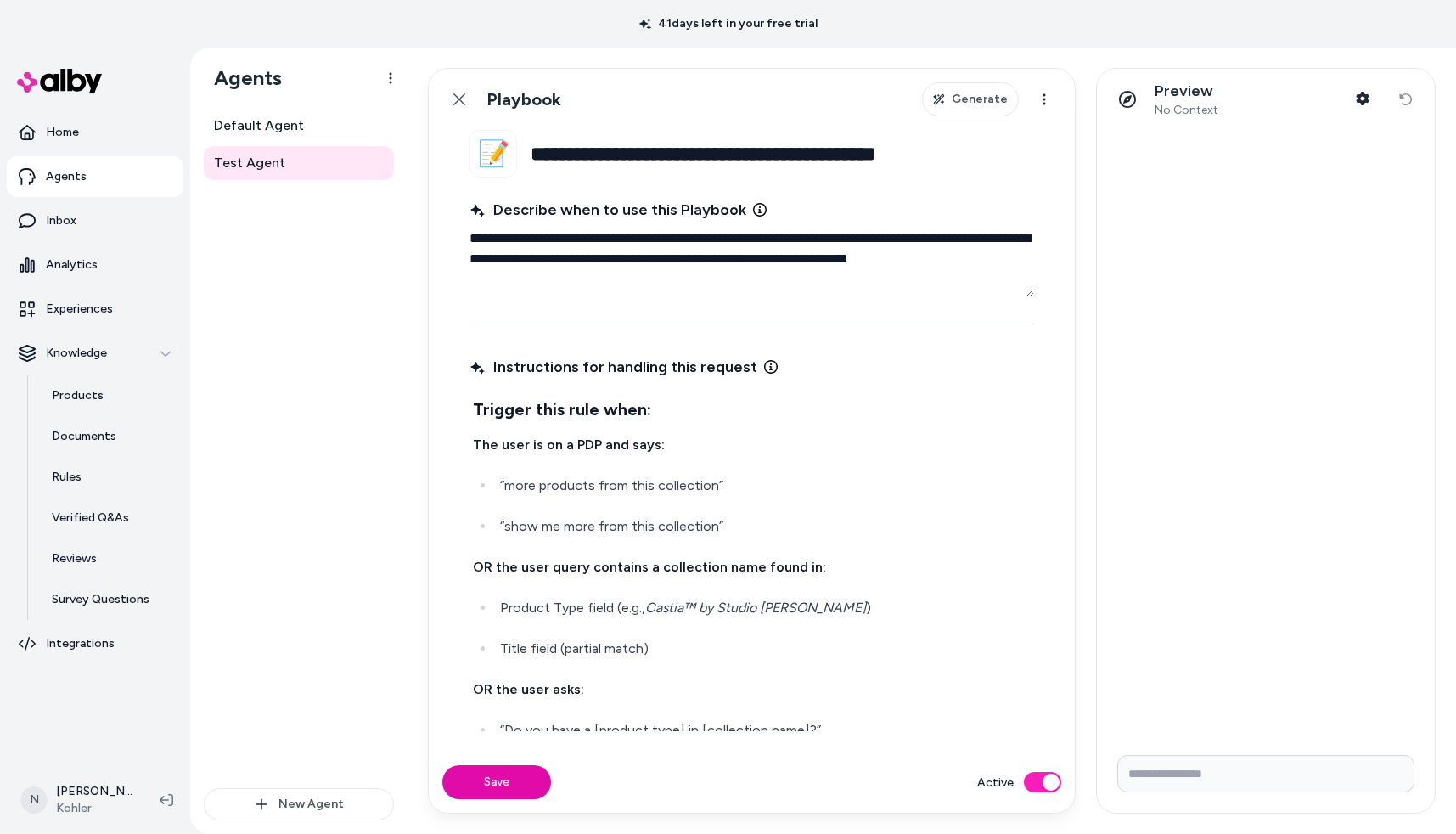
click at [487, 387] on div "Instructions for handling this request Trigger this rule when: The user is on a…" at bounding box center [752, 541] width 564 height 379
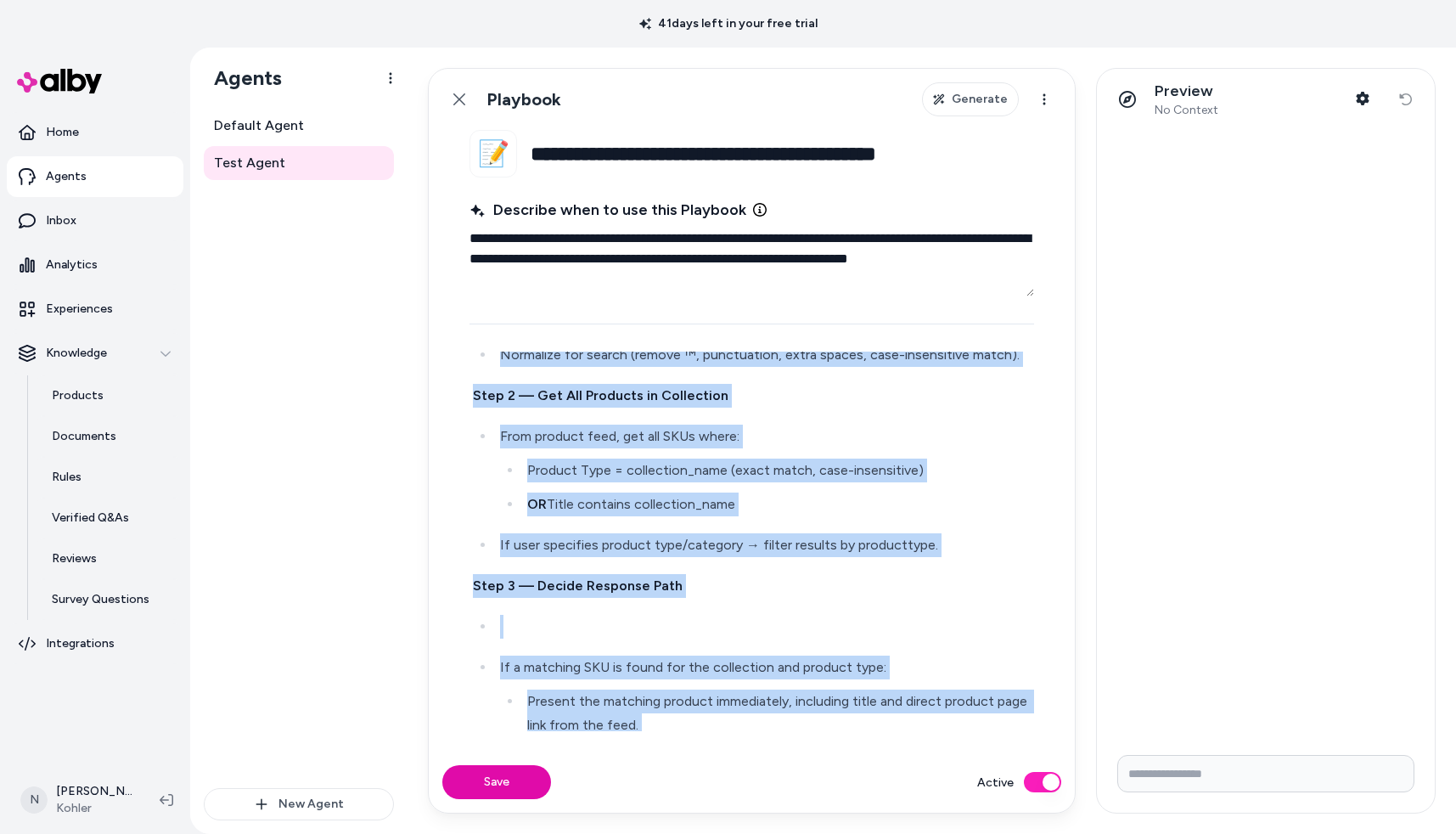
scroll to position [1231, 0]
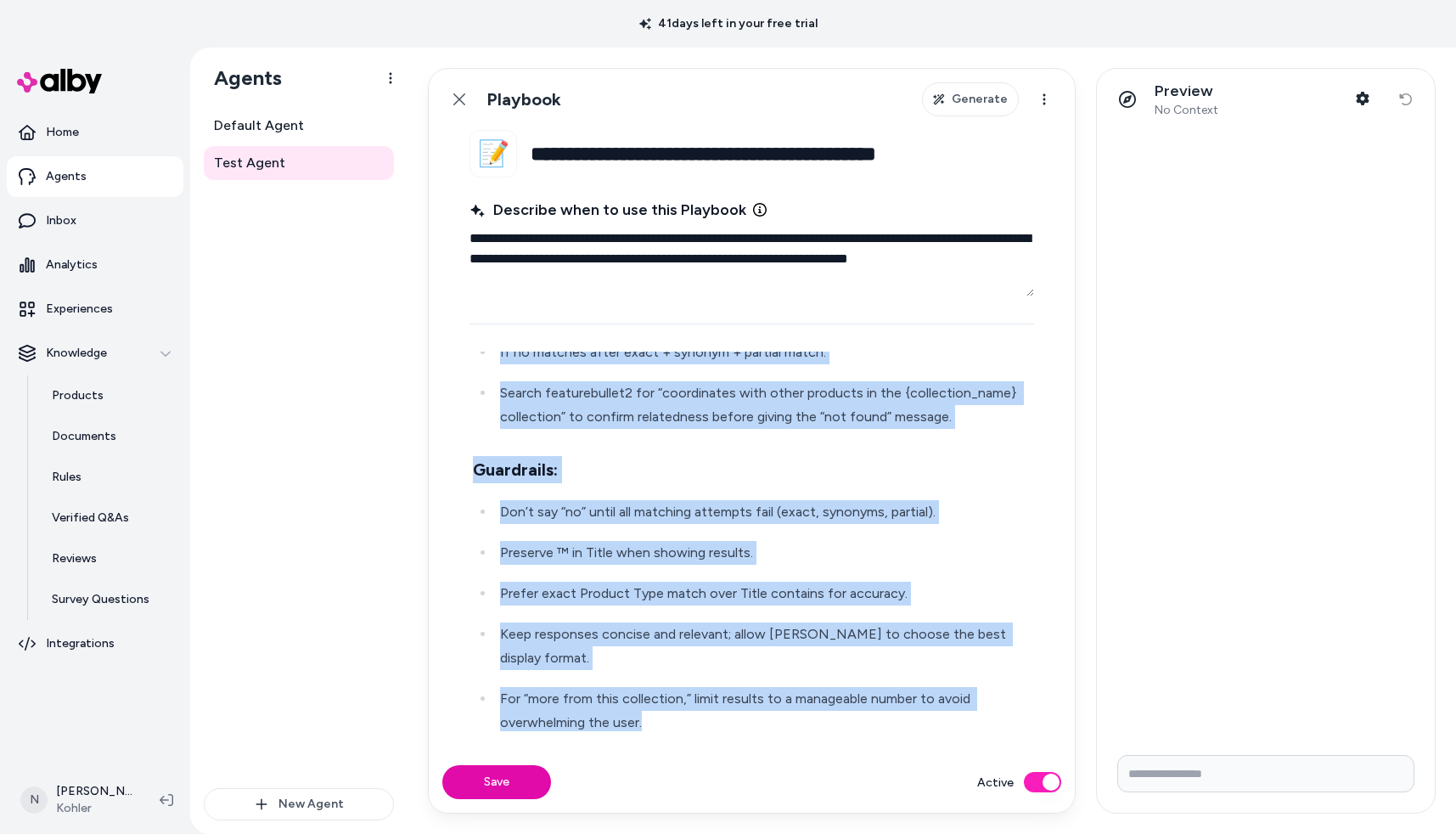
drag, startPoint x: 477, startPoint y: 391, endPoint x: 635, endPoint y: 766, distance: 406.9
click at [650, 768] on form "**********" at bounding box center [752, 471] width 646 height 683
copy div "Trigger this rule when: The user is on a PDP and says: “more products from this…"
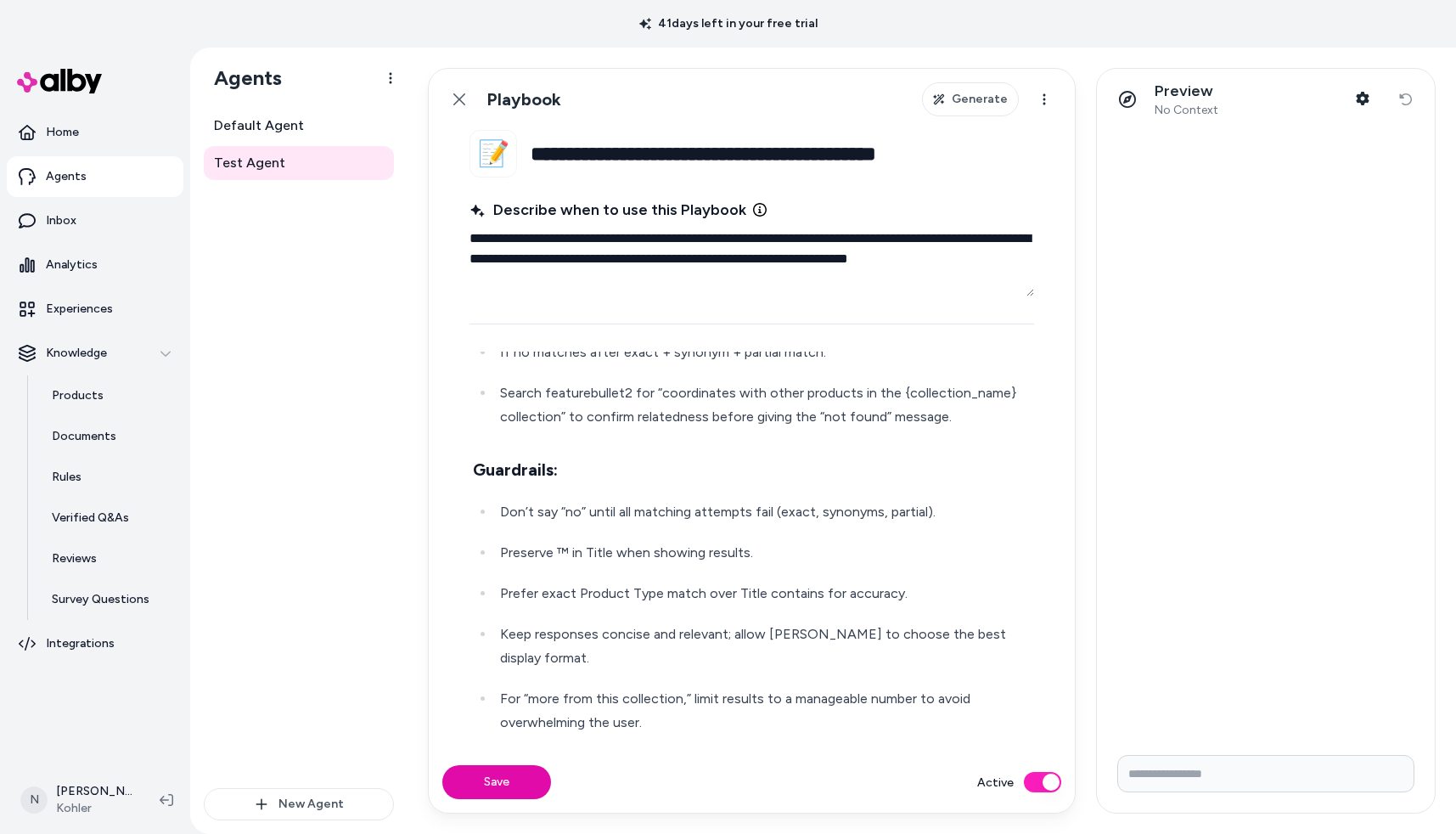
click at [576, 156] on input "**********" at bounding box center [782, 153] width 504 height 48
click at [671, 469] on h3 "Guardrails:" at bounding box center [752, 470] width 558 height 27
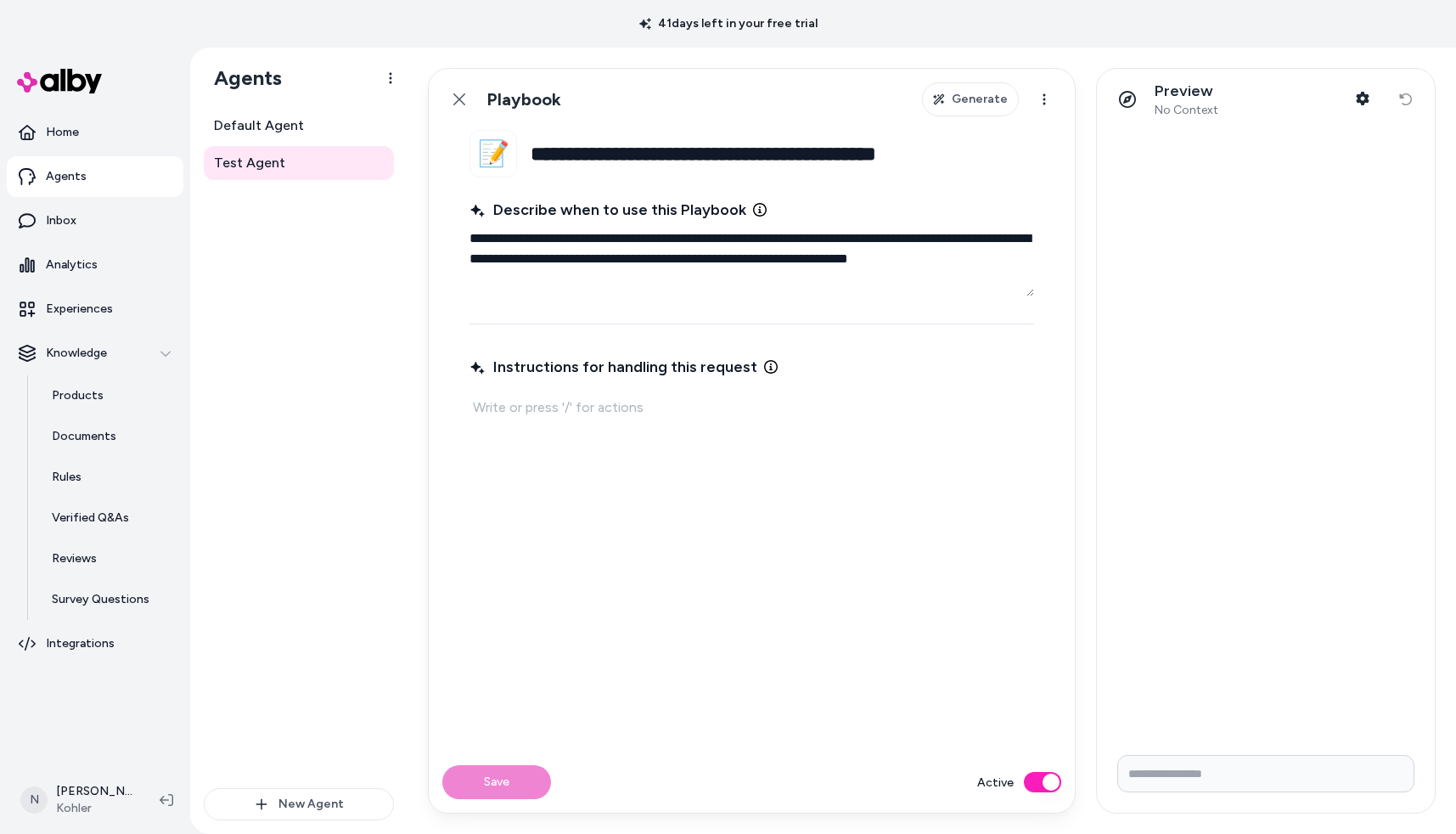
paste div
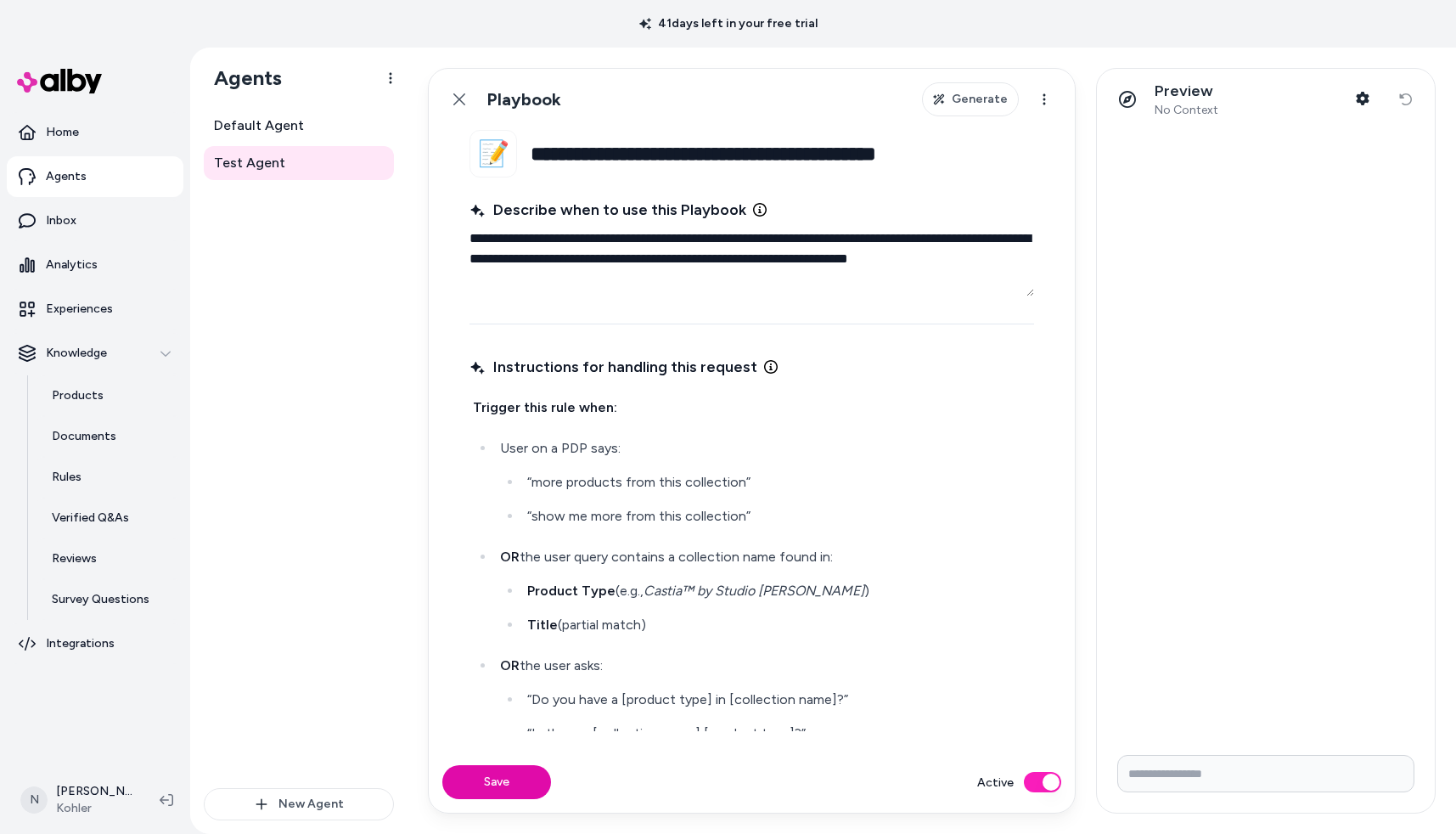
type textarea "*"
click at [849, 170] on input "**********" at bounding box center [782, 153] width 504 height 48
drag, startPoint x: 990, startPoint y: 159, endPoint x: 558, endPoint y: 133, distance: 432.8
click at [558, 133] on input "**********" at bounding box center [782, 153] width 504 height 48
paste input "**********"
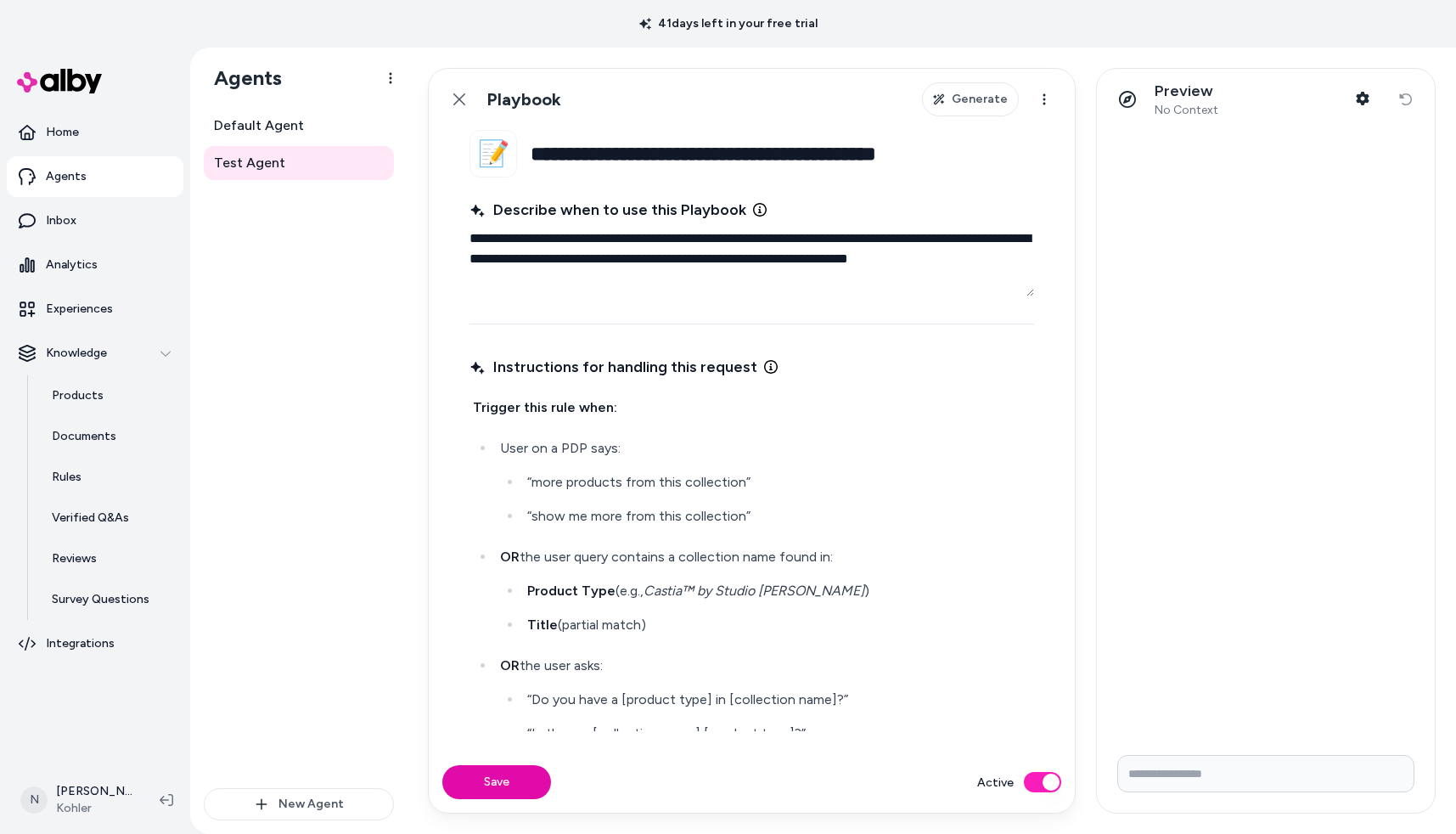
type textarea "*"
type input "**********"
click at [524, 784] on button "Save" at bounding box center [496, 782] width 108 height 34
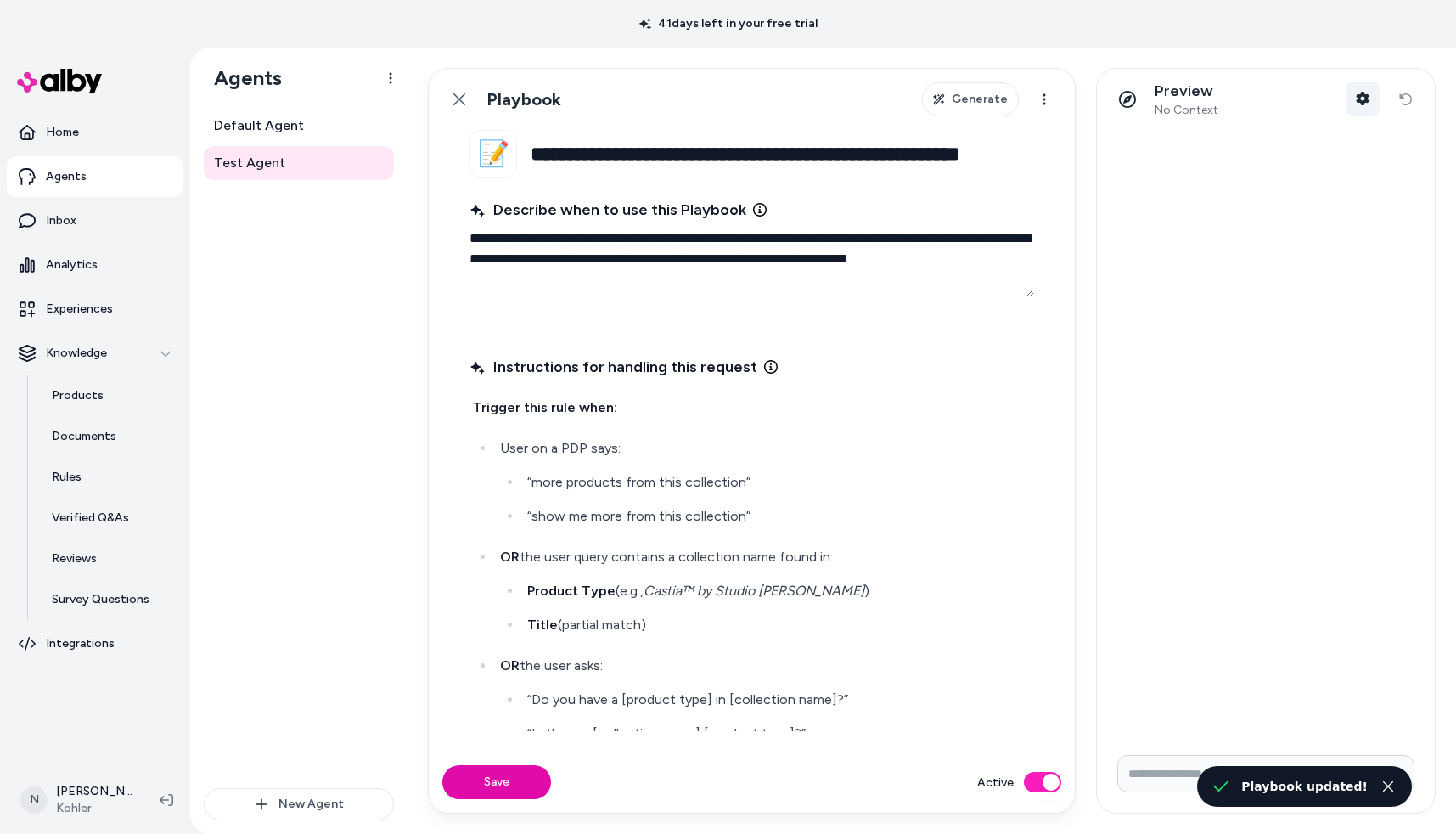
type textarea "*"
click at [1366, 99] on icon "button" at bounding box center [1363, 99] width 13 height 14
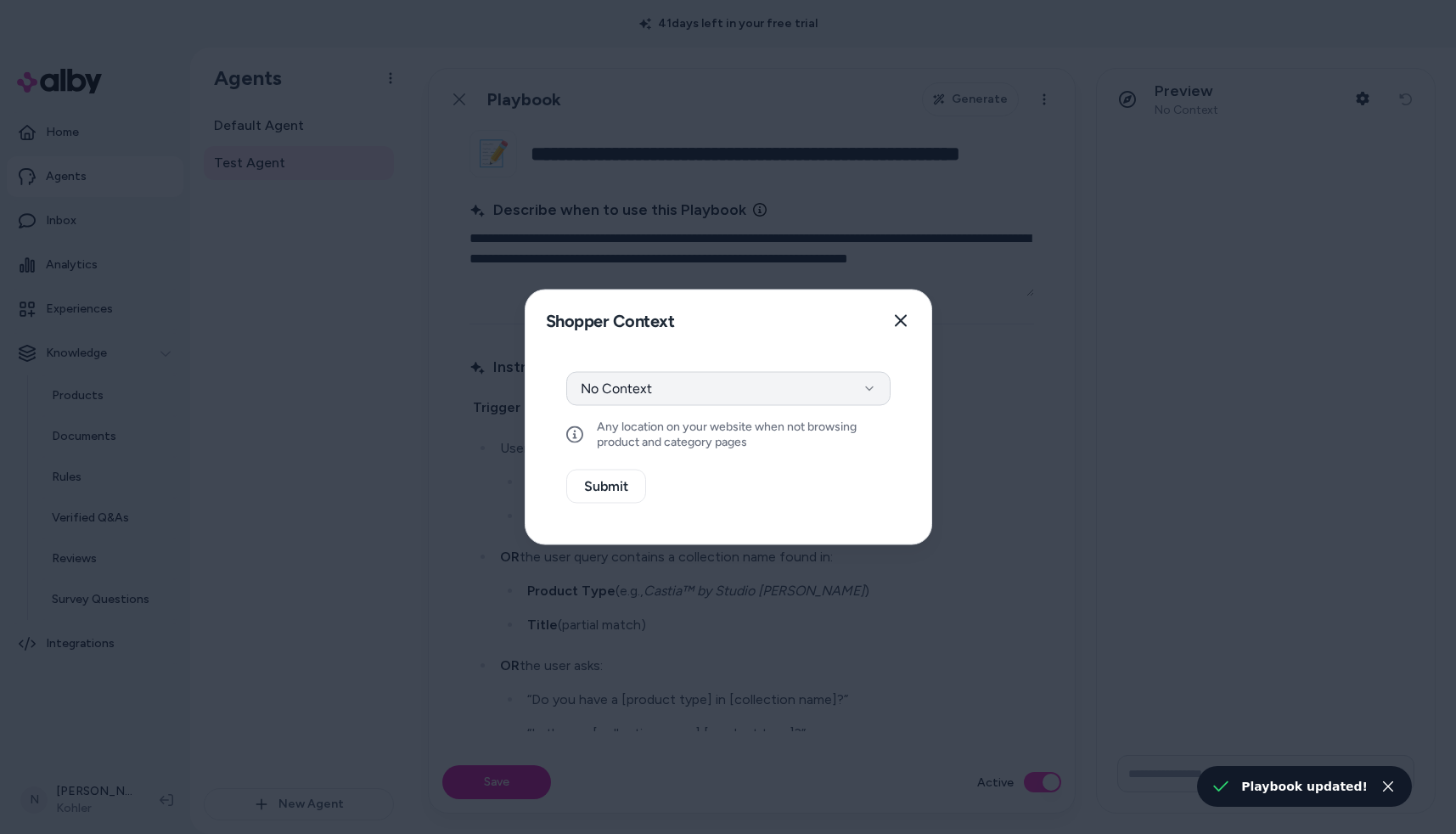
click at [738, 383] on button "No Context" at bounding box center [728, 389] width 324 height 34
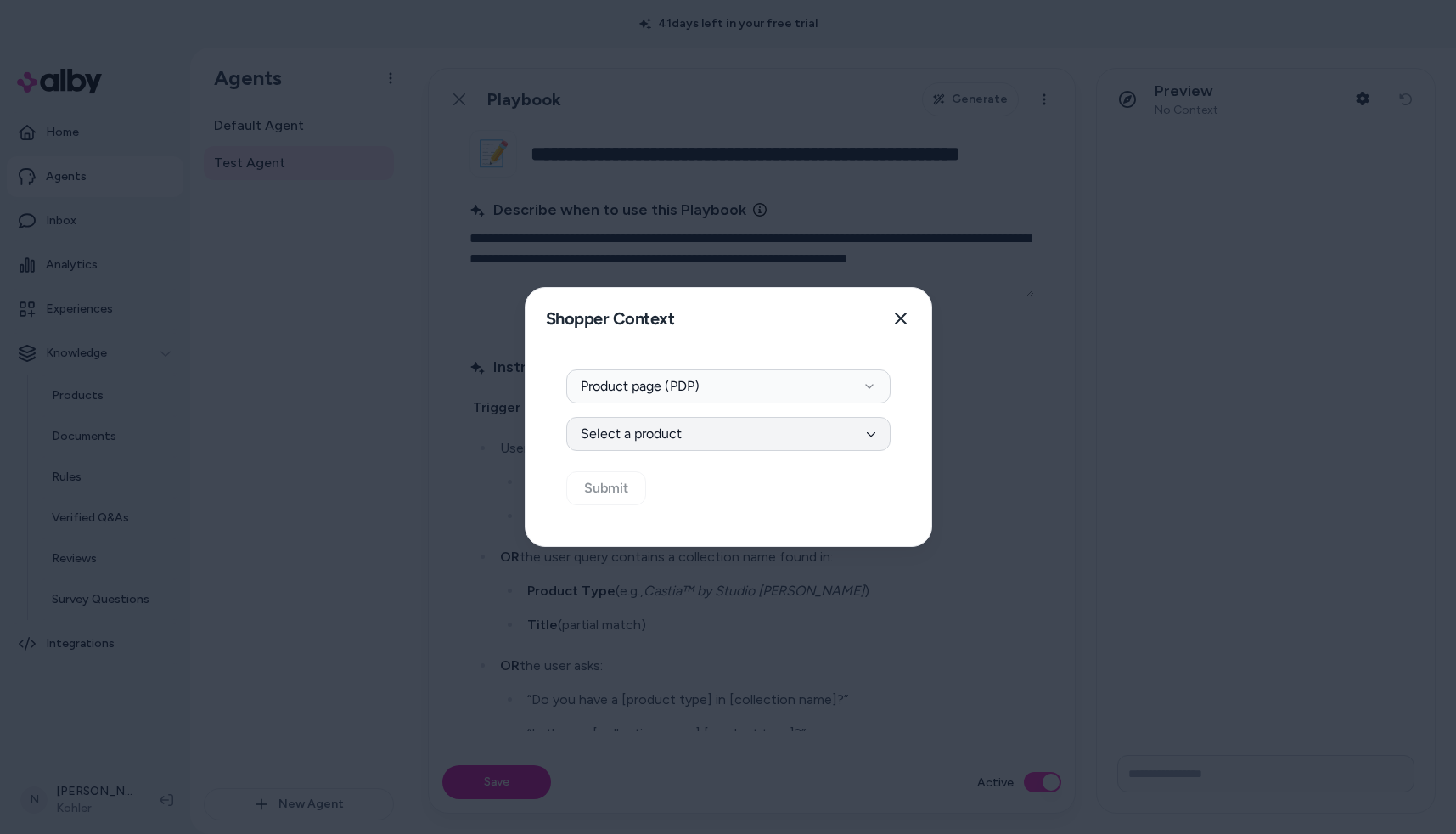
click at [685, 423] on button "Select a product" at bounding box center [728, 434] width 324 height 34
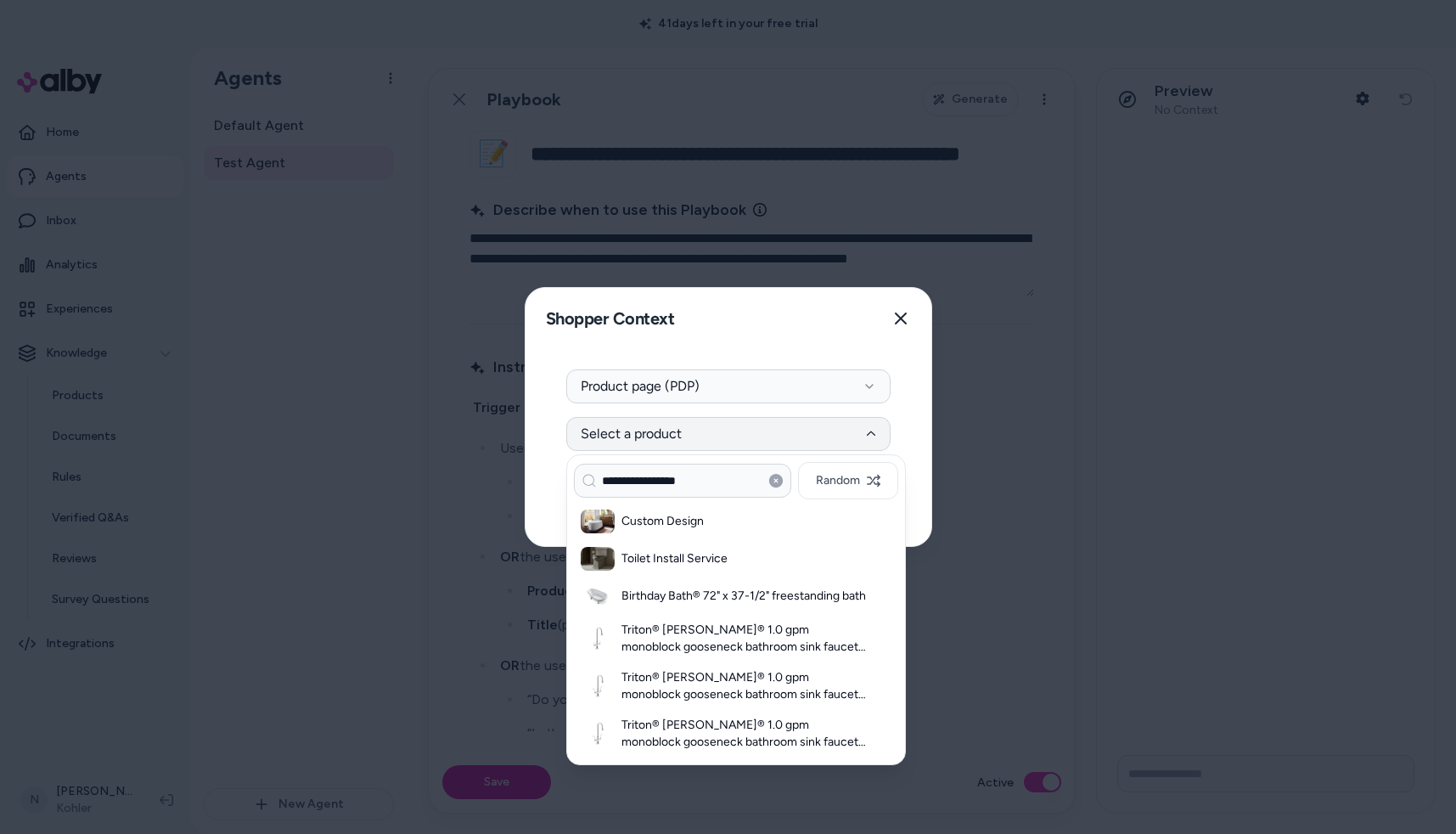
type input "**********"
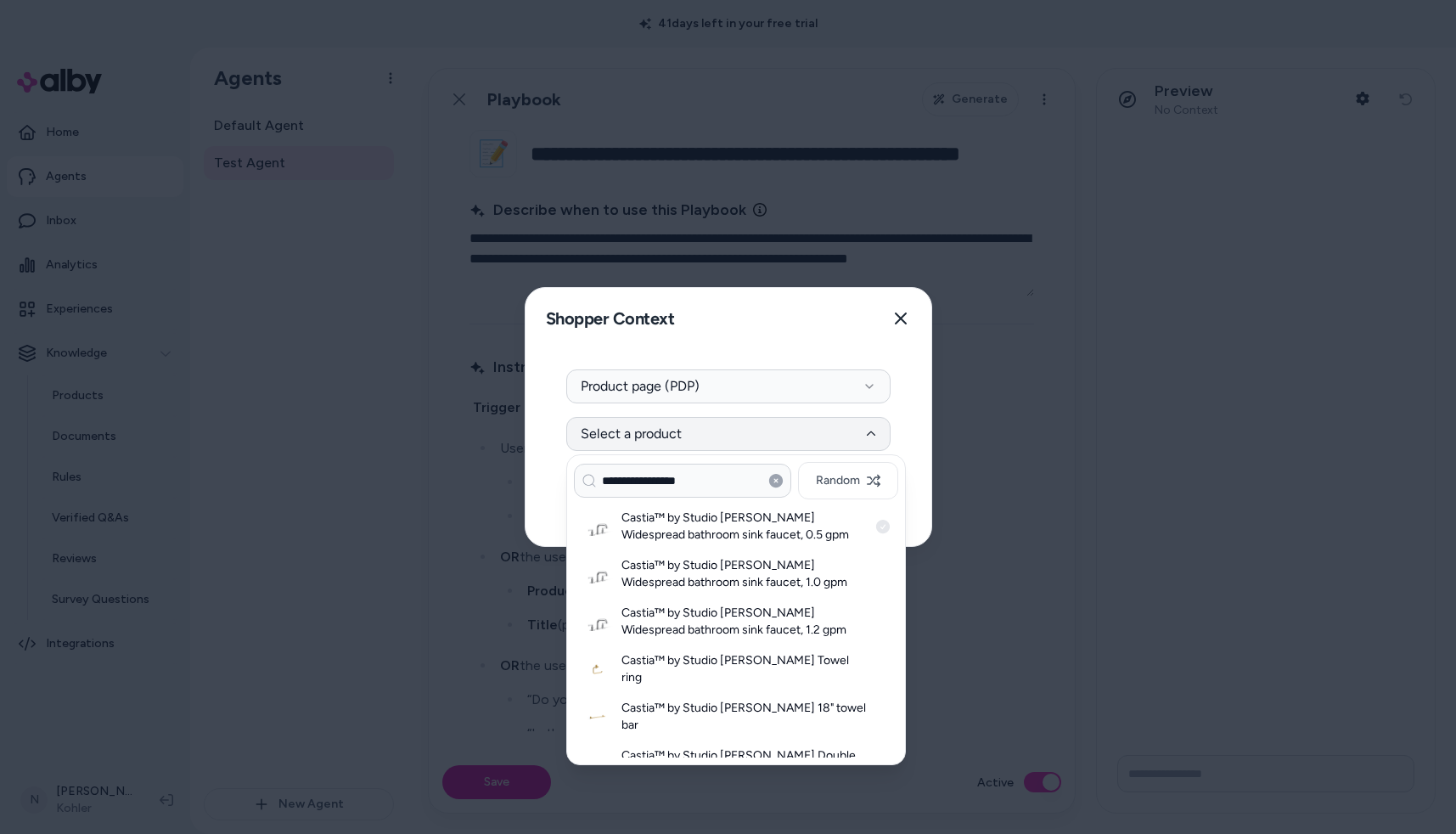
click at [669, 503] on div "Castia™ by Studio McGee Widespread bathroom sink faucet, 0.5 gpm" at bounding box center [736, 527] width 324 height 48
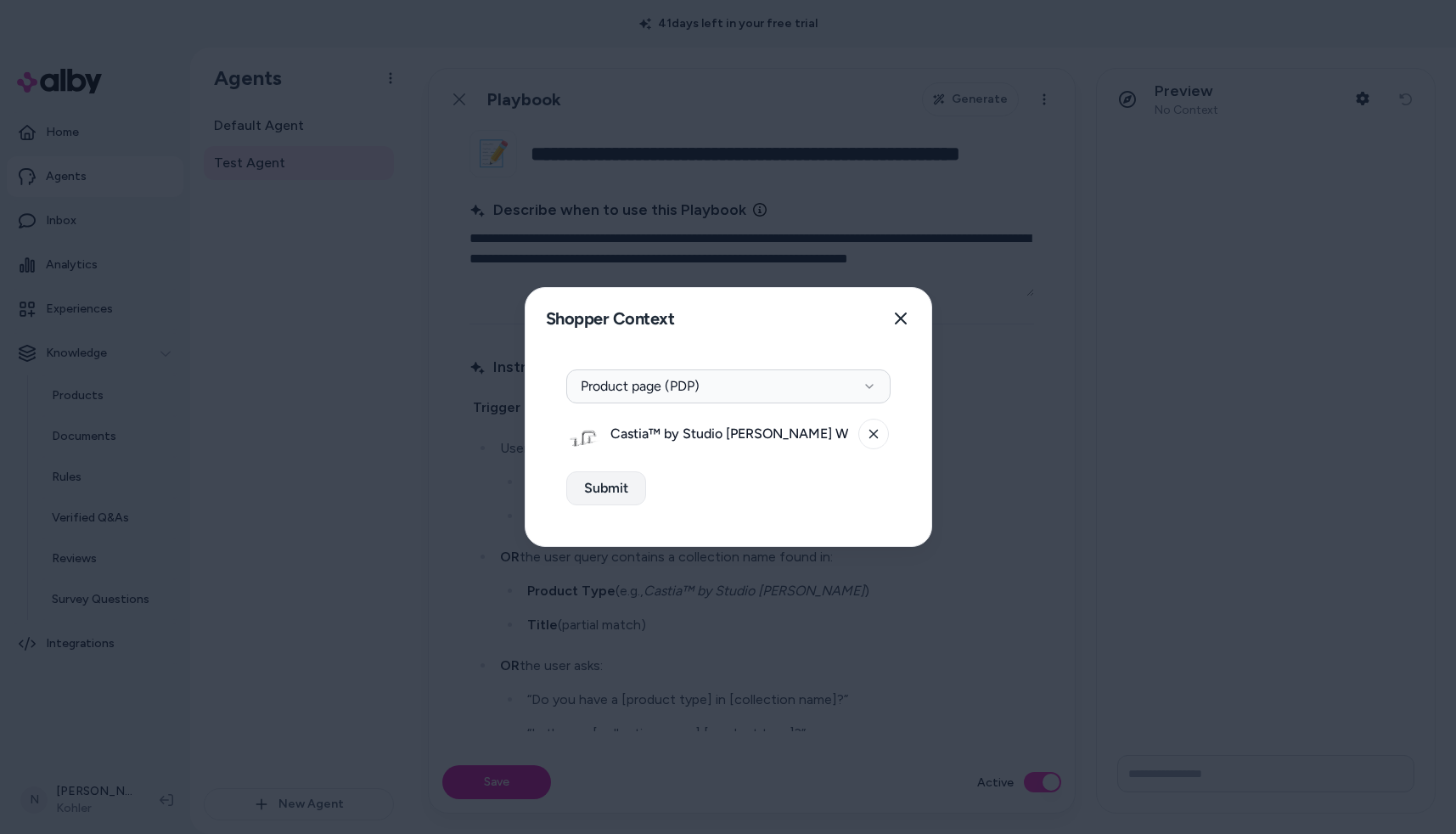
click at [596, 492] on button "Submit" at bounding box center [606, 489] width 80 height 34
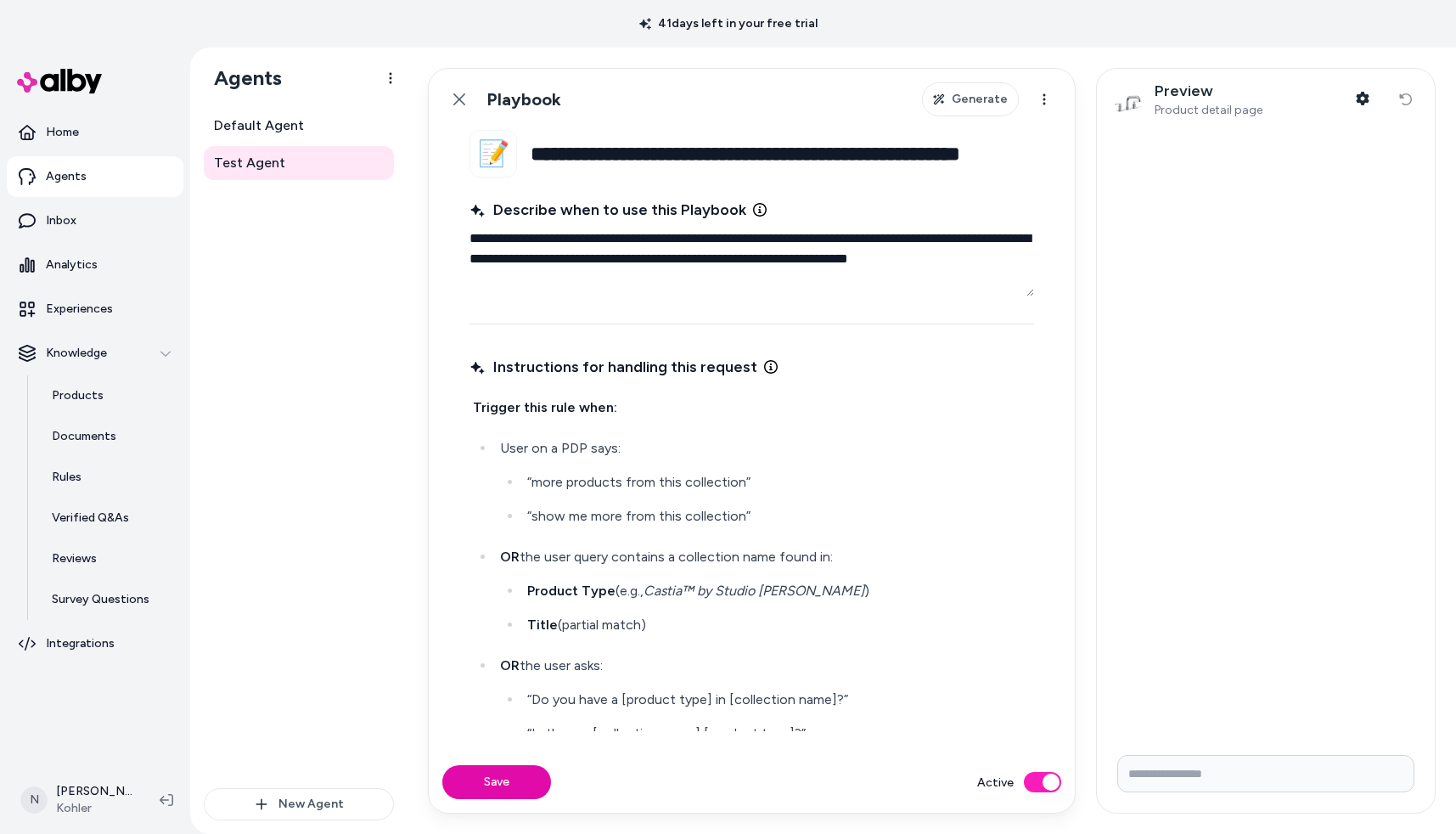
click at [1184, 780] on input "Write your prompt here" at bounding box center [1266, 773] width 298 height 38
type input "**********"
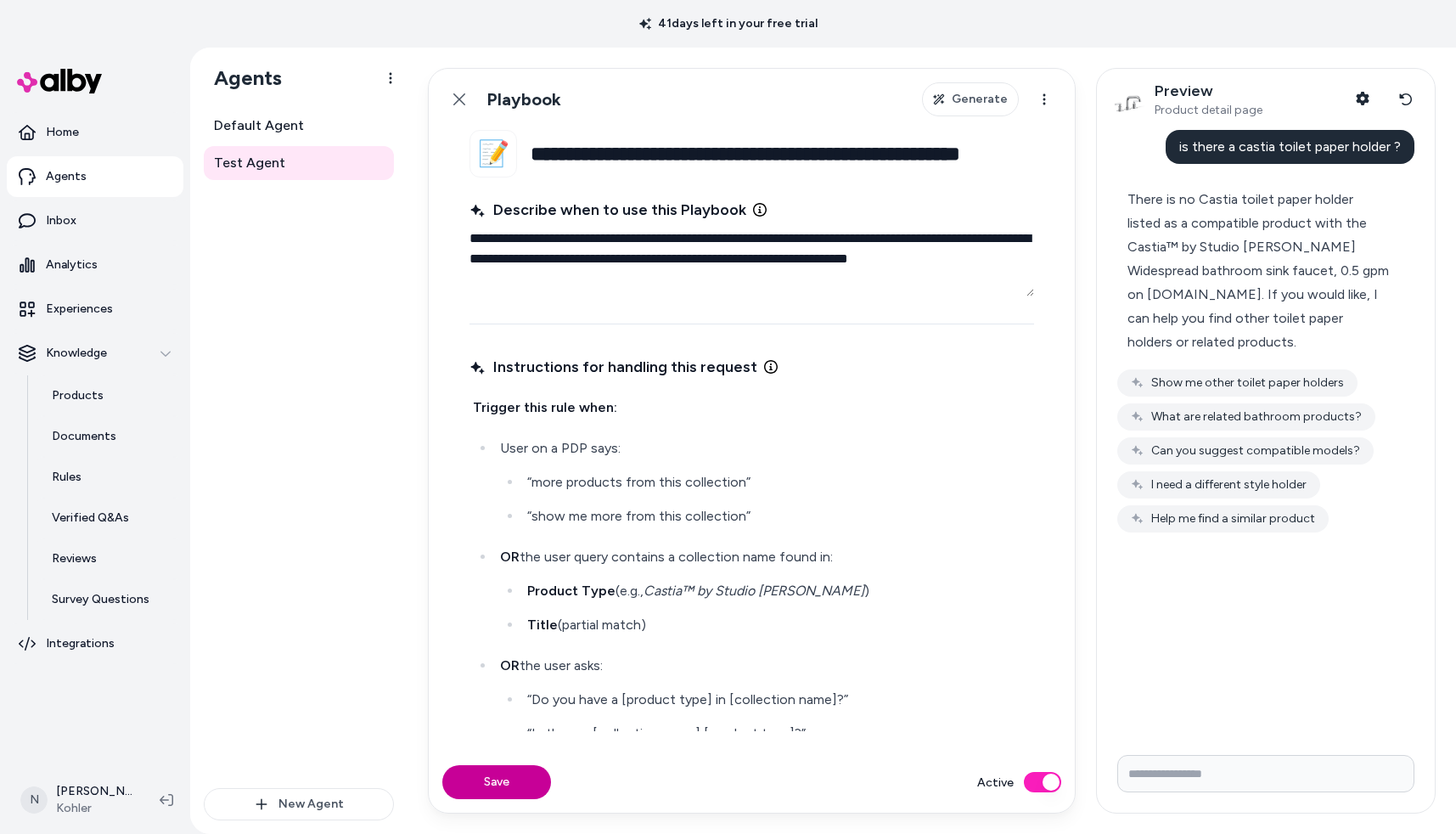
click at [514, 784] on button "Save" at bounding box center [496, 782] width 108 height 34
click at [514, 784] on div "Save Active" at bounding box center [752, 782] width 646 height 61
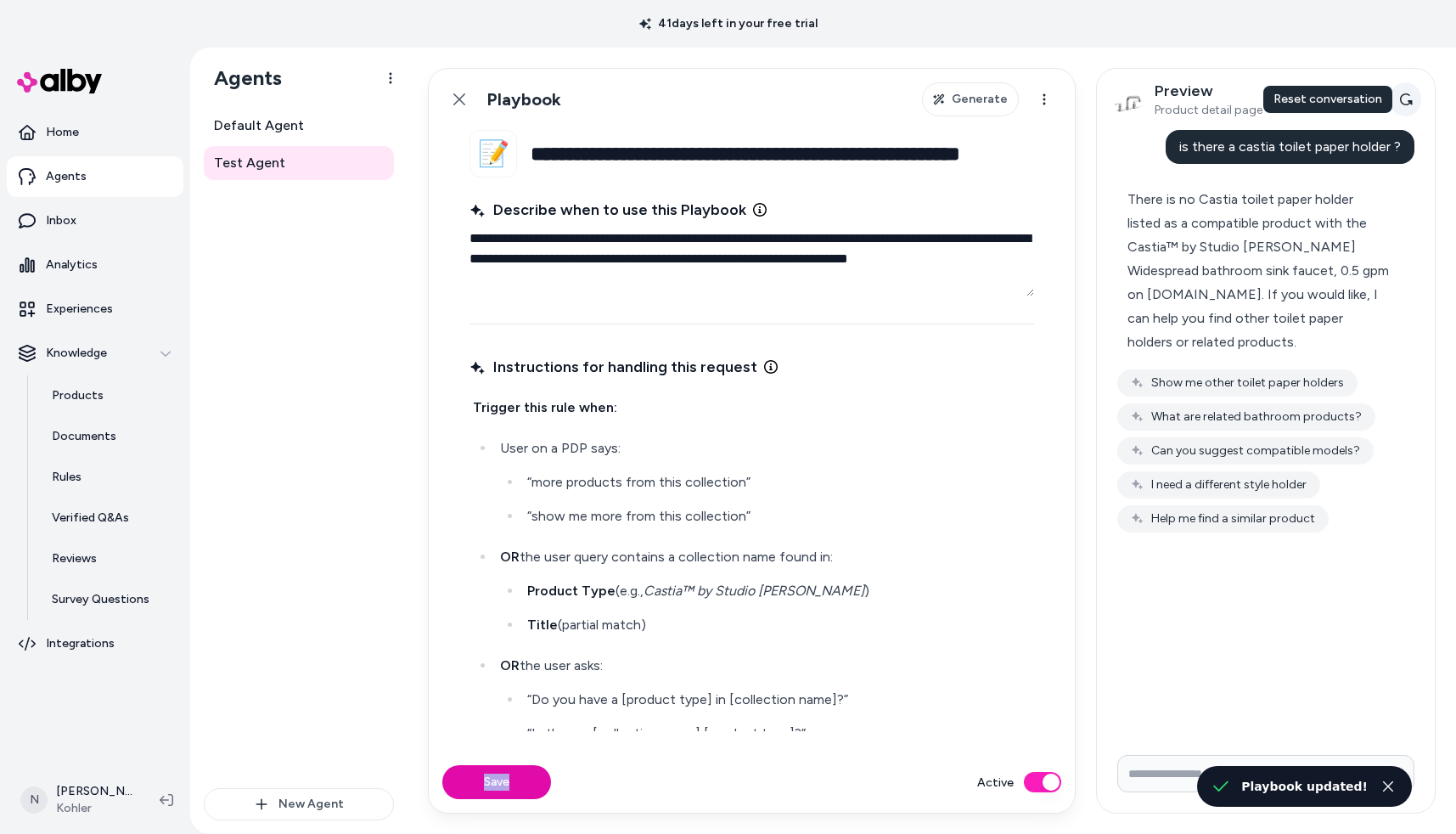
type textarea "*"
click at [1397, 98] on button "Reset conversation" at bounding box center [1405, 100] width 32 height 34
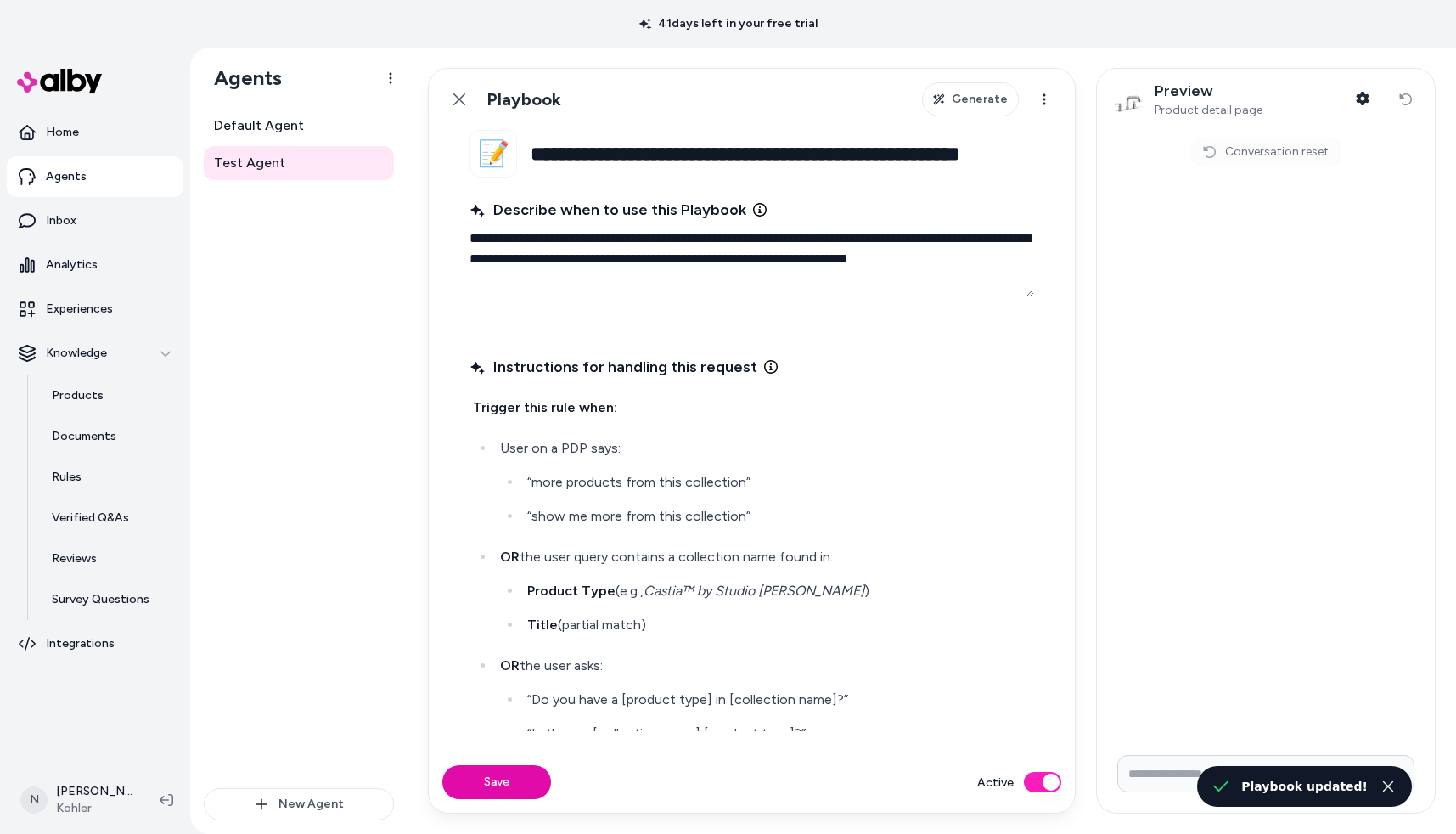
click at [1164, 767] on input "Write your prompt here" at bounding box center [1266, 773] width 298 height 38
type input "**********"
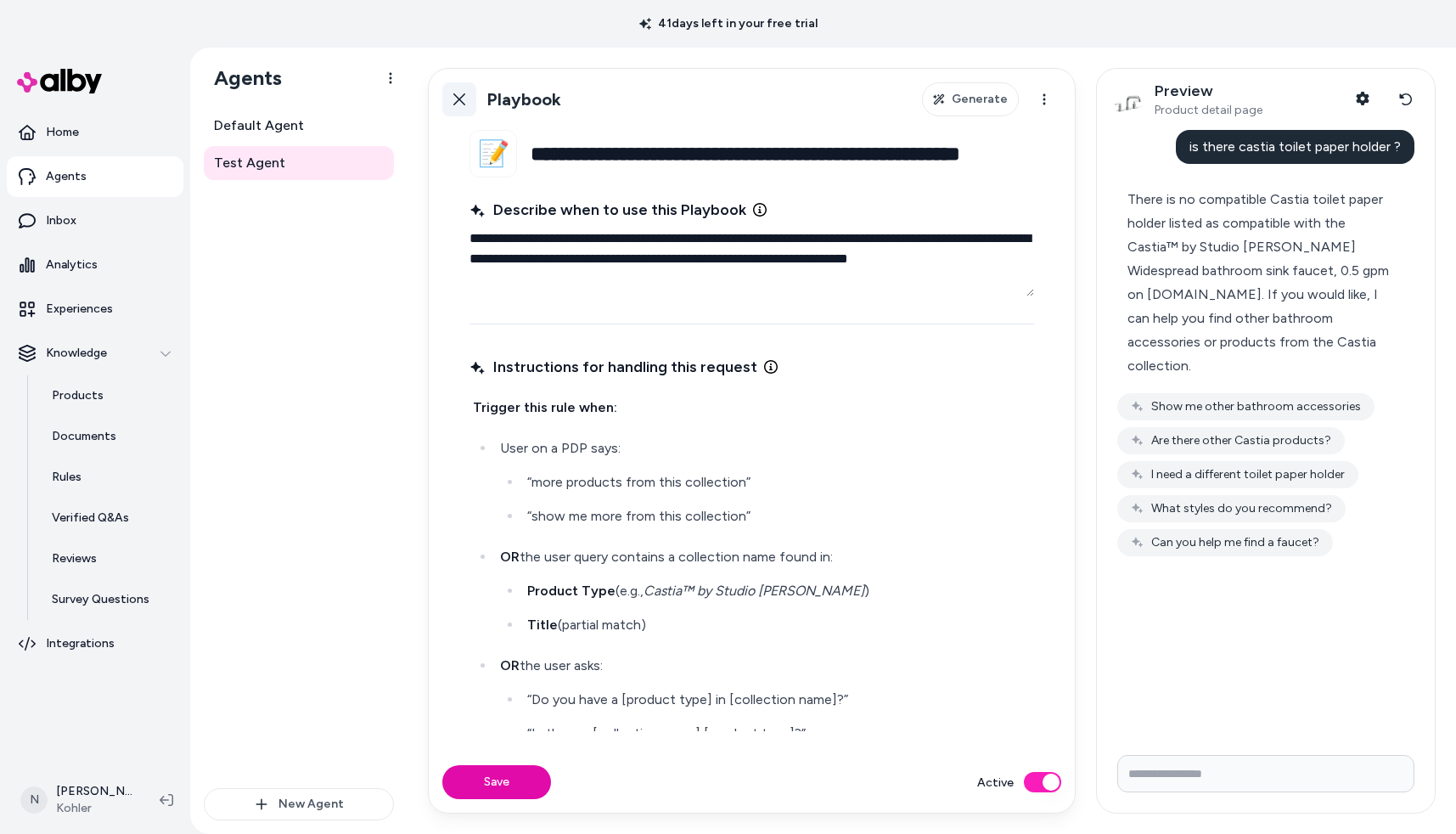
click at [458, 106] on icon at bounding box center [459, 100] width 14 height 14
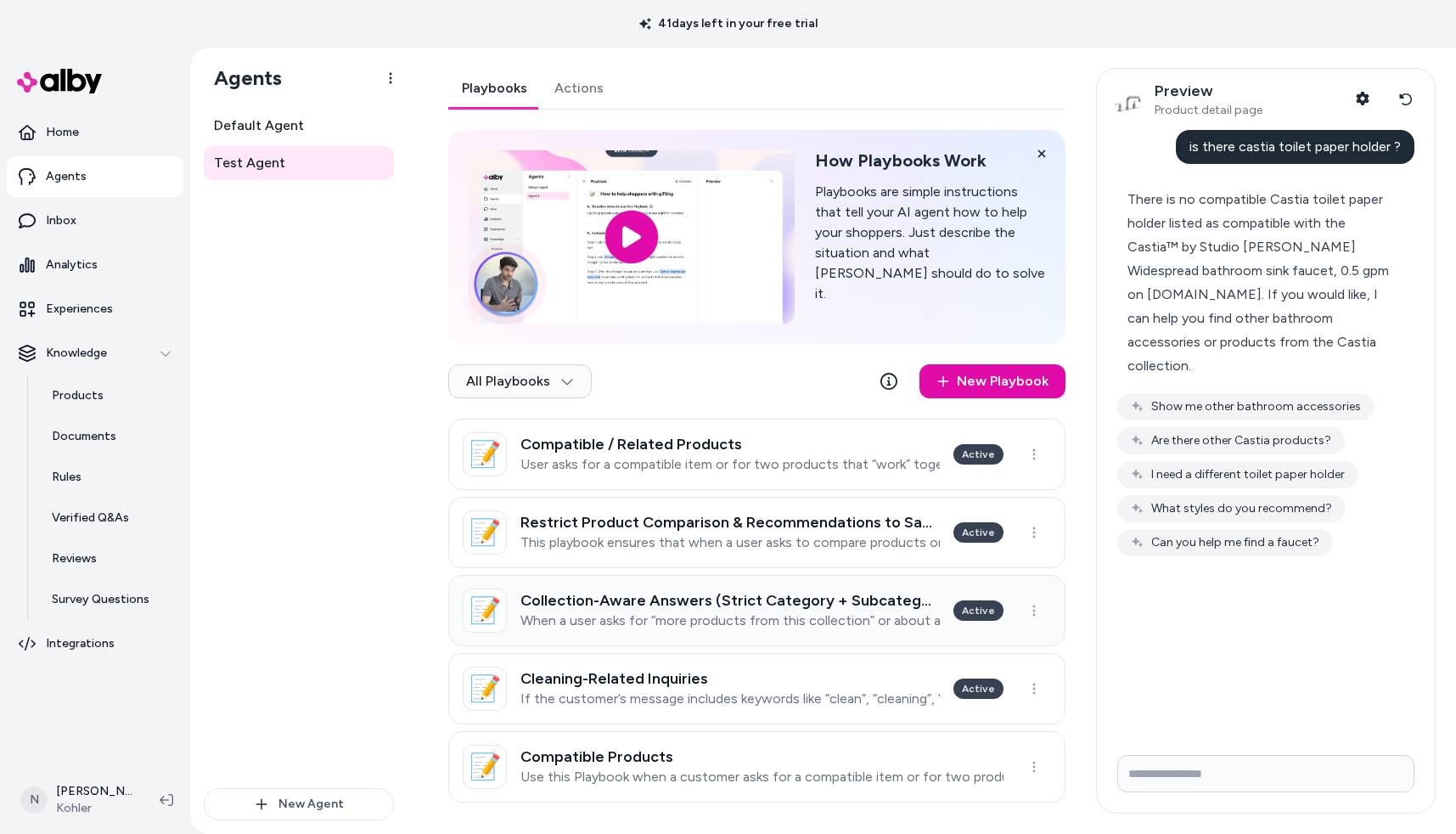
scroll to position [9, 0]
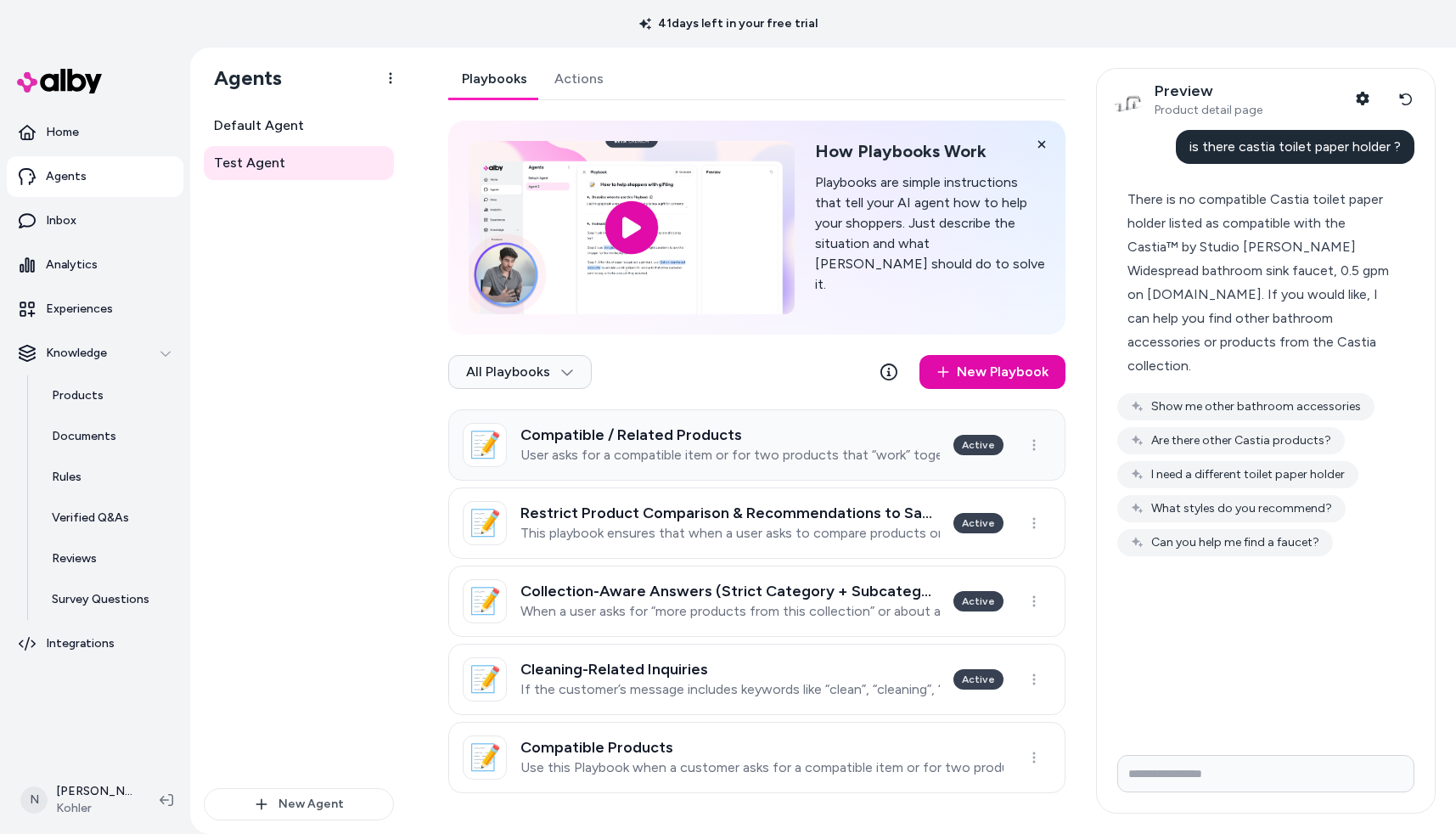
click at [847, 454] on p "User asks for a compatible item or for two products that “work” together (e.g.,…" at bounding box center [731, 455] width 419 height 17
type textarea "*"
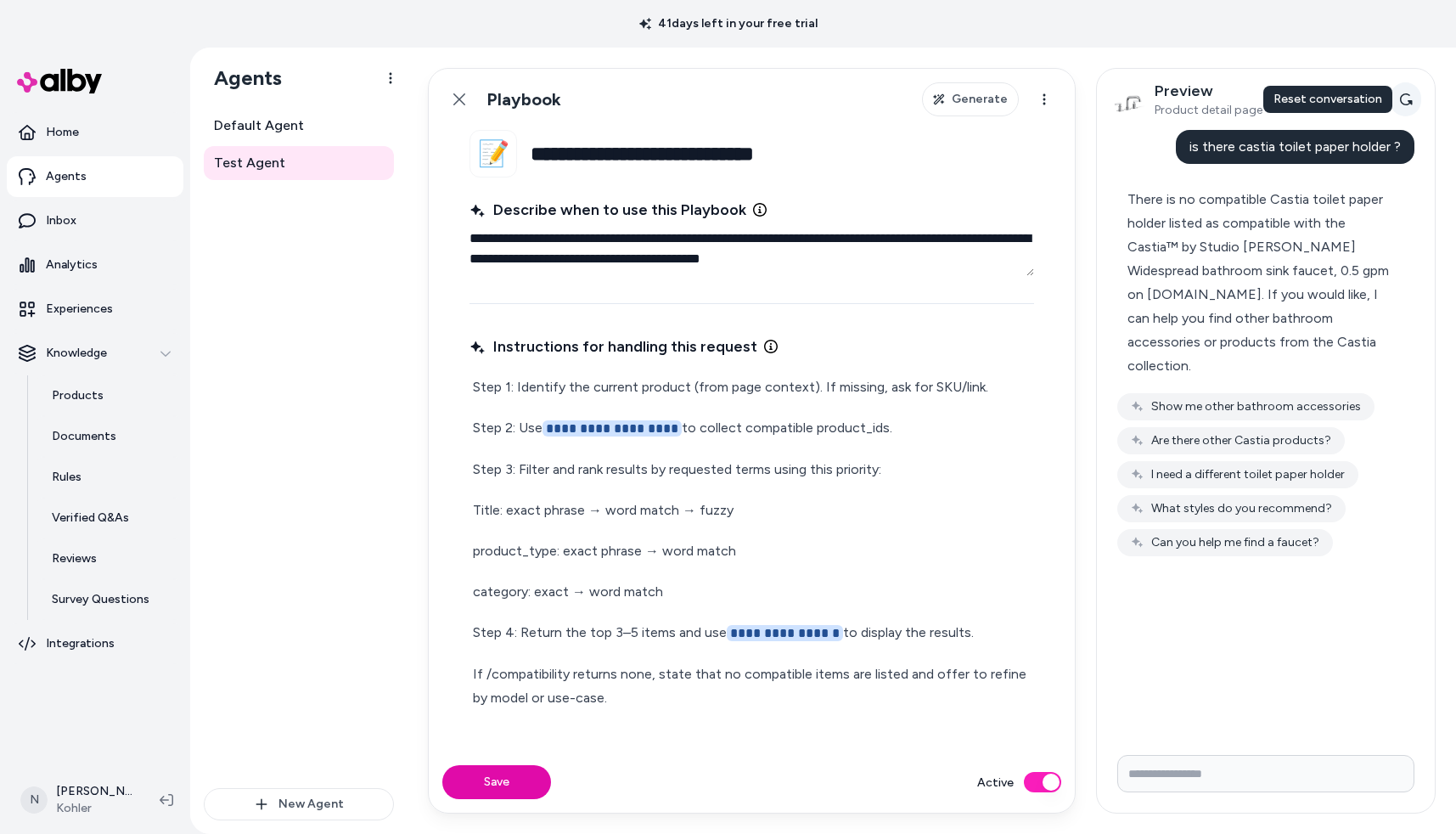
click at [1406, 102] on icon at bounding box center [1406, 100] width 14 height 14
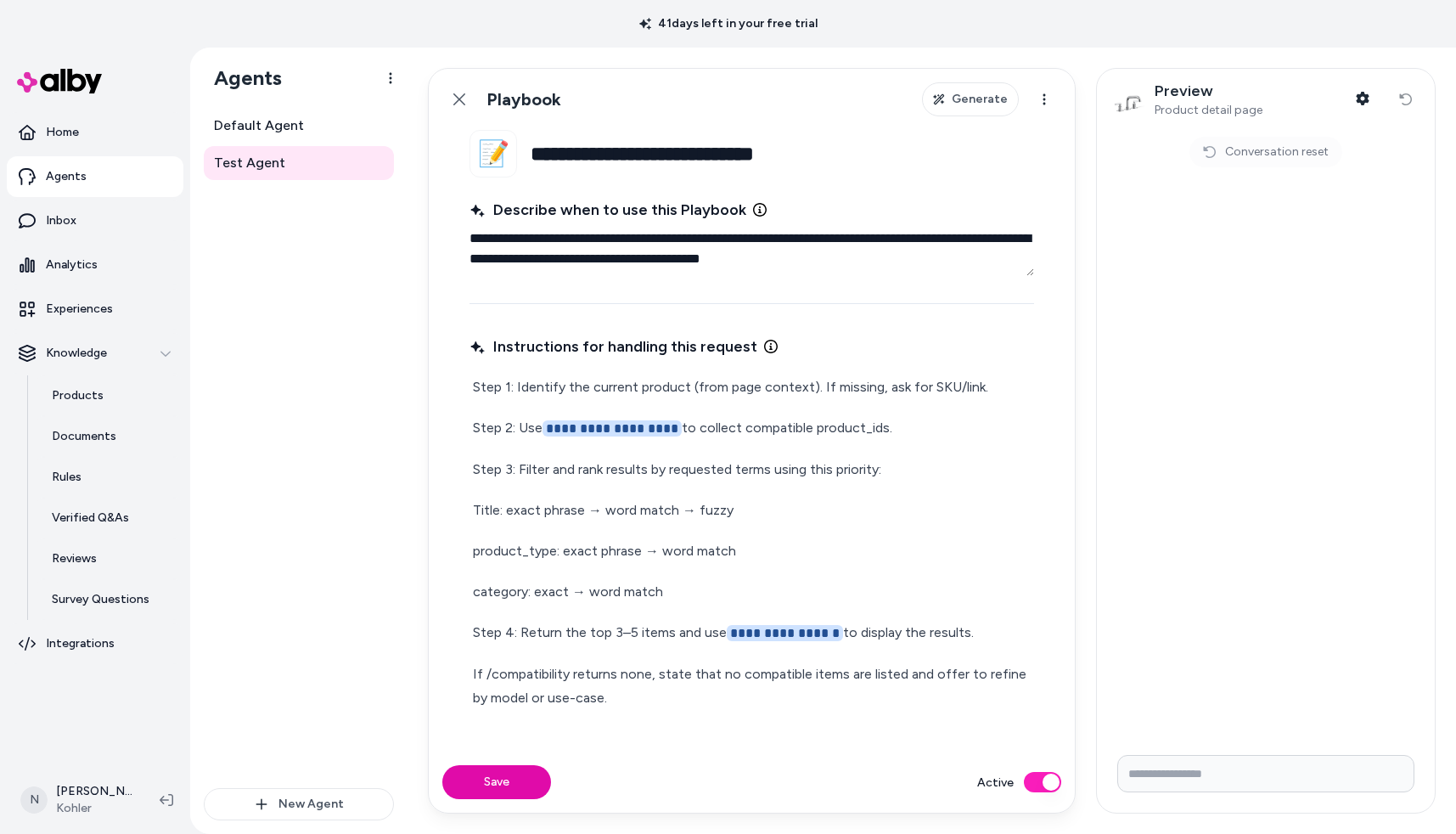
click at [1222, 763] on input "Write your prompt here" at bounding box center [1266, 773] width 298 height 38
type input "**********"
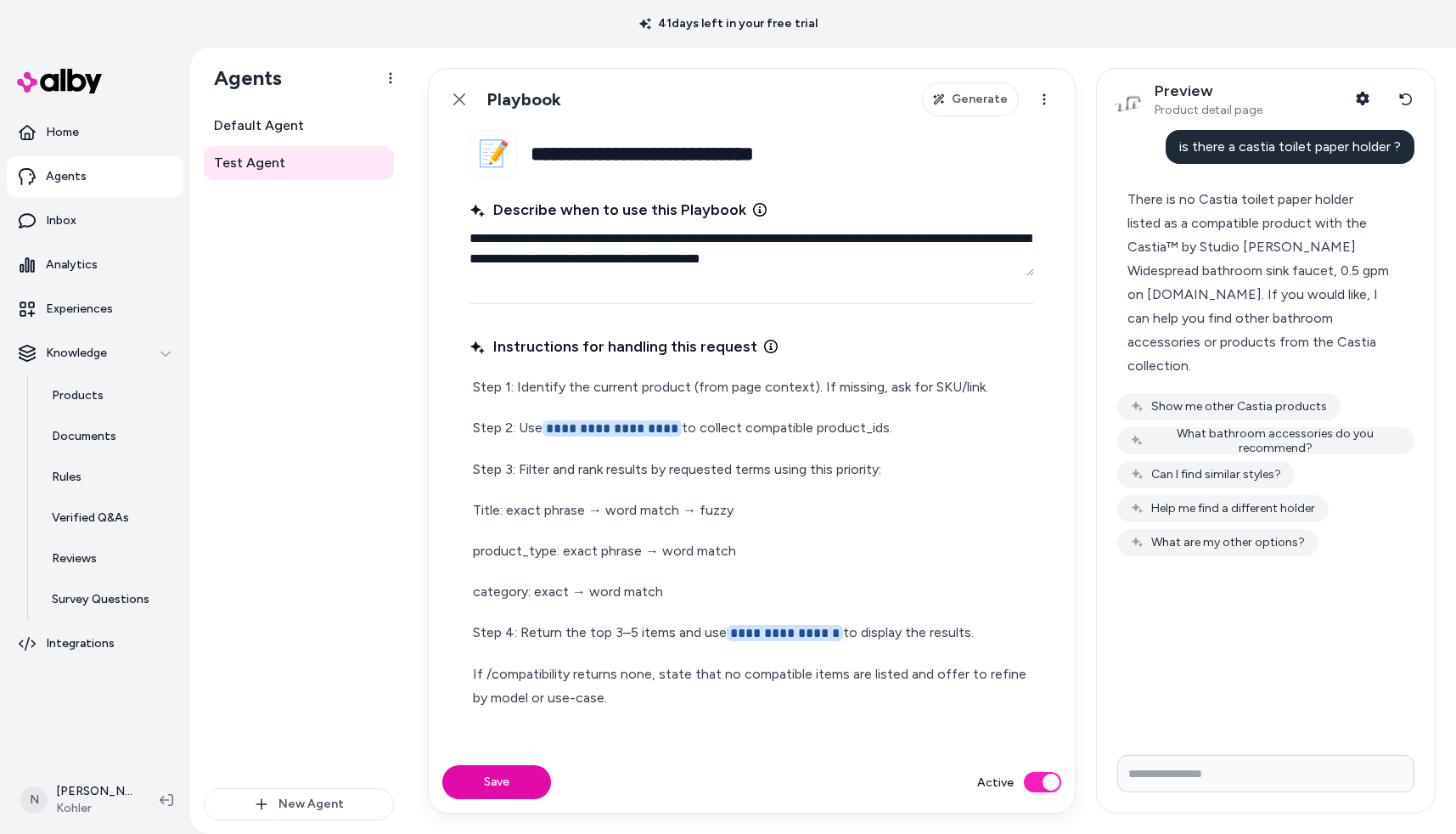
click at [1048, 779] on button "Active" at bounding box center [1043, 782] width 38 height 20
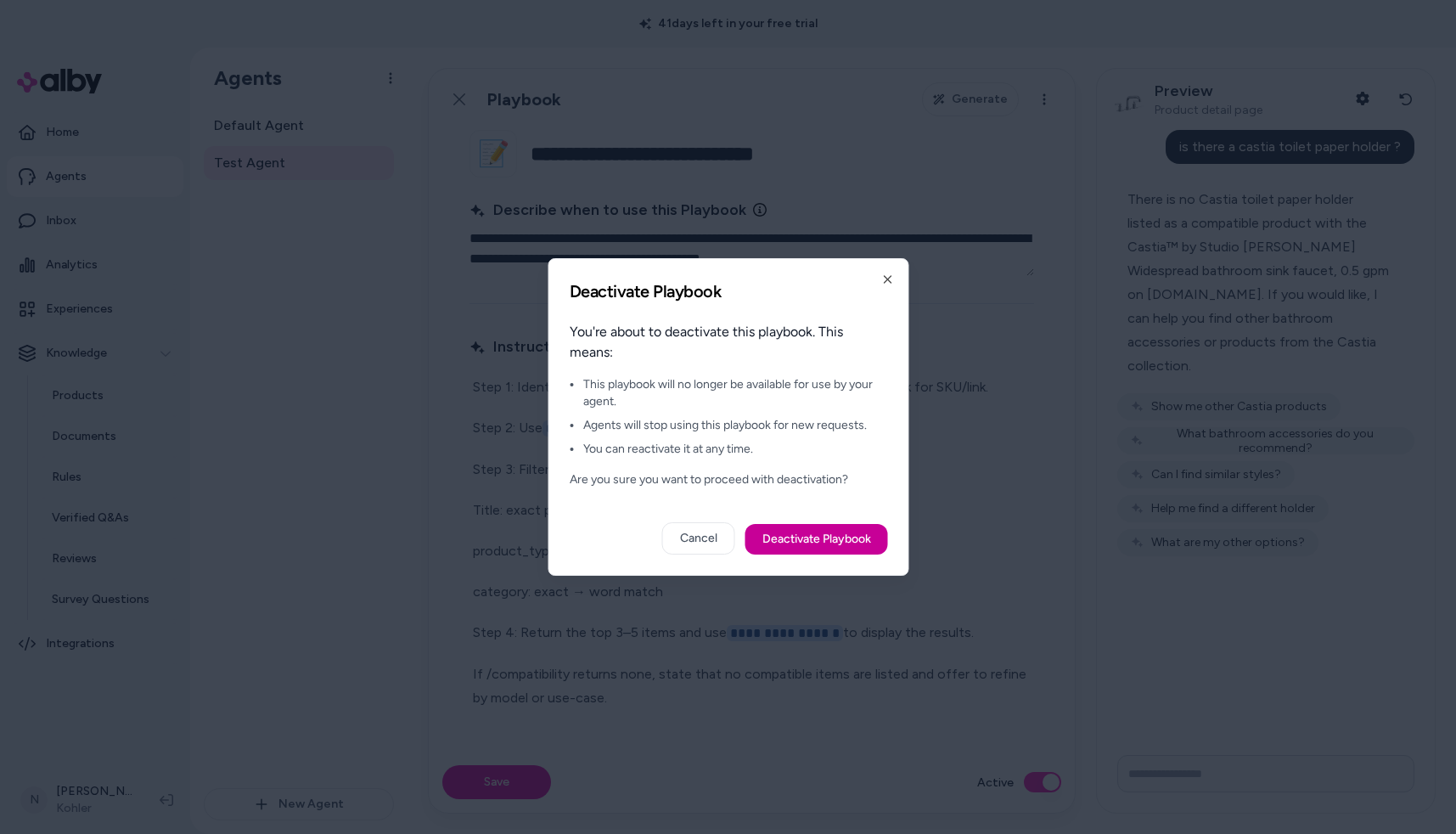
click at [793, 545] on button "Deactivate Playbook" at bounding box center [815, 540] width 142 height 31
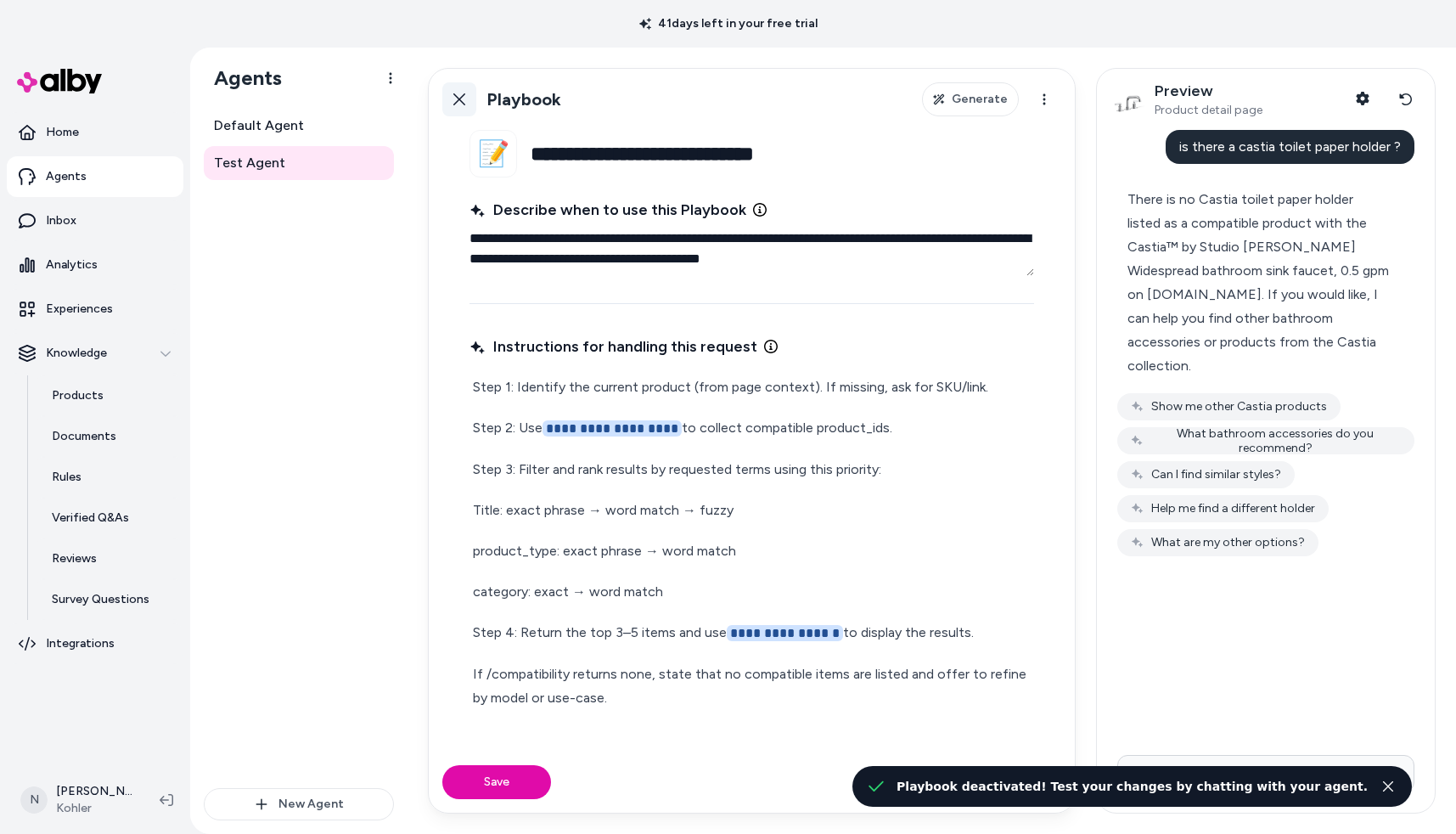
click at [459, 103] on icon at bounding box center [459, 100] width 14 height 14
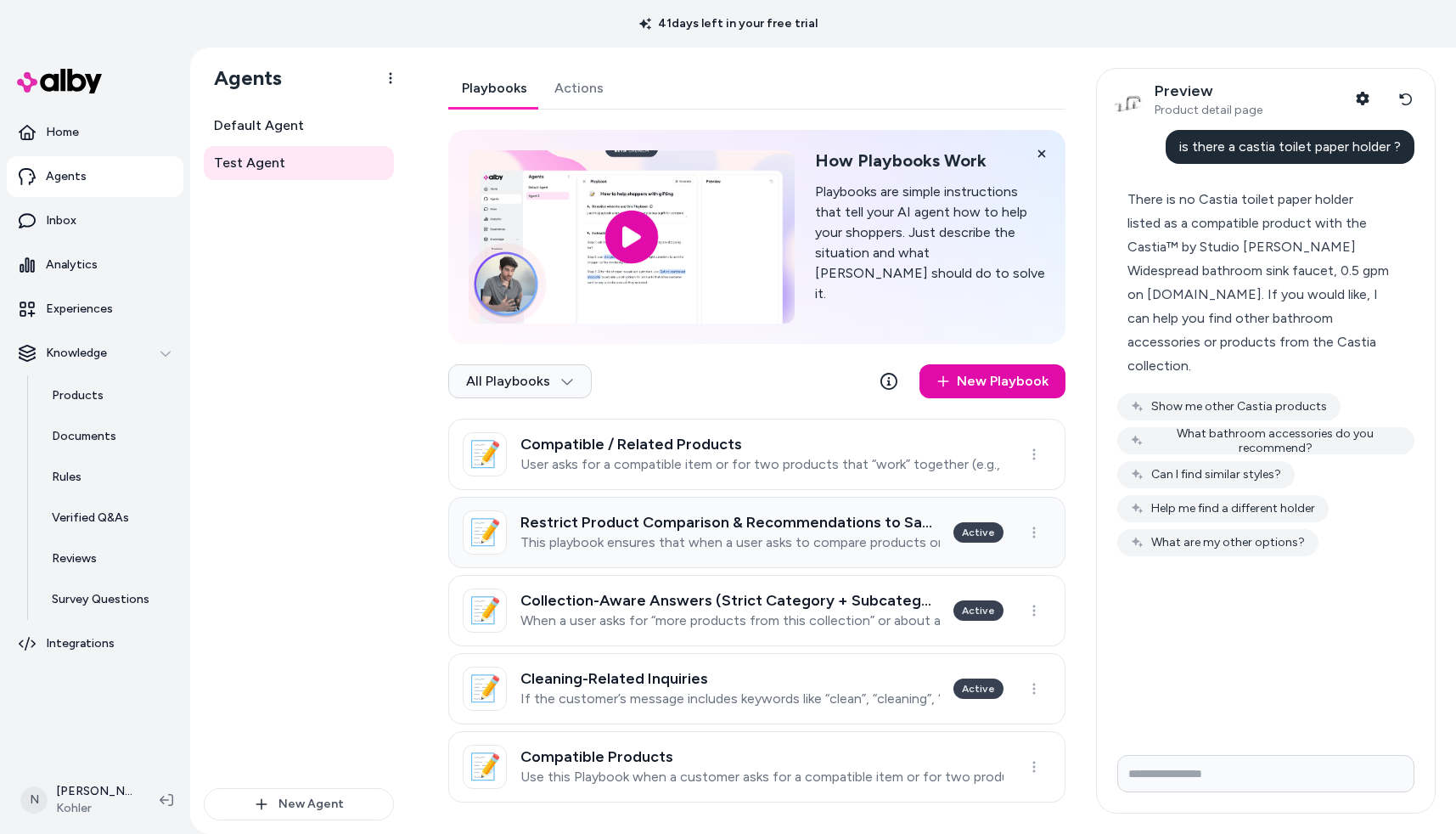
click at [734, 555] on link "📝 Restrict Product Comparison & Recommendations to Same Category This playbook …" at bounding box center [757, 533] width 617 height 72
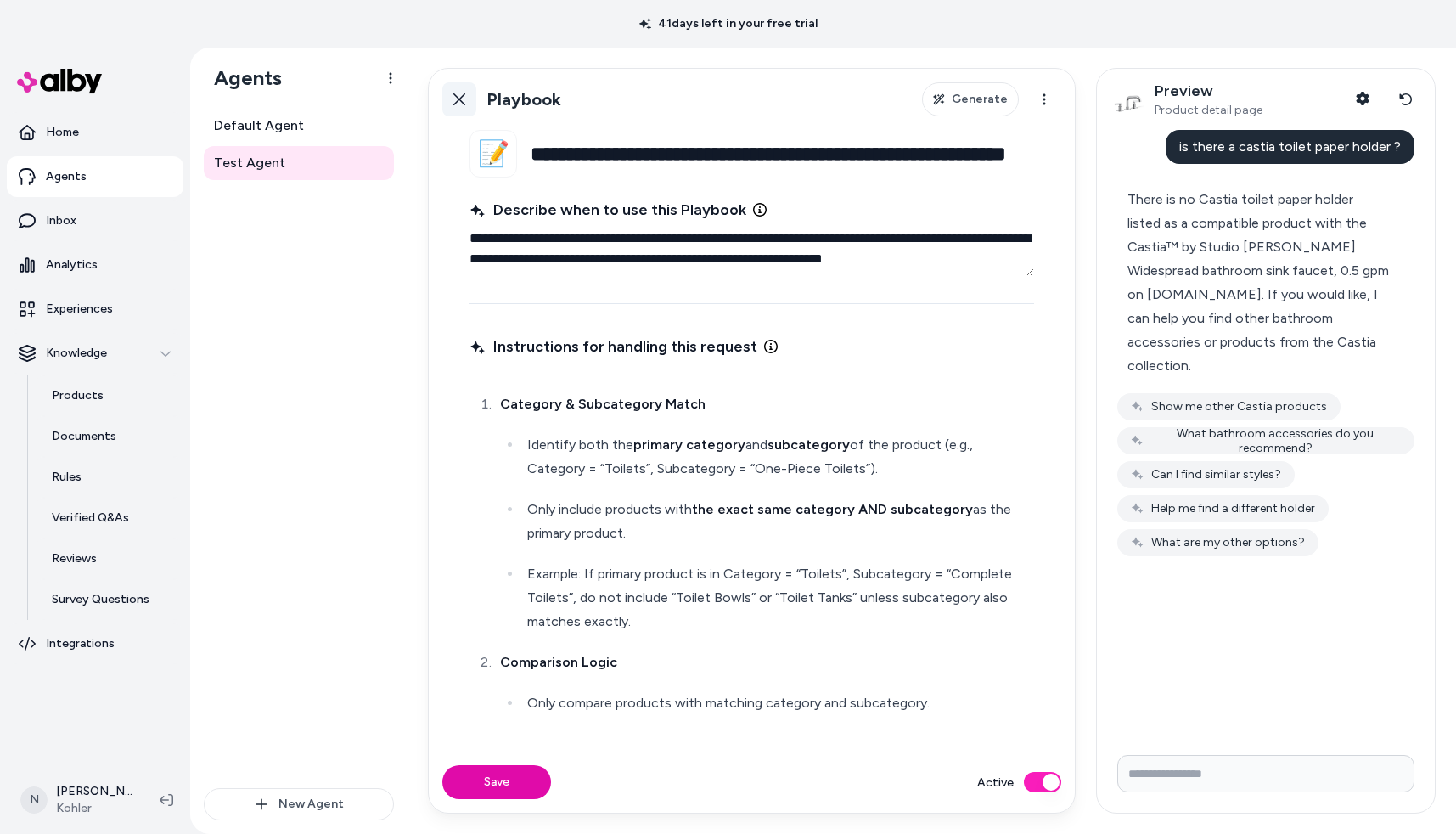
click at [466, 91] on link "Back" at bounding box center [459, 100] width 34 height 34
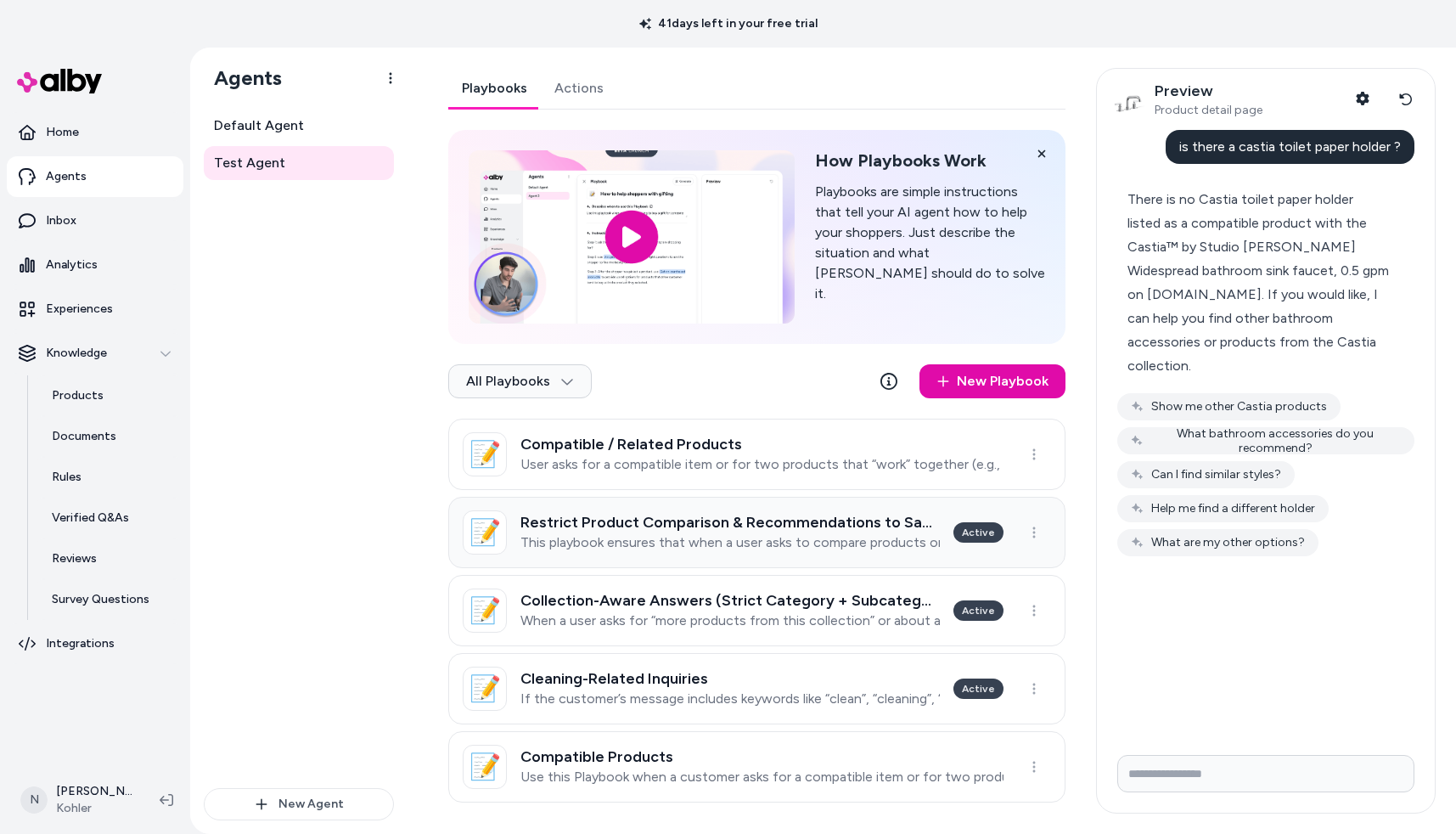
click at [892, 531] on div "Restrict Product Comparison & Recommendations to Same Category This playbook en…" at bounding box center [731, 533] width 419 height 38
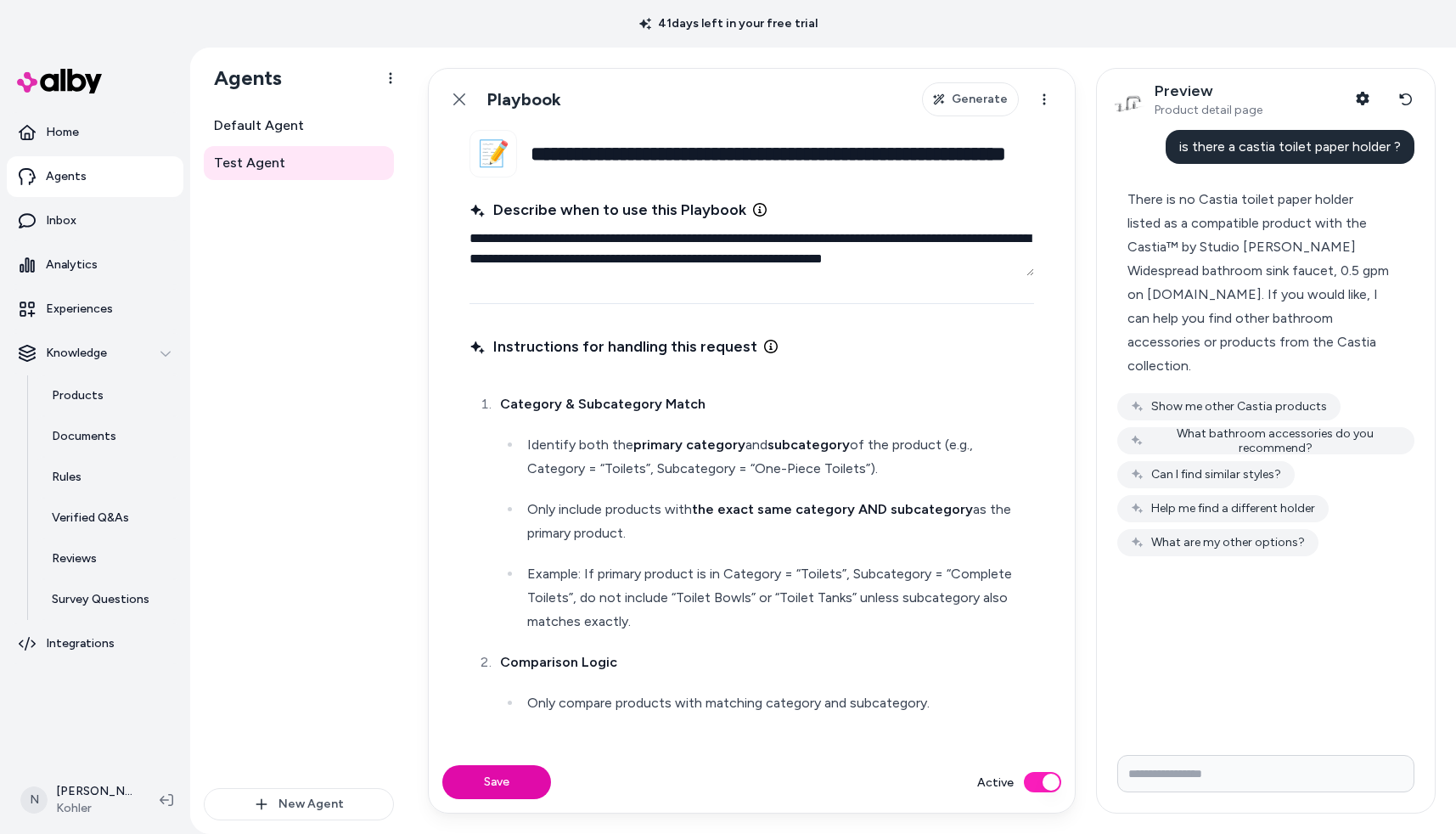
click at [1047, 775] on button "Active" at bounding box center [1043, 782] width 38 height 20
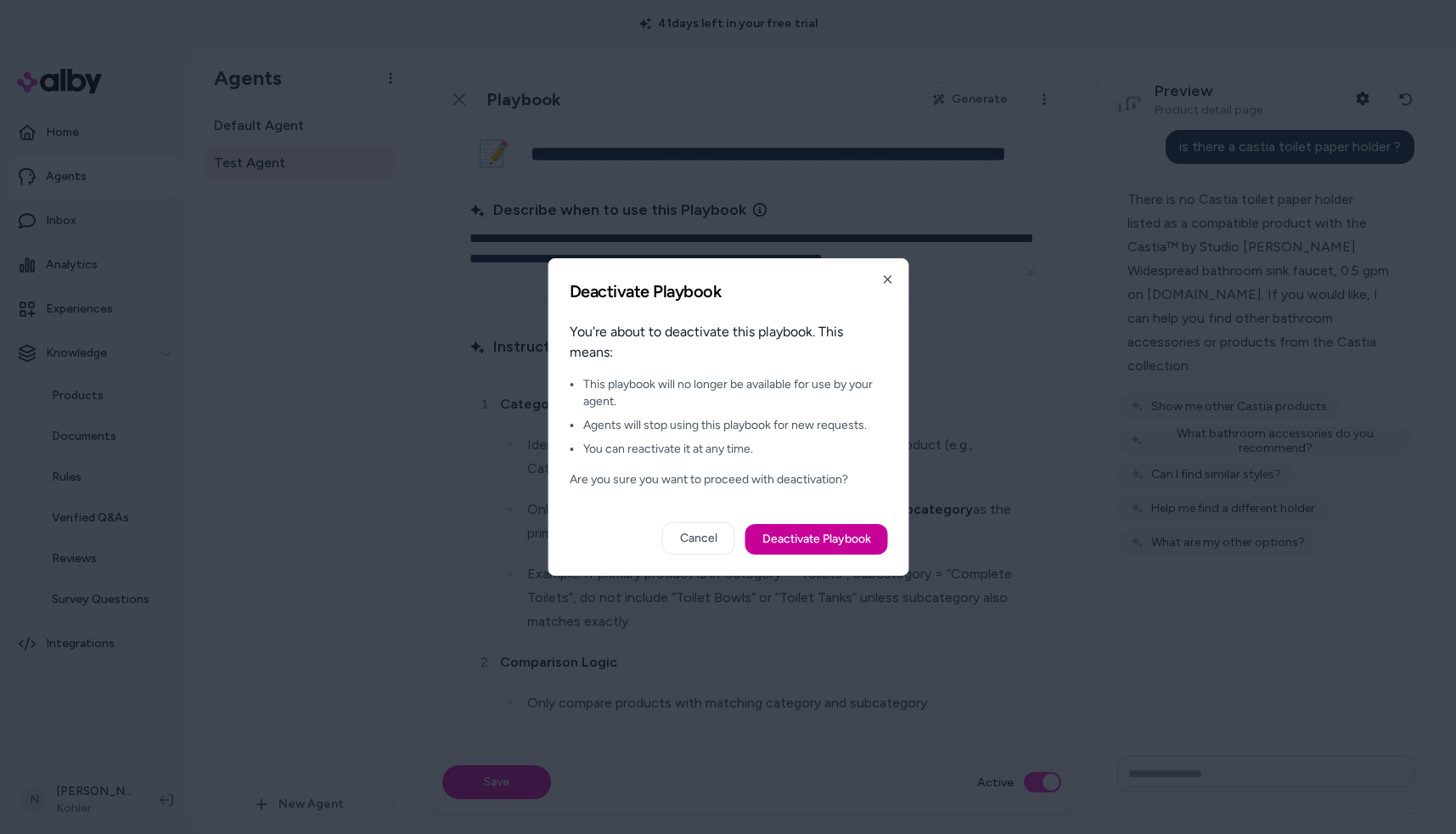
click at [815, 534] on button "Deactivate Playbook" at bounding box center [815, 540] width 142 height 31
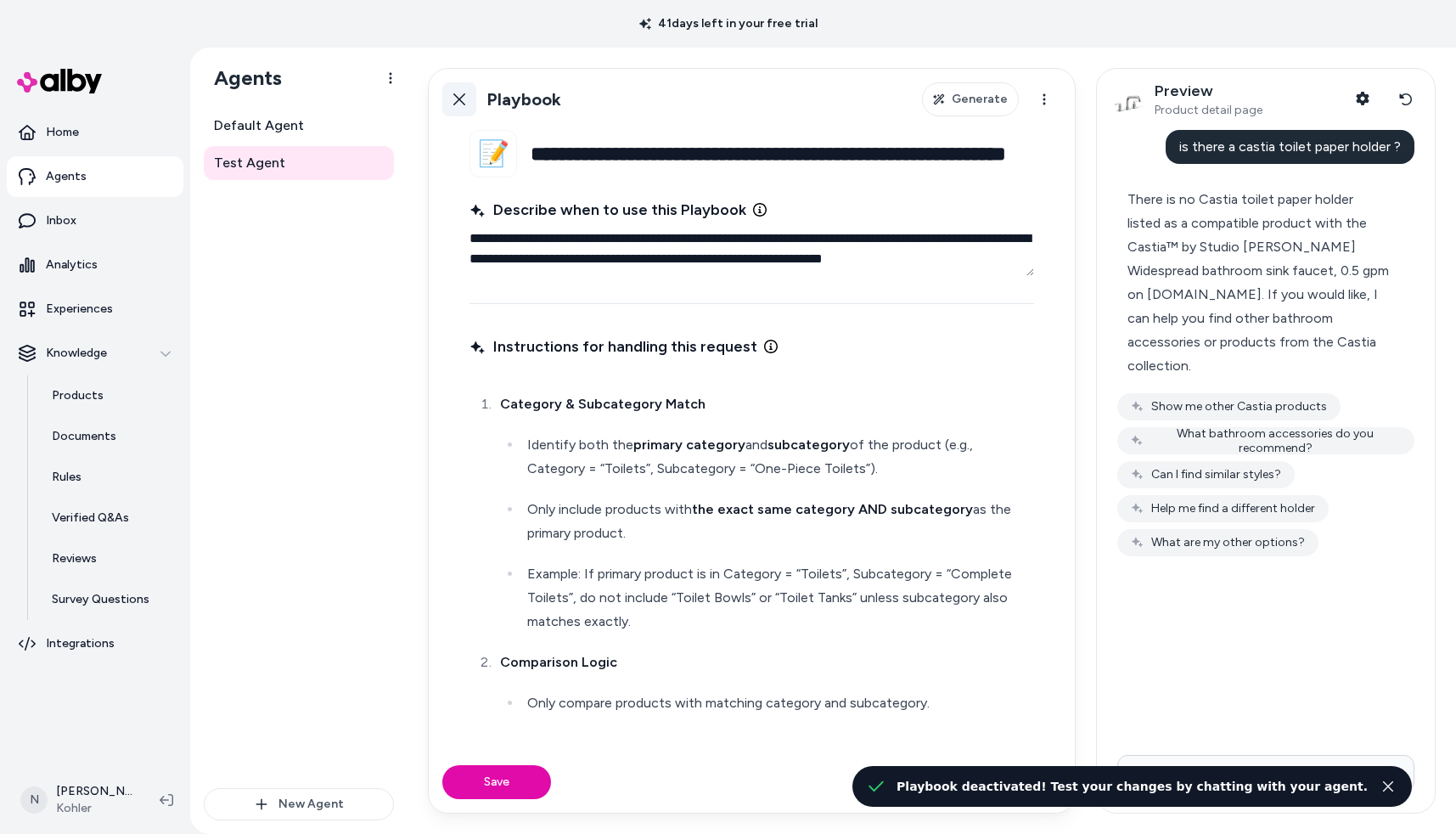
click at [460, 103] on icon at bounding box center [459, 100] width 14 height 14
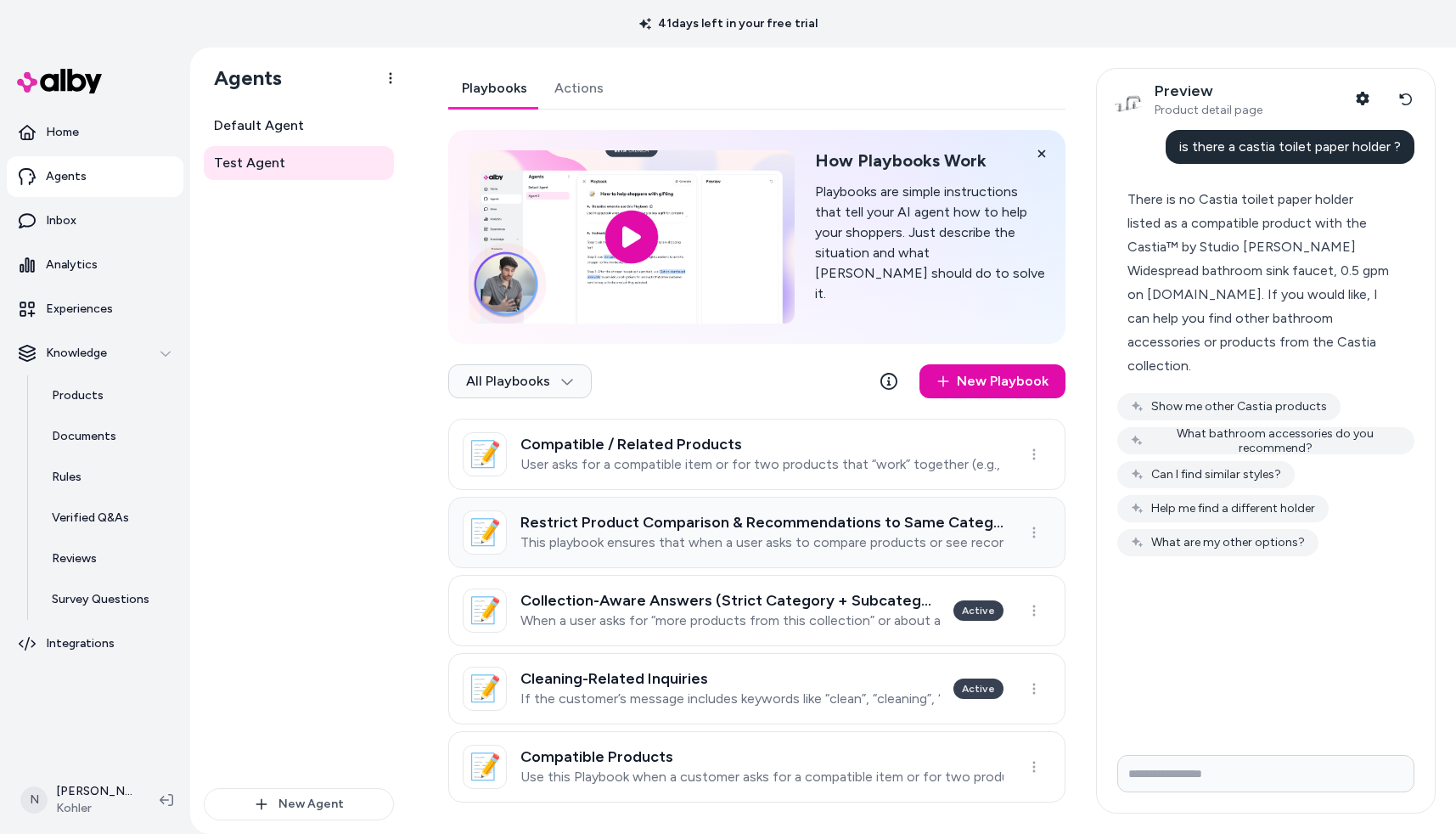
click at [724, 559] on link "📝 Restrict Product Comparison & Recommendations to Same Category This playbook …" at bounding box center [757, 533] width 617 height 72
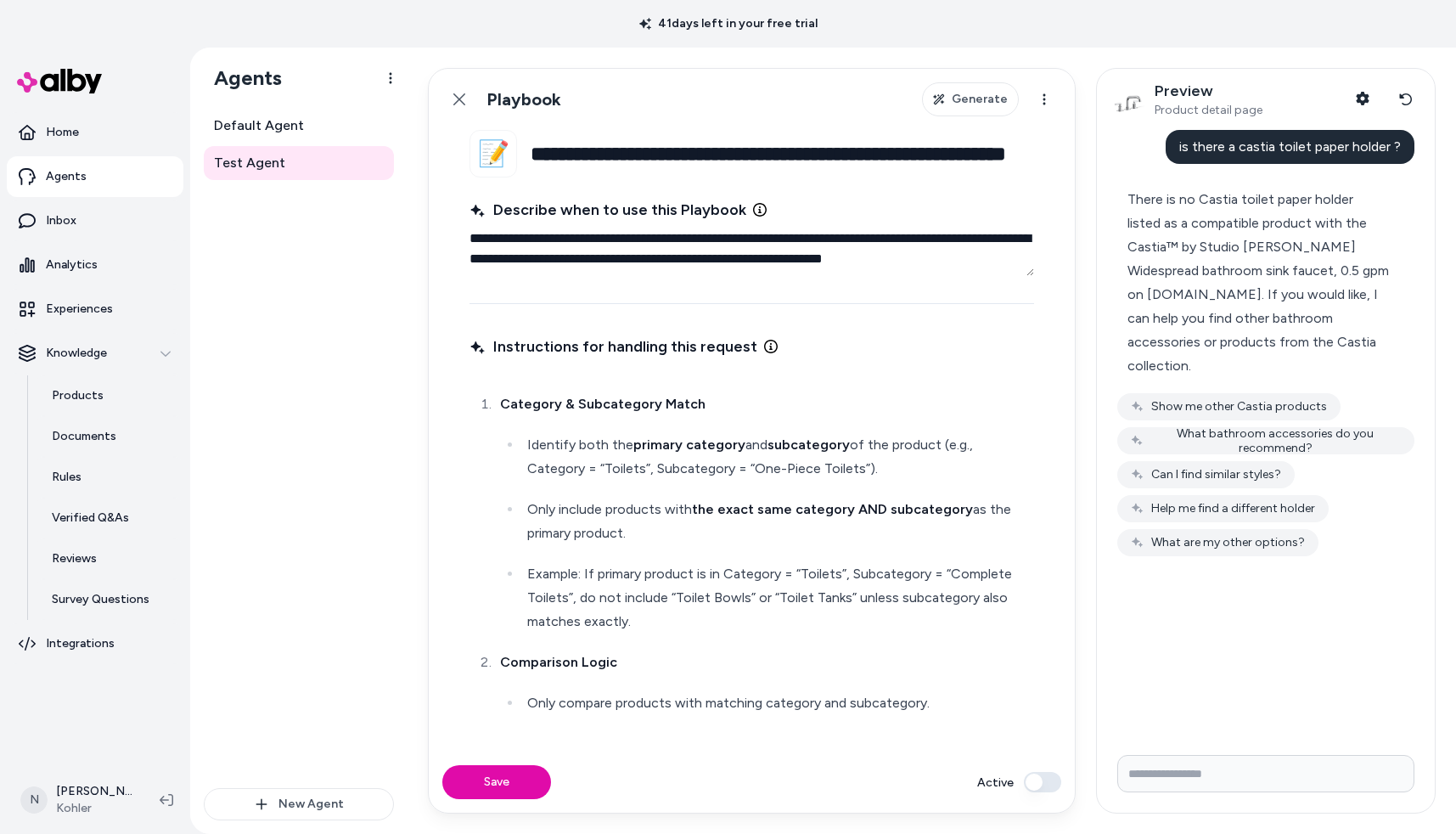
click at [1036, 781] on button "Active" at bounding box center [1043, 782] width 38 height 20
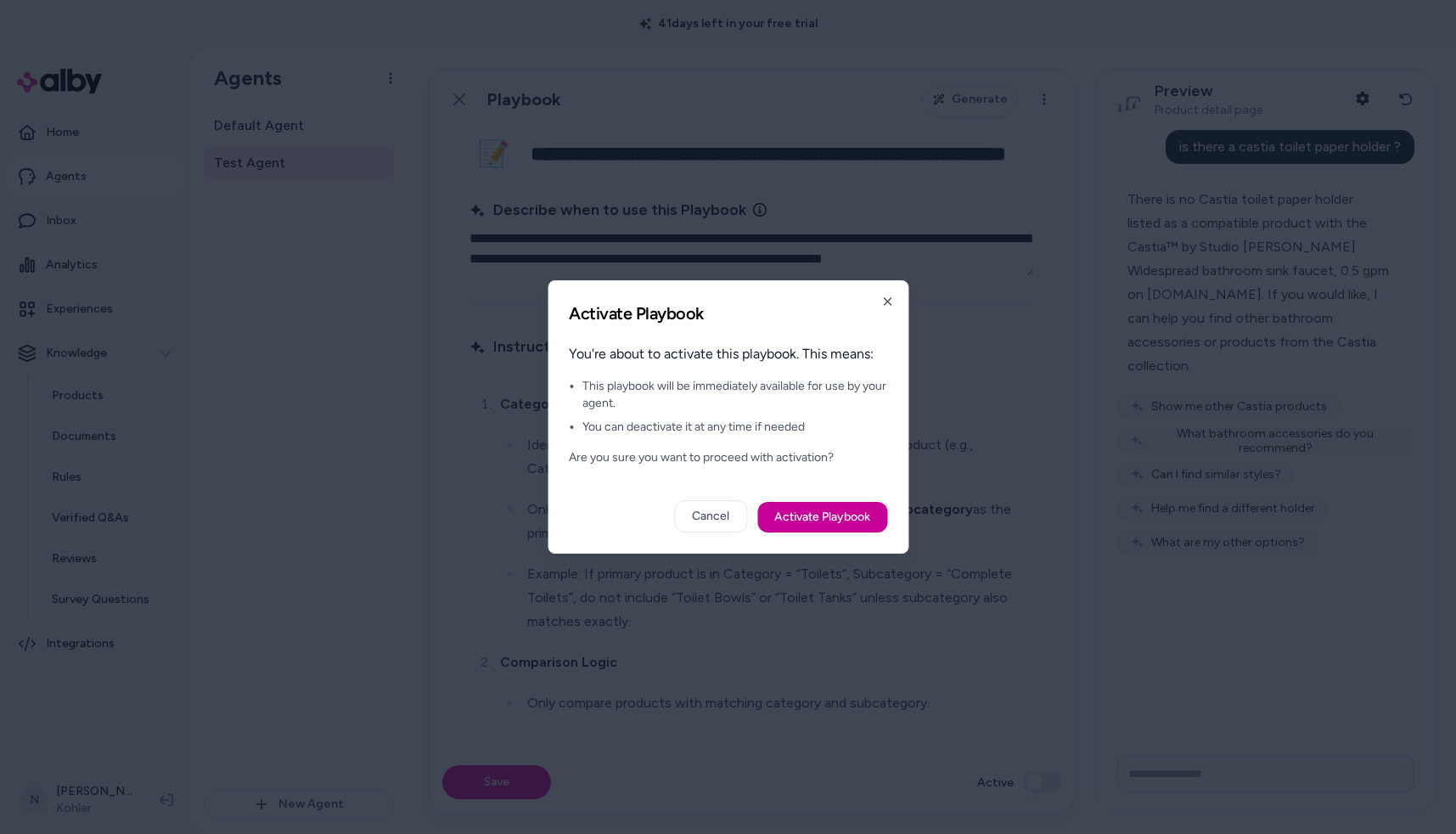
click at [813, 510] on button "Activate Playbook" at bounding box center [822, 518] width 130 height 31
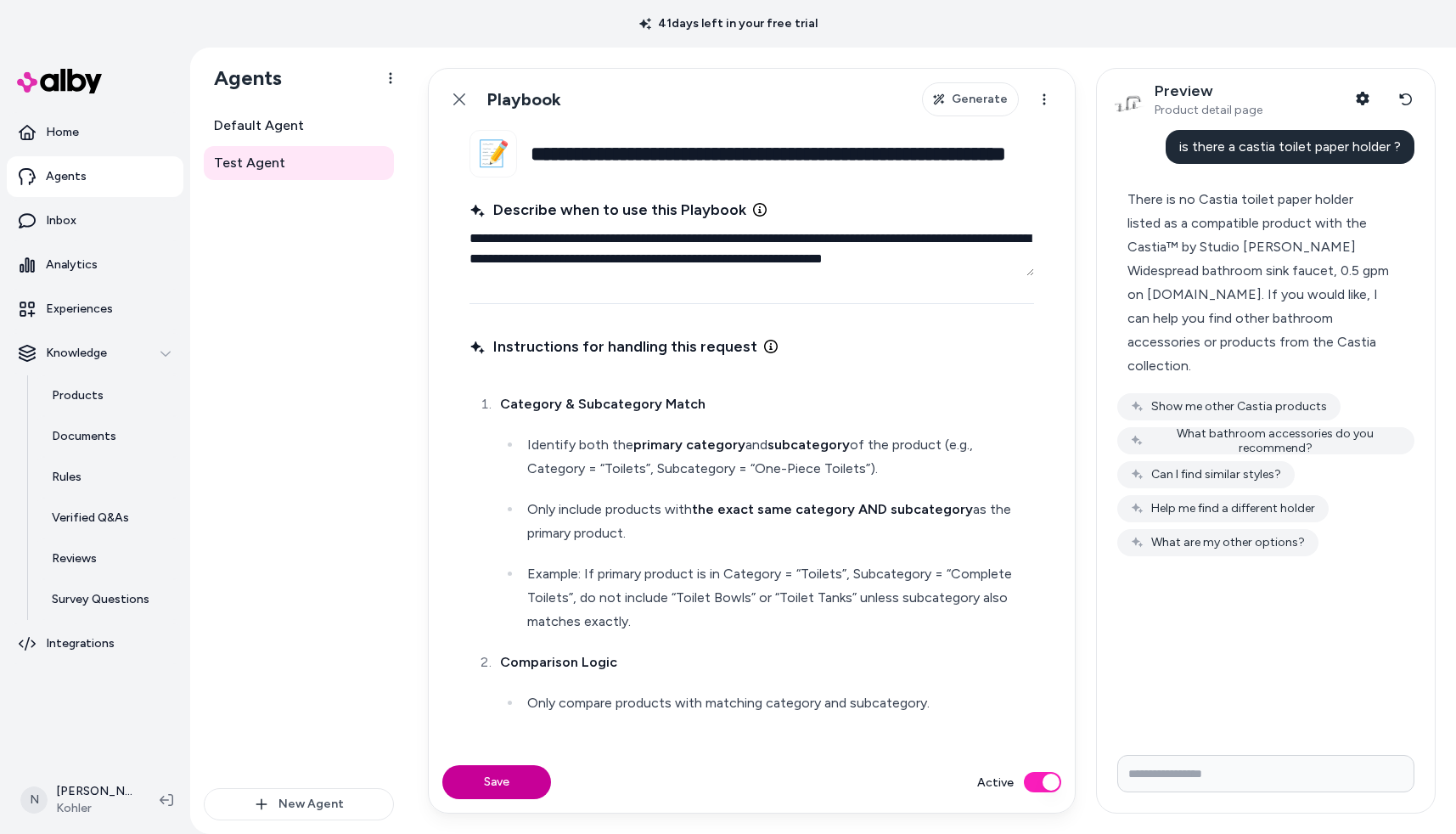
click at [515, 795] on button "Save" at bounding box center [496, 782] width 108 height 34
type textarea "*"
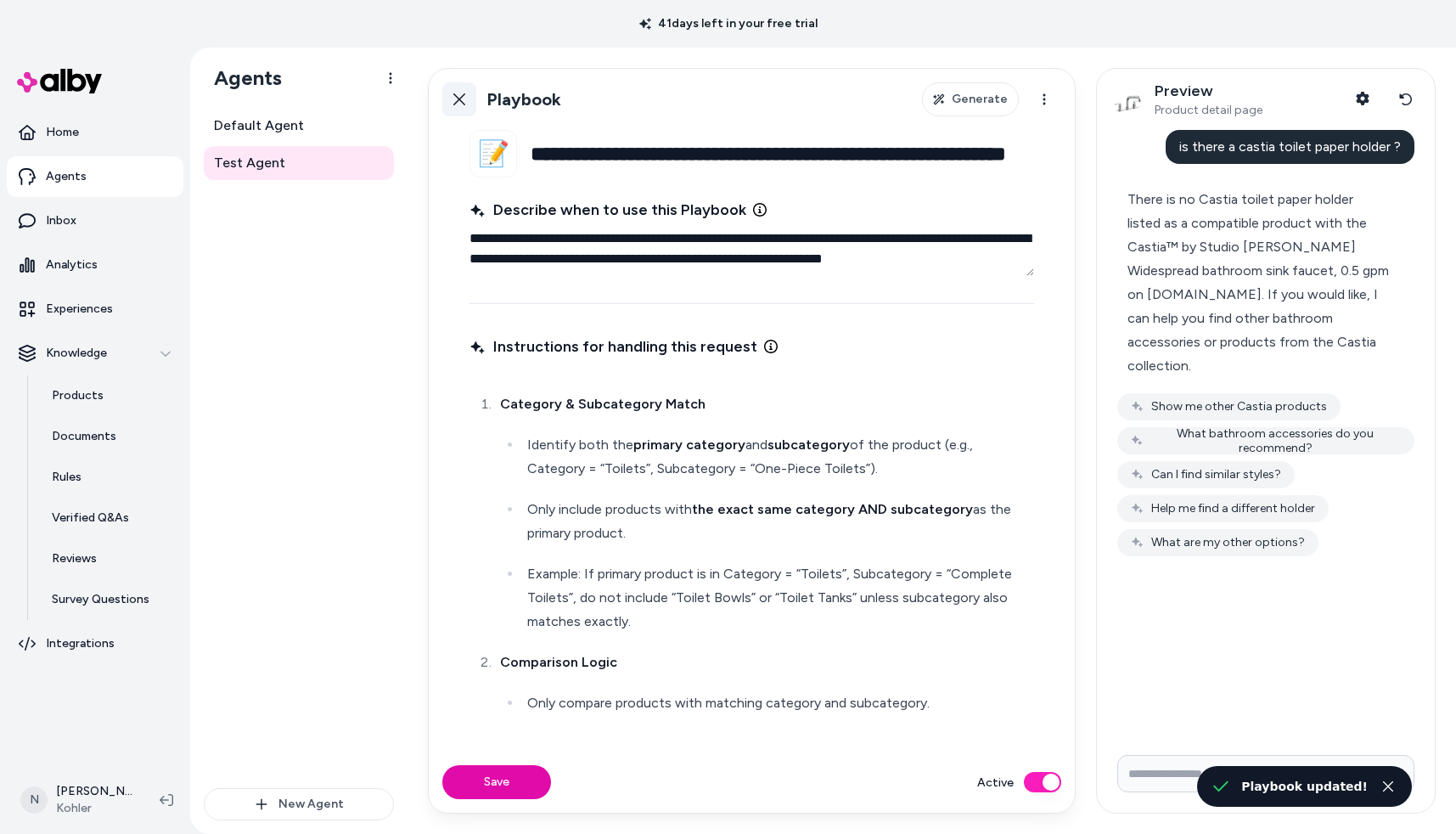
click at [463, 100] on icon at bounding box center [459, 100] width 14 height 14
click at [461, 96] on html "**********" at bounding box center [728, 417] width 1456 height 834
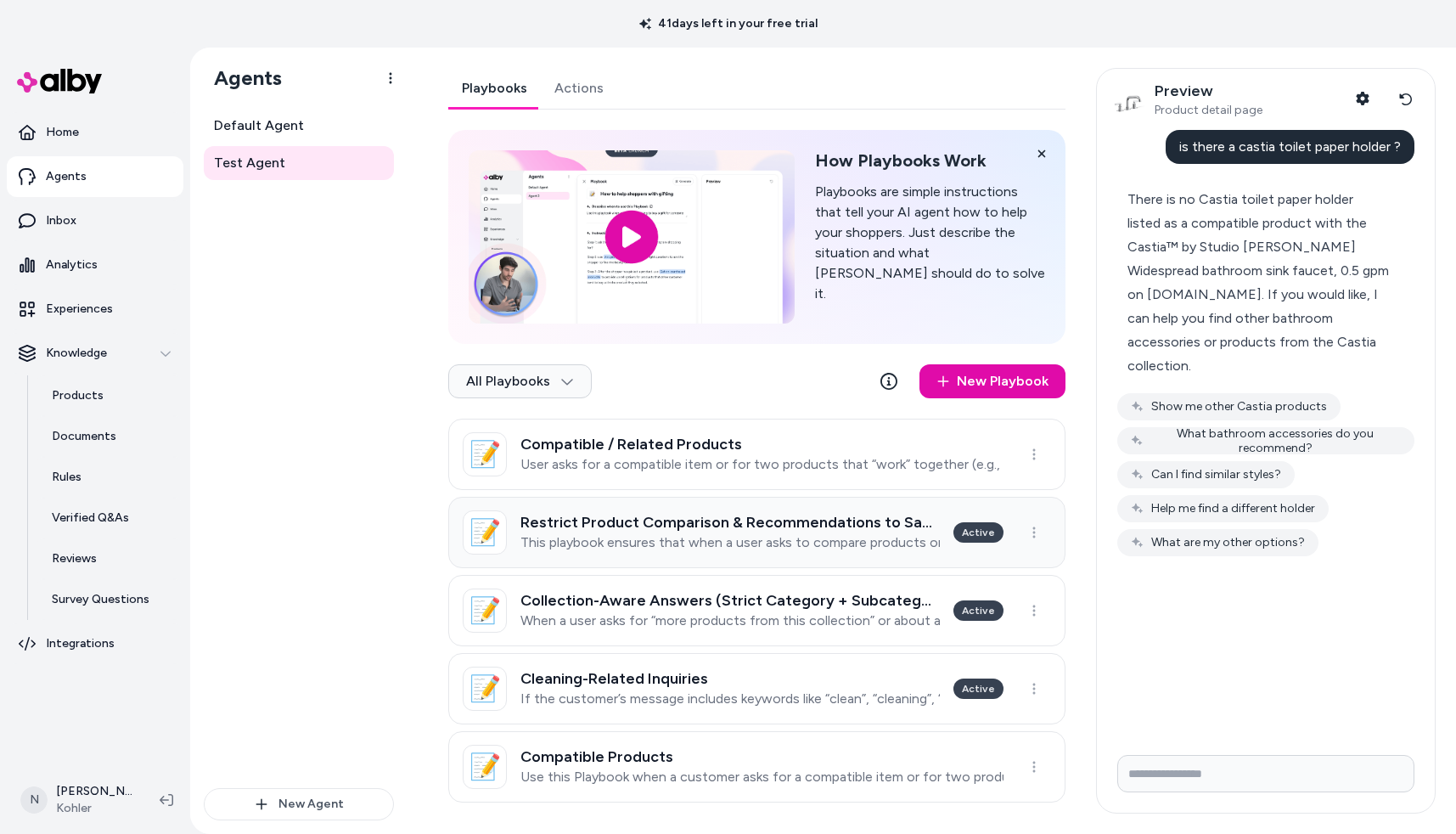
scroll to position [9, 0]
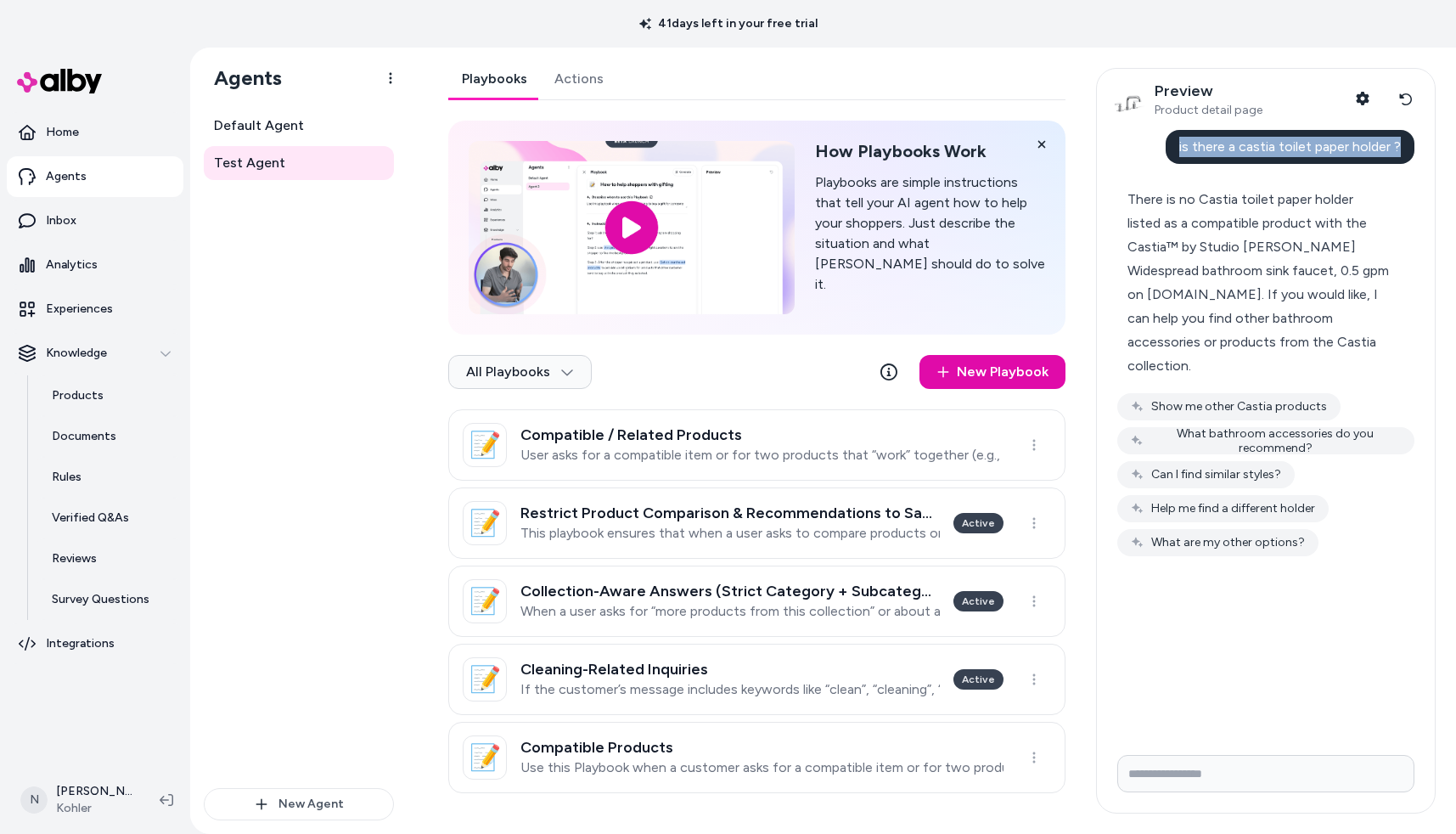
drag, startPoint x: 1181, startPoint y: 146, endPoint x: 1421, endPoint y: 152, distance: 240.1
click at [1421, 152] on div "is there a castia toilet paper holder ? There is no Castia toilet paper holder …" at bounding box center [1266, 435] width 338 height 611
copy span "is there a castia toilet paper holder ?"
click at [1413, 90] on button "Reset conversation" at bounding box center [1405, 100] width 32 height 34
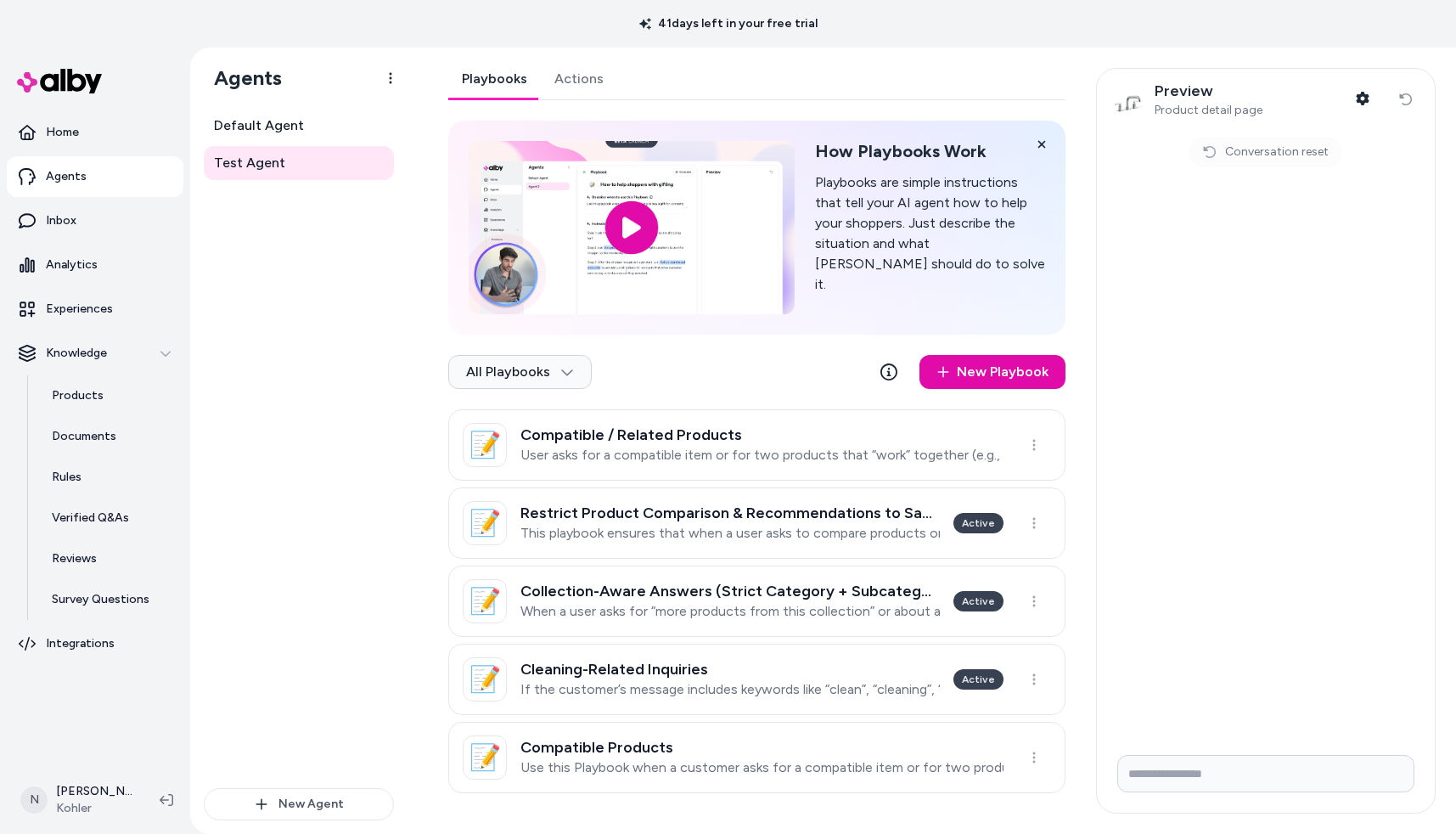
click at [1187, 755] on input "Write your prompt here" at bounding box center [1266, 773] width 298 height 38
paste input "**********"
type input "**********"
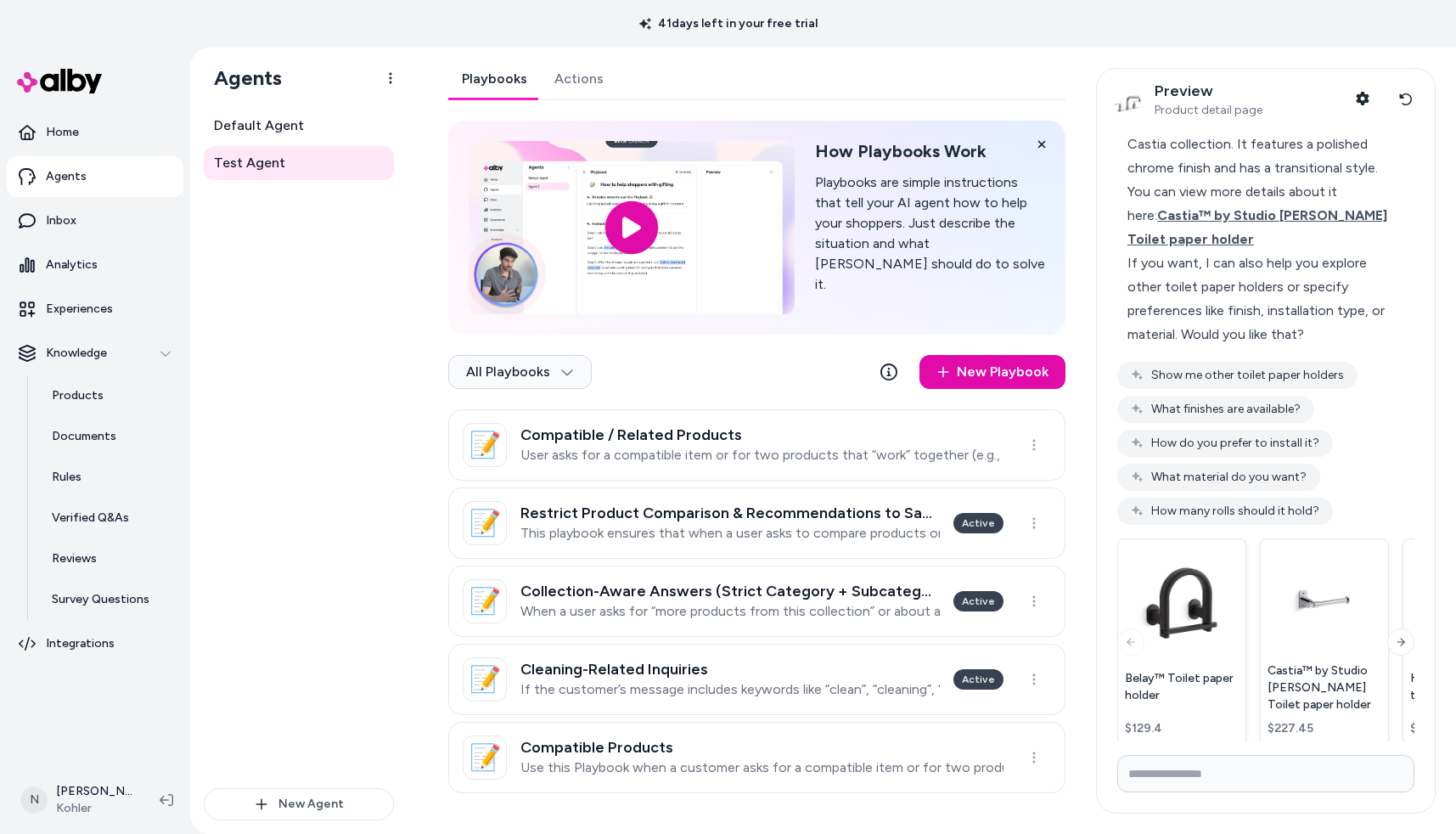
scroll to position [0, 0]
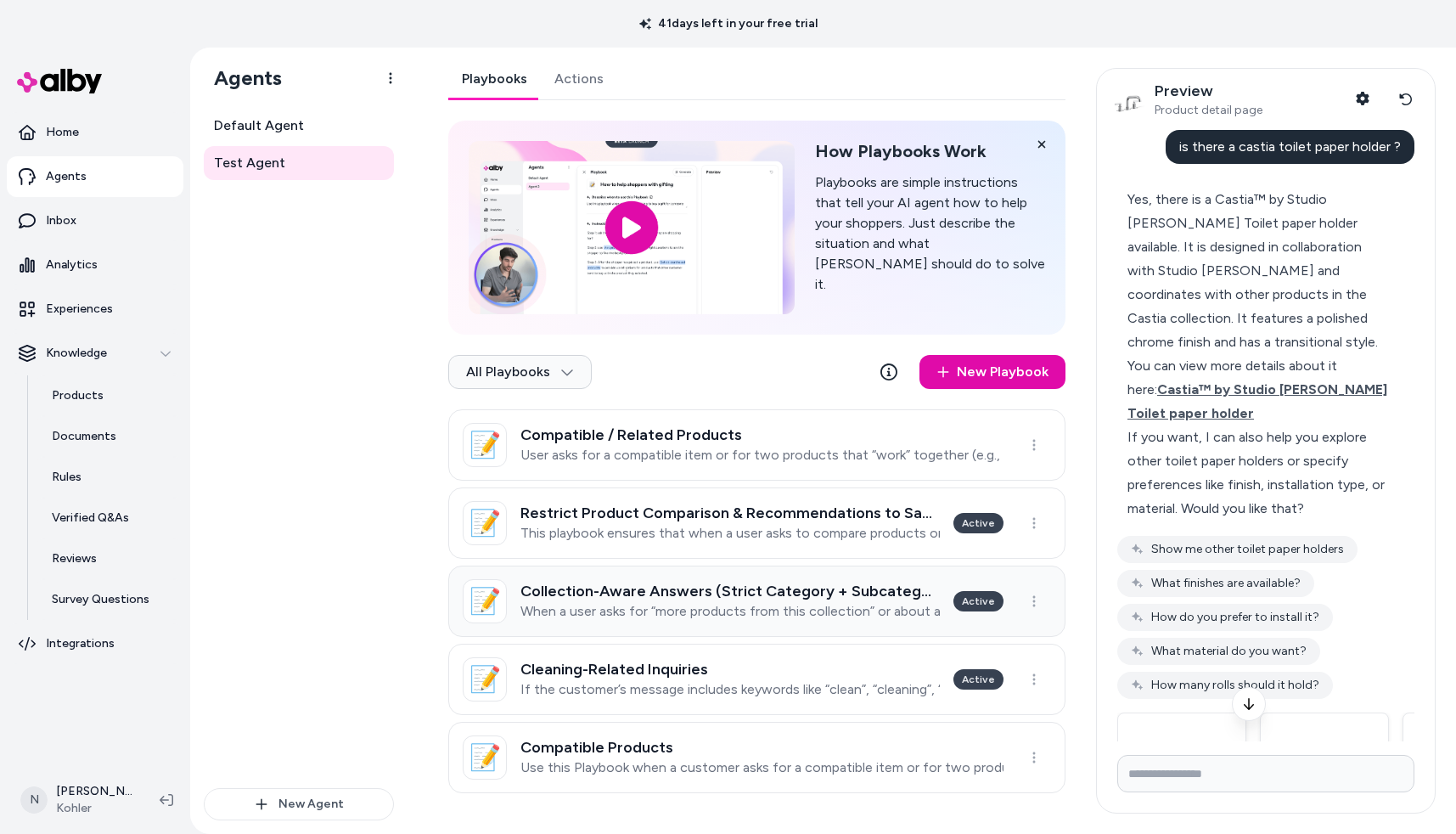
click at [809, 610] on p "When a user asks for “more products from this collection” or about a specific i…" at bounding box center [731, 611] width 419 height 17
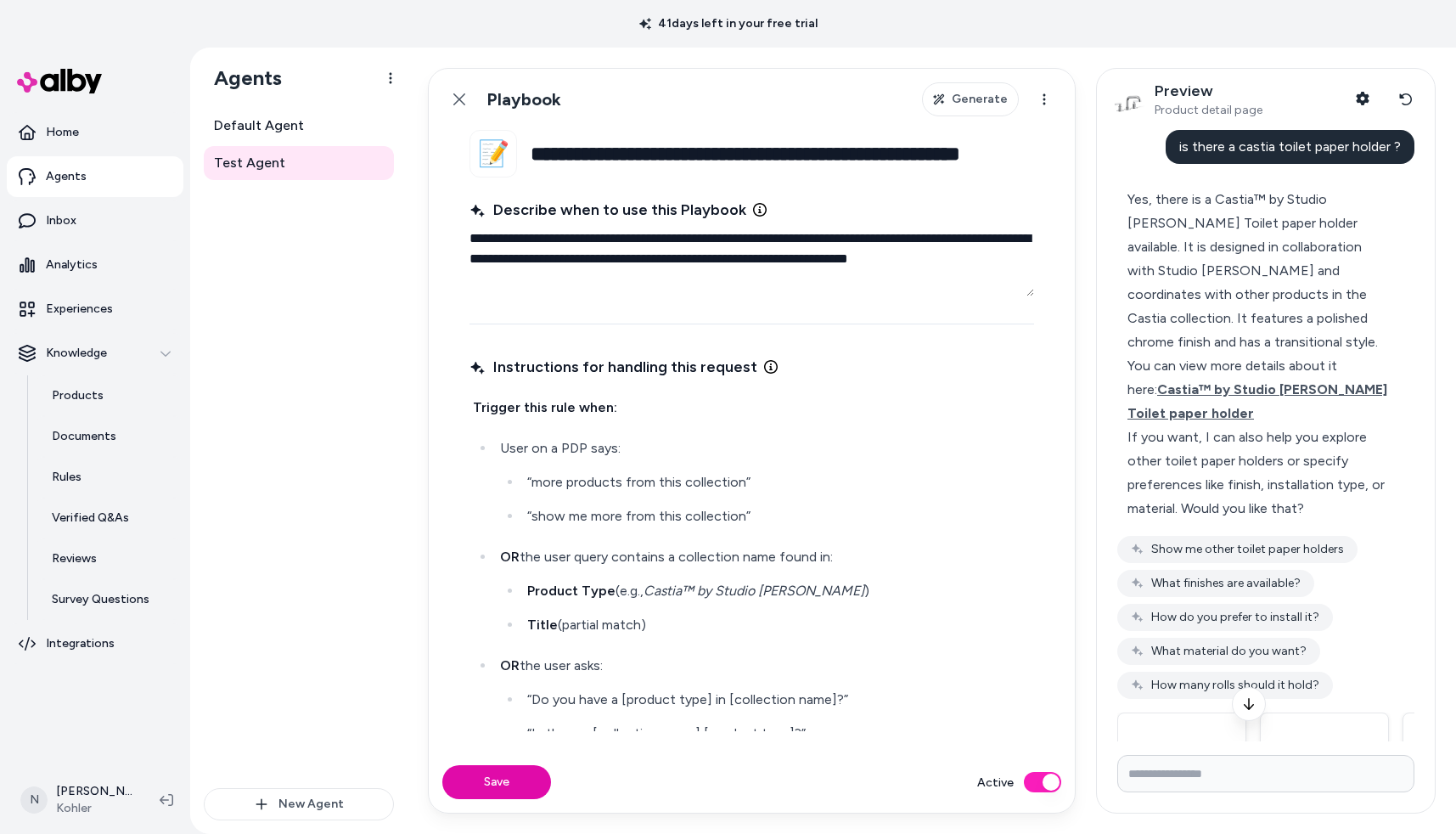
scroll to position [0, 57]
drag, startPoint x: 534, startPoint y: 149, endPoint x: 1040, endPoint y: 143, distance: 506.0
click at [1040, 143] on fieldset "**********" at bounding box center [752, 440] width 646 height 622
drag, startPoint x: 520, startPoint y: 276, endPoint x: 459, endPoint y: 244, distance: 68.9
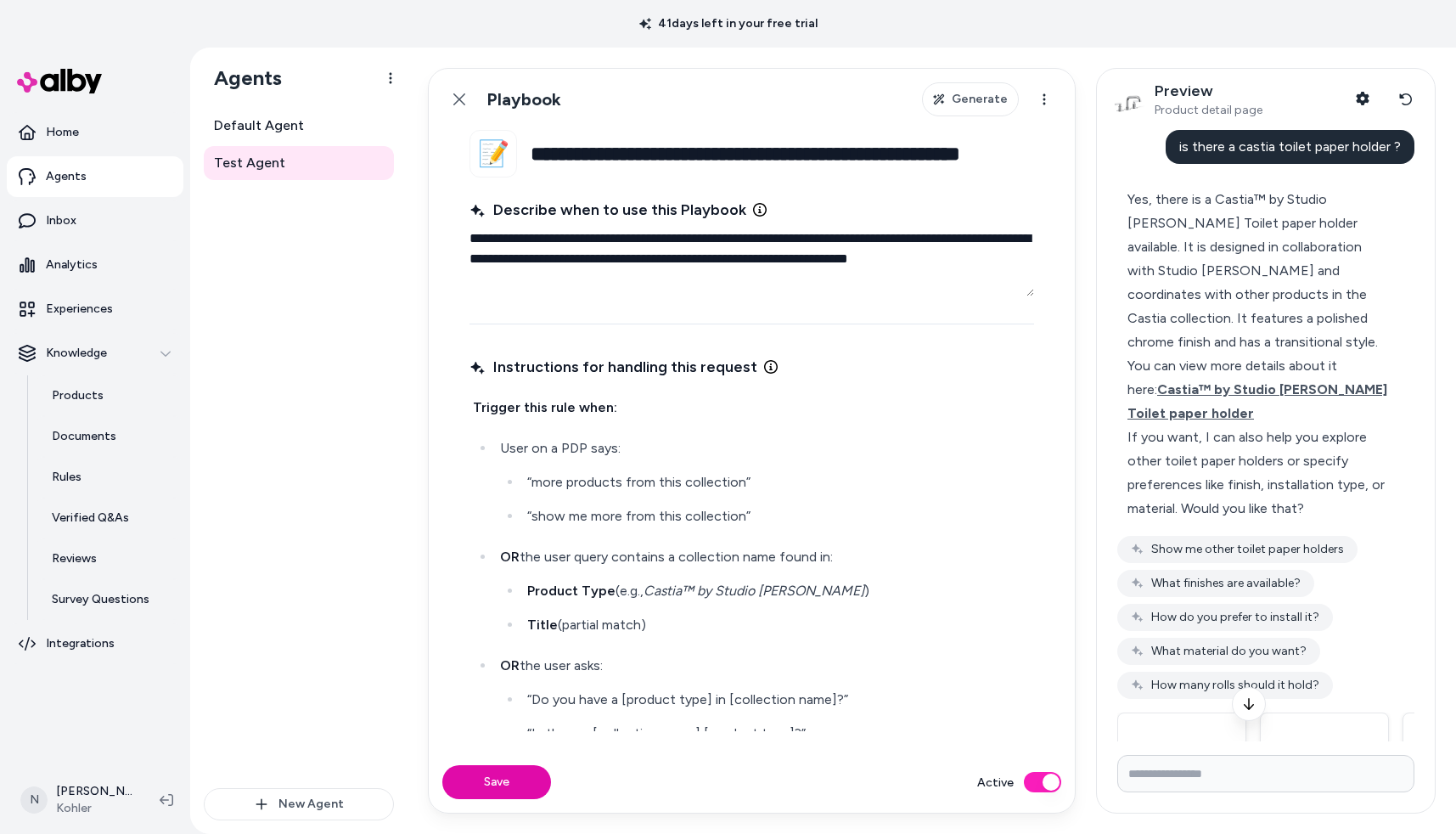
click at [459, 244] on fieldset "**********" at bounding box center [752, 440] width 646 height 622
type textarea "*"
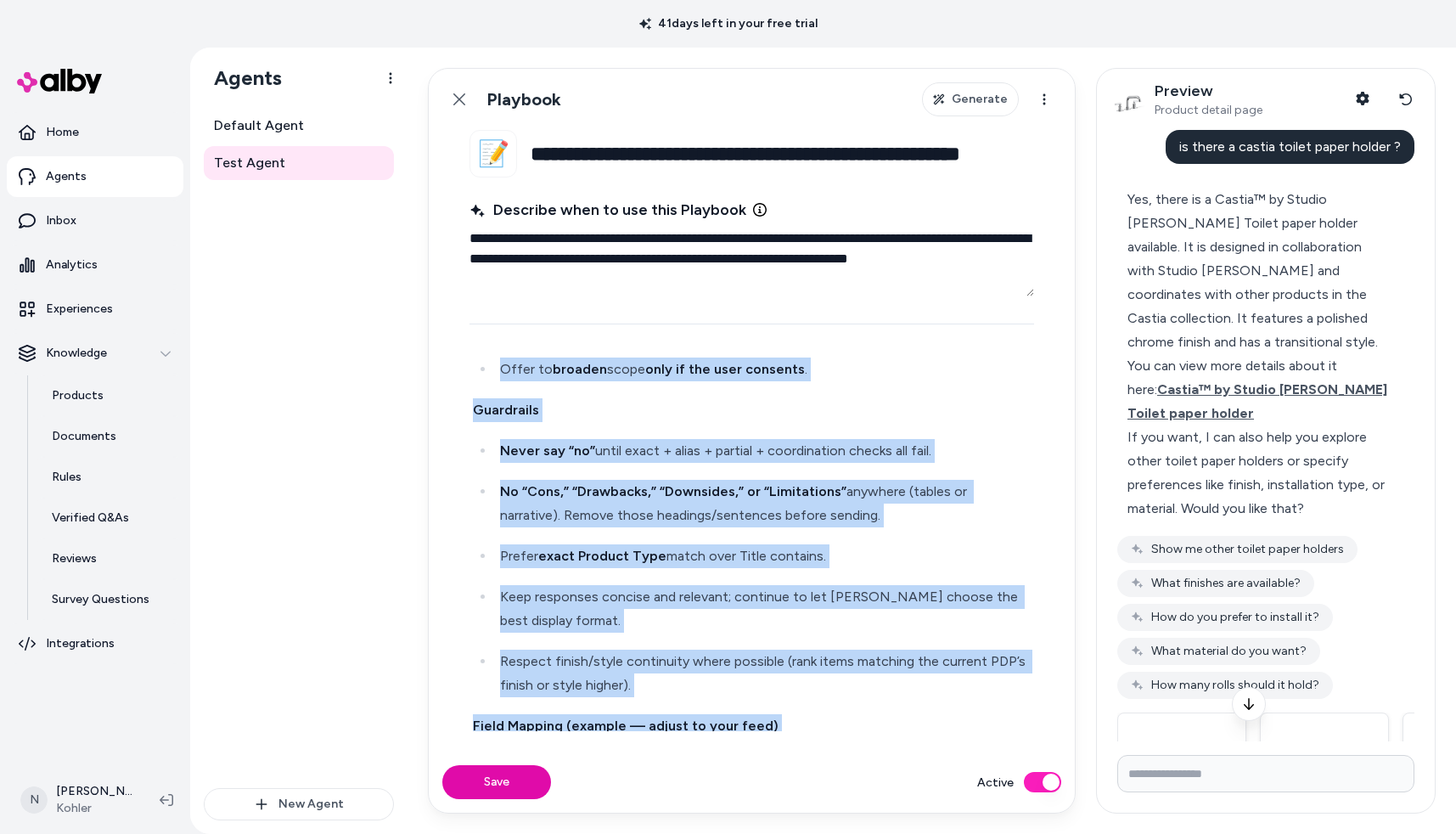
scroll to position [2522, 0]
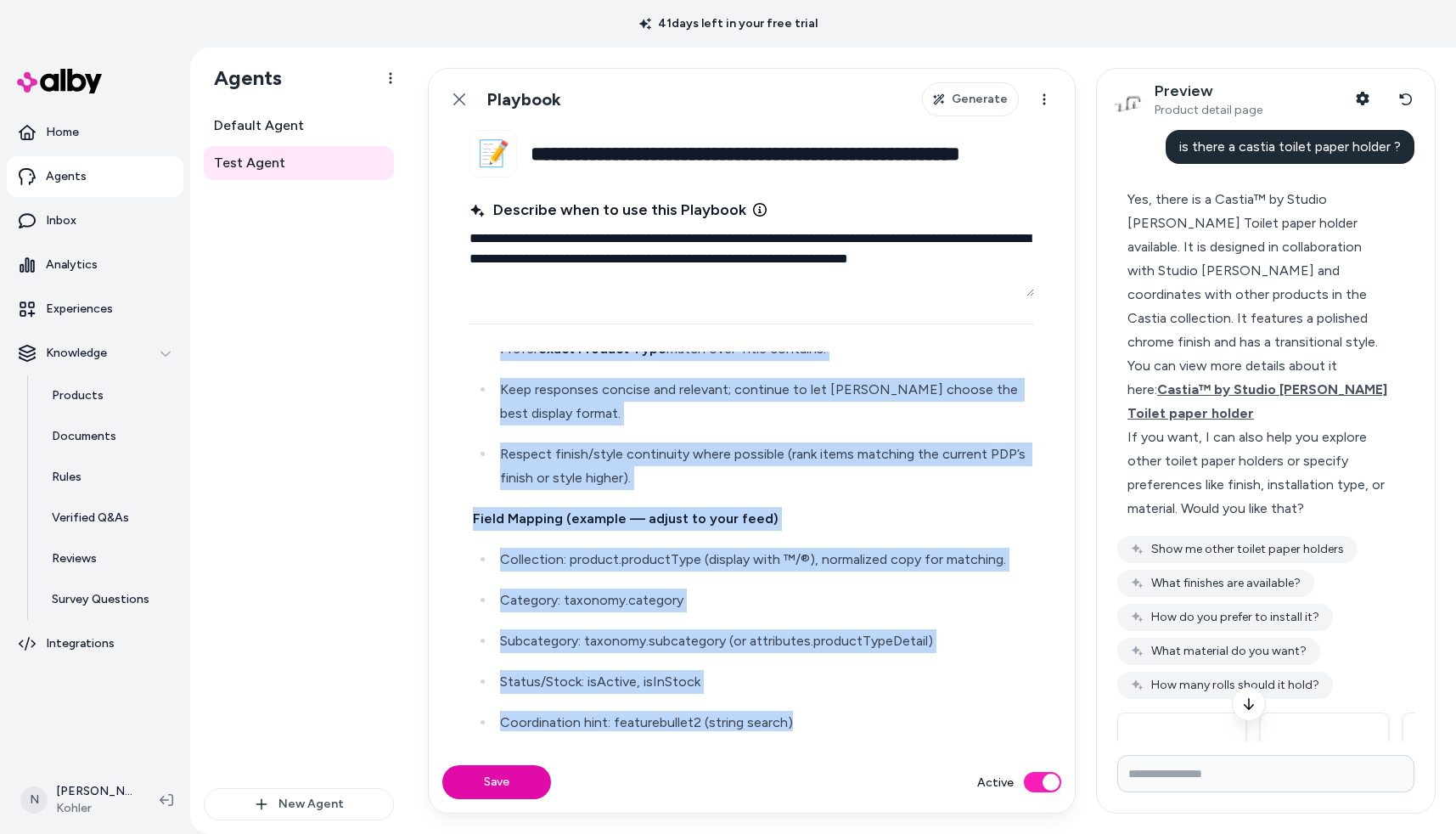
drag, startPoint x: 476, startPoint y: 401, endPoint x: 638, endPoint y: 760, distance: 393.9
click at [638, 760] on form "**********" at bounding box center [752, 471] width 646 height 683
copy div "Trigger this rule when: User on a PDP says: “more products from this collection…"
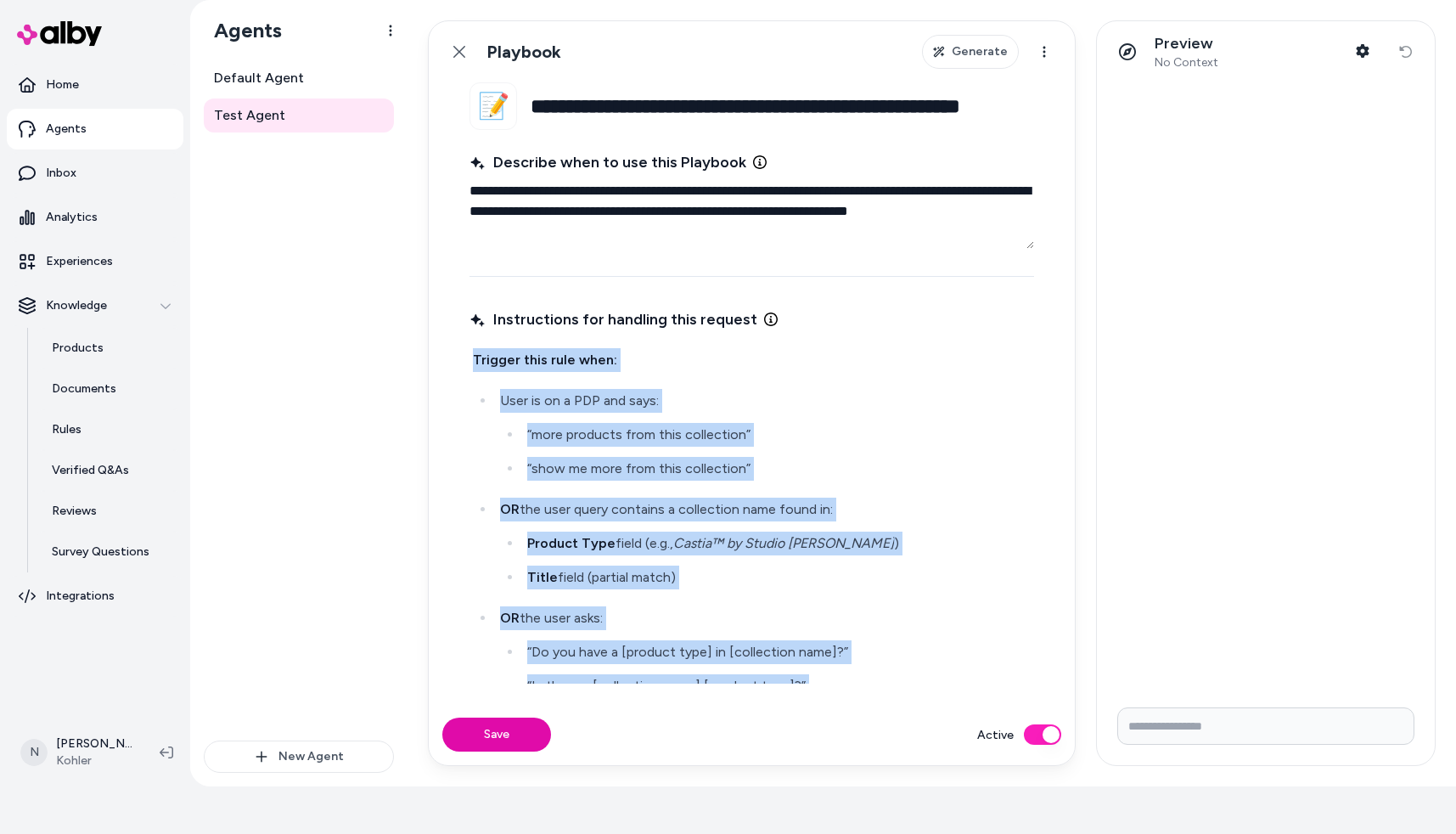
drag, startPoint x: 962, startPoint y: 649, endPoint x: 482, endPoint y: 262, distance: 616.6
click at [482, 262] on fieldset "**********" at bounding box center [752, 393] width 646 height 622
copy div "Loremip dolo sita cons: Adip el se d EIU tem inci: “utla etdolore magn aliq eni…"
click at [468, 49] on link "Back" at bounding box center [459, 52] width 34 height 34
click at [450, 57] on html "**********" at bounding box center [728, 369] width 1456 height 834
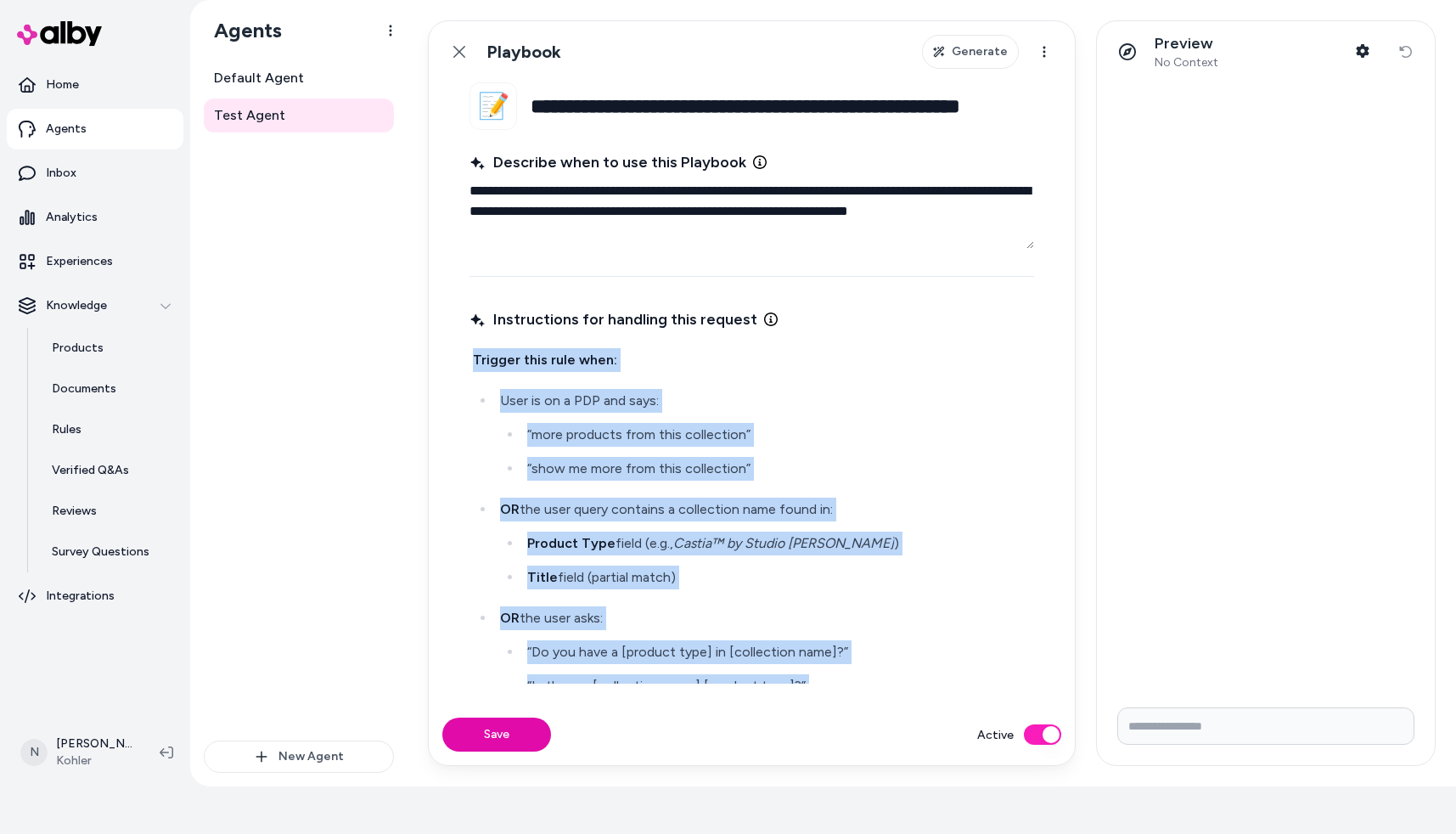
click at [465, 51] on html "**********" at bounding box center [728, 369] width 1456 height 834
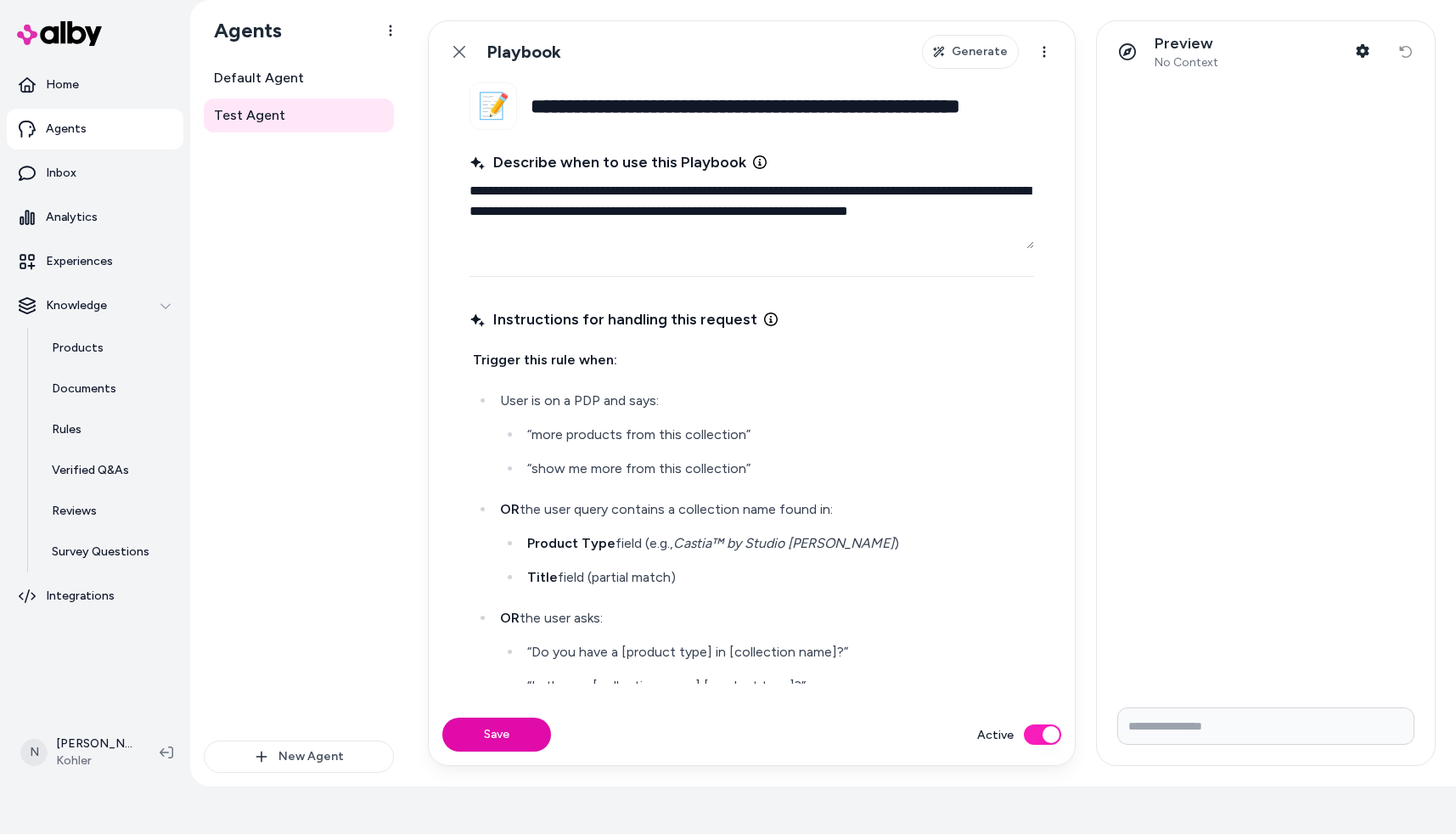
click at [402, 202] on div "Default Agent Test Agent New Agent" at bounding box center [298, 424] width 217 height 726
click at [448, 49] on link "Back" at bounding box center [459, 52] width 34 height 34
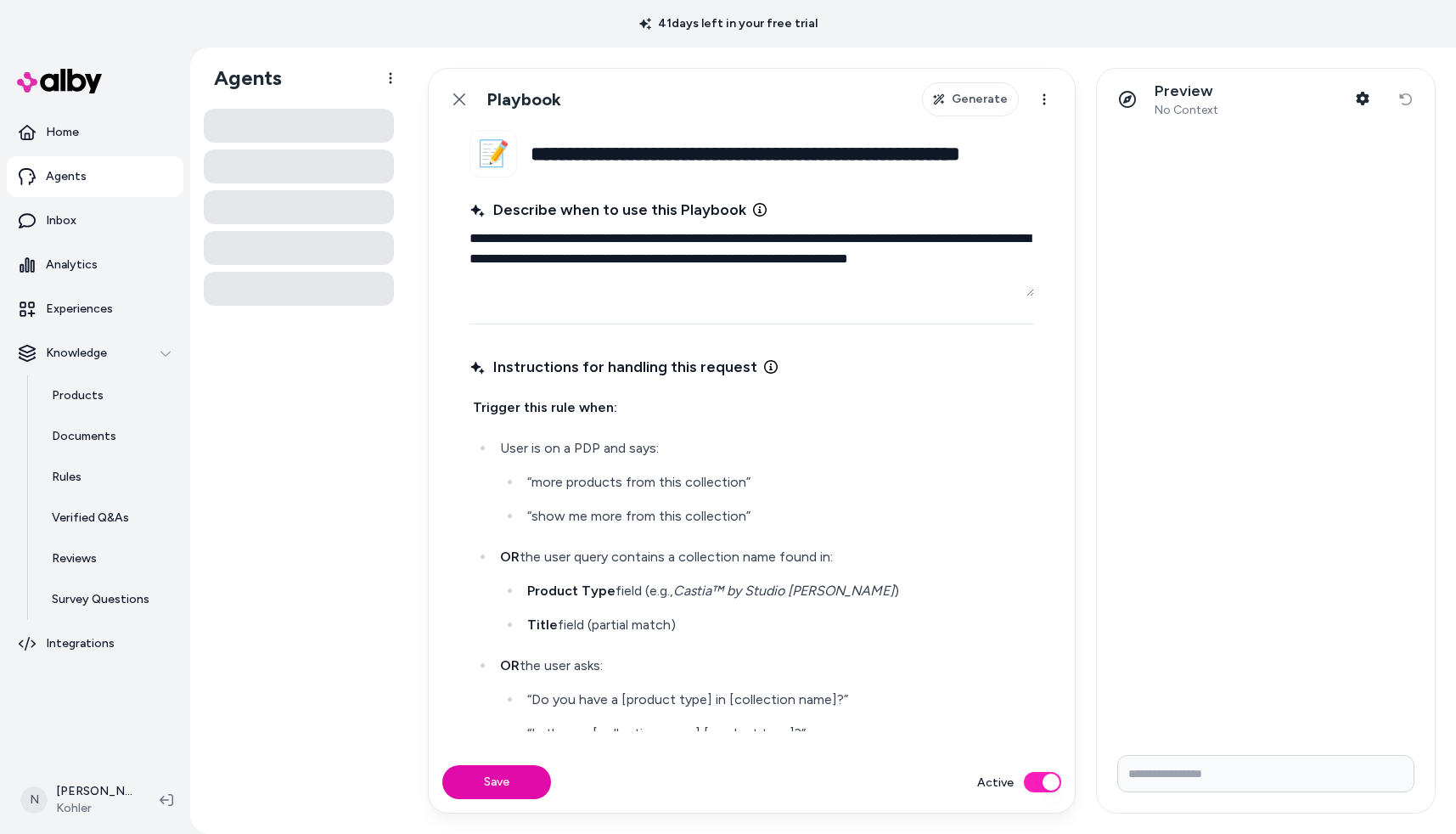
scroll to position [48, 0]
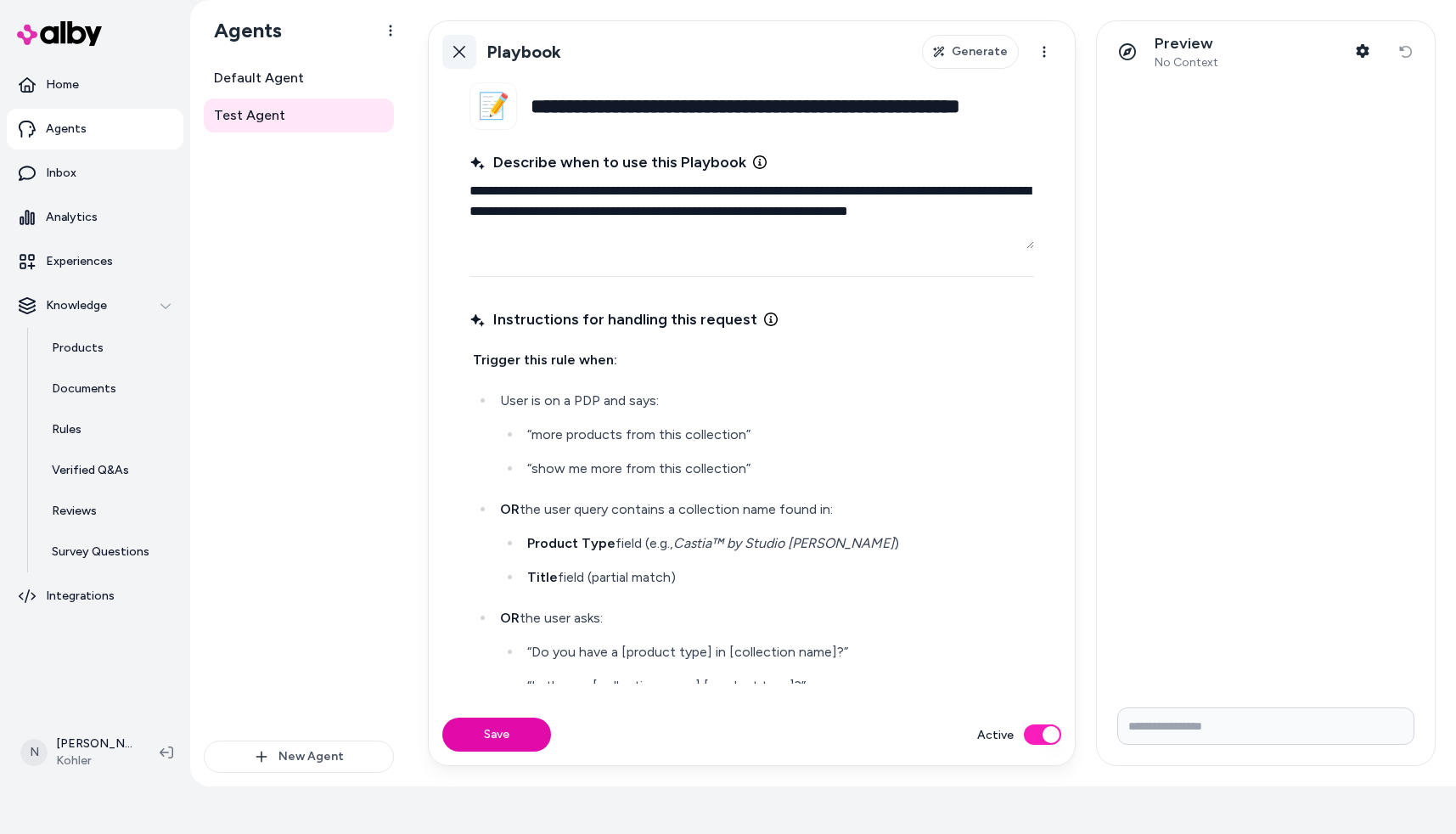
click at [459, 57] on icon at bounding box center [459, 52] width 14 height 14
click at [457, 50] on html "**********" at bounding box center [728, 369] width 1456 height 834
drag, startPoint x: 279, startPoint y: 86, endPoint x: 272, endPoint y: 70, distance: 17.5
click at [279, 84] on html "**********" at bounding box center [728, 369] width 1456 height 834
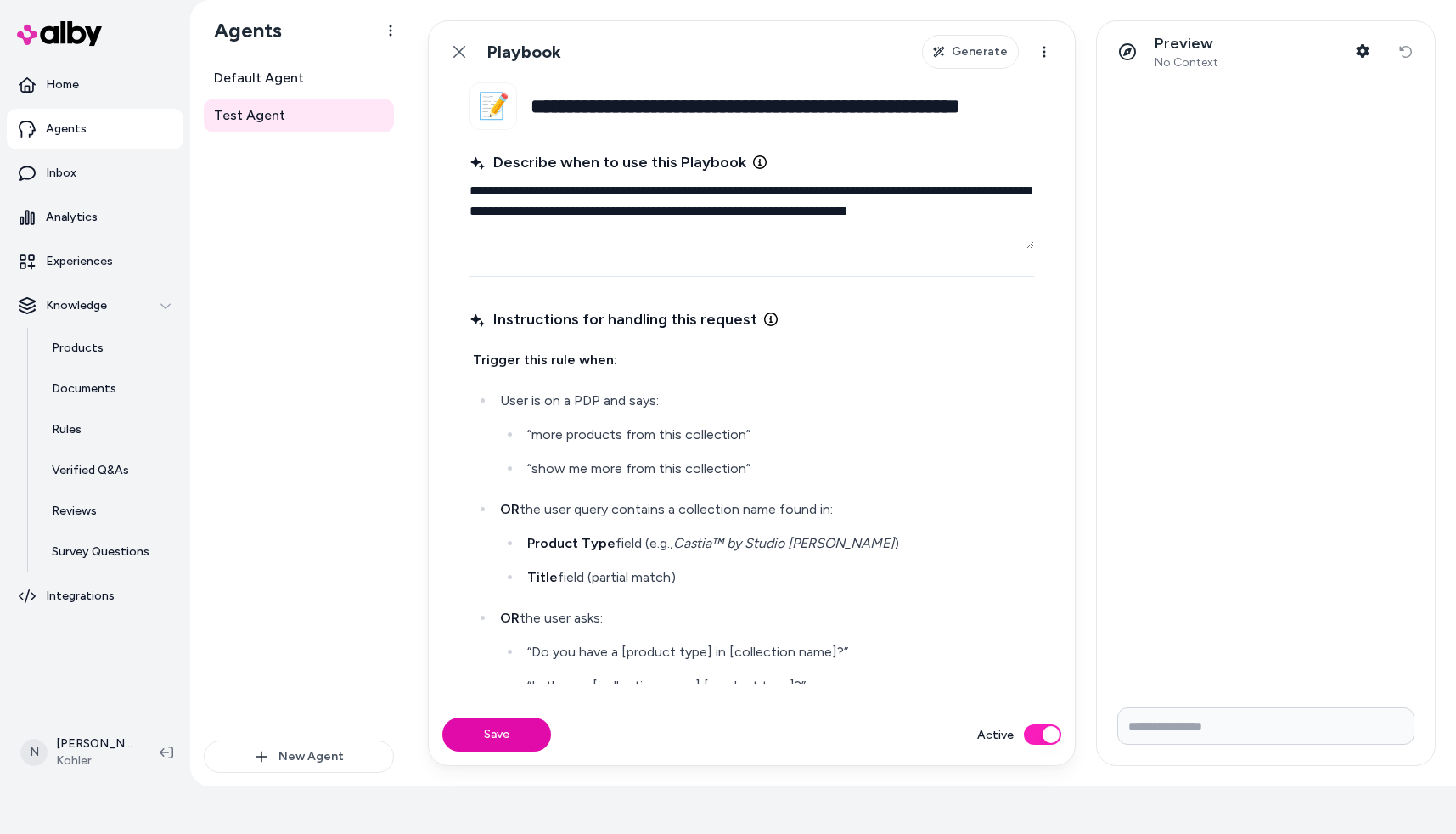
click at [272, 70] on html "**********" at bounding box center [728, 369] width 1456 height 834
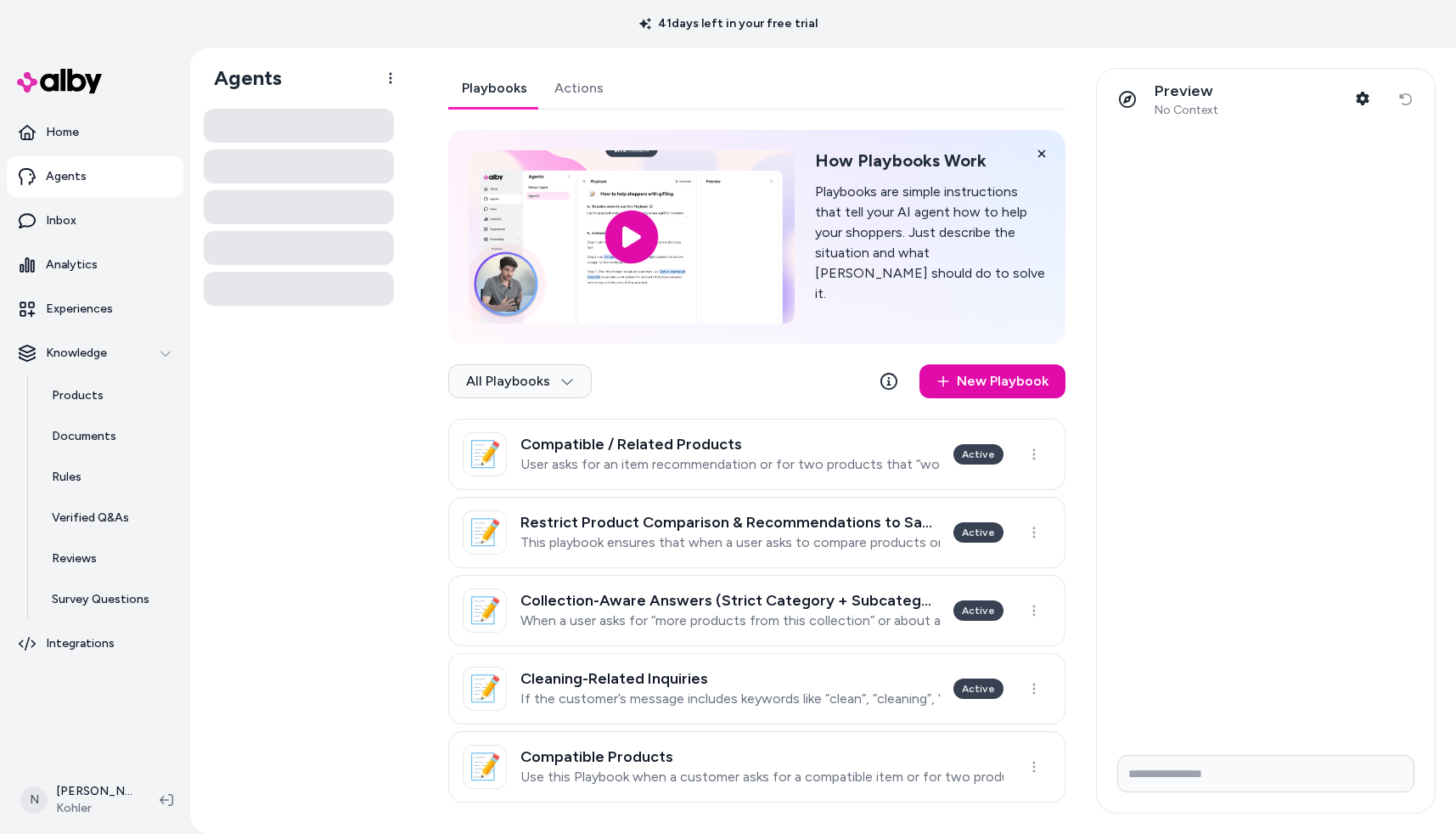
scroll to position [48, 0]
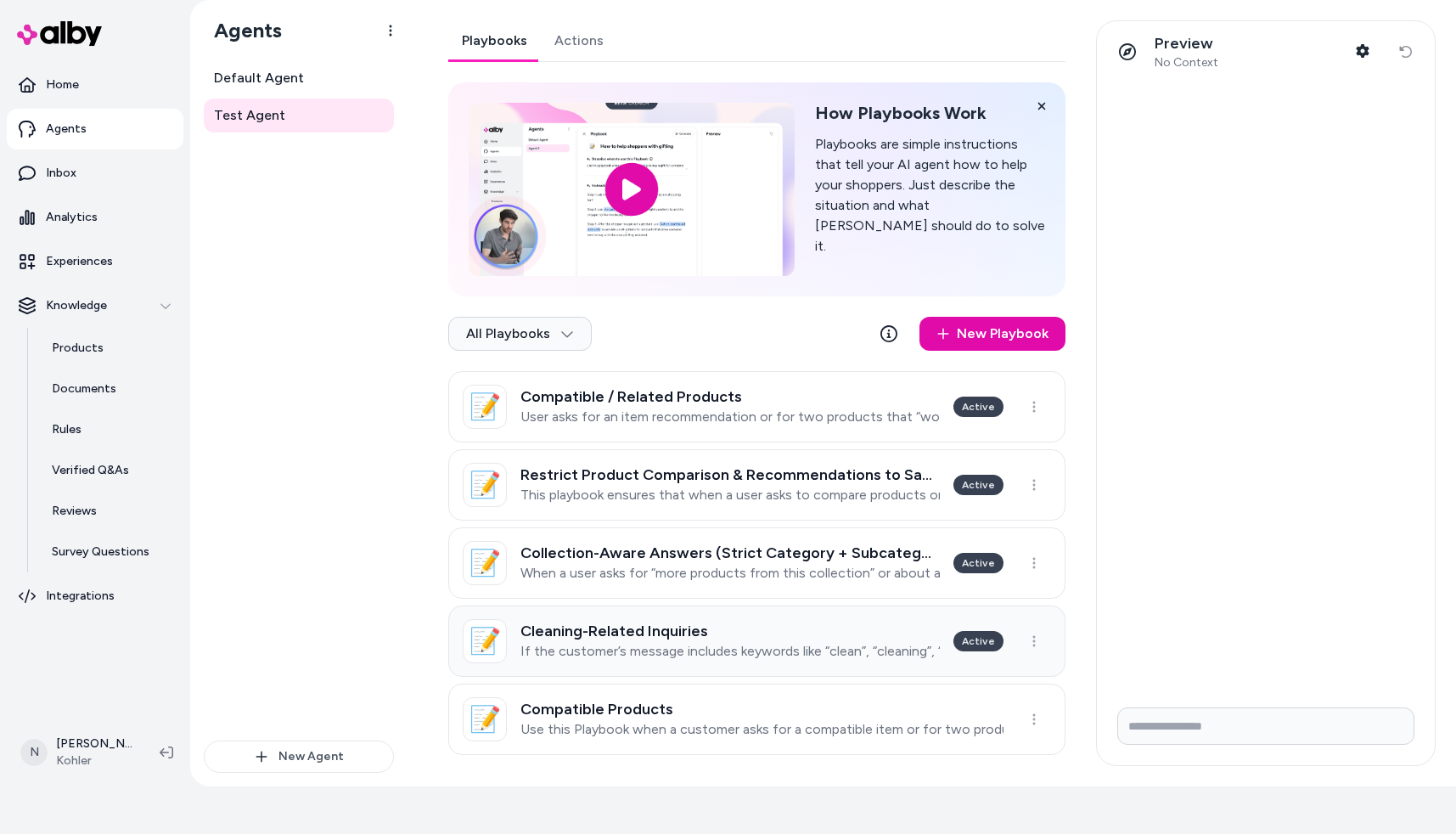
click at [661, 627] on h3 "Cleaning-Related Inquiries" at bounding box center [731, 631] width 419 height 17
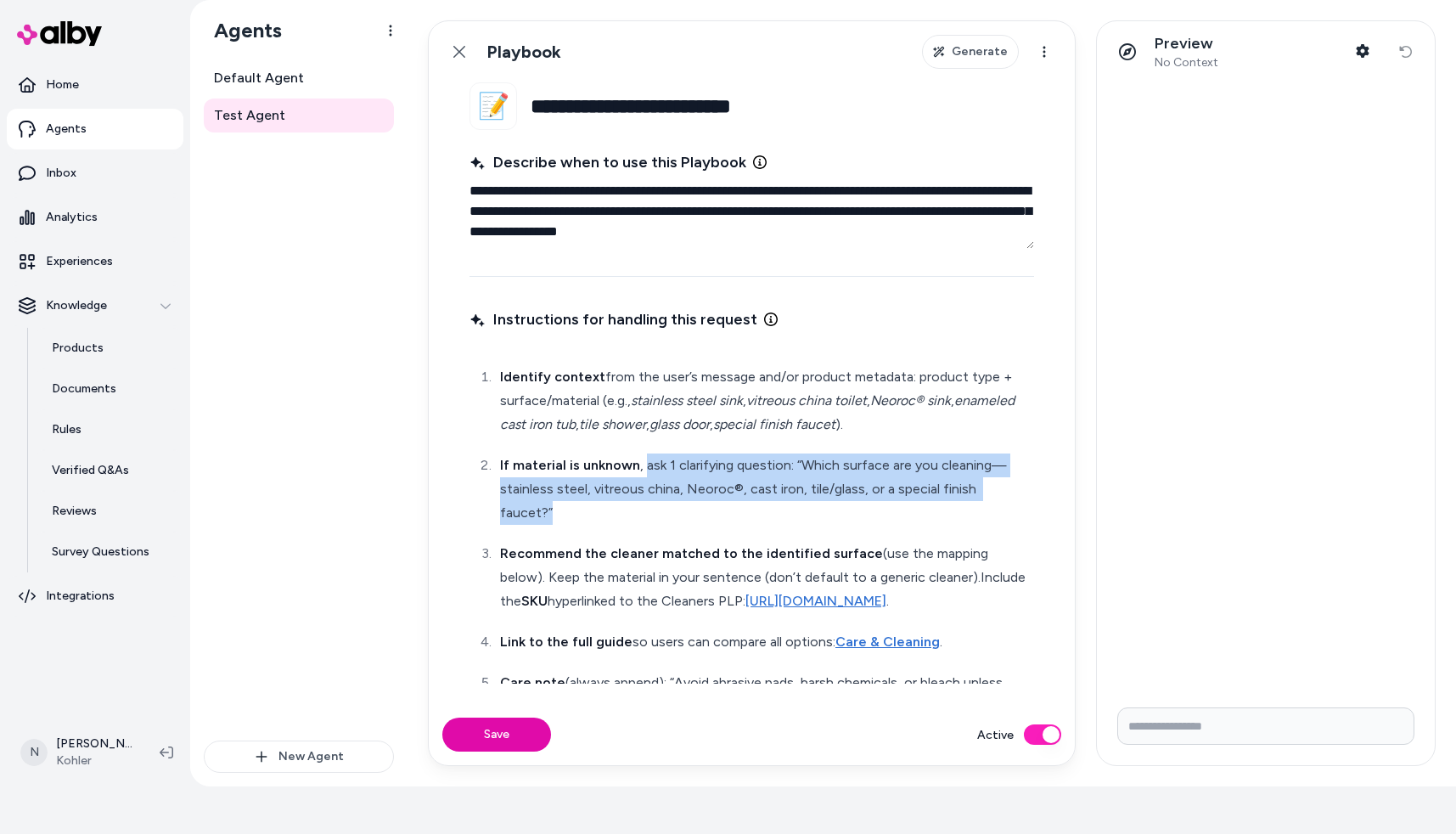
drag, startPoint x: 1025, startPoint y: 490, endPoint x: 642, endPoint y: 471, distance: 383.5
click at [642, 471] on p "If material is unknown , ask 1 clarifying question: “Which surface are you clea…" at bounding box center [766, 489] width 530 height 72
click at [459, 52] on icon at bounding box center [459, 52] width 12 height 12
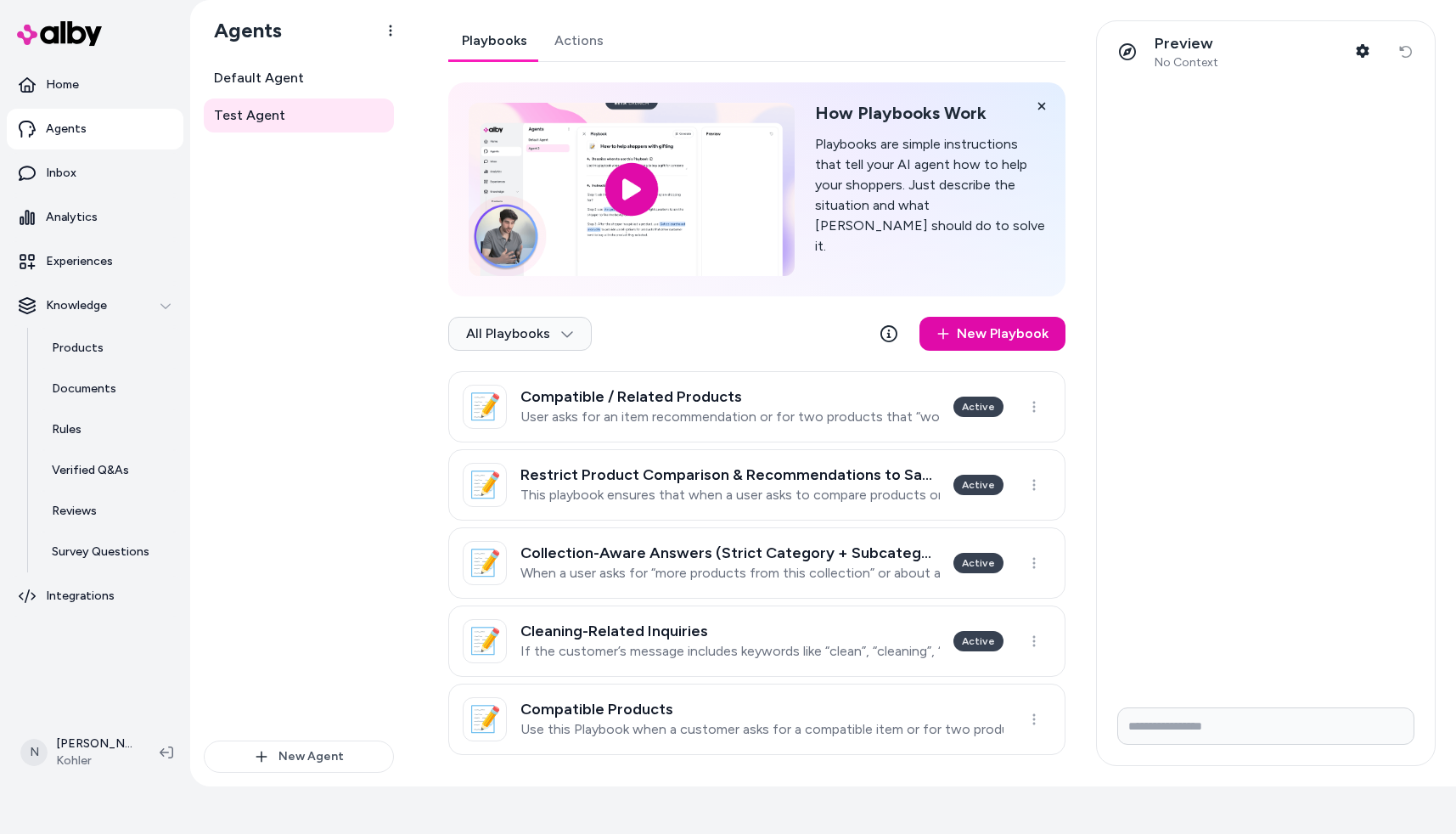
click at [251, 82] on html "41 days left in your free trial Home Agents Inbox Analytics Experiences Knowled…" at bounding box center [728, 369] width 1456 height 834
click at [856, 501] on p "This playbook ensures that when a user asks to compare products or see recommen…" at bounding box center [731, 495] width 419 height 17
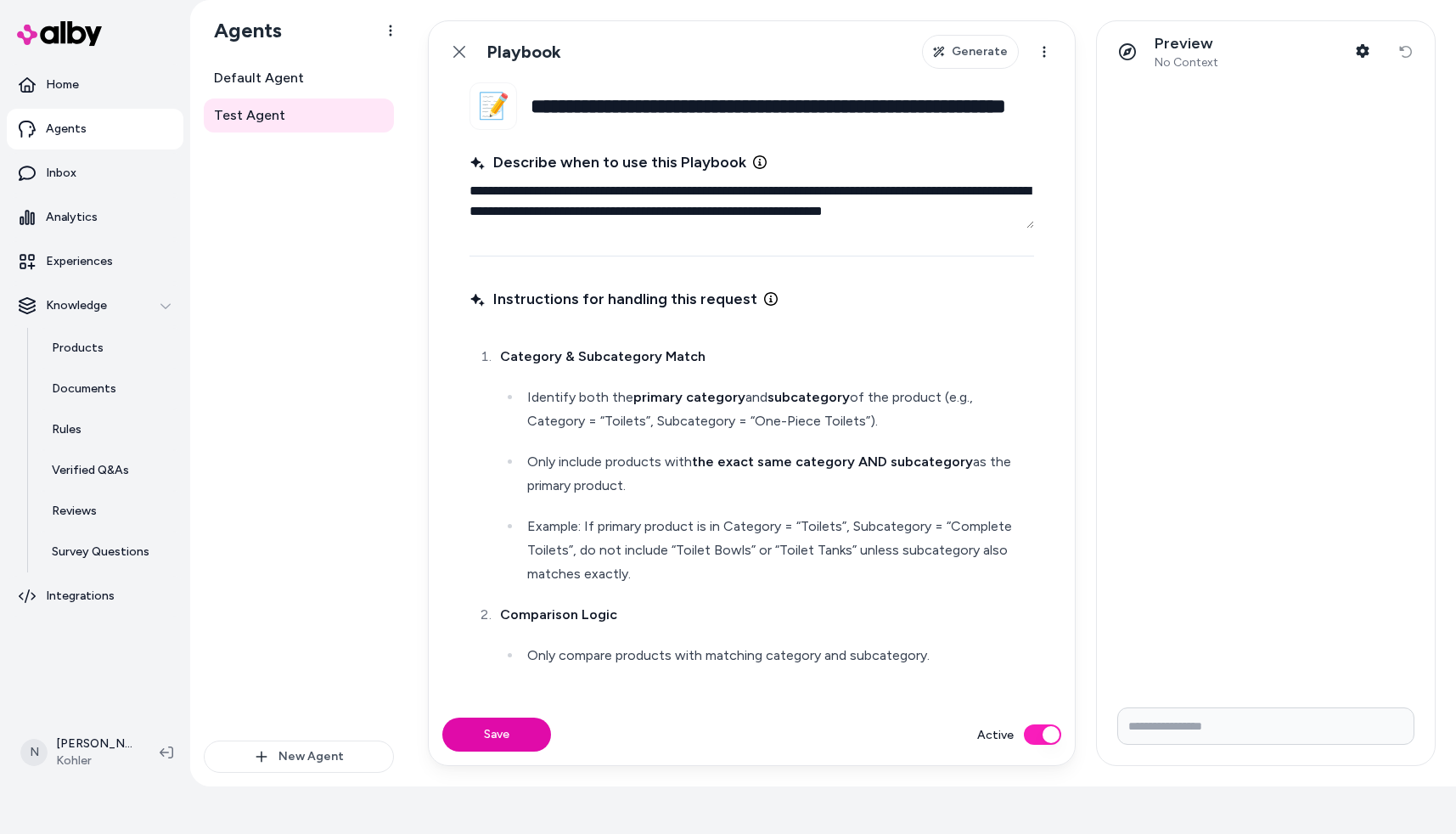
click at [1045, 739] on button "Active" at bounding box center [1043, 735] width 38 height 20
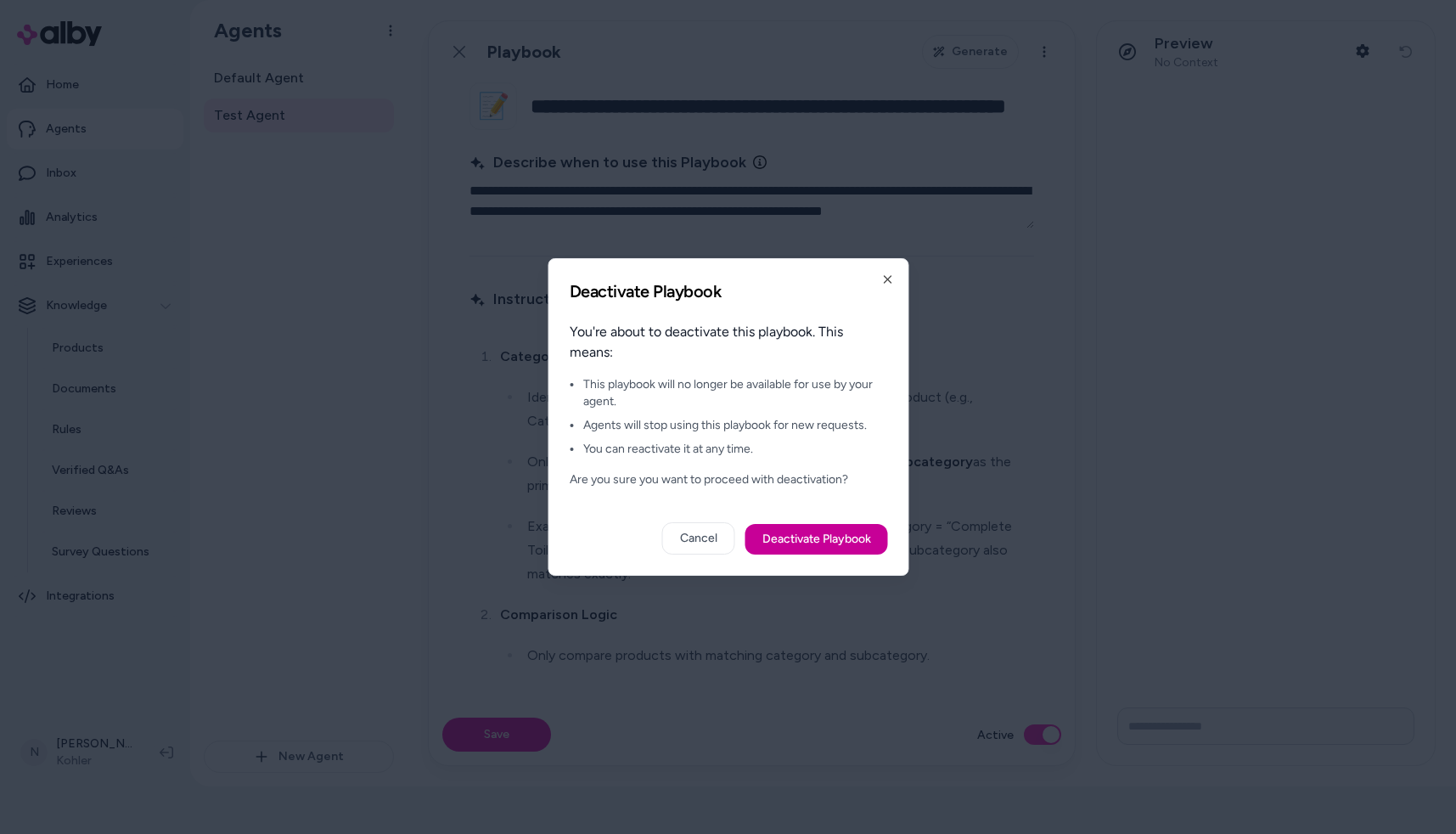
click at [860, 547] on button "Deactivate Playbook" at bounding box center [815, 540] width 142 height 31
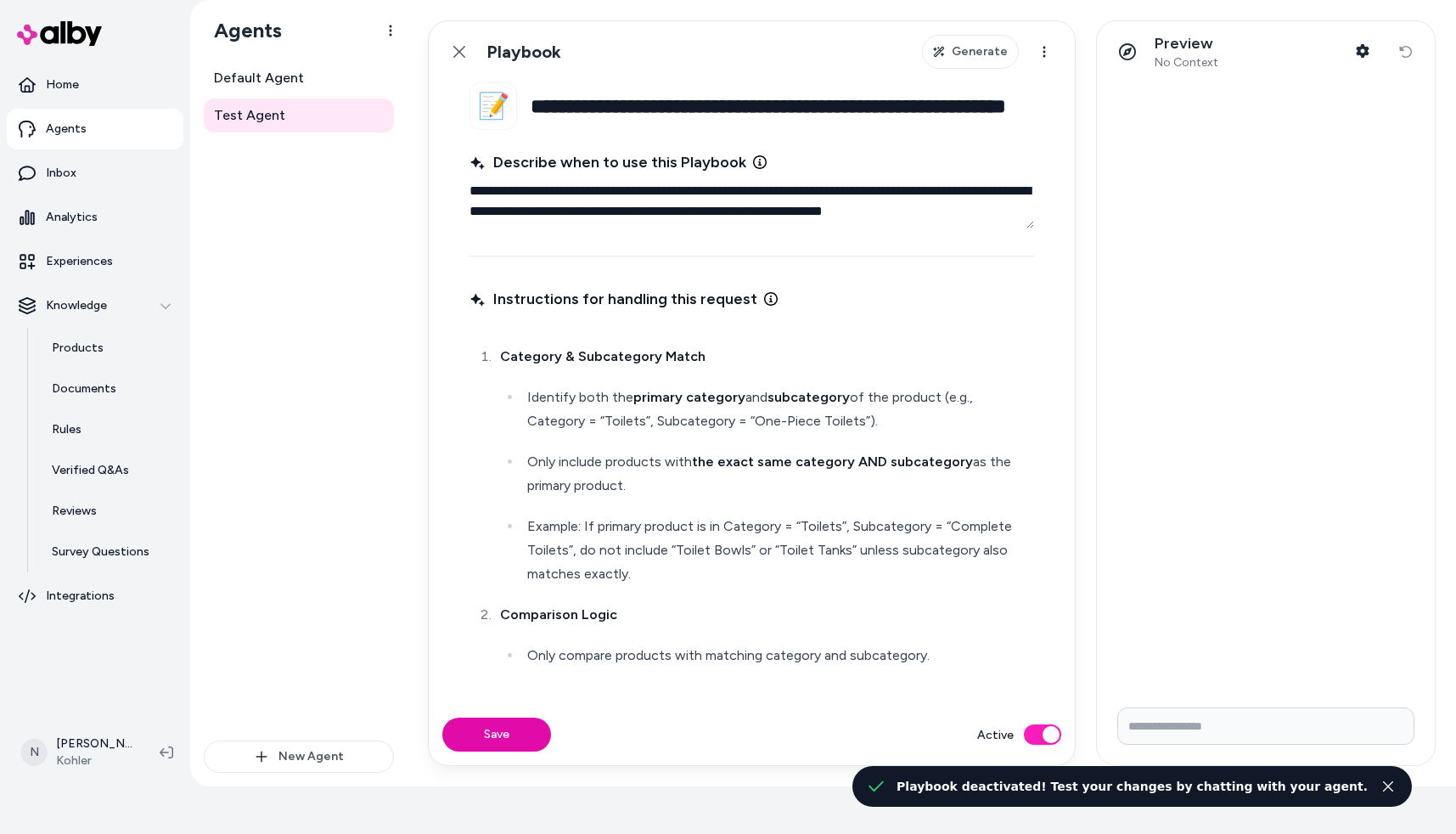
type textarea "*"
click at [445, 49] on link "Back" at bounding box center [459, 52] width 34 height 34
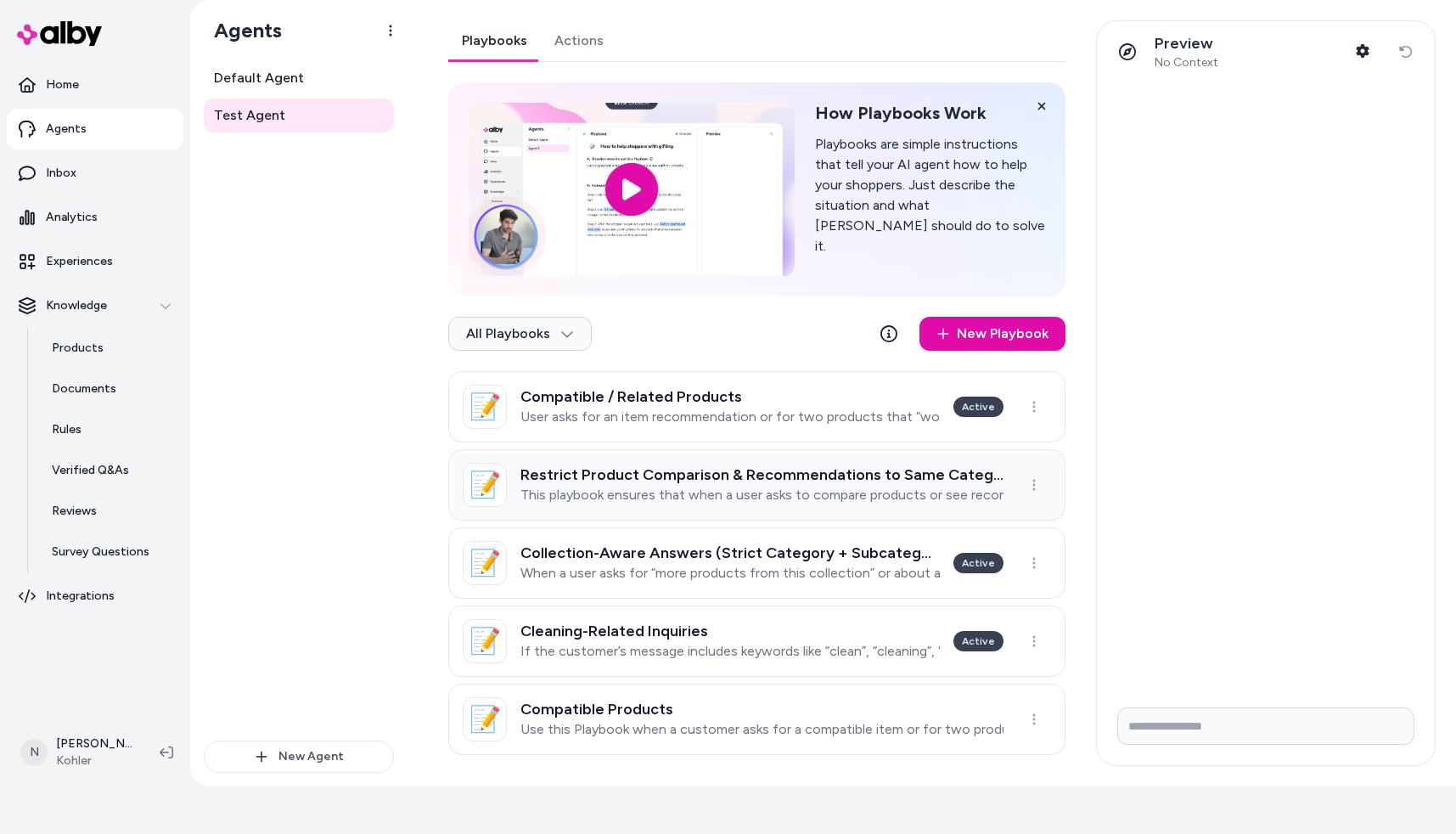
scroll to position [9, 0]
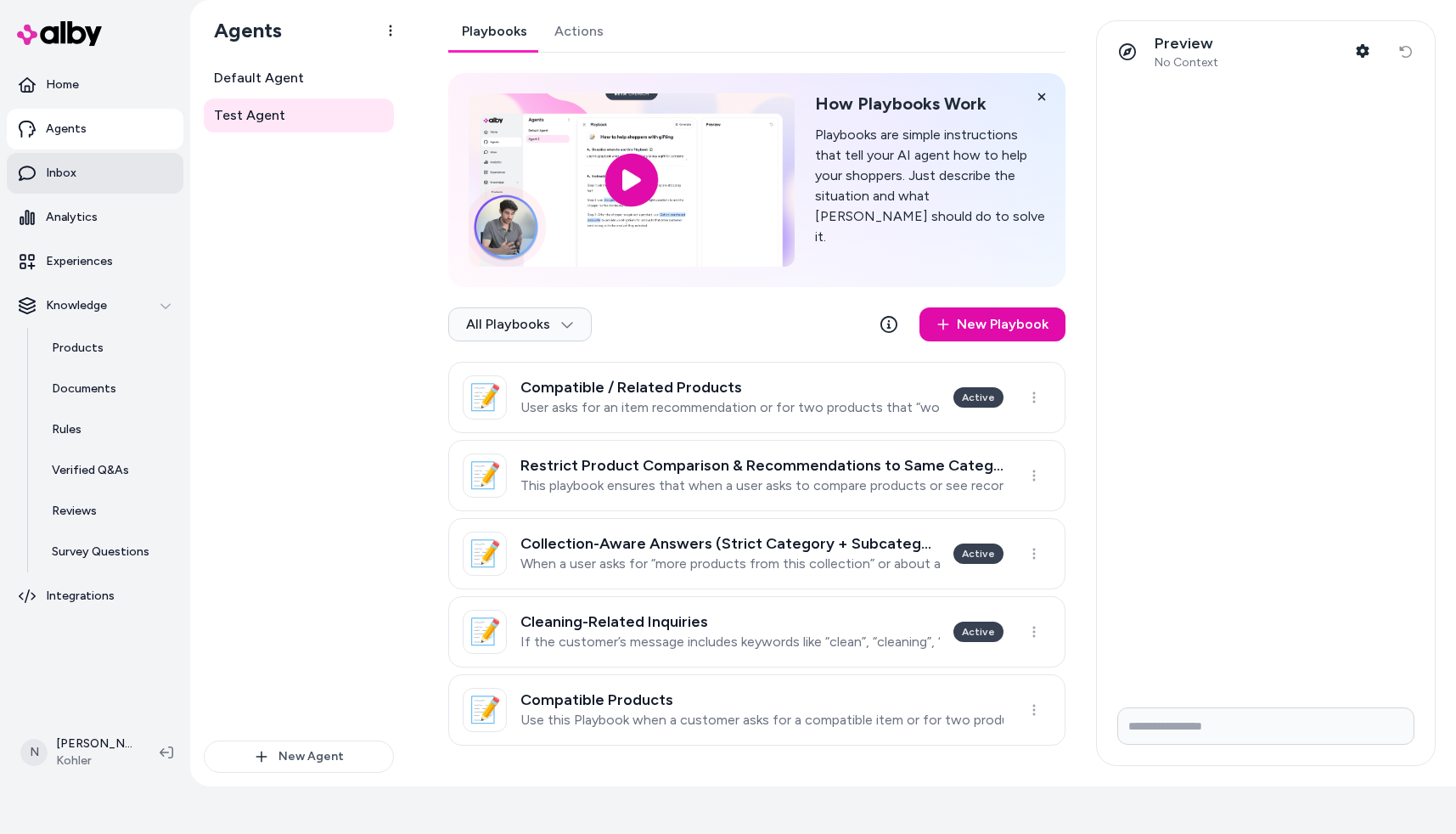
click at [74, 166] on p "Inbox" at bounding box center [61, 173] width 31 height 17
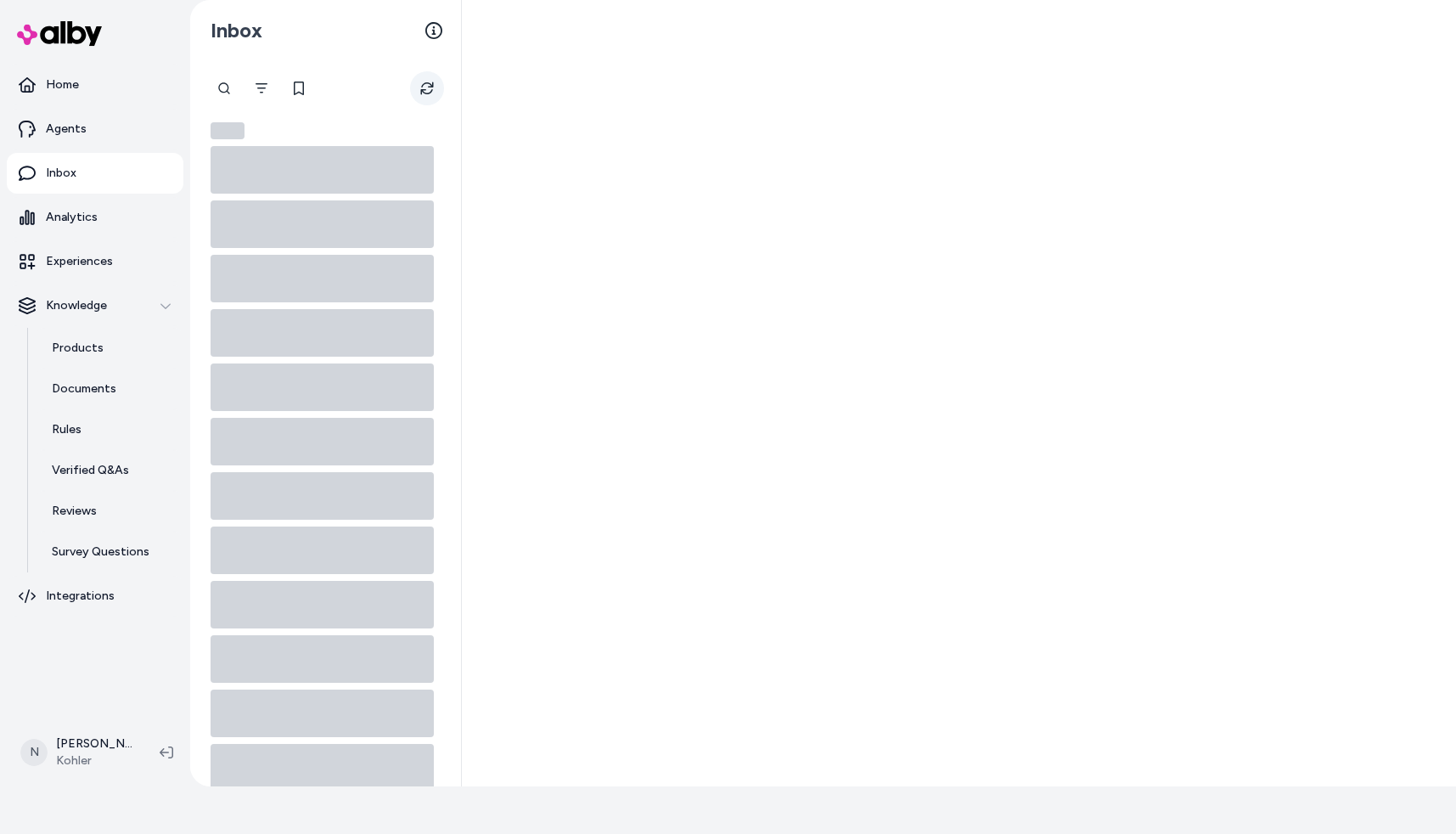
click at [431, 90] on icon "Refresh" at bounding box center [426, 89] width 13 height 13
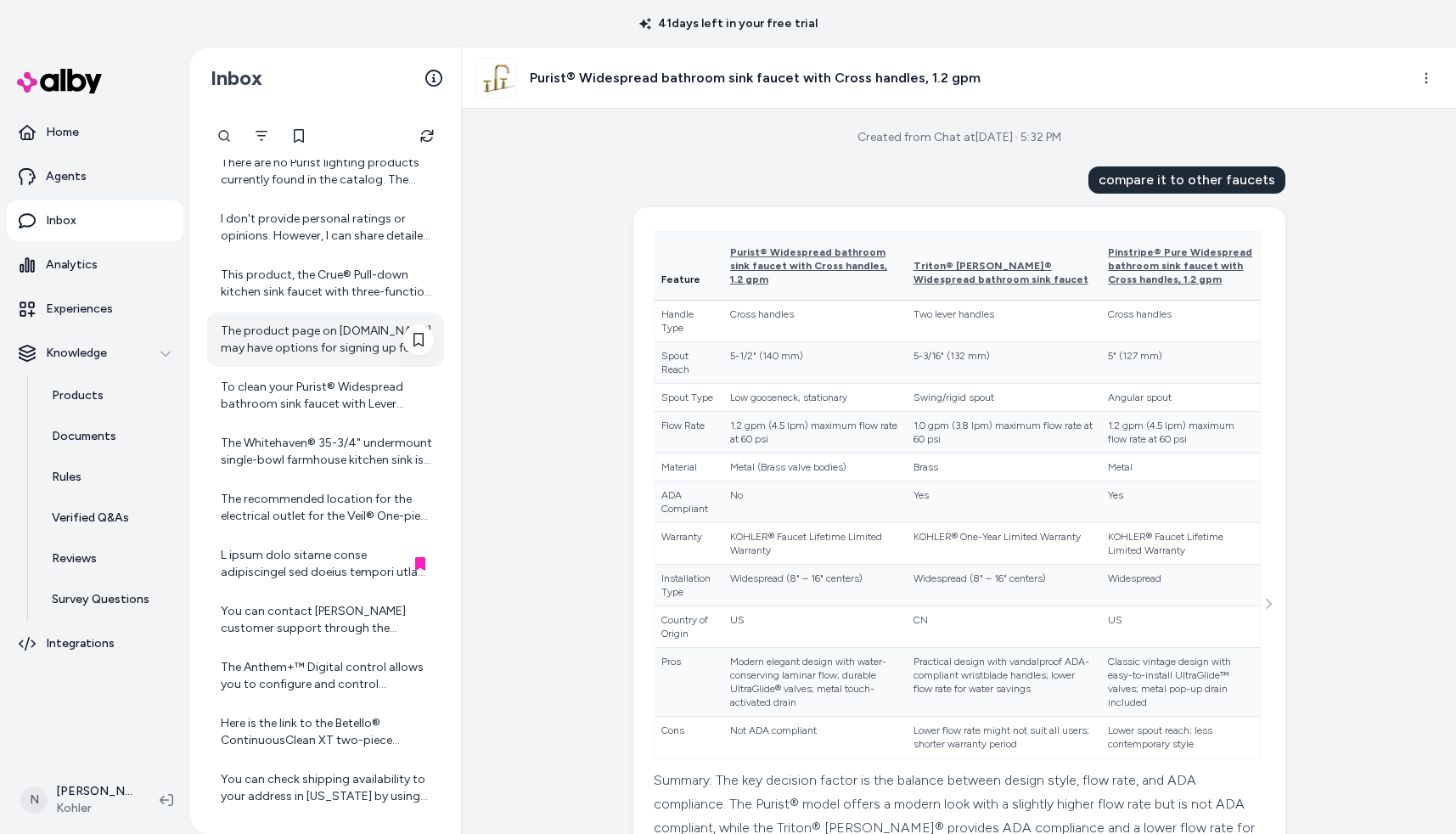
scroll to position [959, 0]
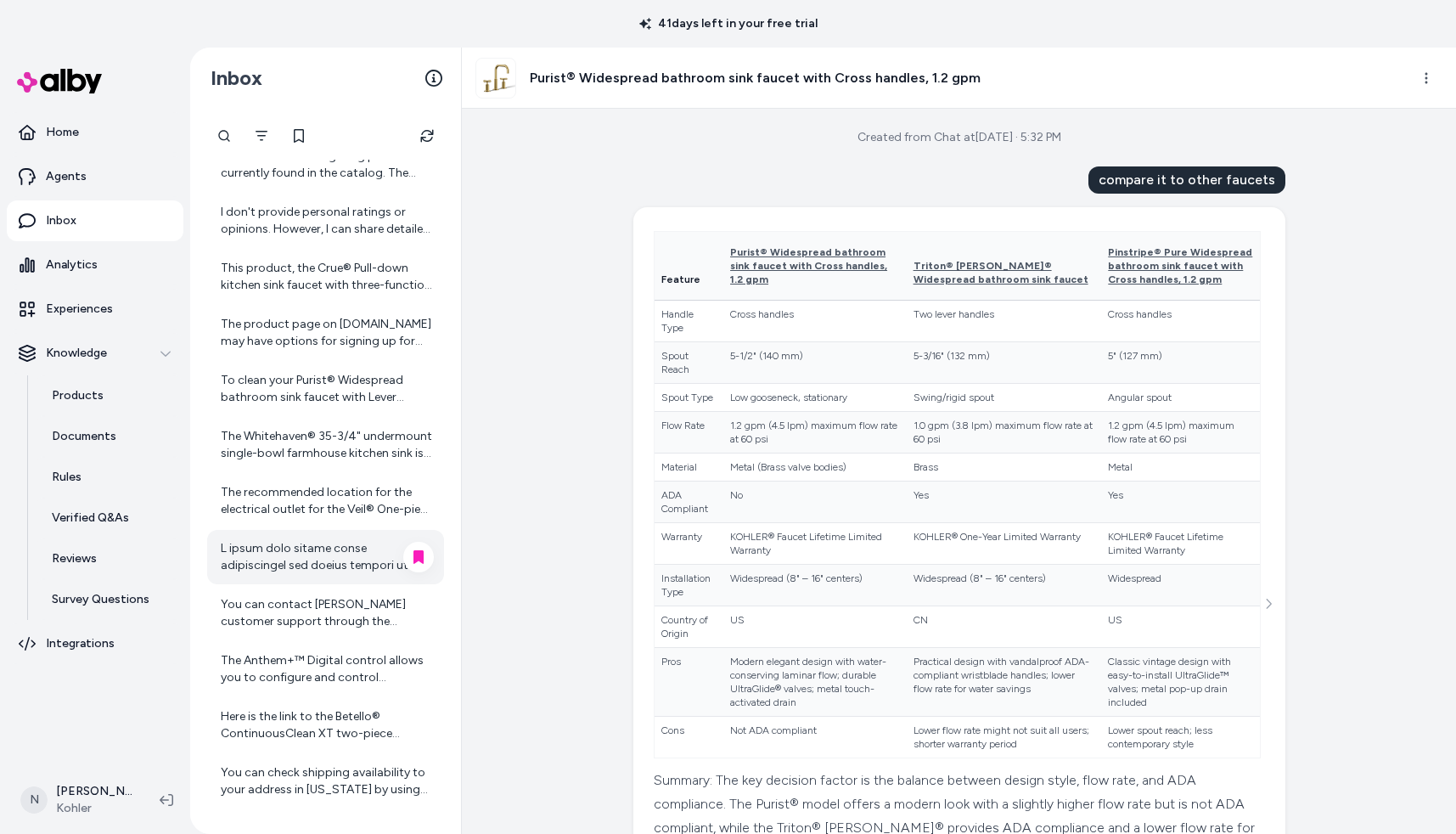
click at [298, 553] on div at bounding box center [327, 557] width 213 height 34
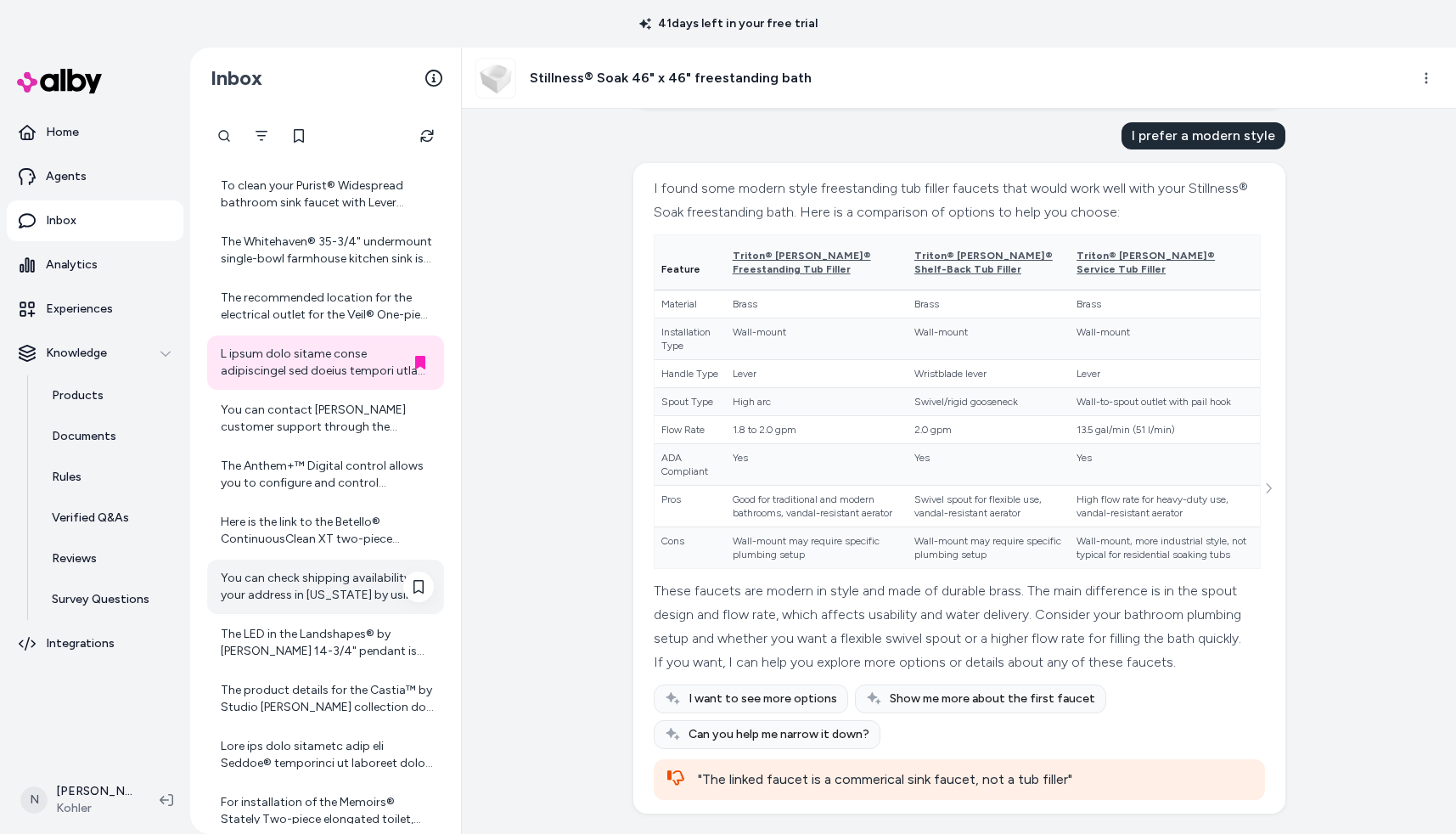
scroll to position [1180, 0]
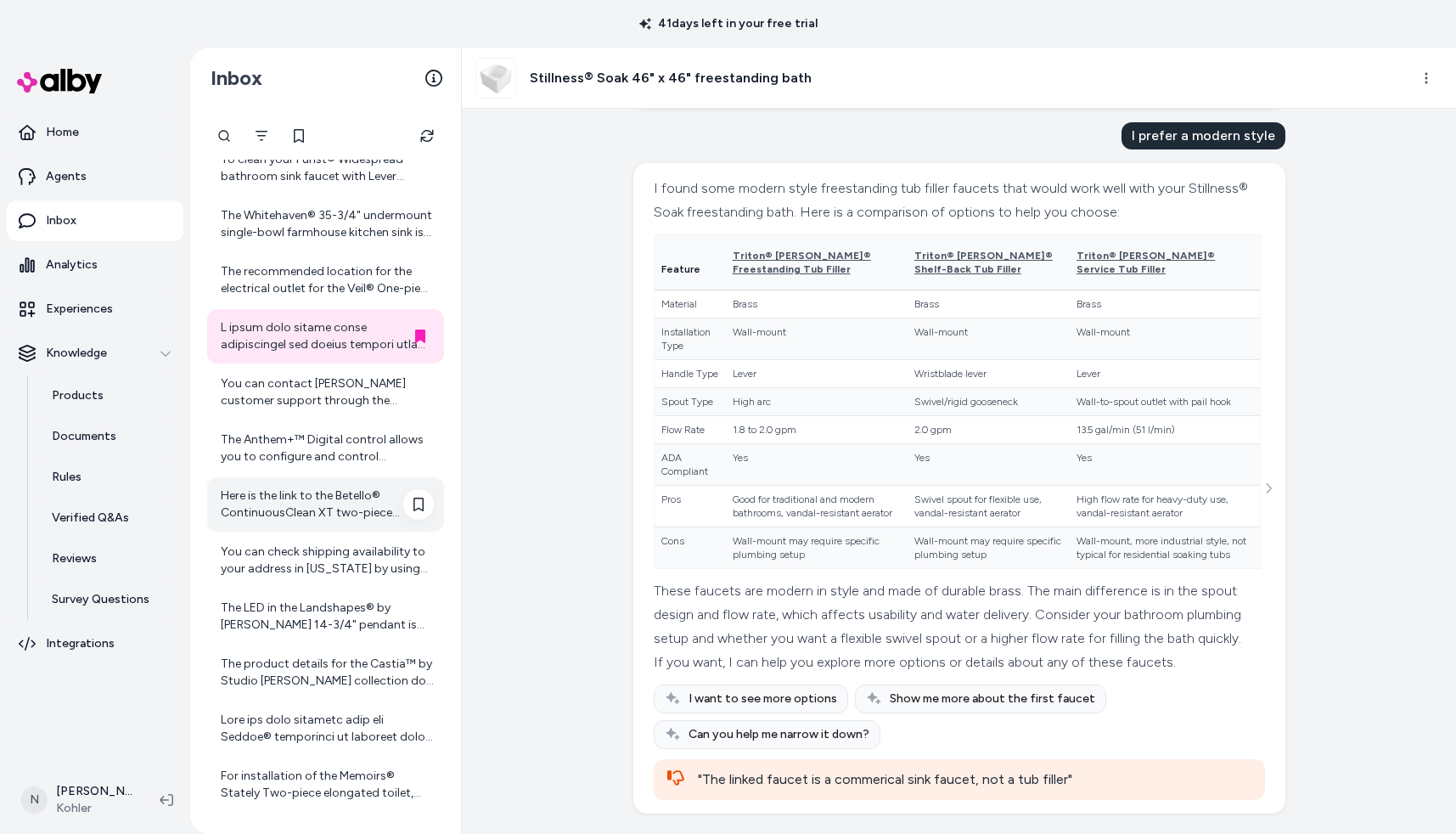
click at [321, 507] on div "Here is the link to the Betello® ContinuousClean XT two-piece elongated toilet …" at bounding box center [327, 505] width 213 height 34
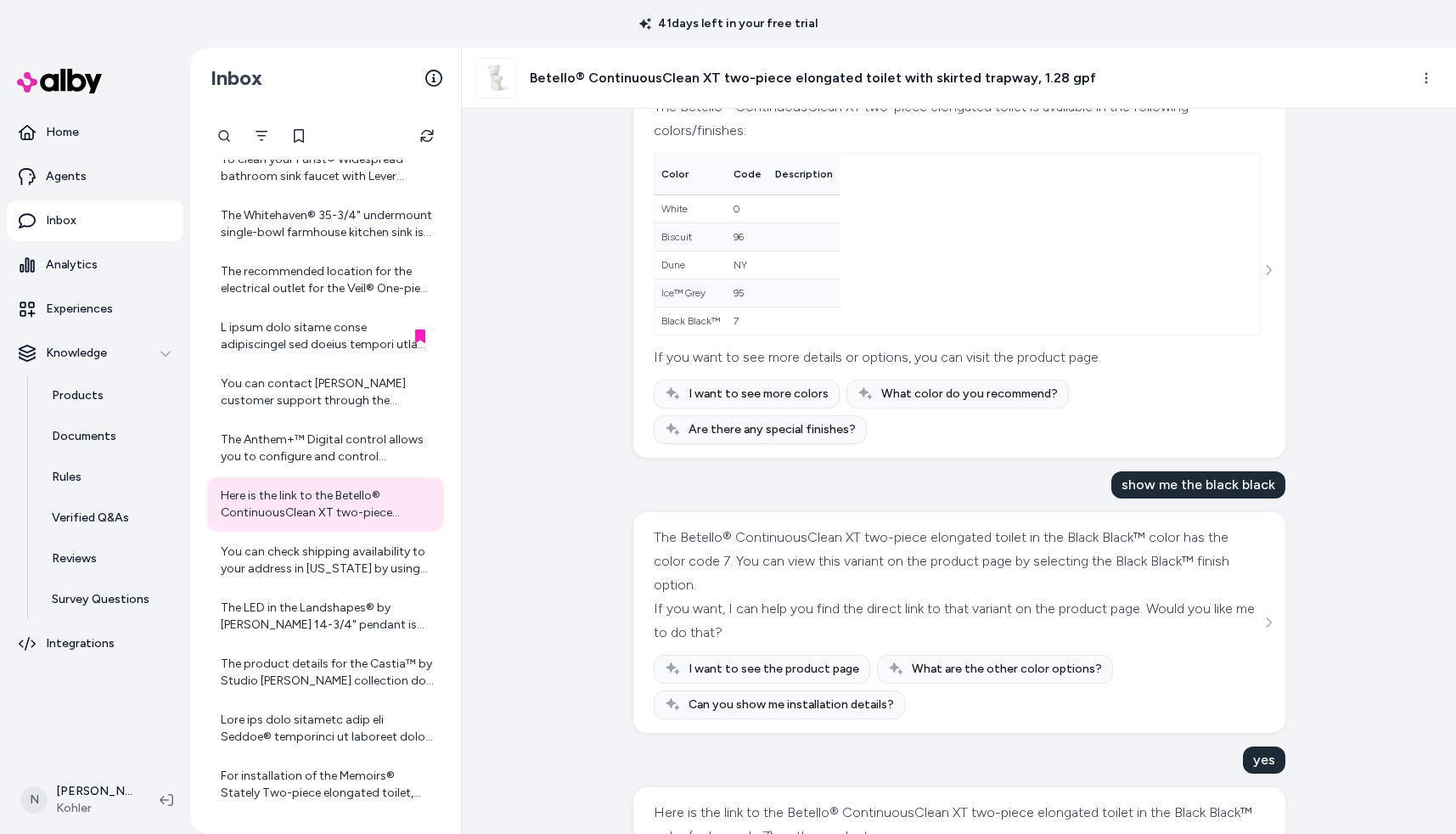
scroll to position [1665, 0]
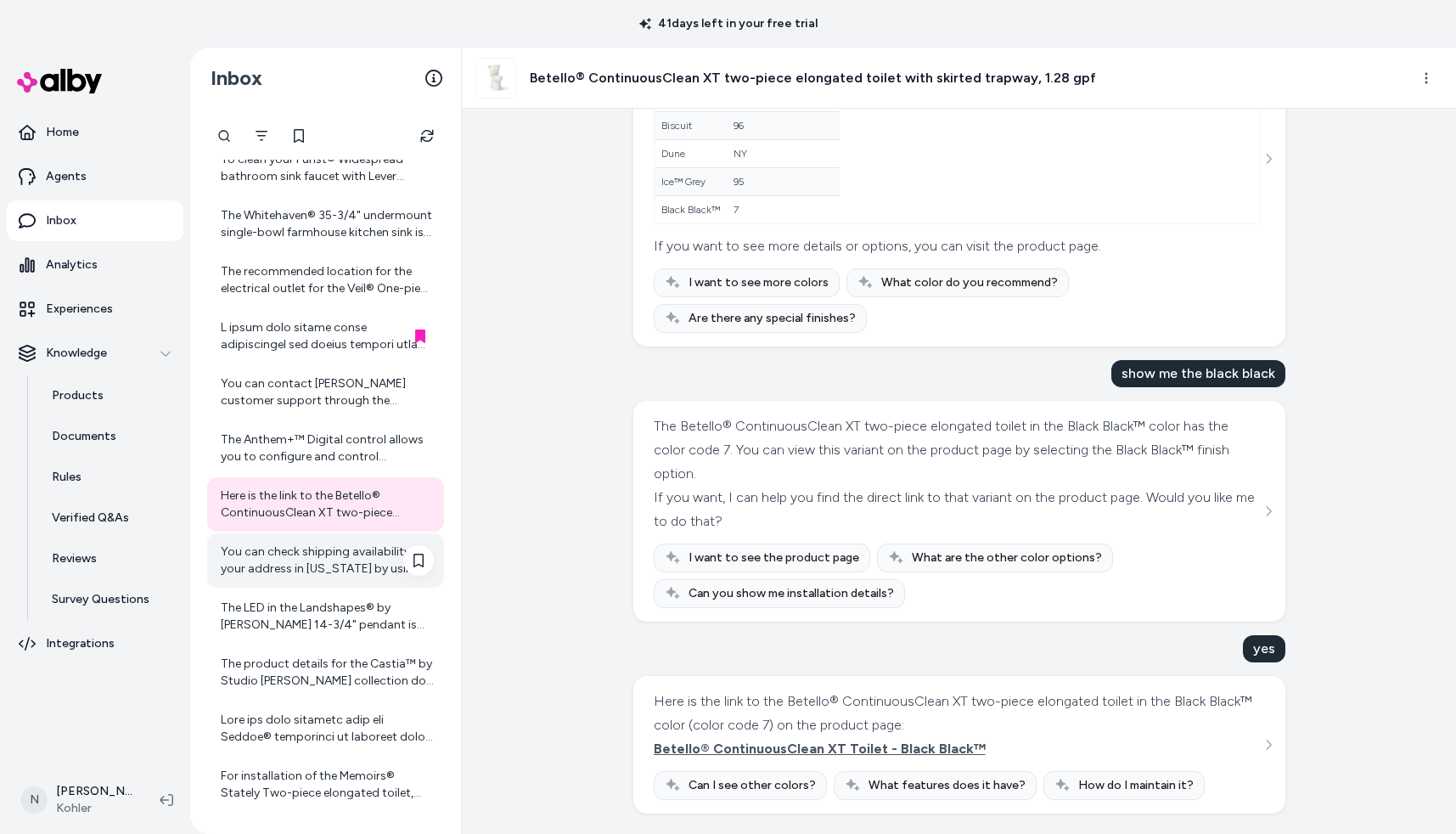
click at [282, 562] on div "You can check shipping availability to your address in [US_STATE] by using the …" at bounding box center [327, 560] width 213 height 34
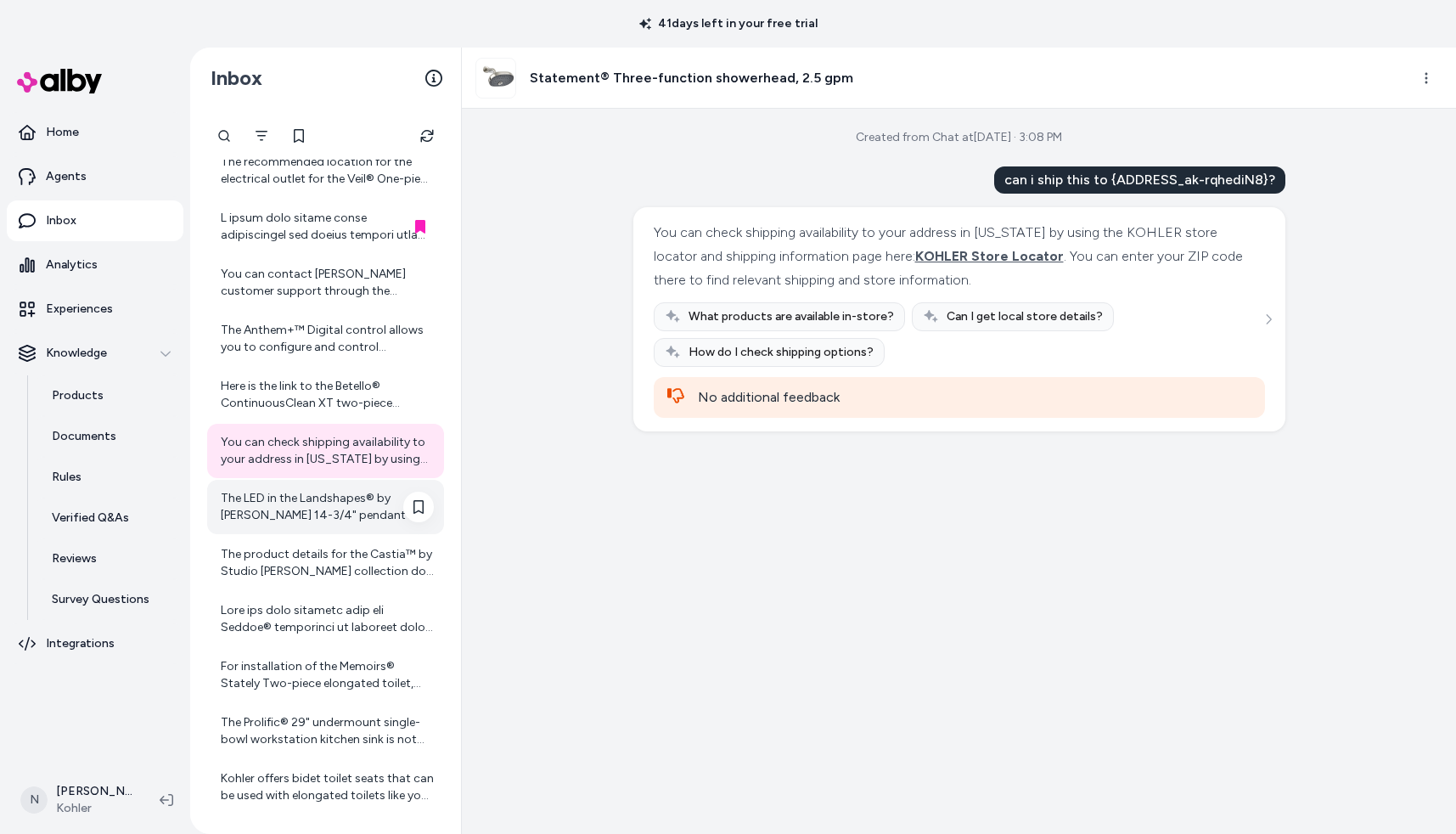
scroll to position [1291, 0]
click at [277, 507] on div "The LED in the Landshapes® by [PERSON_NAME] 14-3/4" pendant is integrated, and …" at bounding box center [327, 507] width 213 height 34
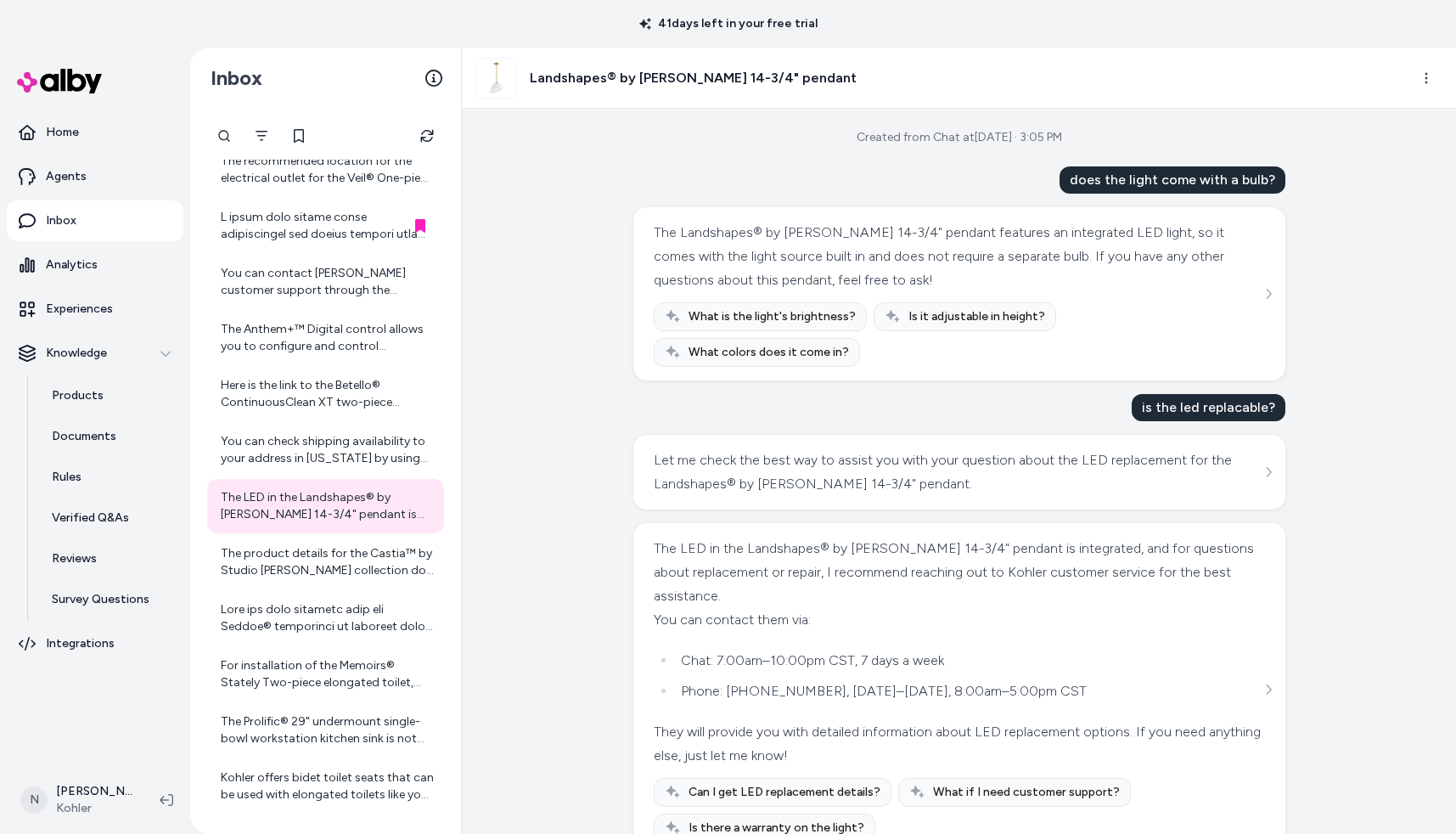
scroll to position [7, 0]
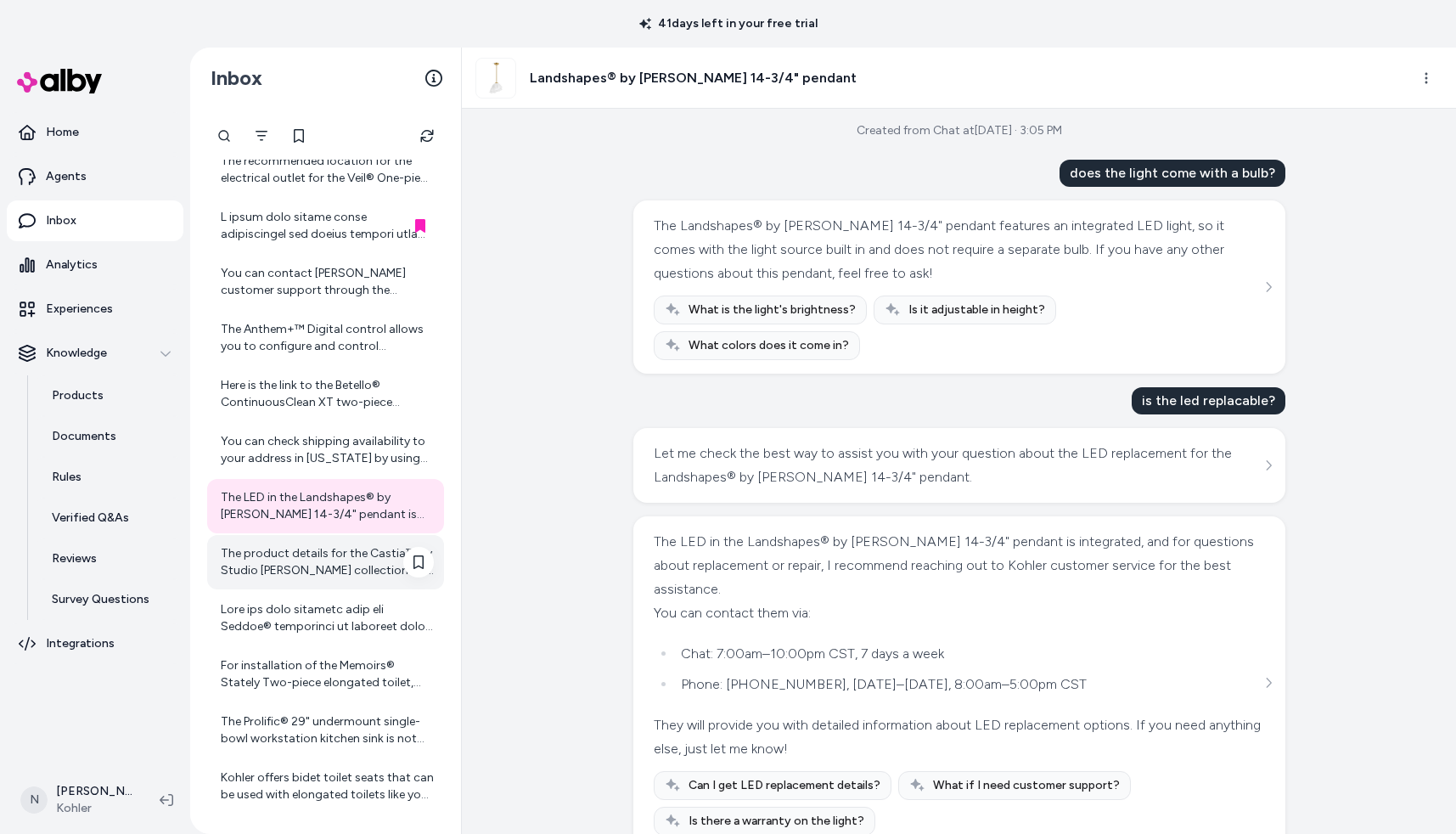
click at [277, 560] on div "The product details for the Castia™ by Studio [PERSON_NAME] collection do not i…" at bounding box center [327, 562] width 213 height 34
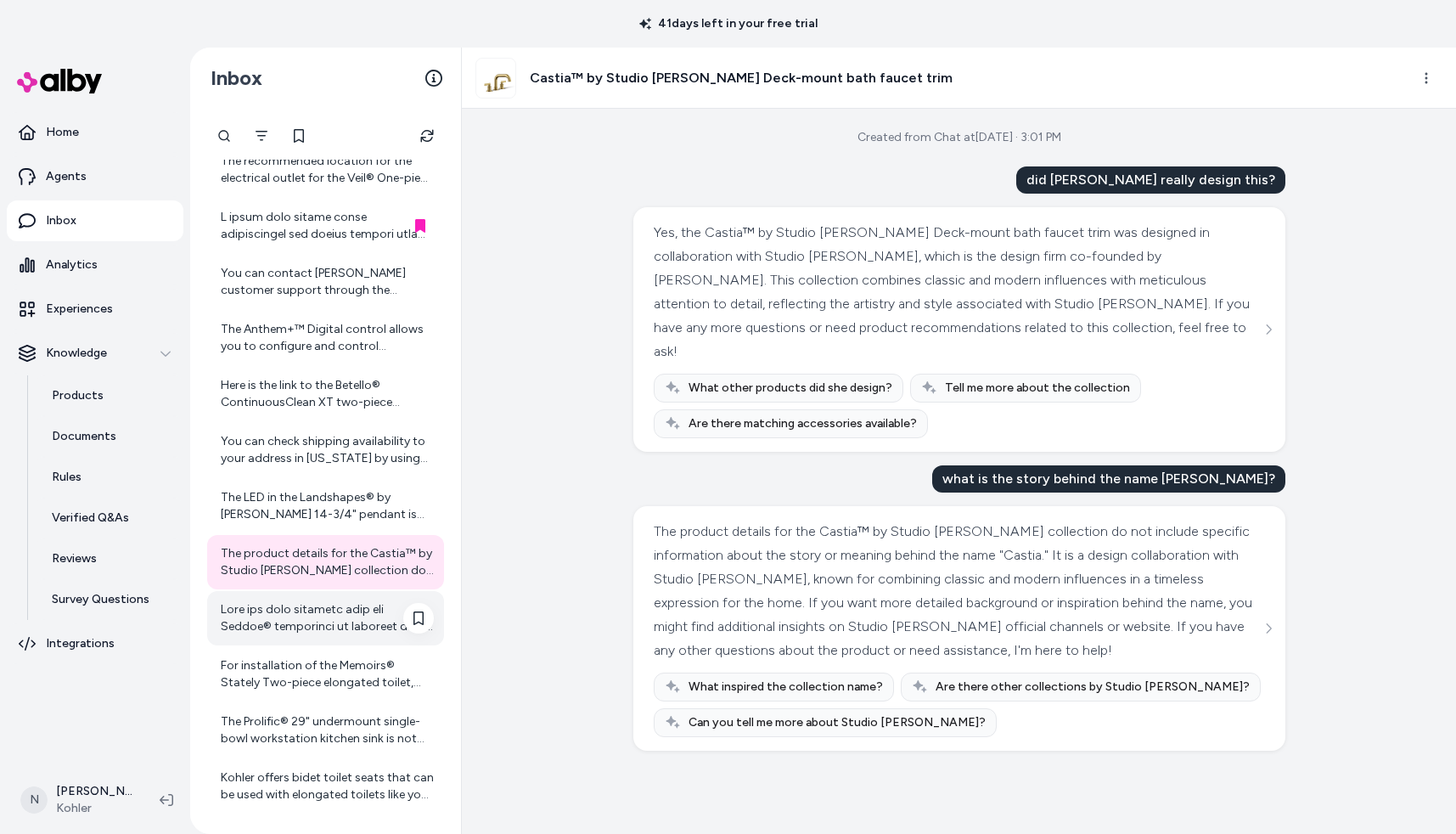
click at [275, 623] on div at bounding box center [327, 618] width 213 height 34
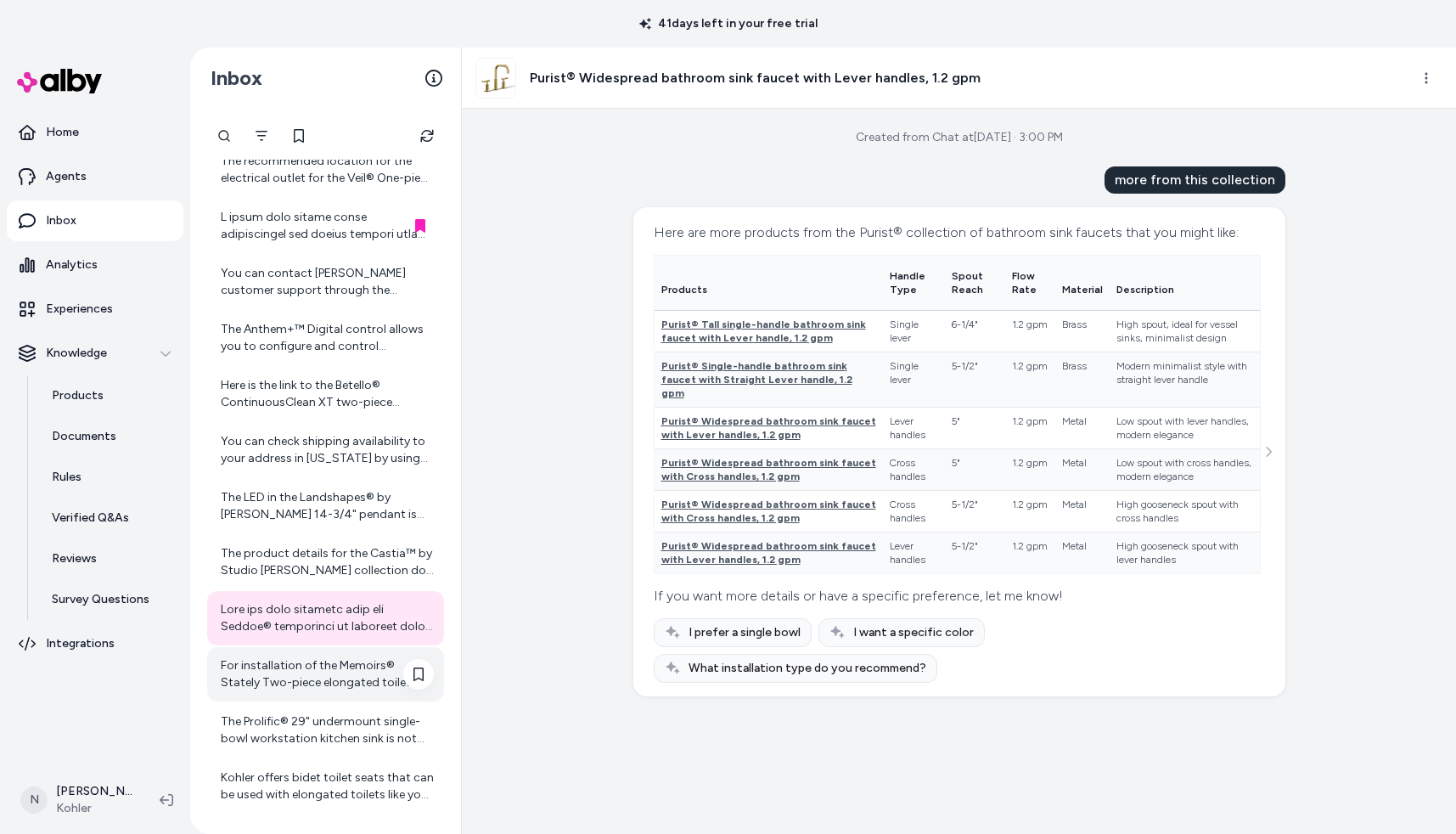
click at [279, 680] on div "For installation of the Memoirs® Stately Two-piece elongated toilet, you will t…" at bounding box center [327, 675] width 213 height 34
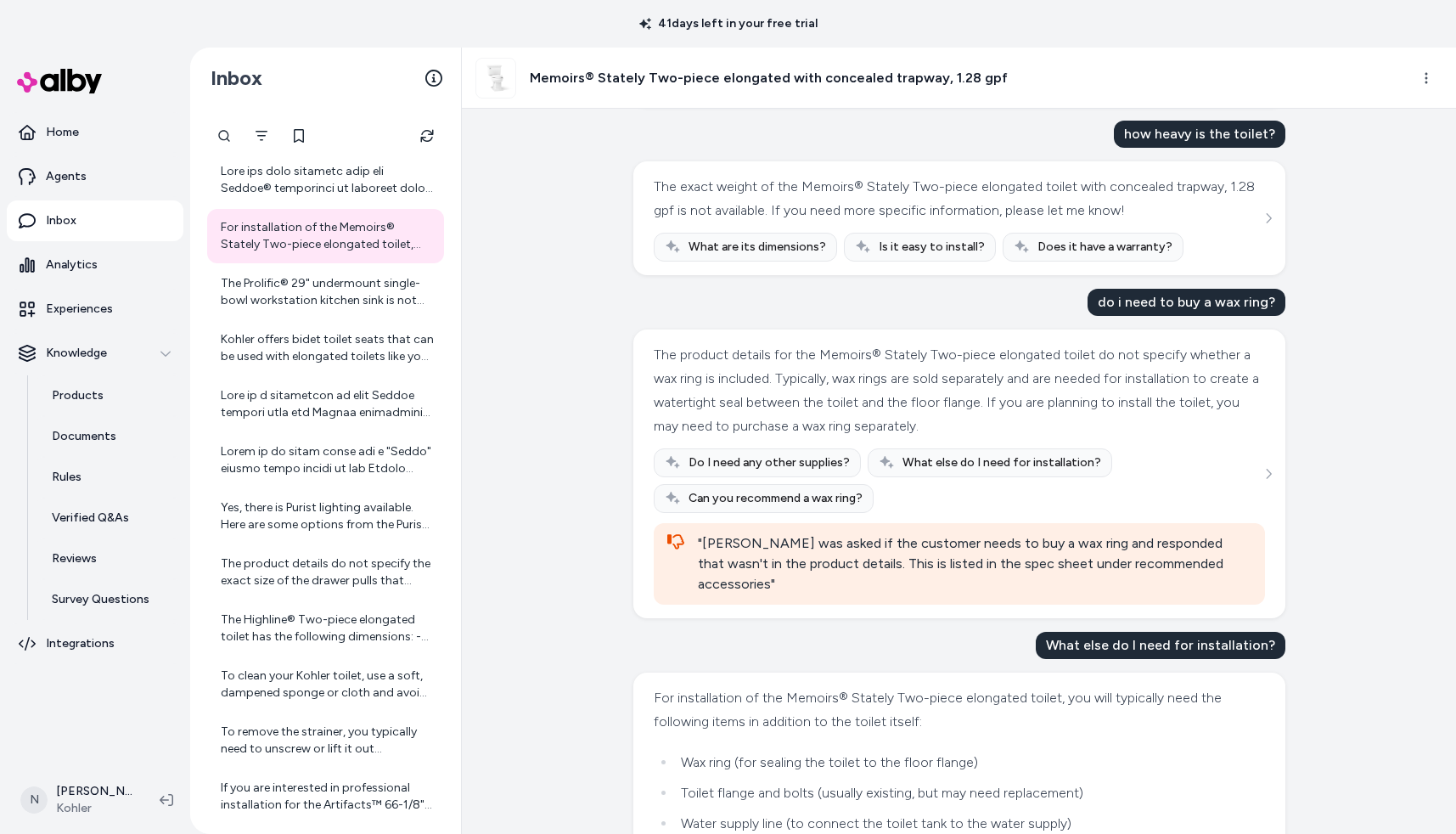
scroll to position [281, 0]
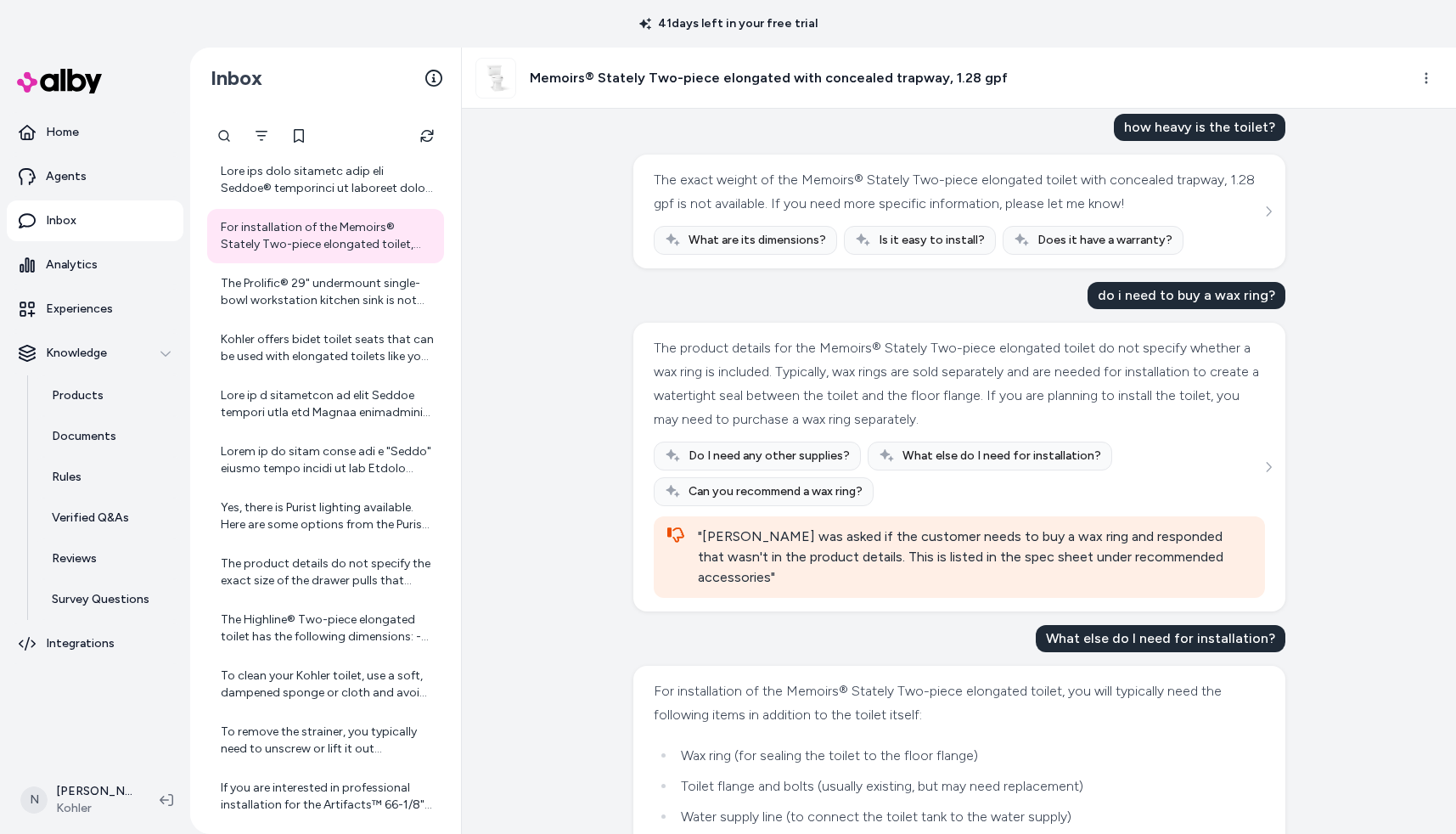
click at [513, 267] on div "Created from Chat at [DATE] · 2:56 PM what is the rough in? The rough-in for th…" at bounding box center [959, 471] width 994 height 726
click at [416, 238] on icon at bounding box center [419, 236] width 14 height 14
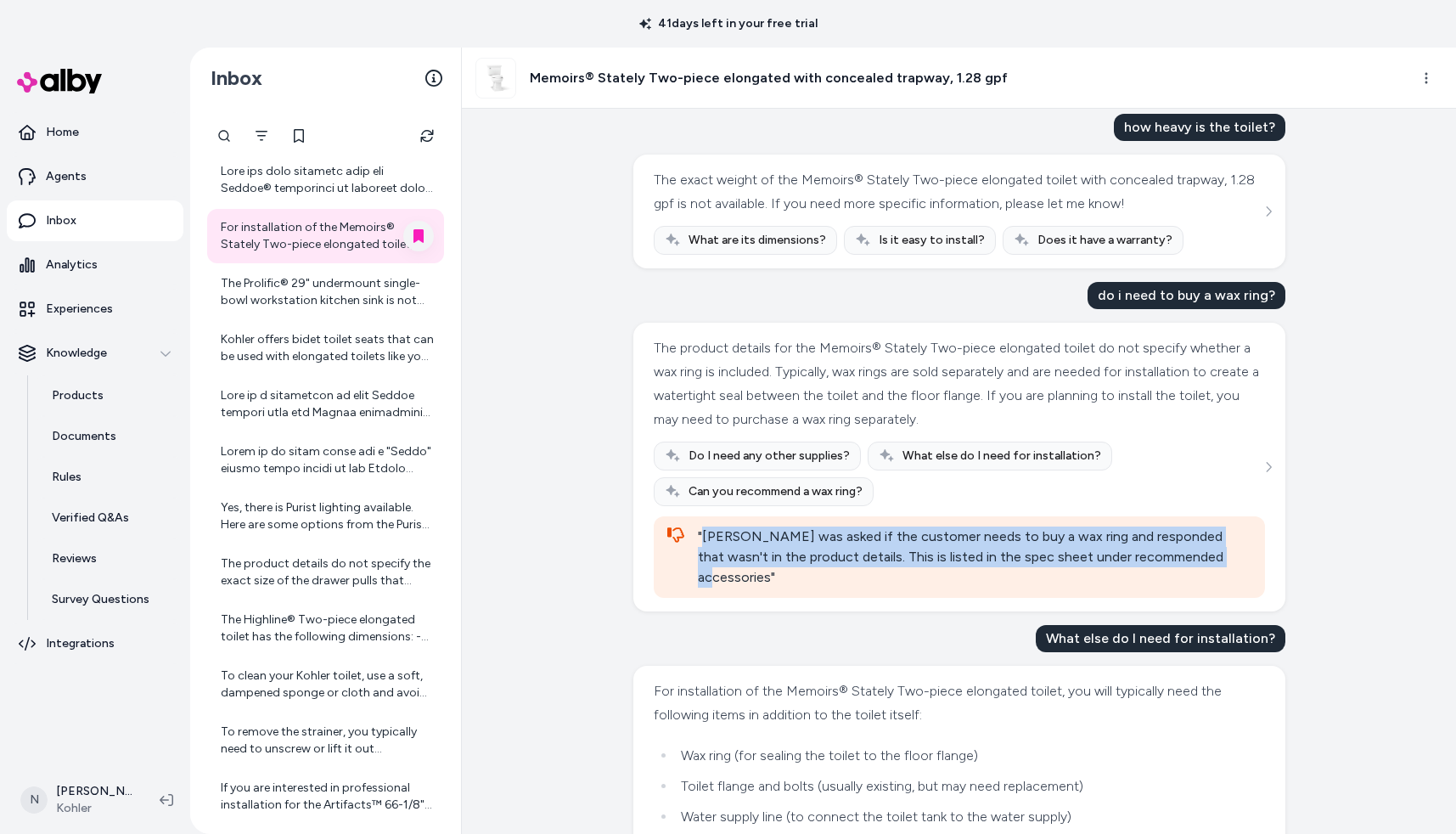
drag, startPoint x: 702, startPoint y: 535, endPoint x: 1180, endPoint y: 553, distance: 478.3
click at [1180, 553] on div ""[PERSON_NAME] was asked if the customer needs to buy a wax ring and responded …" at bounding box center [974, 558] width 553 height 61
copy div "[PERSON_NAME] was asked if the customer needs to buy a wax ring and responded t…"
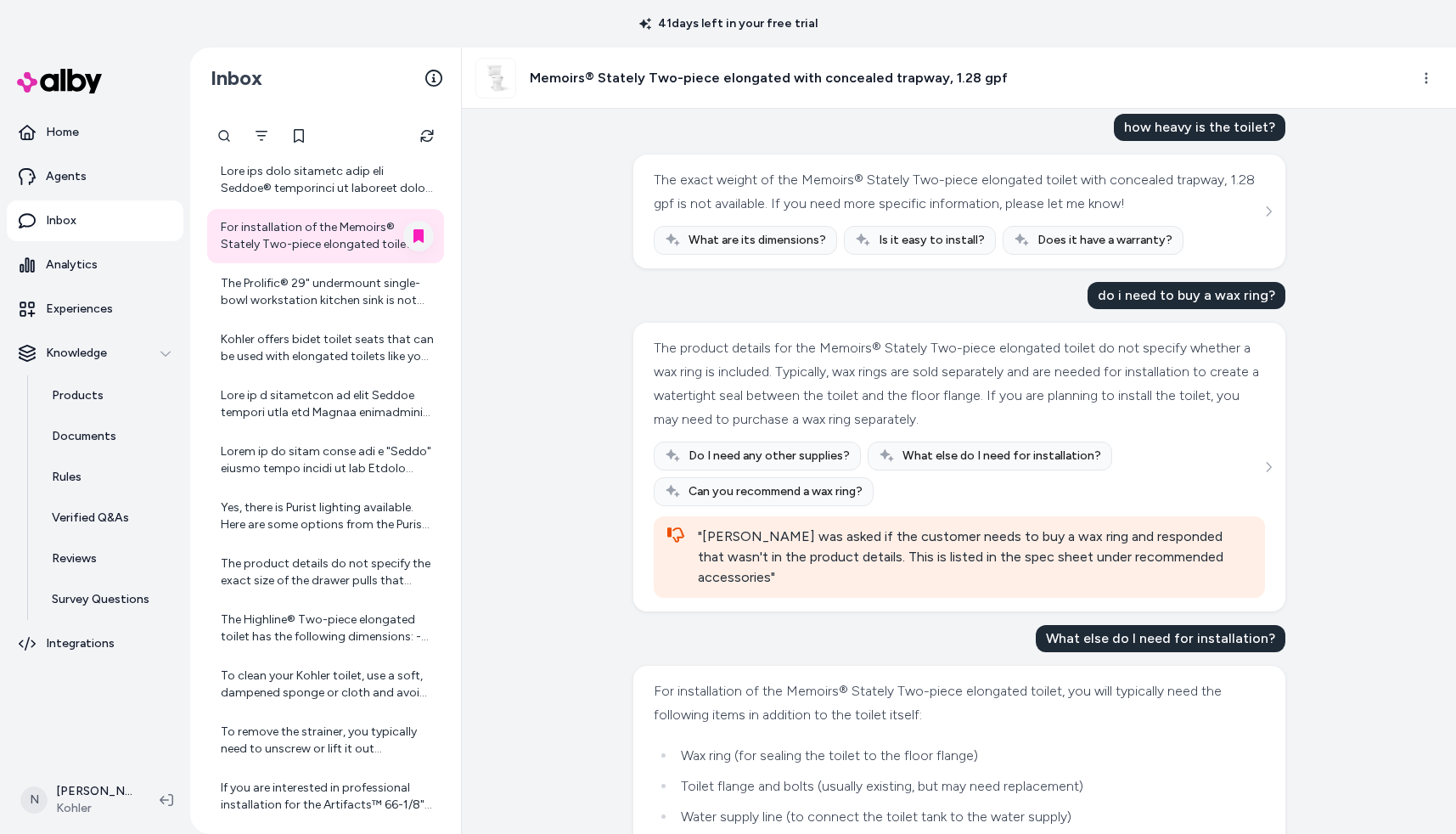
click at [685, 78] on h3 "Memoirs® Stately Two-piece elongated with concealed trapway, 1.28 gpf" at bounding box center [768, 78] width 478 height 20
click at [1416, 77] on html "41 days left in your free trial Home Agents Inbox Analytics Experiences Knowled…" at bounding box center [728, 417] width 1456 height 834
click at [1358, 172] on link "View product detail page" at bounding box center [1349, 171] width 180 height 27
